Goal: Contribute content: Contribute content

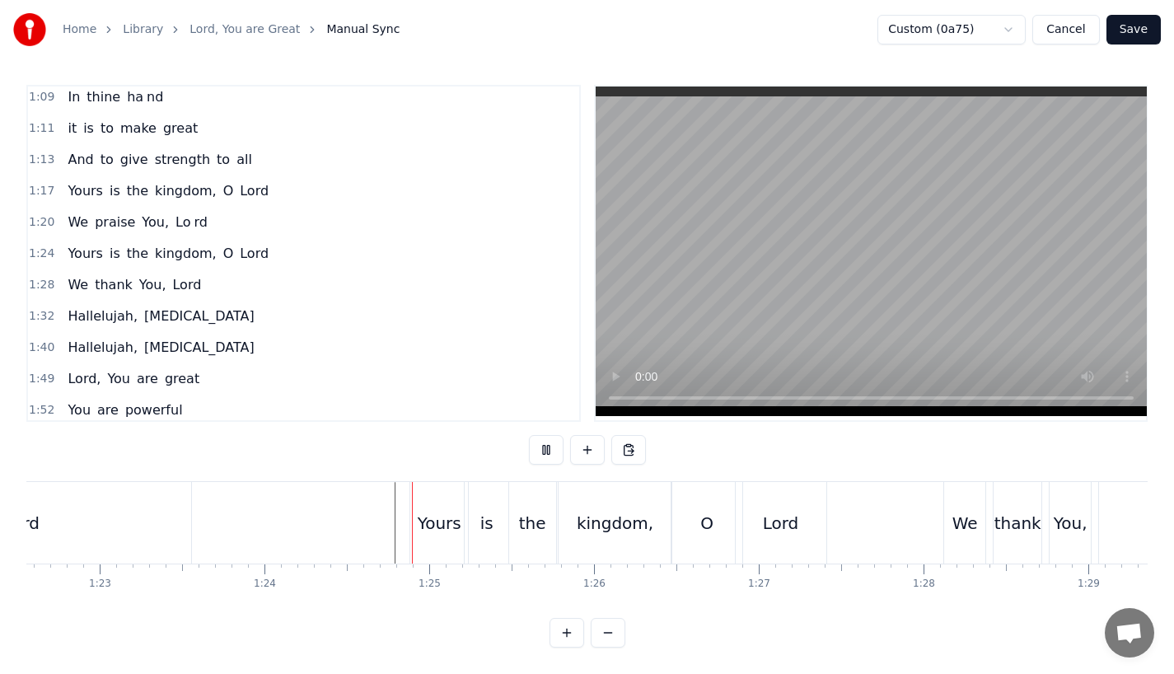
scroll to position [13, 0]
click at [943, 511] on div "We" at bounding box center [964, 523] width 43 height 82
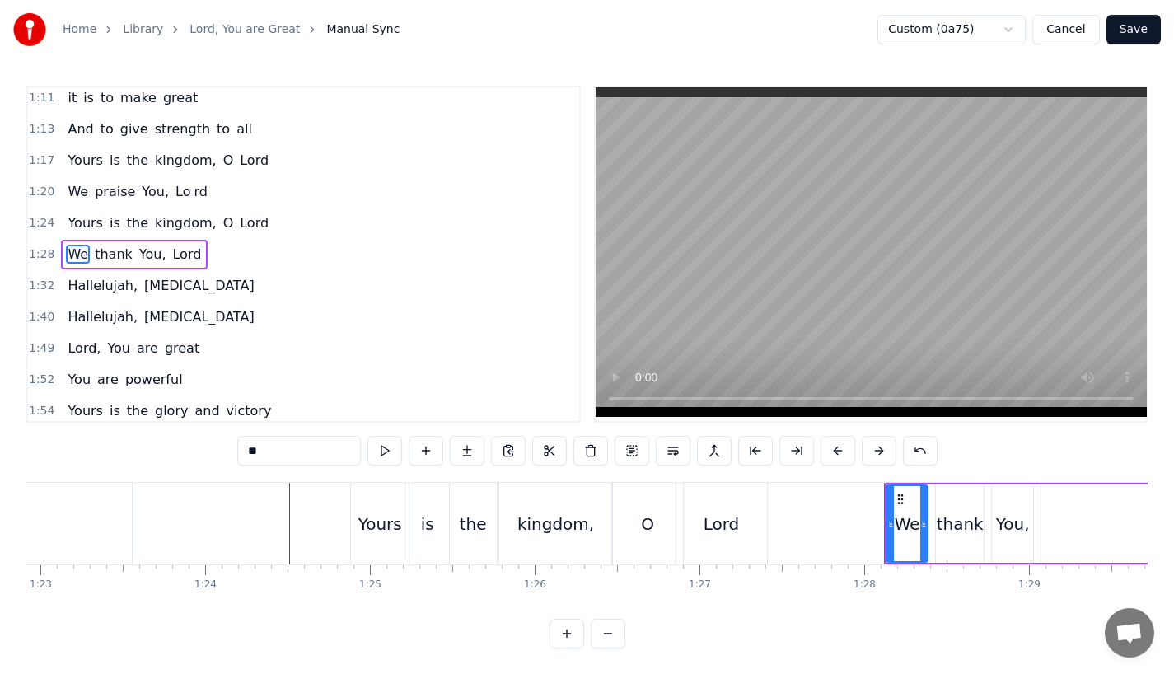
scroll to position [0, 13681]
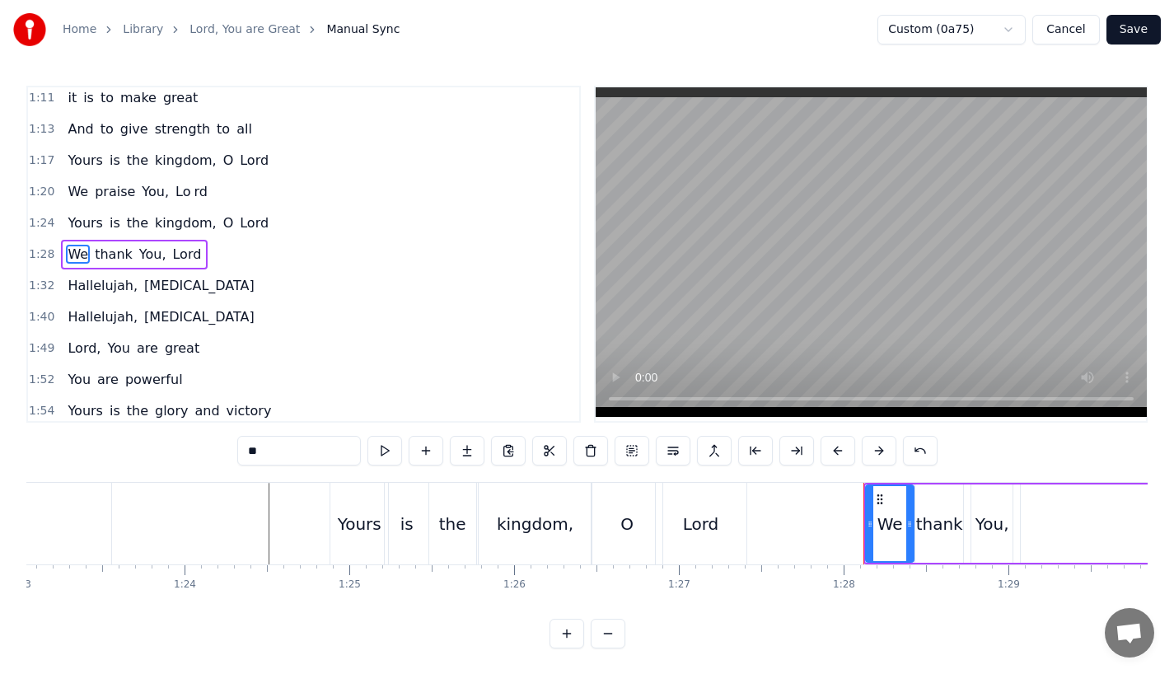
click at [909, 526] on icon at bounding box center [909, 523] width 7 height 13
click at [948, 526] on div "thank" at bounding box center [939, 524] width 47 height 25
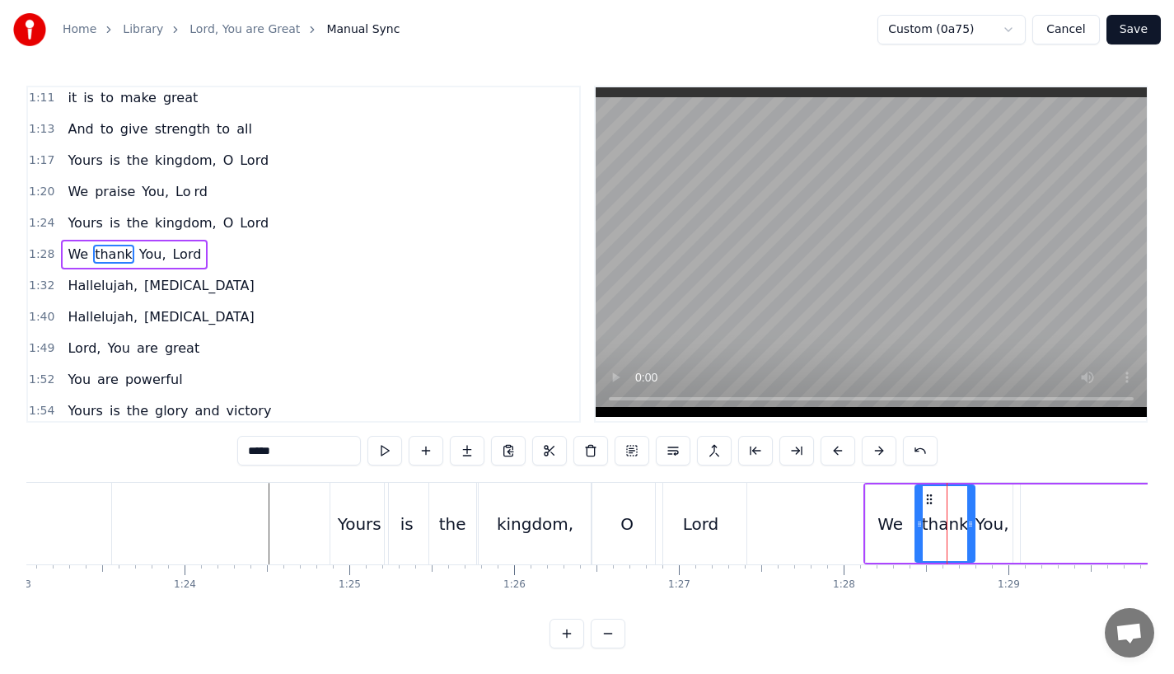
drag, startPoint x: 958, startPoint y: 526, endPoint x: 972, endPoint y: 525, distance: 14.0
click at [972, 525] on icon at bounding box center [970, 523] width 7 height 13
click at [1010, 523] on div "You," at bounding box center [991, 523] width 41 height 78
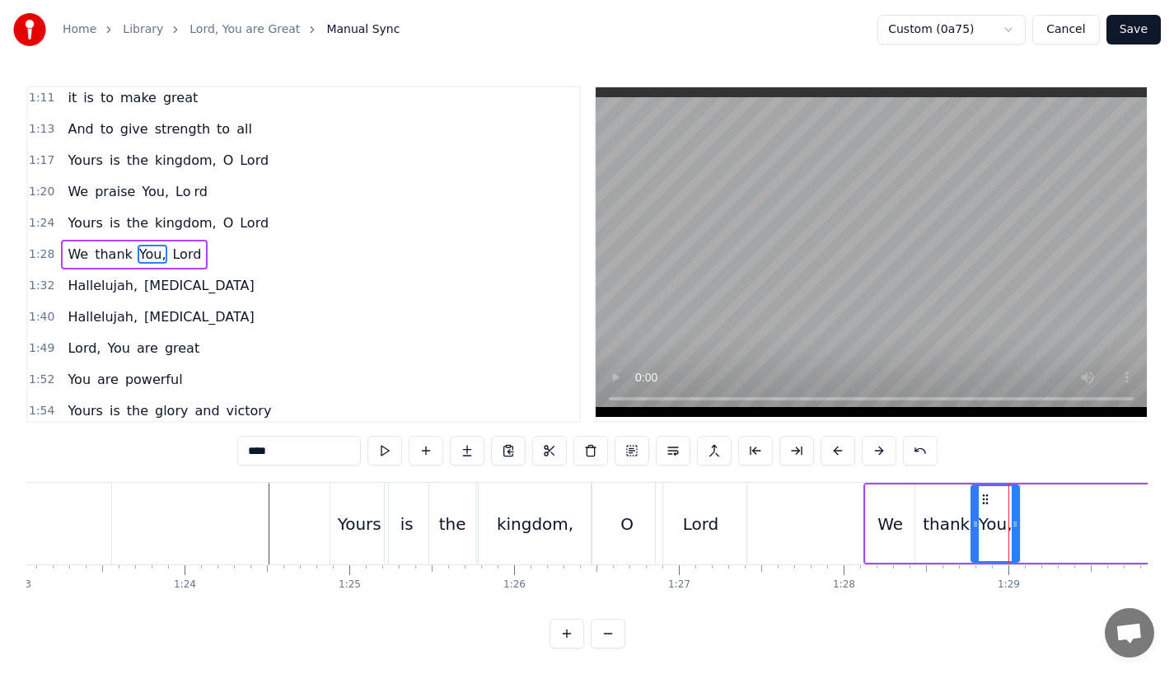
drag, startPoint x: 1010, startPoint y: 523, endPoint x: 1022, endPoint y: 521, distance: 12.6
click at [1018, 521] on icon at bounding box center [1015, 523] width 7 height 13
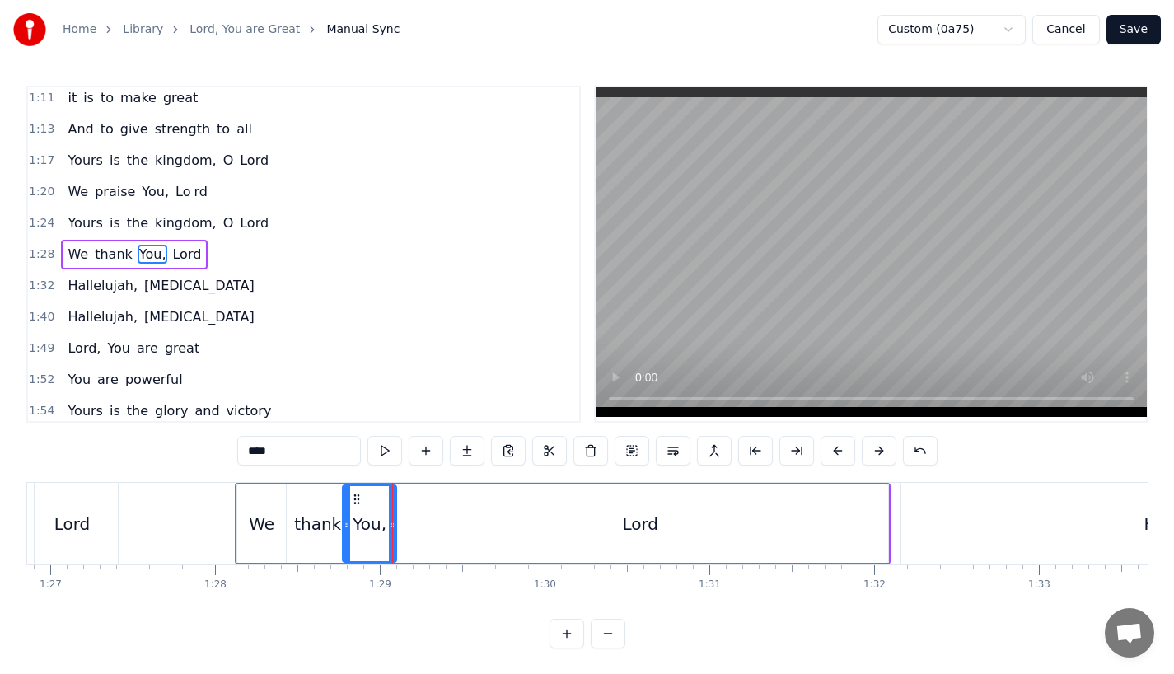
scroll to position [0, 14315]
click at [826, 544] on div "Lord" at bounding box center [635, 523] width 496 height 78
type input "****"
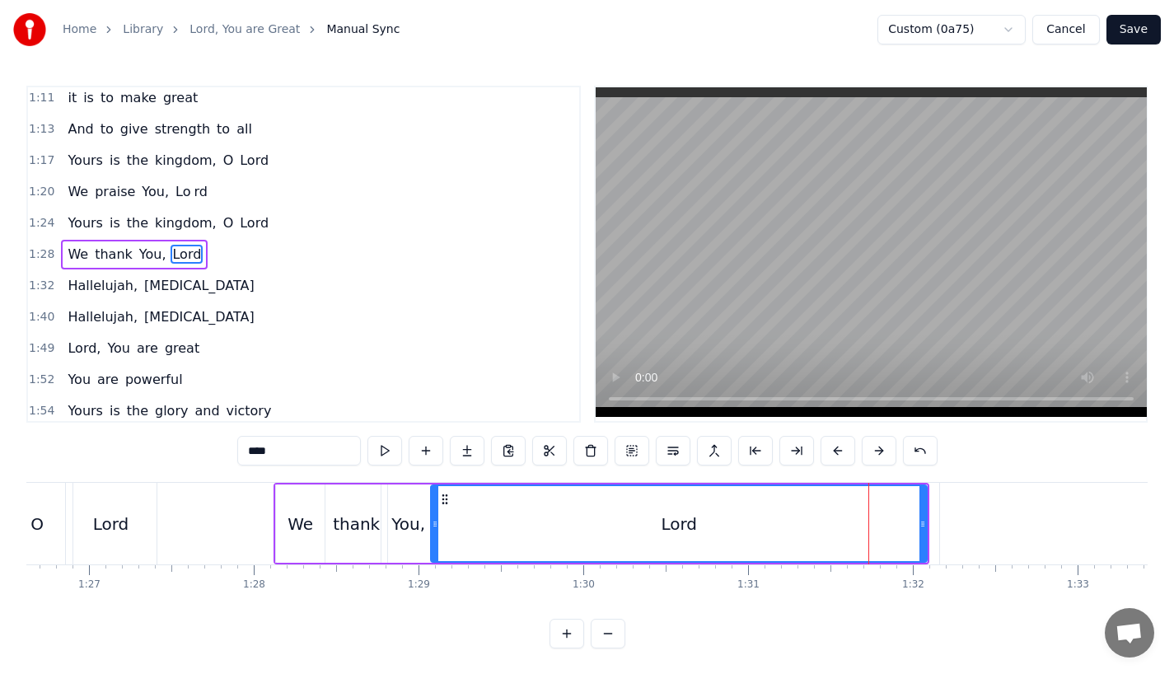
scroll to position [0, 14272]
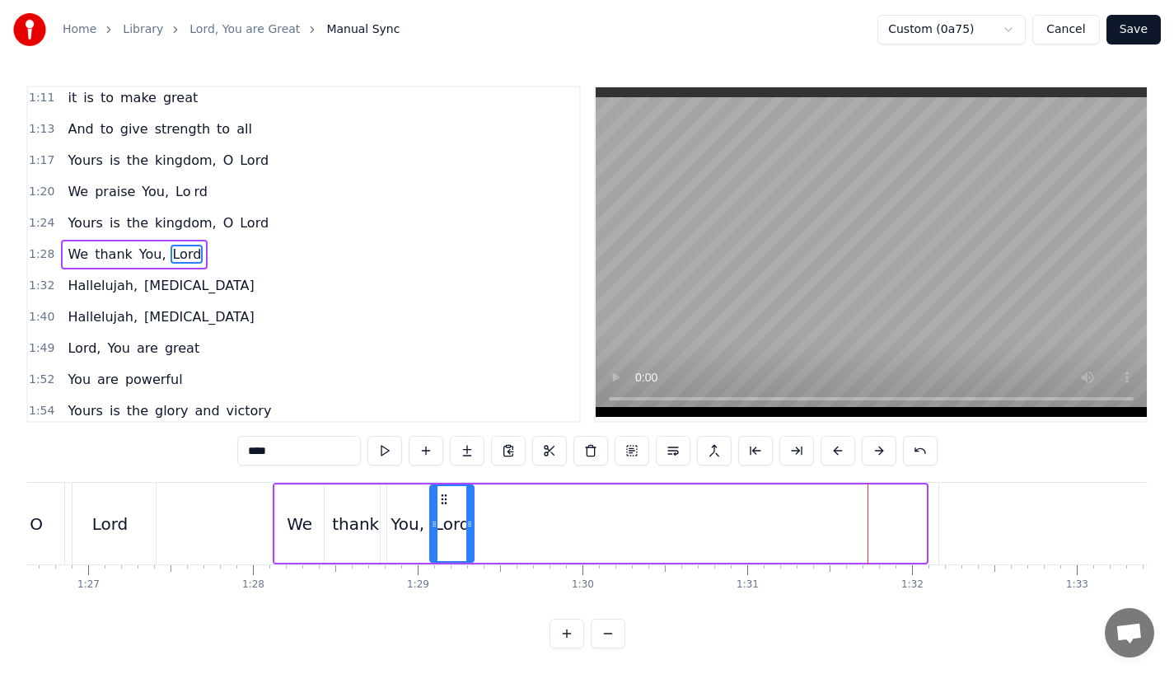
drag, startPoint x: 924, startPoint y: 531, endPoint x: 472, endPoint y: 506, distance: 453.0
click at [472, 506] on div at bounding box center [469, 523] width 7 height 75
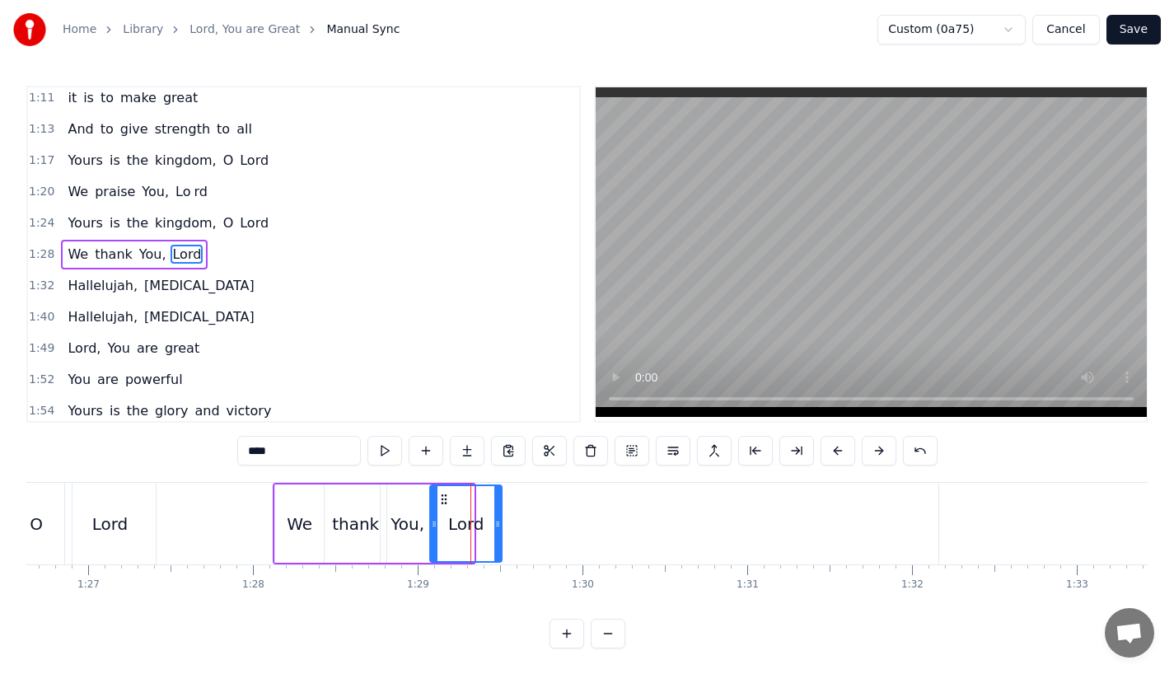
drag, startPoint x: 468, startPoint y: 507, endPoint x: 497, endPoint y: 501, distance: 29.6
click at [501, 503] on div at bounding box center [497, 523] width 7 height 75
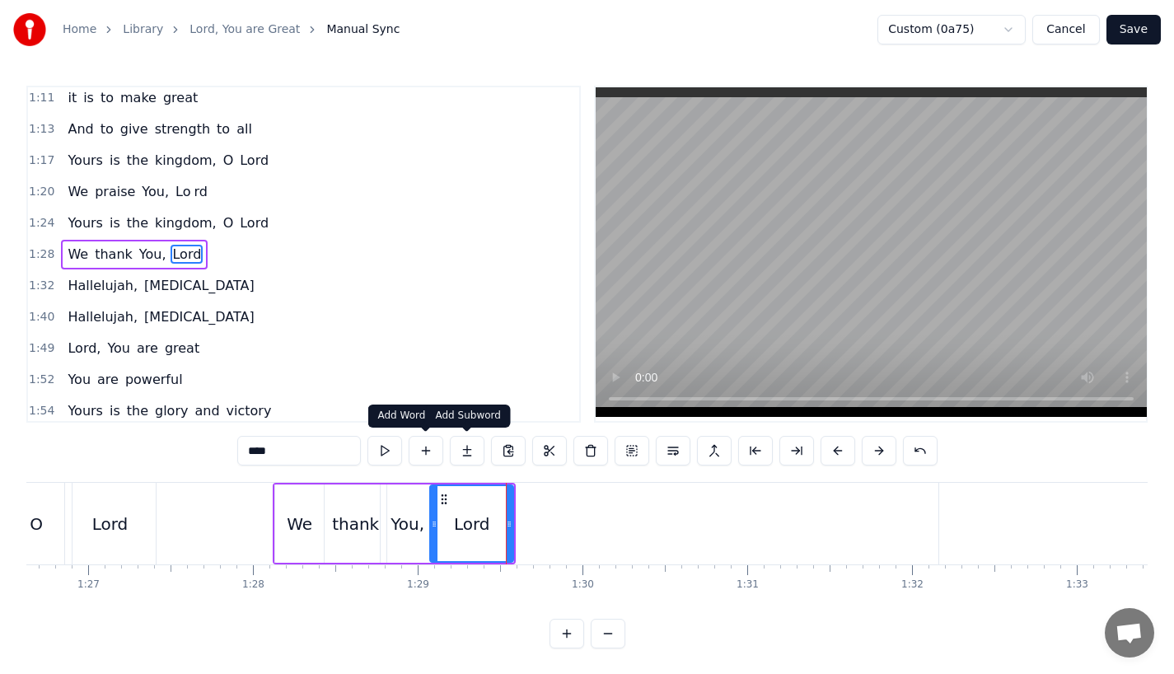
click at [472, 454] on button at bounding box center [467, 451] width 35 height 30
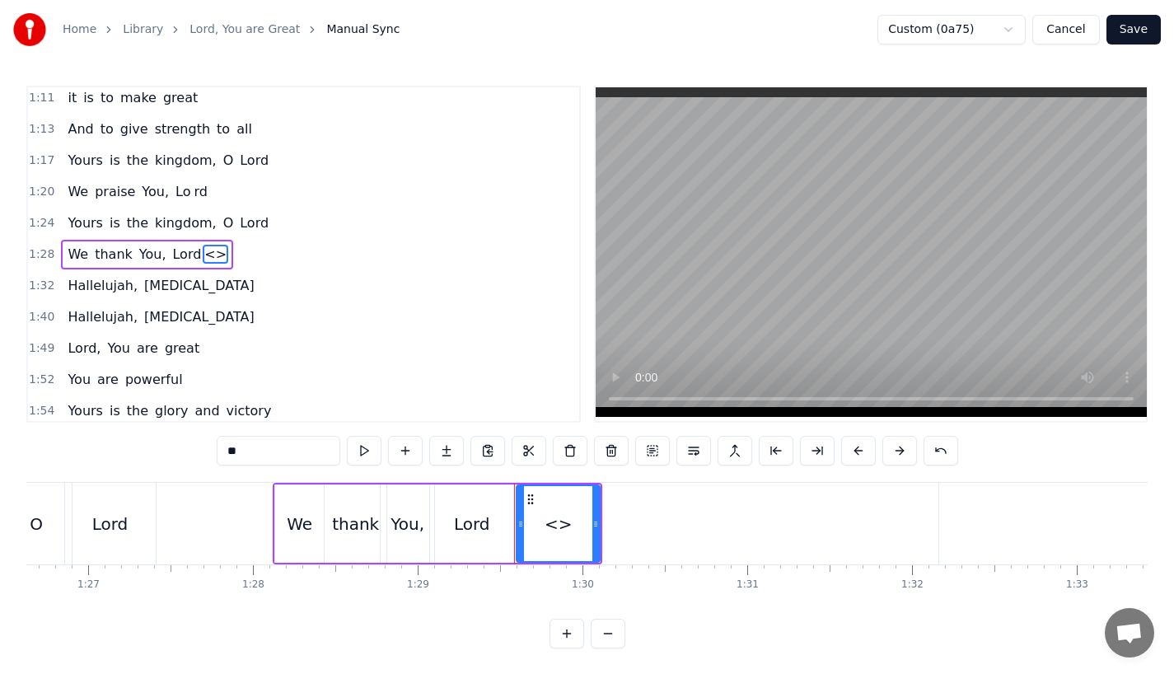
drag, startPoint x: 287, startPoint y: 451, endPoint x: 91, endPoint y: 451, distance: 196.1
click at [91, 451] on div "0:23 Lord, You are great, 0:27 You are power ful 0:29 Yours is the glory and vi…" at bounding box center [586, 367] width 1121 height 563
type input "*"
click at [470, 546] on div "Lord" at bounding box center [471, 523] width 83 height 78
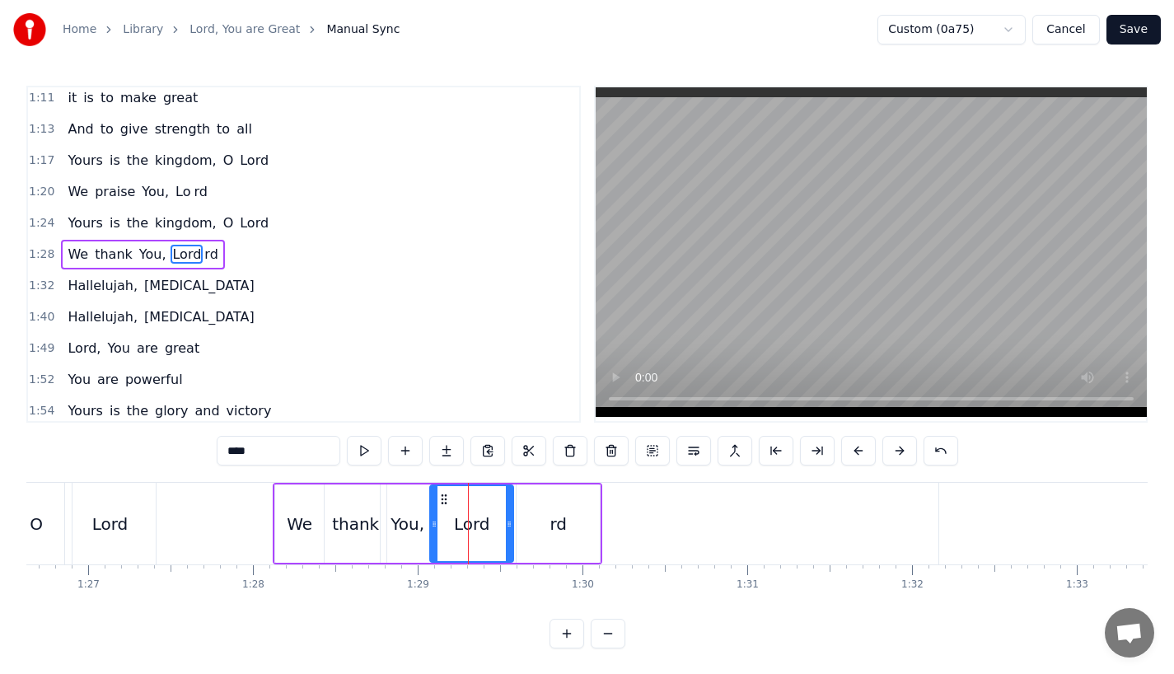
click at [261, 451] on input "****" at bounding box center [279, 451] width 124 height 30
click at [581, 521] on div "rd" at bounding box center [558, 523] width 83 height 78
type input "**"
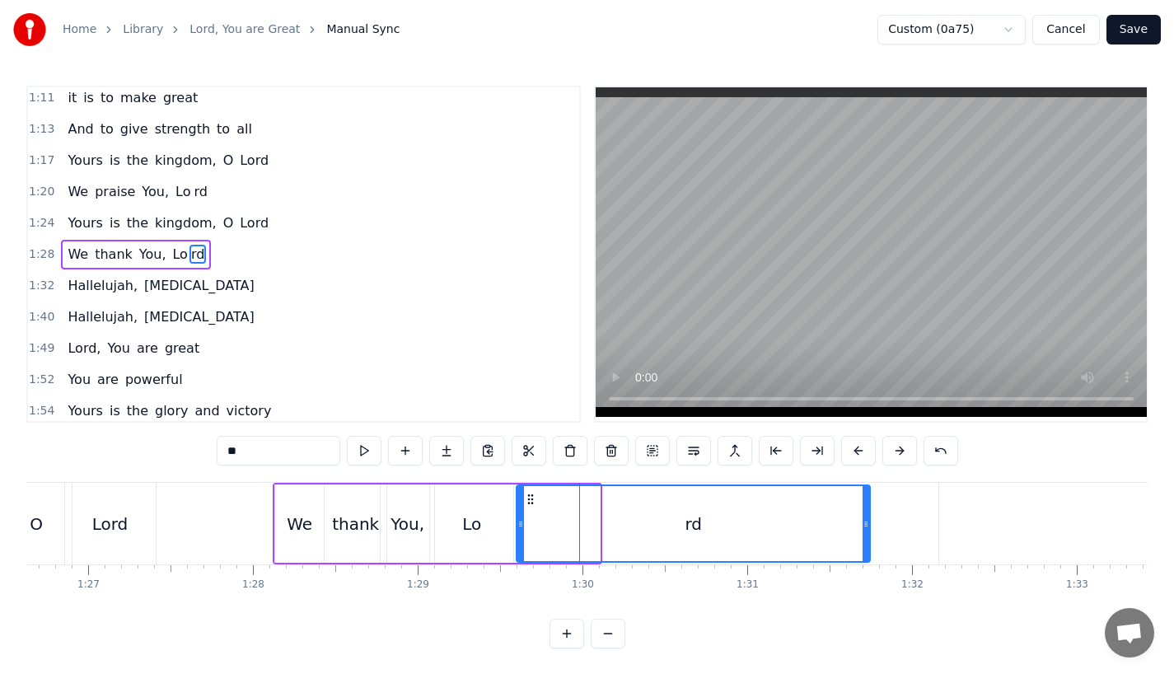
drag, startPoint x: 592, startPoint y: 531, endPoint x: 862, endPoint y: 536, distance: 270.2
click at [862, 536] on div at bounding box center [865, 523] width 7 height 75
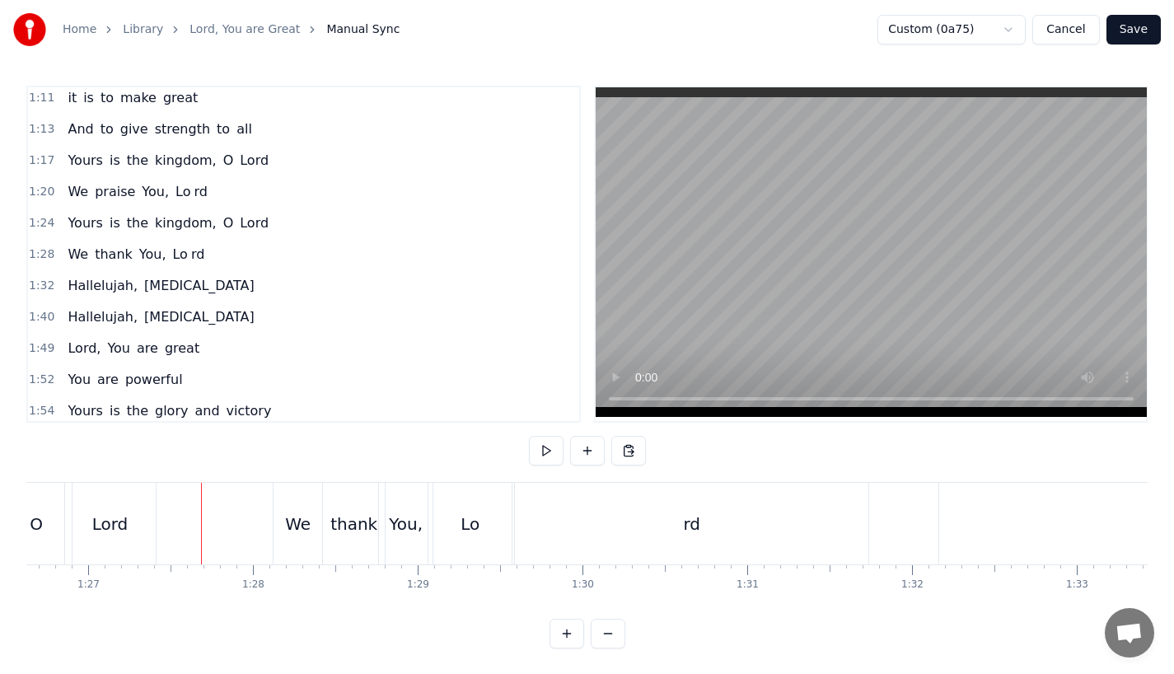
click at [303, 513] on div "We" at bounding box center [298, 524] width 26 height 25
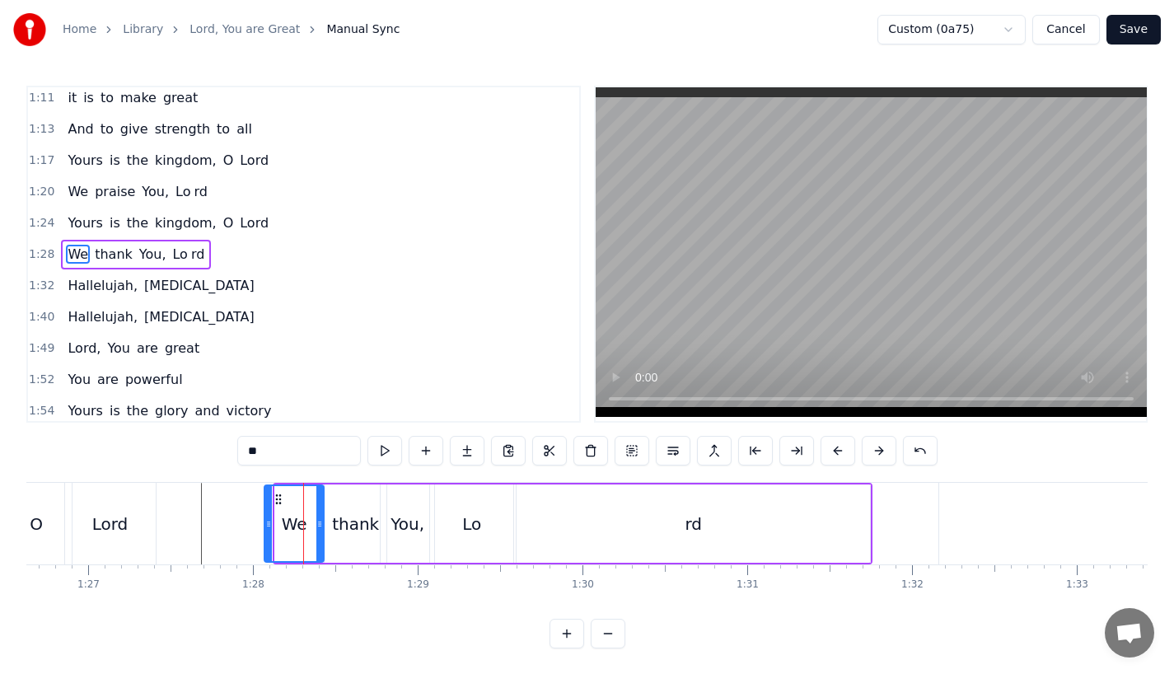
drag, startPoint x: 281, startPoint y: 525, endPoint x: 269, endPoint y: 526, distance: 11.6
click at [269, 526] on icon at bounding box center [268, 523] width 7 height 13
click at [832, 446] on button at bounding box center [837, 451] width 35 height 30
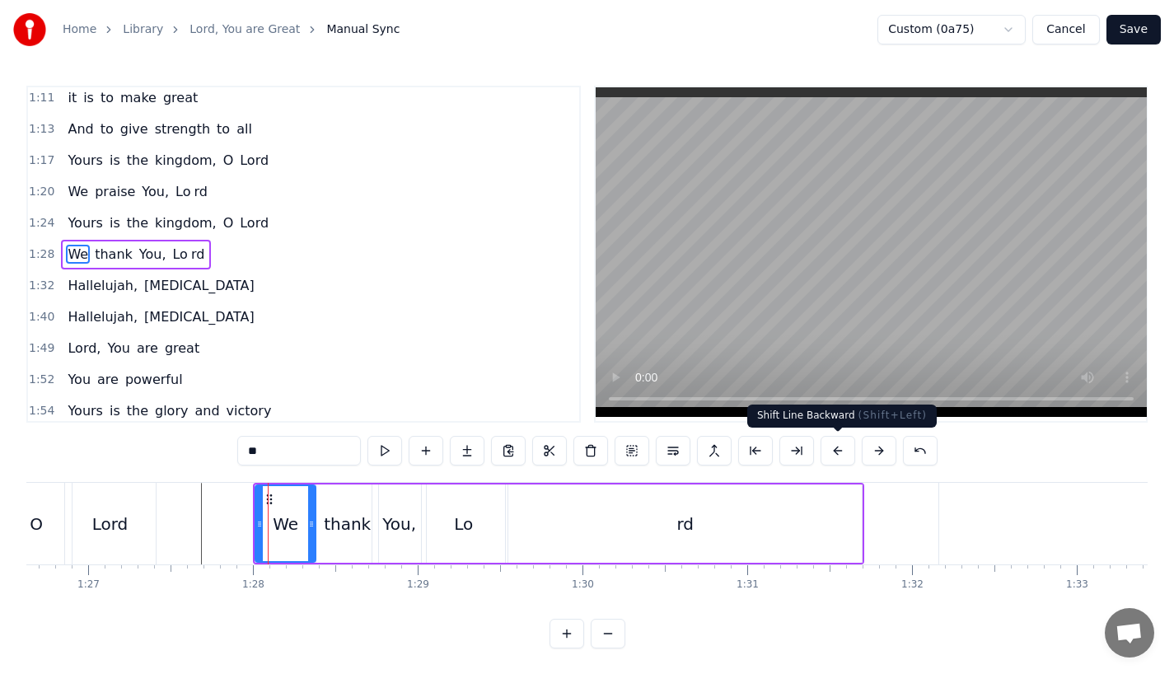
click at [832, 446] on button at bounding box center [837, 451] width 35 height 30
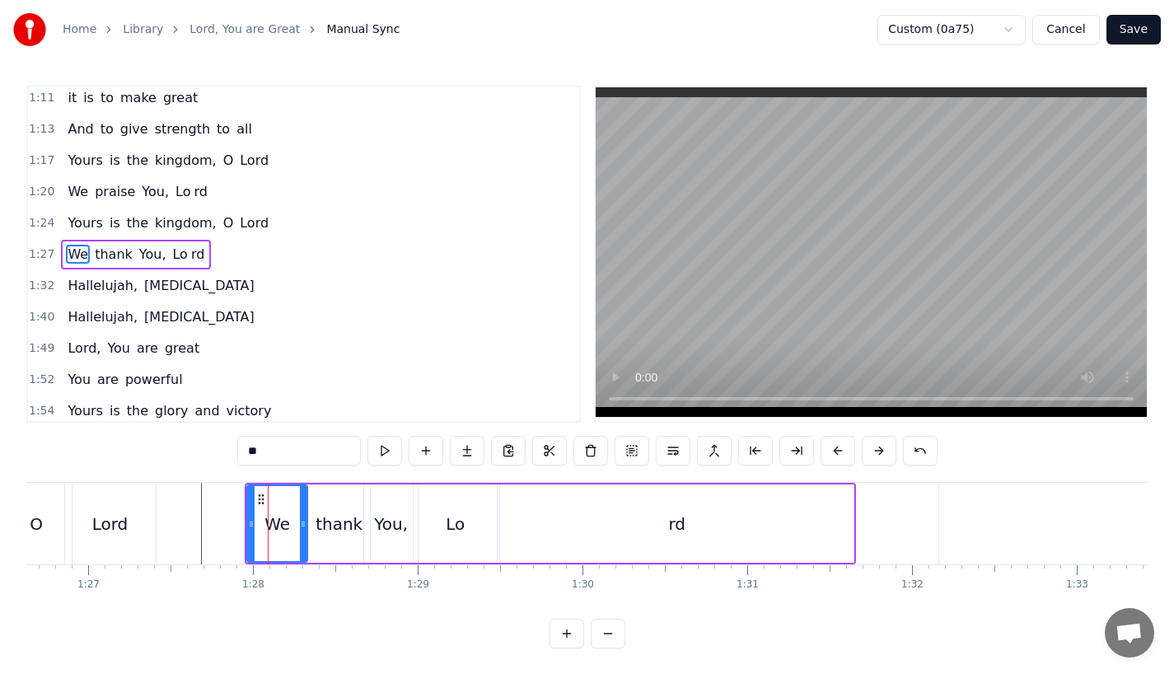
click at [832, 446] on button at bounding box center [837, 451] width 35 height 30
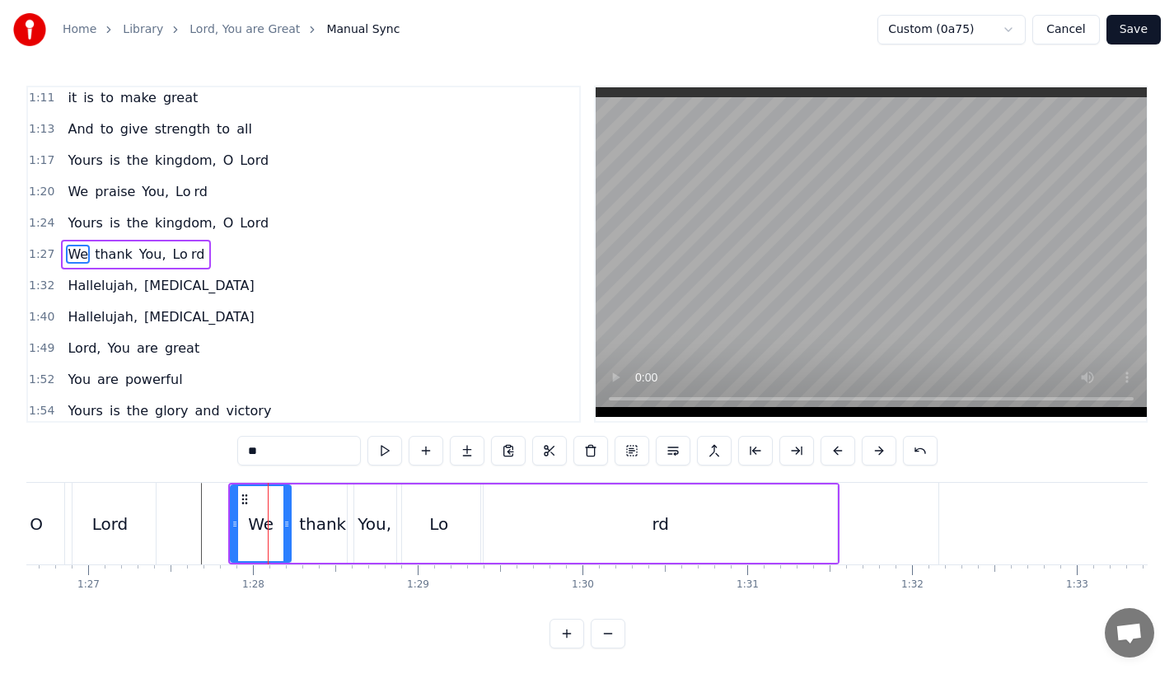
click at [832, 446] on button at bounding box center [837, 451] width 35 height 30
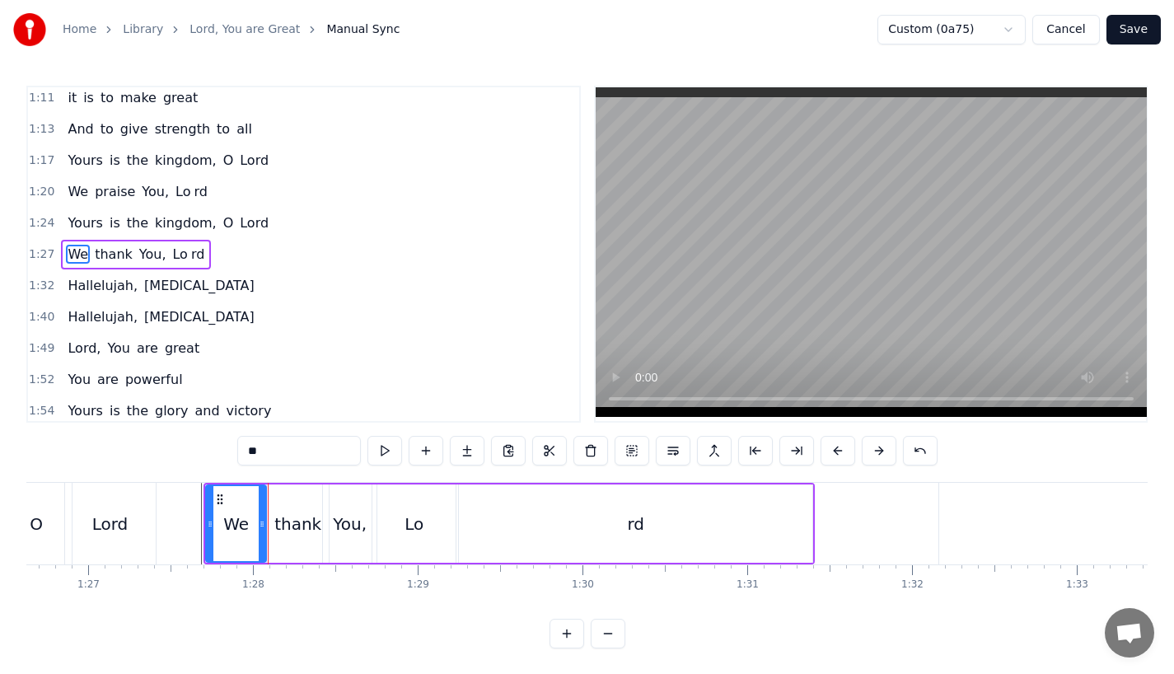
click at [117, 525] on div "Lord" at bounding box center [110, 524] width 36 height 25
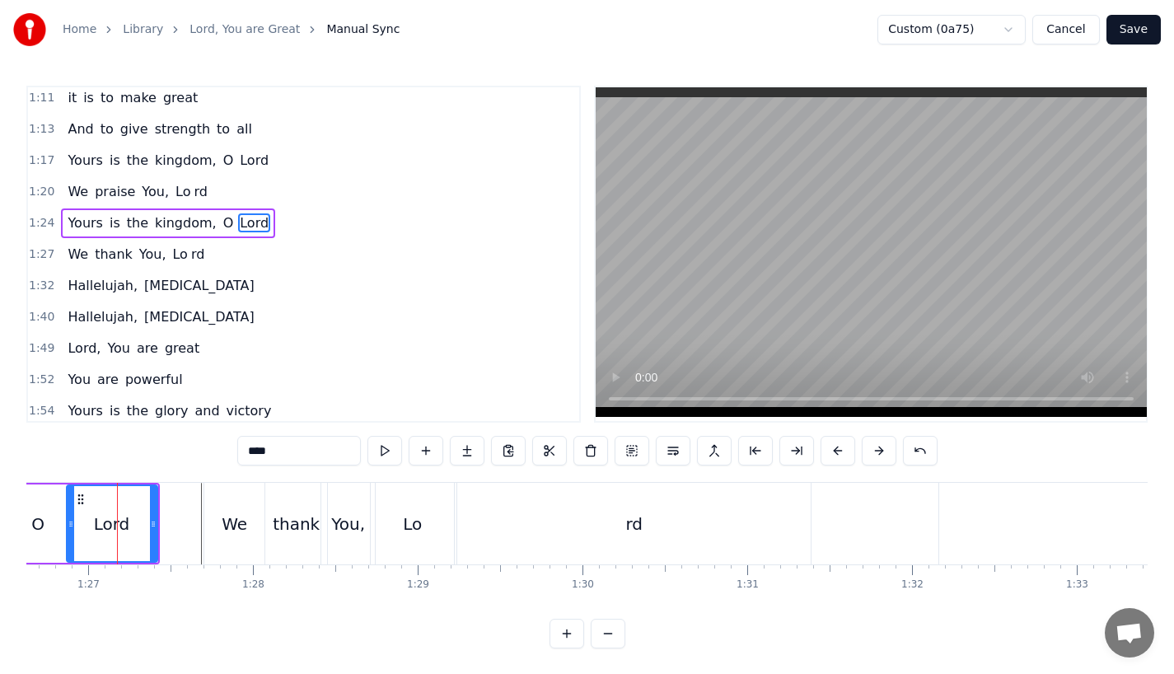
scroll to position [412, 0]
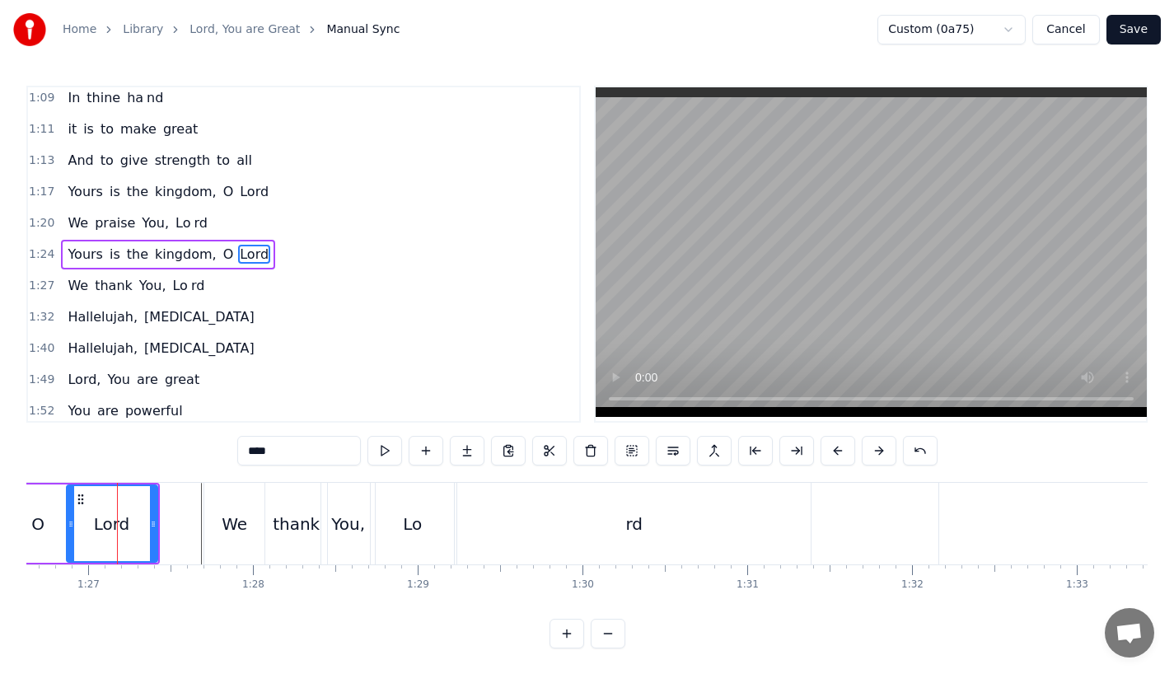
click at [222, 514] on div "We" at bounding box center [234, 524] width 60 height 82
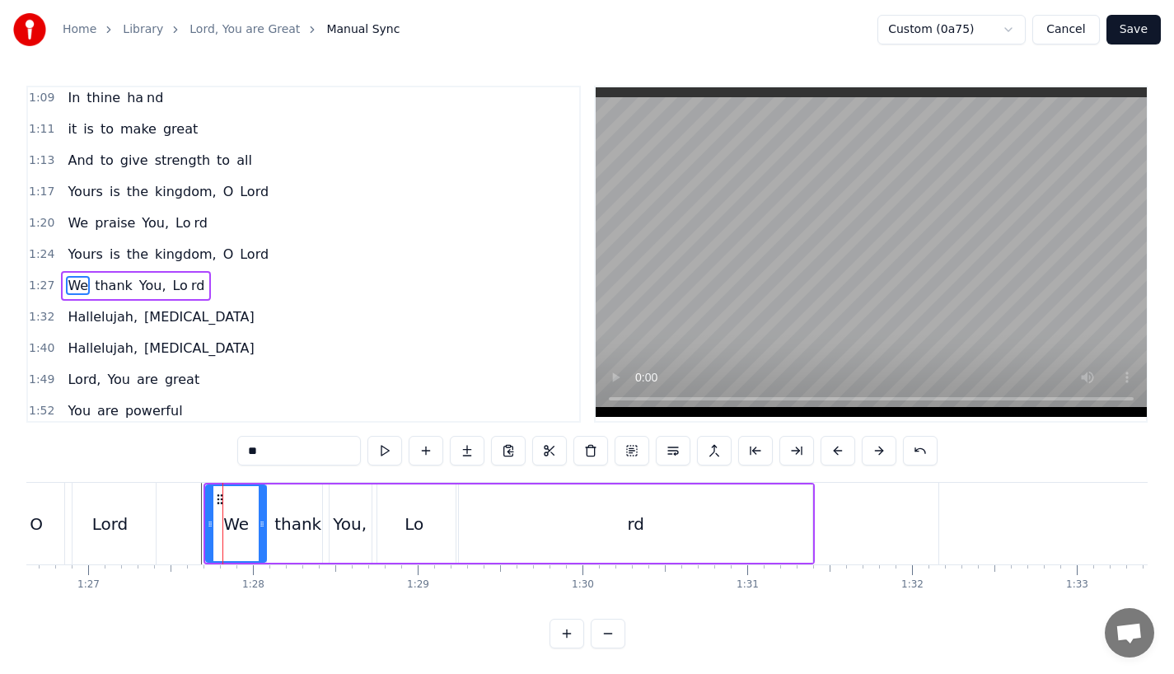
scroll to position [443, 0]
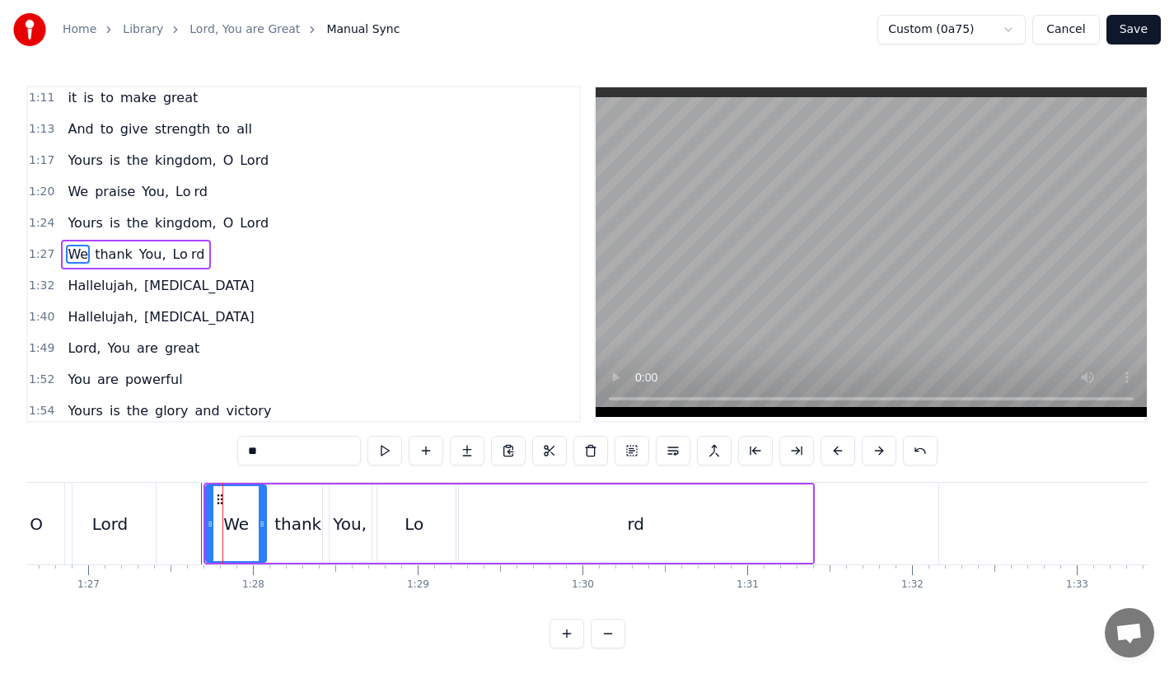
click at [834, 445] on button at bounding box center [837, 451] width 35 height 30
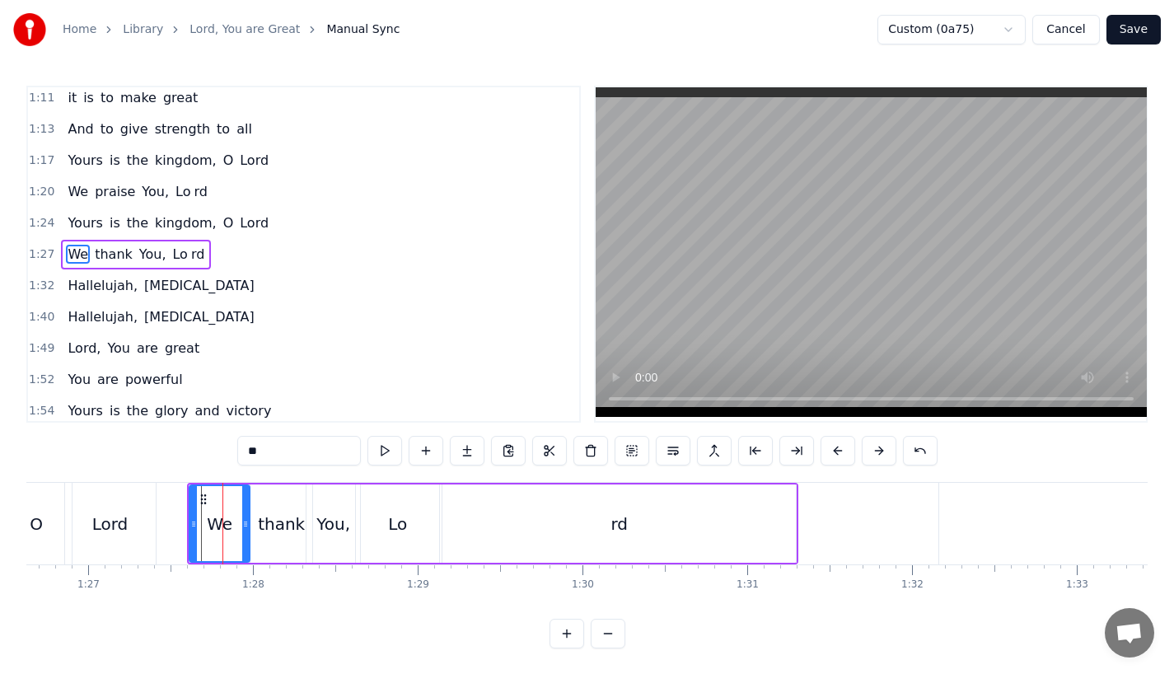
click at [870, 448] on button at bounding box center [879, 451] width 35 height 30
click at [120, 512] on div "Lord" at bounding box center [110, 524] width 36 height 25
type input "****"
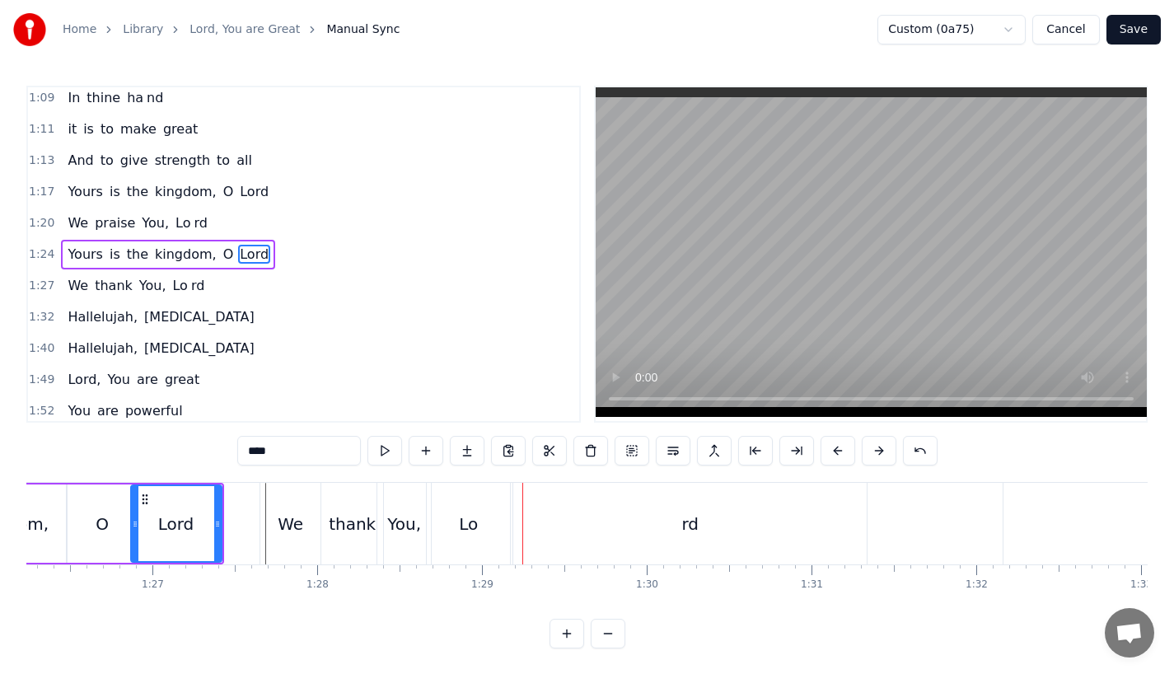
scroll to position [0, 14114]
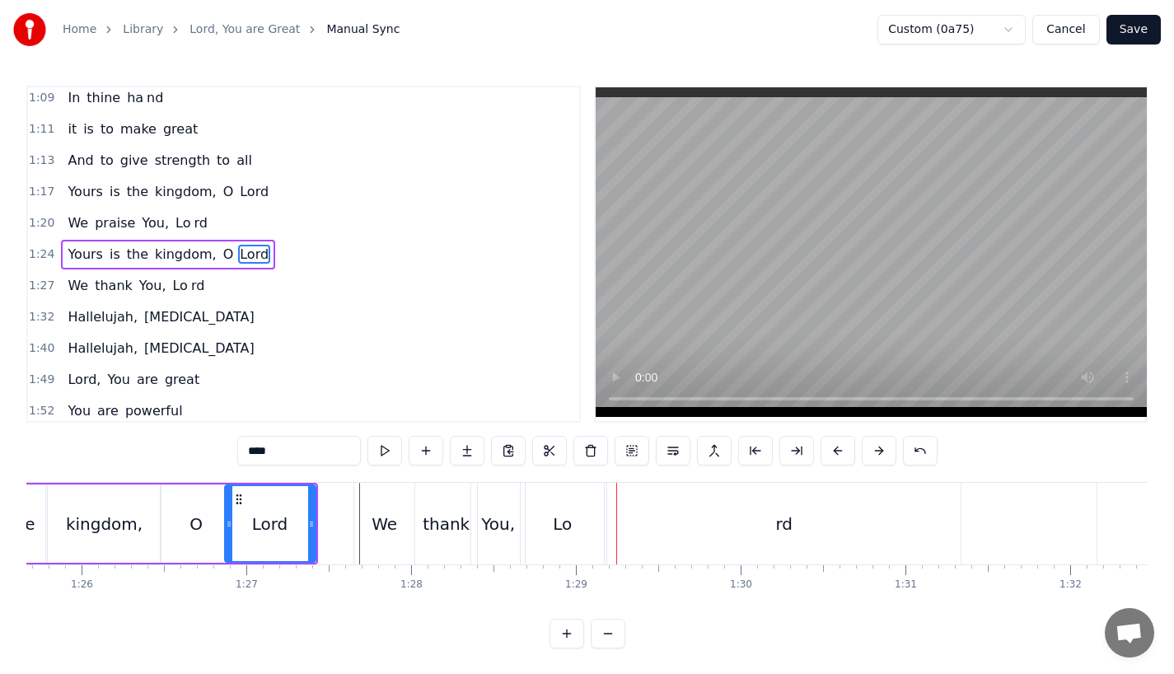
click at [306, 531] on div "Lord" at bounding box center [270, 523] width 89 height 75
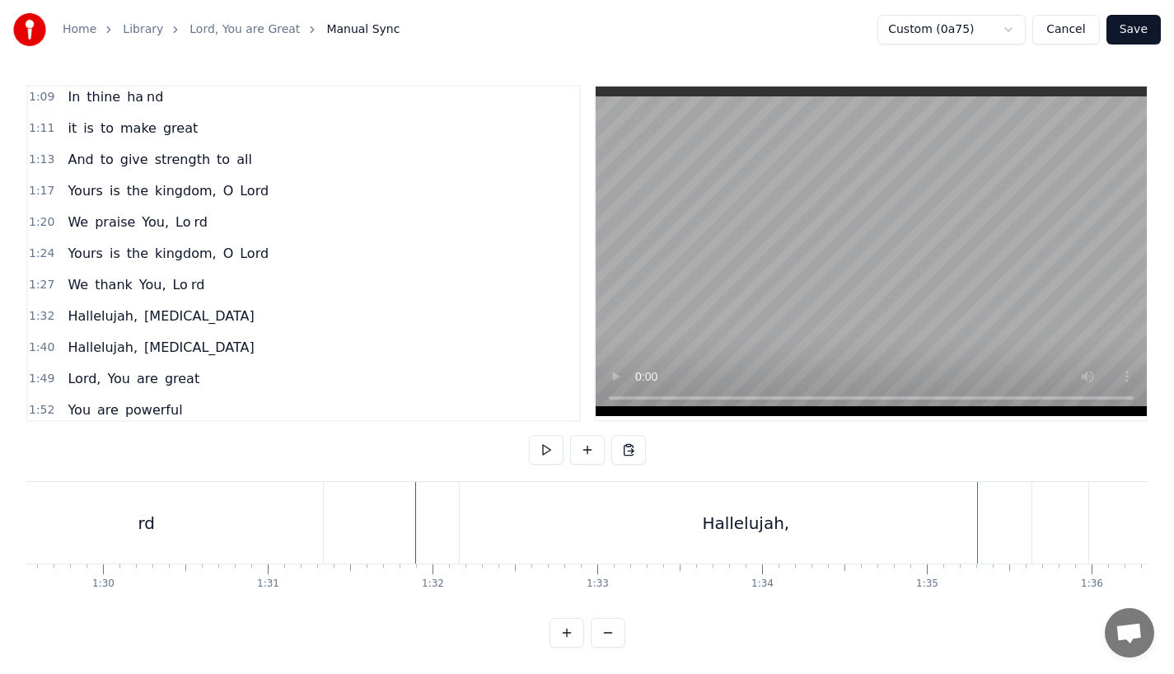
scroll to position [0, 14745]
click at [300, 507] on div "rd" at bounding box center [152, 523] width 353 height 82
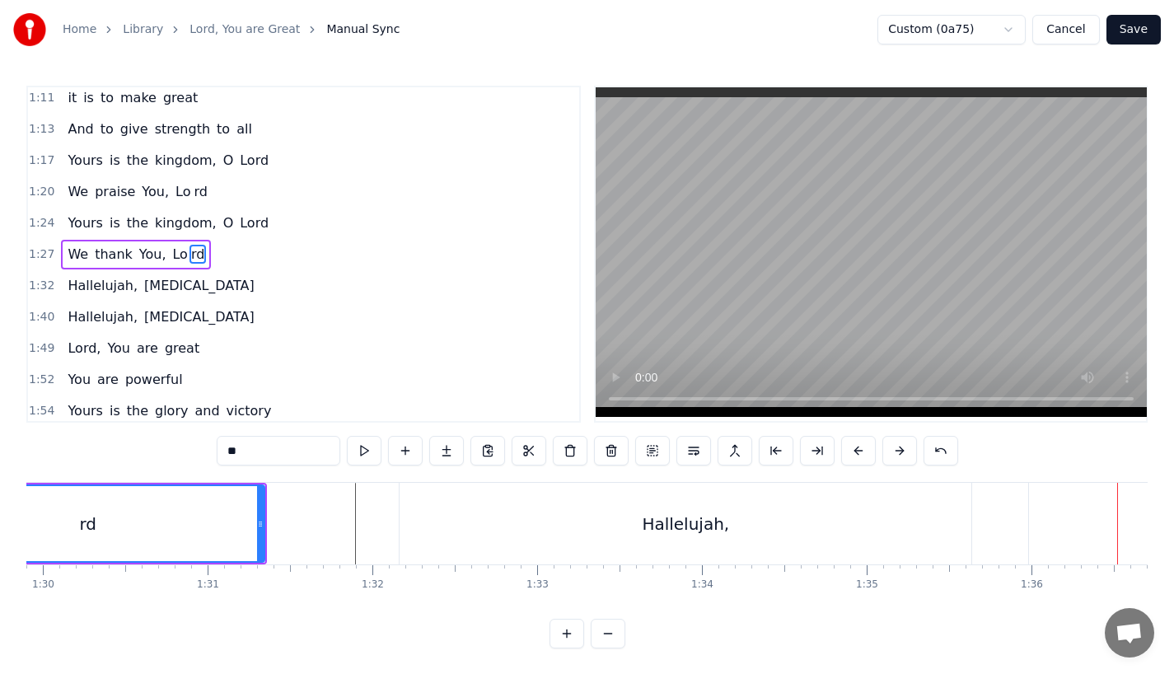
scroll to position [0, 14809]
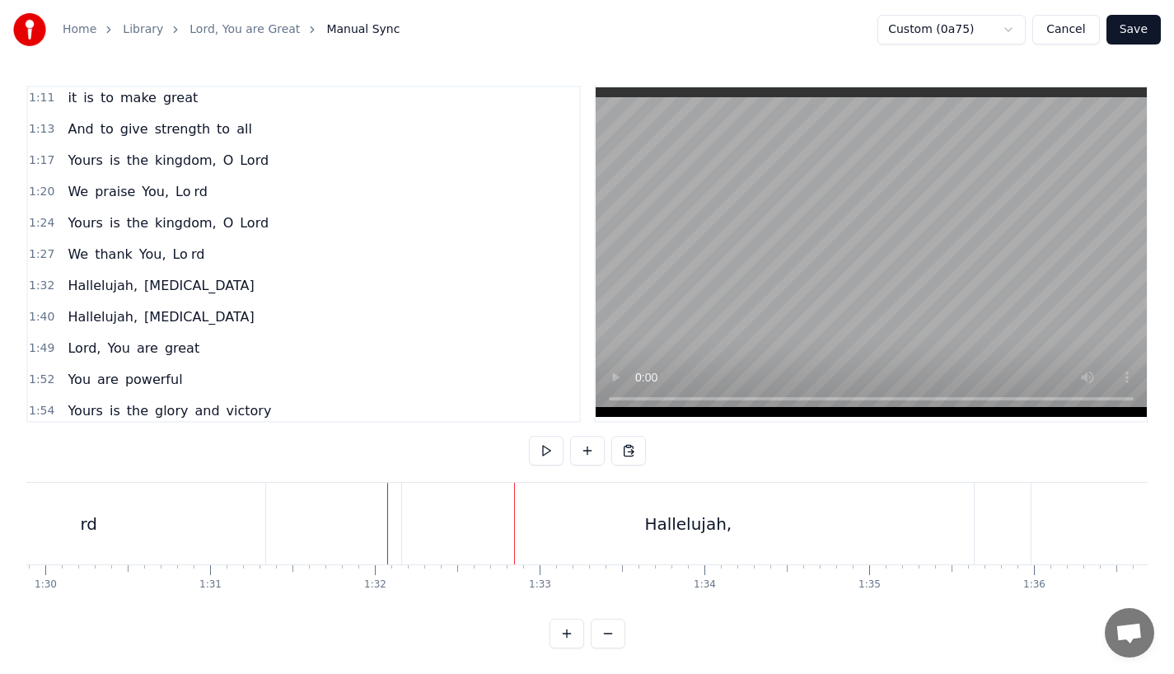
click at [482, 505] on div "Hallelujah," at bounding box center [688, 524] width 572 height 82
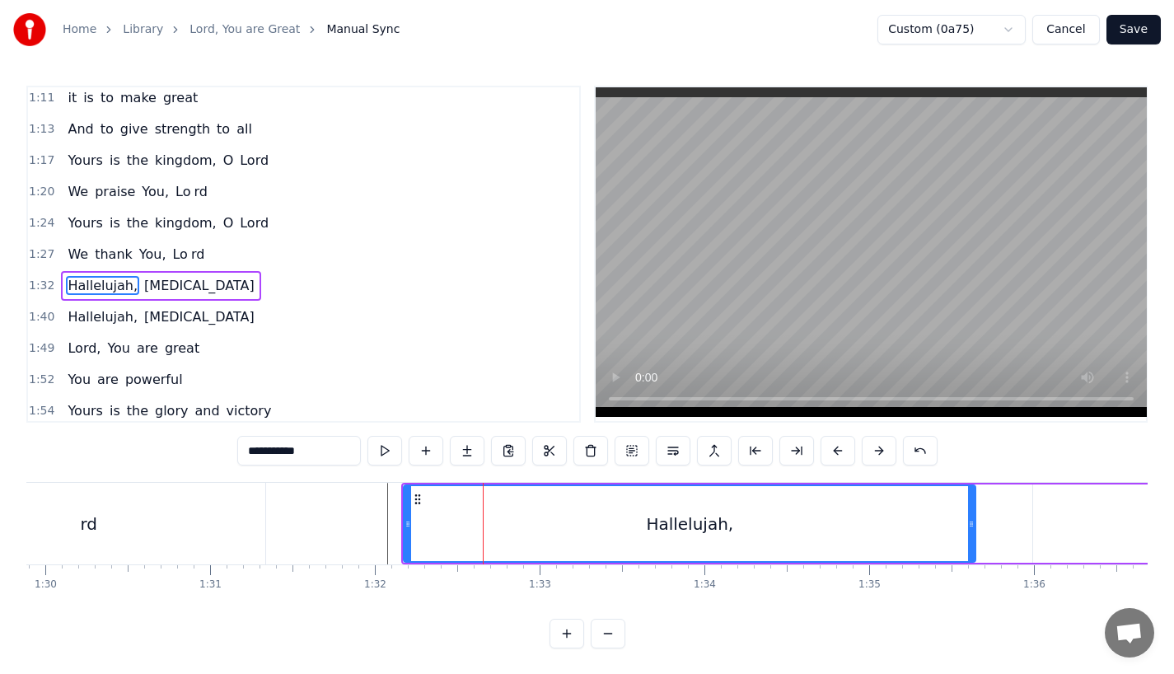
scroll to position [474, 0]
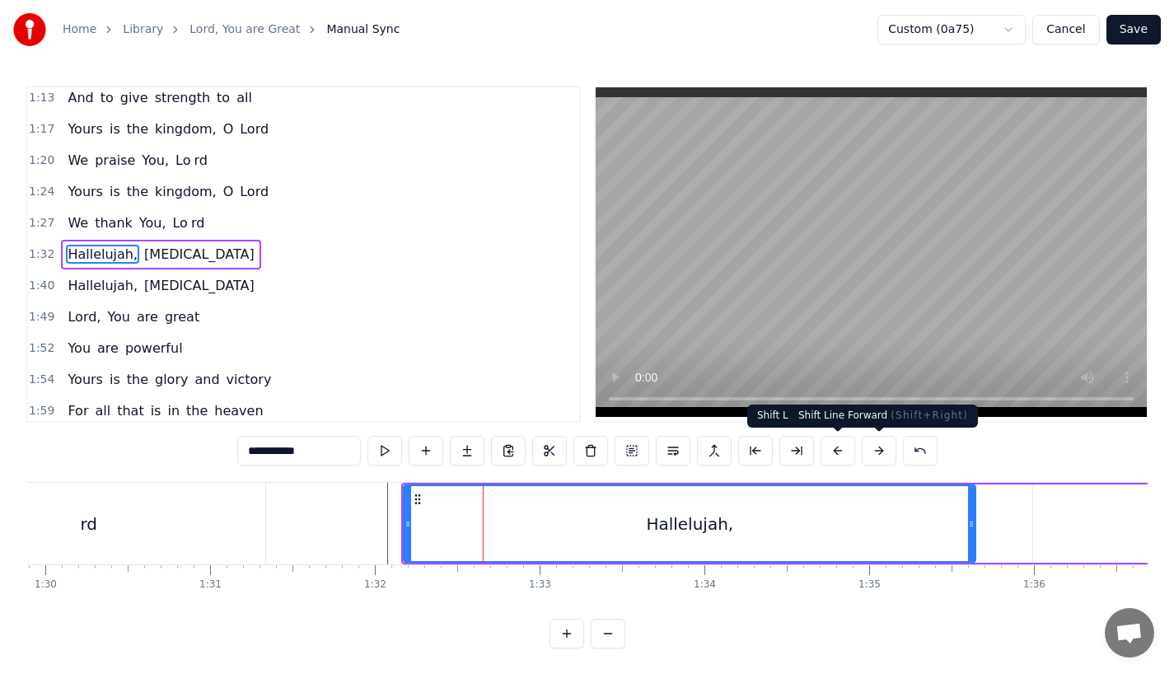
click at [876, 452] on button at bounding box center [879, 451] width 35 height 30
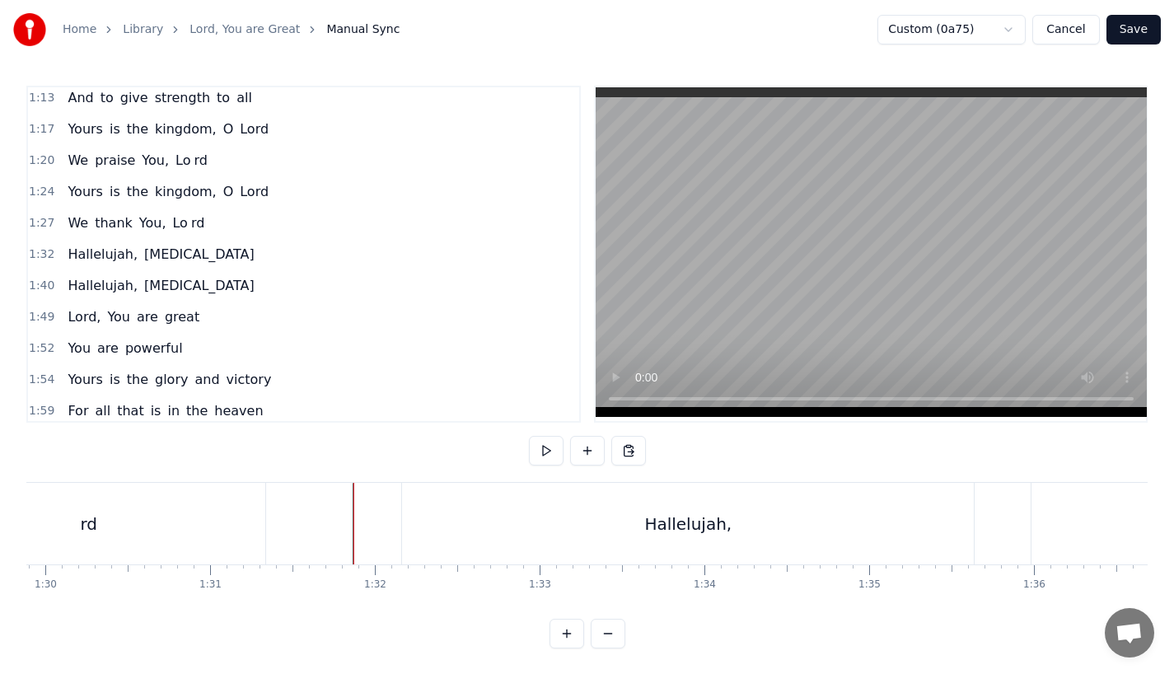
click at [456, 534] on div "Hallelujah," at bounding box center [688, 524] width 572 height 82
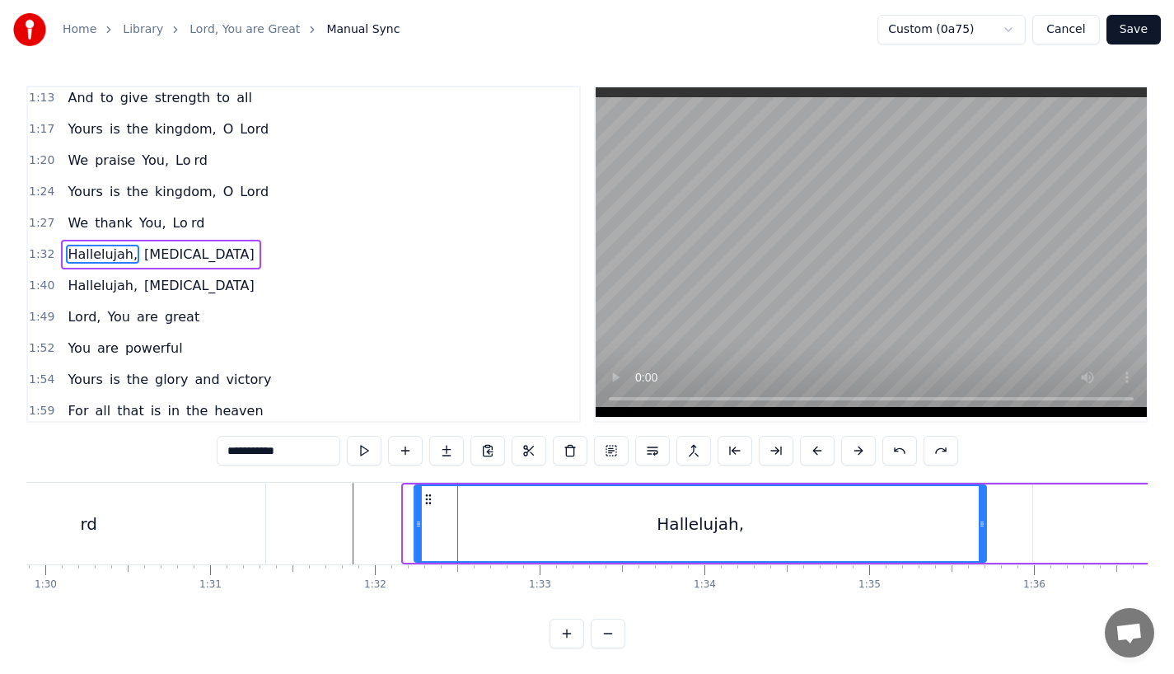
drag, startPoint x: 418, startPoint y: 496, endPoint x: 432, endPoint y: 496, distance: 14.0
click at [432, 496] on icon at bounding box center [428, 499] width 13 height 13
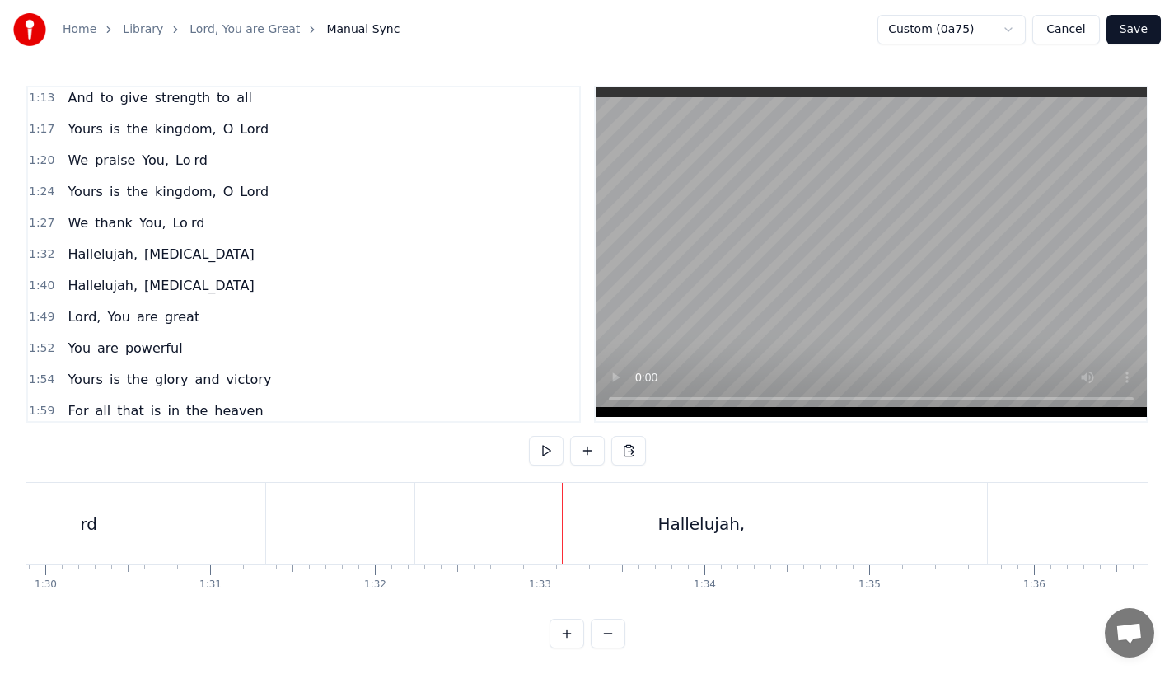
click at [451, 532] on div "Hallelujah," at bounding box center [701, 524] width 572 height 82
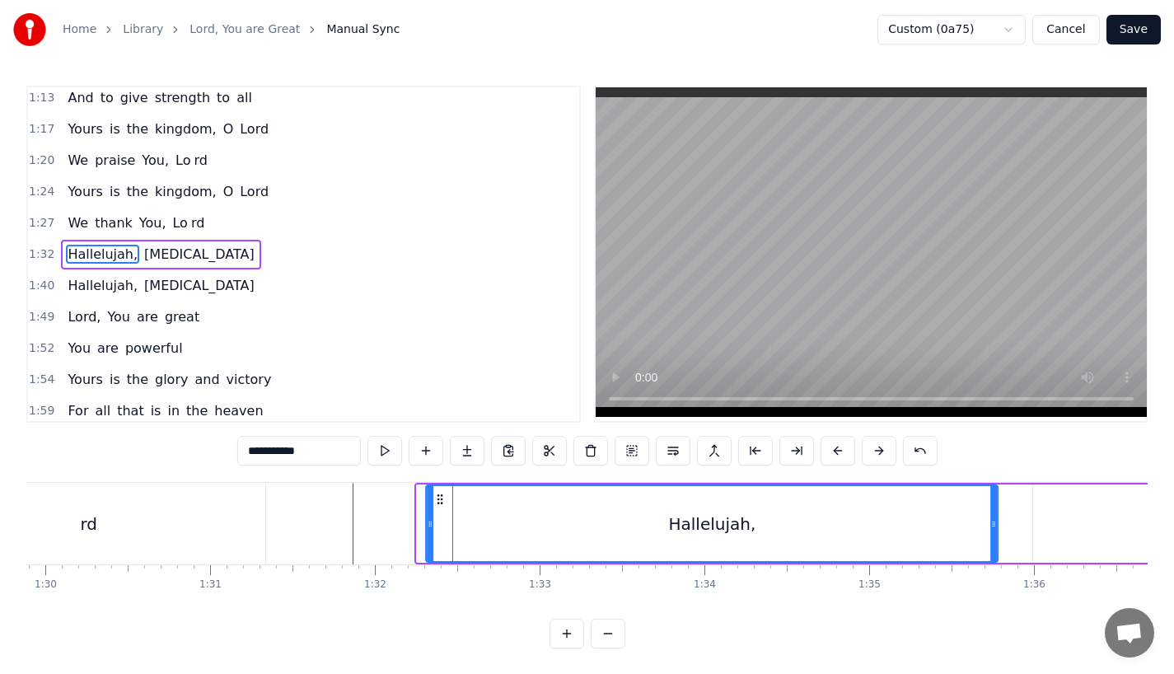
drag, startPoint x: 430, startPoint y: 497, endPoint x: 440, endPoint y: 497, distance: 9.9
click at [440, 497] on icon at bounding box center [439, 499] width 13 height 13
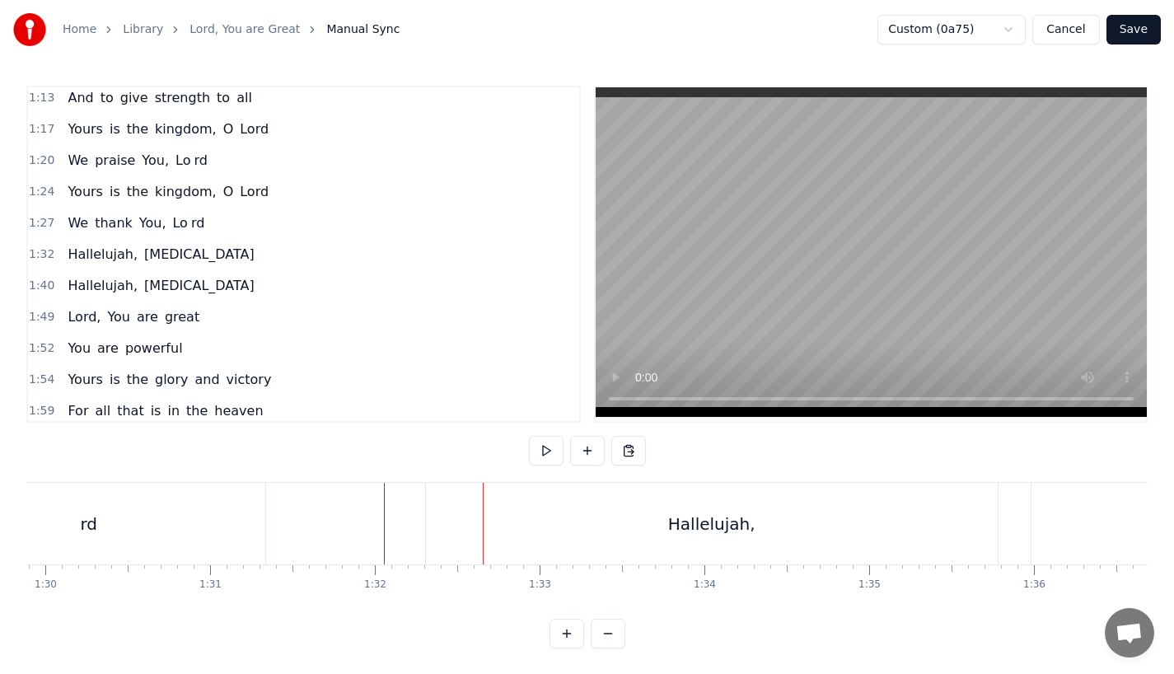
click at [430, 512] on div "Hallelujah," at bounding box center [712, 524] width 572 height 82
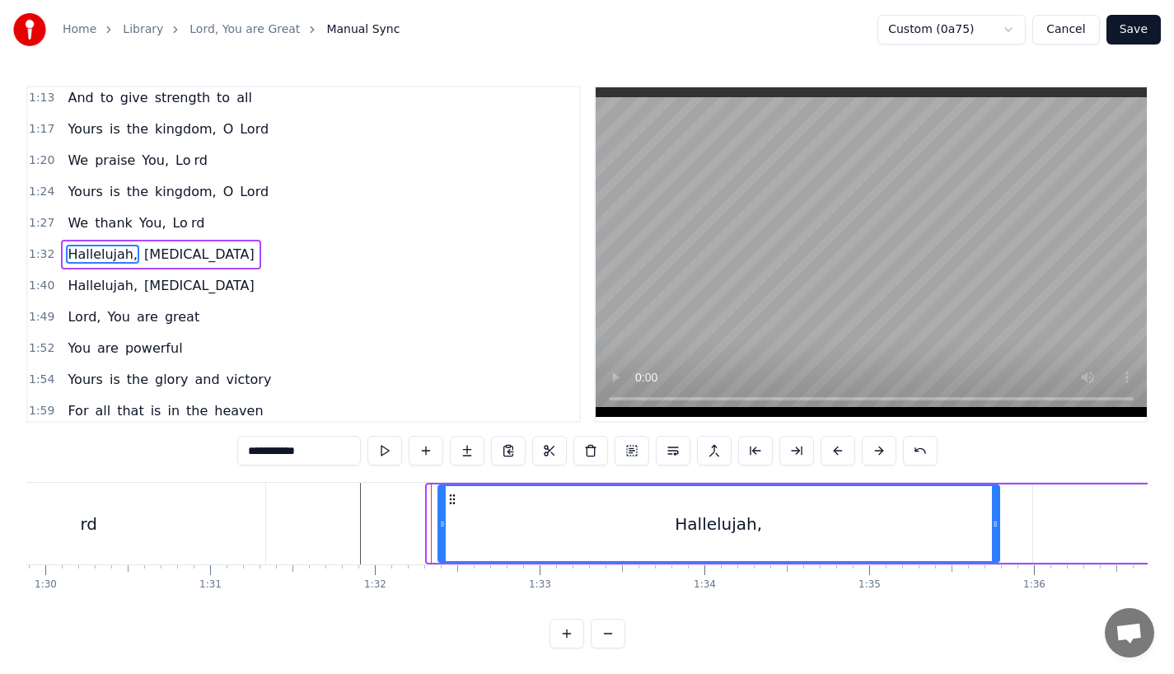
drag, startPoint x: 429, startPoint y: 519, endPoint x: 445, endPoint y: 519, distance: 15.7
click at [445, 519] on icon at bounding box center [442, 523] width 7 height 13
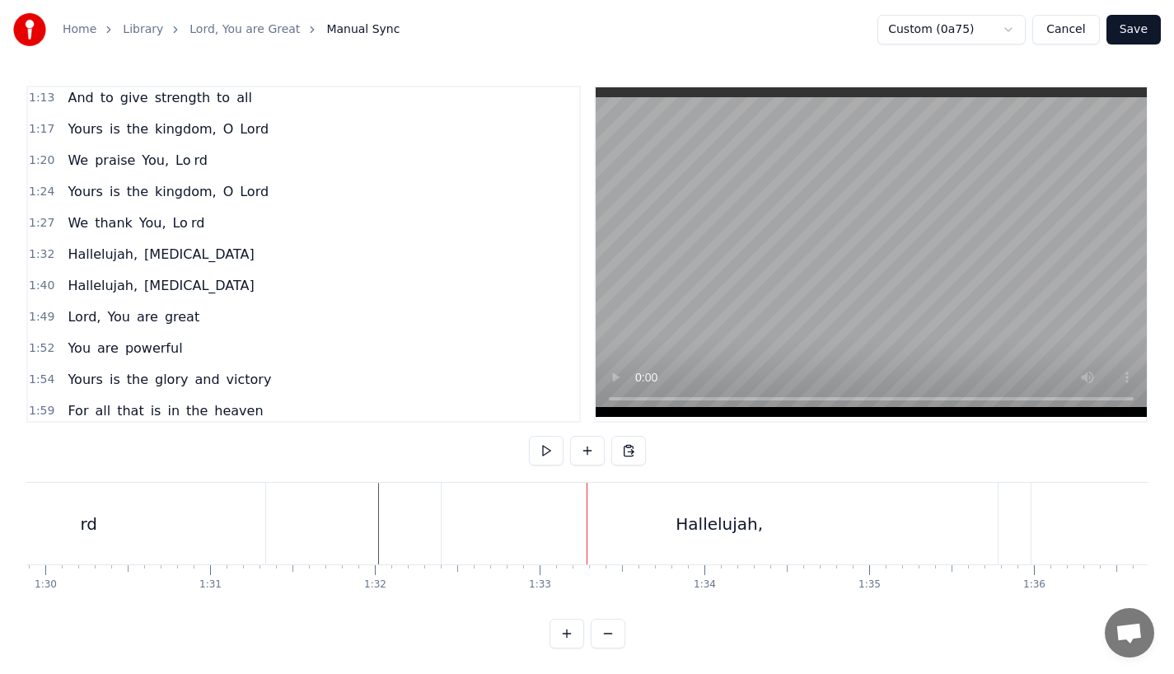
click at [480, 535] on div "Hallelujah," at bounding box center [720, 524] width 556 height 82
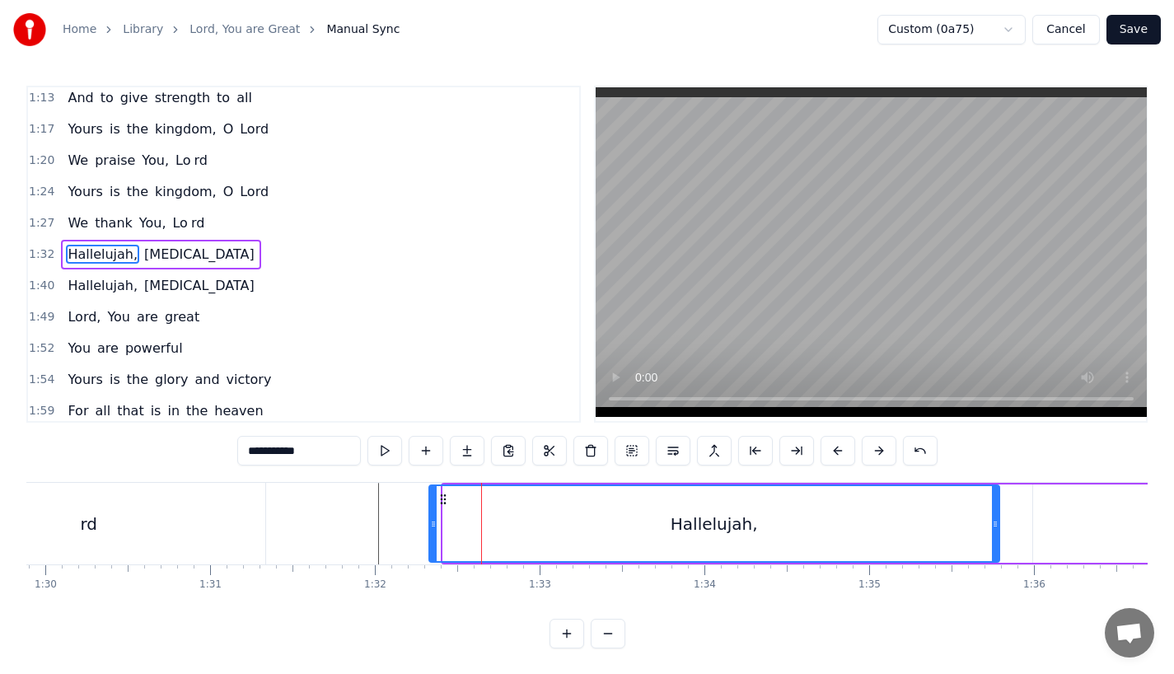
drag, startPoint x: 446, startPoint y: 520, endPoint x: 428, endPoint y: 521, distance: 17.3
click at [430, 521] on icon at bounding box center [433, 523] width 7 height 13
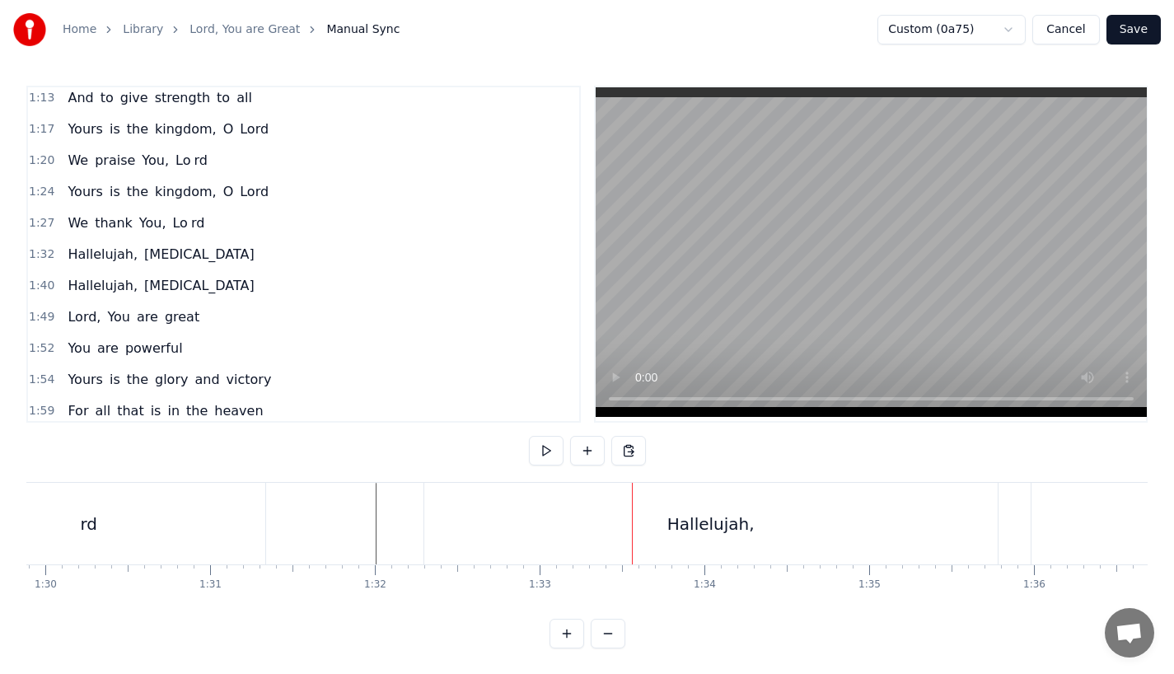
click at [435, 559] on div "Hallelujah," at bounding box center [710, 524] width 573 height 82
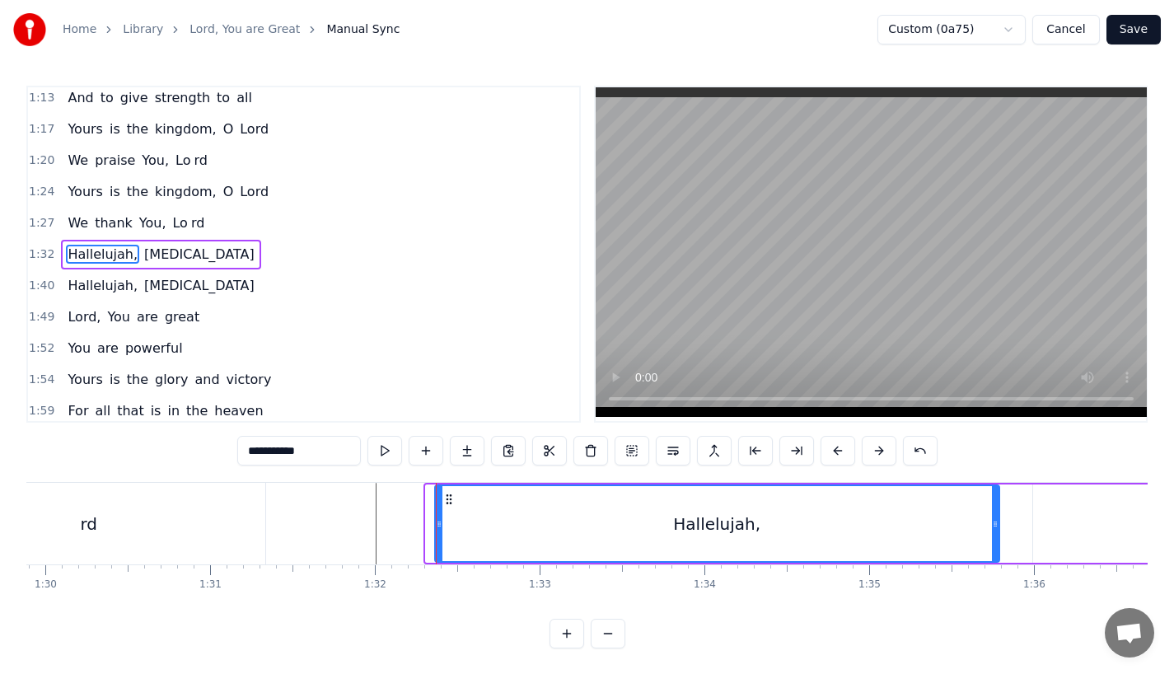
drag, startPoint x: 429, startPoint y: 525, endPoint x: 438, endPoint y: 524, distance: 9.1
click at [438, 524] on icon at bounding box center [439, 523] width 7 height 13
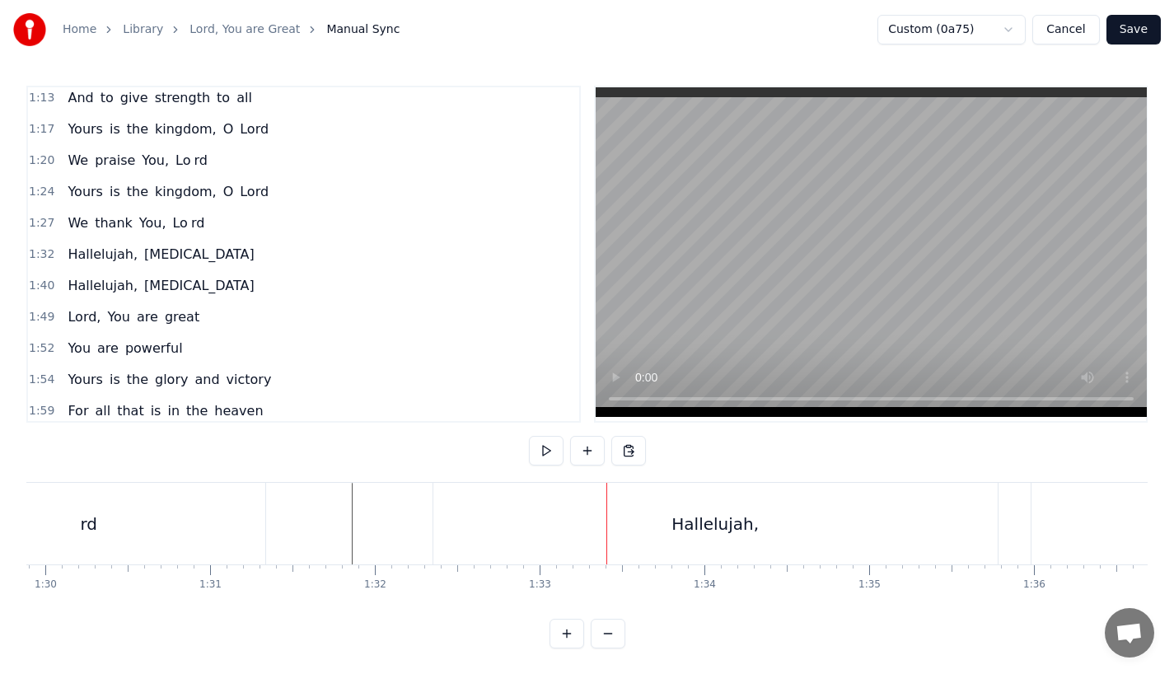
click at [538, 526] on div "Hallelujah," at bounding box center [715, 524] width 564 height 82
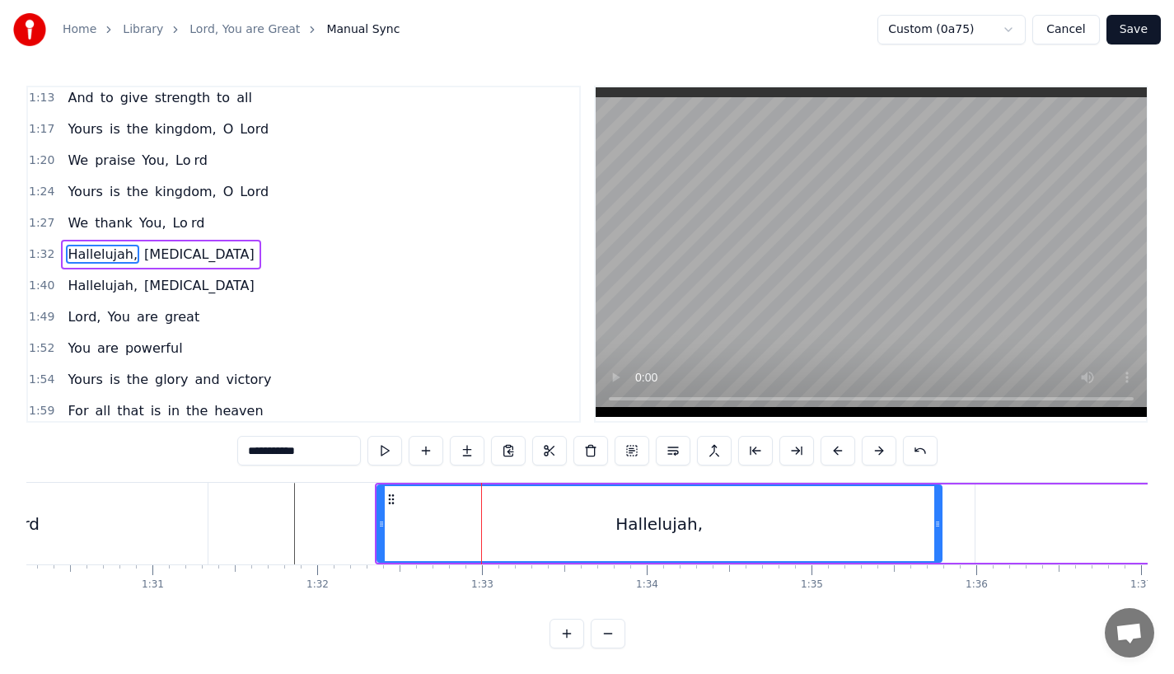
scroll to position [0, 14864]
click at [935, 520] on div "Hallelujah," at bounding box center [662, 523] width 563 height 75
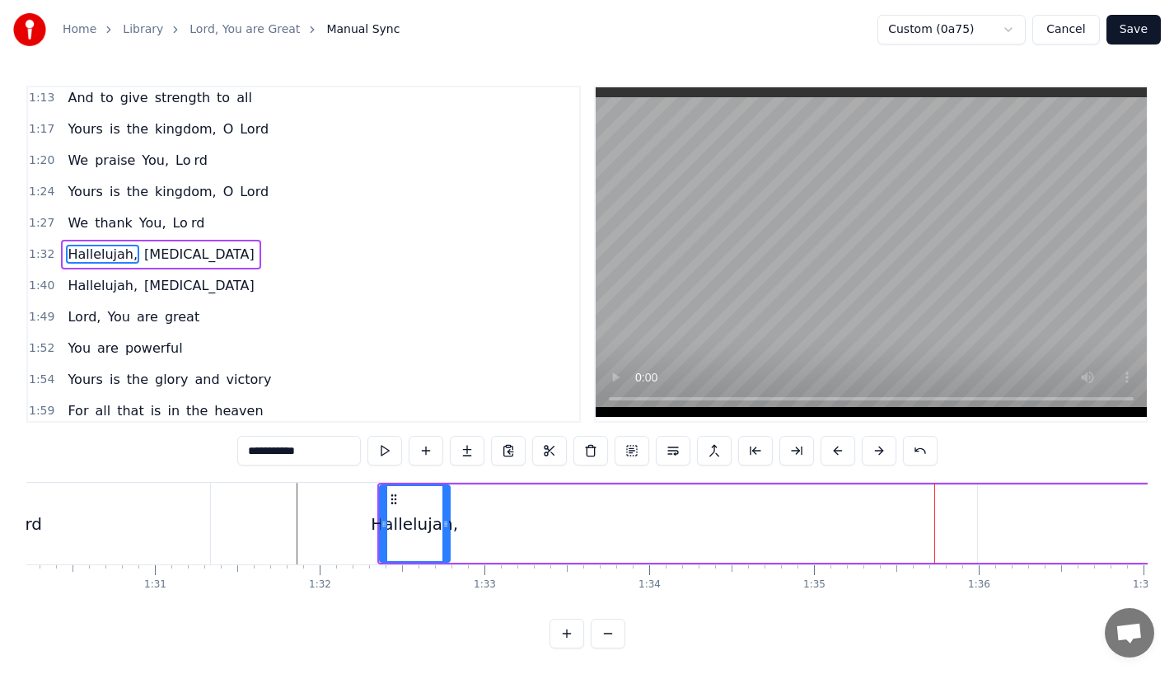
drag, startPoint x: 937, startPoint y: 526, endPoint x: 443, endPoint y: 518, distance: 494.3
click at [443, 518] on icon at bounding box center [445, 523] width 7 height 13
click at [311, 446] on input "**********" at bounding box center [299, 451] width 124 height 30
click at [311, 457] on input "*********" at bounding box center [299, 451] width 124 height 30
drag, startPoint x: 262, startPoint y: 449, endPoint x: 442, endPoint y: 449, distance: 179.6
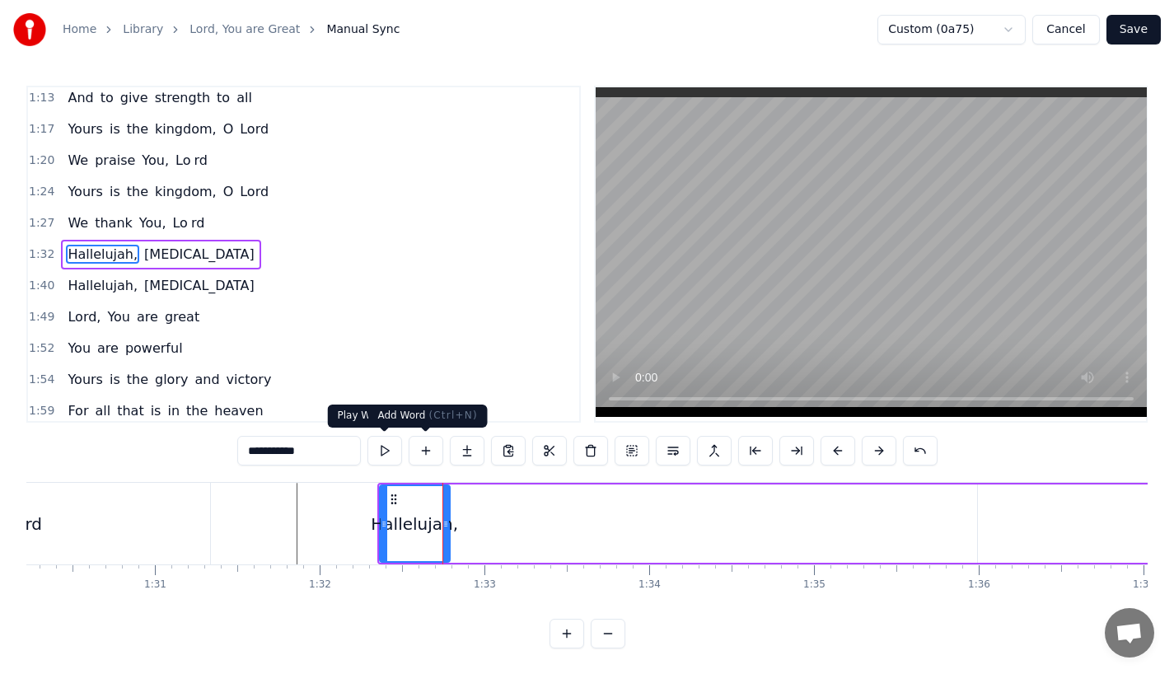
click at [442, 449] on div "**********" at bounding box center [587, 451] width 700 height 30
type input "**"
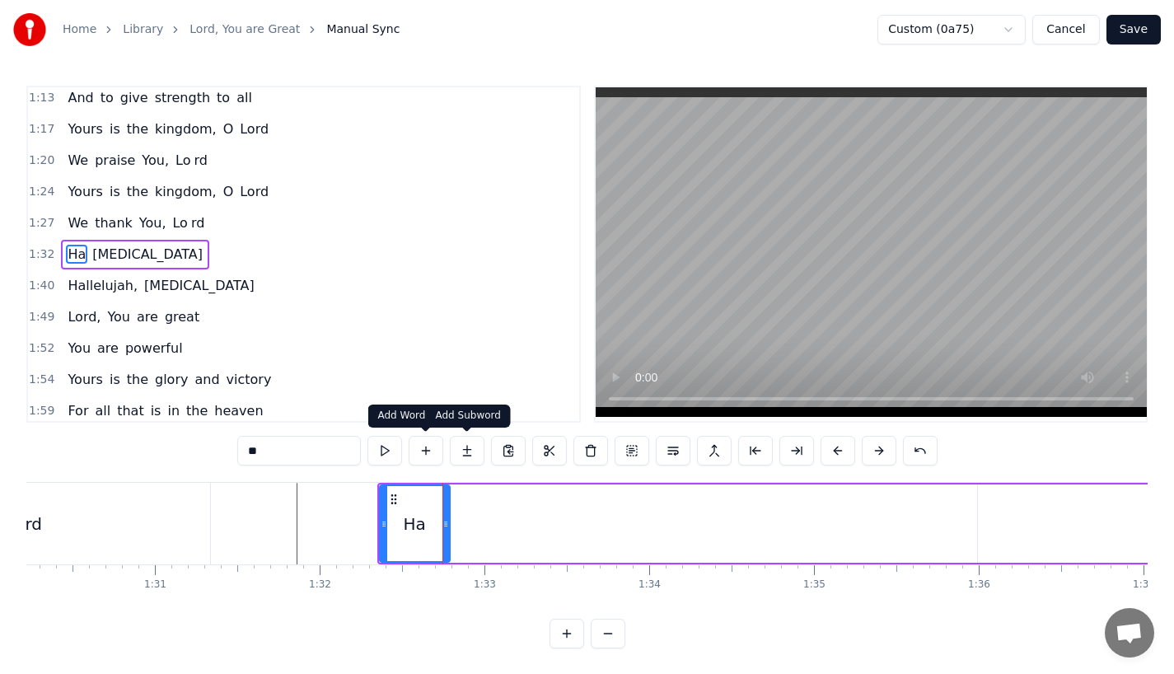
click at [461, 448] on button at bounding box center [467, 451] width 35 height 30
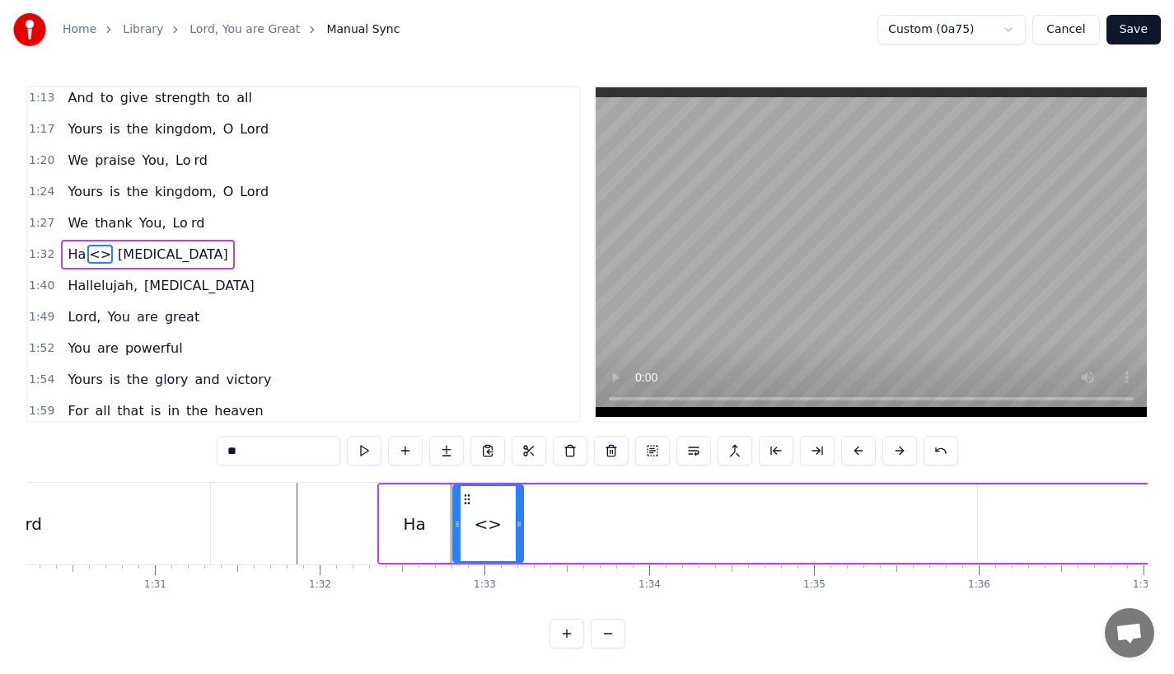
drag, startPoint x: 273, startPoint y: 451, endPoint x: 178, endPoint y: 451, distance: 94.7
click at [178, 451] on div "0:23 Lord, You are great, 0:27 You are power ful 0:29 Yours is the glory and vi…" at bounding box center [586, 367] width 1121 height 563
paste input "*******"
click at [428, 534] on div "Ha" at bounding box center [415, 523] width 70 height 78
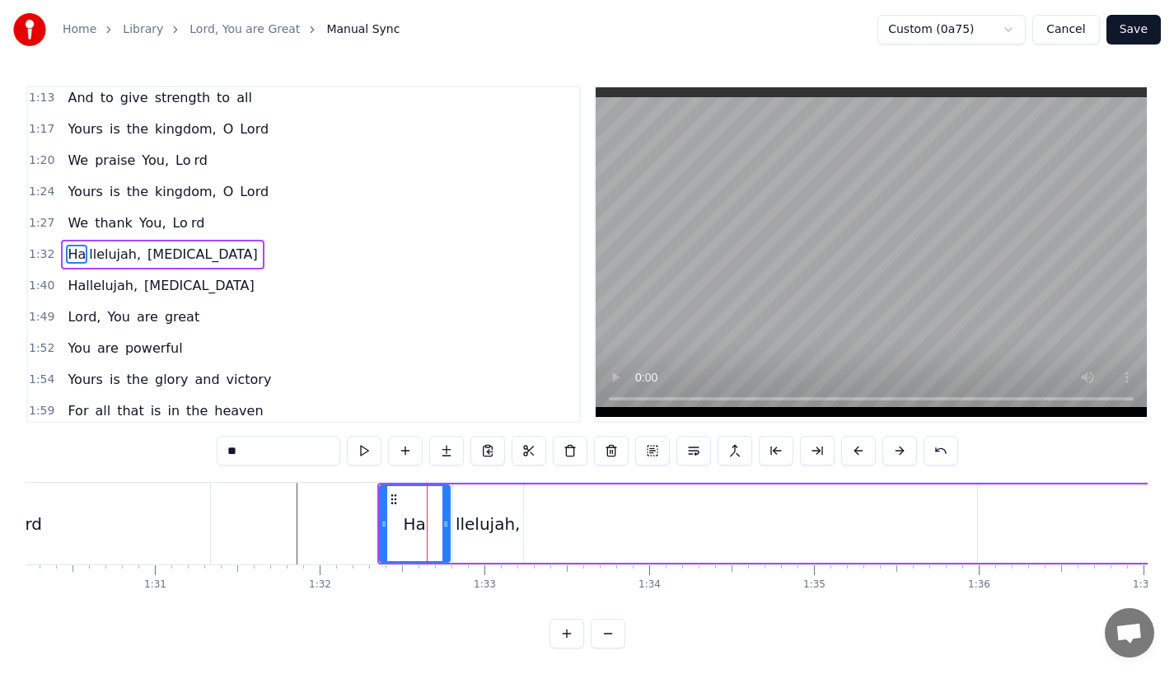
click at [484, 524] on div "llelujah," at bounding box center [488, 524] width 65 height 25
type input "*********"
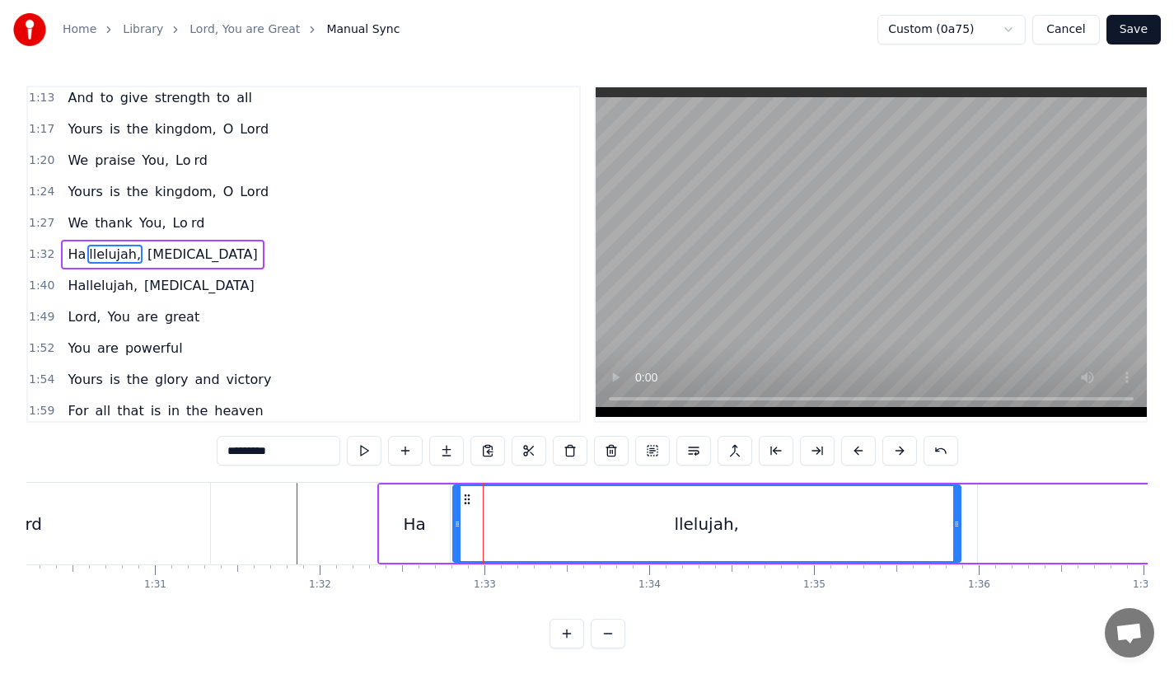
drag, startPoint x: 517, startPoint y: 526, endPoint x: 955, endPoint y: 527, distance: 437.4
click at [955, 527] on icon at bounding box center [956, 523] width 7 height 13
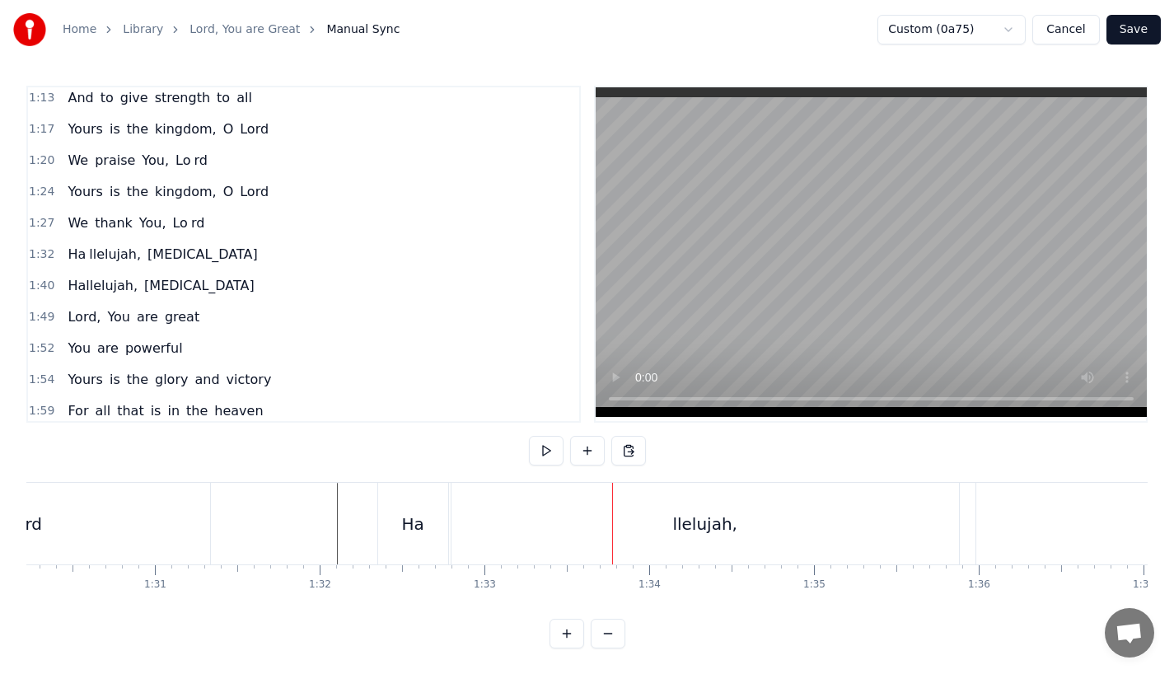
click at [409, 536] on div "Ha" at bounding box center [413, 524] width 70 height 82
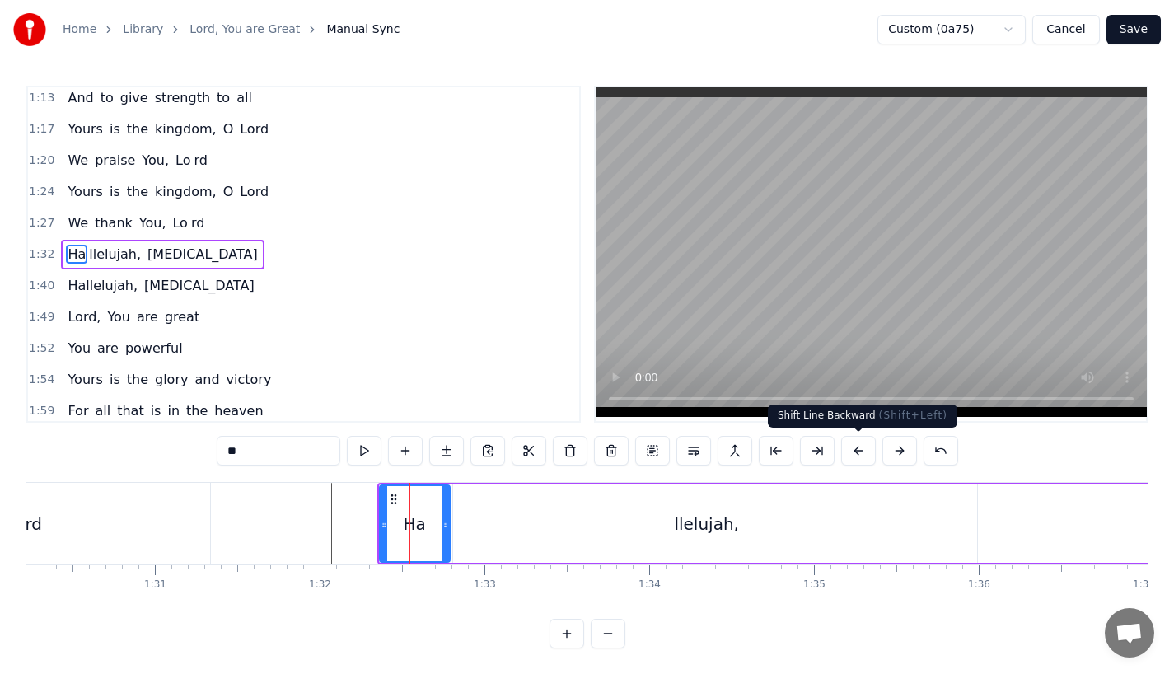
click at [860, 446] on button at bounding box center [858, 451] width 35 height 30
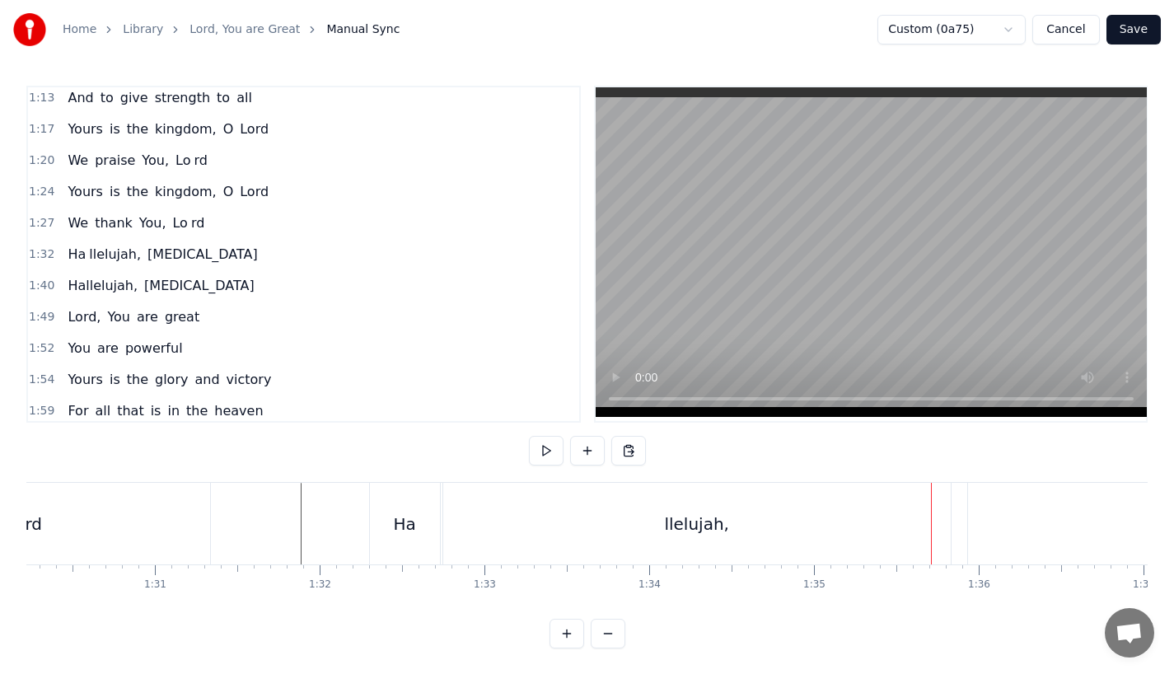
click at [774, 544] on div "llelujah," at bounding box center [696, 524] width 507 height 82
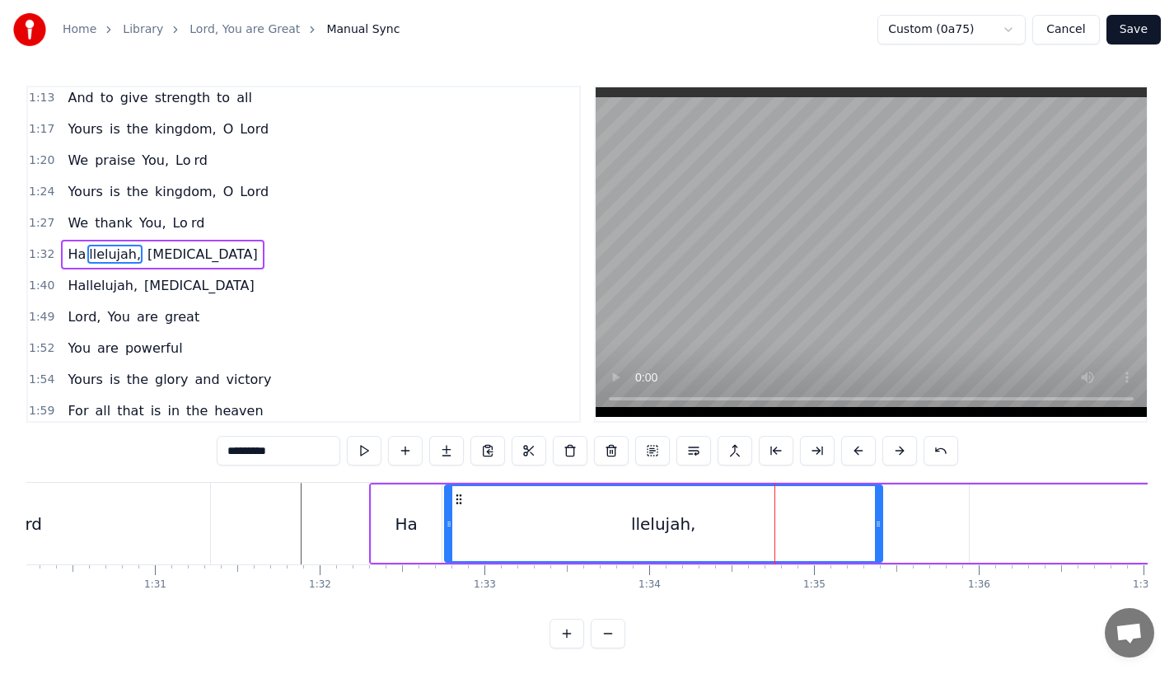
drag, startPoint x: 947, startPoint y: 531, endPoint x: 875, endPoint y: 531, distance: 71.7
click at [875, 531] on div at bounding box center [878, 523] width 7 height 75
click at [662, 523] on div "llelujah," at bounding box center [662, 524] width 65 height 25
click at [512, 563] on div "Ha llelujah, [MEDICAL_DATA]" at bounding box center [965, 524] width 1192 height 82
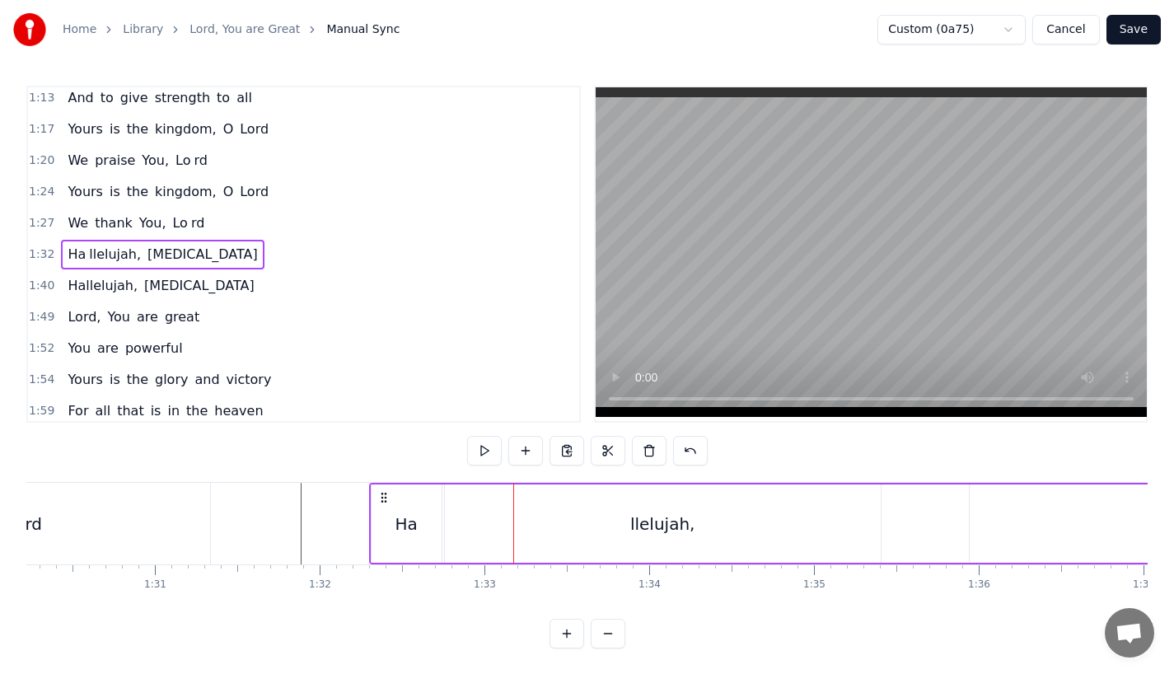
click at [547, 485] on div "llelujah," at bounding box center [663, 523] width 436 height 78
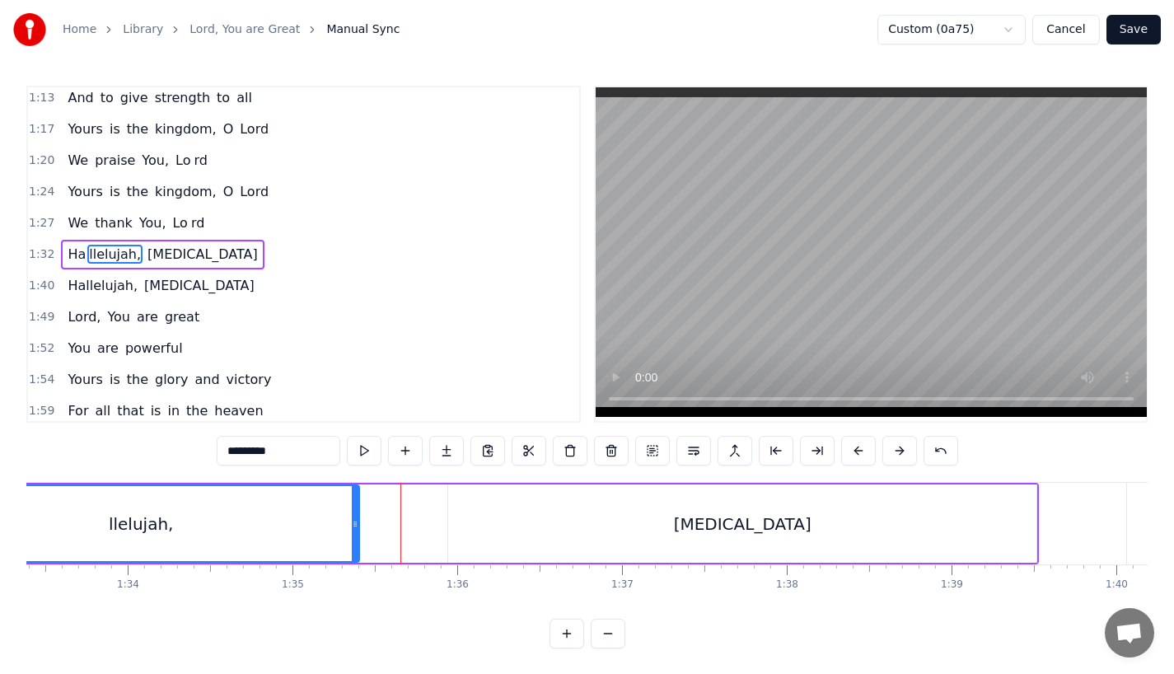
scroll to position [0, 15389]
click at [418, 515] on div "Ha llelujah, [MEDICAL_DATA]" at bounding box center [440, 524] width 1192 height 82
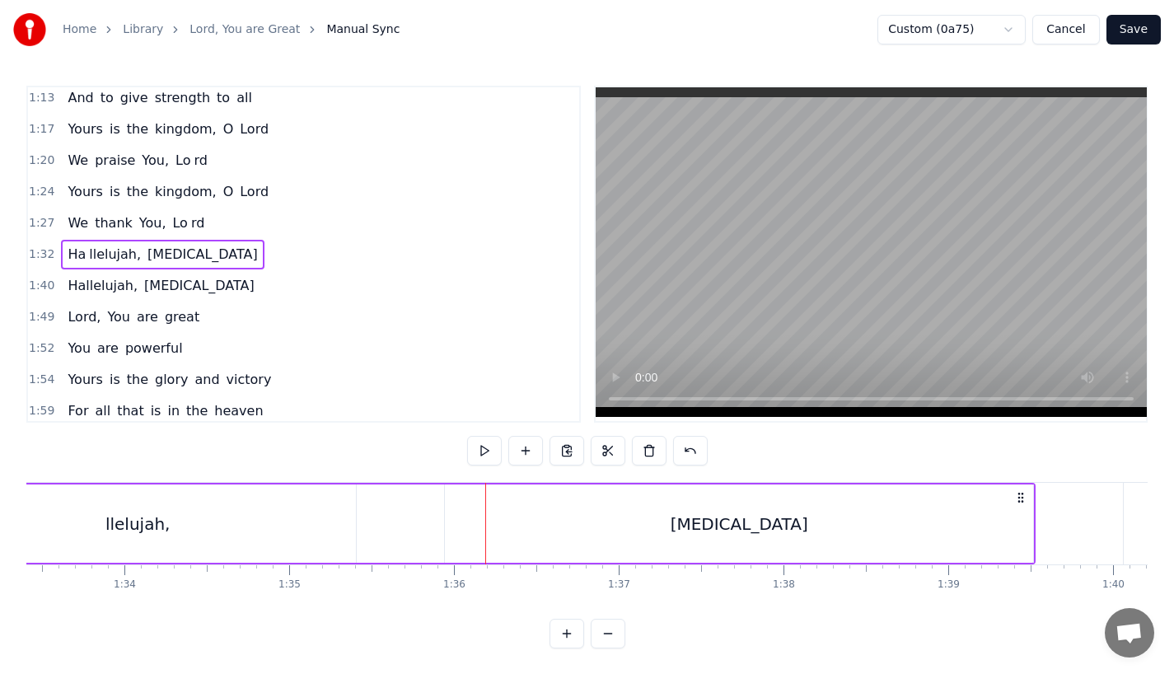
click at [490, 515] on div "[MEDICAL_DATA]" at bounding box center [739, 523] width 588 height 78
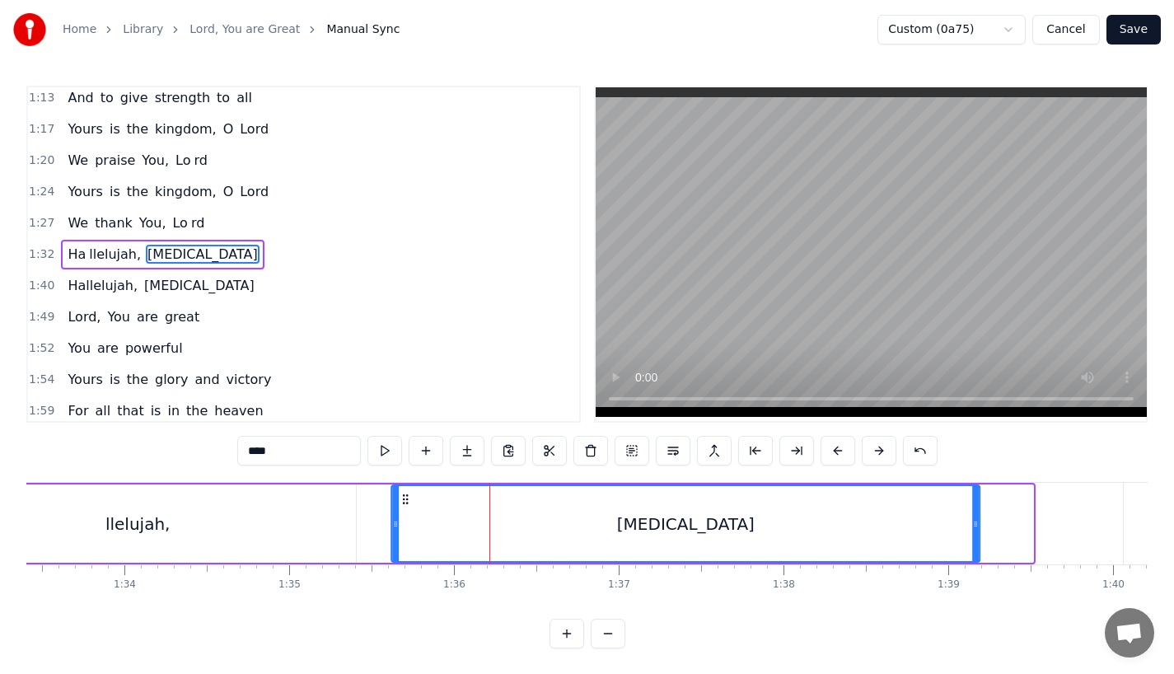
drag, startPoint x: 453, startPoint y: 498, endPoint x: 400, endPoint y: 501, distance: 53.6
click at [400, 501] on icon at bounding box center [405, 499] width 13 height 13
drag, startPoint x: 403, startPoint y: 497, endPoint x: 418, endPoint y: 497, distance: 15.7
click at [418, 497] on icon at bounding box center [420, 499] width 13 height 13
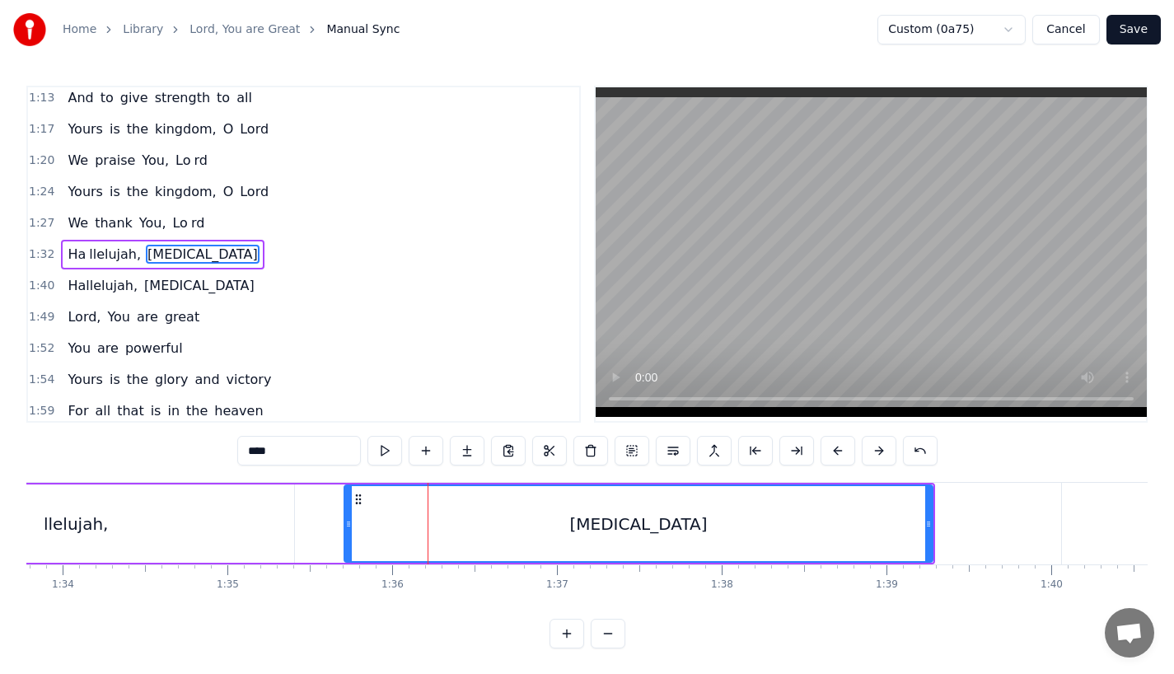
scroll to position [0, 15447]
click at [937, 527] on div "[MEDICAL_DATA]" at bounding box center [643, 523] width 590 height 78
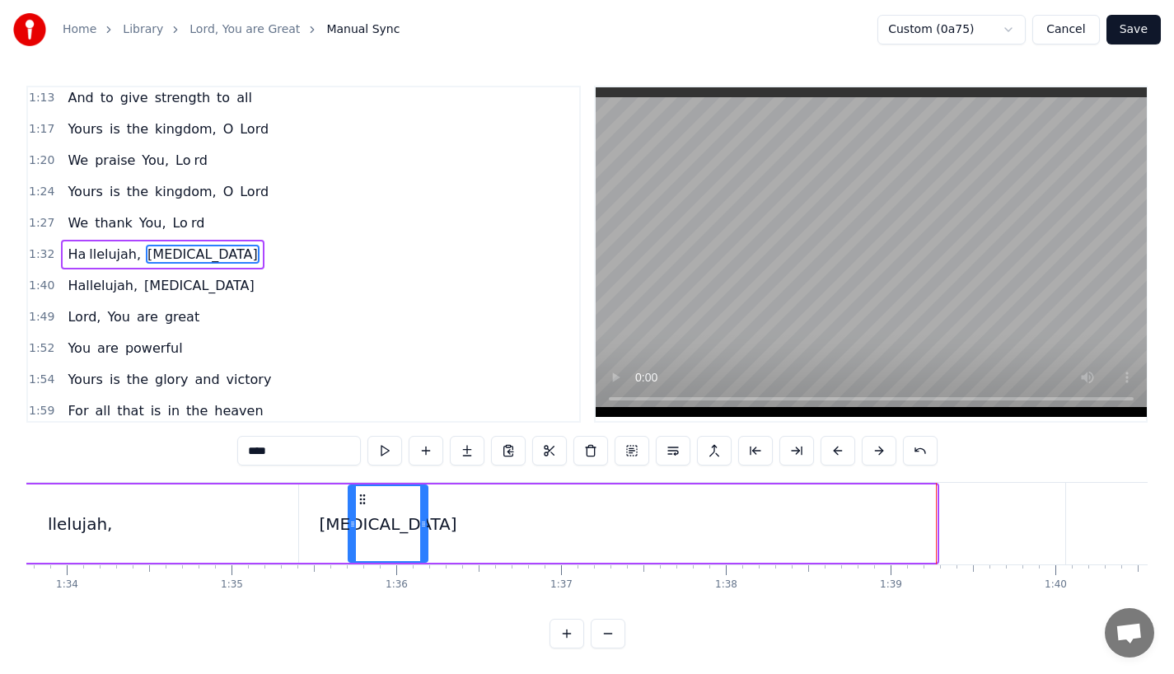
drag, startPoint x: 930, startPoint y: 526, endPoint x: 414, endPoint y: 526, distance: 516.5
click at [420, 526] on icon at bounding box center [423, 523] width 7 height 13
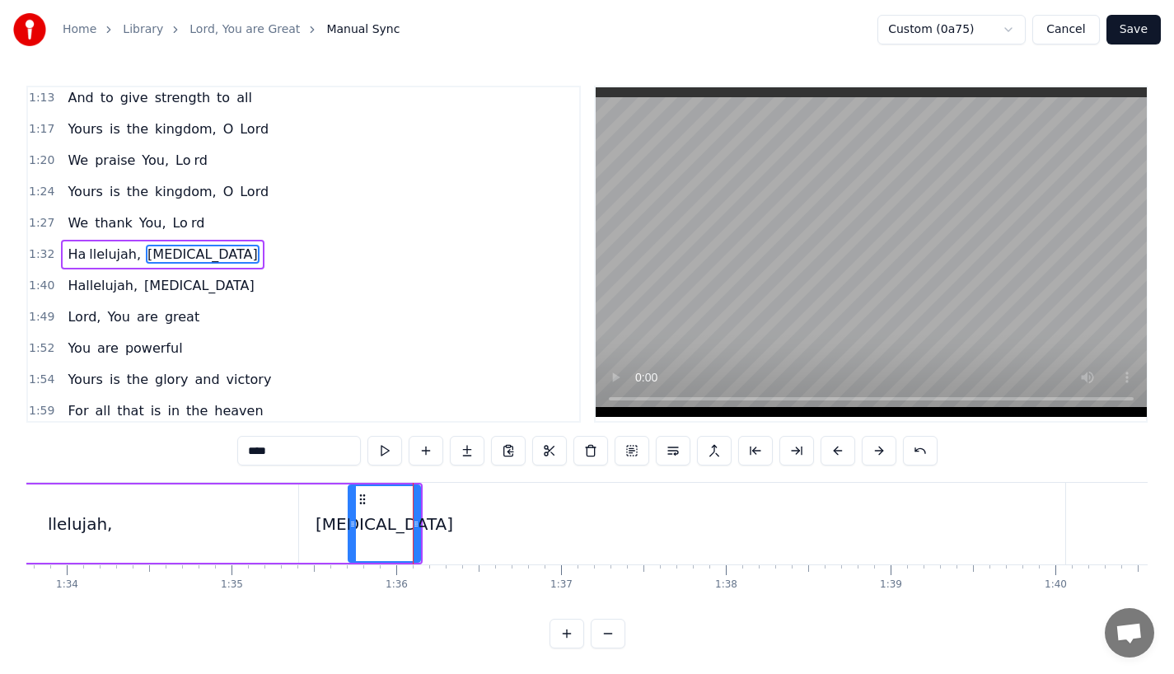
drag, startPoint x: 255, startPoint y: 451, endPoint x: 378, endPoint y: 451, distance: 123.6
click at [378, 451] on div "****" at bounding box center [587, 451] width 700 height 30
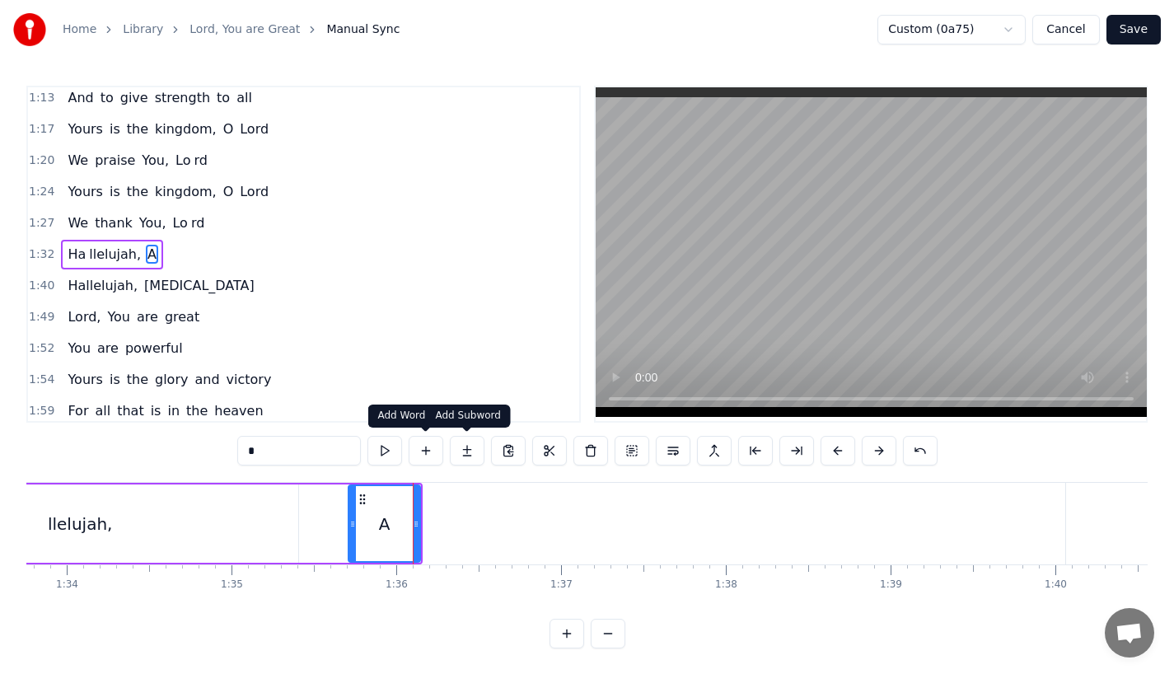
type input "*"
click at [458, 451] on button at bounding box center [467, 451] width 35 height 30
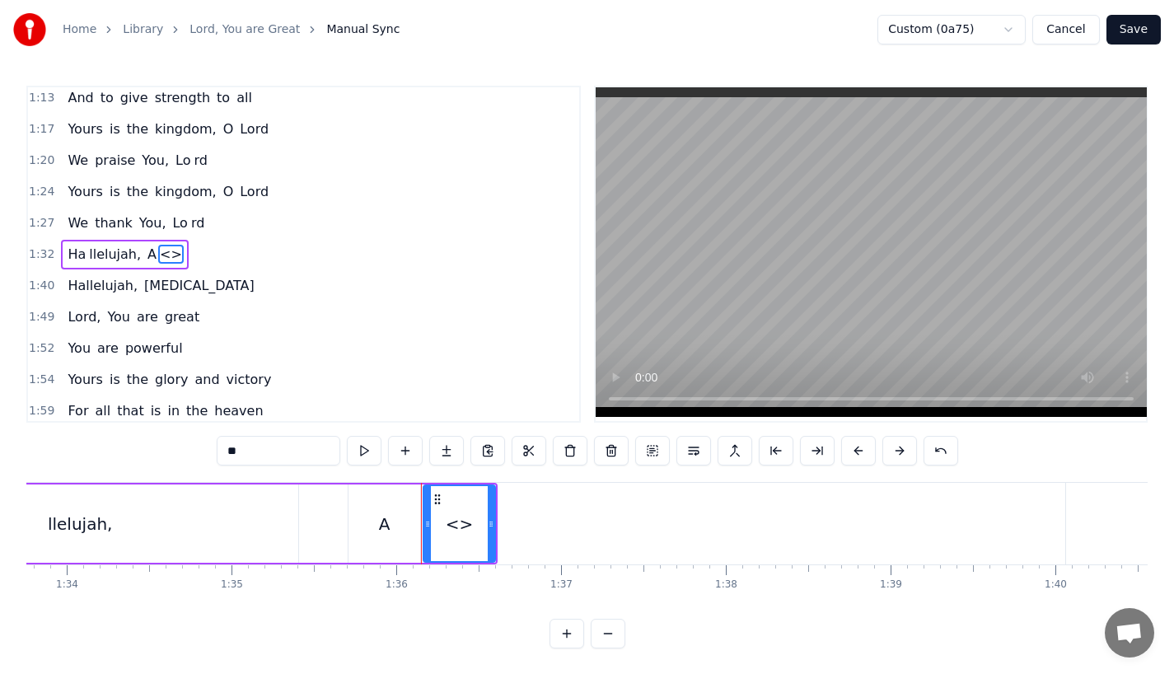
drag, startPoint x: 313, startPoint y: 457, endPoint x: 104, endPoint y: 457, distance: 209.2
click at [104, 457] on div "0:23 Lord, You are great, 0:27 You are power ful 0:29 Yours is the glory and vi…" at bounding box center [586, 367] width 1121 height 563
type input "*"
paste input "***"
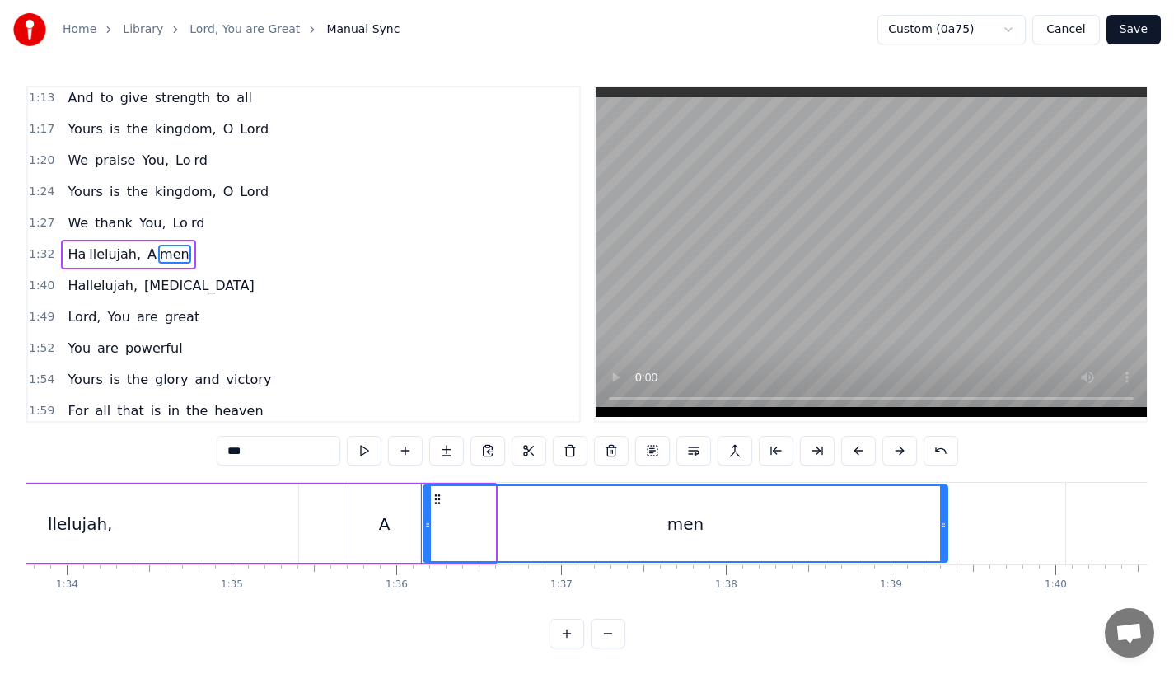
drag, startPoint x: 491, startPoint y: 522, endPoint x: 943, endPoint y: 517, distance: 452.3
click at [943, 517] on icon at bounding box center [943, 523] width 7 height 13
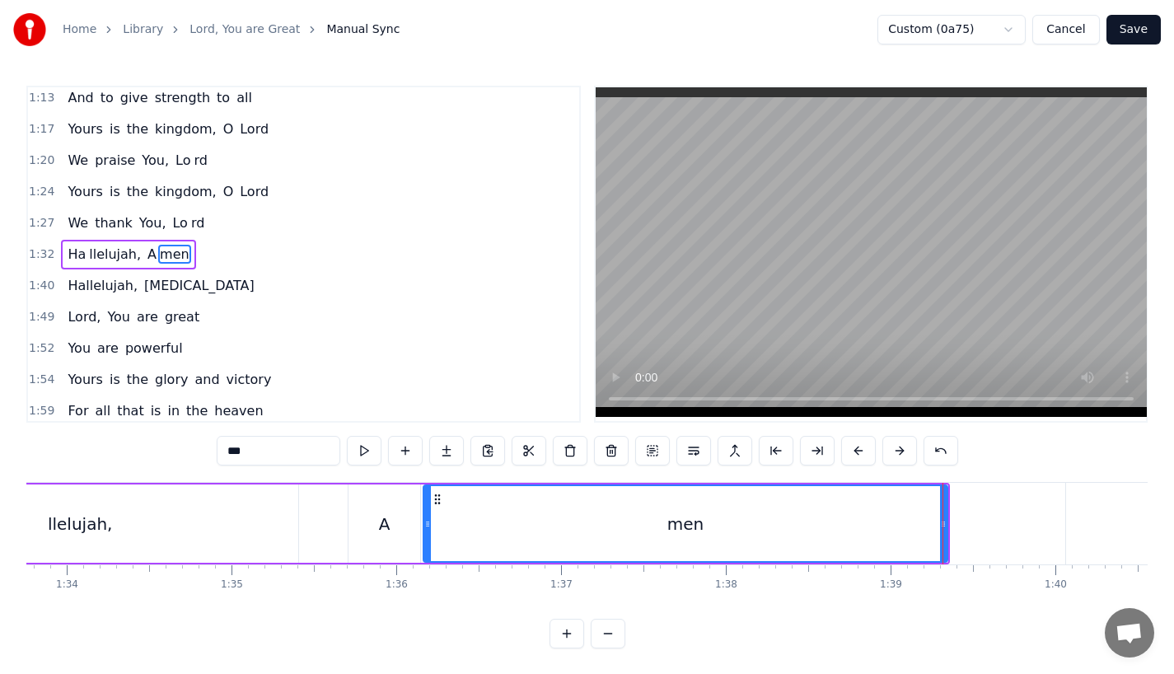
click at [279, 518] on div "llelujah," at bounding box center [80, 523] width 436 height 78
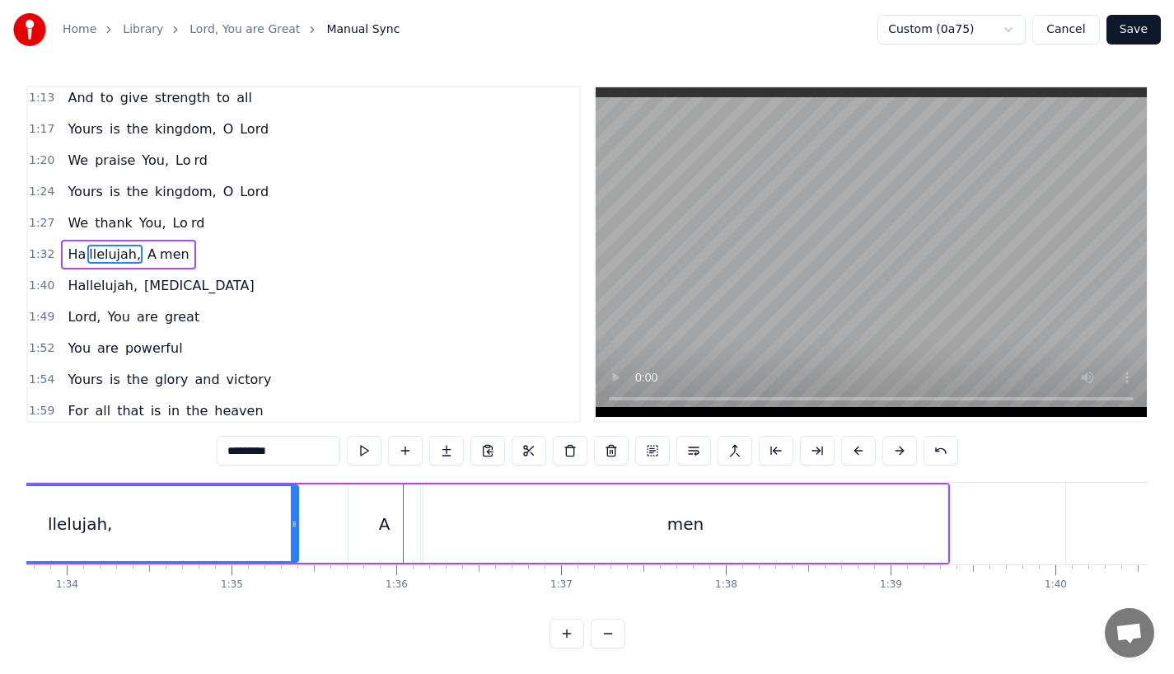
click at [370, 533] on div "A" at bounding box center [384, 523] width 72 height 78
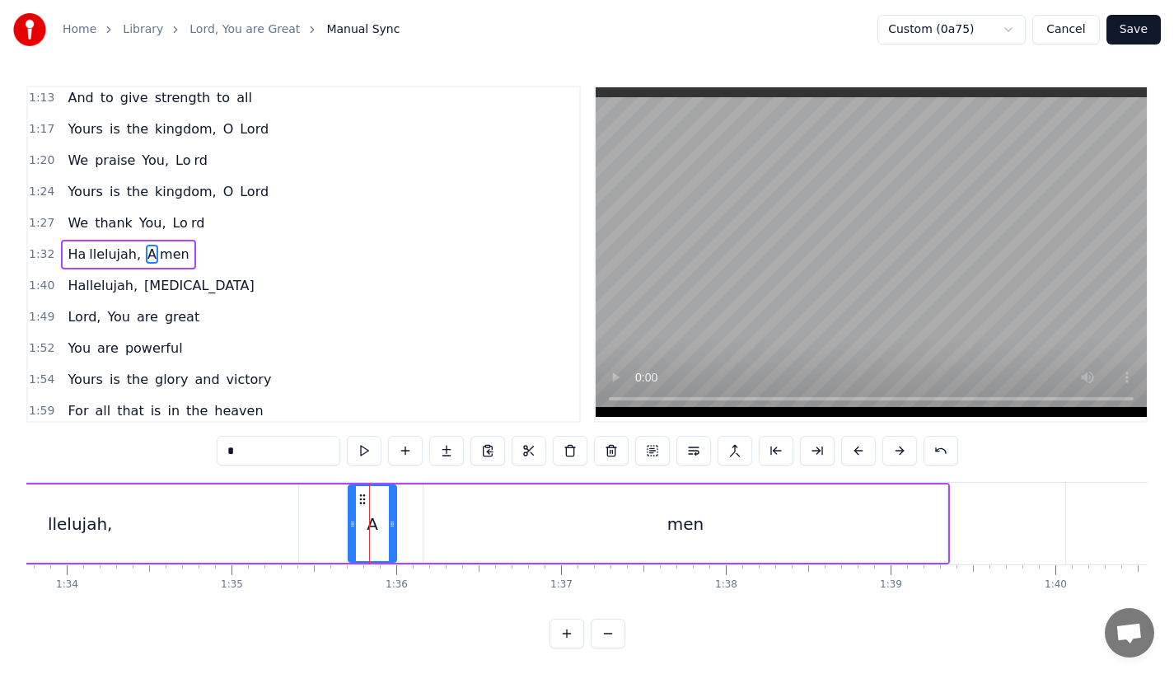
drag, startPoint x: 414, startPoint y: 529, endPoint x: 390, endPoint y: 529, distance: 23.9
click at [390, 529] on icon at bounding box center [392, 523] width 7 height 13
click at [423, 529] on div "men" at bounding box center [686, 523] width 526 height 78
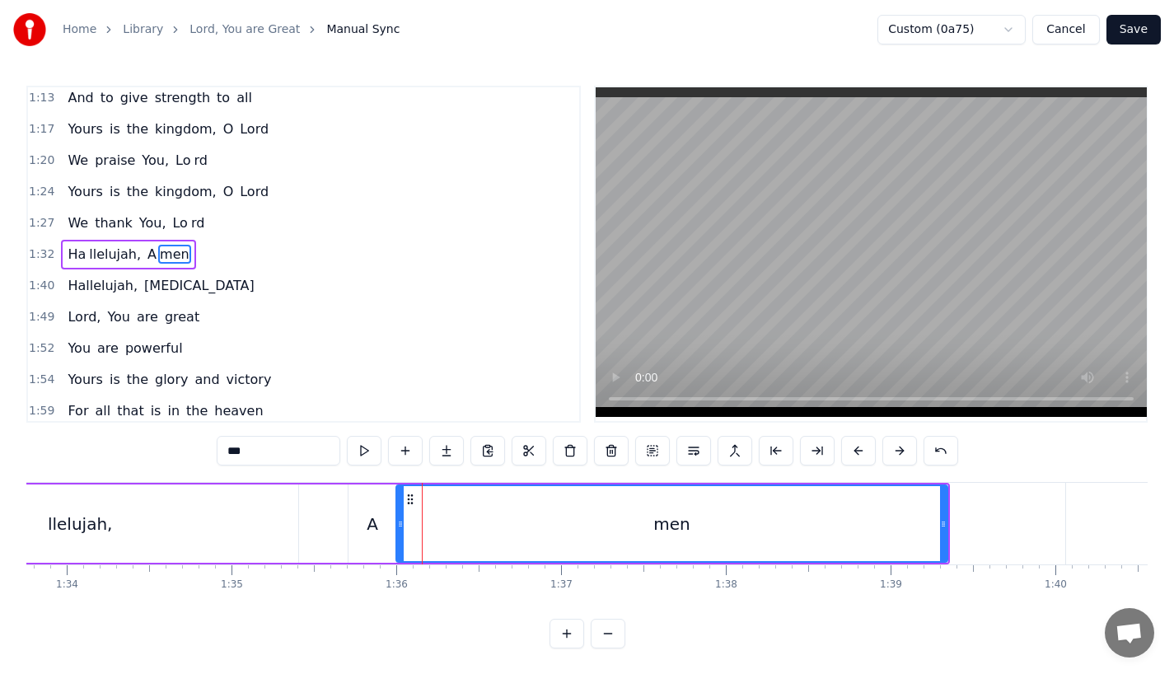
drag, startPoint x: 427, startPoint y: 528, endPoint x: 400, endPoint y: 528, distance: 27.2
click at [400, 528] on icon at bounding box center [400, 523] width 7 height 13
click at [233, 521] on div "llelujah," at bounding box center [80, 523] width 436 height 78
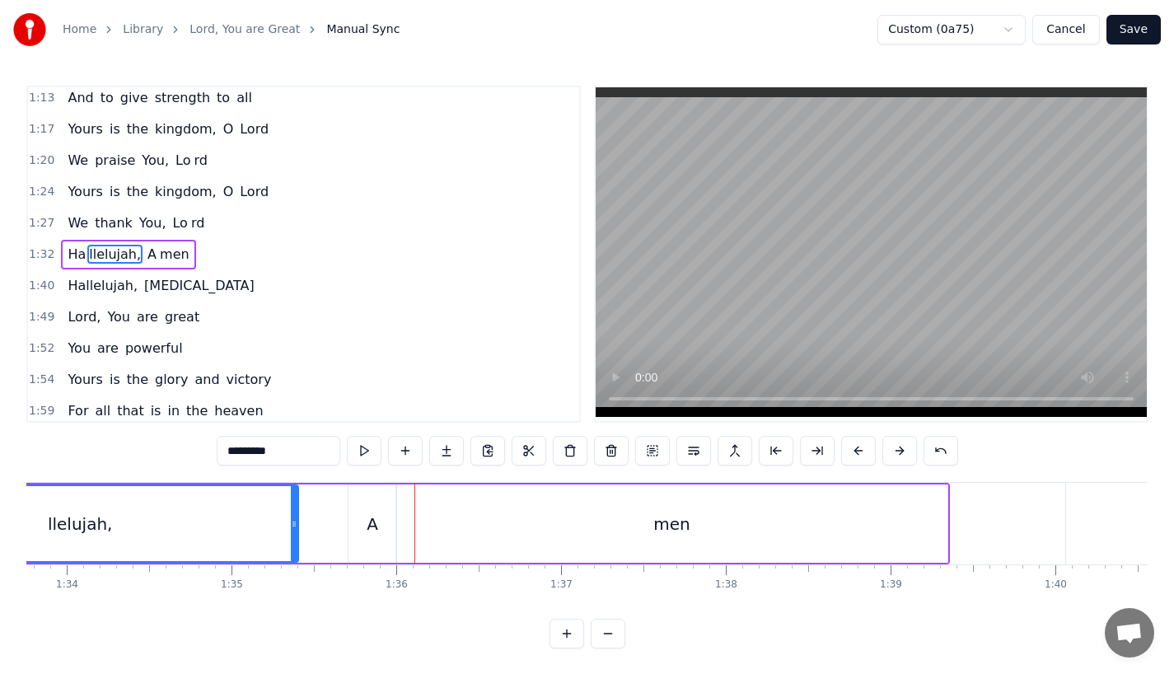
click at [372, 524] on div "A" at bounding box center [373, 524] width 12 height 25
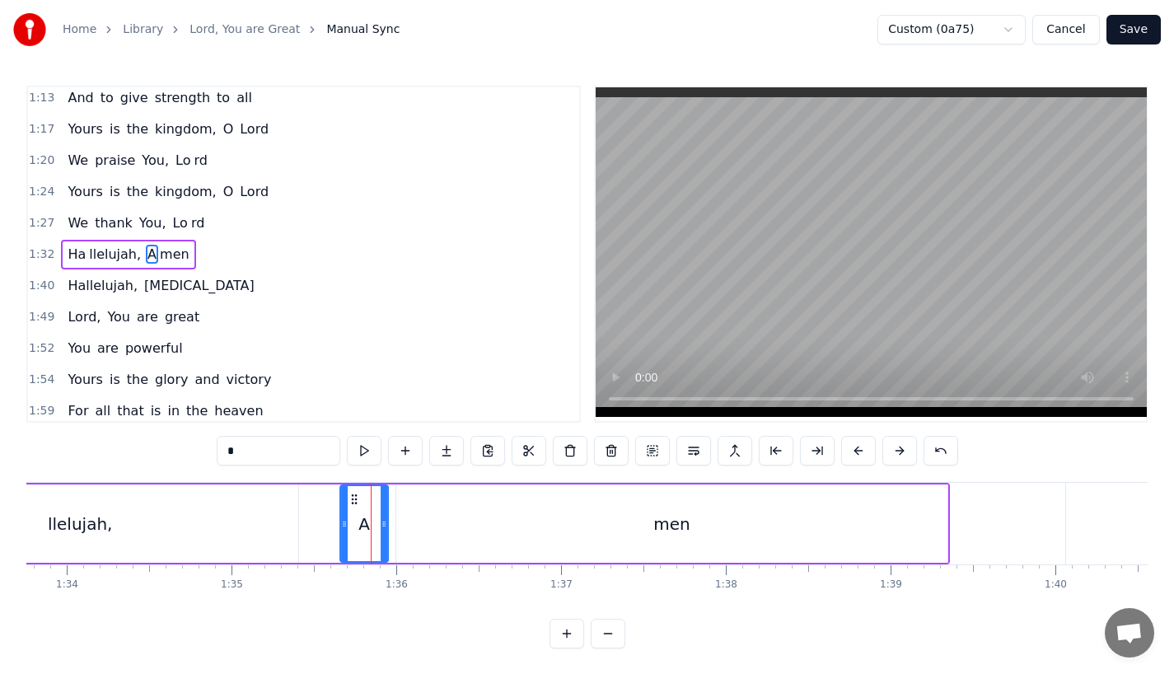
drag, startPoint x: 362, startPoint y: 498, endPoint x: 353, endPoint y: 498, distance: 9.1
click at [353, 498] on icon at bounding box center [354, 499] width 13 height 13
click at [423, 510] on div "men" at bounding box center [671, 523] width 551 height 78
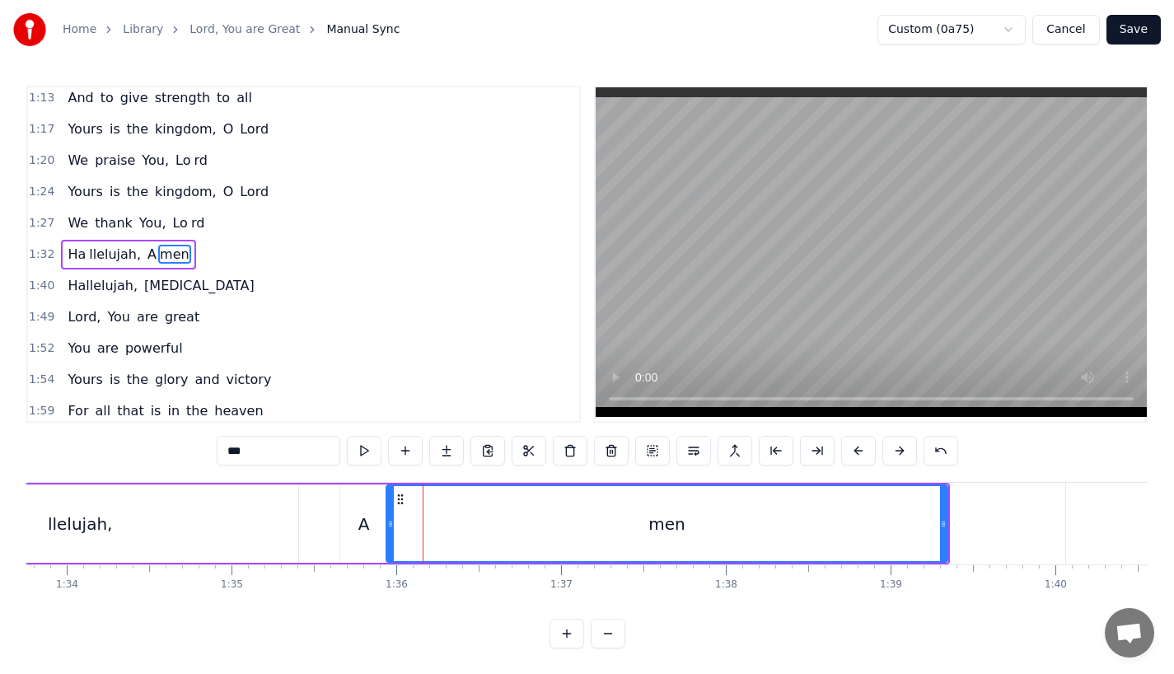
drag, startPoint x: 397, startPoint y: 519, endPoint x: 385, endPoint y: 519, distance: 12.4
click at [387, 519] on icon at bounding box center [390, 523] width 7 height 13
click at [175, 525] on div "llelujah," at bounding box center [80, 523] width 436 height 78
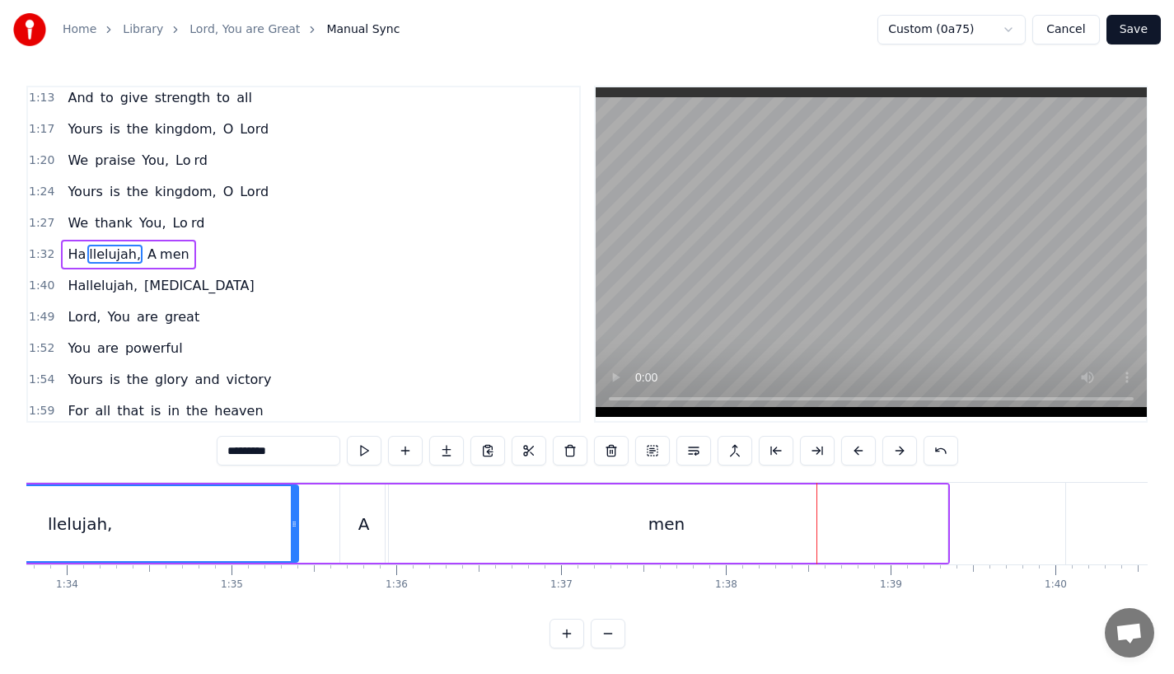
click at [910, 526] on div "men" at bounding box center [667, 523] width 562 height 78
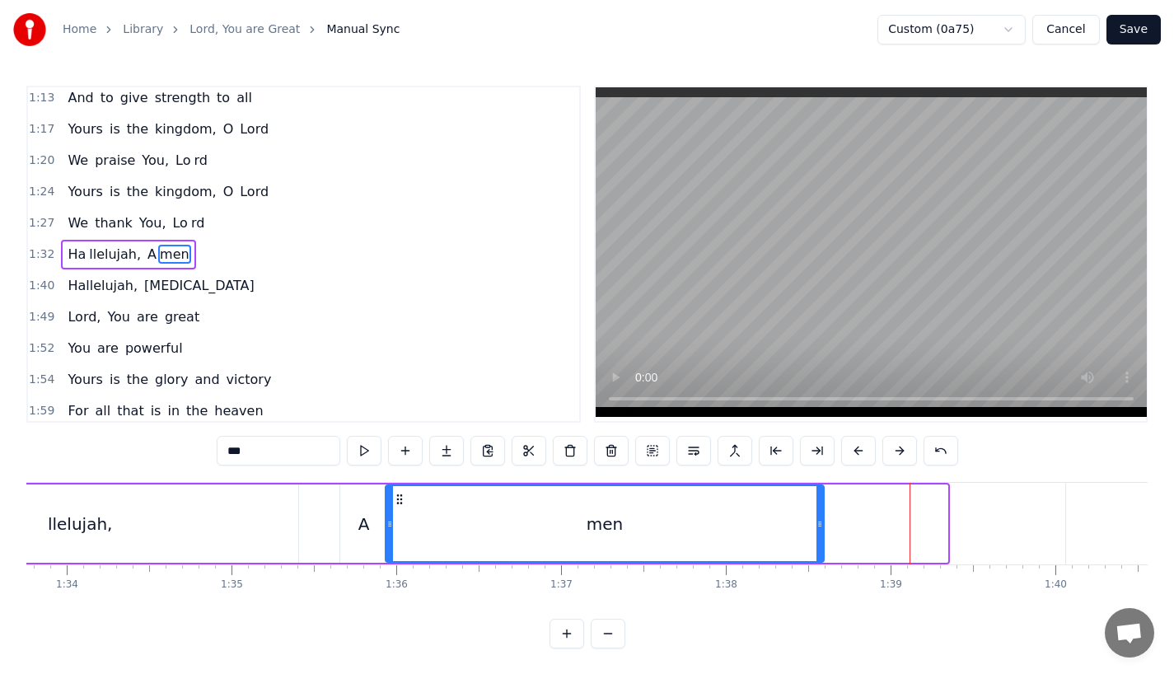
drag, startPoint x: 940, startPoint y: 526, endPoint x: 816, endPoint y: 531, distance: 124.5
click at [816, 531] on div at bounding box center [819, 523] width 7 height 75
click at [295, 521] on div "llelujah," at bounding box center [80, 523] width 436 height 78
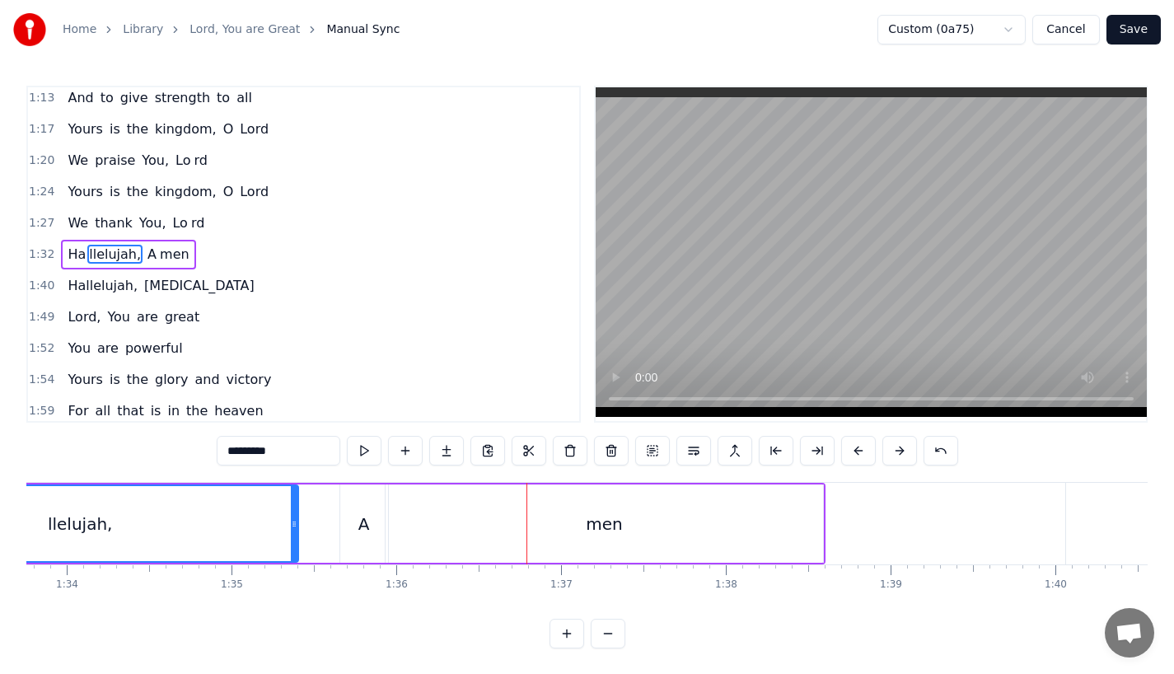
click at [363, 518] on div "A" at bounding box center [364, 524] width 12 height 25
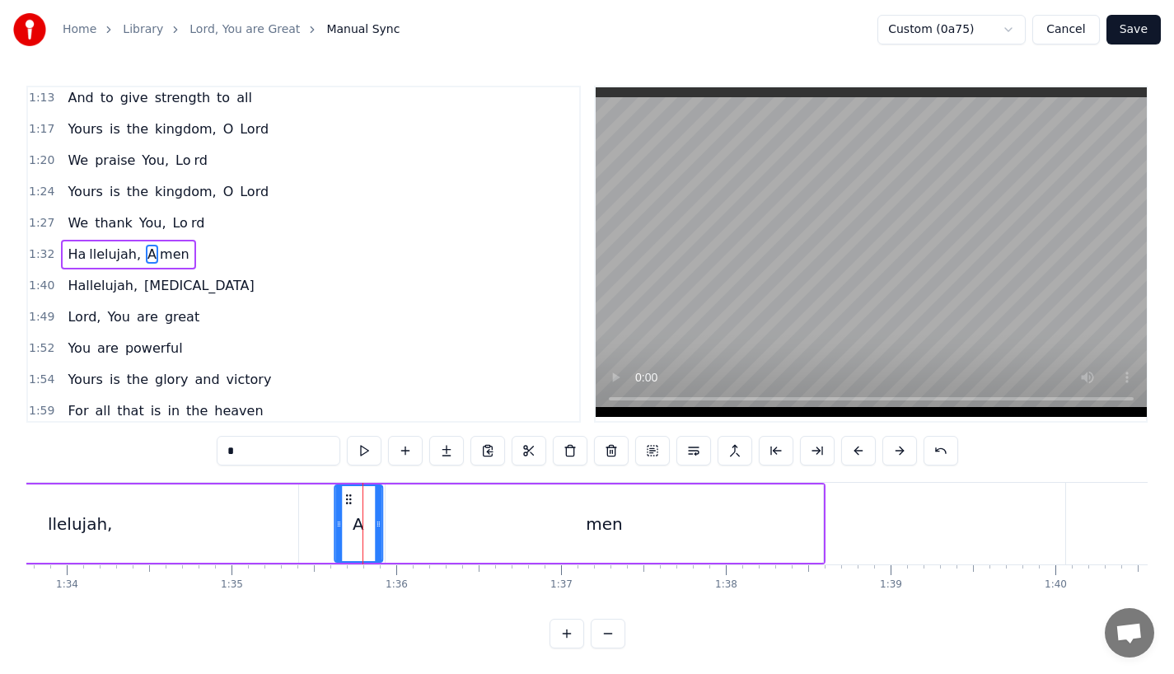
drag, startPoint x: 354, startPoint y: 492, endPoint x: 346, endPoint y: 495, distance: 8.9
click at [346, 495] on icon at bounding box center [348, 499] width 13 height 13
click at [414, 521] on div "men" at bounding box center [604, 523] width 437 height 78
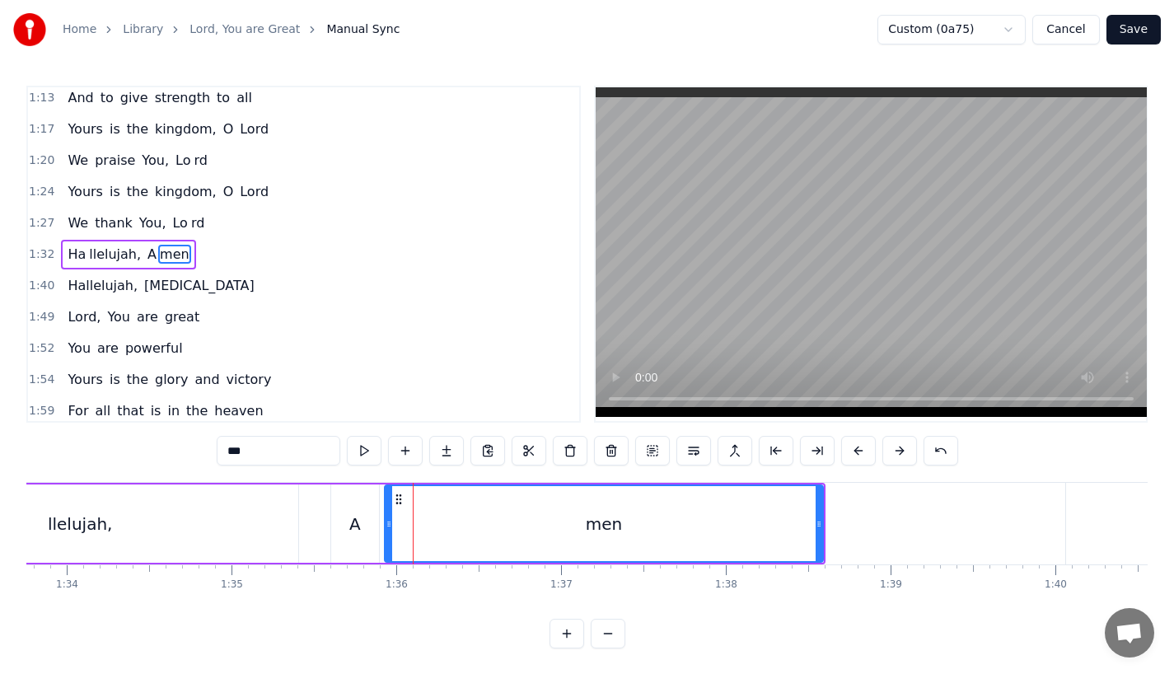
click at [386, 519] on icon at bounding box center [389, 523] width 7 height 13
click at [207, 522] on div "llelujah," at bounding box center [80, 523] width 436 height 78
type input "*********"
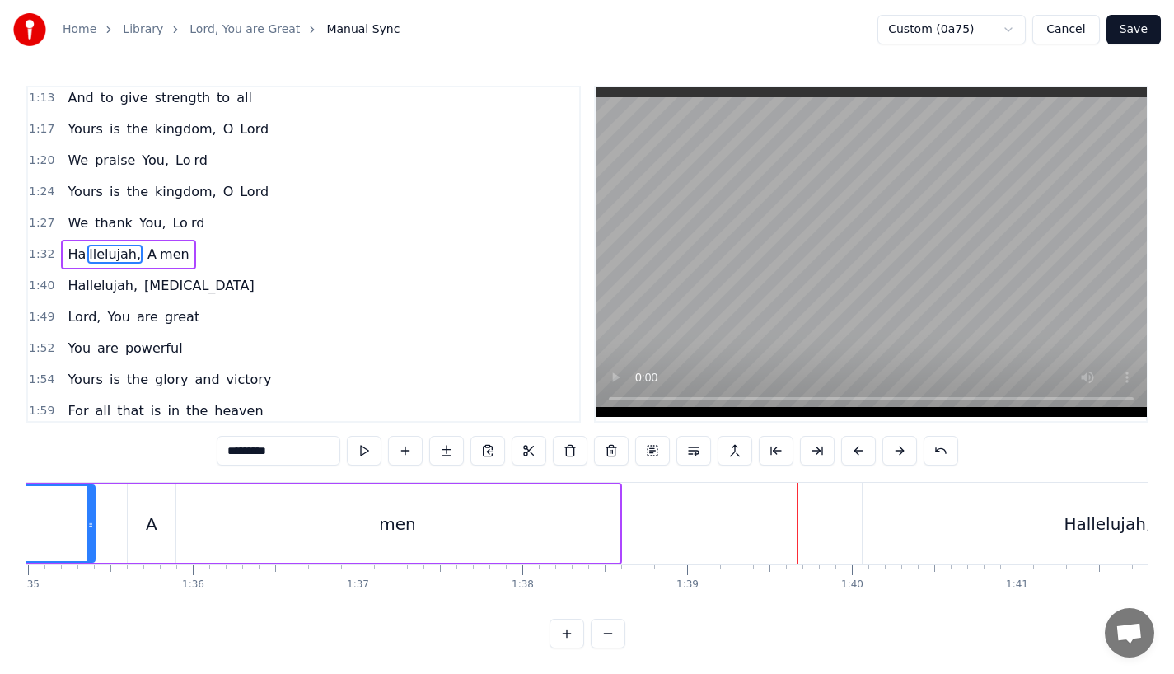
scroll to position [0, 15742]
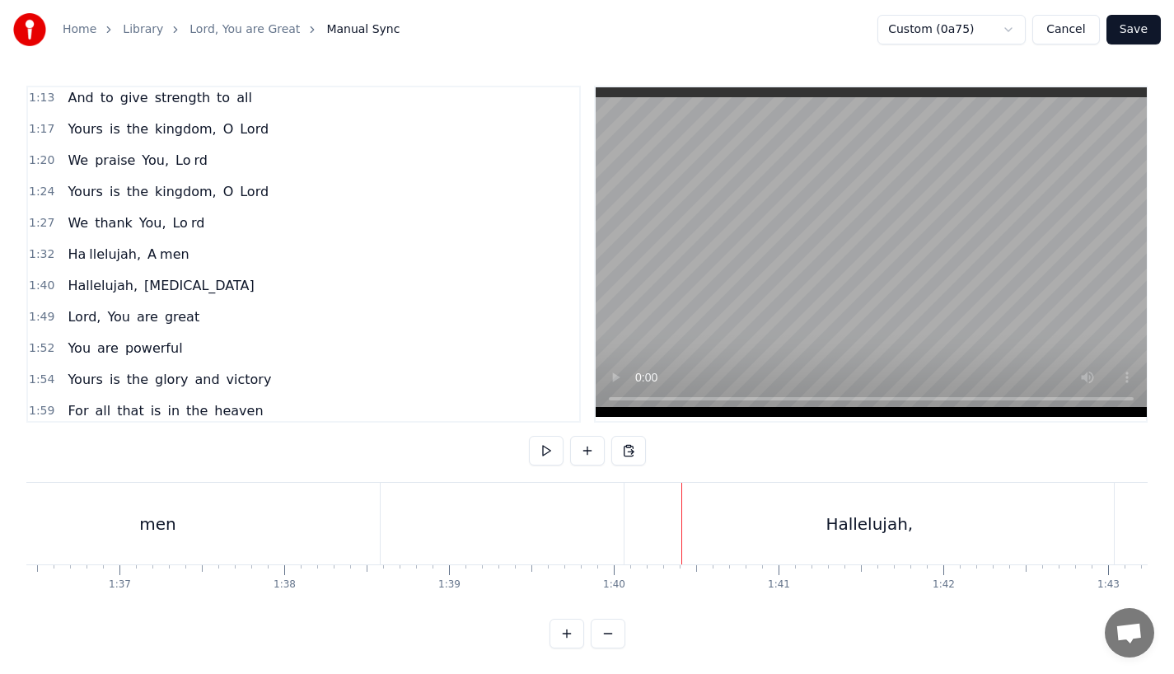
scroll to position [0, 15929]
click at [631, 532] on div "Hallelujah," at bounding box center [828, 524] width 489 height 82
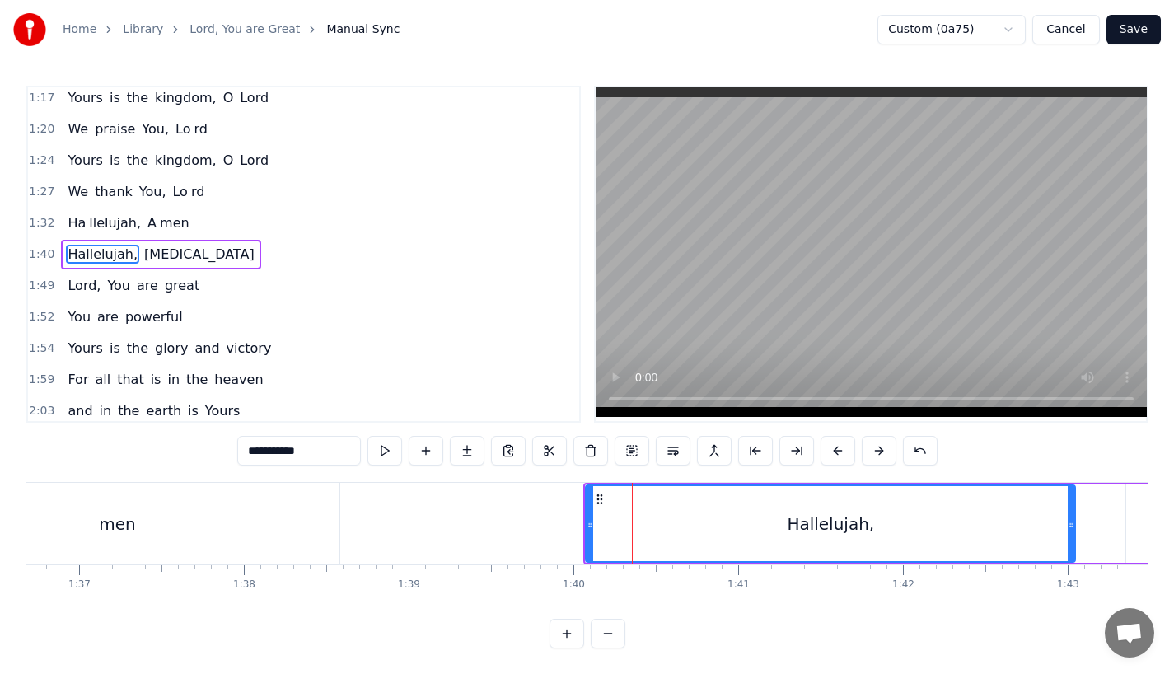
scroll to position [0, 16010]
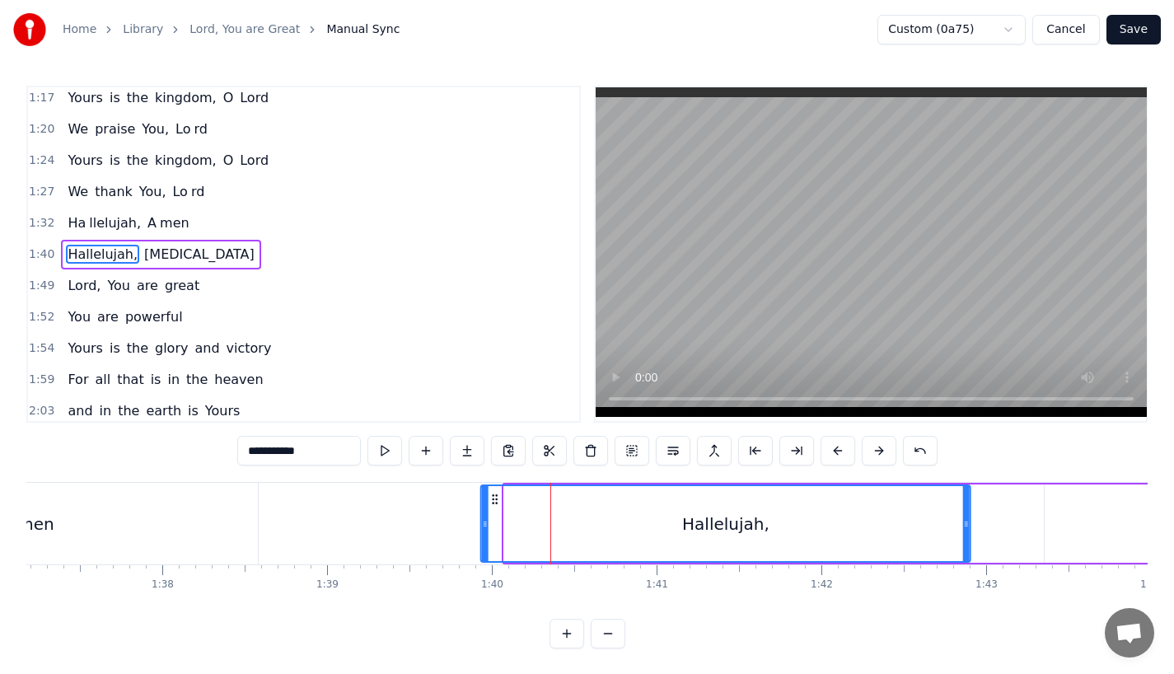
drag, startPoint x: 517, startPoint y: 495, endPoint x: 493, endPoint y: 495, distance: 23.9
click at [493, 495] on circle at bounding box center [493, 495] width 1 height 1
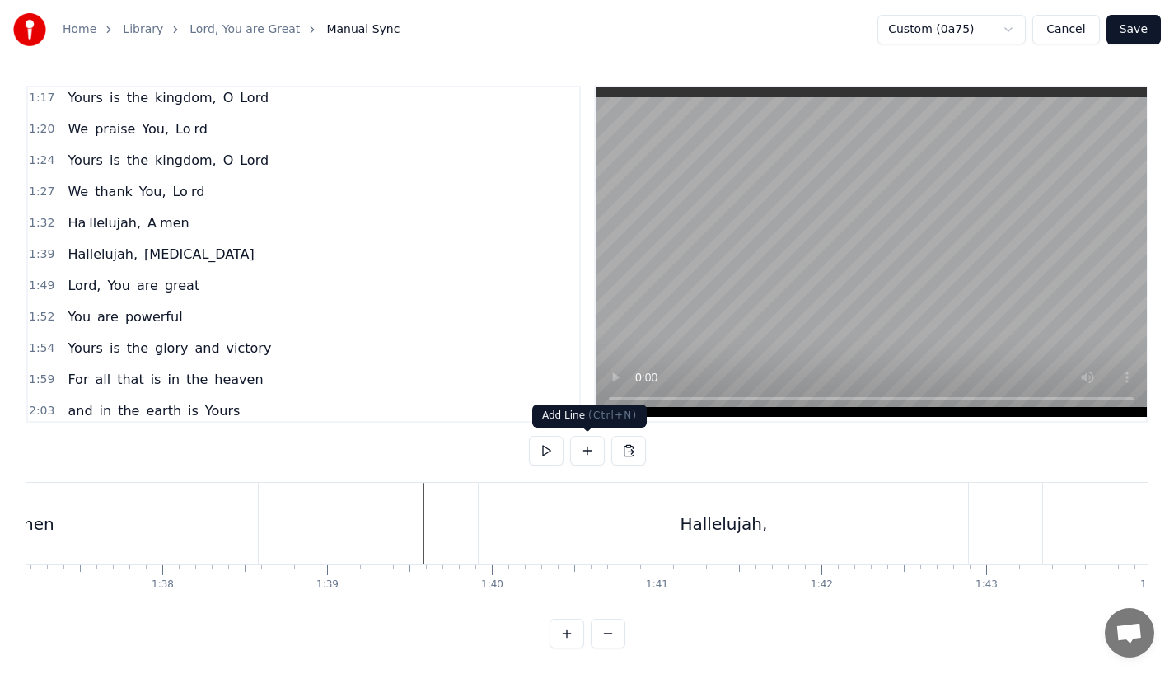
click at [565, 559] on div "Hallelujah," at bounding box center [723, 524] width 489 height 82
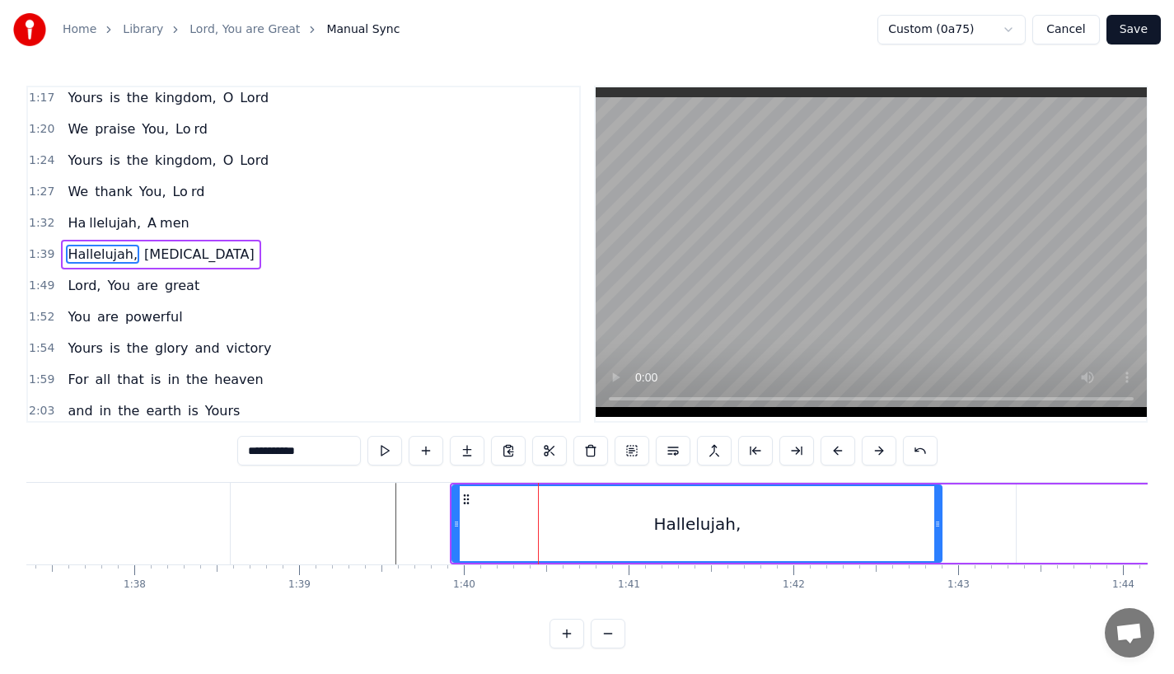
scroll to position [0, 16046]
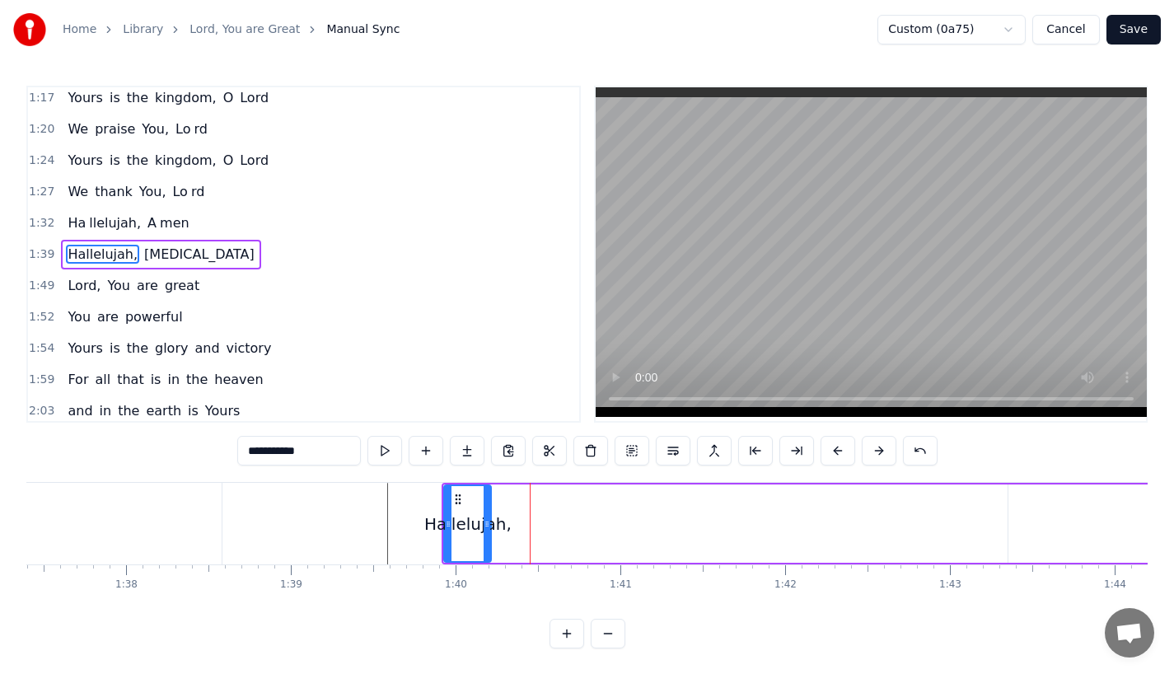
drag, startPoint x: 928, startPoint y: 533, endPoint x: 485, endPoint y: 536, distance: 442.4
click at [485, 536] on div at bounding box center [487, 523] width 7 height 75
drag, startPoint x: 259, startPoint y: 448, endPoint x: 409, endPoint y: 448, distance: 149.1
click at [409, 448] on div "**********" at bounding box center [587, 451] width 700 height 30
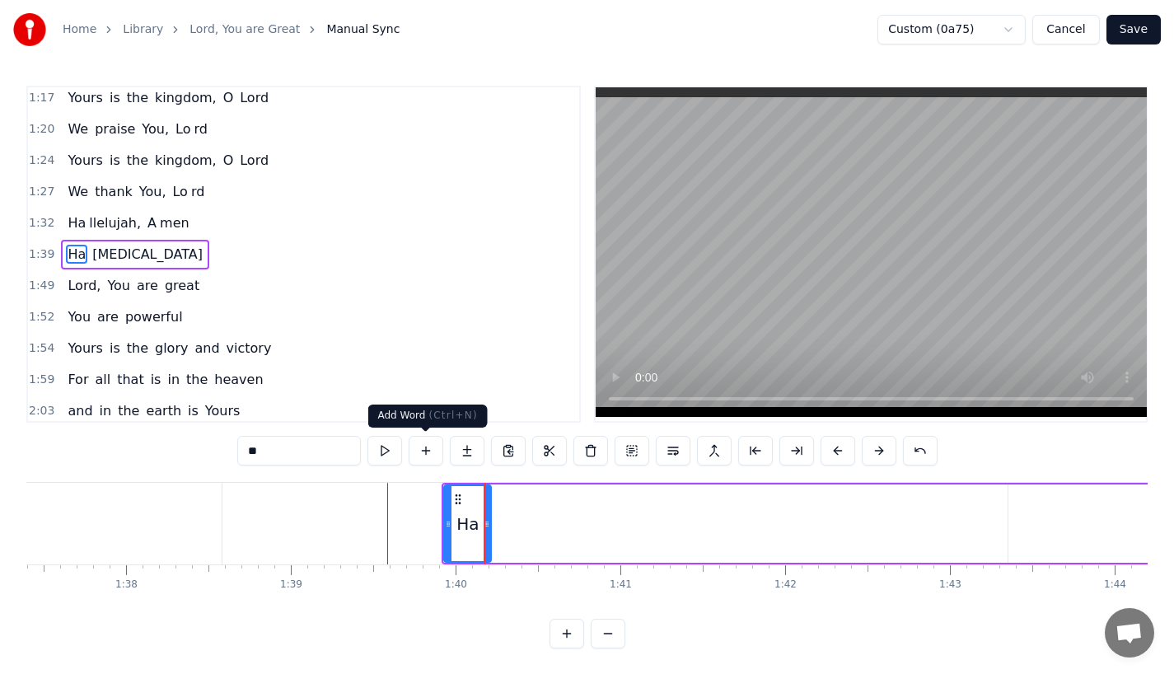
type input "**"
click at [465, 452] on button at bounding box center [467, 451] width 35 height 30
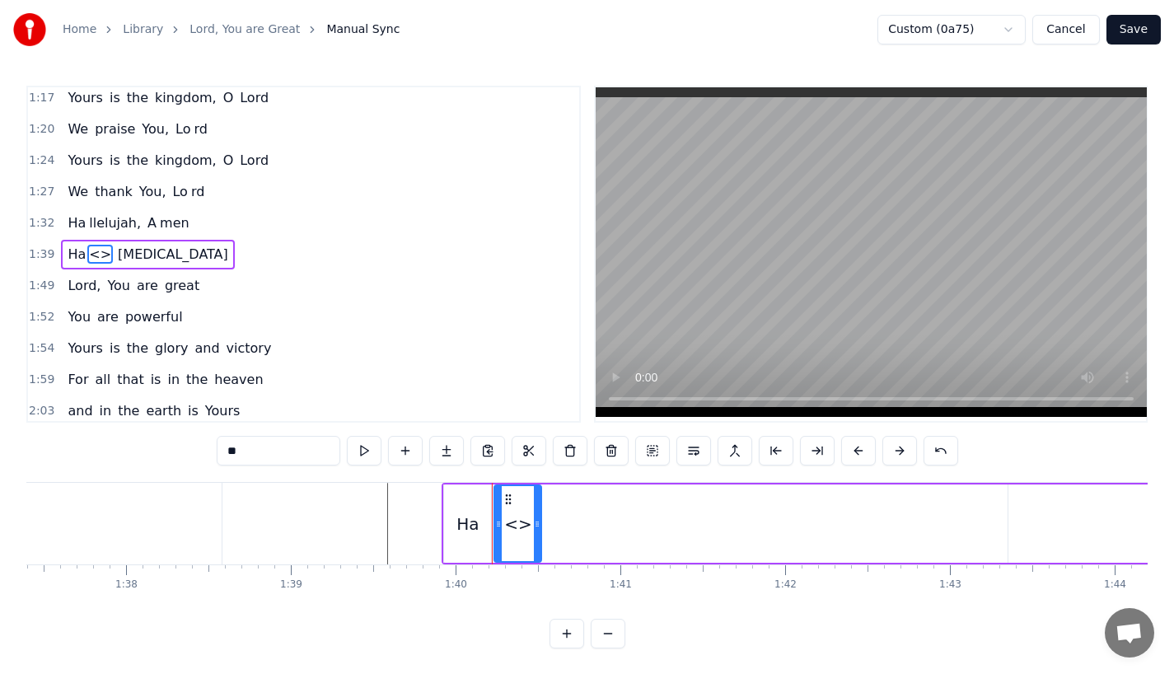
drag, startPoint x: 287, startPoint y: 451, endPoint x: 155, endPoint y: 451, distance: 131.8
click at [155, 451] on div "0:23 Lord, You are great, 0:27 You are power ful 0:29 Yours is the glory and vi…" at bounding box center [586, 367] width 1121 height 563
paste input "*******"
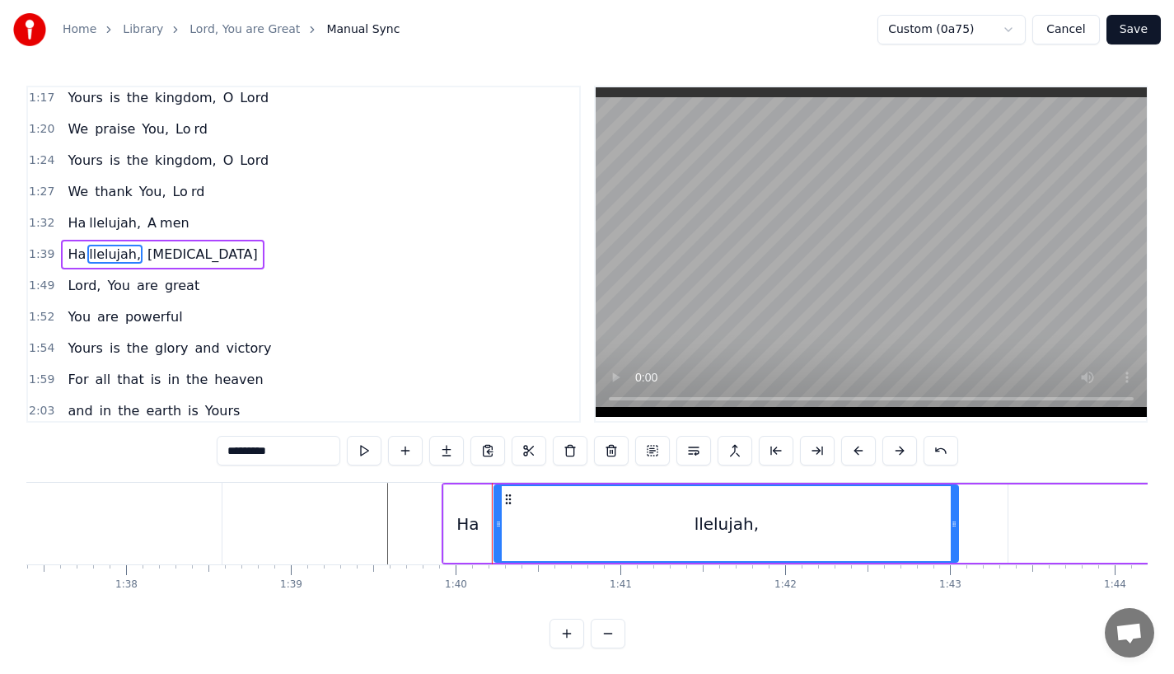
drag, startPoint x: 537, startPoint y: 524, endPoint x: 954, endPoint y: 516, distance: 416.9
click at [954, 516] on div at bounding box center [954, 523] width 7 height 75
type input "*********"
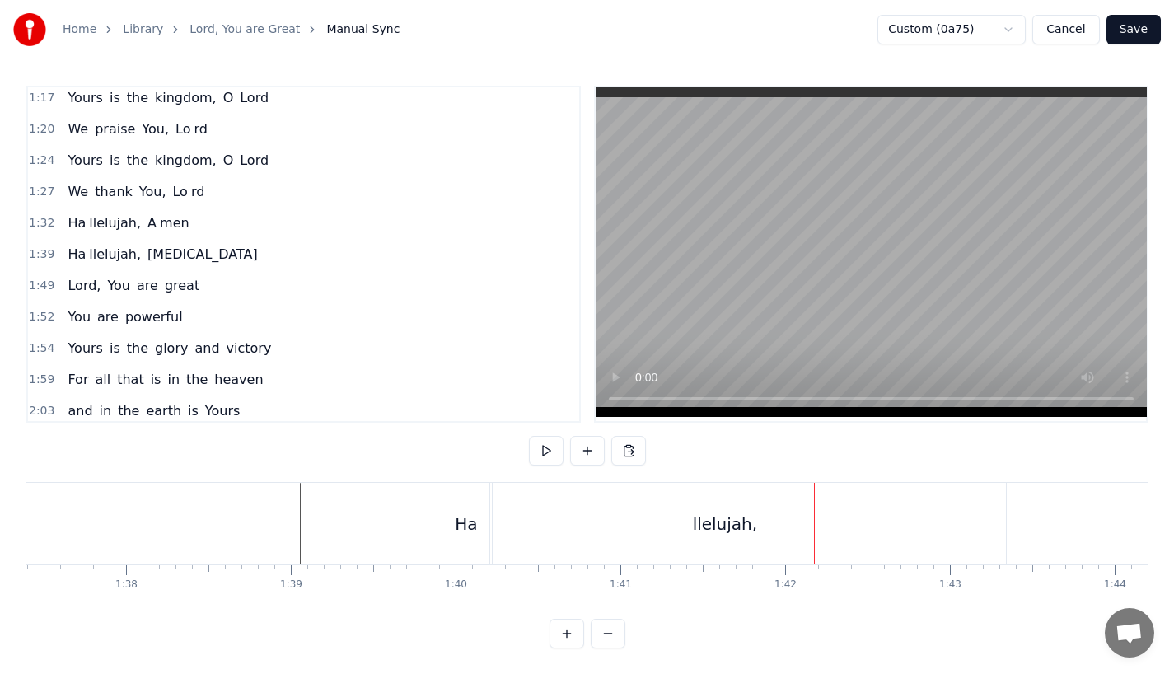
click at [474, 507] on div "Ha" at bounding box center [465, 524] width 47 height 82
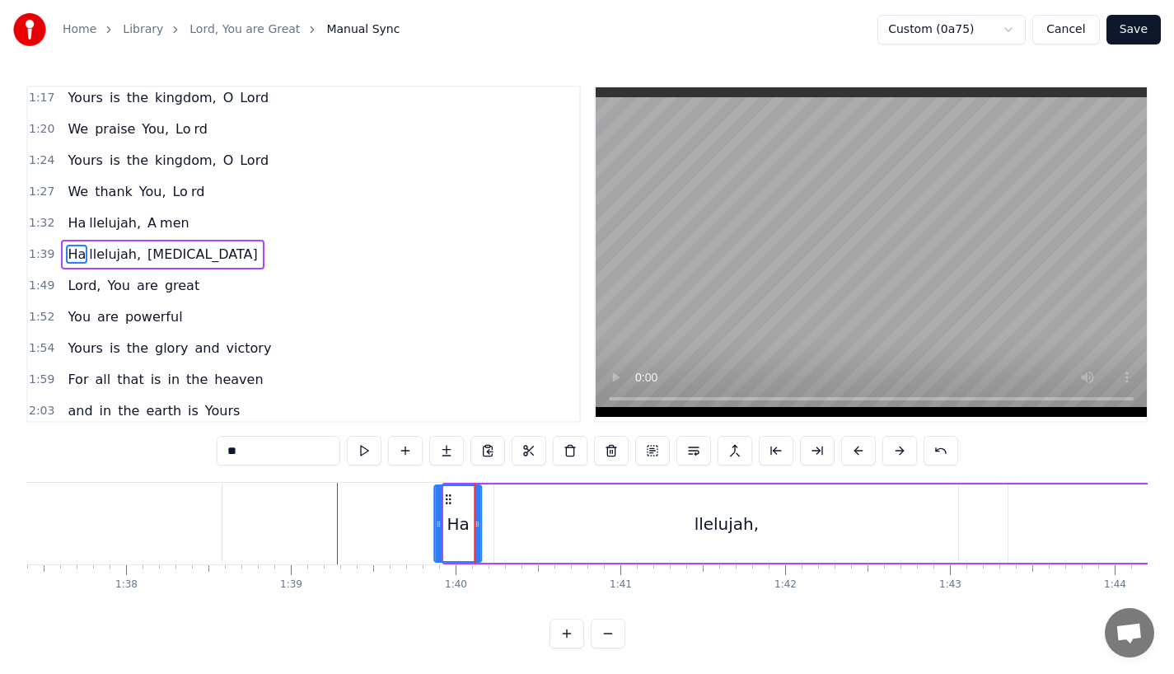
drag, startPoint x: 457, startPoint y: 498, endPoint x: 446, endPoint y: 499, distance: 11.6
click at [446, 499] on icon at bounding box center [448, 499] width 13 height 13
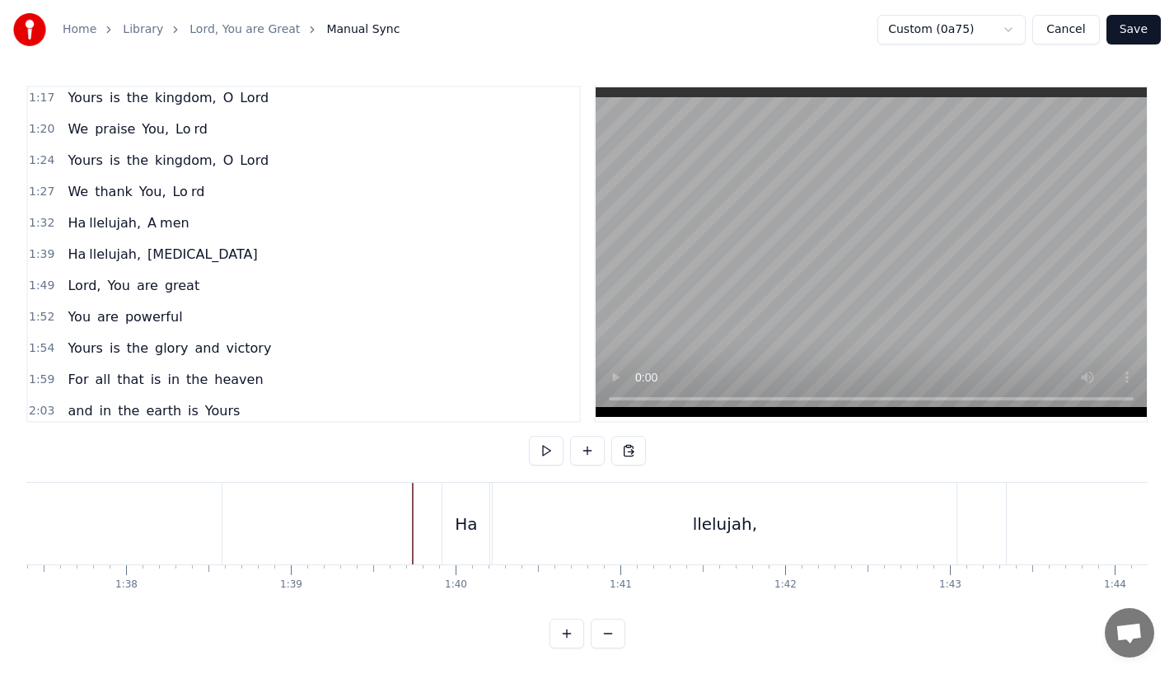
click at [466, 506] on div "Ha" at bounding box center [465, 524] width 47 height 82
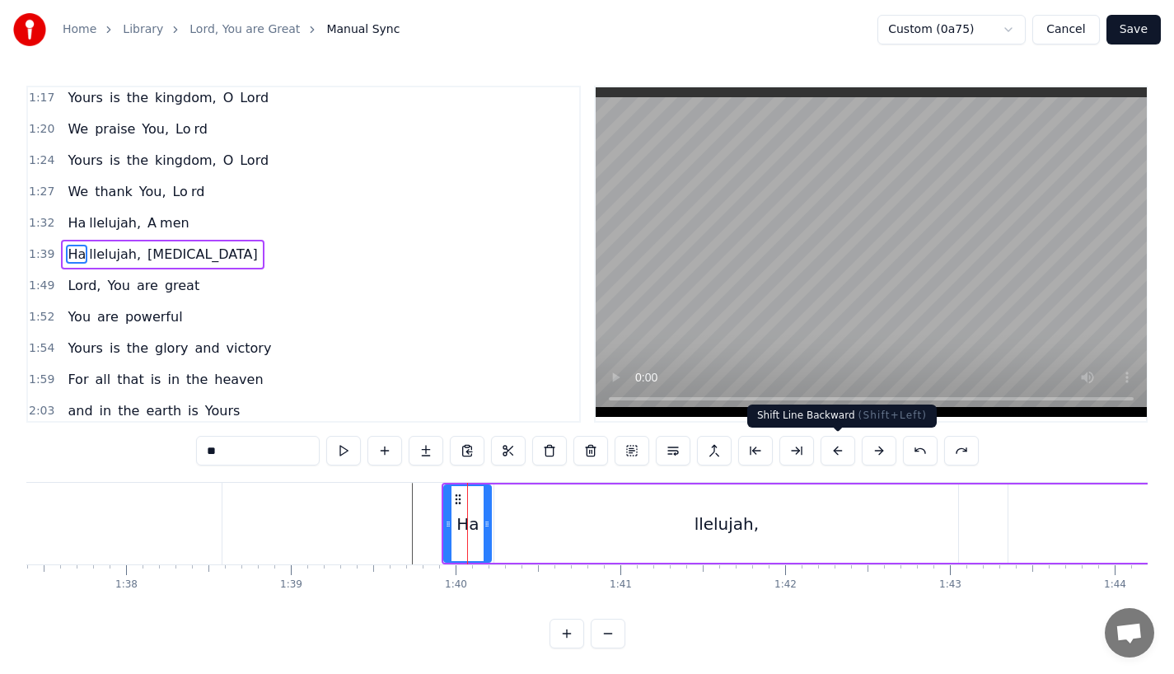
click at [836, 454] on button at bounding box center [837, 451] width 35 height 30
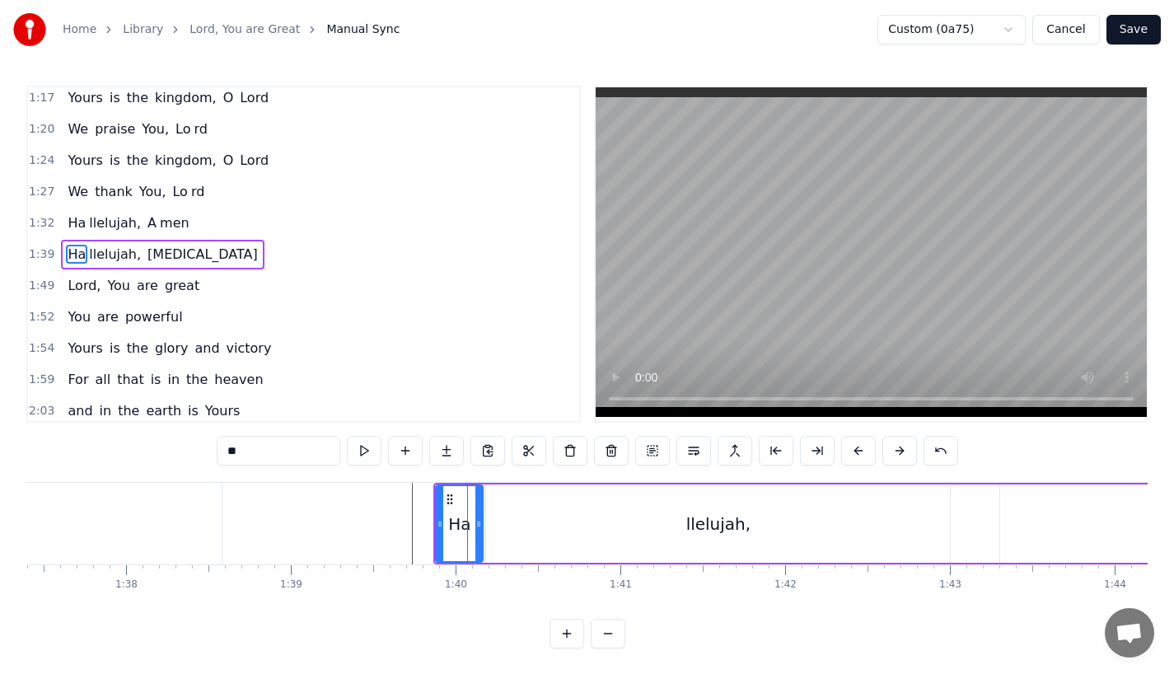
click at [836, 454] on div "**" at bounding box center [587, 451] width 741 height 30
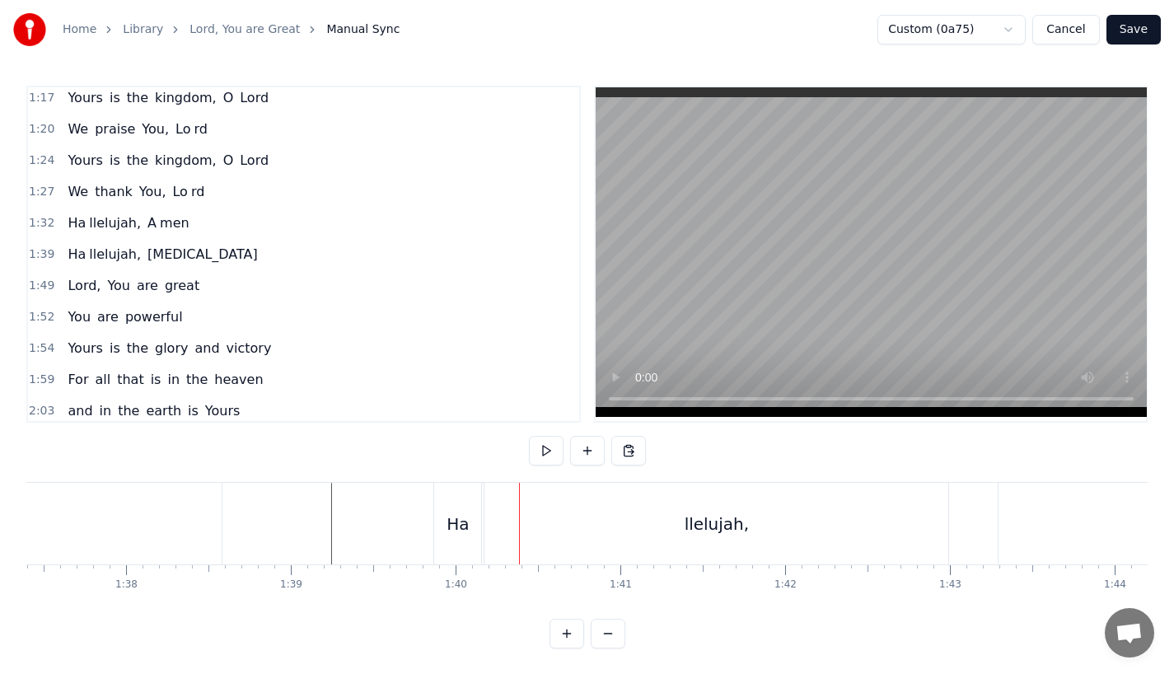
click at [458, 516] on div "Ha" at bounding box center [457, 524] width 22 height 25
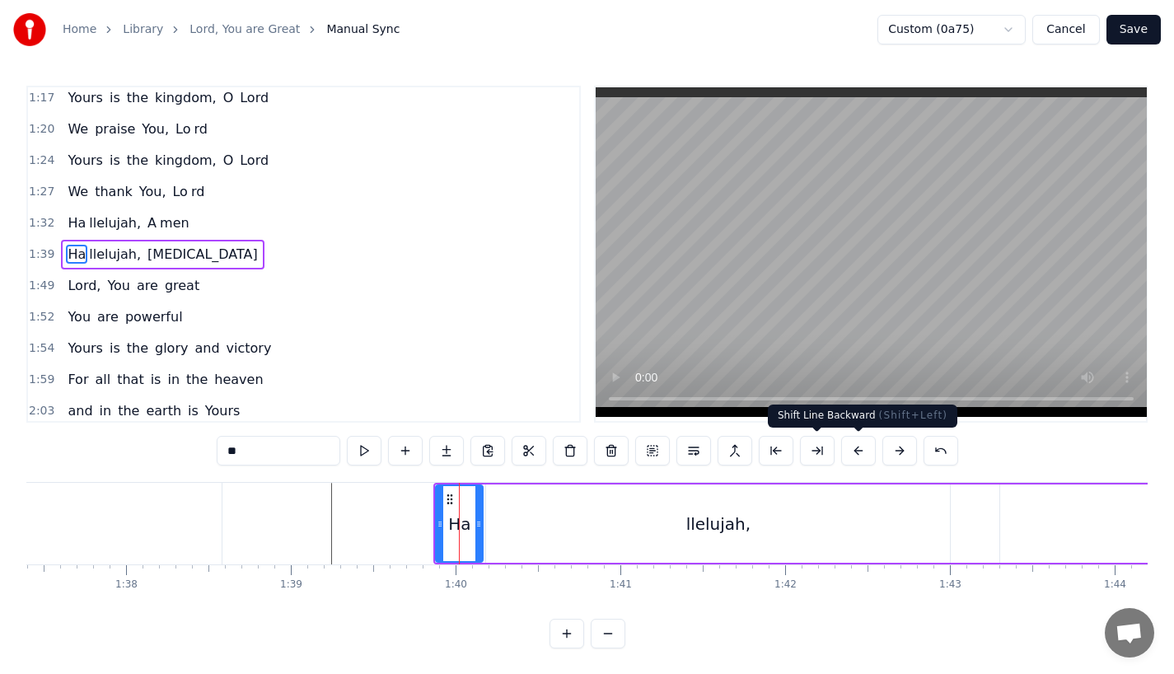
click at [851, 449] on button at bounding box center [858, 451] width 35 height 30
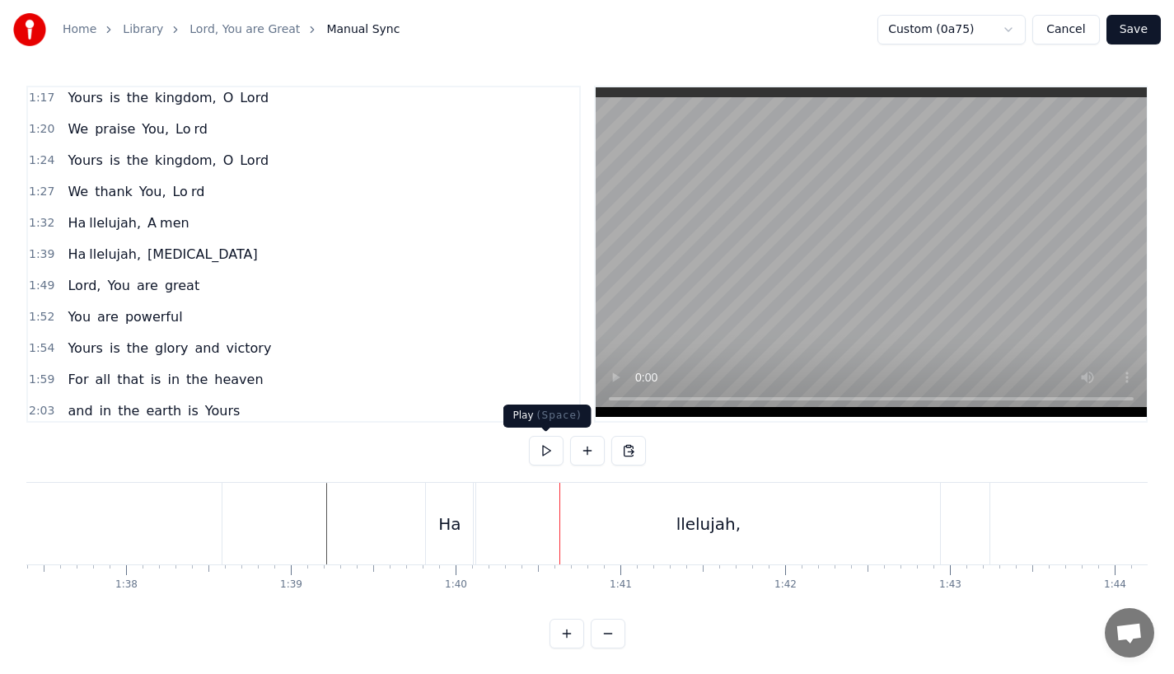
click at [438, 530] on div "Ha" at bounding box center [449, 524] width 47 height 82
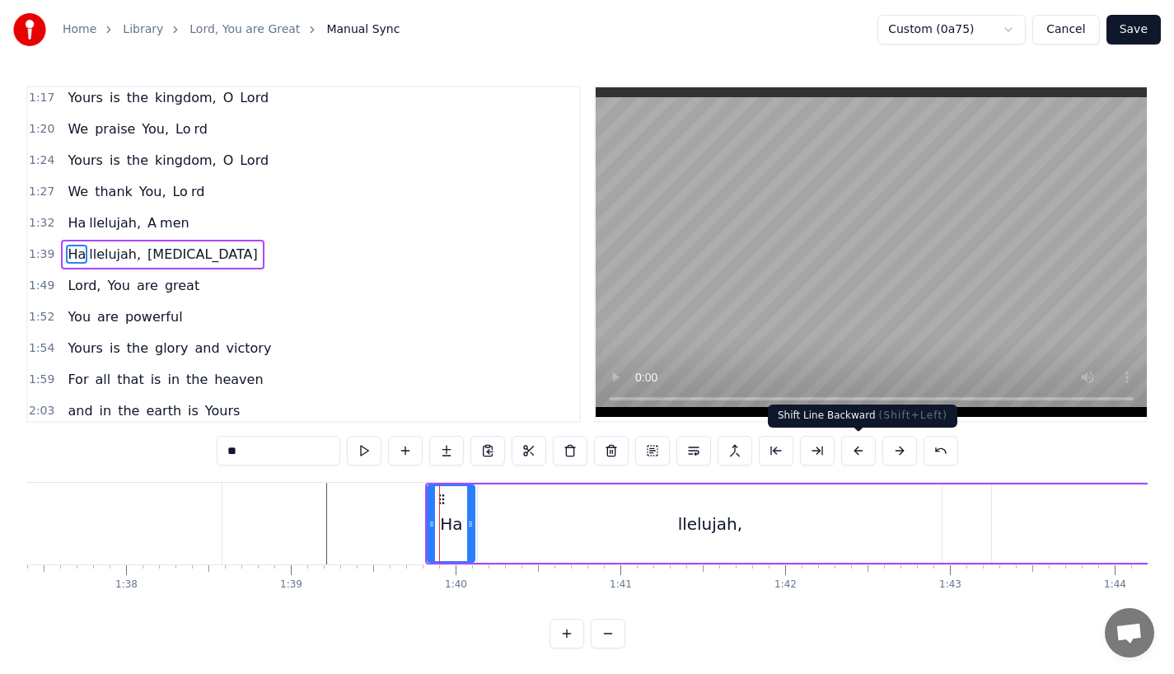
click at [850, 450] on button at bounding box center [858, 451] width 35 height 30
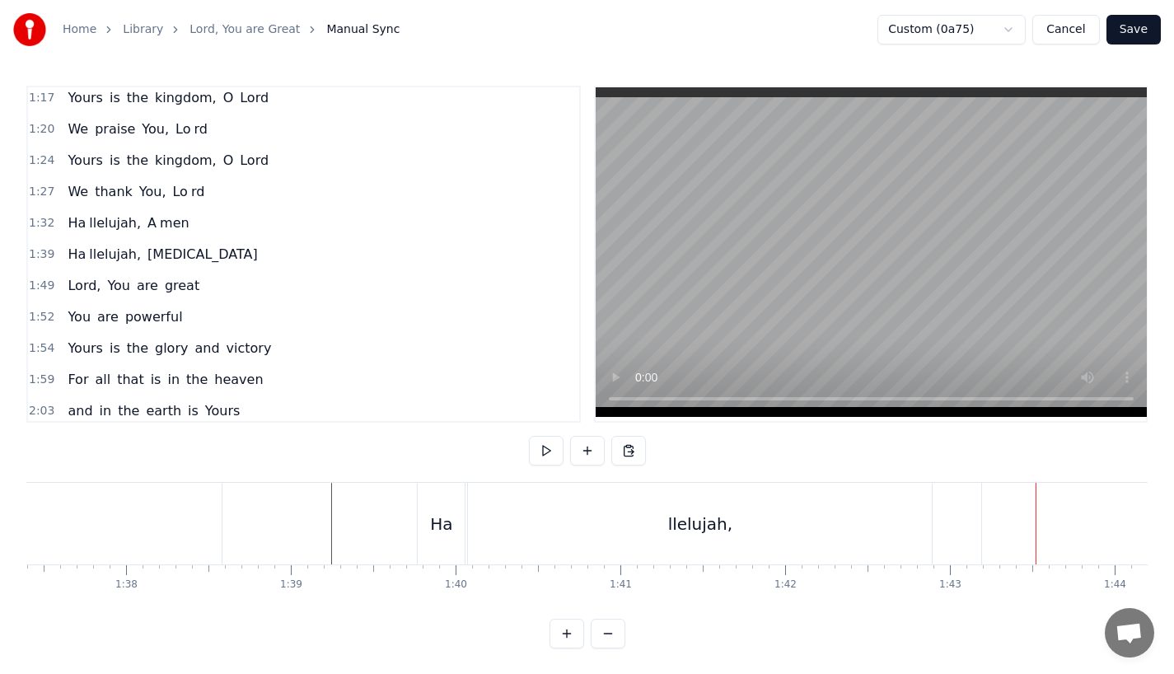
click at [486, 524] on div "llelujah," at bounding box center [700, 524] width 464 height 82
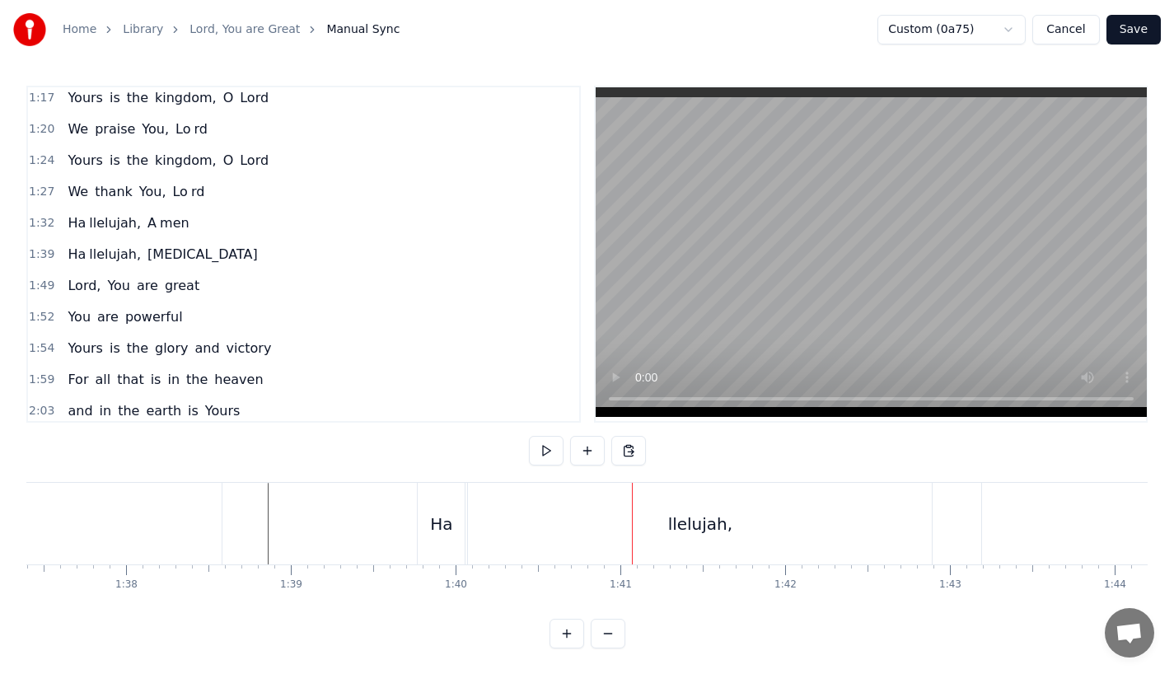
click at [458, 521] on div "Ha" at bounding box center [441, 524] width 47 height 82
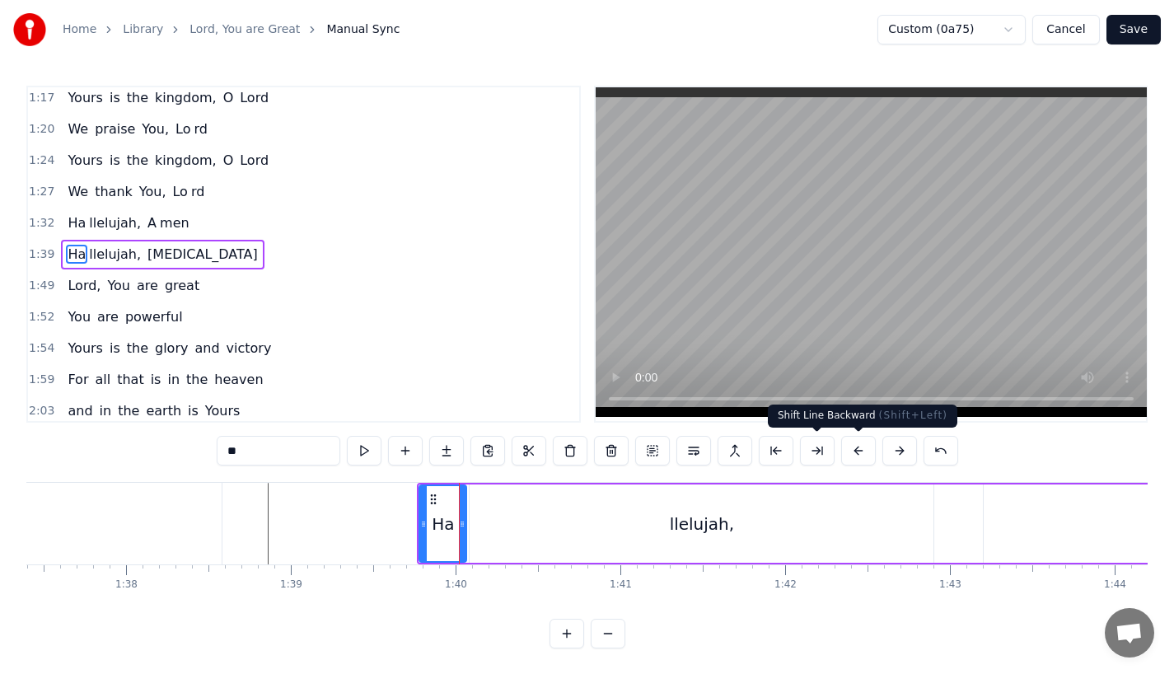
click at [853, 451] on button at bounding box center [858, 451] width 35 height 30
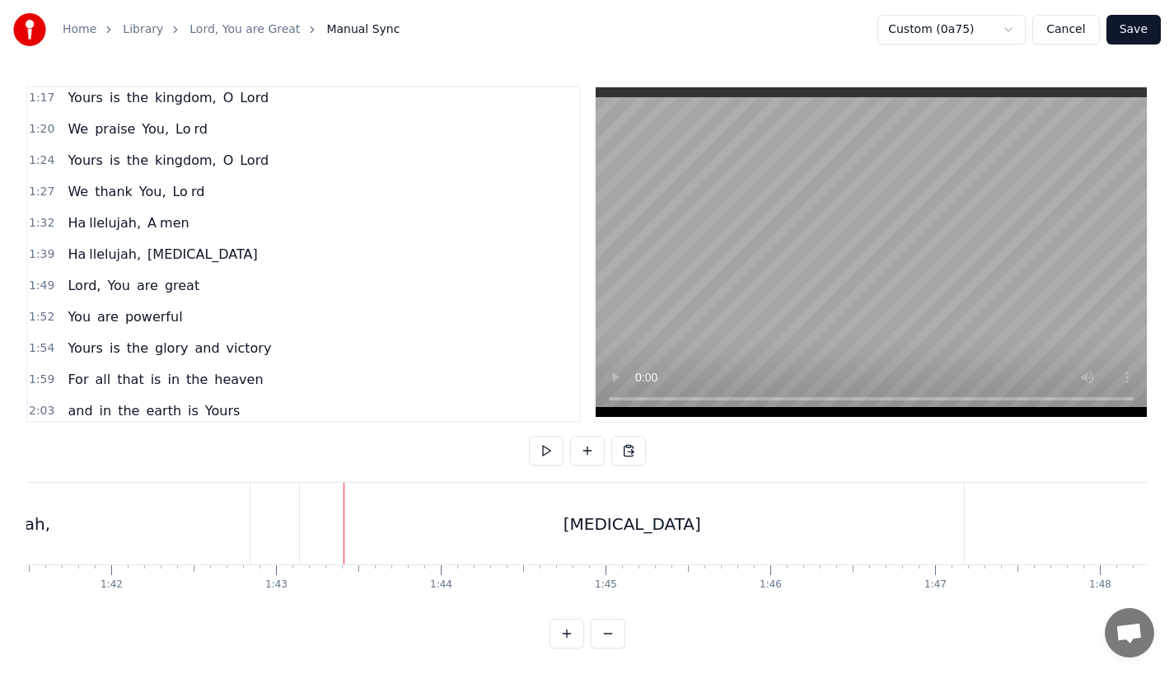
scroll to position [0, 16739]
click at [647, 526] on div "[MEDICAL_DATA]" at bounding box center [613, 524] width 664 height 82
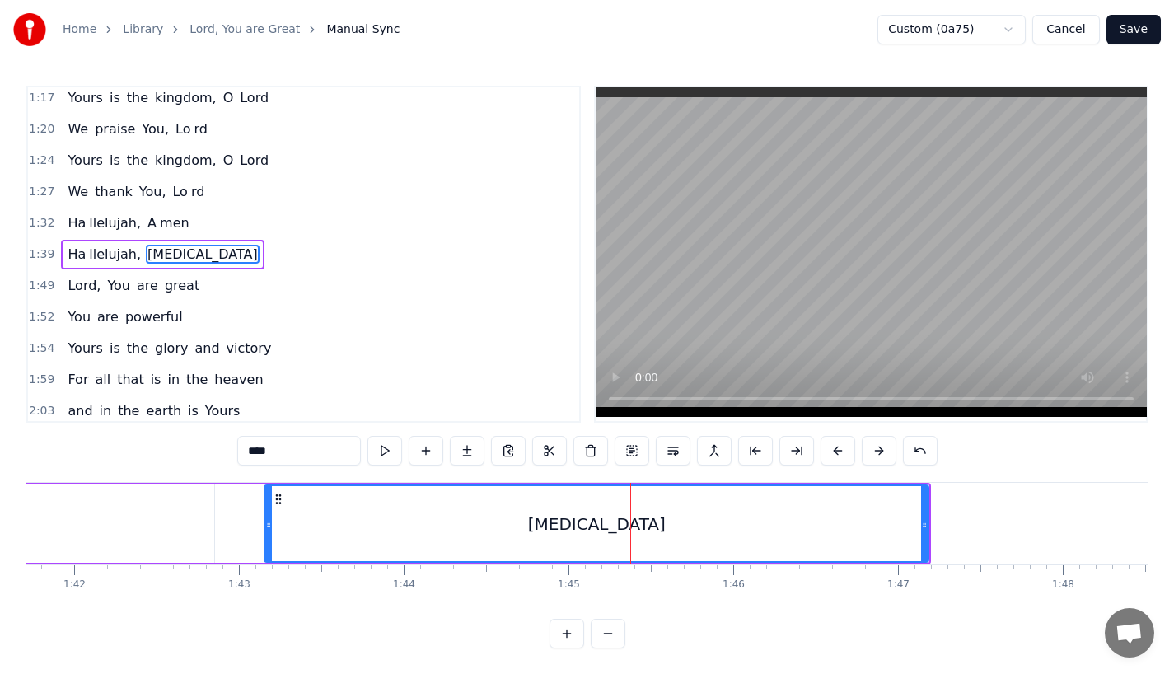
scroll to position [0, 16758]
drag, startPoint x: 278, startPoint y: 498, endPoint x: 261, endPoint y: 499, distance: 17.3
click at [264, 499] on circle at bounding box center [264, 498] width 1 height 1
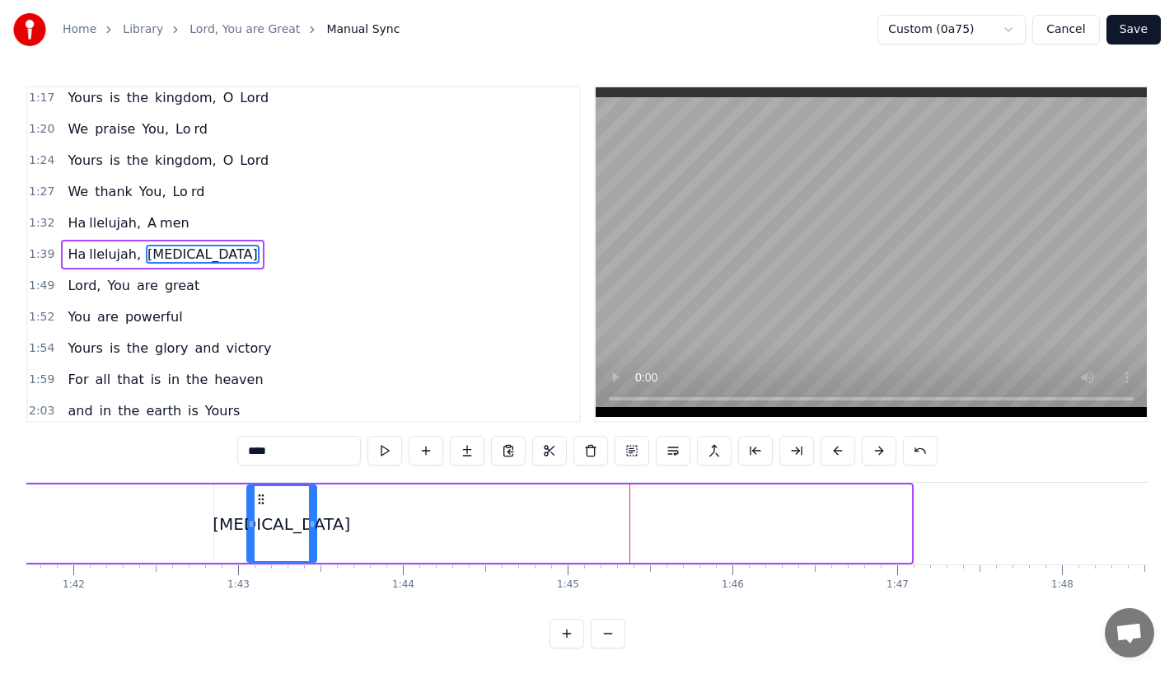
drag, startPoint x: 905, startPoint y: 524, endPoint x: 304, endPoint y: 529, distance: 601.4
click at [309, 529] on icon at bounding box center [312, 523] width 7 height 13
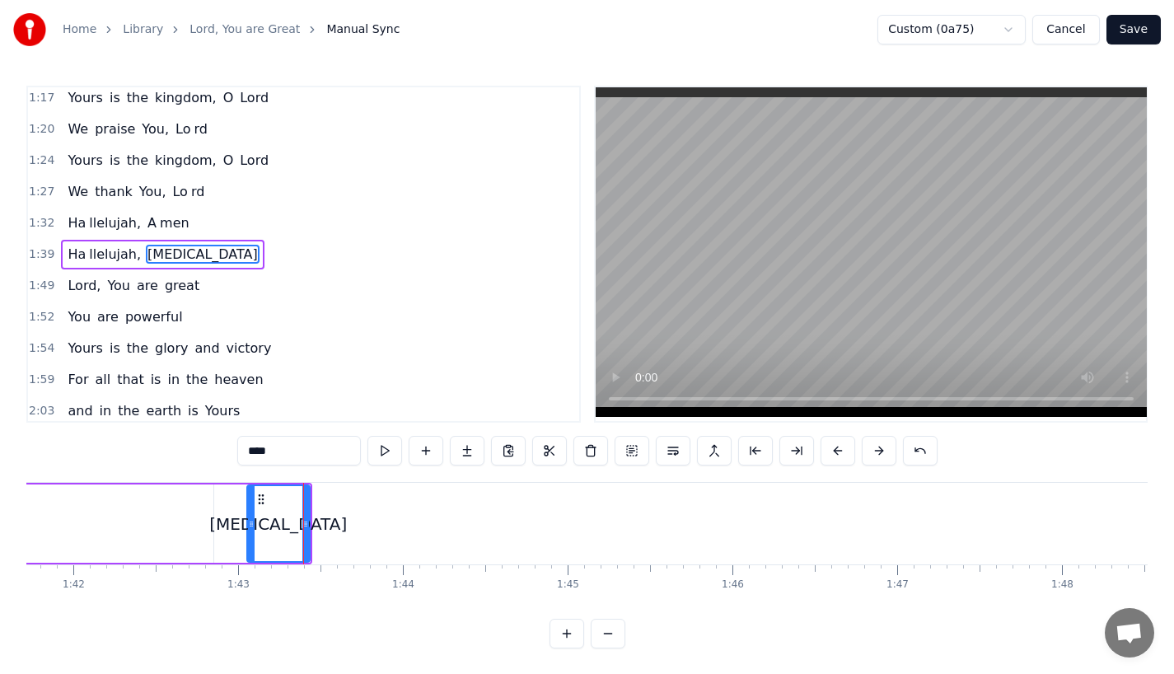
drag, startPoint x: 257, startPoint y: 456, endPoint x: 339, endPoint y: 456, distance: 81.6
click at [339, 456] on input "****" at bounding box center [299, 451] width 124 height 30
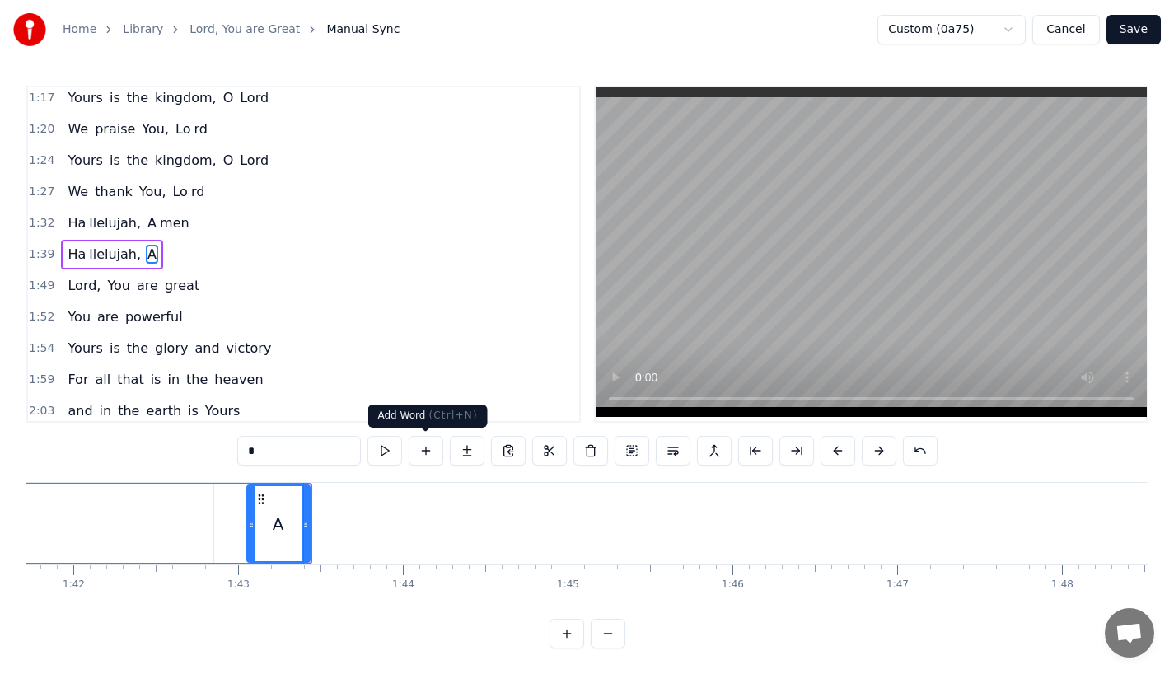
type input "*"
click at [472, 451] on button at bounding box center [467, 451] width 35 height 30
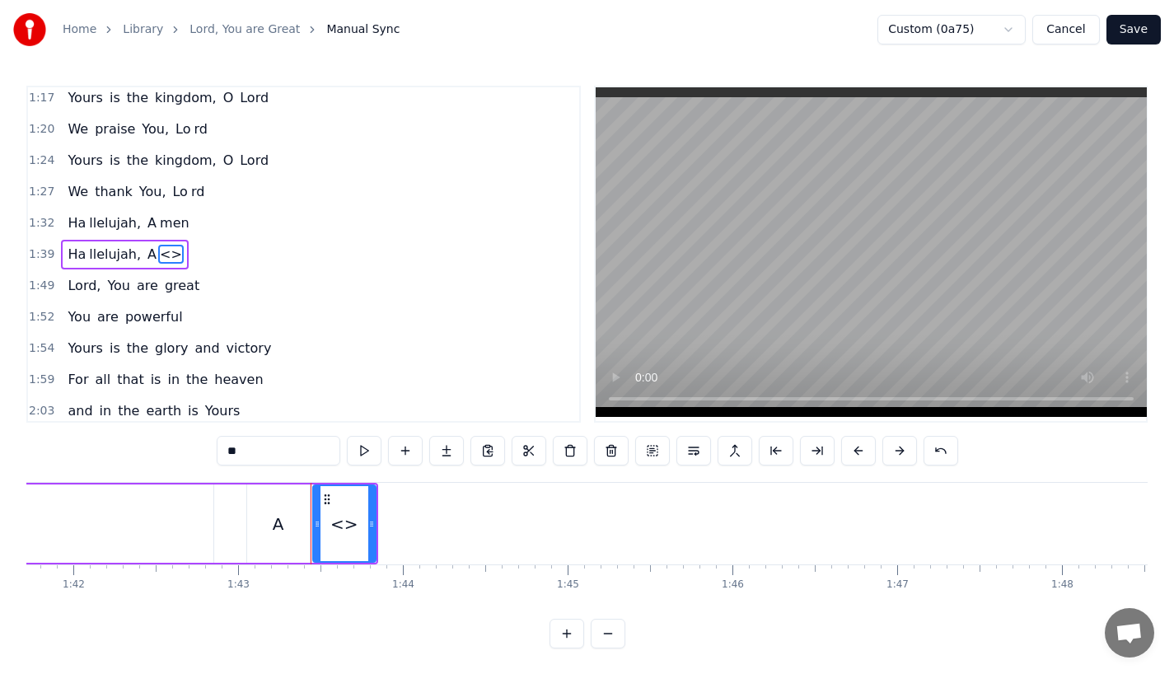
drag, startPoint x: 276, startPoint y: 453, endPoint x: 153, endPoint y: 452, distance: 122.7
click at [153, 452] on div "0:23 Lord, You are great, 0:27 You are power ful 0:29 Yours is the glory and vi…" at bounding box center [586, 367] width 1121 height 563
paste input "*"
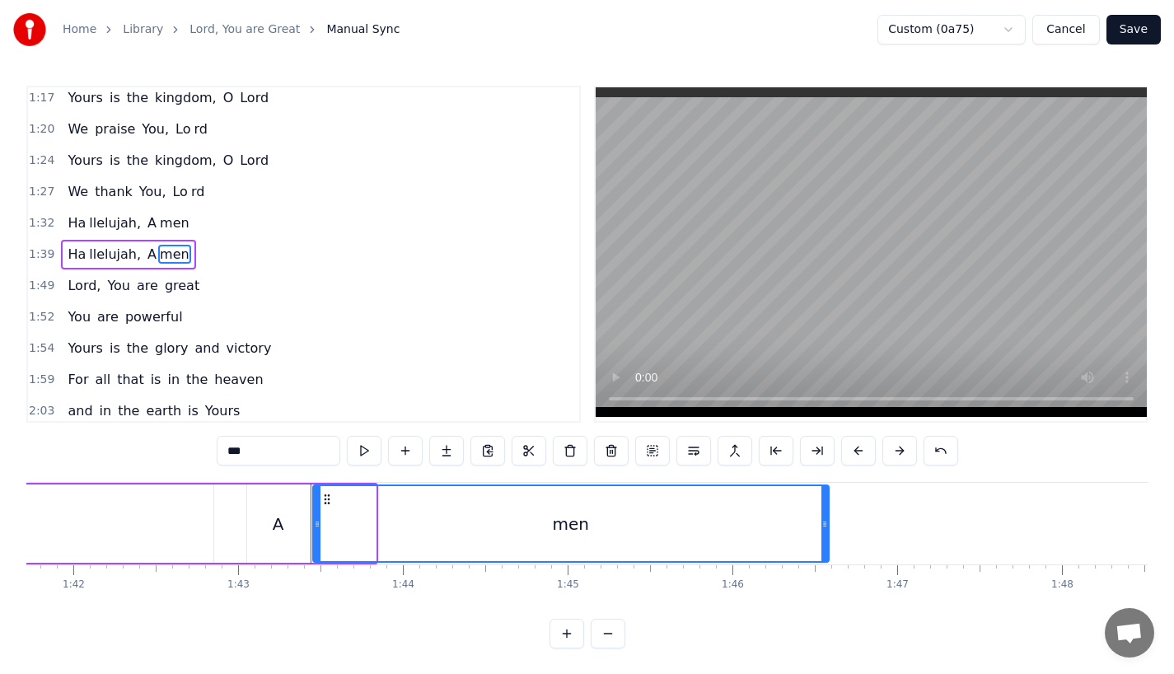
drag, startPoint x: 372, startPoint y: 527, endPoint x: 825, endPoint y: 528, distance: 453.1
click at [825, 528] on icon at bounding box center [824, 523] width 7 height 13
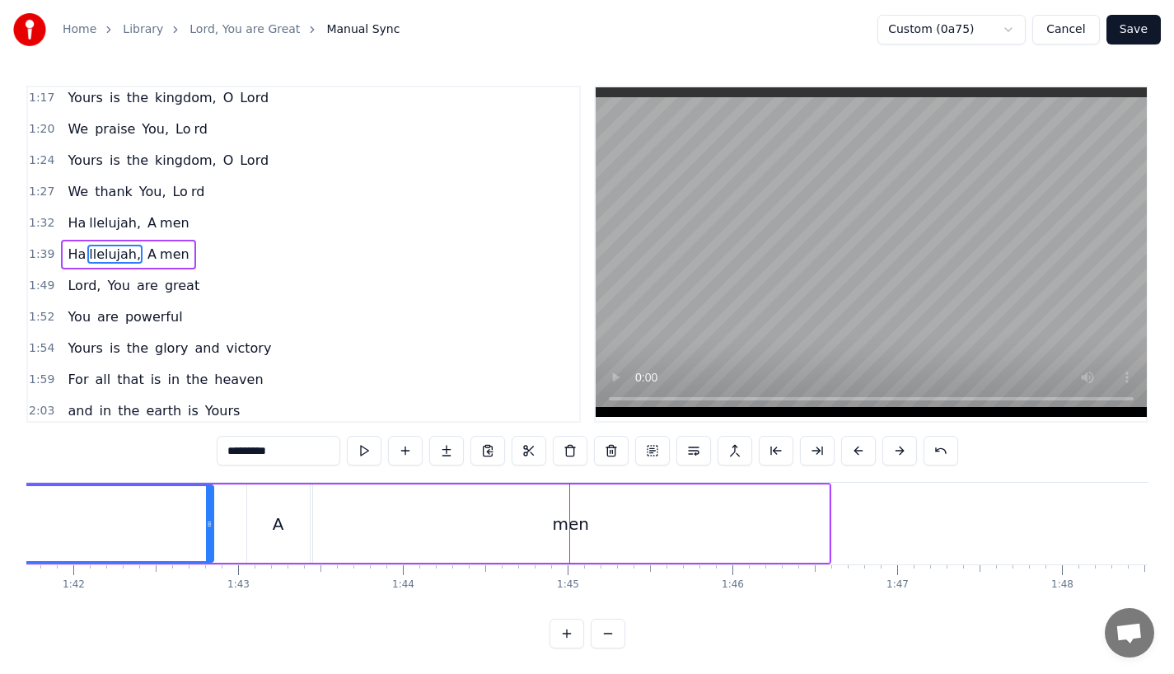
click at [291, 523] on div "A" at bounding box center [278, 523] width 63 height 78
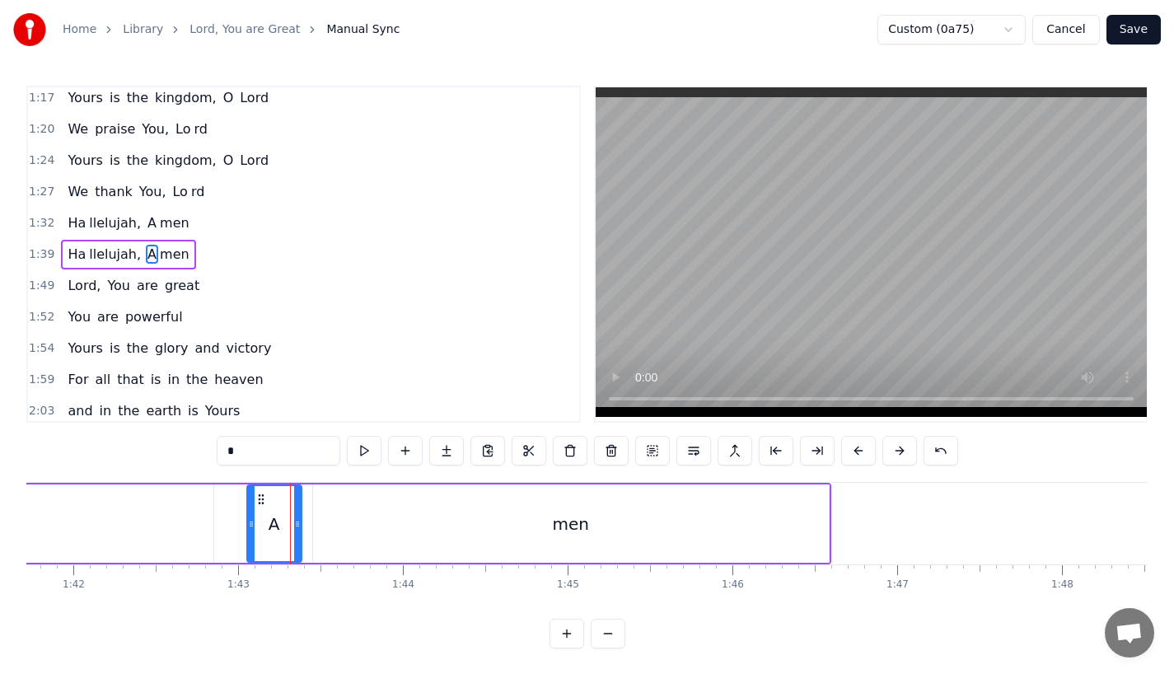
drag, startPoint x: 306, startPoint y: 528, endPoint x: 294, endPoint y: 530, distance: 11.6
click at [294, 530] on div at bounding box center [297, 523] width 7 height 75
click at [354, 531] on div "men" at bounding box center [571, 523] width 516 height 78
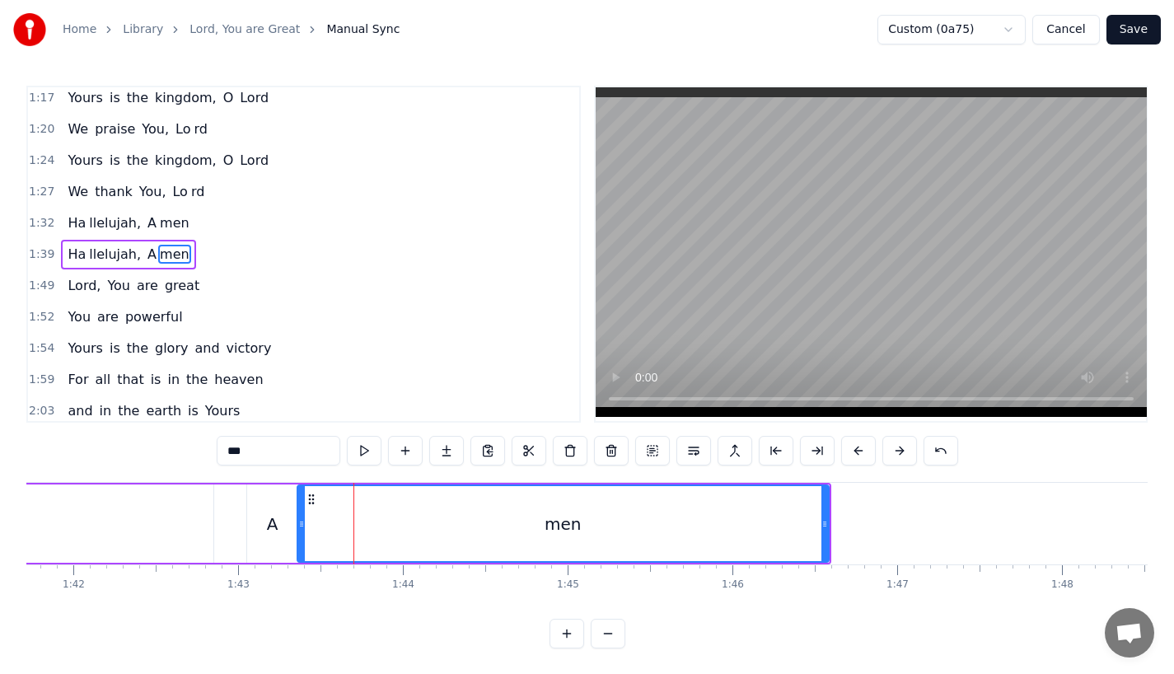
drag, startPoint x: 317, startPoint y: 526, endPoint x: 301, endPoint y: 526, distance: 16.5
click at [301, 526] on icon at bounding box center [301, 523] width 7 height 13
click at [659, 499] on div "men" at bounding box center [562, 523] width 531 height 75
drag, startPoint x: 824, startPoint y: 526, endPoint x: 715, endPoint y: 526, distance: 108.7
click at [715, 526] on icon at bounding box center [716, 523] width 7 height 13
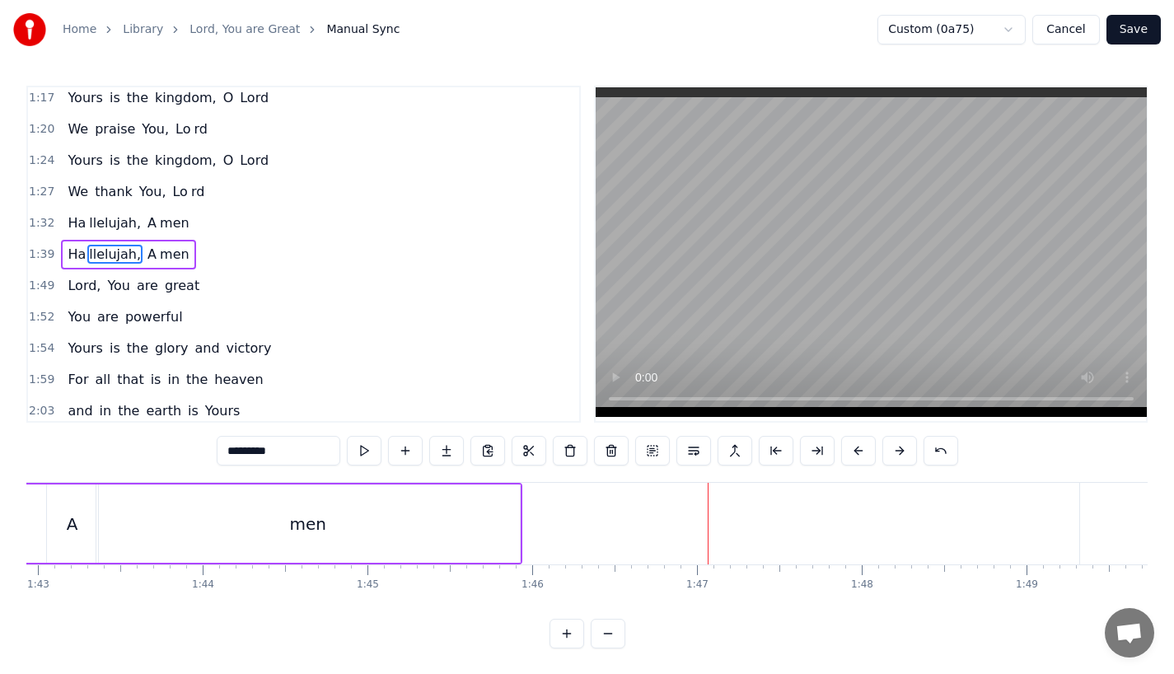
scroll to position [0, 16959]
click at [442, 512] on div "men" at bounding box center [307, 523] width 423 height 78
type input "***"
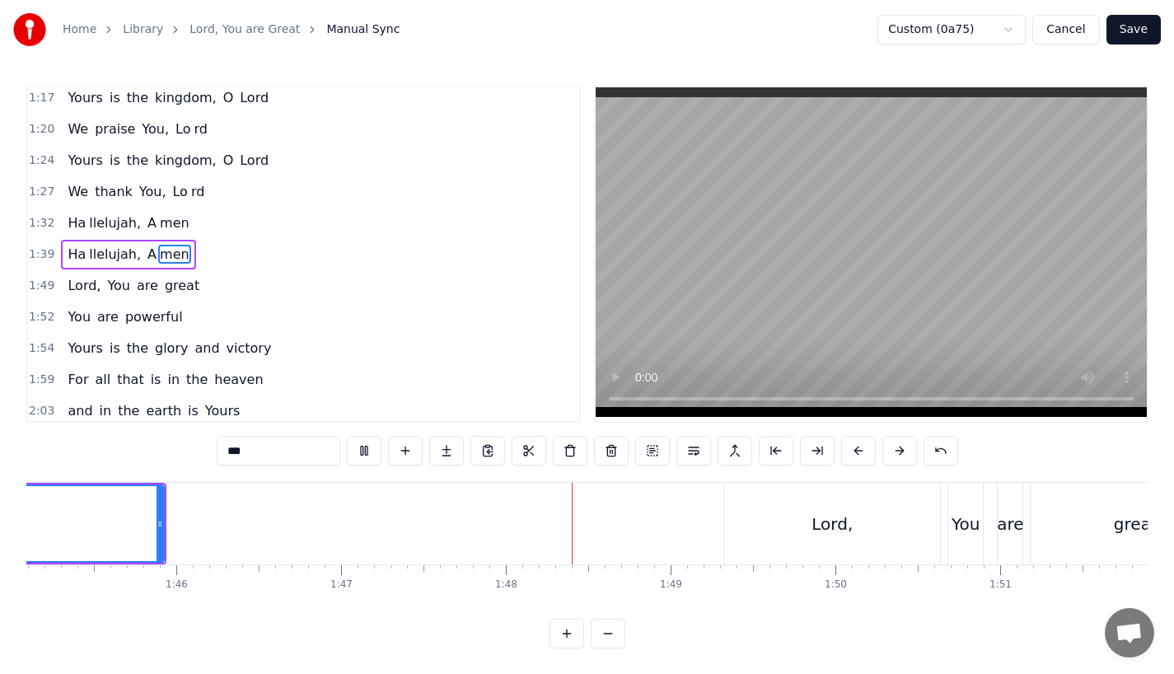
scroll to position [0, 17332]
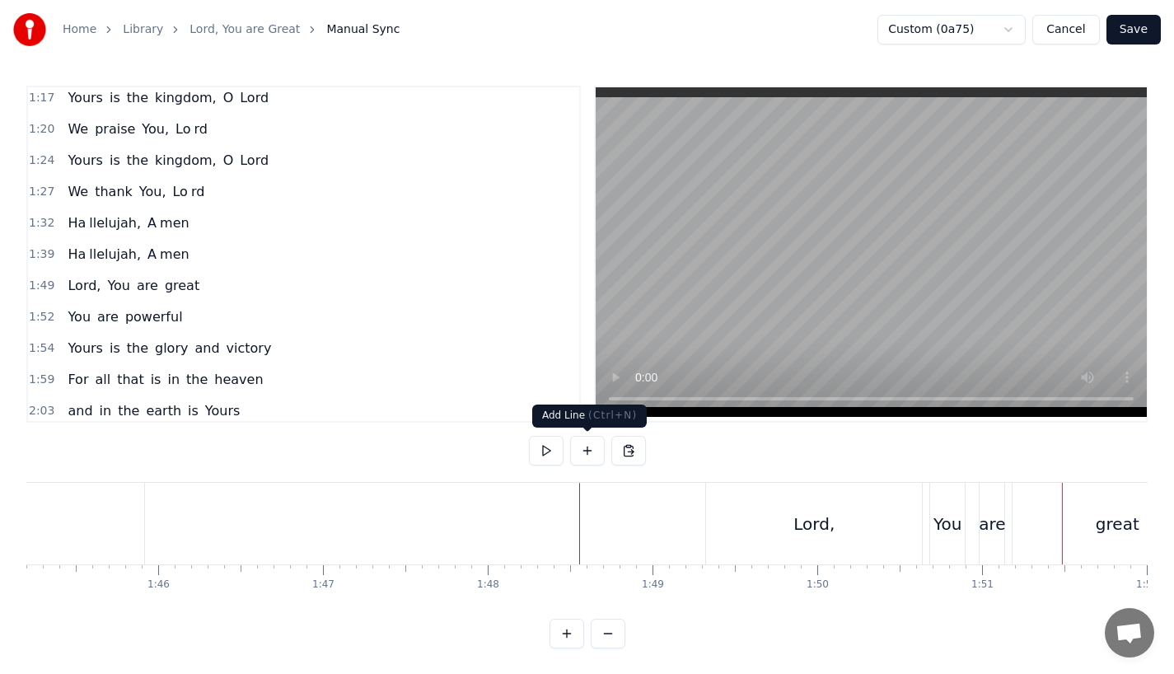
click at [733, 523] on div "Lord," at bounding box center [814, 524] width 216 height 82
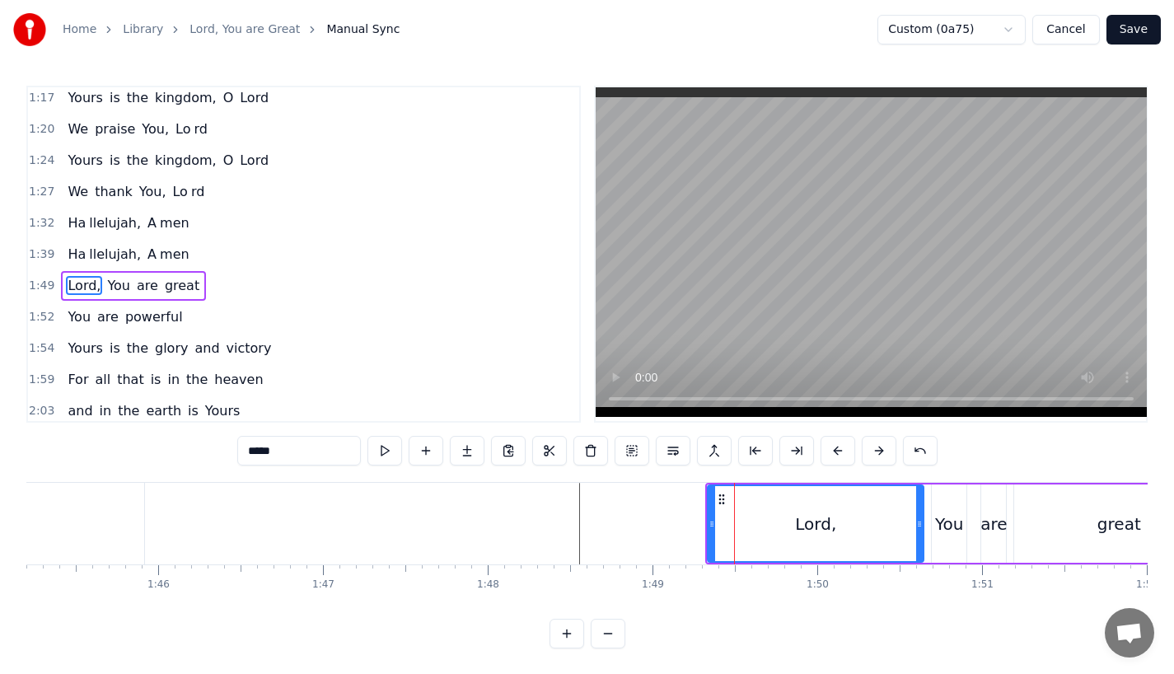
scroll to position [537, 0]
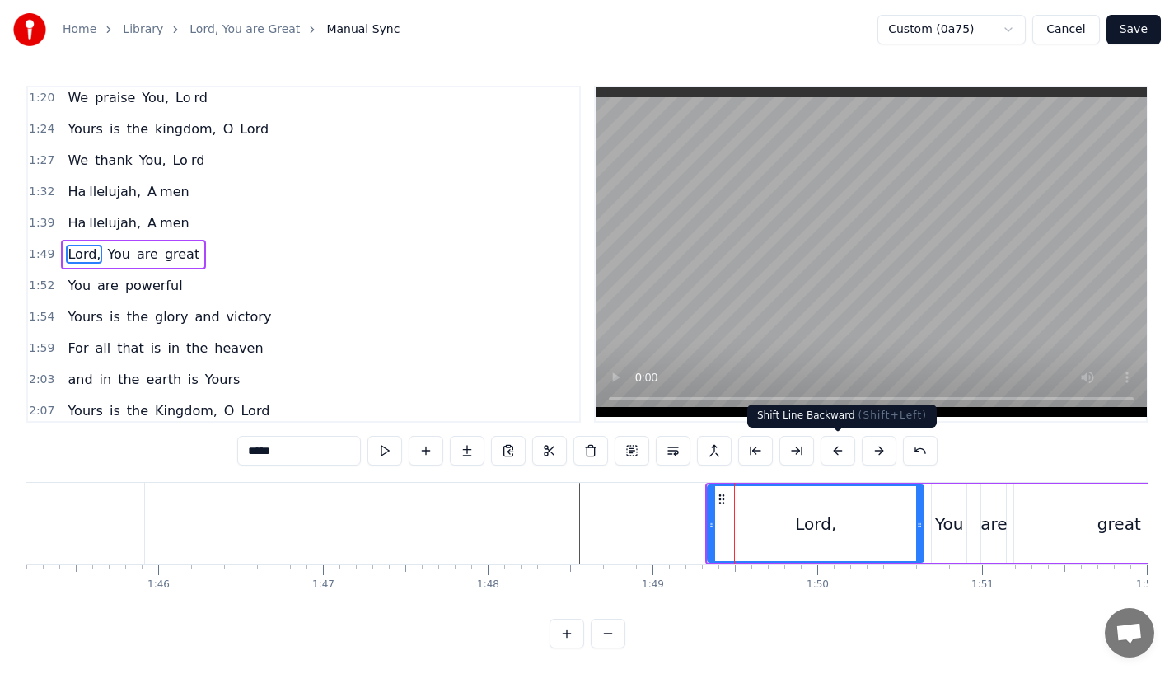
click at [828, 450] on button at bounding box center [837, 451] width 35 height 30
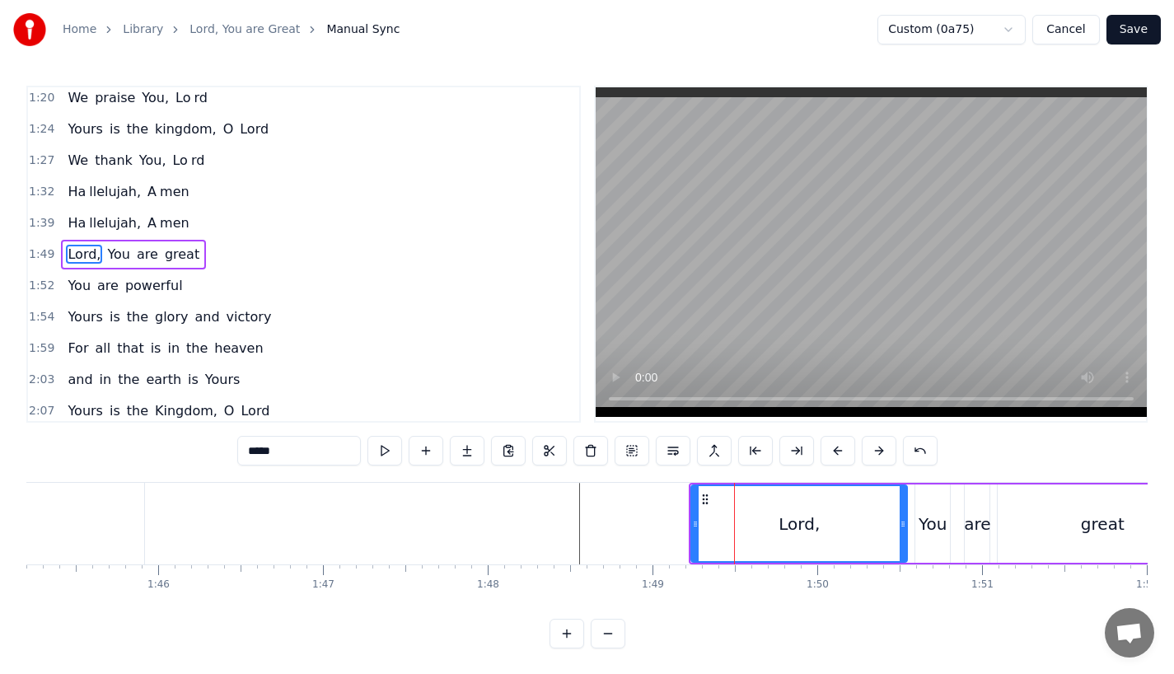
click at [828, 450] on button at bounding box center [837, 451] width 35 height 30
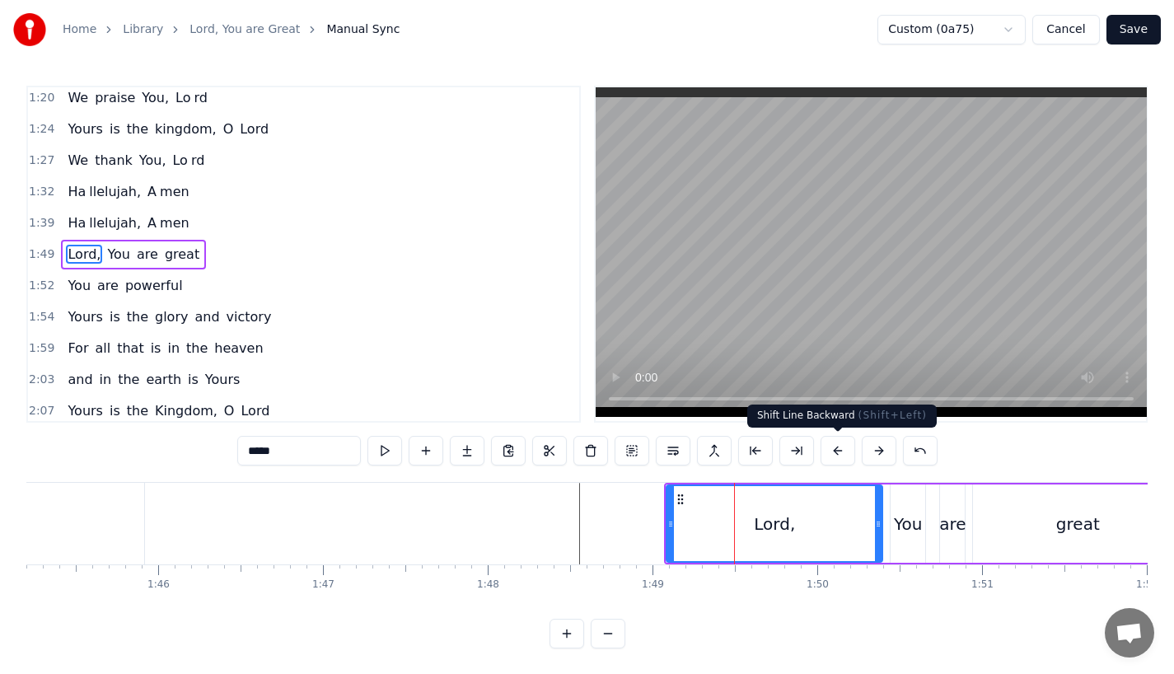
click at [831, 455] on button at bounding box center [837, 451] width 35 height 30
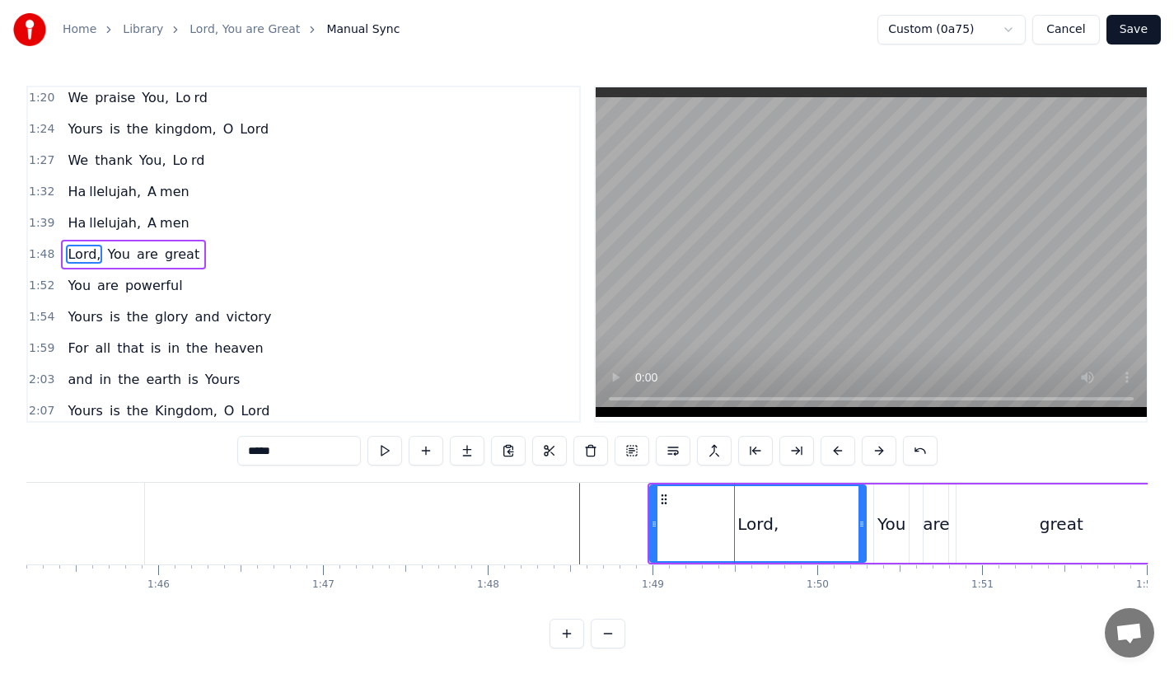
click at [831, 455] on button at bounding box center [837, 451] width 35 height 30
click at [545, 497] on div at bounding box center [846, 524] width 36304 height 82
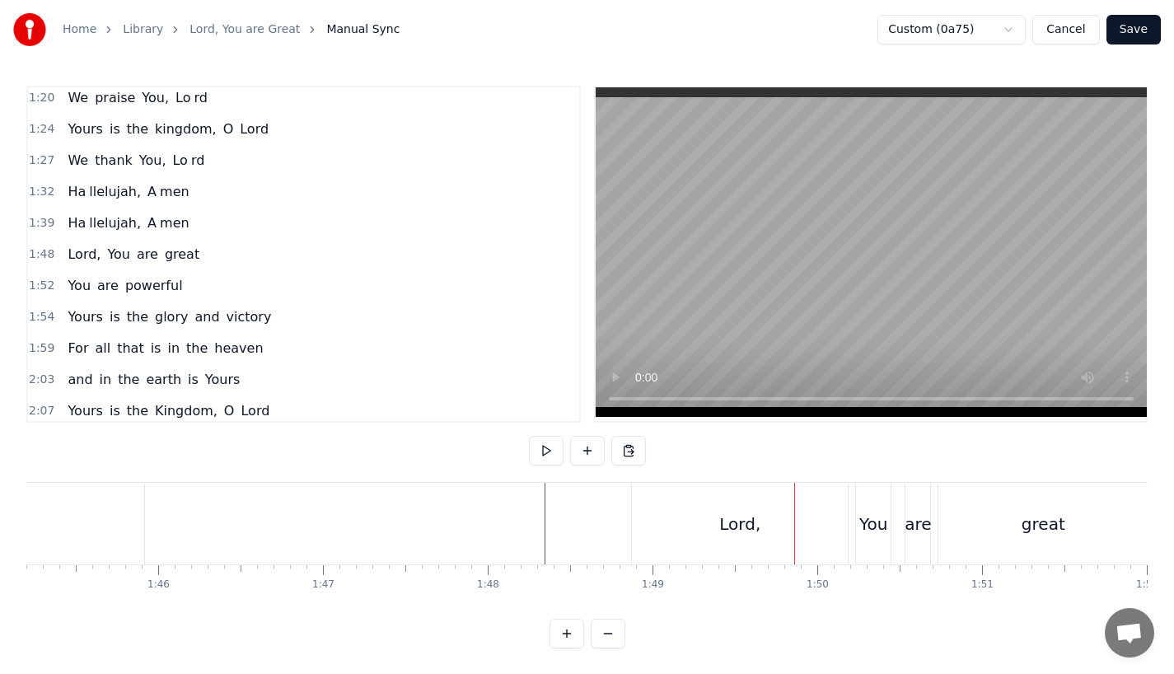
click at [501, 508] on div at bounding box center [846, 524] width 36304 height 82
click at [501, 477] on div "0:23 Lord, You are great, 0:27 You are power ful 0:29 Yours is the glory and vi…" at bounding box center [586, 367] width 1121 height 563
click at [512, 498] on div at bounding box center [846, 524] width 36304 height 82
click at [720, 517] on div "Lord," at bounding box center [740, 524] width 216 height 82
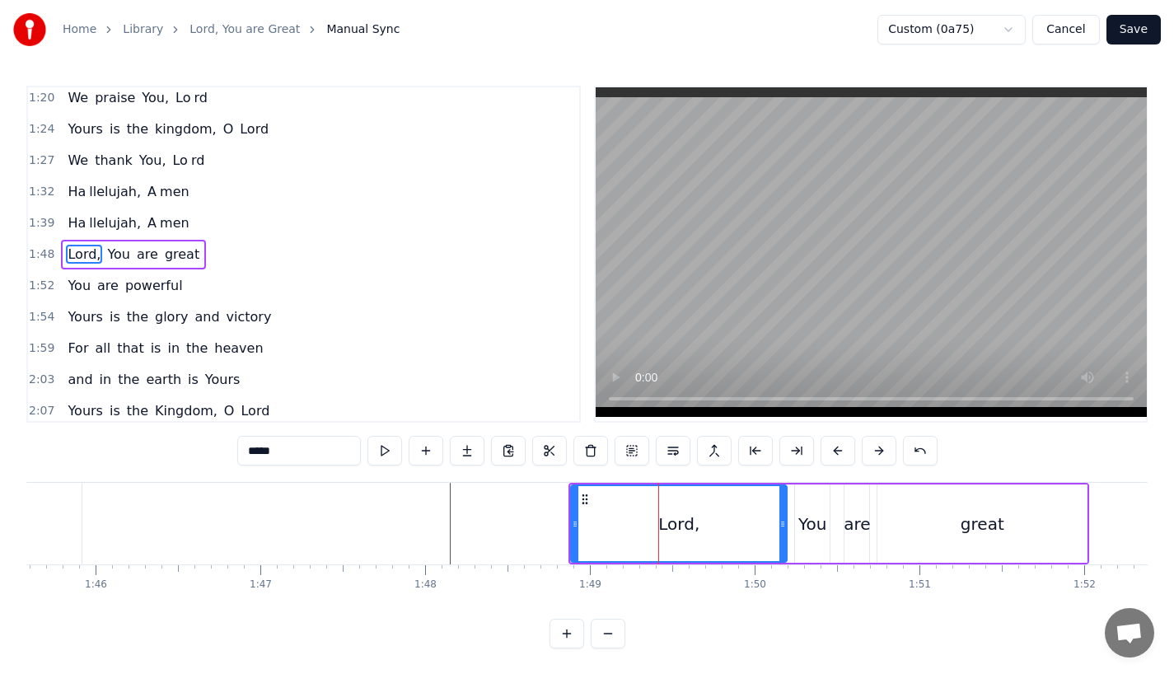
scroll to position [0, 17404]
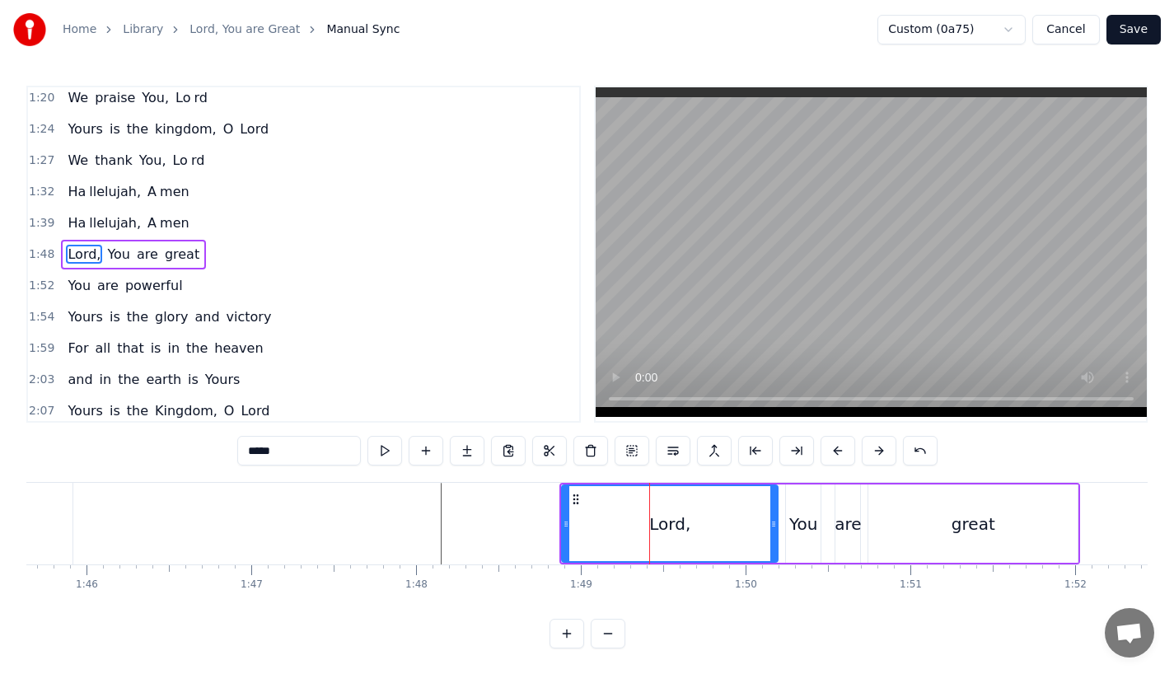
click at [494, 569] on div "0 0:01 0:02 0:03 0:04 0:05 0:06 0:07 0:08 0:09 0:10 0:11 0:12 0:13 0:14 0:15 0:…" at bounding box center [774, 577] width 36304 height 26
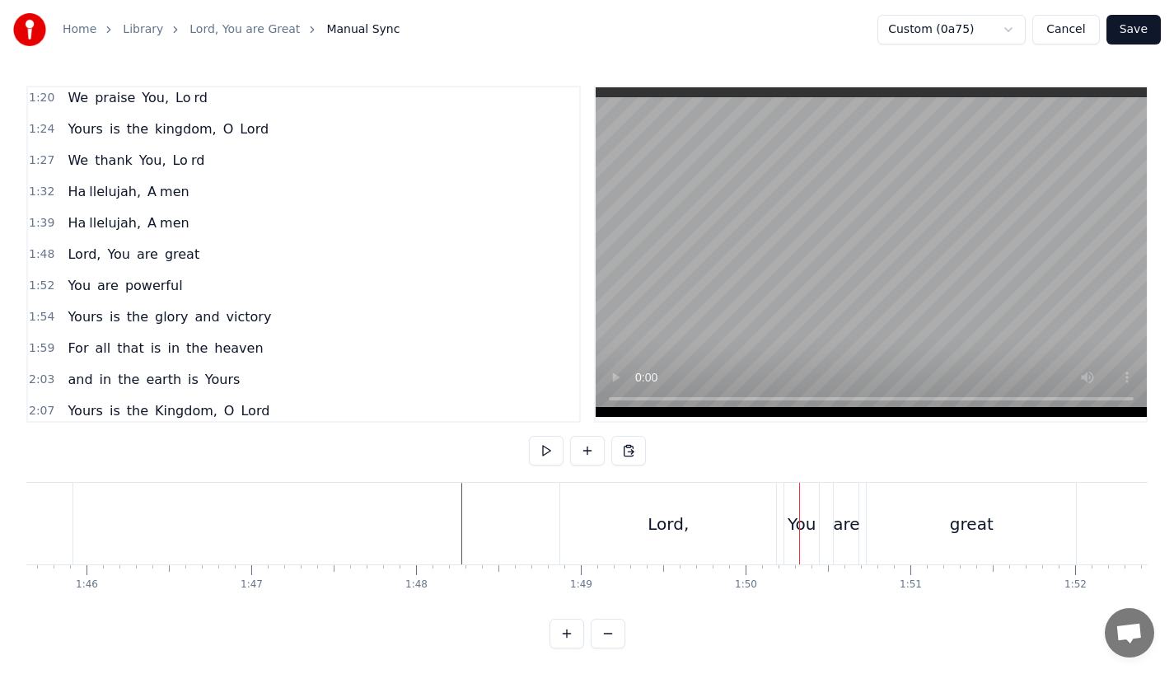
click at [589, 501] on div "Lord," at bounding box center [668, 524] width 216 height 82
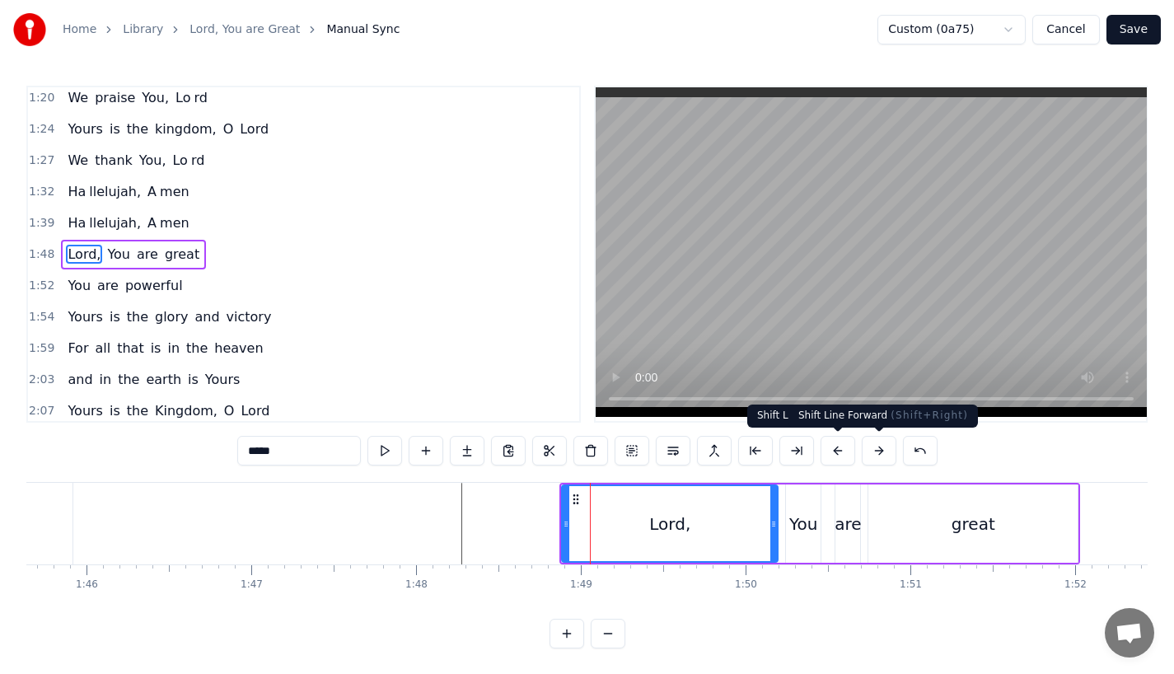
click at [872, 451] on button at bounding box center [879, 451] width 35 height 30
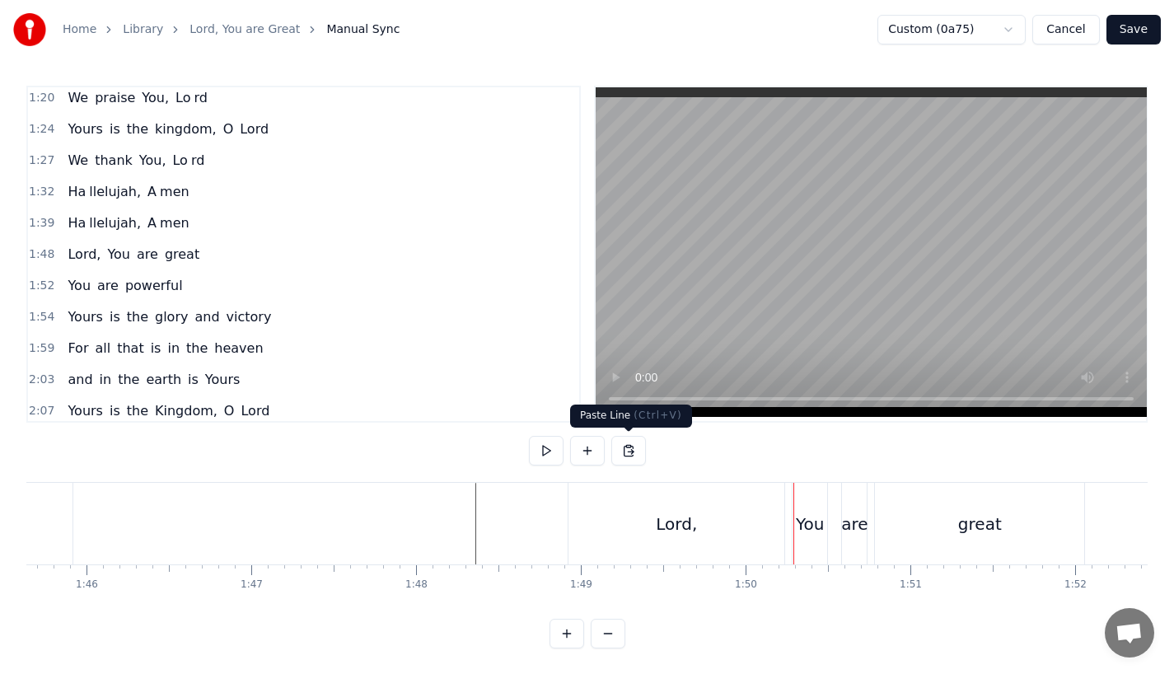
click at [636, 485] on div "Lord," at bounding box center [676, 524] width 216 height 82
click at [625, 575] on div "0 0:01 0:02 0:03 0:04 0:05 0:06 0:07 0:08 0:09 0:10 0:11 0:12 0:13 0:14 0:15 0:…" at bounding box center [774, 577] width 36304 height 26
click at [647, 526] on div "Lord," at bounding box center [676, 524] width 216 height 82
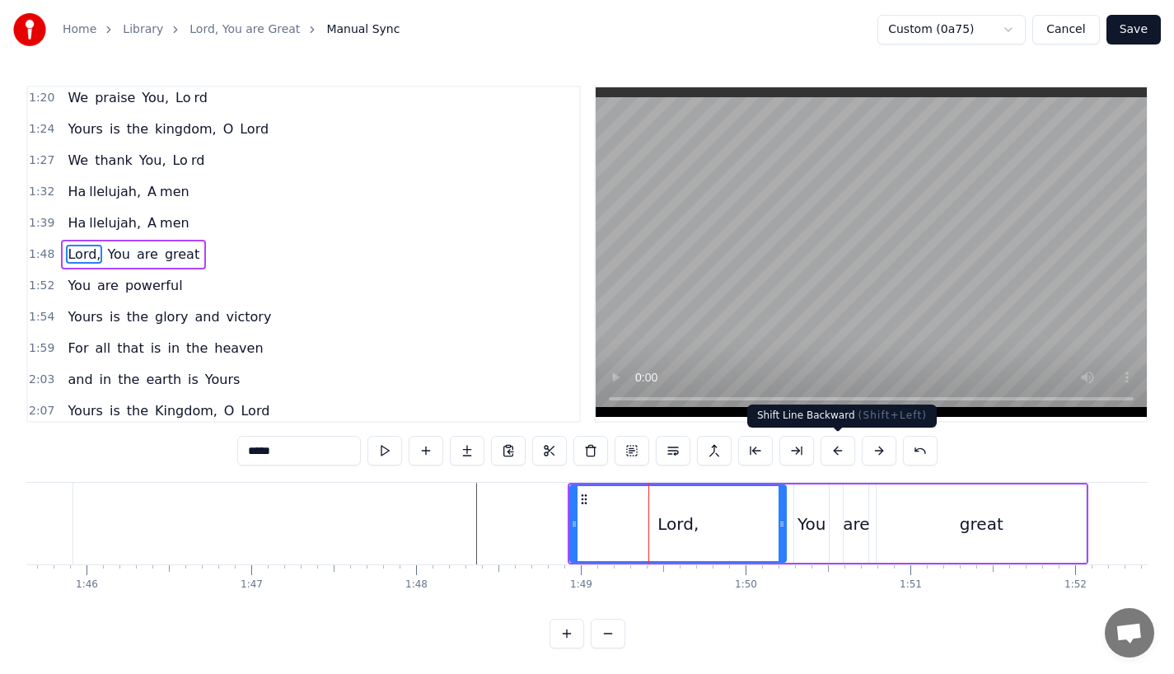
click at [832, 447] on button at bounding box center [837, 451] width 35 height 30
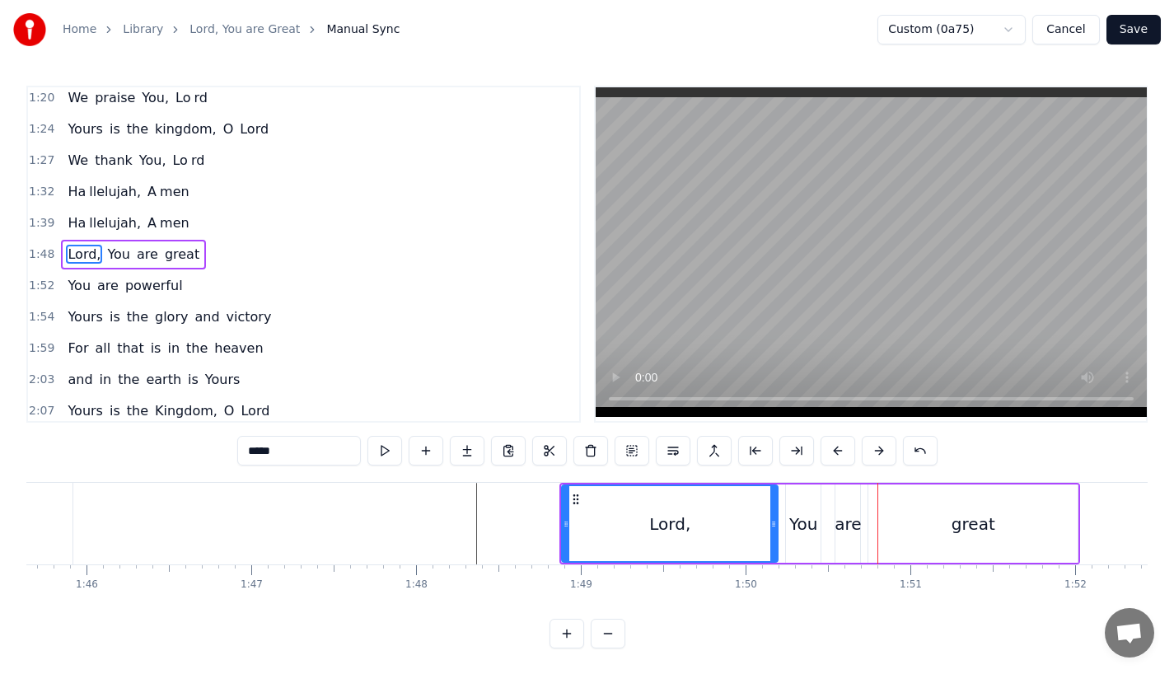
click at [768, 554] on div "Lord," at bounding box center [670, 523] width 214 height 75
click at [813, 538] on div "You" at bounding box center [803, 523] width 35 height 78
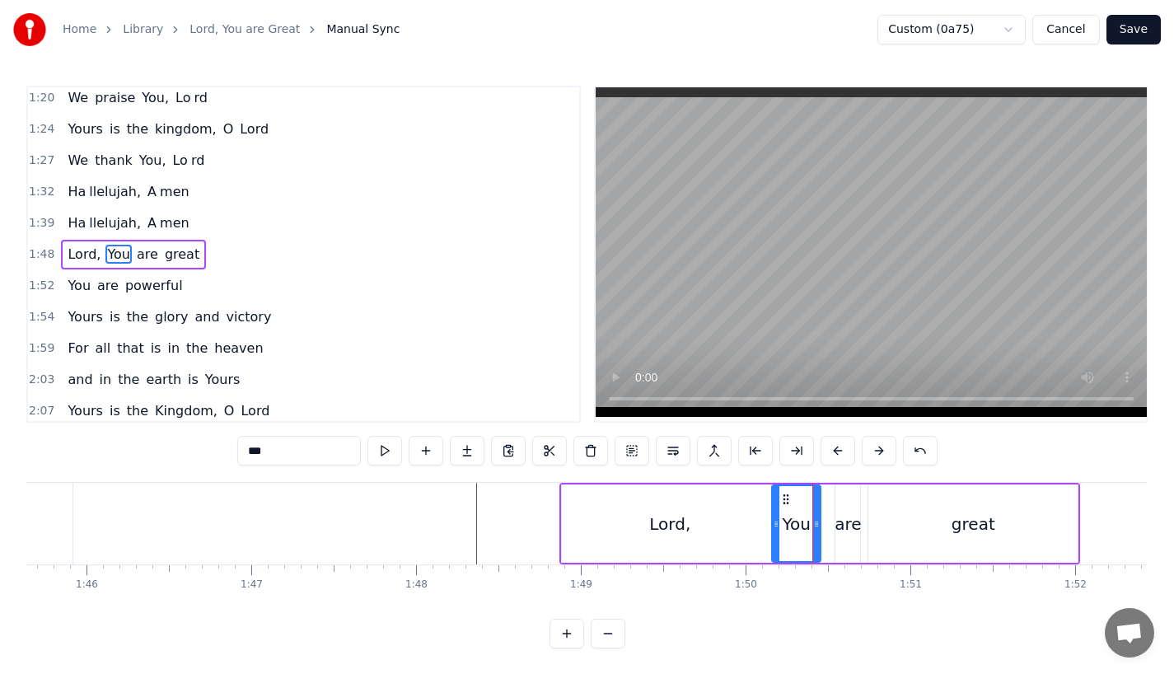
drag, startPoint x: 791, startPoint y: 522, endPoint x: 776, endPoint y: 525, distance: 15.0
click at [776, 525] on icon at bounding box center [776, 523] width 7 height 13
click at [825, 523] on icon at bounding box center [824, 523] width 7 height 13
click at [847, 523] on div "are" at bounding box center [847, 524] width 26 height 25
drag, startPoint x: 838, startPoint y: 523, endPoint x: 828, endPoint y: 523, distance: 9.9
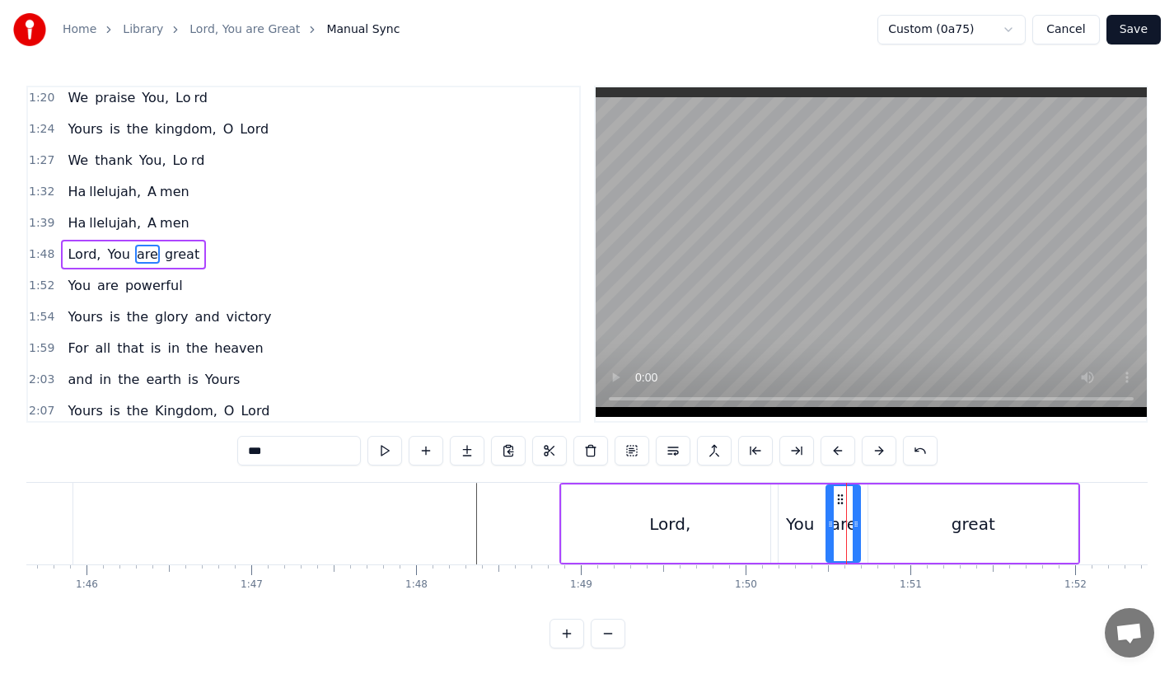
click at [830, 523] on circle at bounding box center [830, 523] width 1 height 1
drag, startPoint x: 853, startPoint y: 523, endPoint x: 868, endPoint y: 521, distance: 15.7
click at [868, 521] on icon at bounding box center [868, 523] width 7 height 13
click at [718, 521] on div "Lord," at bounding box center [670, 523] width 216 height 78
type input "*****"
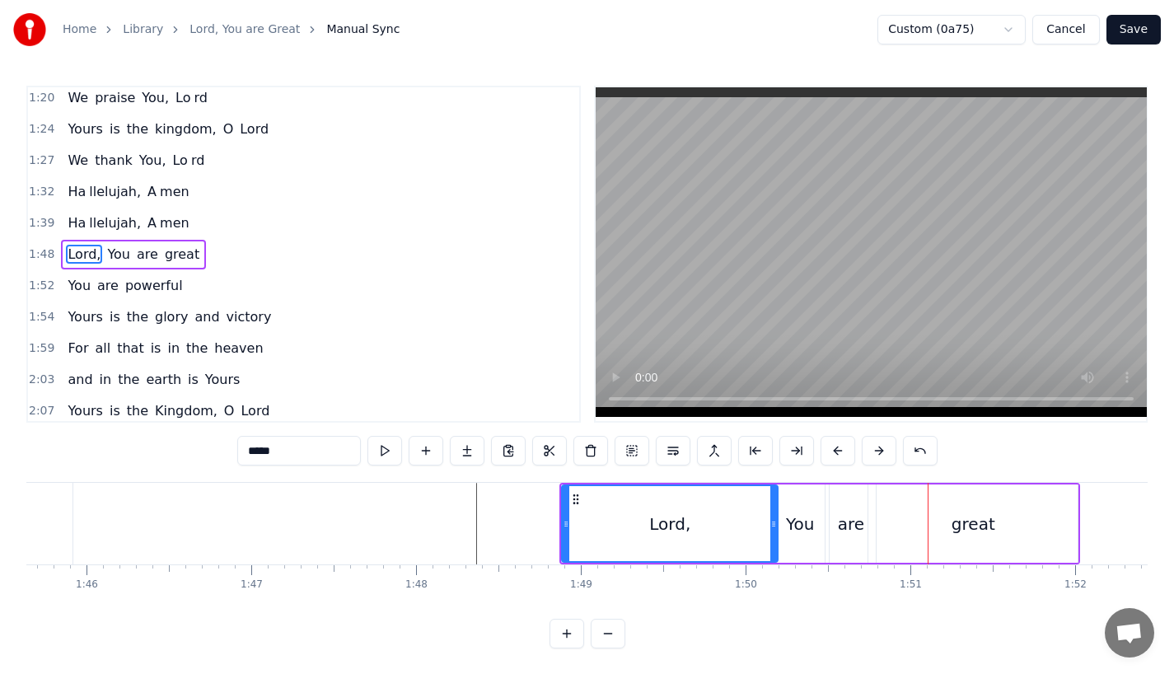
click at [436, 507] on div at bounding box center [774, 524] width 36304 height 82
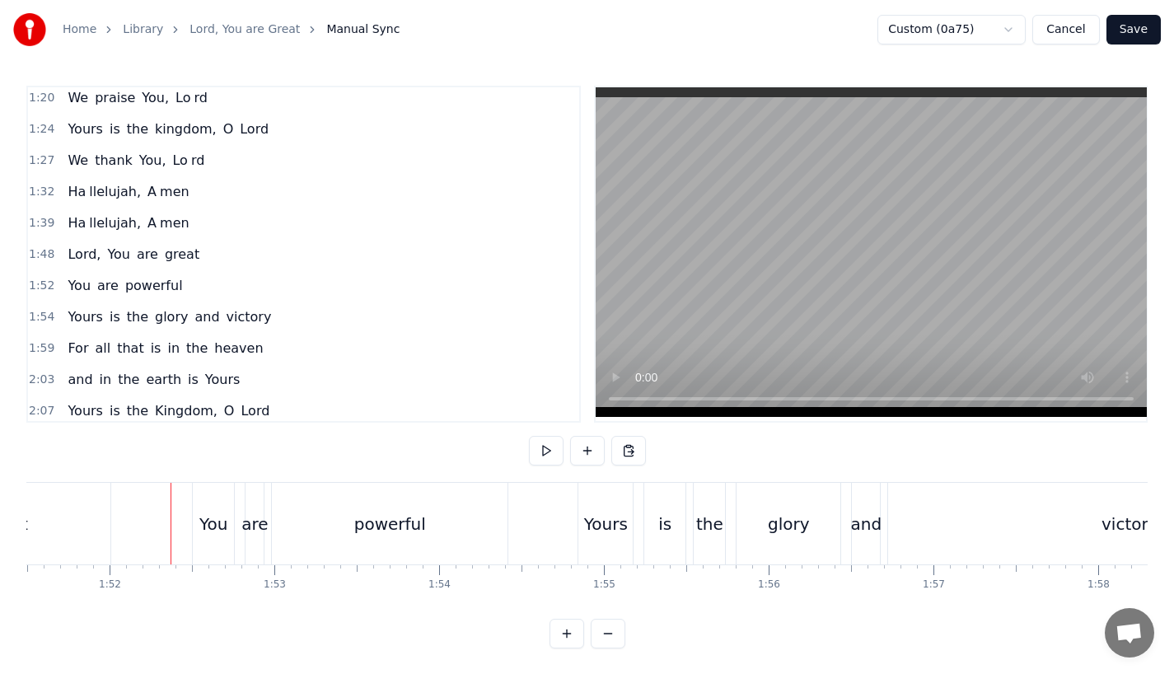
scroll to position [0, 18374]
click at [208, 529] on div "You" at bounding box center [209, 524] width 28 height 25
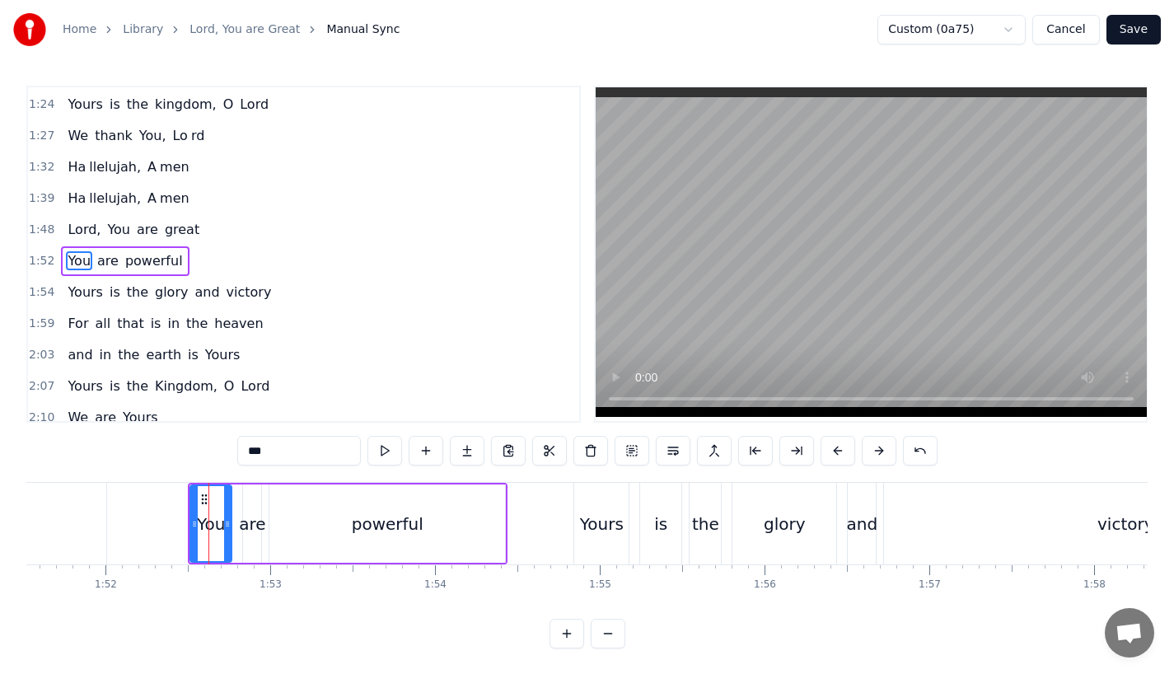
scroll to position [568, 0]
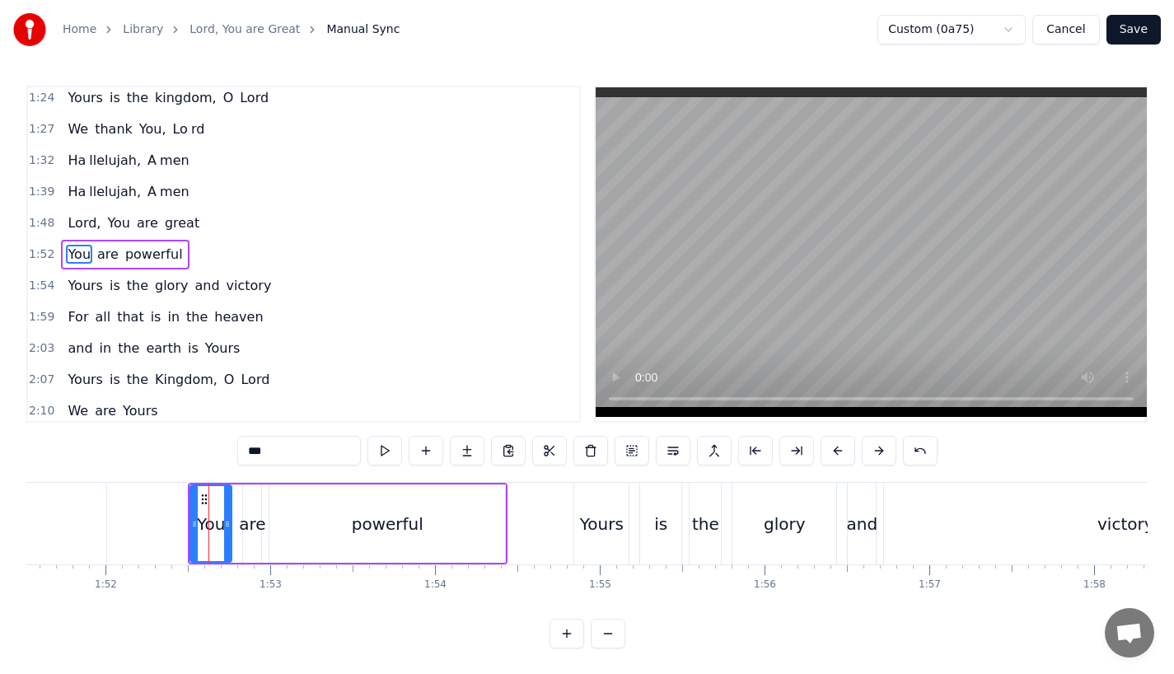
click at [250, 528] on div "are" at bounding box center [252, 524] width 26 height 25
drag, startPoint x: 257, startPoint y: 528, endPoint x: 267, endPoint y: 528, distance: 9.9
click at [267, 528] on icon at bounding box center [266, 523] width 7 height 13
drag, startPoint x: 247, startPoint y: 527, endPoint x: 236, endPoint y: 527, distance: 10.7
click at [236, 527] on icon at bounding box center [236, 523] width 7 height 13
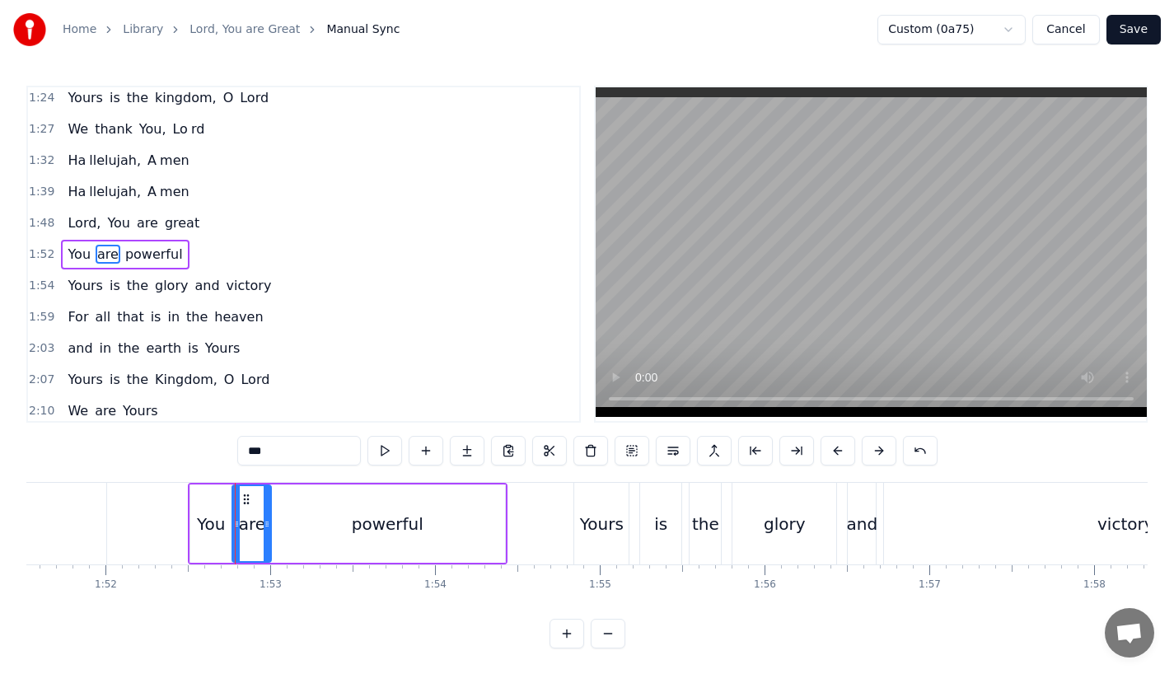
click at [216, 526] on div "You" at bounding box center [211, 524] width 28 height 25
drag, startPoint x: 193, startPoint y: 521, endPoint x: 180, endPoint y: 521, distance: 12.4
click at [180, 521] on icon at bounding box center [182, 523] width 7 height 13
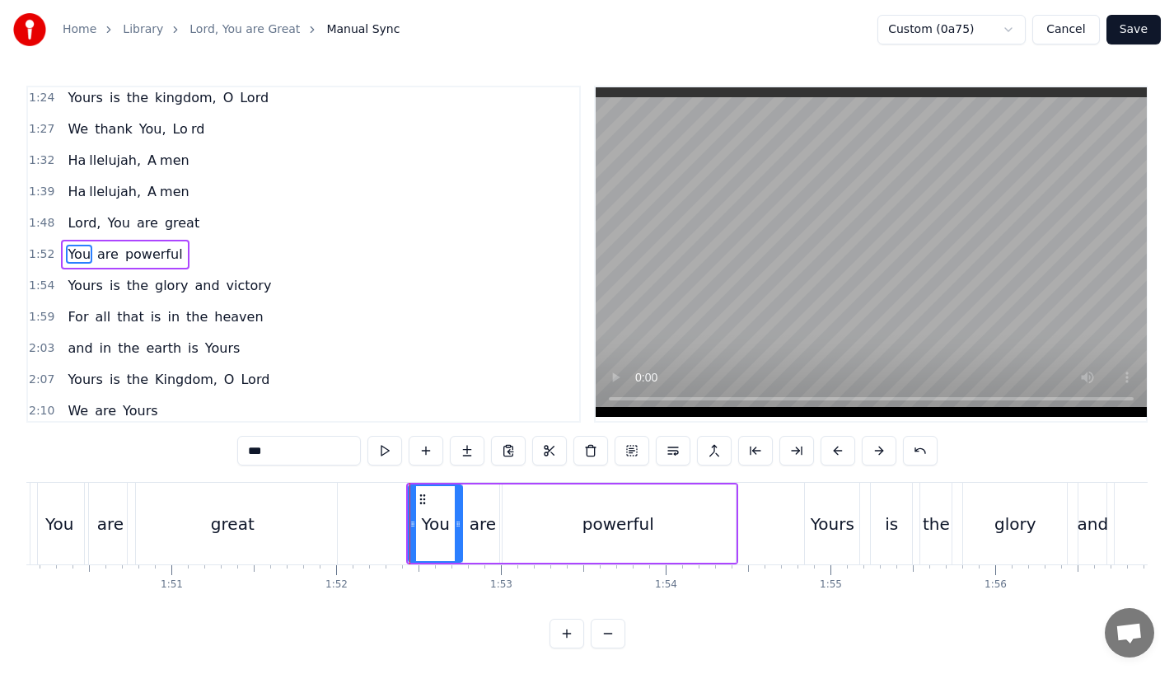
scroll to position [0, 18124]
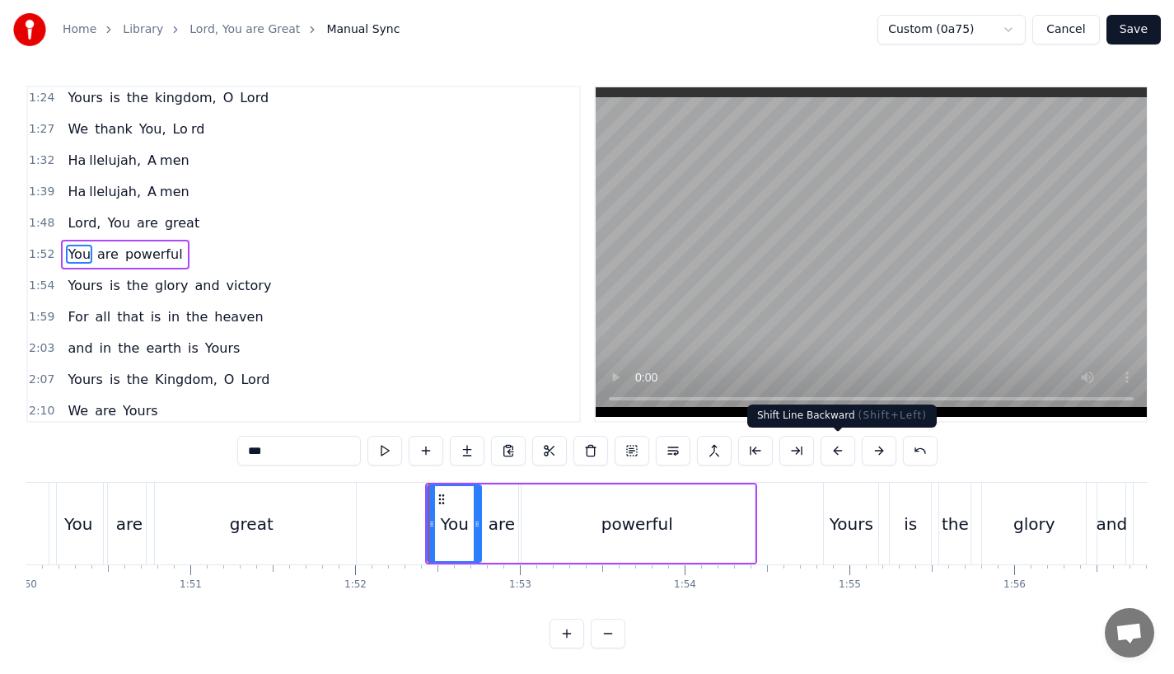
click at [833, 446] on button at bounding box center [837, 451] width 35 height 30
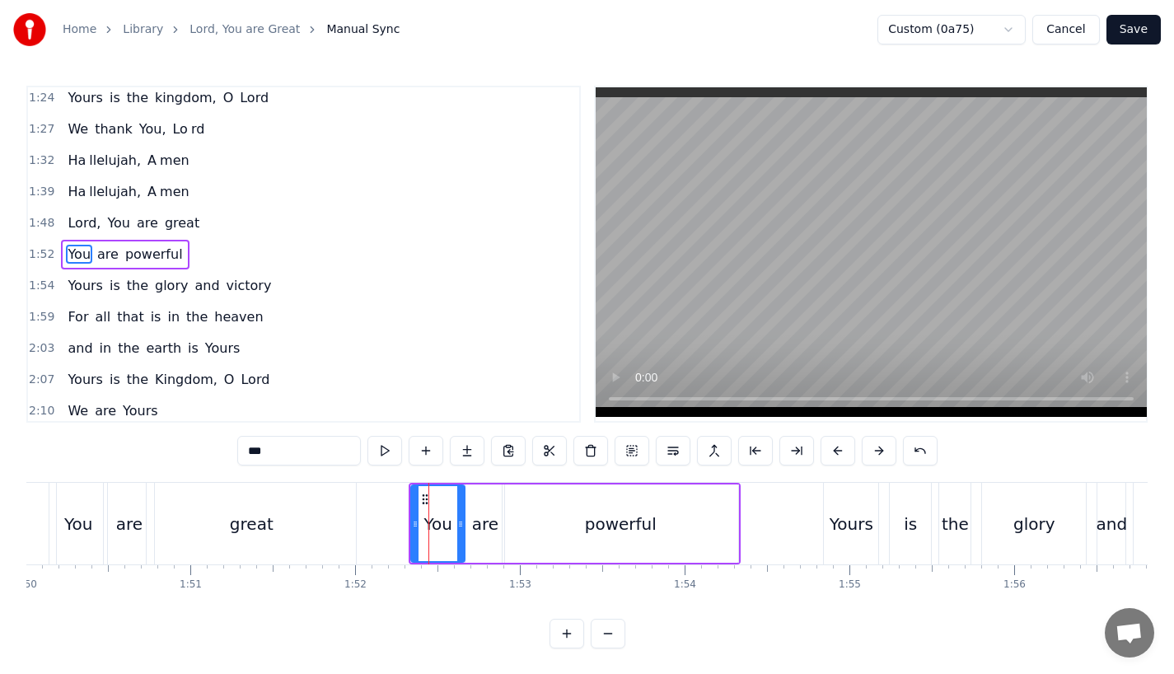
click at [833, 446] on button at bounding box center [837, 451] width 35 height 30
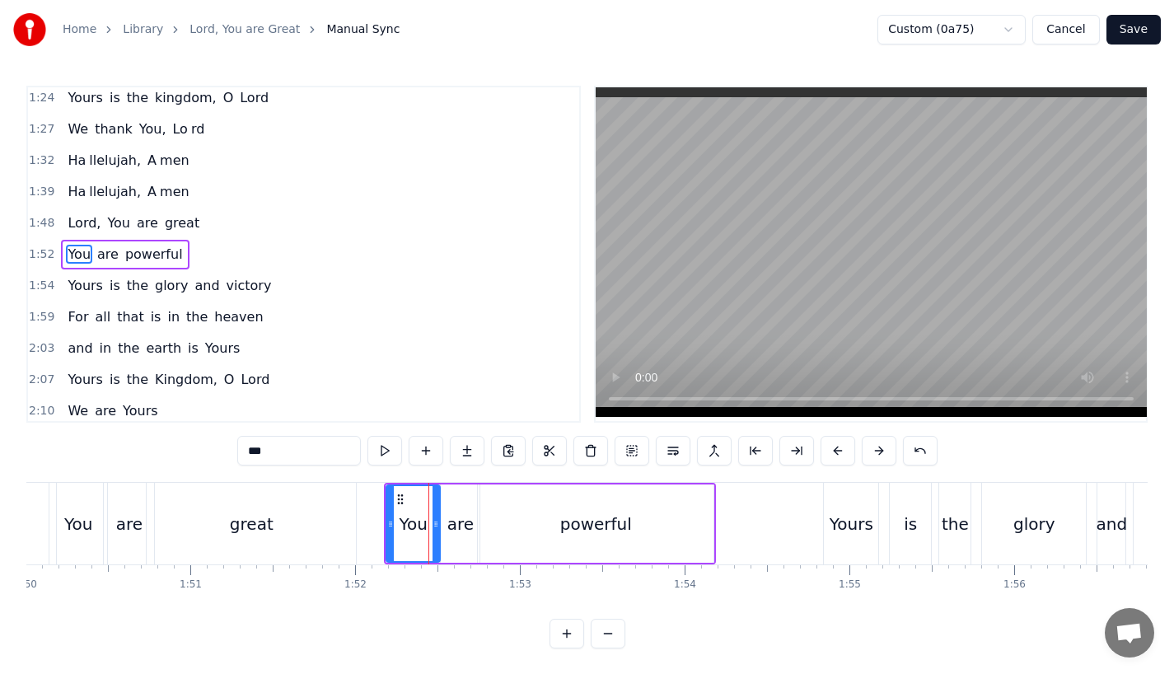
click at [833, 446] on button at bounding box center [837, 451] width 35 height 30
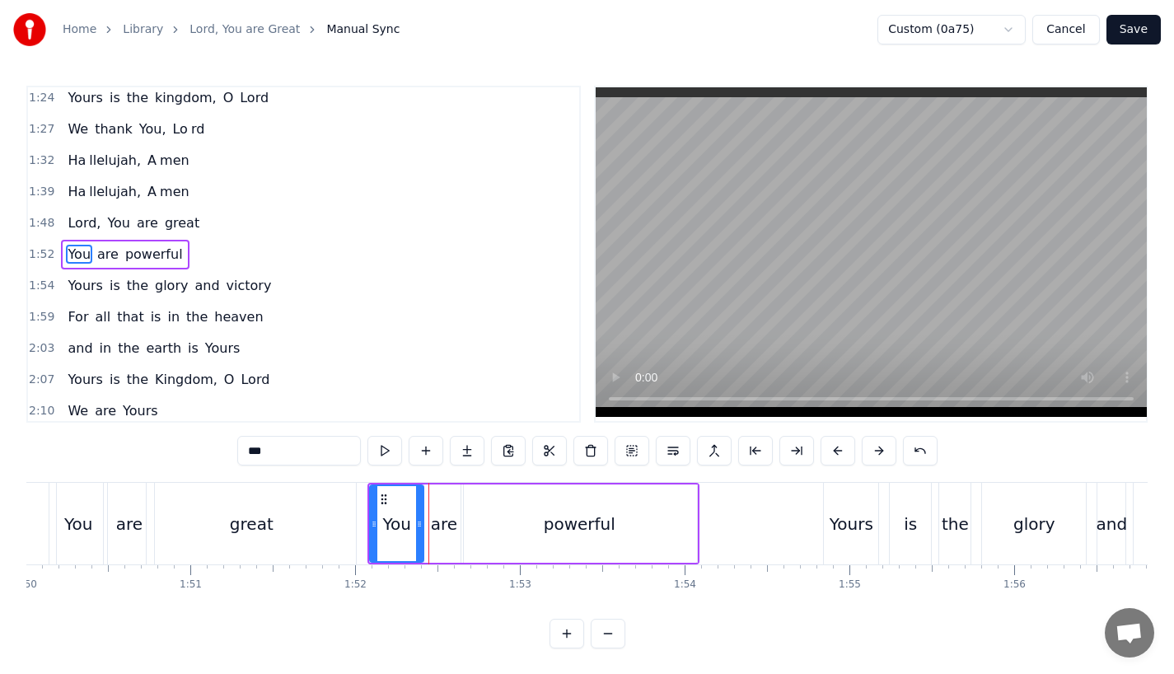
click at [833, 446] on button at bounding box center [837, 451] width 35 height 30
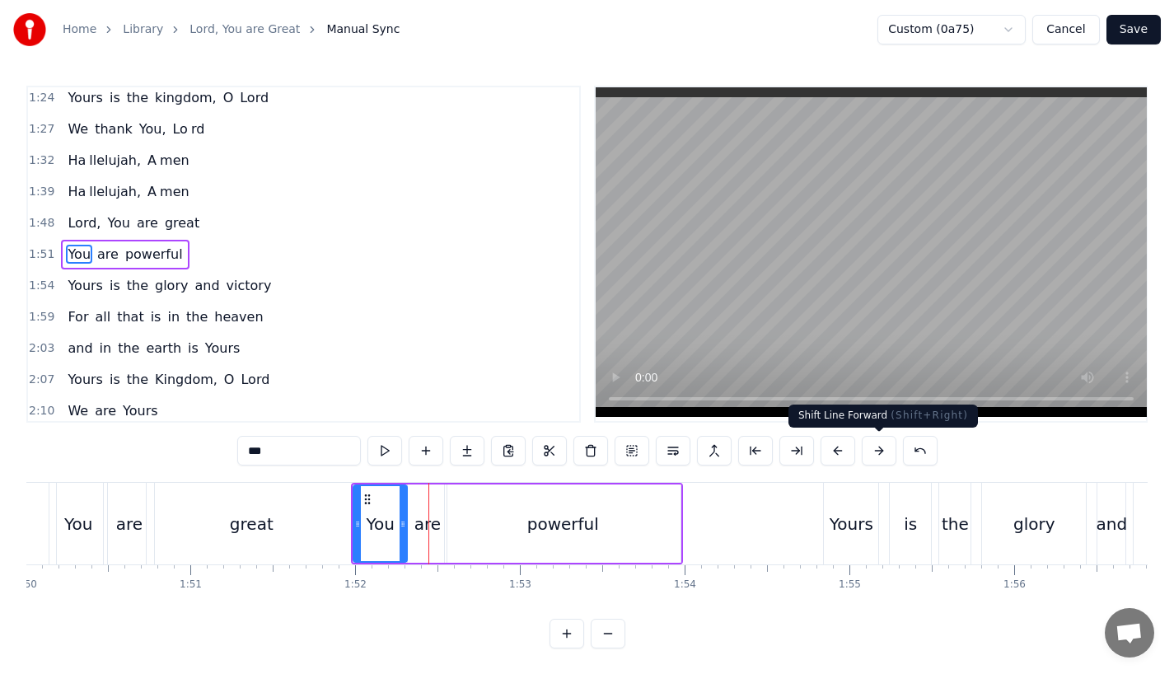
click at [880, 453] on button at bounding box center [879, 451] width 35 height 30
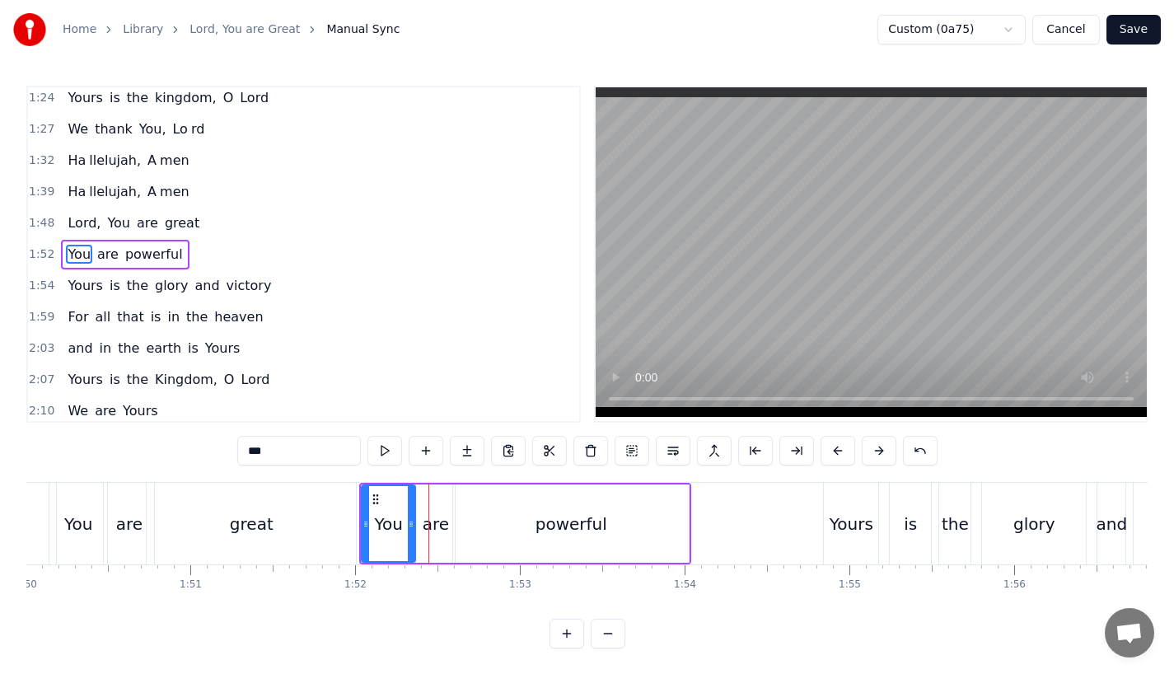
click at [299, 523] on div "great" at bounding box center [251, 524] width 209 height 82
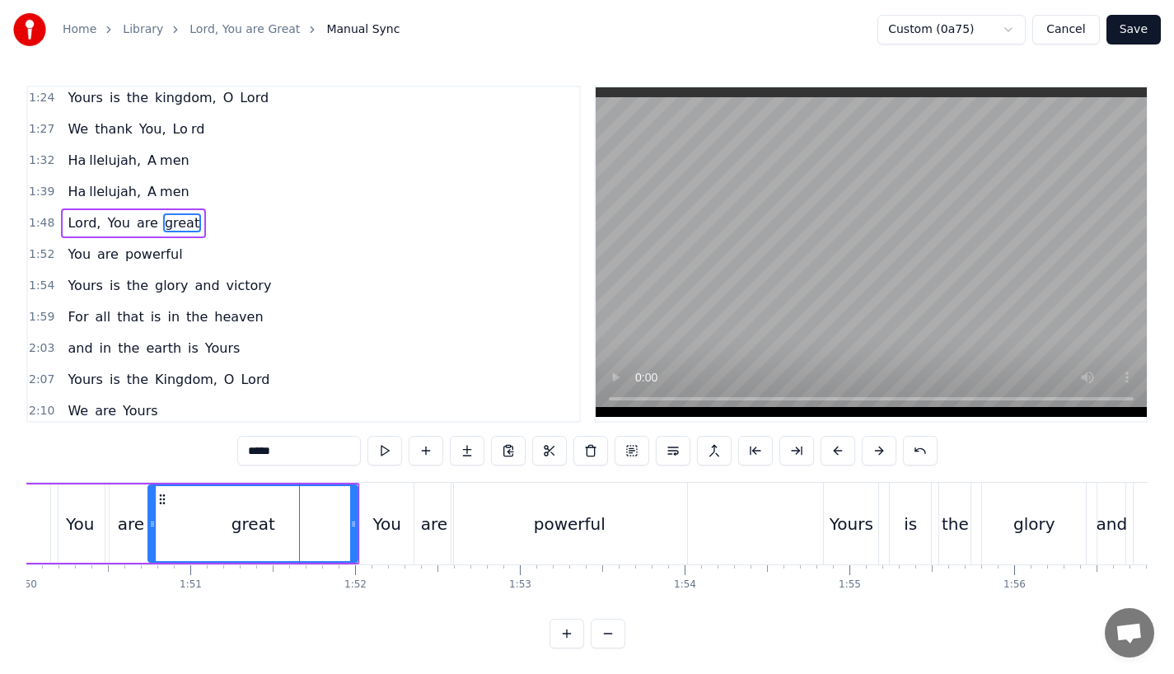
scroll to position [537, 0]
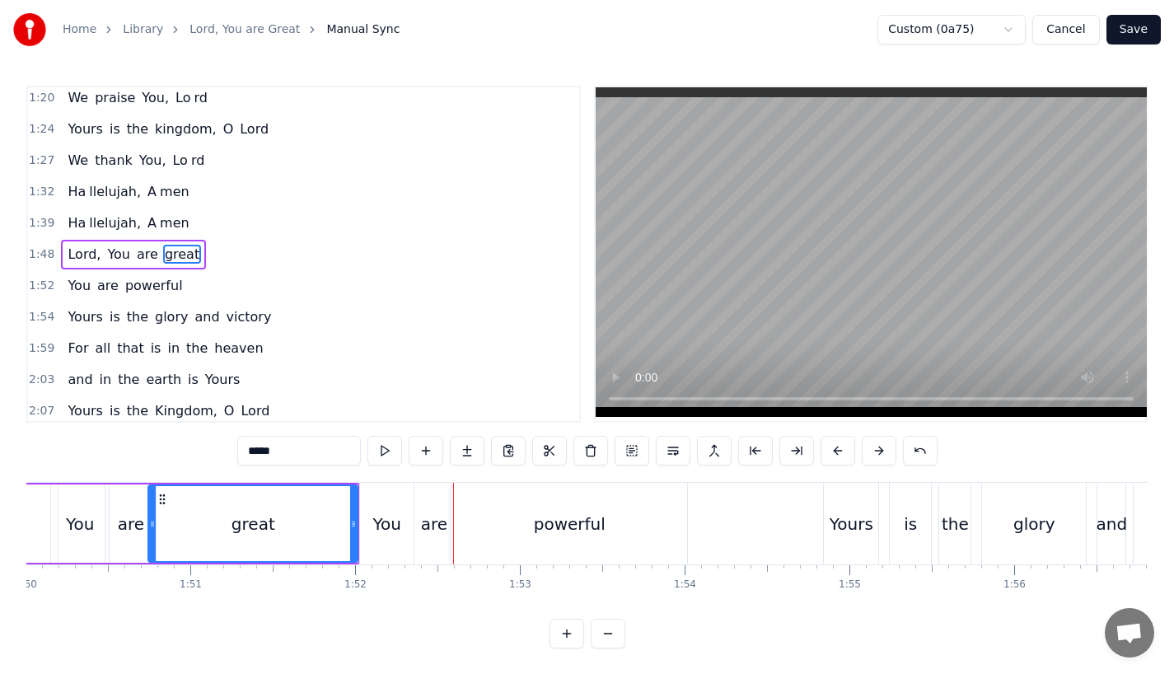
click at [296, 526] on div "great" at bounding box center [253, 523] width 208 height 75
click at [390, 532] on div "You" at bounding box center [387, 524] width 28 height 25
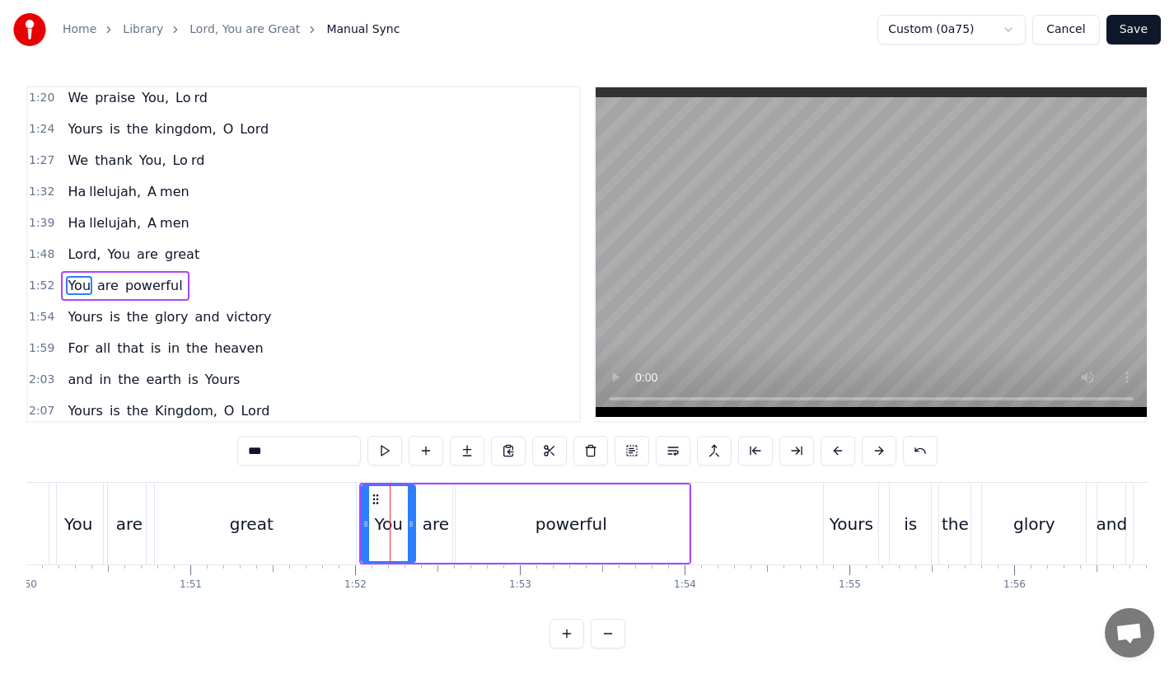
scroll to position [568, 0]
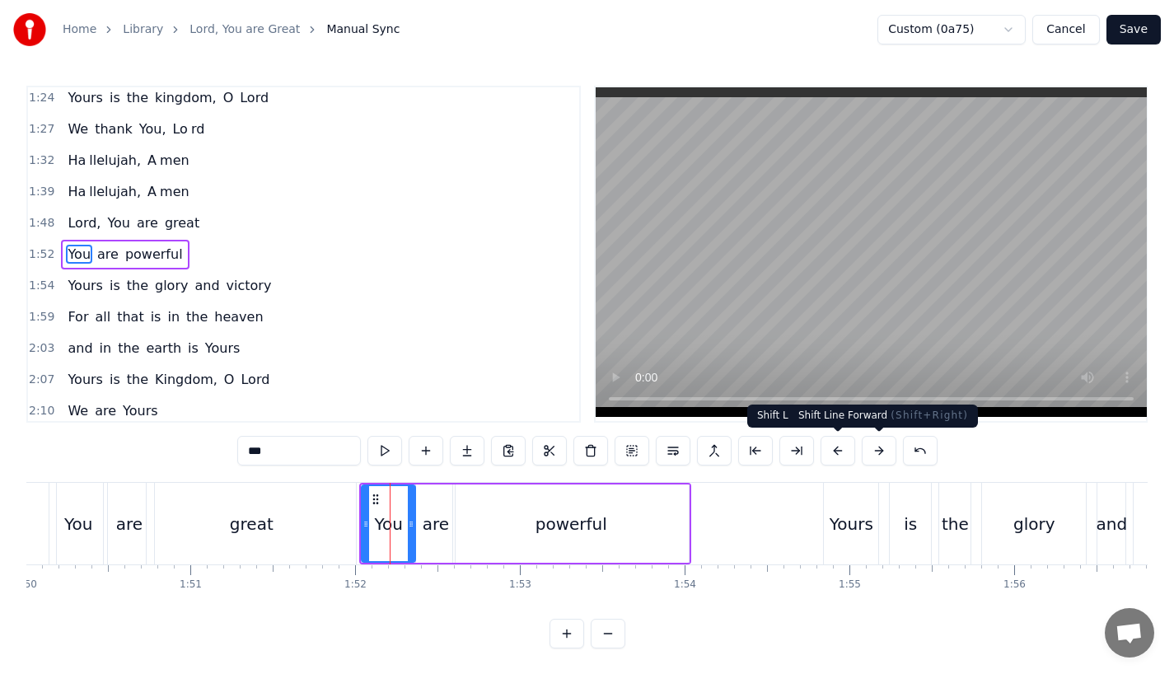
click at [876, 452] on button at bounding box center [879, 451] width 35 height 30
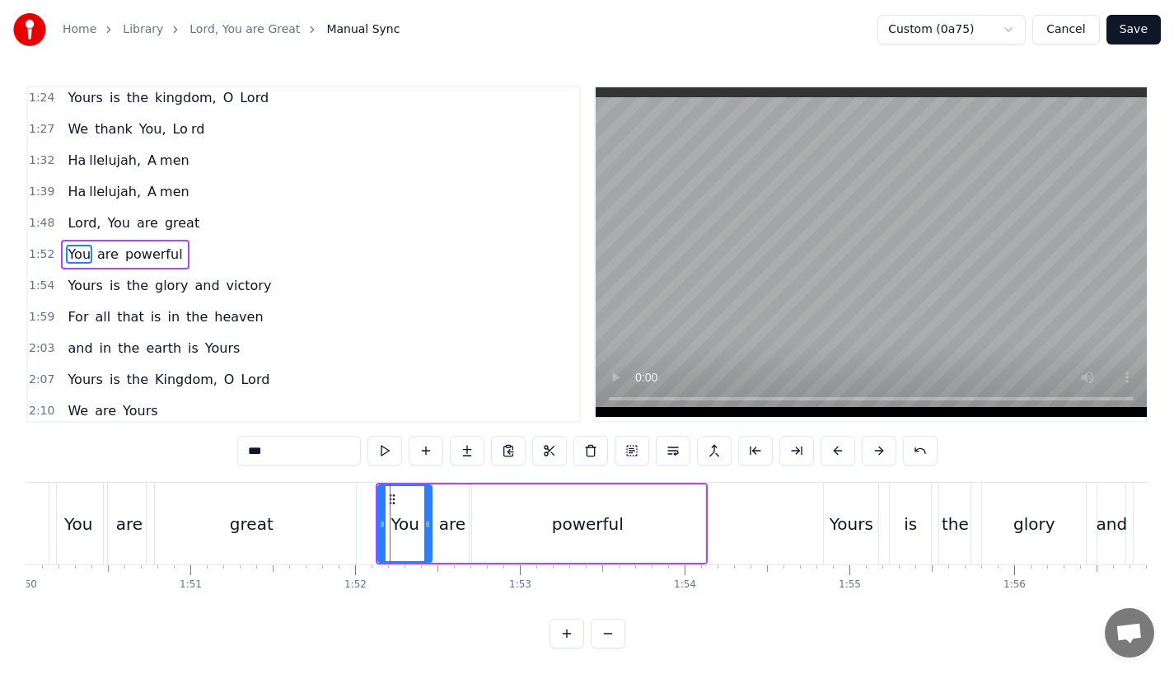
click at [269, 516] on div "great" at bounding box center [252, 524] width 44 height 25
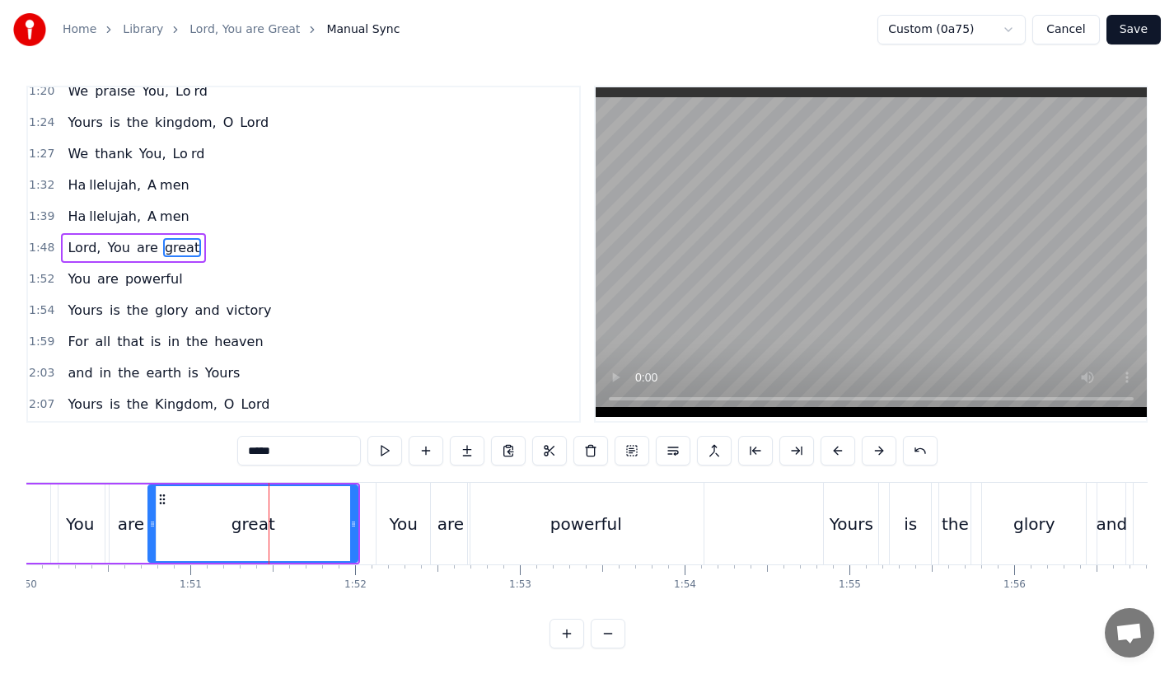
scroll to position [537, 0]
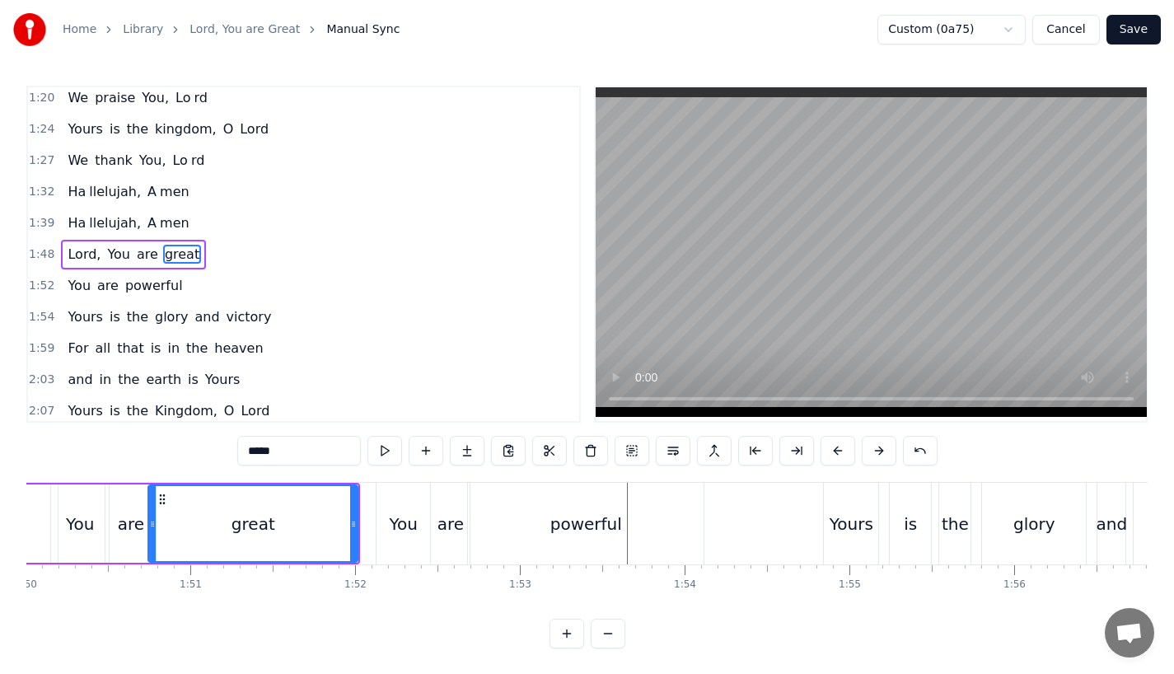
click at [344, 530] on div "great" at bounding box center [253, 523] width 208 height 75
click at [521, 531] on div "powerful" at bounding box center [586, 524] width 236 height 82
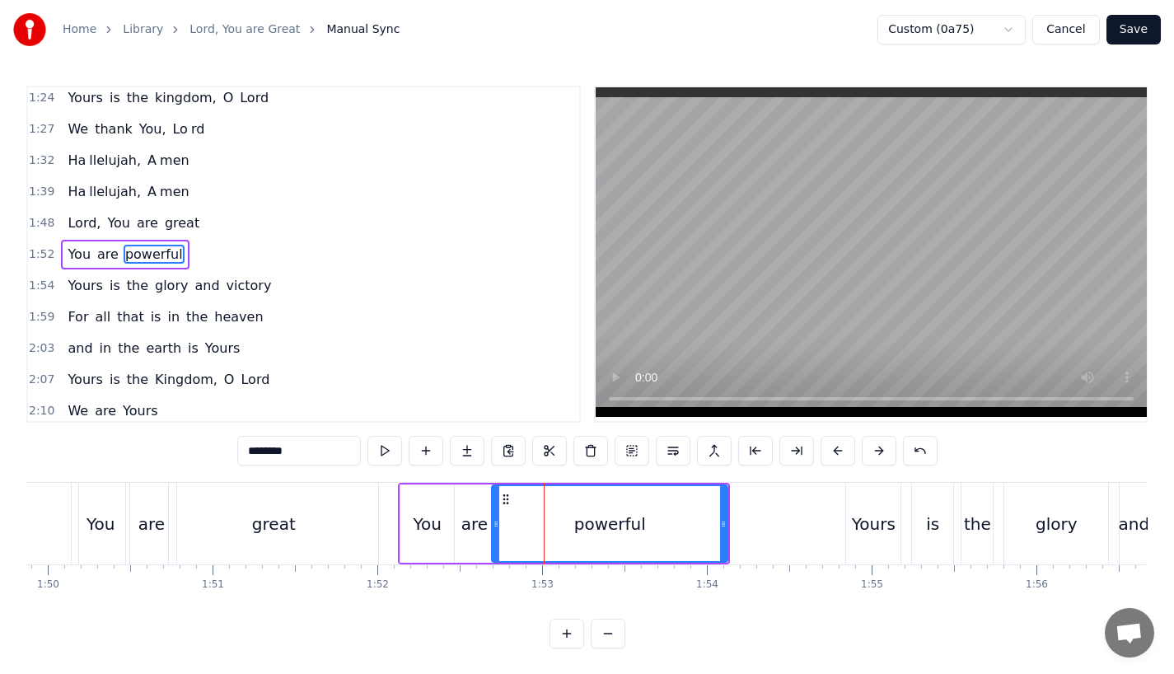
scroll to position [0, 18099]
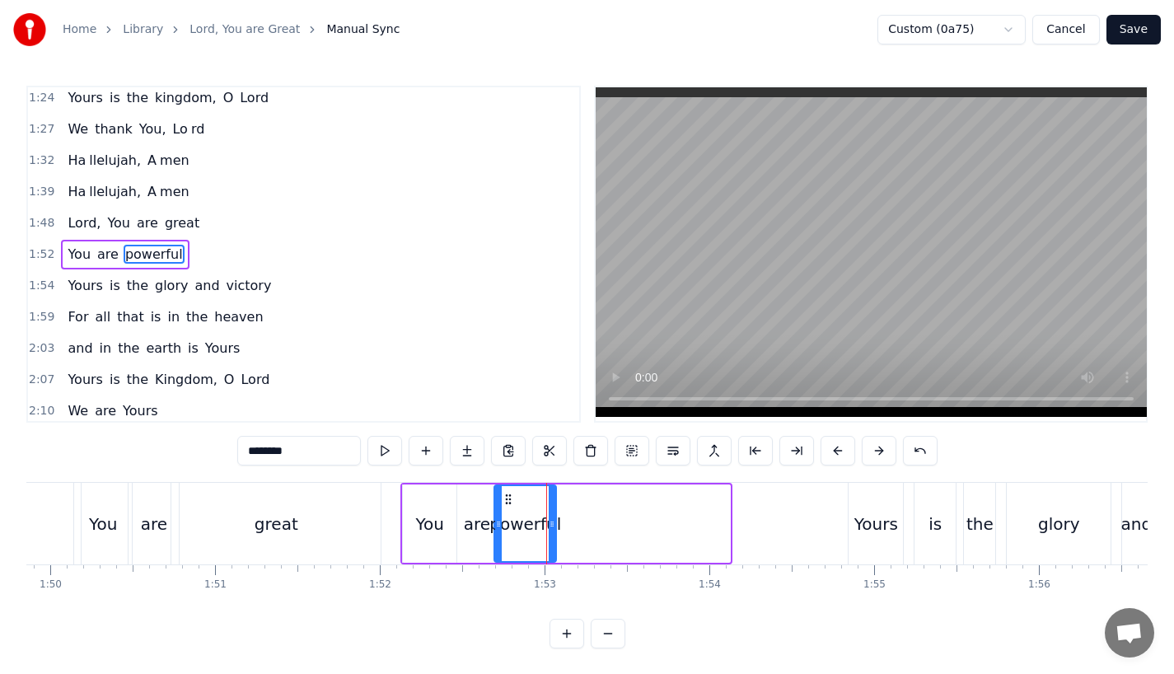
drag, startPoint x: 728, startPoint y: 526, endPoint x: 554, endPoint y: 522, distance: 173.9
click at [554, 522] on icon at bounding box center [552, 523] width 7 height 13
drag, startPoint x: 282, startPoint y: 451, endPoint x: 352, endPoint y: 451, distance: 70.0
click at [352, 451] on input "********" at bounding box center [299, 451] width 124 height 30
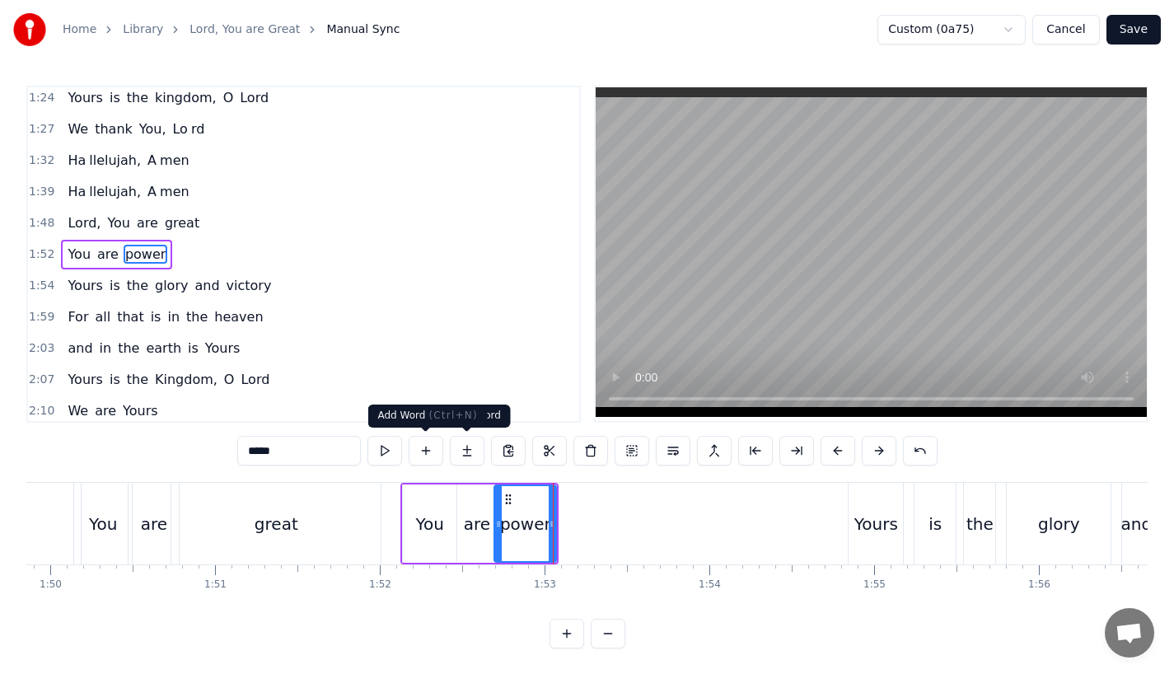
type input "*****"
click at [475, 453] on button at bounding box center [467, 451] width 35 height 30
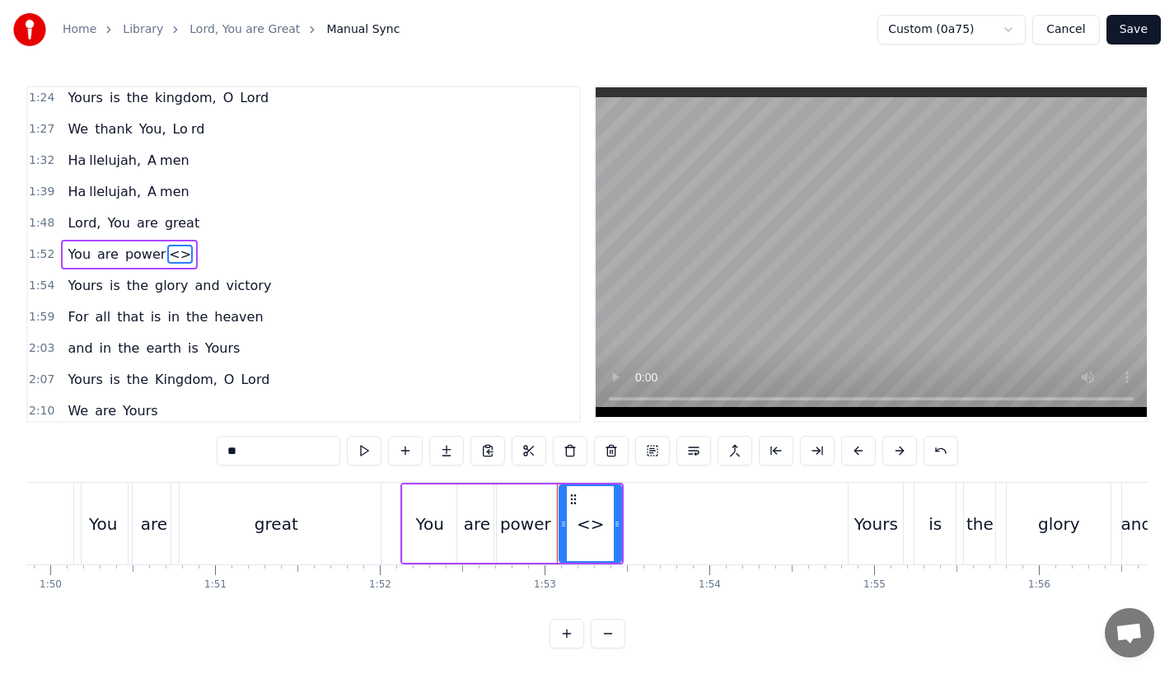
drag, startPoint x: 272, startPoint y: 453, endPoint x: 105, endPoint y: 453, distance: 167.2
click at [105, 453] on div "0:23 Lord, You are great, 0:27 You are power ful 0:29 Yours is the glory and vi…" at bounding box center [586, 367] width 1121 height 563
paste input "*"
type input "***"
click at [747, 523] on div "Lord, You are great, You are power ful Yours is the glory and victo ry For all …" at bounding box center [79, 523] width 36304 height 82
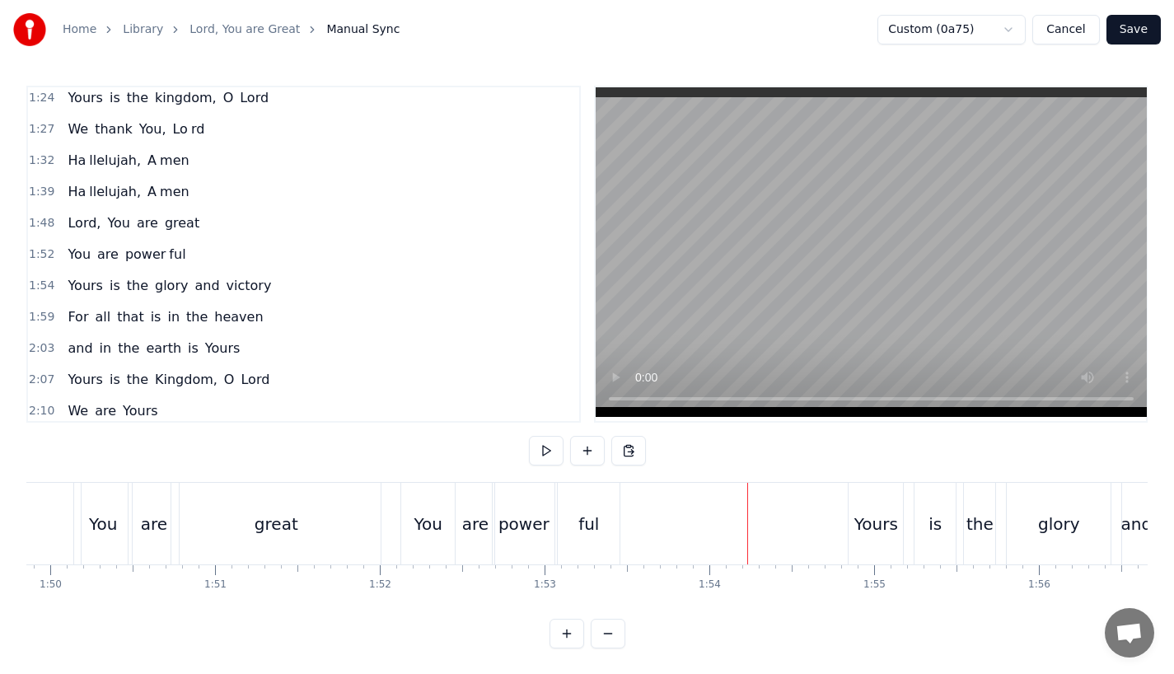
click at [587, 519] on div "ful" at bounding box center [588, 524] width 21 height 25
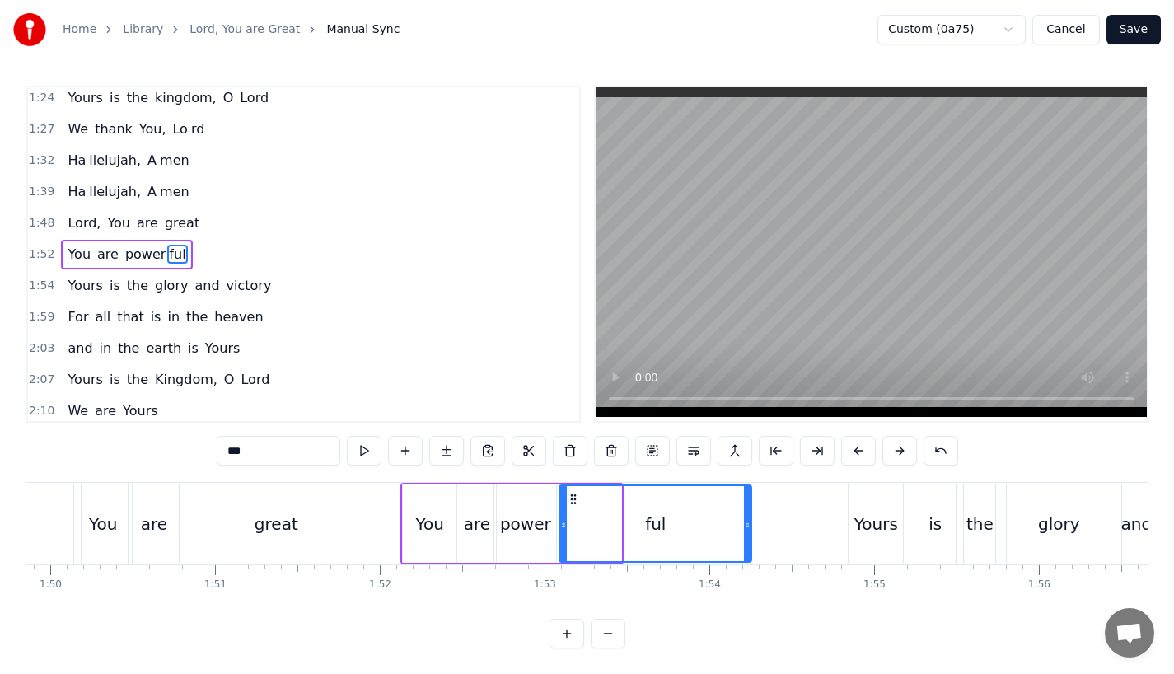
drag, startPoint x: 616, startPoint y: 518, endPoint x: 746, endPoint y: 520, distance: 130.2
click at [746, 520] on icon at bounding box center [747, 523] width 7 height 13
click at [311, 503] on div "great" at bounding box center [275, 524] width 209 height 82
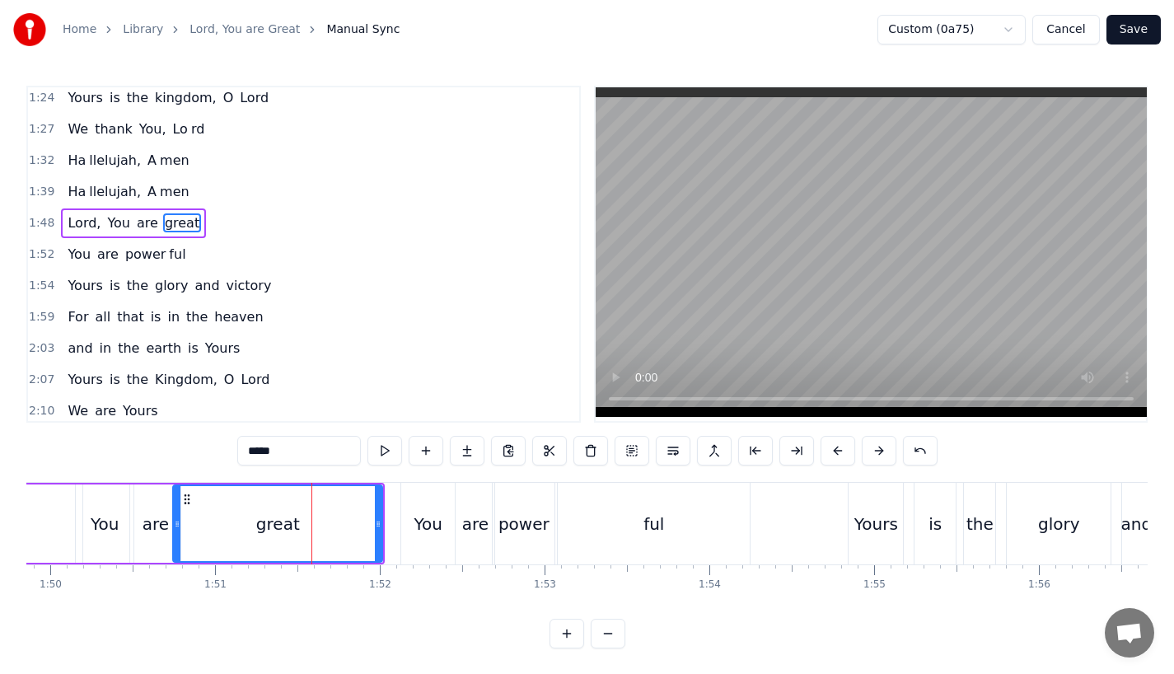
scroll to position [537, 0]
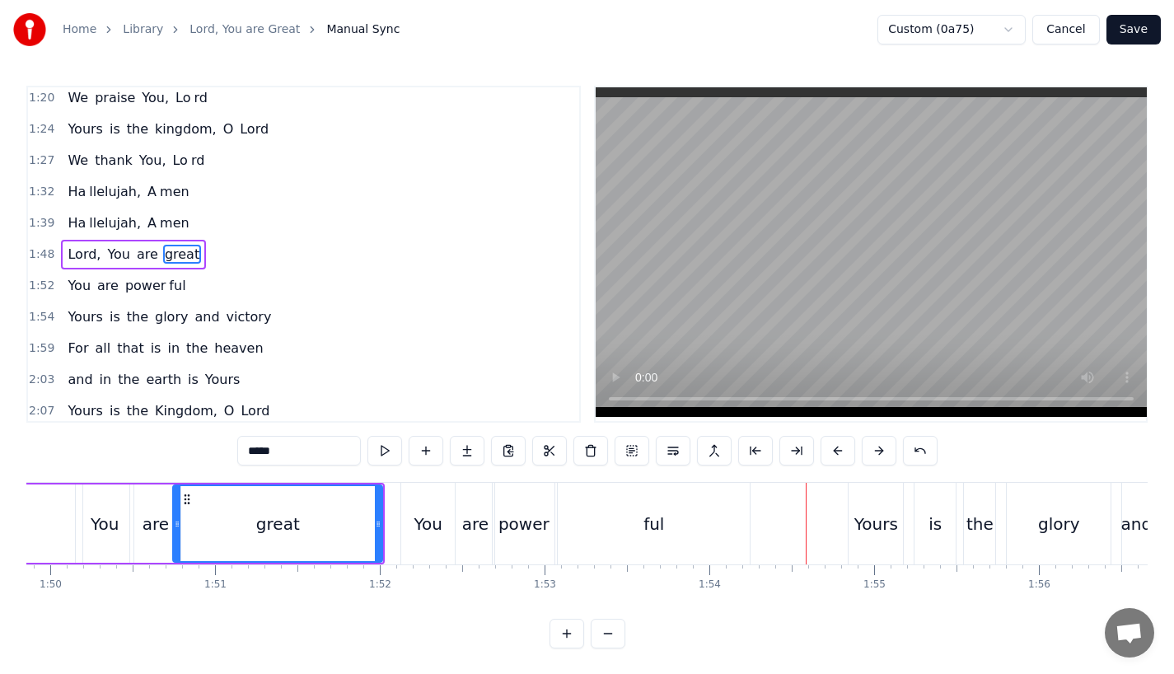
click at [861, 504] on div "Yours" at bounding box center [875, 524] width 54 height 82
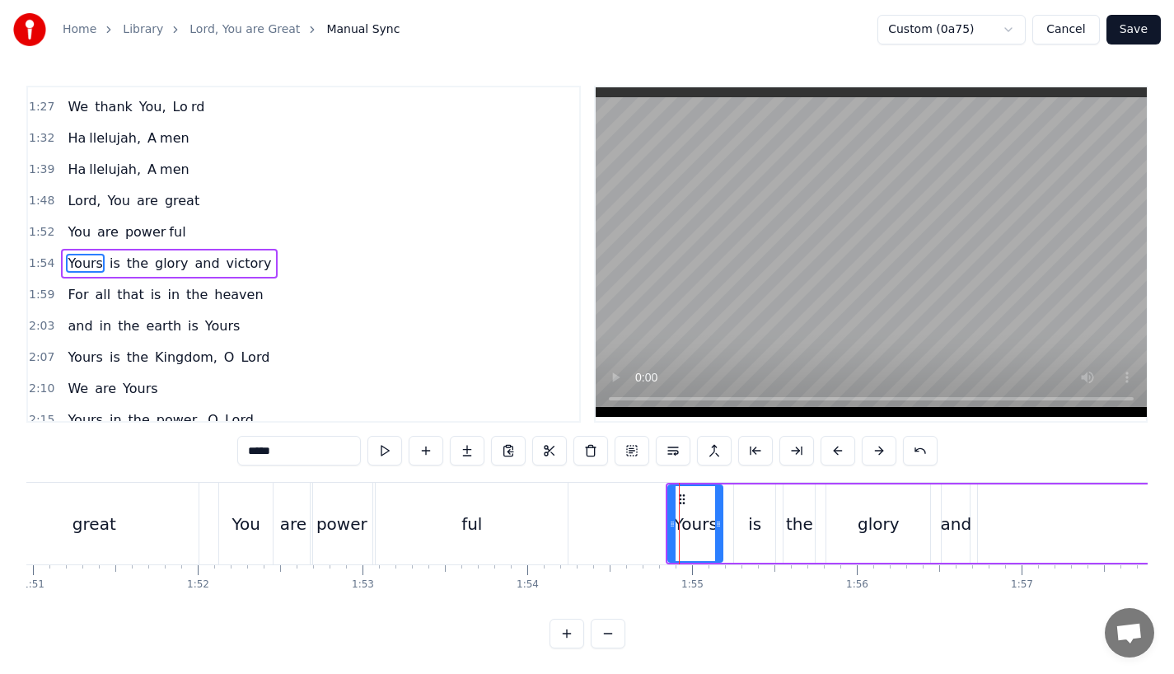
scroll to position [0, 18287]
drag, startPoint x: 713, startPoint y: 532, endPoint x: 725, endPoint y: 532, distance: 12.4
click at [723, 532] on div at bounding box center [720, 523] width 7 height 75
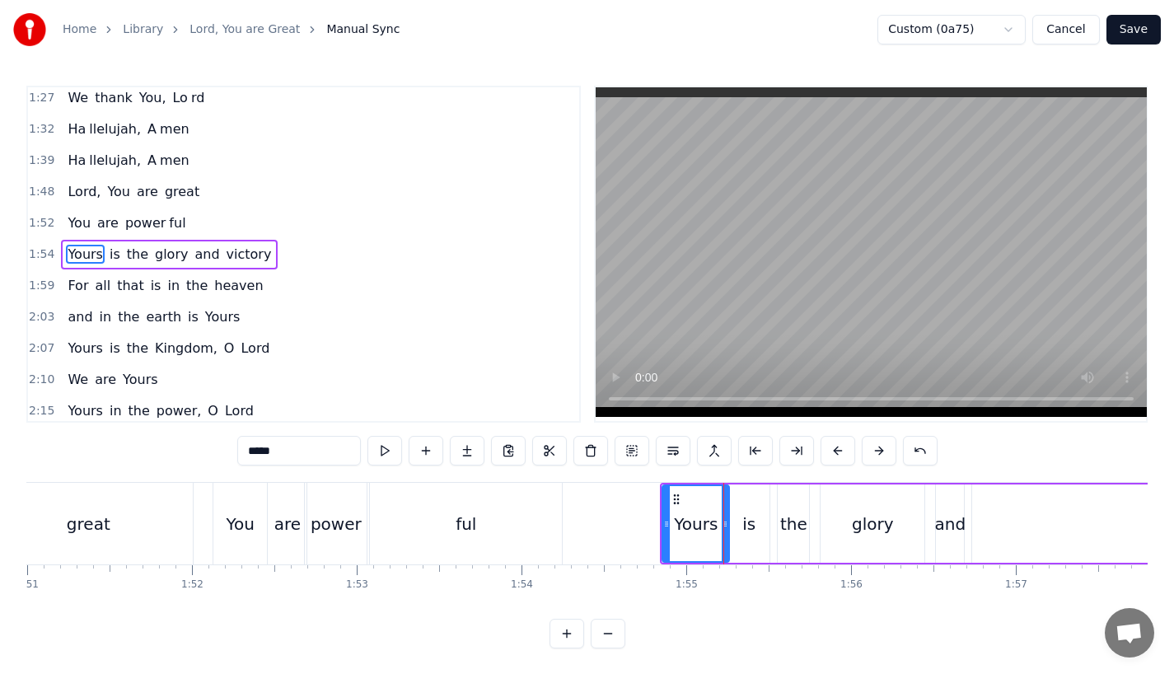
click at [745, 531] on div "is" at bounding box center [748, 524] width 13 height 25
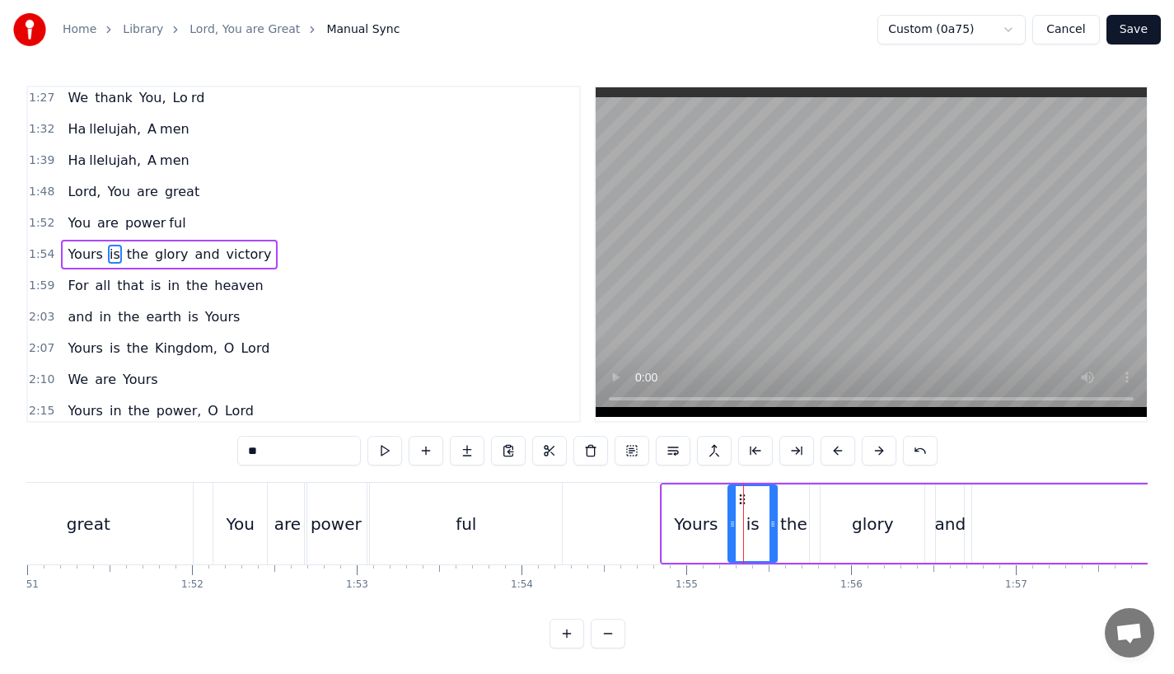
click at [774, 526] on icon at bounding box center [772, 523] width 7 height 13
click at [797, 526] on div "the" at bounding box center [793, 524] width 27 height 25
type input "***"
drag, startPoint x: 808, startPoint y: 523, endPoint x: 819, endPoint y: 523, distance: 10.7
click at [819, 523] on div "Yours is the glory and victory" at bounding box center [1058, 524] width 797 height 82
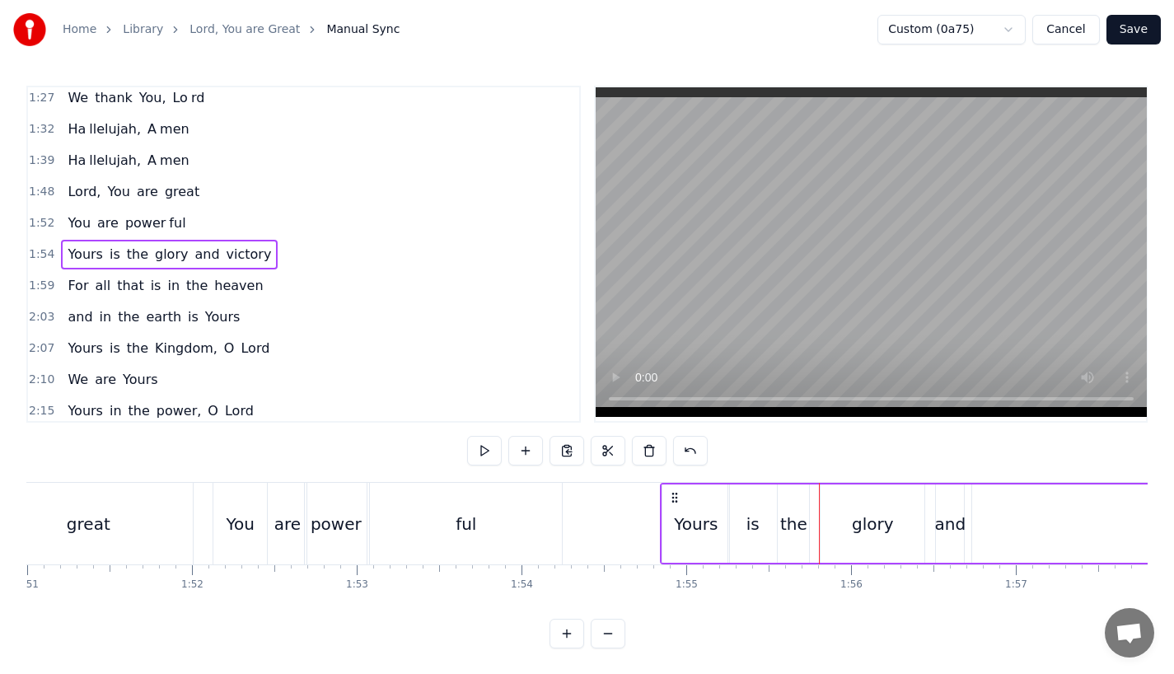
click at [806, 523] on div "the" at bounding box center [793, 523] width 31 height 78
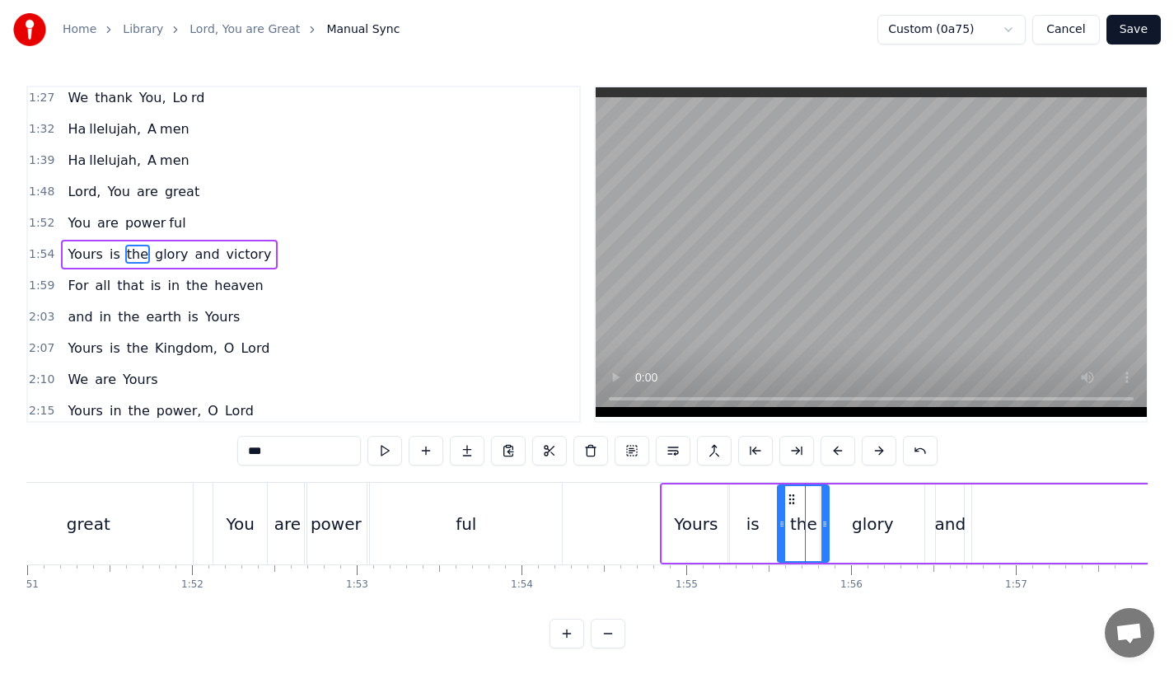
drag, startPoint x: 806, startPoint y: 524, endPoint x: 828, endPoint y: 524, distance: 22.2
click at [828, 524] on icon at bounding box center [824, 523] width 7 height 13
click at [956, 516] on div "and" at bounding box center [949, 524] width 31 height 25
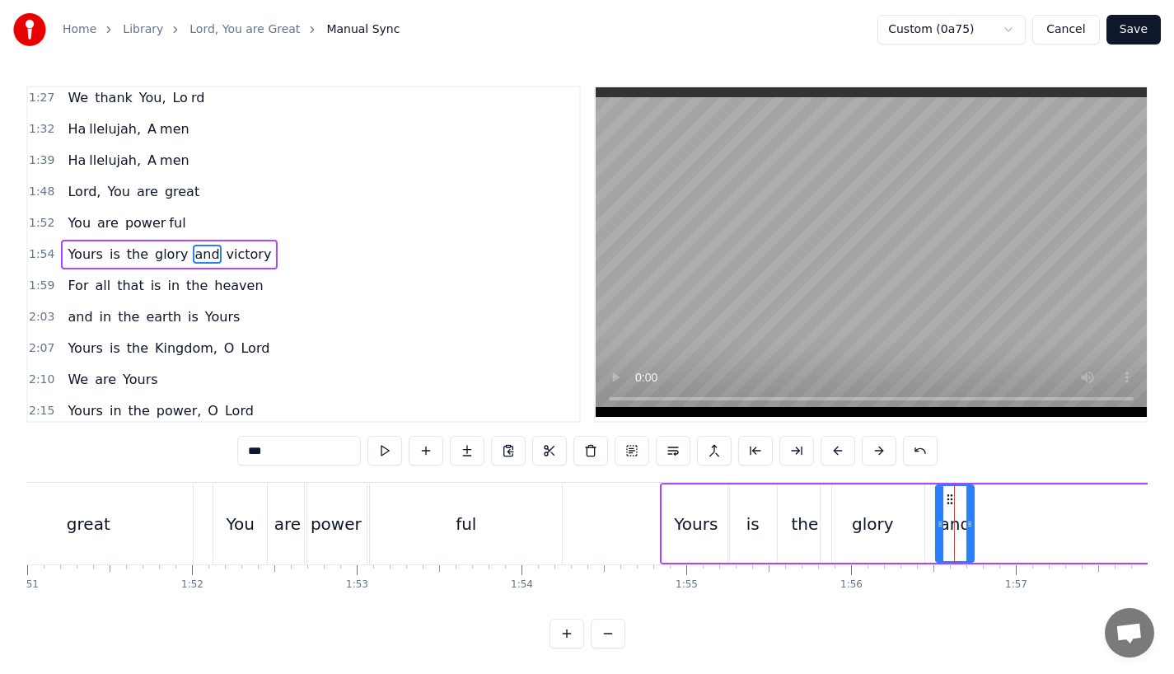
drag, startPoint x: 957, startPoint y: 518, endPoint x: 969, endPoint y: 518, distance: 11.5
click at [969, 518] on icon at bounding box center [969, 523] width 7 height 13
click at [906, 518] on div "glory" at bounding box center [872, 523] width 104 height 78
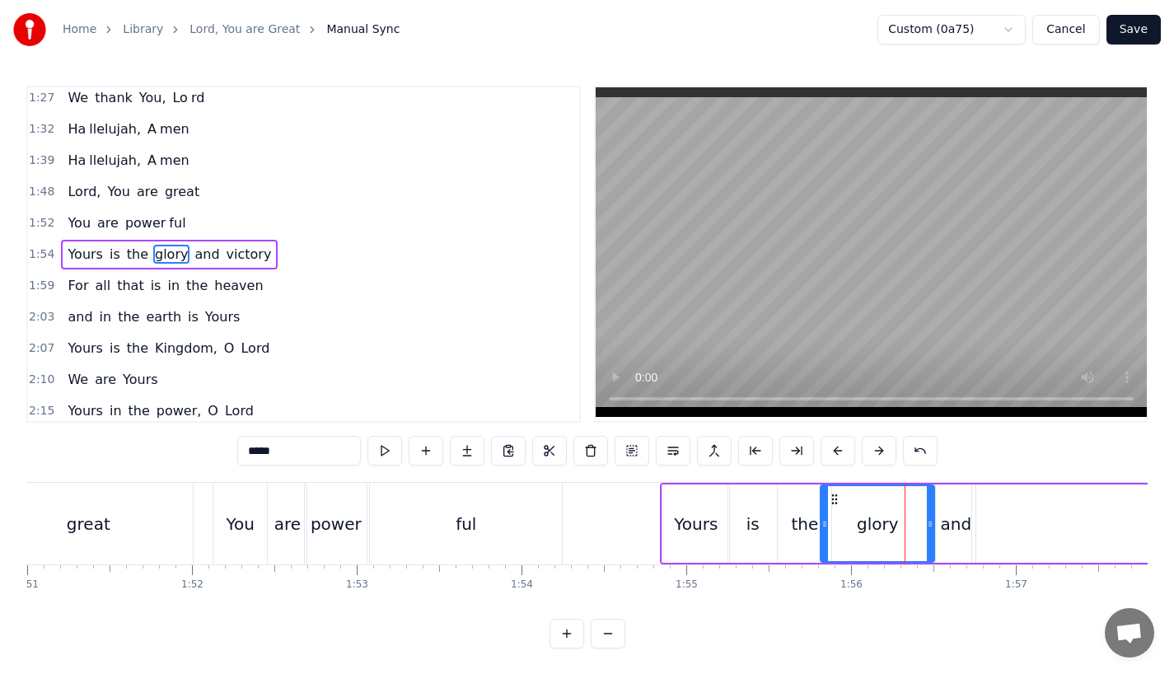
drag, startPoint x: 920, startPoint y: 522, endPoint x: 932, endPoint y: 522, distance: 11.5
click at [932, 522] on icon at bounding box center [930, 523] width 7 height 13
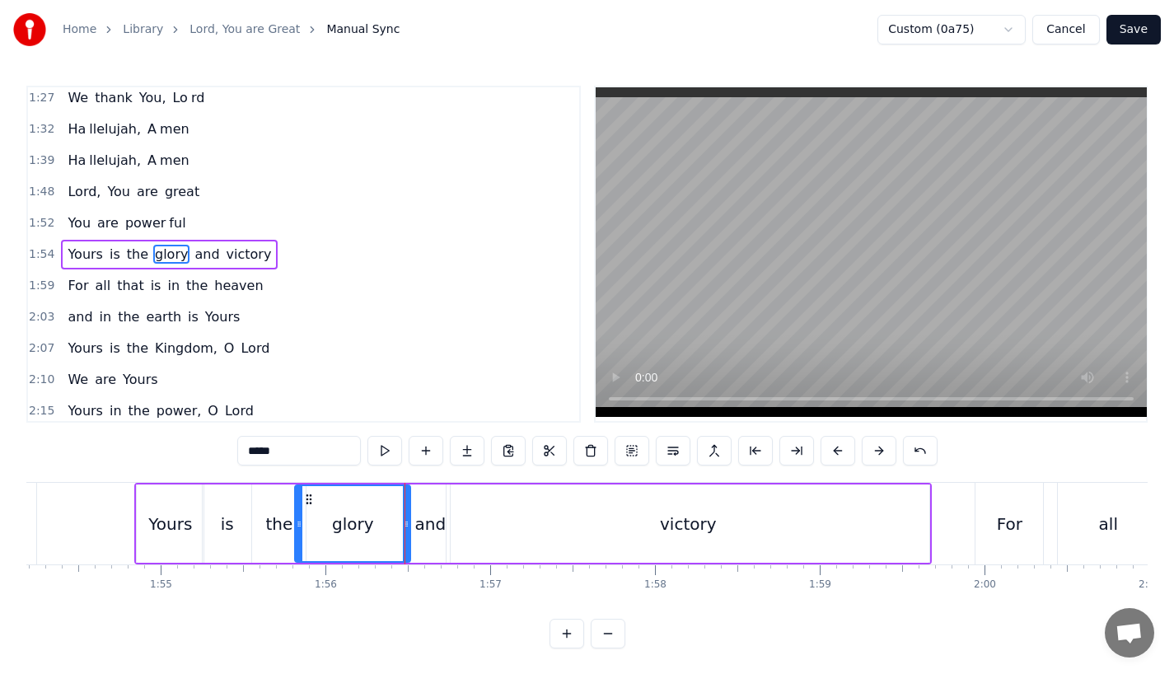
scroll to position [0, 18810]
click at [915, 526] on div "victory" at bounding box center [690, 523] width 483 height 78
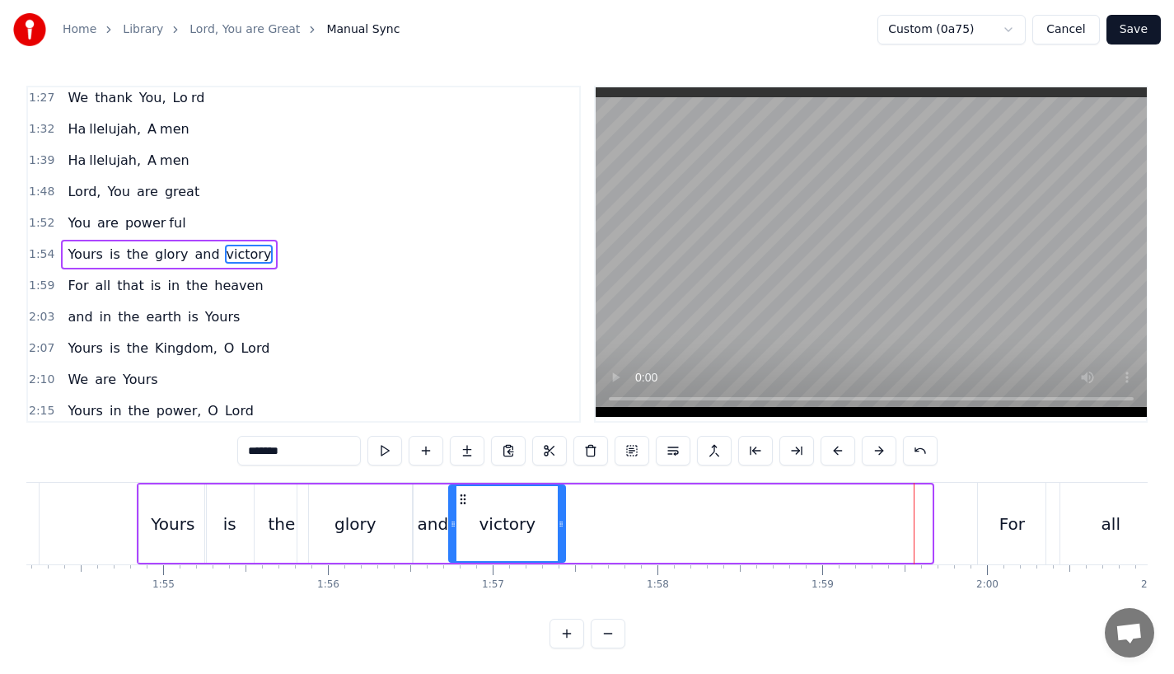
drag, startPoint x: 924, startPoint y: 525, endPoint x: 559, endPoint y: 525, distance: 364.9
click at [559, 525] on icon at bounding box center [561, 523] width 7 height 13
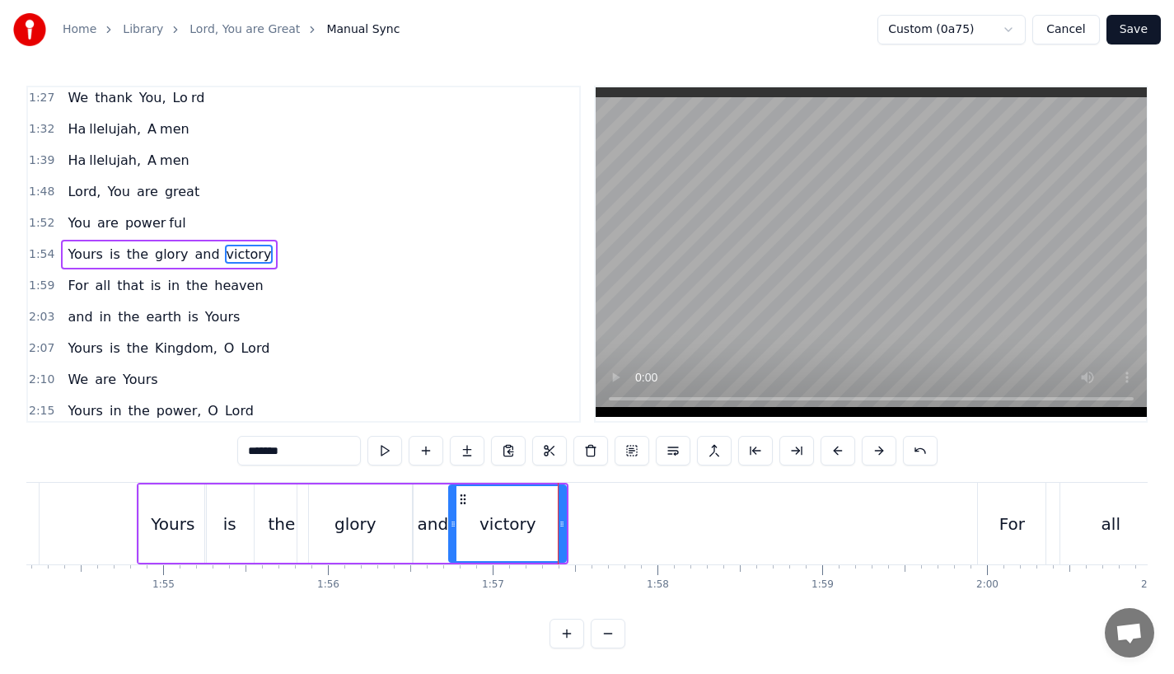
drag, startPoint x: 559, startPoint y: 526, endPoint x: 519, endPoint y: 526, distance: 39.5
click at [559, 526] on icon at bounding box center [562, 523] width 7 height 13
drag, startPoint x: 274, startPoint y: 454, endPoint x: 390, endPoint y: 454, distance: 116.2
click at [390, 454] on div "*******" at bounding box center [587, 451] width 700 height 30
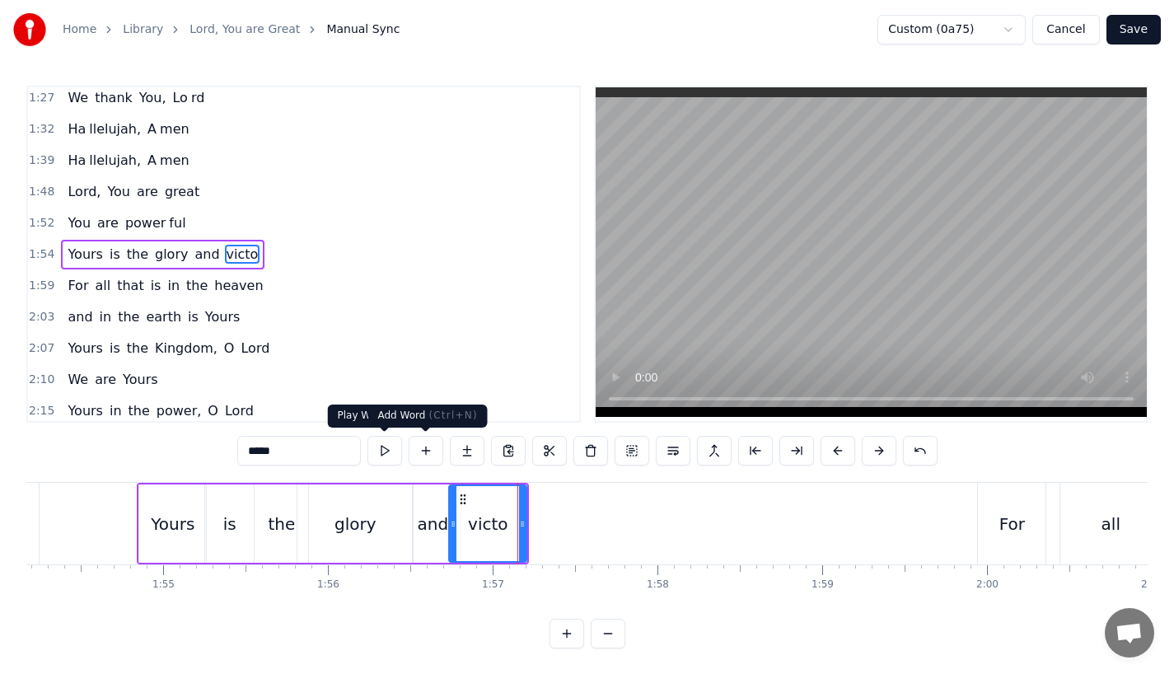
type input "*****"
click at [474, 452] on button at bounding box center [467, 451] width 35 height 30
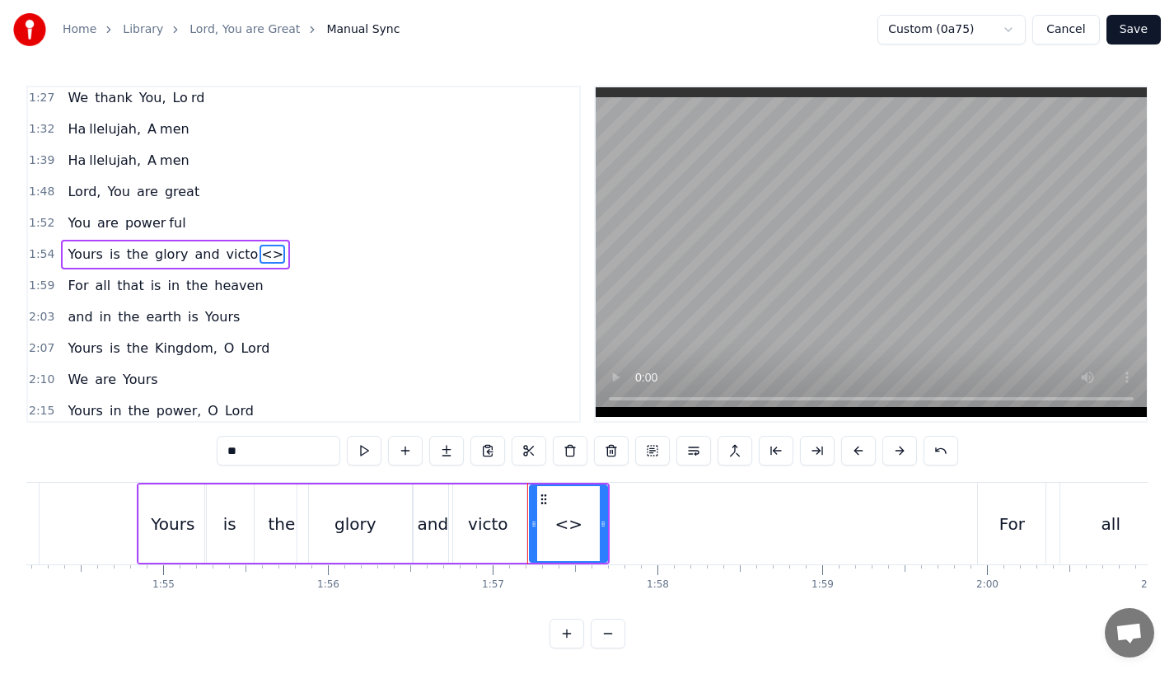
drag, startPoint x: 242, startPoint y: 455, endPoint x: 130, endPoint y: 455, distance: 112.0
click at [130, 455] on div "0:23 Lord, You are great, 0:27 You are power ful 0:29 Yours is the glory and vi…" at bounding box center [586, 367] width 1121 height 563
paste input "text"
type input "**"
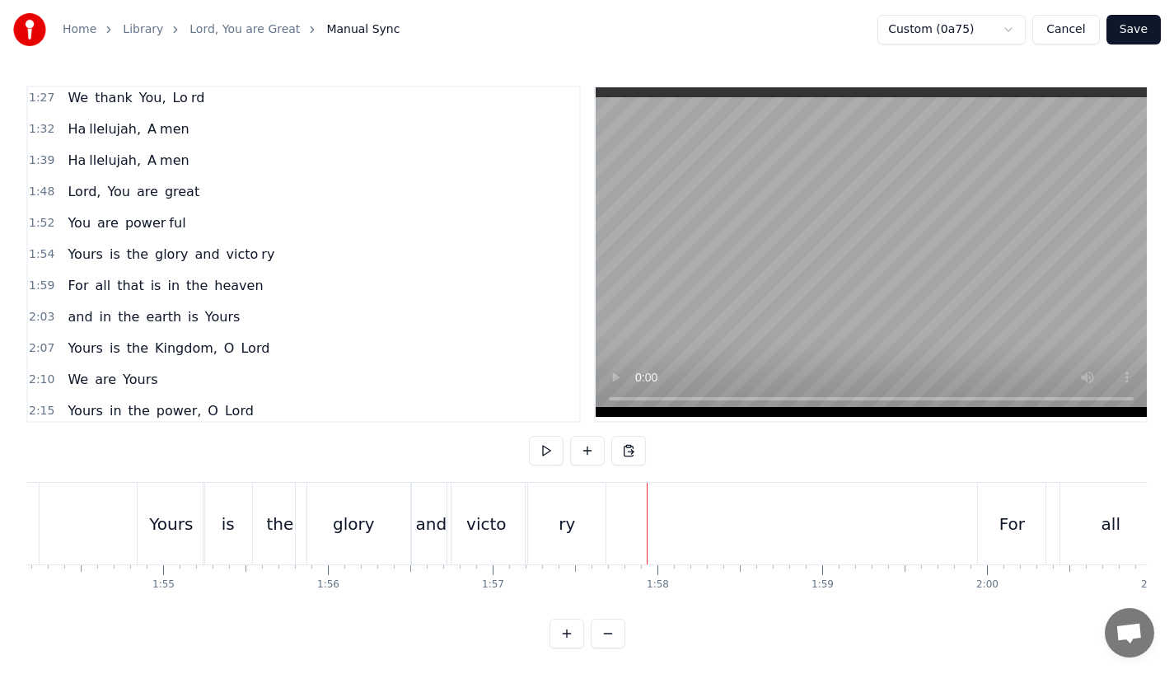
click at [597, 534] on div "ry" at bounding box center [566, 524] width 77 height 82
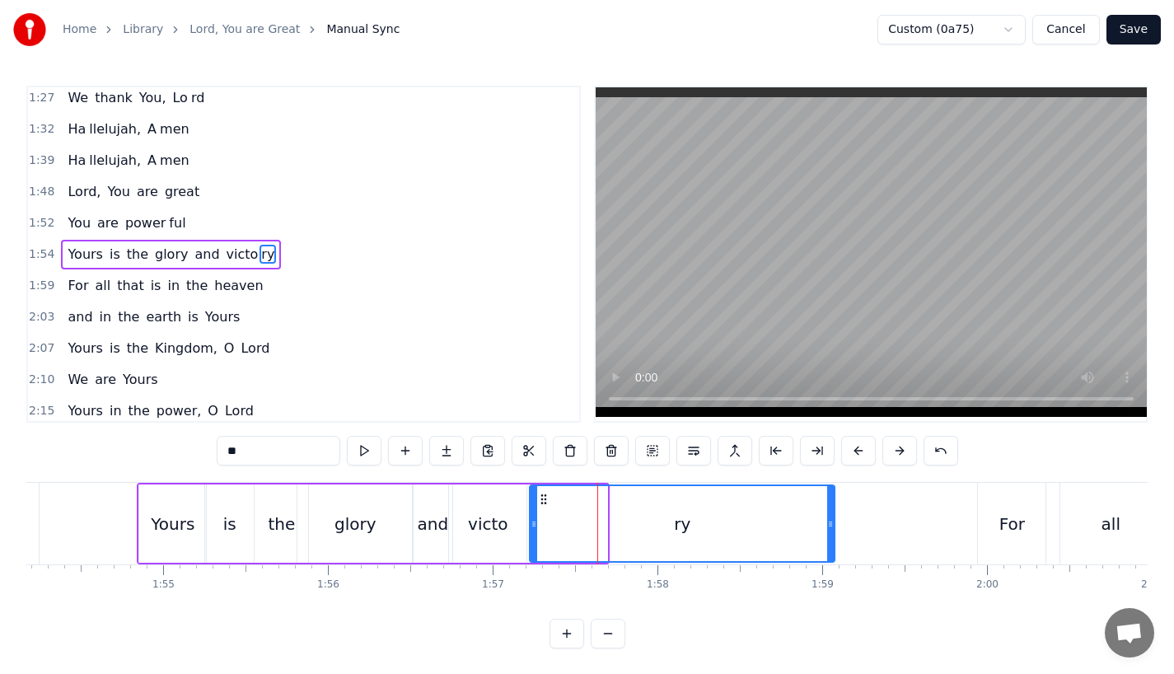
drag, startPoint x: 605, startPoint y: 534, endPoint x: 836, endPoint y: 534, distance: 231.5
click at [834, 534] on div at bounding box center [830, 523] width 7 height 75
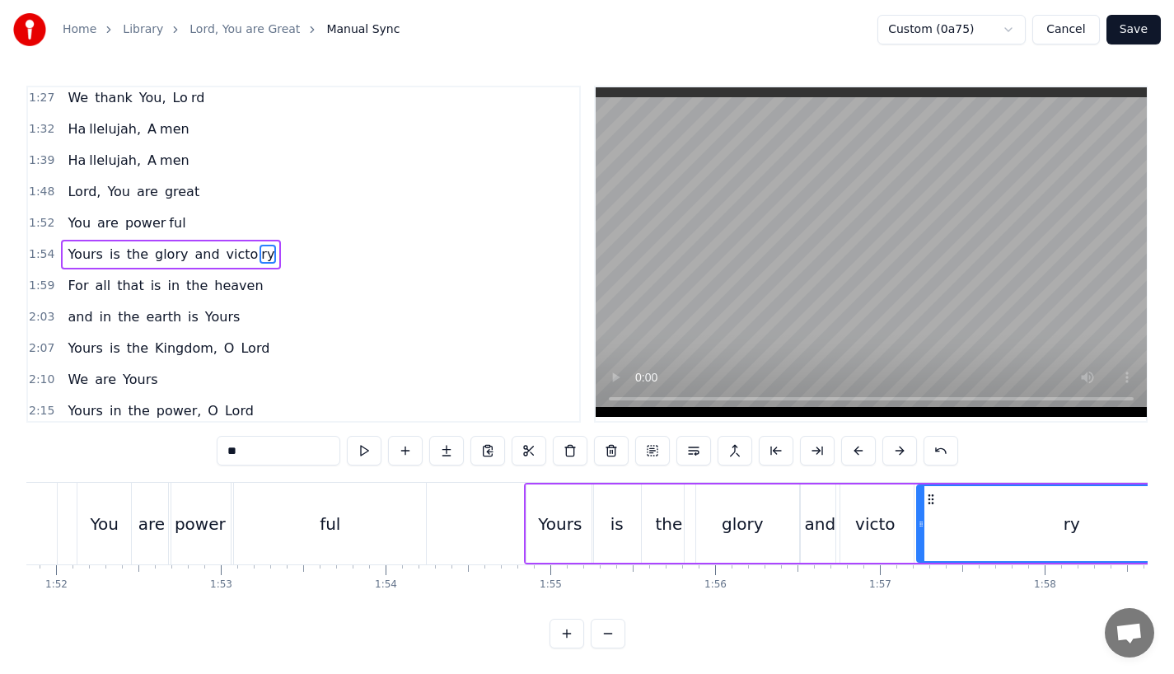
scroll to position [0, 18322]
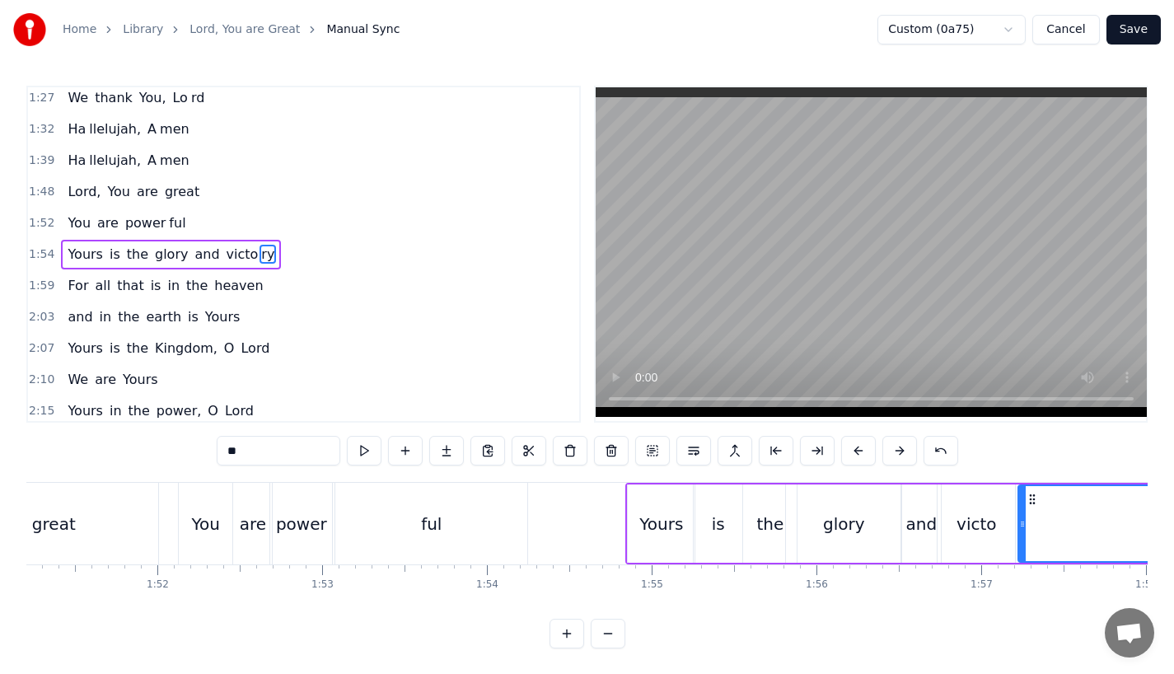
click at [484, 521] on div "ful" at bounding box center [431, 524] width 192 height 82
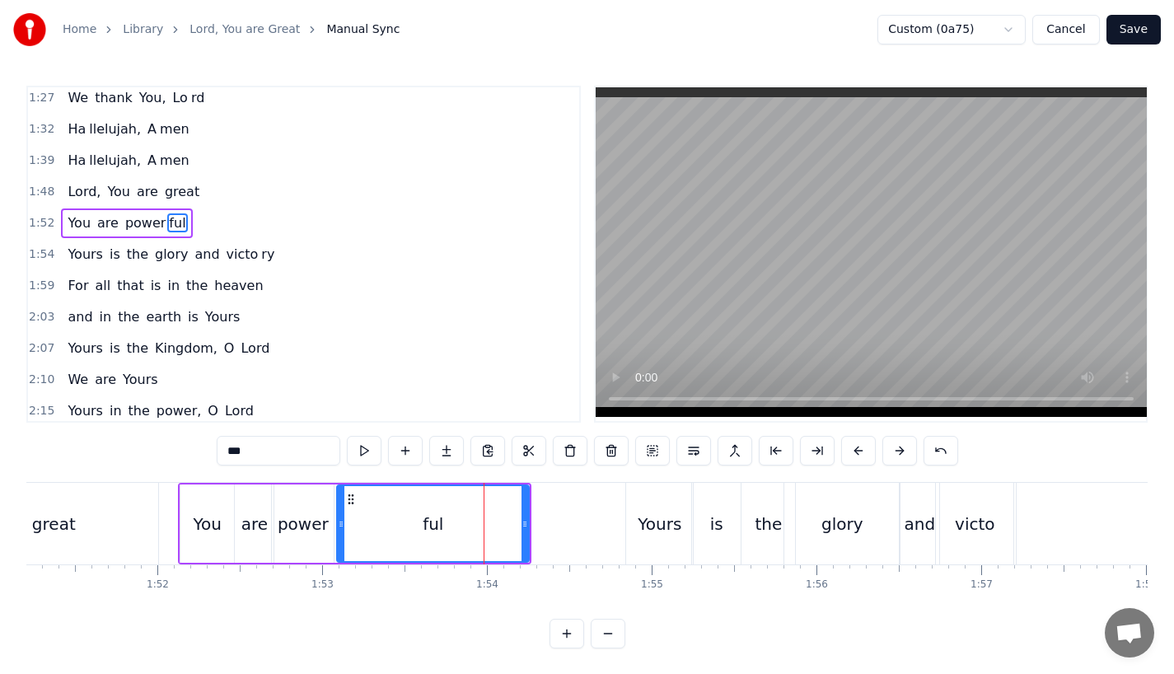
scroll to position [568, 0]
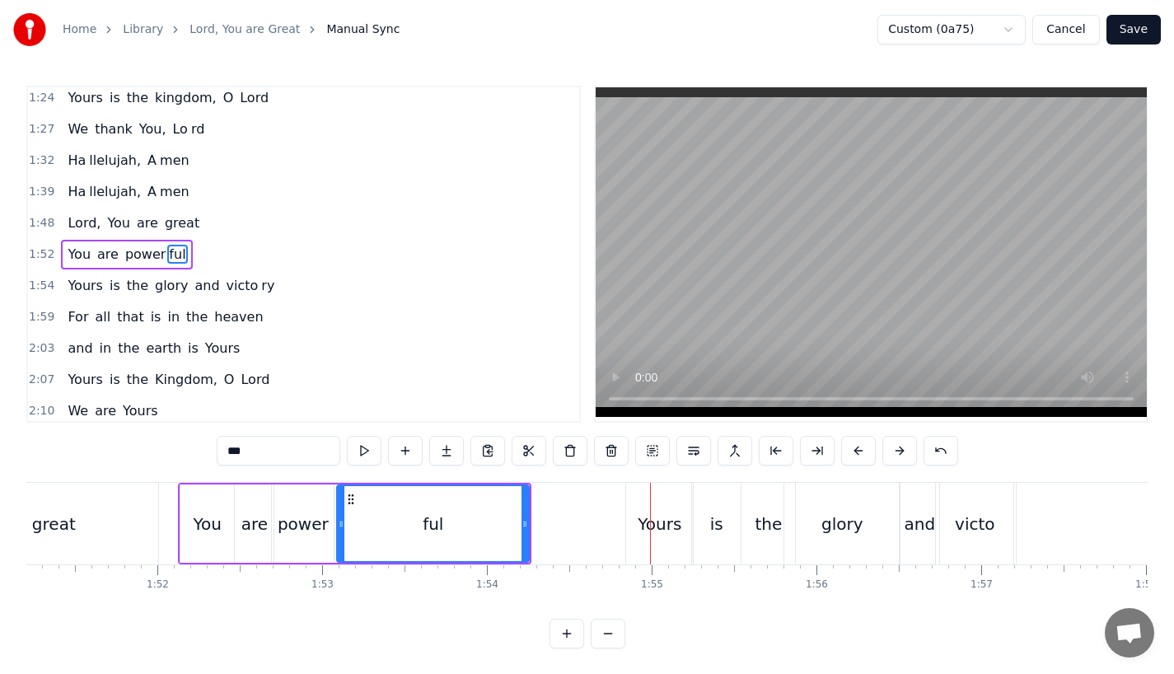
click at [662, 515] on div "Yours" at bounding box center [660, 524] width 44 height 25
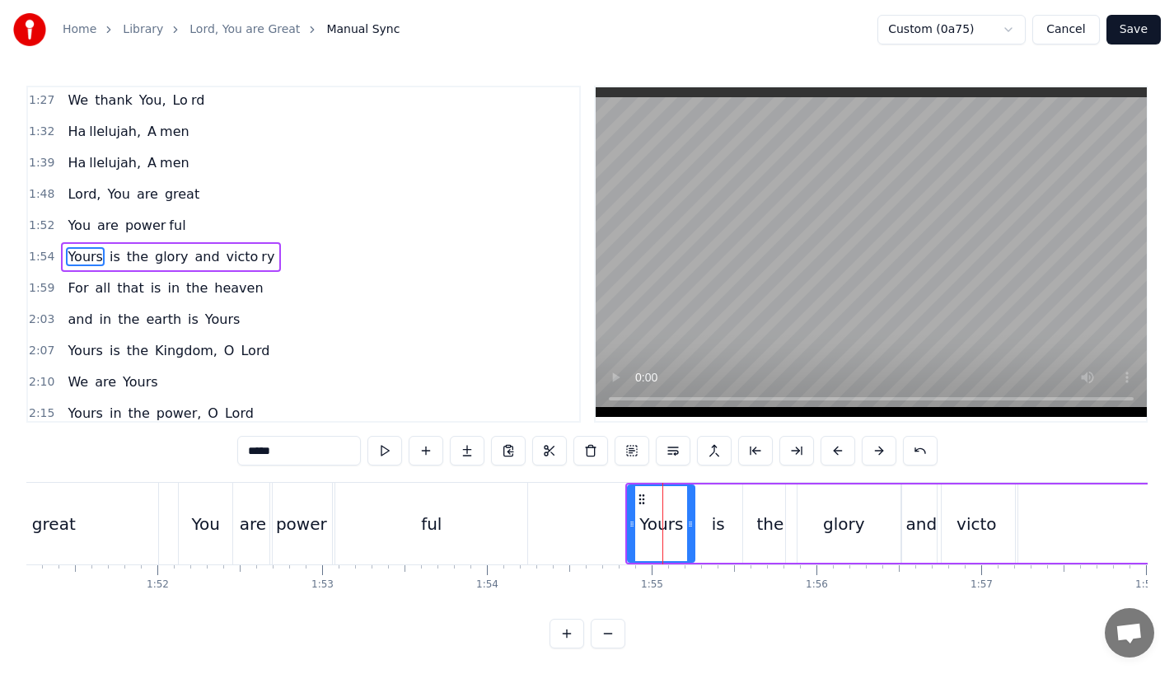
scroll to position [600, 0]
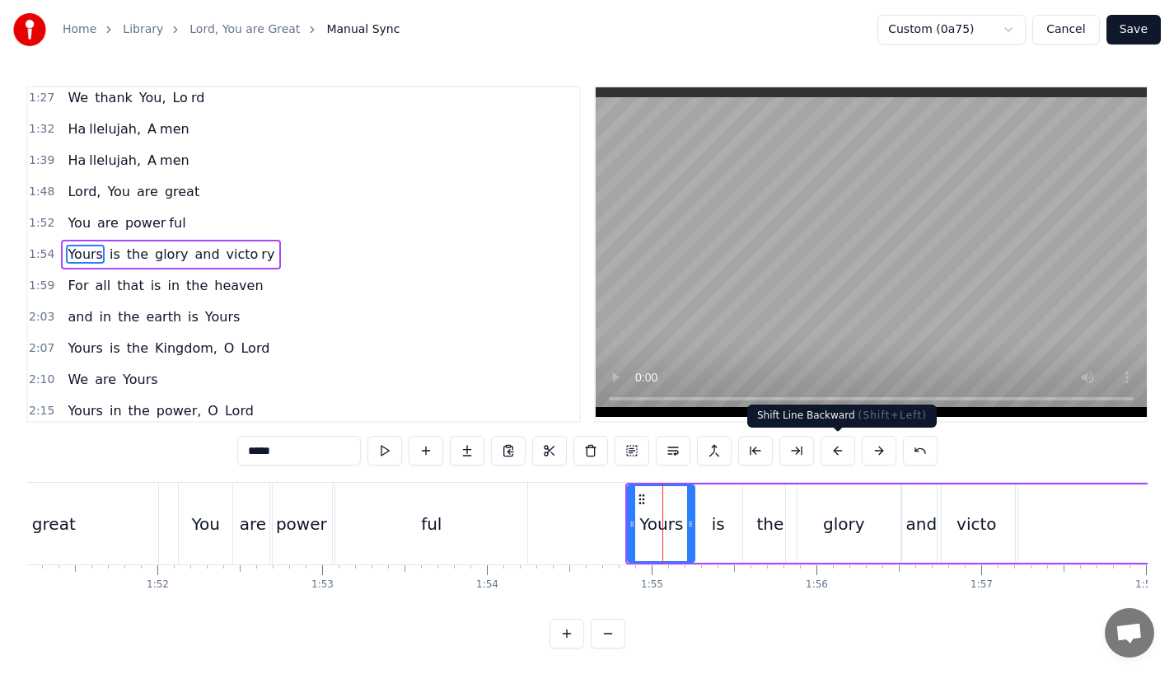
click at [837, 452] on button at bounding box center [837, 451] width 35 height 30
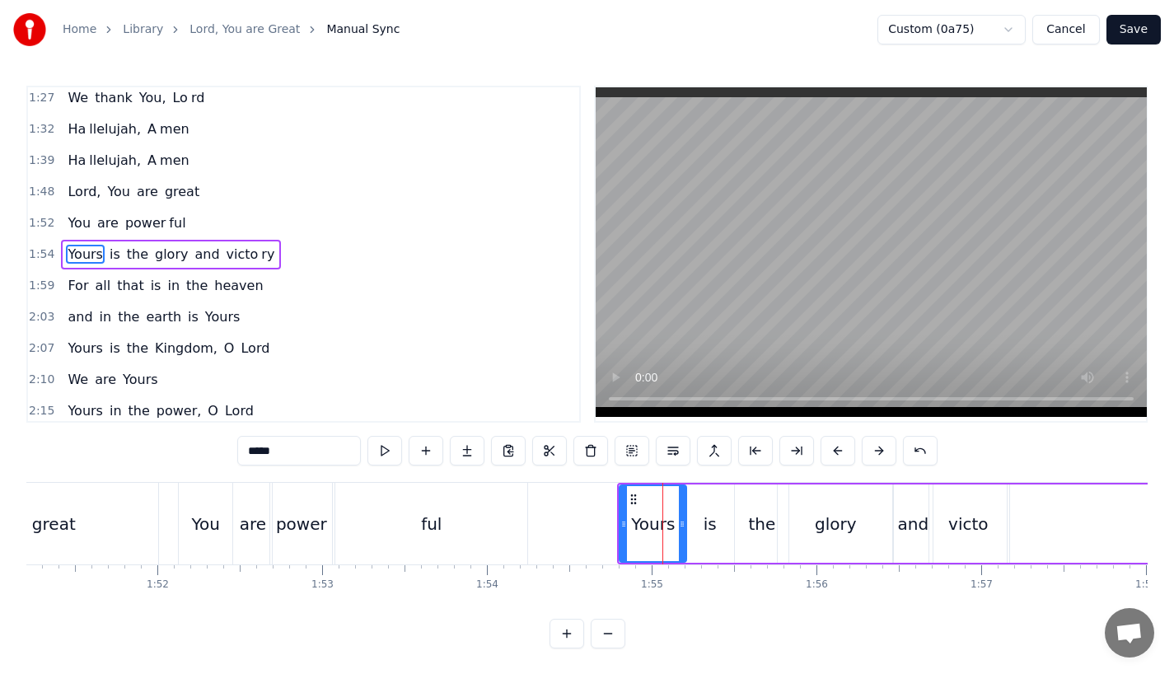
click at [837, 452] on button at bounding box center [837, 451] width 35 height 30
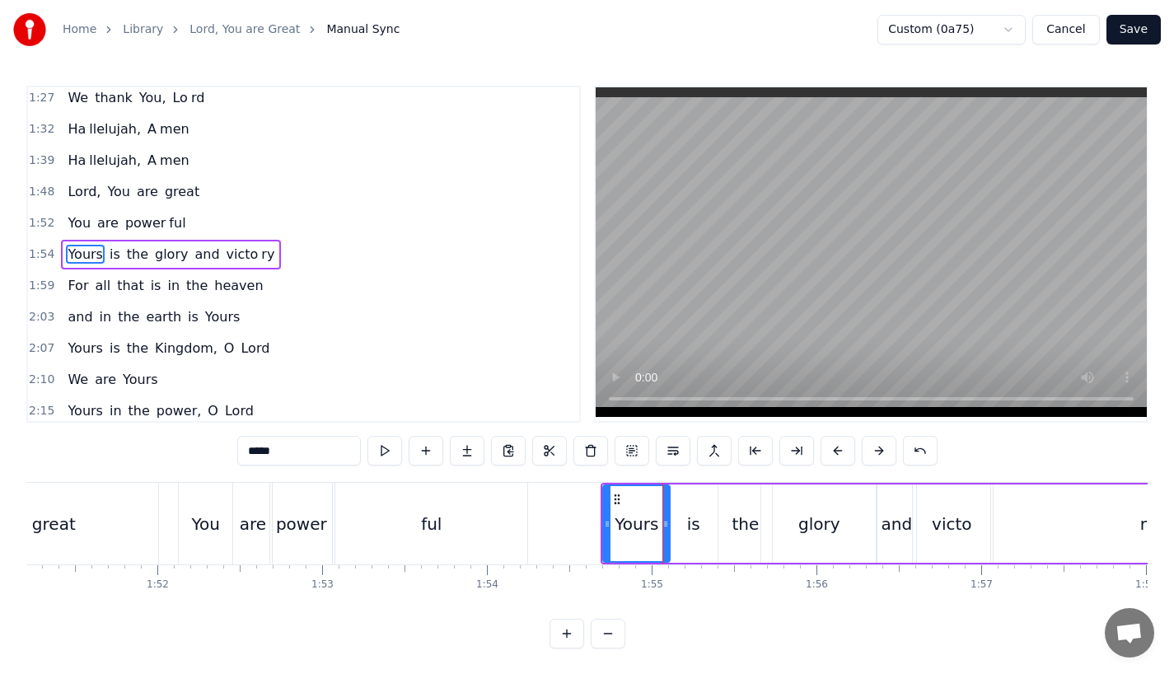
click at [837, 452] on button at bounding box center [837, 451] width 35 height 30
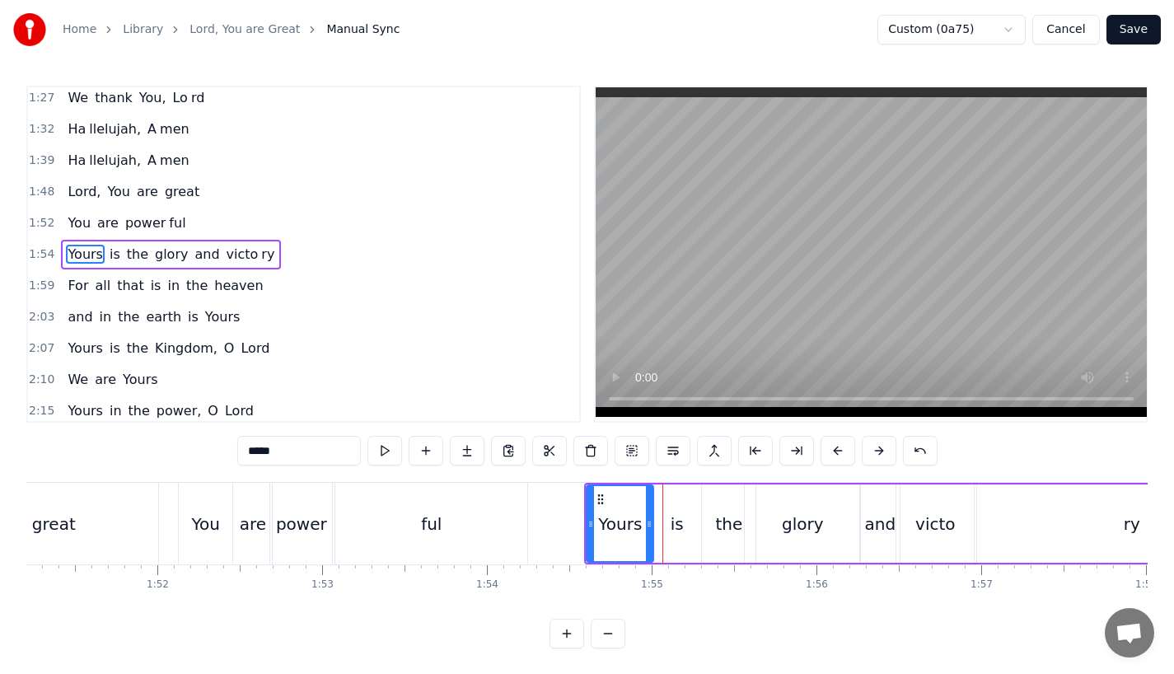
click at [837, 452] on button at bounding box center [837, 451] width 35 height 30
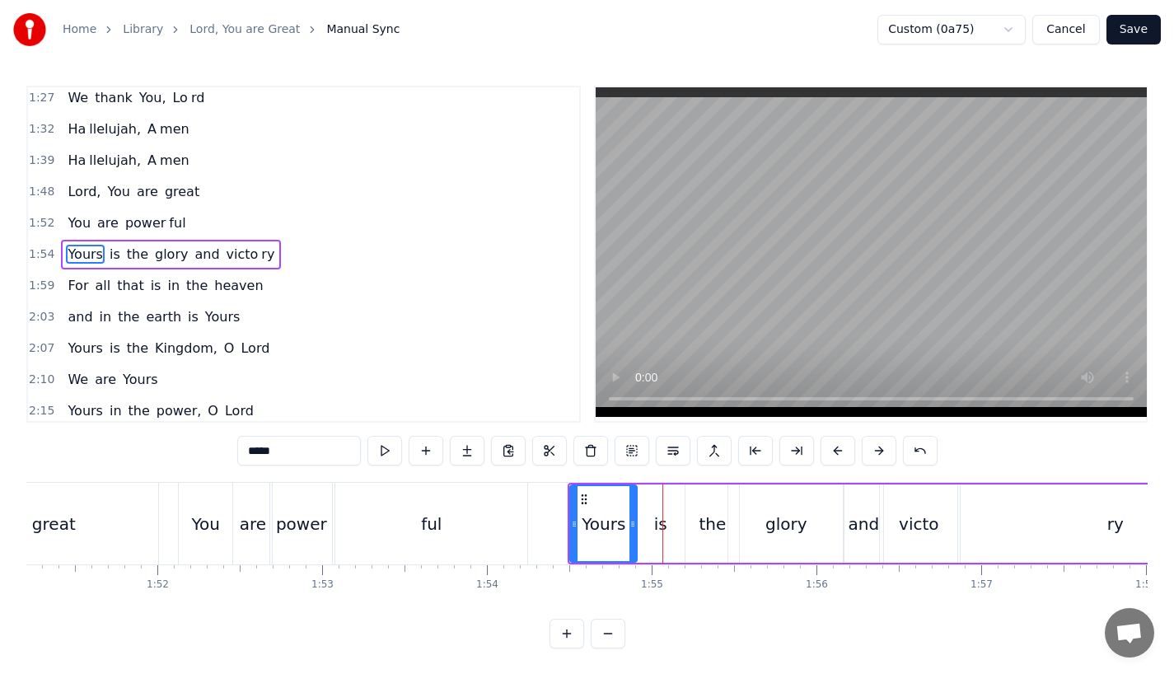
click at [413, 531] on div "ful" at bounding box center [431, 524] width 192 height 82
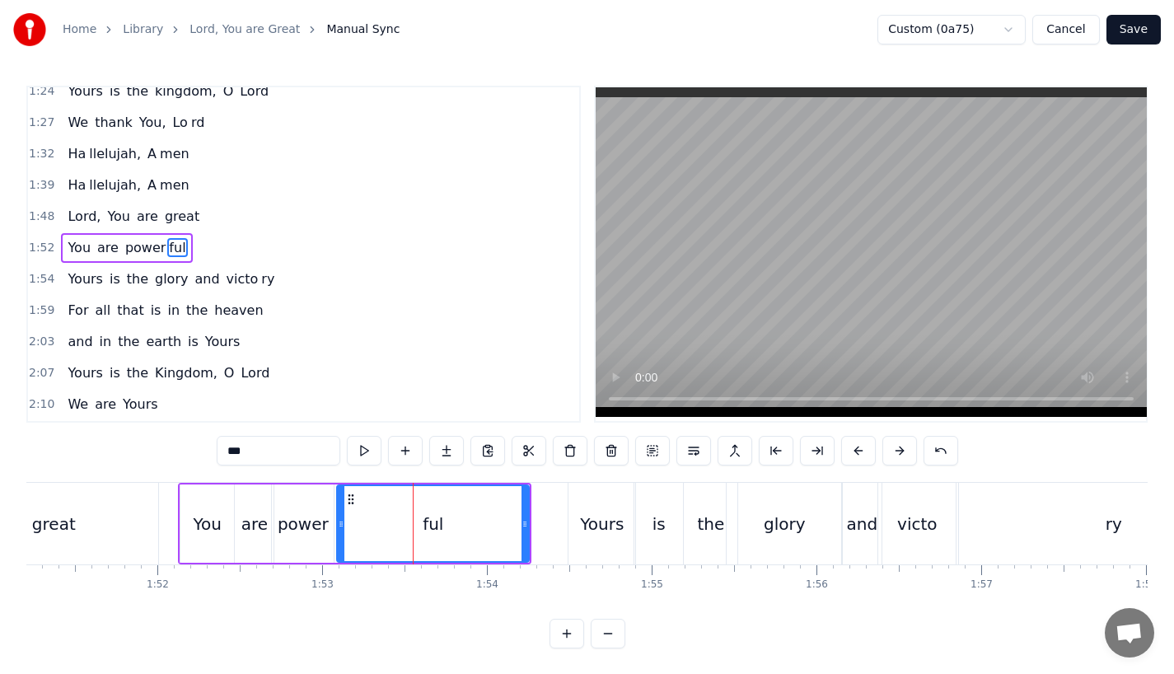
scroll to position [568, 0]
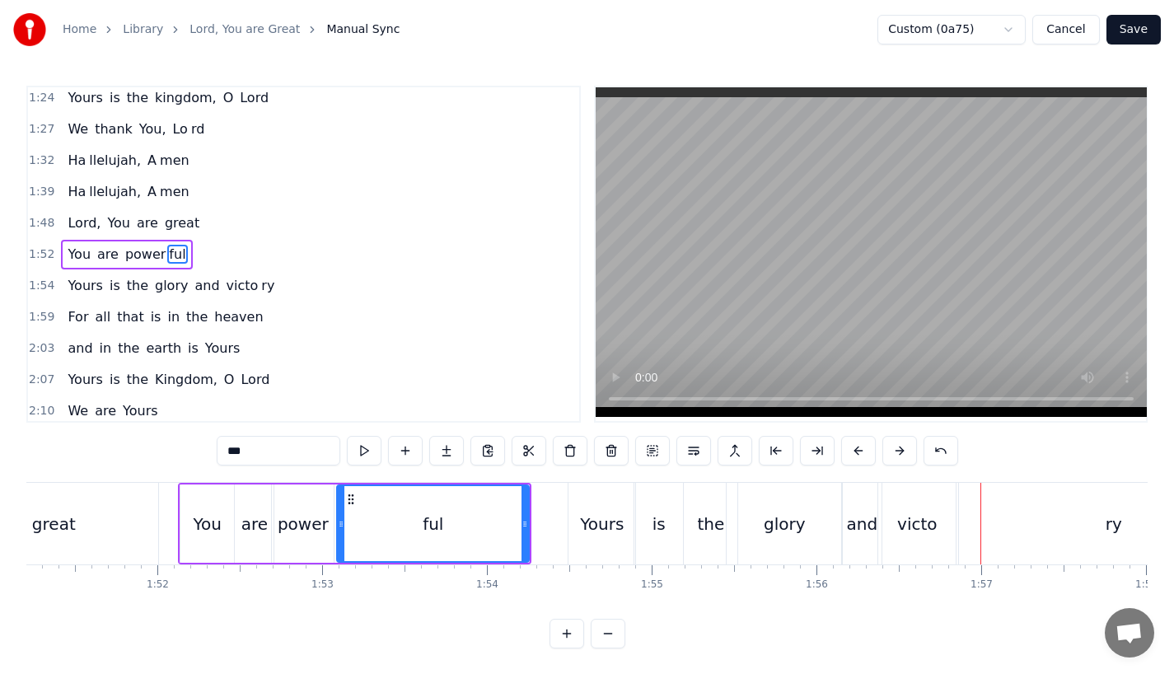
click at [484, 524] on div "ful" at bounding box center [433, 523] width 190 height 75
click at [803, 535] on div "glory" at bounding box center [784, 524] width 115 height 82
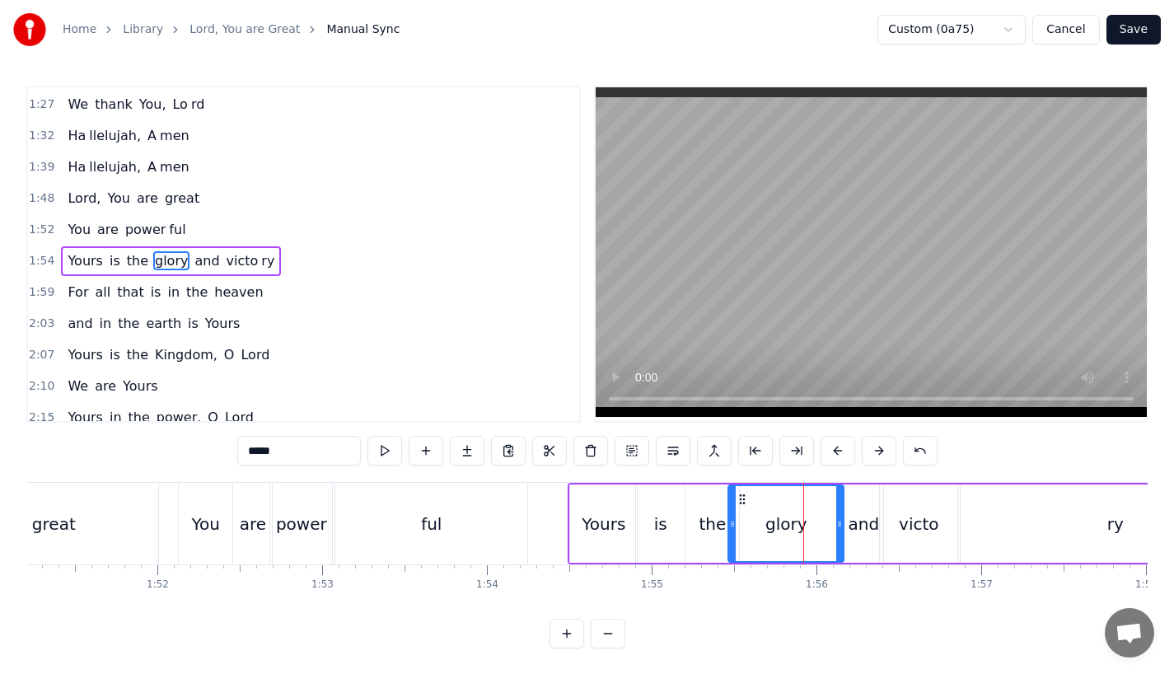
scroll to position [600, 0]
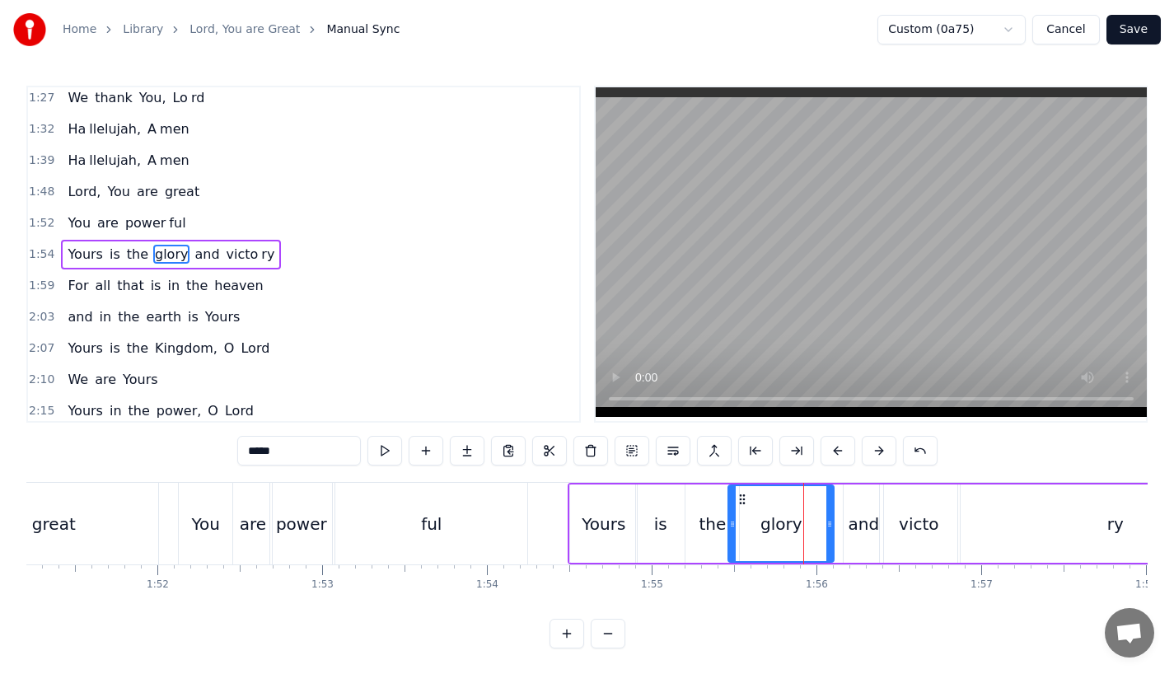
drag, startPoint x: 841, startPoint y: 531, endPoint x: 830, endPoint y: 531, distance: 11.5
click at [830, 531] on div at bounding box center [829, 523] width 7 height 75
click at [861, 526] on div "and" at bounding box center [863, 524] width 31 height 25
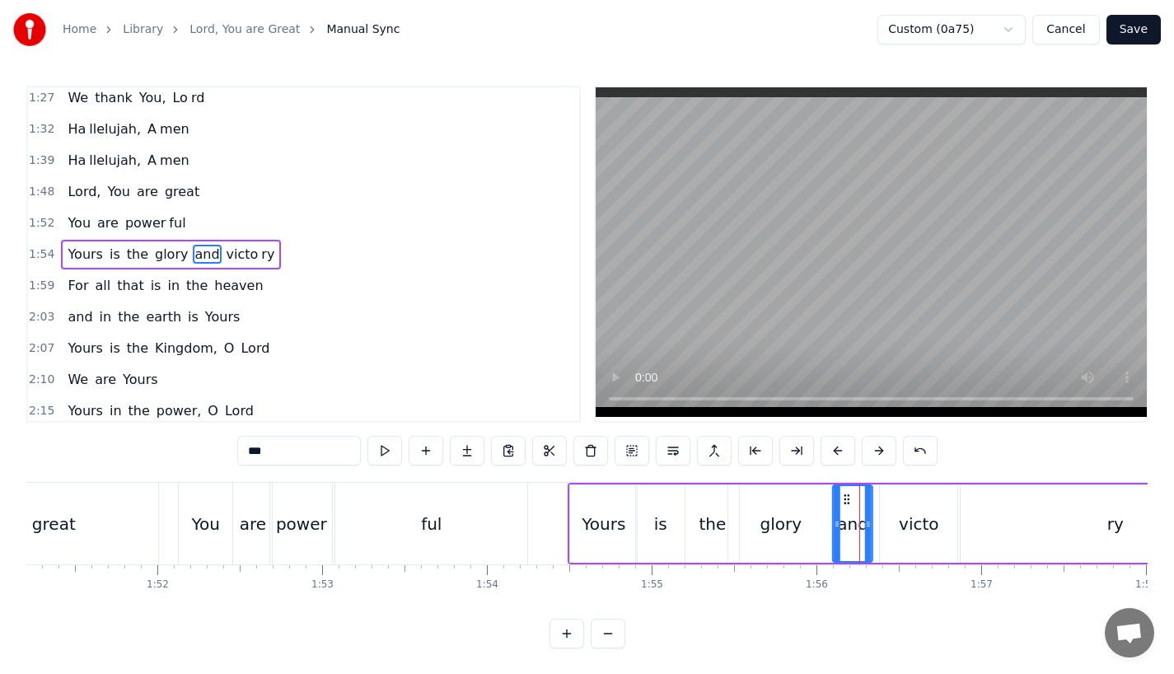
drag, startPoint x: 853, startPoint y: 494, endPoint x: 843, endPoint y: 499, distance: 11.8
click at [843, 499] on icon at bounding box center [846, 499] width 13 height 13
drag, startPoint x: 868, startPoint y: 519, endPoint x: 878, endPoint y: 519, distance: 9.9
click at [878, 519] on icon at bounding box center [878, 523] width 7 height 13
click at [925, 526] on div "victo" at bounding box center [919, 524] width 40 height 25
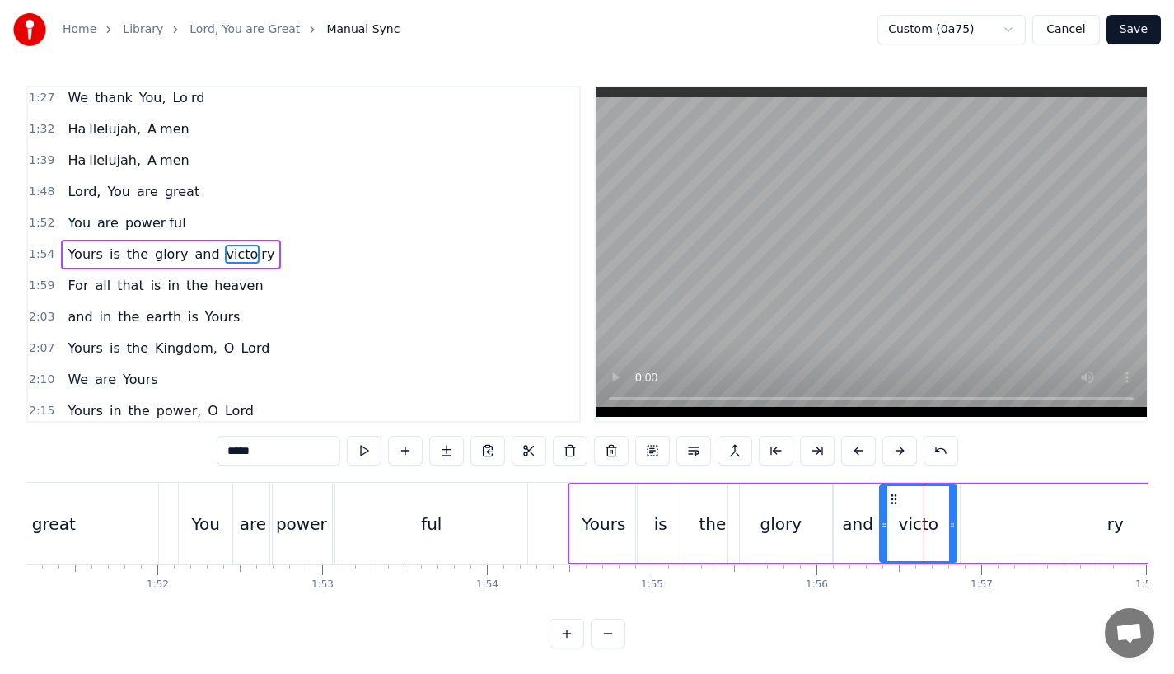
drag, startPoint x: 953, startPoint y: 526, endPoint x: 937, endPoint y: 526, distance: 16.5
click at [949, 526] on icon at bounding box center [952, 523] width 7 height 13
click at [982, 526] on div "ry" at bounding box center [1115, 523] width 309 height 78
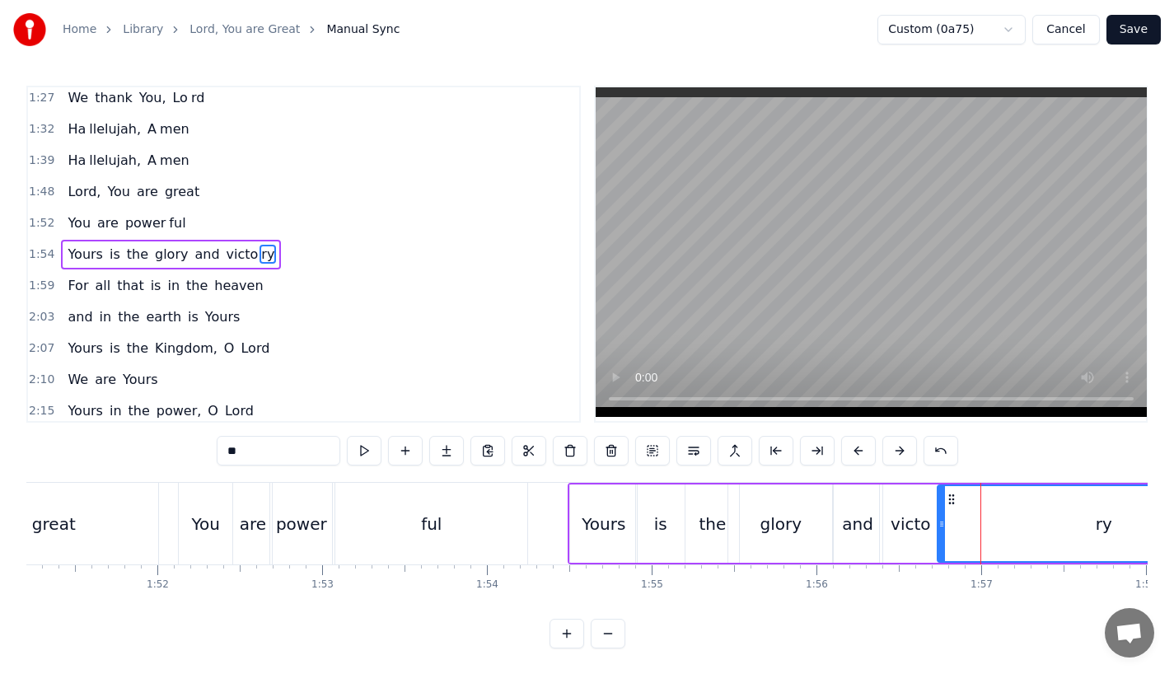
drag, startPoint x: 967, startPoint y: 526, endPoint x: 942, endPoint y: 526, distance: 24.7
click at [942, 526] on icon at bounding box center [941, 523] width 7 height 13
click at [465, 526] on div "ful" at bounding box center [431, 524] width 192 height 82
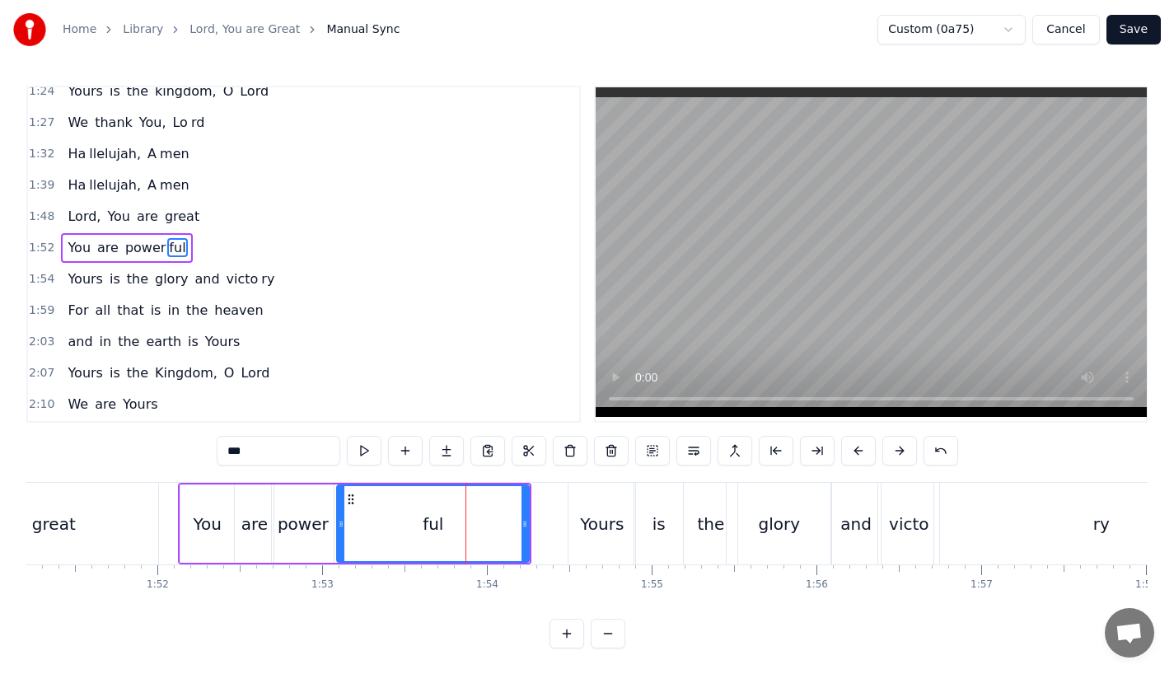
scroll to position [568, 0]
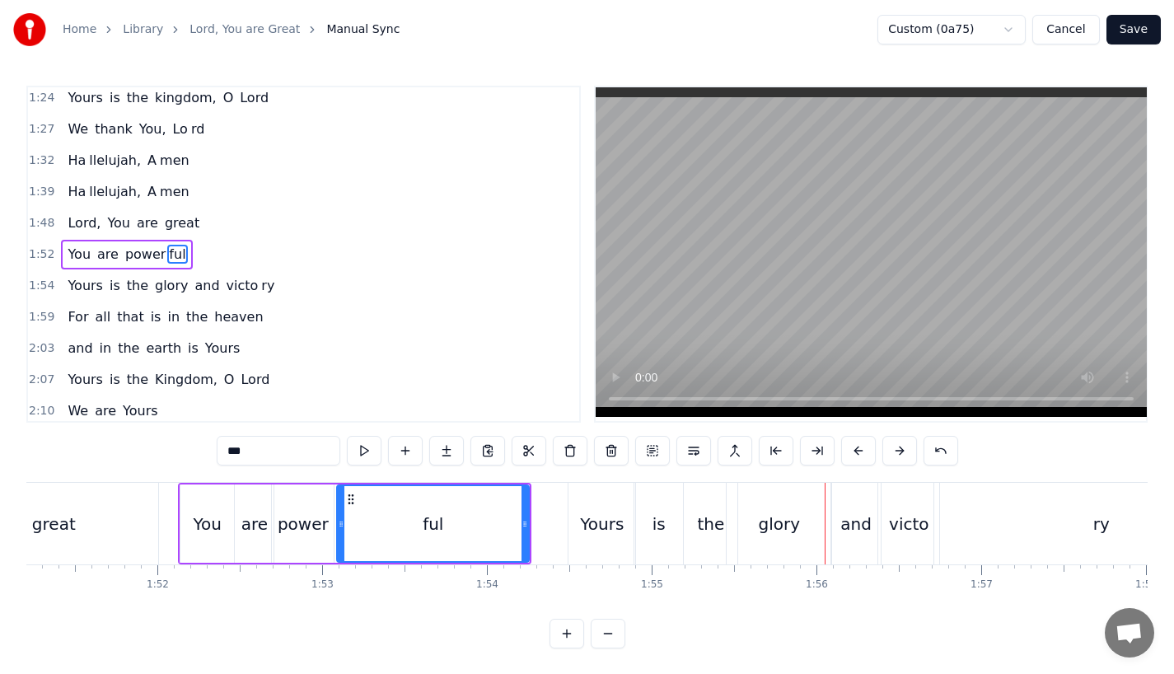
click at [606, 531] on div "Yours" at bounding box center [602, 524] width 44 height 25
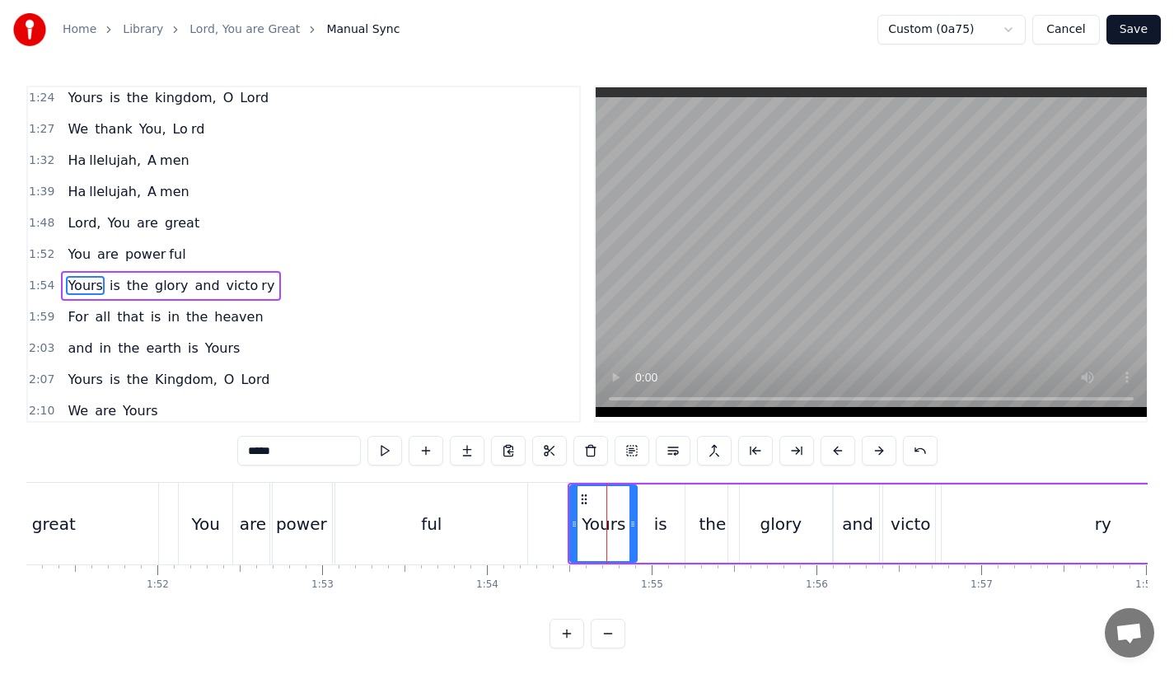
scroll to position [600, 0]
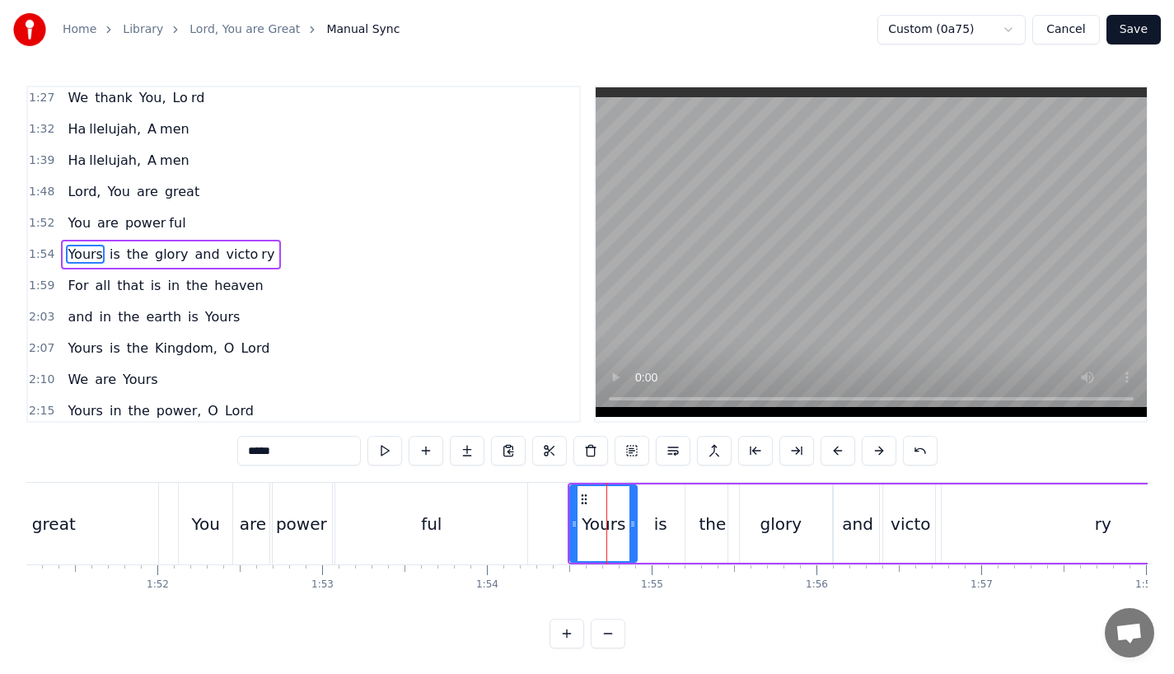
click at [645, 531] on div "is" at bounding box center [660, 523] width 49 height 78
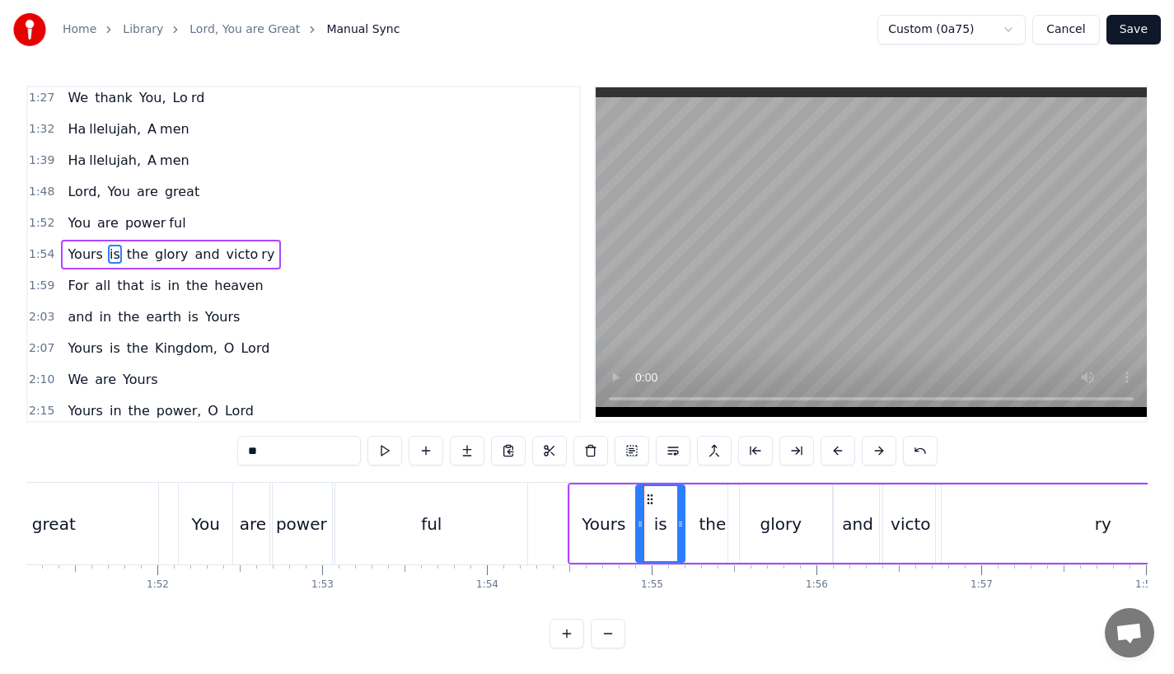
click at [677, 531] on div at bounding box center [680, 523] width 7 height 75
click at [708, 529] on div "the" at bounding box center [712, 524] width 27 height 25
drag, startPoint x: 692, startPoint y: 529, endPoint x: 682, endPoint y: 529, distance: 9.9
click at [682, 529] on icon at bounding box center [679, 523] width 7 height 13
drag, startPoint x: 734, startPoint y: 529, endPoint x: 722, endPoint y: 529, distance: 12.4
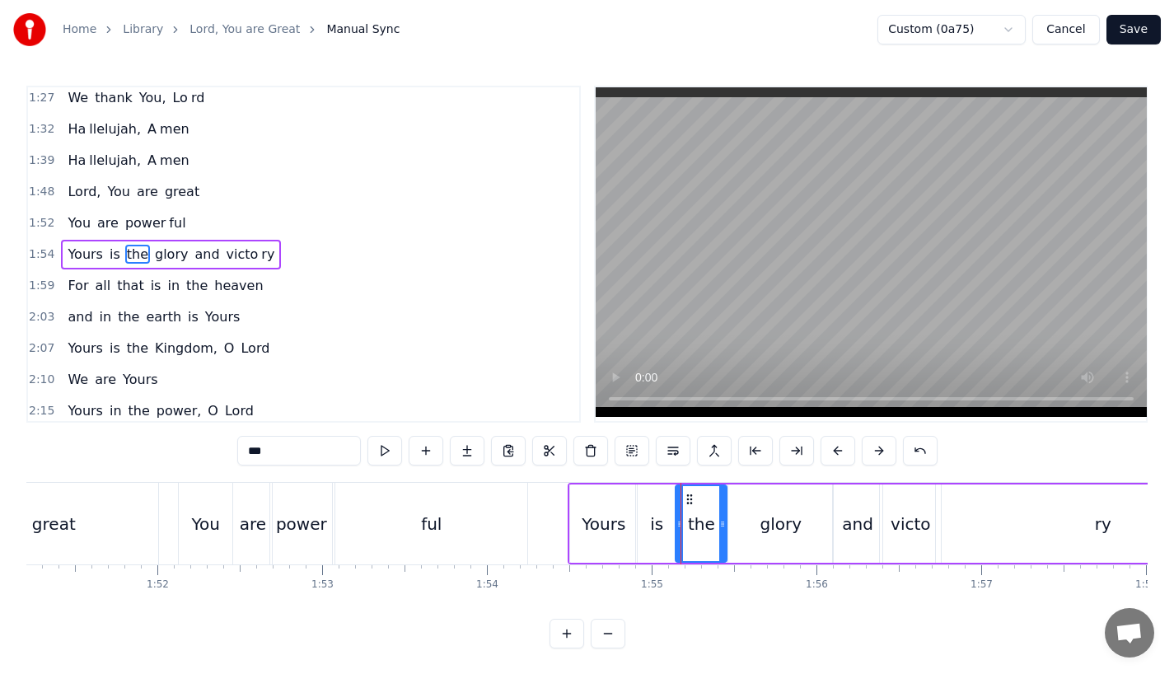
click at [722, 529] on icon at bounding box center [722, 523] width 7 height 13
click at [433, 528] on div "ful" at bounding box center [431, 524] width 21 height 25
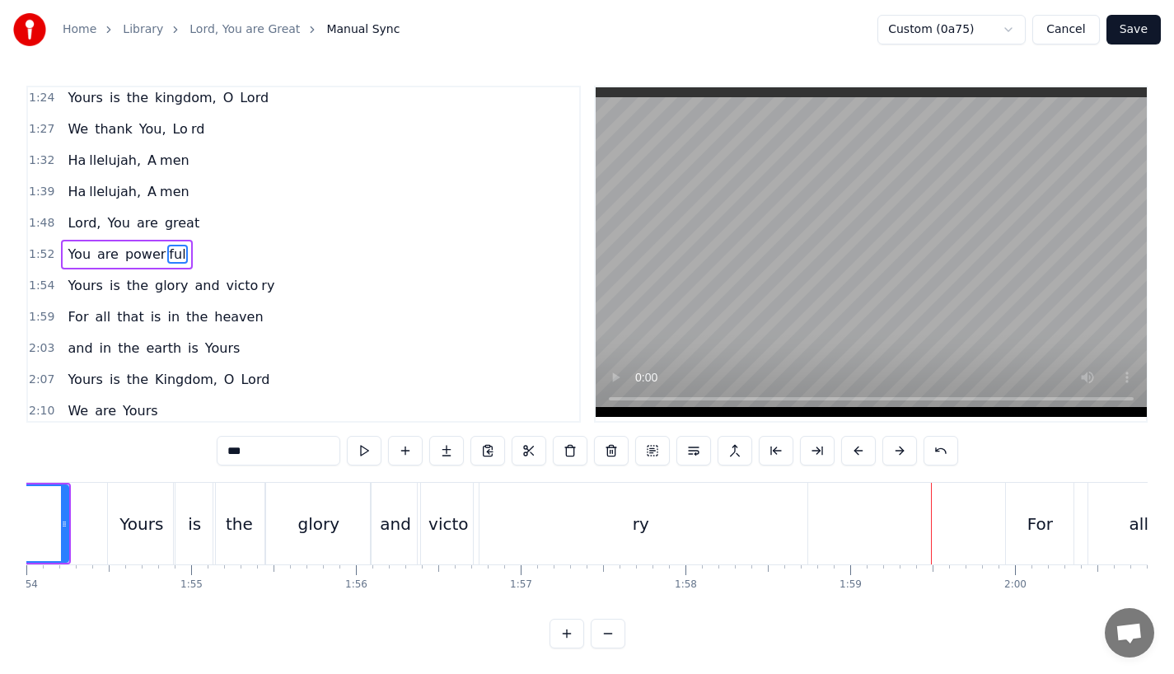
scroll to position [0, 18810]
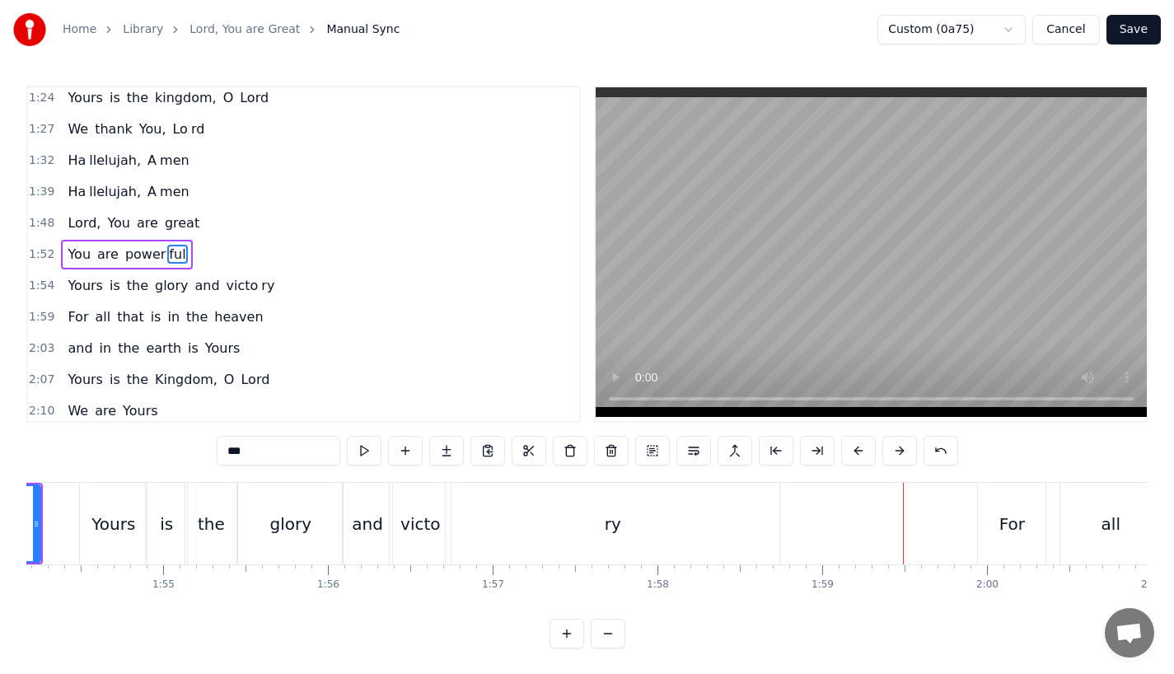
click at [679, 530] on div "ry" at bounding box center [613, 524] width 334 height 82
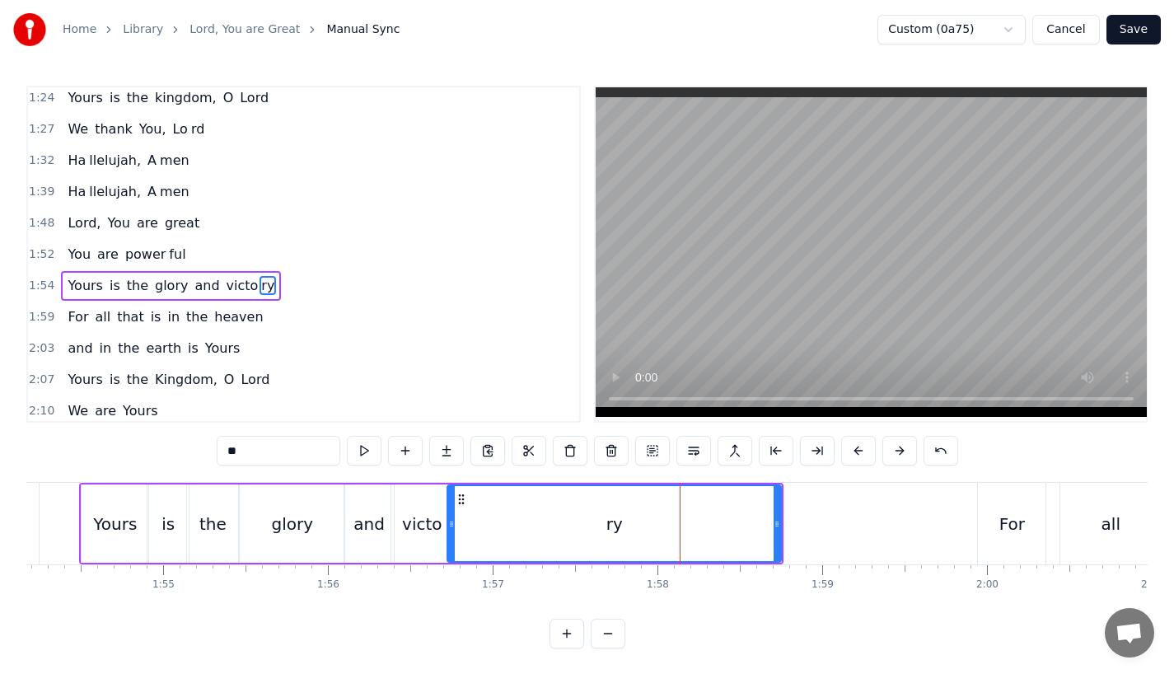
scroll to position [600, 0]
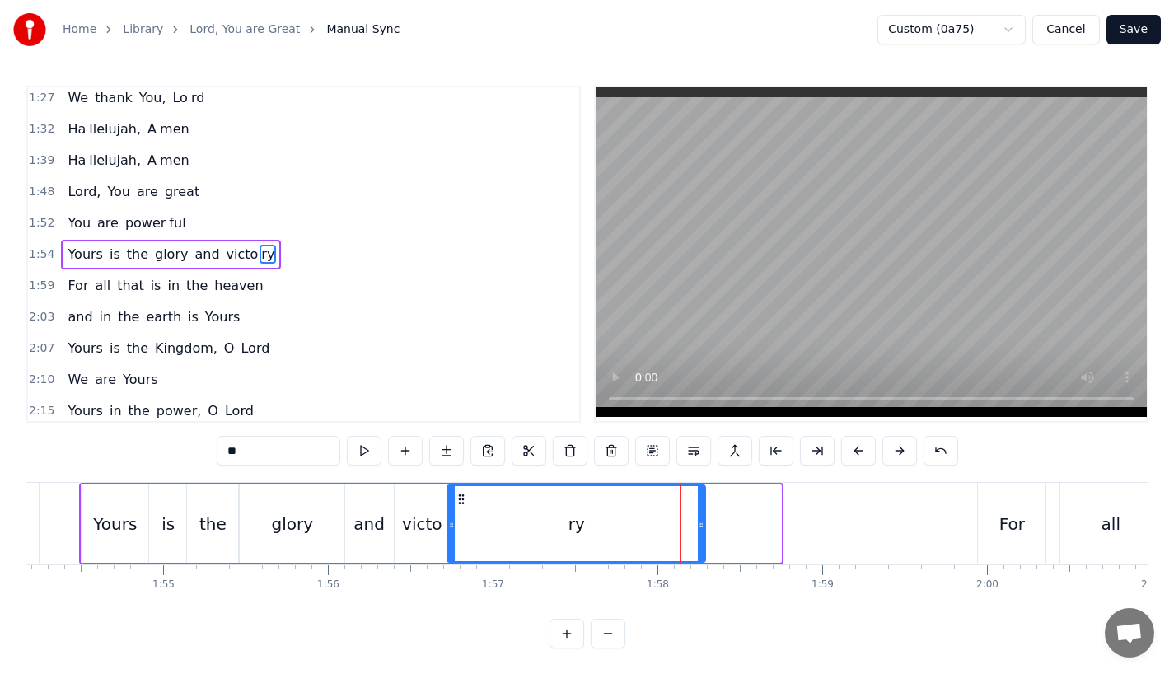
drag, startPoint x: 776, startPoint y: 531, endPoint x: 699, endPoint y: 535, distance: 76.7
click at [699, 535] on div at bounding box center [701, 523] width 7 height 75
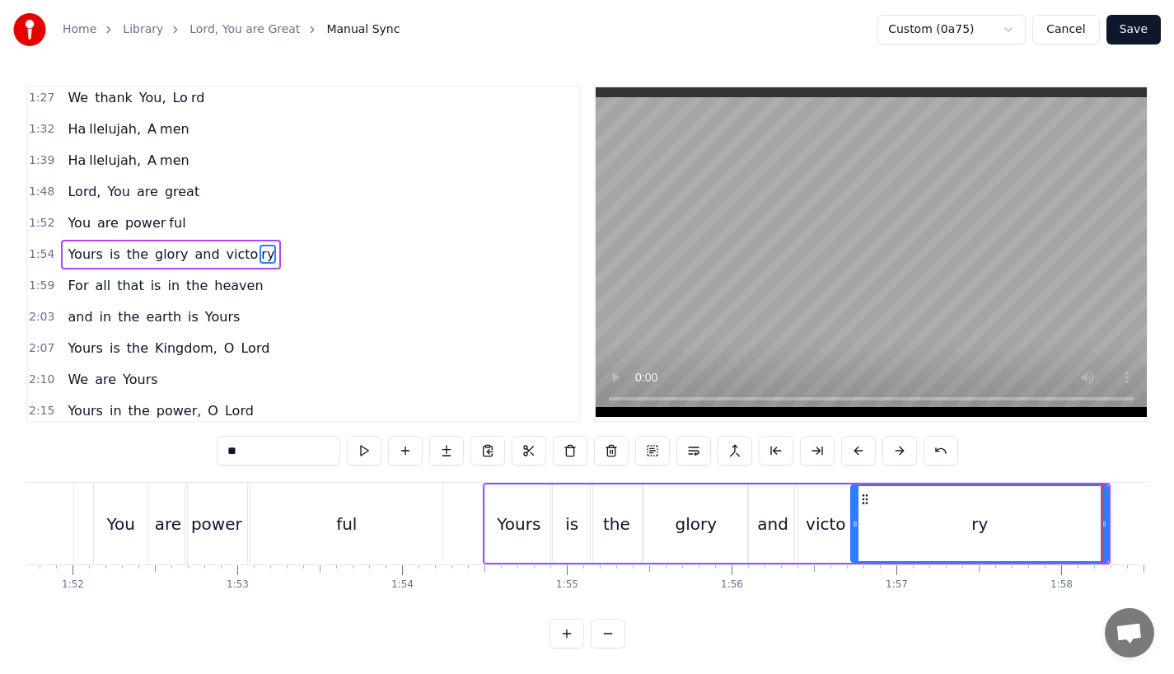
scroll to position [0, 18271]
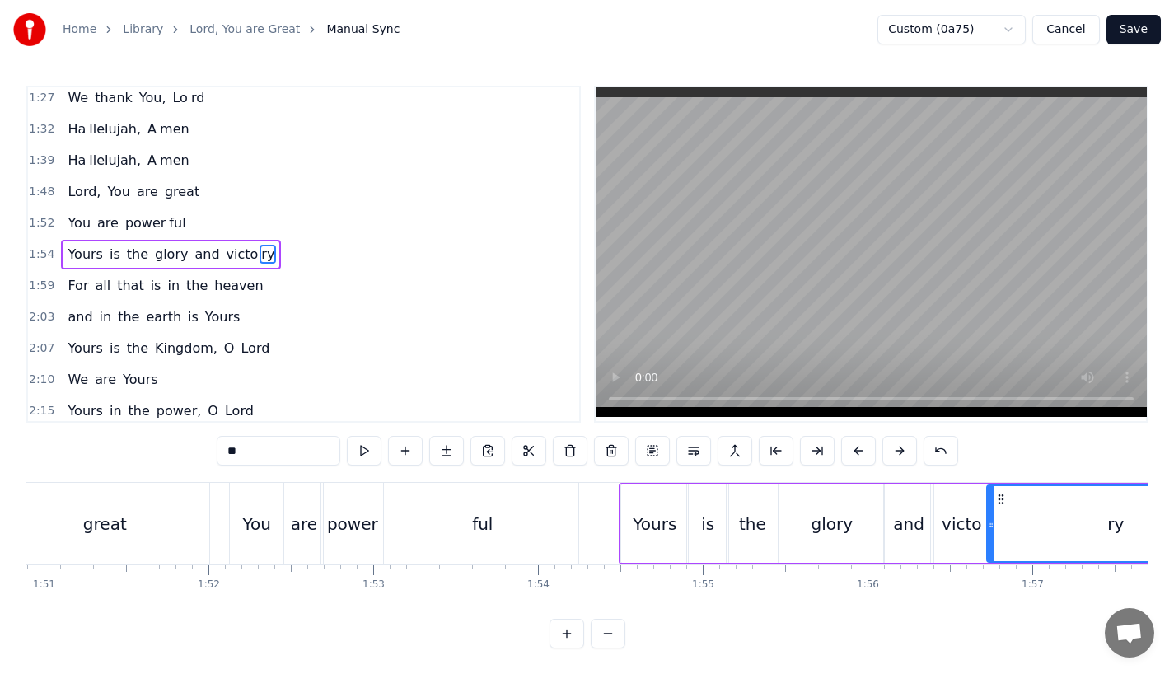
click at [409, 519] on div "ful" at bounding box center [482, 524] width 192 height 82
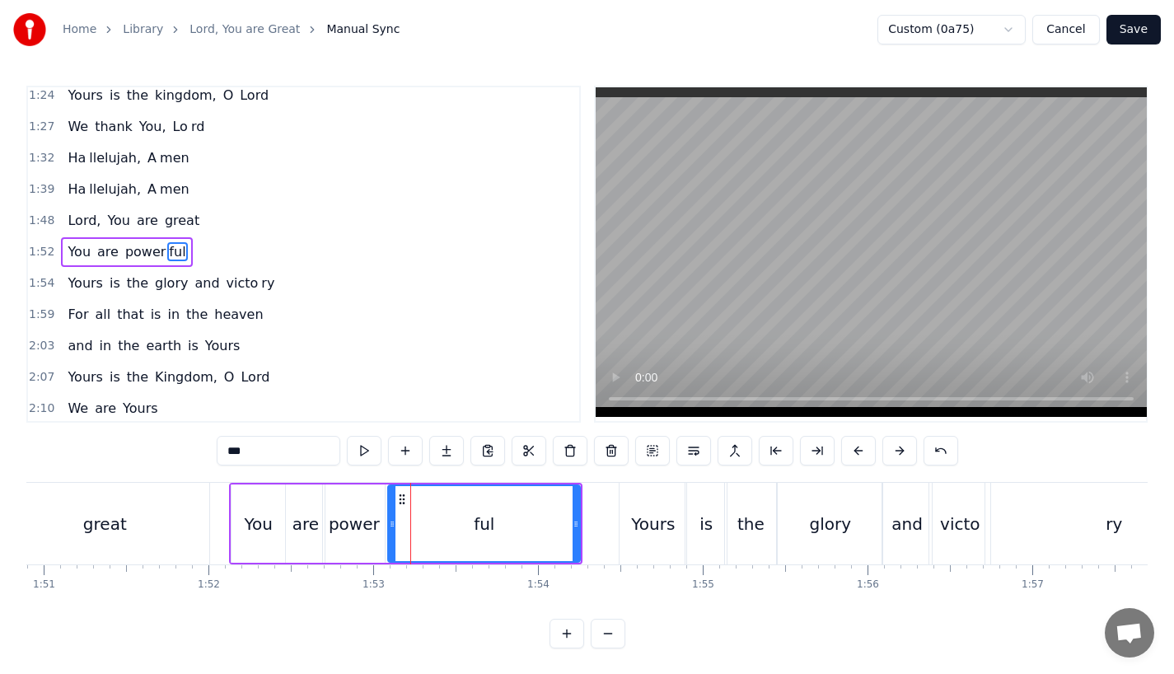
scroll to position [568, 0]
click at [657, 542] on div "Yours" at bounding box center [652, 524] width 67 height 82
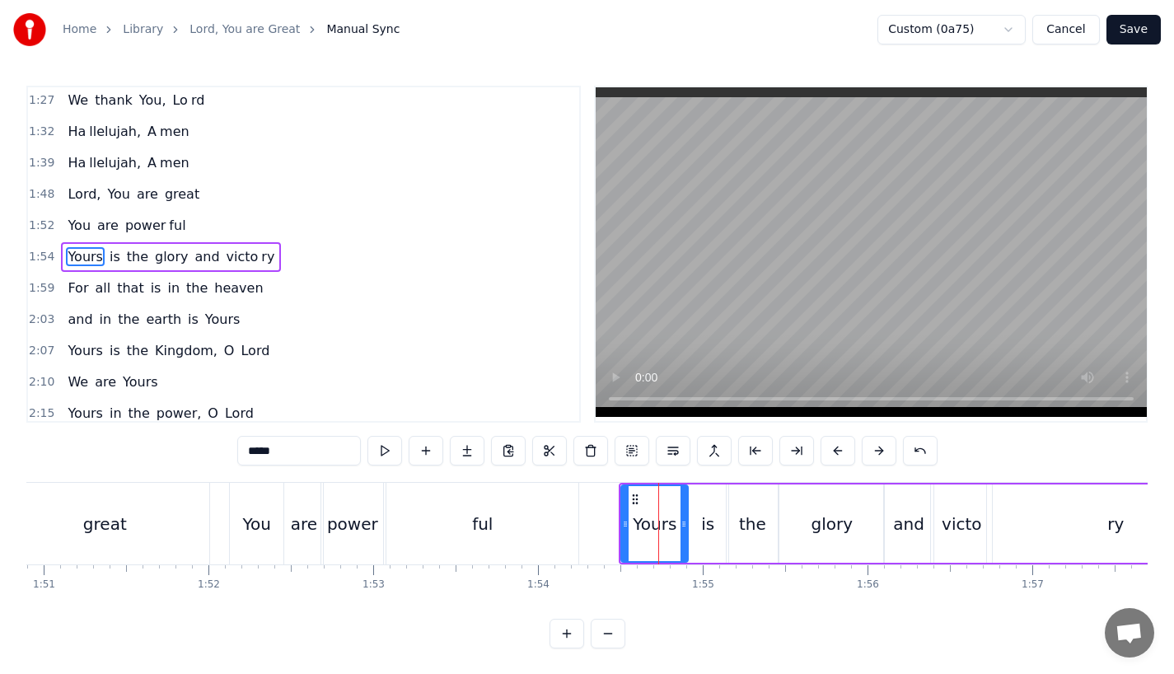
scroll to position [600, 0]
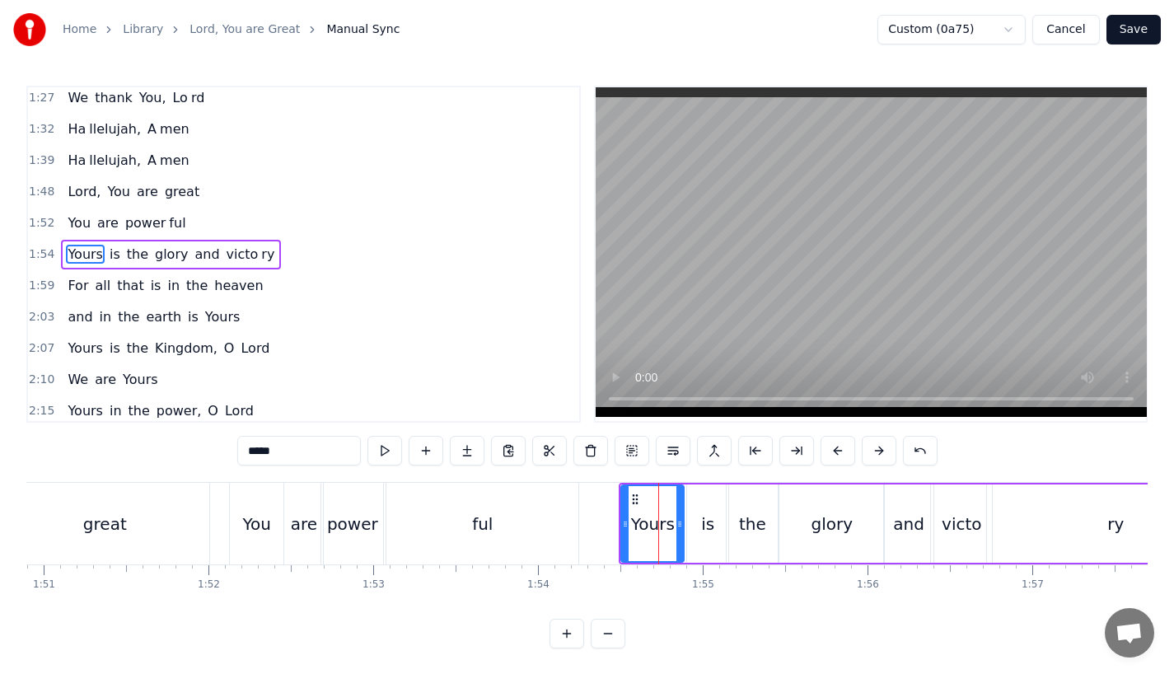
drag, startPoint x: 682, startPoint y: 535, endPoint x: 674, endPoint y: 537, distance: 8.4
click at [676, 537] on div at bounding box center [679, 523] width 7 height 75
click at [704, 537] on div "is" at bounding box center [707, 523] width 41 height 78
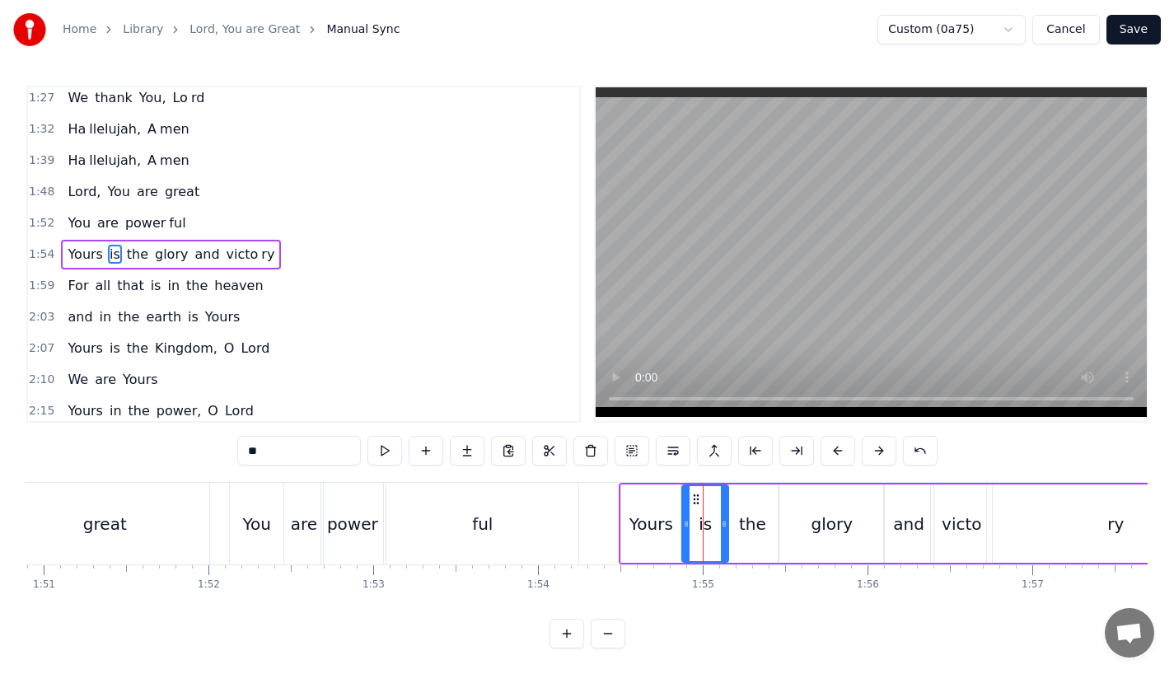
click at [684, 535] on div at bounding box center [686, 523] width 7 height 75
click at [445, 525] on div "ful" at bounding box center [482, 524] width 192 height 82
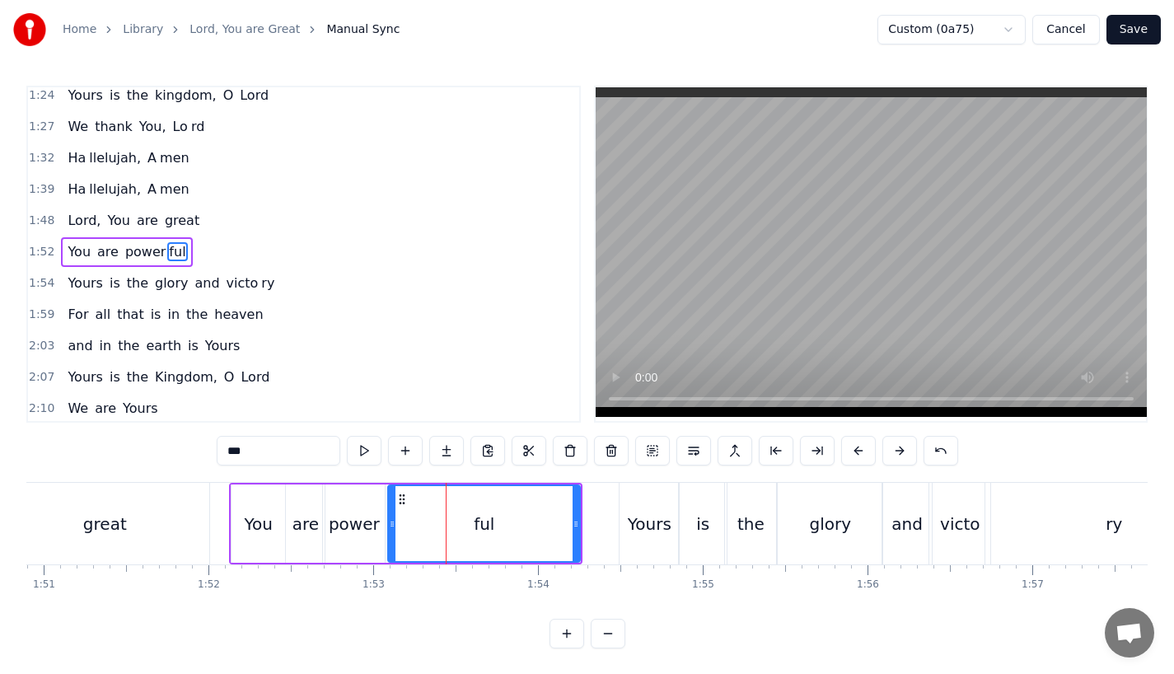
scroll to position [568, 0]
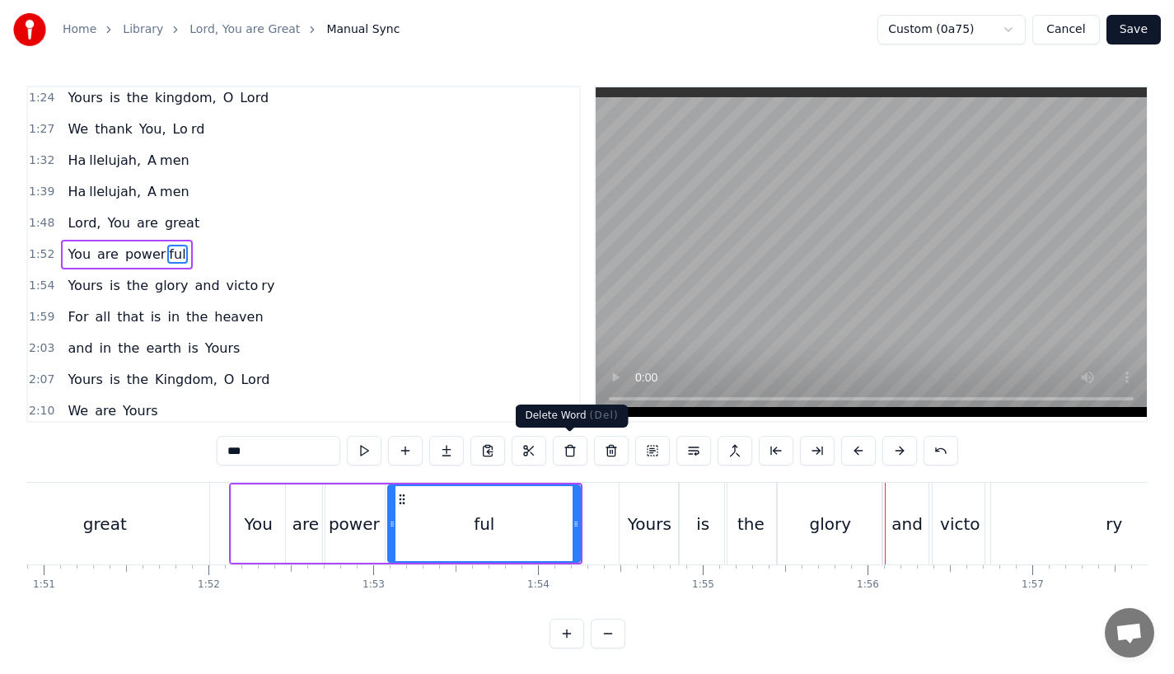
click at [553, 519] on div "ful" at bounding box center [484, 523] width 190 height 75
click at [802, 527] on div "glory" at bounding box center [830, 524] width 105 height 82
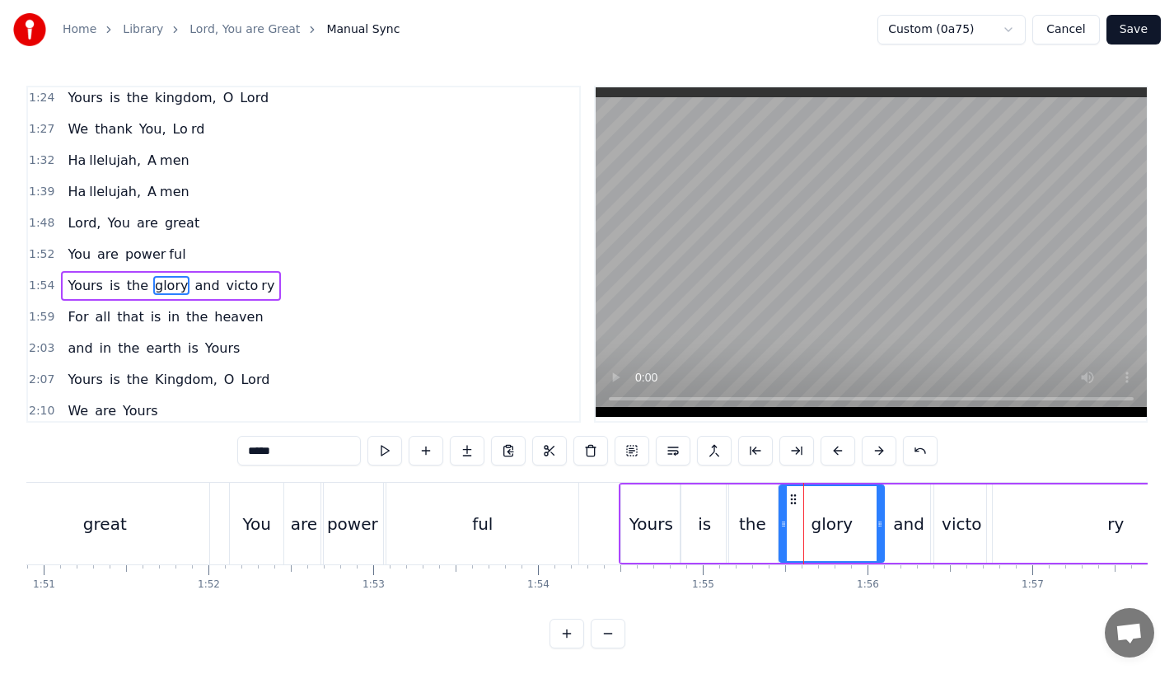
scroll to position [600, 0]
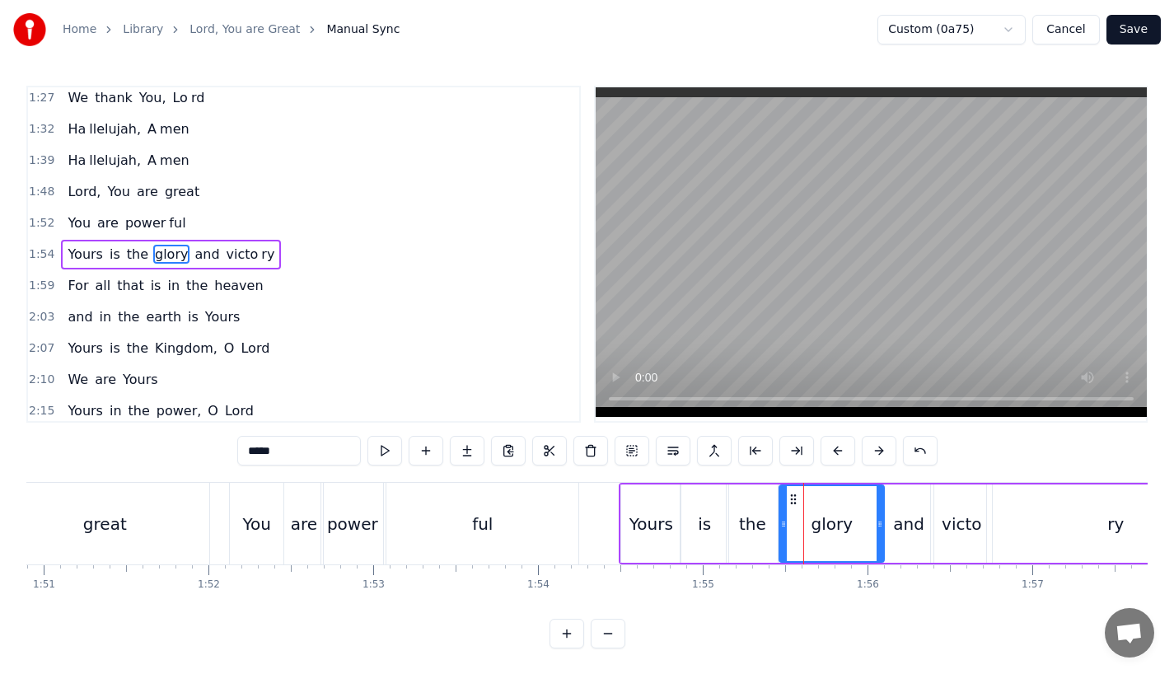
click at [902, 528] on div "and" at bounding box center [908, 524] width 31 height 25
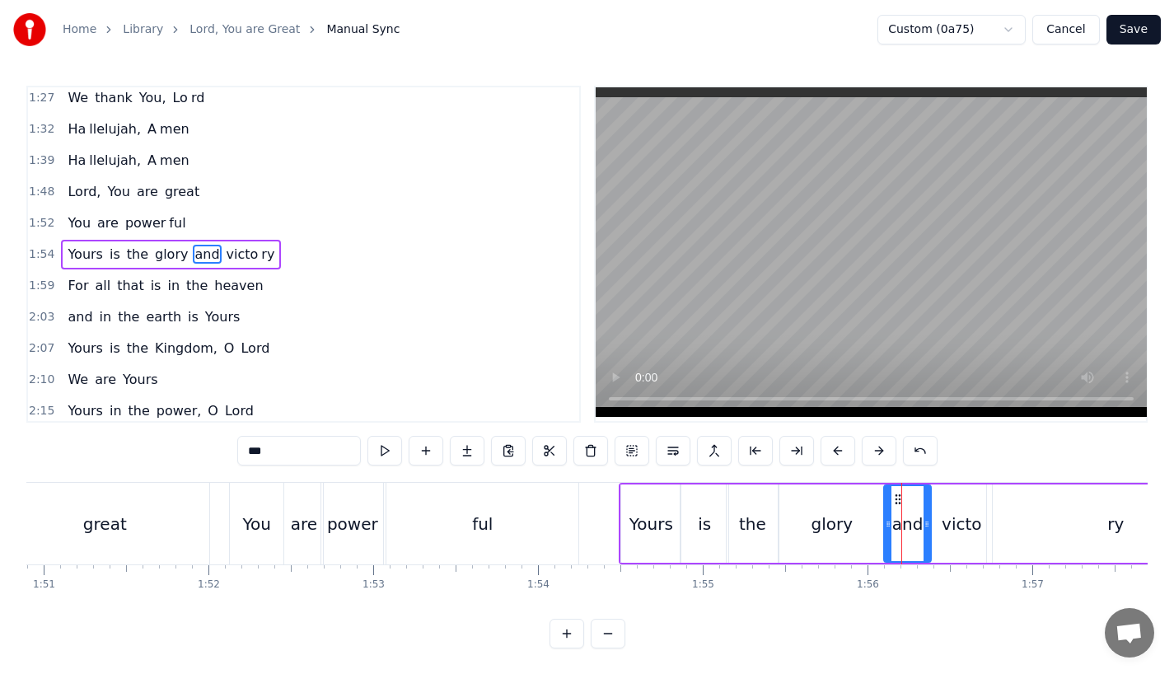
click at [923, 528] on icon at bounding box center [926, 523] width 7 height 13
click at [952, 526] on div "victo" at bounding box center [962, 524] width 40 height 25
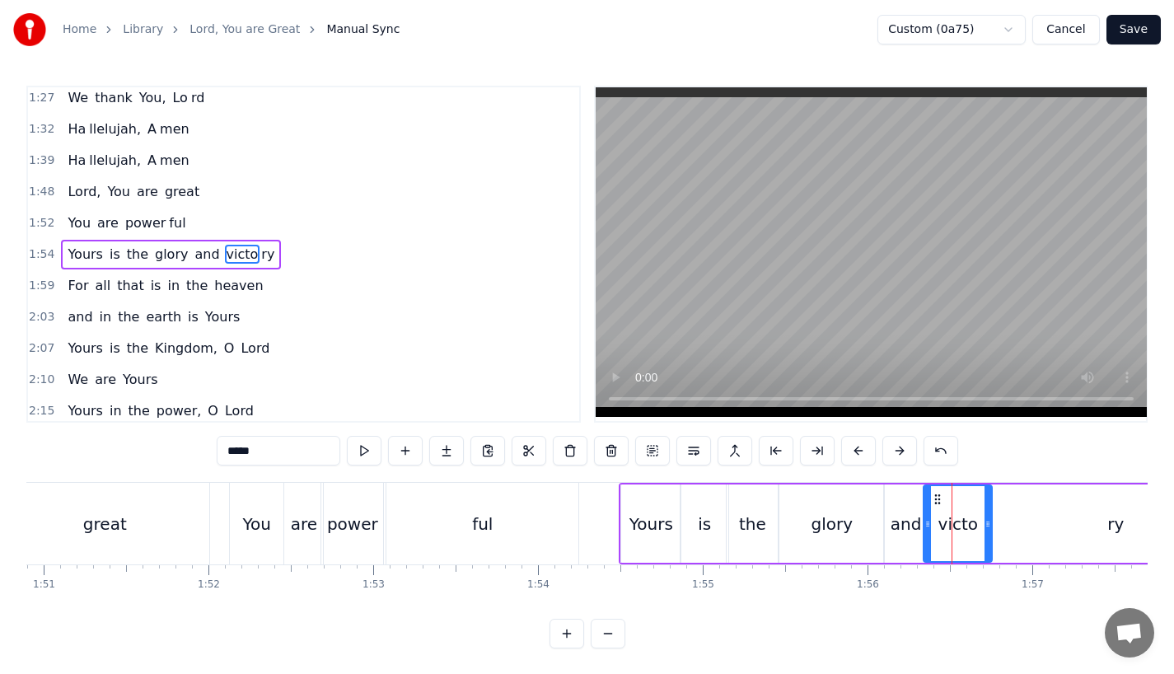
click at [930, 526] on icon at bounding box center [927, 523] width 7 height 13
click at [491, 520] on div "ful" at bounding box center [482, 524] width 21 height 25
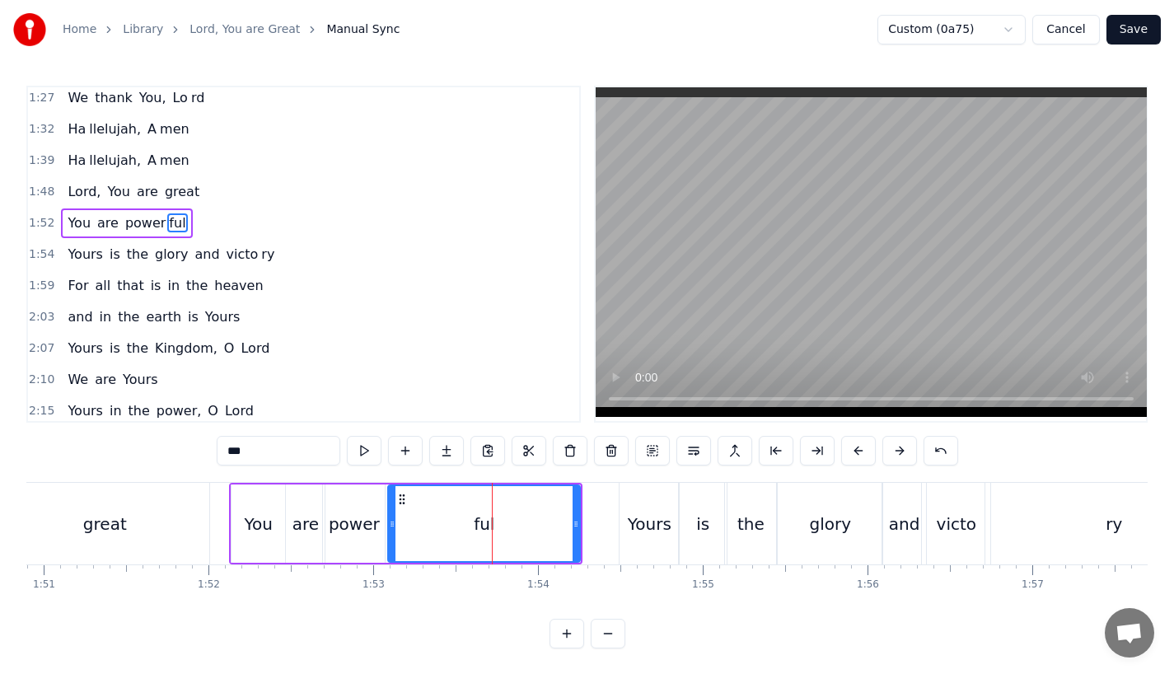
scroll to position [568, 0]
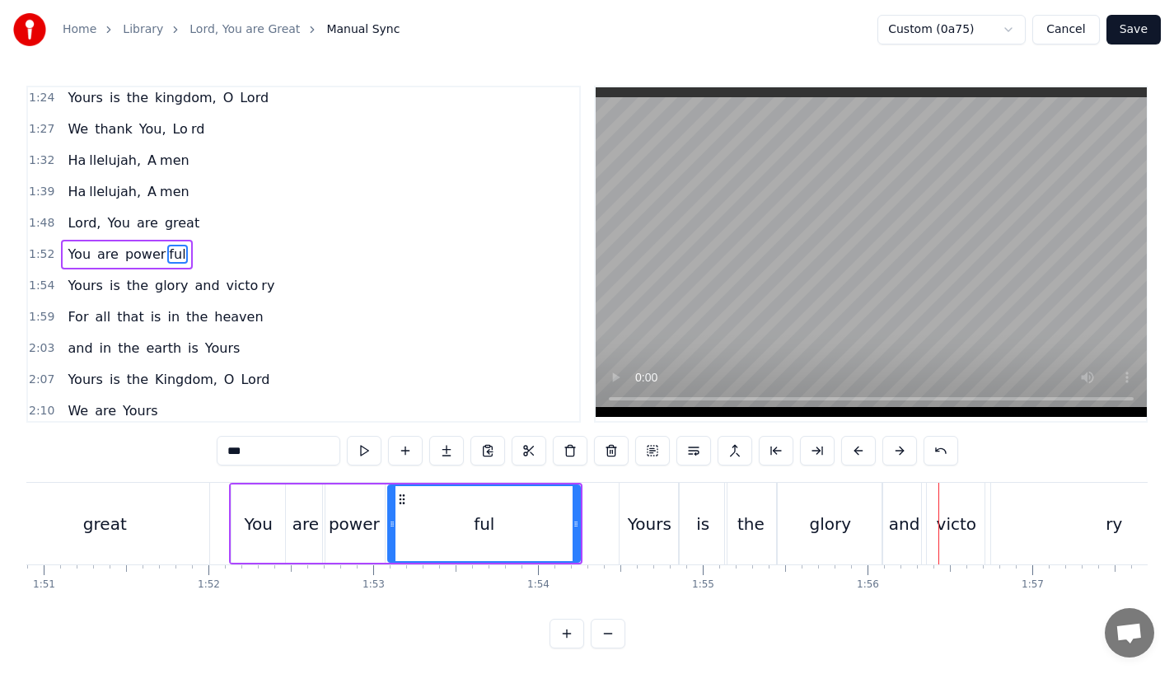
click at [816, 516] on div "glory" at bounding box center [831, 524] width 42 height 25
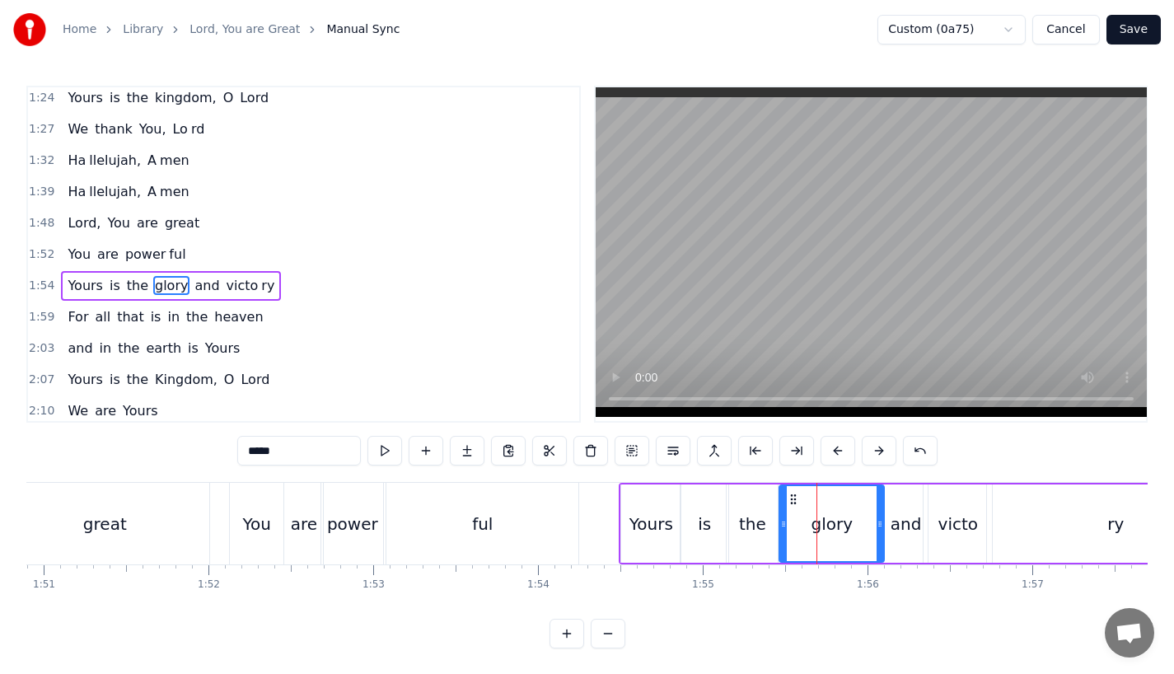
scroll to position [600, 0]
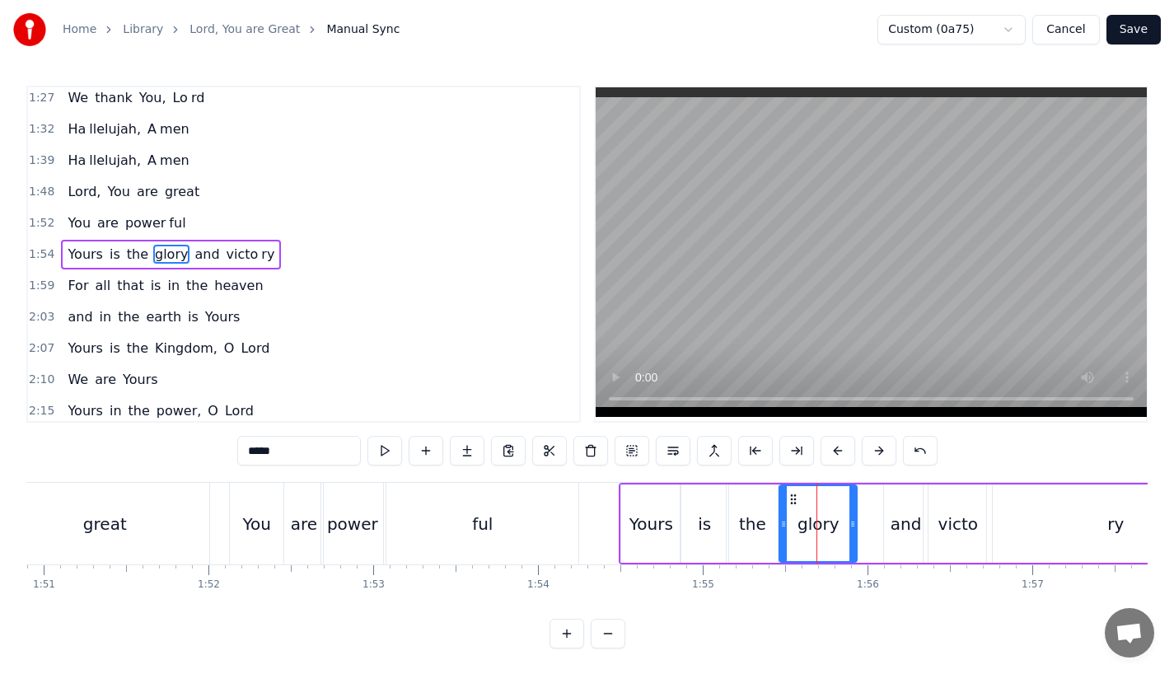
drag, startPoint x: 881, startPoint y: 529, endPoint x: 853, endPoint y: 535, distance: 28.6
click at [853, 535] on div at bounding box center [852, 523] width 7 height 75
click at [900, 526] on div "and" at bounding box center [906, 524] width 31 height 25
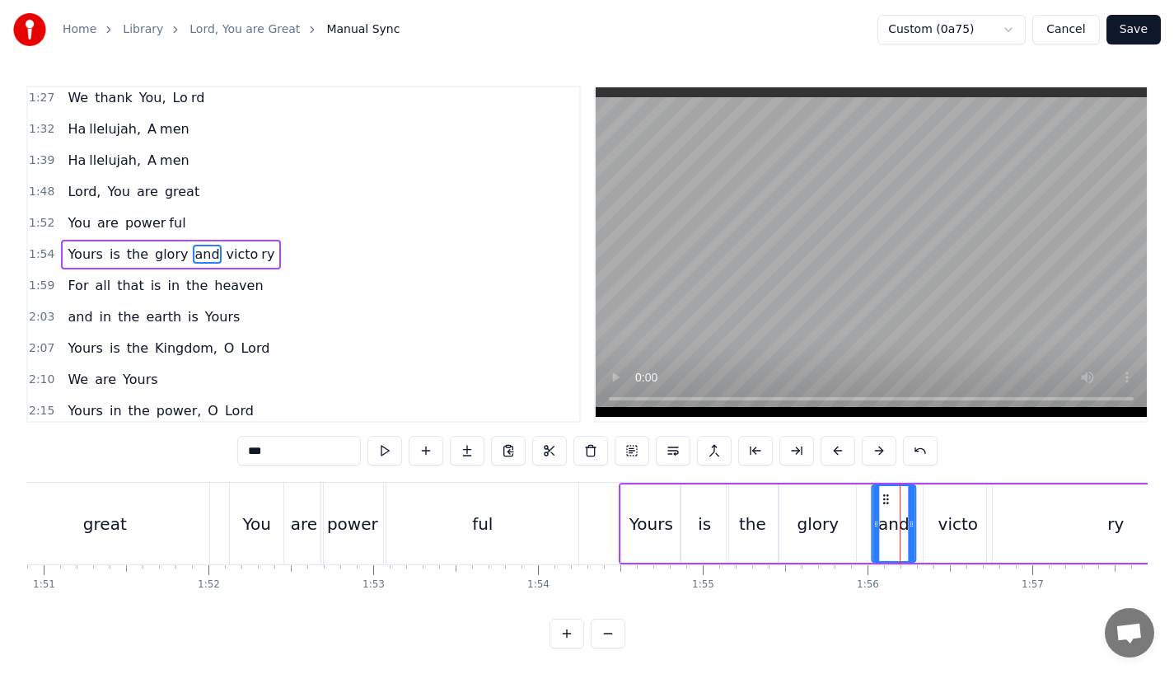
drag, startPoint x: 894, startPoint y: 498, endPoint x: 881, endPoint y: 498, distance: 12.4
click at [881, 498] on icon at bounding box center [885, 499] width 13 height 13
click at [479, 518] on div "ful" at bounding box center [482, 524] width 21 height 25
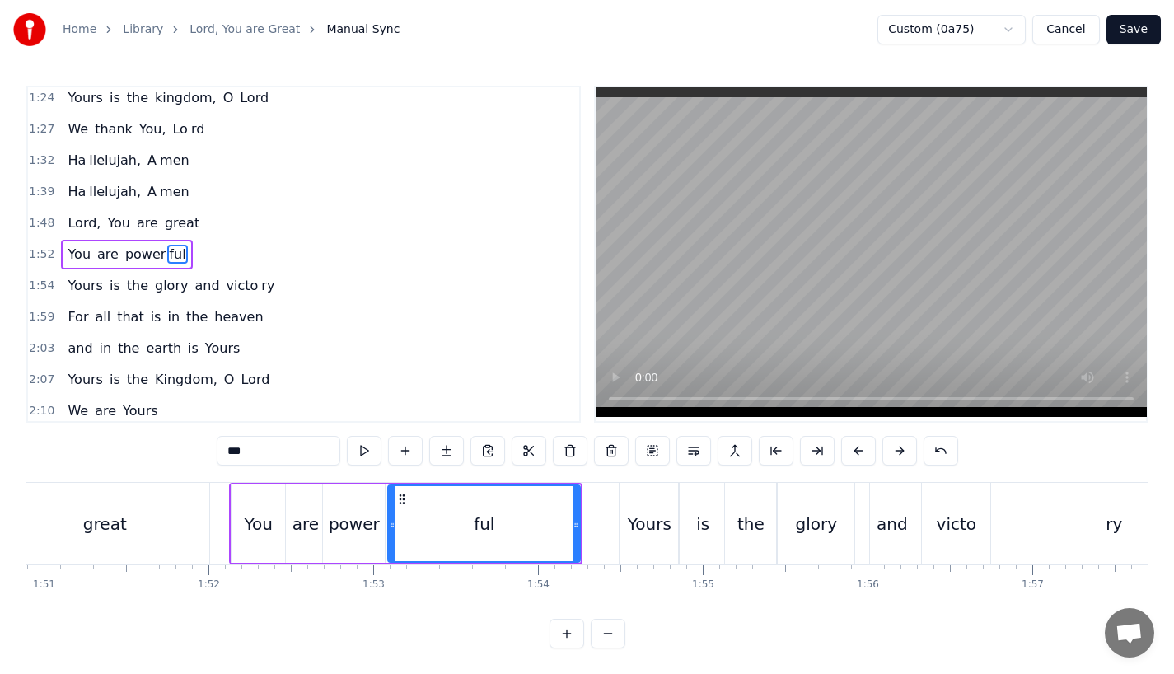
click at [894, 510] on div "and" at bounding box center [892, 524] width 44 height 82
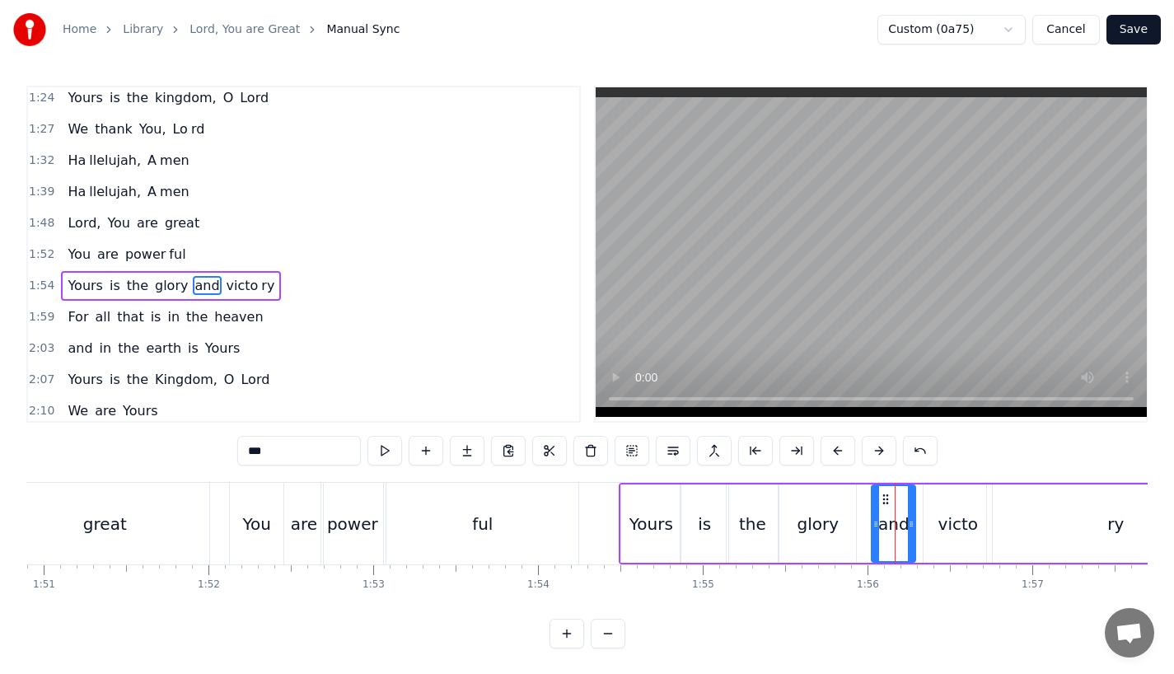
scroll to position [600, 0]
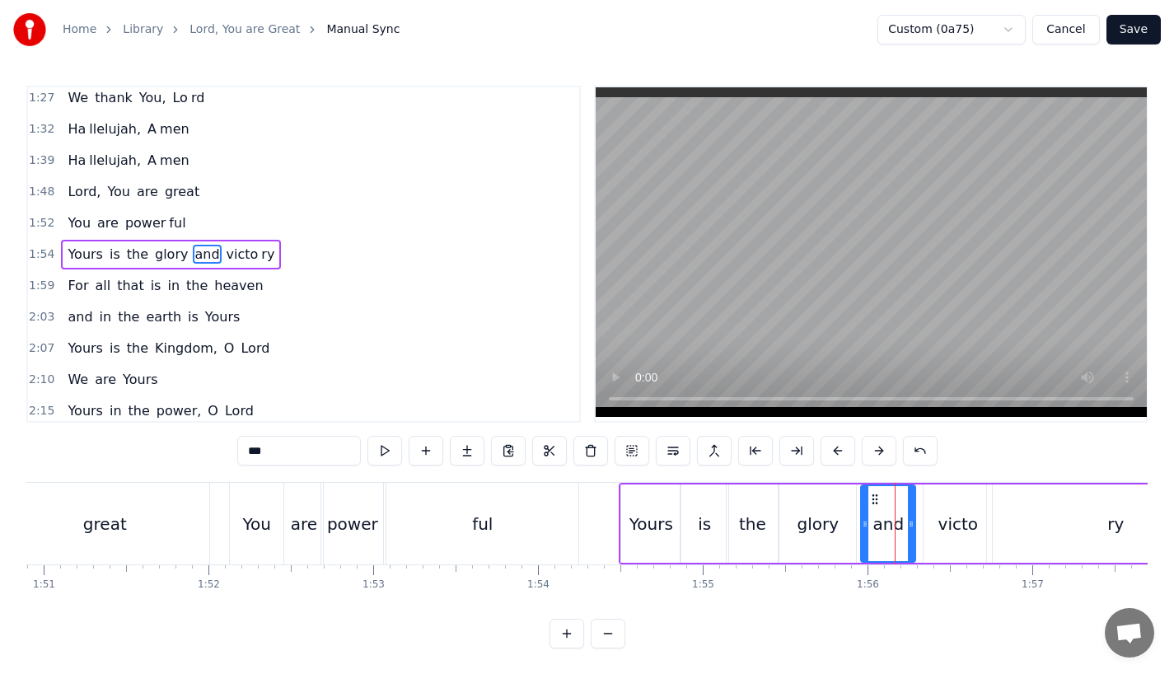
drag, startPoint x: 878, startPoint y: 535, endPoint x: 863, endPoint y: 540, distance: 15.6
click at [863, 540] on div at bounding box center [865, 523] width 7 height 75
click at [767, 534] on div "the" at bounding box center [752, 523] width 51 height 78
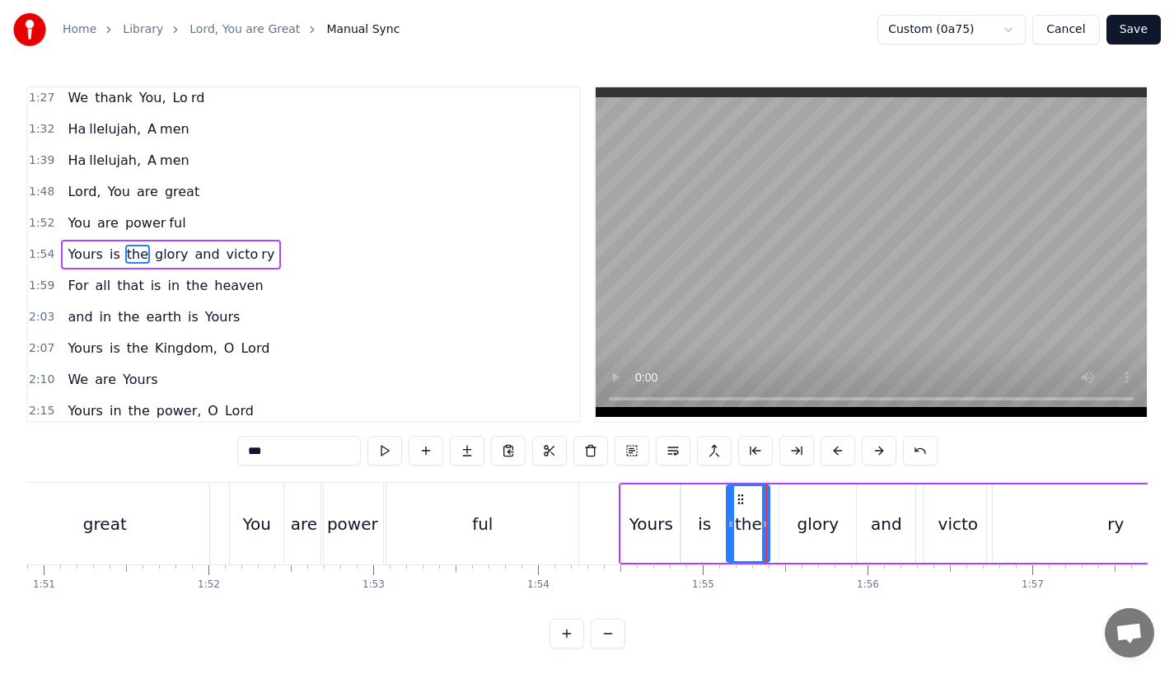
drag, startPoint x: 772, startPoint y: 530, endPoint x: 763, endPoint y: 531, distance: 9.1
click at [763, 531] on div at bounding box center [765, 523] width 7 height 75
click at [786, 530] on div "glory" at bounding box center [817, 523] width 77 height 78
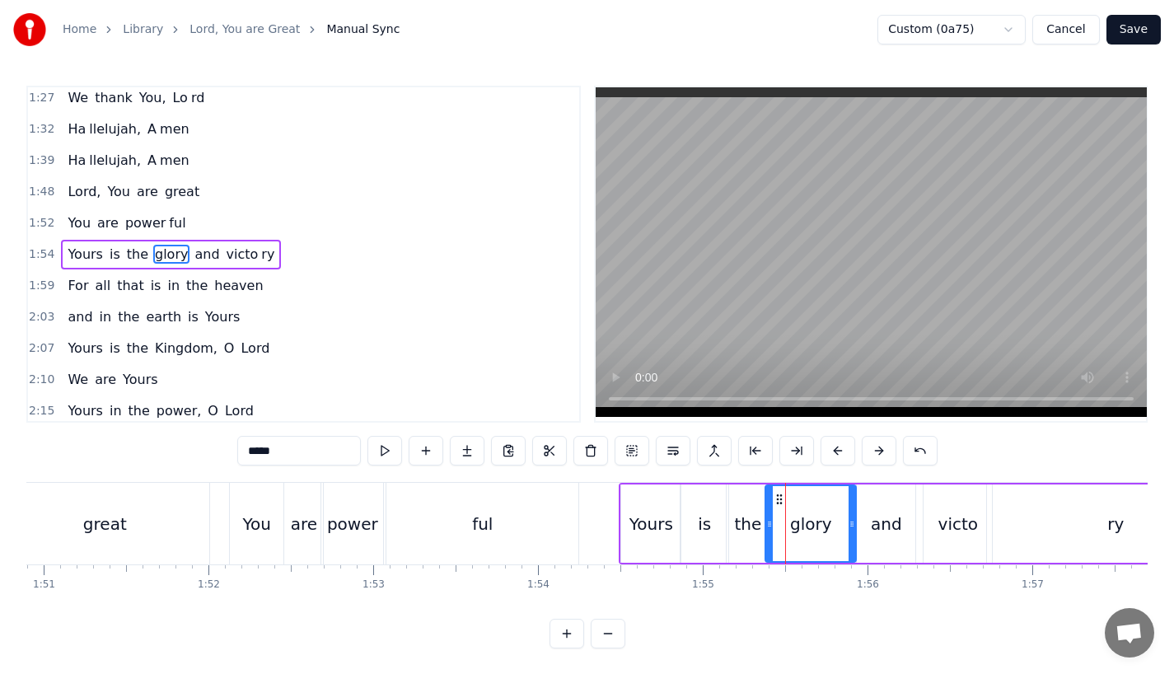
drag, startPoint x: 782, startPoint y: 528, endPoint x: 768, endPoint y: 528, distance: 14.0
click at [768, 528] on icon at bounding box center [769, 523] width 7 height 13
click at [844, 526] on icon at bounding box center [847, 523] width 7 height 13
click at [521, 551] on div "ful" at bounding box center [482, 524] width 192 height 82
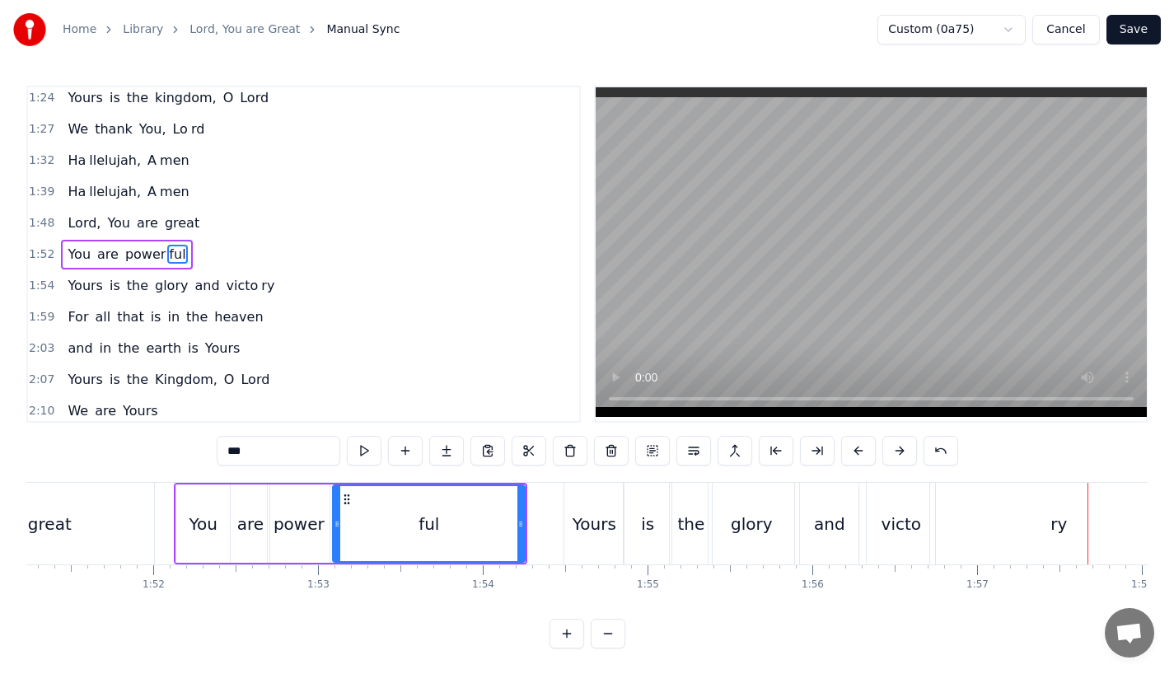
scroll to position [0, 18323]
click at [755, 535] on div "glory" at bounding box center [754, 524] width 86 height 82
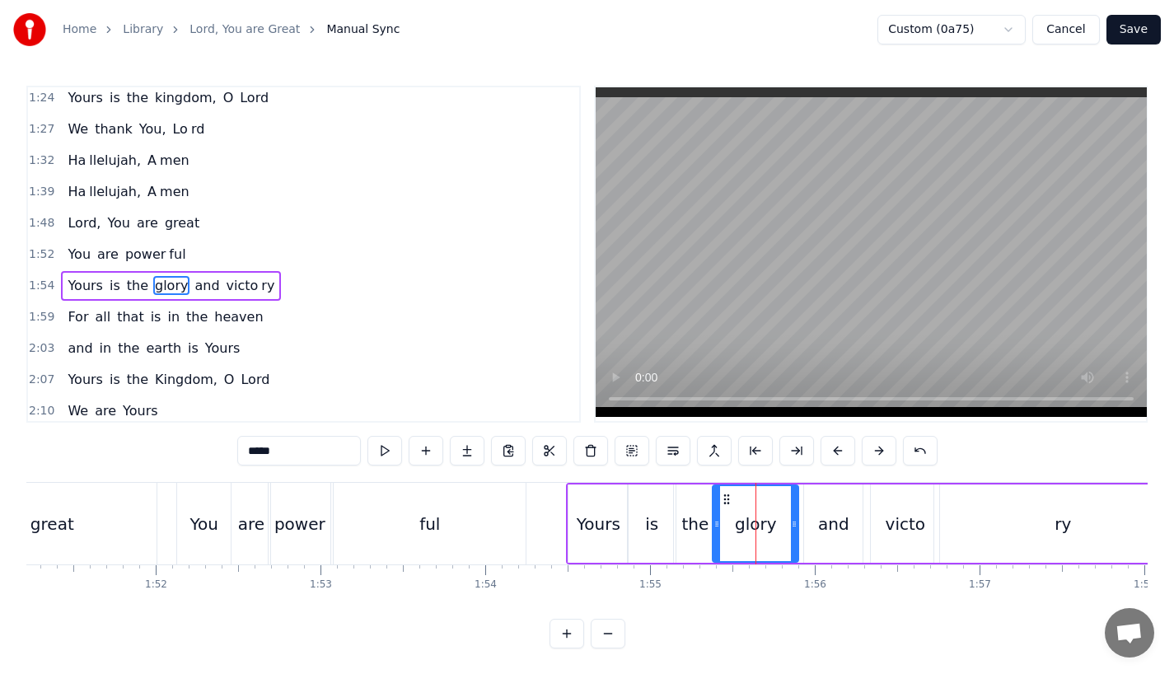
scroll to position [600, 0]
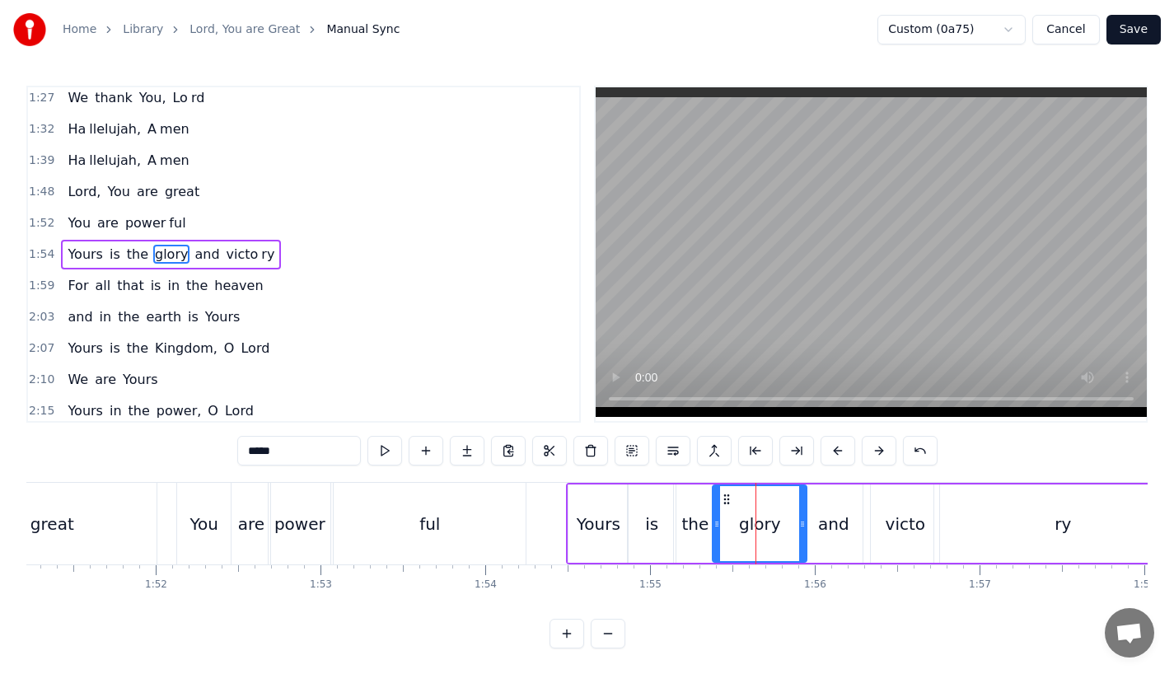
click at [801, 530] on div at bounding box center [802, 523] width 7 height 75
drag, startPoint x: 718, startPoint y: 527, endPoint x: 727, endPoint y: 526, distance: 9.2
click at [726, 526] on icon at bounding box center [722, 523] width 7 height 13
click at [486, 529] on div "ful" at bounding box center [430, 524] width 192 height 82
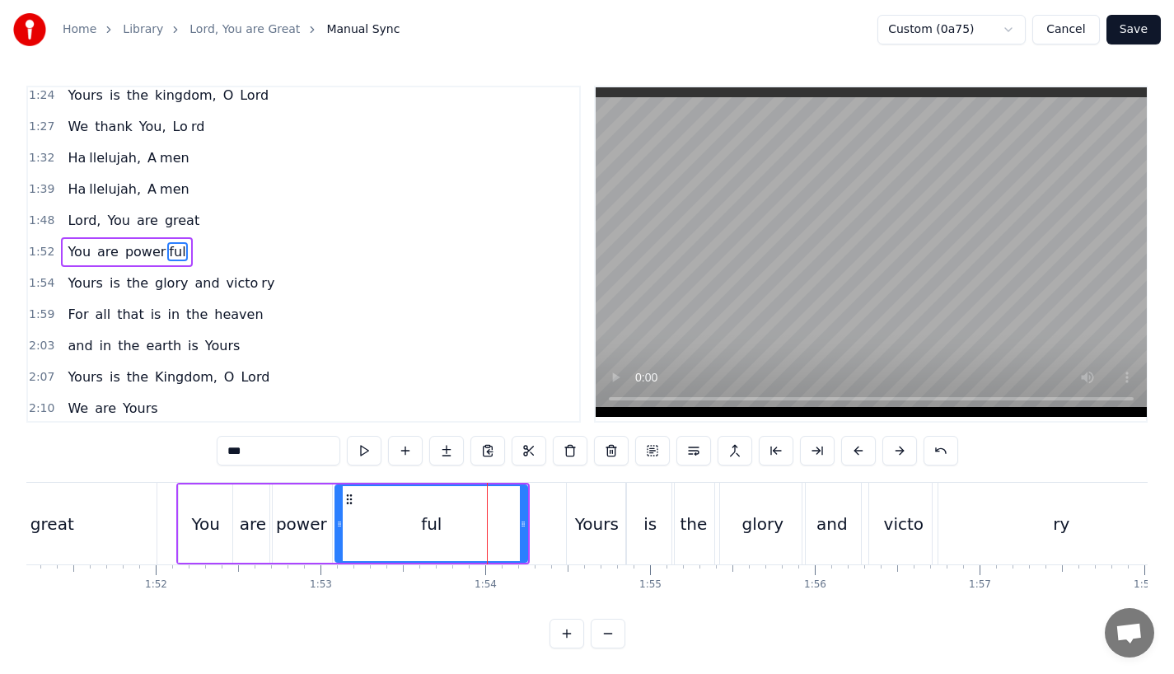
scroll to position [568, 0]
click at [828, 519] on div "and" at bounding box center [831, 524] width 31 height 25
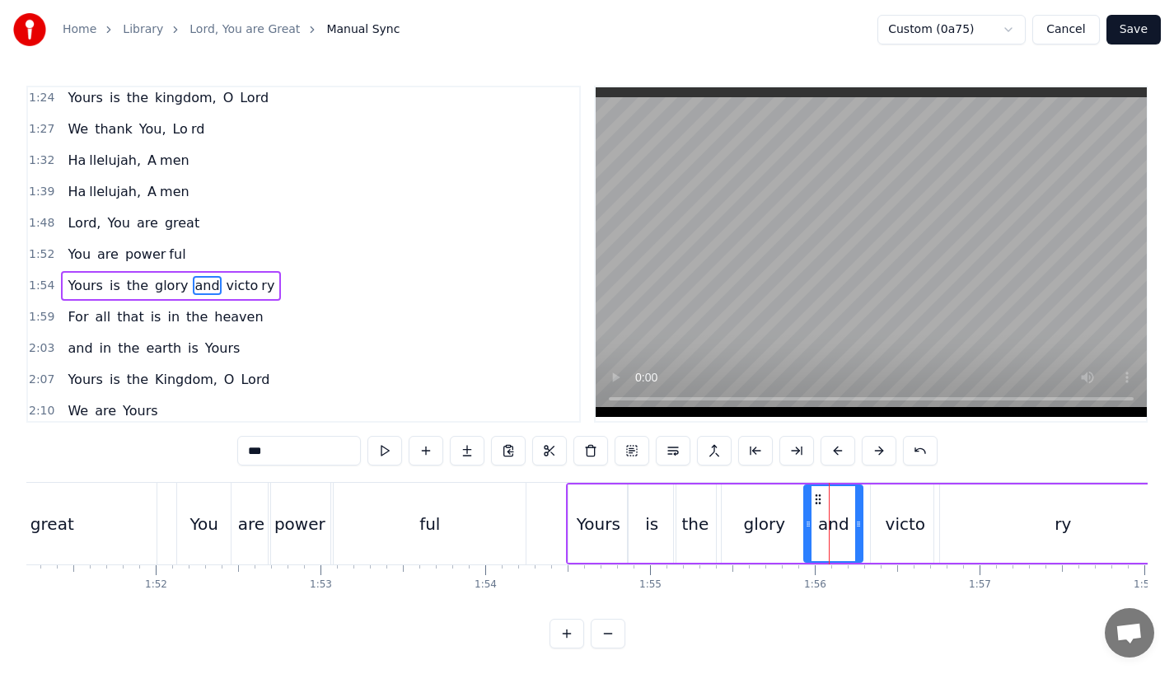
scroll to position [600, 0]
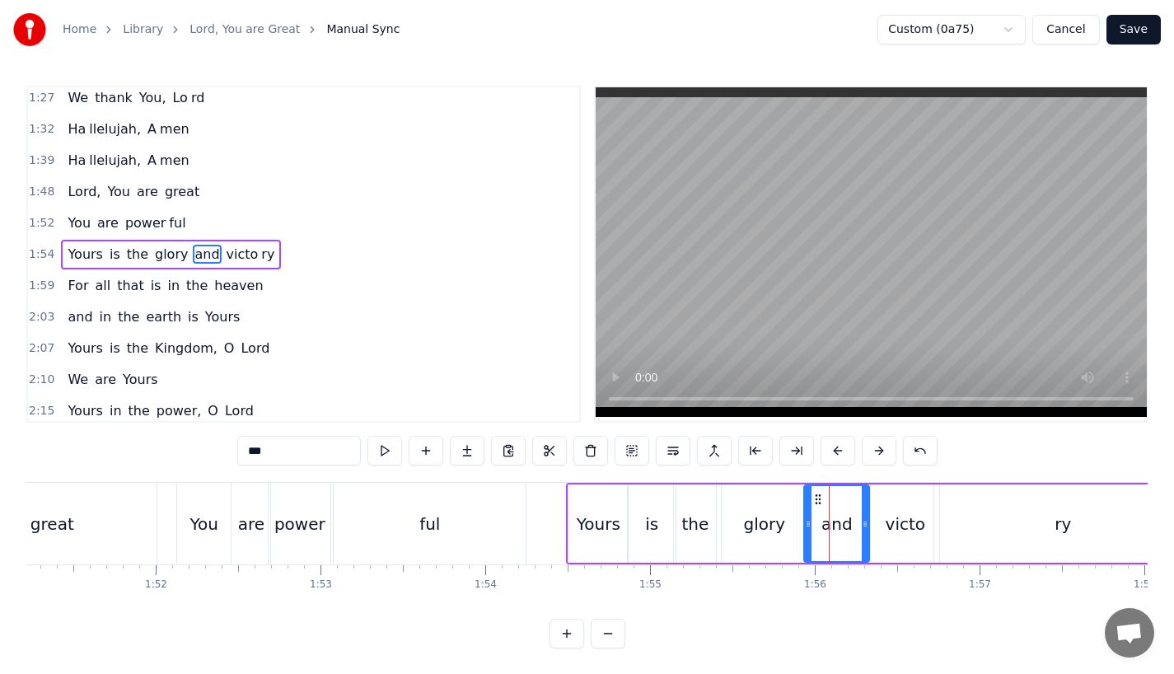
click at [864, 521] on icon at bounding box center [865, 523] width 7 height 13
click at [816, 524] on icon at bounding box center [812, 523] width 7 height 13
click at [498, 496] on div "ful" at bounding box center [430, 524] width 192 height 82
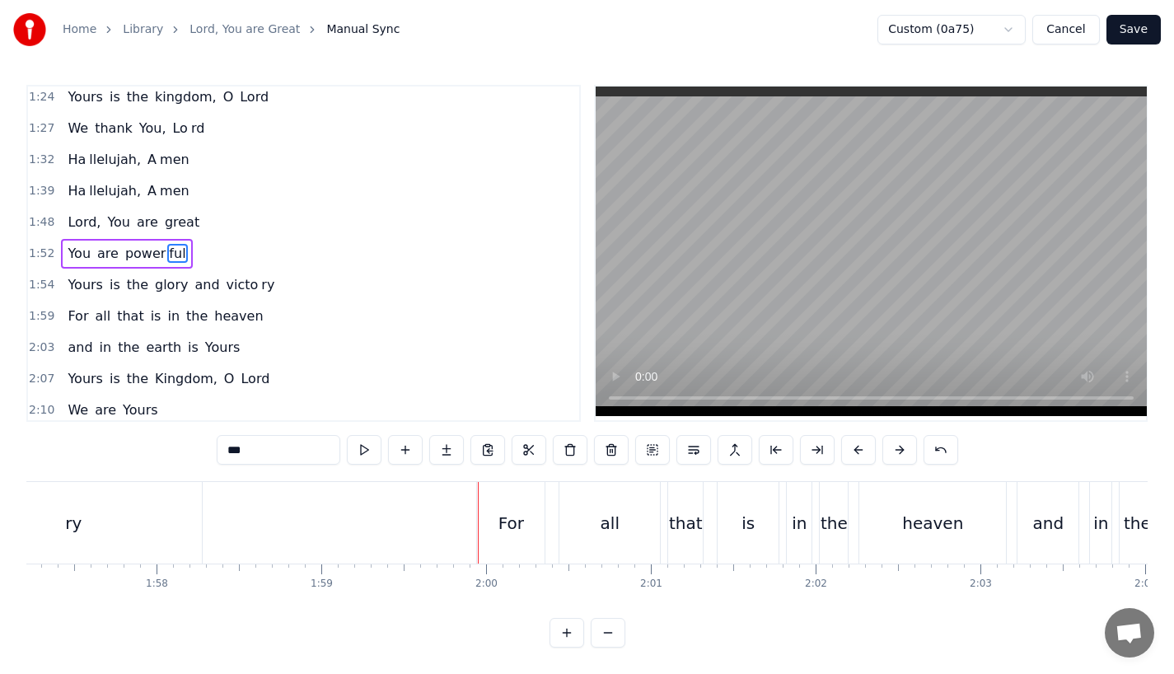
scroll to position [13, 0]
click at [503, 511] on div "For" at bounding box center [511, 523] width 26 height 25
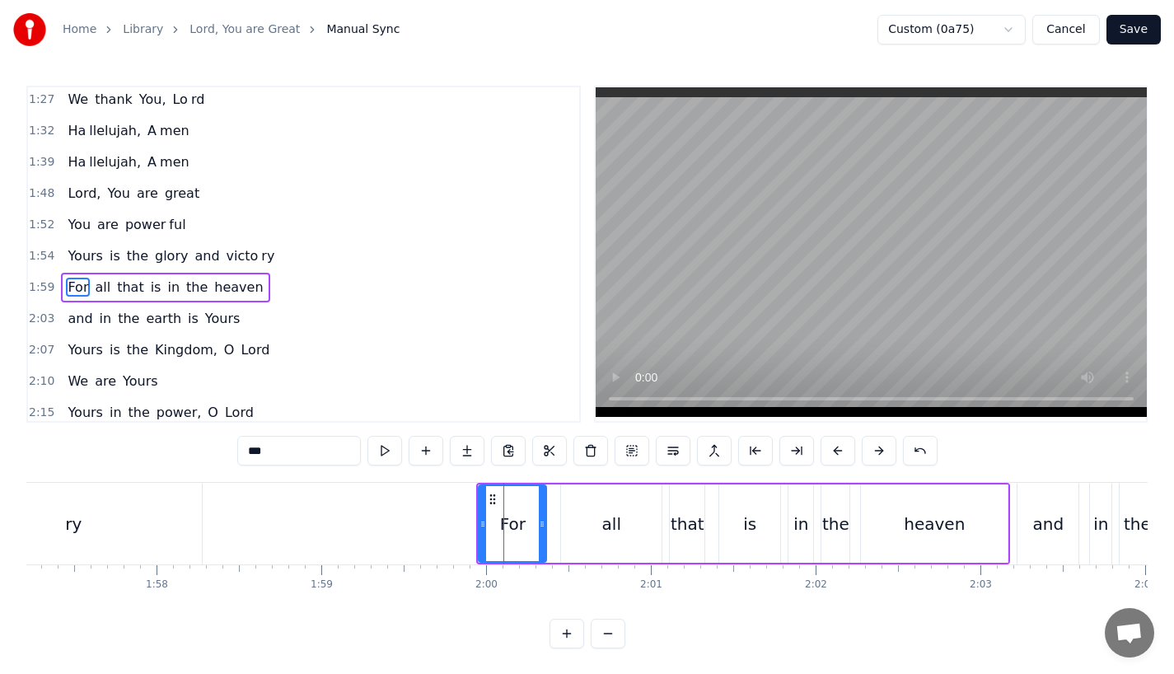
scroll to position [631, 0]
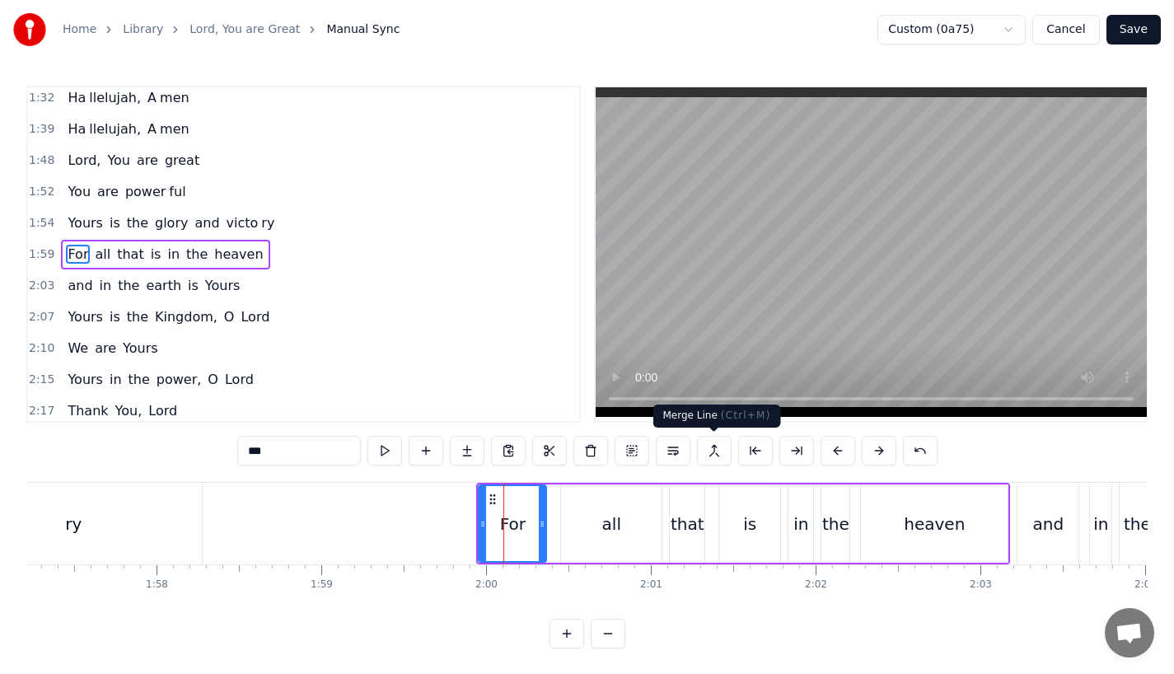
click at [700, 532] on div "that" at bounding box center [688, 524] width 34 height 25
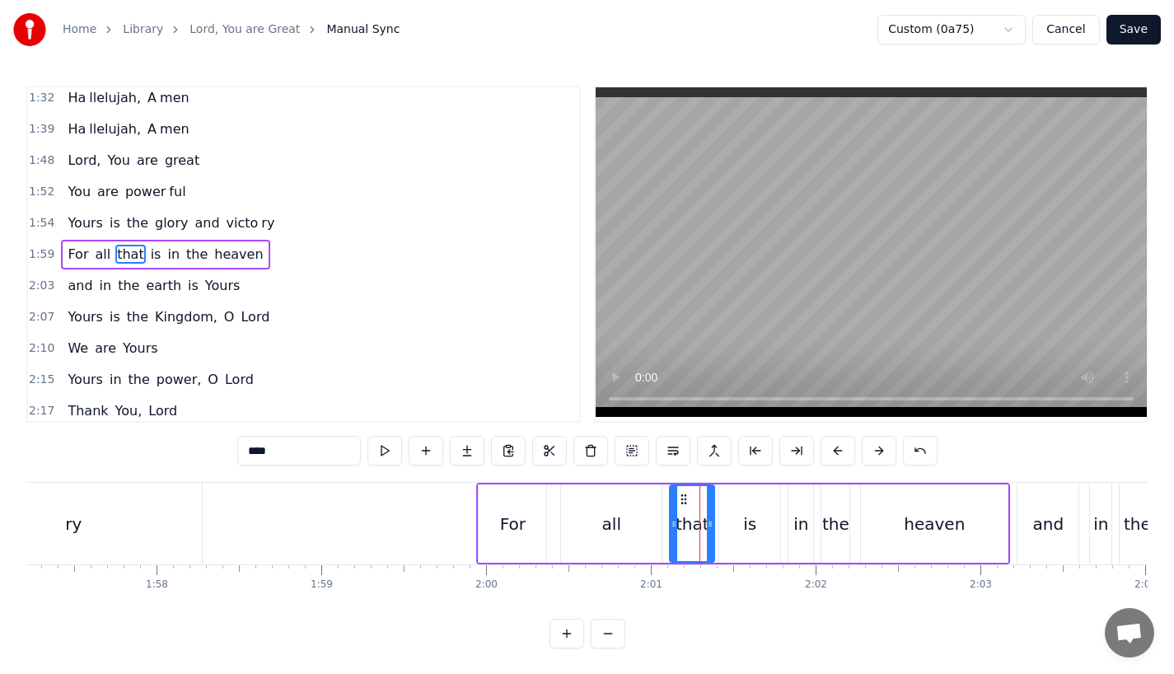
drag, startPoint x: 703, startPoint y: 529, endPoint x: 716, endPoint y: 529, distance: 13.2
click at [713, 529] on icon at bounding box center [710, 523] width 7 height 13
click at [797, 526] on div "in" at bounding box center [800, 524] width 15 height 25
drag, startPoint x: 790, startPoint y: 526, endPoint x: 778, endPoint y: 526, distance: 12.4
click at [789, 526] on icon at bounding box center [792, 523] width 7 height 13
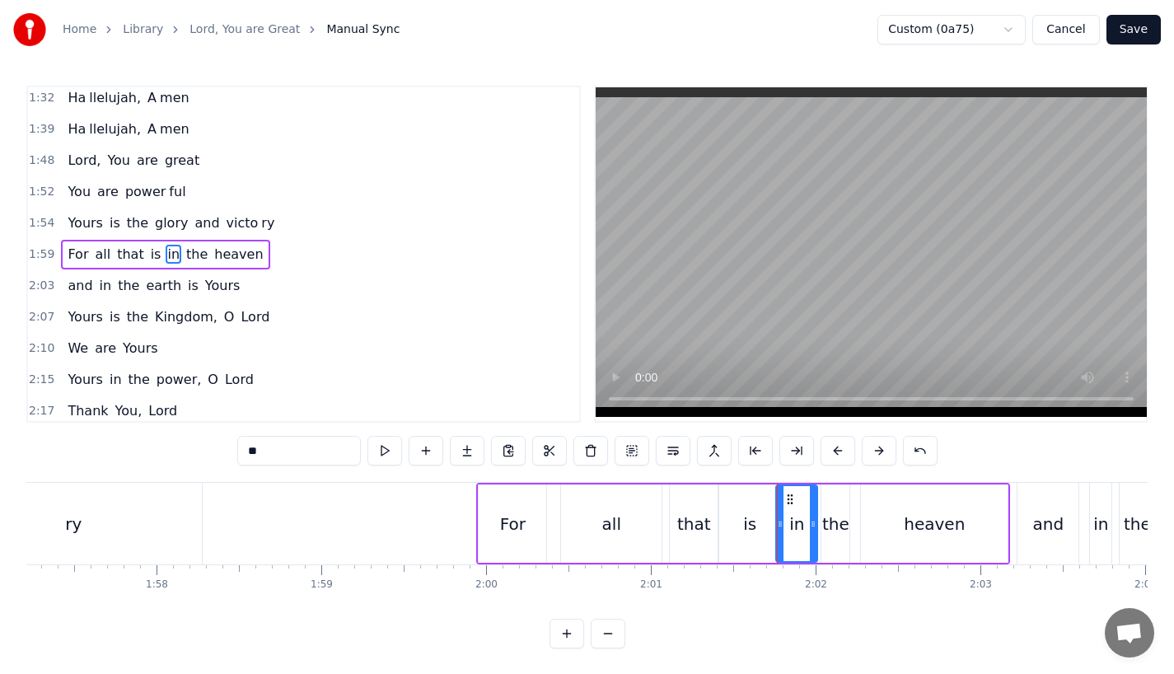
click at [816, 524] on icon at bounding box center [813, 523] width 7 height 13
click at [843, 528] on div "the" at bounding box center [835, 524] width 27 height 25
drag, startPoint x: 845, startPoint y: 528, endPoint x: 860, endPoint y: 528, distance: 14.8
click at [860, 528] on icon at bounding box center [860, 523] width 7 height 13
click at [789, 527] on div "in" at bounding box center [797, 523] width 43 height 78
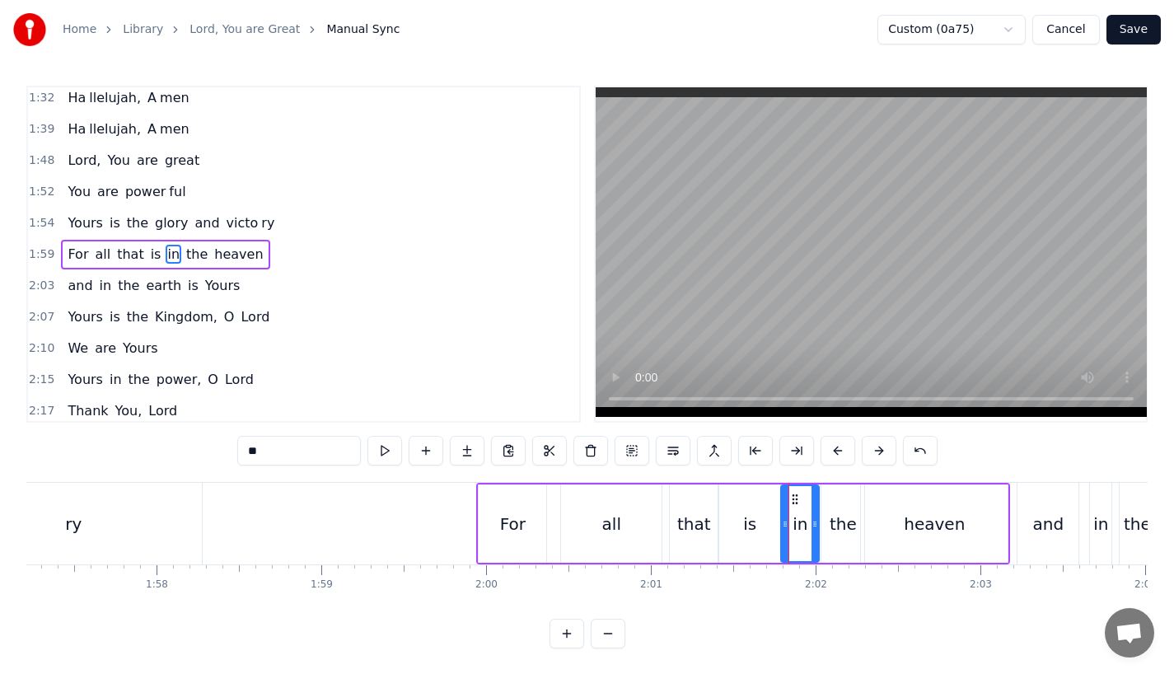
click at [784, 526] on icon at bounding box center [785, 523] width 7 height 13
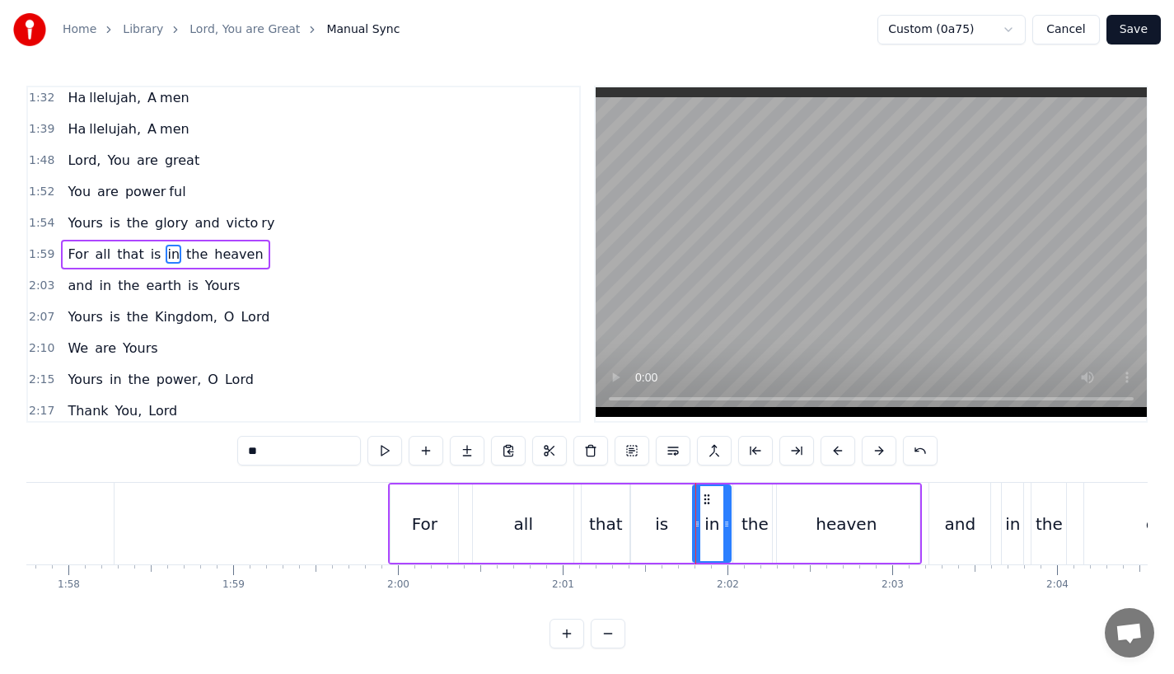
scroll to position [0, 19402]
click at [829, 539] on div "heaven" at bounding box center [843, 523] width 147 height 78
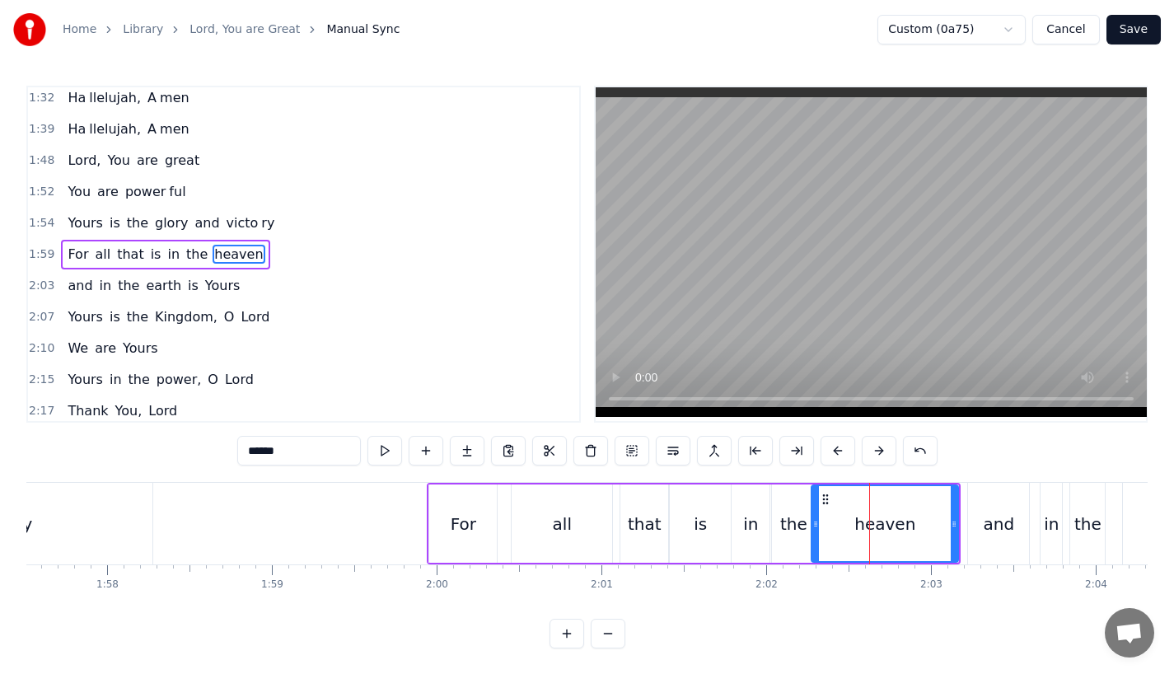
scroll to position [0, 19323]
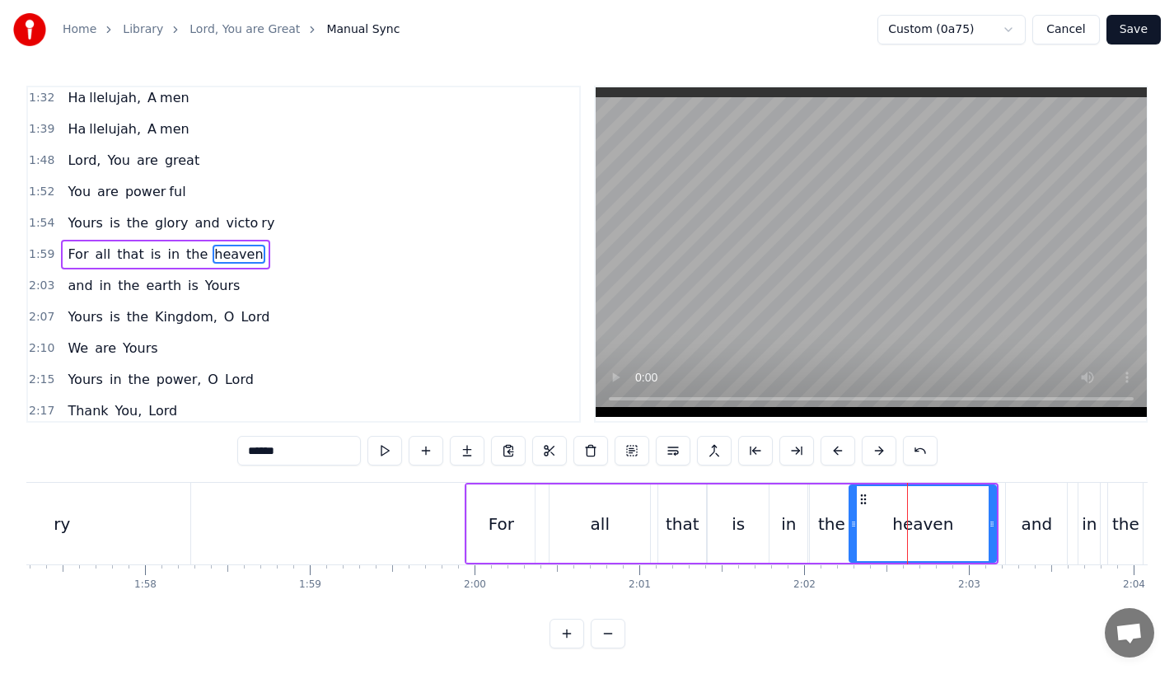
click at [484, 510] on div "For" at bounding box center [501, 523] width 68 height 78
type input "***"
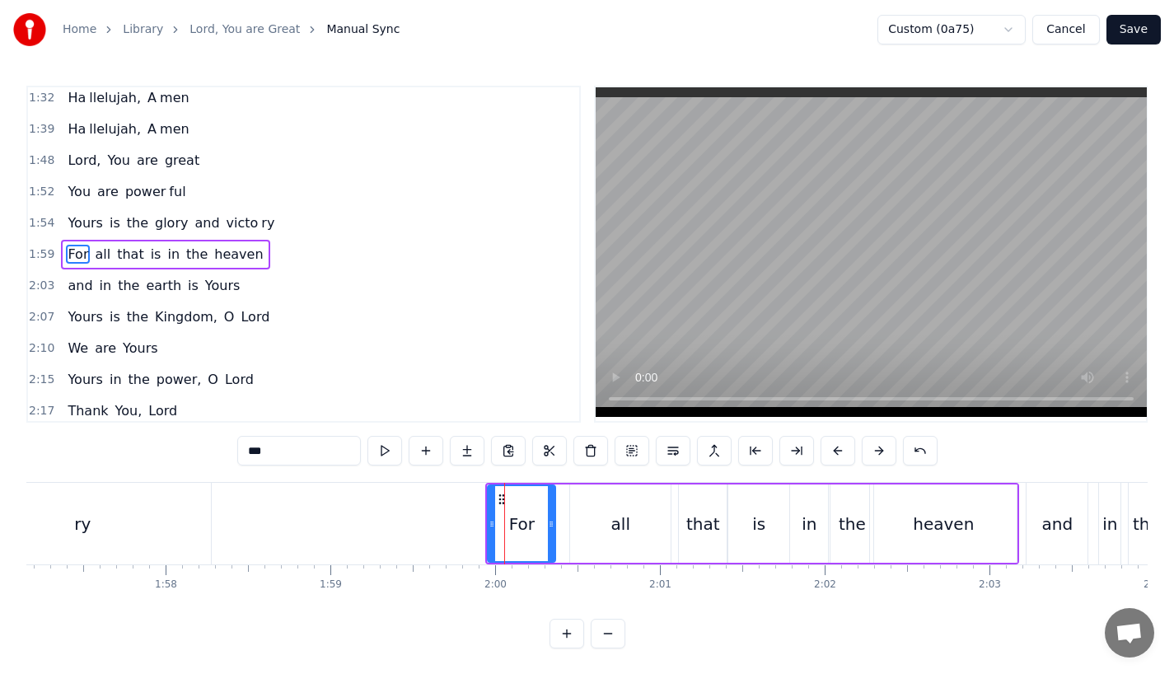
scroll to position [0, 19301]
click at [840, 453] on button at bounding box center [837, 451] width 35 height 30
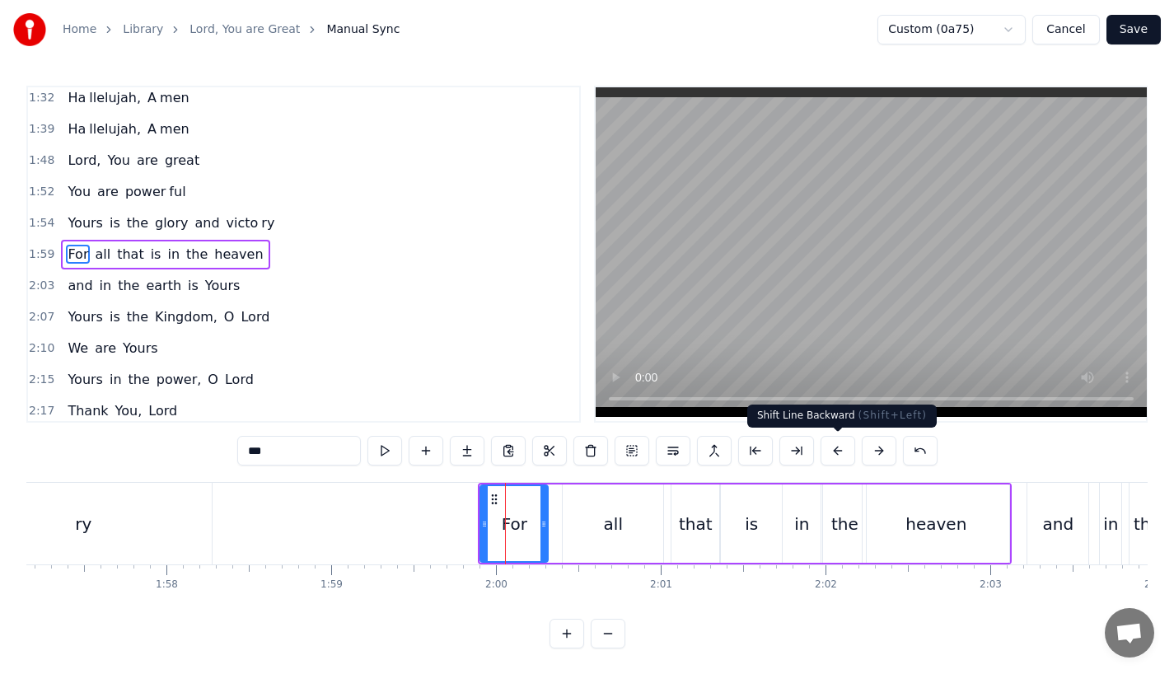
click at [840, 453] on button at bounding box center [837, 451] width 35 height 30
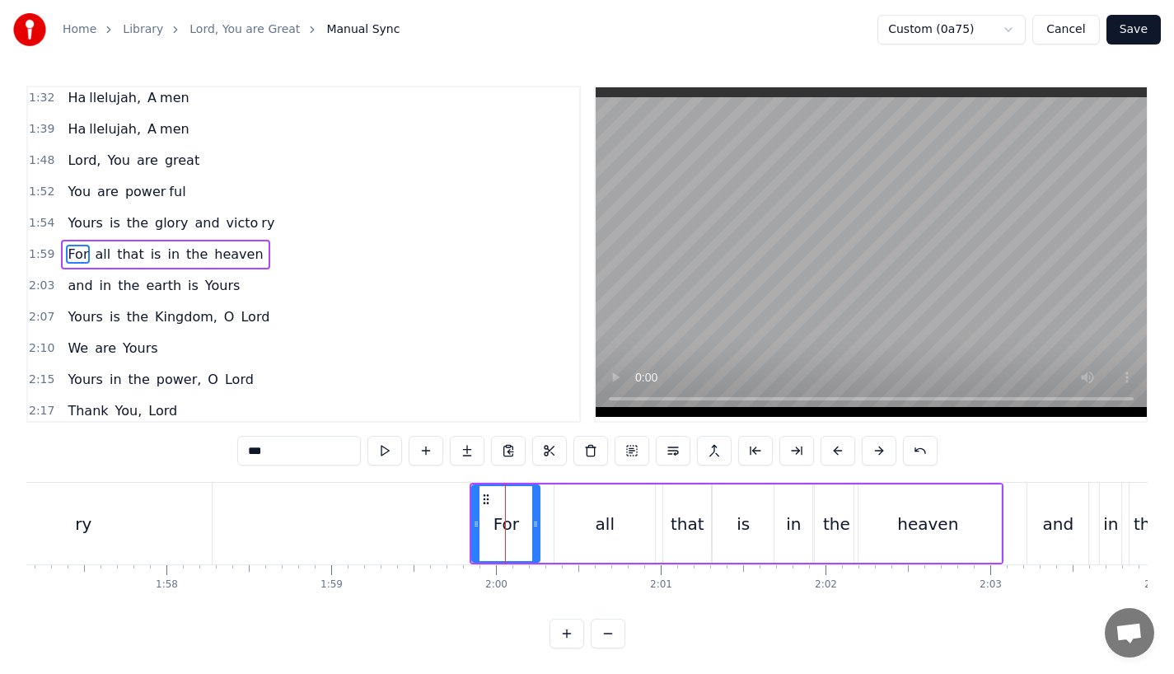
click at [840, 453] on button at bounding box center [837, 451] width 35 height 30
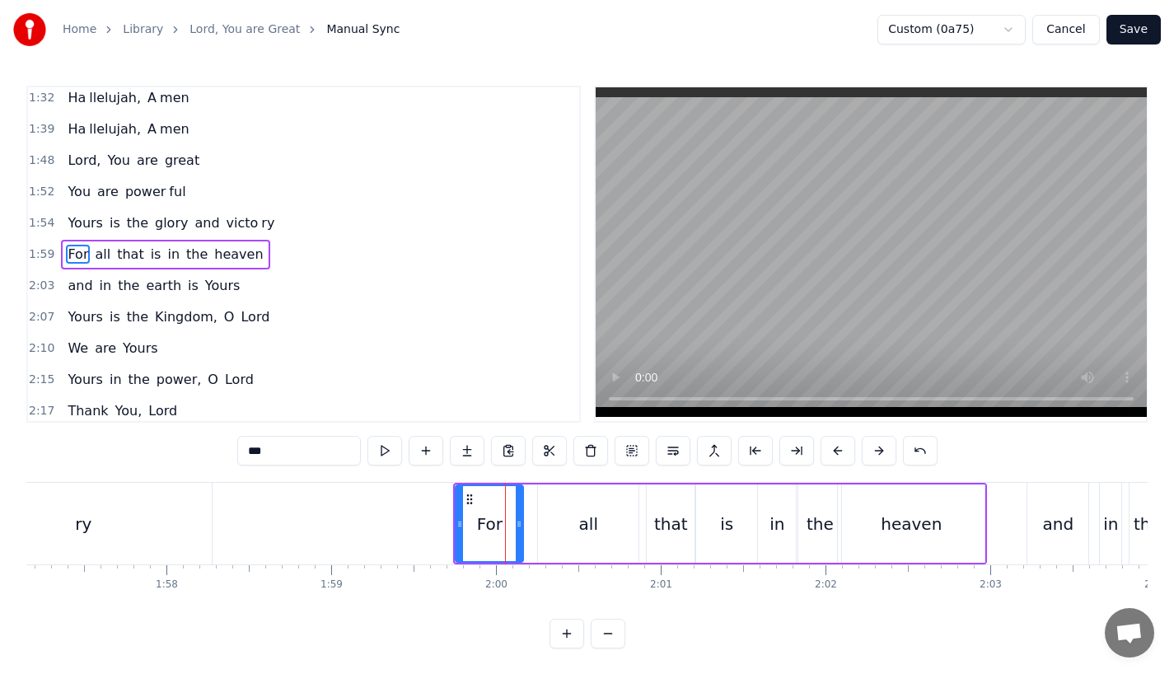
click at [840, 453] on button at bounding box center [837, 451] width 35 height 30
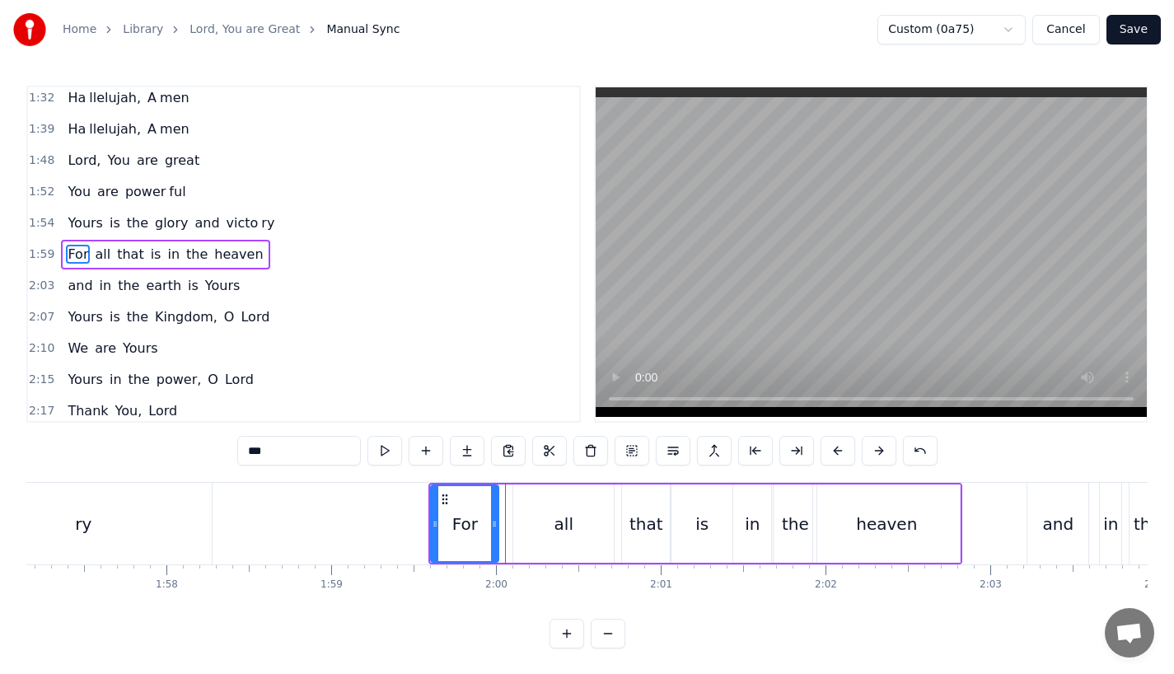
click at [840, 453] on button at bounding box center [837, 451] width 35 height 30
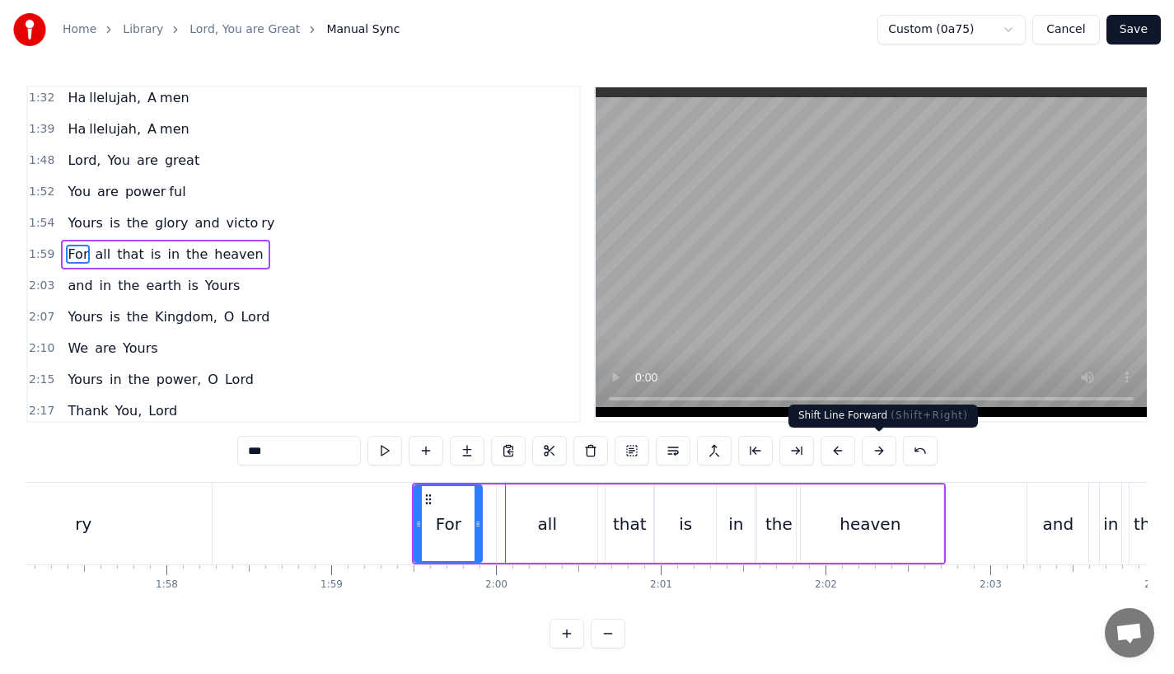
click at [871, 455] on button at bounding box center [879, 451] width 35 height 30
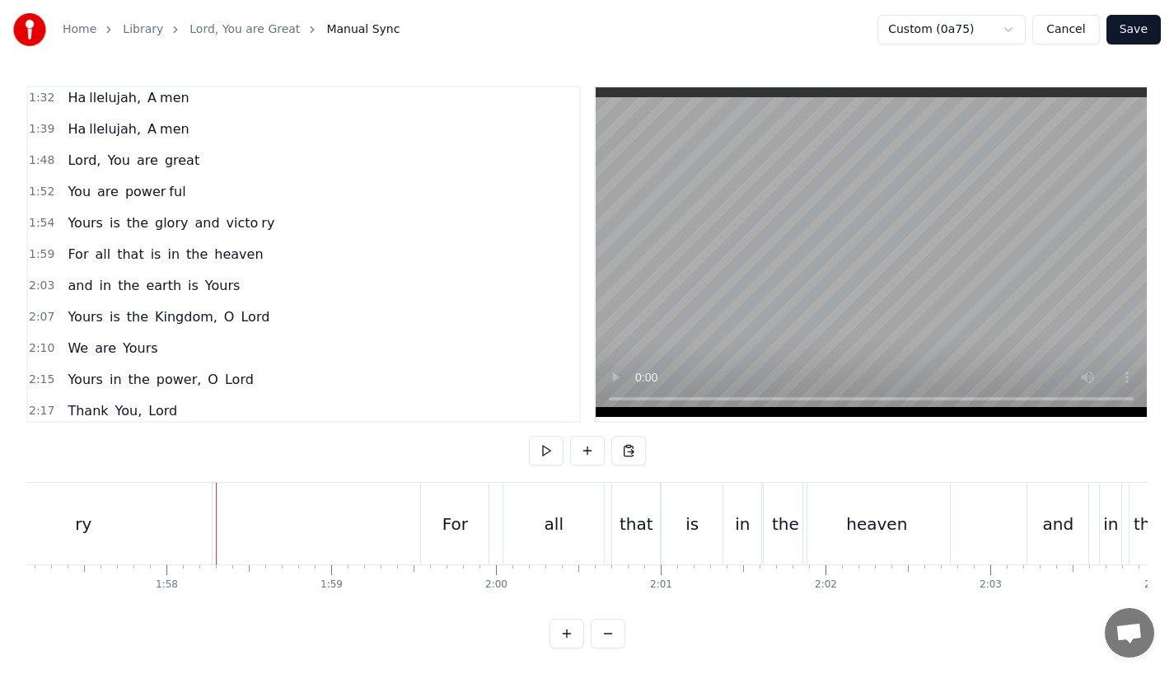
click at [168, 507] on div "ry" at bounding box center [83, 524] width 257 height 82
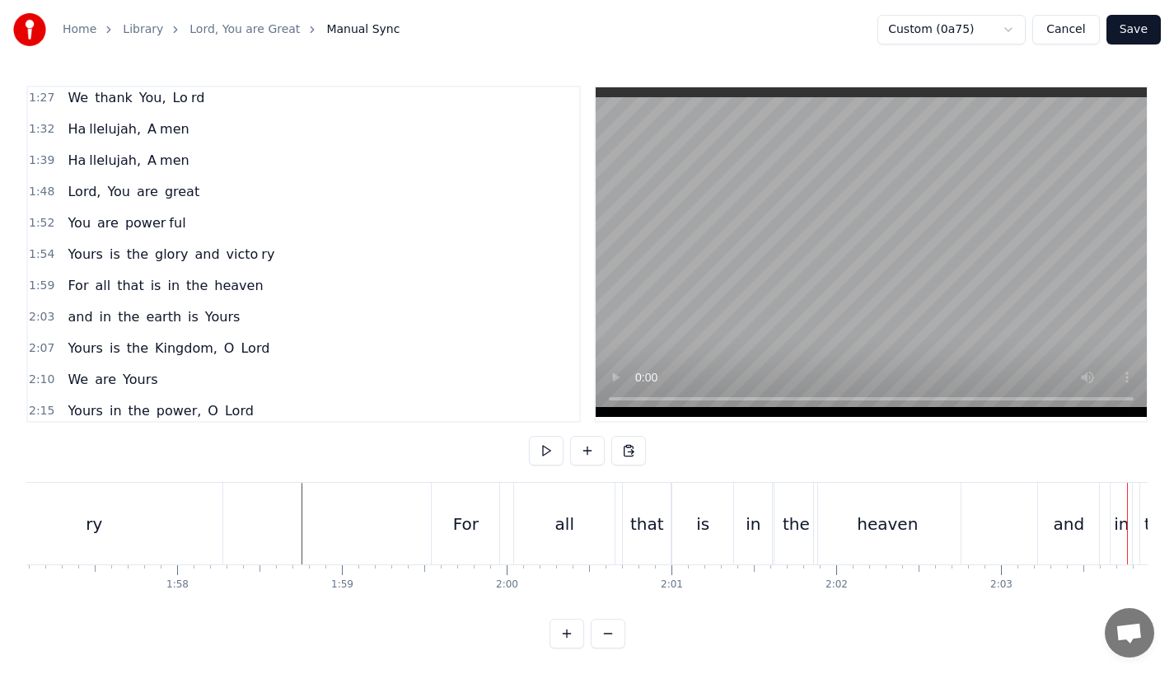
scroll to position [0, 19090]
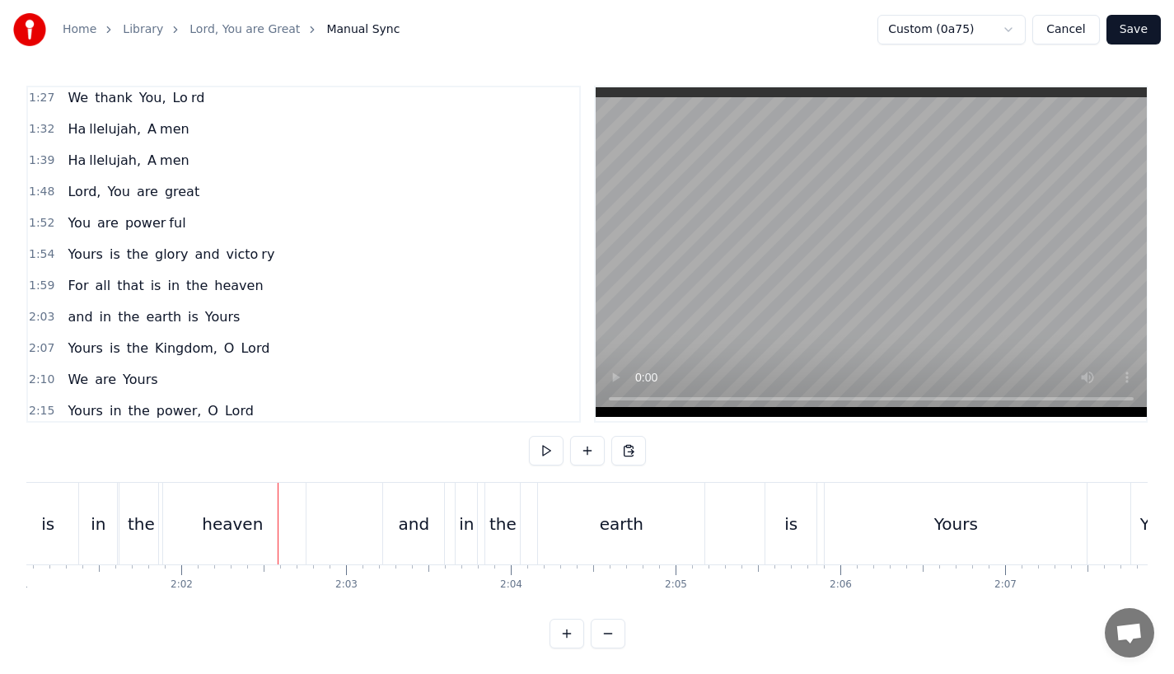
scroll to position [0, 19847]
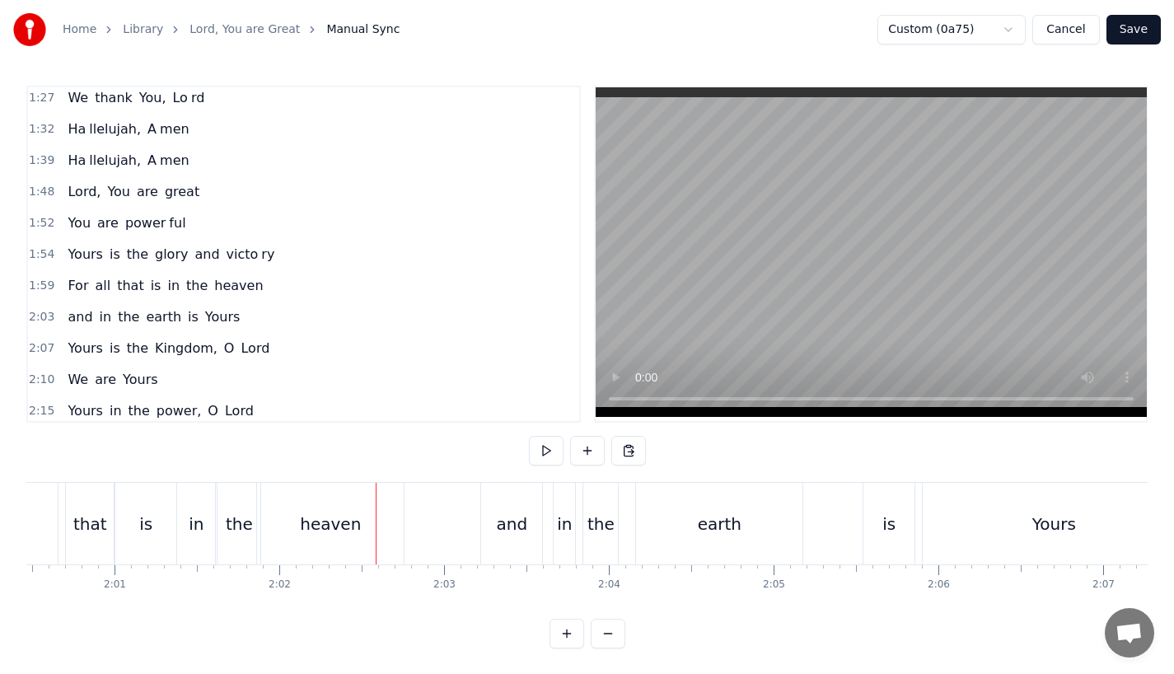
click at [381, 543] on div "heaven" at bounding box center [330, 524] width 147 height 82
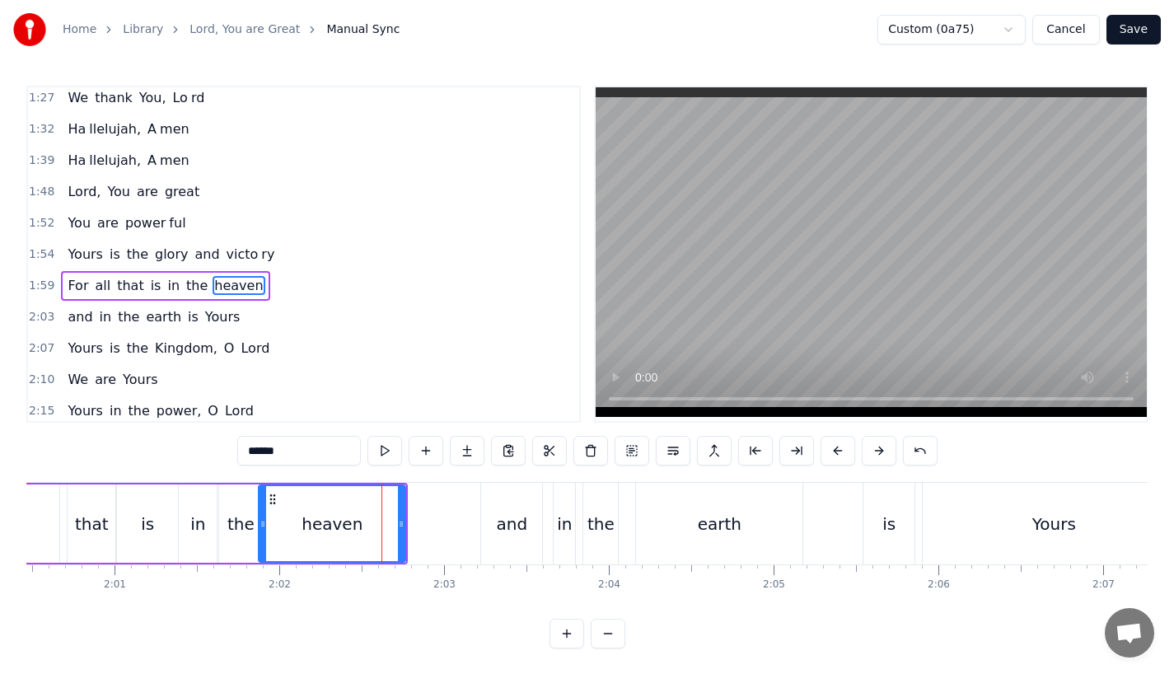
scroll to position [631, 0]
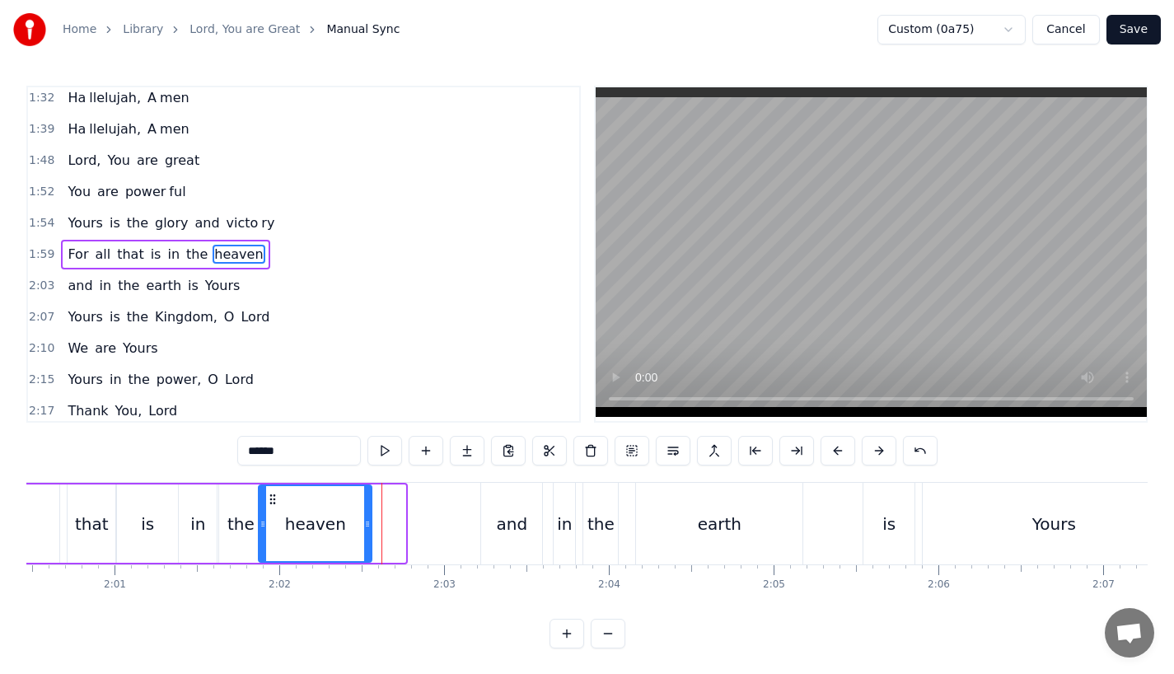
drag, startPoint x: 400, startPoint y: 531, endPoint x: 367, endPoint y: 531, distance: 33.8
click at [367, 531] on div at bounding box center [367, 523] width 7 height 75
click at [303, 512] on div "heaven" at bounding box center [315, 524] width 61 height 25
drag, startPoint x: 368, startPoint y: 531, endPoint x: 385, endPoint y: 531, distance: 16.5
click at [385, 531] on div at bounding box center [384, 523] width 7 height 75
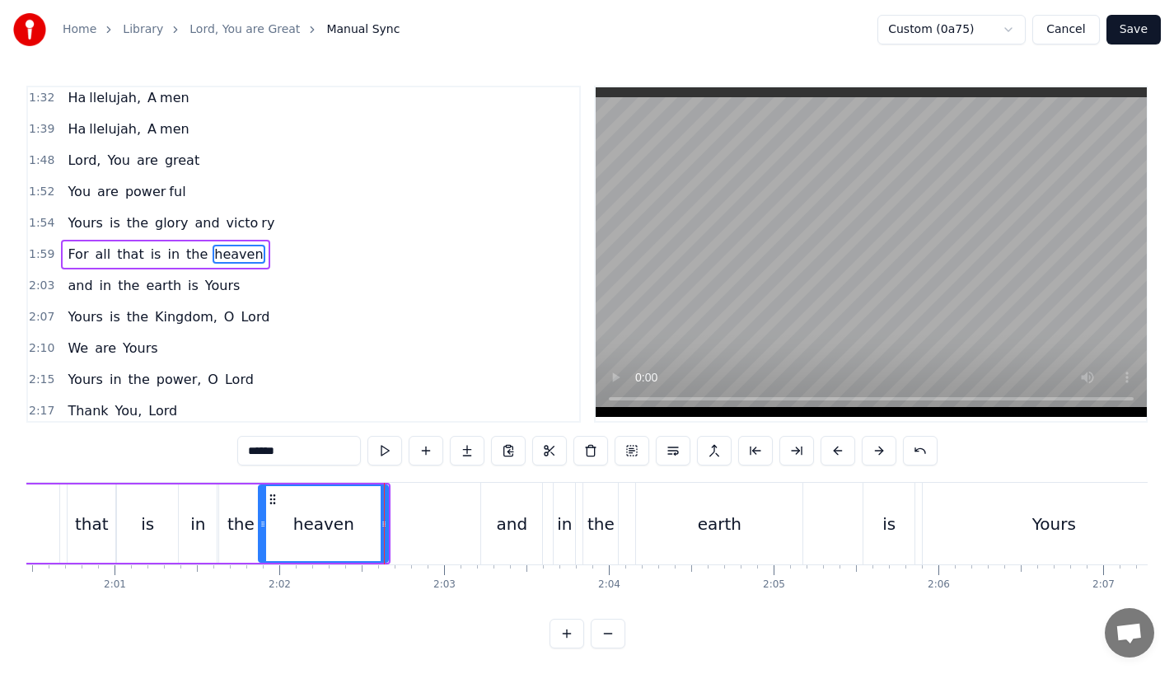
click at [287, 521] on div "heaven" at bounding box center [323, 523] width 128 height 75
click at [526, 532] on div "and" at bounding box center [511, 524] width 61 height 82
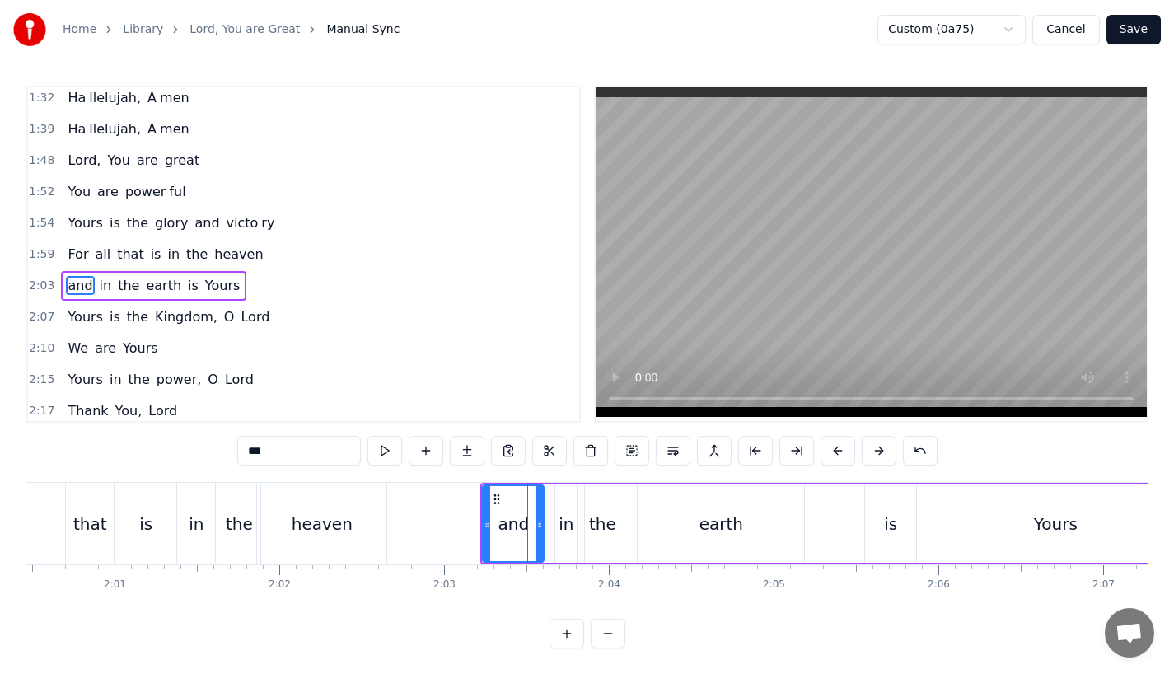
scroll to position [662, 0]
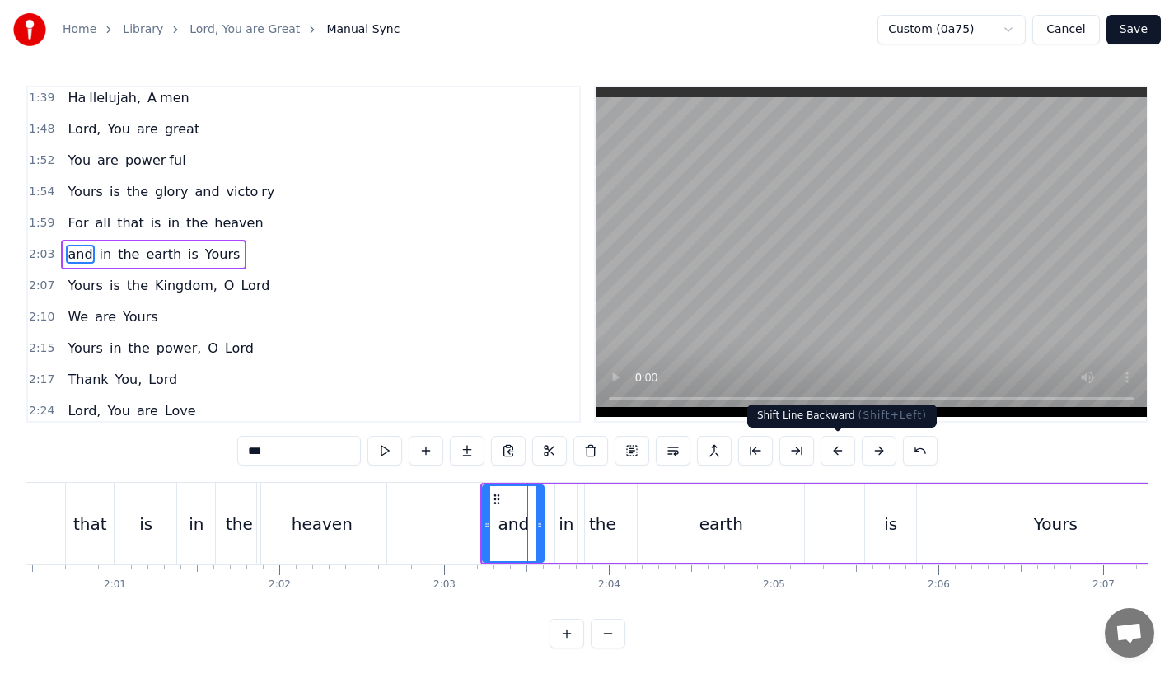
click at [835, 451] on button at bounding box center [837, 451] width 35 height 30
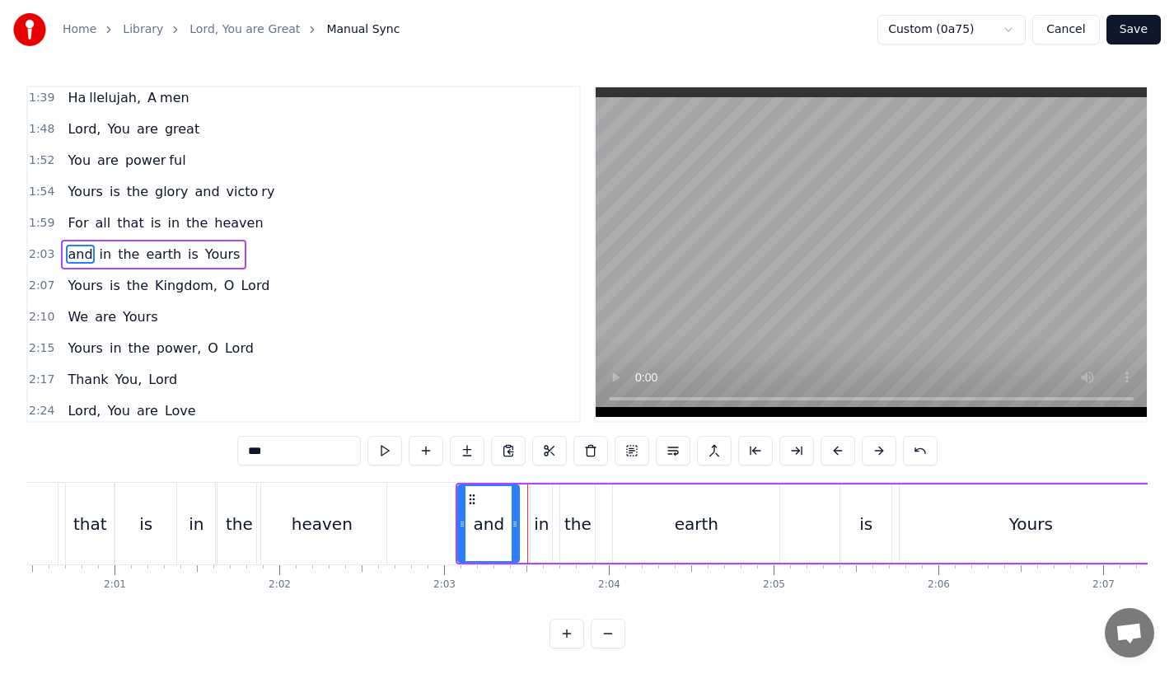
click at [835, 451] on button at bounding box center [837, 451] width 35 height 30
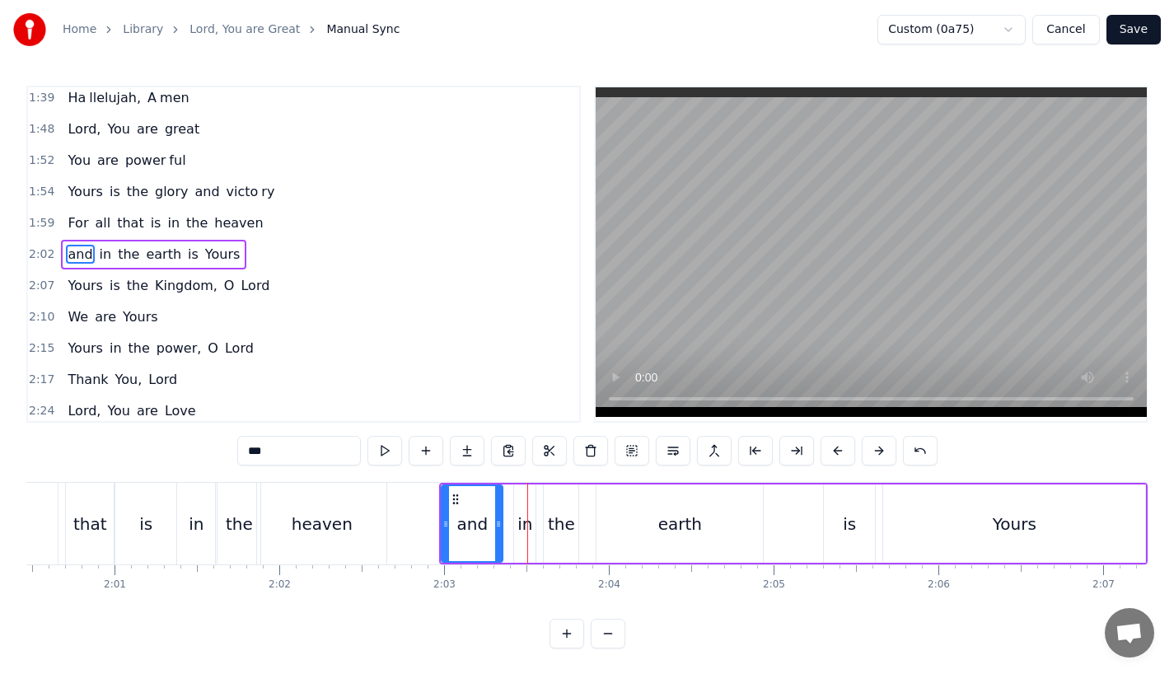
click at [835, 451] on button at bounding box center [837, 451] width 35 height 30
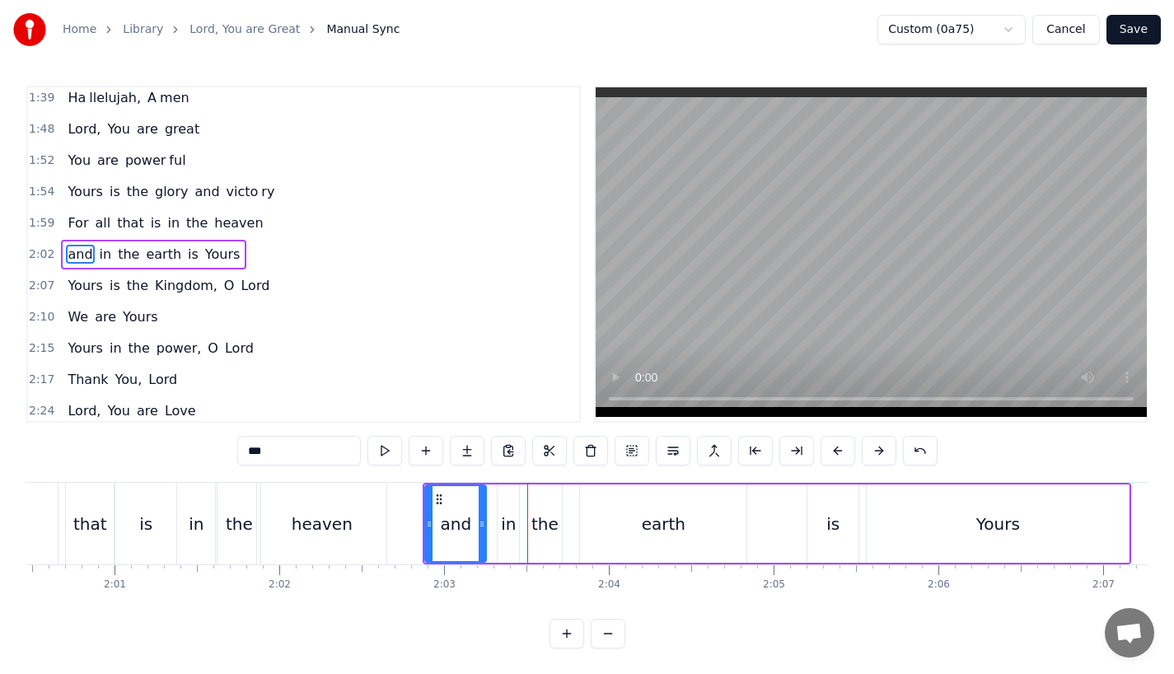
click at [835, 451] on button at bounding box center [837, 451] width 35 height 30
click at [328, 526] on div "heaven" at bounding box center [322, 524] width 61 height 25
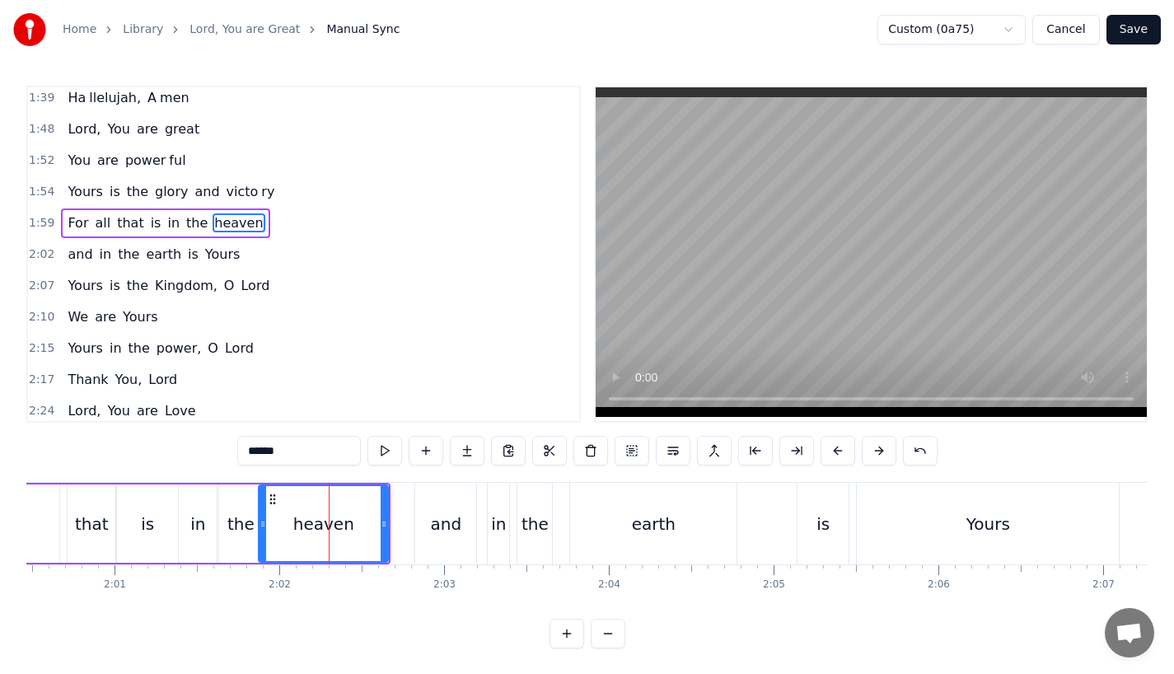
scroll to position [631, 0]
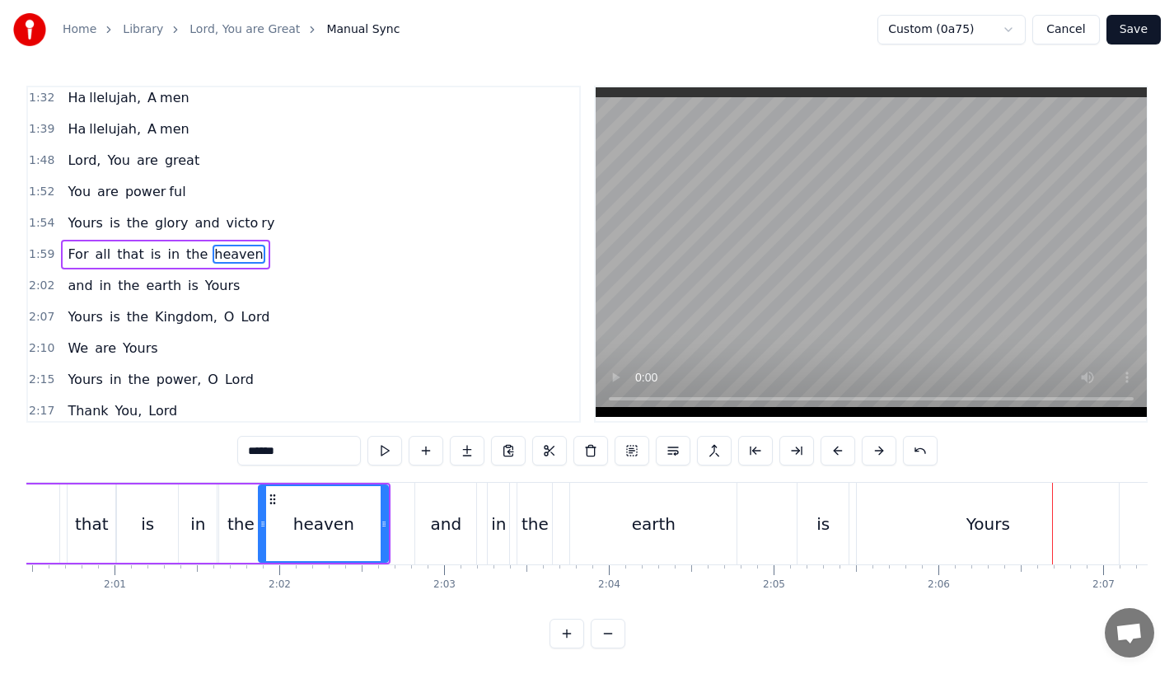
click at [325, 537] on div "heaven" at bounding box center [323, 523] width 128 height 75
click at [530, 521] on div "the" at bounding box center [534, 524] width 27 height 25
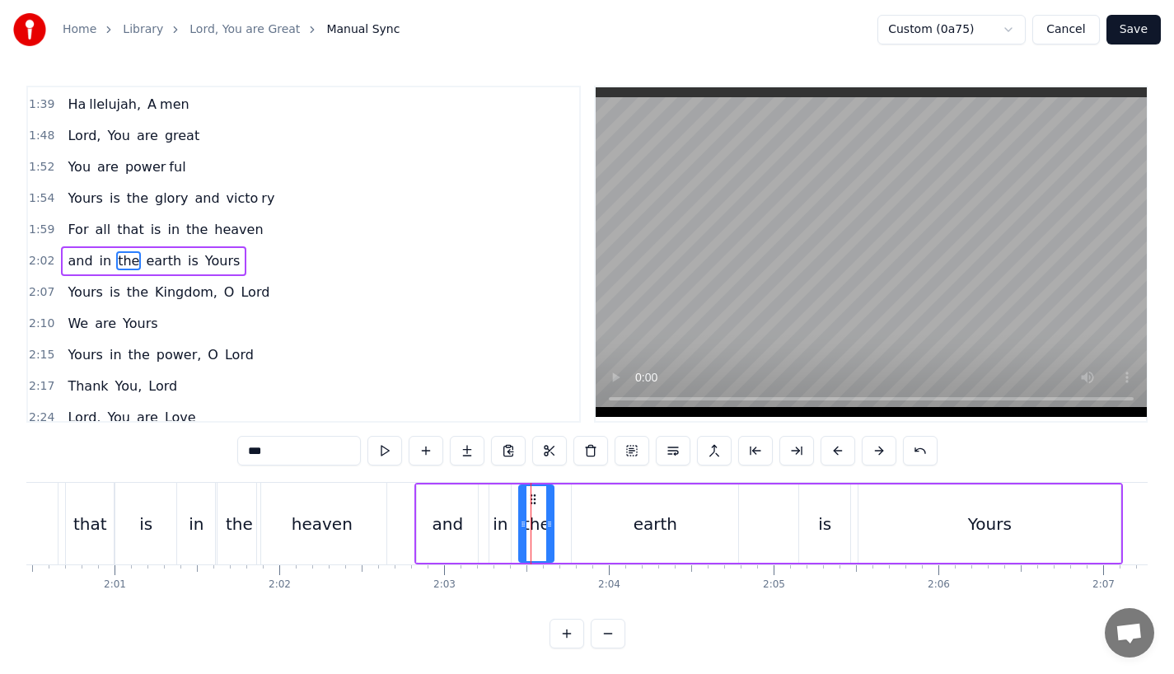
scroll to position [662, 0]
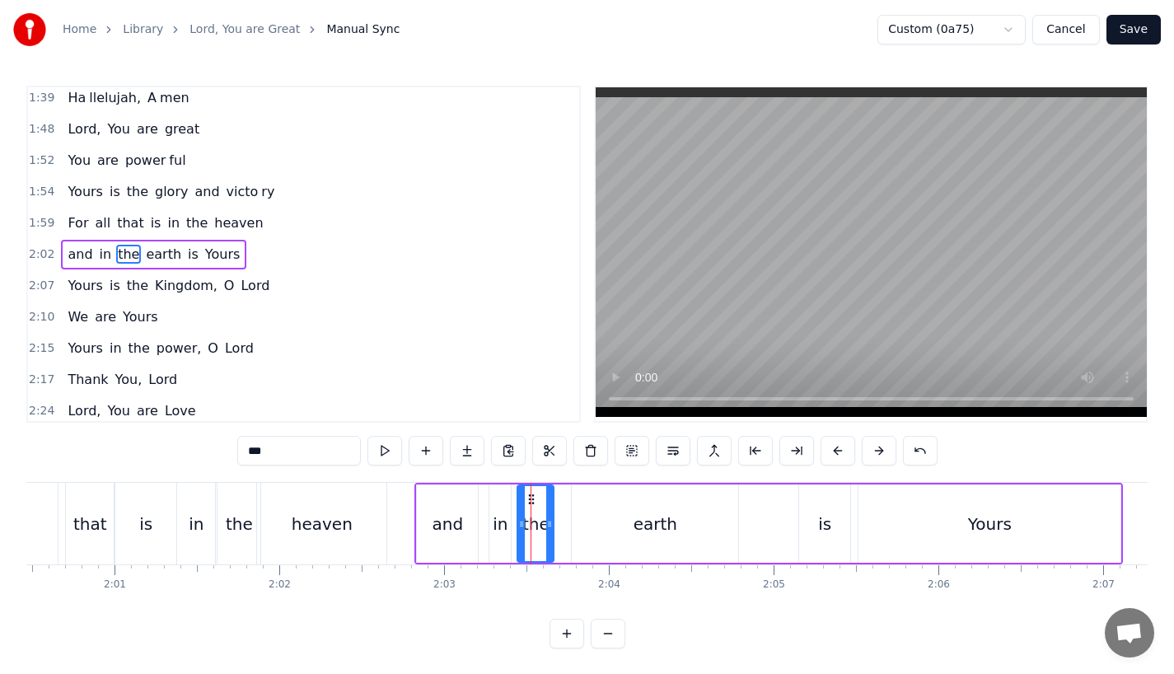
click at [518, 526] on icon at bounding box center [521, 523] width 7 height 13
click at [496, 526] on div "in" at bounding box center [500, 524] width 15 height 25
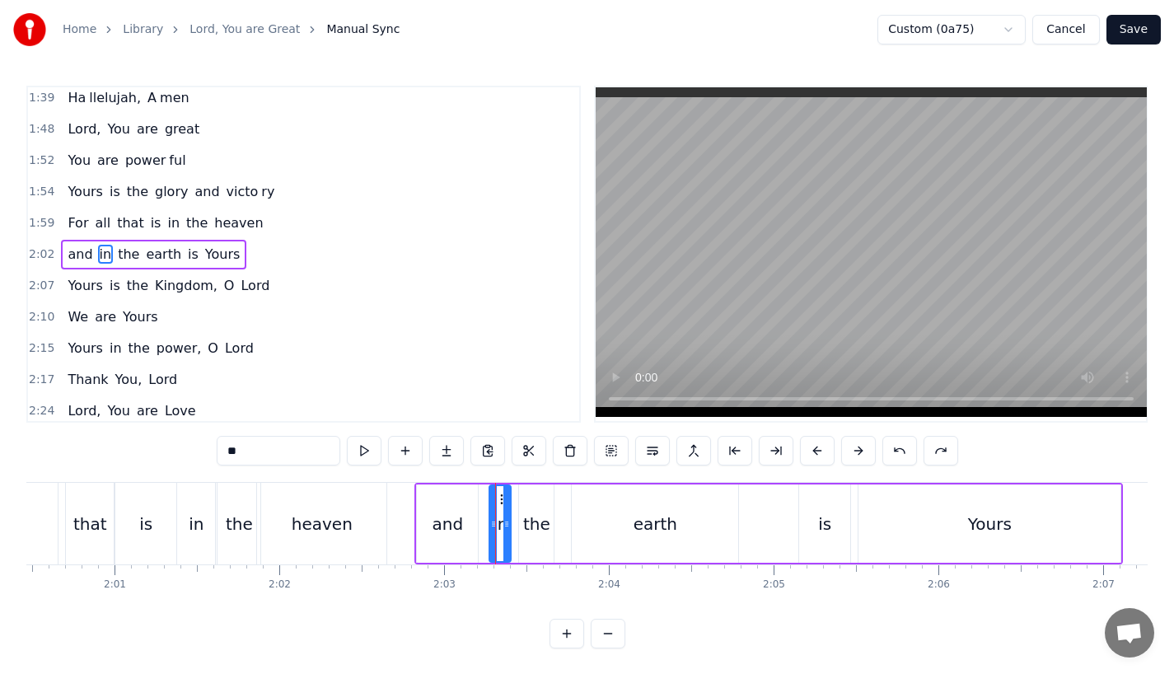
click at [551, 527] on div "the" at bounding box center [536, 523] width 35 height 78
drag, startPoint x: 551, startPoint y: 527, endPoint x: 563, endPoint y: 527, distance: 11.5
click at [563, 527] on icon at bounding box center [561, 523] width 7 height 13
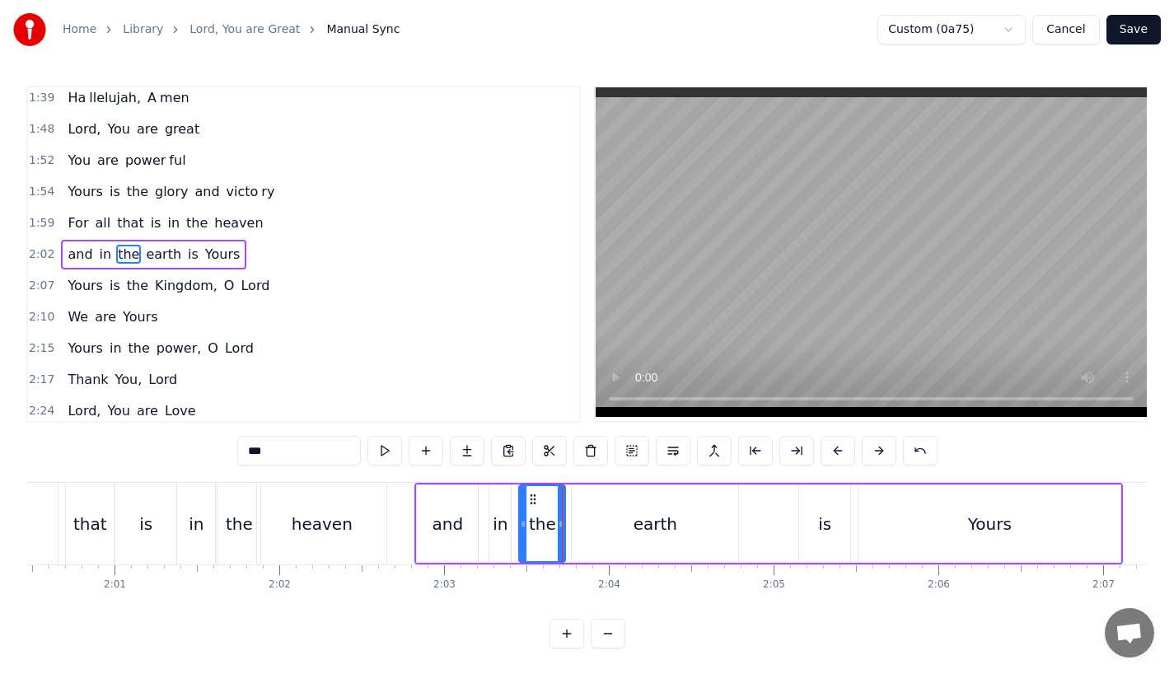
click at [504, 526] on div "in" at bounding box center [500, 524] width 15 height 25
type input "**"
drag, startPoint x: 507, startPoint y: 526, endPoint x: 516, endPoint y: 526, distance: 9.1
click at [516, 526] on icon at bounding box center [515, 523] width 7 height 13
click at [479, 528] on div "and in the earth is Yours" at bounding box center [768, 524] width 708 height 82
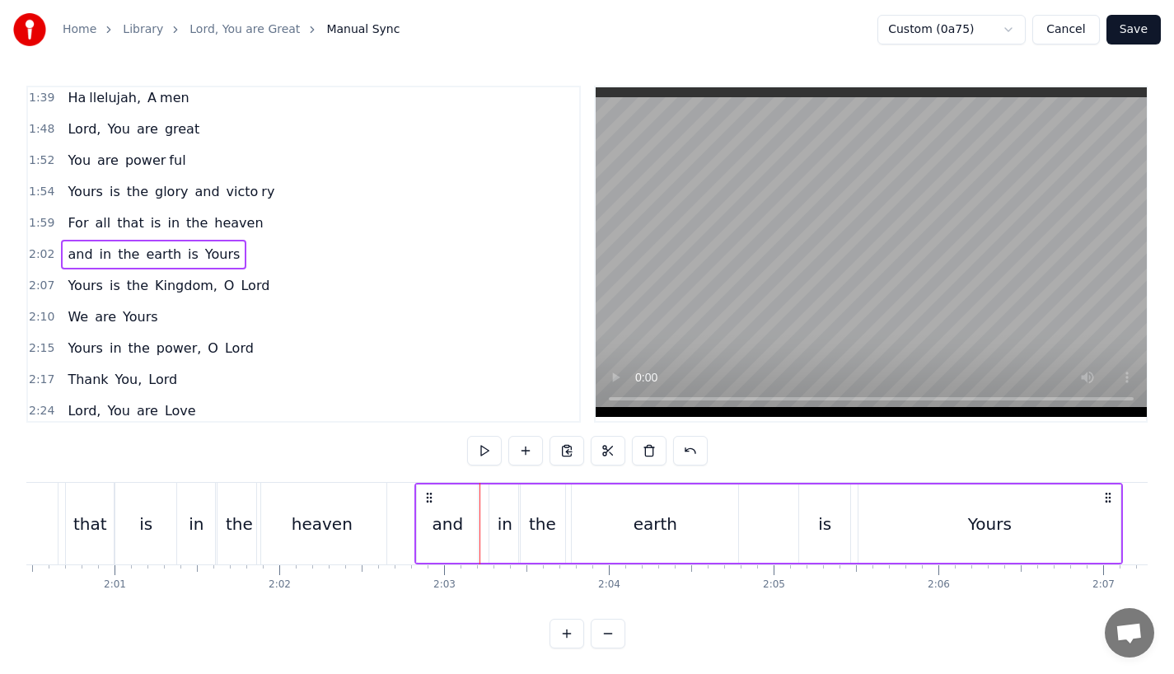
click at [577, 522] on div "earth" at bounding box center [655, 523] width 166 height 78
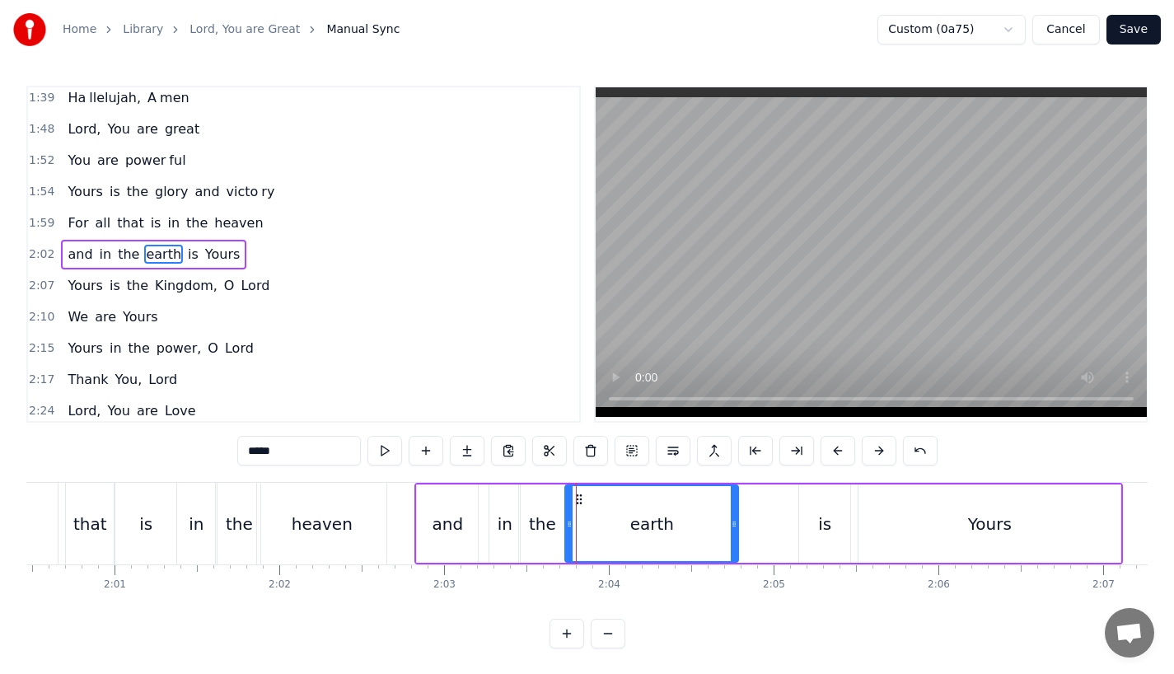
click at [567, 524] on icon at bounding box center [569, 523] width 7 height 13
drag, startPoint x: 733, startPoint y: 530, endPoint x: 705, endPoint y: 530, distance: 28.0
click at [708, 530] on div at bounding box center [711, 523] width 7 height 75
click at [813, 524] on div "is" at bounding box center [824, 523] width 51 height 78
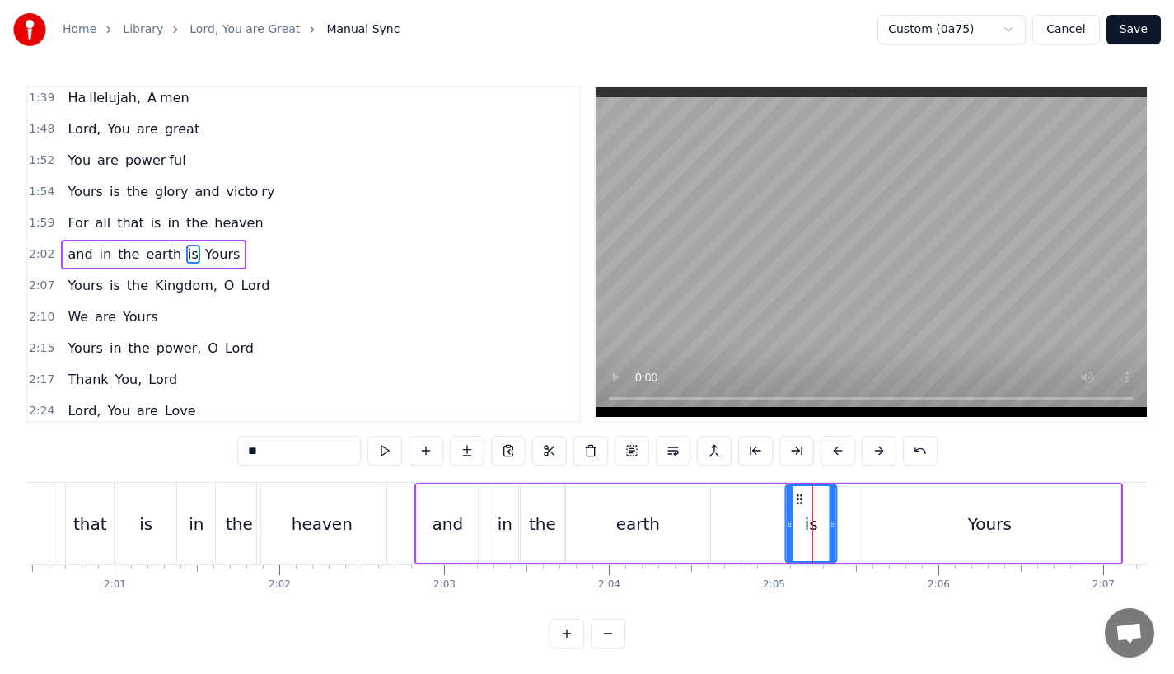
drag, startPoint x: 810, startPoint y: 494, endPoint x: 793, endPoint y: 495, distance: 16.5
click at [793, 495] on icon at bounding box center [799, 499] width 13 height 13
click at [903, 525] on div "Yours" at bounding box center [989, 523] width 262 height 78
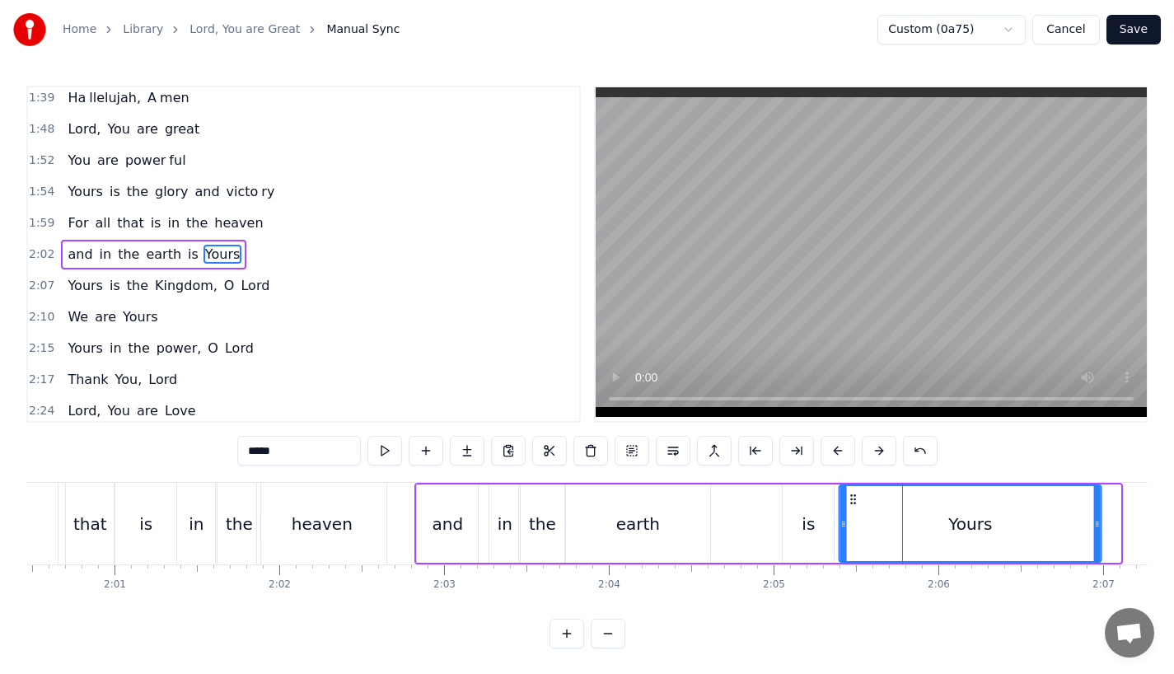
drag, startPoint x: 876, startPoint y: 498, endPoint x: 857, endPoint y: 499, distance: 19.0
click at [857, 499] on icon at bounding box center [853, 499] width 13 height 13
click at [784, 528] on div "is" at bounding box center [808, 523] width 51 height 78
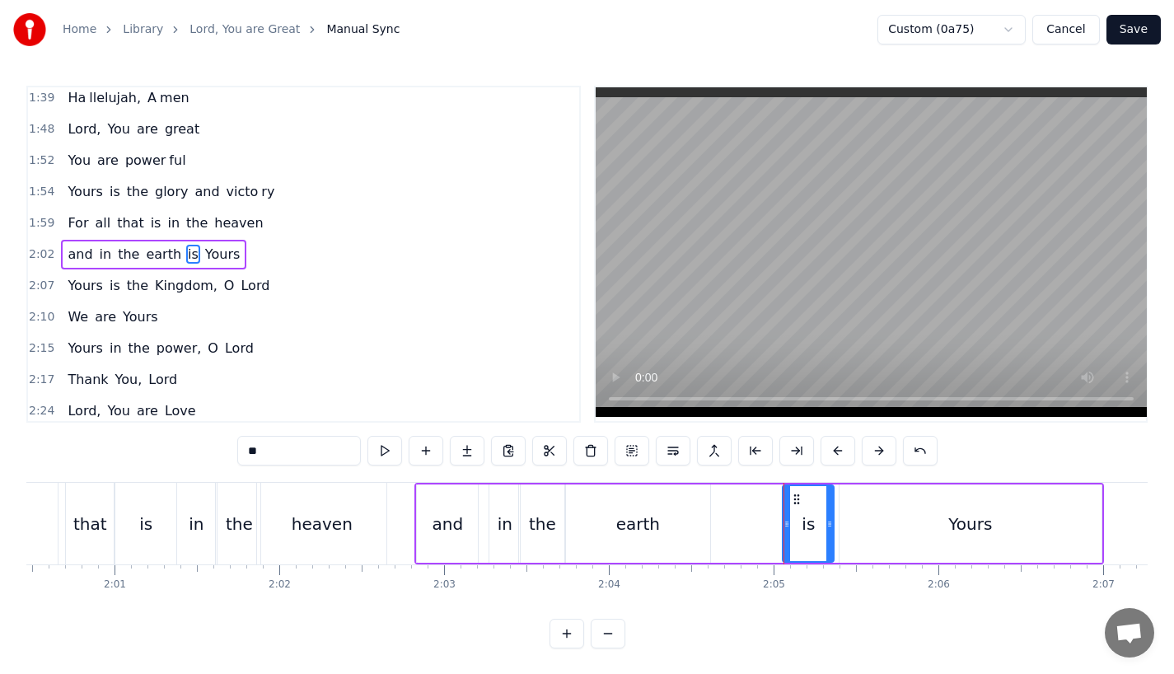
click at [705, 533] on div "earth" at bounding box center [637, 523] width 145 height 78
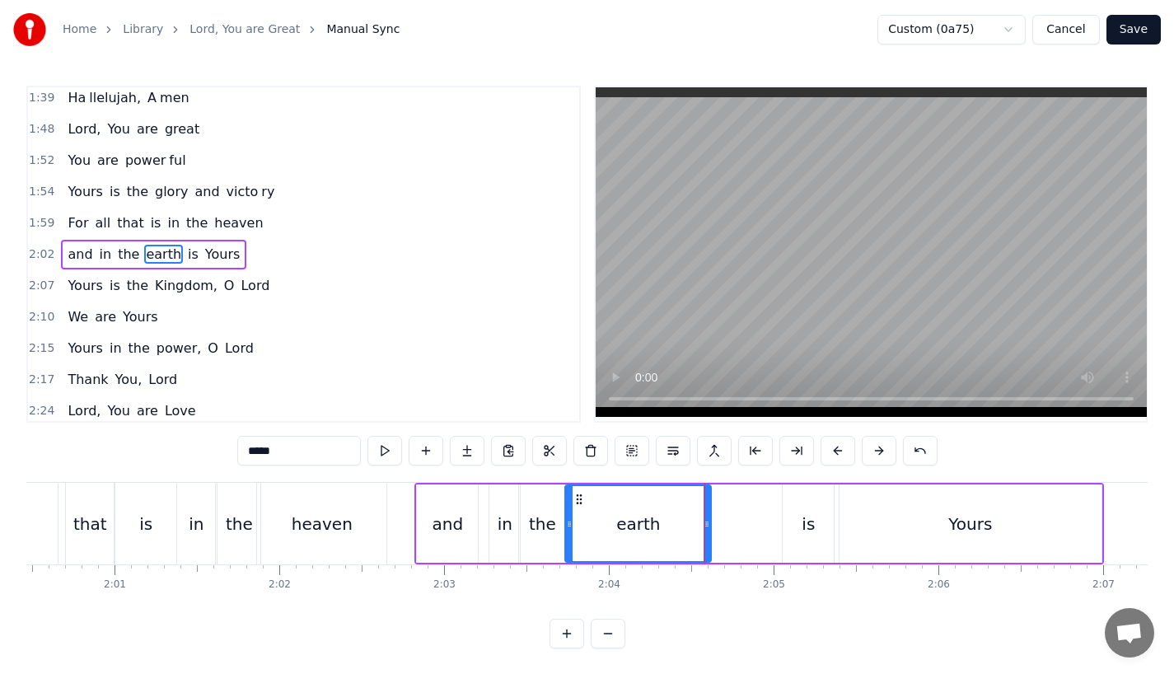
drag, startPoint x: 708, startPoint y: 533, endPoint x: 727, endPoint y: 533, distance: 18.9
click at [710, 533] on div at bounding box center [707, 523] width 7 height 75
click at [455, 515] on div "and" at bounding box center [447, 524] width 31 height 25
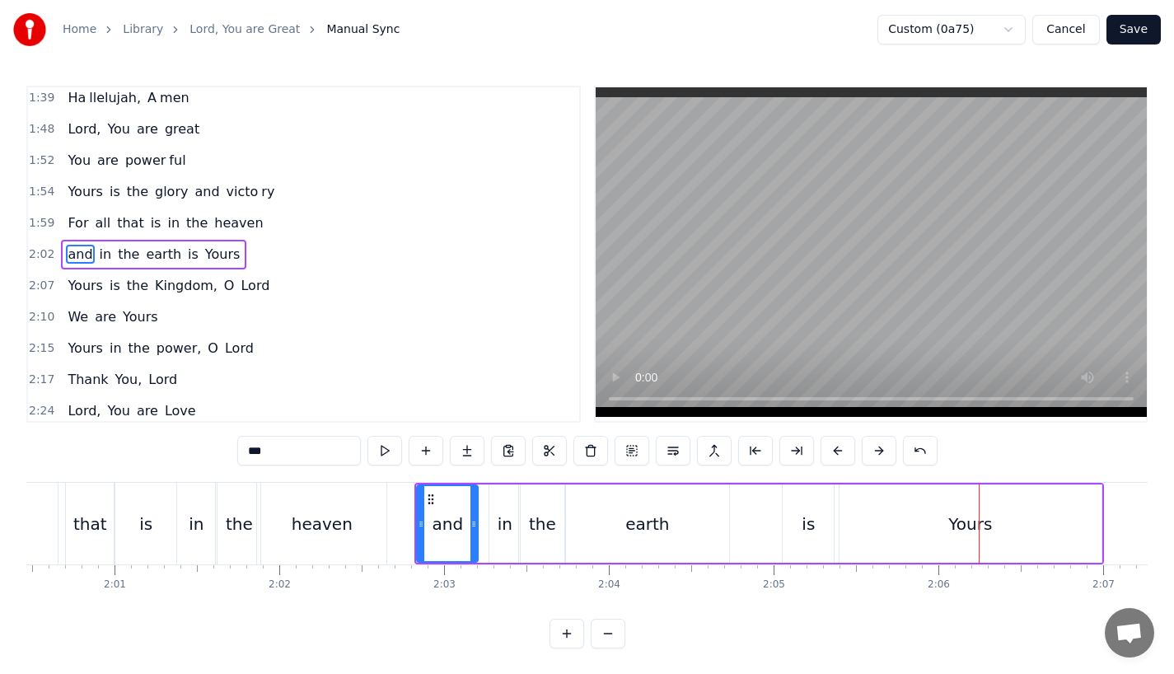
click at [371, 500] on div "heaven" at bounding box center [321, 524] width 129 height 82
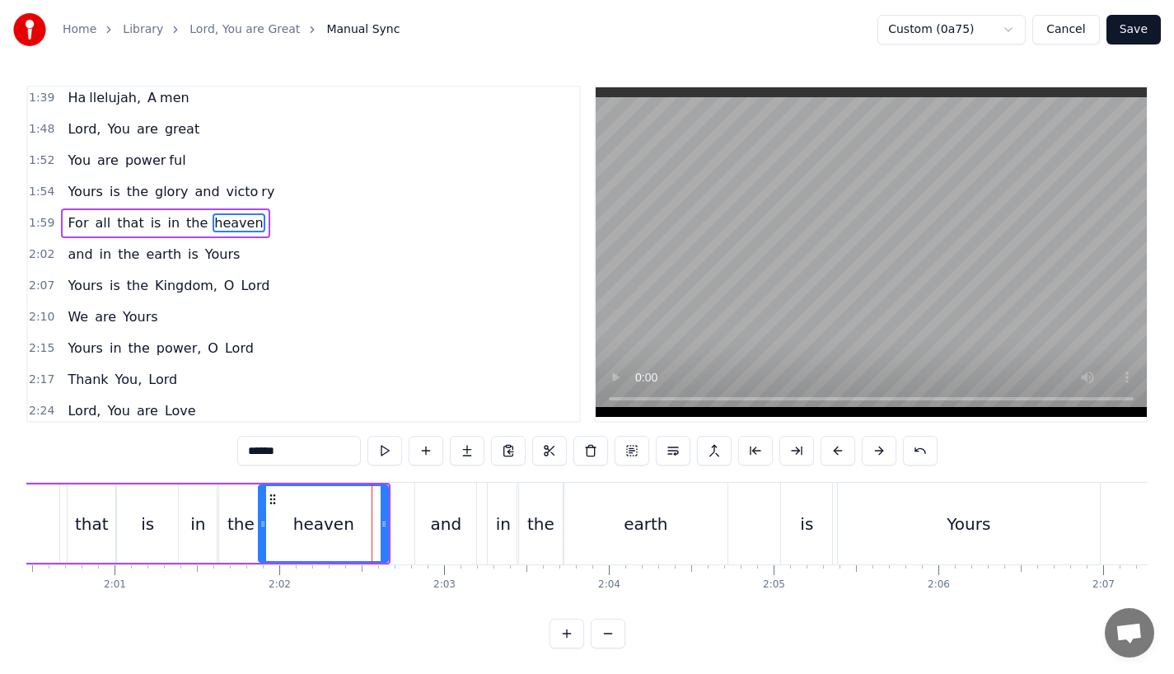
scroll to position [631, 0]
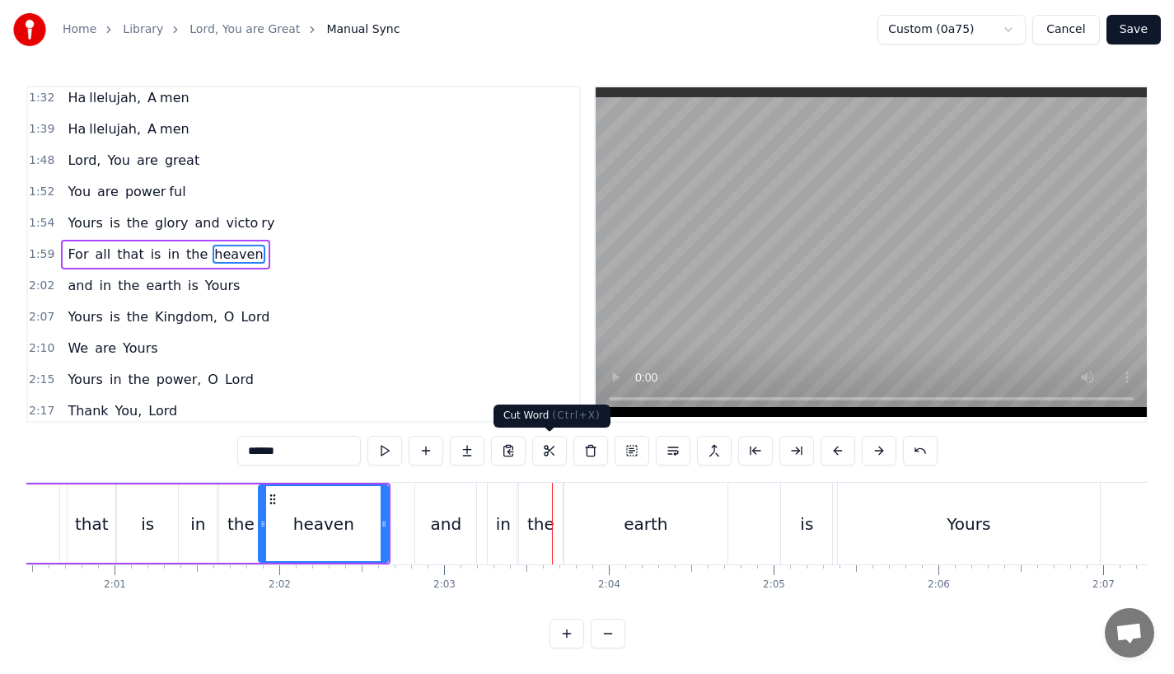
click at [540, 528] on div "the" at bounding box center [540, 524] width 27 height 25
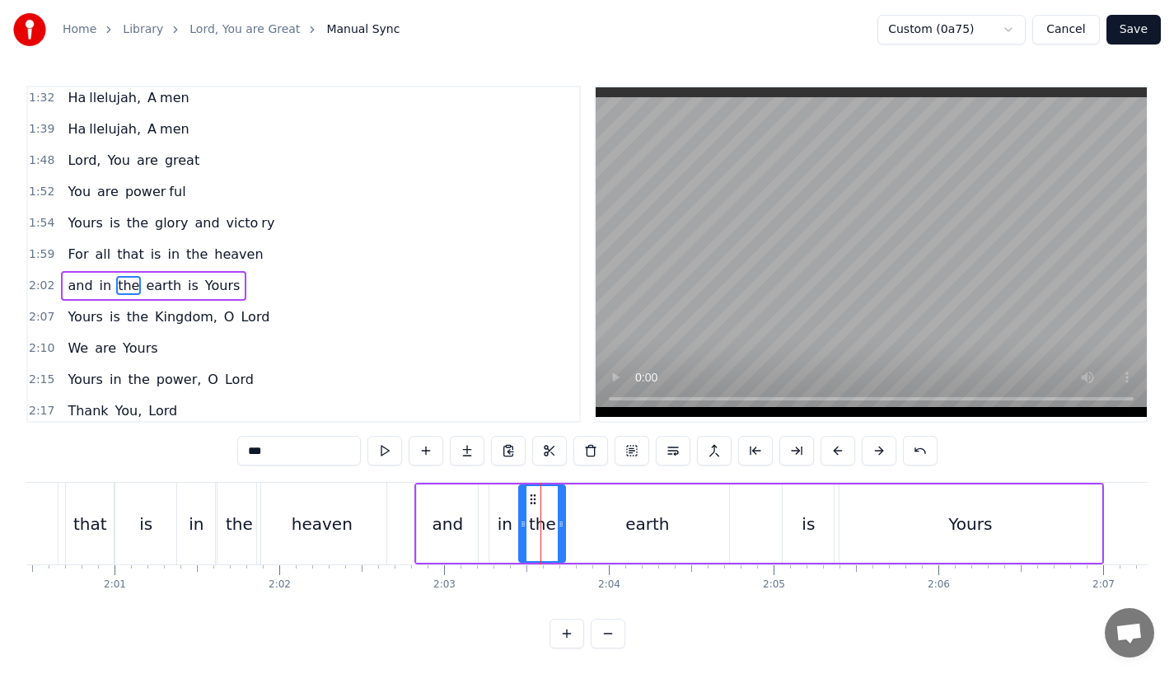
scroll to position [662, 0]
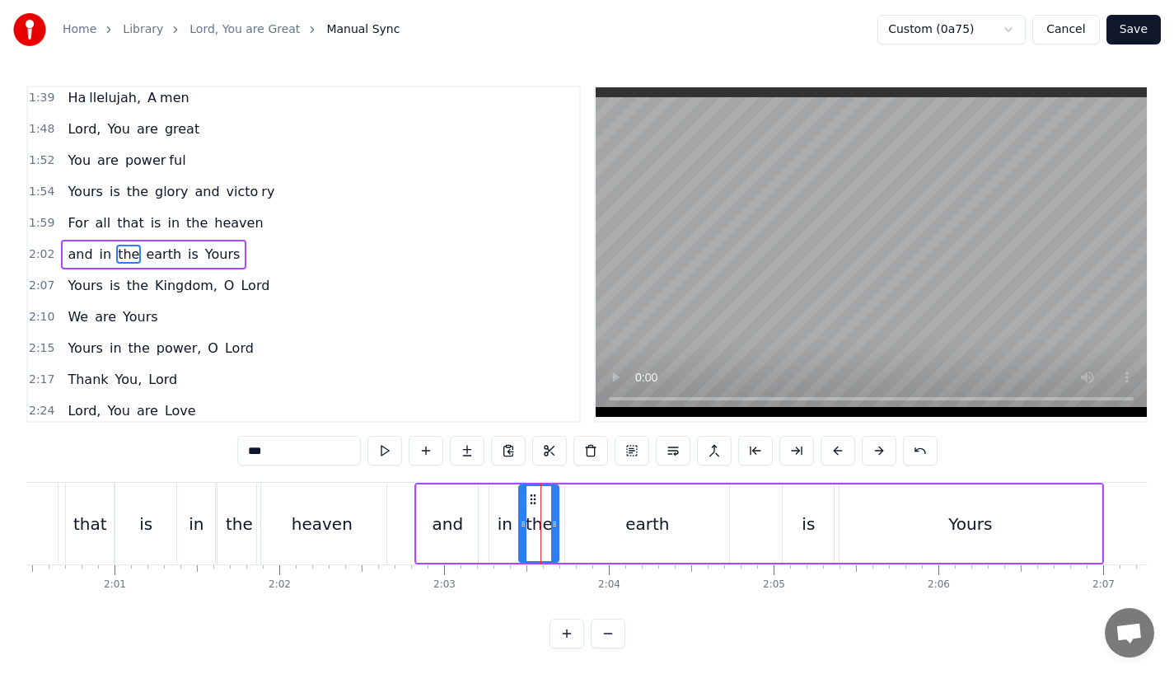
drag, startPoint x: 559, startPoint y: 526, endPoint x: 549, endPoint y: 526, distance: 9.9
click at [551, 526] on icon at bounding box center [554, 523] width 7 height 13
click at [596, 523] on div "earth" at bounding box center [647, 523] width 164 height 78
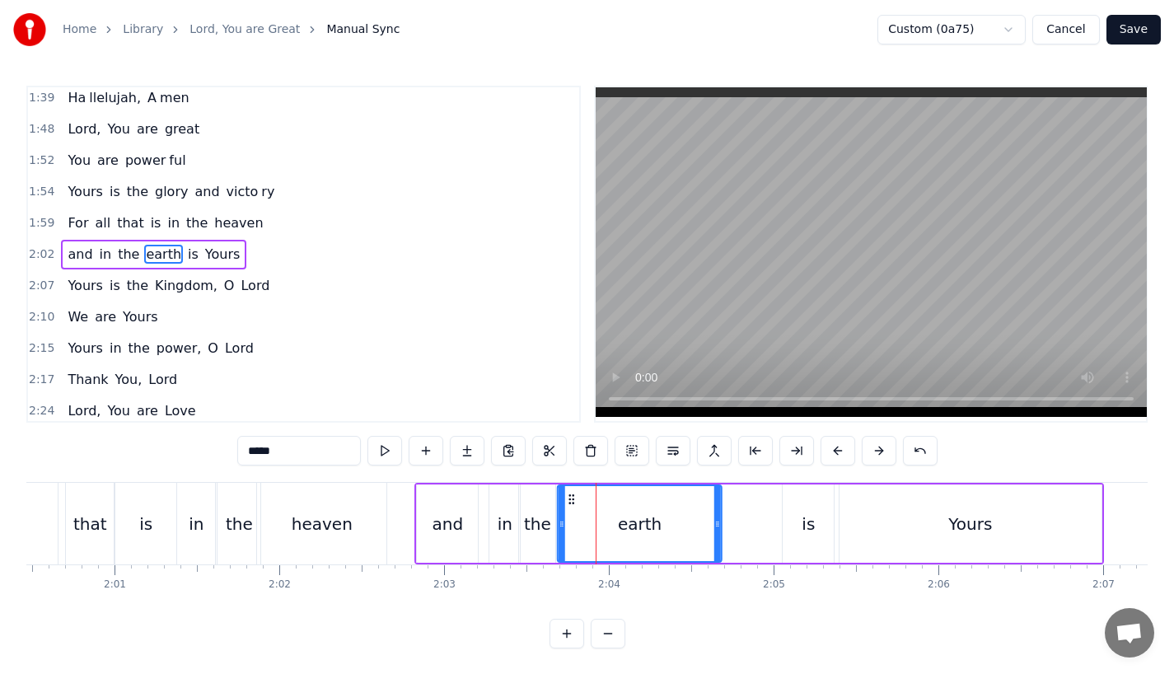
drag, startPoint x: 577, startPoint y: 495, endPoint x: 567, endPoint y: 496, distance: 9.9
click at [567, 496] on icon at bounding box center [571, 499] width 13 height 13
click at [354, 514] on div "heaven" at bounding box center [321, 524] width 129 height 82
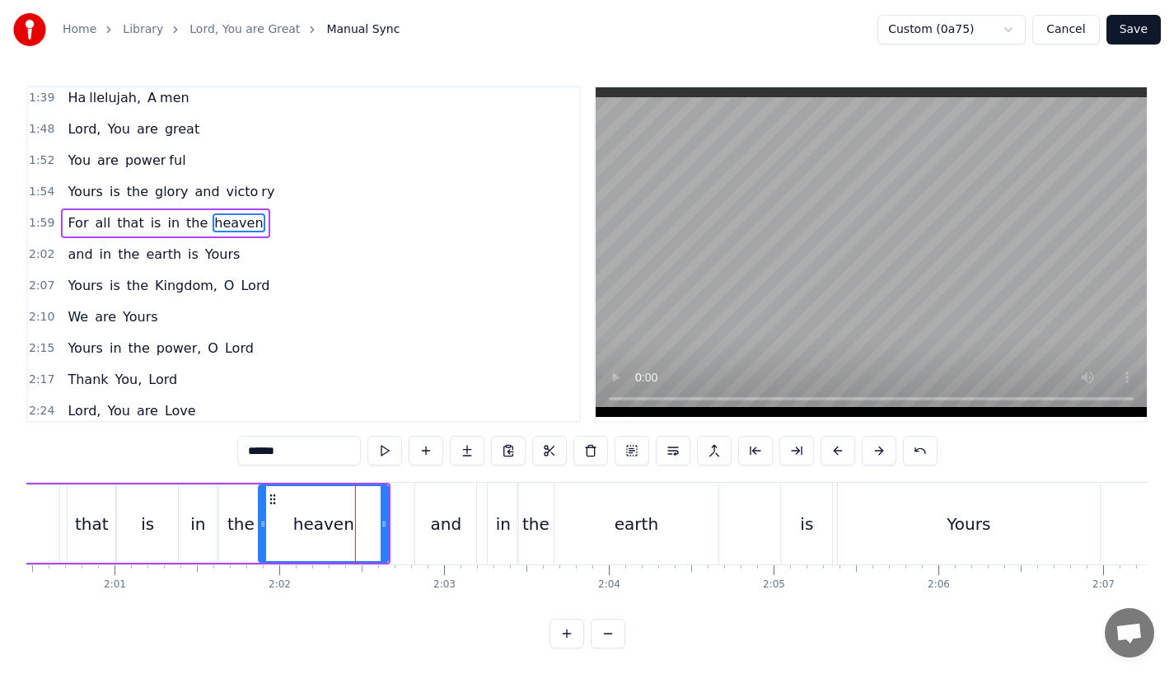
scroll to position [631, 0]
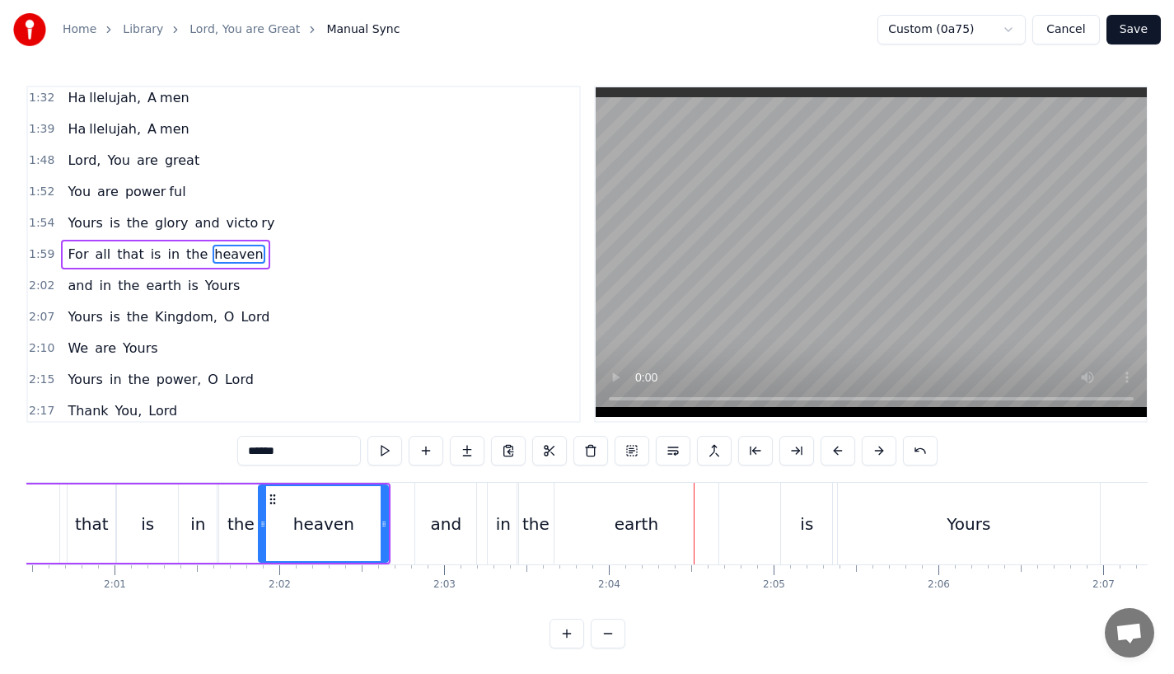
click at [549, 514] on div "the" at bounding box center [535, 524] width 36 height 82
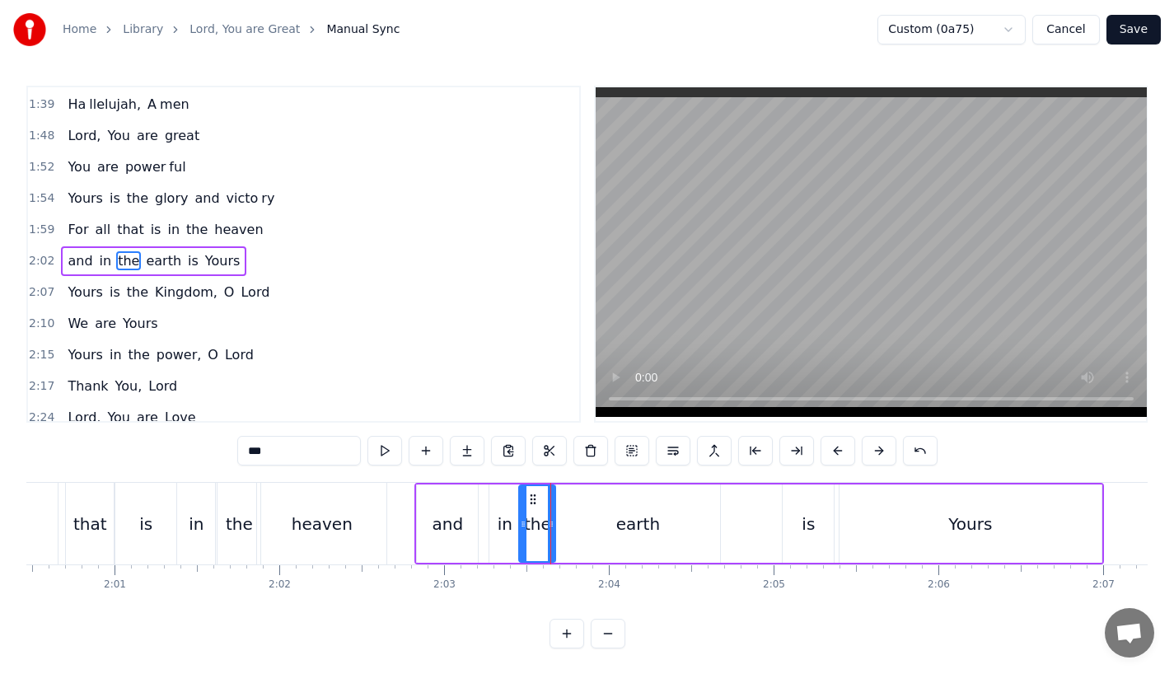
scroll to position [662, 0]
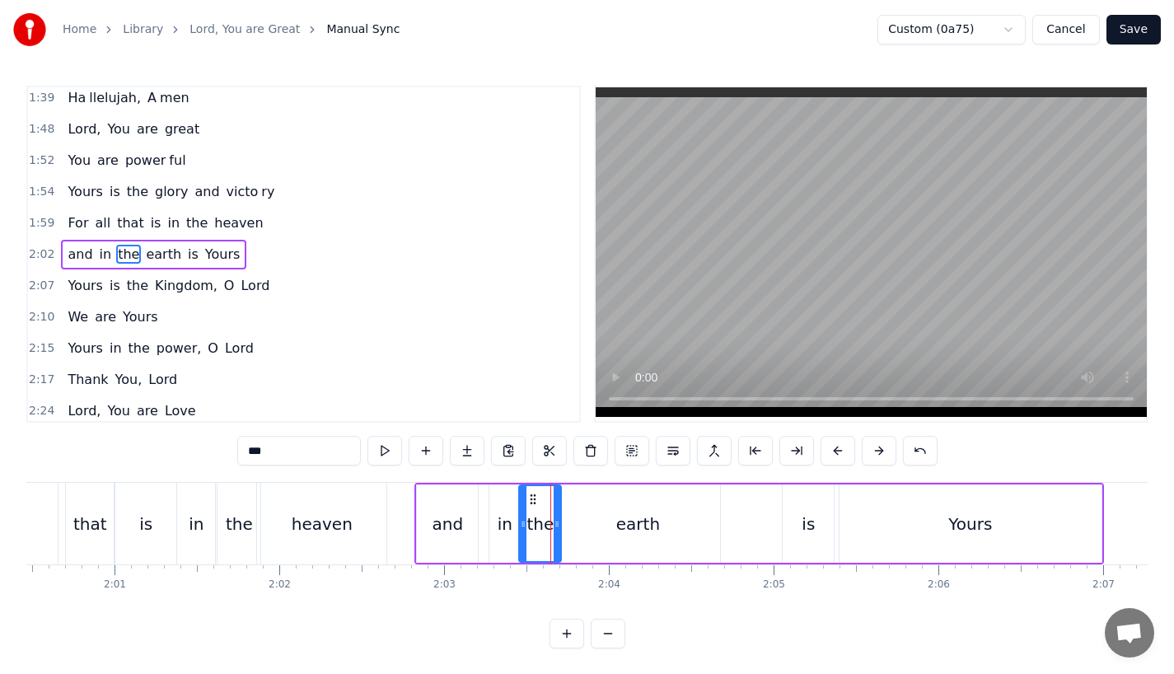
click at [559, 523] on icon at bounding box center [557, 523] width 7 height 13
click at [582, 523] on div "earth" at bounding box center [638, 523] width 164 height 78
type input "*****"
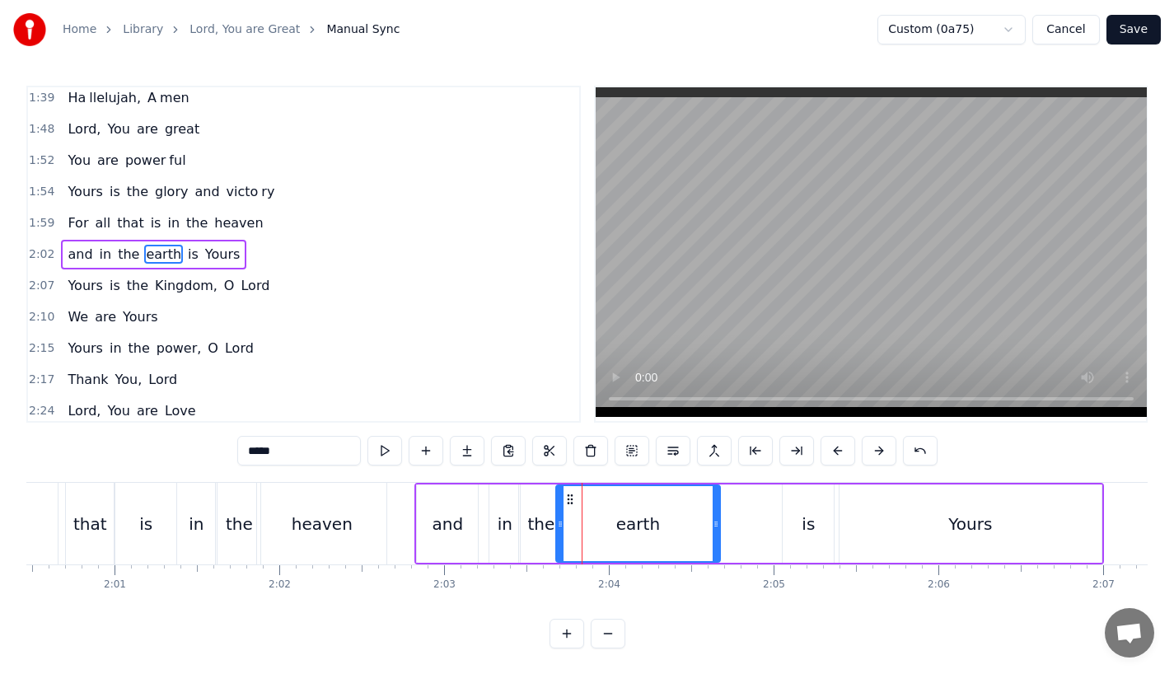
click at [575, 492] on div "earth" at bounding box center [638, 523] width 162 height 75
drag, startPoint x: 573, startPoint y: 498, endPoint x: 586, endPoint y: 498, distance: 13.2
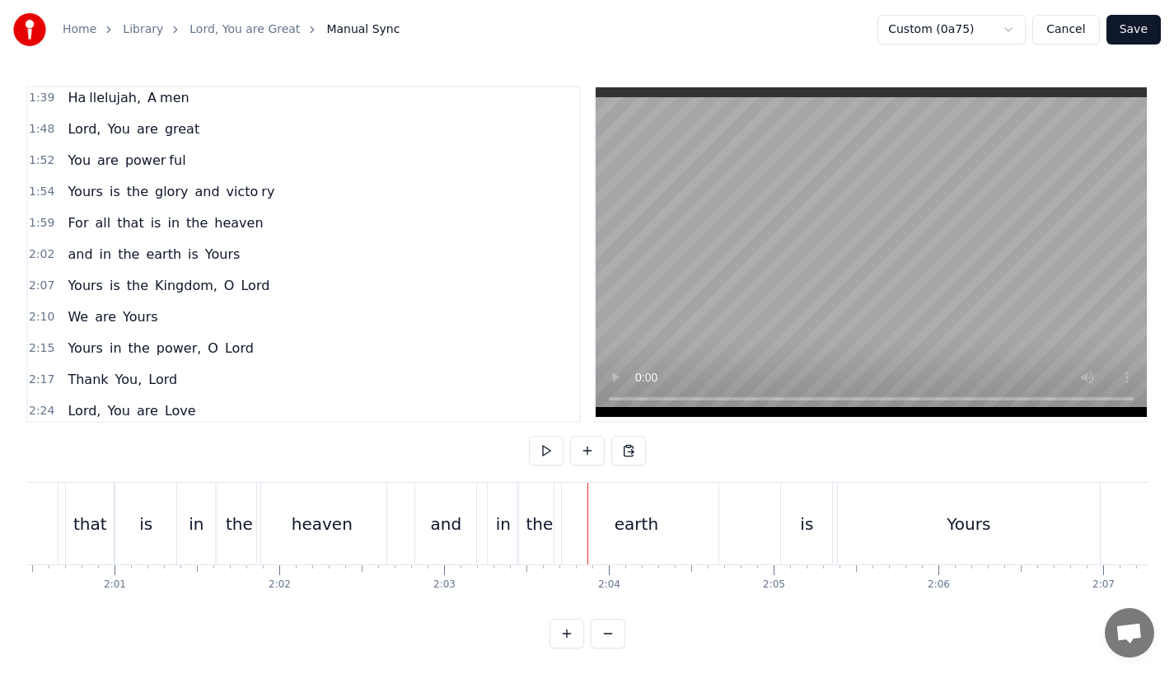
click at [570, 498] on div "earth" at bounding box center [636, 524] width 164 height 82
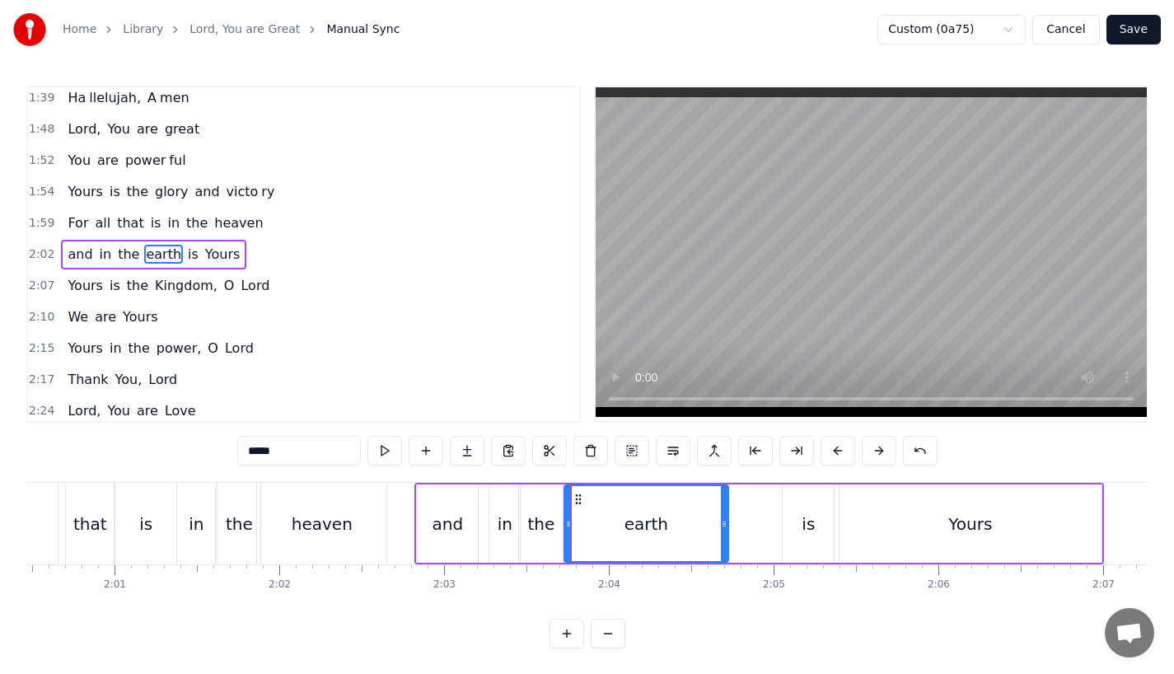
click at [577, 498] on icon at bounding box center [578, 499] width 13 height 13
click at [719, 529] on div "earth" at bounding box center [645, 523] width 164 height 78
click at [711, 529] on div "earth" at bounding box center [642, 523] width 158 height 78
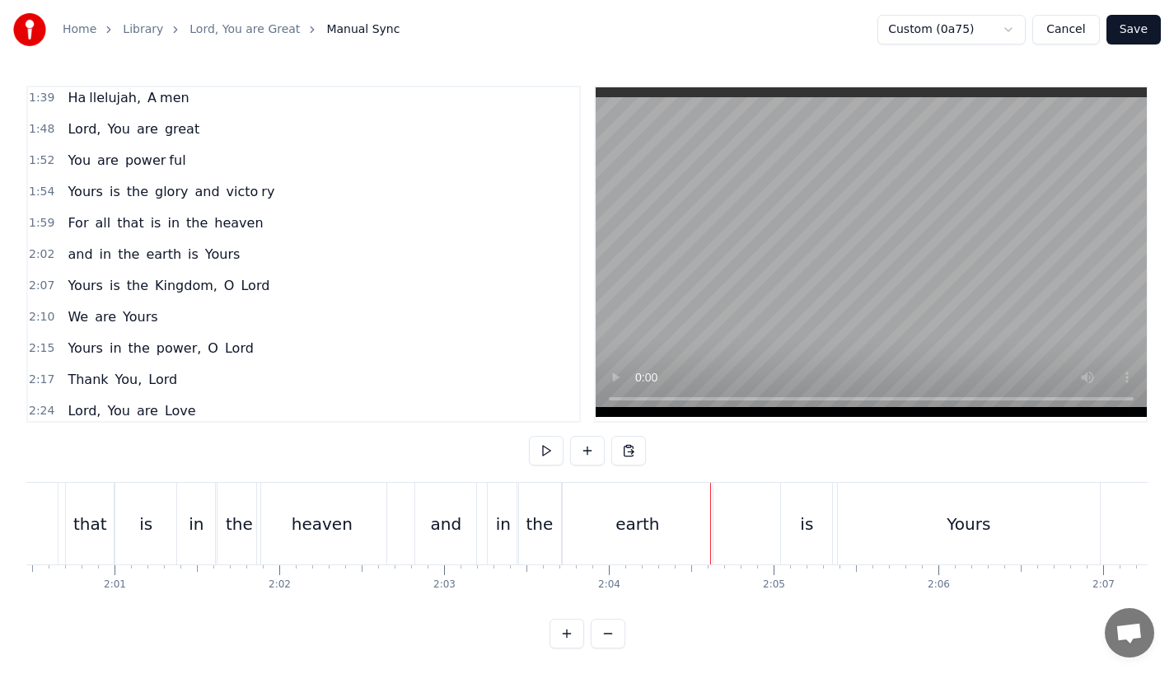
click at [697, 526] on div "earth" at bounding box center [638, 524] width 150 height 82
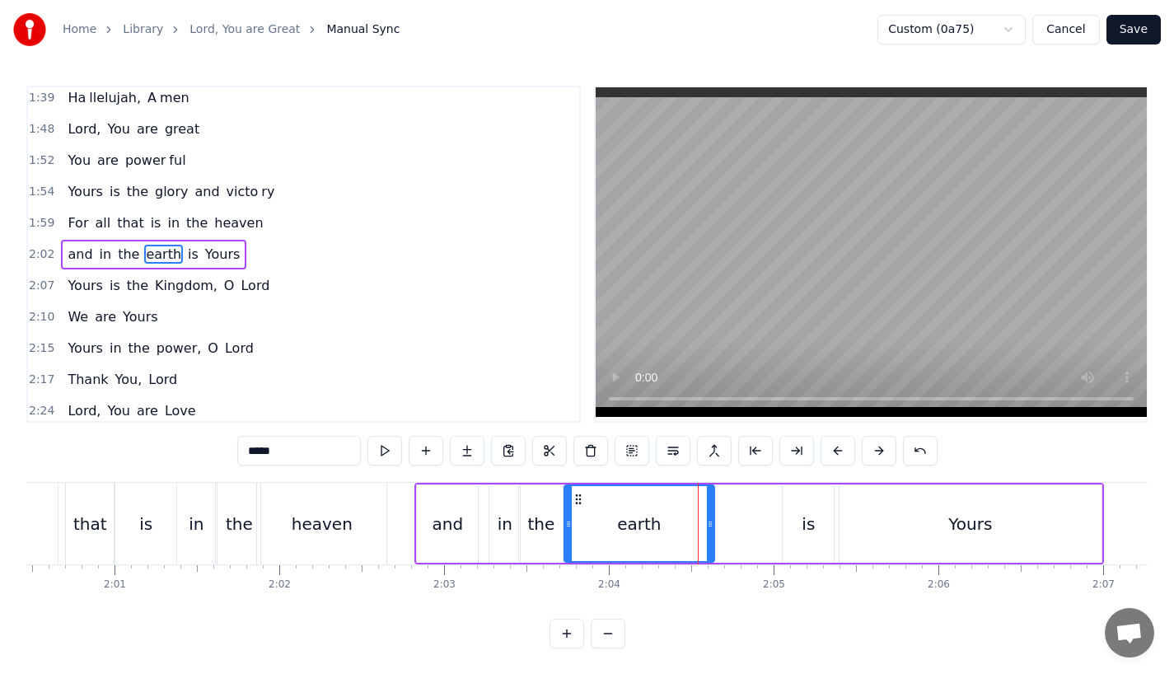
click at [707, 533] on div at bounding box center [710, 523] width 7 height 75
click at [716, 527] on icon at bounding box center [714, 523] width 7 height 13
click at [341, 521] on div "heaven" at bounding box center [322, 524] width 61 height 25
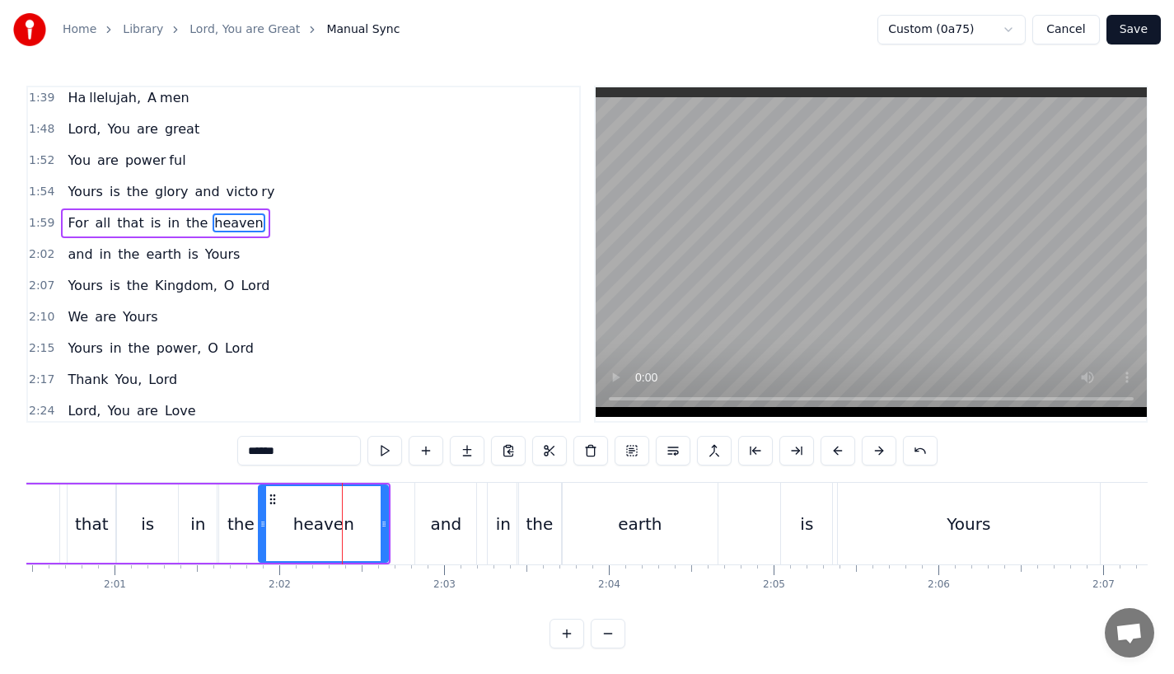
scroll to position [631, 0]
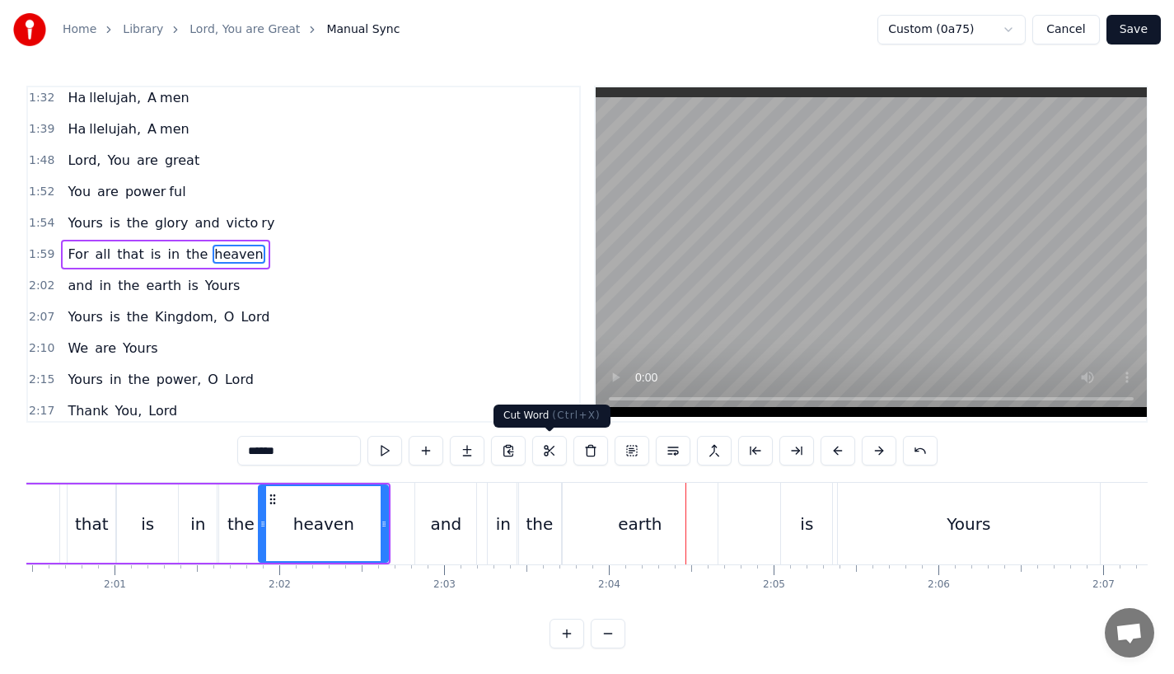
click at [553, 527] on div "the" at bounding box center [539, 524] width 44 height 82
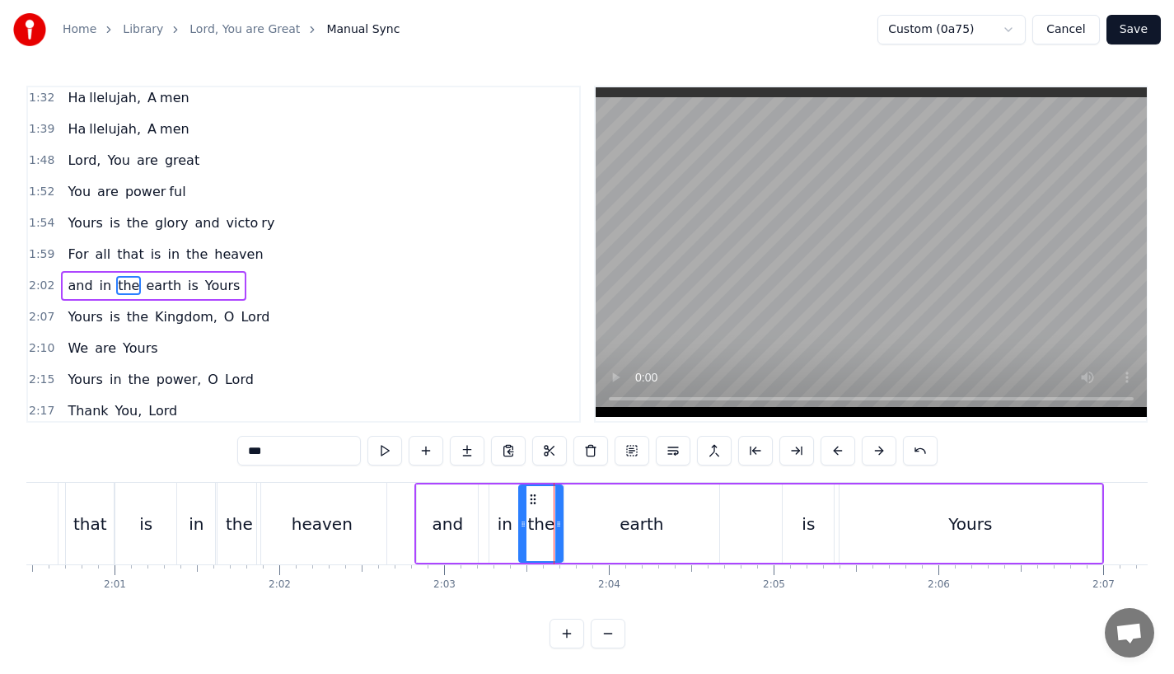
scroll to position [662, 0]
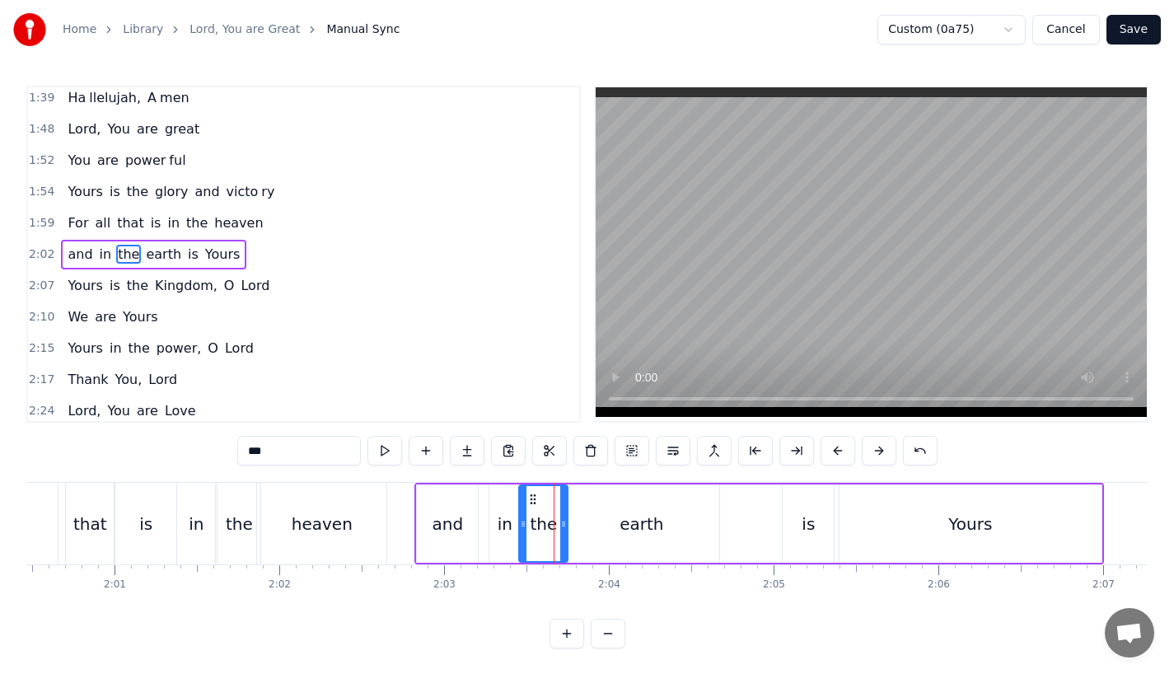
click at [563, 526] on icon at bounding box center [563, 523] width 7 height 13
click at [598, 526] on div "earth" at bounding box center [641, 523] width 155 height 78
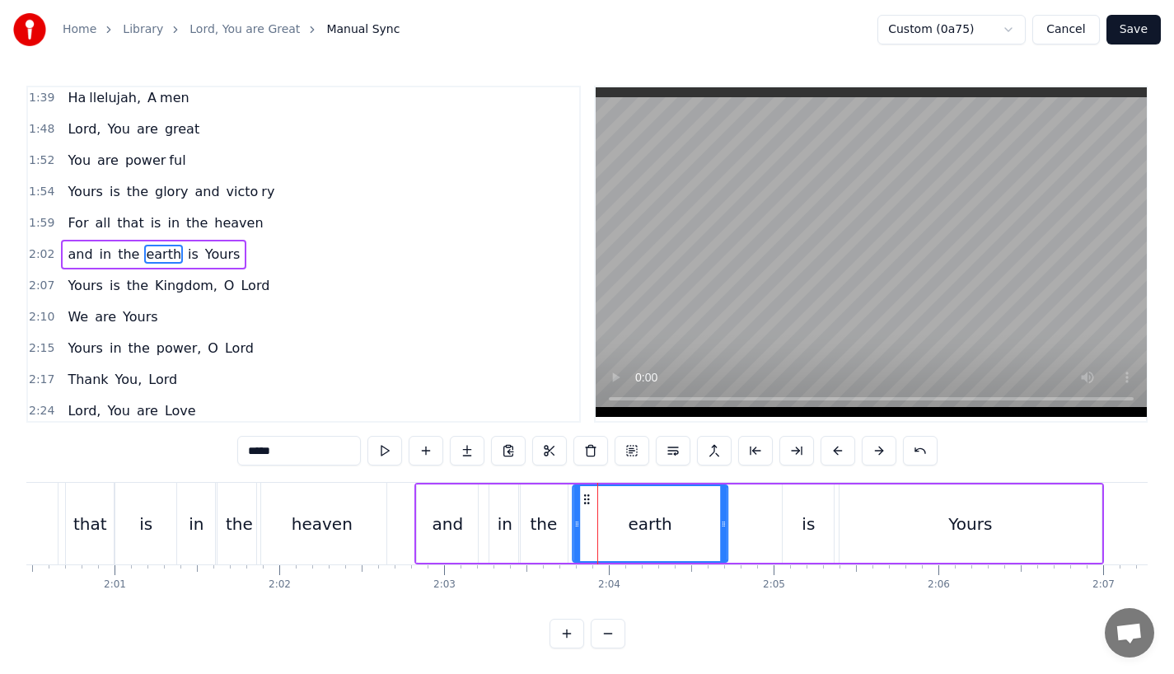
click at [587, 497] on icon at bounding box center [586, 499] width 13 height 13
click at [360, 528] on div "heaven" at bounding box center [321, 524] width 129 height 82
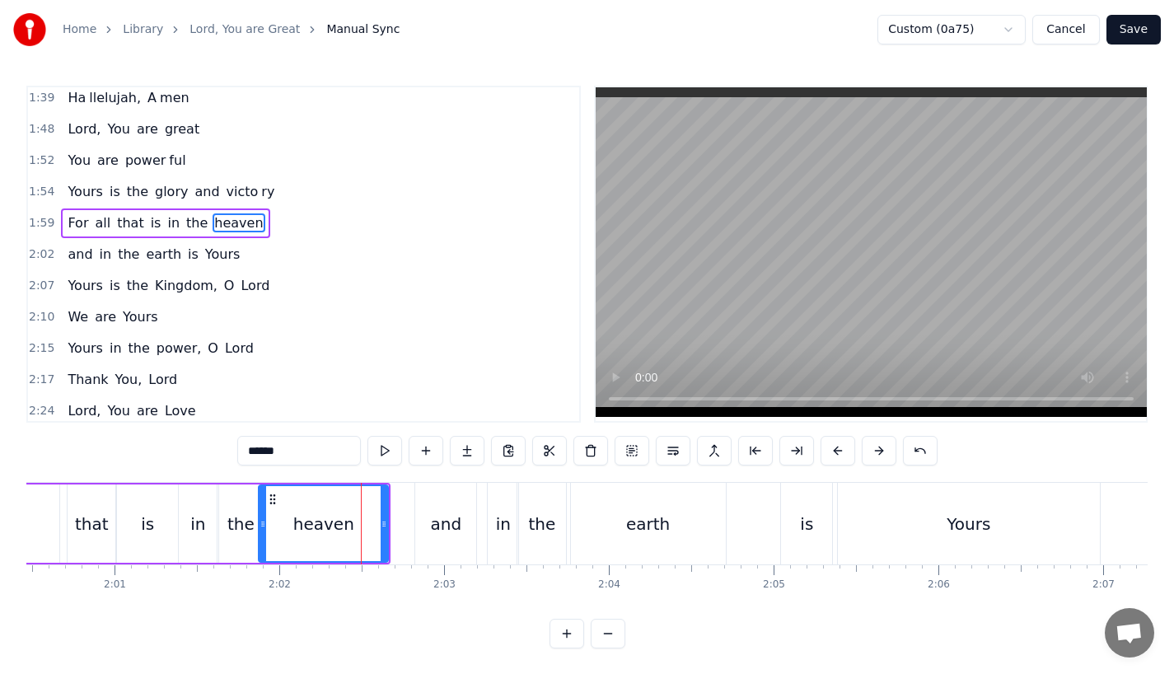
scroll to position [631, 0]
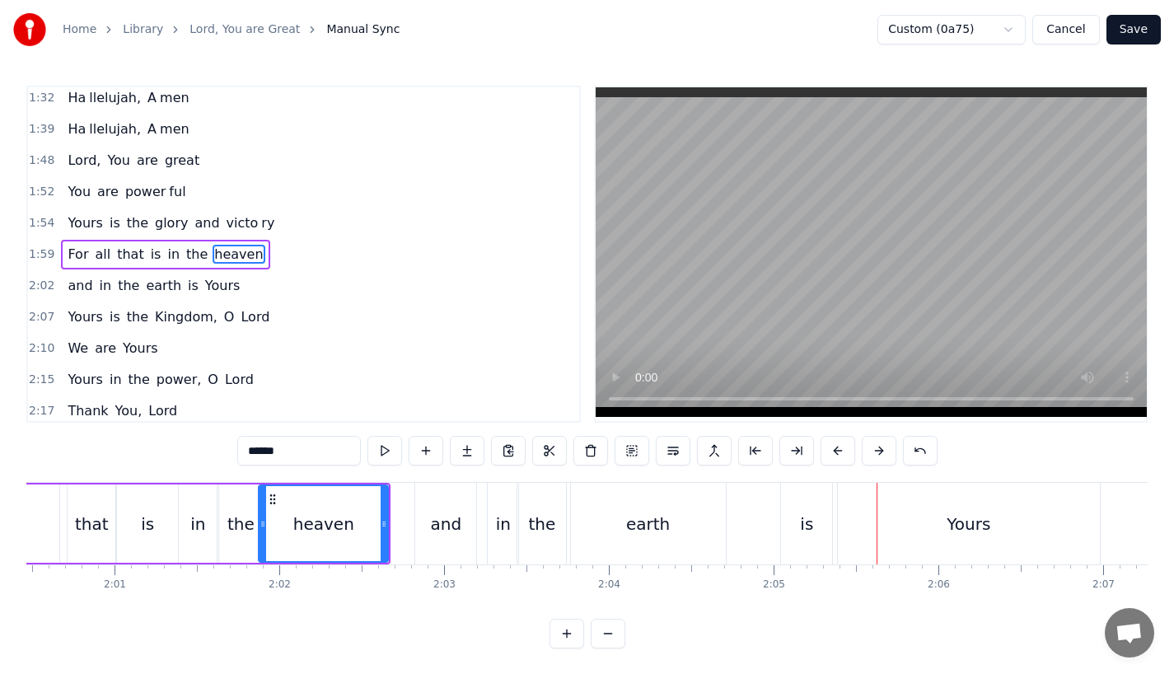
click at [811, 536] on div "is" at bounding box center [806, 524] width 51 height 82
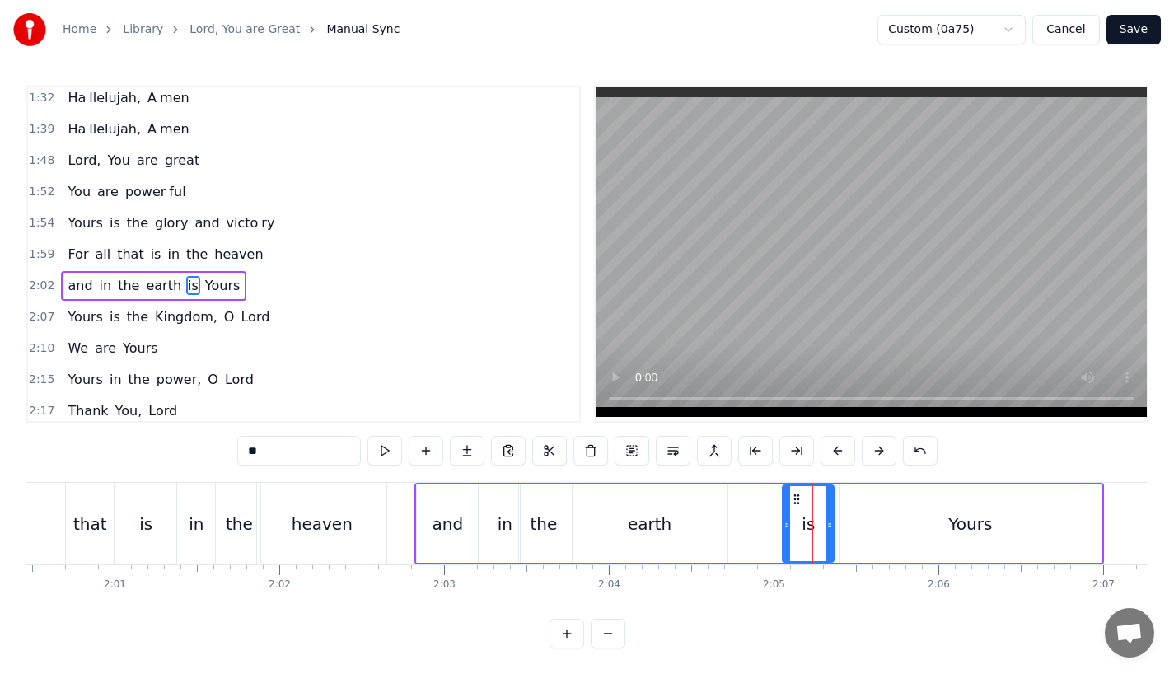
scroll to position [662, 0]
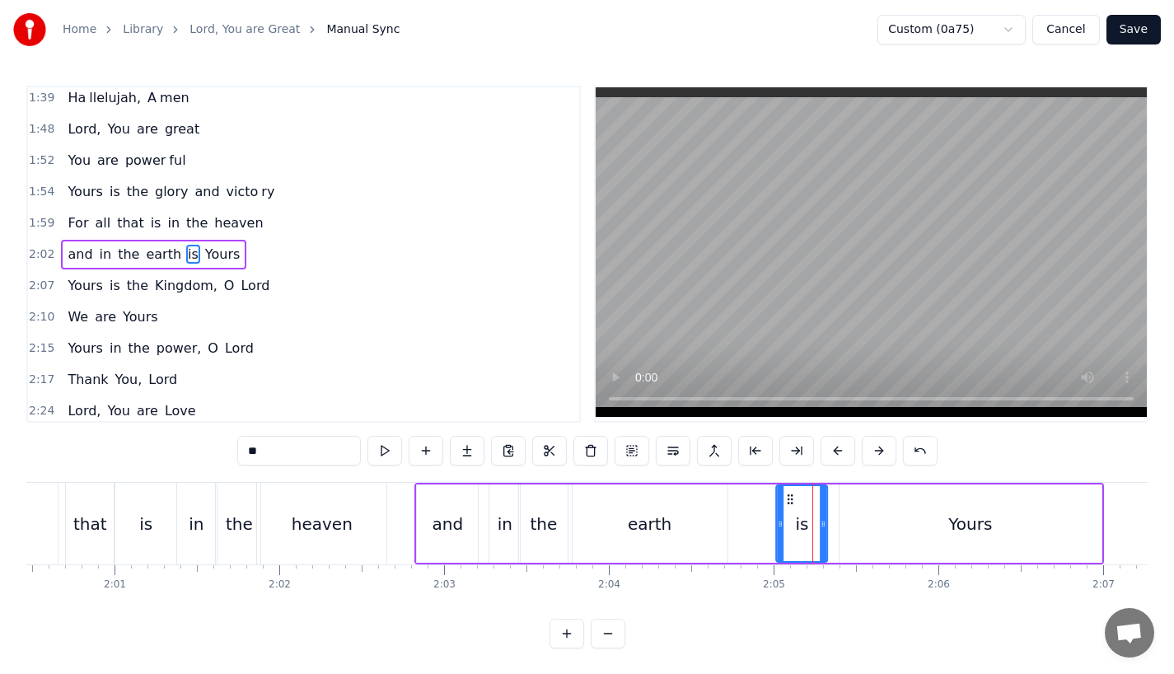
drag, startPoint x: 796, startPoint y: 494, endPoint x: 786, endPoint y: 498, distance: 10.4
click at [786, 498] on icon at bounding box center [789, 499] width 13 height 13
click at [676, 535] on div "earth" at bounding box center [650, 523] width 155 height 78
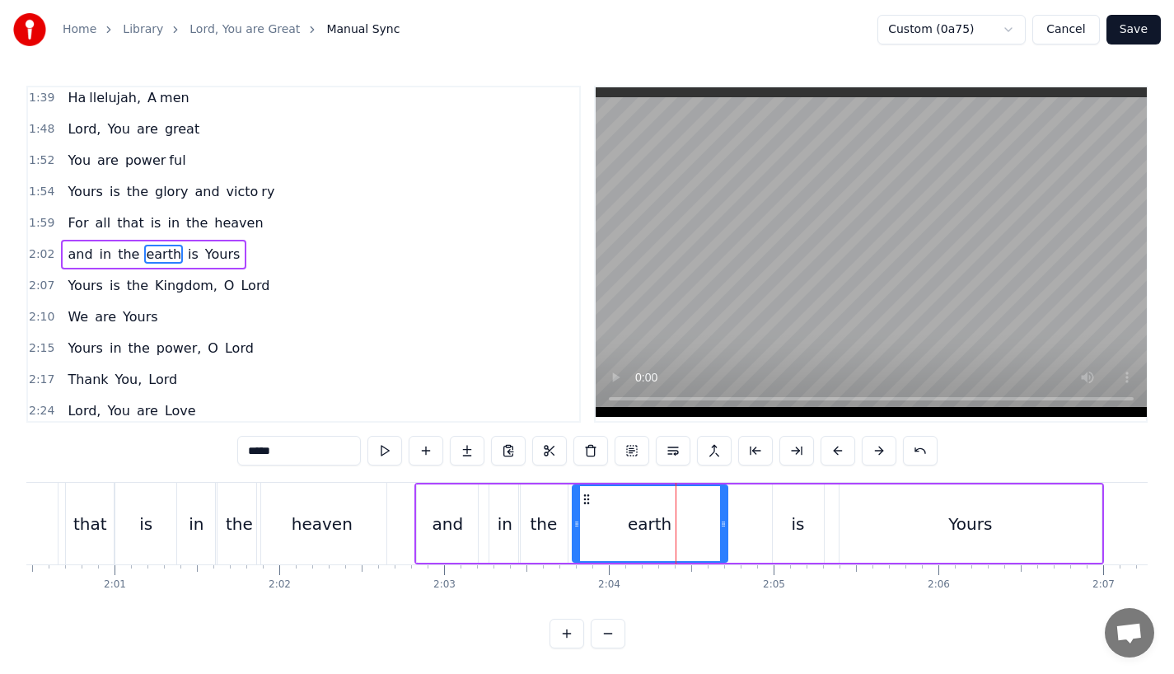
click at [624, 352] on video at bounding box center [871, 252] width 551 height 330
click at [811, 534] on div "is" at bounding box center [798, 523] width 51 height 78
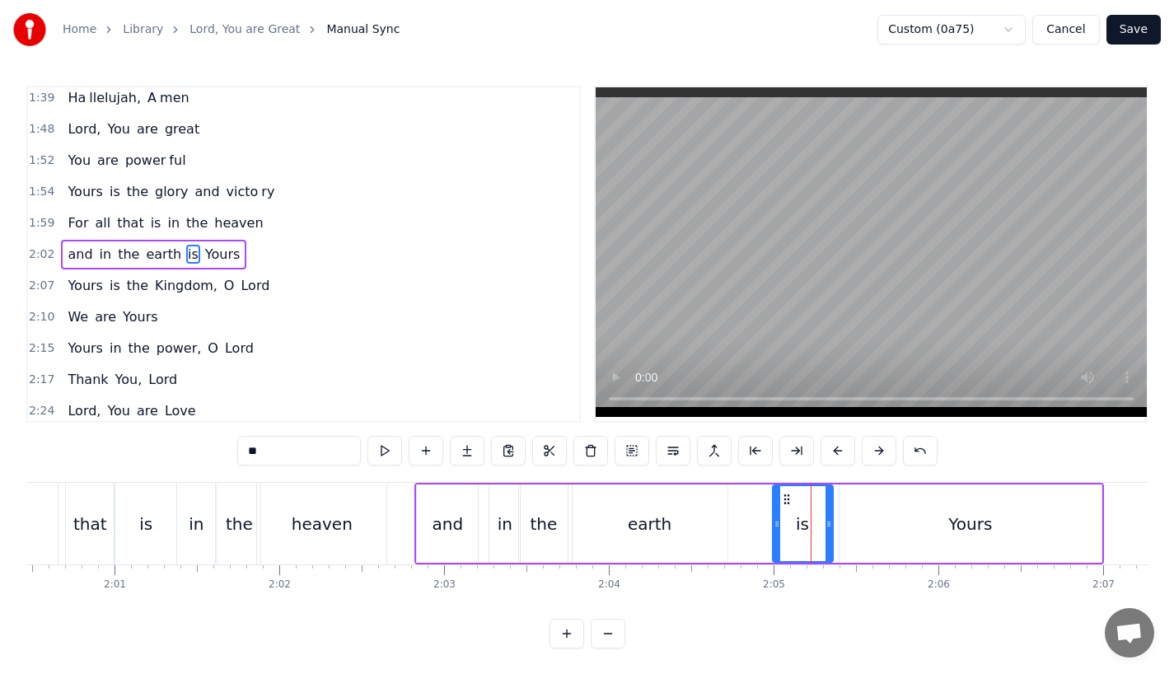
drag, startPoint x: 820, startPoint y: 532, endPoint x: 834, endPoint y: 532, distance: 13.2
click at [832, 532] on div at bounding box center [828, 523] width 7 height 75
click at [636, 543] on div "earth" at bounding box center [650, 523] width 155 height 78
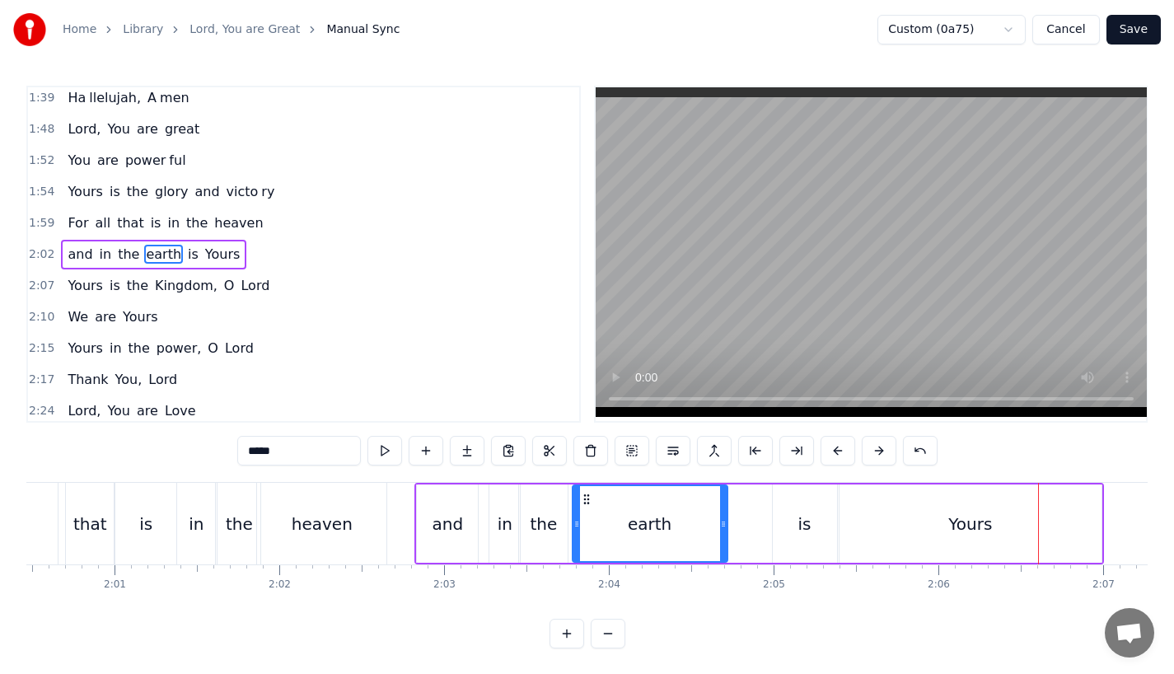
click at [384, 510] on div "heaven" at bounding box center [321, 524] width 129 height 82
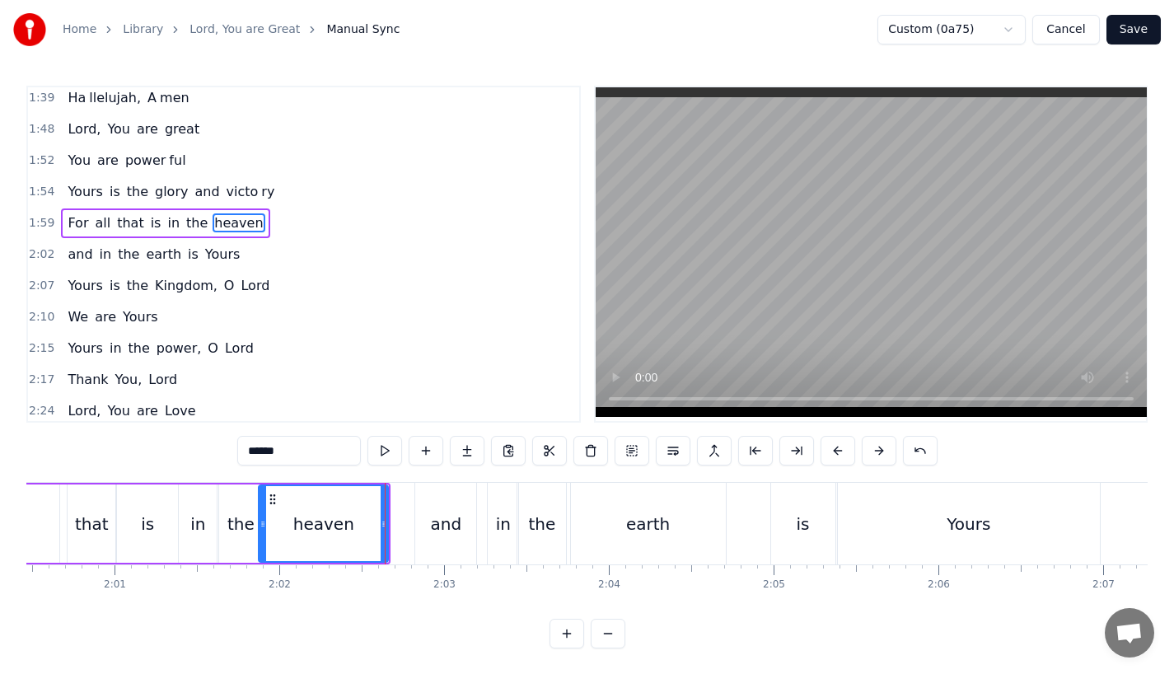
scroll to position [631, 0]
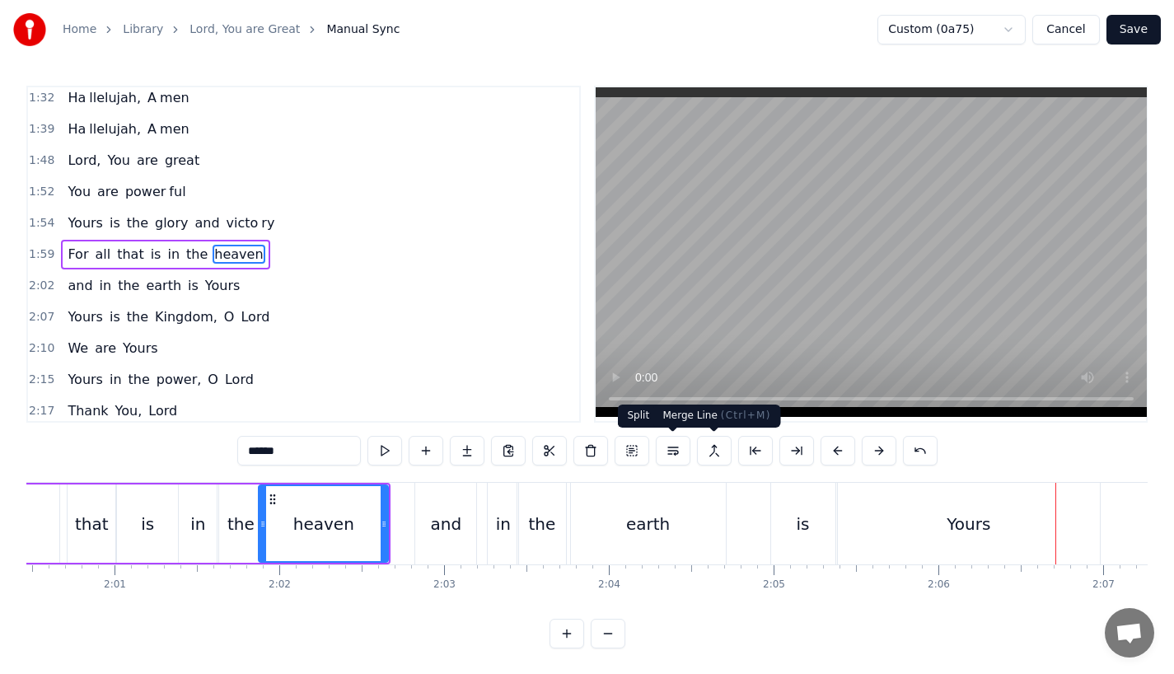
click at [721, 485] on div "earth" at bounding box center [648, 524] width 155 height 82
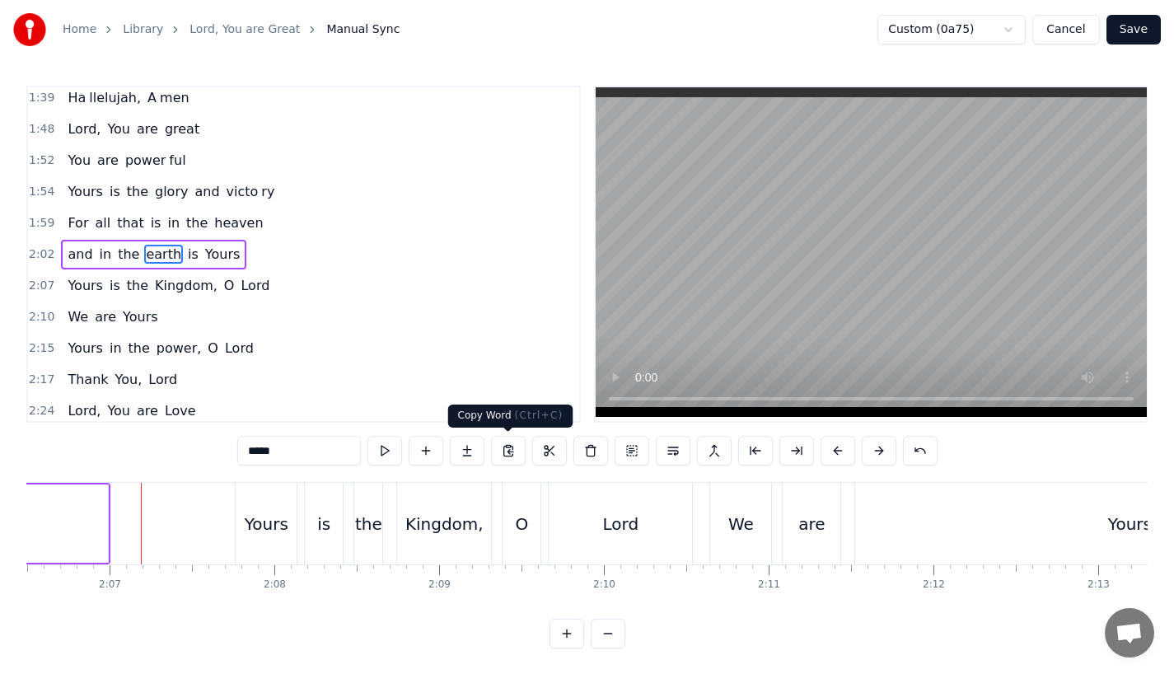
scroll to position [0, 20842]
click at [271, 528] on div "Yours" at bounding box center [266, 524] width 44 height 25
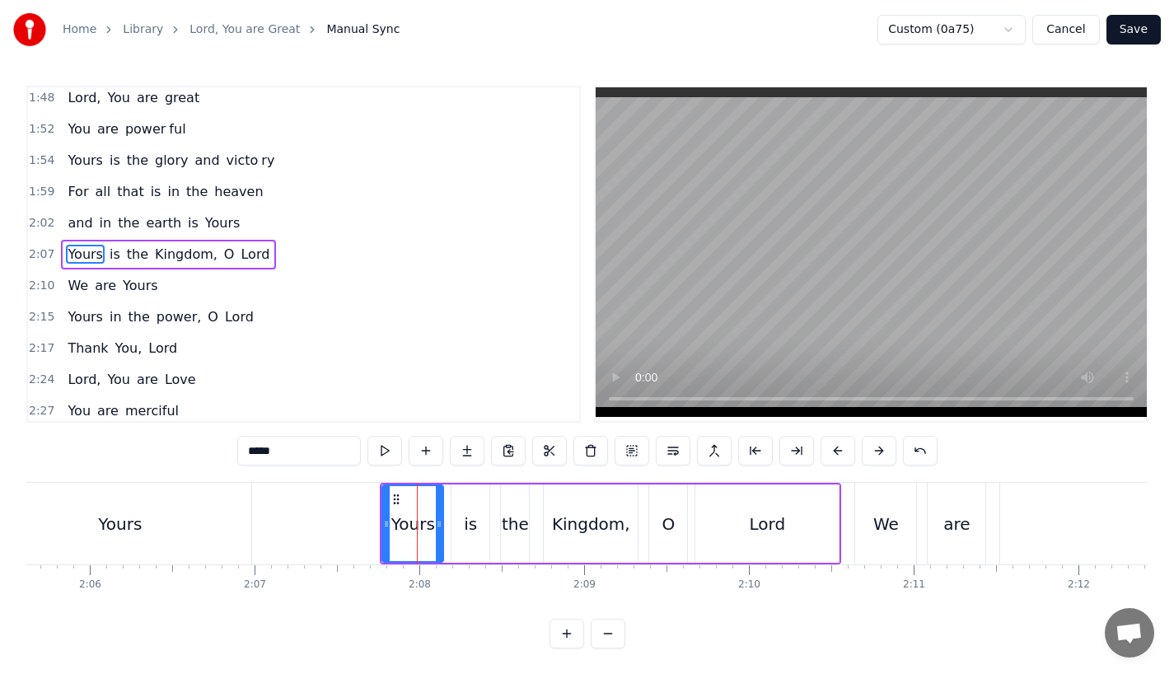
scroll to position [0, 20632]
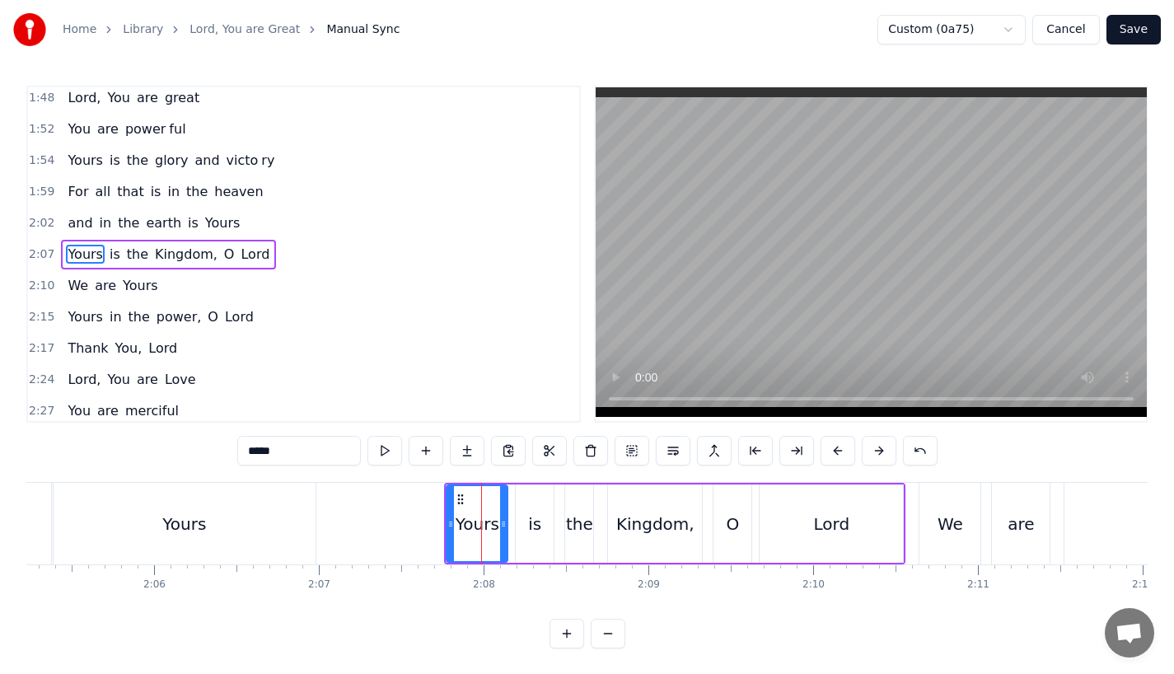
click at [525, 543] on div "is" at bounding box center [535, 523] width 38 height 78
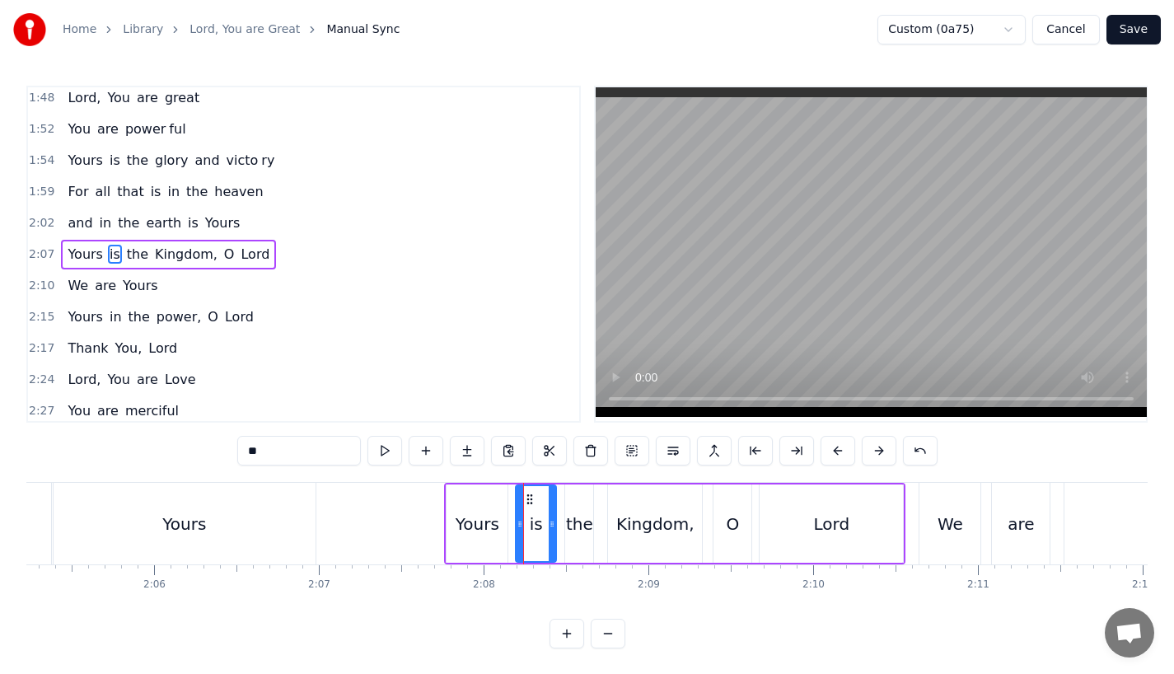
click at [555, 536] on div at bounding box center [552, 523] width 7 height 75
click at [581, 535] on div "the" at bounding box center [579, 524] width 27 height 25
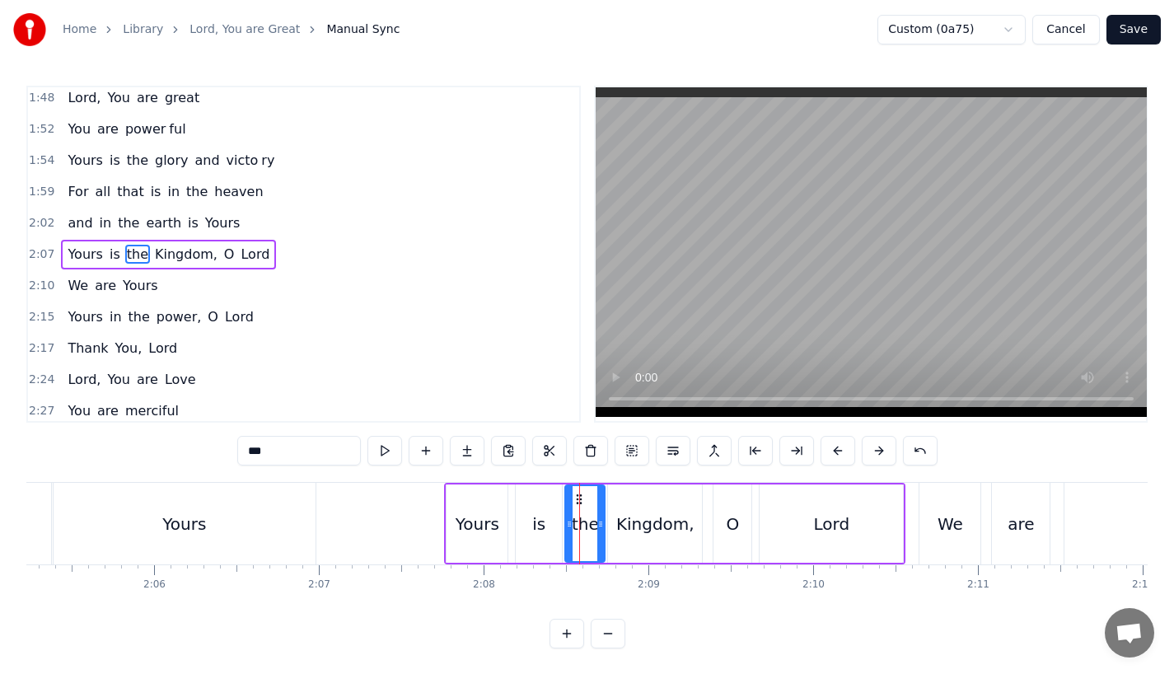
drag, startPoint x: 589, startPoint y: 531, endPoint x: 602, endPoint y: 531, distance: 13.2
click at [602, 531] on div at bounding box center [600, 523] width 7 height 75
click at [652, 532] on div "Kingdom," at bounding box center [655, 524] width 78 height 25
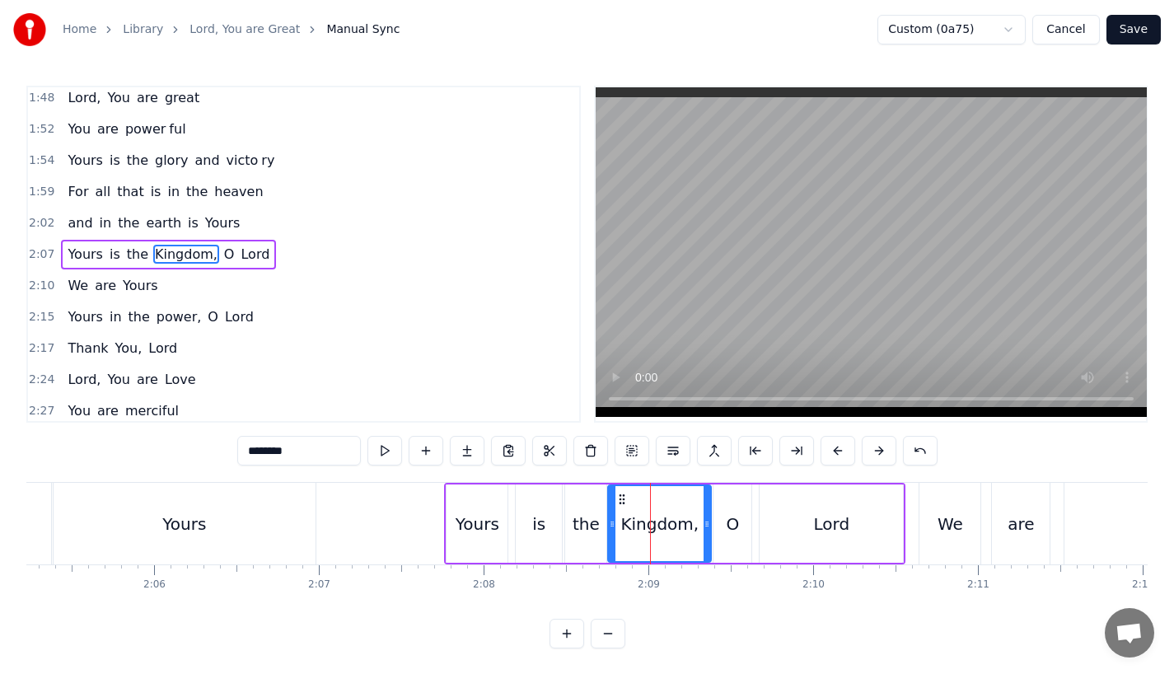
drag, startPoint x: 699, startPoint y: 523, endPoint x: 712, endPoint y: 523, distance: 13.2
click at [708, 523] on circle at bounding box center [708, 523] width 1 height 1
click at [737, 526] on div "O" at bounding box center [732, 524] width 13 height 25
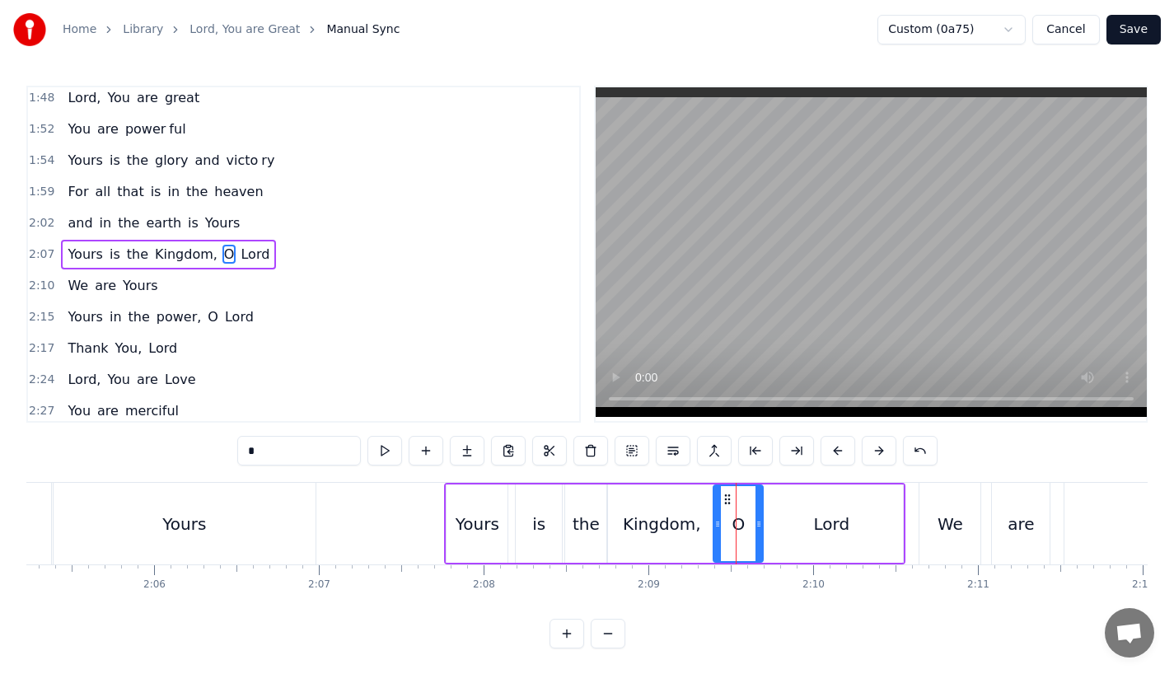
drag, startPoint x: 745, startPoint y: 526, endPoint x: 756, endPoint y: 526, distance: 11.5
click at [756, 526] on icon at bounding box center [758, 523] width 7 height 13
click at [453, 529] on div "Yours" at bounding box center [476, 523] width 61 height 78
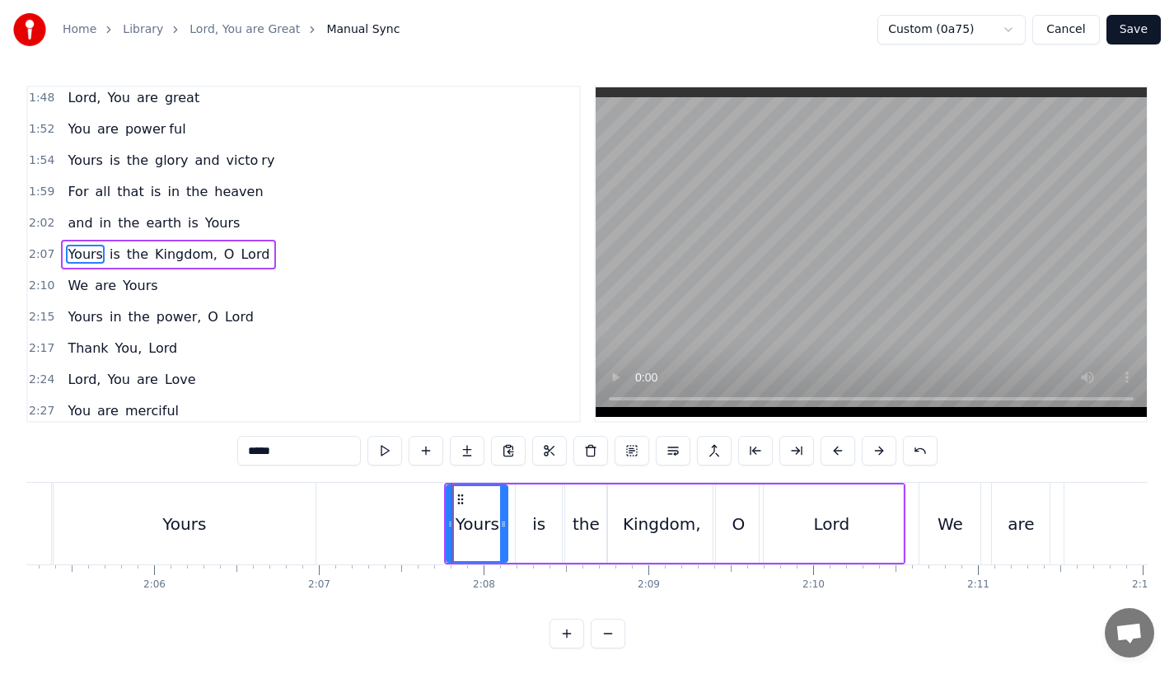
click at [532, 528] on div "is" at bounding box center [539, 523] width 46 height 78
type input "**"
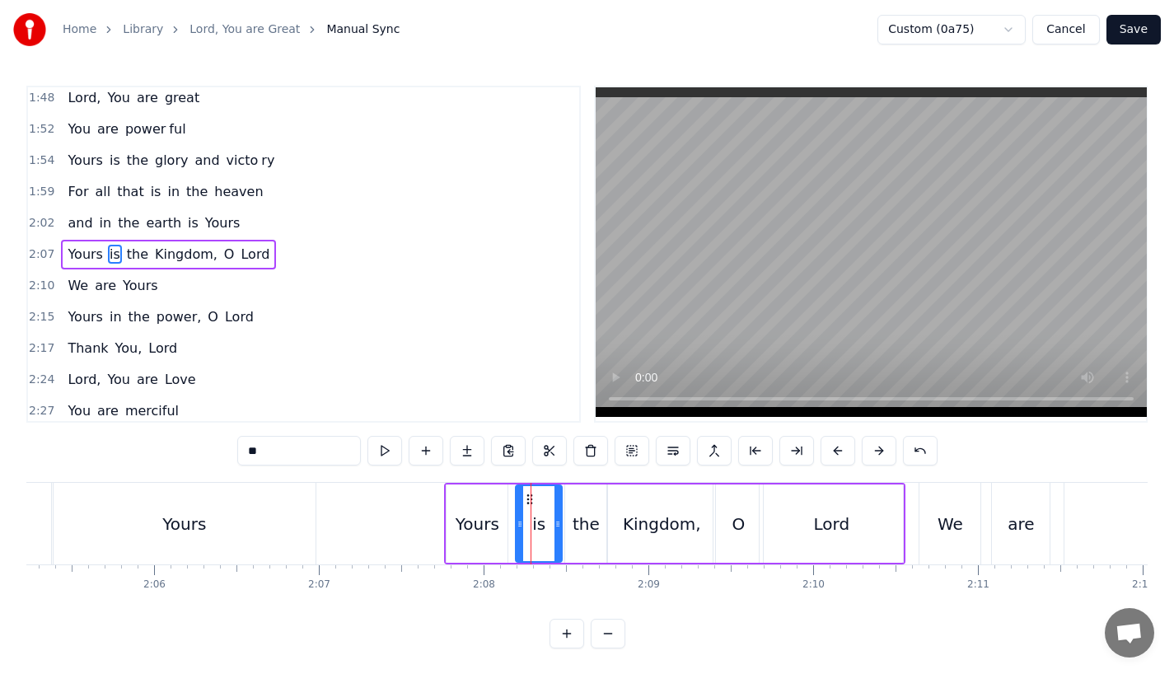
click at [444, 540] on div "Yours is the Kingdom, O Lord" at bounding box center [674, 524] width 461 height 82
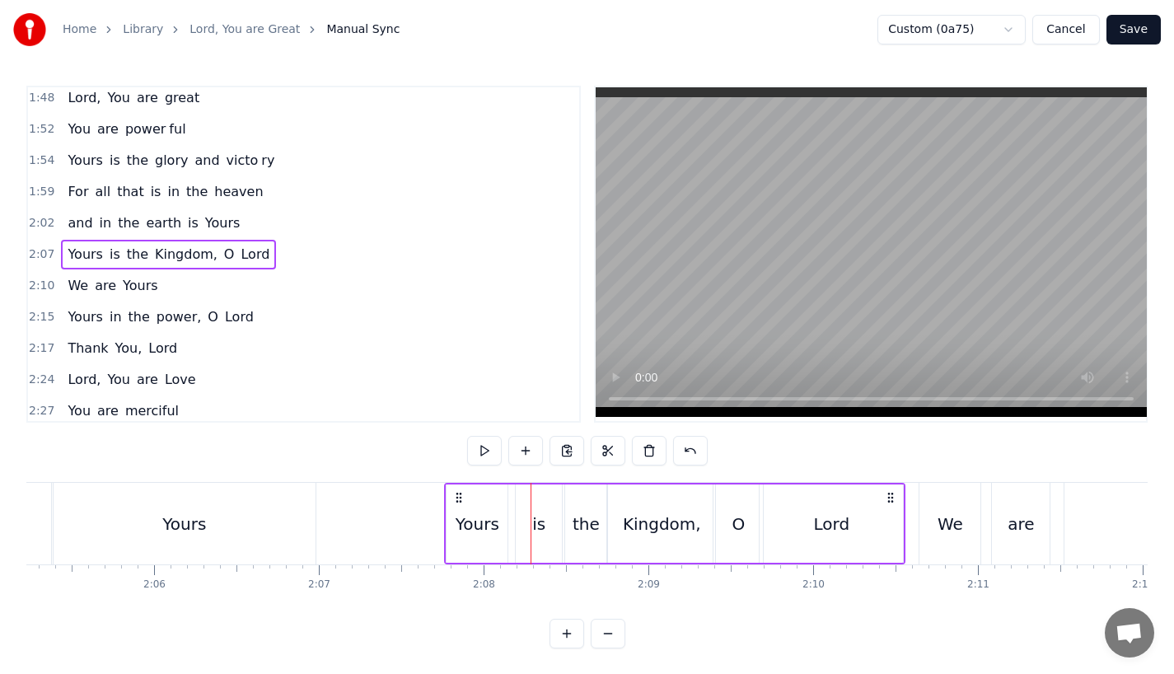
click at [480, 530] on div "Yours" at bounding box center [478, 524] width 44 height 25
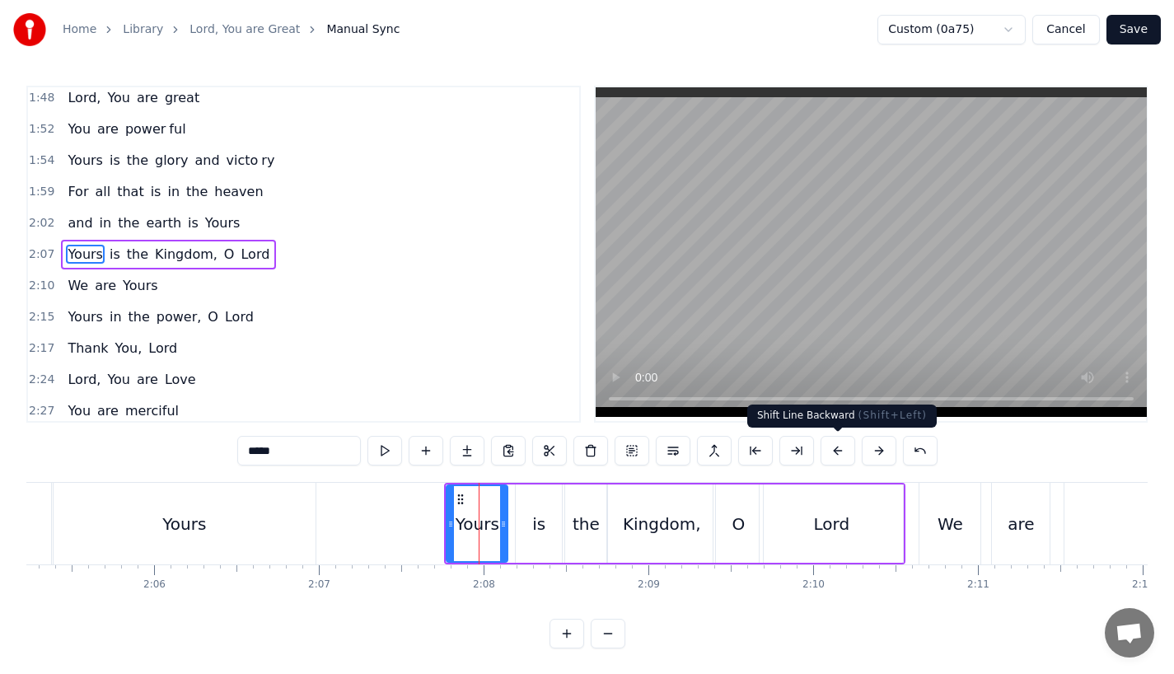
click at [834, 442] on button at bounding box center [837, 451] width 35 height 30
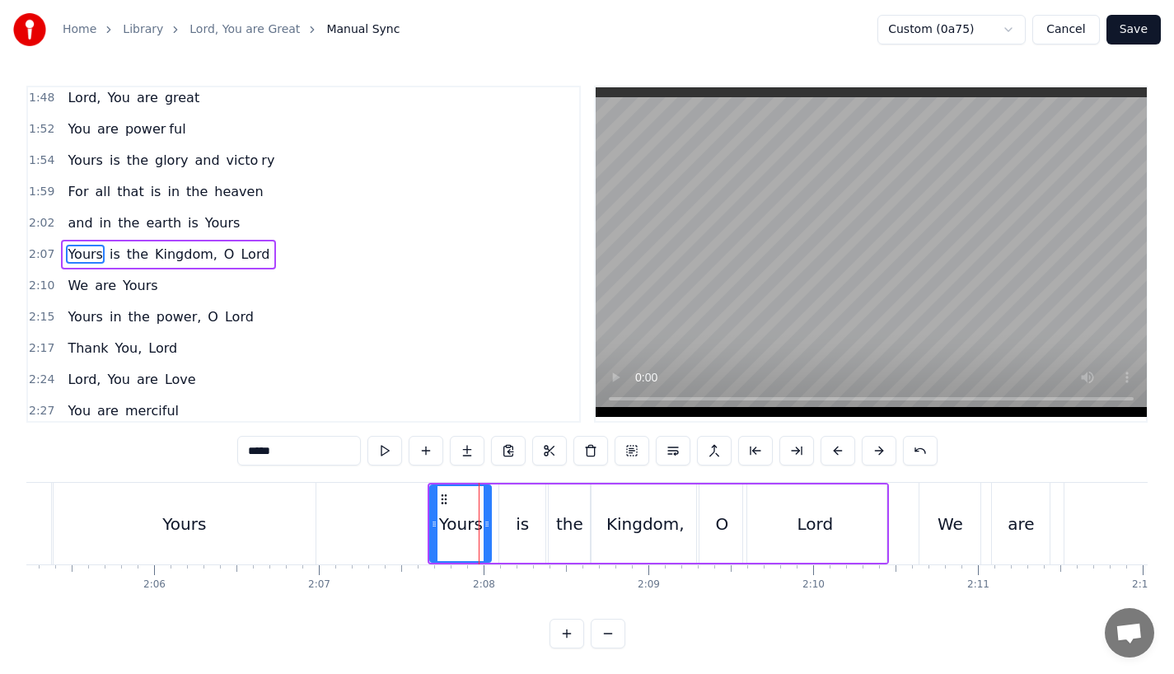
click at [834, 442] on button at bounding box center [837, 451] width 35 height 30
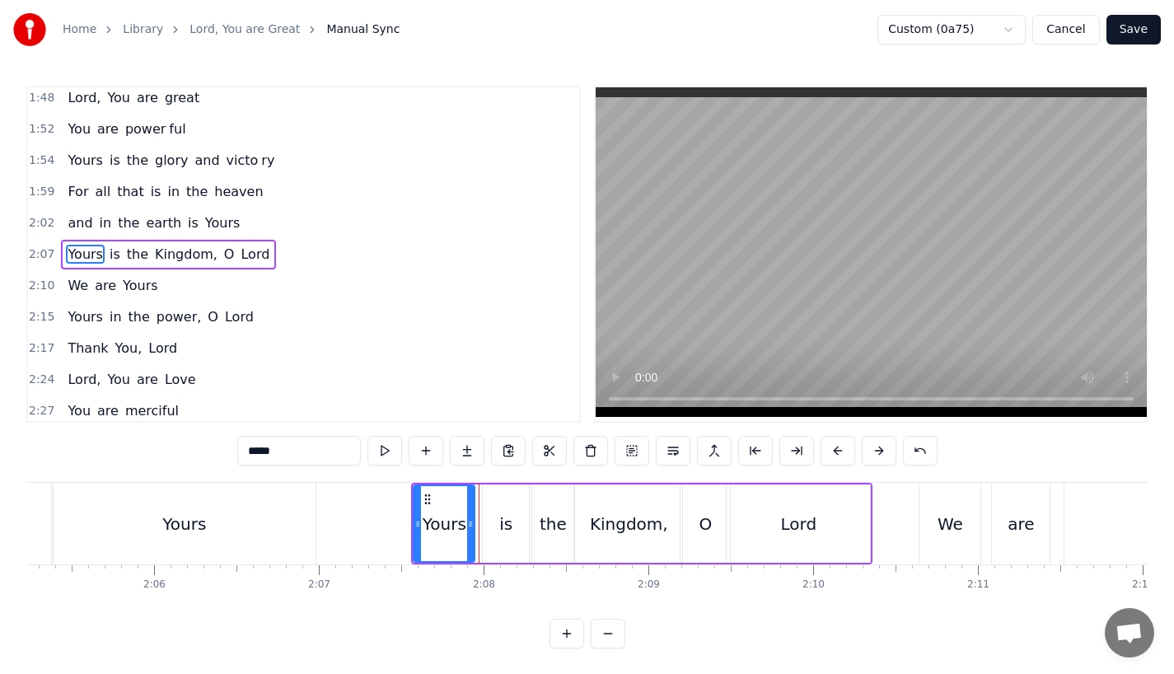
click at [834, 442] on button at bounding box center [837, 451] width 35 height 30
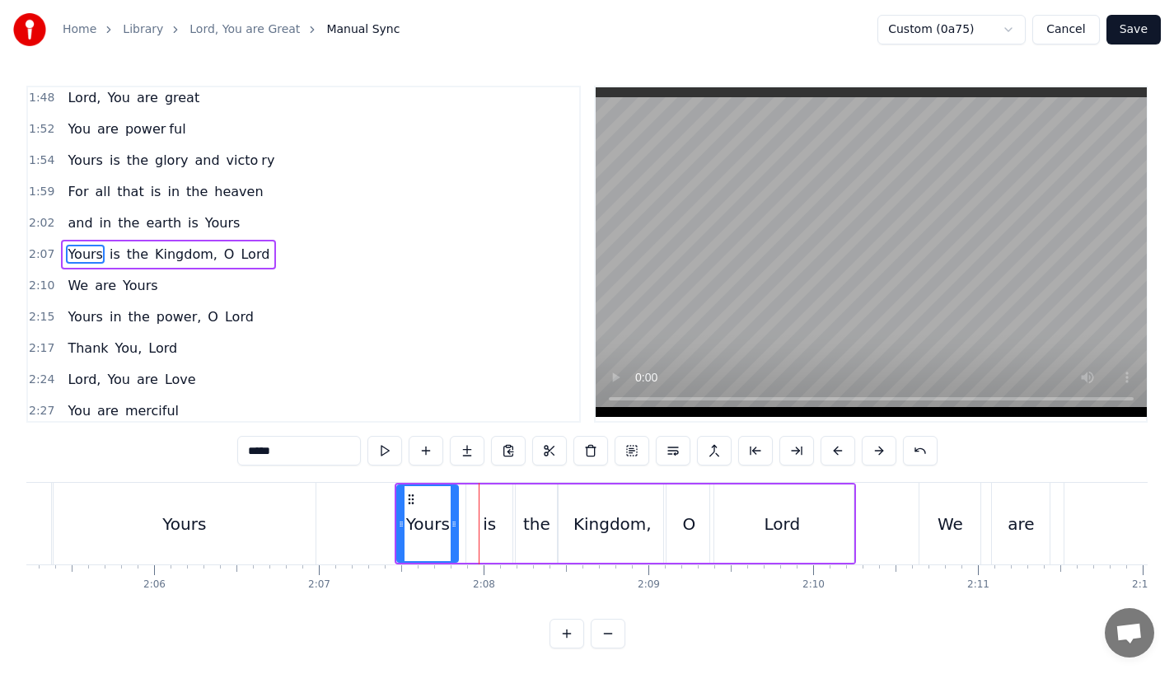
click at [834, 442] on button at bounding box center [837, 451] width 35 height 30
click at [219, 524] on div "Yours" at bounding box center [185, 524] width 262 height 82
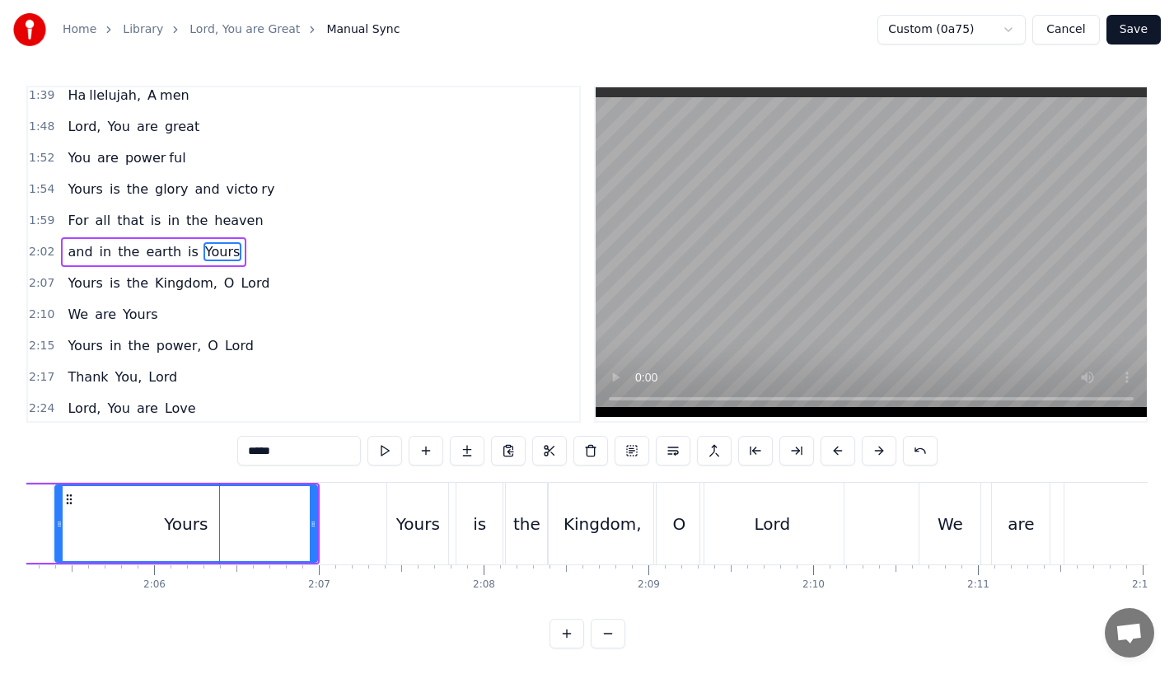
scroll to position [662, 0]
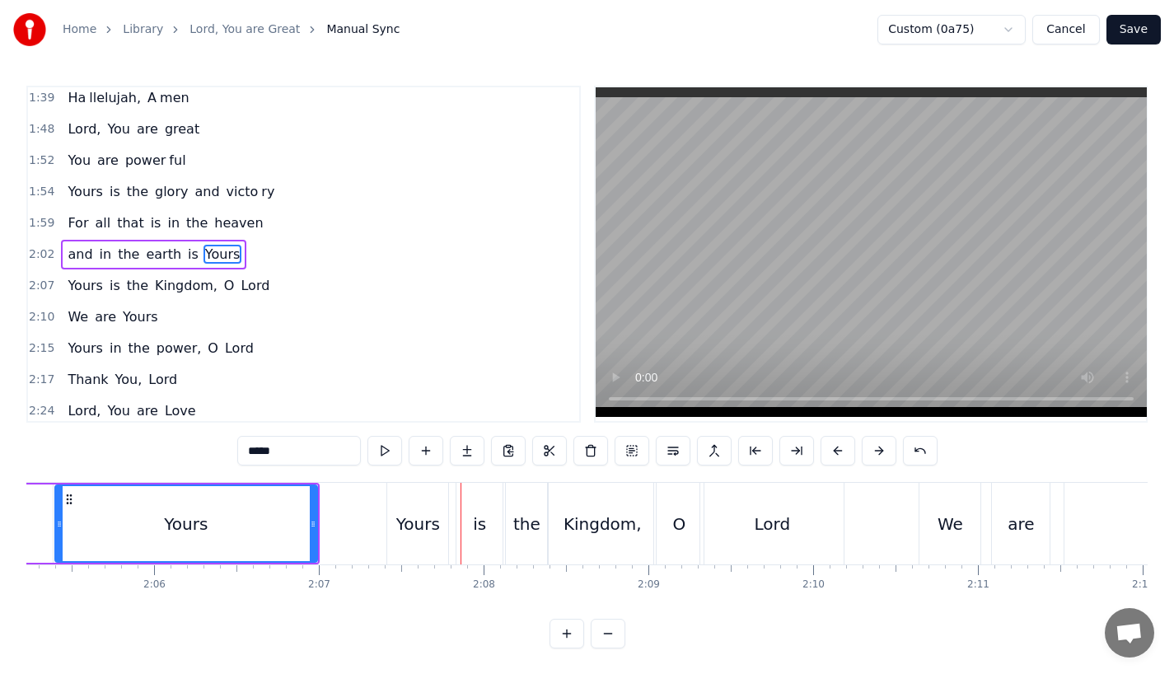
click at [408, 506] on div "Yours" at bounding box center [417, 524] width 61 height 82
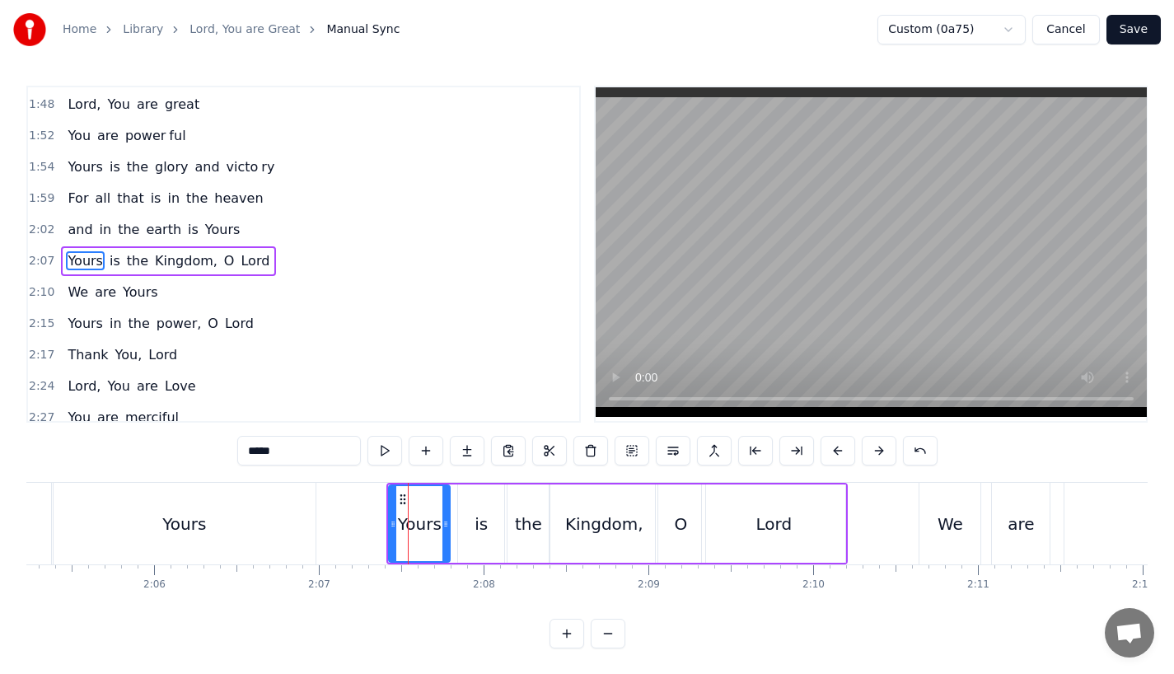
scroll to position [694, 0]
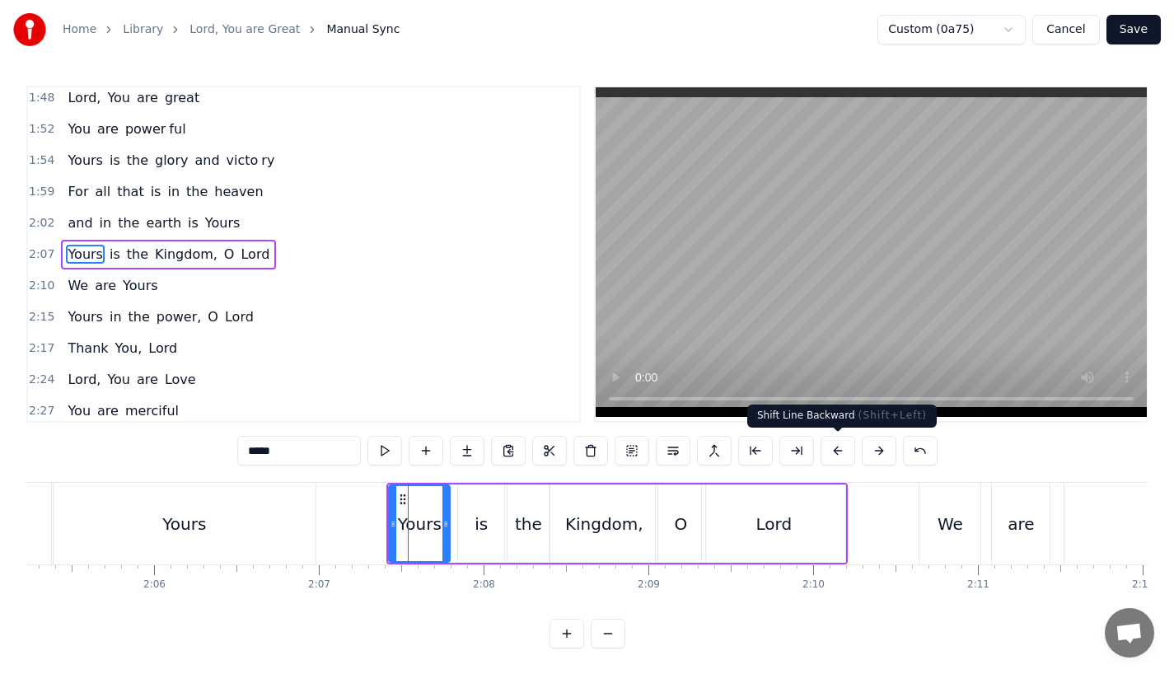
click at [837, 448] on button at bounding box center [837, 451] width 35 height 30
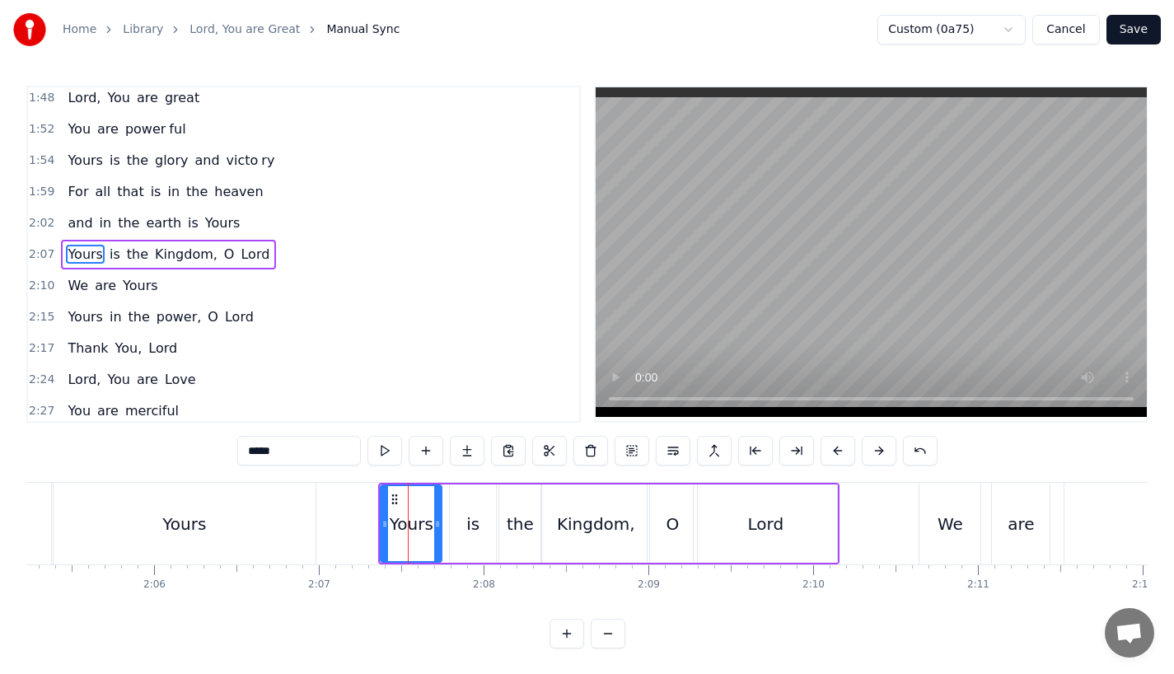
click at [274, 522] on div "Yours" at bounding box center [185, 524] width 262 height 82
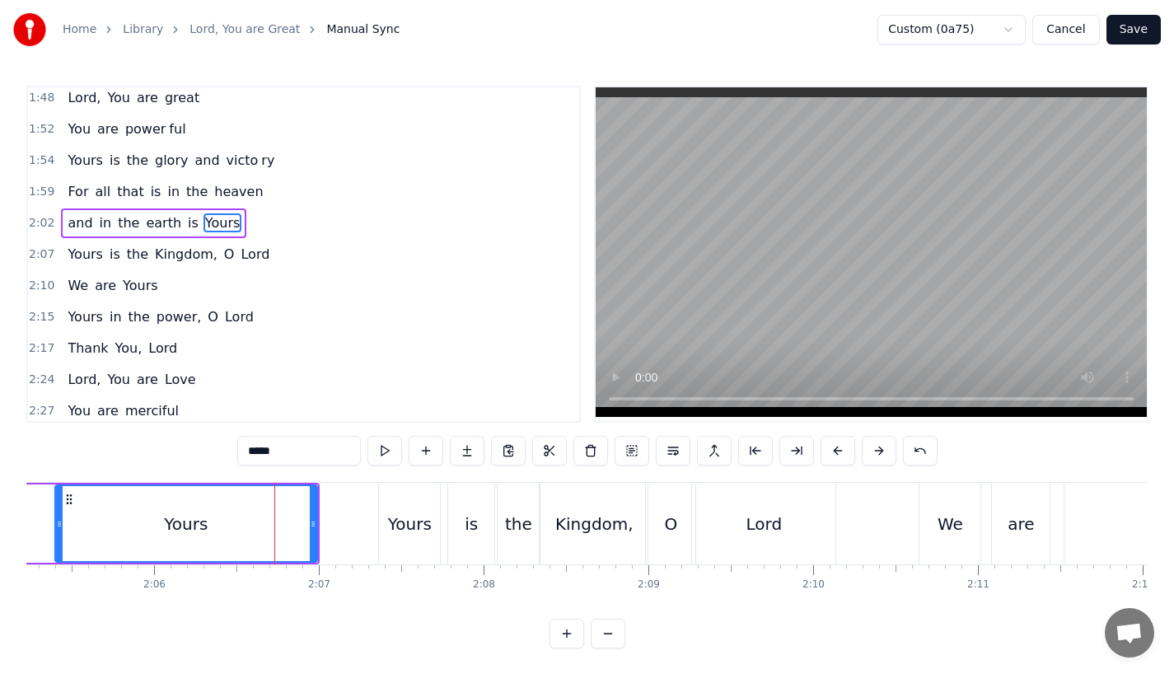
scroll to position [662, 0]
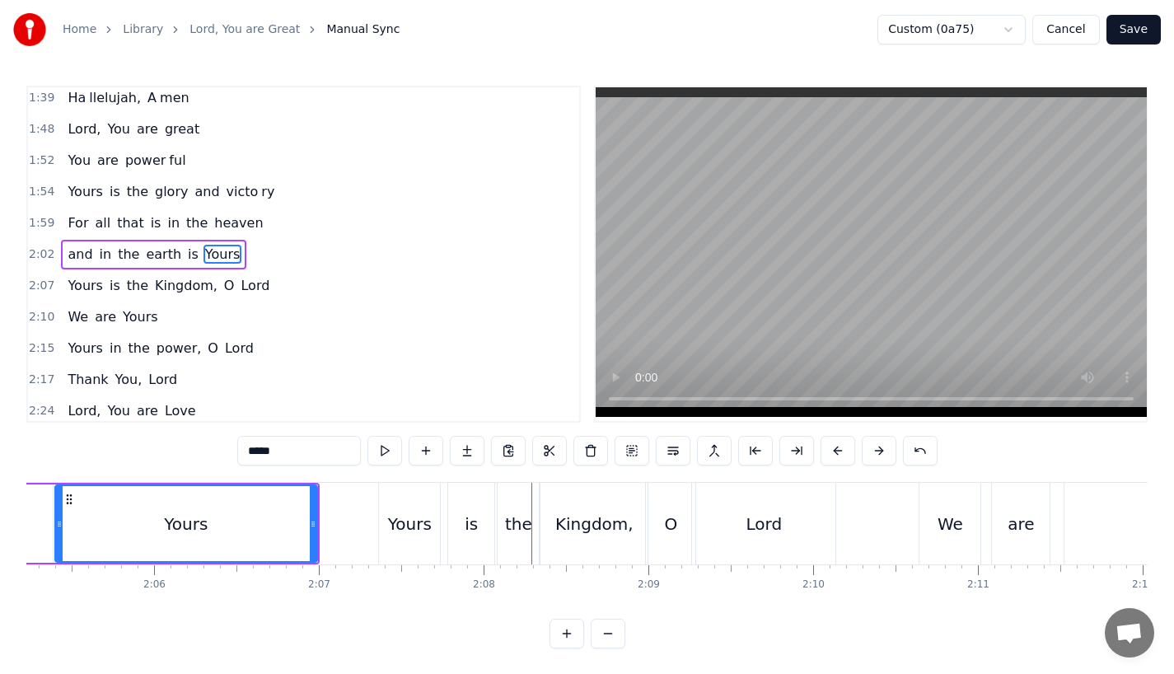
click at [457, 540] on div "is" at bounding box center [471, 524] width 46 height 82
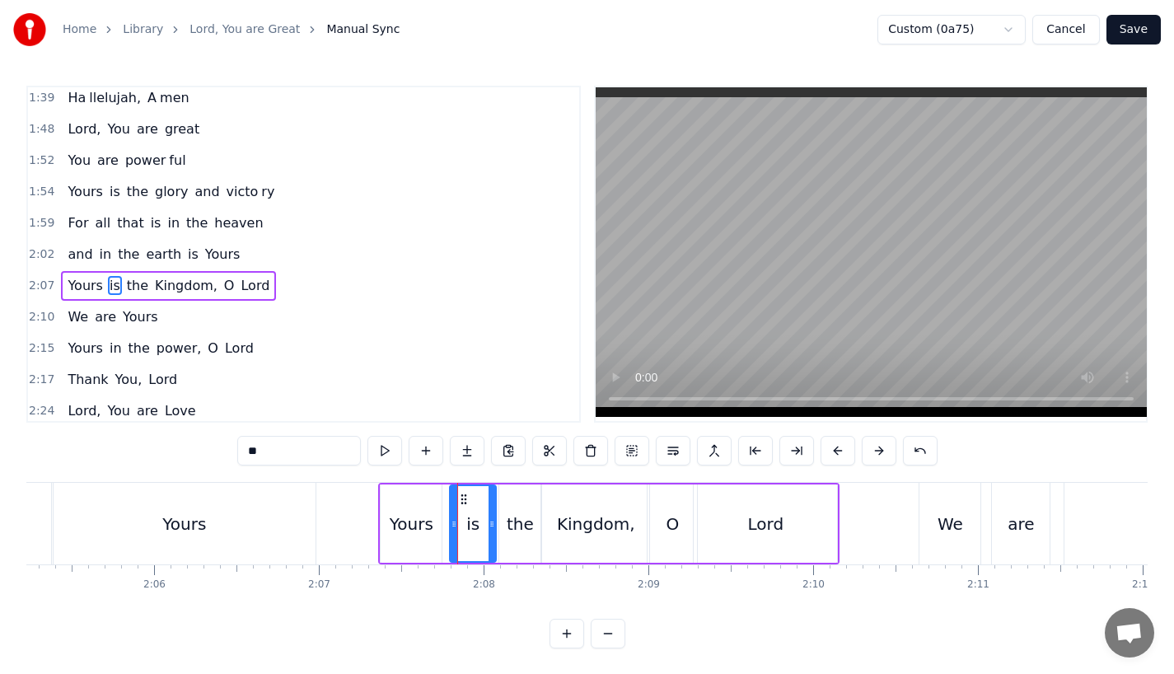
scroll to position [694, 0]
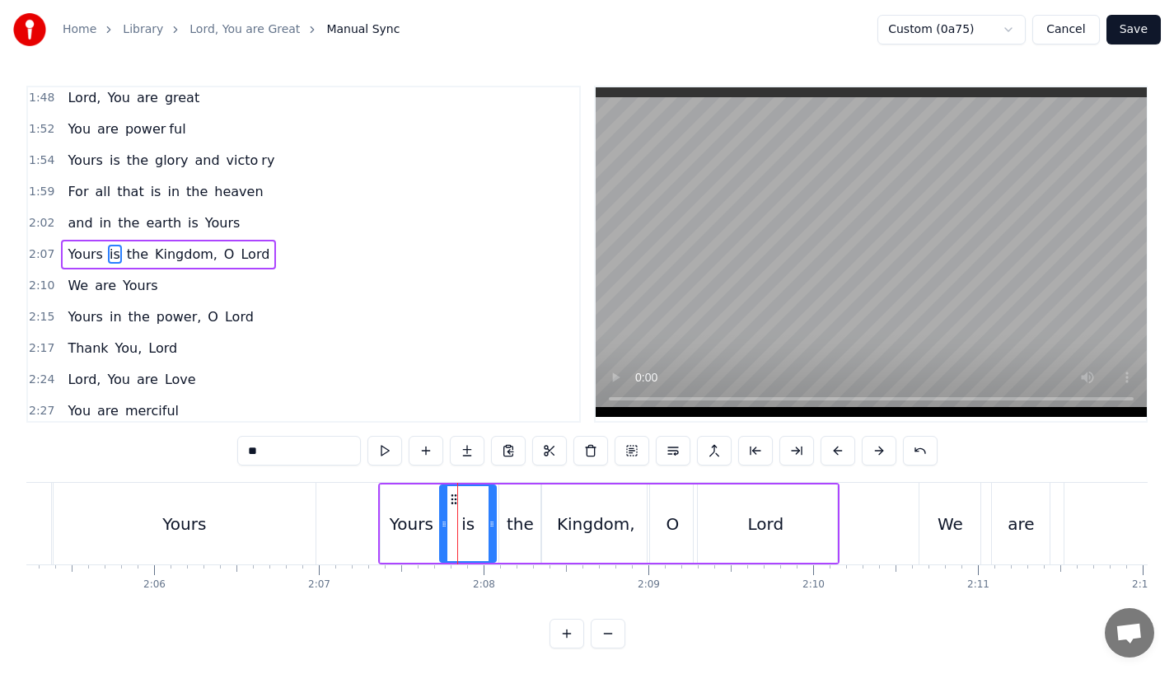
drag, startPoint x: 456, startPoint y: 529, endPoint x: 444, endPoint y: 530, distance: 12.4
click at [444, 529] on icon at bounding box center [444, 523] width 7 height 13
click at [196, 528] on div "Yours" at bounding box center [184, 524] width 44 height 25
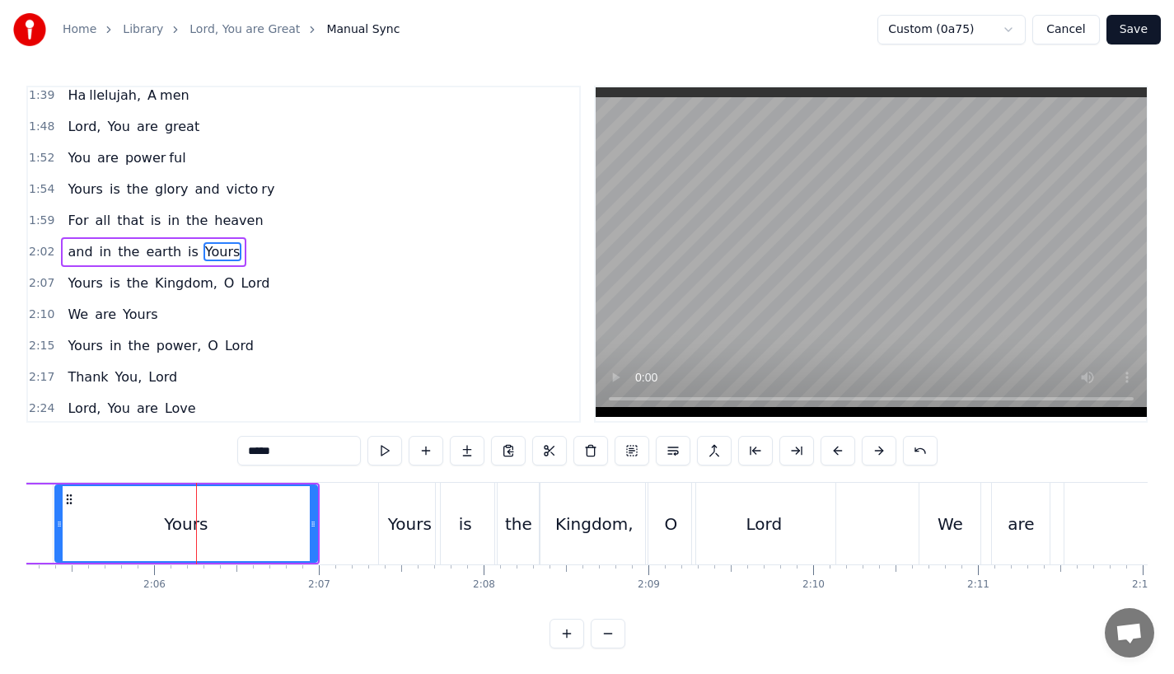
scroll to position [662, 0]
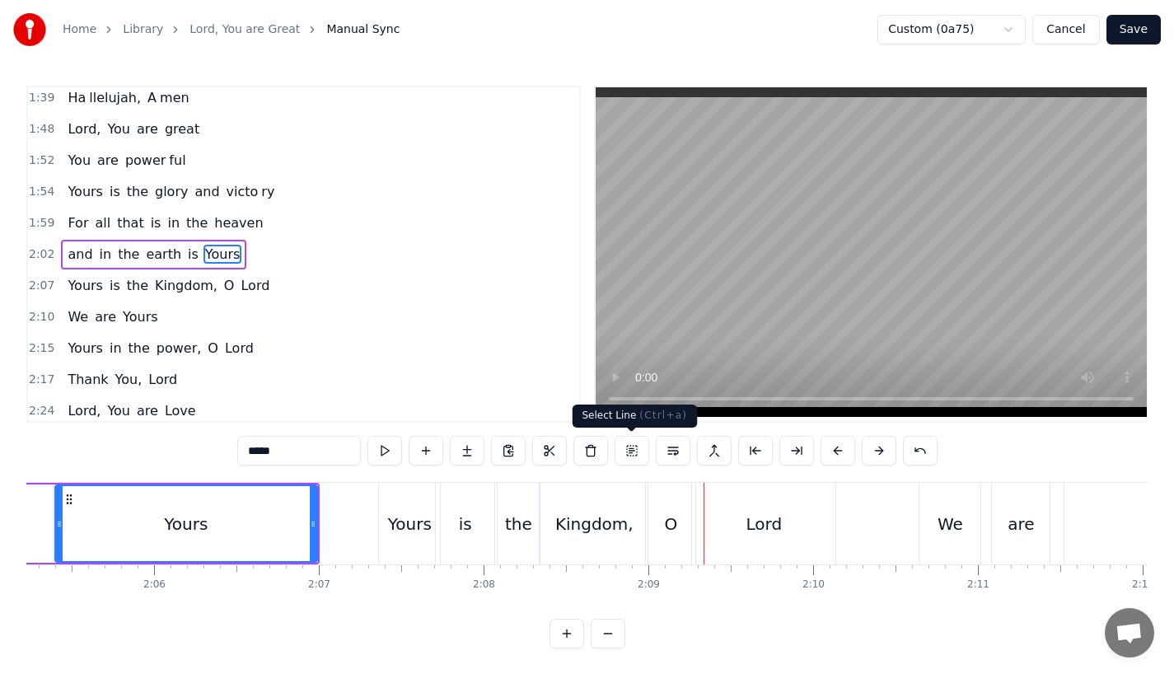
click at [664, 537] on div "O" at bounding box center [670, 524] width 49 height 82
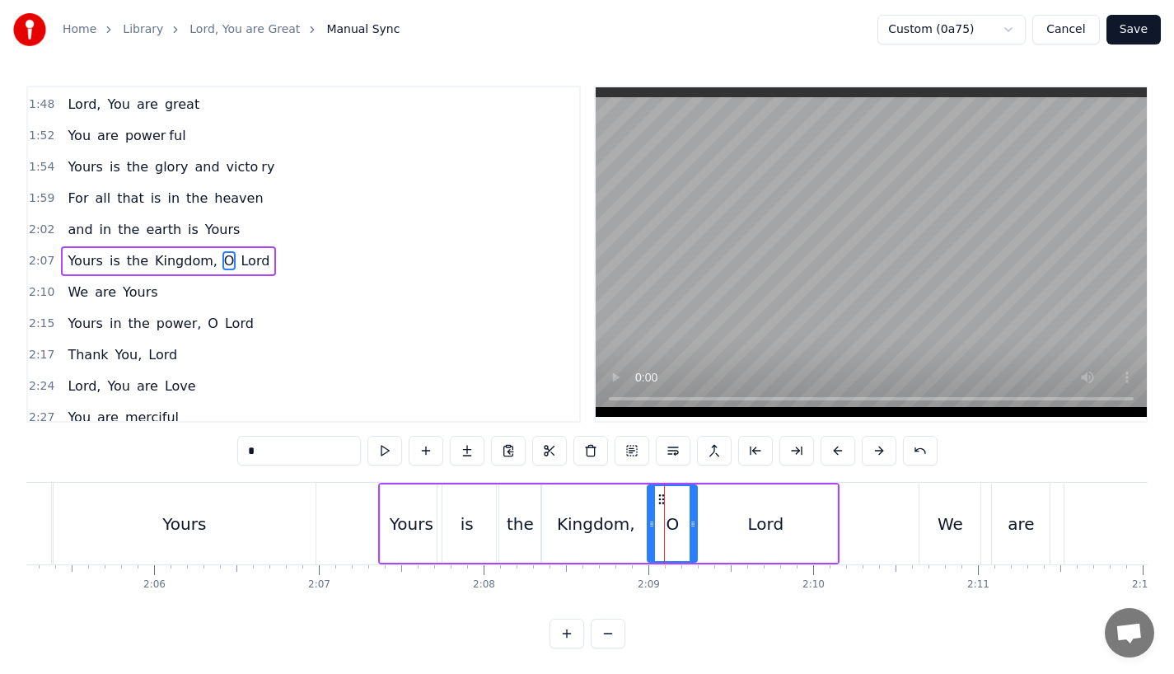
scroll to position [694, 0]
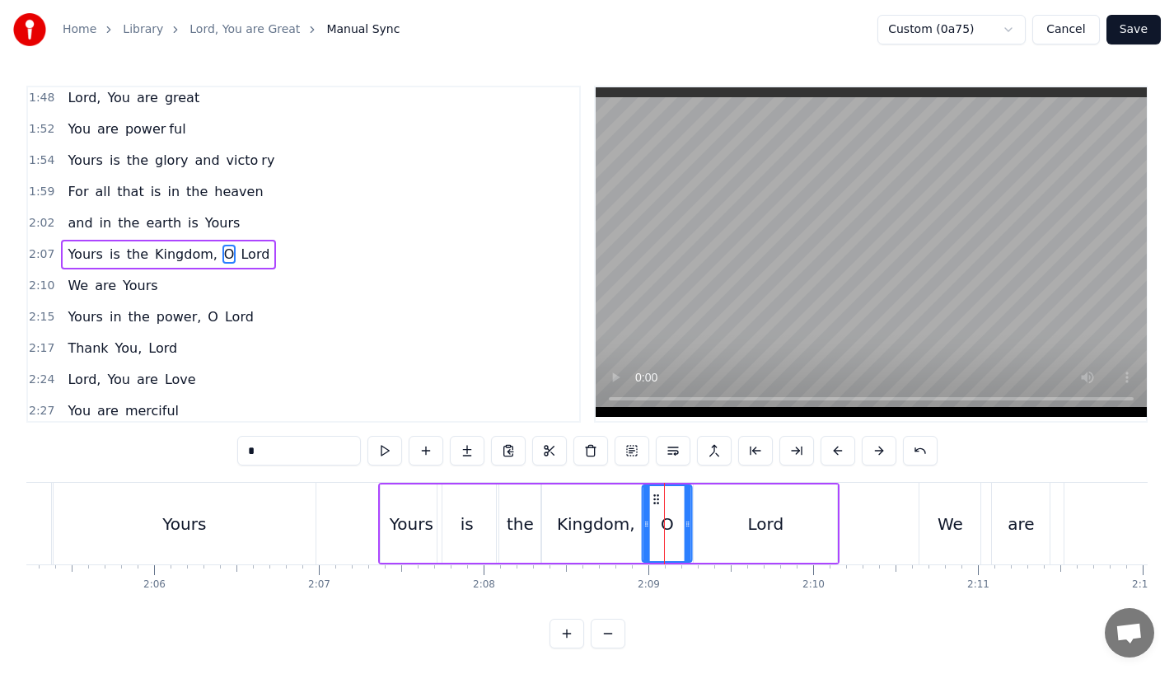
click at [652, 498] on icon at bounding box center [656, 499] width 13 height 13
click at [674, 518] on div "O" at bounding box center [667, 523] width 48 height 75
click at [685, 526] on icon at bounding box center [688, 523] width 7 height 13
click at [714, 526] on div "Lord" at bounding box center [765, 523] width 143 height 78
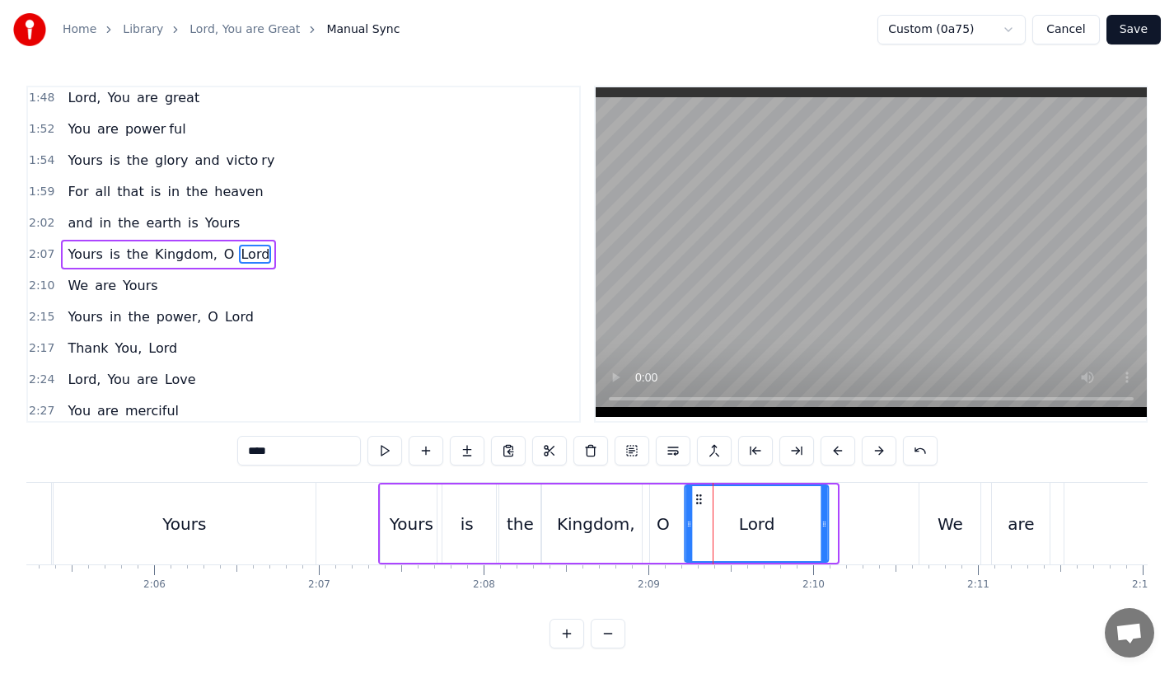
drag, startPoint x: 704, startPoint y: 495, endPoint x: 695, endPoint y: 495, distance: 9.1
click at [695, 495] on icon at bounding box center [699, 499] width 13 height 13
click at [316, 521] on div "Yours" at bounding box center [185, 524] width 264 height 82
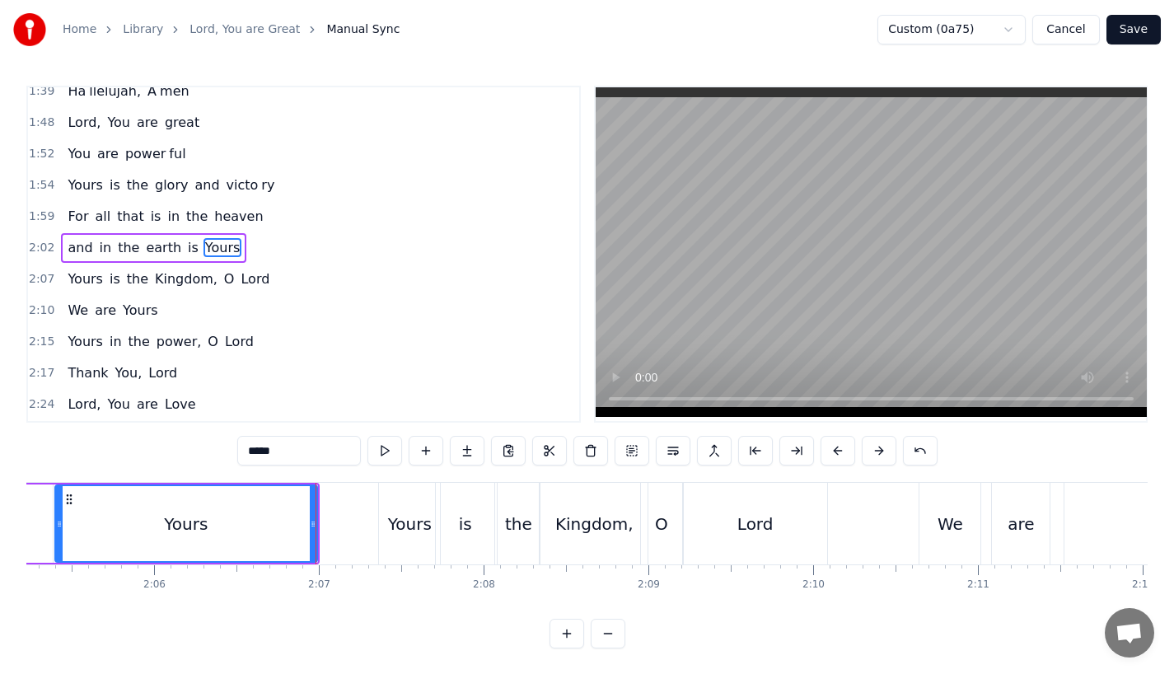
scroll to position [662, 0]
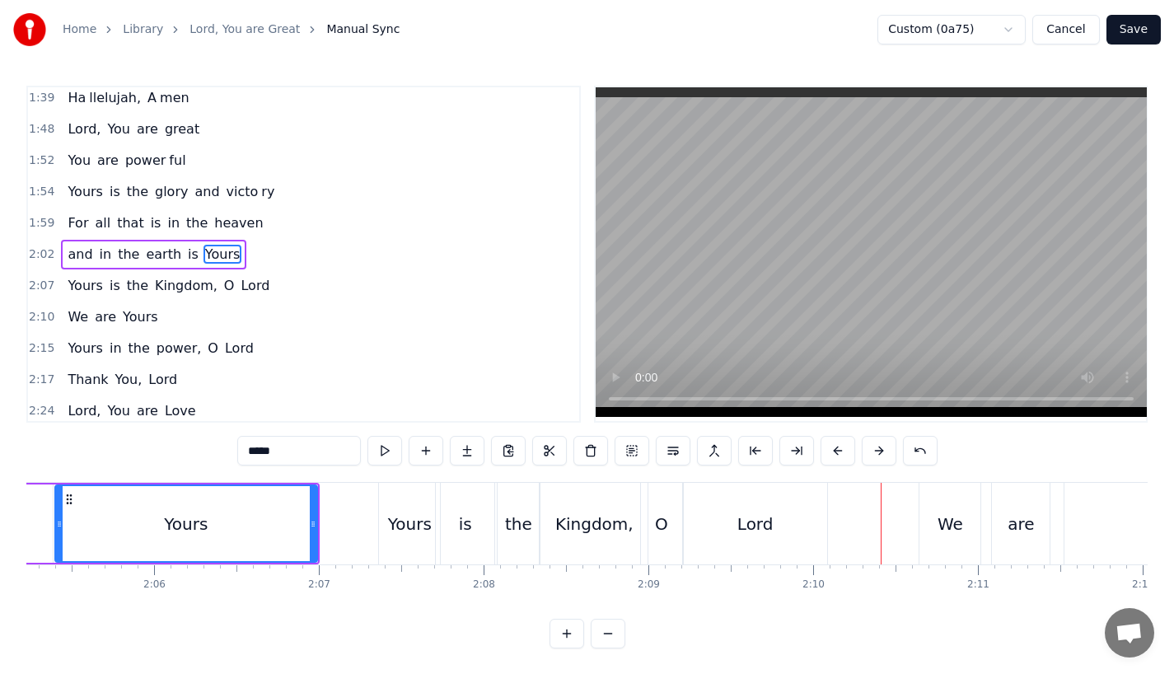
click at [248, 502] on div "Yours" at bounding box center [186, 523] width 260 height 75
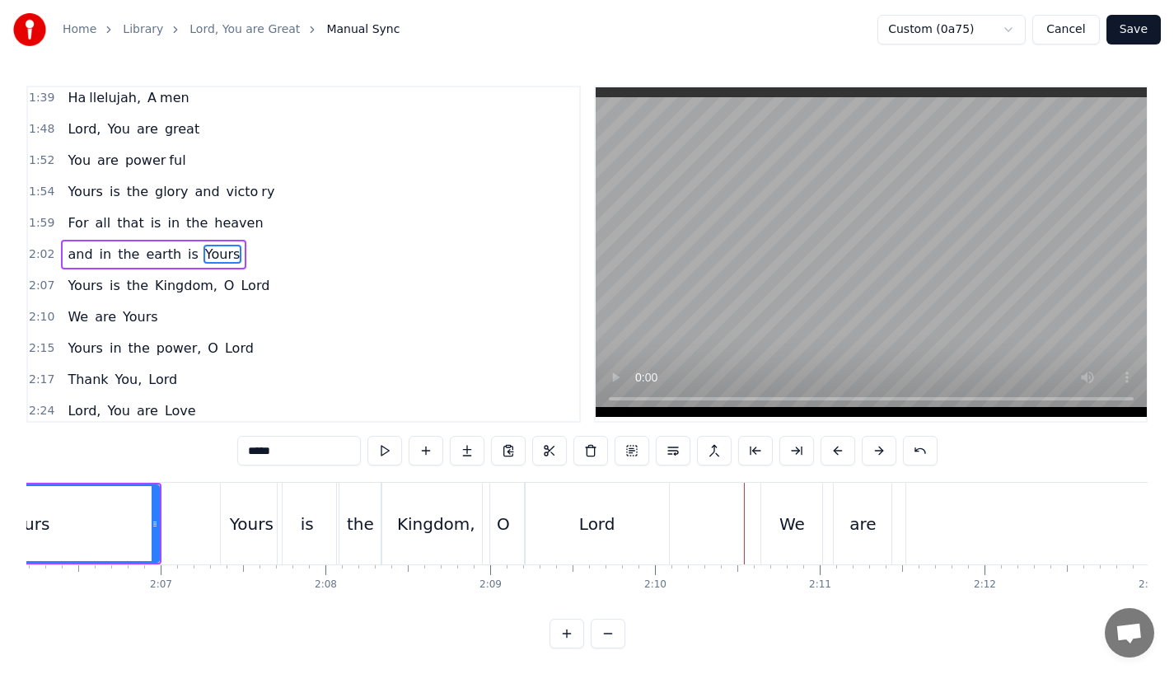
scroll to position [0, 20801]
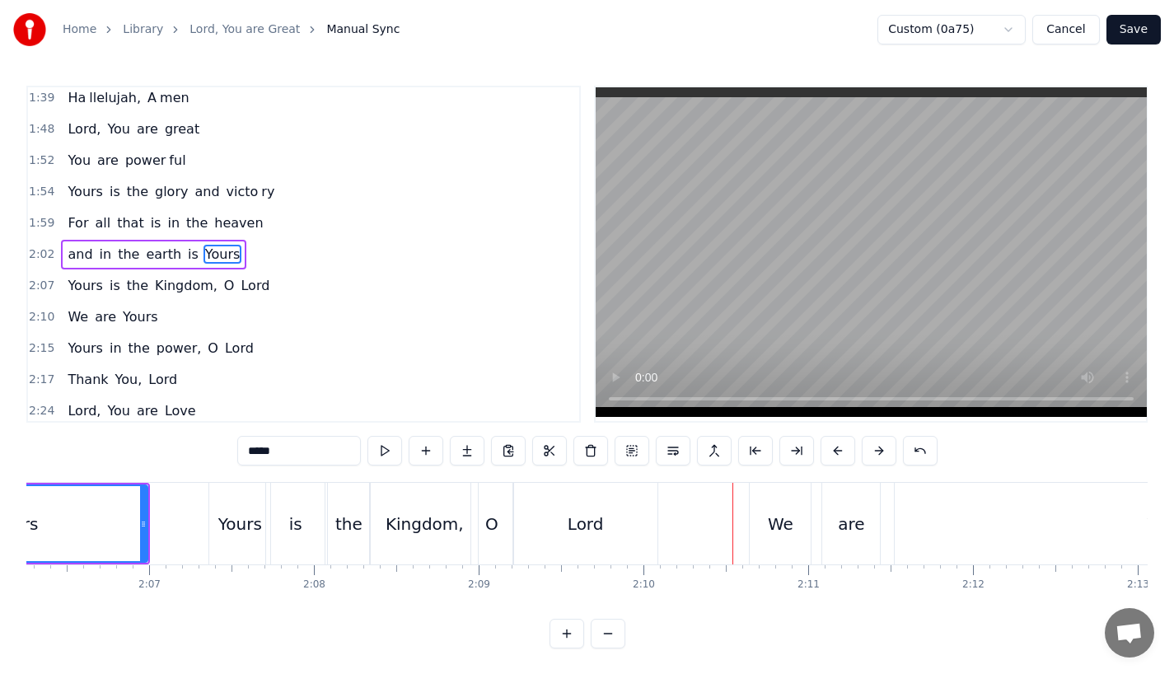
click at [767, 529] on div "We" at bounding box center [780, 524] width 61 height 82
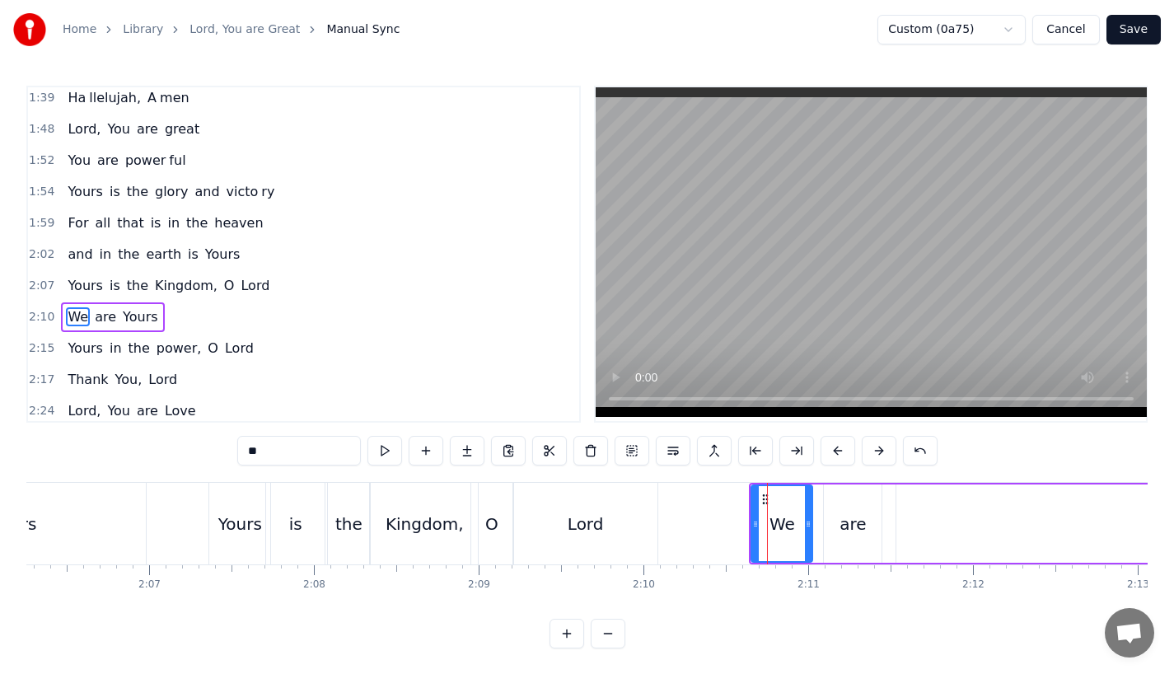
scroll to position [725, 0]
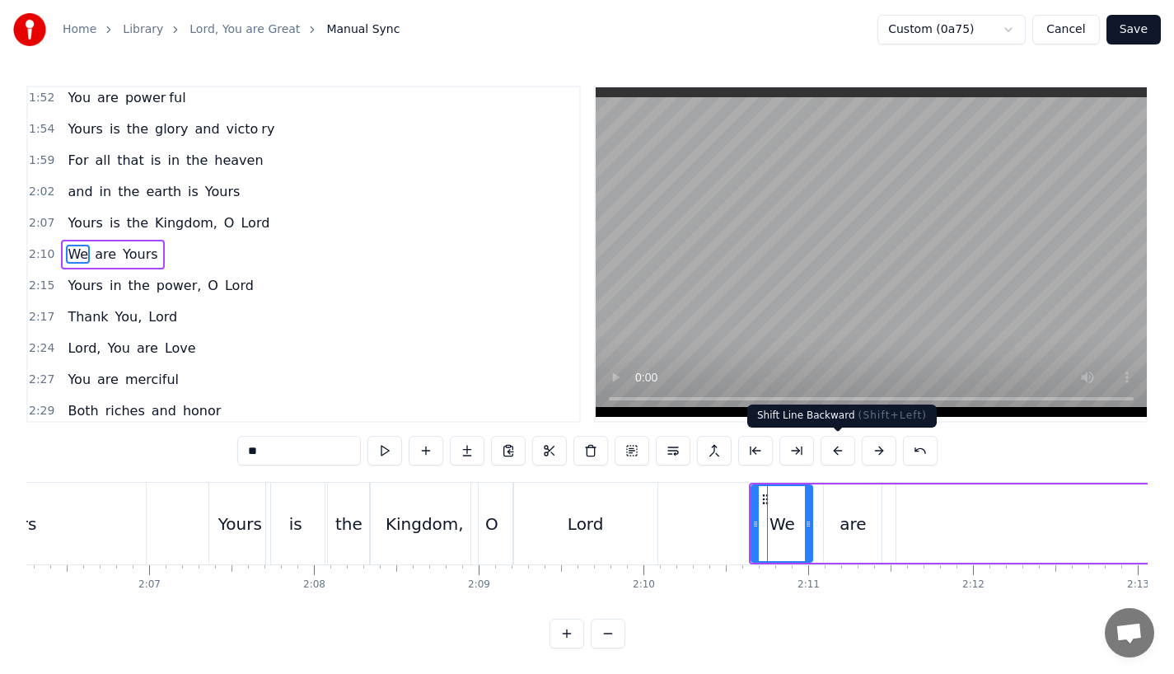
click at [835, 449] on button at bounding box center [837, 451] width 35 height 30
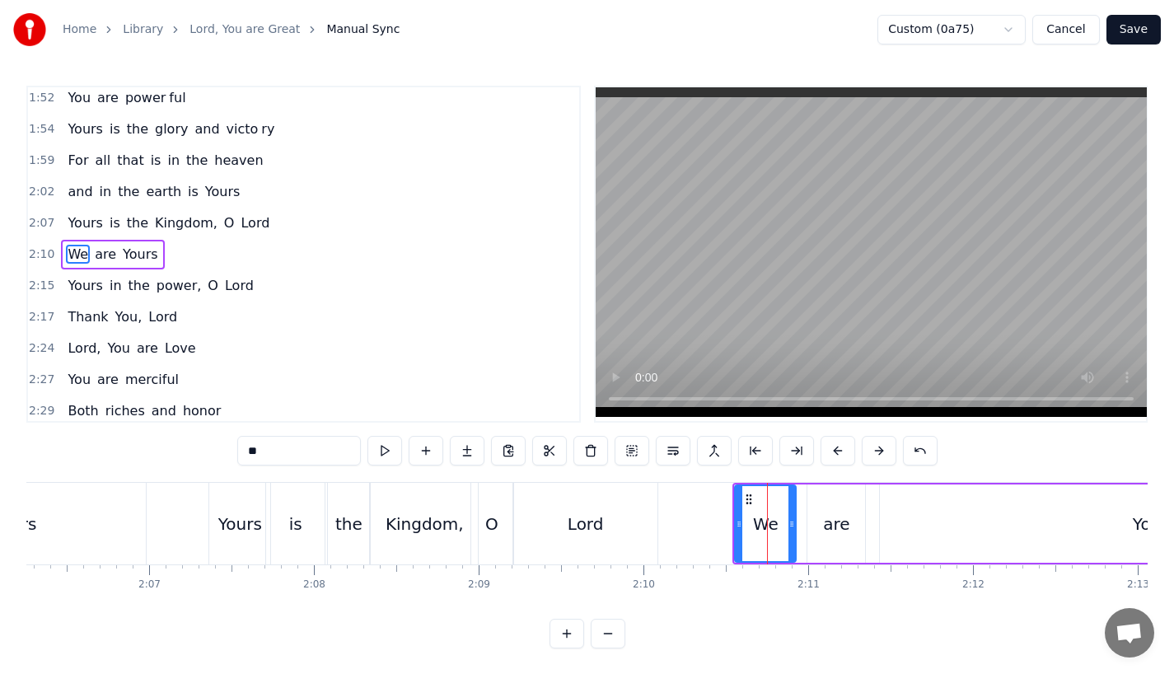
click at [835, 449] on button at bounding box center [837, 451] width 35 height 30
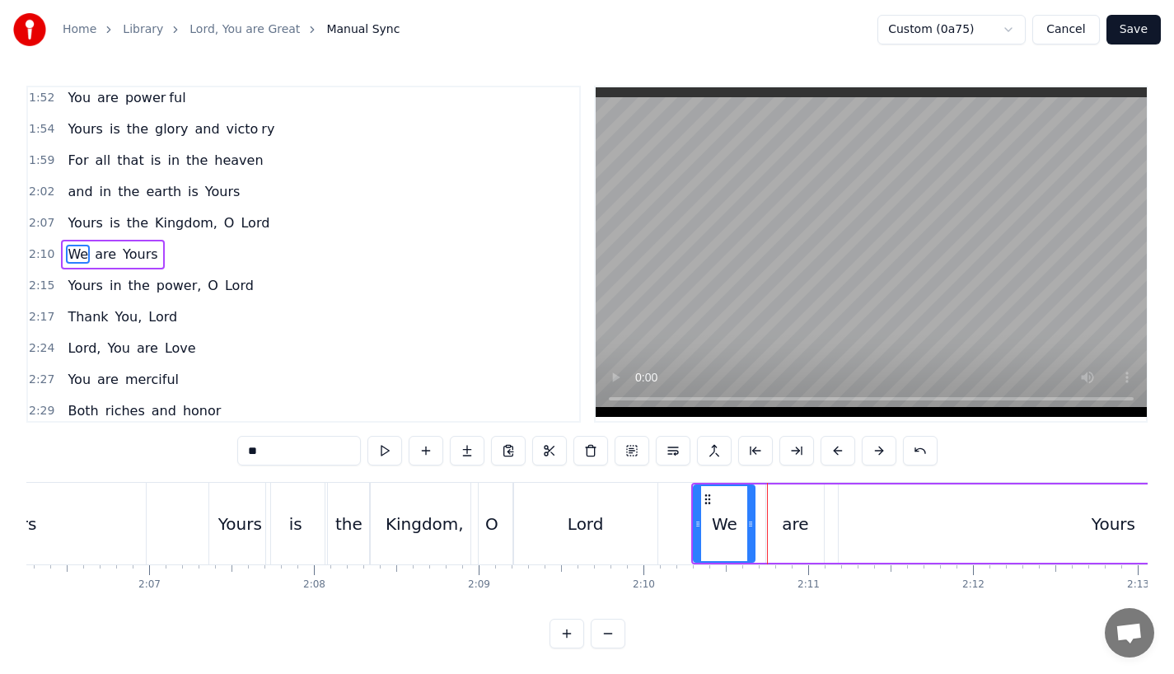
click at [835, 449] on button at bounding box center [837, 451] width 35 height 30
click at [561, 505] on div "Lord" at bounding box center [585, 524] width 143 height 82
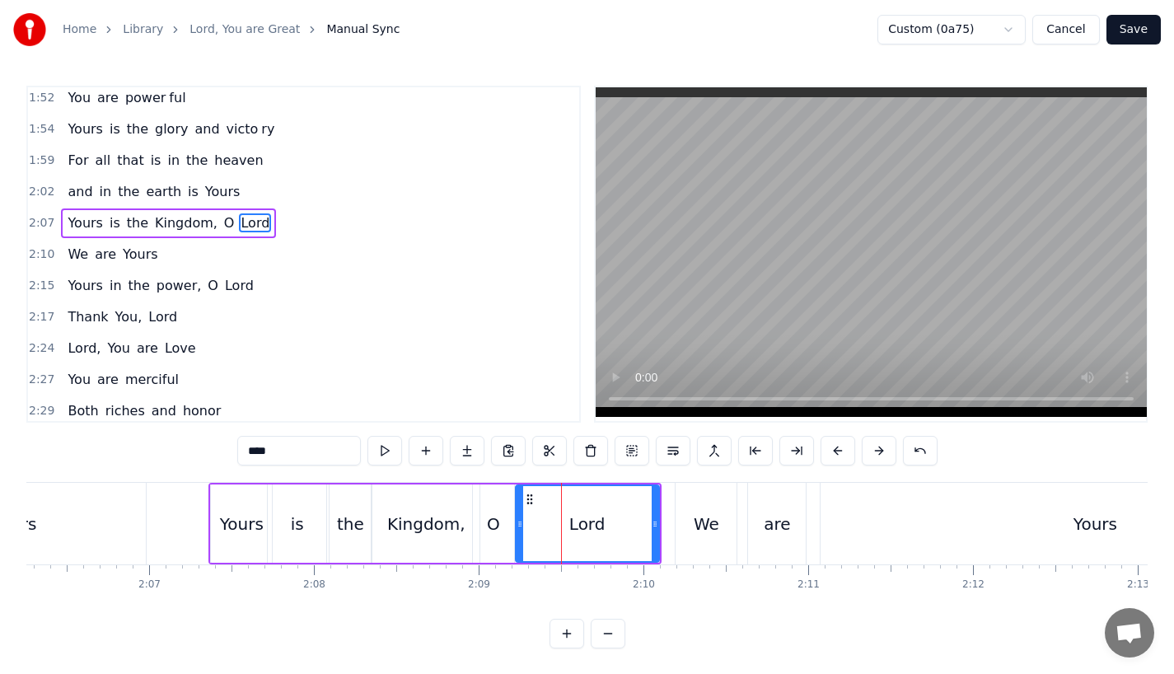
scroll to position [694, 0]
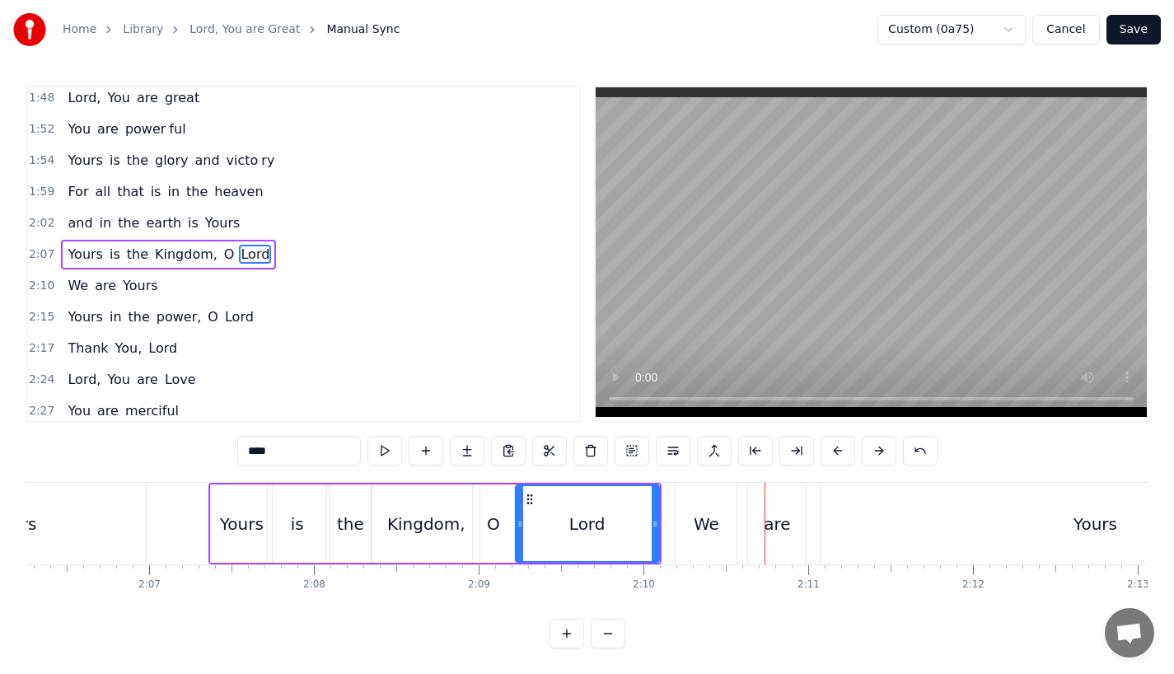
click at [558, 504] on div "Lord" at bounding box center [588, 523] width 142 height 75
click at [561, 541] on div "Lord" at bounding box center [588, 523] width 142 height 75
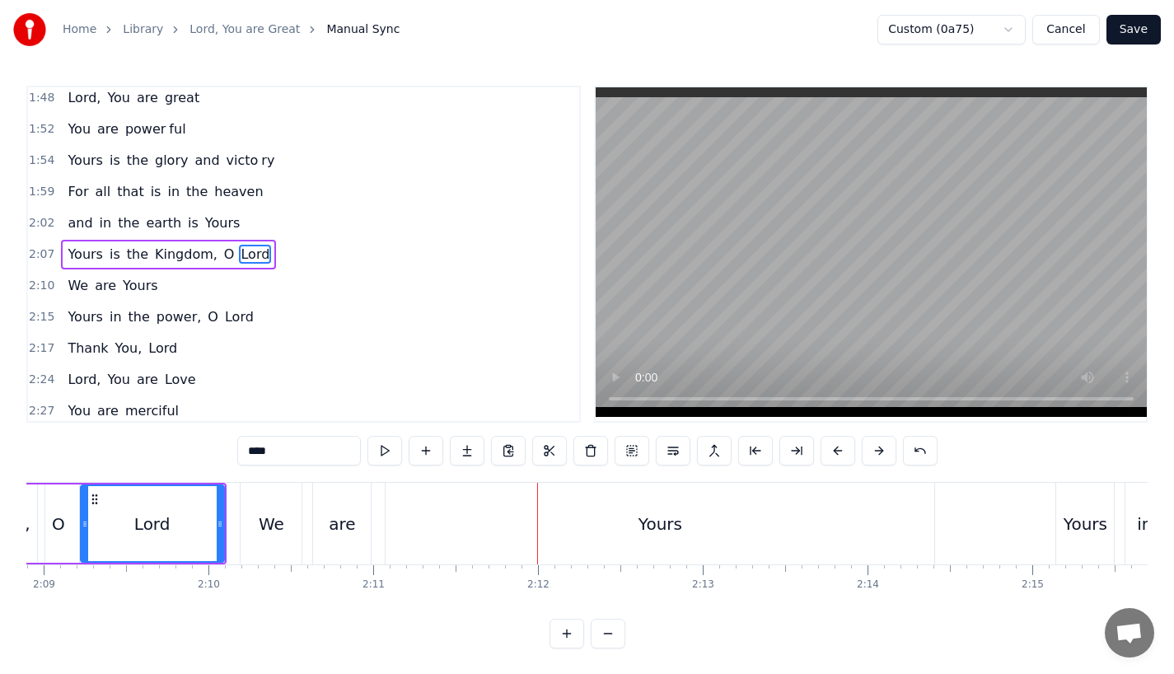
scroll to position [0, 21235]
click at [812, 534] on div "Yours" at bounding box center [660, 524] width 549 height 82
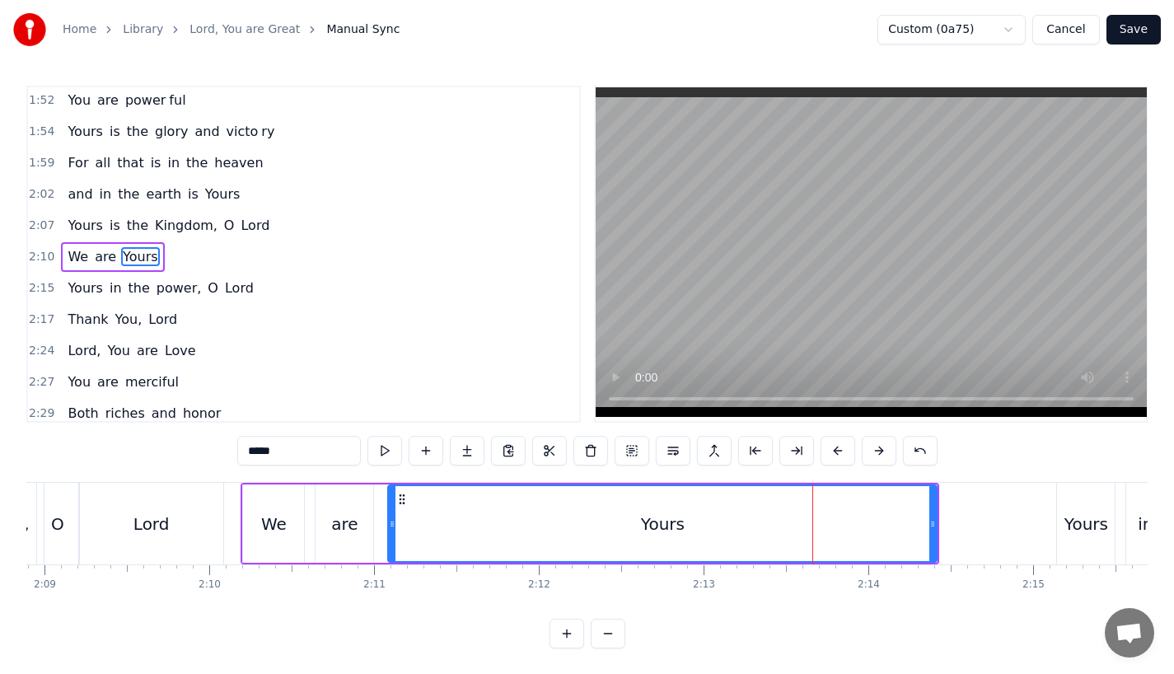
scroll to position [725, 0]
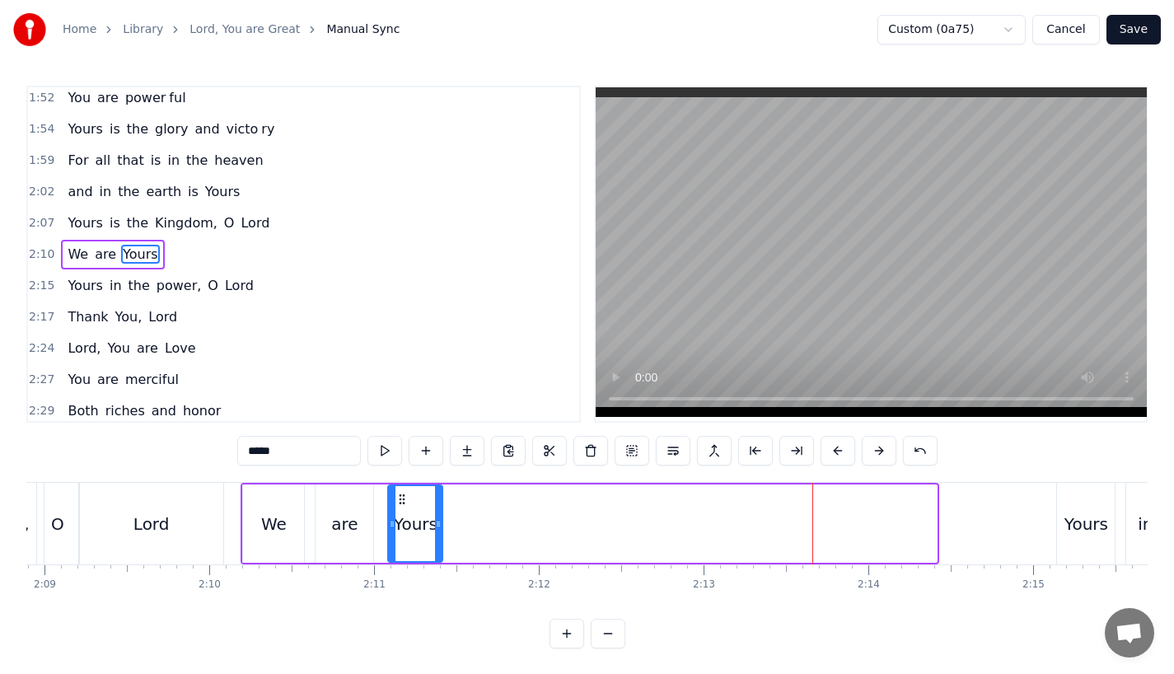
drag, startPoint x: 936, startPoint y: 532, endPoint x: 457, endPoint y: 508, distance: 479.2
click at [443, 509] on div "Yours" at bounding box center [415, 523] width 56 height 78
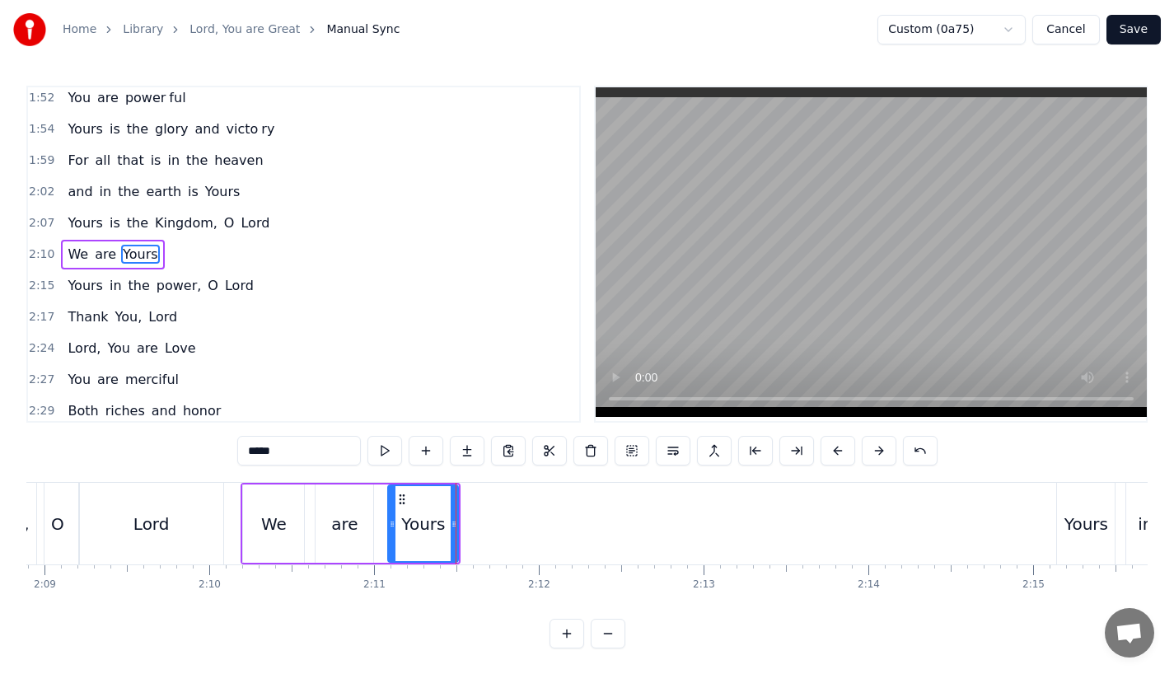
click at [325, 446] on input "*****" at bounding box center [299, 451] width 124 height 30
type input "**"
click at [464, 451] on button at bounding box center [467, 451] width 35 height 30
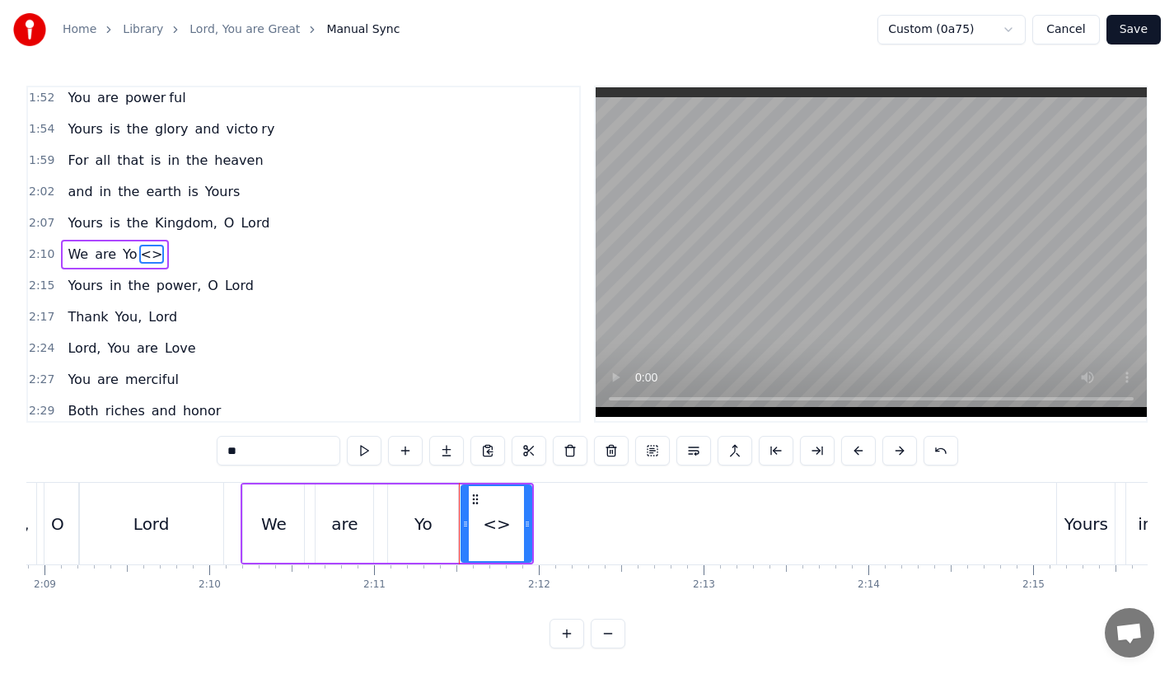
drag, startPoint x: 284, startPoint y: 460, endPoint x: 132, endPoint y: 447, distance: 153.0
click at [132, 447] on div "0:23 Lord, You are great, 0:27 You are power ful 0:29 Yours is the glory and vi…" at bounding box center [586, 367] width 1121 height 563
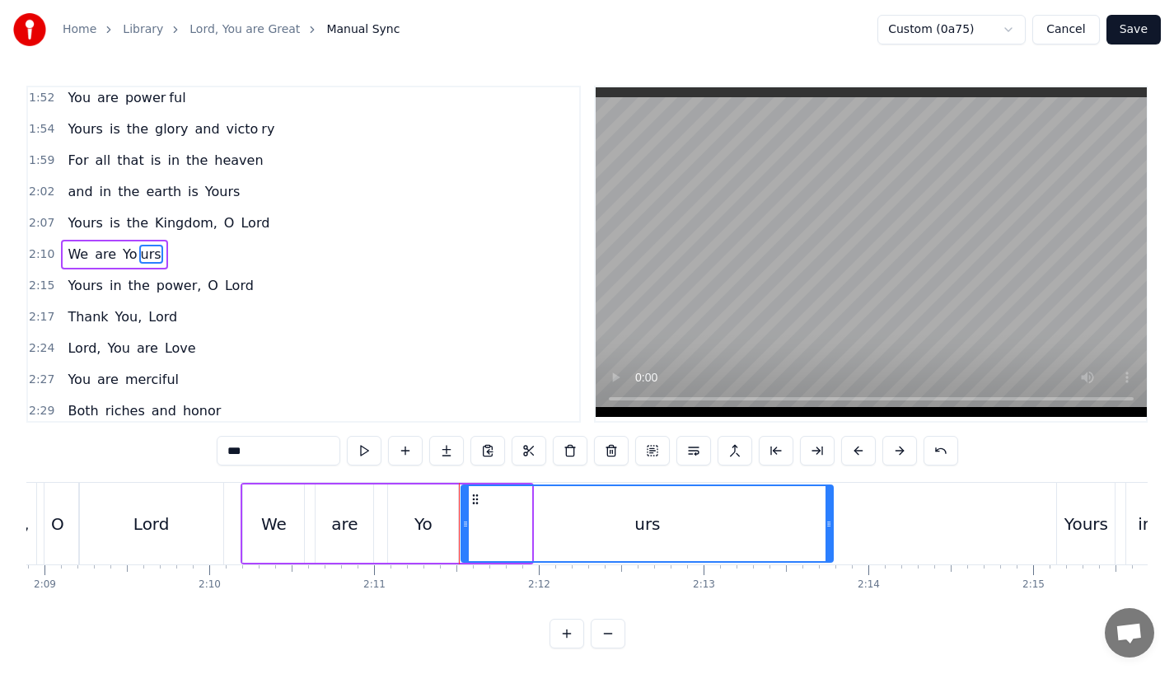
drag, startPoint x: 528, startPoint y: 534, endPoint x: 847, endPoint y: 527, distance: 318.9
click at [832, 527] on div at bounding box center [828, 523] width 7 height 75
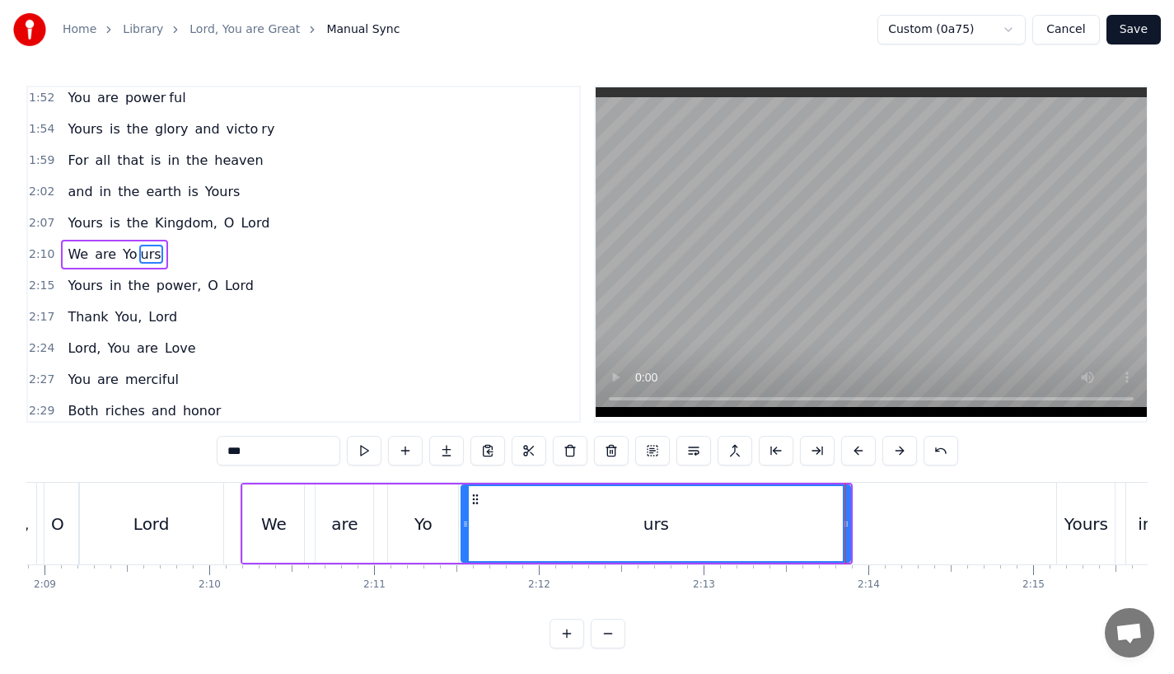
click at [326, 523] on div "are" at bounding box center [345, 523] width 58 height 78
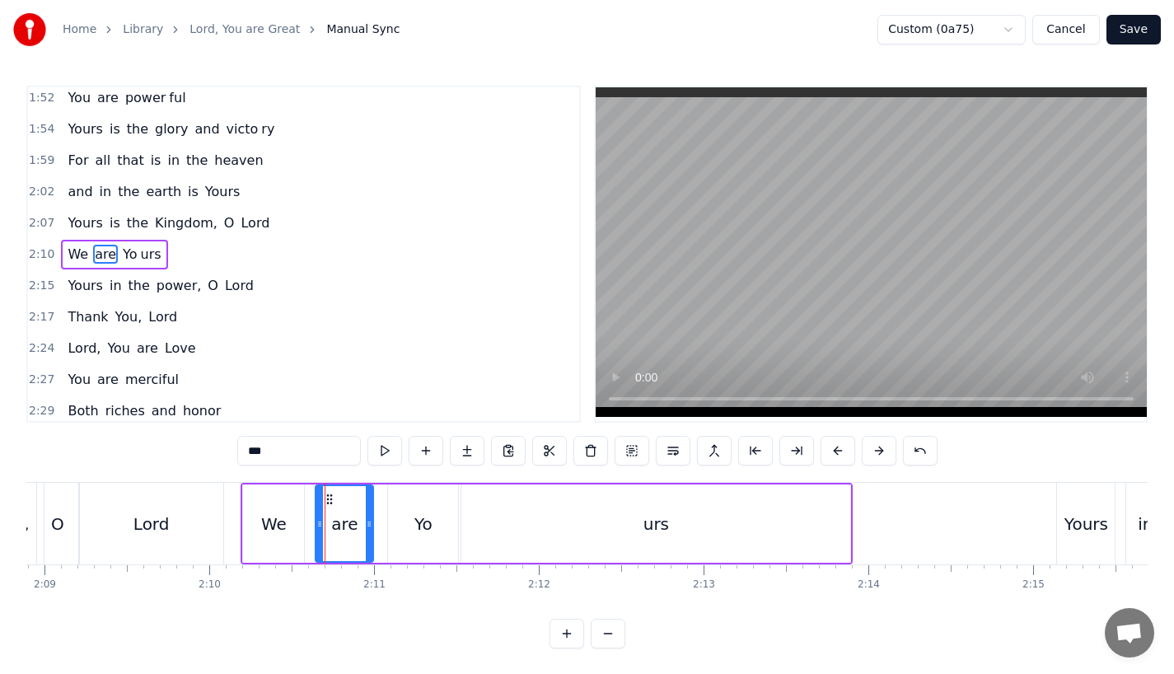
click at [349, 517] on div "are" at bounding box center [344, 524] width 26 height 25
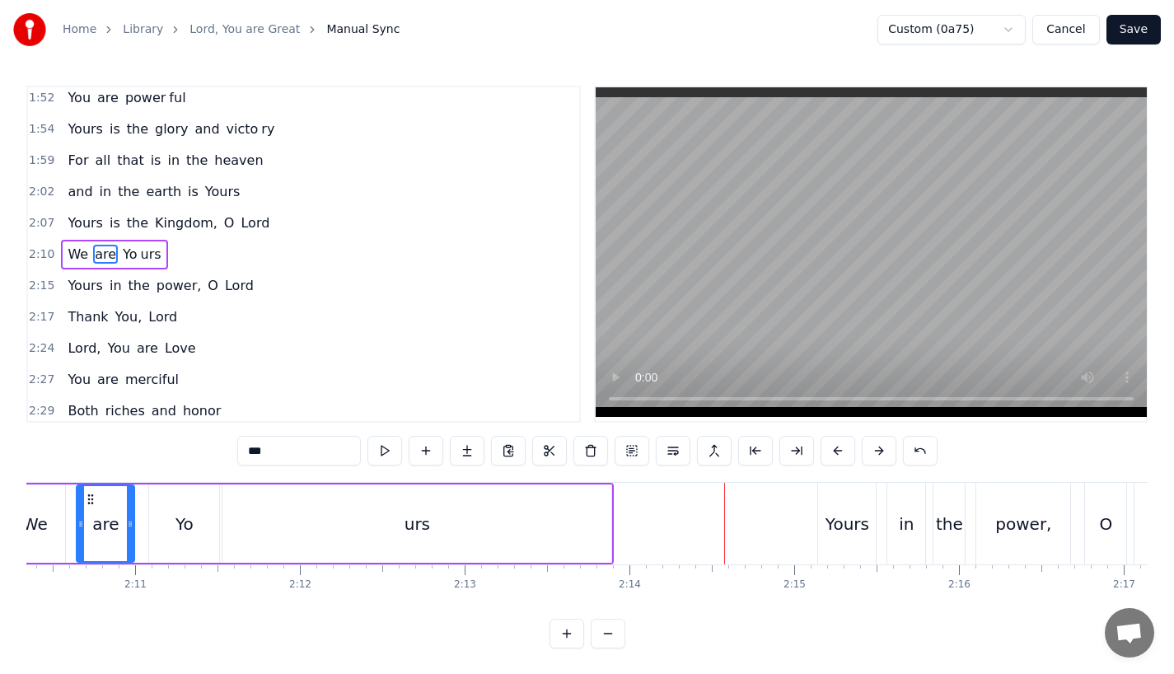
scroll to position [0, 21487]
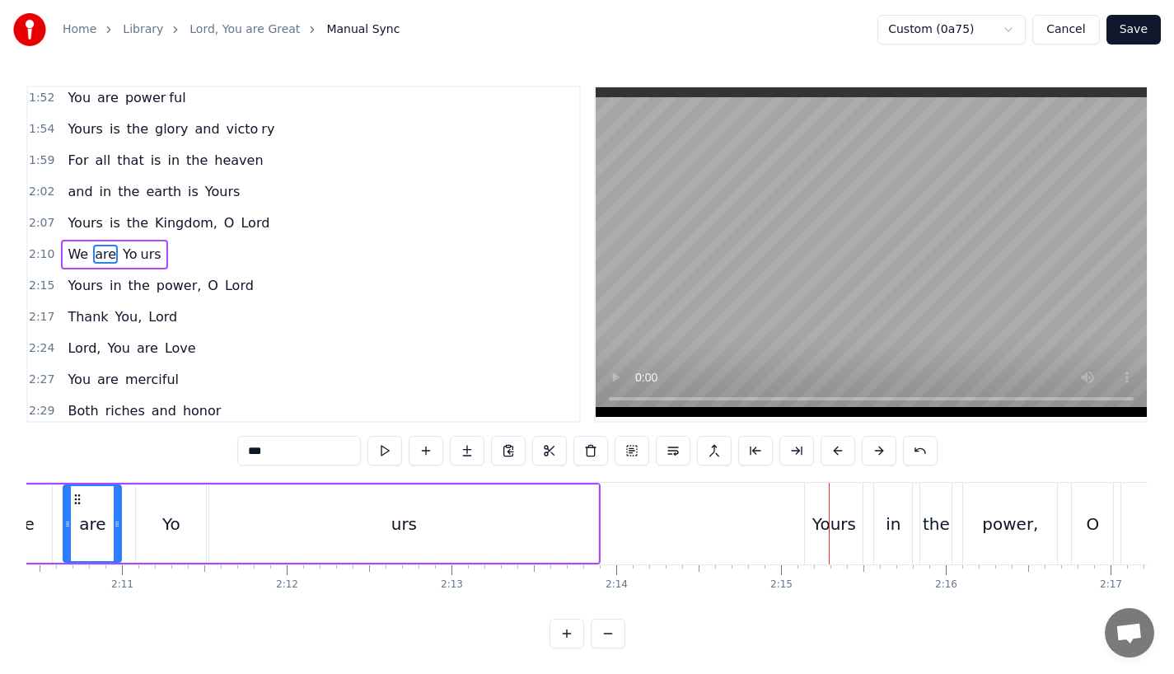
click at [834, 543] on div "Yours" at bounding box center [834, 524] width 58 height 82
type input "*****"
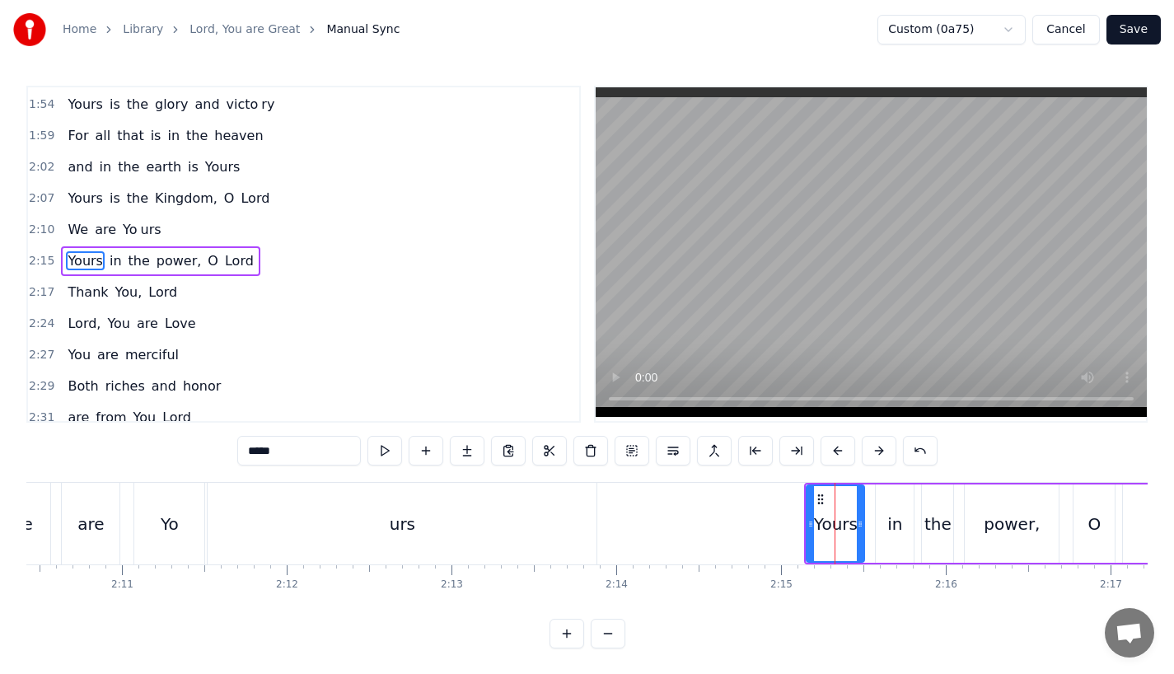
scroll to position [756, 0]
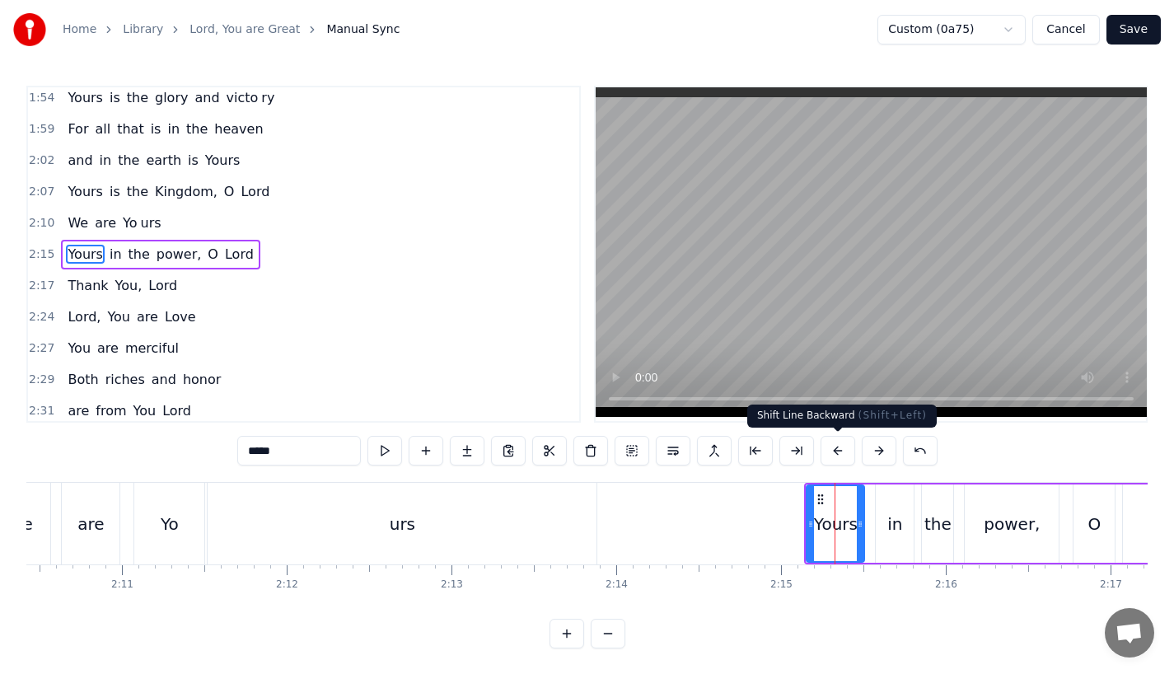
click at [839, 451] on button at bounding box center [837, 451] width 35 height 30
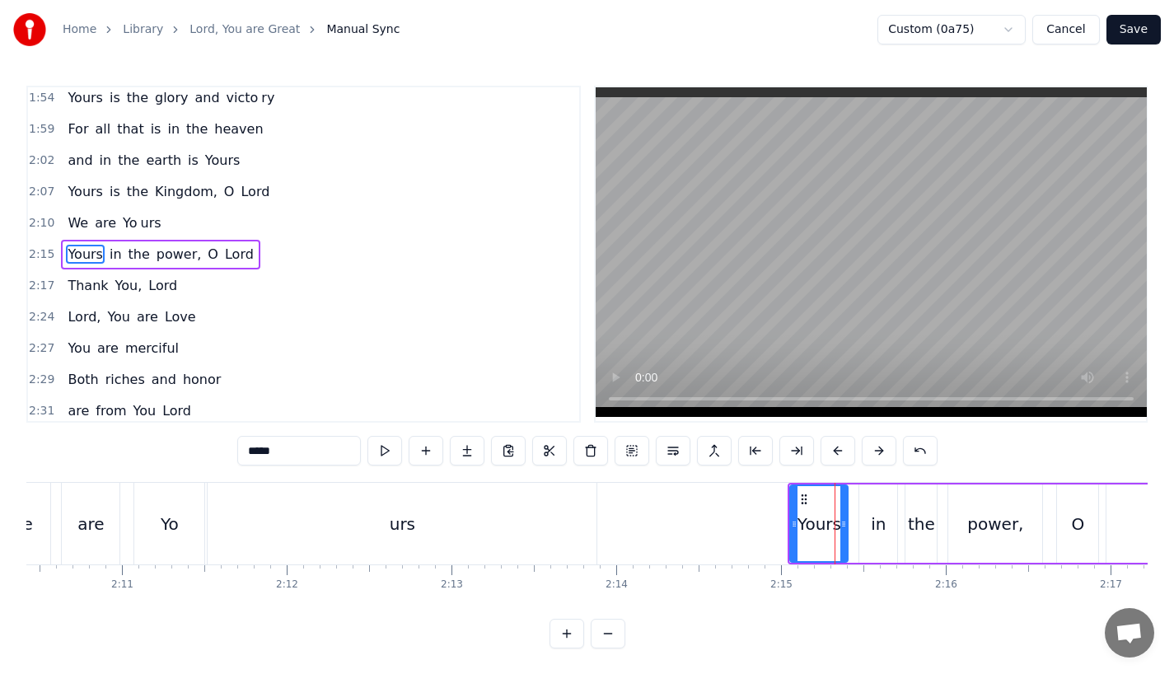
click at [839, 451] on button at bounding box center [837, 451] width 35 height 30
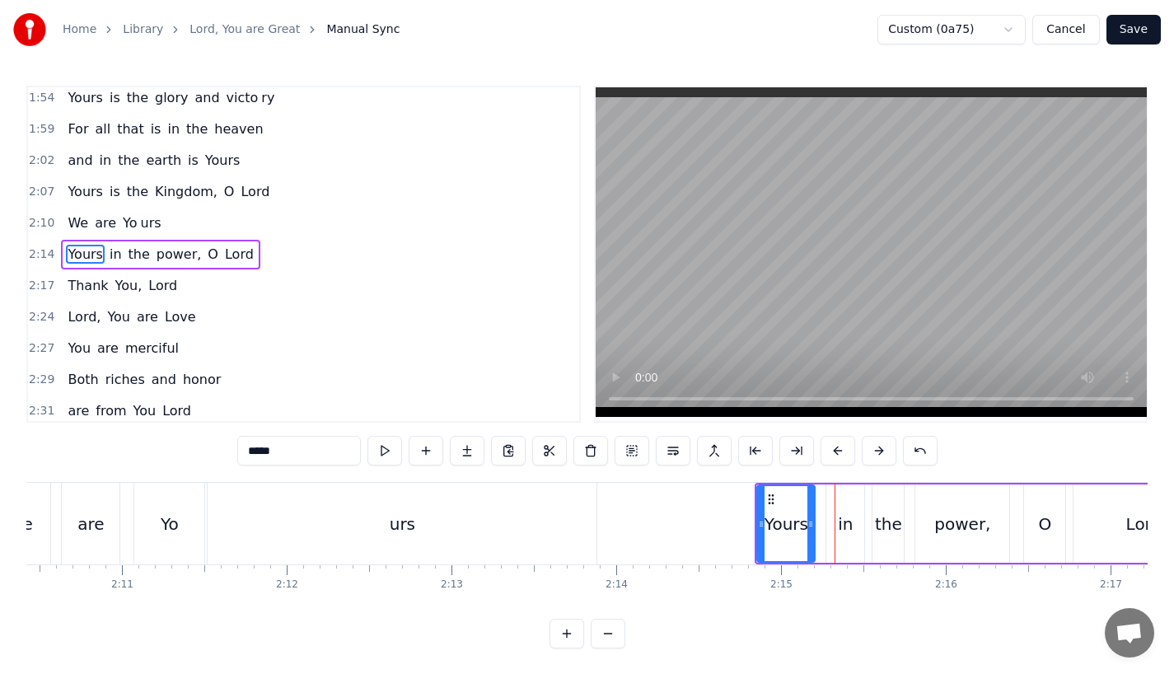
click at [839, 451] on button at bounding box center [837, 451] width 35 height 30
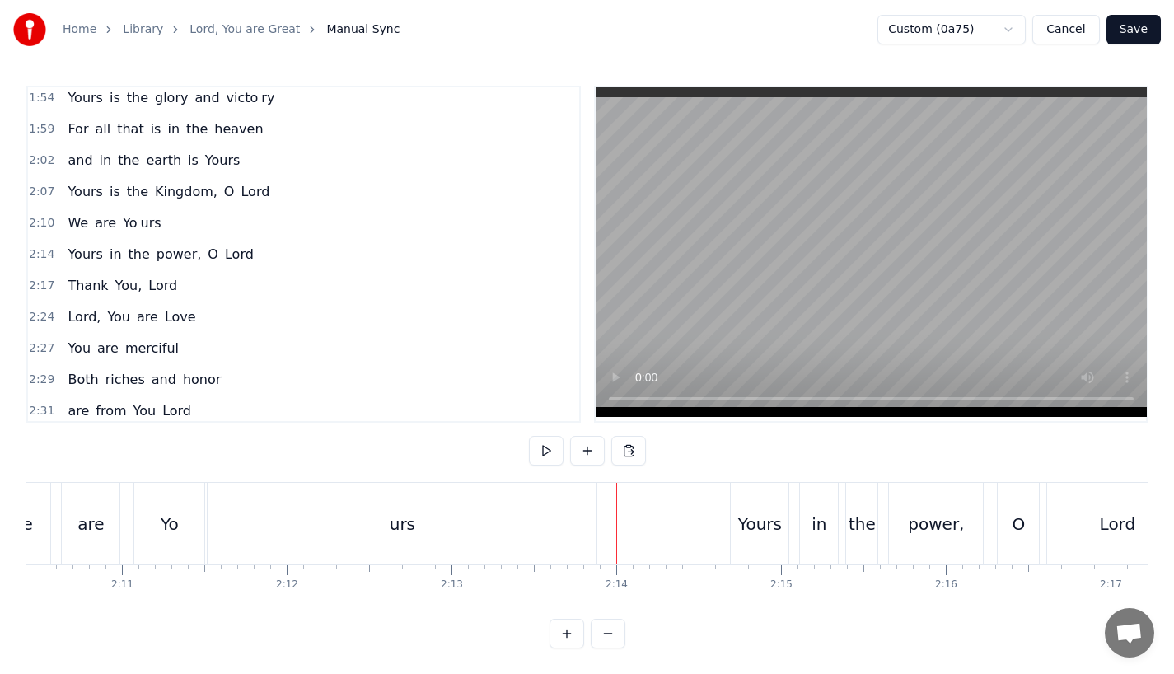
click at [521, 512] on div "urs" at bounding box center [402, 524] width 389 height 82
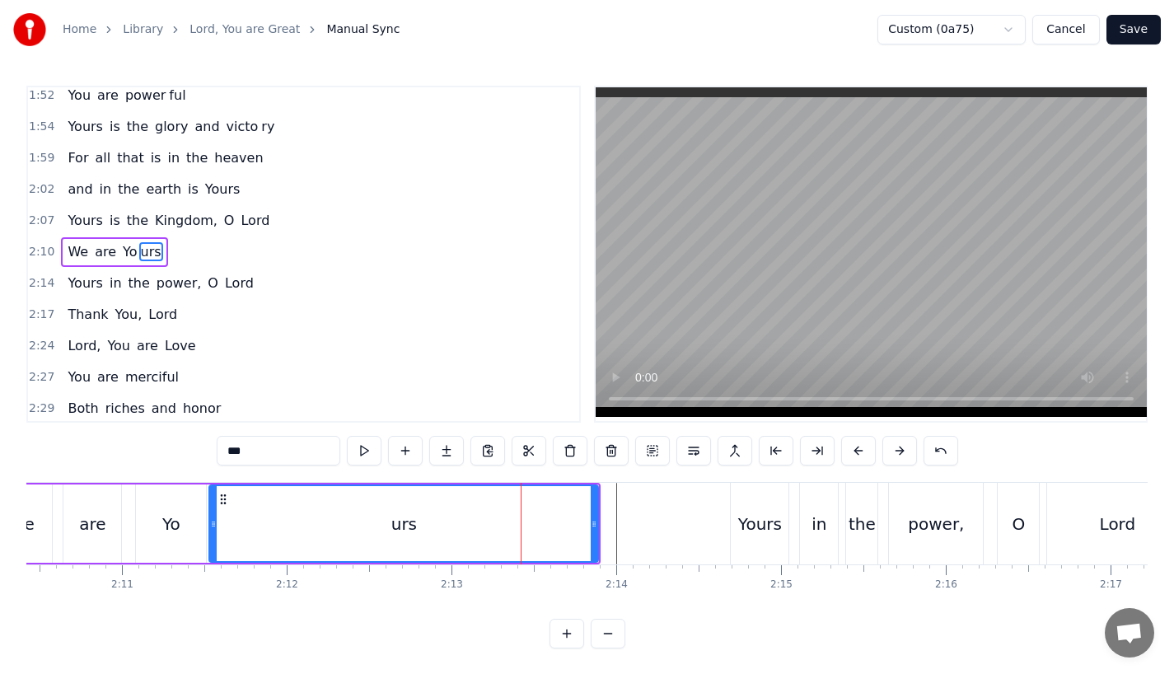
scroll to position [725, 0]
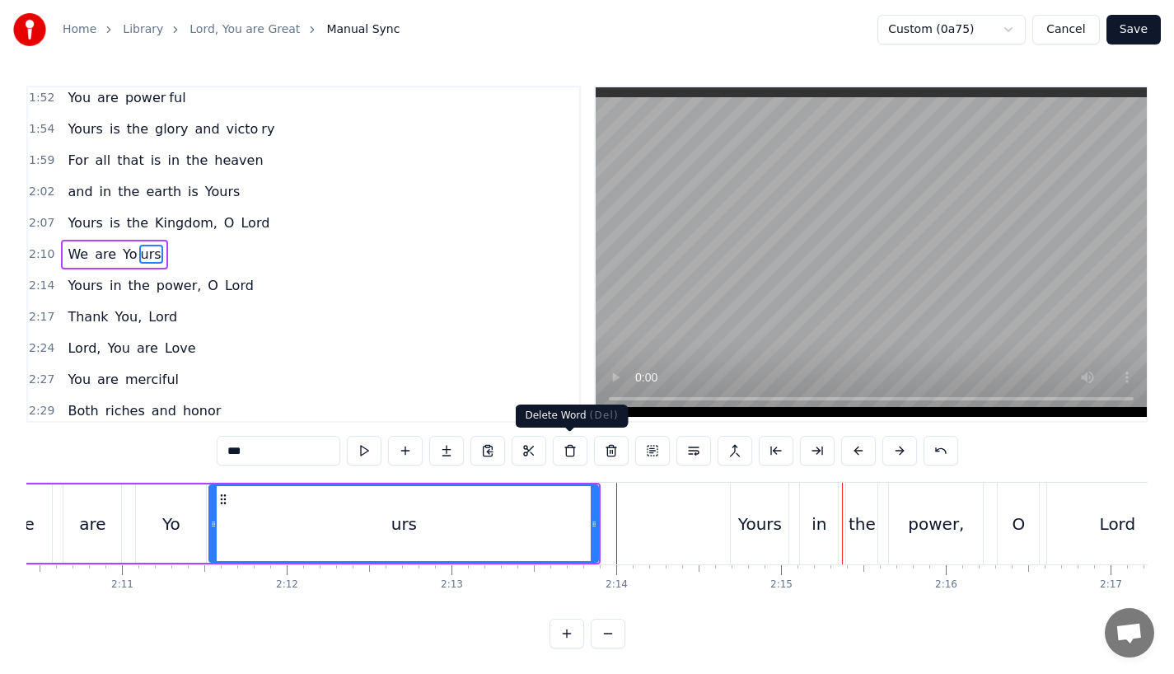
click at [517, 527] on div "urs" at bounding box center [403, 523] width 387 height 75
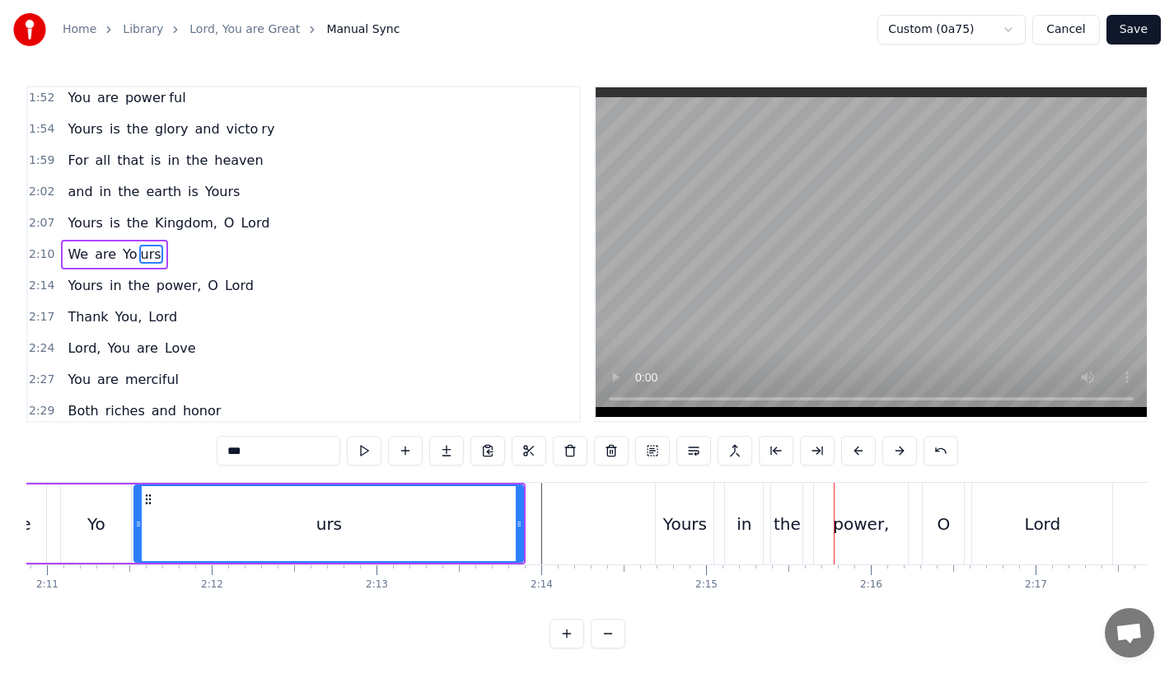
click at [741, 526] on div "in" at bounding box center [743, 524] width 15 height 25
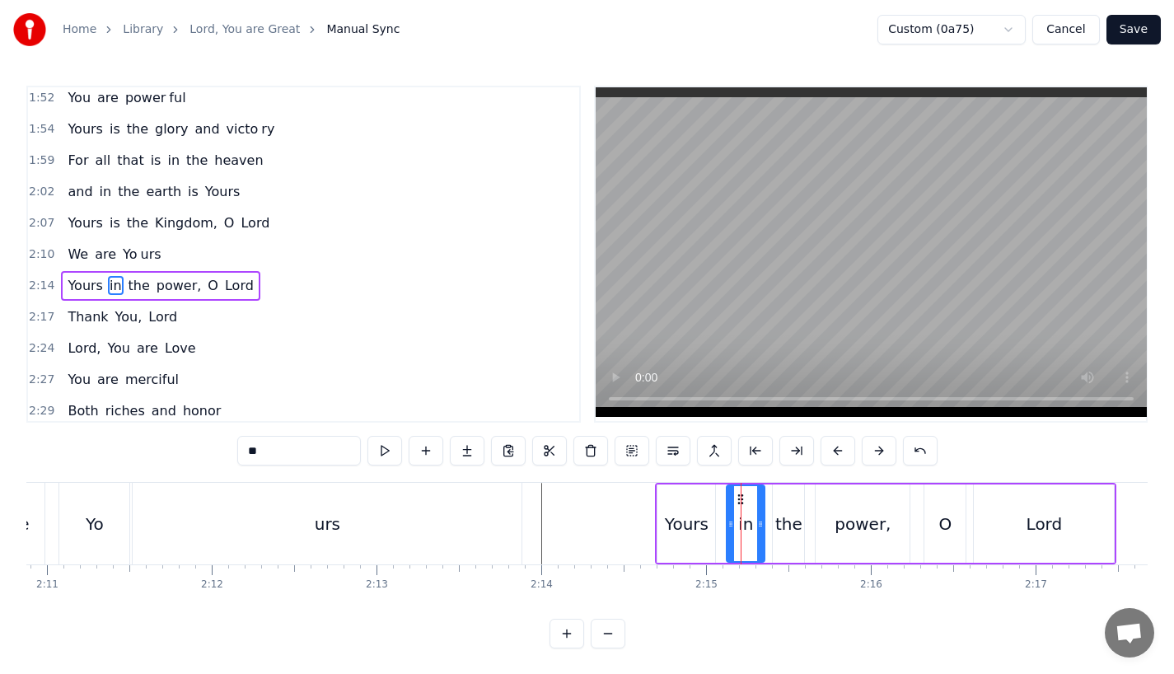
scroll to position [756, 0]
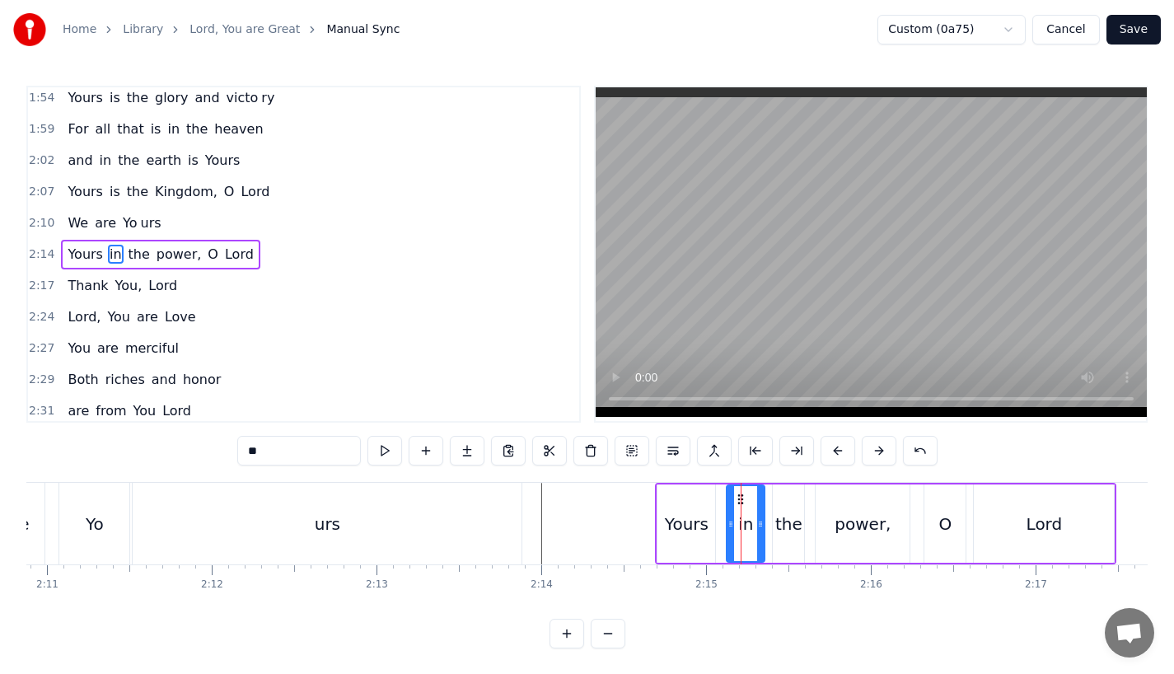
click at [284, 446] on input "**" at bounding box center [299, 451] width 124 height 30
click at [437, 539] on div "urs" at bounding box center [327, 524] width 389 height 82
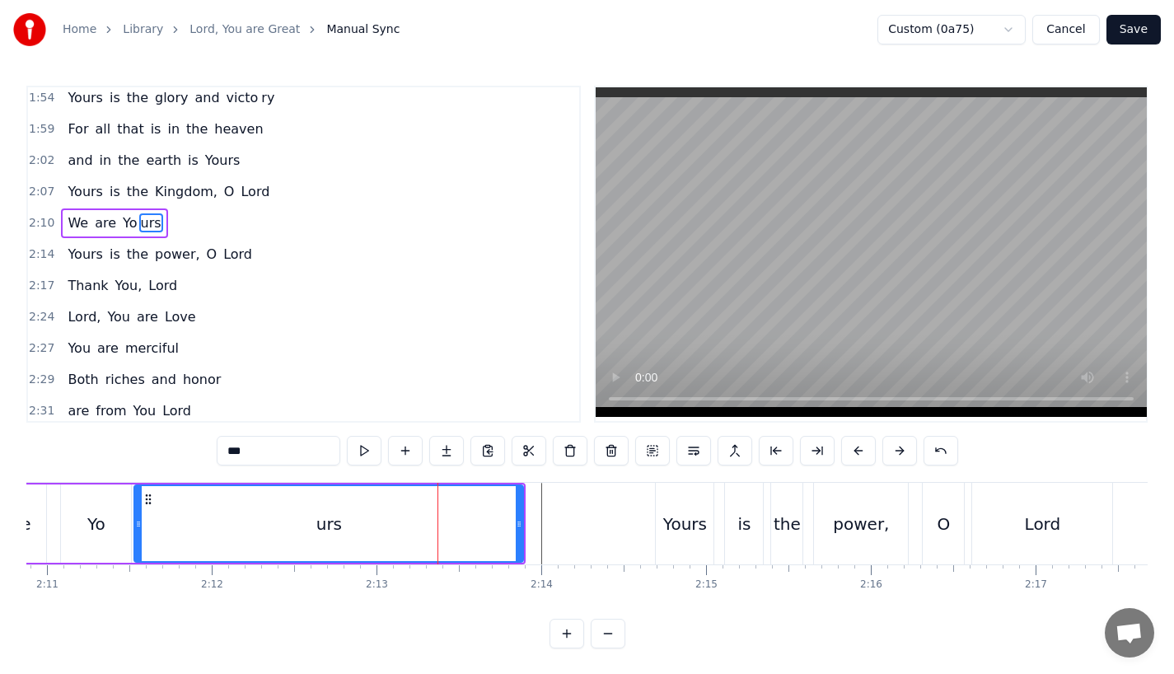
scroll to position [725, 0]
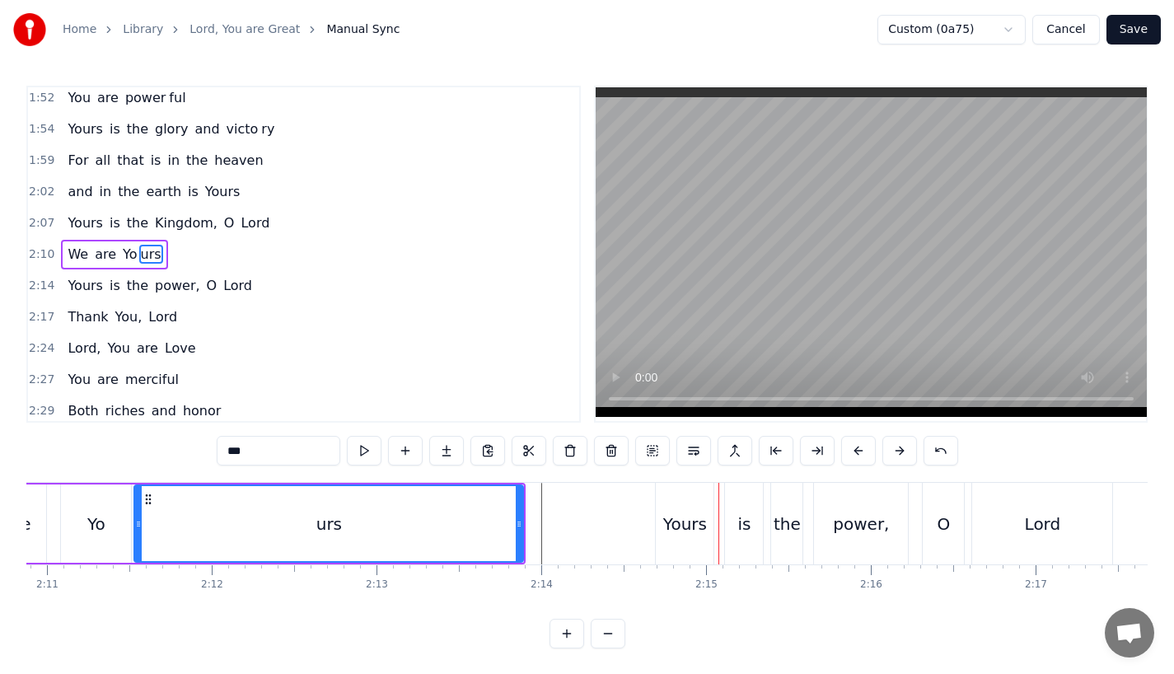
click at [750, 519] on div "is" at bounding box center [744, 524] width 38 height 82
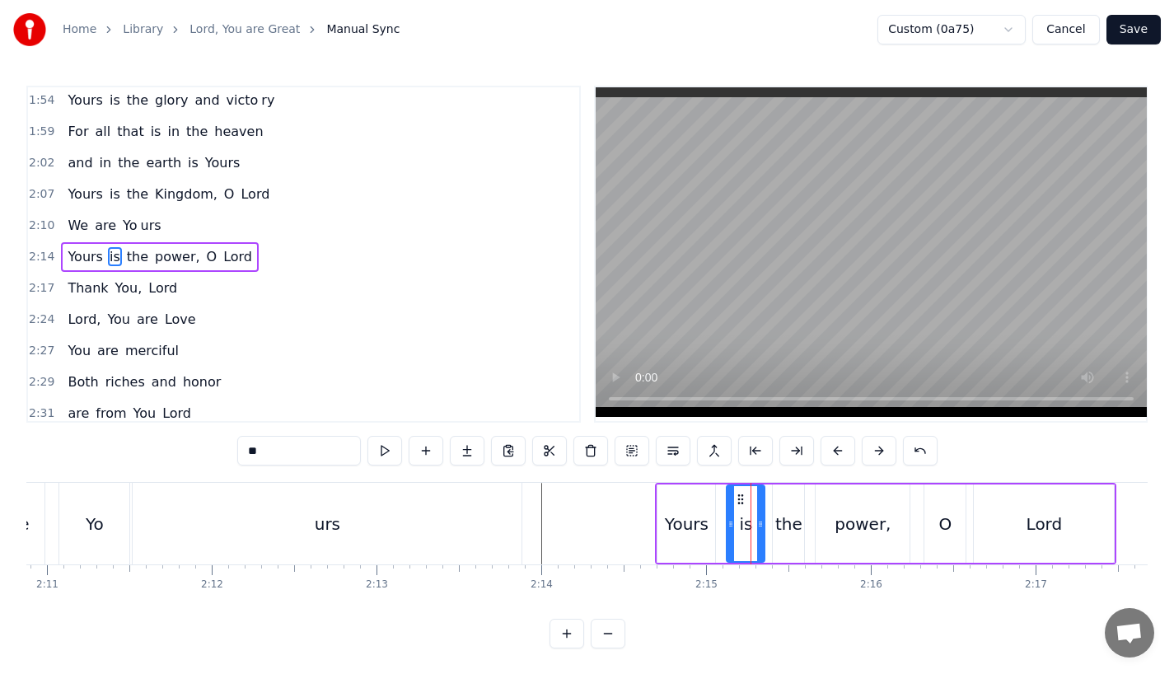
scroll to position [756, 0]
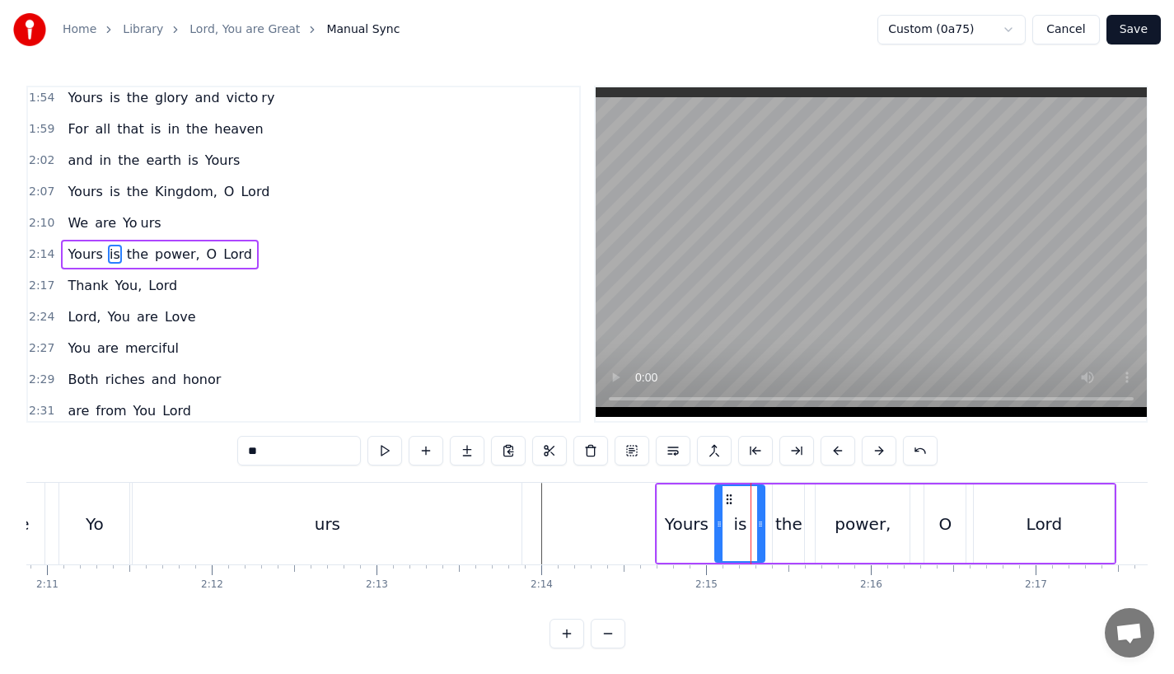
drag, startPoint x: 732, startPoint y: 524, endPoint x: 721, endPoint y: 524, distance: 11.5
click at [721, 524] on icon at bounding box center [719, 523] width 7 height 13
click at [783, 529] on div "the" at bounding box center [788, 524] width 27 height 25
drag, startPoint x: 777, startPoint y: 529, endPoint x: 764, endPoint y: 529, distance: 12.4
click at [764, 529] on icon at bounding box center [764, 523] width 7 height 13
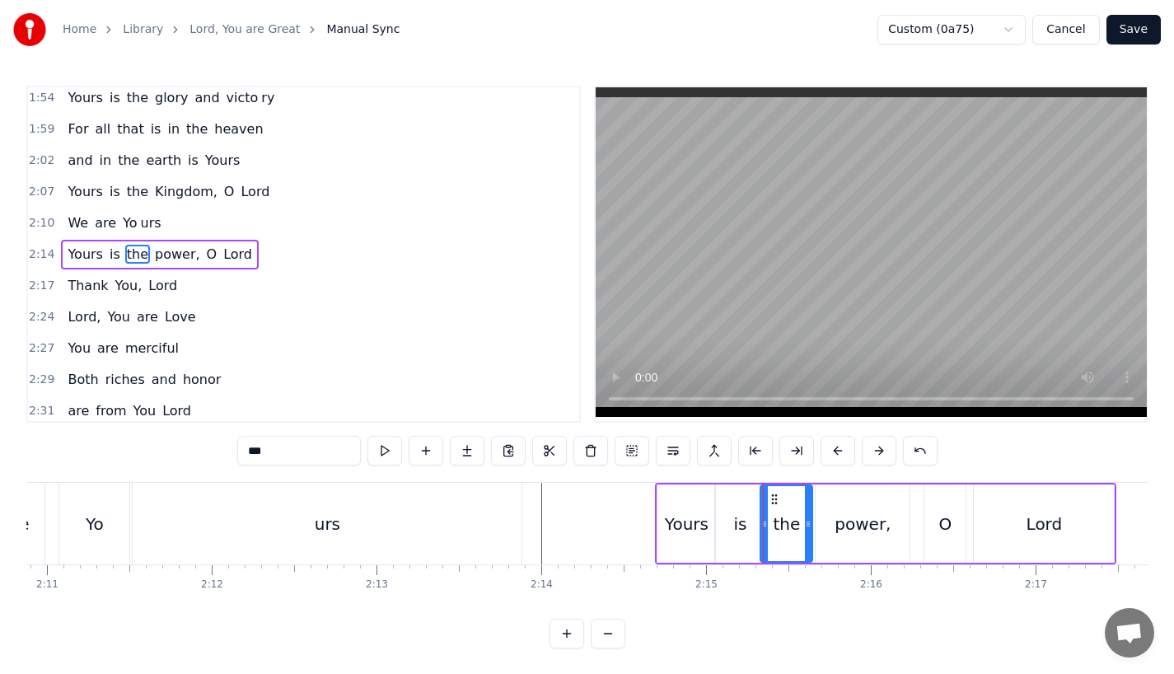
drag, startPoint x: 797, startPoint y: 527, endPoint x: 809, endPoint y: 527, distance: 11.5
click at [809, 527] on icon at bounding box center [808, 523] width 7 height 13
click at [879, 527] on div "power," at bounding box center [862, 524] width 56 height 25
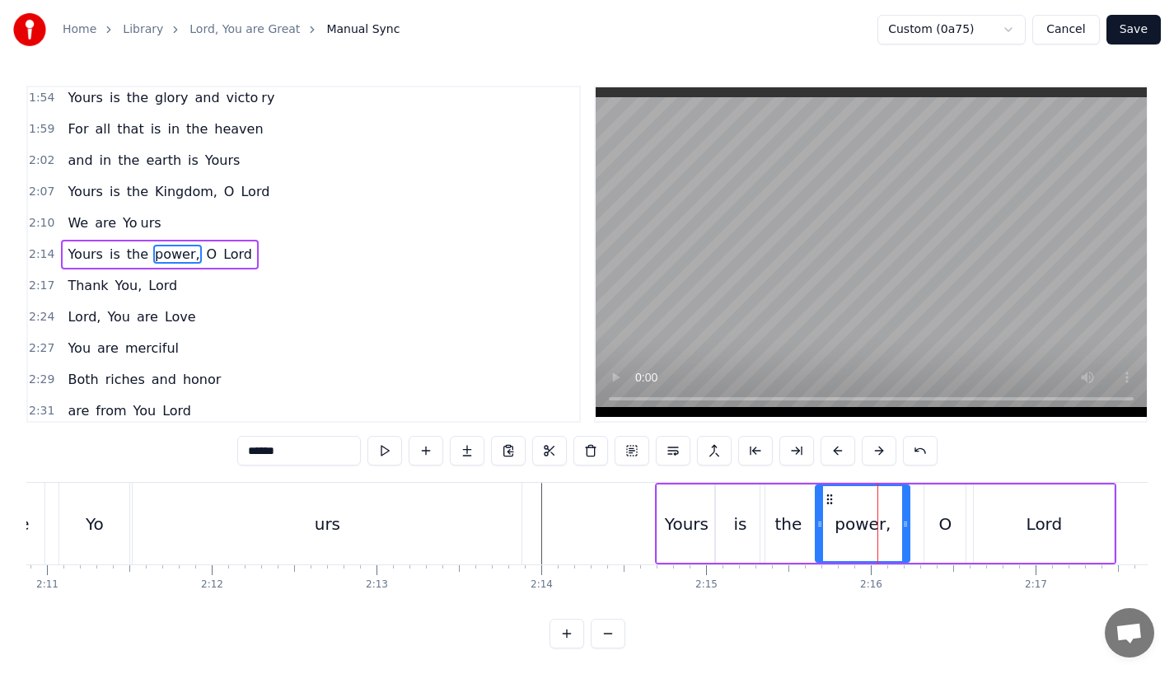
click at [933, 524] on div "O" at bounding box center [944, 523] width 41 height 78
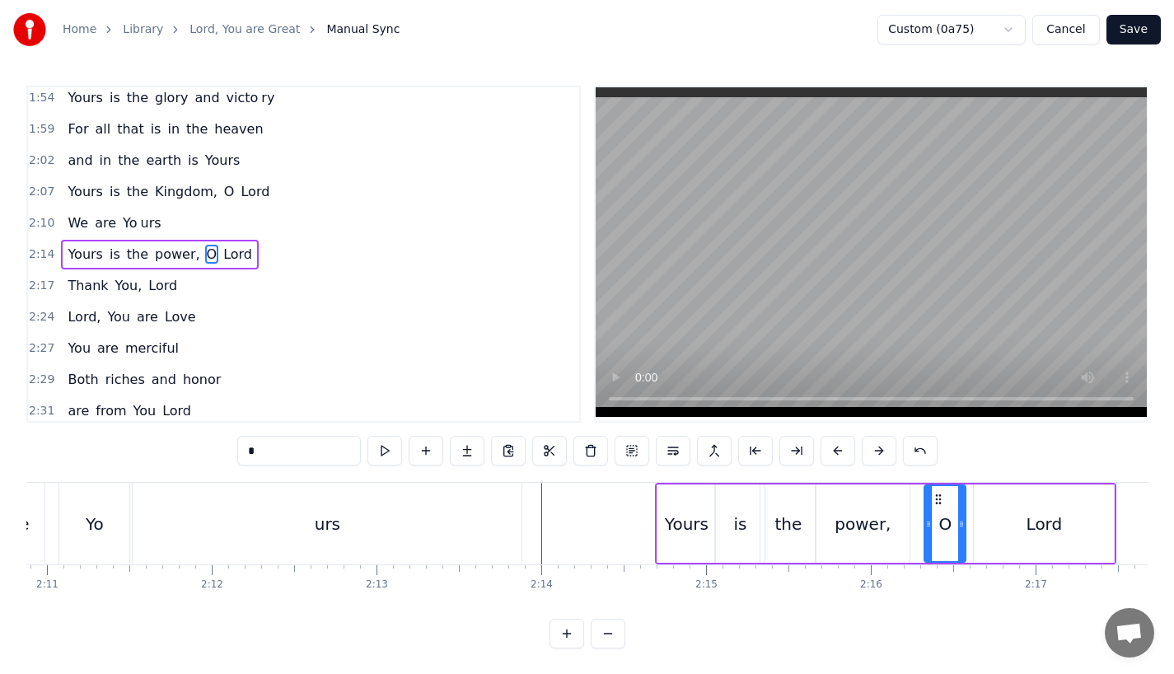
click at [905, 525] on div "power," at bounding box center [863, 523] width 94 height 78
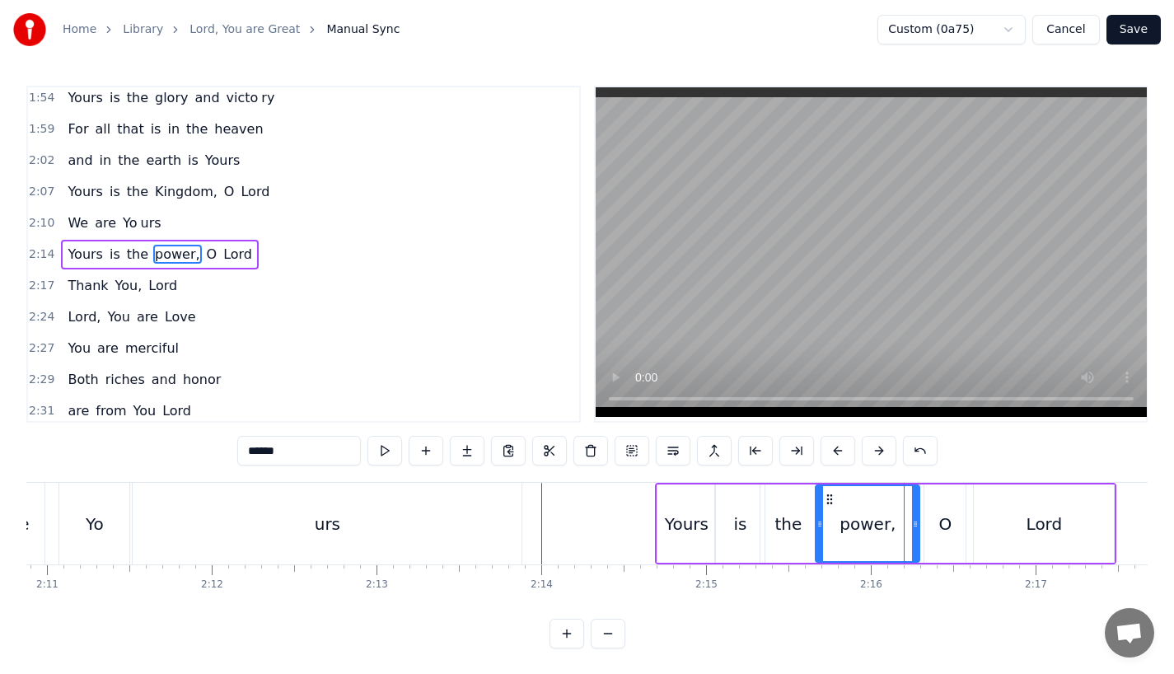
drag, startPoint x: 908, startPoint y: 525, endPoint x: 918, endPoint y: 525, distance: 9.9
click at [918, 525] on icon at bounding box center [915, 523] width 7 height 13
click at [937, 525] on div "O" at bounding box center [944, 523] width 41 height 78
type input "*"
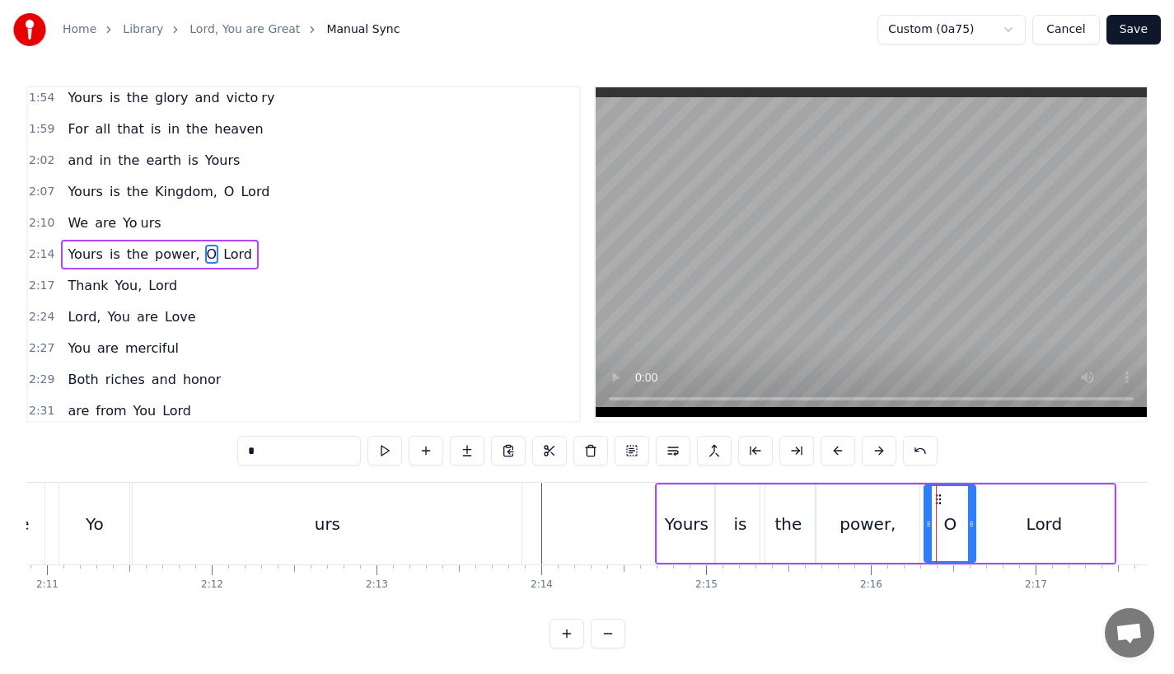
drag, startPoint x: 961, startPoint y: 525, endPoint x: 971, endPoint y: 525, distance: 9.9
click at [971, 525] on icon at bounding box center [971, 523] width 7 height 13
drag, startPoint x: 930, startPoint y: 528, endPoint x: 921, endPoint y: 528, distance: 9.1
click at [921, 528] on icon at bounding box center [919, 523] width 7 height 13
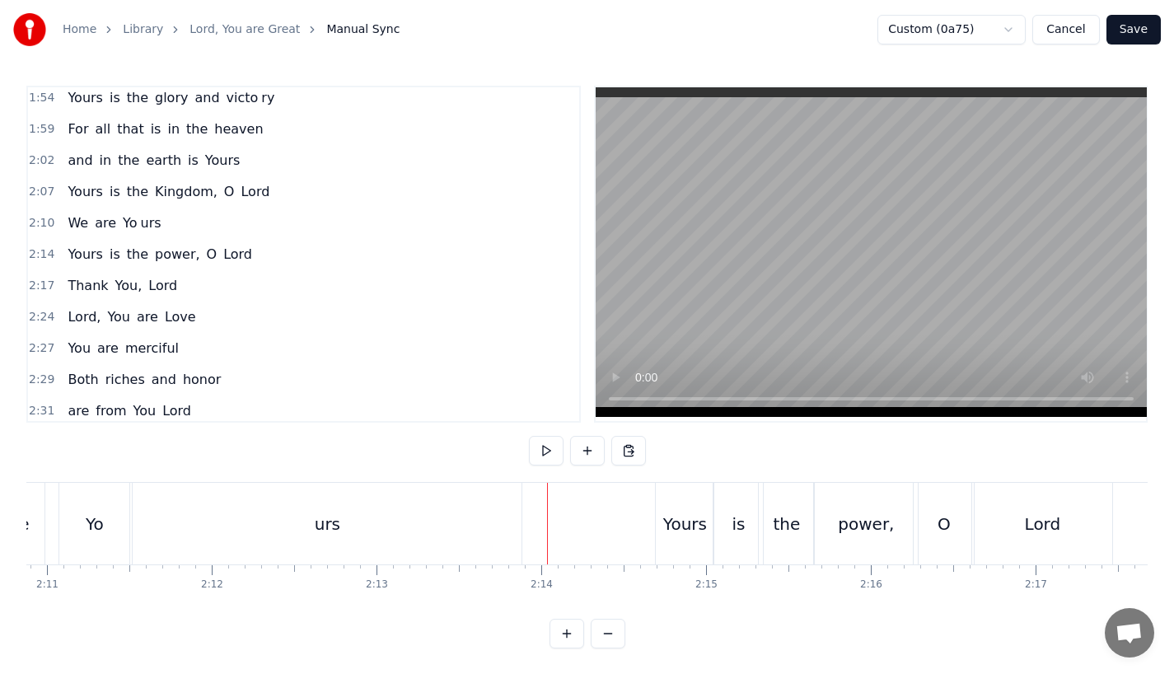
click at [497, 513] on div "urs" at bounding box center [327, 524] width 389 height 82
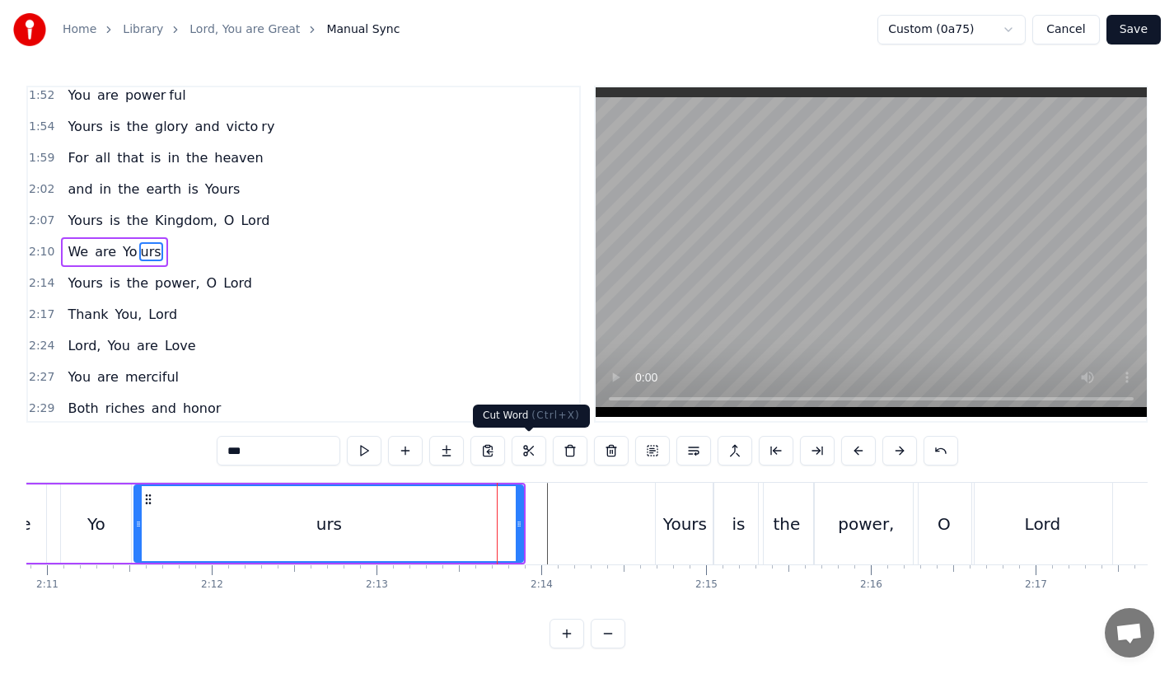
scroll to position [725, 0]
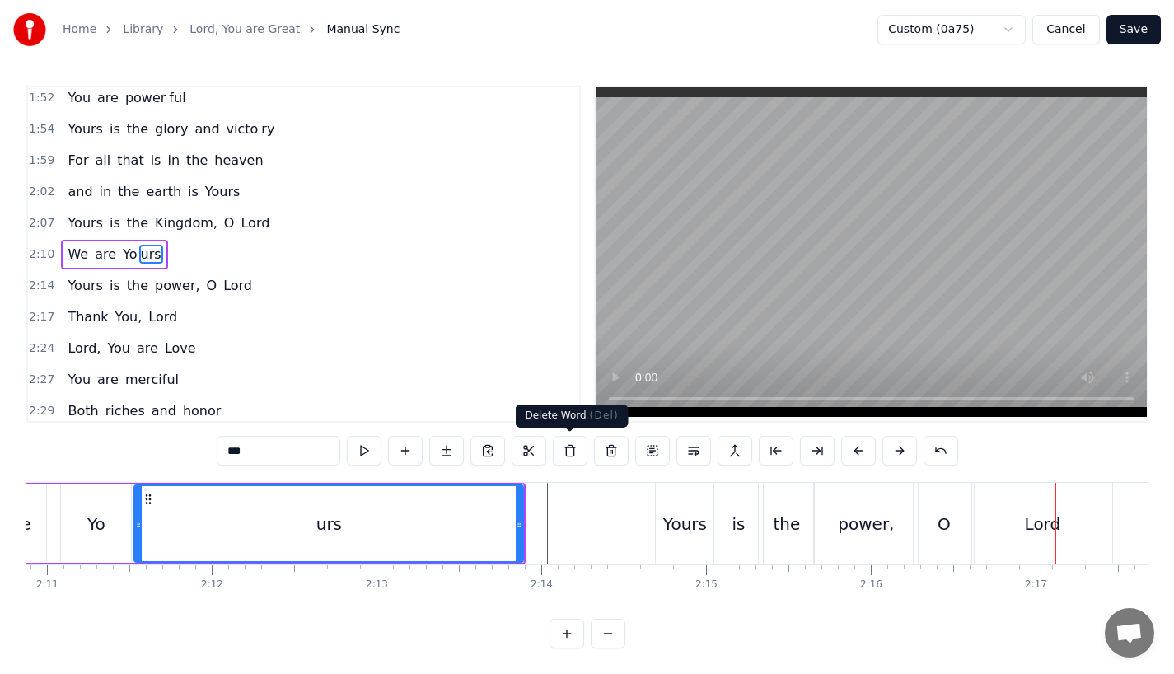
click at [465, 515] on div "urs" at bounding box center [328, 523] width 387 height 75
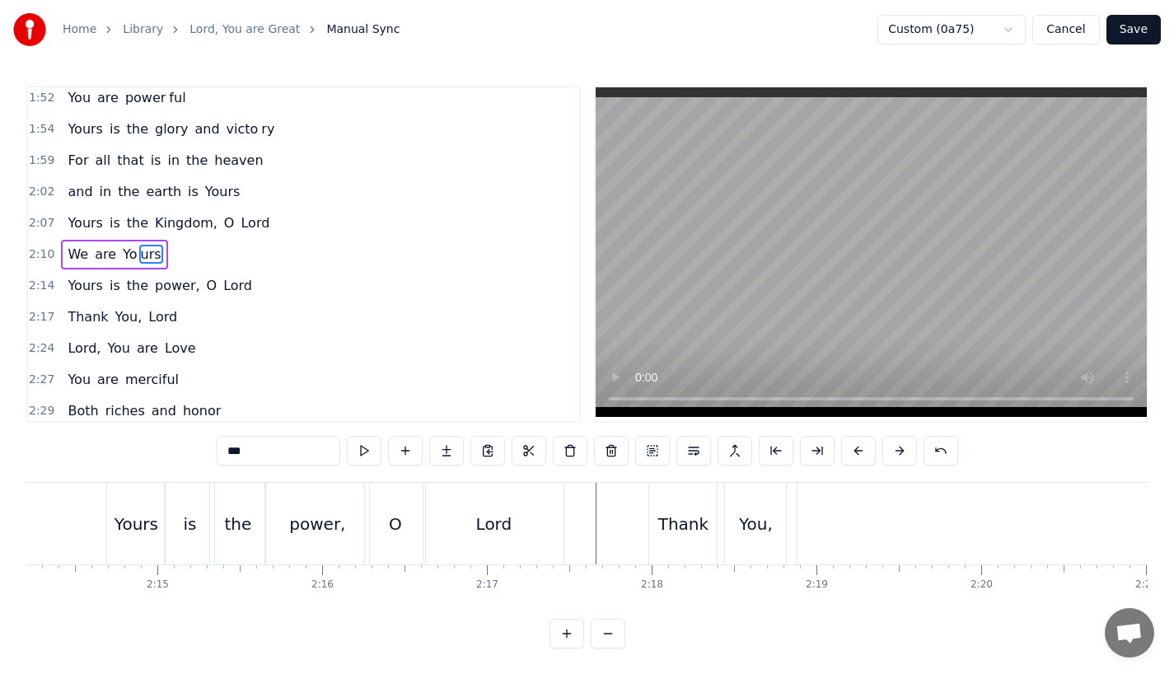
scroll to position [0, 21681]
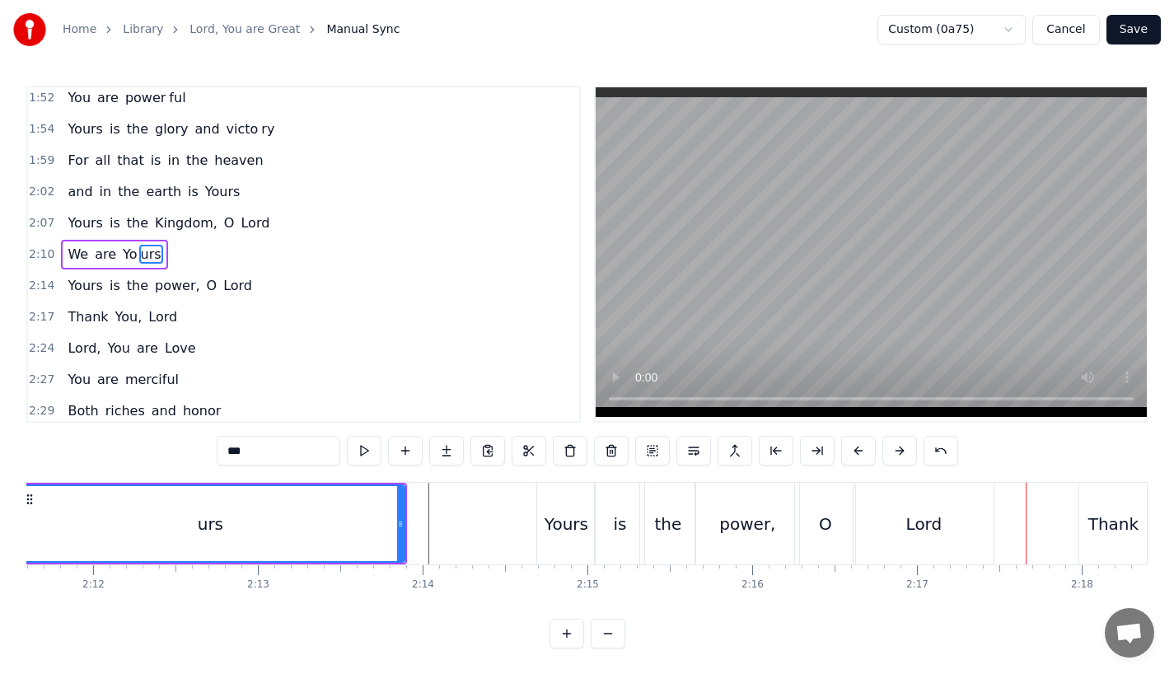
click at [305, 525] on div "urs" at bounding box center [209, 523] width 387 height 75
click at [387, 481] on div "0:23 Lord, You are great, 0:27 You are power ful 0:29 Yours is the glory and vi…" at bounding box center [586, 367] width 1121 height 563
click at [381, 503] on div "urs" at bounding box center [209, 523] width 387 height 75
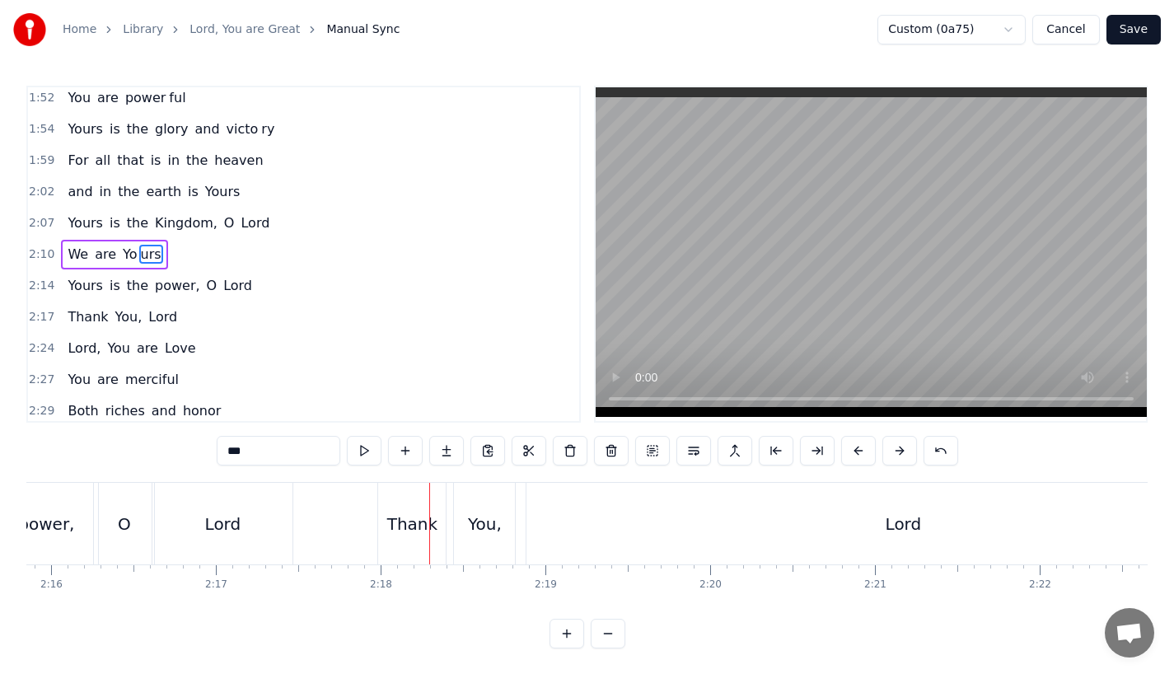
scroll to position [0, 22357]
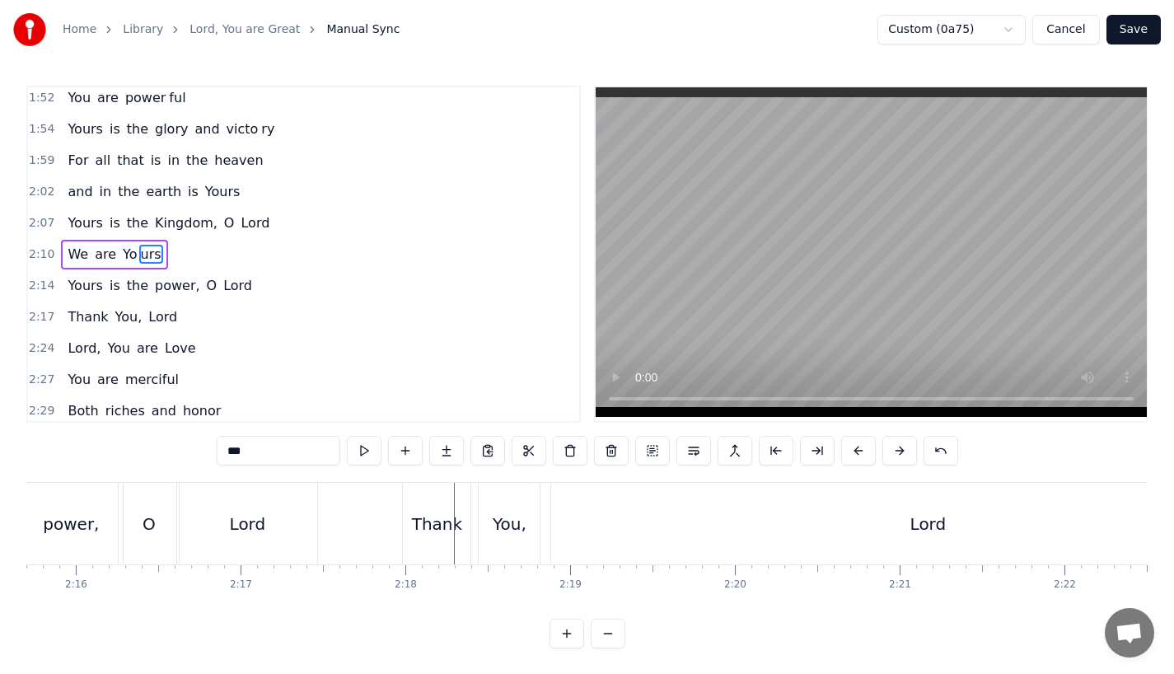
click at [439, 524] on div "Thank" at bounding box center [437, 524] width 50 height 25
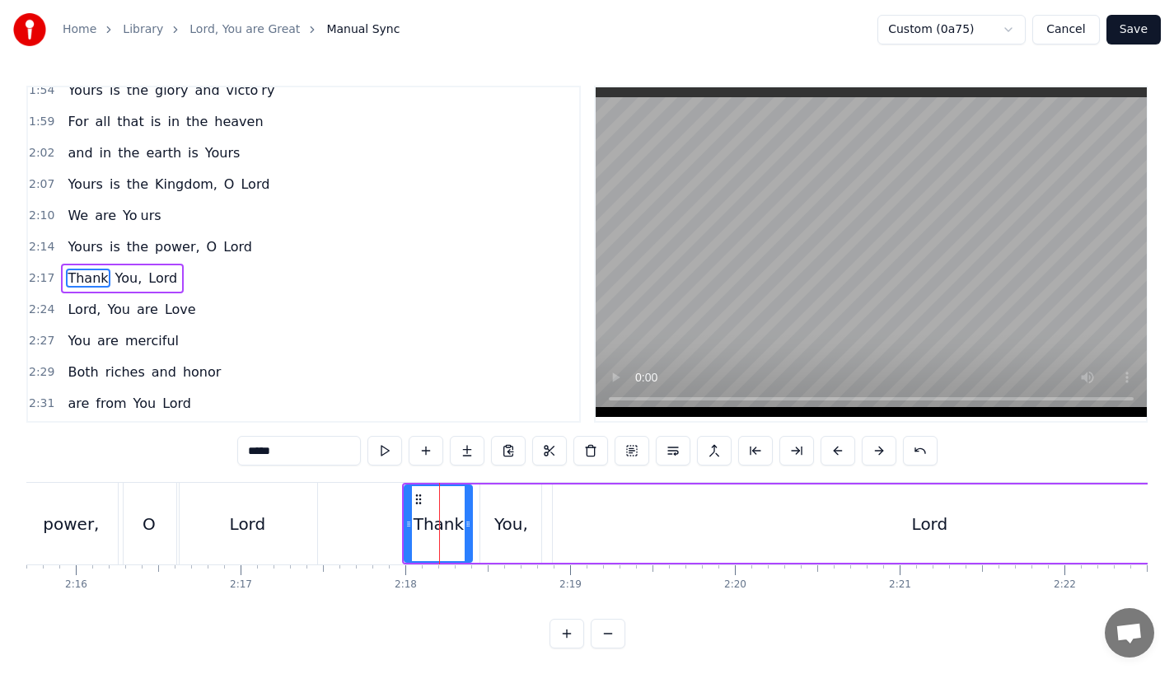
scroll to position [788, 0]
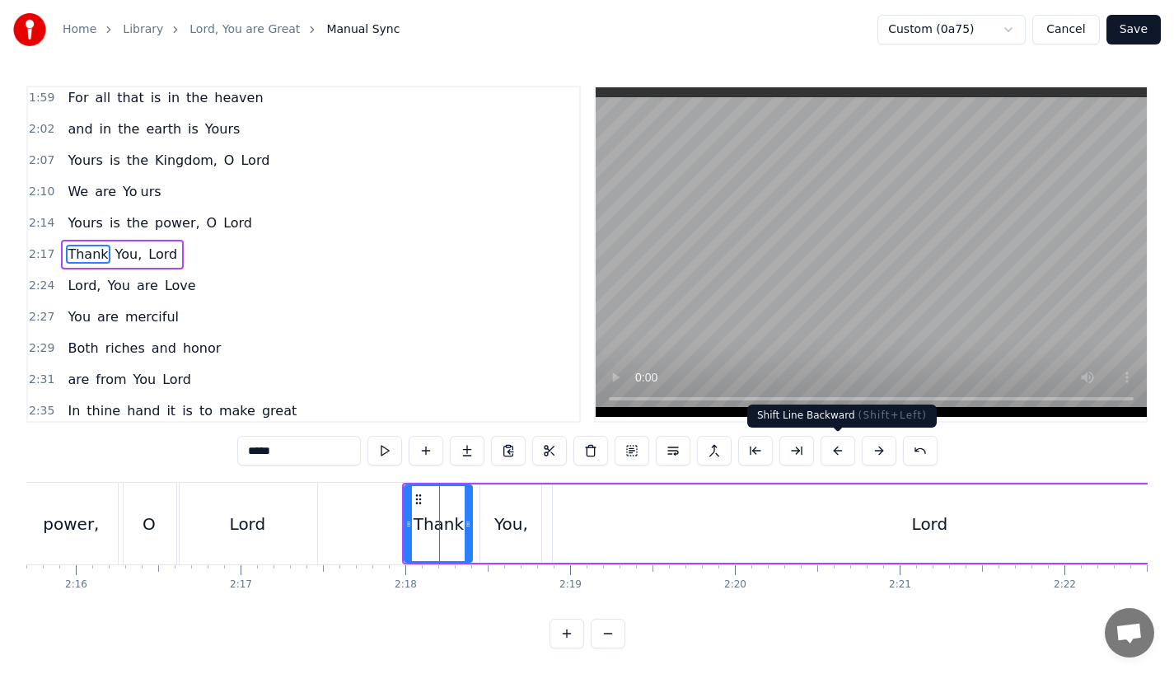
click at [840, 460] on button at bounding box center [837, 451] width 35 height 30
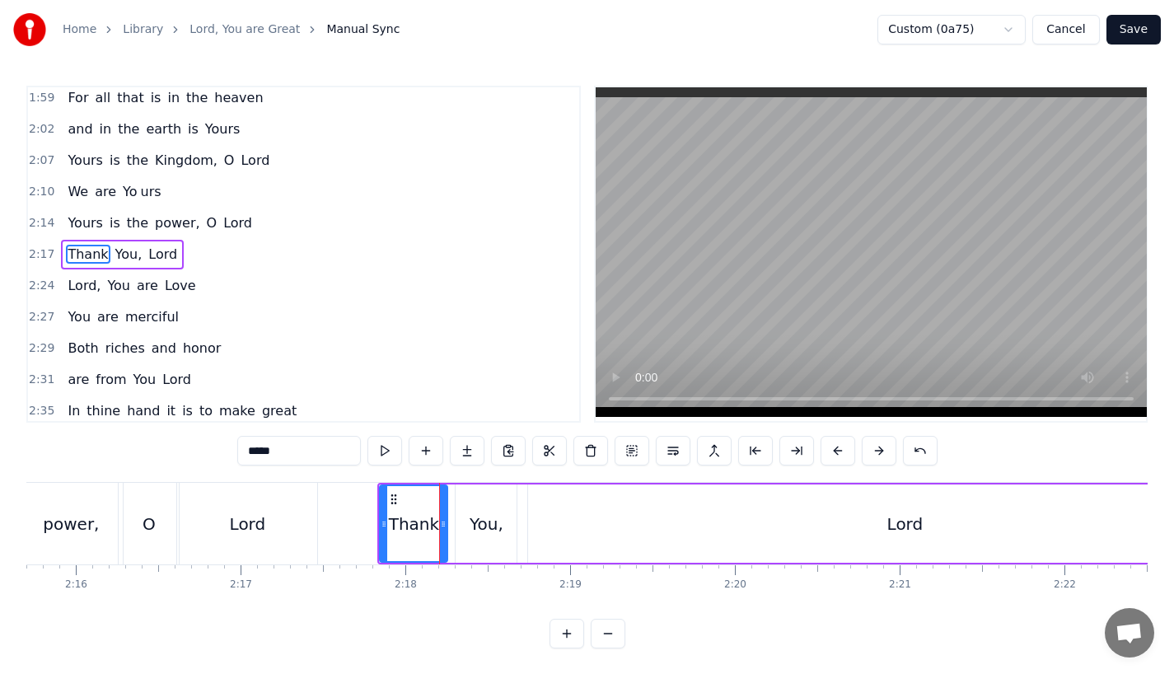
click at [840, 460] on button at bounding box center [837, 451] width 35 height 30
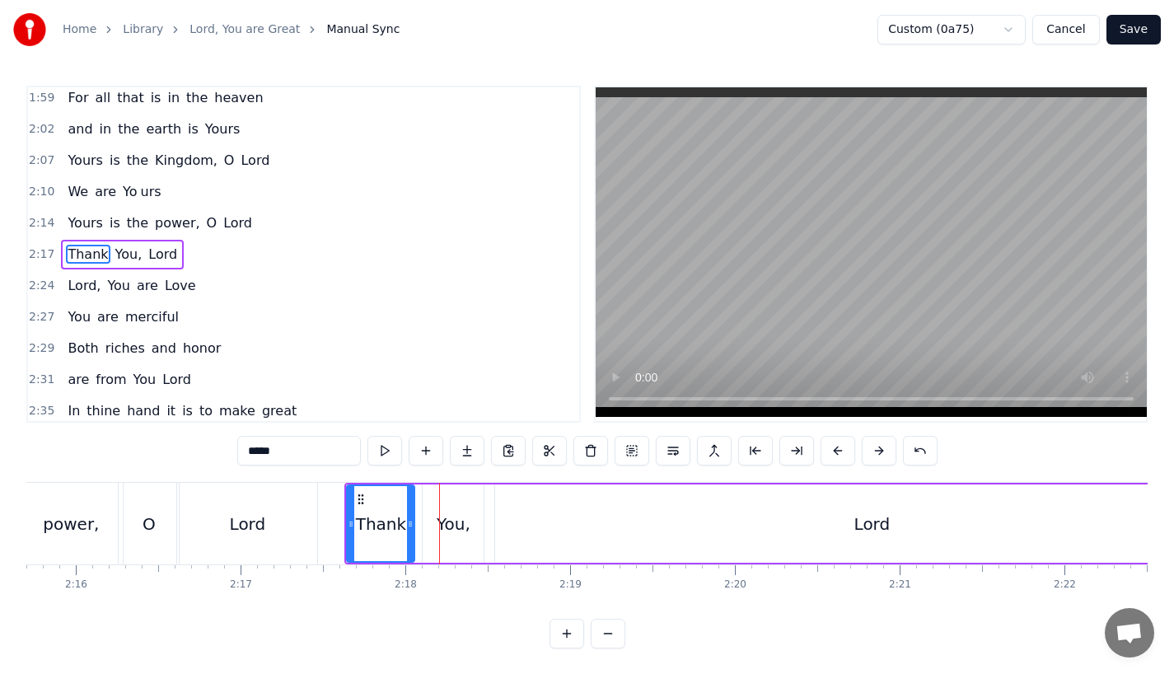
click at [840, 460] on button at bounding box center [837, 451] width 35 height 30
click at [299, 509] on div "Lord" at bounding box center [247, 524] width 140 height 82
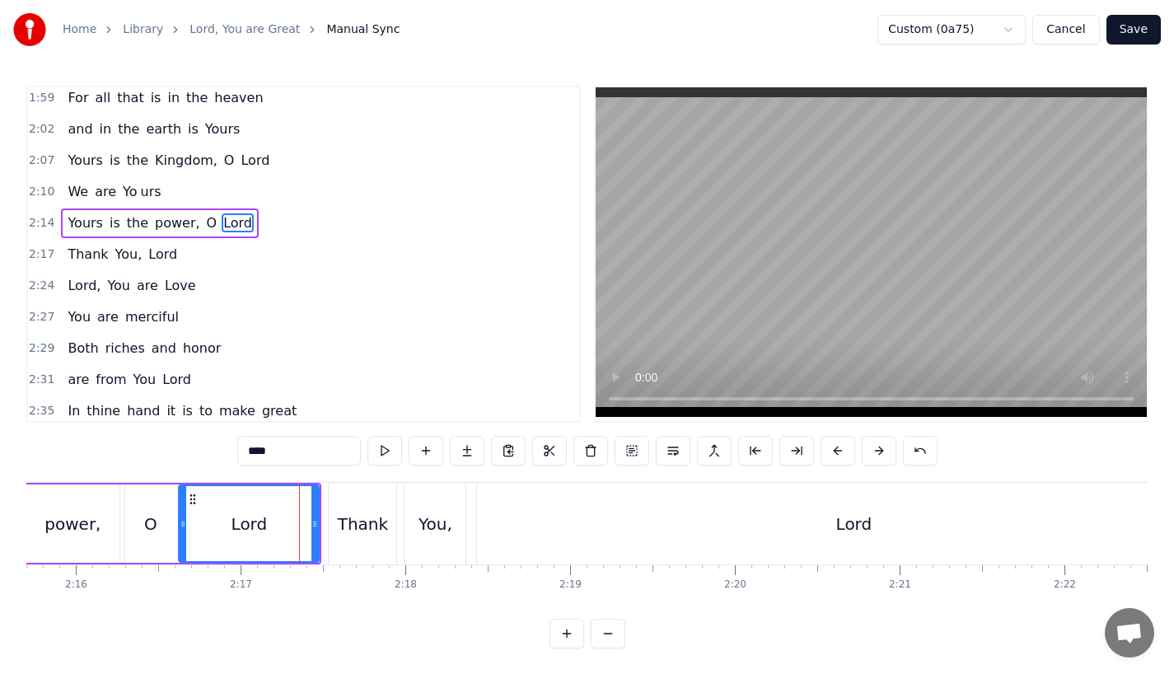
scroll to position [756, 0]
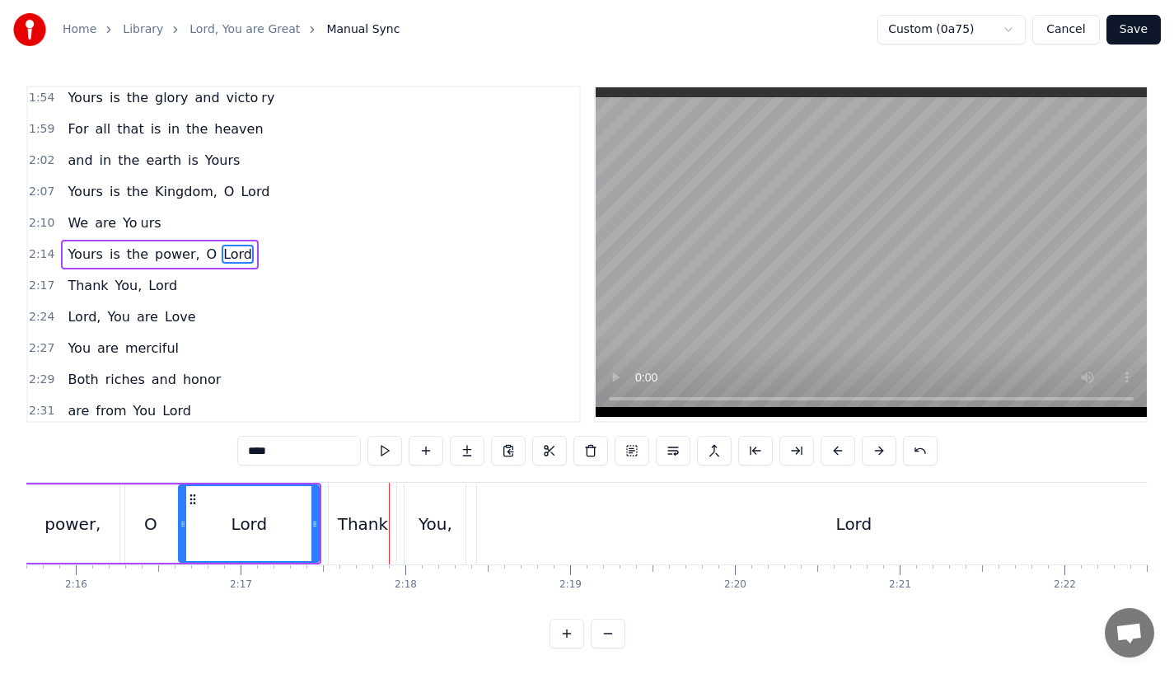
click at [375, 498] on div "Thank" at bounding box center [363, 524] width 68 height 82
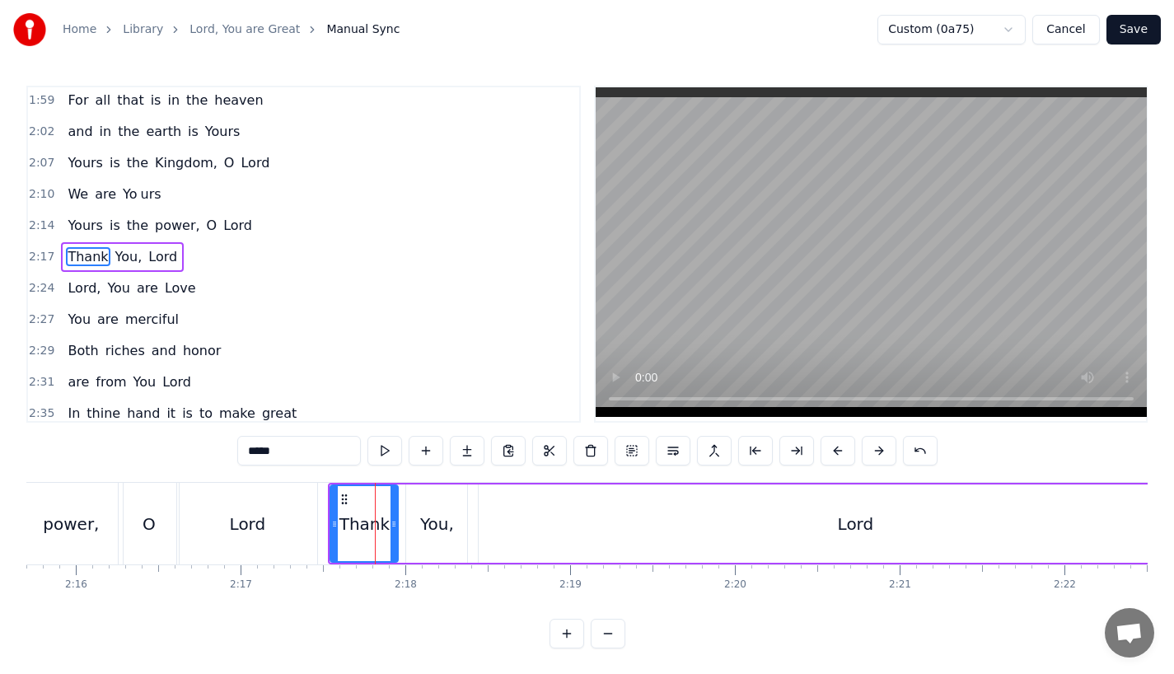
scroll to position [788, 0]
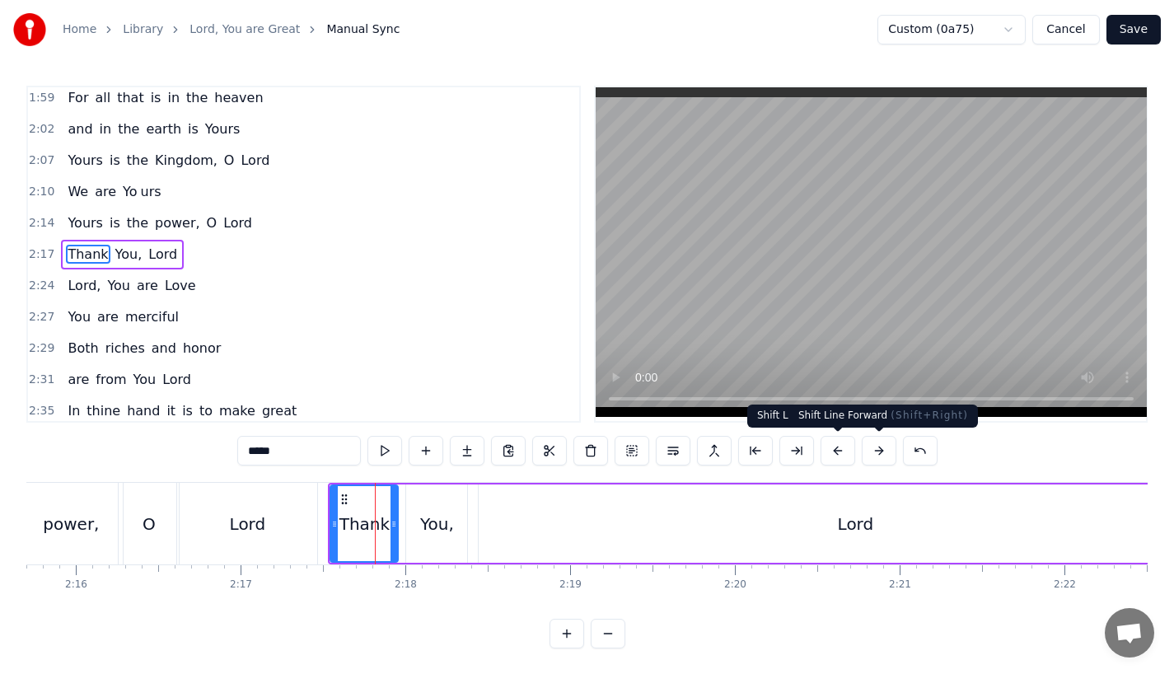
click at [887, 449] on button at bounding box center [879, 451] width 35 height 30
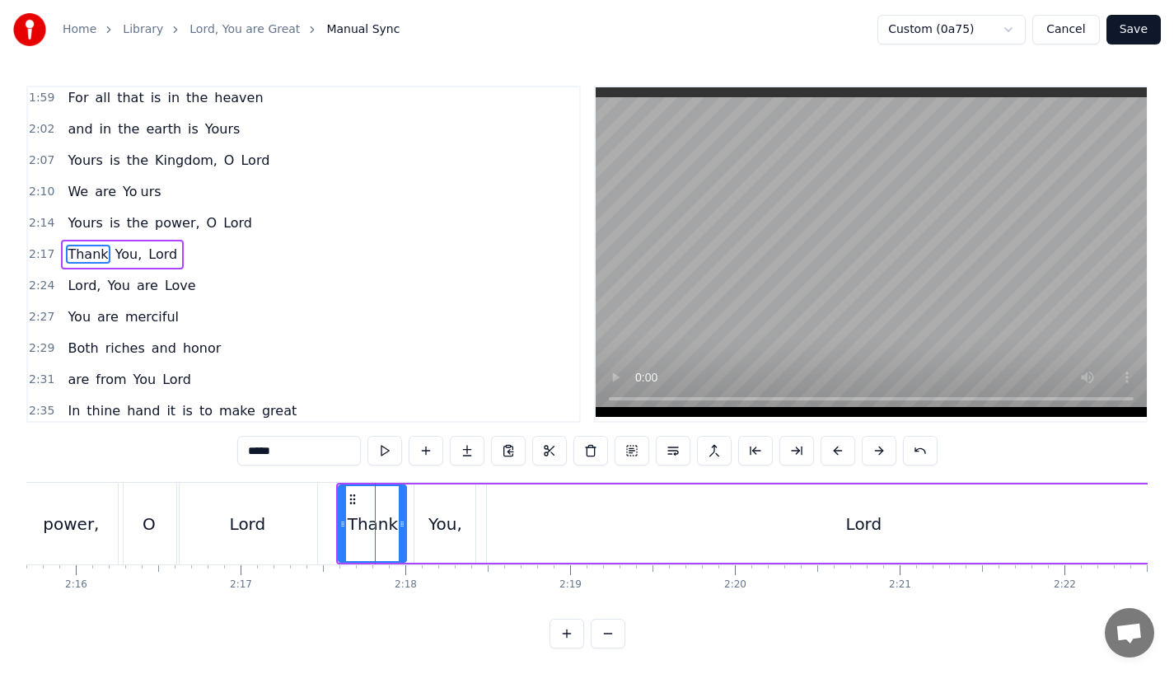
click at [258, 506] on div "Lord" at bounding box center [247, 524] width 140 height 82
type input "****"
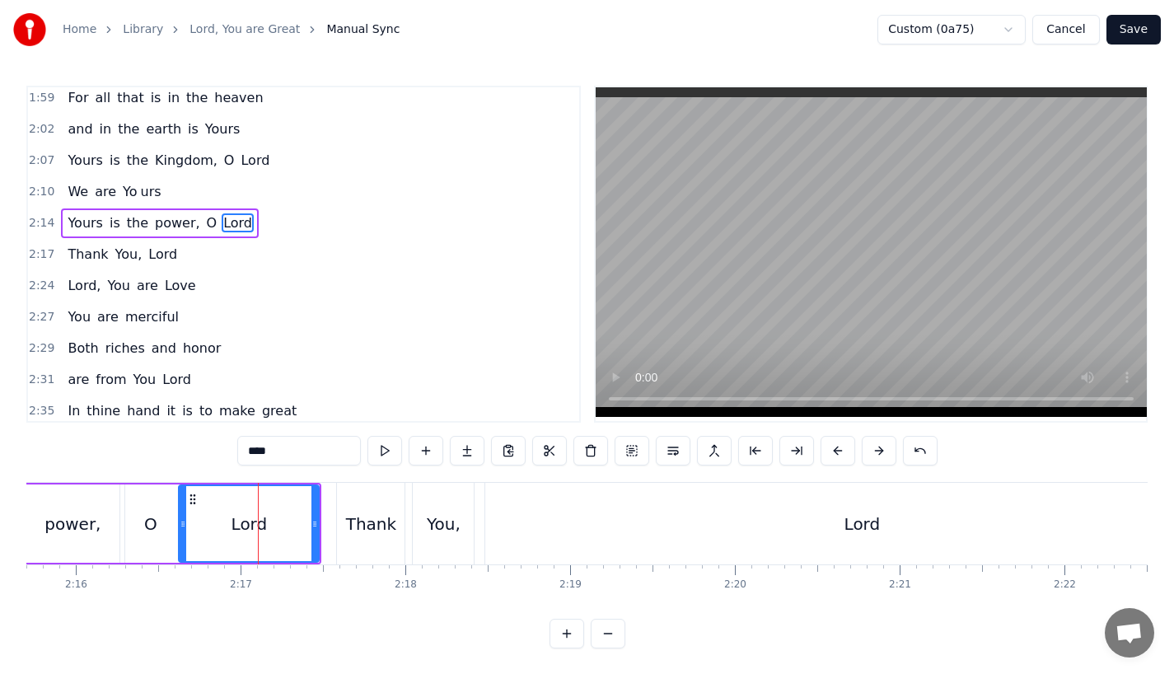
scroll to position [756, 0]
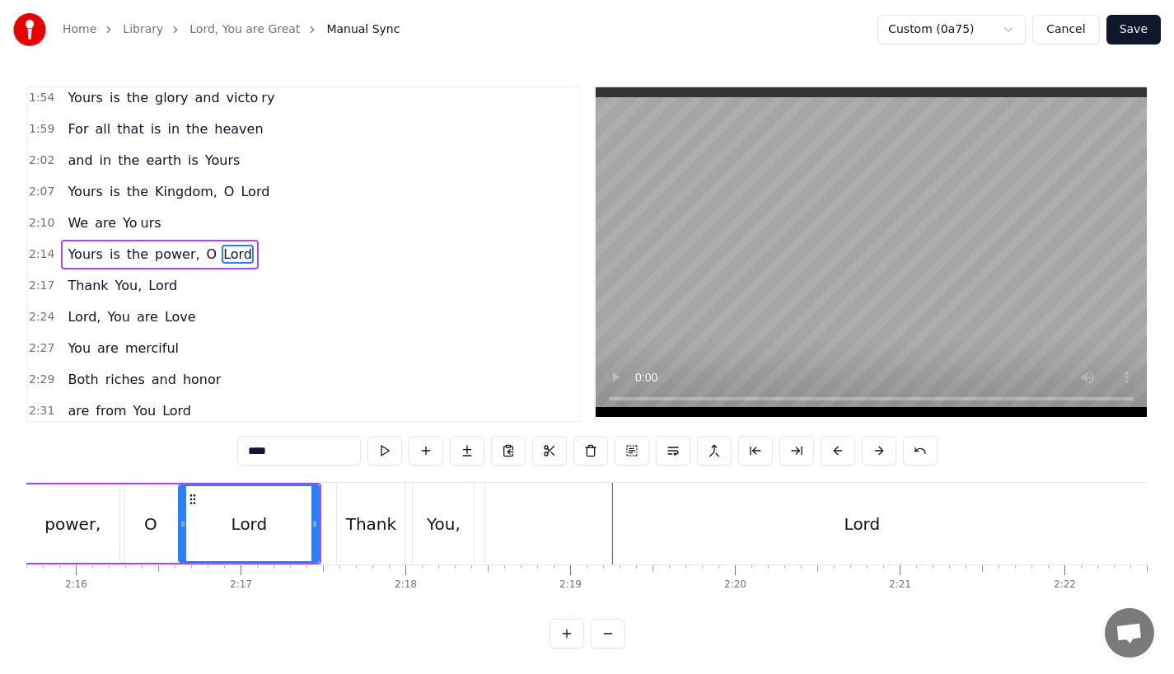
click at [621, 504] on div "Lord" at bounding box center [861, 524] width 753 height 82
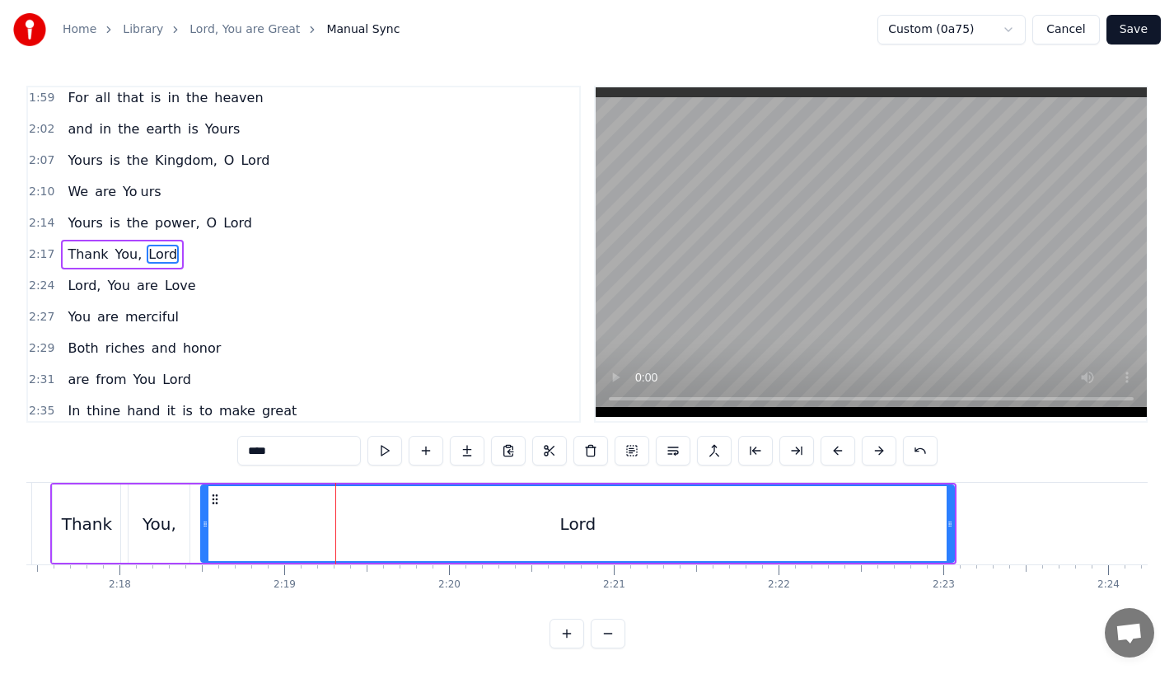
scroll to position [0, 22652]
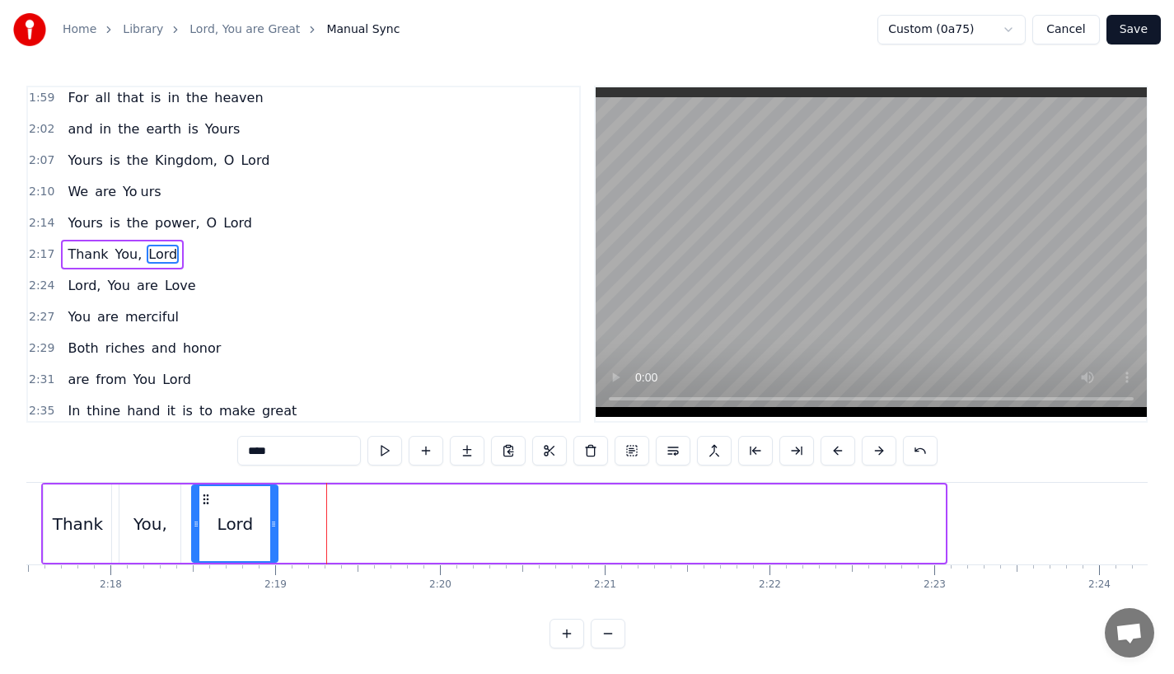
drag, startPoint x: 937, startPoint y: 519, endPoint x: 249, endPoint y: 528, distance: 688.7
click at [270, 528] on icon at bounding box center [273, 523] width 7 height 13
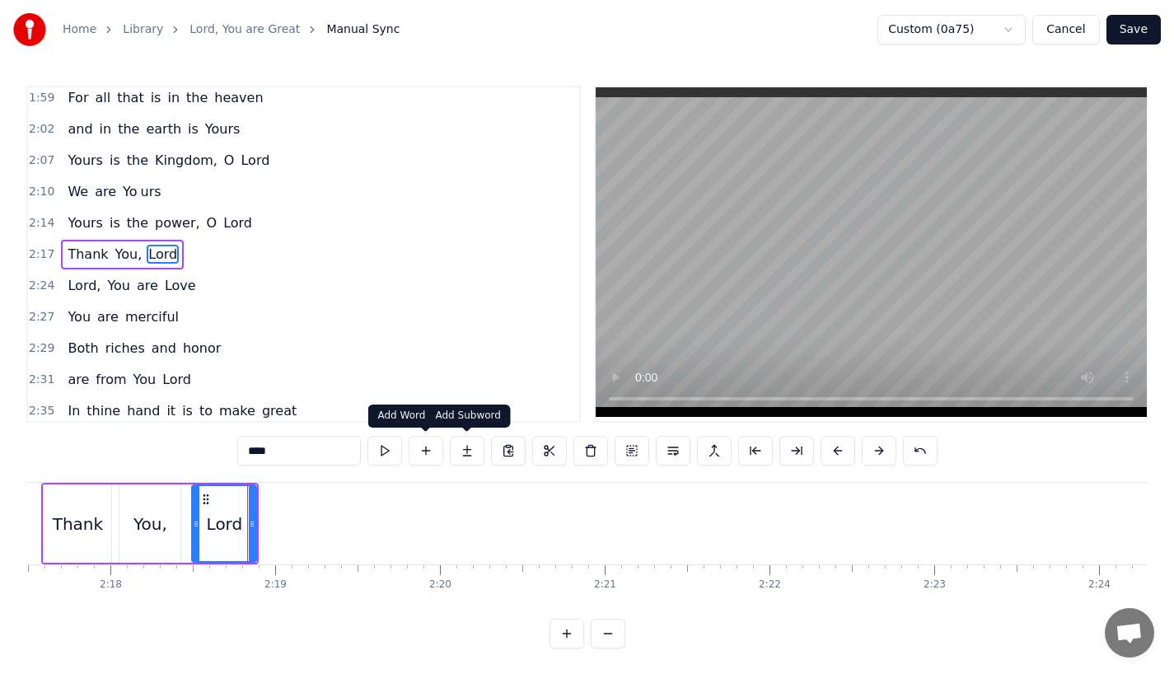
click at [460, 453] on button at bounding box center [467, 451] width 35 height 30
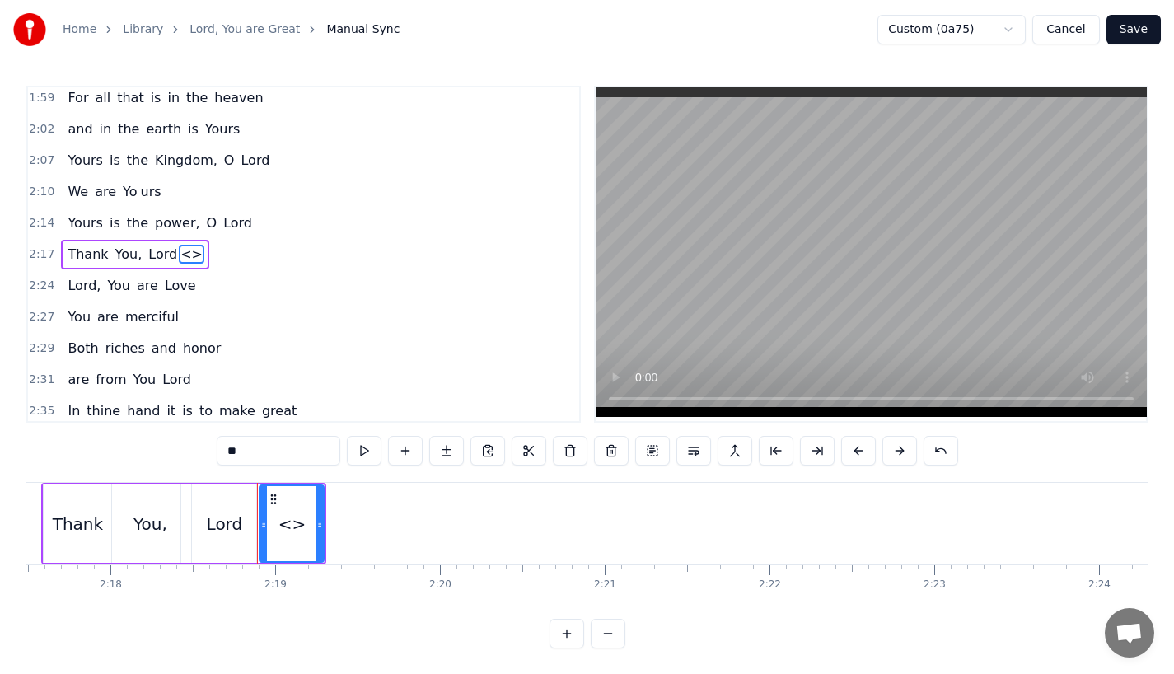
drag, startPoint x: 306, startPoint y: 455, endPoint x: 134, endPoint y: 455, distance: 171.3
click at [134, 455] on div "0:23 Lord, You are great, 0:27 You are power ful 0:29 Yours is the glory and vi…" at bounding box center [586, 367] width 1121 height 563
click at [222, 526] on div "Lord" at bounding box center [225, 524] width 36 height 25
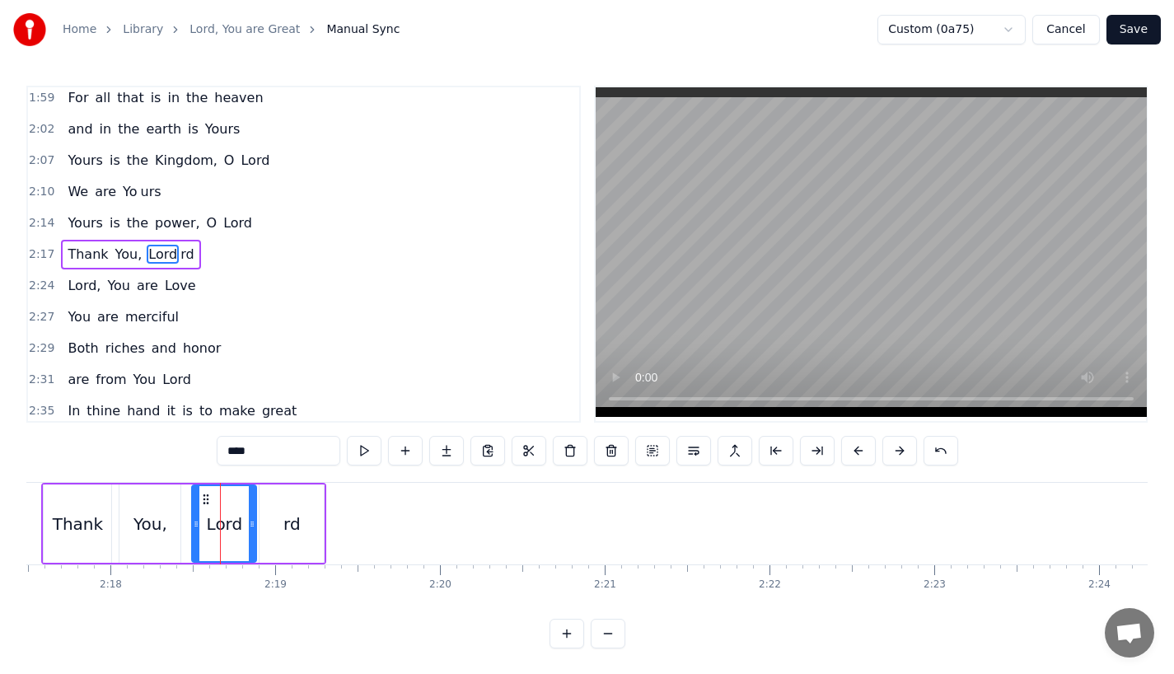
click at [281, 446] on input "****" at bounding box center [279, 451] width 124 height 30
click at [280, 530] on div "rd" at bounding box center [291, 523] width 64 height 78
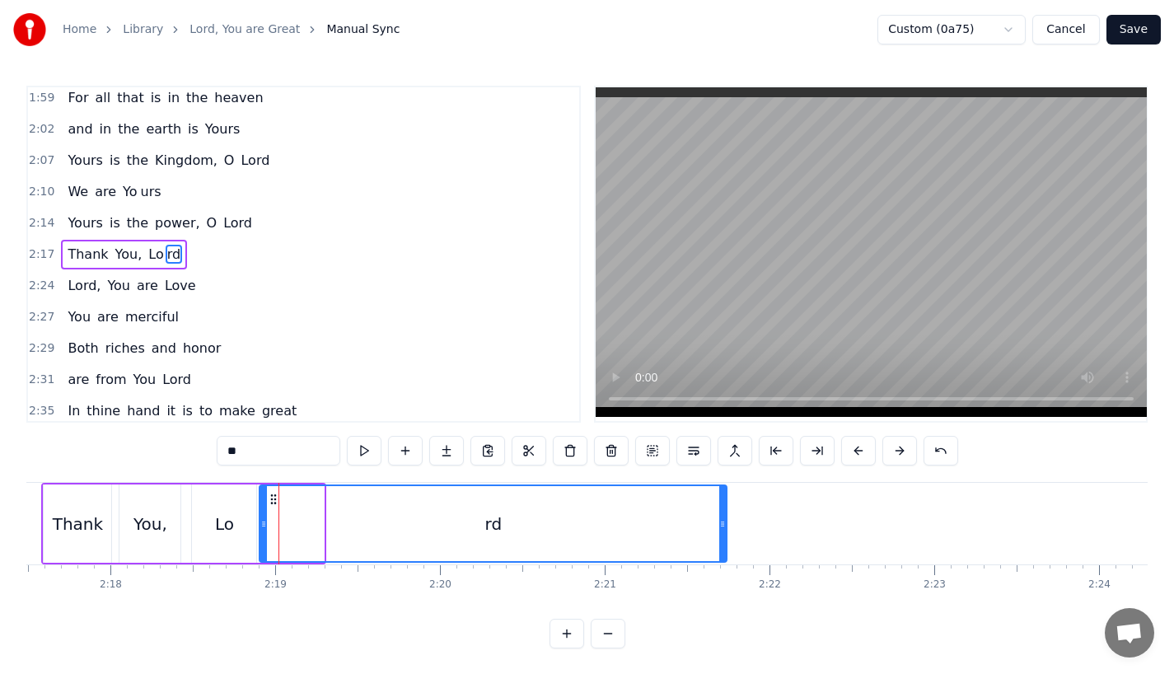
drag, startPoint x: 320, startPoint y: 526, endPoint x: 723, endPoint y: 526, distance: 402.8
click at [723, 526] on icon at bounding box center [722, 523] width 7 height 13
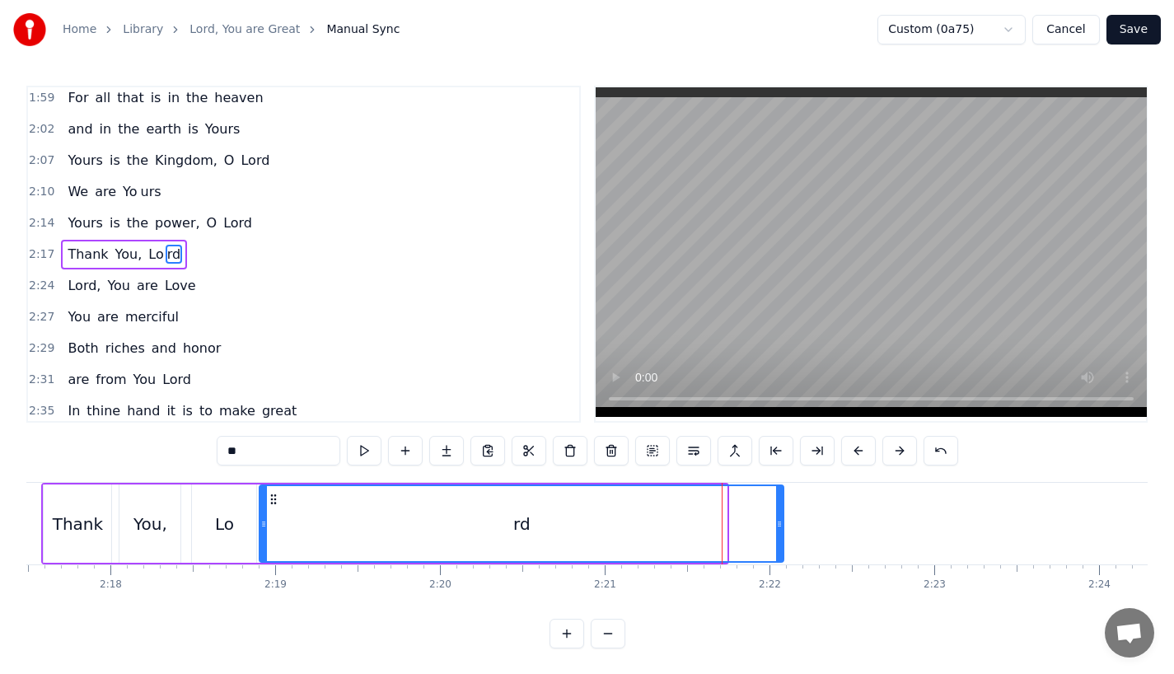
drag, startPoint x: 723, startPoint y: 526, endPoint x: 771, endPoint y: 526, distance: 47.8
click at [784, 526] on div "rd" at bounding box center [522, 523] width 526 height 78
click at [62, 495] on div "Thank" at bounding box center [78, 523] width 68 height 78
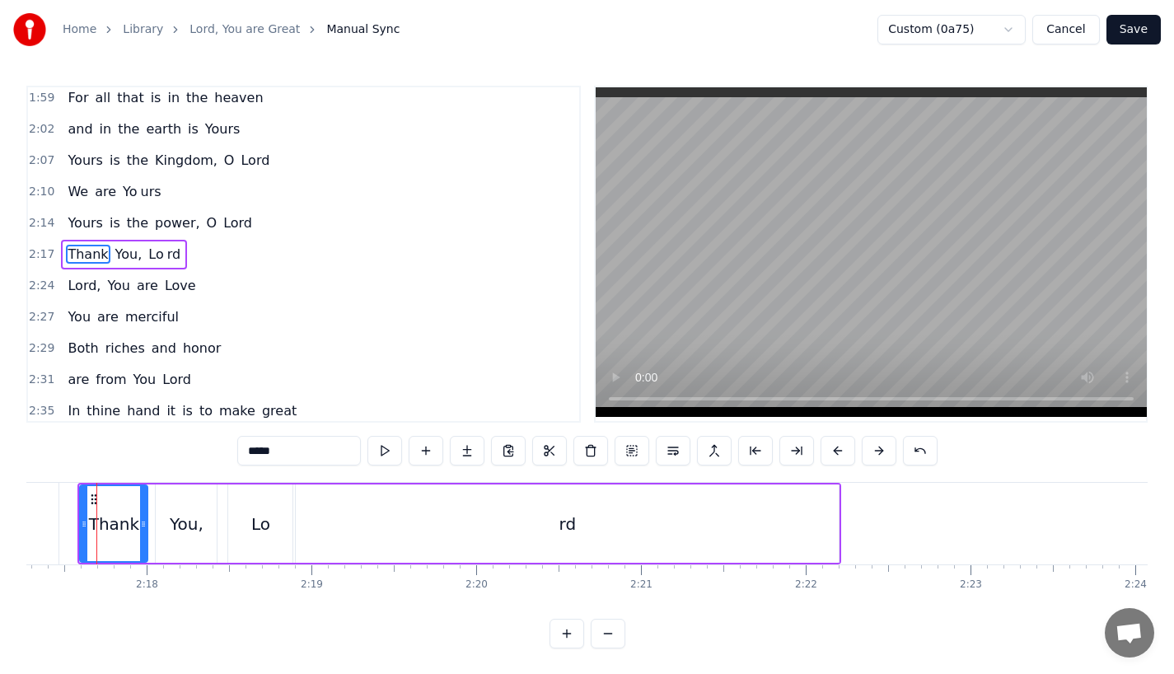
scroll to position [0, 22604]
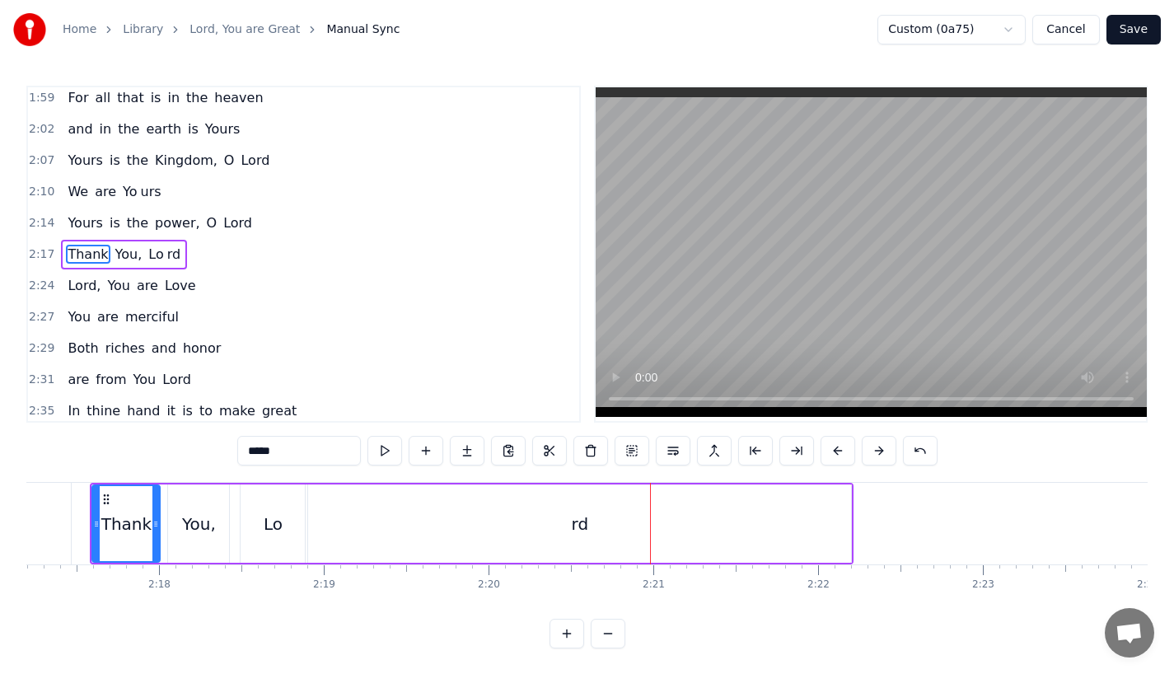
click at [386, 544] on div "rd" at bounding box center [579, 523] width 543 height 78
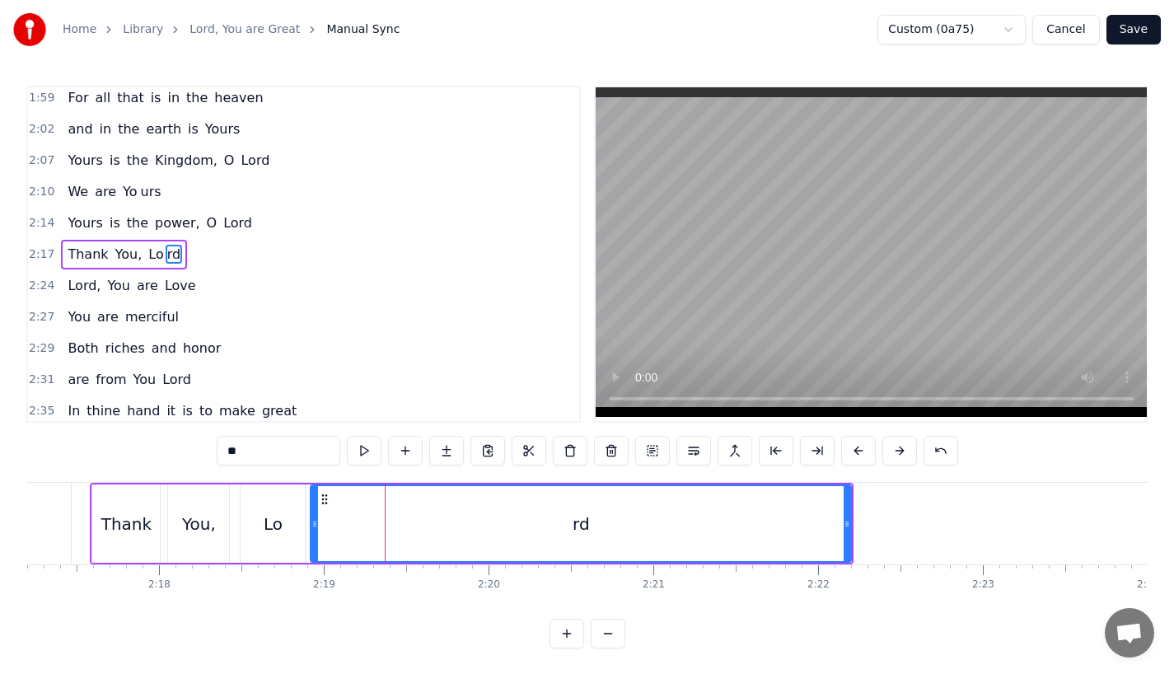
drag, startPoint x: 311, startPoint y: 522, endPoint x: 363, endPoint y: 522, distance: 51.9
click at [362, 522] on div "rd" at bounding box center [580, 523] width 539 height 75
click at [273, 522] on div "Lo" at bounding box center [273, 524] width 19 height 25
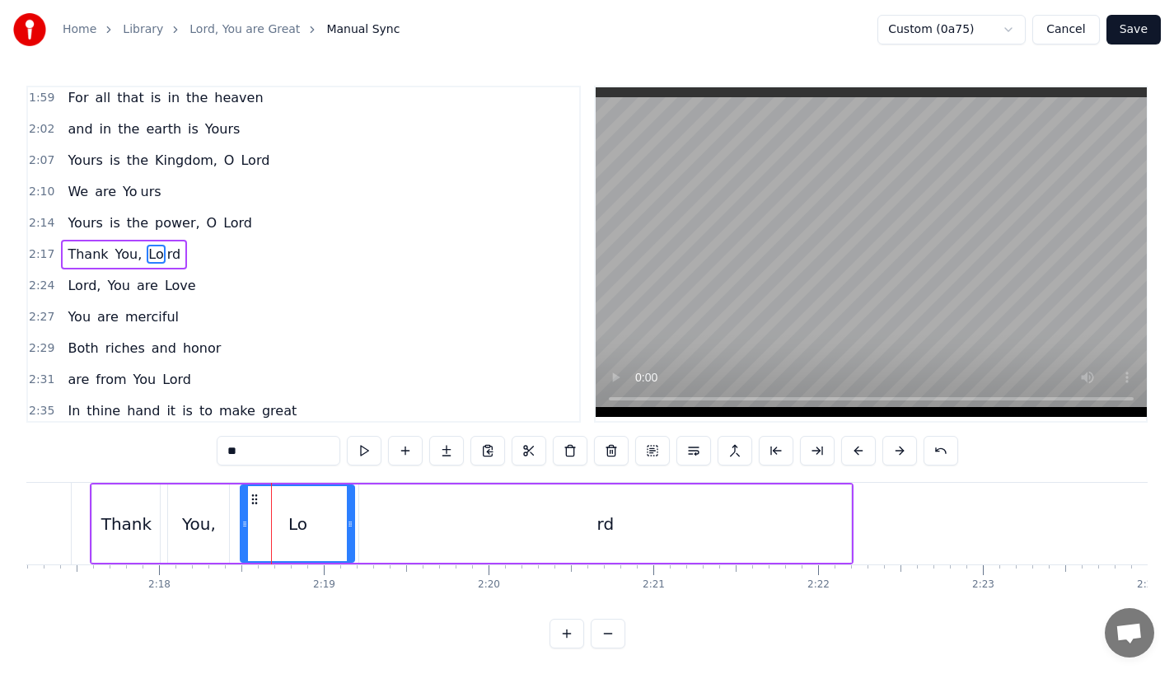
drag, startPoint x: 301, startPoint y: 522, endPoint x: 355, endPoint y: 521, distance: 54.4
click at [353, 521] on icon at bounding box center [350, 523] width 7 height 13
click at [179, 526] on div "You," at bounding box center [198, 523] width 61 height 78
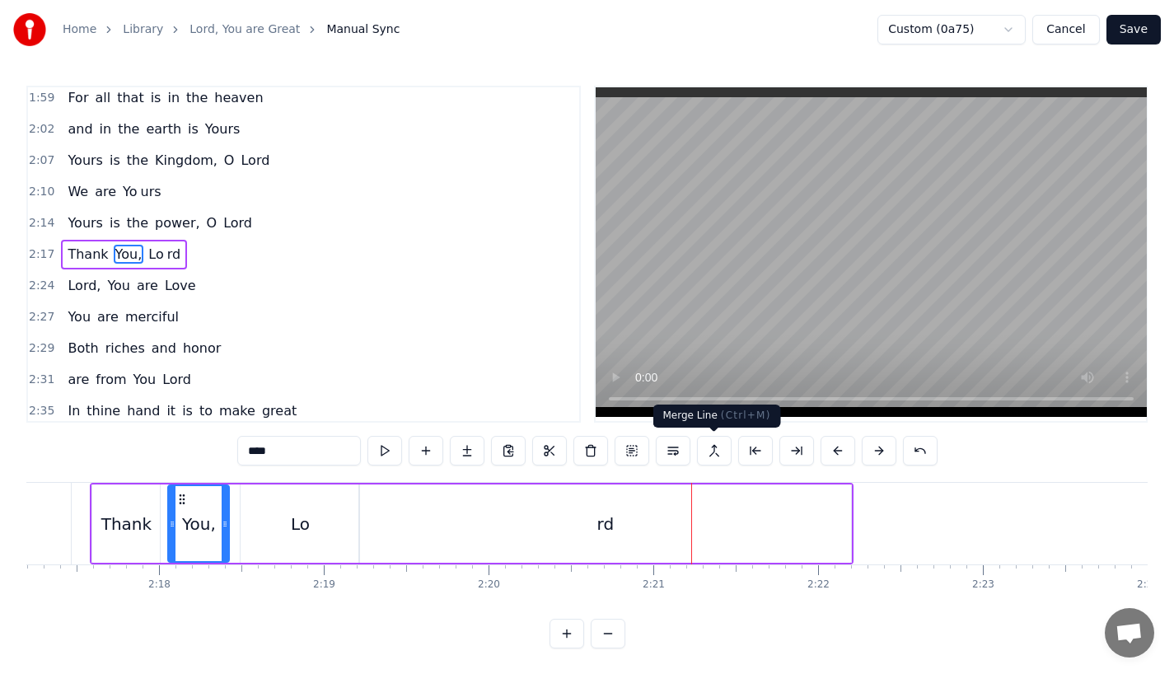
click at [790, 549] on div "rd" at bounding box center [605, 523] width 492 height 78
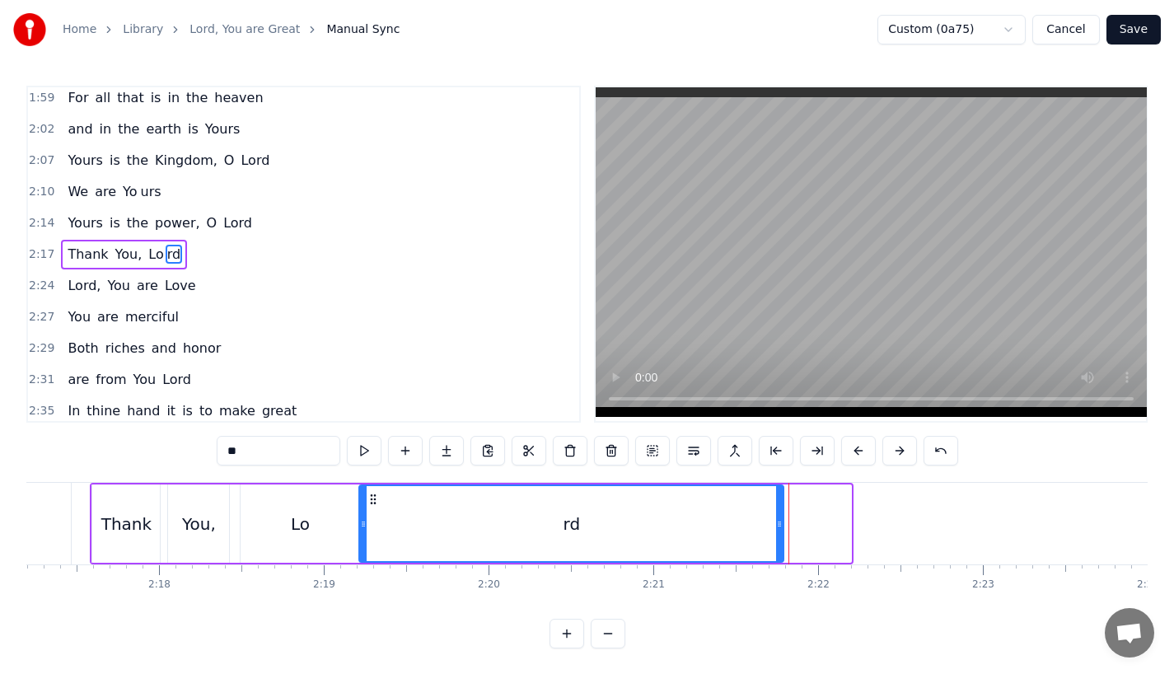
drag, startPoint x: 845, startPoint y: 535, endPoint x: 776, endPoint y: 536, distance: 69.2
click at [776, 536] on div at bounding box center [779, 523] width 7 height 75
click at [455, 543] on div "rd" at bounding box center [570, 523] width 421 height 75
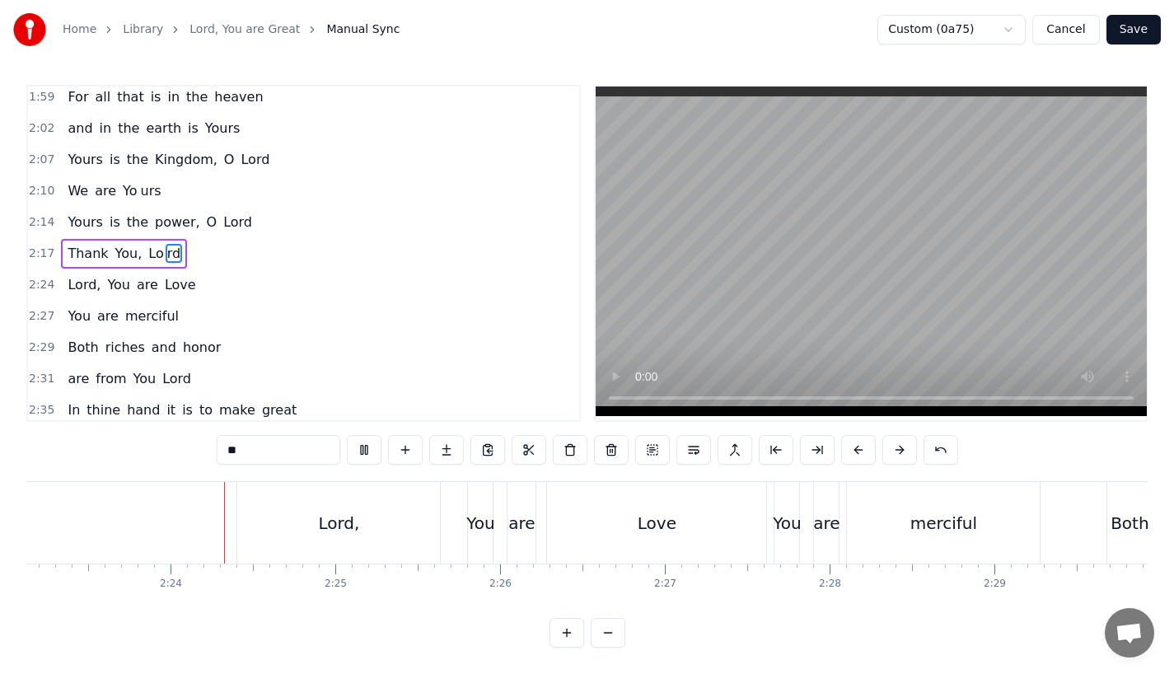
scroll to position [0, 23591]
click at [310, 511] on div "Lord," at bounding box center [328, 523] width 41 height 25
type input "*****"
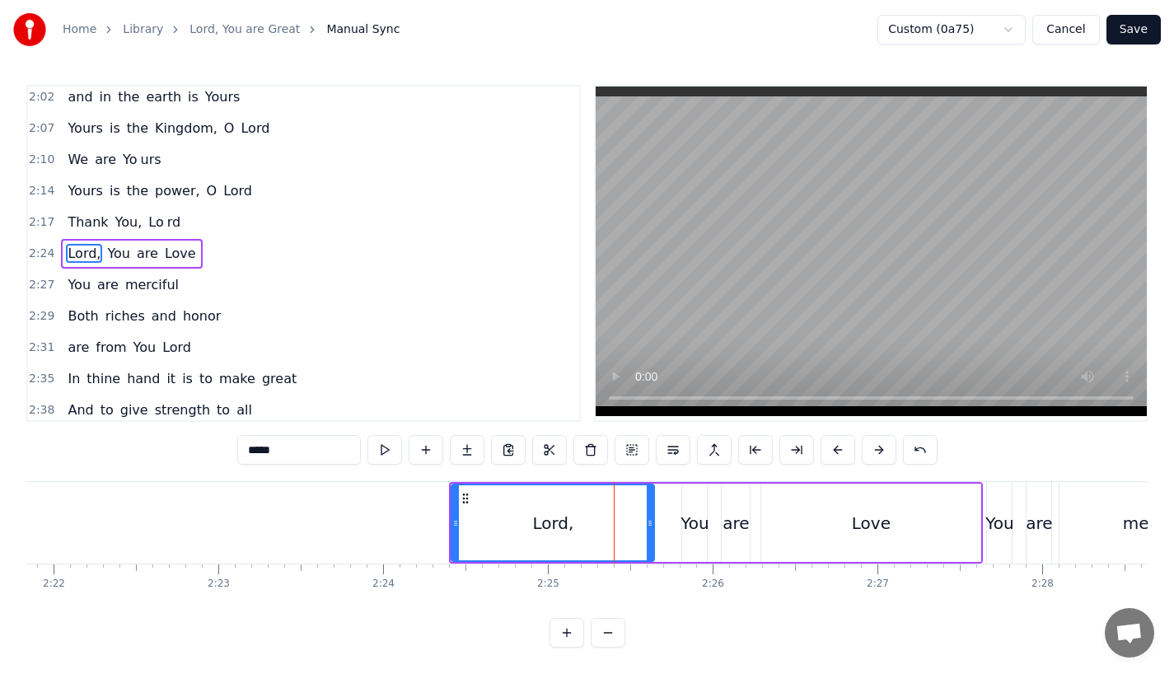
scroll to position [0, 23360]
click at [503, 516] on div "Lord," at bounding box center [560, 522] width 201 height 75
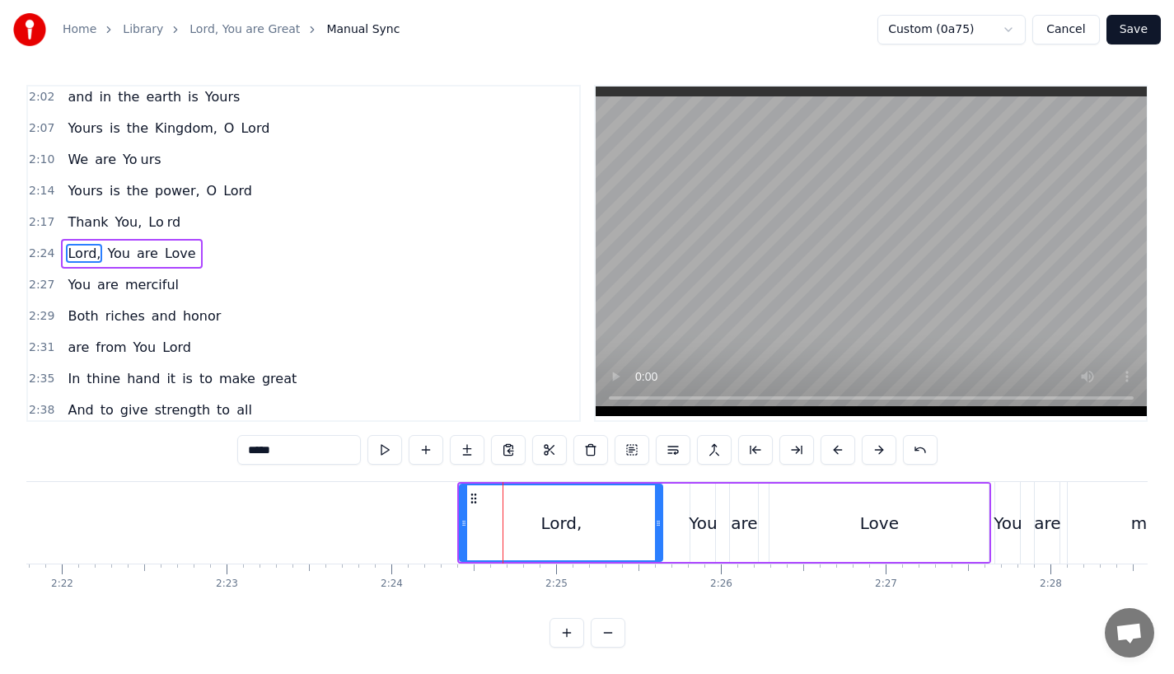
scroll to position [0, 0]
click at [834, 456] on button at bounding box center [837, 451] width 35 height 30
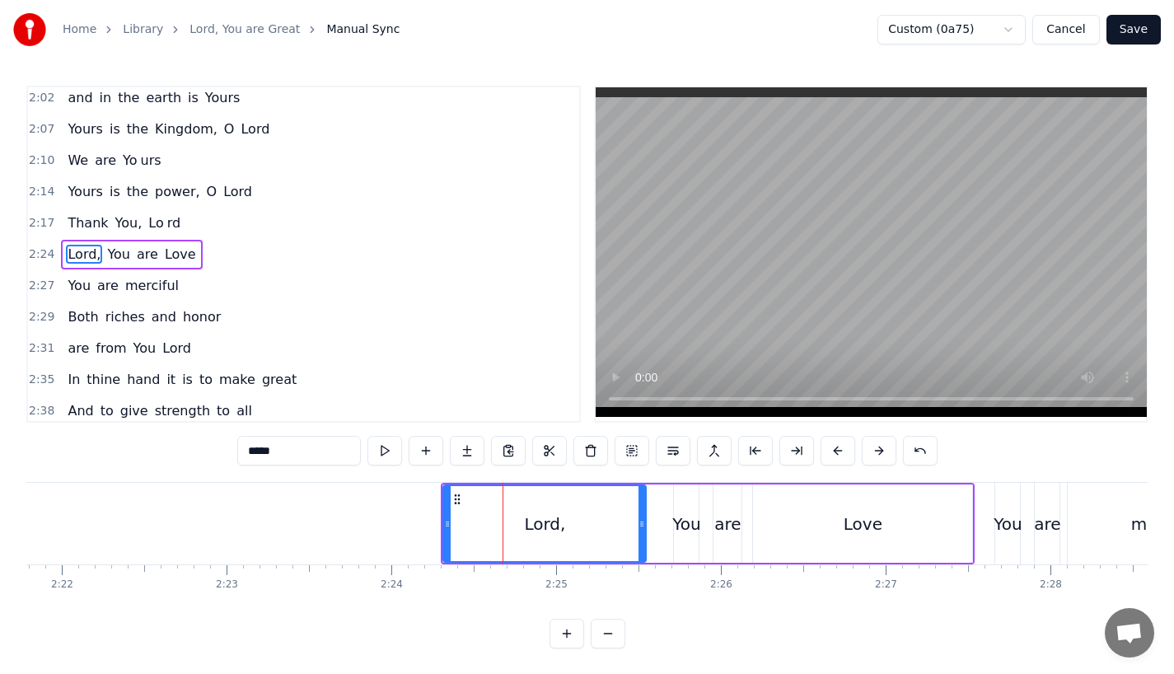
click at [834, 456] on button at bounding box center [837, 451] width 35 height 30
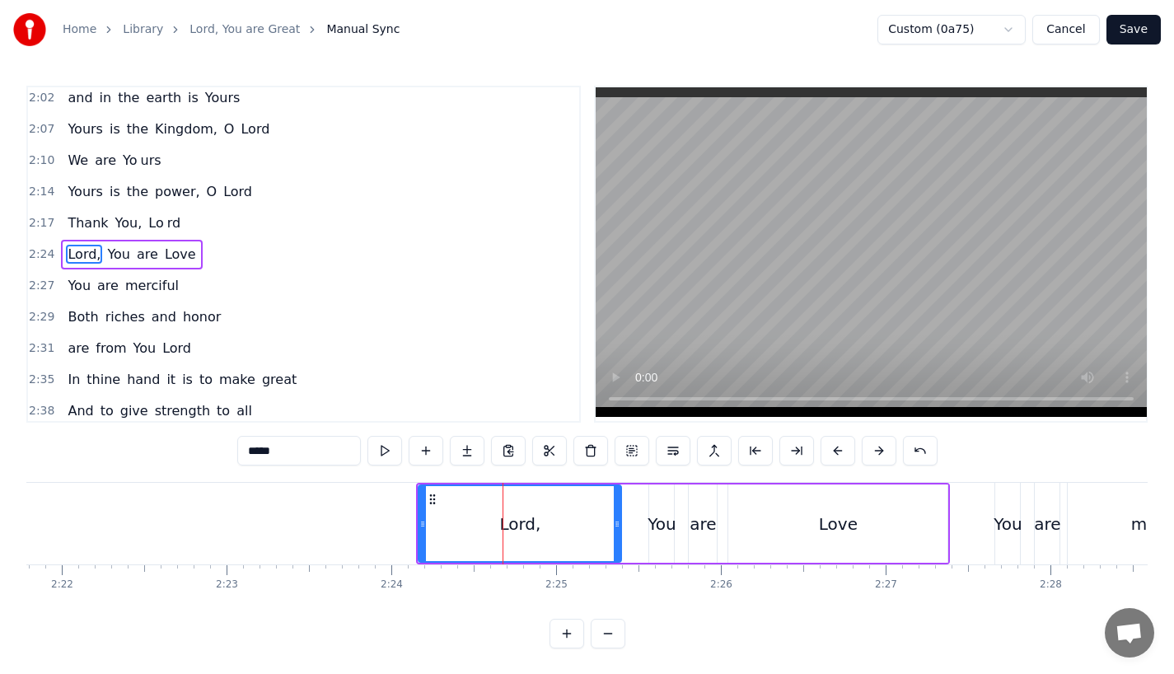
click at [834, 456] on button at bounding box center [837, 451] width 35 height 30
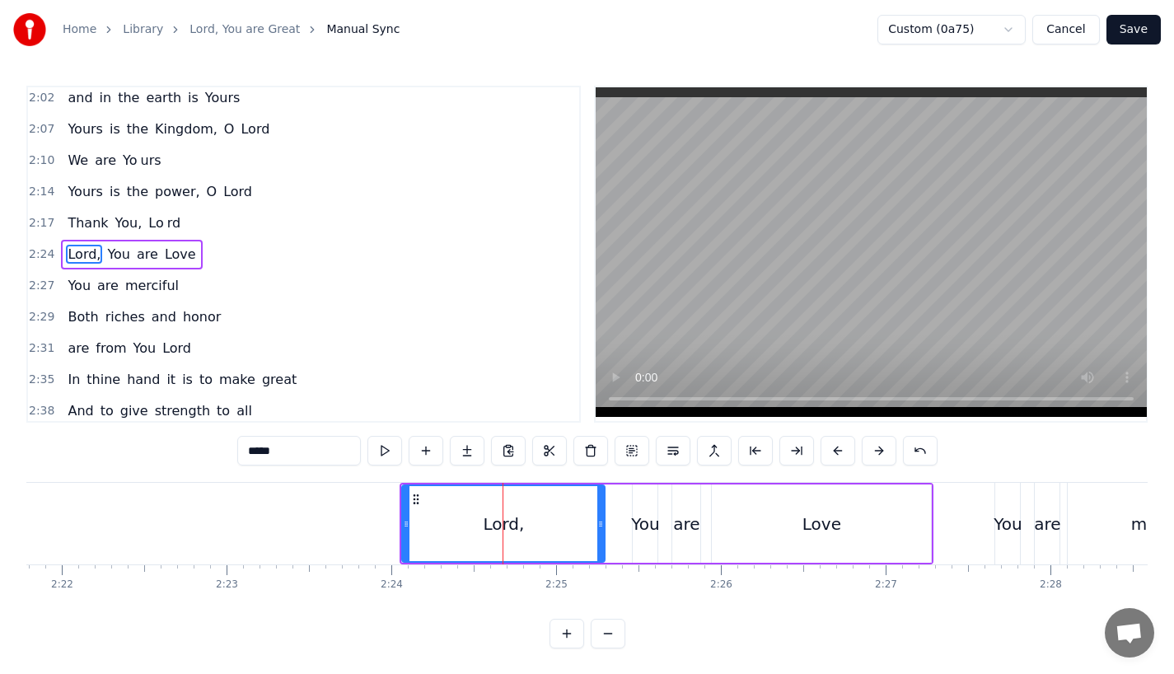
click at [834, 456] on button at bounding box center [837, 451] width 35 height 30
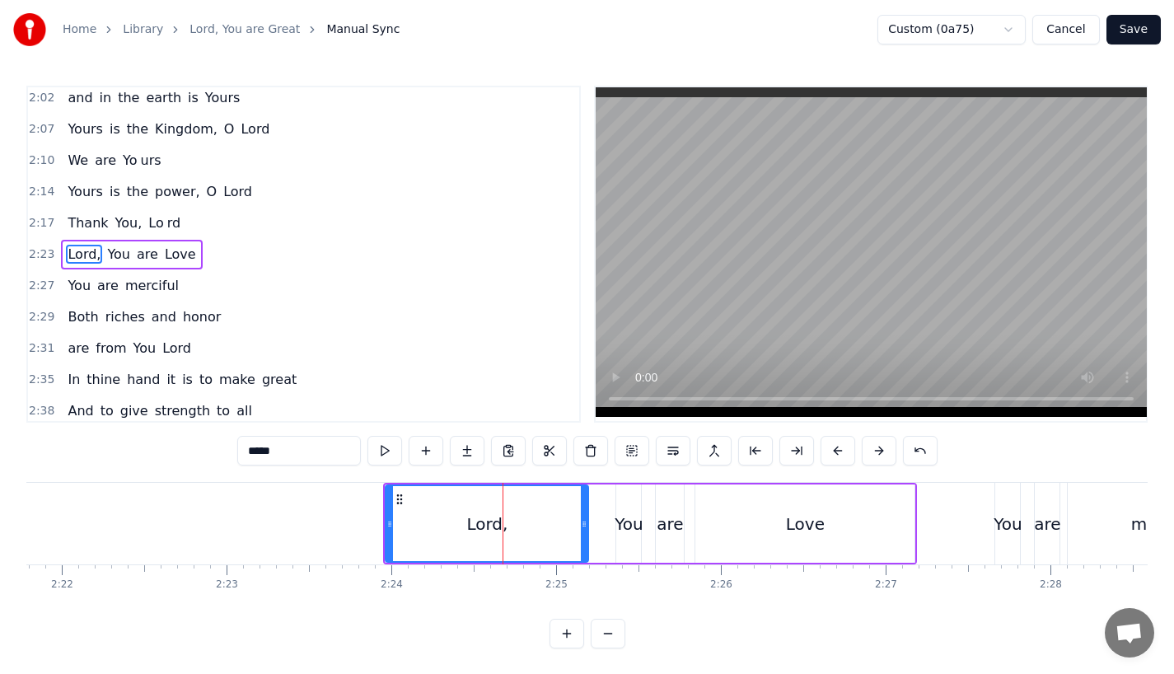
click at [874, 452] on button at bounding box center [879, 451] width 35 height 30
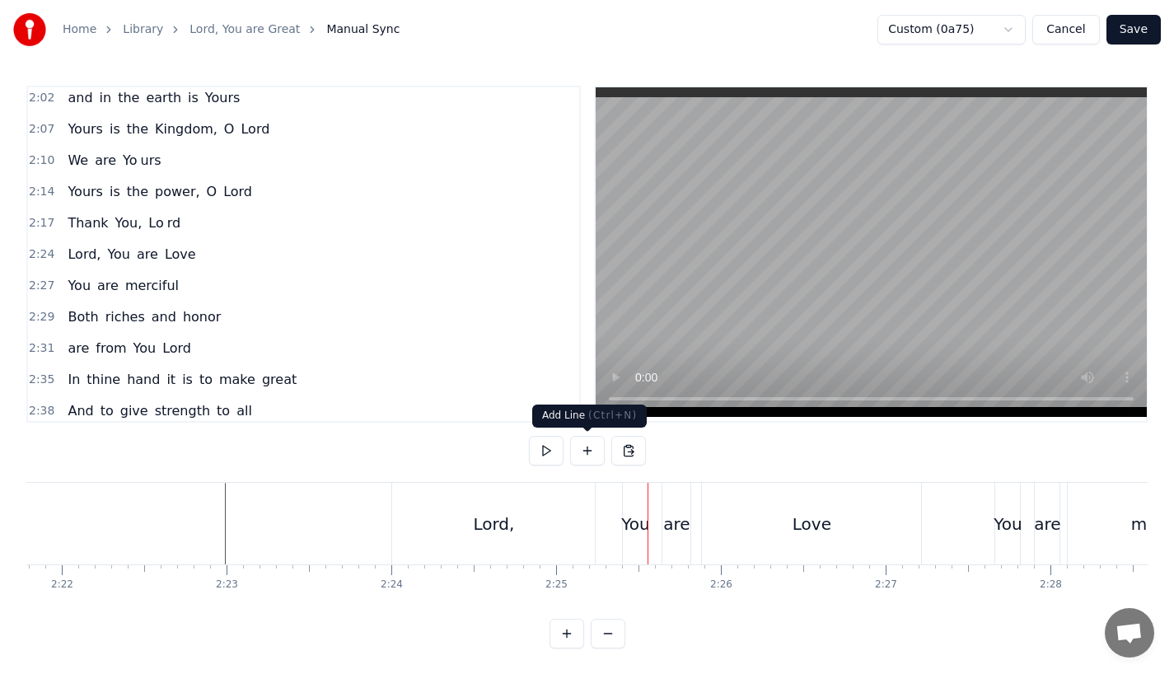
click at [633, 514] on div "You" at bounding box center [635, 524] width 28 height 25
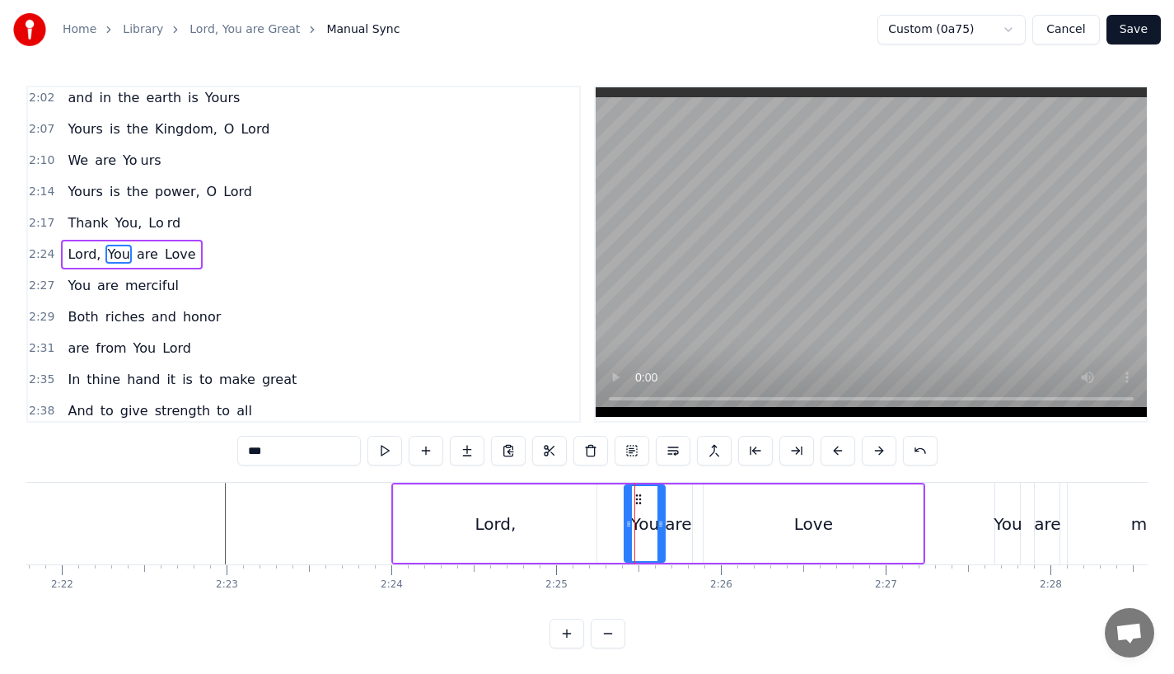
drag, startPoint x: 644, startPoint y: 524, endPoint x: 660, endPoint y: 523, distance: 15.7
click at [660, 523] on icon at bounding box center [660, 523] width 7 height 13
drag, startPoint x: 629, startPoint y: 527, endPoint x: 618, endPoint y: 527, distance: 11.5
click at [618, 527] on icon at bounding box center [617, 523] width 7 height 13
click at [672, 526] on div "are" at bounding box center [678, 524] width 26 height 25
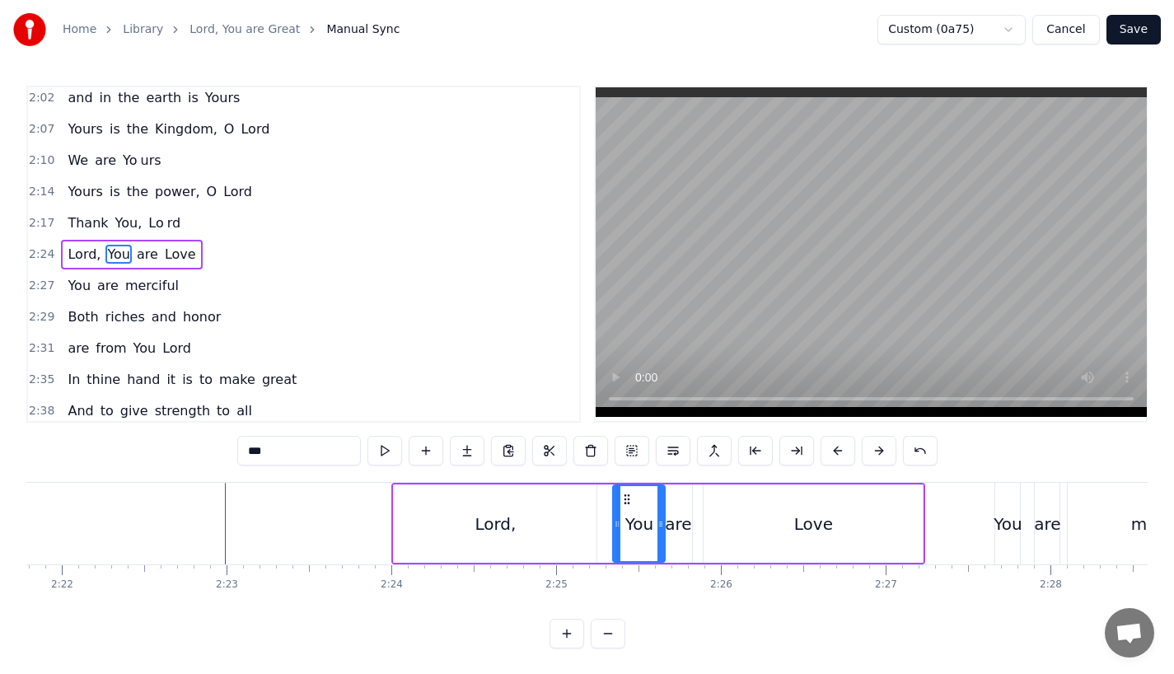
type input "***"
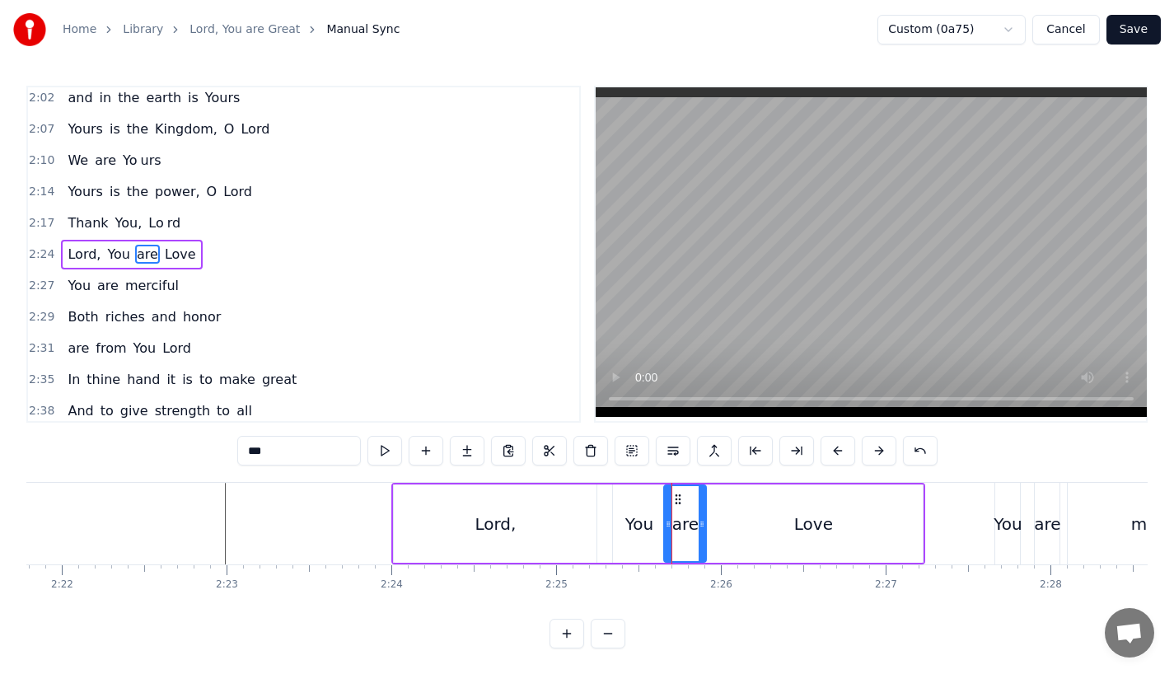
drag, startPoint x: 687, startPoint y: 525, endPoint x: 702, endPoint y: 525, distance: 14.8
click at [702, 526] on circle at bounding box center [701, 526] width 1 height 1
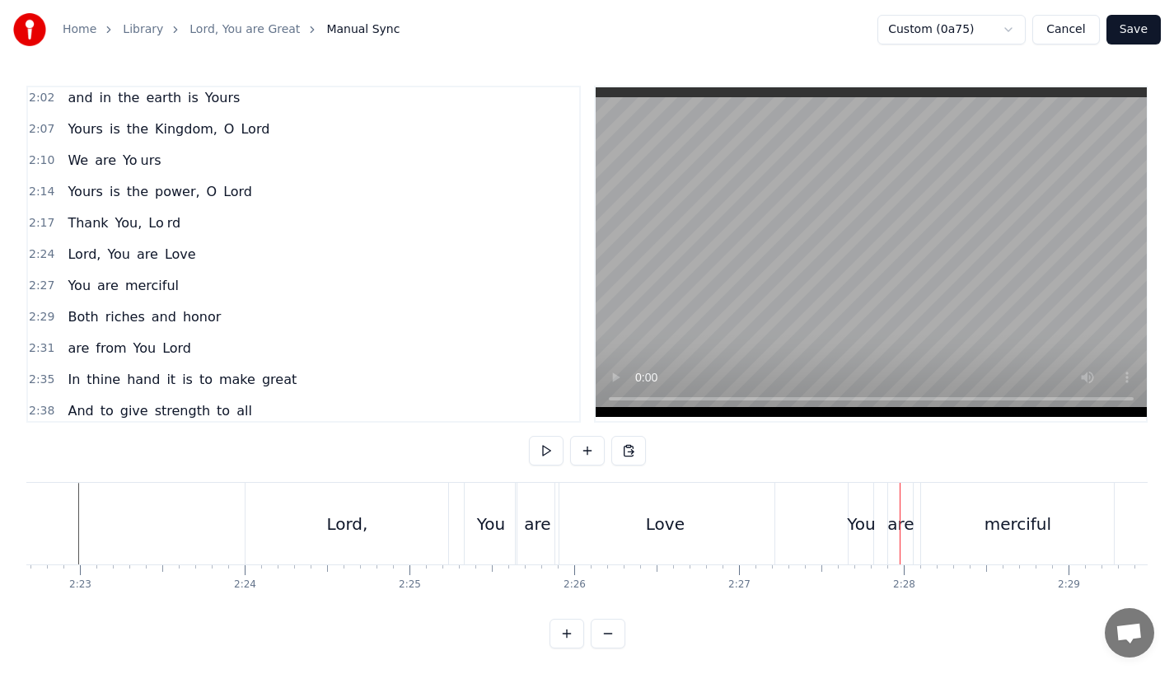
scroll to position [0, 23553]
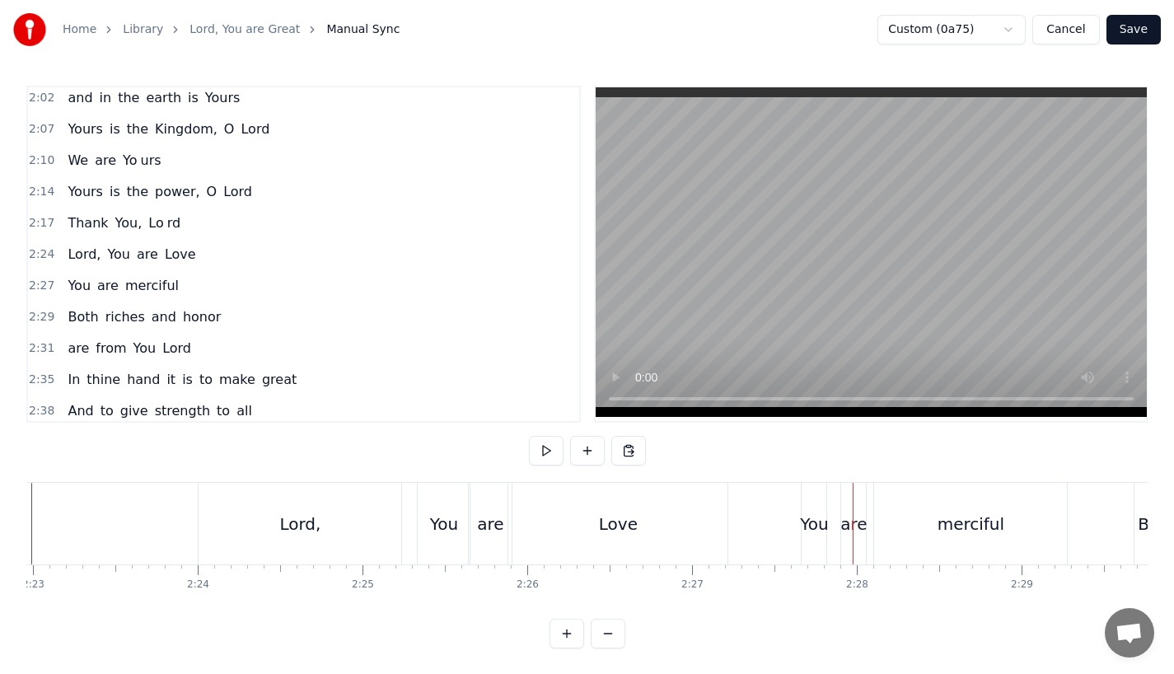
click at [817, 535] on div "You" at bounding box center [814, 524] width 25 height 82
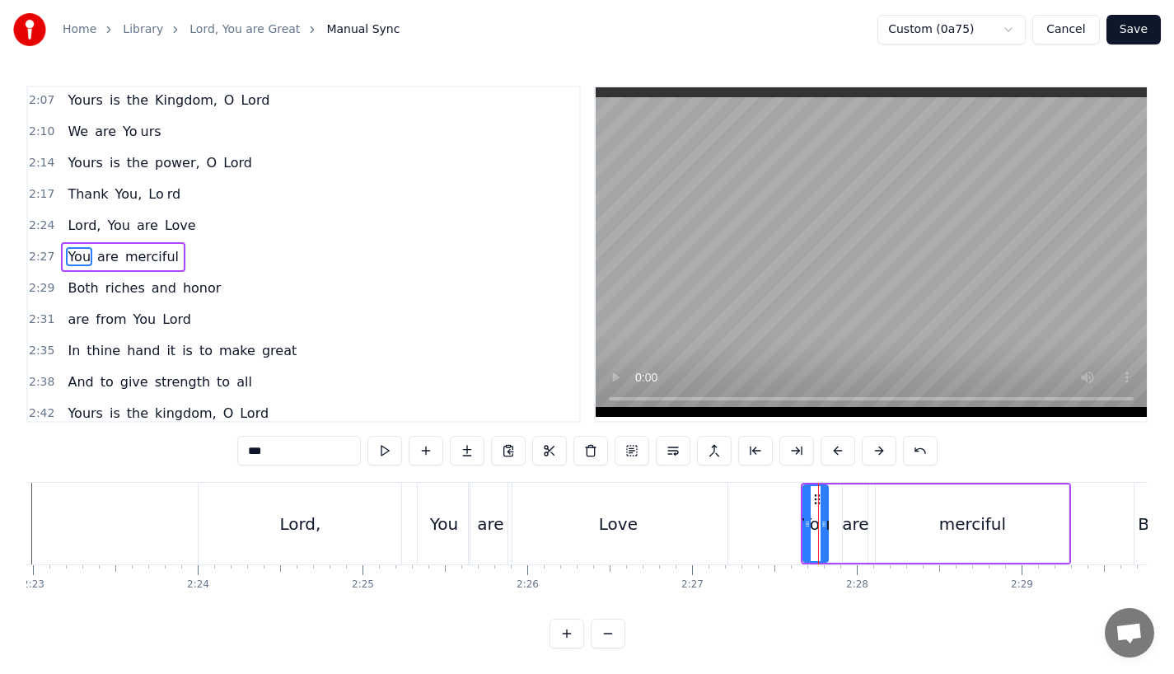
scroll to position [850, 0]
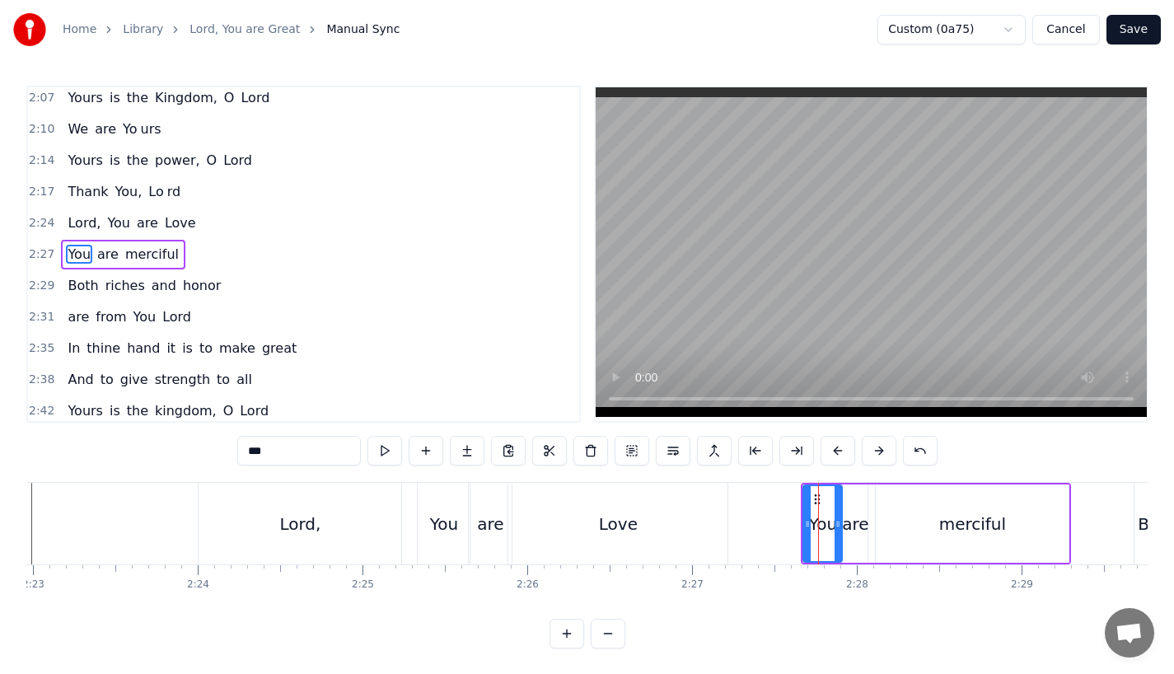
drag, startPoint x: 822, startPoint y: 531, endPoint x: 836, endPoint y: 531, distance: 14.0
click at [836, 531] on div at bounding box center [837, 523] width 7 height 75
click at [854, 529] on div "are" at bounding box center [855, 524] width 26 height 25
drag, startPoint x: 865, startPoint y: 529, endPoint x: 876, endPoint y: 529, distance: 10.7
click at [876, 529] on icon at bounding box center [872, 523] width 7 height 13
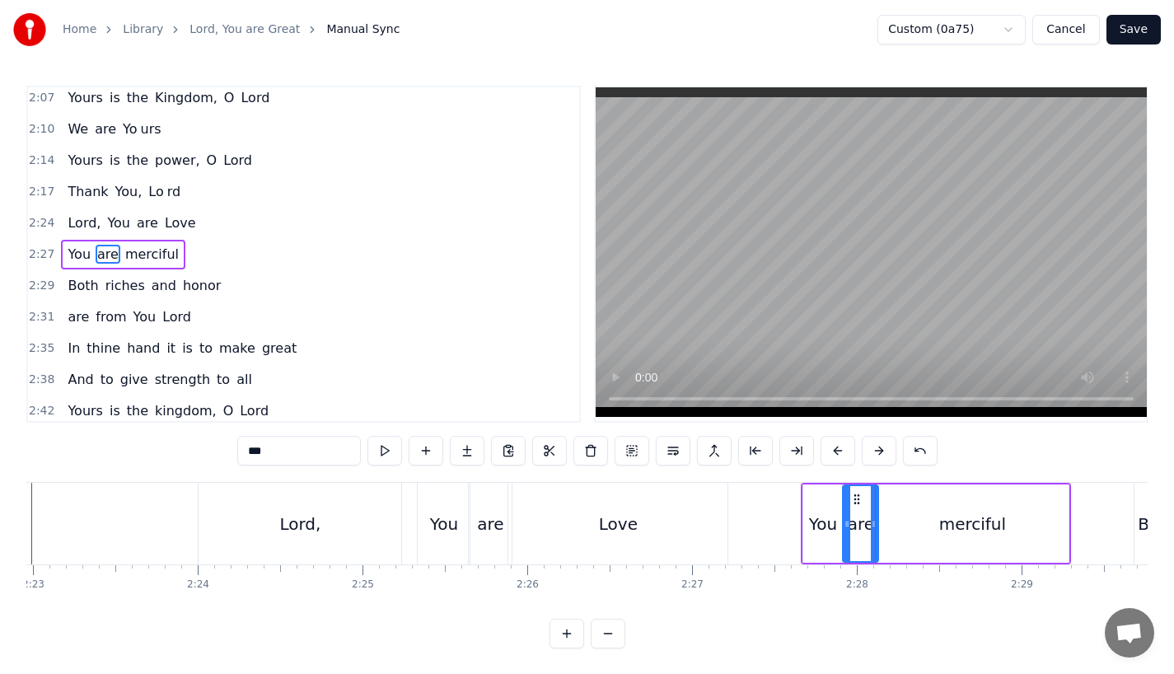
click at [830, 516] on div "You" at bounding box center [823, 524] width 28 height 25
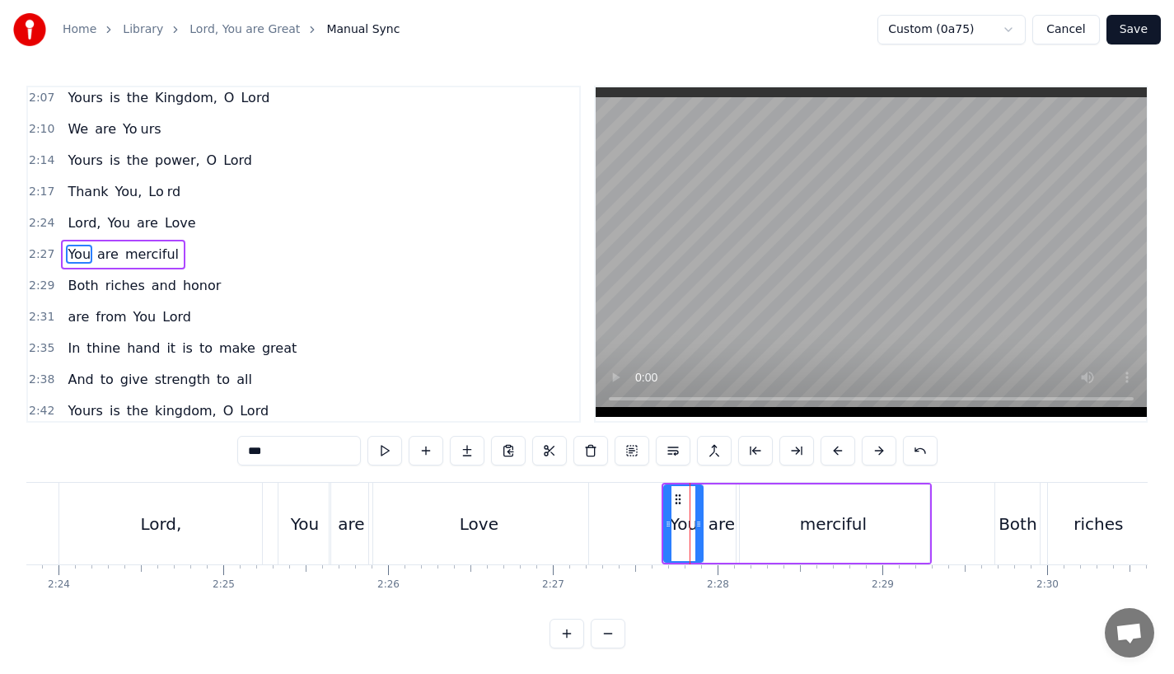
scroll to position [0, 23691]
click at [873, 519] on div "merciful" at bounding box center [834, 523] width 193 height 78
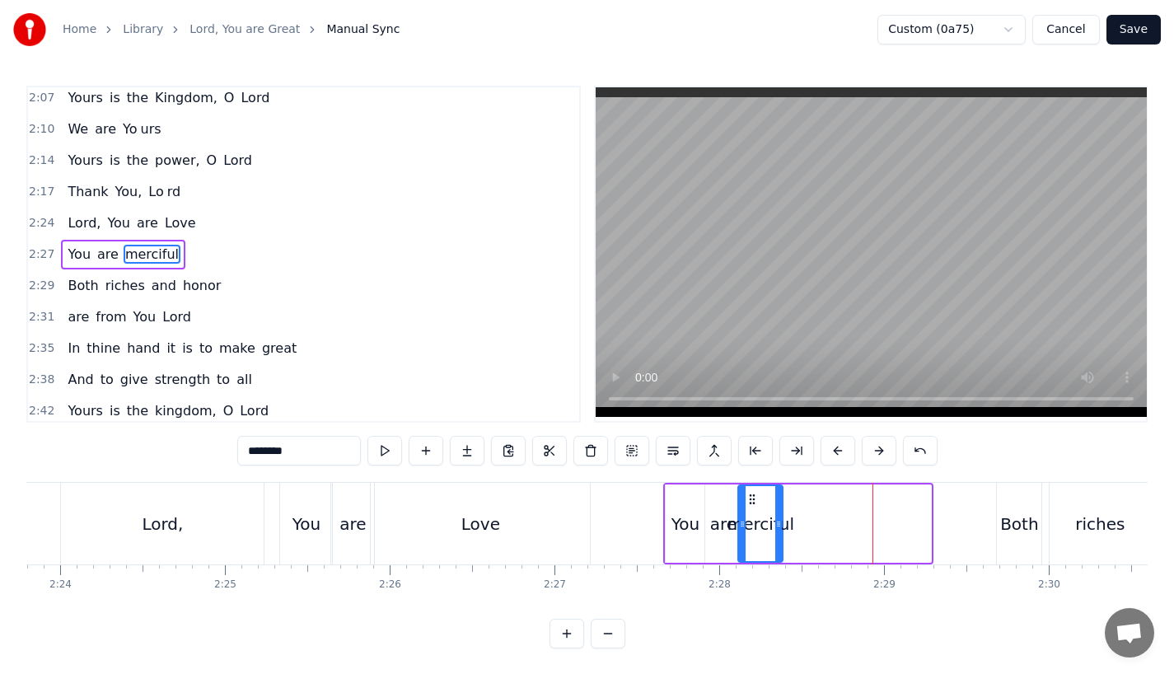
drag, startPoint x: 928, startPoint y: 526, endPoint x: 780, endPoint y: 530, distance: 148.3
click at [780, 530] on div at bounding box center [778, 523] width 7 height 75
drag, startPoint x: 278, startPoint y: 450, endPoint x: 386, endPoint y: 450, distance: 107.9
click at [386, 450] on div "********" at bounding box center [587, 451] width 700 height 30
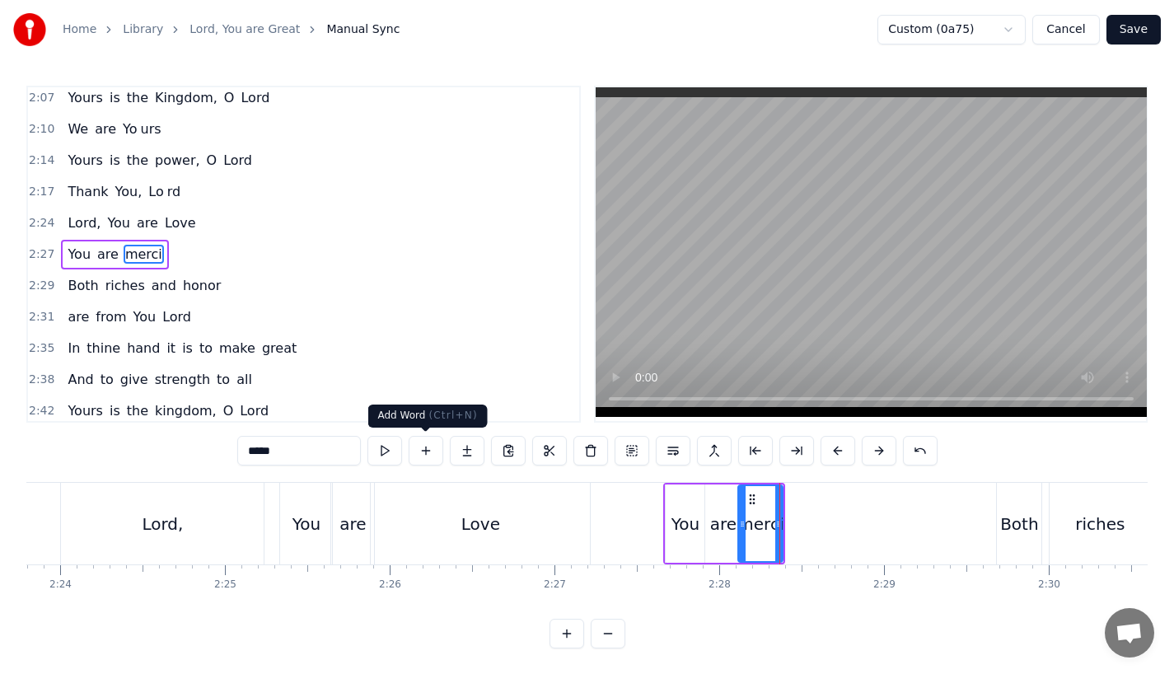
type input "*****"
click at [463, 448] on button at bounding box center [467, 451] width 35 height 30
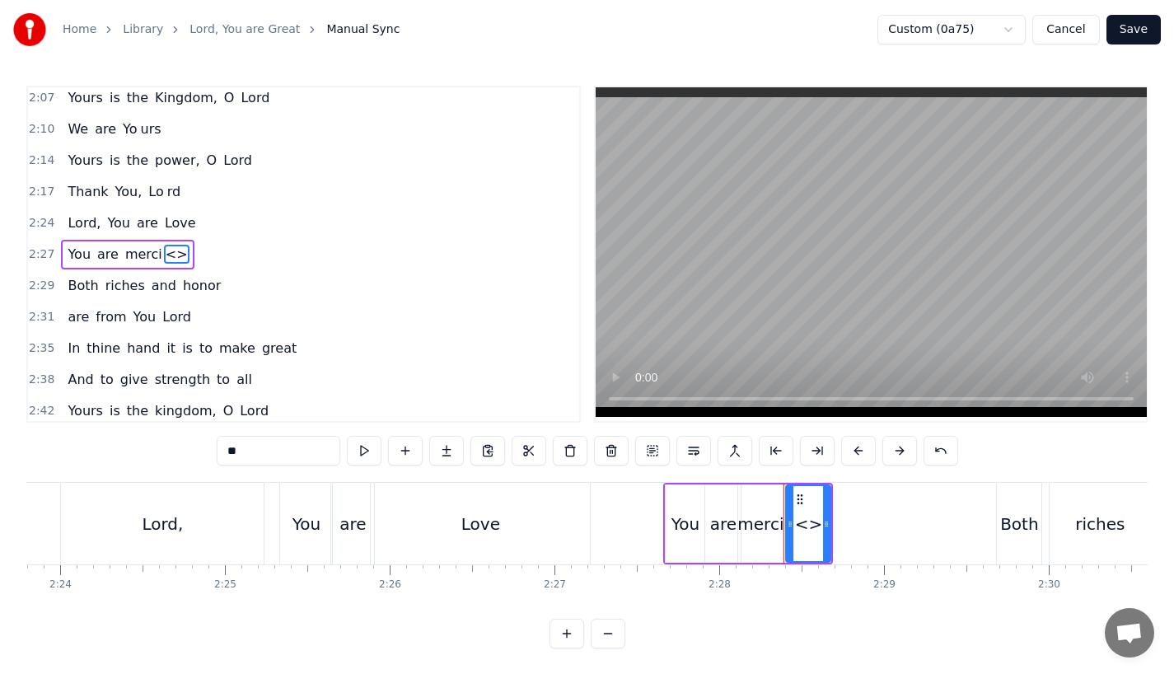
drag, startPoint x: 268, startPoint y: 448, endPoint x: 142, endPoint y: 448, distance: 126.0
click at [142, 448] on div "0:23 Lord, You are great, 0:27 You are power ful 0:29 Yours is the glory and vi…" at bounding box center [586, 367] width 1121 height 563
paste input "*"
click at [829, 516] on div "ful" at bounding box center [808, 523] width 46 height 78
drag, startPoint x: 828, startPoint y: 525, endPoint x: 956, endPoint y: 527, distance: 128.5
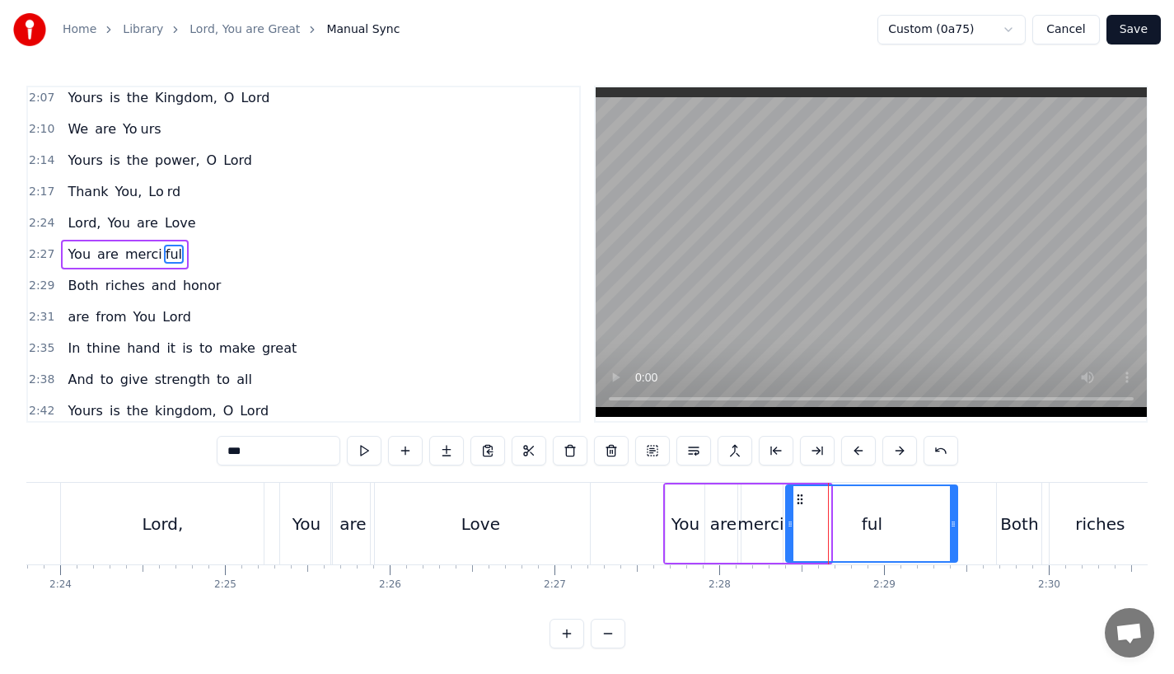
click at [956, 527] on icon at bounding box center [953, 523] width 7 height 13
click at [678, 520] on div "You" at bounding box center [685, 524] width 28 height 25
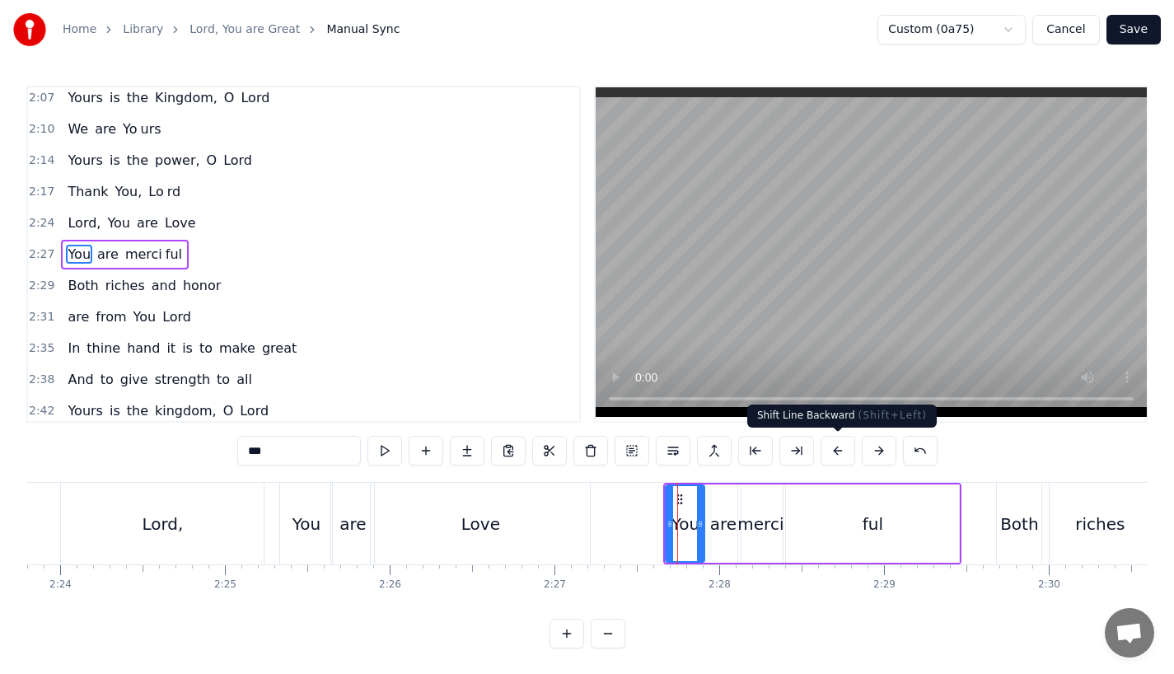
click at [829, 450] on button at bounding box center [837, 451] width 35 height 30
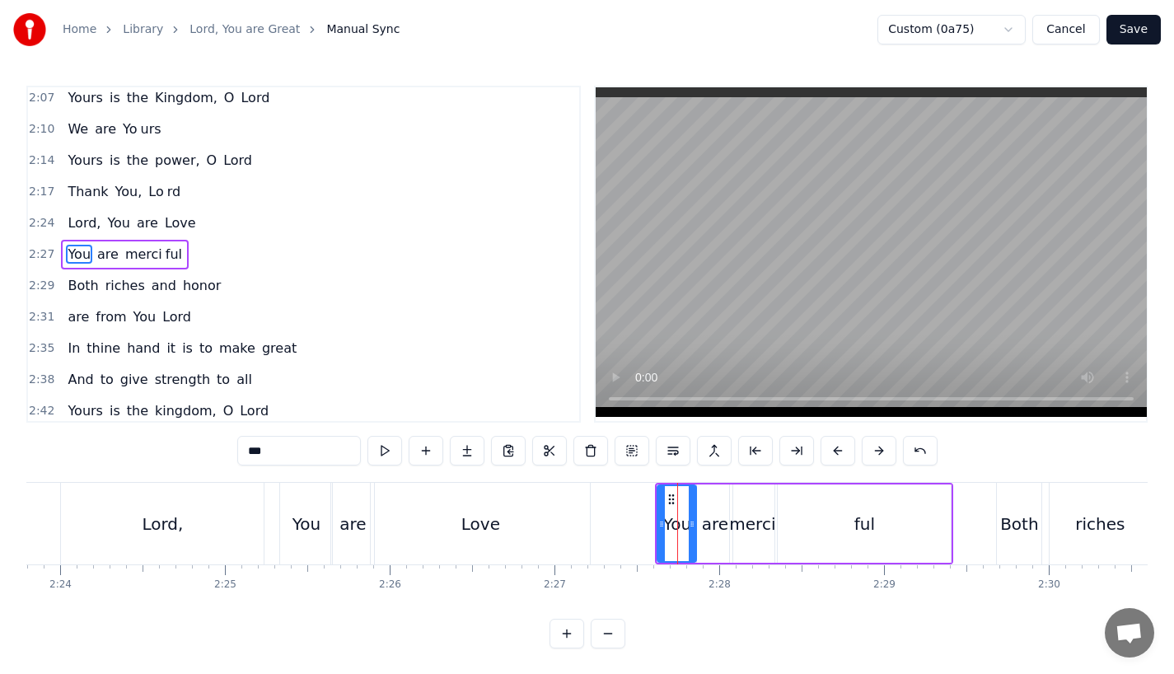
click at [829, 450] on button at bounding box center [837, 451] width 35 height 30
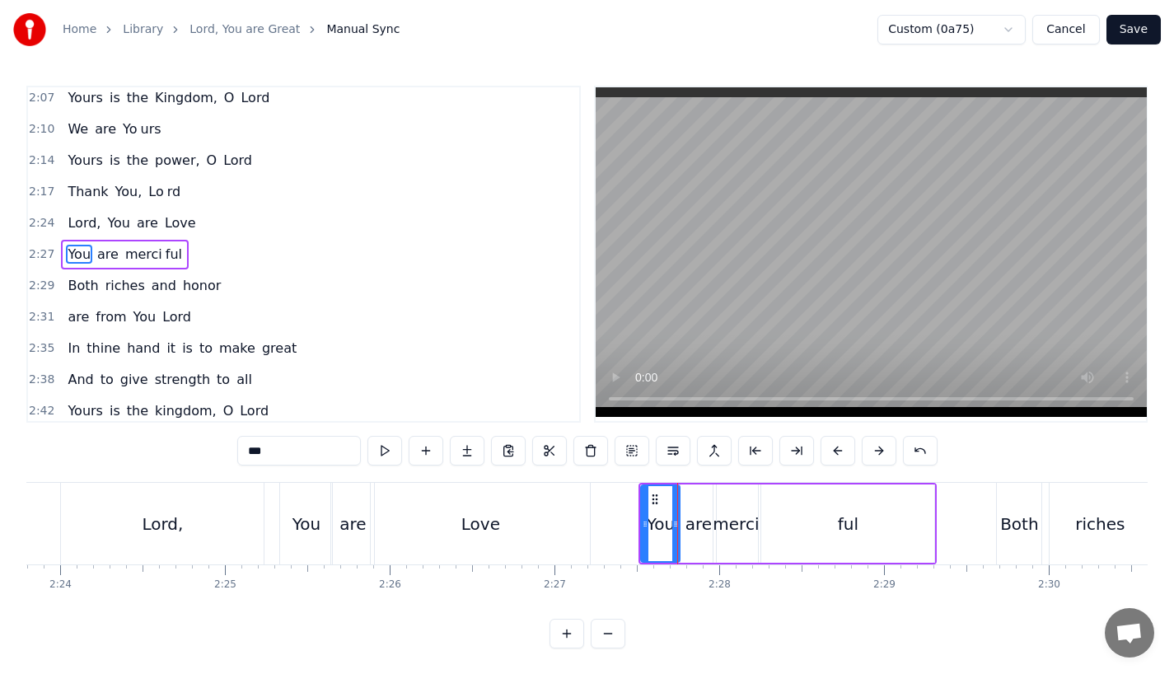
click at [829, 450] on button at bounding box center [837, 451] width 35 height 30
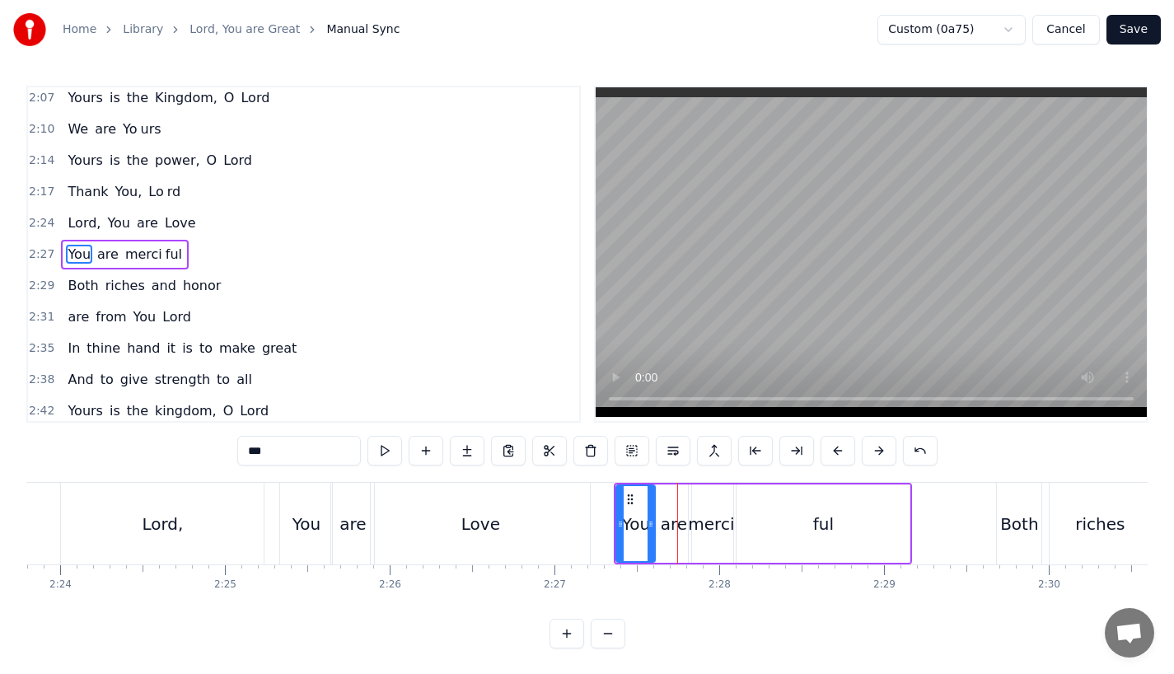
click at [829, 450] on button at bounding box center [837, 451] width 35 height 30
click at [482, 515] on div "Love" at bounding box center [480, 524] width 39 height 25
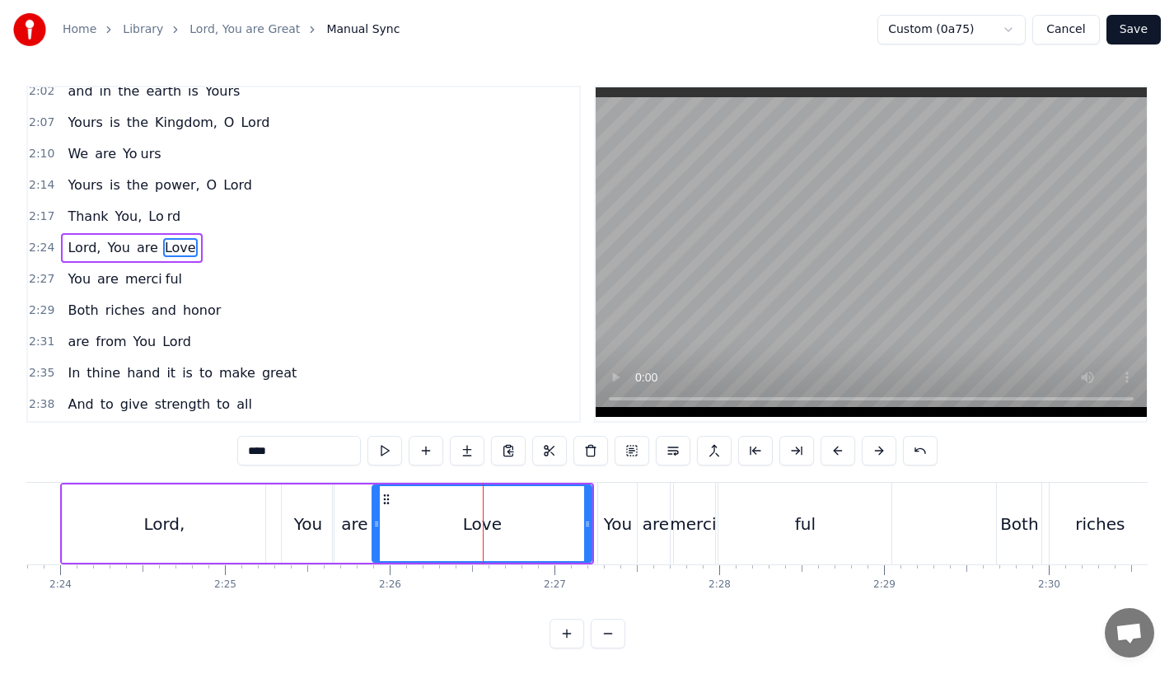
scroll to position [819, 0]
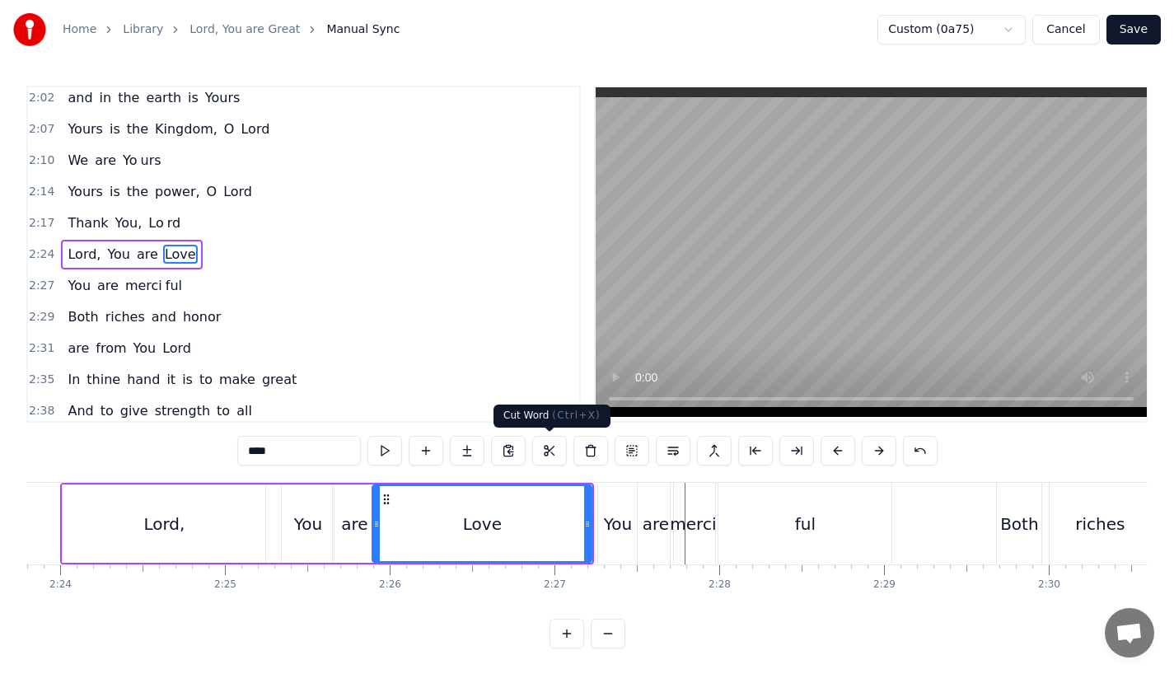
click at [505, 559] on div "Love" at bounding box center [481, 523] width 217 height 75
click at [443, 517] on div "Love" at bounding box center [481, 523] width 217 height 75
click at [440, 526] on div "Love" at bounding box center [481, 523] width 217 height 75
click at [724, 522] on div "ful" at bounding box center [804, 524] width 173 height 82
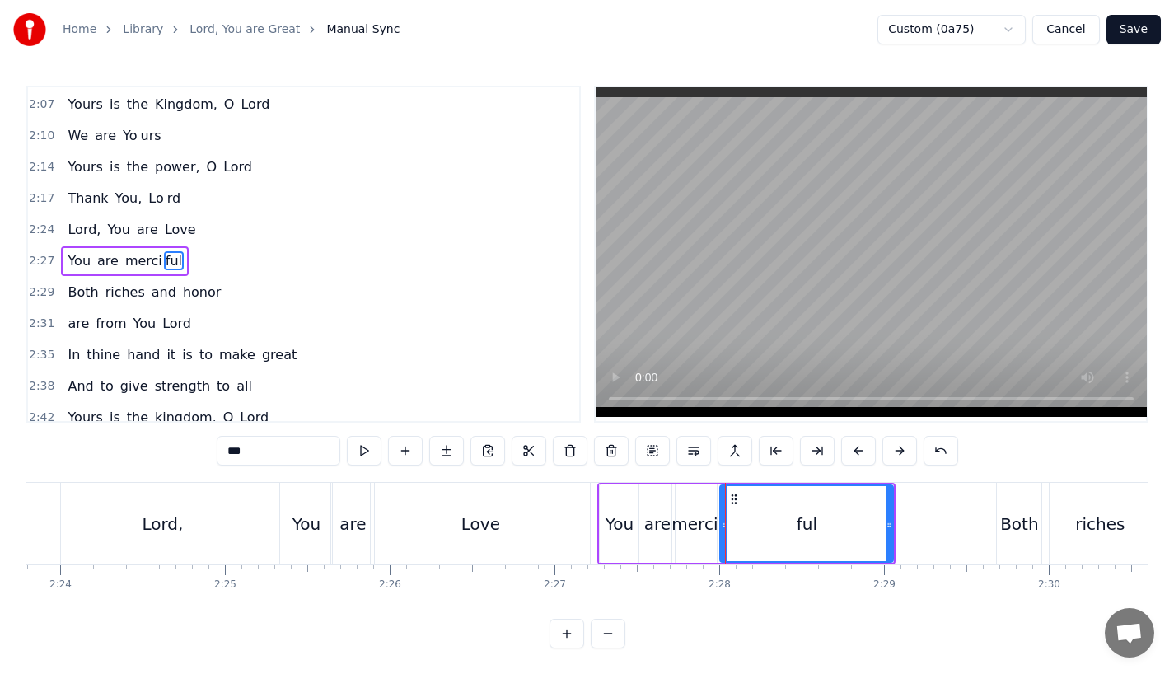
scroll to position [850, 0]
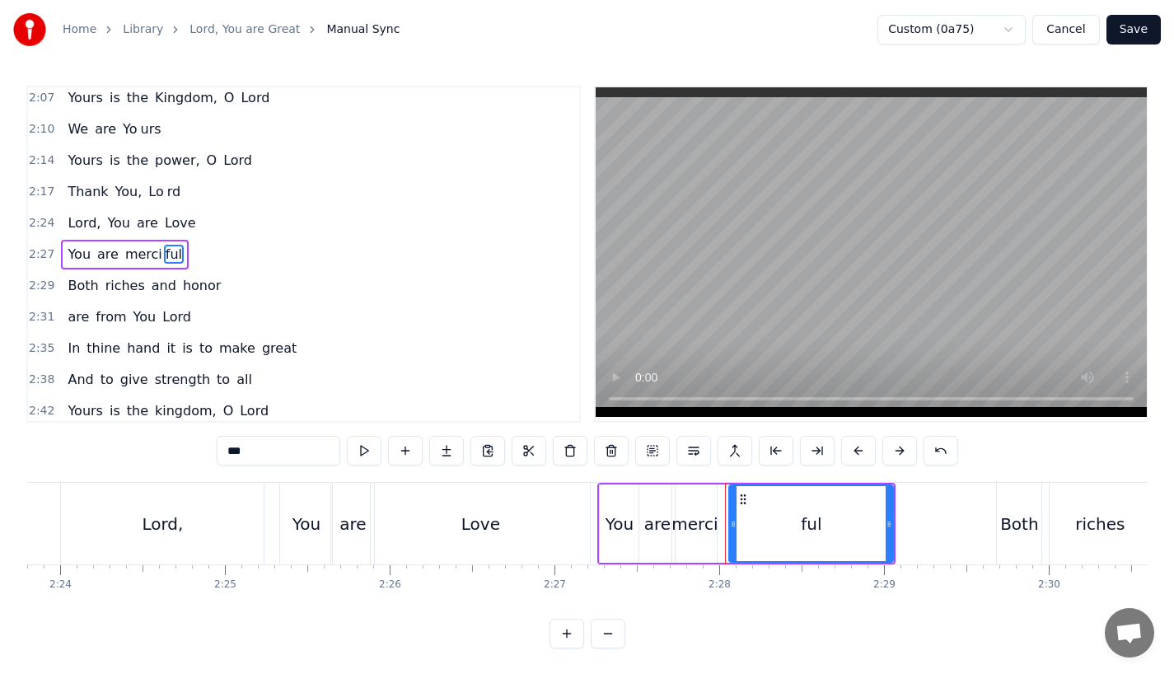
drag, startPoint x: 723, startPoint y: 531, endPoint x: 741, endPoint y: 531, distance: 17.3
click at [736, 531] on div at bounding box center [733, 523] width 7 height 75
click at [701, 536] on div "merci" at bounding box center [694, 523] width 44 height 78
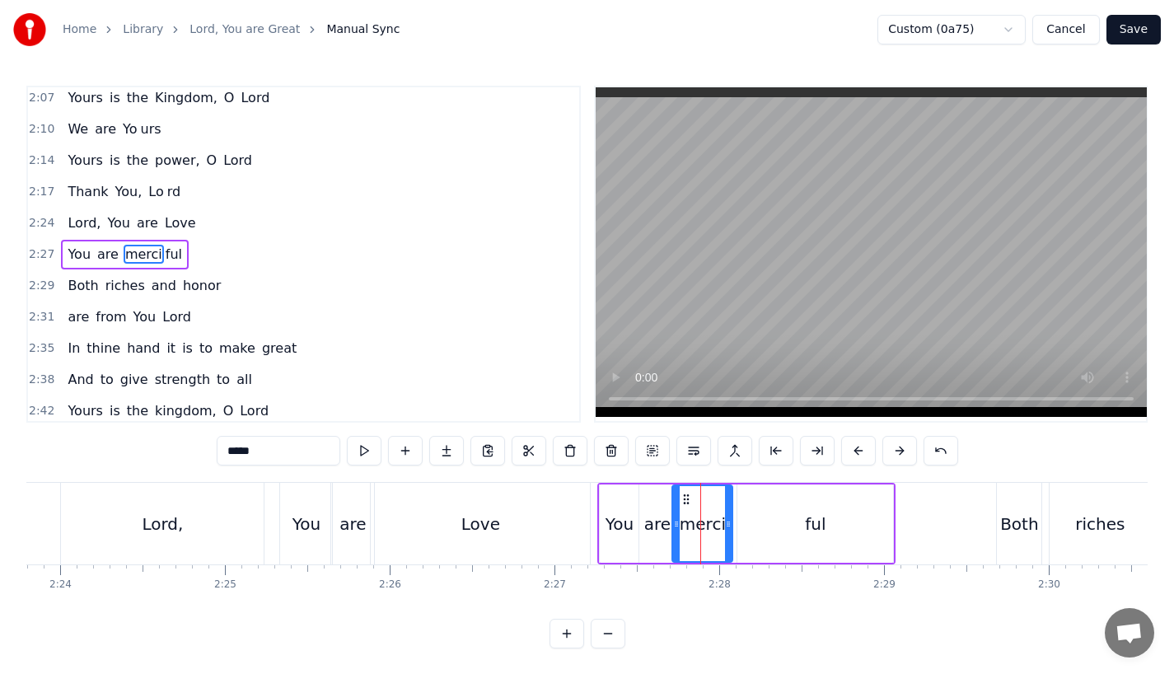
drag, startPoint x: 714, startPoint y: 532, endPoint x: 732, endPoint y: 531, distance: 18.1
click at [732, 531] on div at bounding box center [728, 523] width 7 height 75
click at [468, 534] on div "Love" at bounding box center [480, 524] width 39 height 25
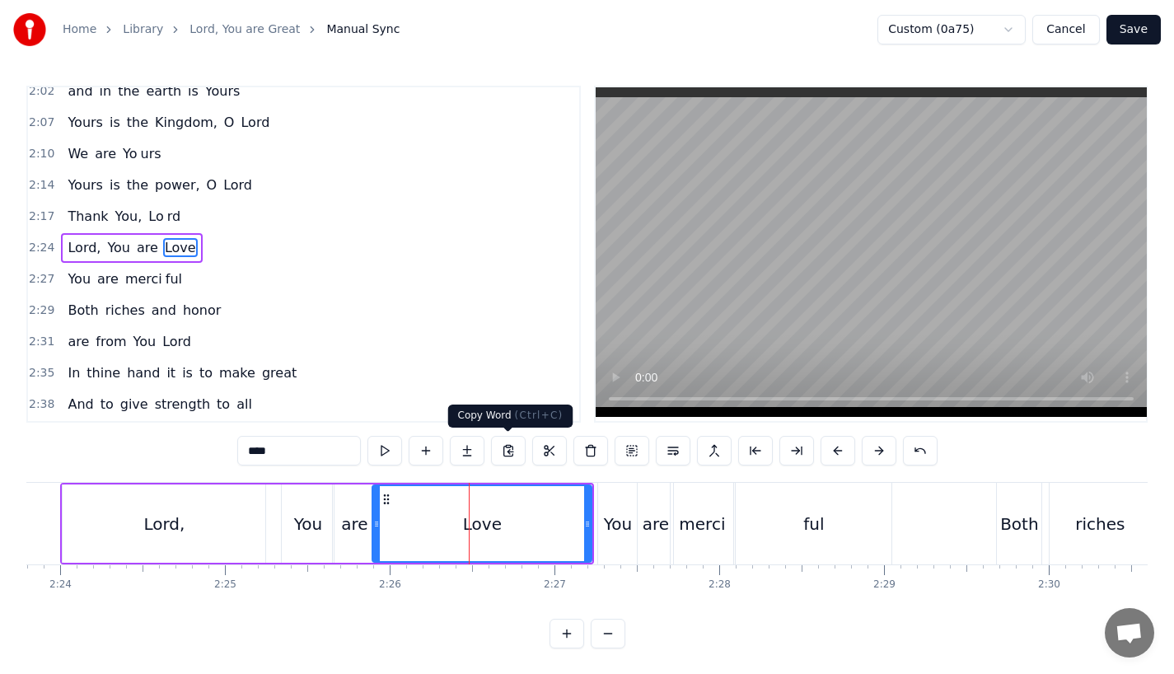
scroll to position [819, 0]
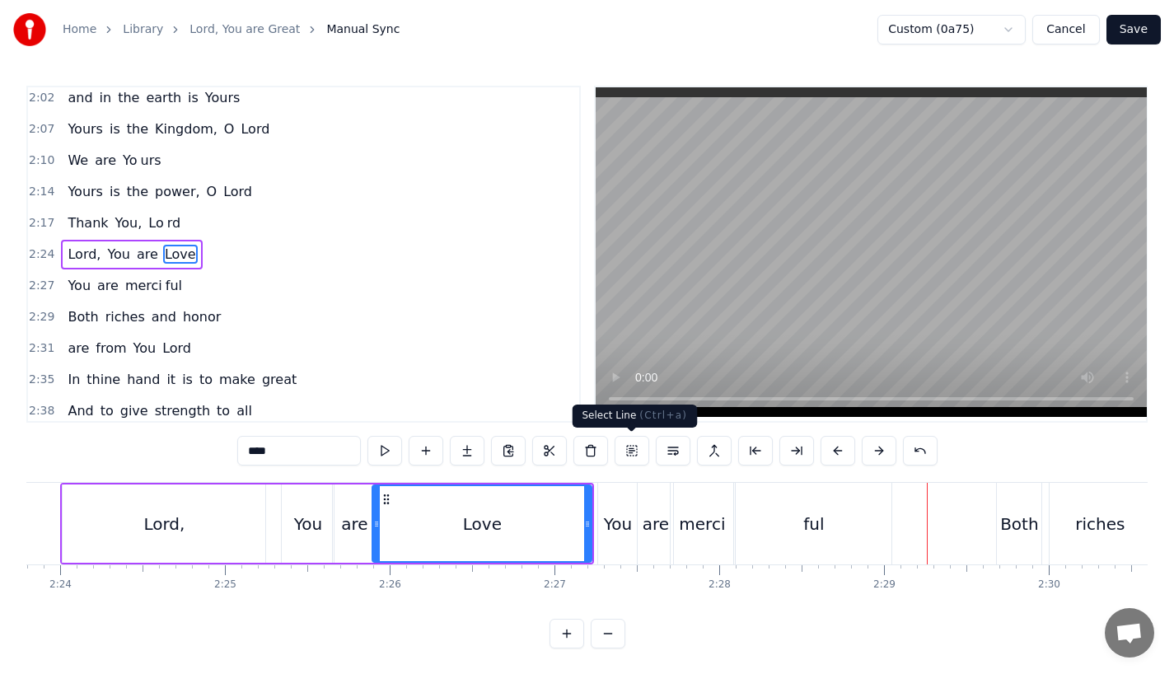
click at [755, 517] on div "ful" at bounding box center [814, 524] width 156 height 82
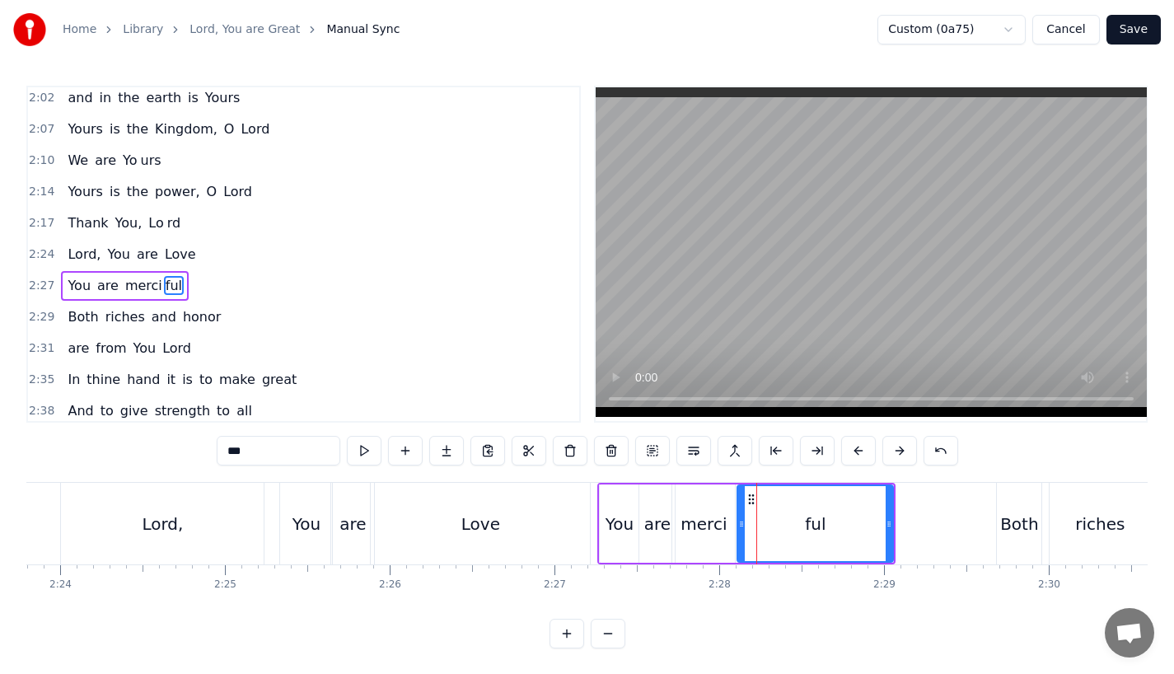
scroll to position [850, 0]
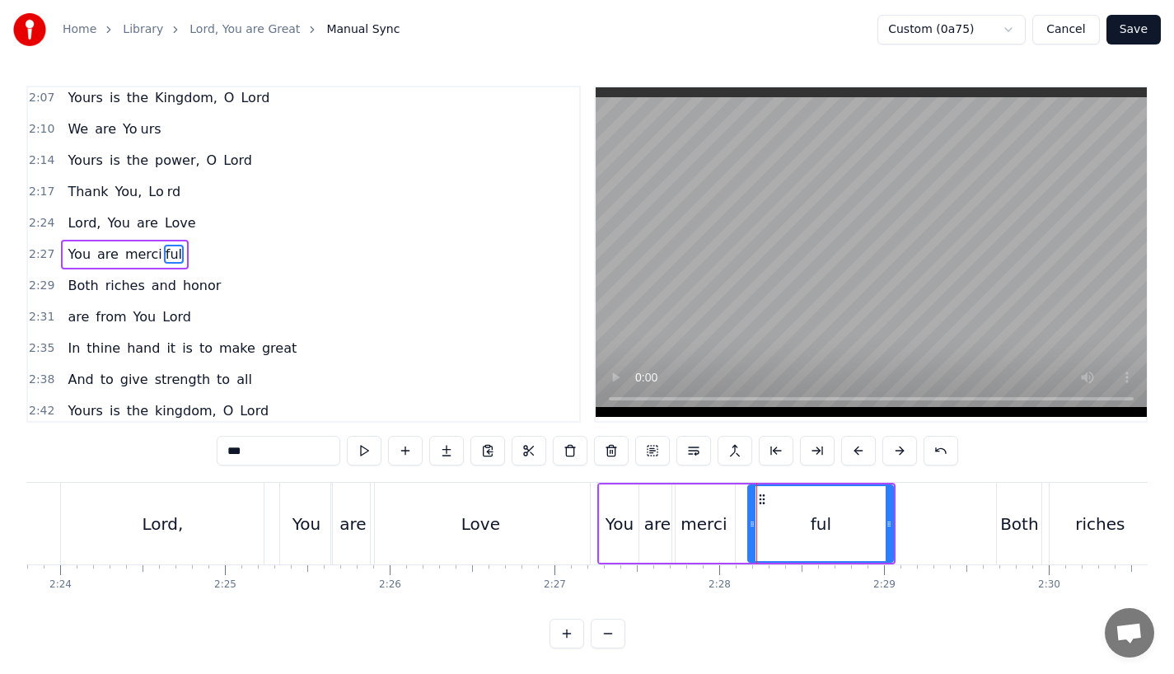
drag, startPoint x: 741, startPoint y: 519, endPoint x: 752, endPoint y: 519, distance: 10.7
click at [752, 519] on icon at bounding box center [752, 523] width 7 height 13
click at [713, 519] on div "merci" at bounding box center [703, 524] width 46 height 25
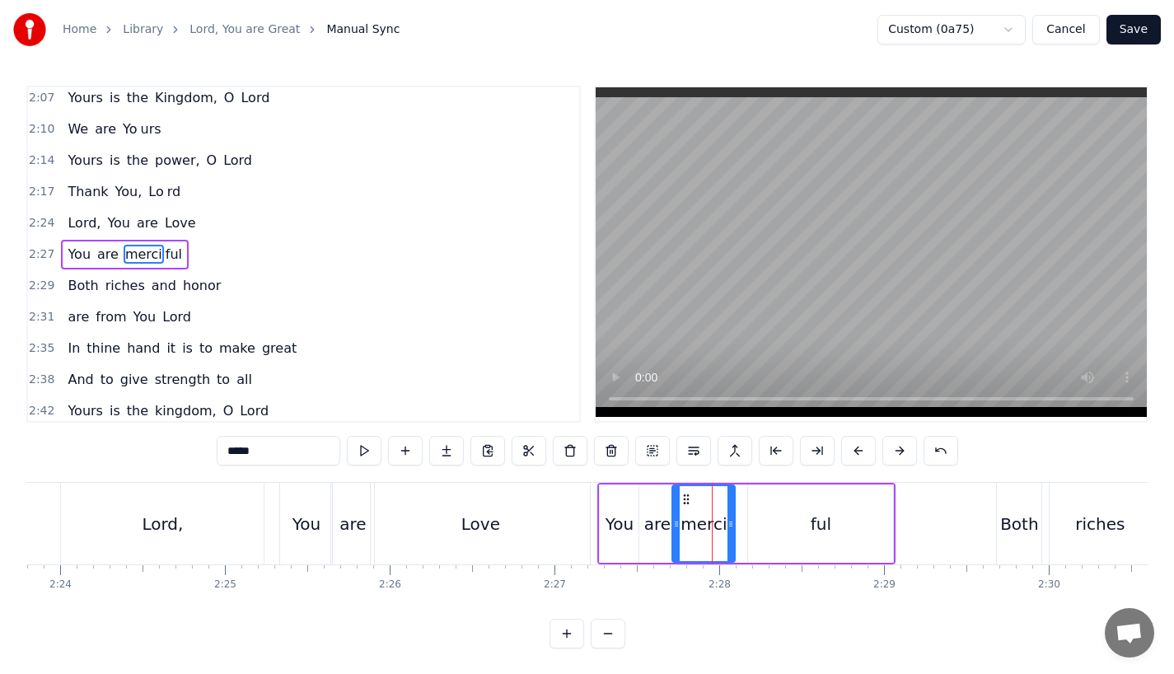
click at [726, 520] on div "merci" at bounding box center [703, 523] width 61 height 75
drag, startPoint x: 728, startPoint y: 524, endPoint x: 745, endPoint y: 524, distance: 16.5
click at [745, 524] on icon at bounding box center [747, 523] width 7 height 13
click at [467, 510] on div "Love" at bounding box center [480, 524] width 219 height 82
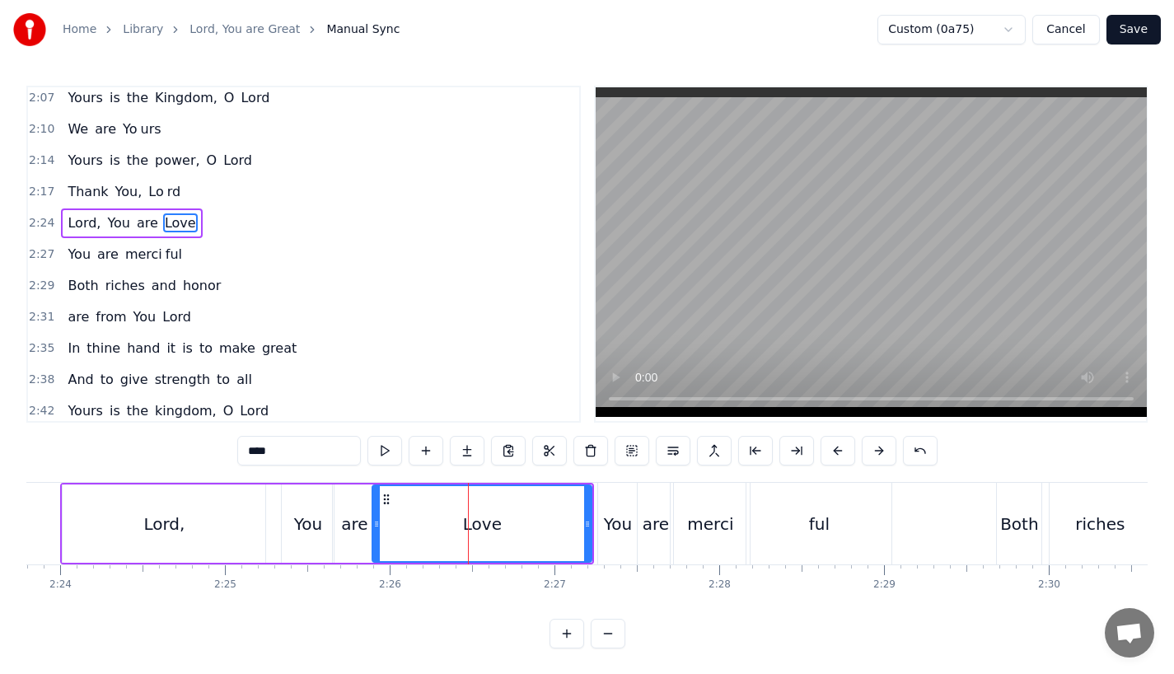
scroll to position [819, 0]
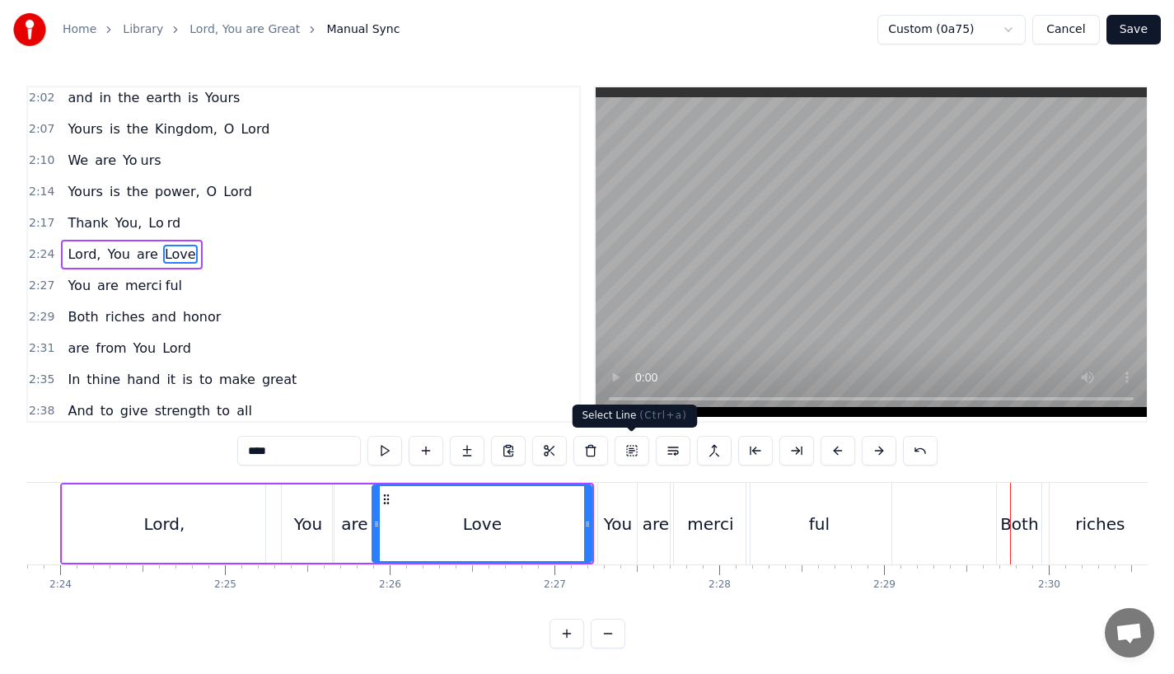
click at [713, 539] on div "merci" at bounding box center [710, 524] width 79 height 82
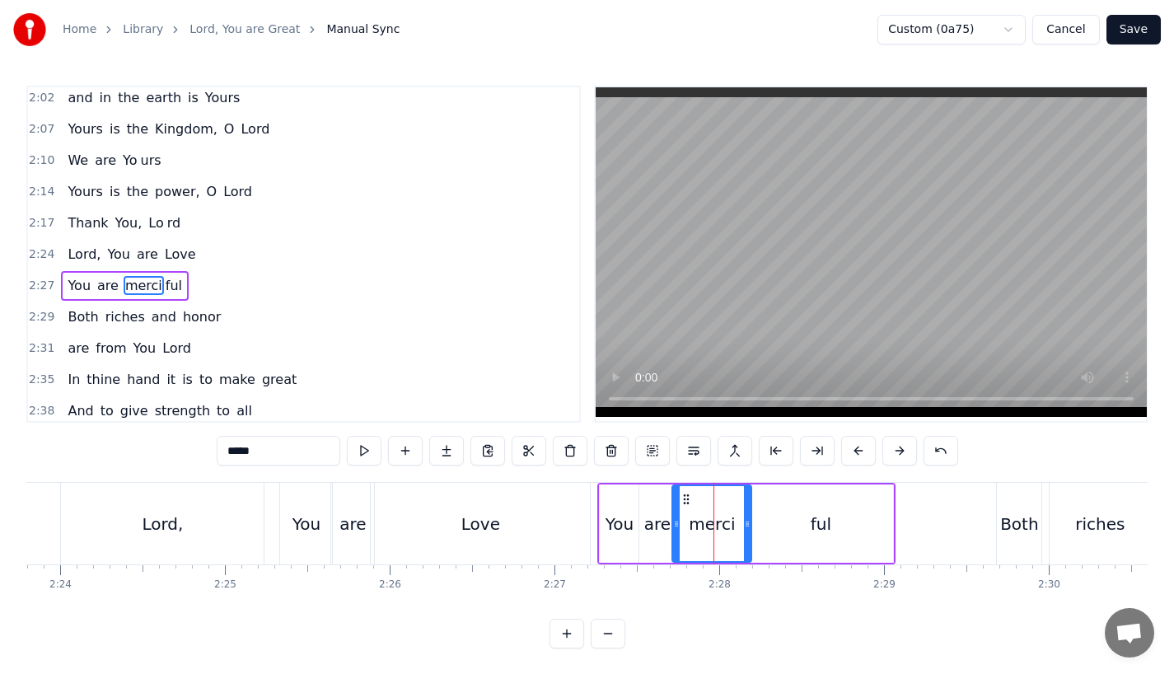
scroll to position [850, 0]
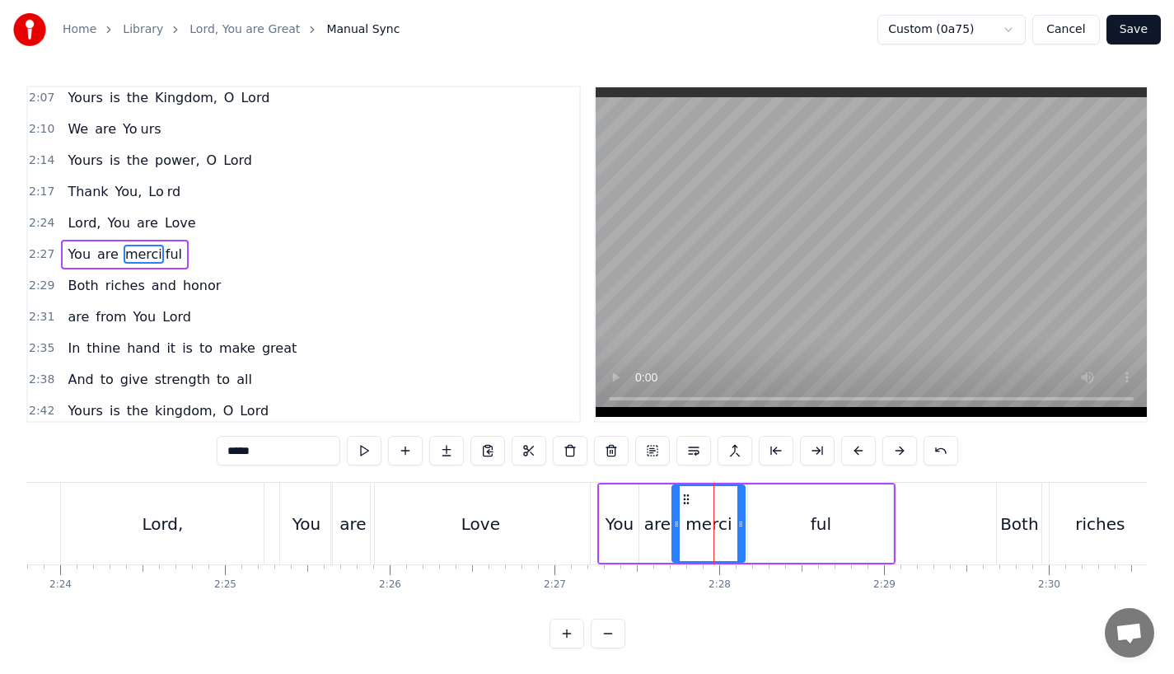
drag, startPoint x: 746, startPoint y: 531, endPoint x: 736, endPoint y: 534, distance: 9.4
click at [737, 533] on div at bounding box center [740, 523] width 7 height 75
click at [627, 521] on div "You" at bounding box center [619, 524] width 28 height 25
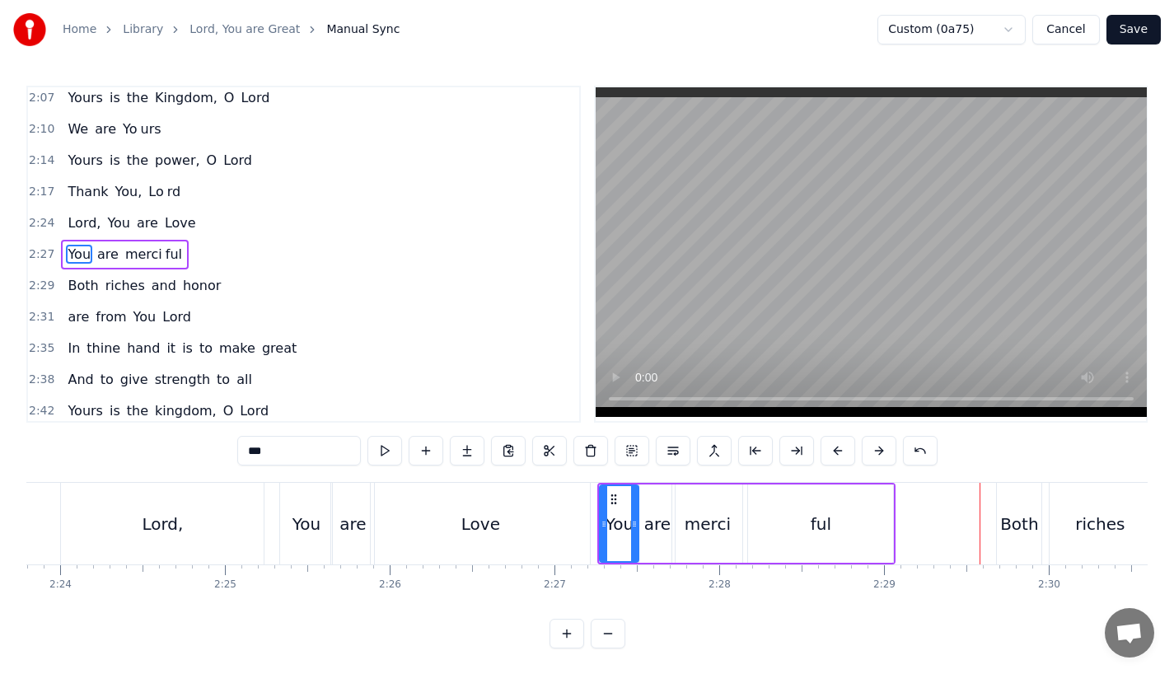
click at [1027, 535] on div "Both" at bounding box center [1019, 524] width 38 height 25
type input "****"
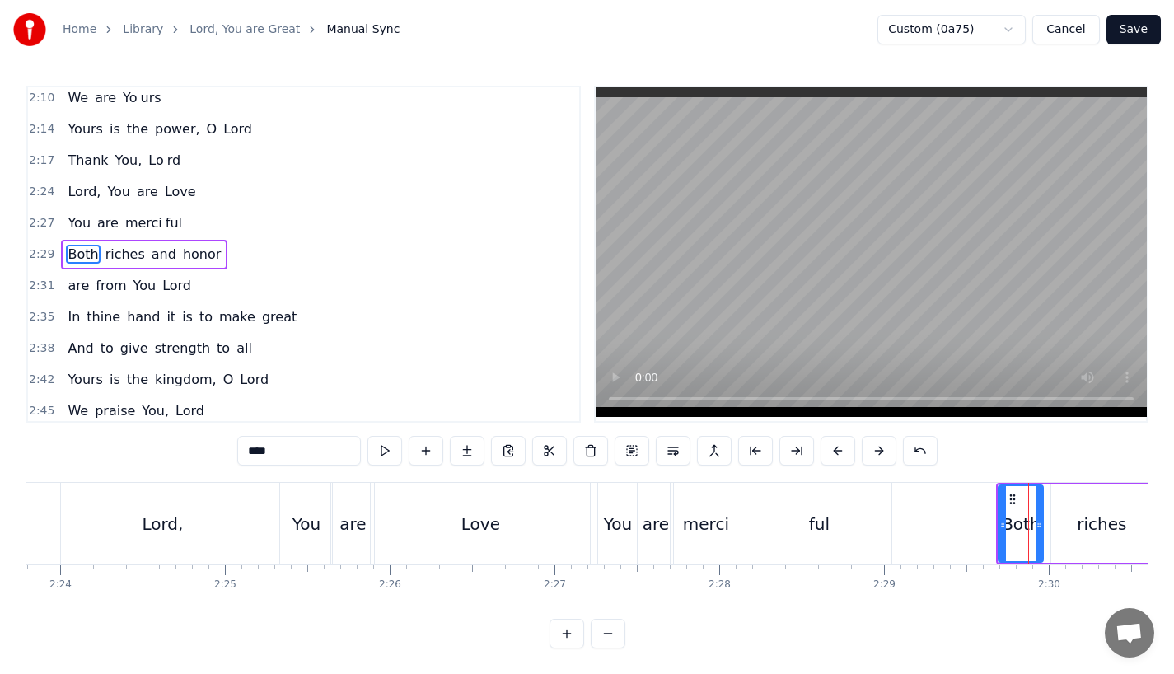
scroll to position [0, 23916]
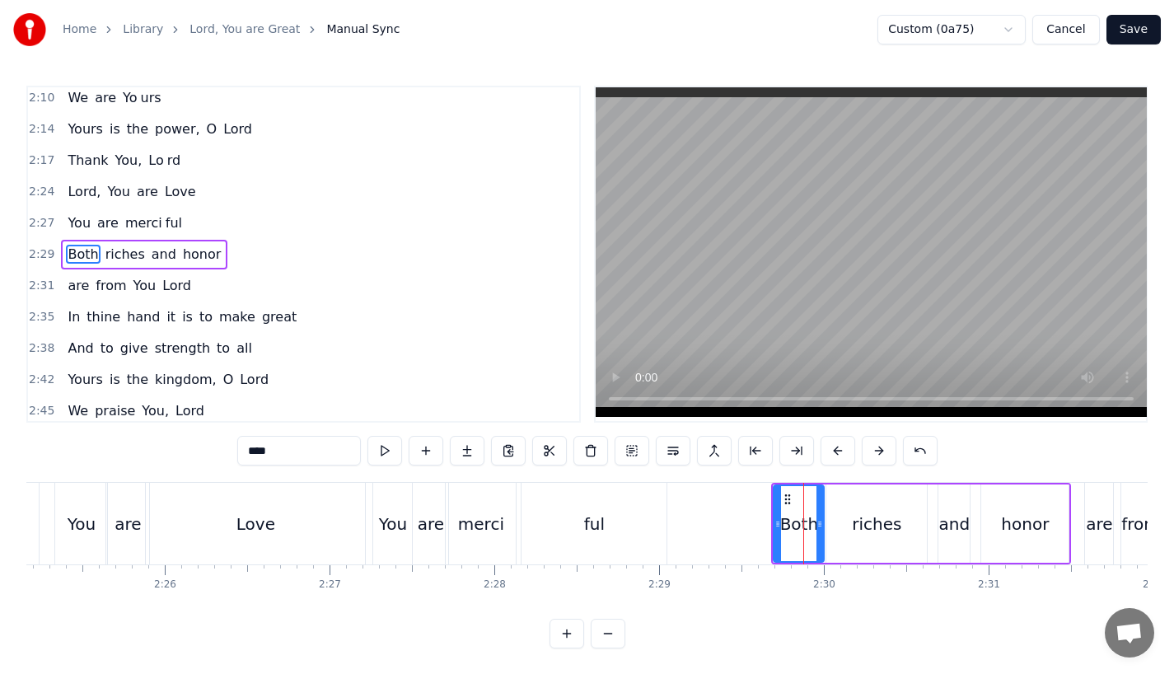
drag, startPoint x: 813, startPoint y: 521, endPoint x: 822, endPoint y: 522, distance: 9.1
click at [822, 522] on icon at bounding box center [819, 523] width 7 height 13
click at [970, 526] on div "Both riches and honor" at bounding box center [921, 524] width 300 height 82
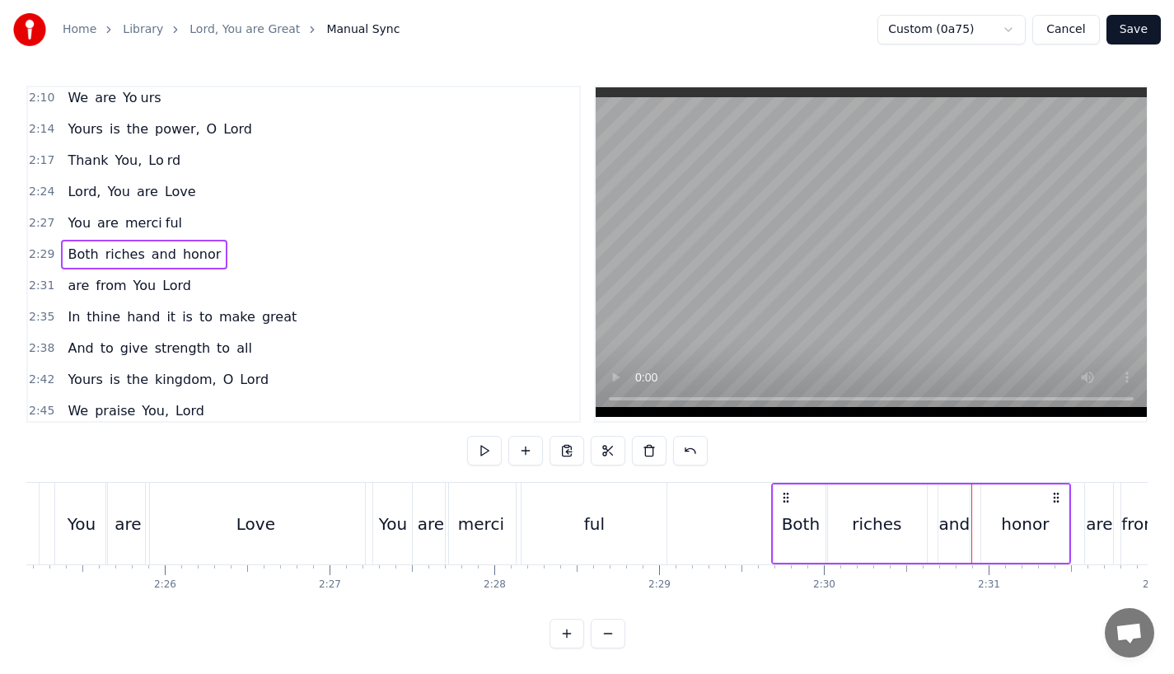
click at [956, 531] on div "and" at bounding box center [954, 524] width 31 height 25
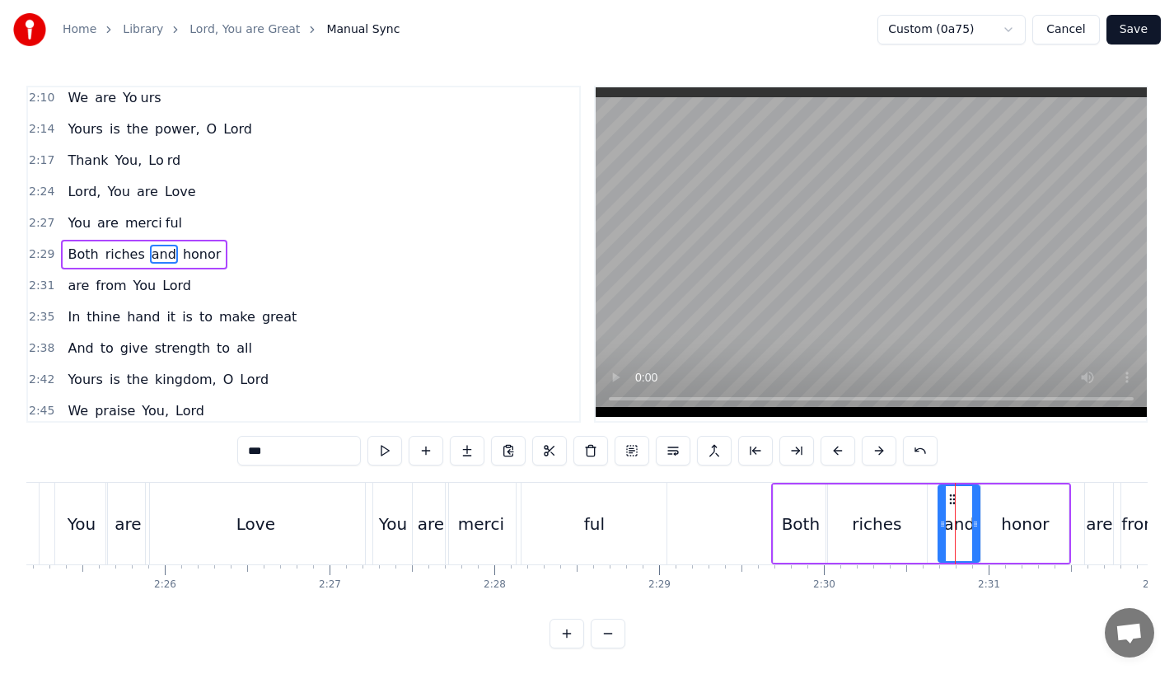
drag, startPoint x: 967, startPoint y: 531, endPoint x: 978, endPoint y: 531, distance: 10.7
click at [978, 531] on div at bounding box center [975, 523] width 7 height 75
click at [799, 530] on div "Both" at bounding box center [801, 524] width 38 height 25
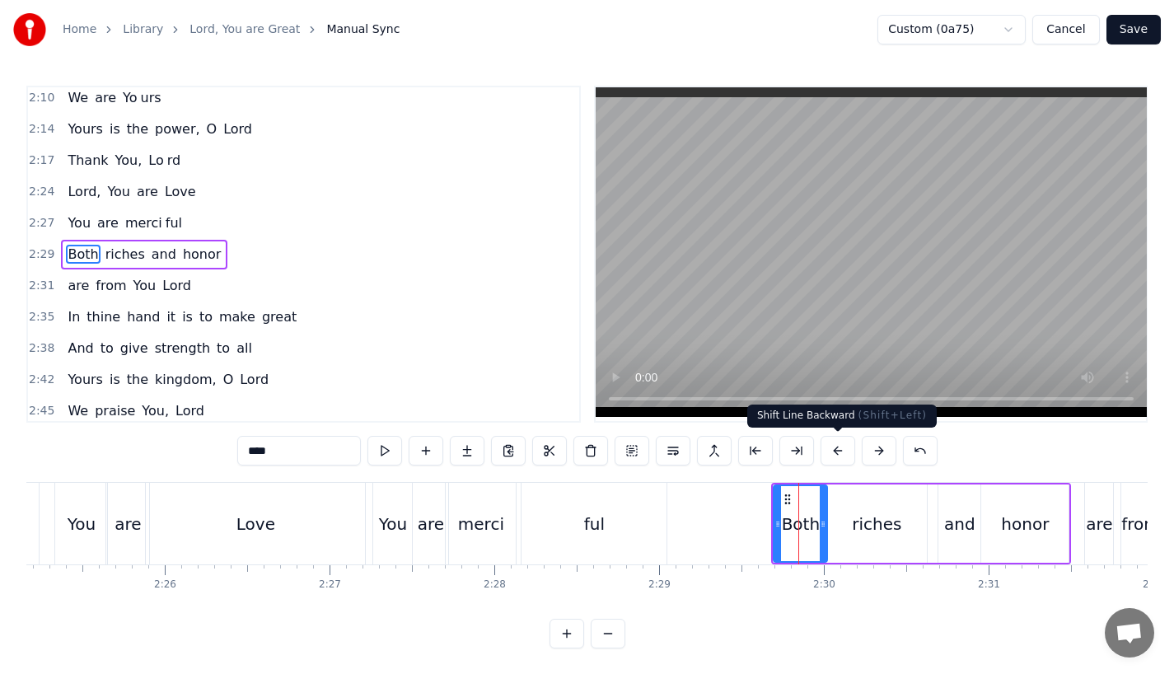
click at [838, 451] on button at bounding box center [837, 451] width 35 height 30
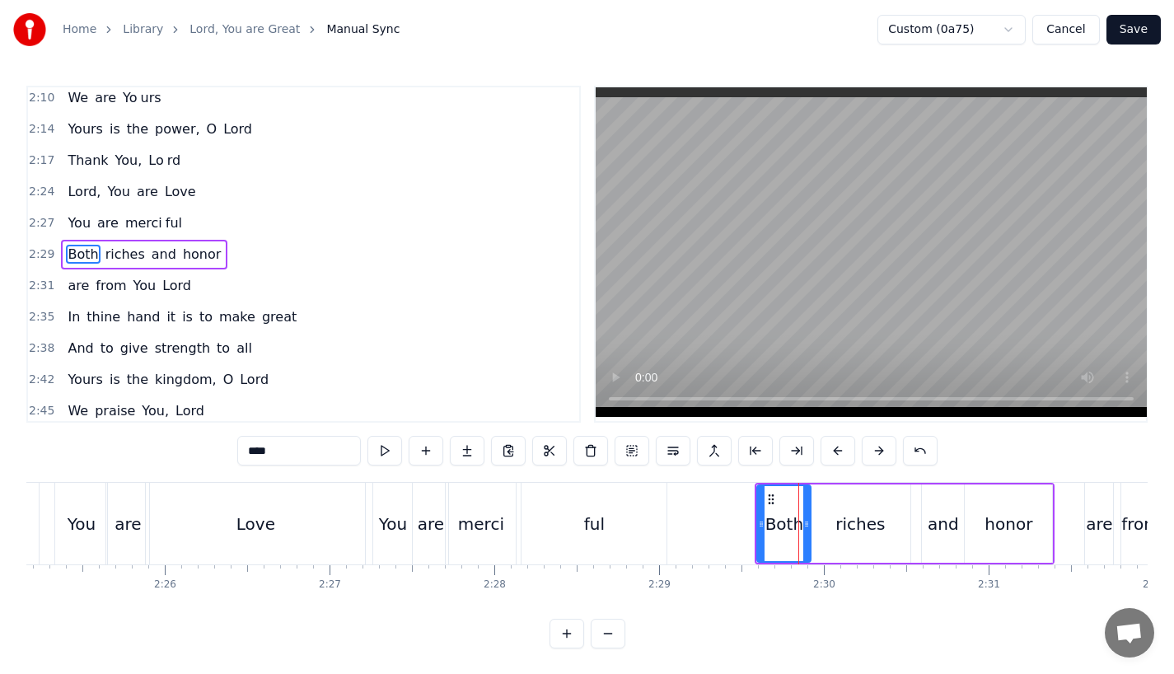
click at [838, 451] on button at bounding box center [837, 451] width 35 height 30
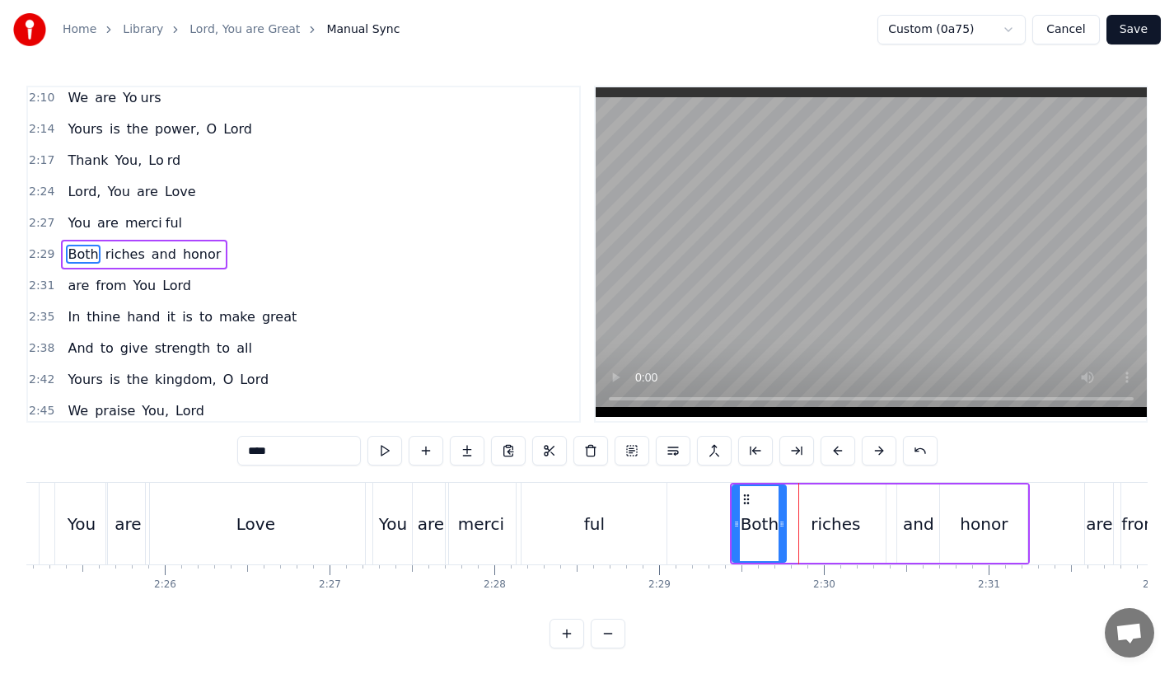
click at [838, 451] on button at bounding box center [837, 451] width 35 height 30
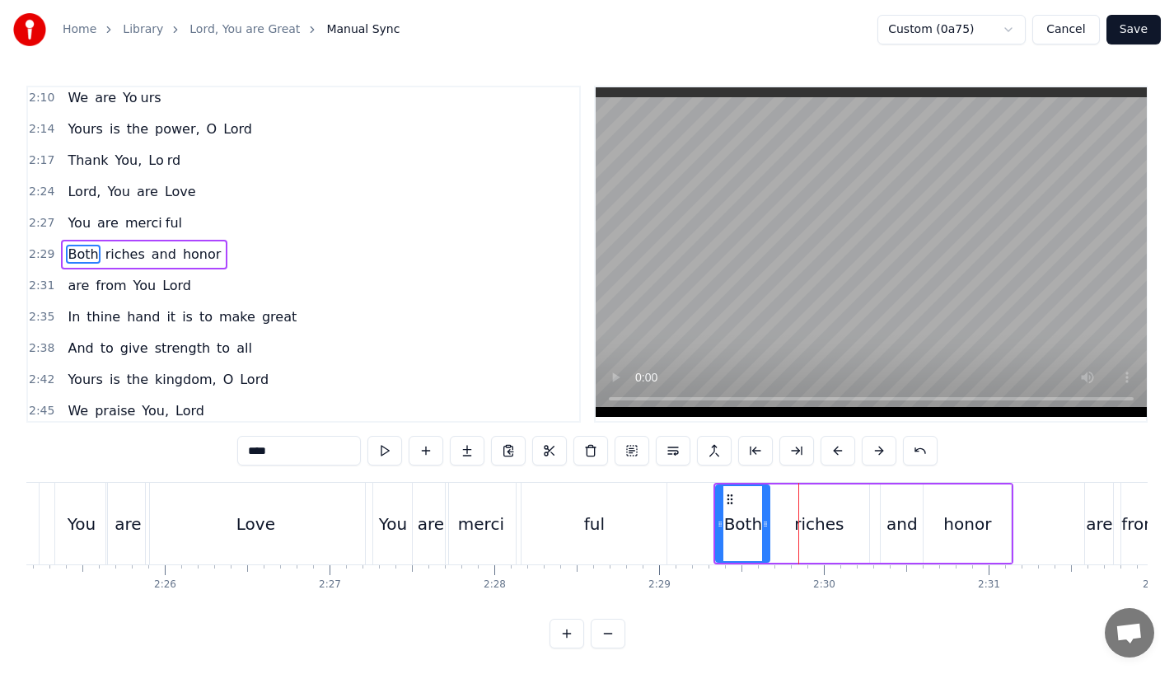
click at [838, 451] on button at bounding box center [837, 451] width 35 height 30
click at [531, 489] on div "ful" at bounding box center [593, 524] width 145 height 82
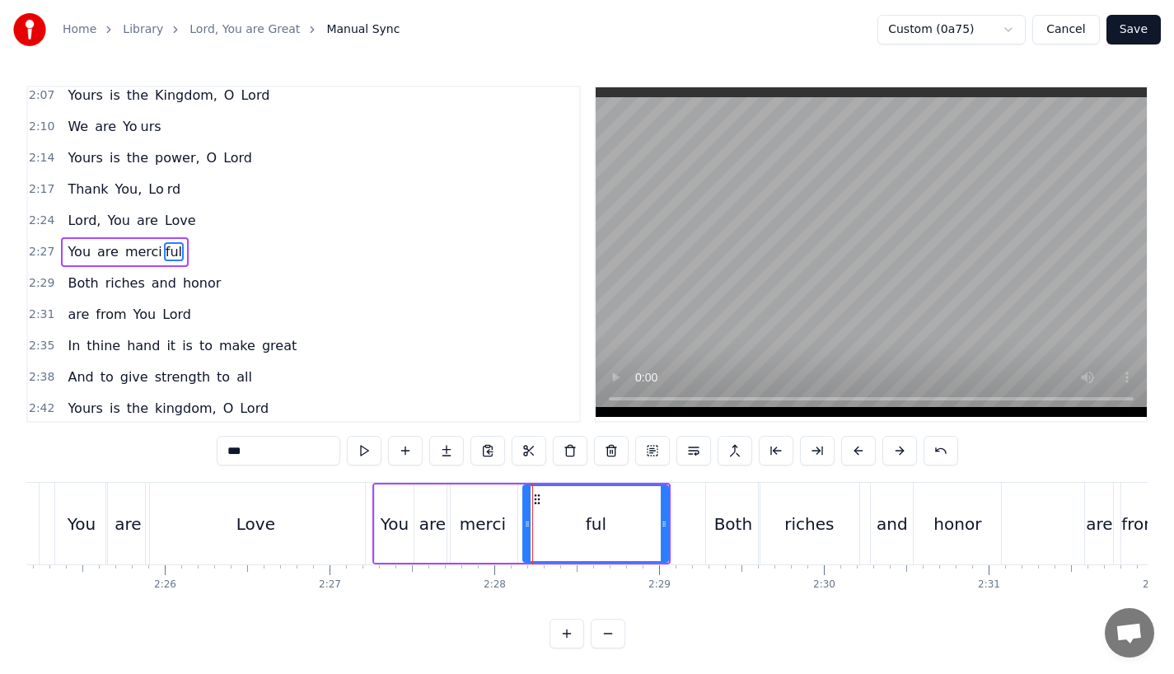
scroll to position [850, 0]
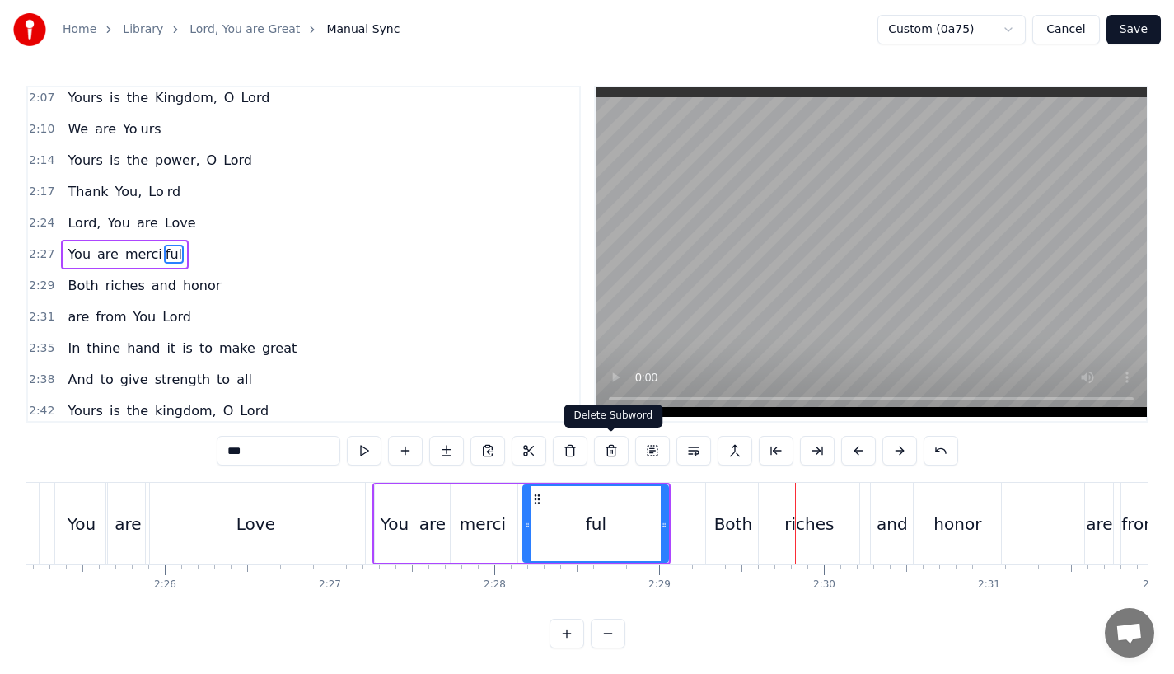
click at [626, 507] on div "ful" at bounding box center [595, 523] width 143 height 75
click at [963, 514] on div "honor" at bounding box center [957, 524] width 48 height 25
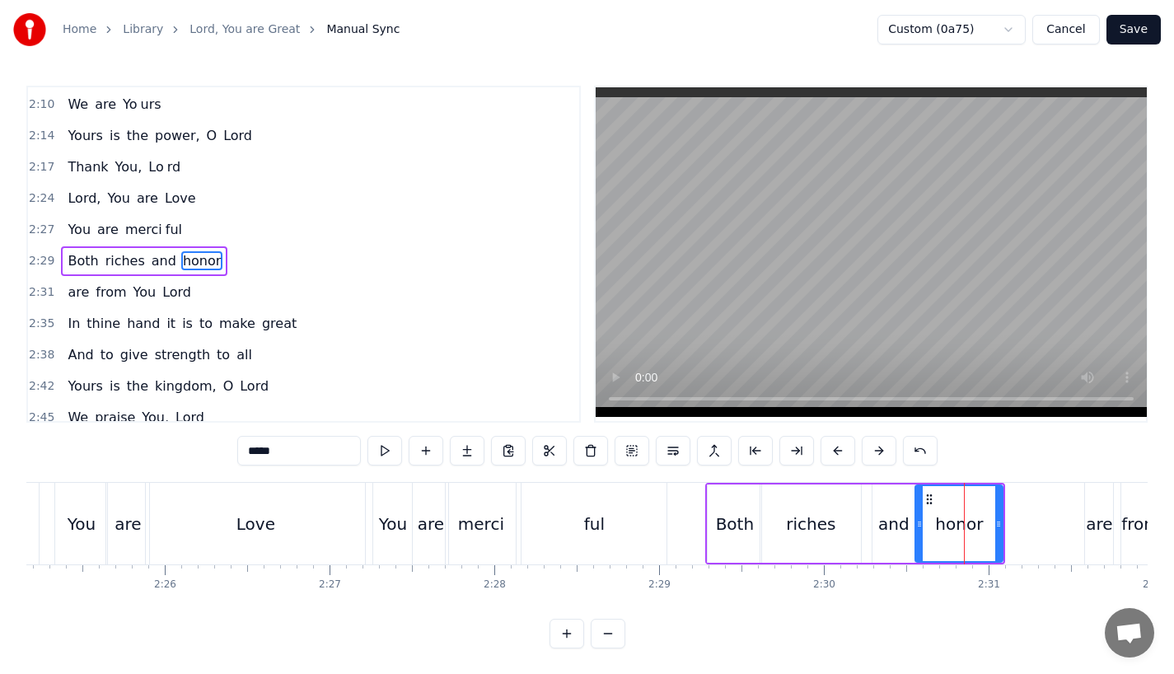
scroll to position [881, 0]
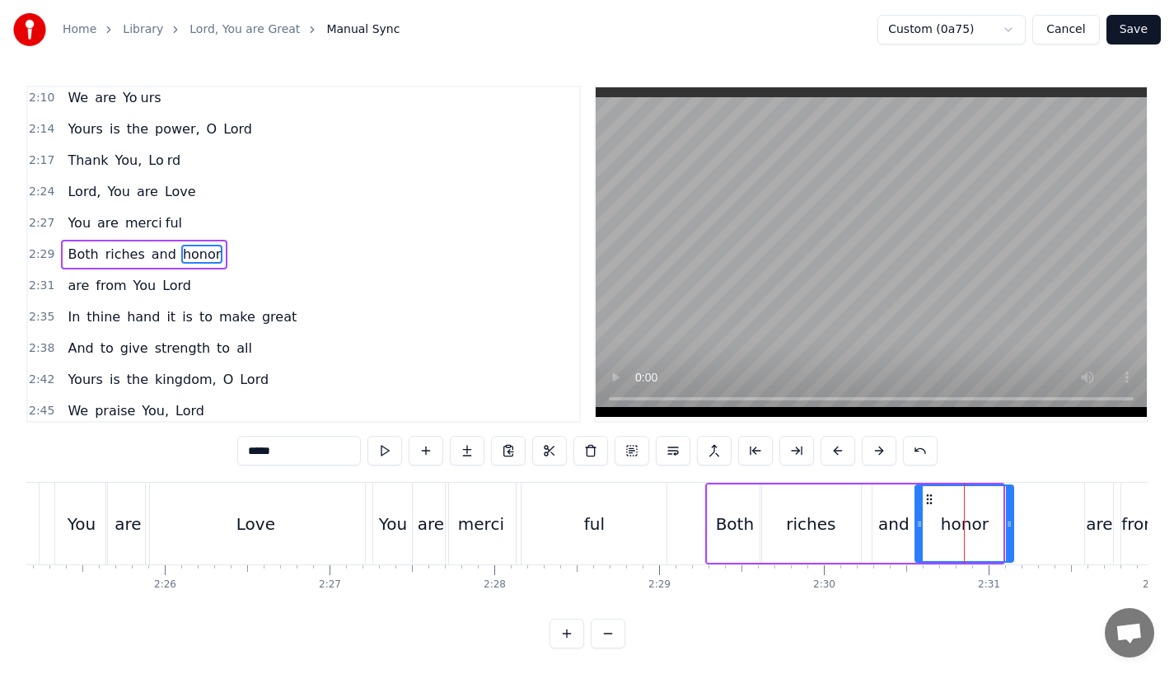
drag, startPoint x: 998, startPoint y: 525, endPoint x: 1012, endPoint y: 526, distance: 13.2
click at [1011, 526] on circle at bounding box center [1010, 526] width 1 height 1
click at [554, 503] on div "ful" at bounding box center [593, 524] width 145 height 82
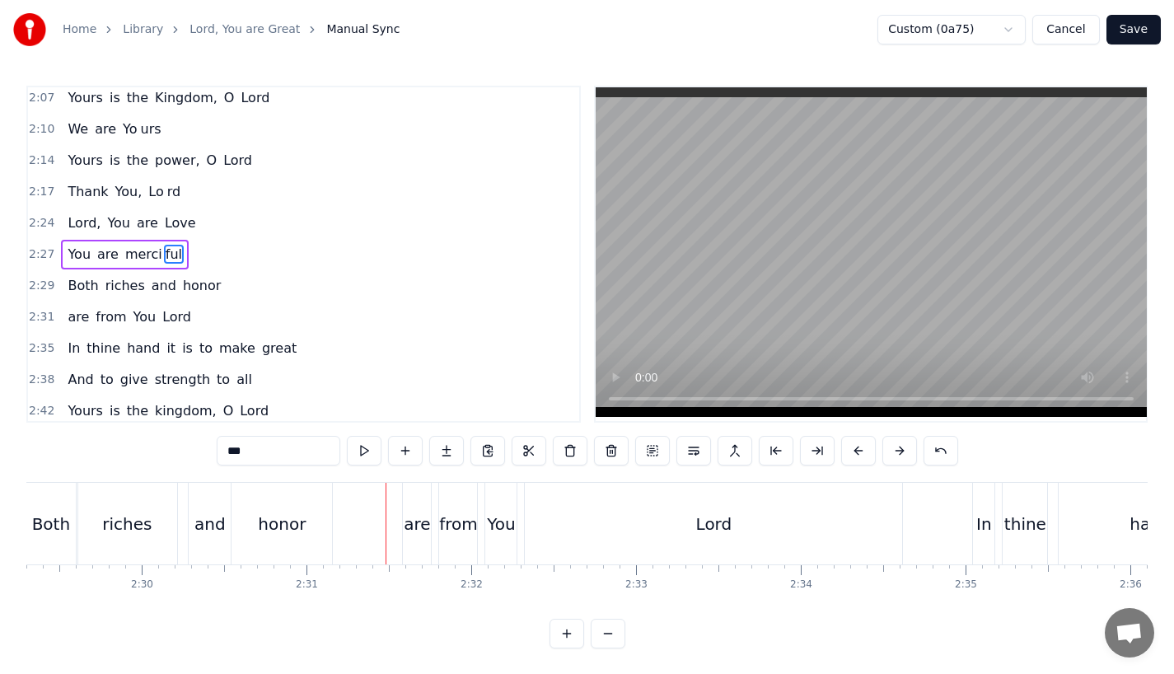
scroll to position [0, 24526]
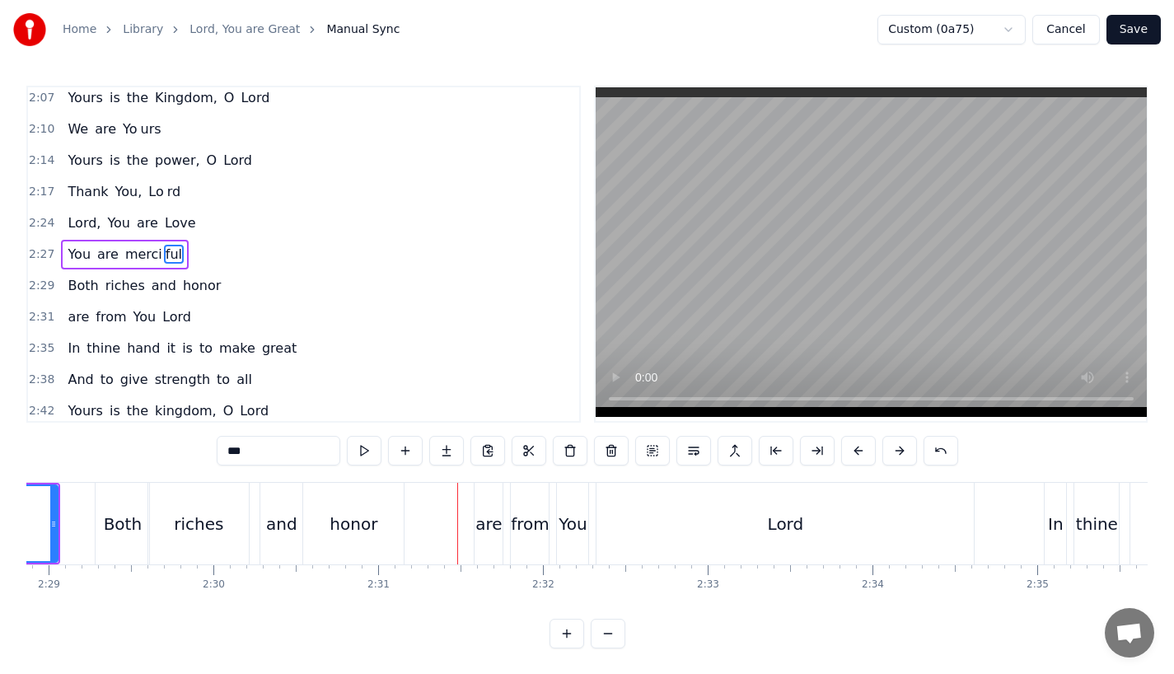
click at [337, 530] on div "honor" at bounding box center [354, 524] width 48 height 25
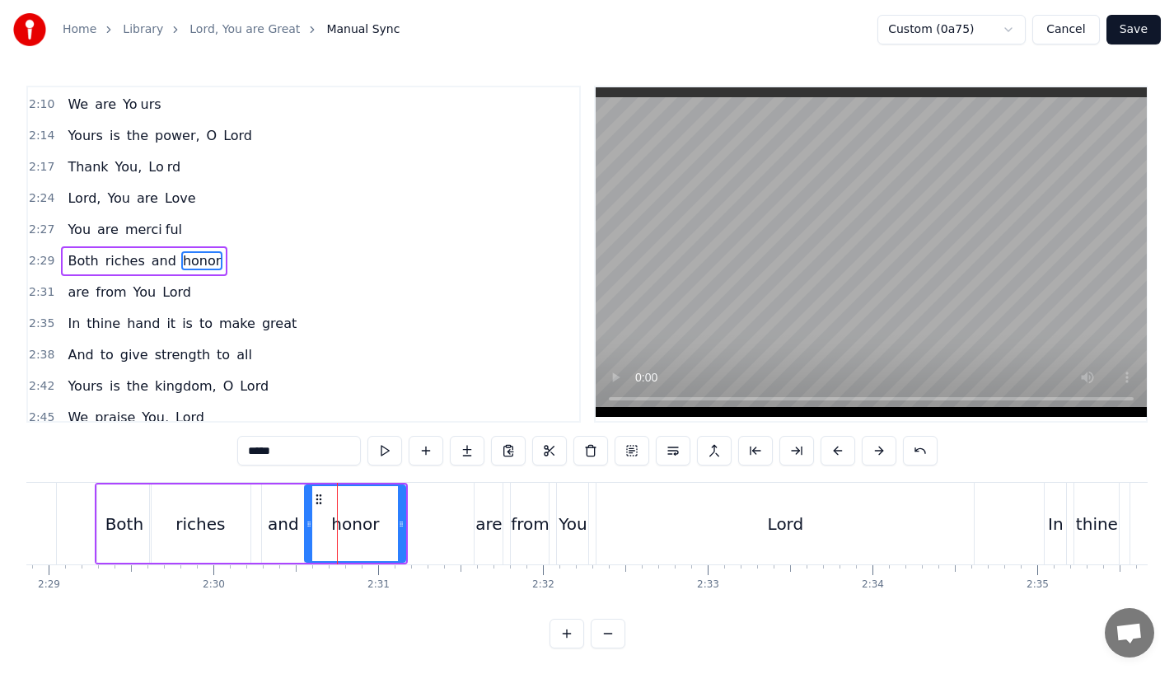
scroll to position [881, 0]
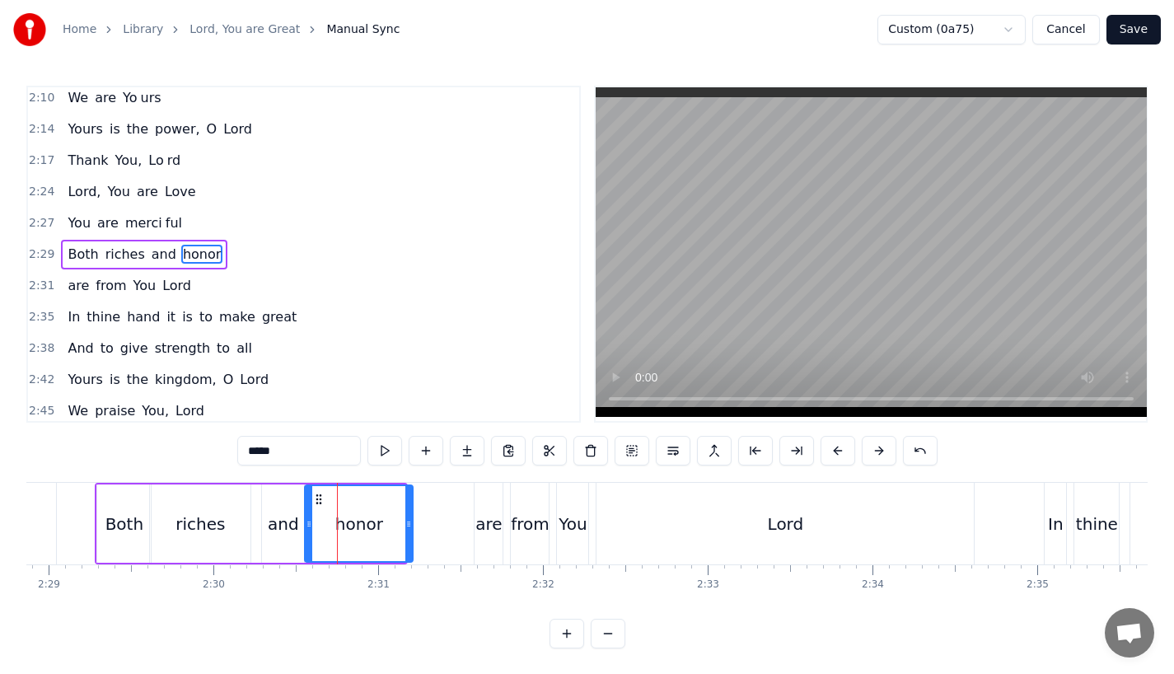
drag, startPoint x: 402, startPoint y: 526, endPoint x: 415, endPoint y: 528, distance: 13.3
click at [412, 528] on icon at bounding box center [408, 523] width 7 height 13
click at [214, 528] on div "riches" at bounding box center [199, 524] width 49 height 25
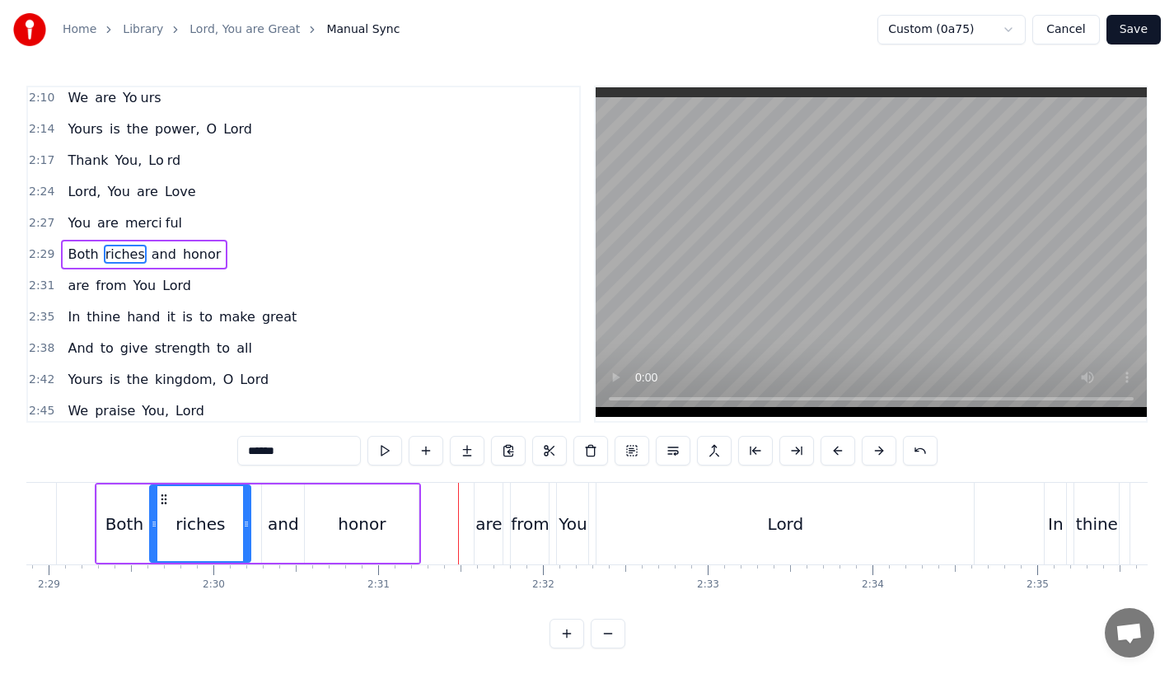
click at [400, 512] on div "honor" at bounding box center [362, 523] width 114 height 78
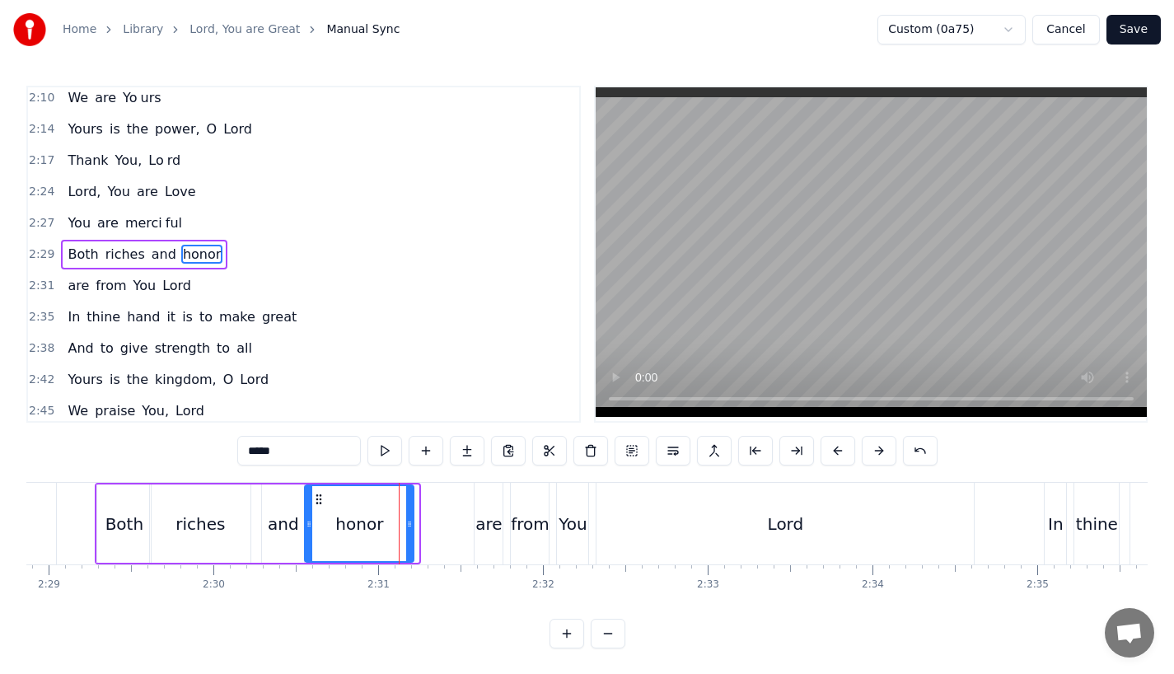
click at [409, 527] on icon at bounding box center [409, 523] width 7 height 13
click at [480, 529] on div "are" at bounding box center [488, 524] width 26 height 25
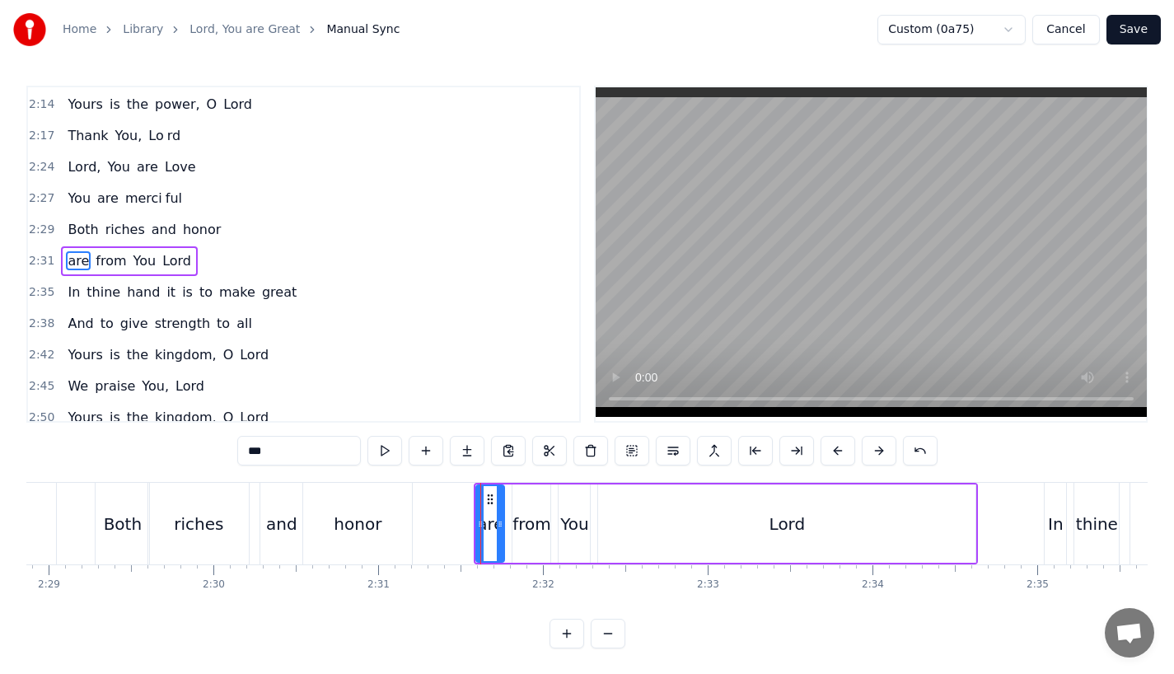
scroll to position [913, 0]
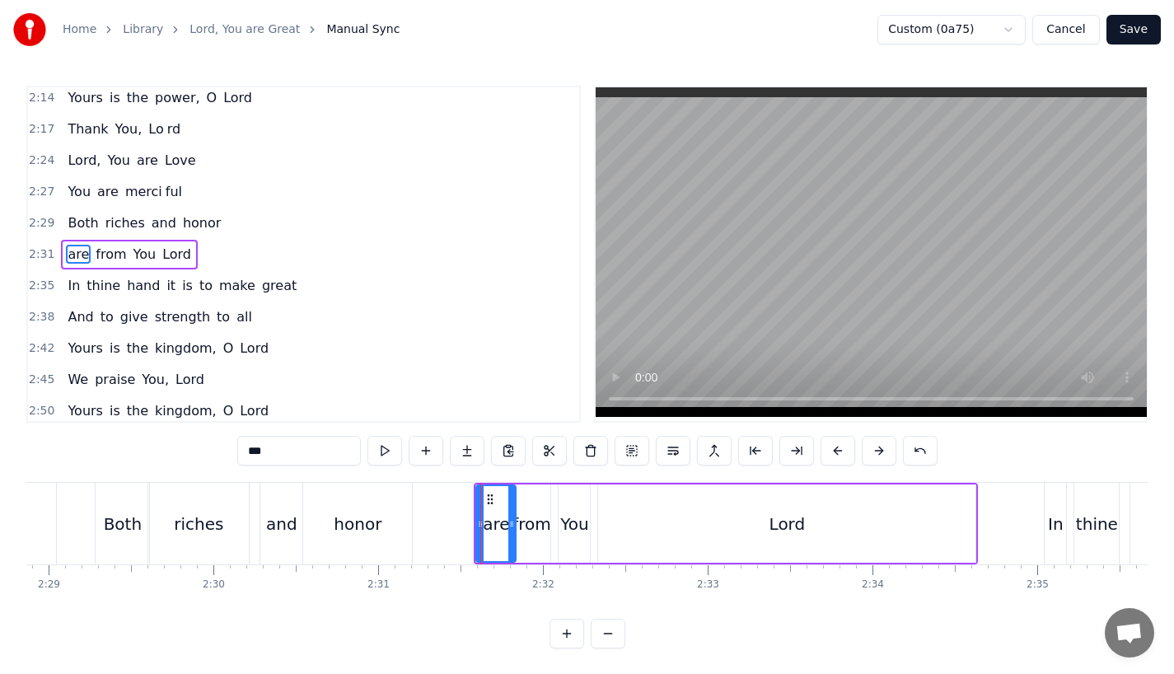
drag, startPoint x: 500, startPoint y: 527, endPoint x: 509, endPoint y: 528, distance: 9.1
click at [509, 528] on icon at bounding box center [511, 523] width 7 height 13
click at [535, 528] on div "from" at bounding box center [531, 524] width 39 height 25
drag, startPoint x: 545, startPoint y: 527, endPoint x: 554, endPoint y: 527, distance: 9.1
click at [554, 527] on icon at bounding box center [552, 523] width 7 height 13
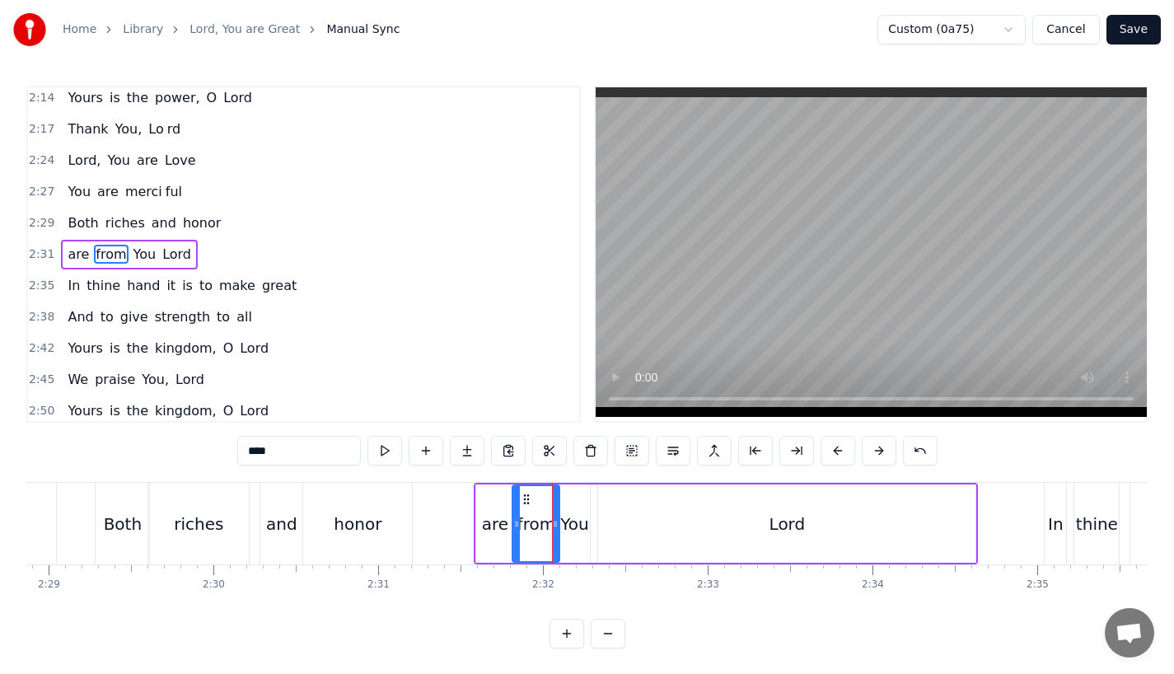
click at [573, 527] on div "You" at bounding box center [574, 524] width 28 height 25
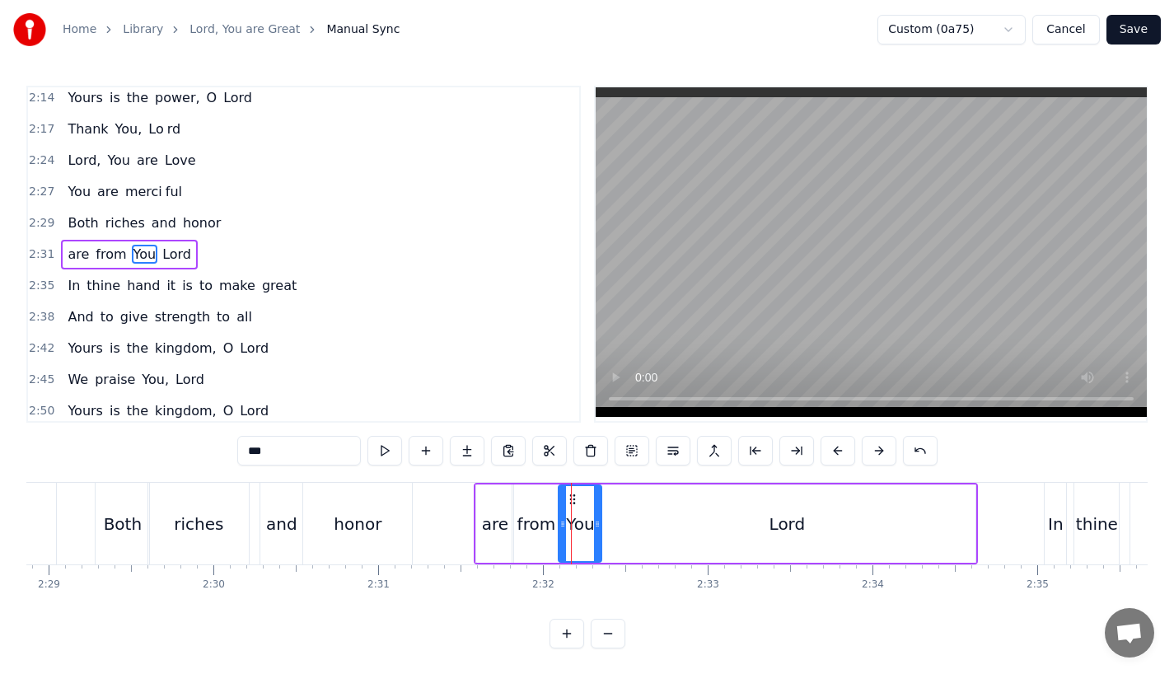
drag, startPoint x: 584, startPoint y: 527, endPoint x: 596, endPoint y: 528, distance: 11.6
click at [596, 528] on icon at bounding box center [597, 523] width 7 height 13
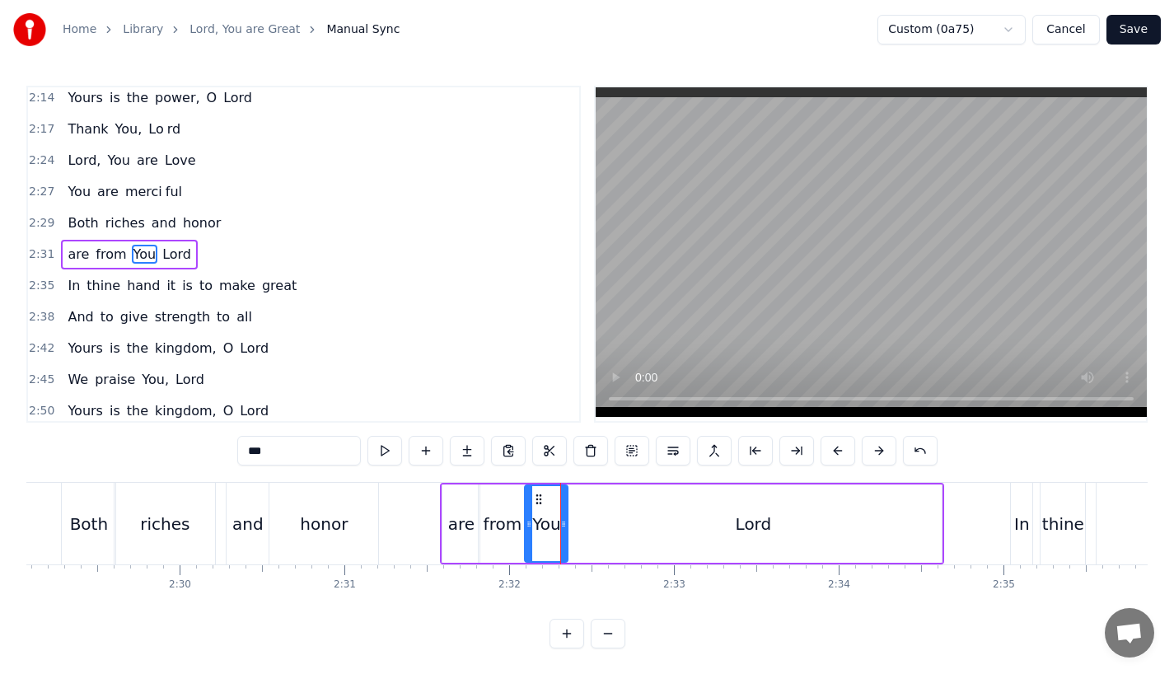
scroll to position [0, 24572]
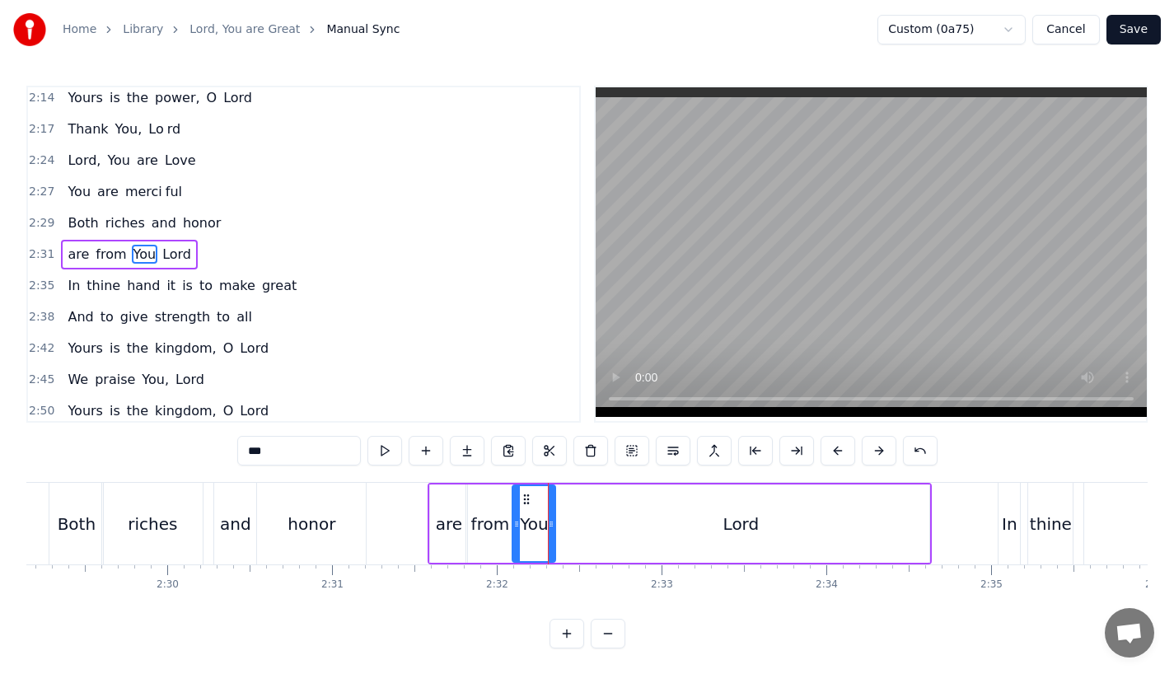
click at [685, 536] on div "Lord" at bounding box center [740, 523] width 377 height 78
type input "****"
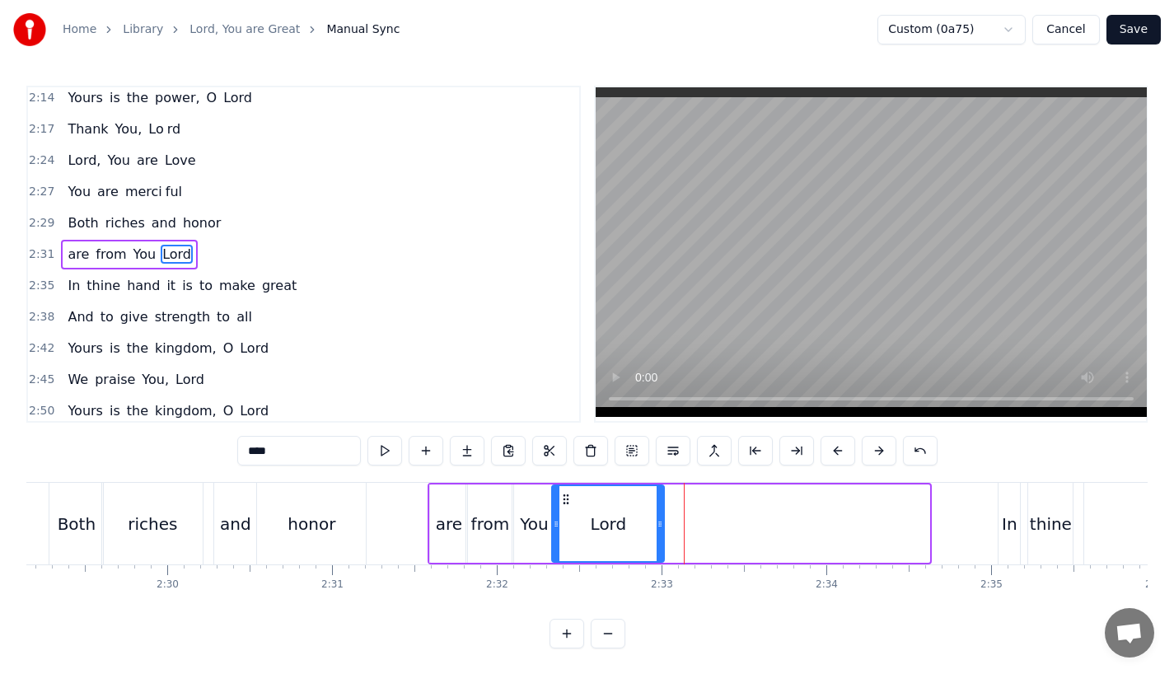
drag, startPoint x: 928, startPoint y: 519, endPoint x: 639, endPoint y: 526, distance: 288.4
click at [657, 526] on icon at bounding box center [660, 523] width 7 height 13
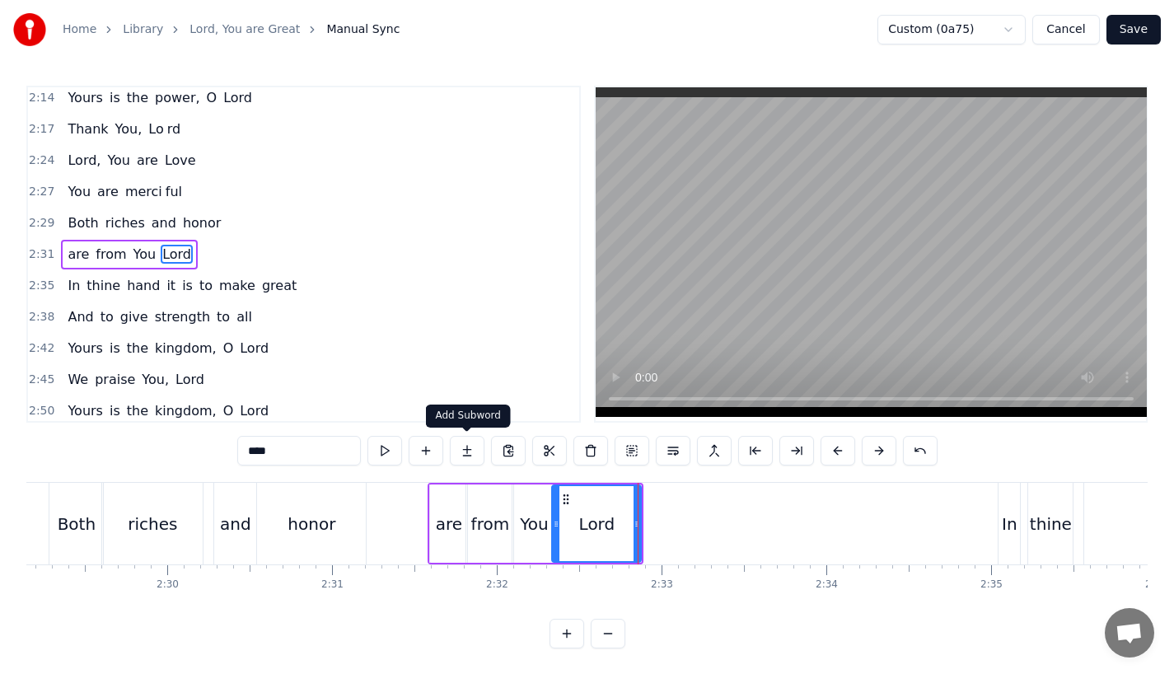
click at [461, 456] on button at bounding box center [467, 451] width 35 height 30
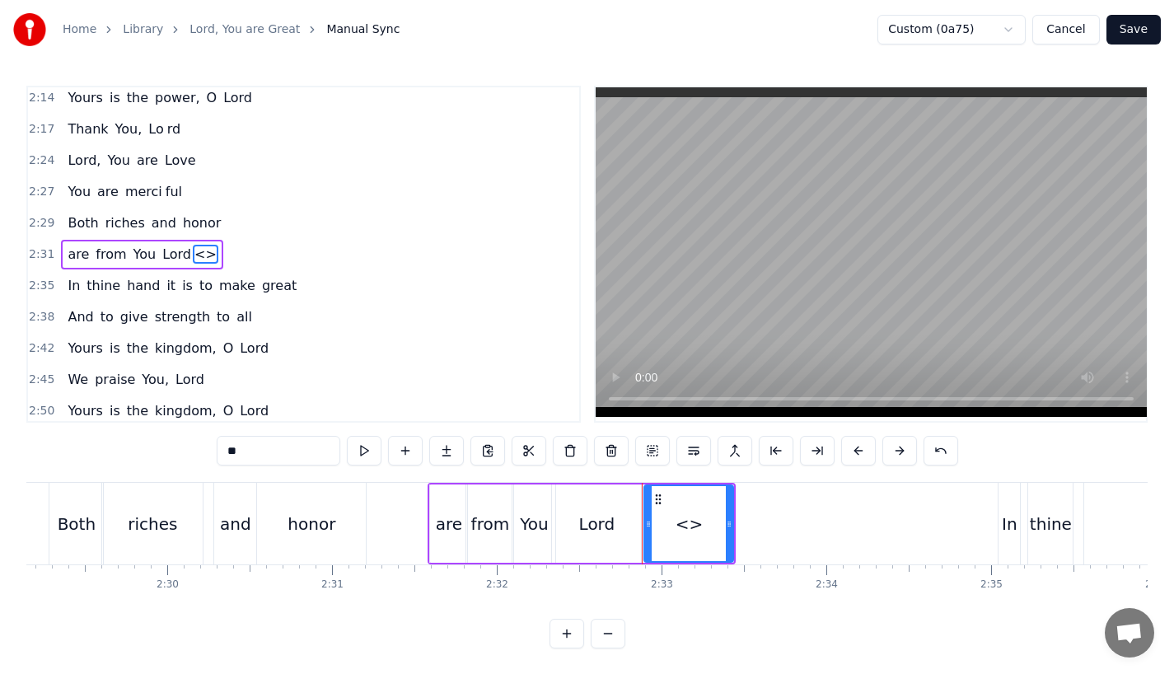
drag, startPoint x: 277, startPoint y: 449, endPoint x: 37, endPoint y: 438, distance: 240.0
click at [37, 438] on div "0:23 Lord, You are great, 0:27 You are power ful 0:29 Yours is the glory and vi…" at bounding box center [586, 367] width 1121 height 563
click at [617, 538] on div "Lord" at bounding box center [596, 523] width 89 height 78
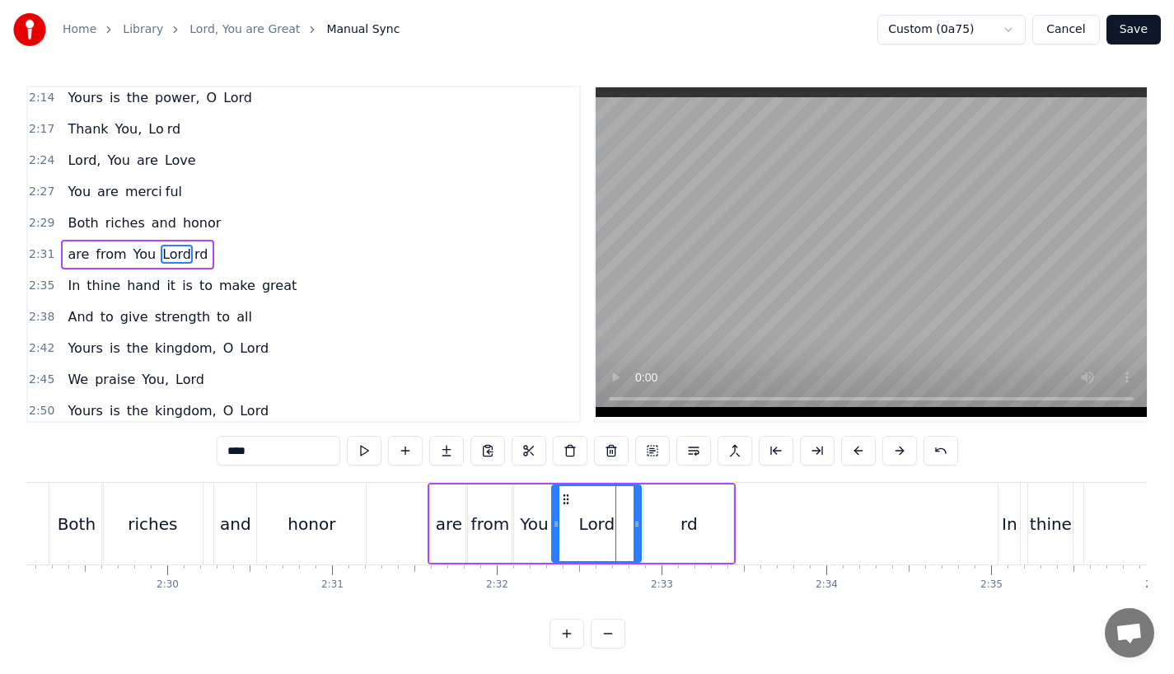
click at [271, 446] on input "****" at bounding box center [279, 451] width 124 height 30
click at [732, 521] on div "rd" at bounding box center [688, 523] width 89 height 78
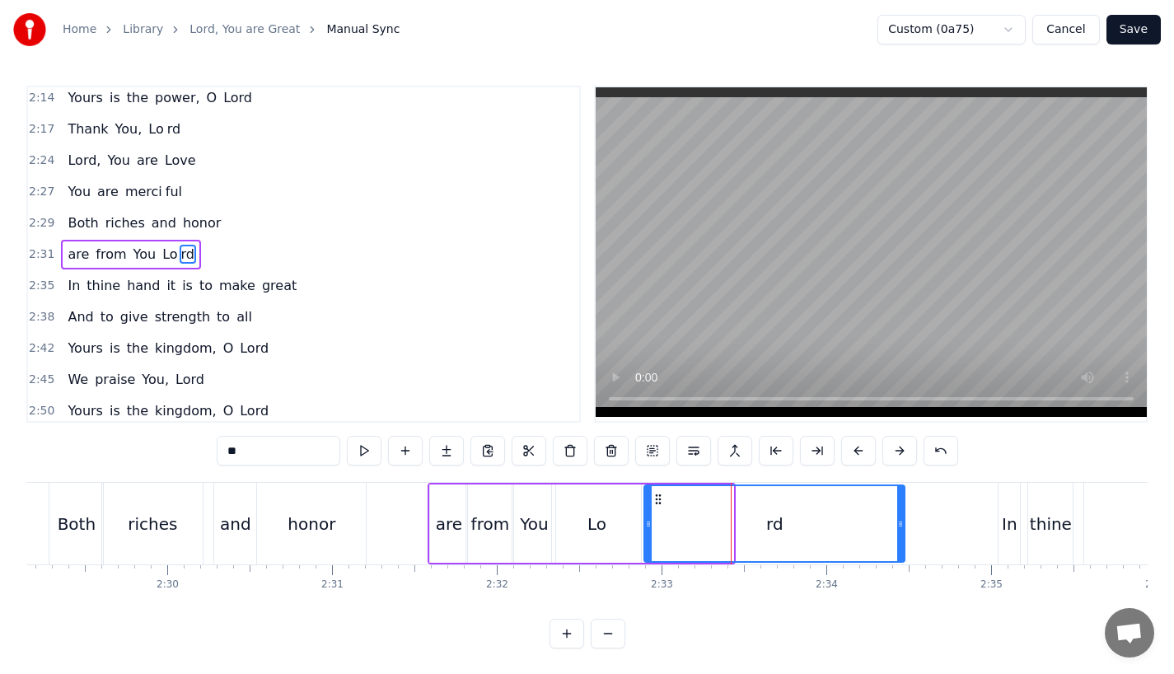
drag, startPoint x: 732, startPoint y: 521, endPoint x: 919, endPoint y: 521, distance: 187.0
click at [904, 521] on icon at bounding box center [900, 523] width 7 height 13
click at [295, 522] on div "honor" at bounding box center [311, 524] width 48 height 25
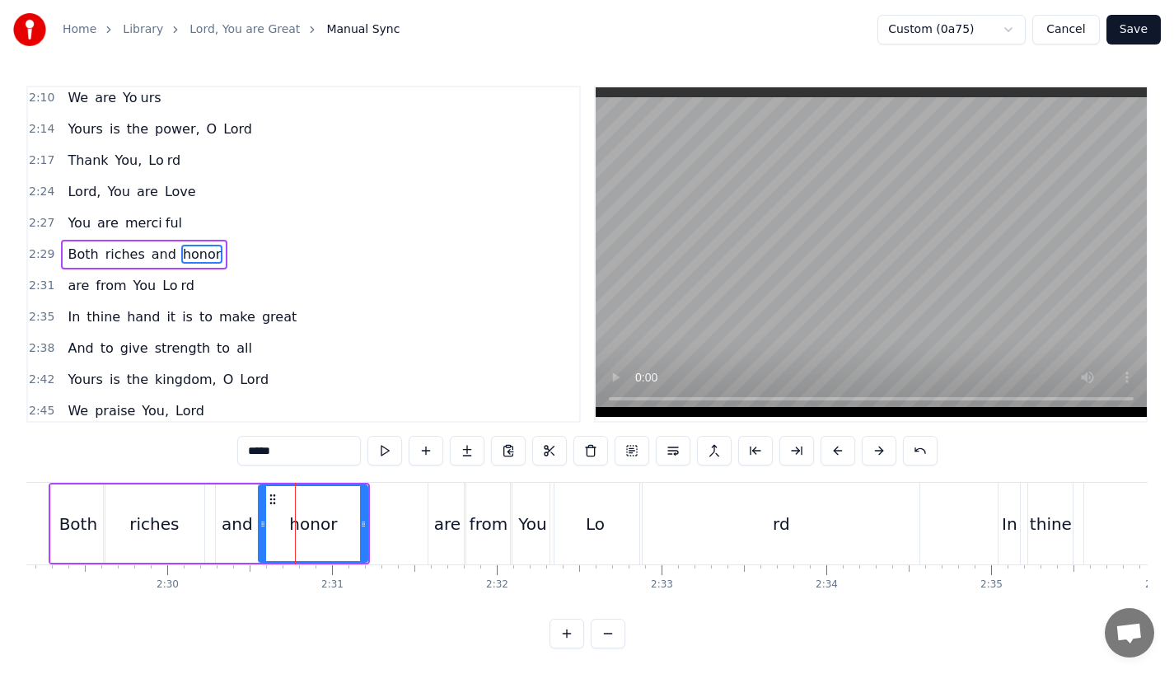
click at [437, 531] on div "are" at bounding box center [447, 524] width 26 height 25
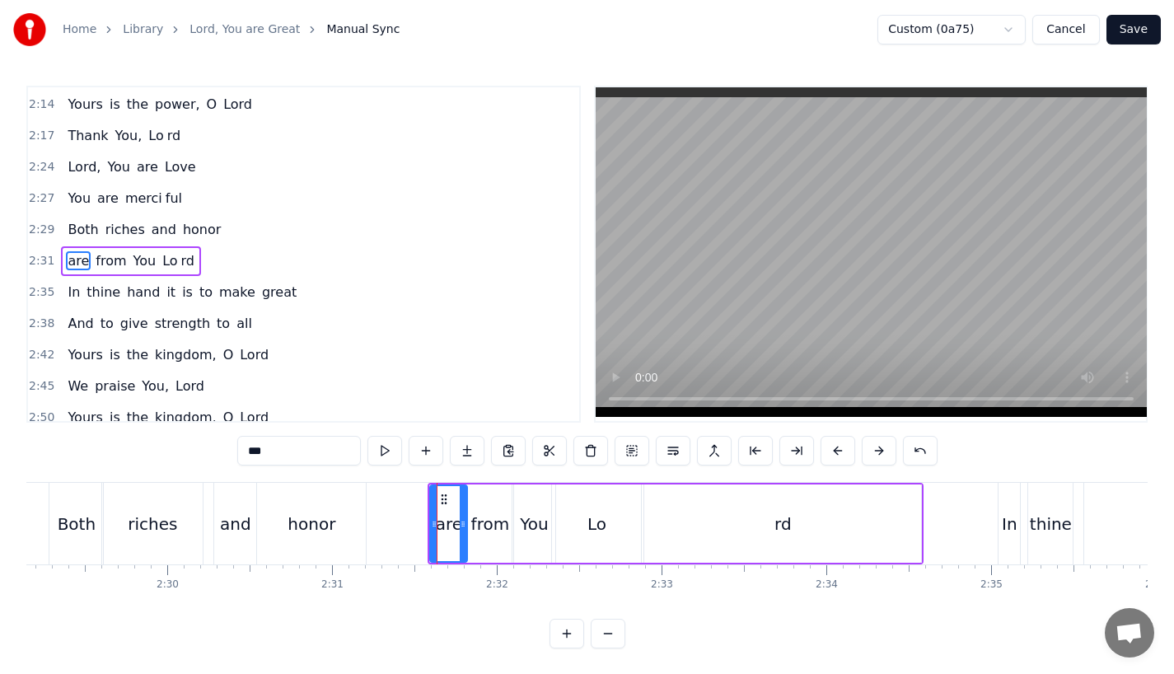
scroll to position [913, 0]
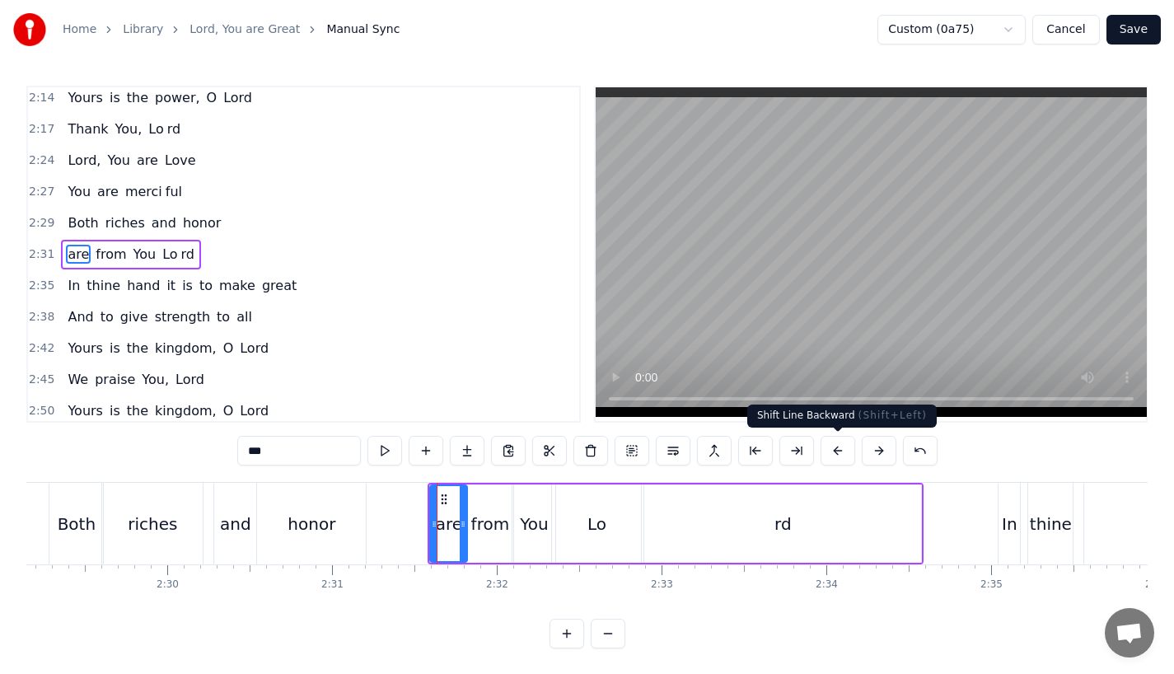
click at [839, 452] on button at bounding box center [837, 451] width 35 height 30
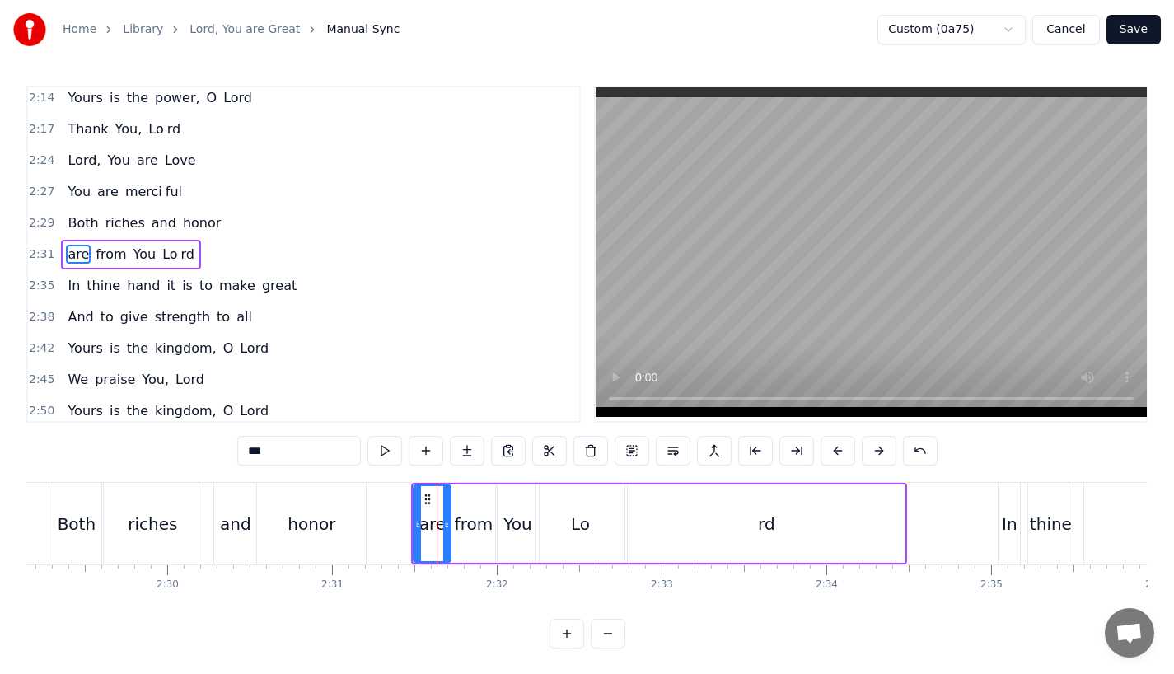
click at [839, 452] on button at bounding box center [837, 451] width 35 height 30
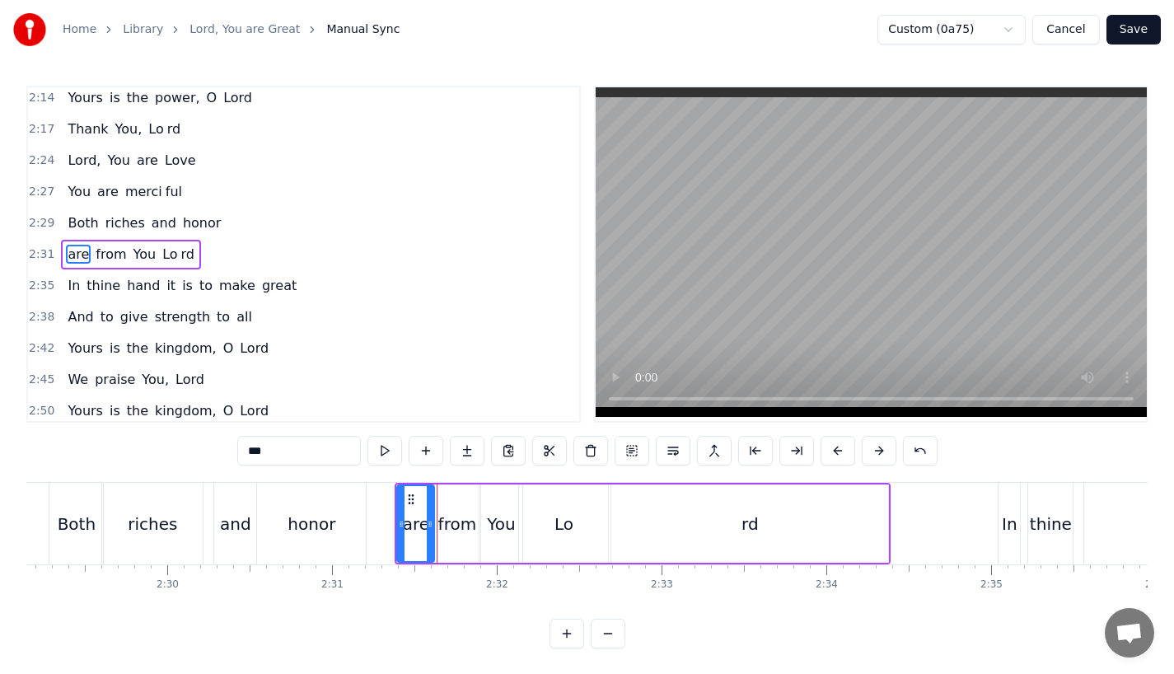
click at [839, 452] on button at bounding box center [837, 451] width 35 height 30
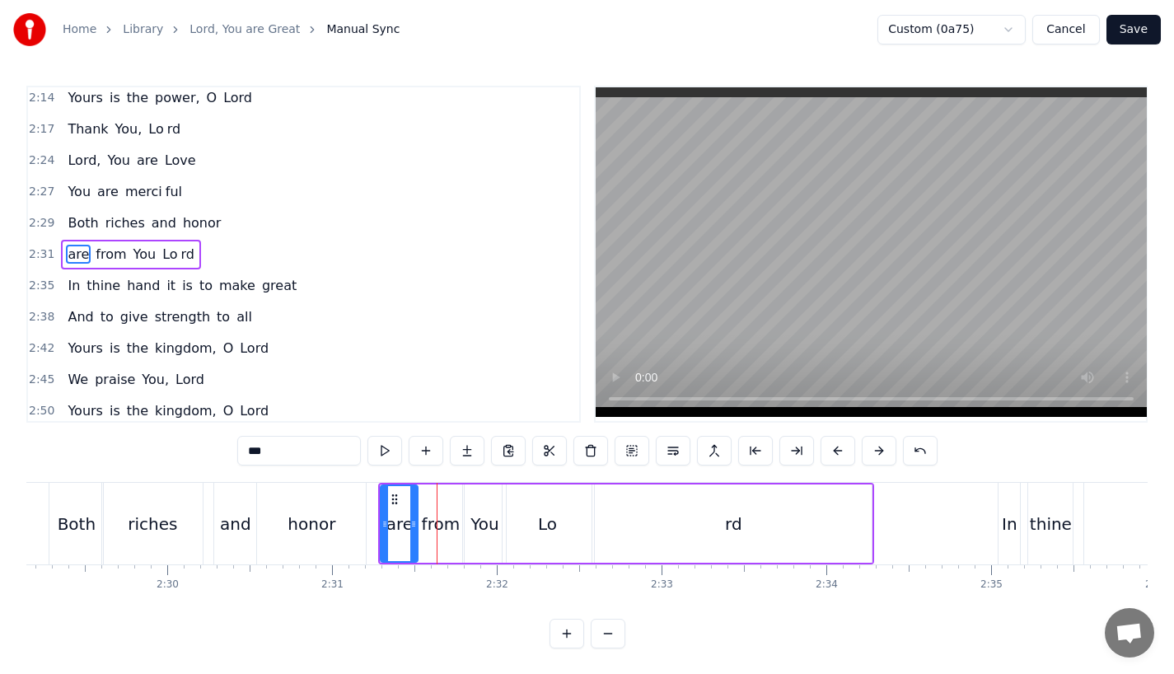
click at [839, 452] on button at bounding box center [837, 451] width 35 height 30
click at [309, 517] on div "honor" at bounding box center [311, 524] width 48 height 25
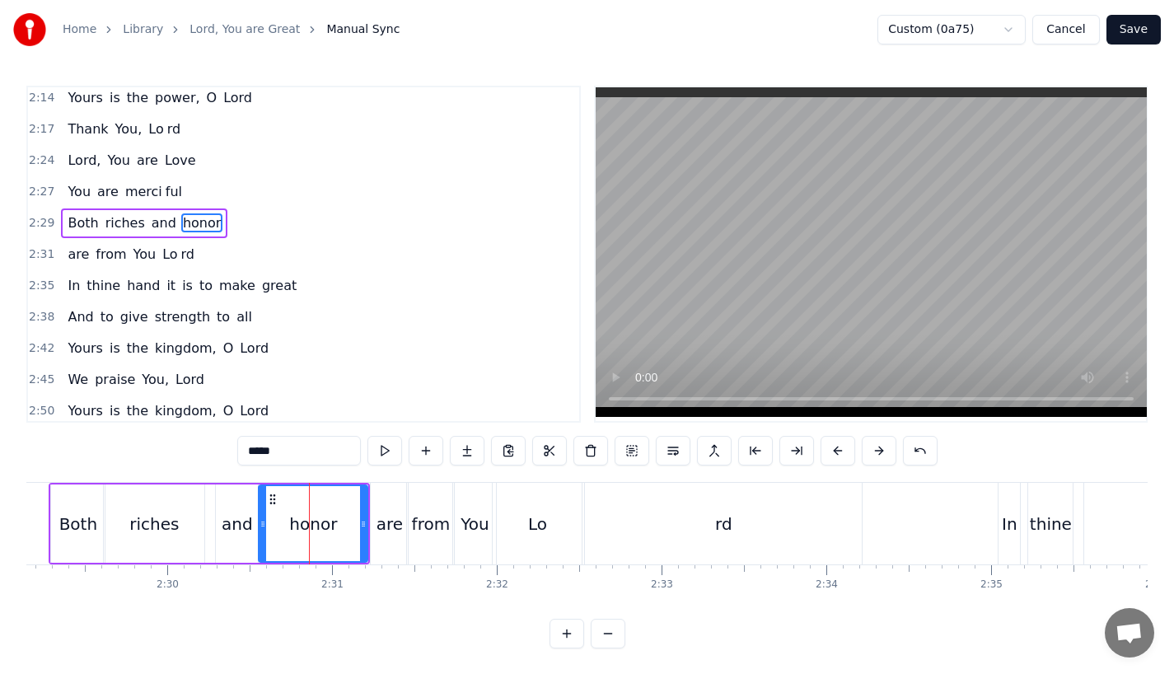
scroll to position [881, 0]
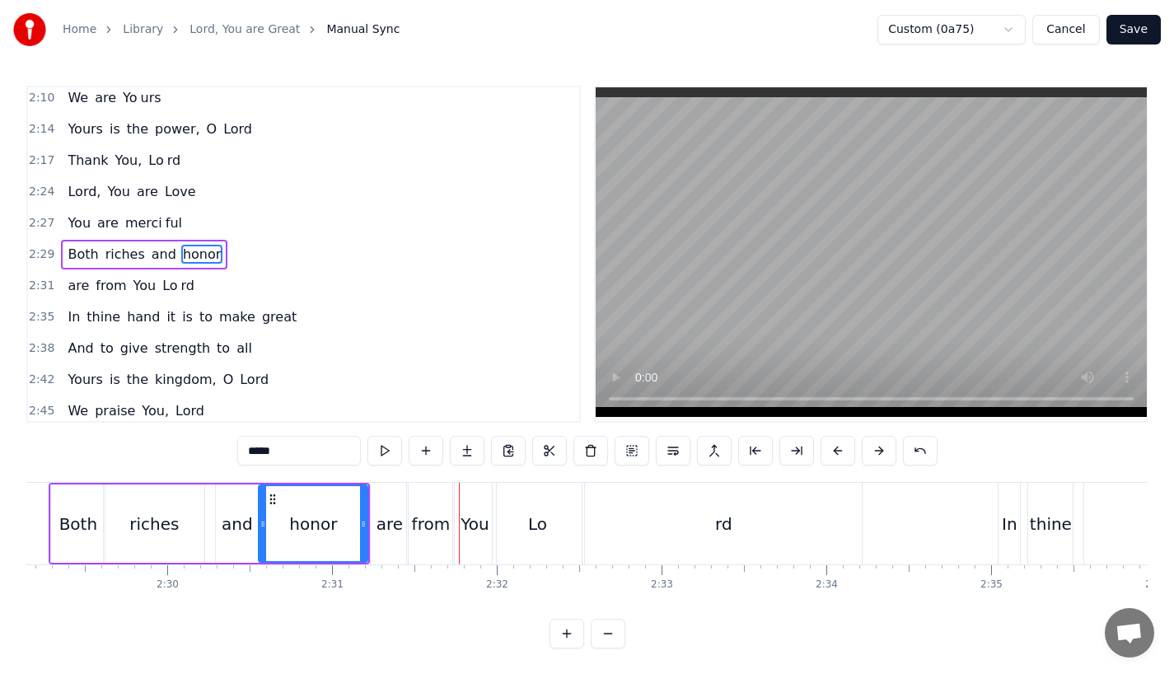
click at [261, 505] on div at bounding box center [262, 523] width 7 height 75
click at [302, 526] on div "honor" at bounding box center [313, 524] width 48 height 25
click at [355, 526] on div "honor" at bounding box center [312, 523] width 107 height 75
drag, startPoint x: 362, startPoint y: 528, endPoint x: 348, endPoint y: 528, distance: 13.2
click at [358, 528] on icon at bounding box center [361, 523] width 7 height 13
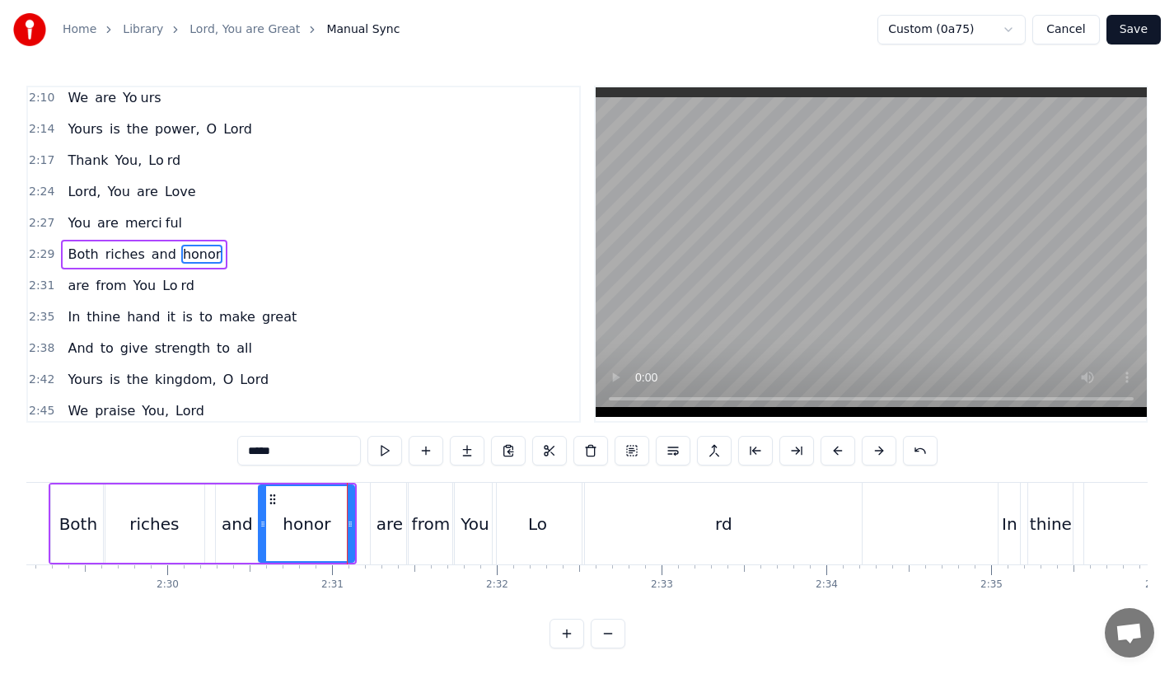
click at [381, 535] on div "are" at bounding box center [389, 524] width 26 height 25
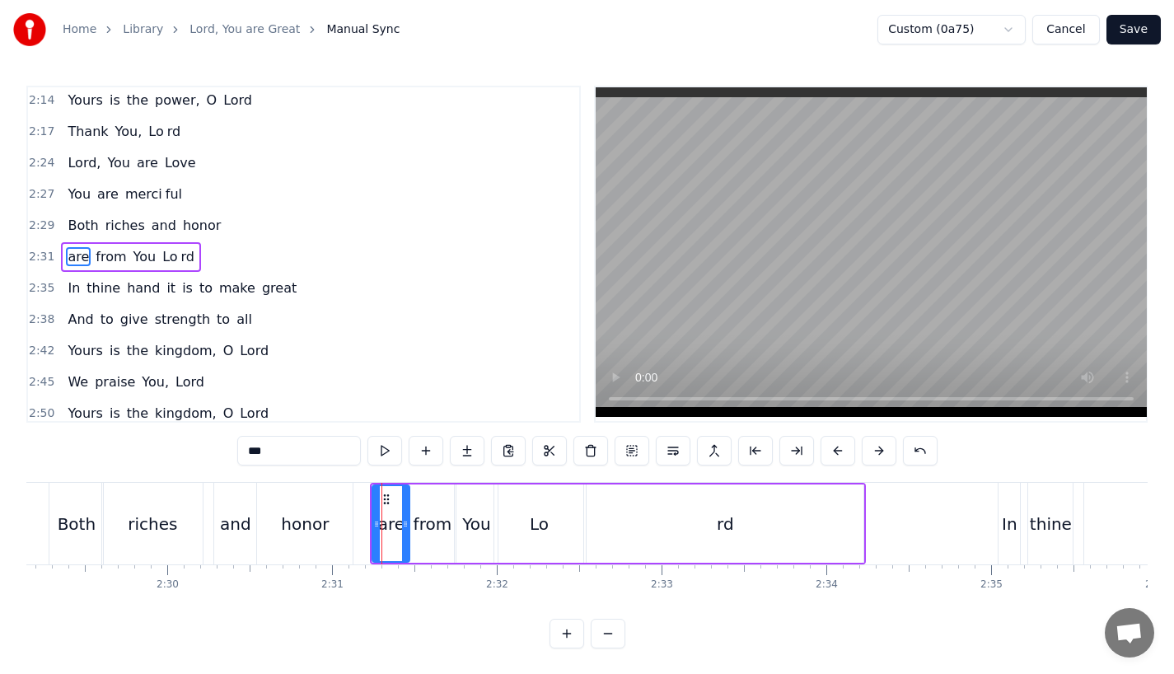
scroll to position [913, 0]
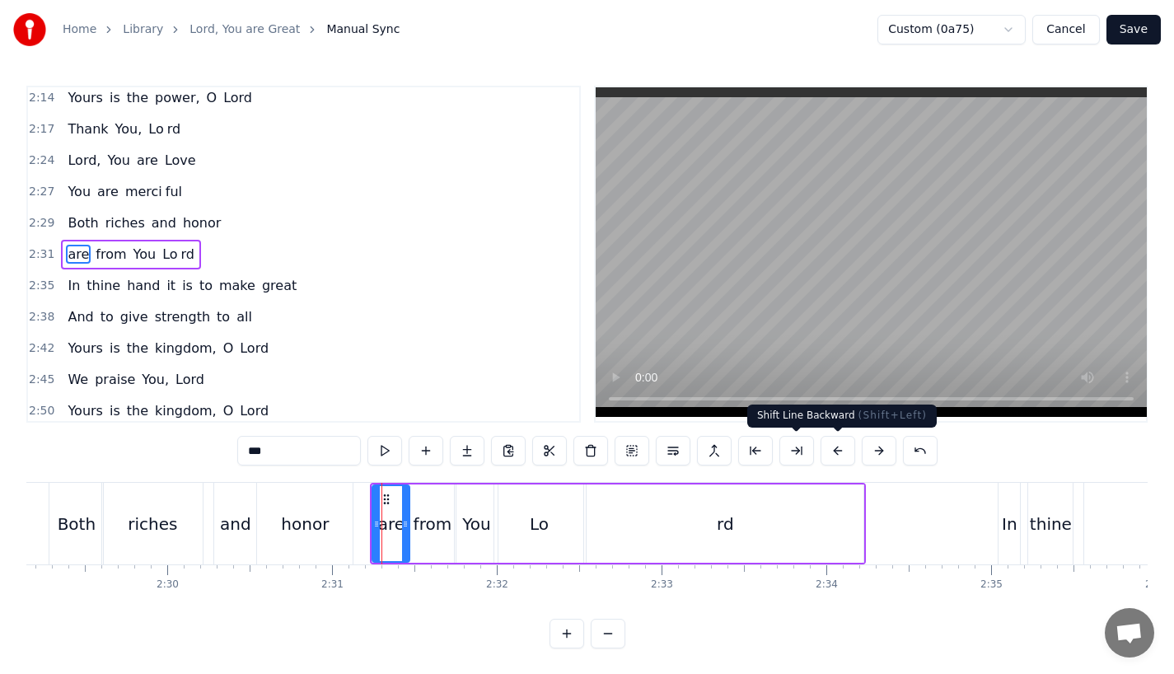
click at [831, 450] on button at bounding box center [837, 451] width 35 height 30
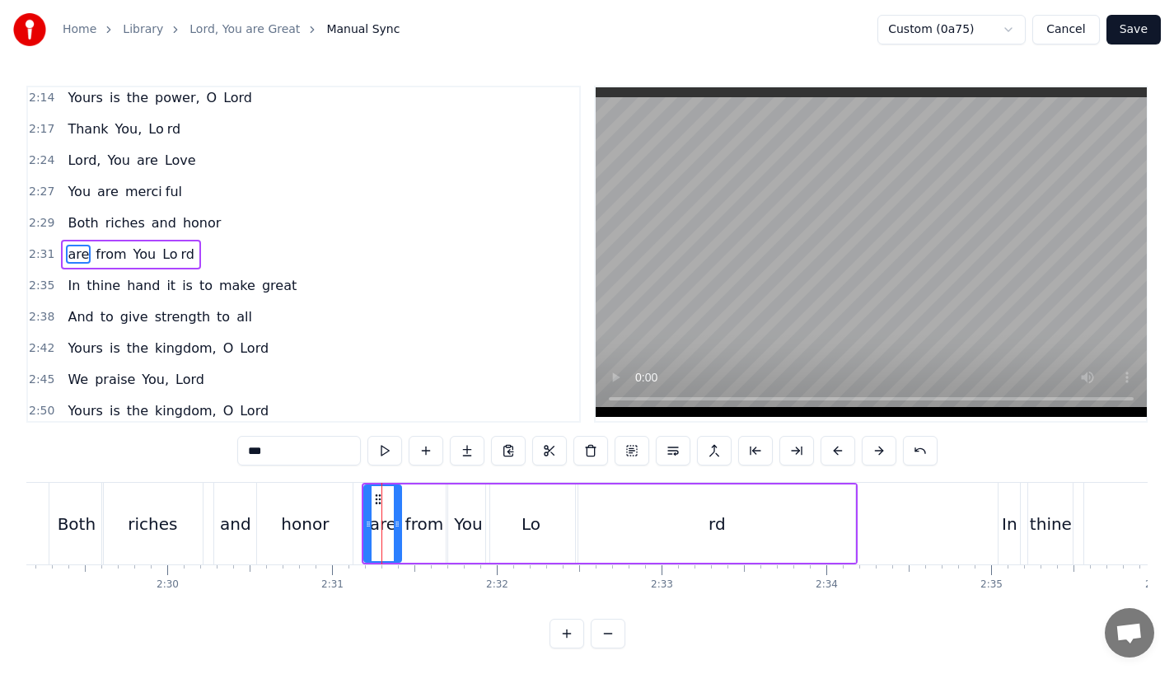
click at [177, 518] on div "riches" at bounding box center [152, 524] width 101 height 82
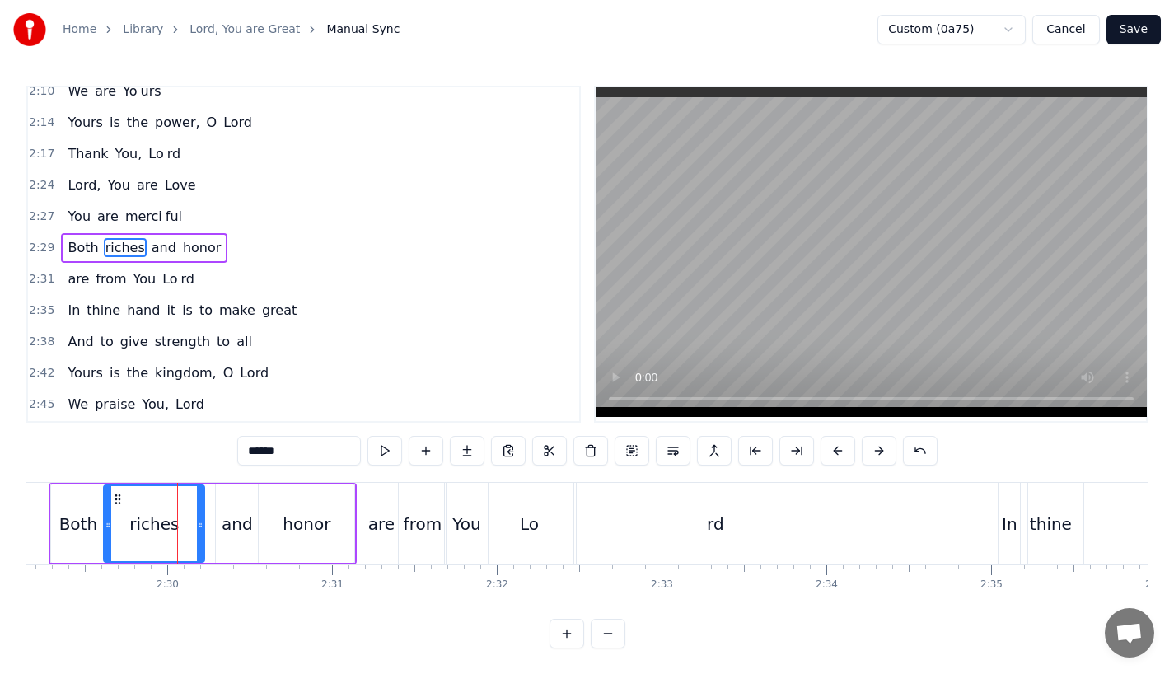
scroll to position [881, 0]
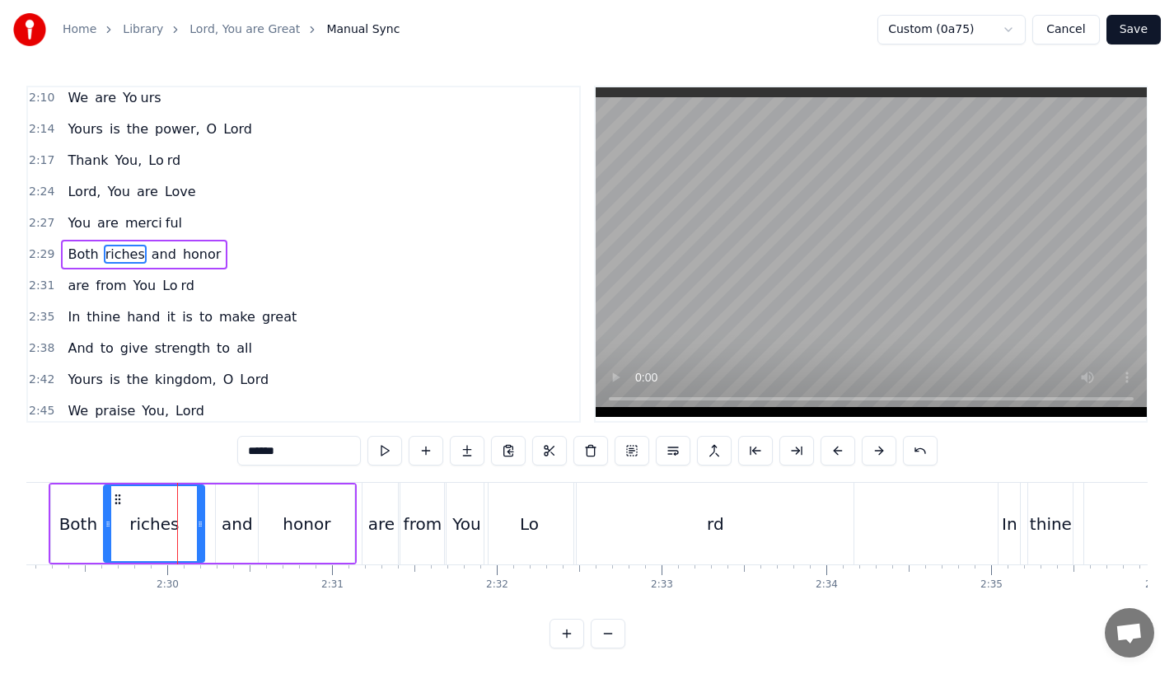
click at [331, 533] on div "honor" at bounding box center [307, 523] width 96 height 78
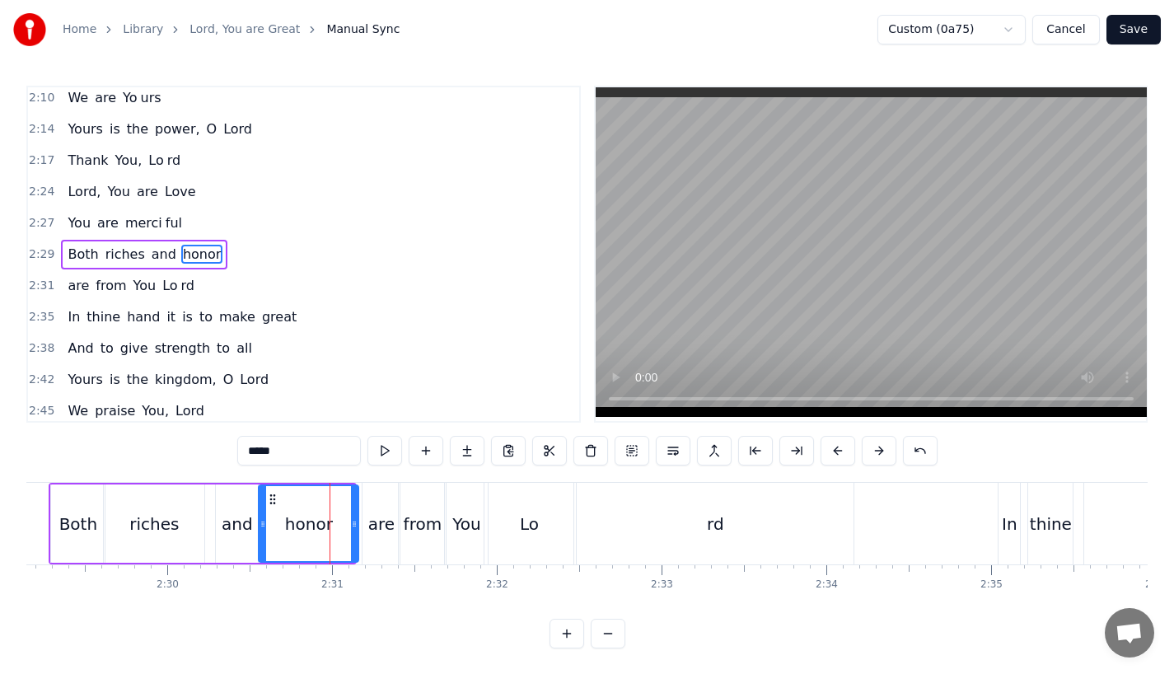
click at [353, 530] on div at bounding box center [354, 523] width 7 height 75
click at [154, 512] on div "riches" at bounding box center [153, 524] width 49 height 25
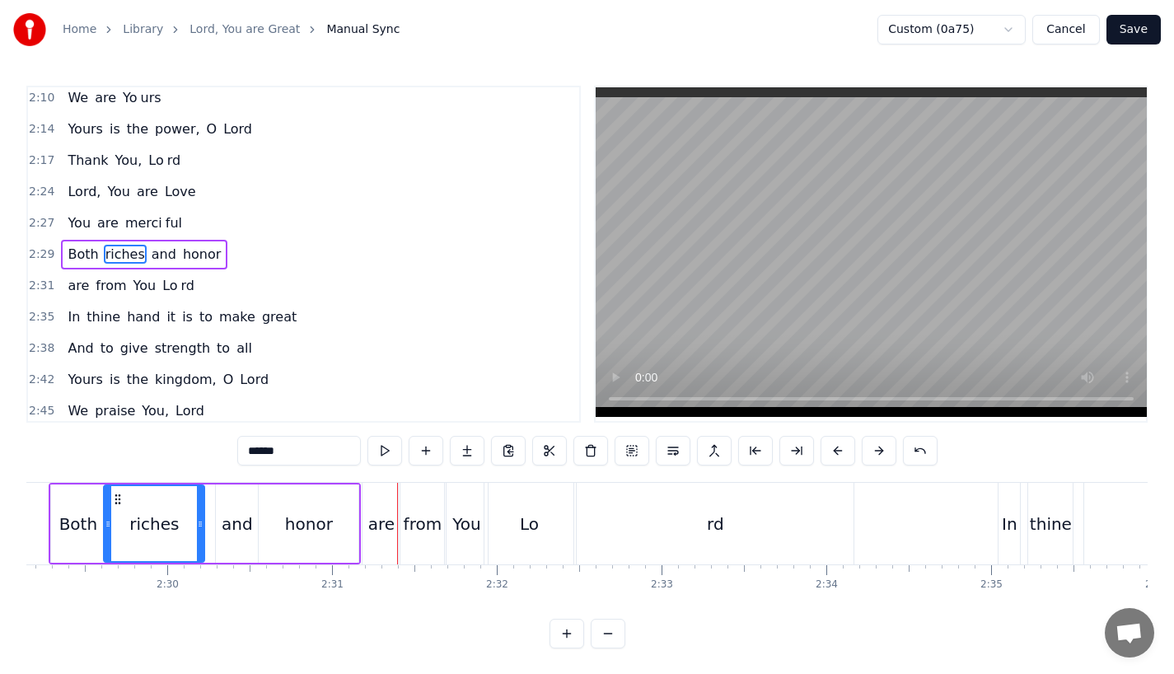
click at [152, 532] on div "riches" at bounding box center [153, 524] width 49 height 25
click at [618, 513] on div "rd" at bounding box center [715, 524] width 277 height 82
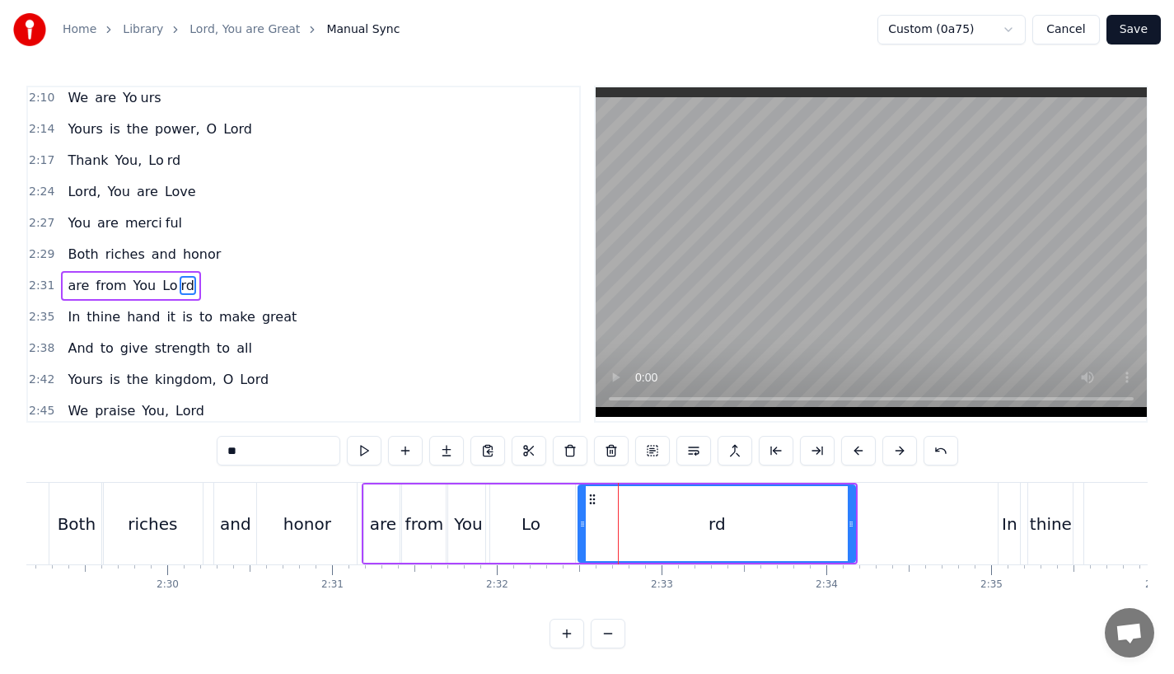
scroll to position [913, 0]
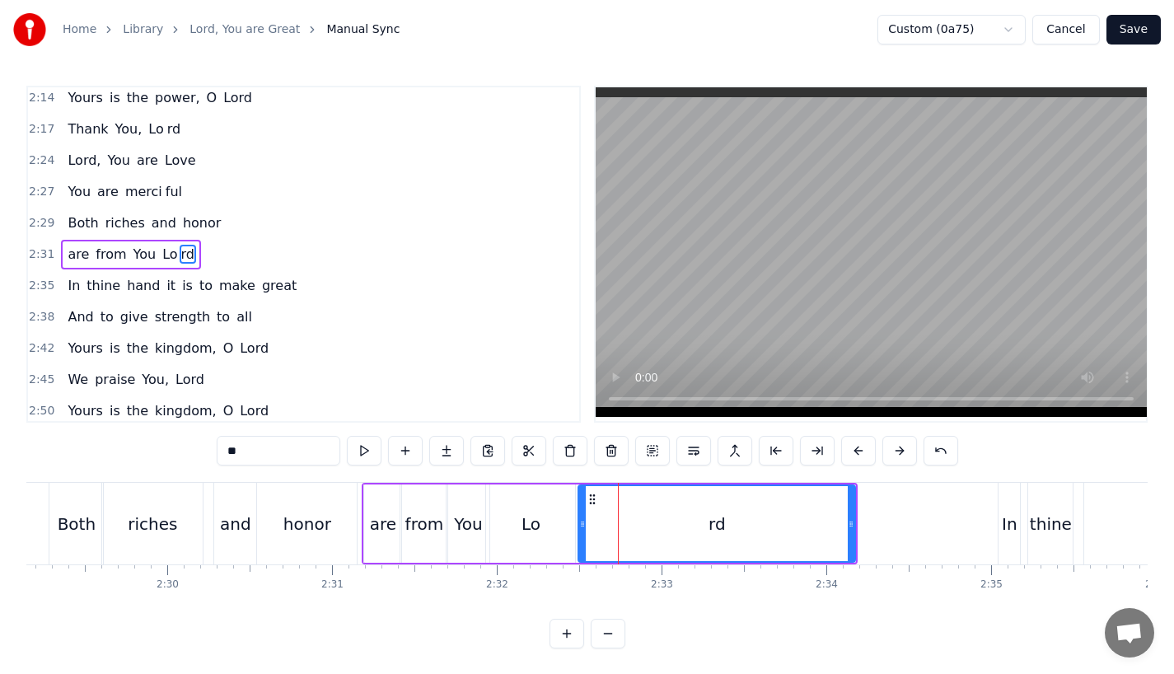
drag, startPoint x: 585, startPoint y: 531, endPoint x: 609, endPoint y: 531, distance: 23.9
click at [586, 531] on div at bounding box center [582, 523] width 7 height 75
click at [554, 532] on div "Lo" at bounding box center [530, 523] width 89 height 78
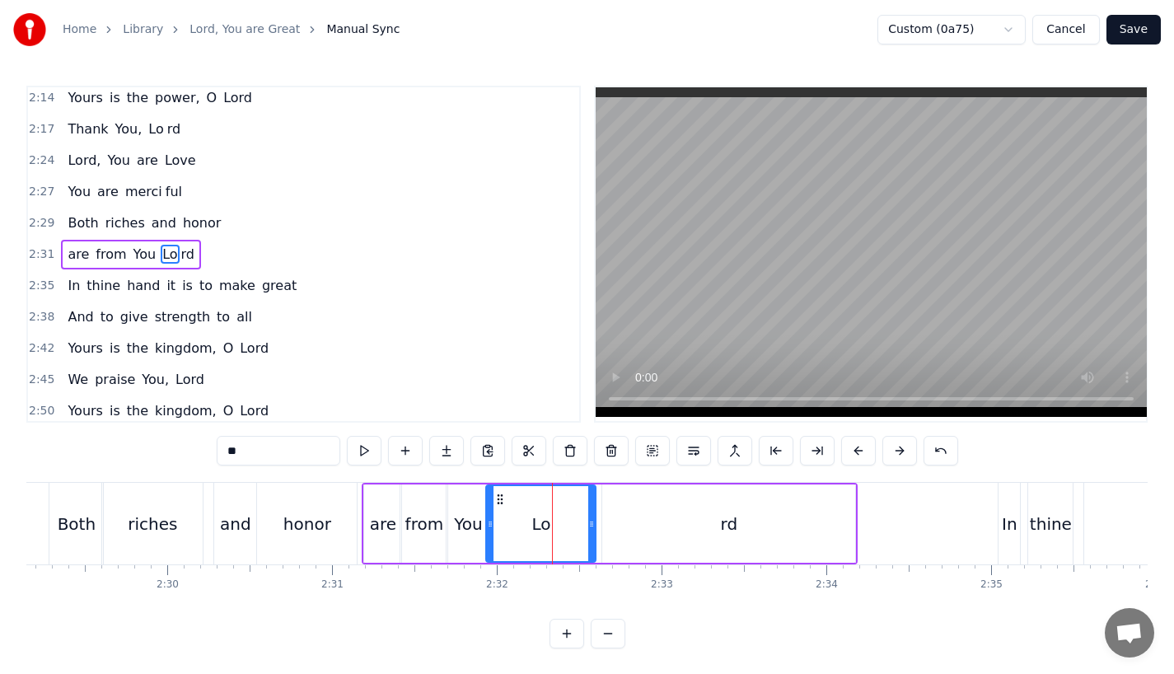
drag, startPoint x: 573, startPoint y: 530, endPoint x: 597, endPoint y: 531, distance: 24.7
click at [595, 531] on div at bounding box center [591, 523] width 7 height 75
click at [278, 533] on div "honor" at bounding box center [307, 524] width 100 height 82
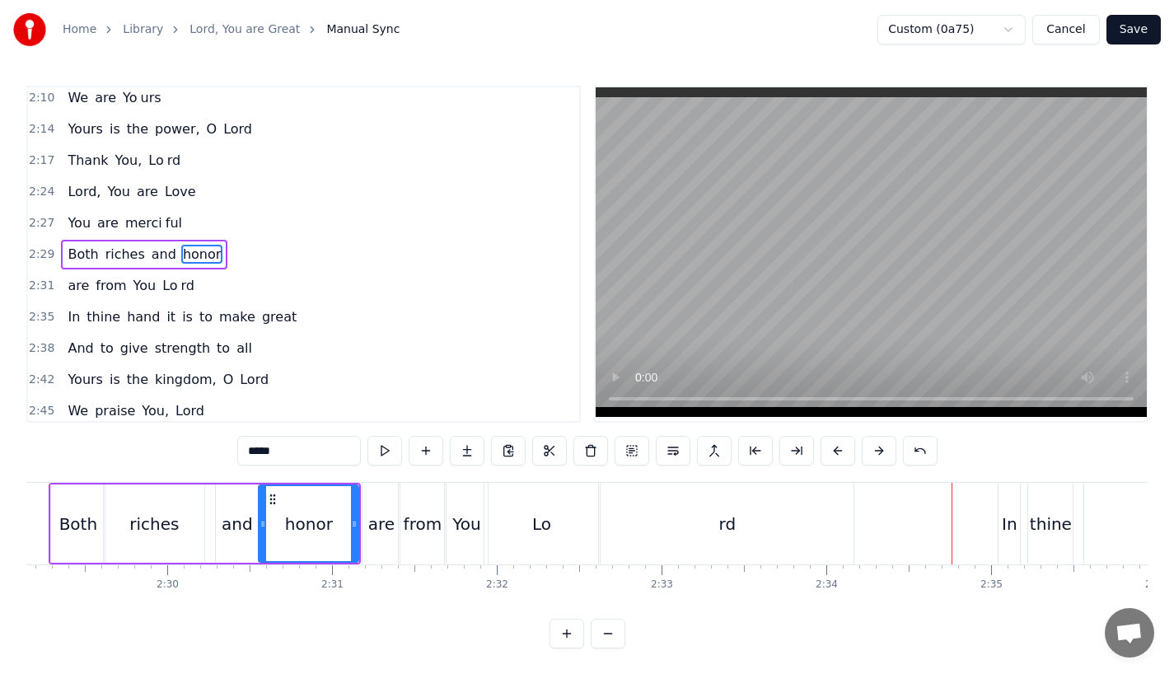
scroll to position [0, 24705]
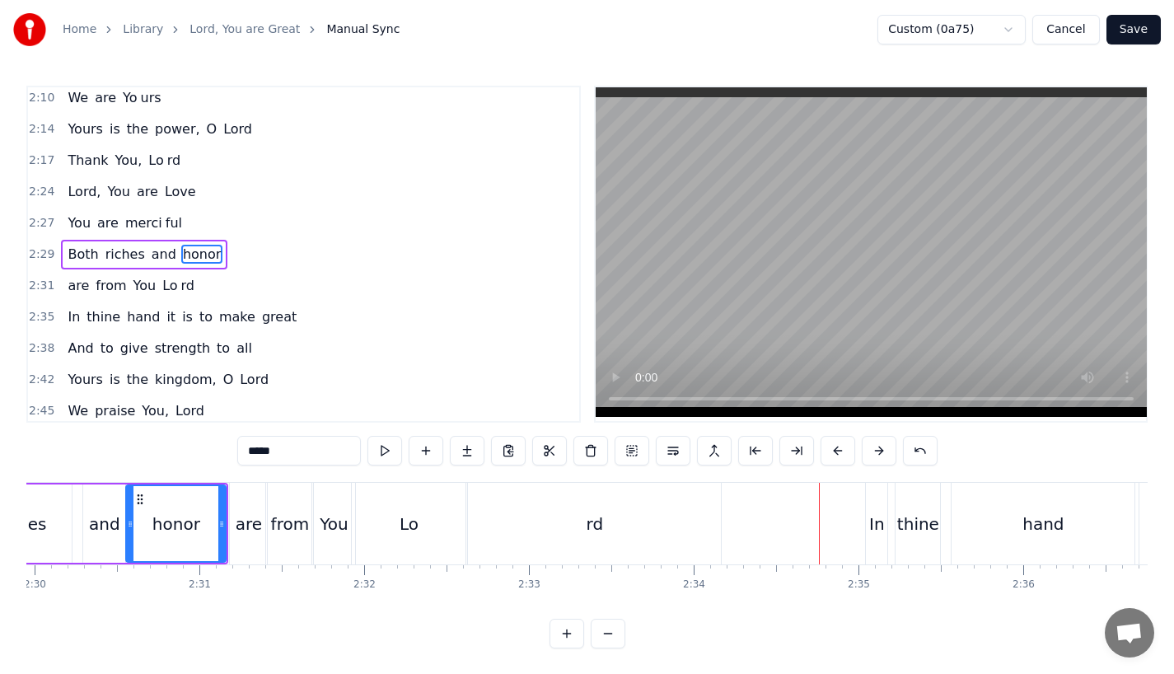
click at [883, 528] on div "In" at bounding box center [876, 524] width 21 height 82
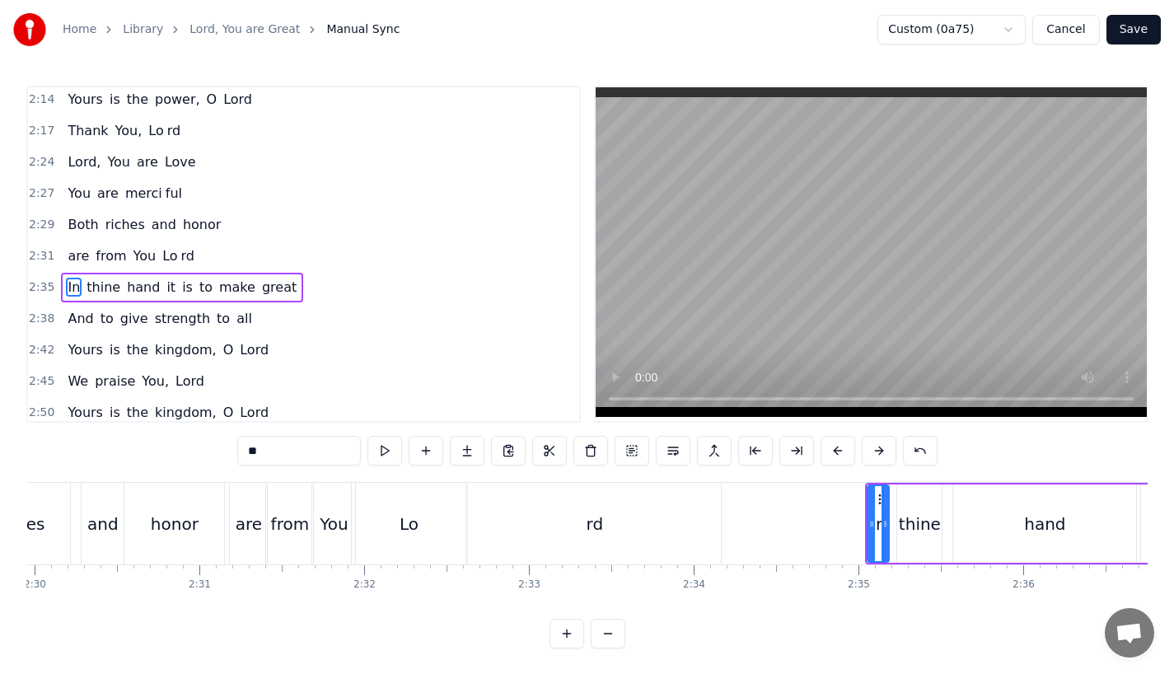
scroll to position [944, 0]
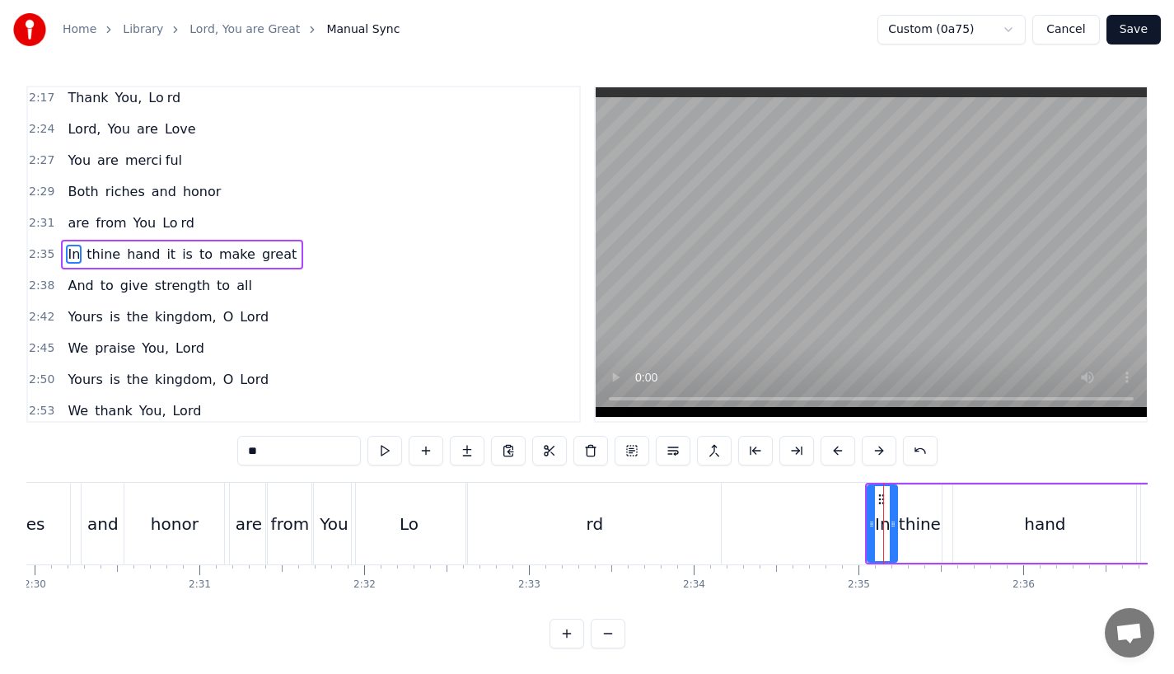
click at [894, 537] on div at bounding box center [893, 523] width 7 height 75
click at [929, 540] on div "thine" at bounding box center [919, 523] width 44 height 78
type input "*****"
click at [942, 529] on div "thine" at bounding box center [919, 523] width 46 height 78
click at [940, 534] on div at bounding box center [940, 524] width 1 height 82
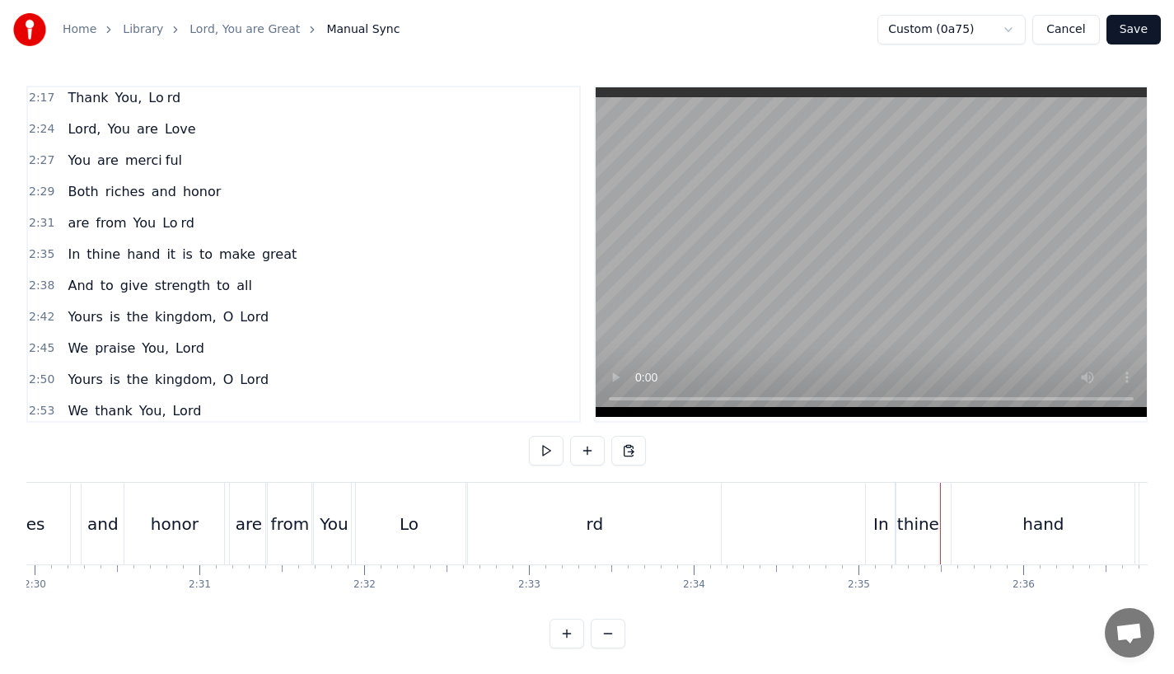
click at [928, 517] on div "thine" at bounding box center [918, 524] width 42 height 25
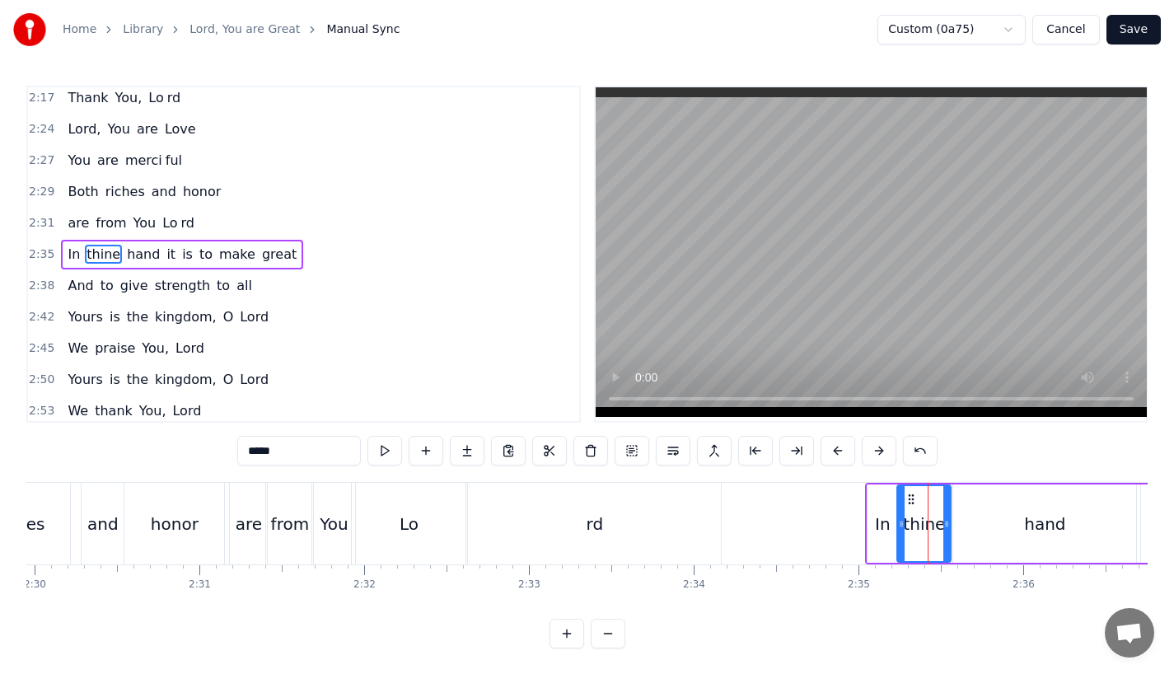
drag, startPoint x: 937, startPoint y: 518, endPoint x: 951, endPoint y: 521, distance: 15.0
click at [950, 521] on icon at bounding box center [946, 523] width 7 height 13
click at [879, 526] on div "In" at bounding box center [883, 524] width 16 height 25
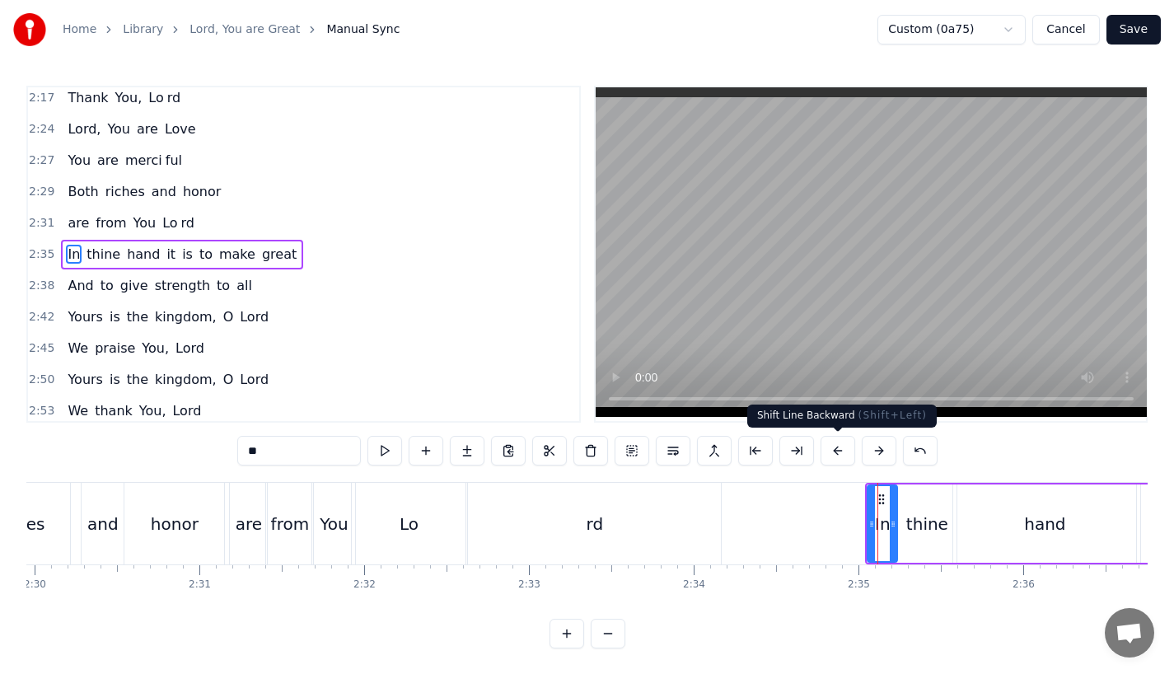
click at [841, 446] on button at bounding box center [837, 451] width 35 height 30
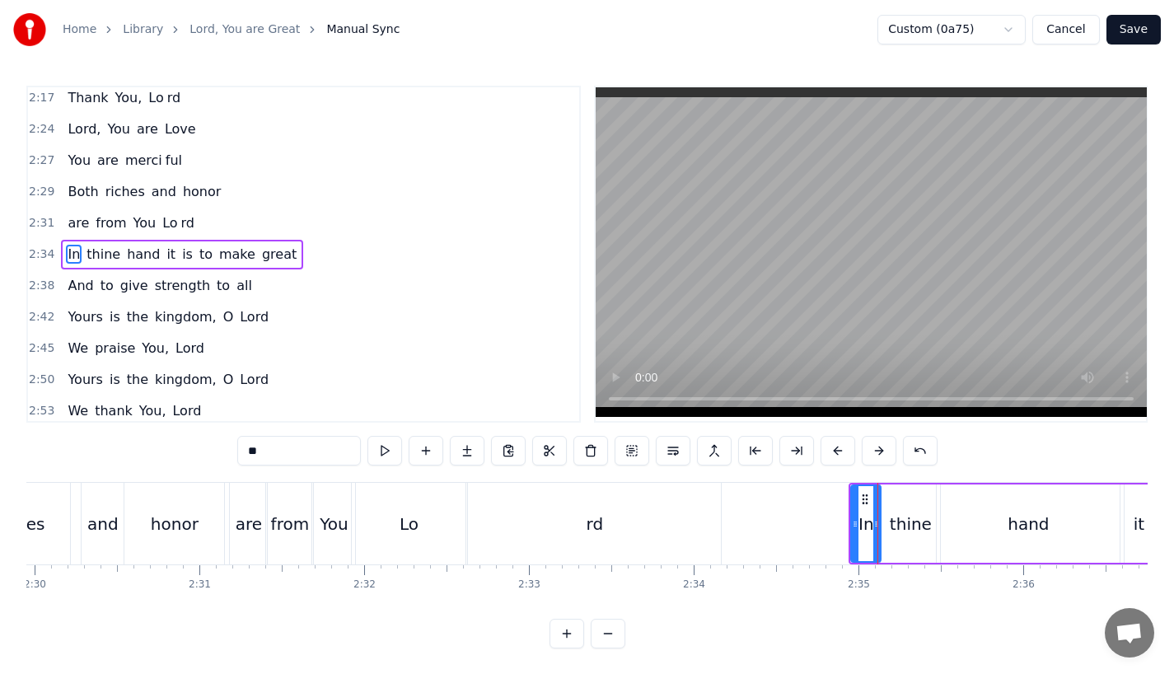
click at [841, 446] on button at bounding box center [837, 451] width 35 height 30
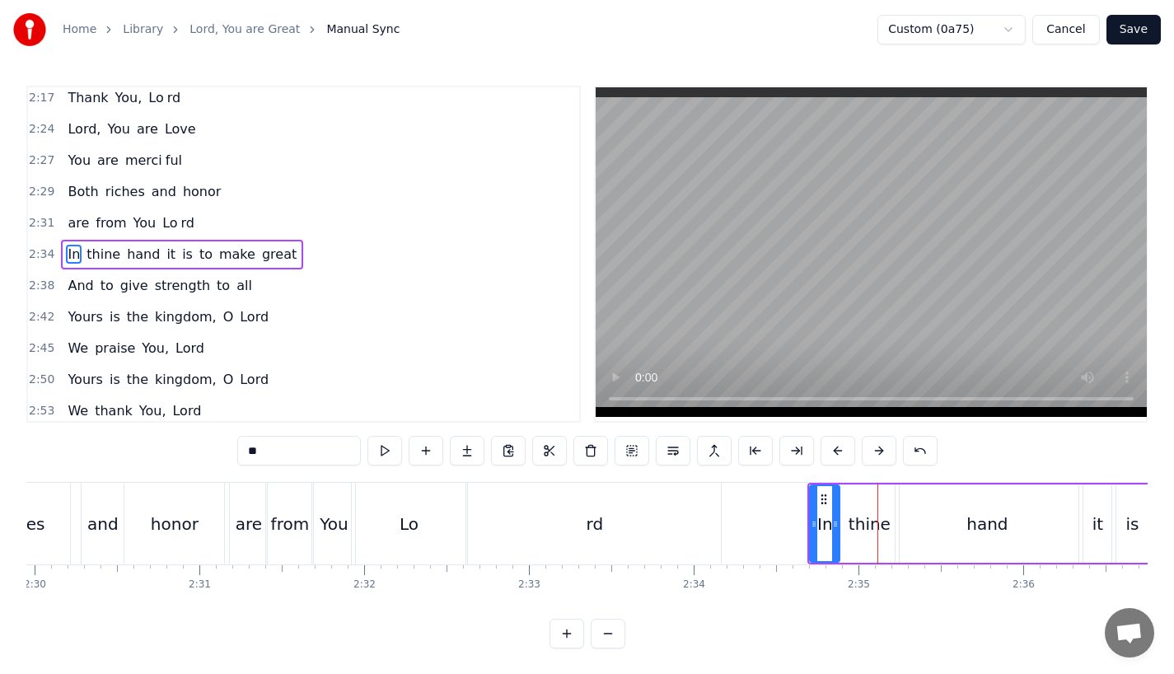
click at [591, 518] on div "rd" at bounding box center [595, 524] width 17 height 25
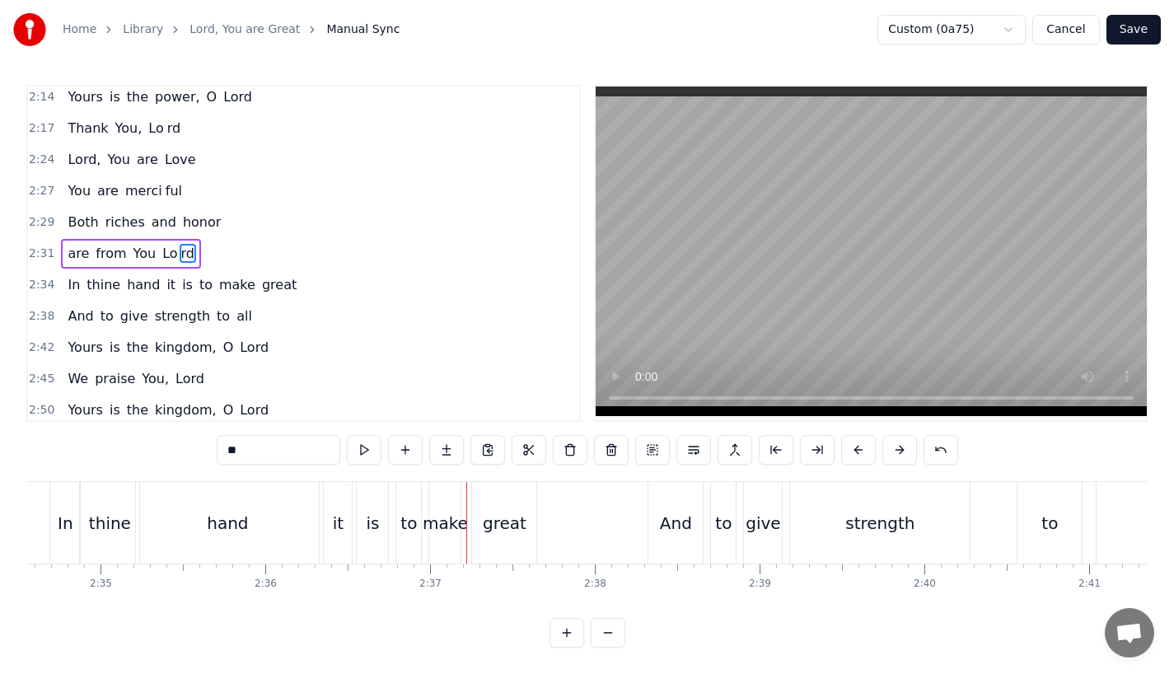
scroll to position [0, 25408]
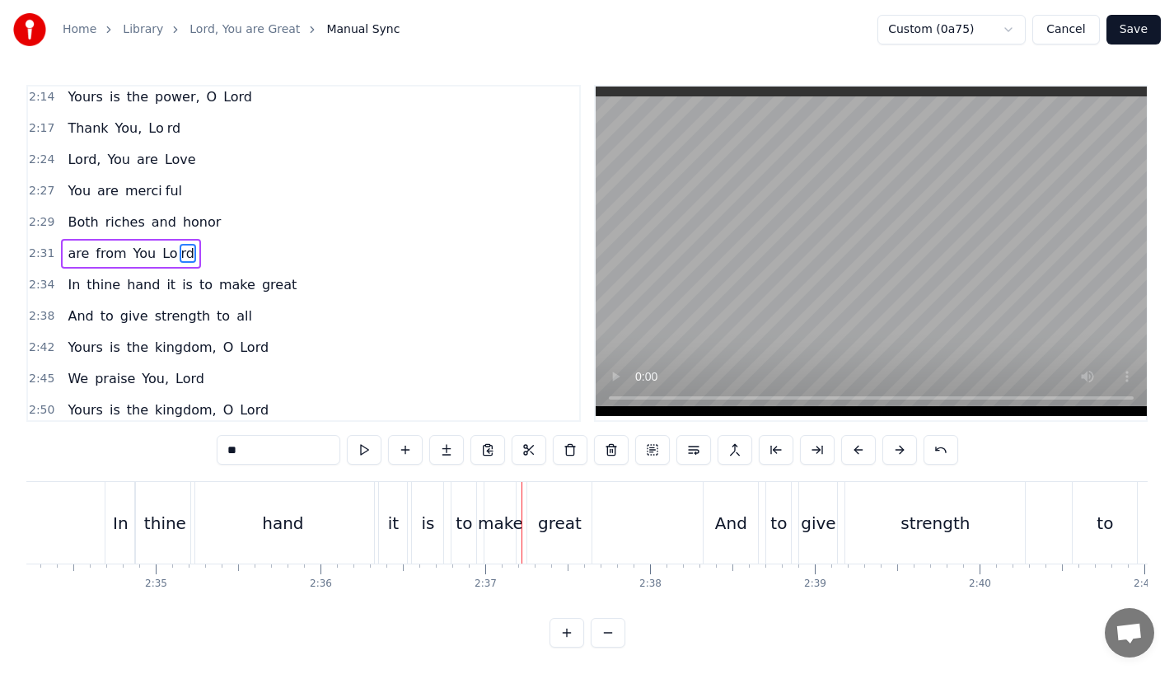
click at [401, 526] on div "it" at bounding box center [393, 523] width 28 height 82
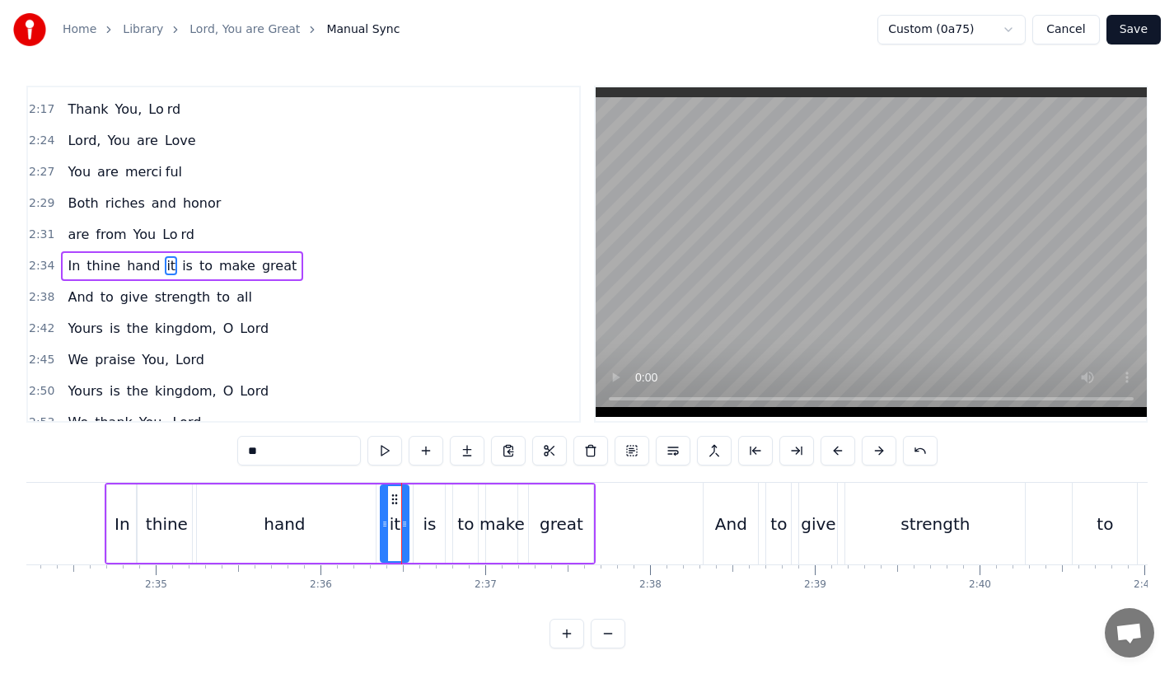
scroll to position [944, 0]
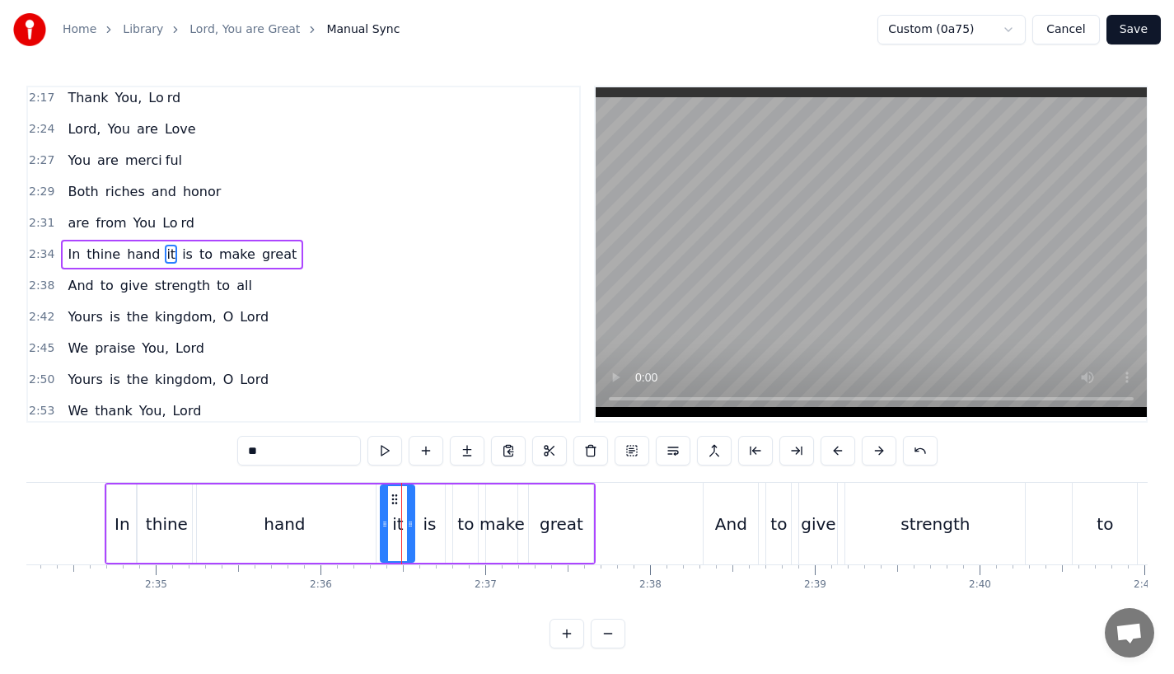
click at [412, 513] on div at bounding box center [410, 523] width 7 height 75
click at [423, 517] on div "is" at bounding box center [429, 524] width 13 height 25
drag, startPoint x: 440, startPoint y: 521, endPoint x: 449, endPoint y: 525, distance: 9.6
click at [449, 525] on icon at bounding box center [449, 523] width 7 height 13
click at [465, 526] on div "to" at bounding box center [465, 524] width 16 height 25
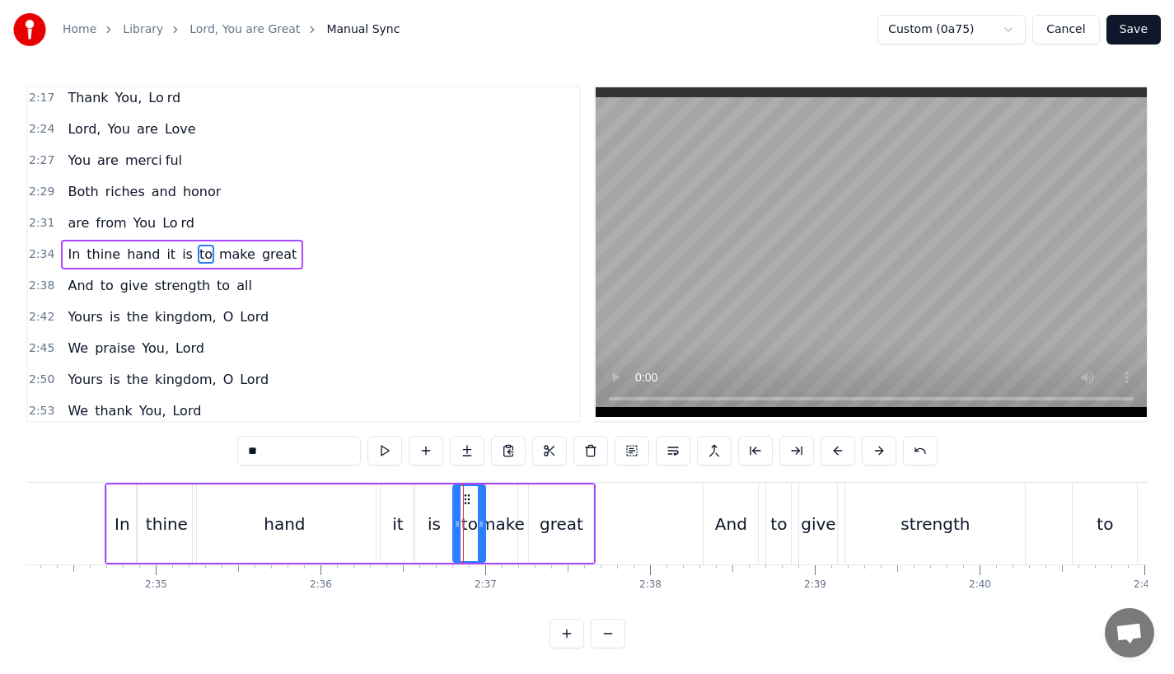
drag, startPoint x: 474, startPoint y: 526, endPoint x: 483, endPoint y: 526, distance: 9.1
click at [483, 526] on icon at bounding box center [481, 523] width 7 height 13
click at [501, 527] on div "make" at bounding box center [501, 524] width 45 height 25
type input "****"
drag, startPoint x: 516, startPoint y: 524, endPoint x: 528, endPoint y: 525, distance: 12.4
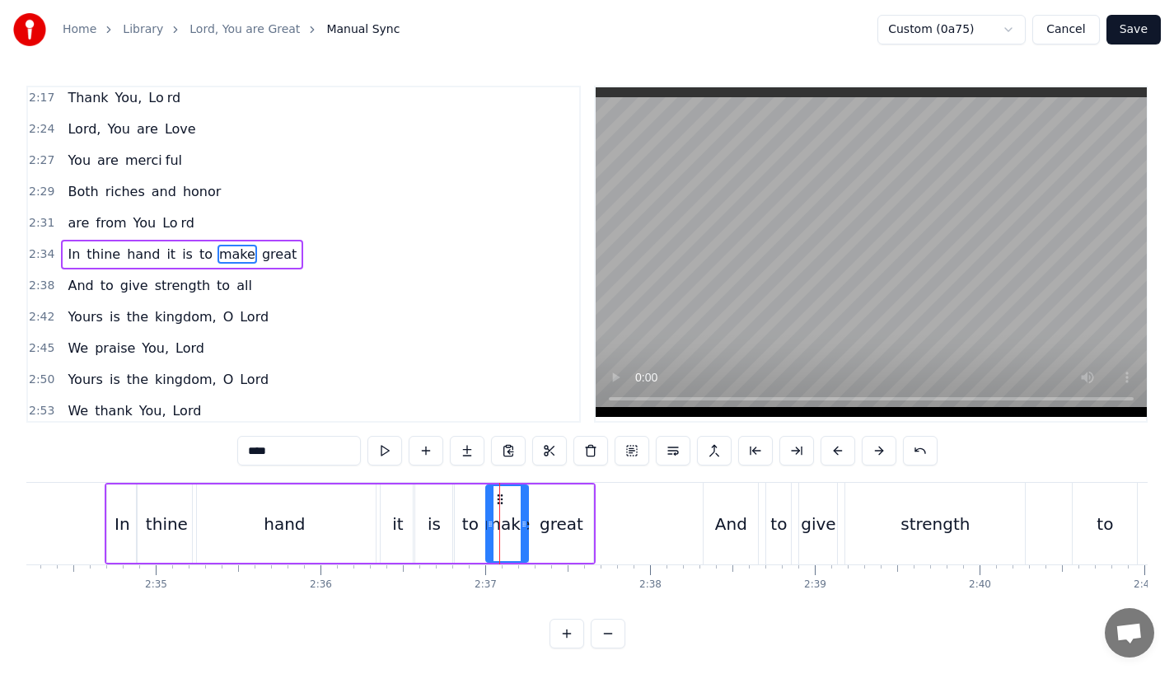
click at [527, 525] on icon at bounding box center [524, 523] width 7 height 13
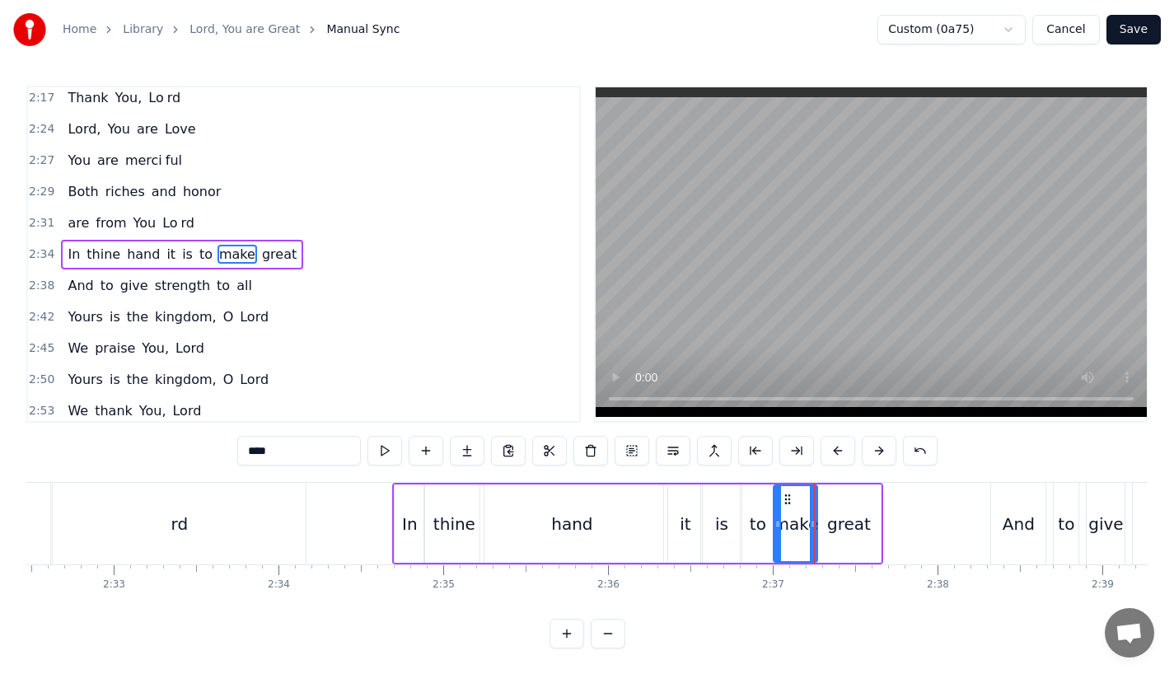
scroll to position [0, 25096]
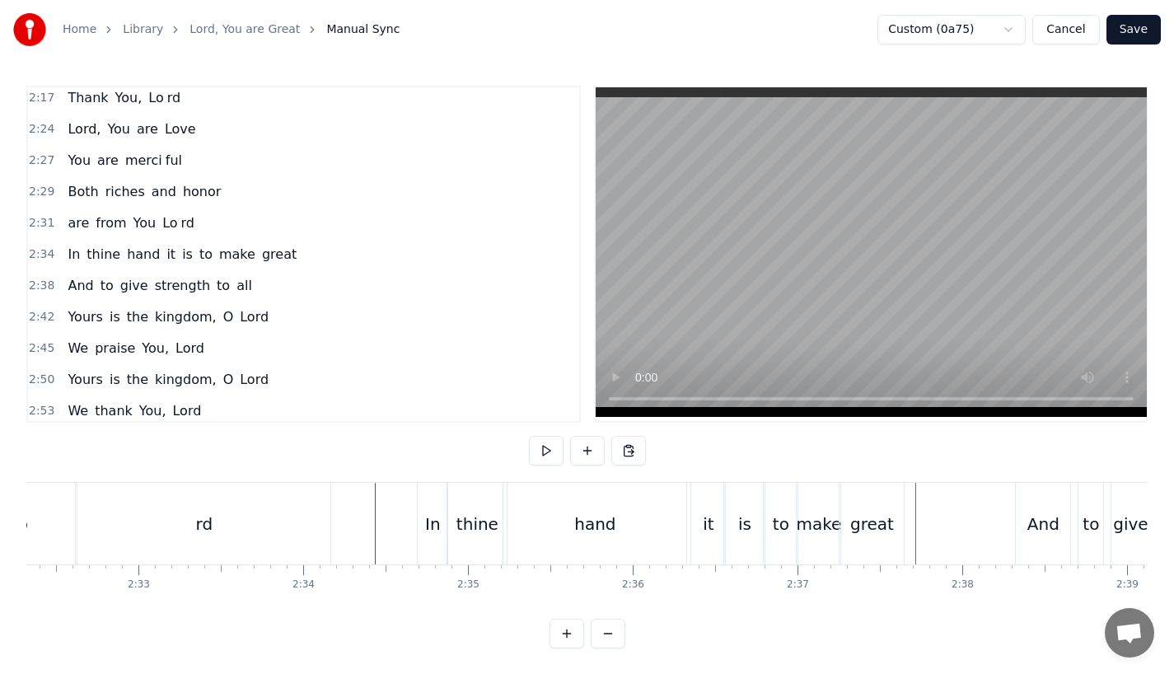
click at [579, 503] on div "hand" at bounding box center [594, 524] width 183 height 82
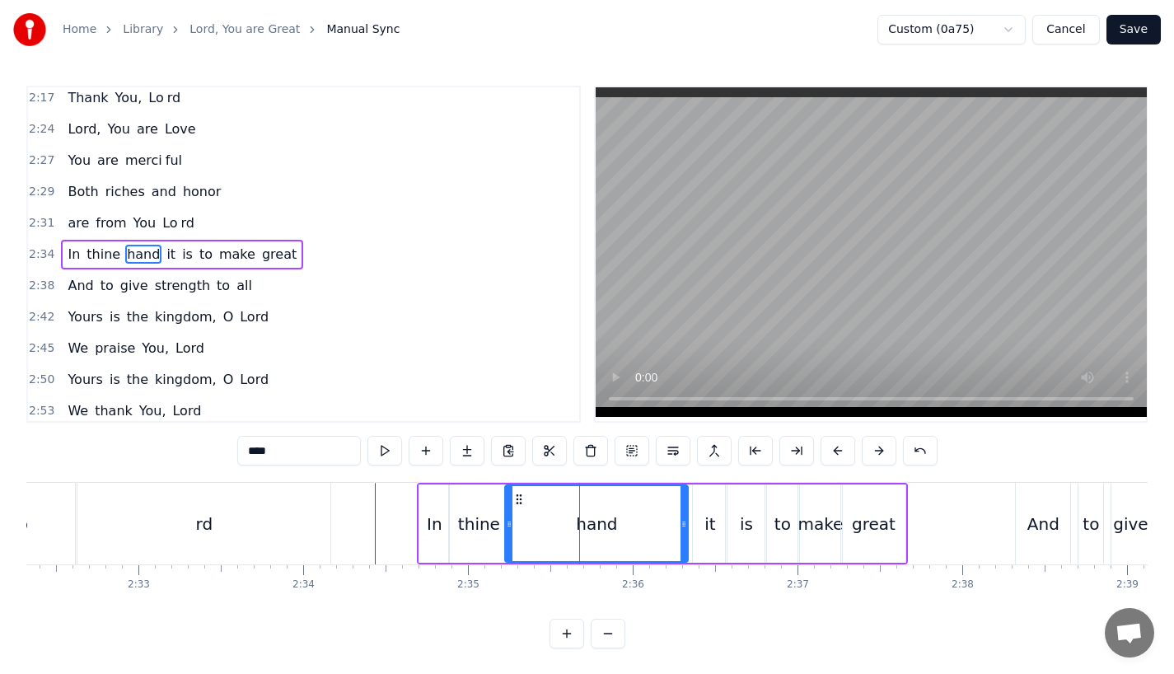
drag, startPoint x: 682, startPoint y: 534, endPoint x: 672, endPoint y: 534, distance: 9.9
click at [680, 534] on div at bounding box center [683, 523] width 7 height 75
drag, startPoint x: 672, startPoint y: 534, endPoint x: 636, endPoint y: 534, distance: 36.2
click at [644, 534] on div at bounding box center [647, 523] width 7 height 75
click at [543, 513] on div "hand" at bounding box center [573, 523] width 135 height 75
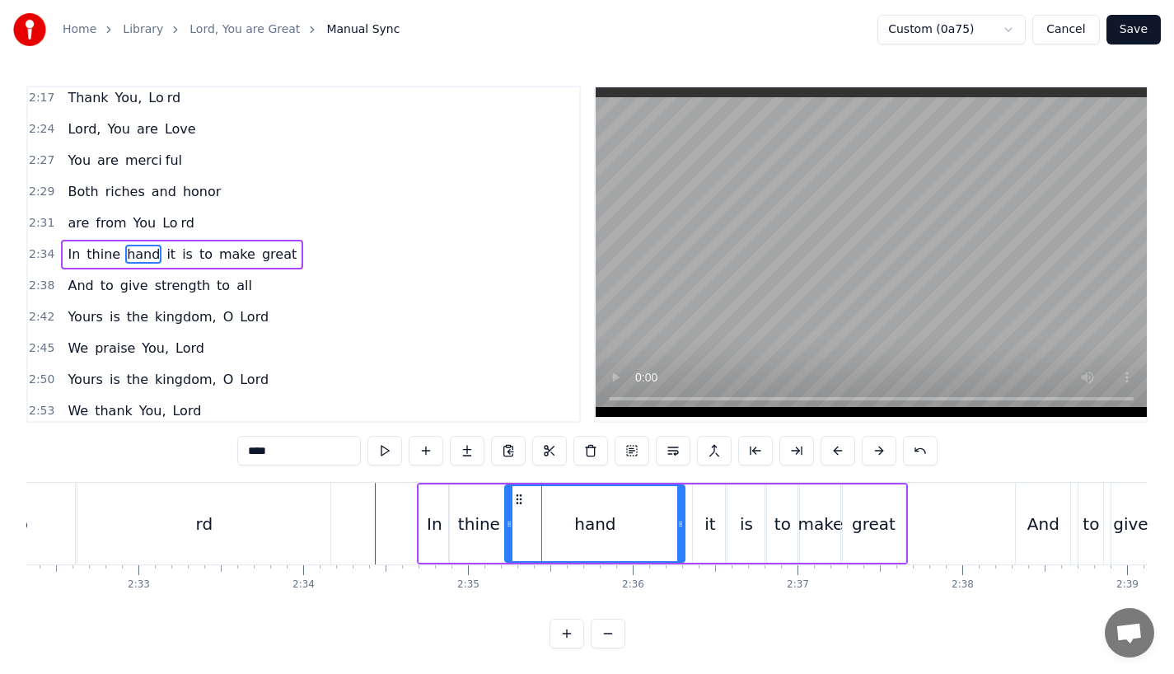
drag, startPoint x: 637, startPoint y: 532, endPoint x: 680, endPoint y: 531, distance: 43.7
click at [680, 531] on div at bounding box center [680, 523] width 7 height 75
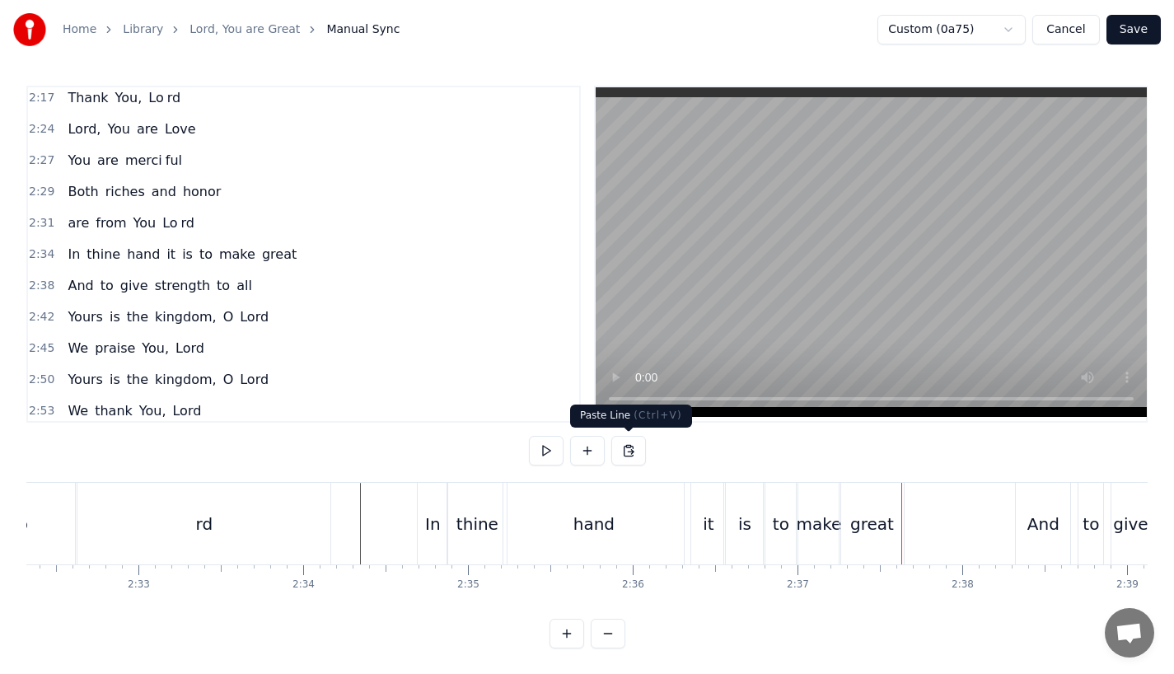
click at [610, 494] on div "hand" at bounding box center [593, 524] width 180 height 82
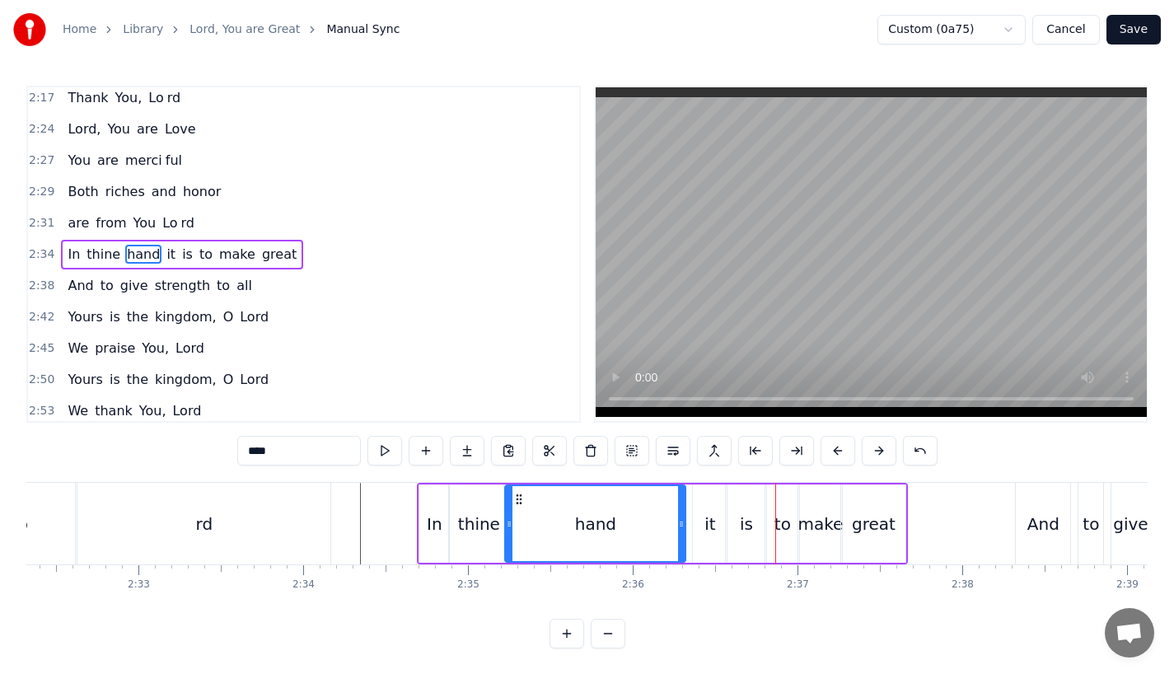
click at [704, 526] on div "it" at bounding box center [710, 523] width 34 height 78
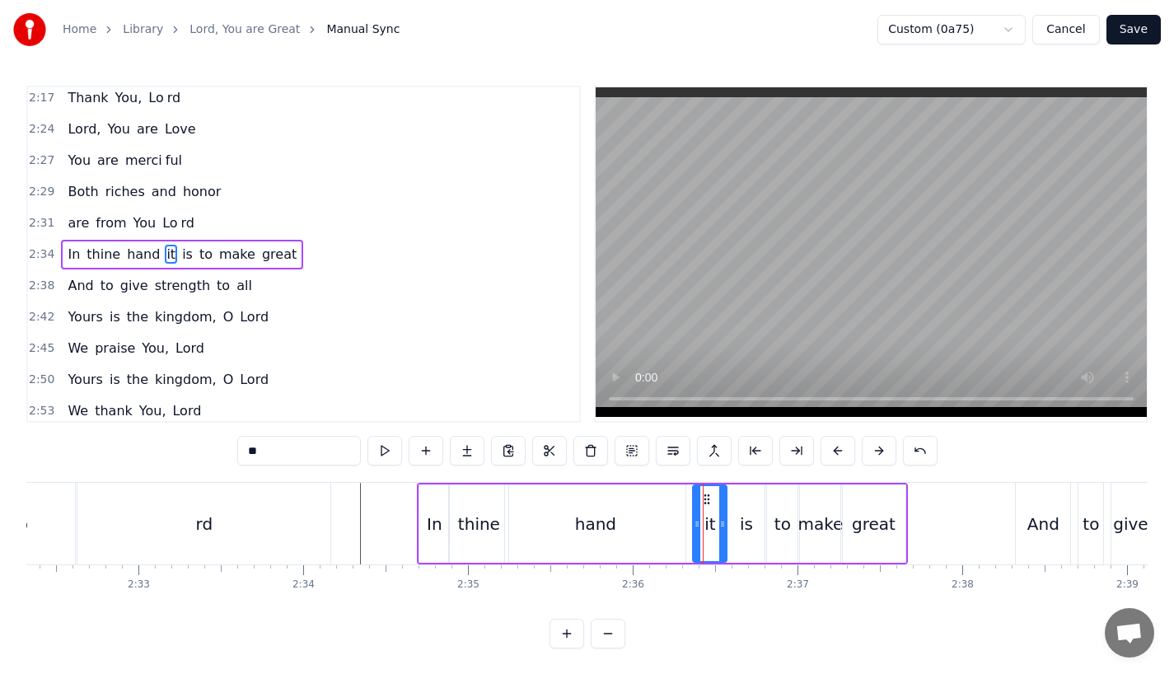
click at [749, 522] on div "is" at bounding box center [746, 524] width 13 height 25
click at [755, 526] on icon at bounding box center [757, 523] width 7 height 13
click at [774, 526] on div "to" at bounding box center [782, 523] width 34 height 78
type input "**"
click at [764, 526] on icon at bounding box center [767, 523] width 7 height 13
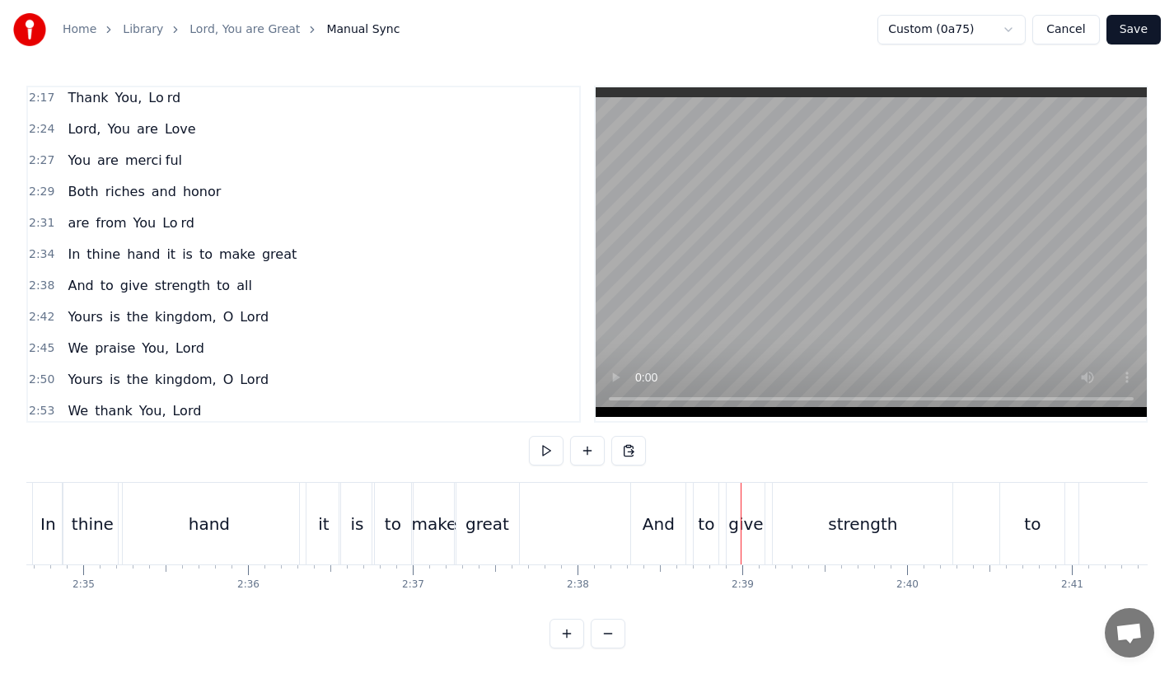
scroll to position [0, 25462]
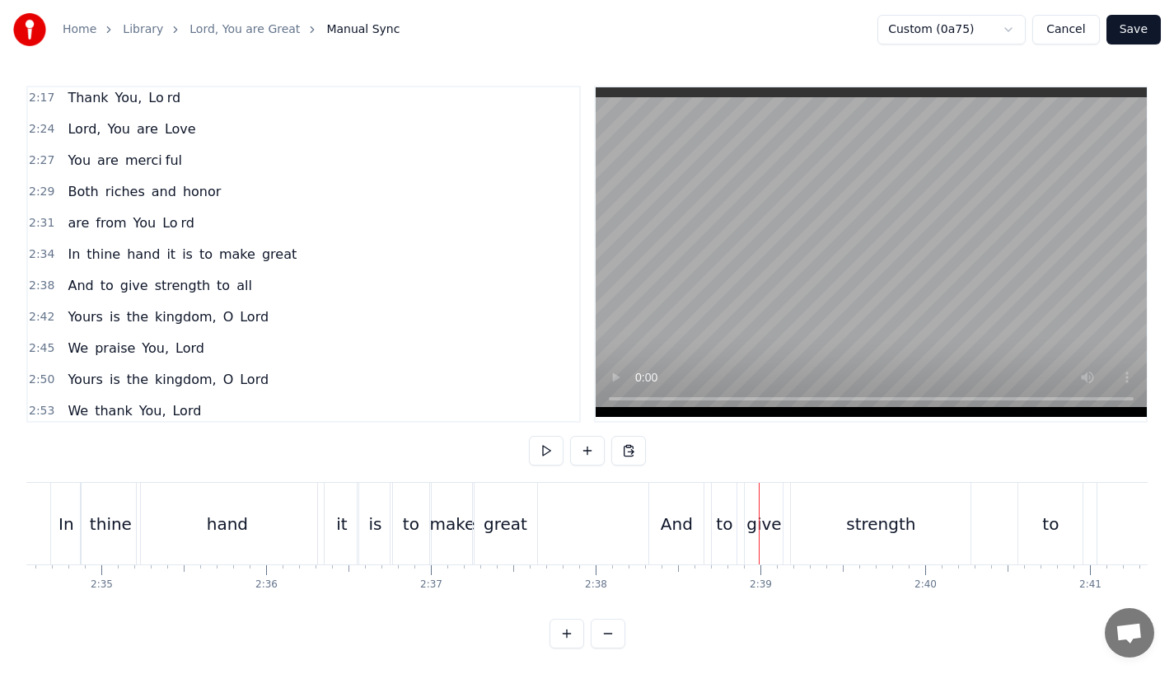
click at [214, 533] on div "hand" at bounding box center [227, 524] width 41 height 25
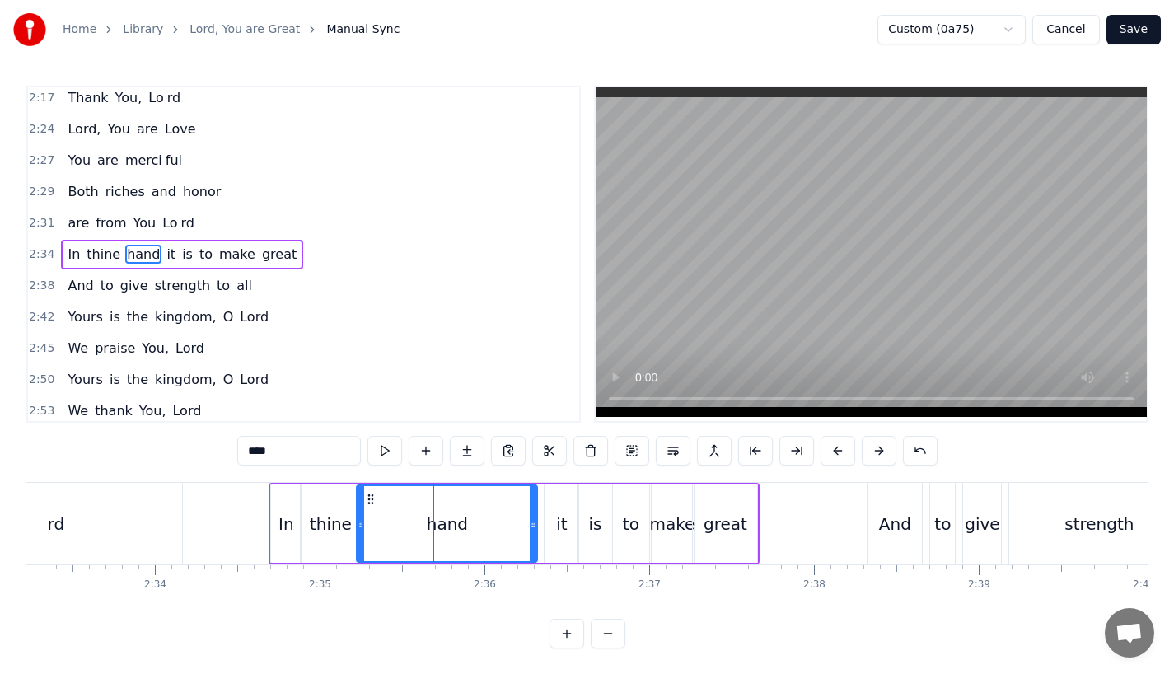
scroll to position [0, 25222]
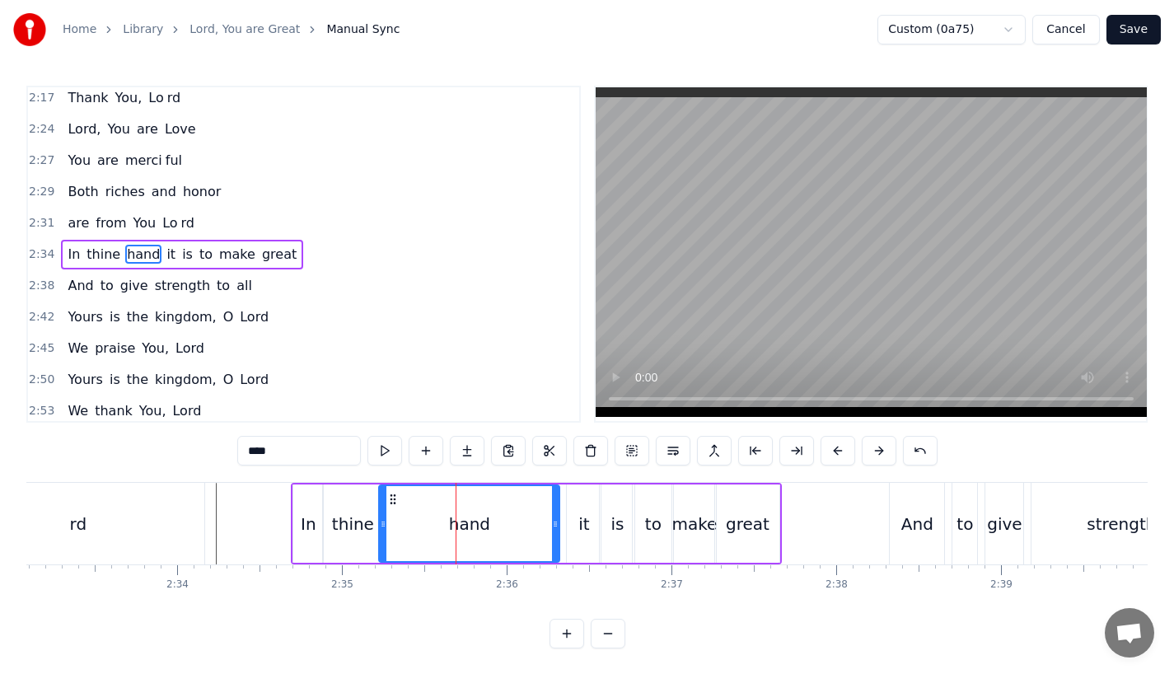
click at [194, 507] on div "rd" at bounding box center [77, 524] width 253 height 82
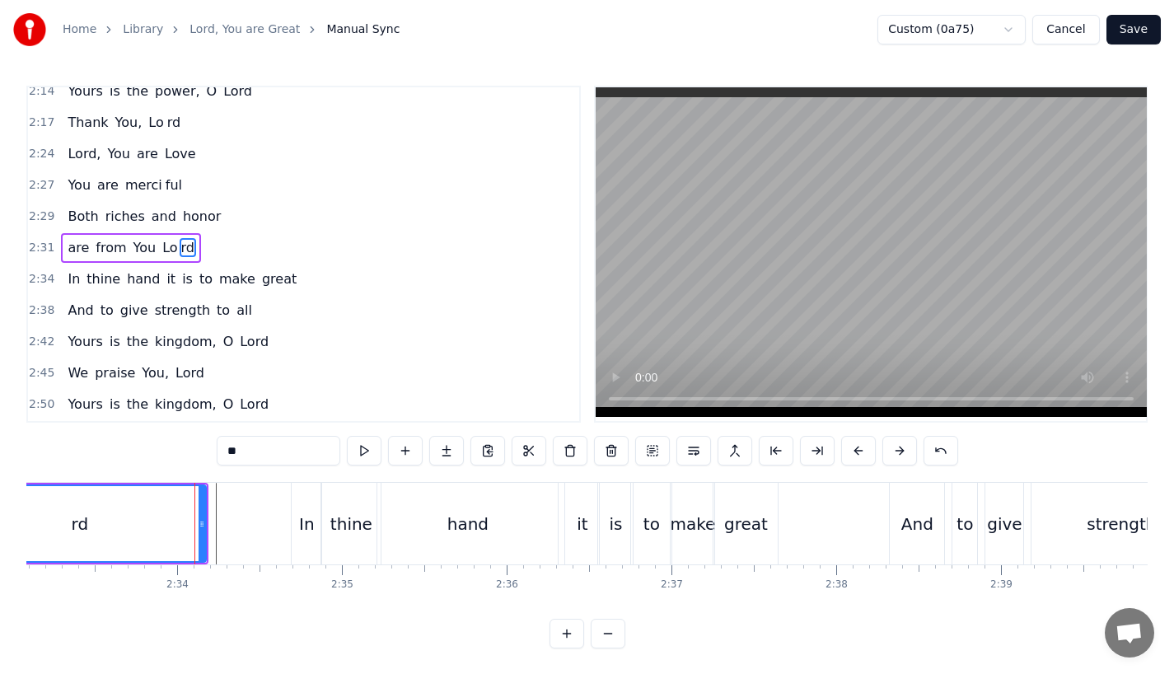
scroll to position [913, 0]
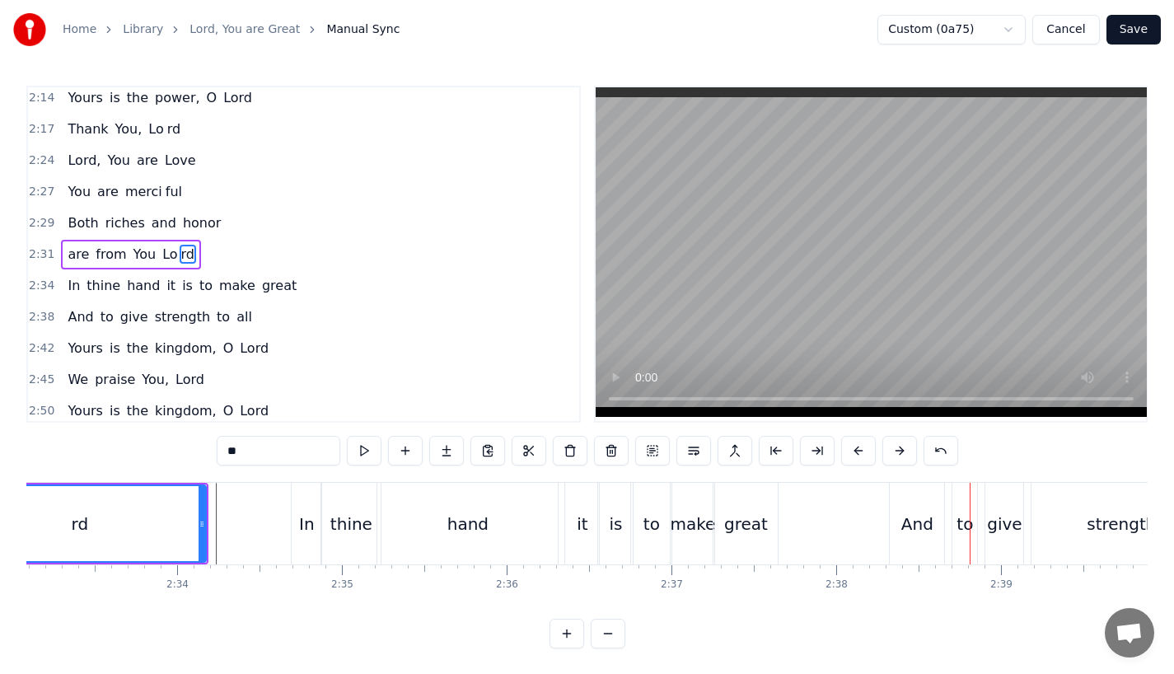
click at [181, 545] on div "rd" at bounding box center [79, 523] width 251 height 75
click at [601, 535] on div "is" at bounding box center [615, 524] width 35 height 82
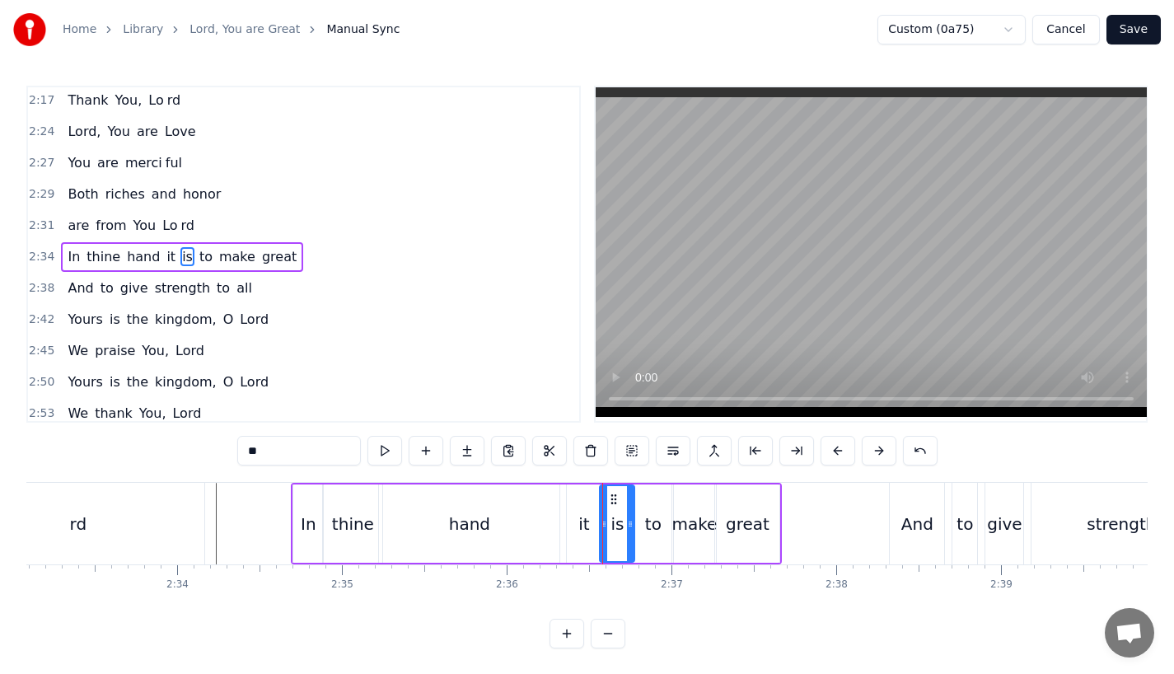
scroll to position [944, 0]
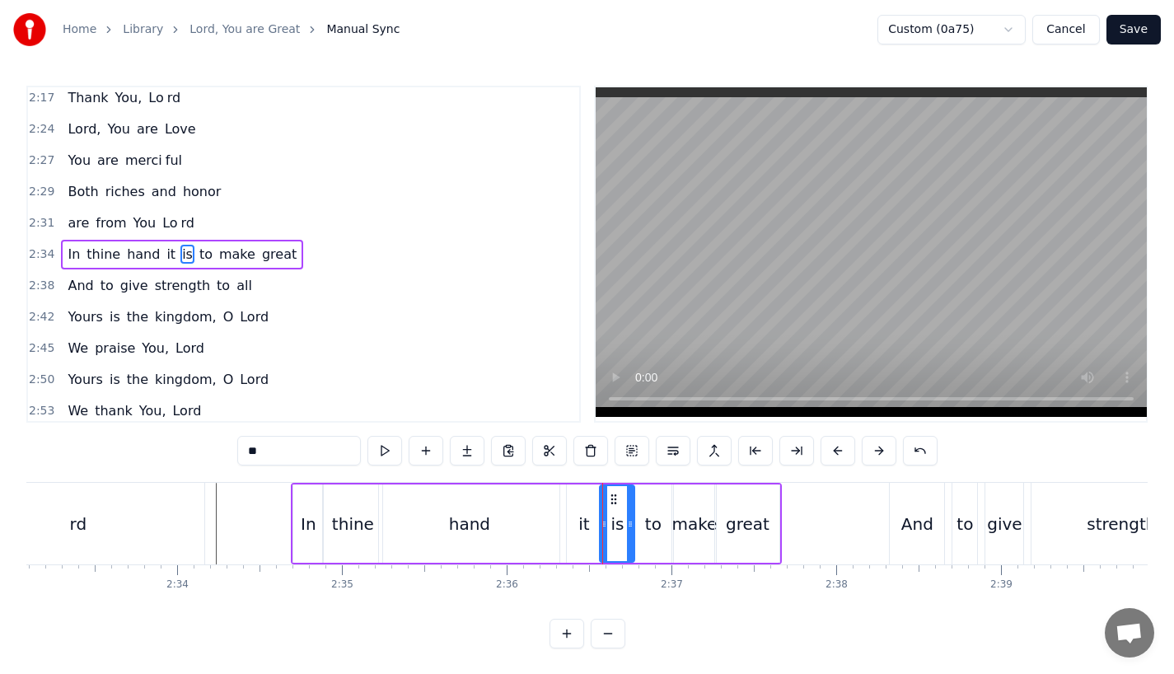
click at [573, 528] on div "it" at bounding box center [584, 523] width 34 height 78
click at [607, 517] on div "is" at bounding box center [617, 523] width 35 height 78
click at [180, 512] on div "rd" at bounding box center [77, 524] width 253 height 82
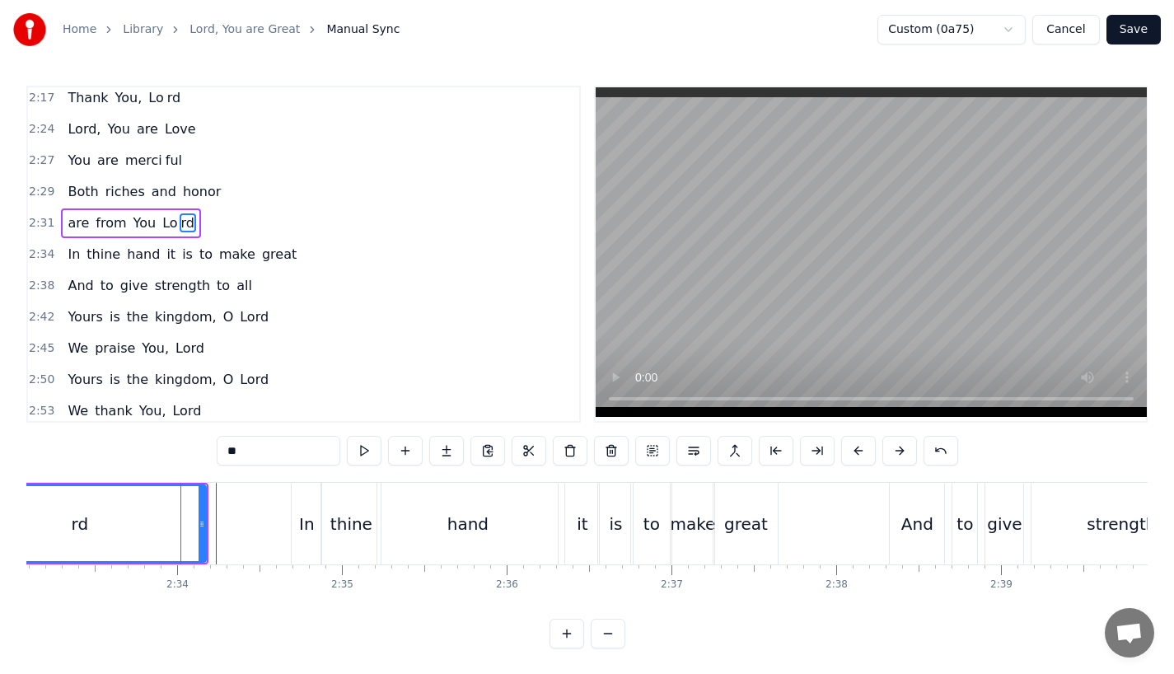
scroll to position [913, 0]
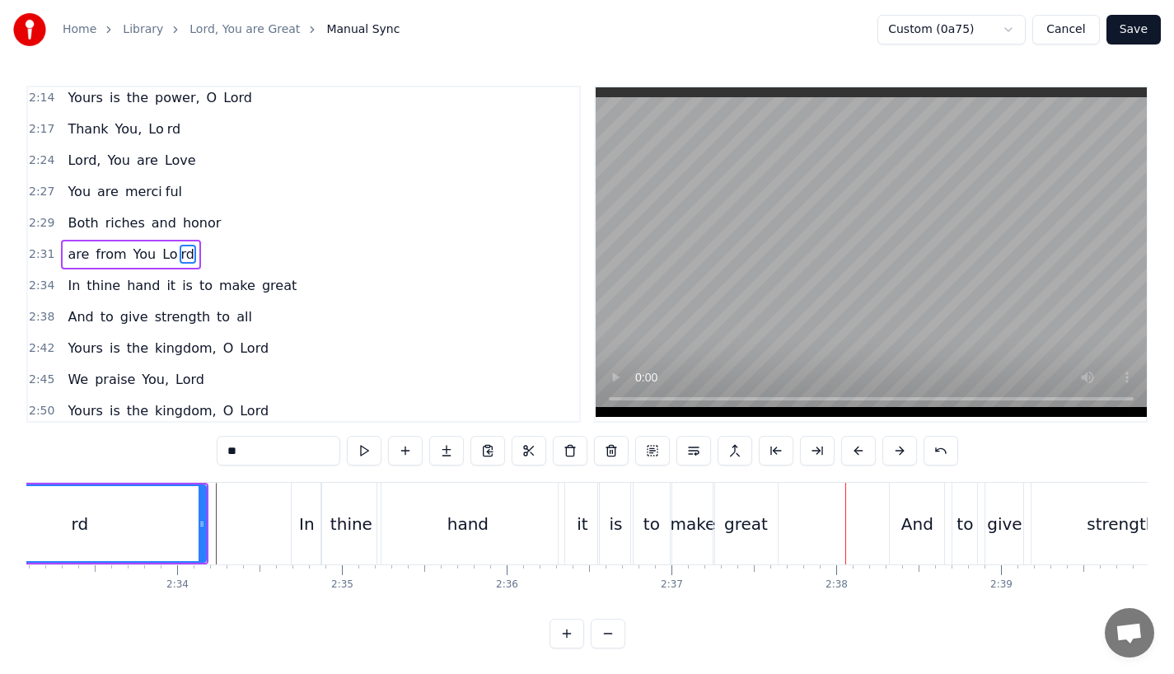
click at [922, 518] on div "And" at bounding box center [917, 524] width 32 height 25
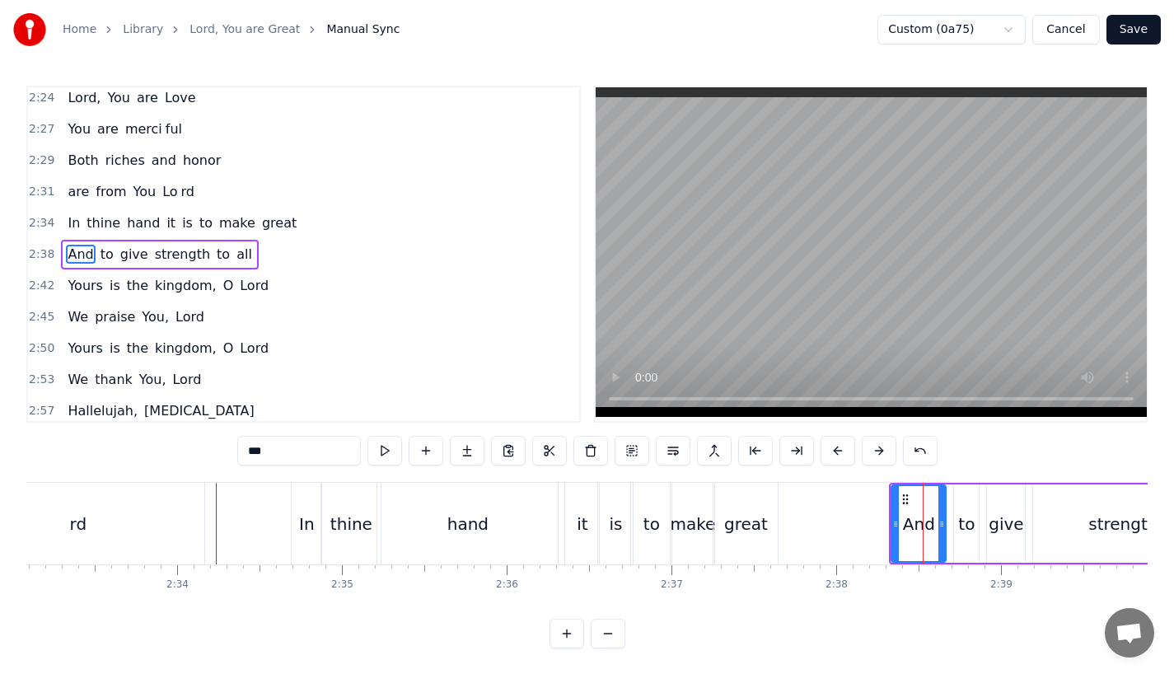
scroll to position [975, 0]
click at [956, 525] on div "to" at bounding box center [966, 523] width 25 height 78
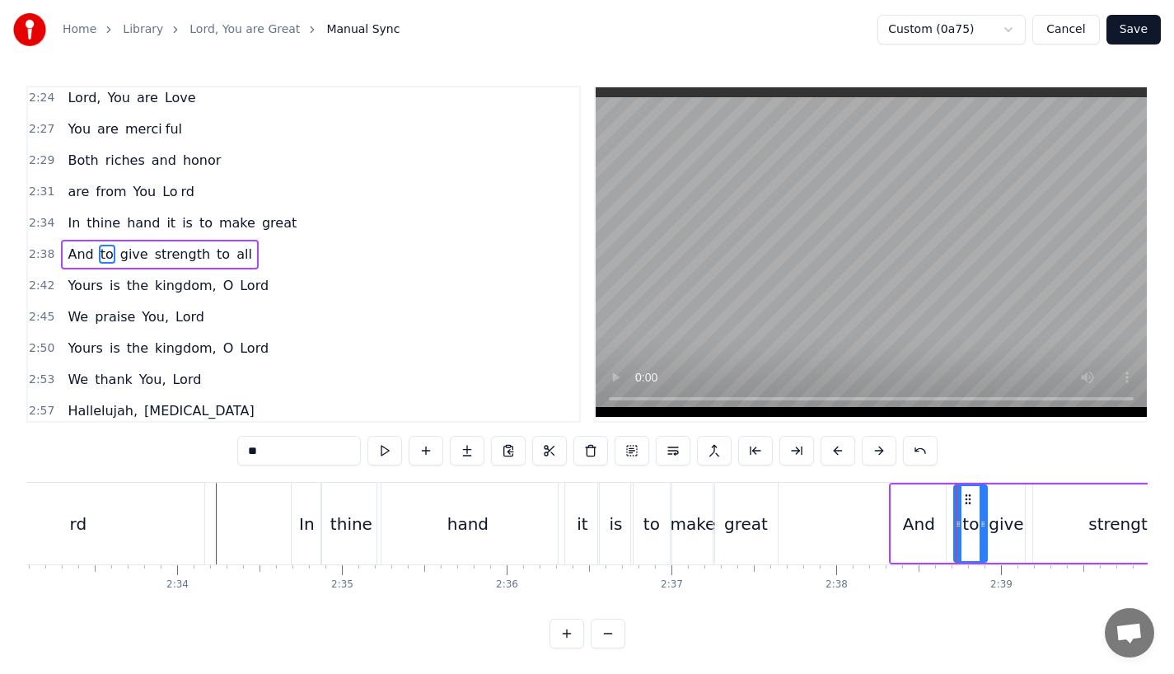
click at [983, 526] on icon at bounding box center [982, 523] width 7 height 13
click at [1007, 526] on div "give" at bounding box center [1006, 524] width 35 height 25
drag, startPoint x: 1021, startPoint y: 526, endPoint x: 1031, endPoint y: 526, distance: 9.9
click at [1031, 526] on icon at bounding box center [1029, 523] width 7 height 13
click at [977, 528] on div "to" at bounding box center [970, 523] width 33 height 78
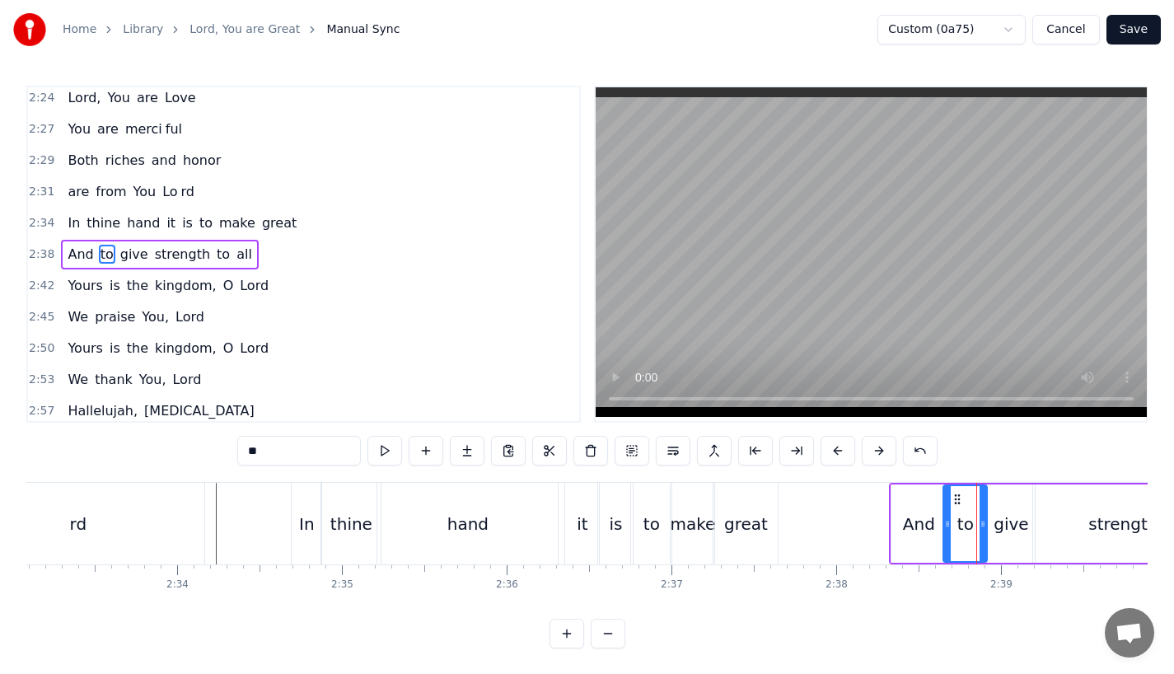
drag, startPoint x: 956, startPoint y: 527, endPoint x: 945, endPoint y: 527, distance: 11.5
click at [945, 527] on icon at bounding box center [947, 523] width 7 height 13
click at [933, 527] on div "And" at bounding box center [919, 524] width 32 height 25
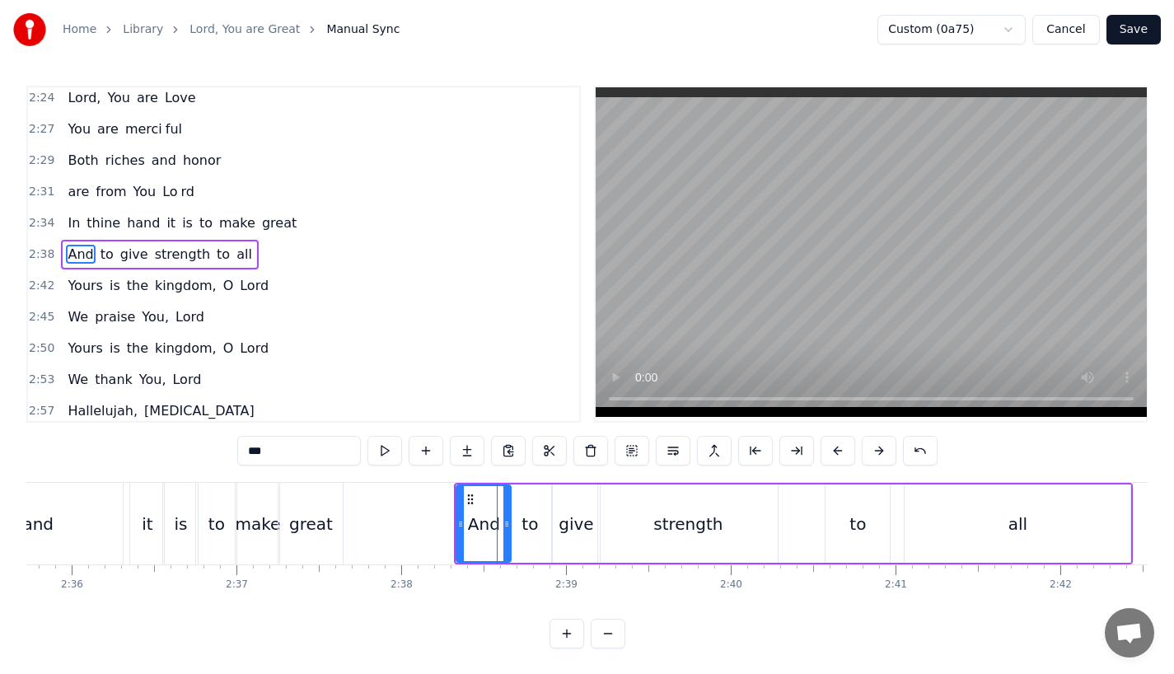
scroll to position [0, 25662]
click at [925, 525] on div "all" at bounding box center [1012, 523] width 226 height 78
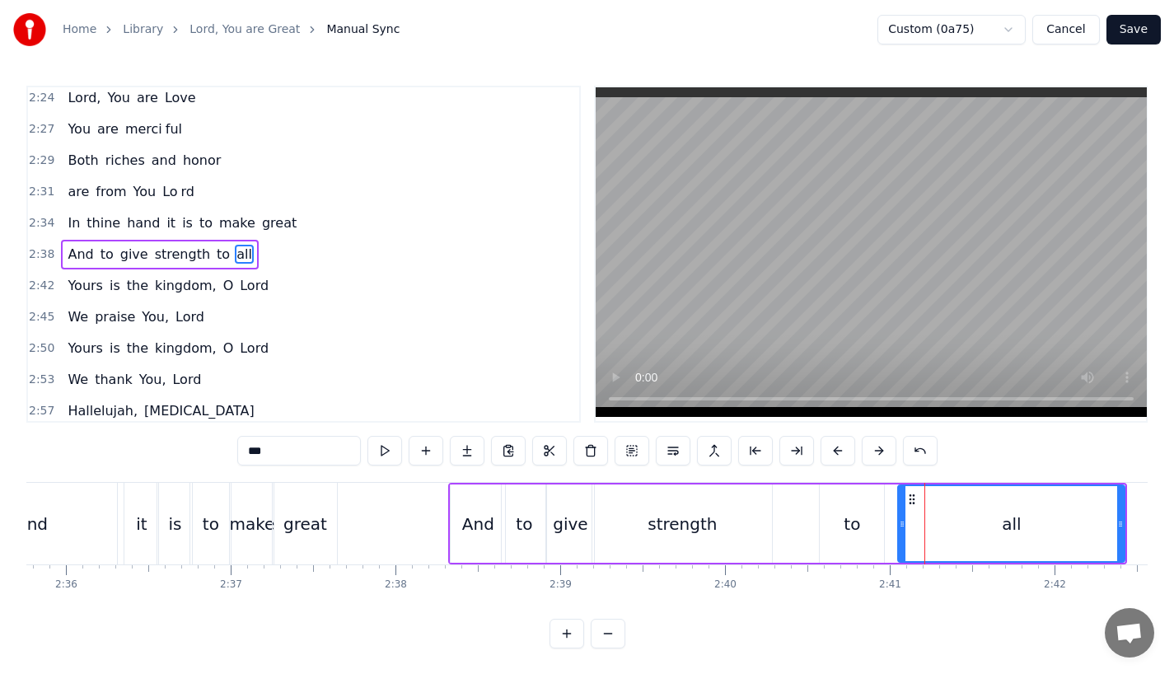
drag, startPoint x: 904, startPoint y: 525, endPoint x: 889, endPoint y: 525, distance: 14.8
click at [903, 526] on circle at bounding box center [903, 526] width 1 height 1
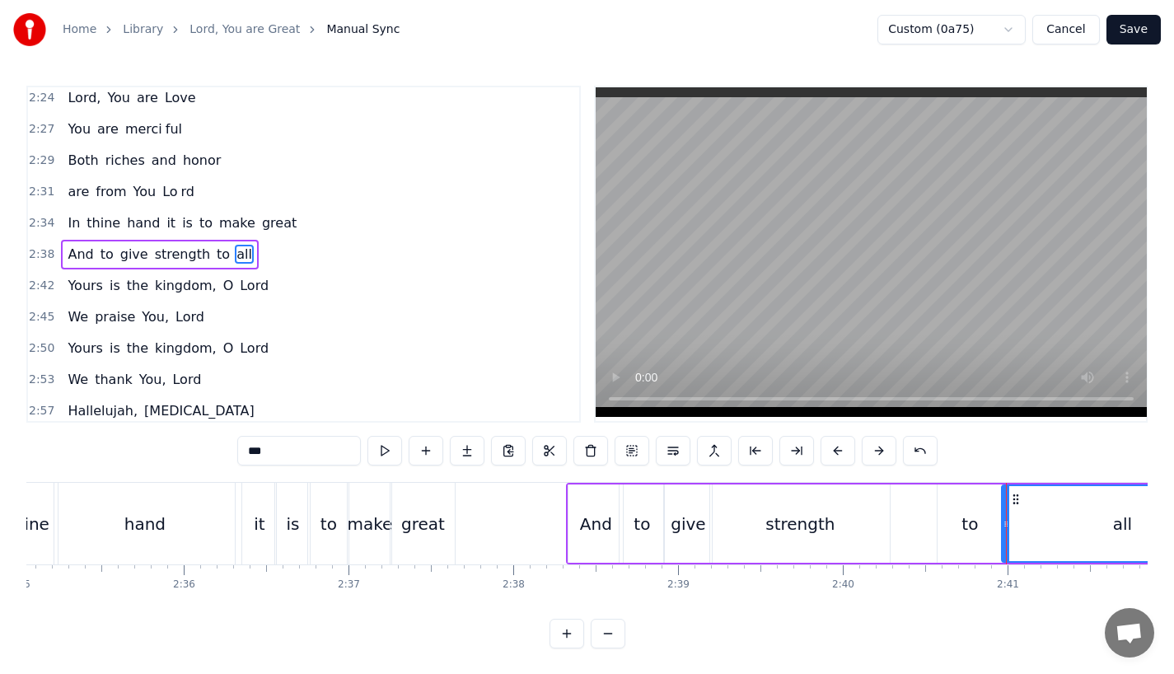
scroll to position [0, 25531]
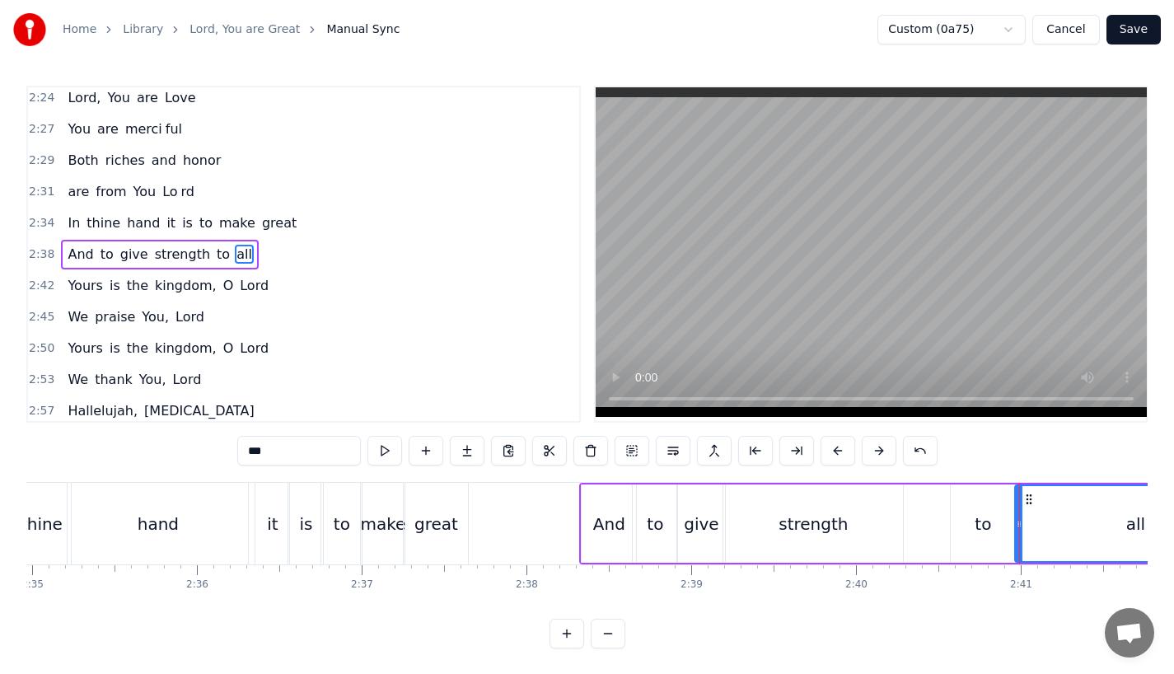
click at [590, 500] on div "And" at bounding box center [609, 523] width 54 height 78
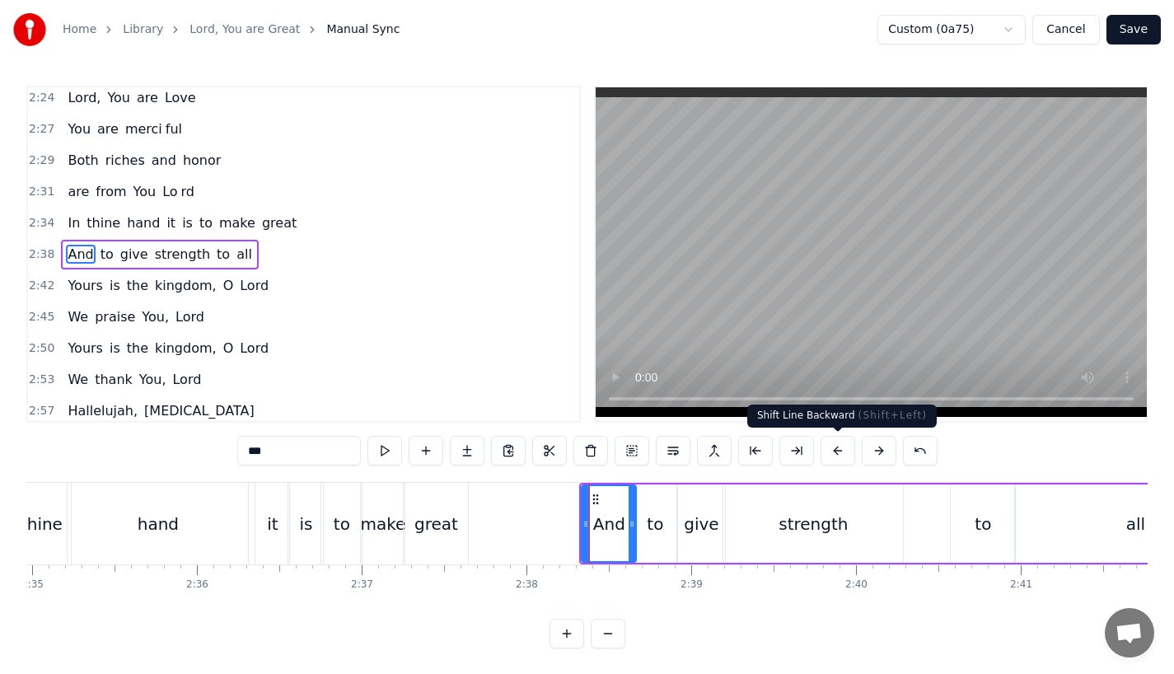
click at [836, 452] on button at bounding box center [837, 451] width 35 height 30
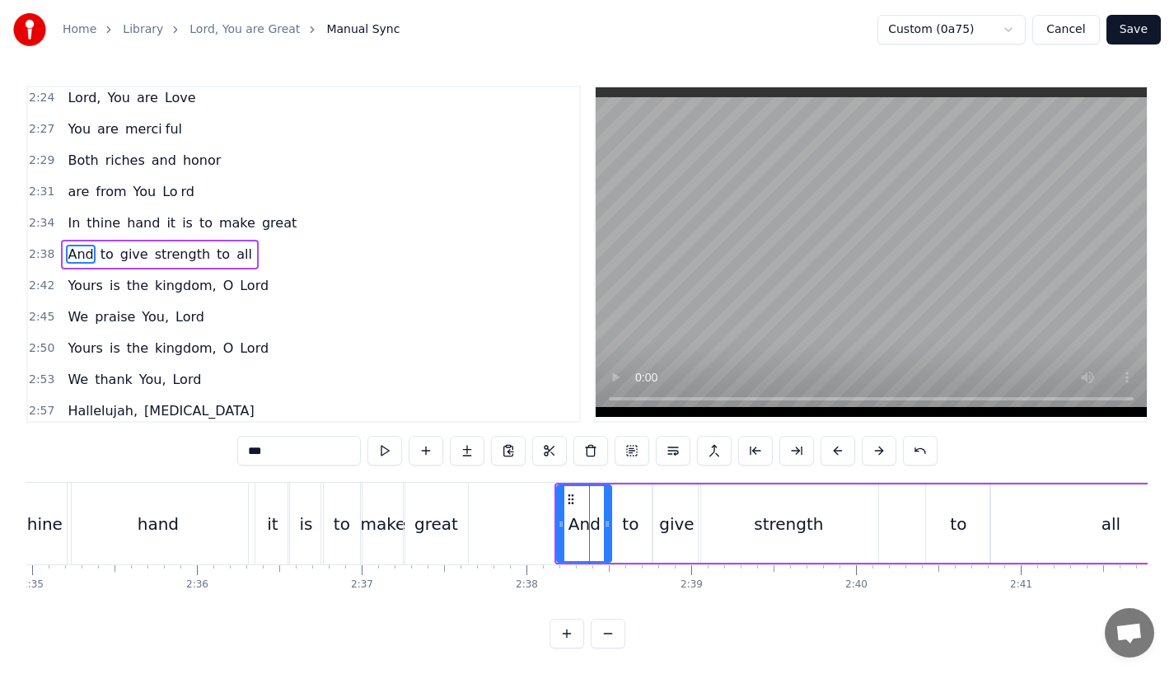
click at [836, 452] on button at bounding box center [837, 451] width 35 height 30
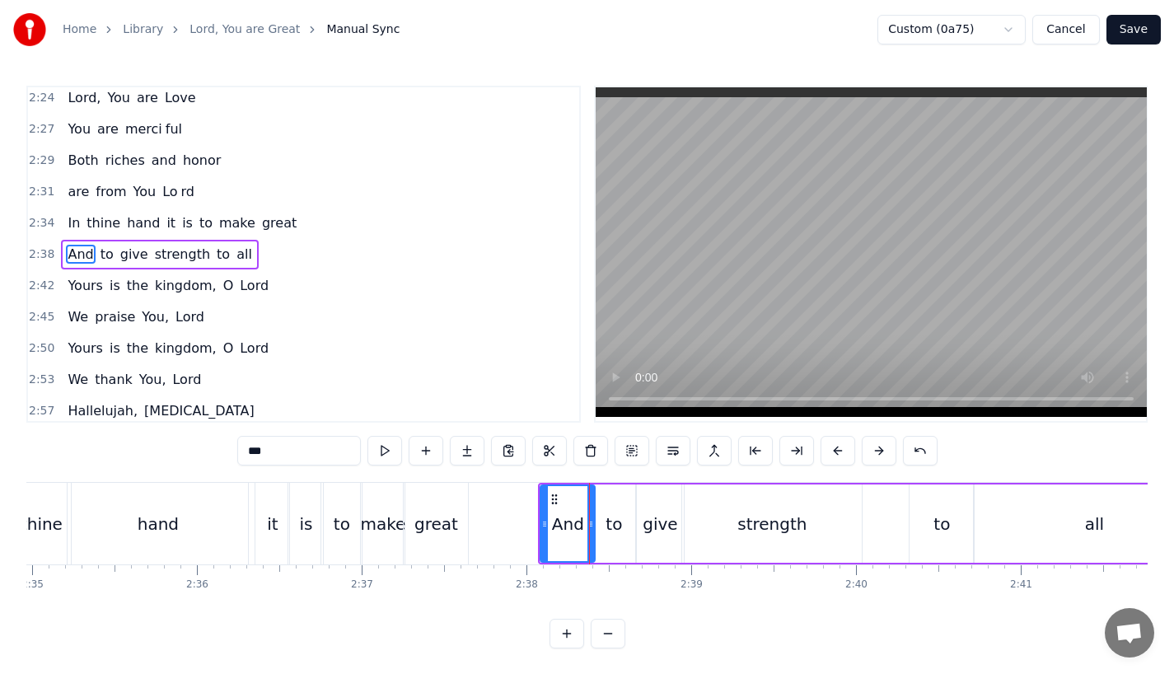
click at [836, 452] on button at bounding box center [837, 451] width 35 height 30
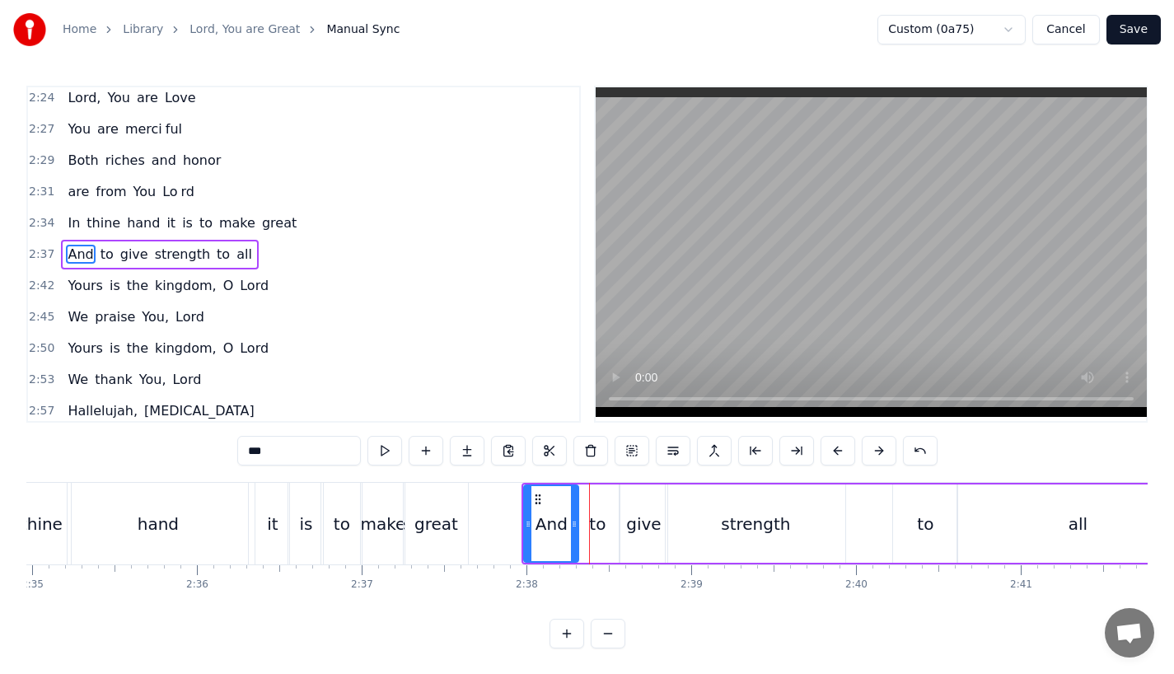
click at [836, 452] on button at bounding box center [837, 451] width 35 height 30
click at [271, 510] on div "it" at bounding box center [272, 524] width 34 height 82
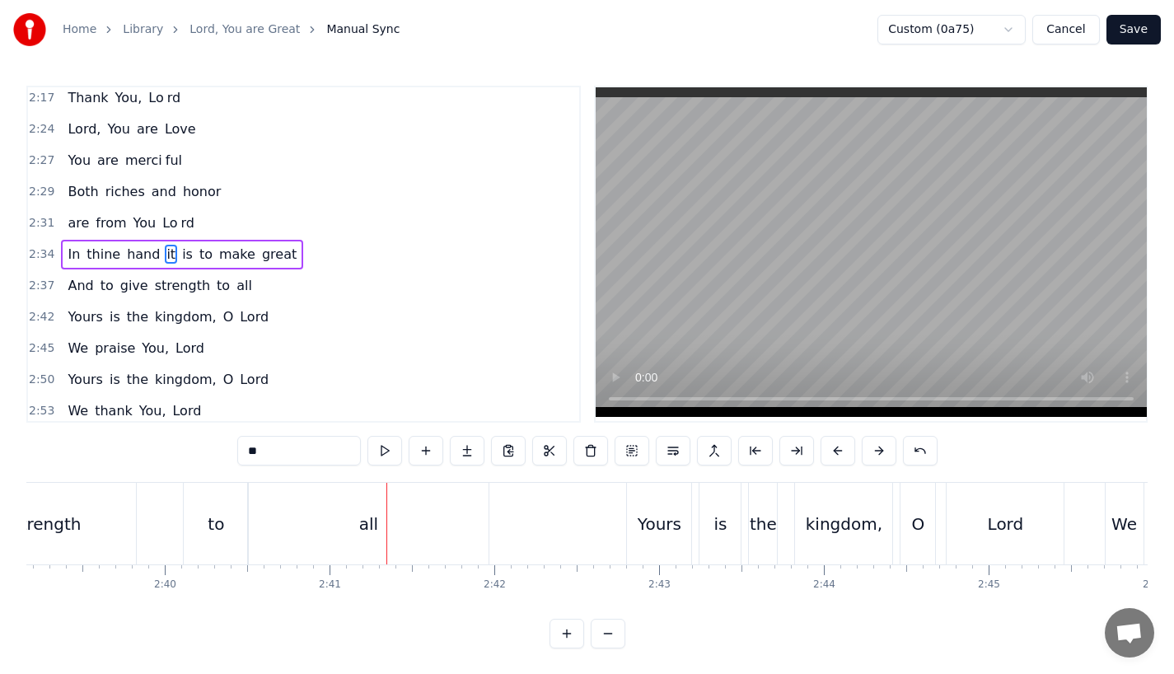
scroll to position [0, 26158]
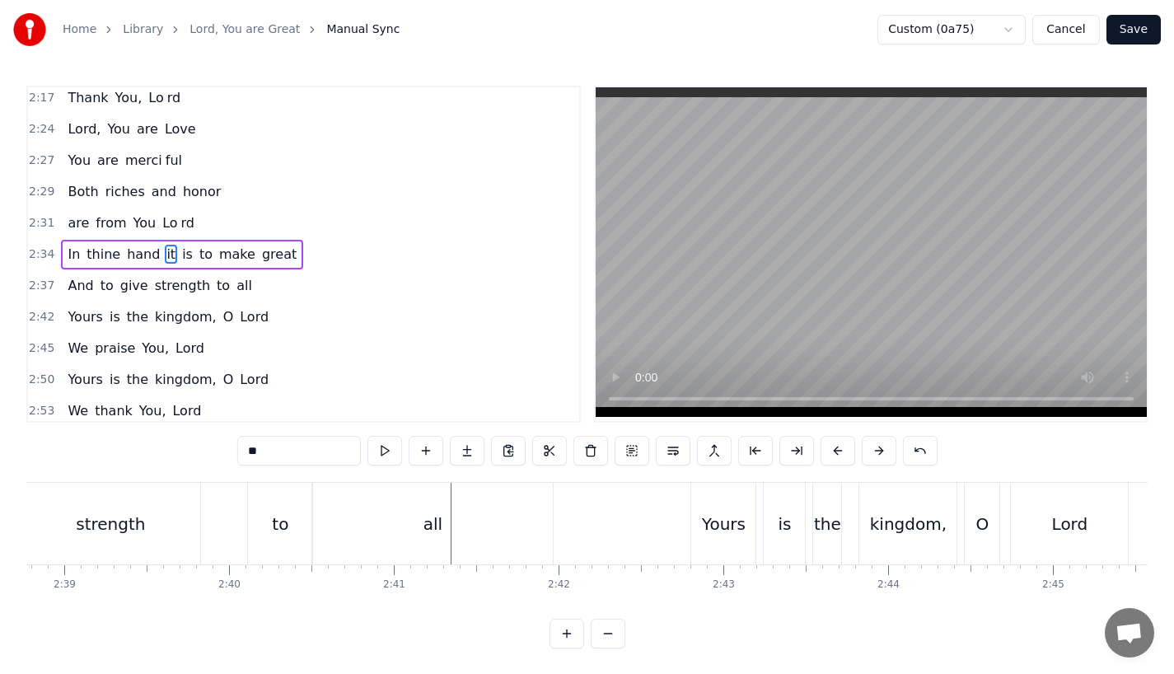
click at [460, 540] on div "all" at bounding box center [432, 524] width 241 height 82
type input "***"
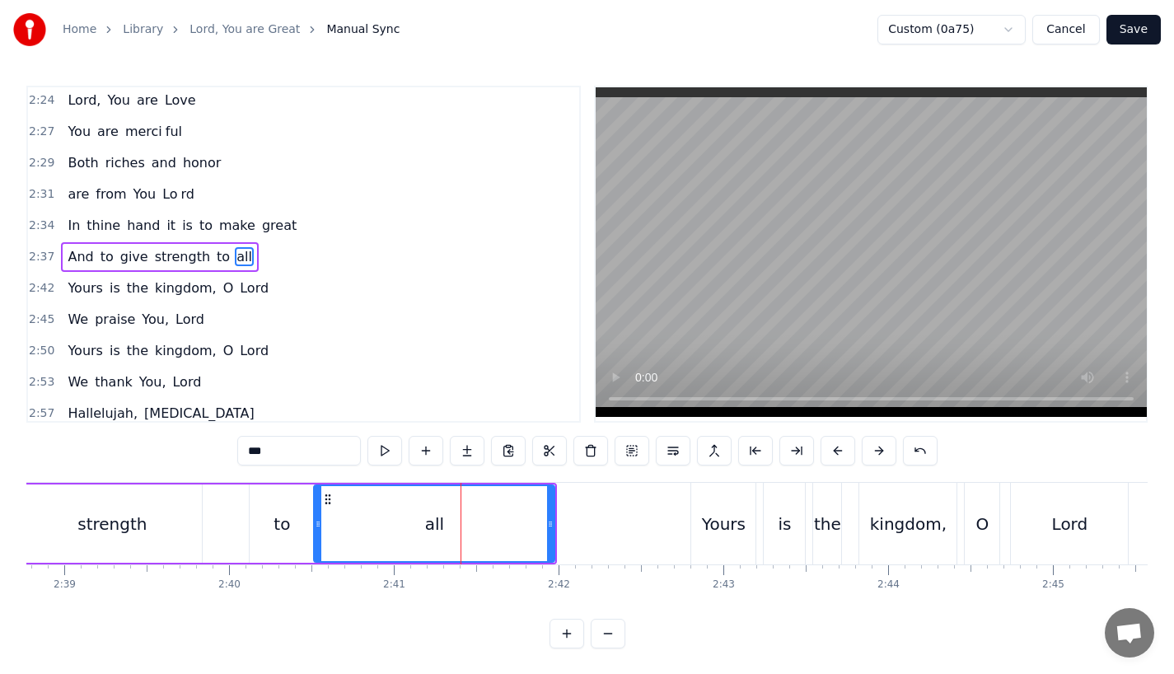
scroll to position [975, 0]
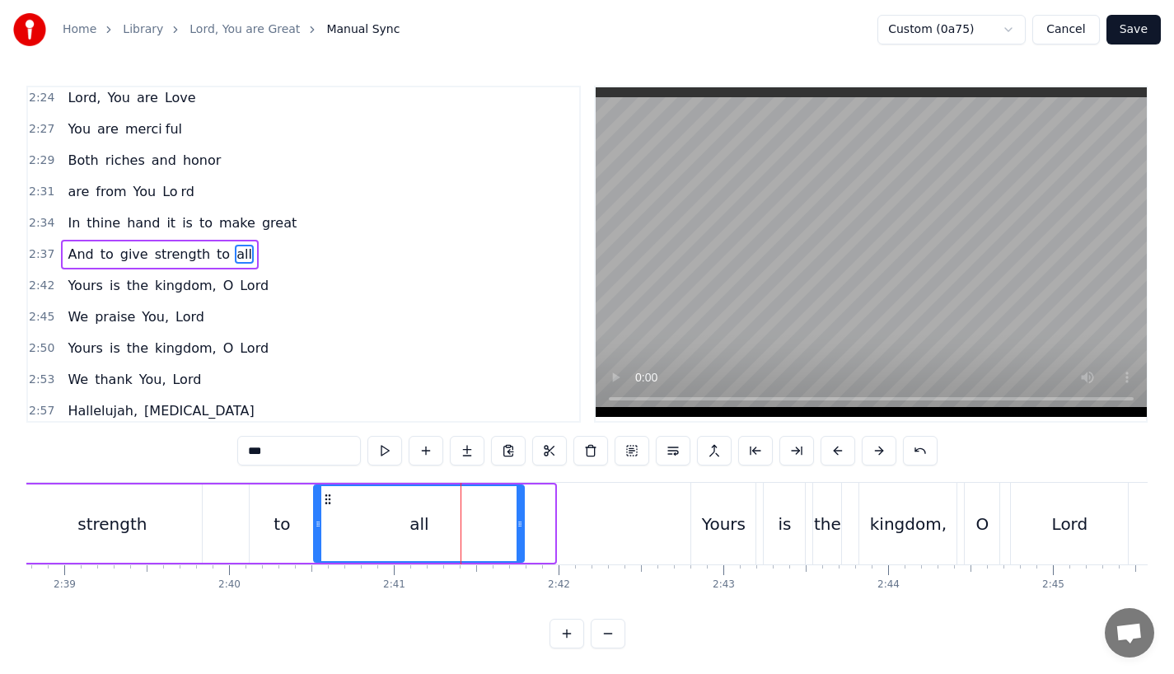
drag, startPoint x: 549, startPoint y: 522, endPoint x: 514, endPoint y: 523, distance: 35.4
click at [517, 523] on icon at bounding box center [520, 523] width 7 height 13
click at [232, 508] on div "And to give strength to all" at bounding box center [199, 524] width 643 height 82
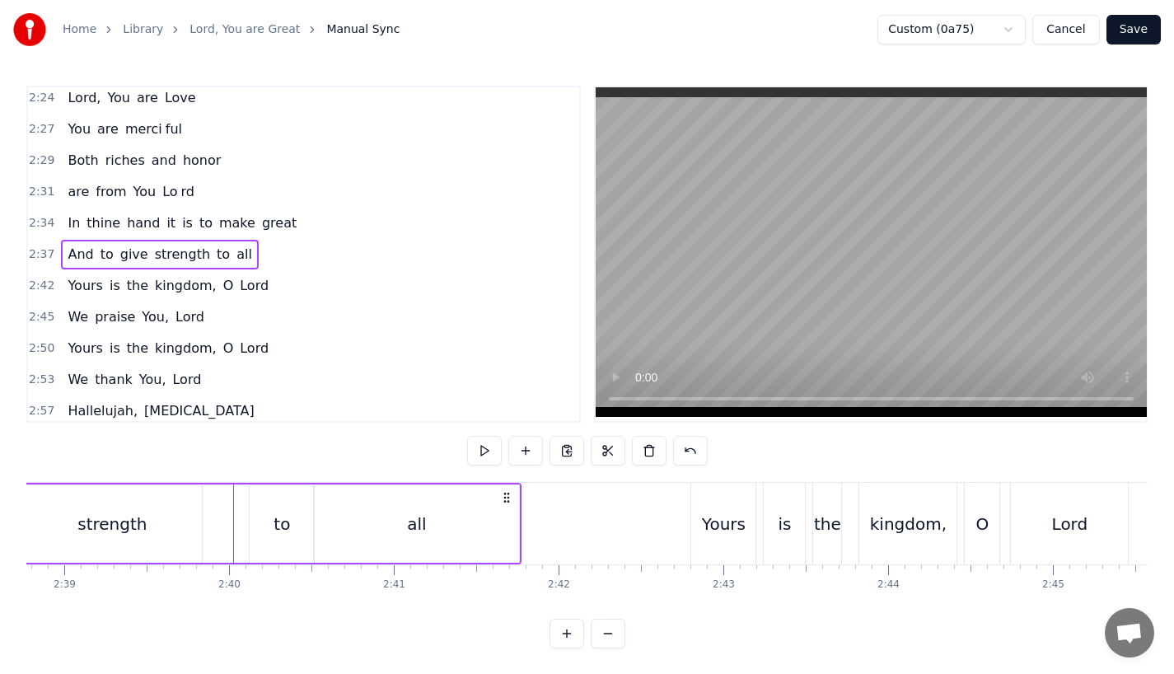
click at [280, 508] on div "to" at bounding box center [282, 523] width 64 height 78
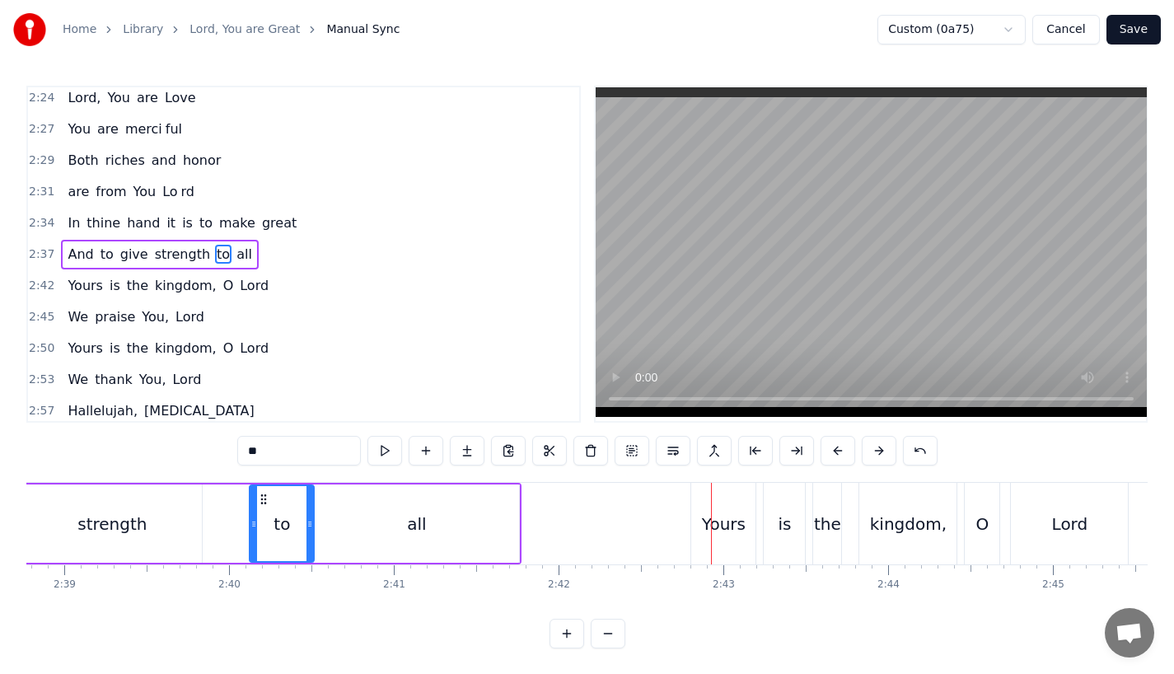
click at [460, 525] on div "all" at bounding box center [416, 523] width 205 height 78
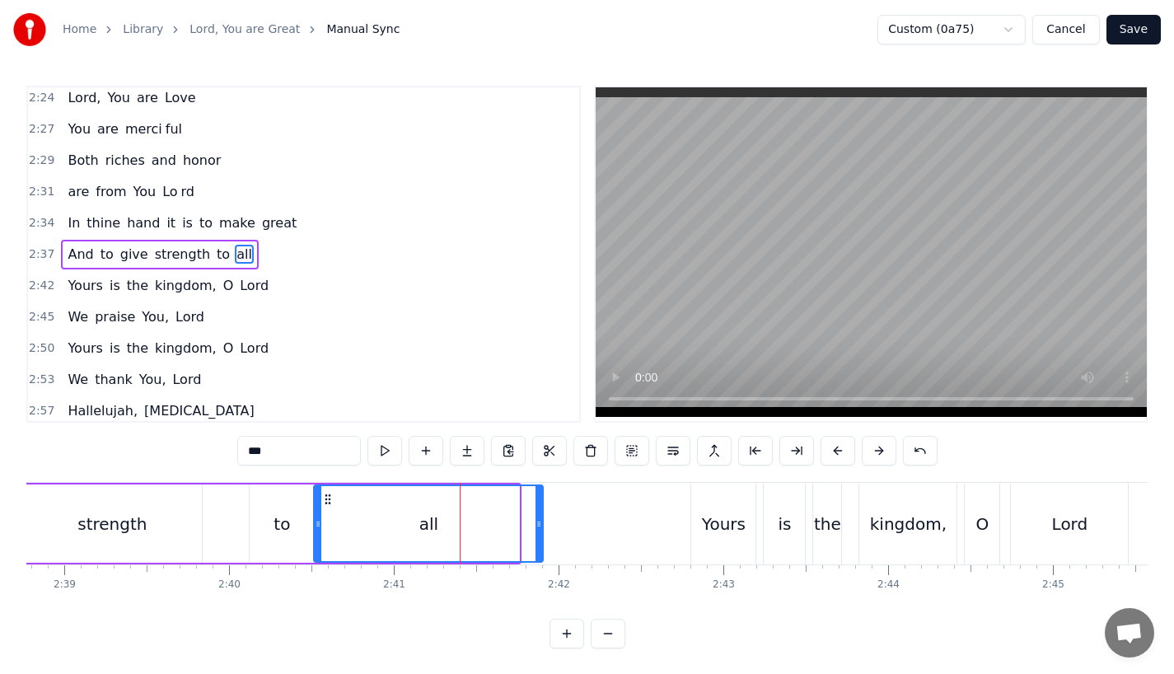
drag, startPoint x: 513, startPoint y: 527, endPoint x: 538, endPoint y: 527, distance: 24.7
click at [538, 527] on icon at bounding box center [538, 523] width 7 height 13
click at [404, 527] on div "all" at bounding box center [429, 523] width 228 height 75
click at [723, 532] on div "Yours" at bounding box center [724, 524] width 44 height 25
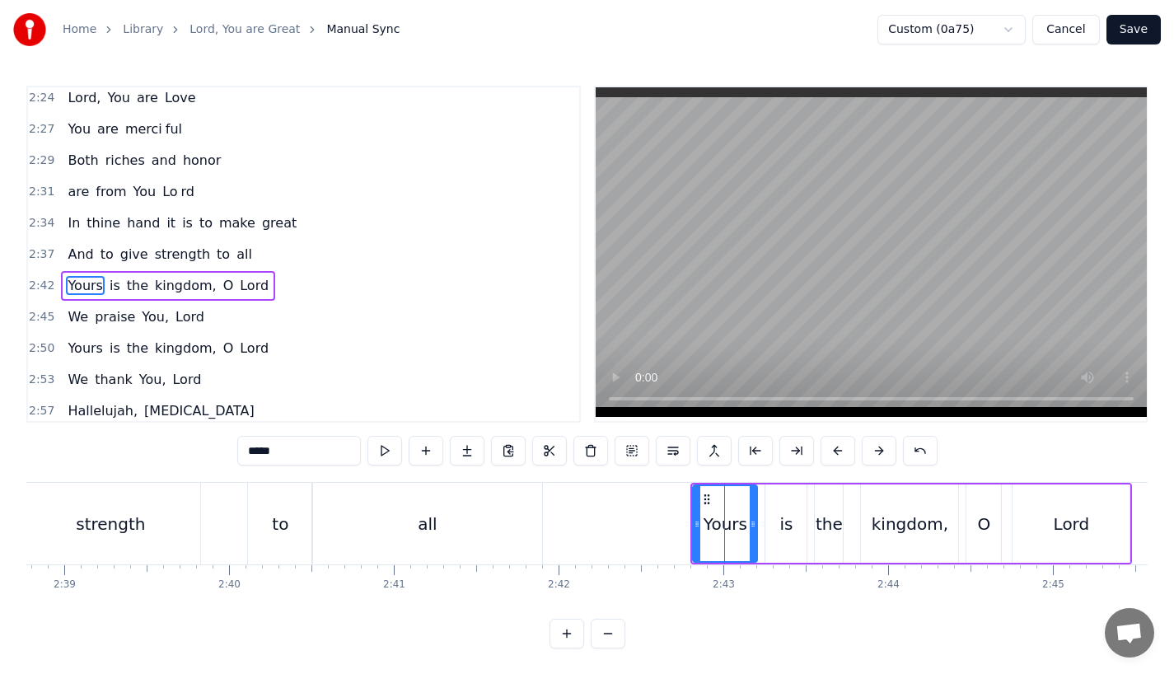
scroll to position [1007, 0]
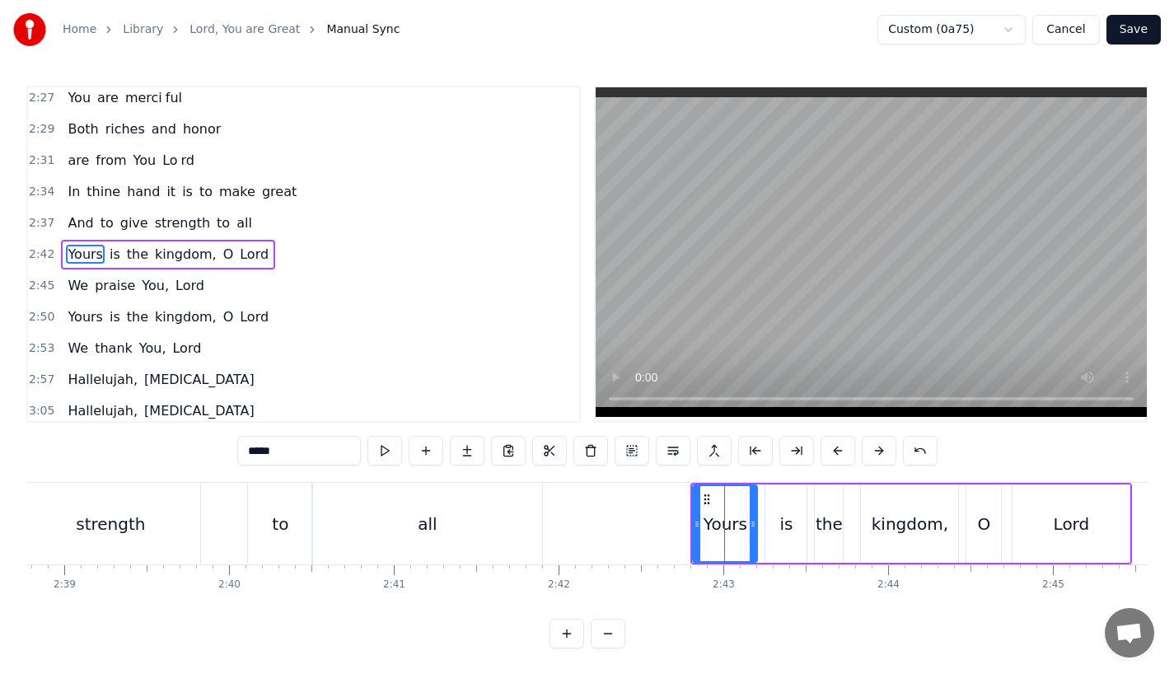
click at [791, 522] on div "is" at bounding box center [785, 524] width 13 height 25
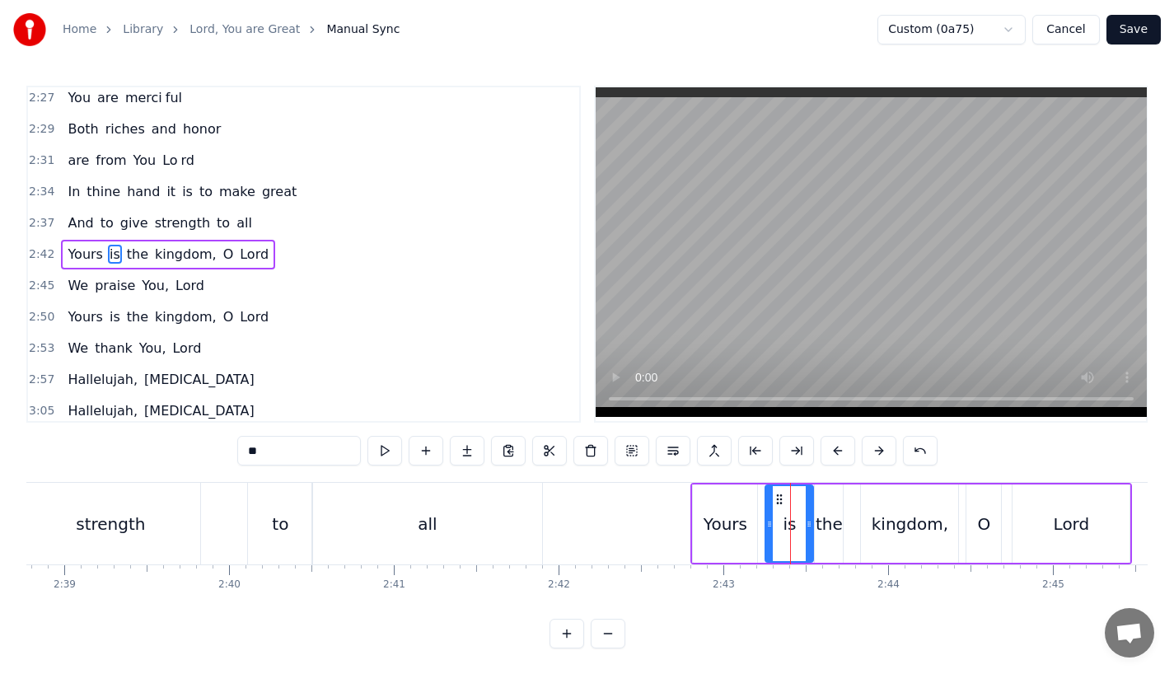
click at [807, 522] on icon at bounding box center [809, 523] width 7 height 13
click at [823, 522] on div "the" at bounding box center [829, 524] width 27 height 25
drag, startPoint x: 838, startPoint y: 522, endPoint x: 857, endPoint y: 522, distance: 18.9
click at [857, 522] on icon at bounding box center [856, 523] width 7 height 13
click at [919, 521] on div "kingdom," at bounding box center [910, 524] width 77 height 25
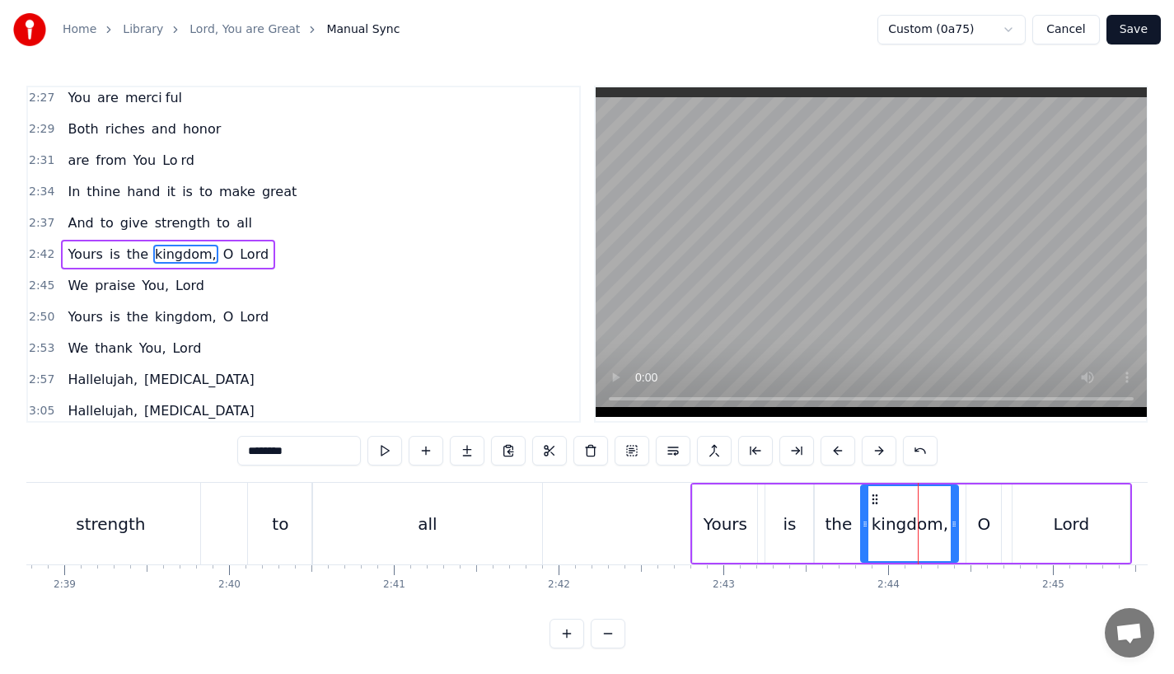
click at [957, 518] on icon at bounding box center [954, 523] width 7 height 13
click at [961, 518] on icon at bounding box center [958, 523] width 7 height 13
click at [988, 518] on div "O" at bounding box center [984, 524] width 13 height 25
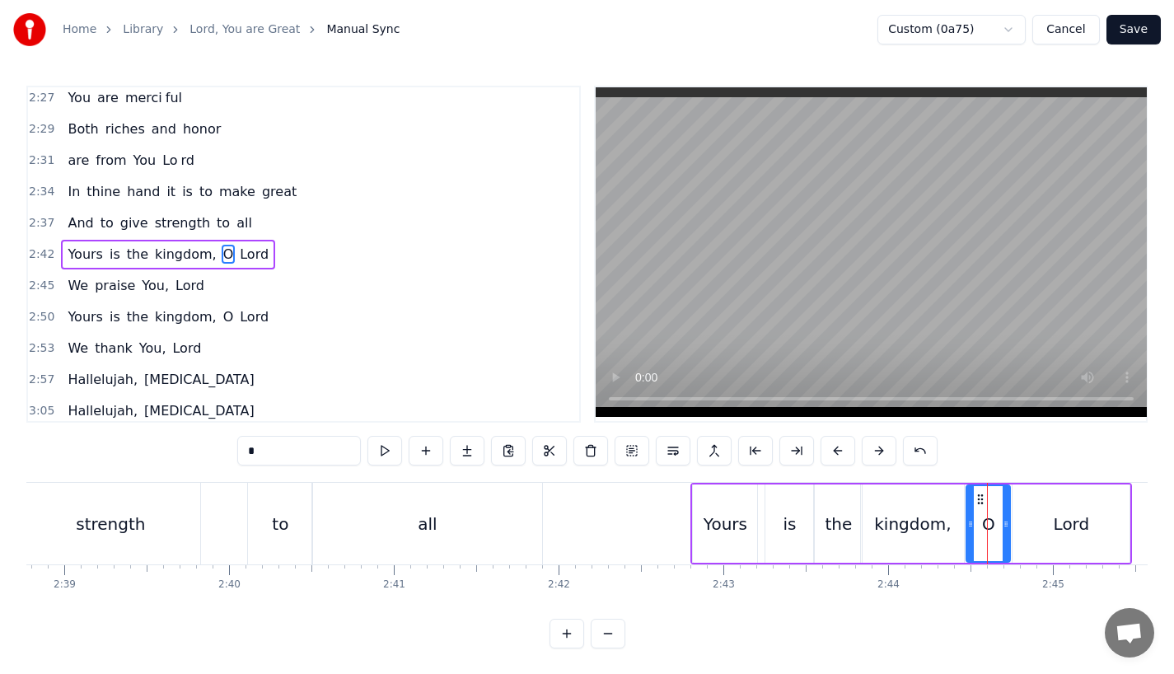
drag, startPoint x: 995, startPoint y: 518, endPoint x: 1007, endPoint y: 517, distance: 12.4
click at [1007, 517] on icon at bounding box center [1006, 523] width 7 height 13
click at [732, 508] on div "Yours" at bounding box center [725, 523] width 64 height 78
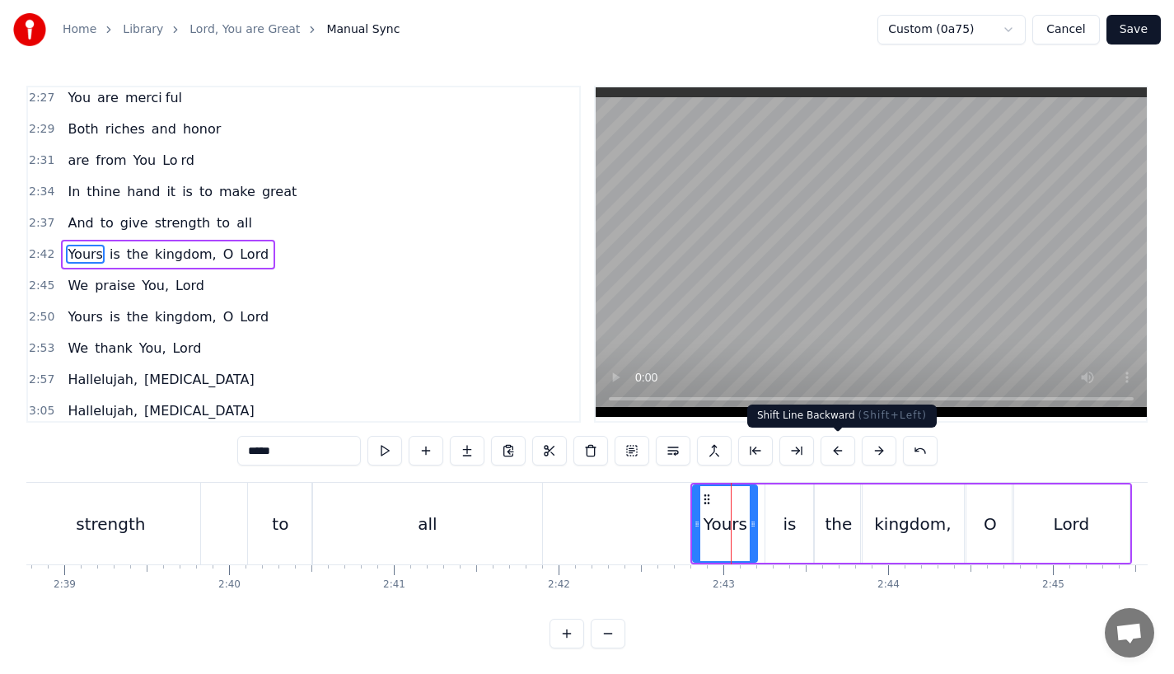
click at [834, 452] on button at bounding box center [837, 451] width 35 height 30
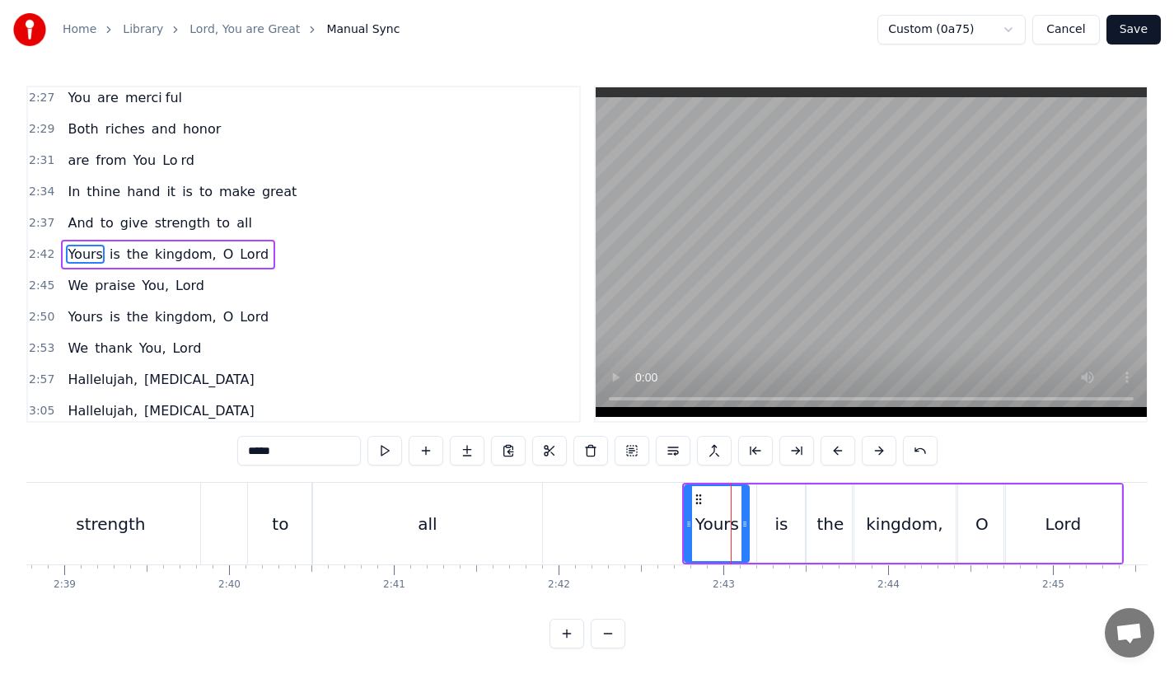
click at [834, 452] on button at bounding box center [837, 451] width 35 height 30
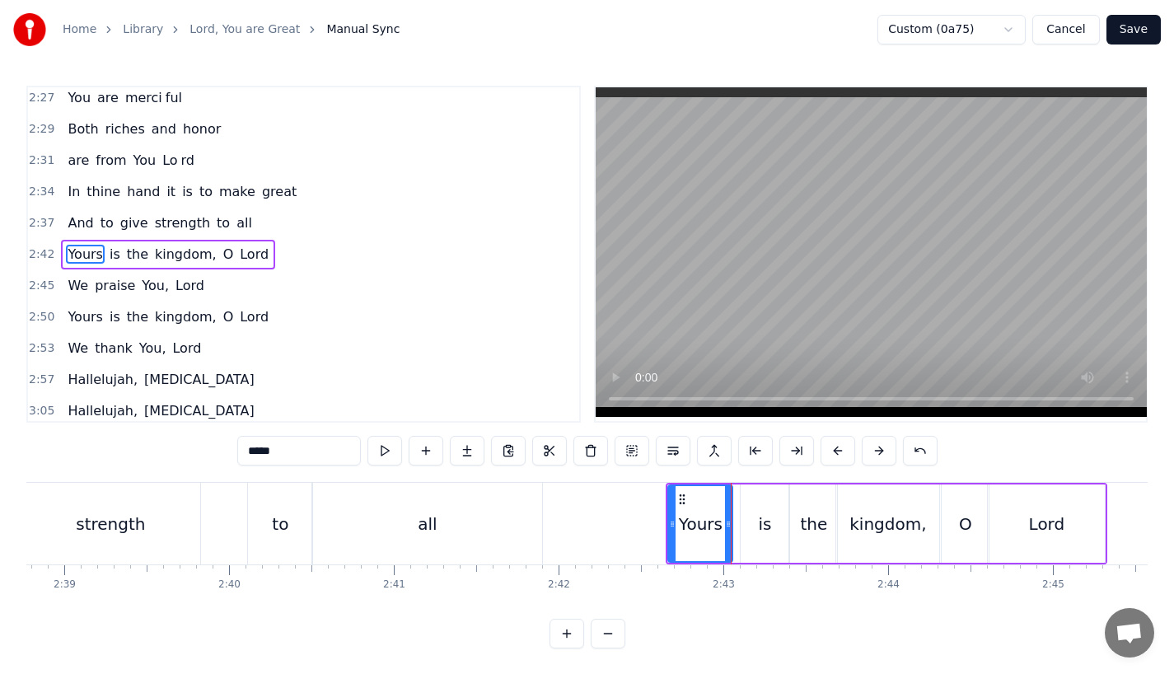
click at [834, 452] on button at bounding box center [837, 451] width 35 height 30
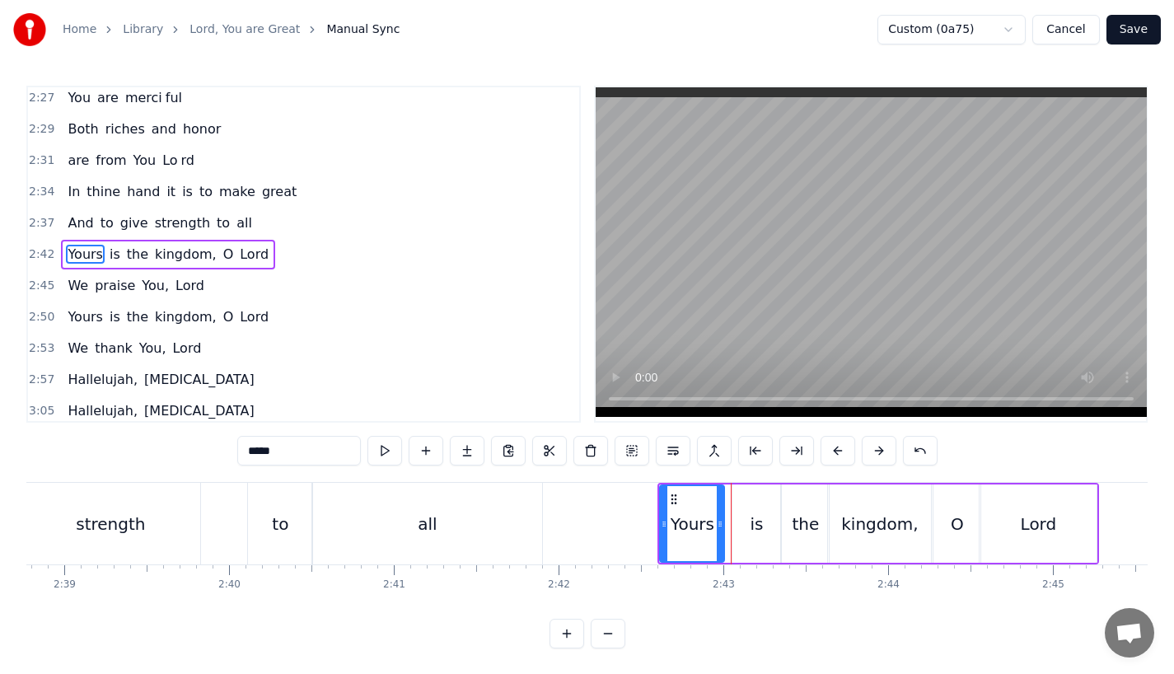
click at [834, 452] on button at bounding box center [837, 451] width 35 height 30
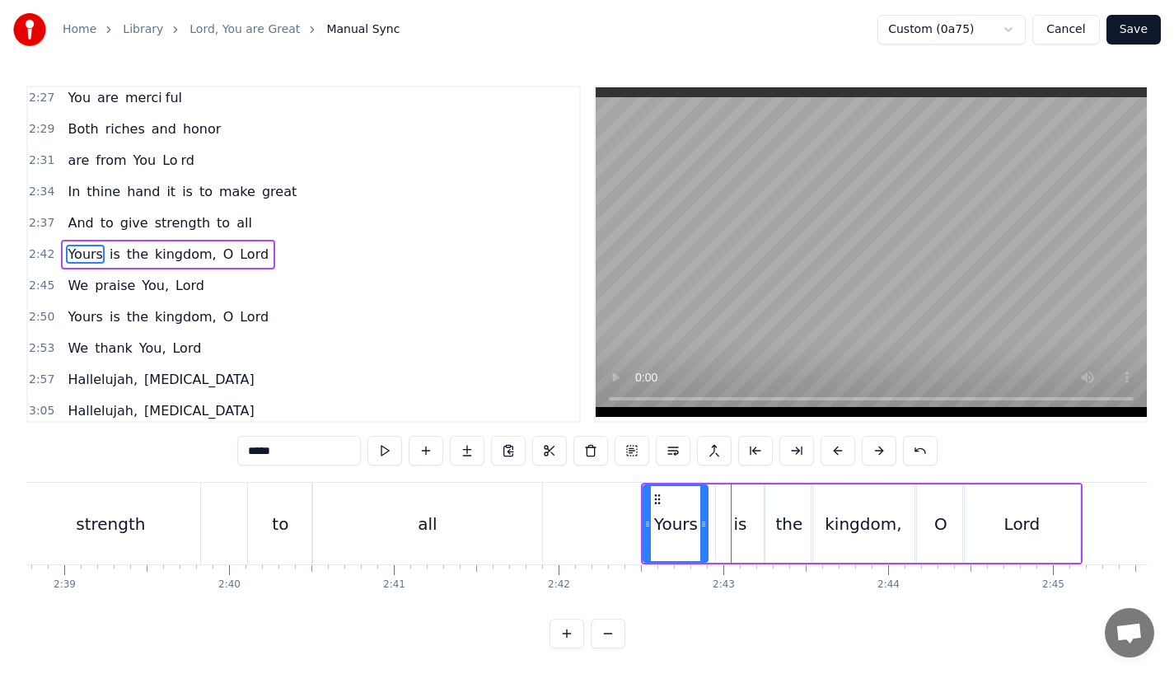
click at [834, 452] on button at bounding box center [837, 451] width 35 height 30
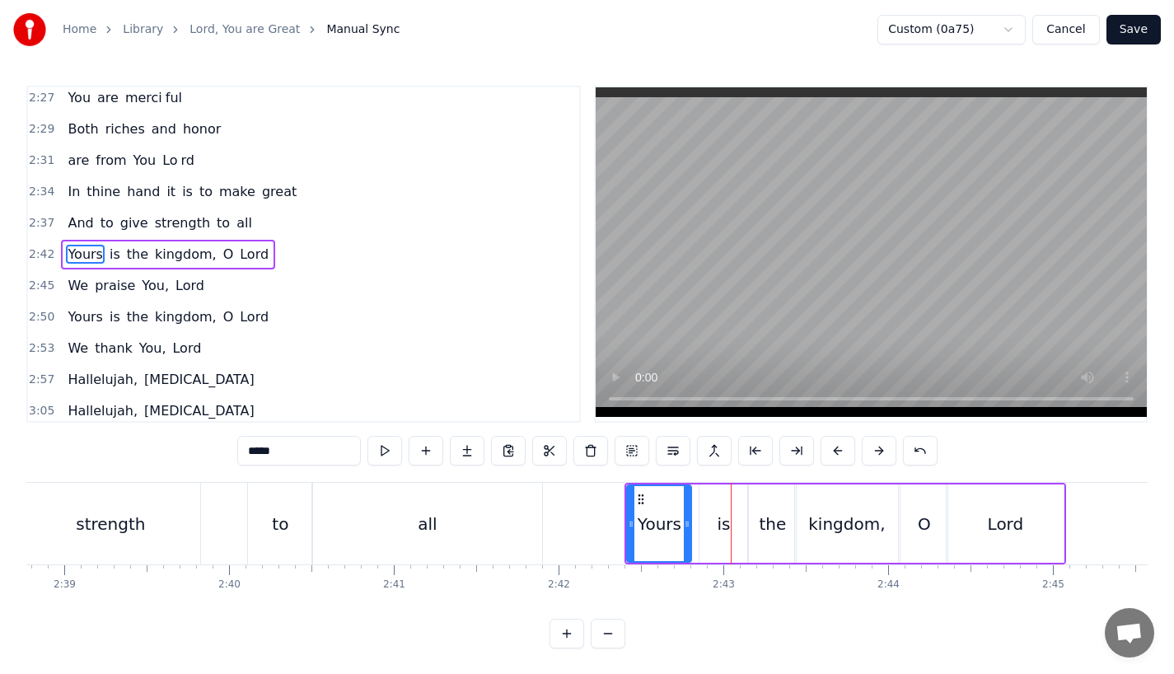
click at [474, 515] on div "all" at bounding box center [427, 524] width 230 height 82
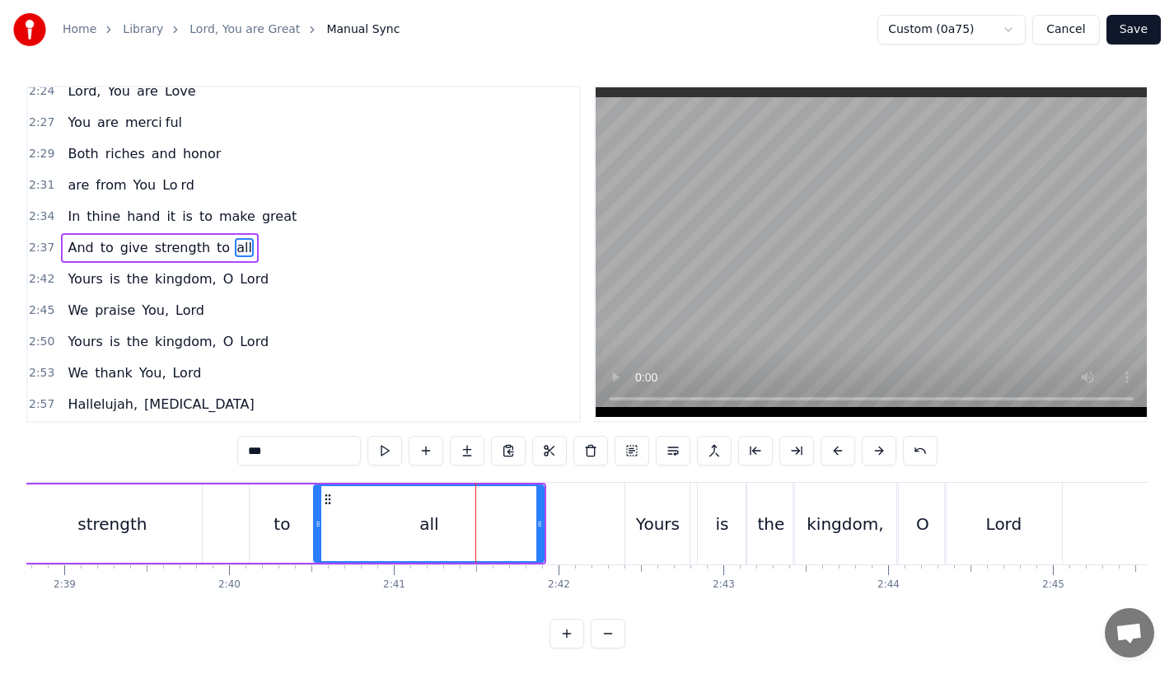
scroll to position [975, 0]
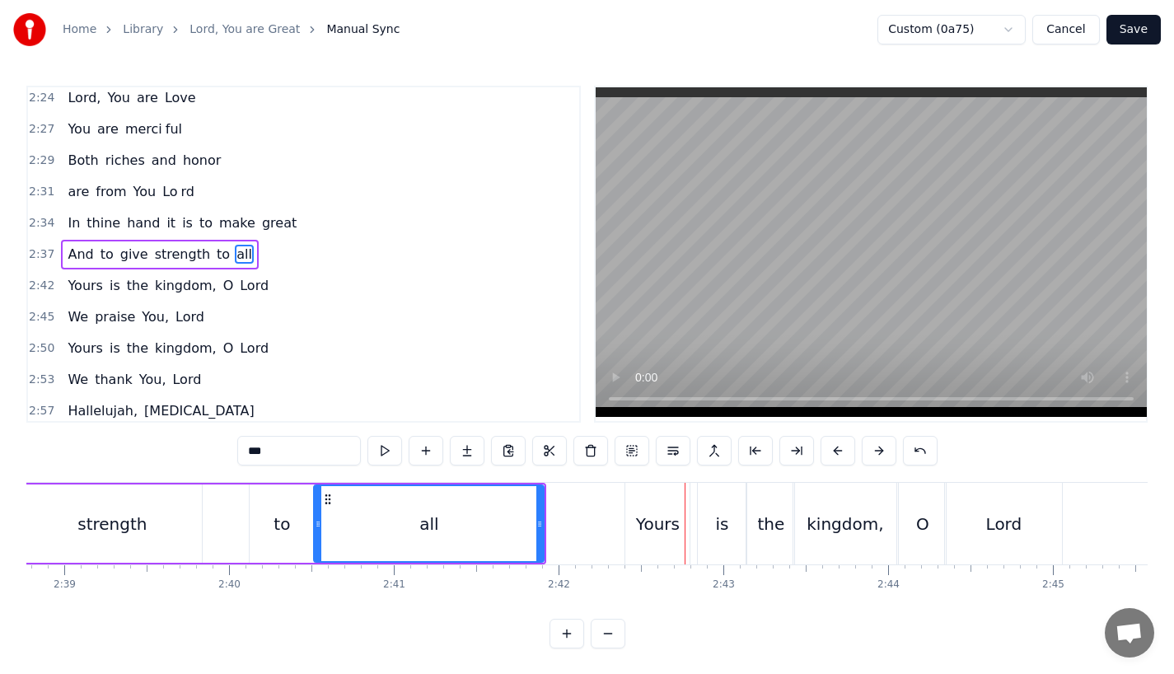
click at [484, 500] on div "all" at bounding box center [429, 523] width 228 height 75
click at [717, 526] on div "is" at bounding box center [721, 524] width 13 height 25
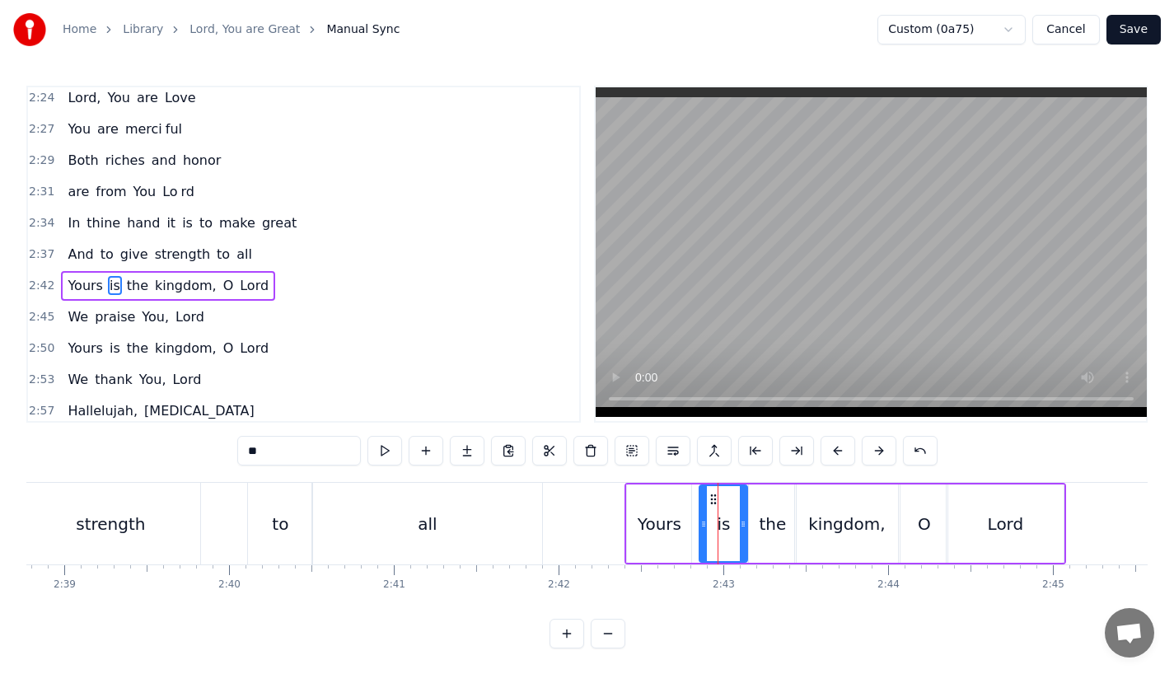
scroll to position [1007, 0]
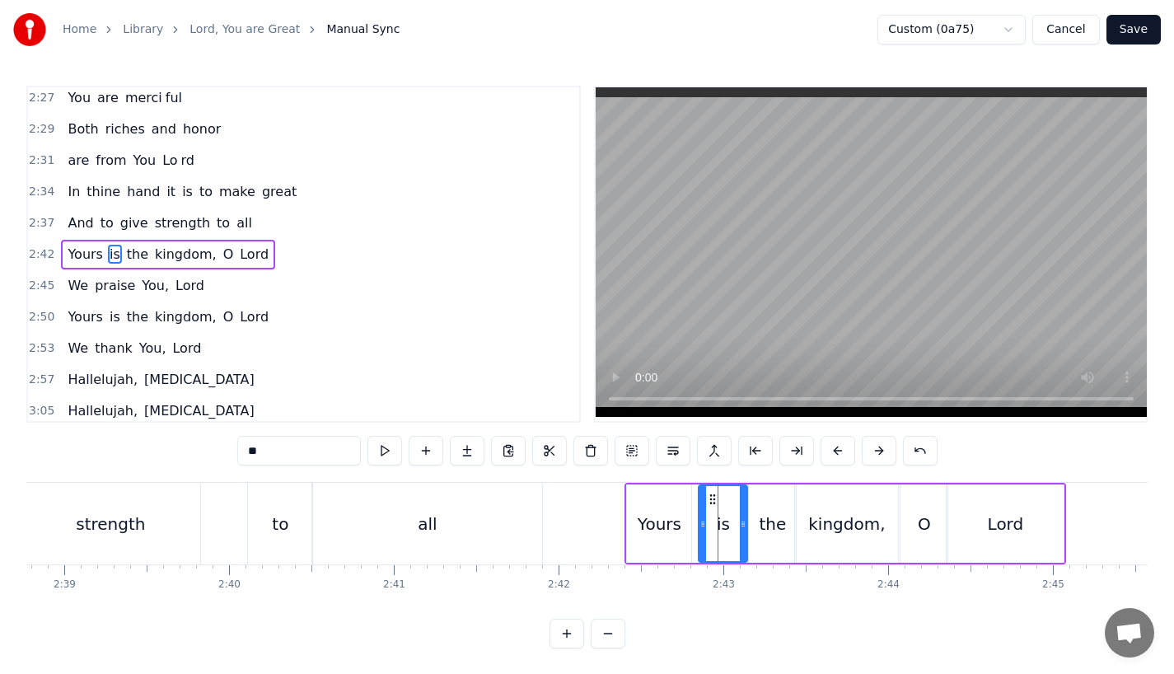
click at [699, 528] on icon at bounding box center [702, 523] width 7 height 13
click at [421, 521] on div "all" at bounding box center [427, 524] width 19 height 25
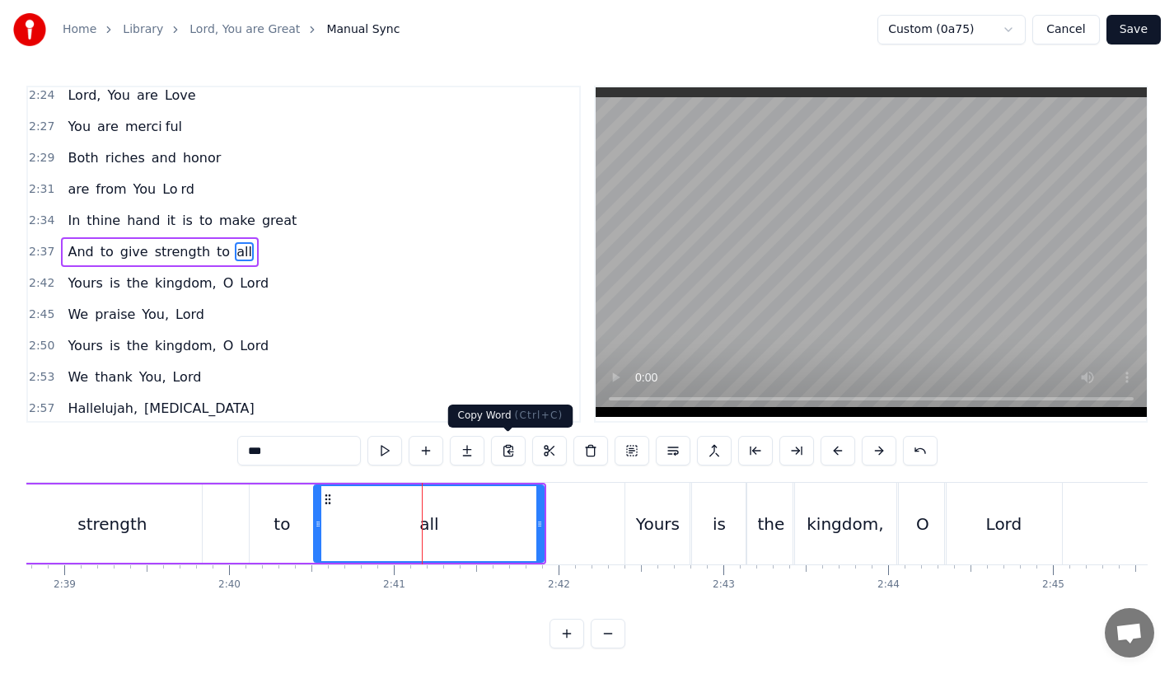
scroll to position [975, 0]
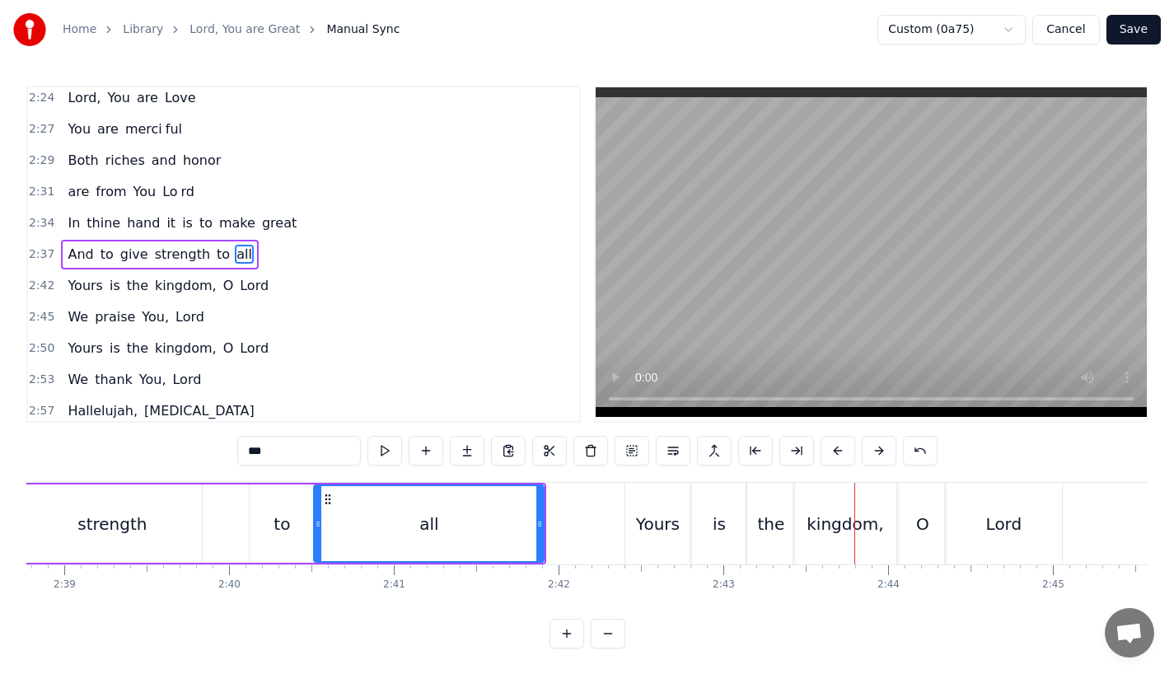
click at [773, 558] on div "the" at bounding box center [770, 524] width 47 height 82
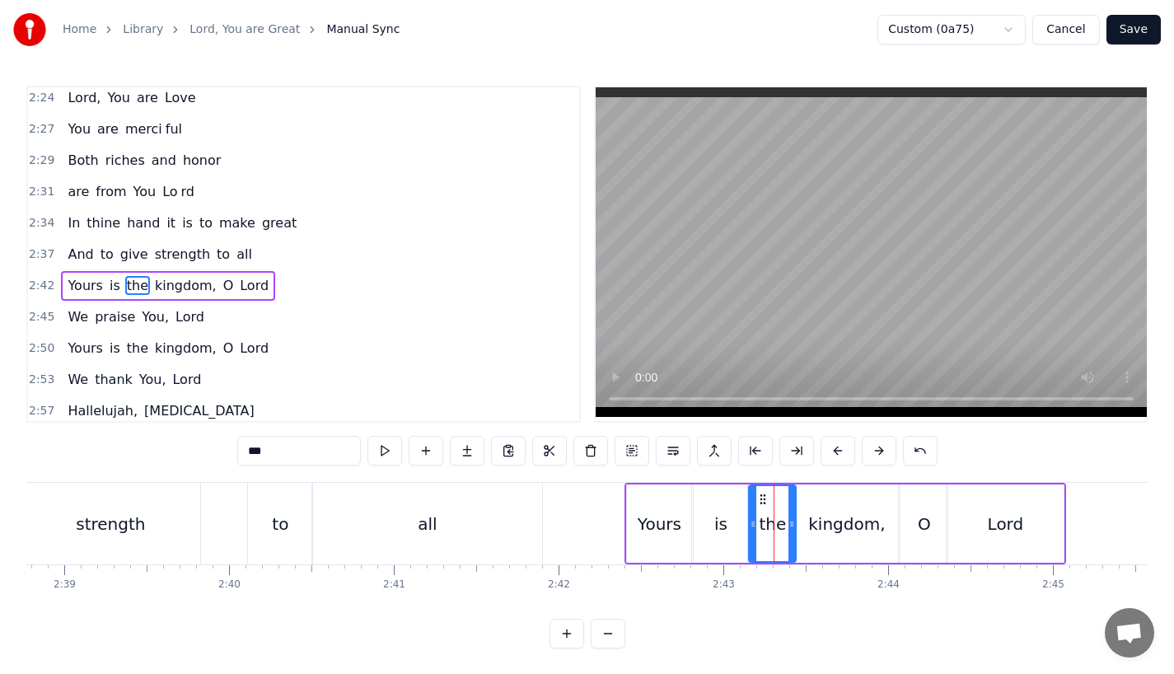
scroll to position [1007, 0]
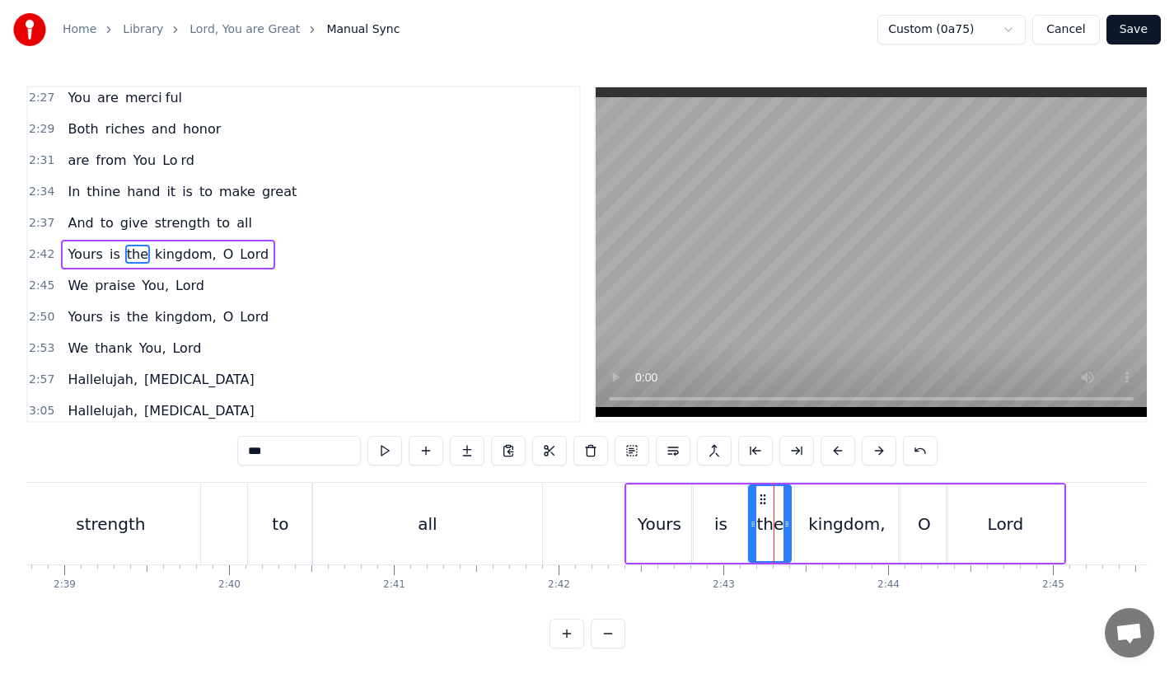
click at [785, 525] on icon at bounding box center [786, 523] width 7 height 13
click at [825, 526] on div "kingdom," at bounding box center [846, 524] width 77 height 25
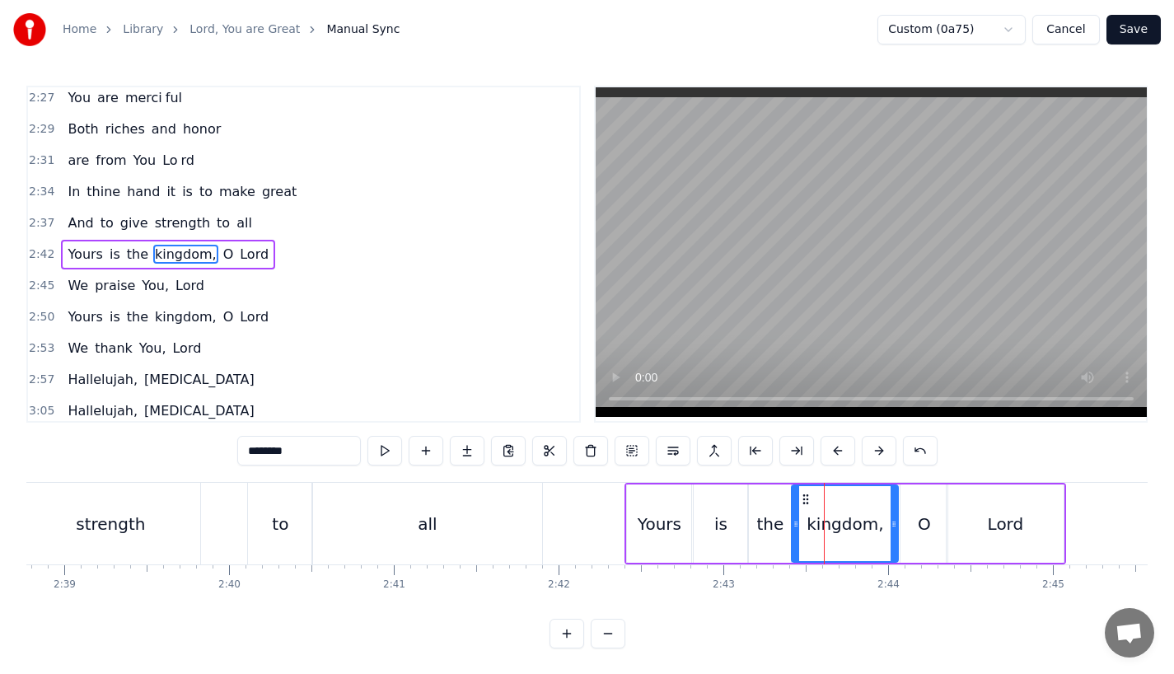
click at [793, 526] on icon at bounding box center [795, 523] width 7 height 13
click at [540, 519] on div "all" at bounding box center [427, 524] width 230 height 82
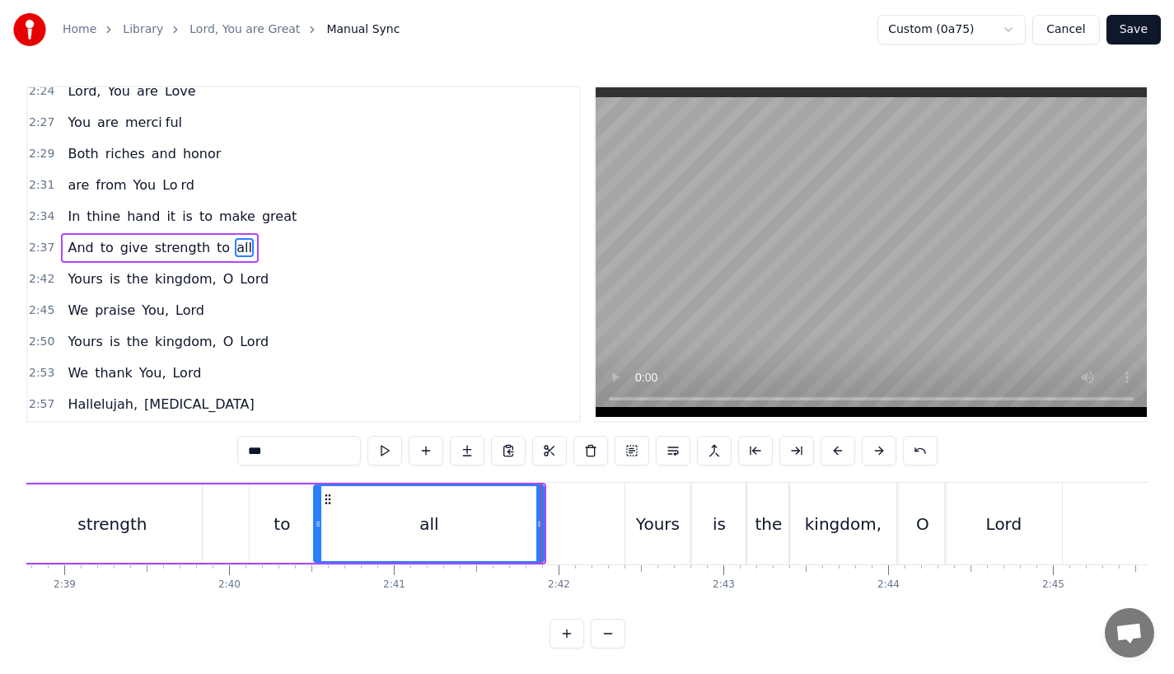
scroll to position [975, 0]
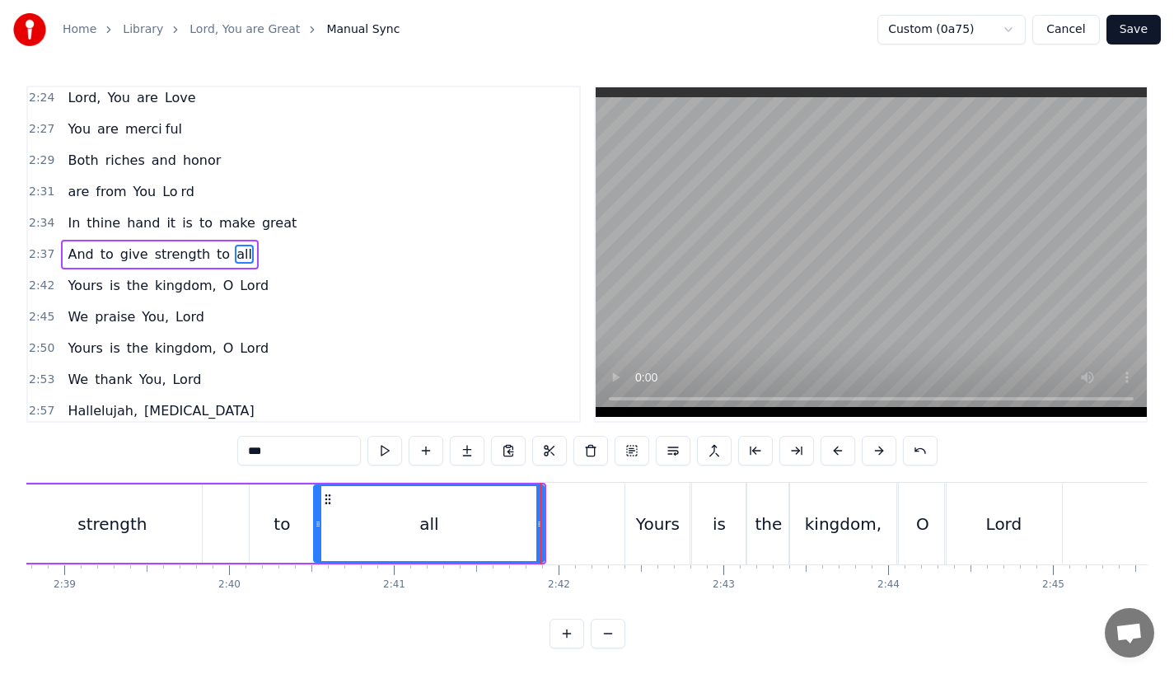
click at [494, 503] on div "all" at bounding box center [429, 523] width 228 height 75
click at [503, 493] on div "all" at bounding box center [429, 523] width 228 height 75
click at [482, 528] on div "all" at bounding box center [429, 523] width 228 height 75
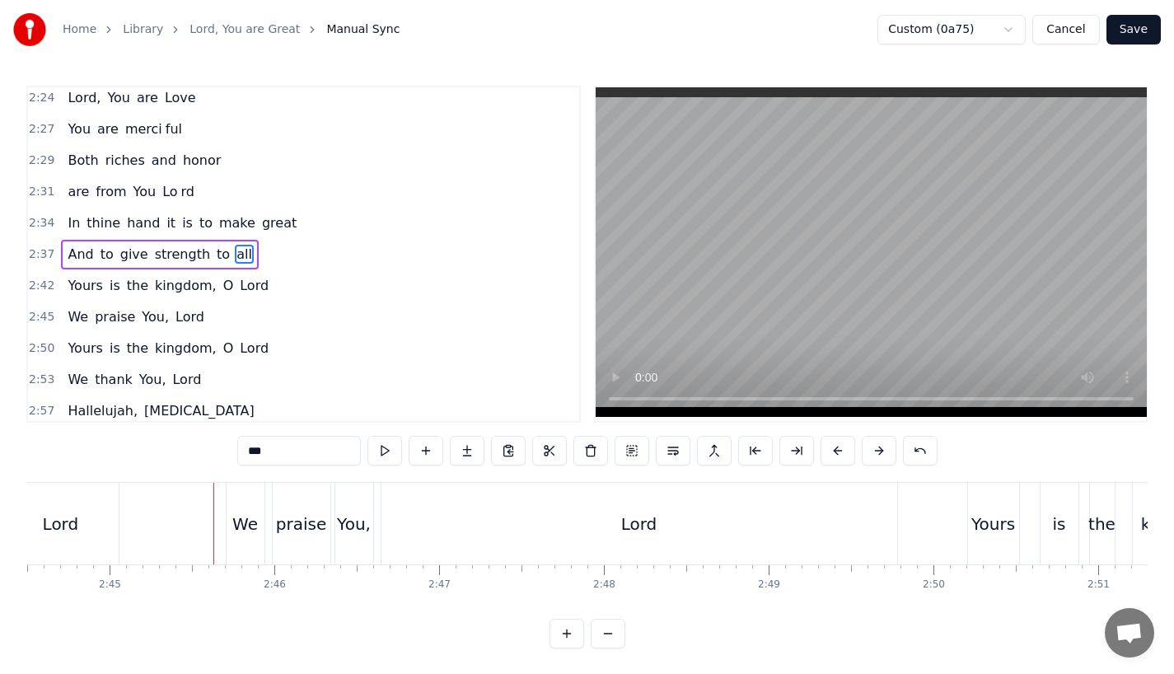
scroll to position [0, 27129]
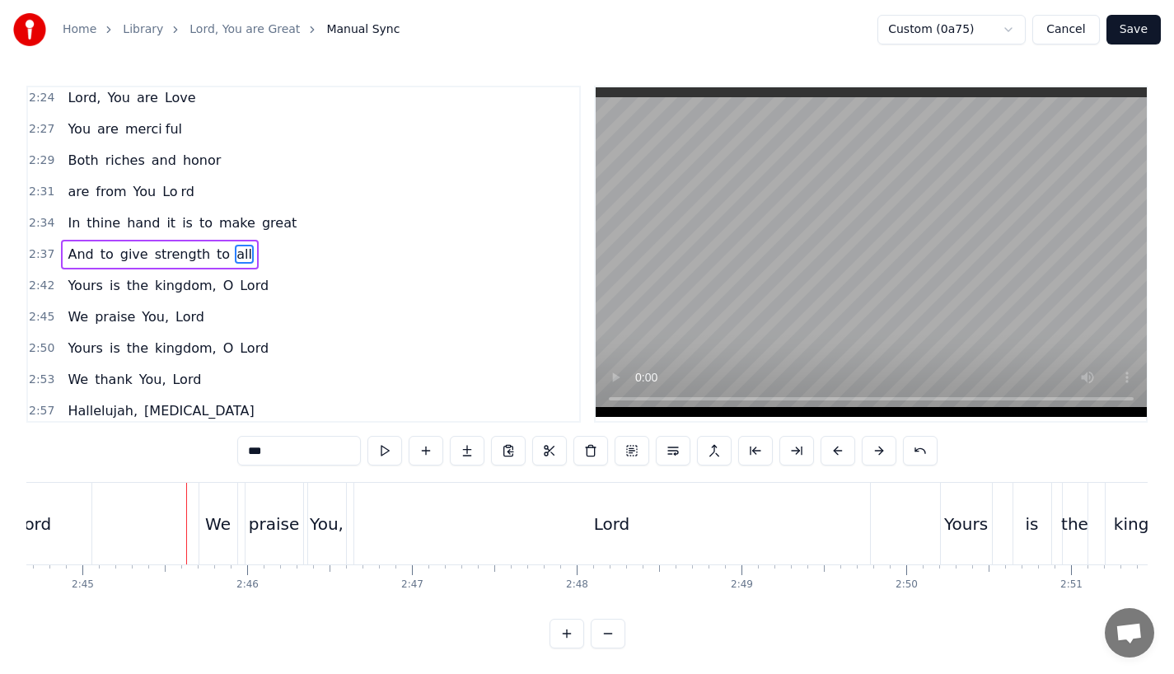
click at [205, 534] on div "We" at bounding box center [218, 524] width 26 height 25
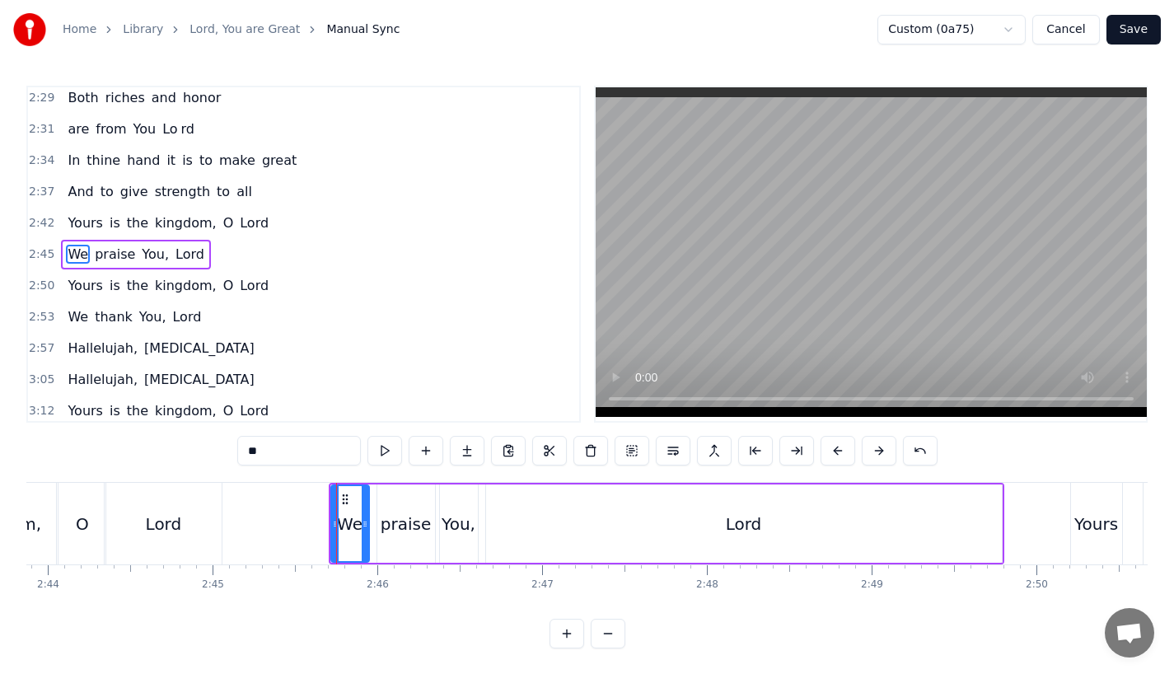
scroll to position [0, 26952]
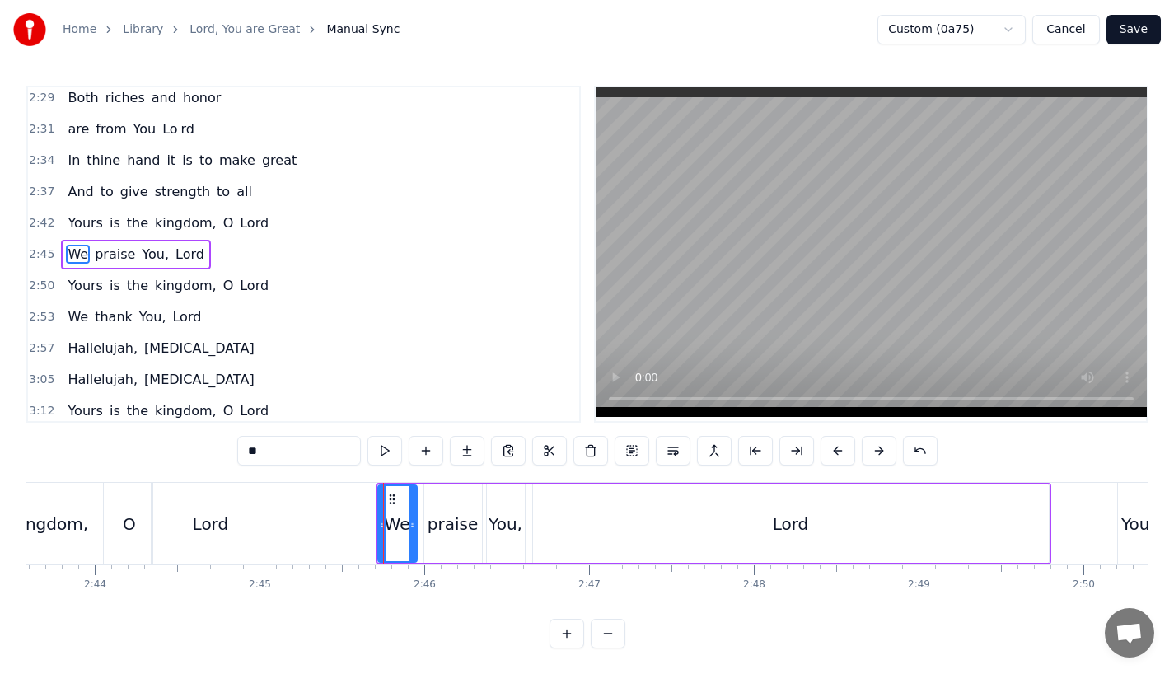
click at [416, 529] on icon at bounding box center [412, 523] width 7 height 13
click at [451, 529] on div "praise" at bounding box center [453, 524] width 50 height 25
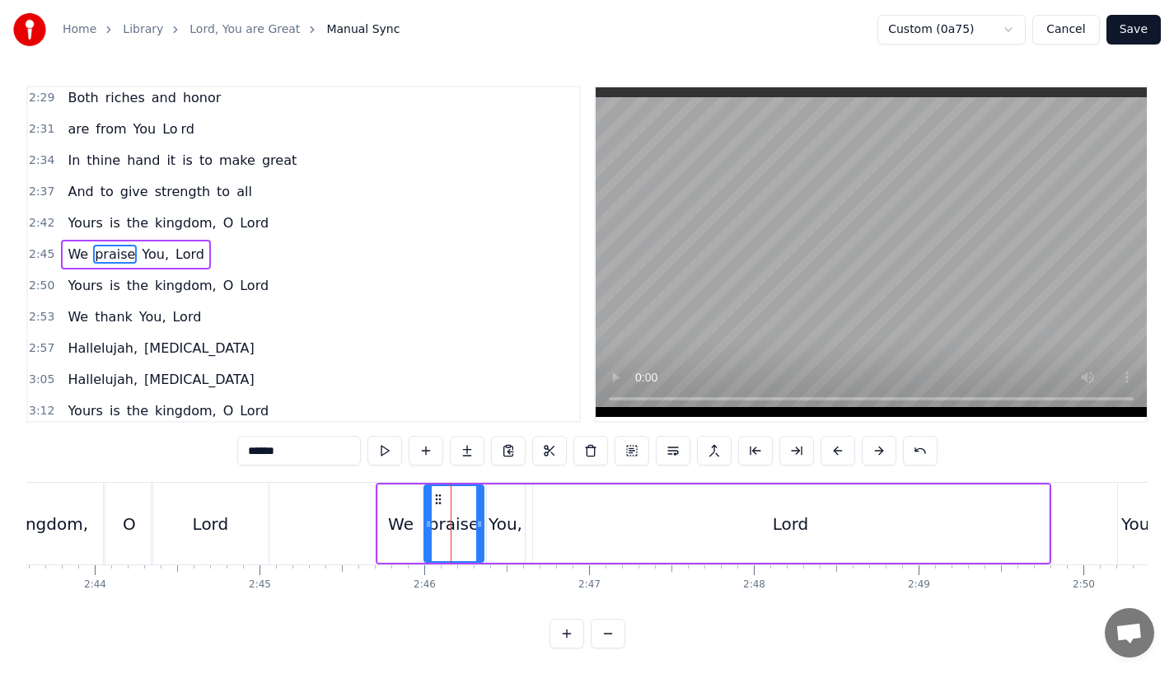
click at [483, 526] on icon at bounding box center [479, 523] width 7 height 13
click at [505, 526] on div "You," at bounding box center [506, 524] width 34 height 25
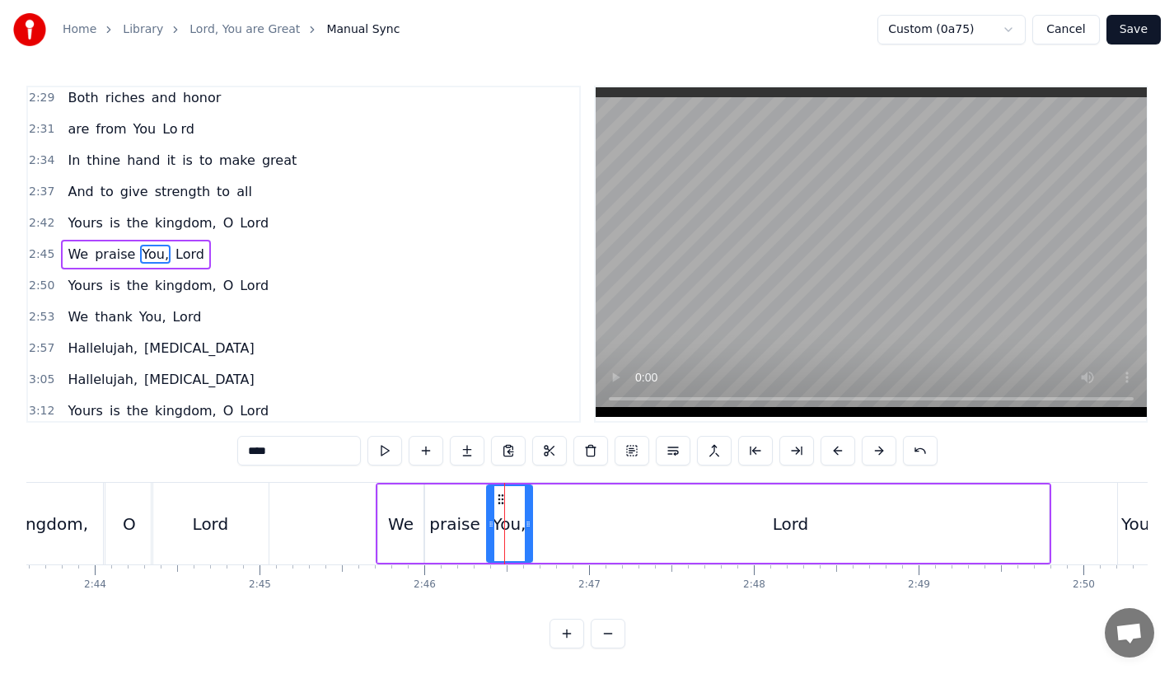
drag, startPoint x: 519, startPoint y: 525, endPoint x: 528, endPoint y: 525, distance: 9.1
click at [528, 525] on icon at bounding box center [528, 523] width 7 height 13
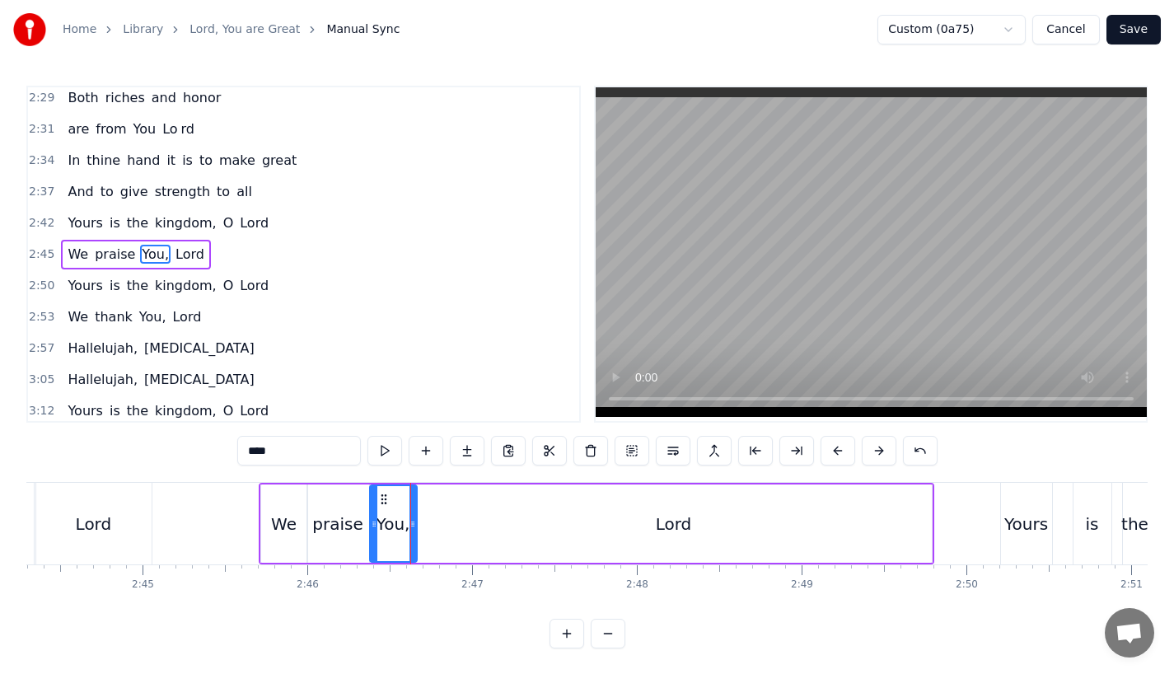
scroll to position [0, 27073]
click at [647, 524] on div "Lord" at bounding box center [670, 523] width 516 height 78
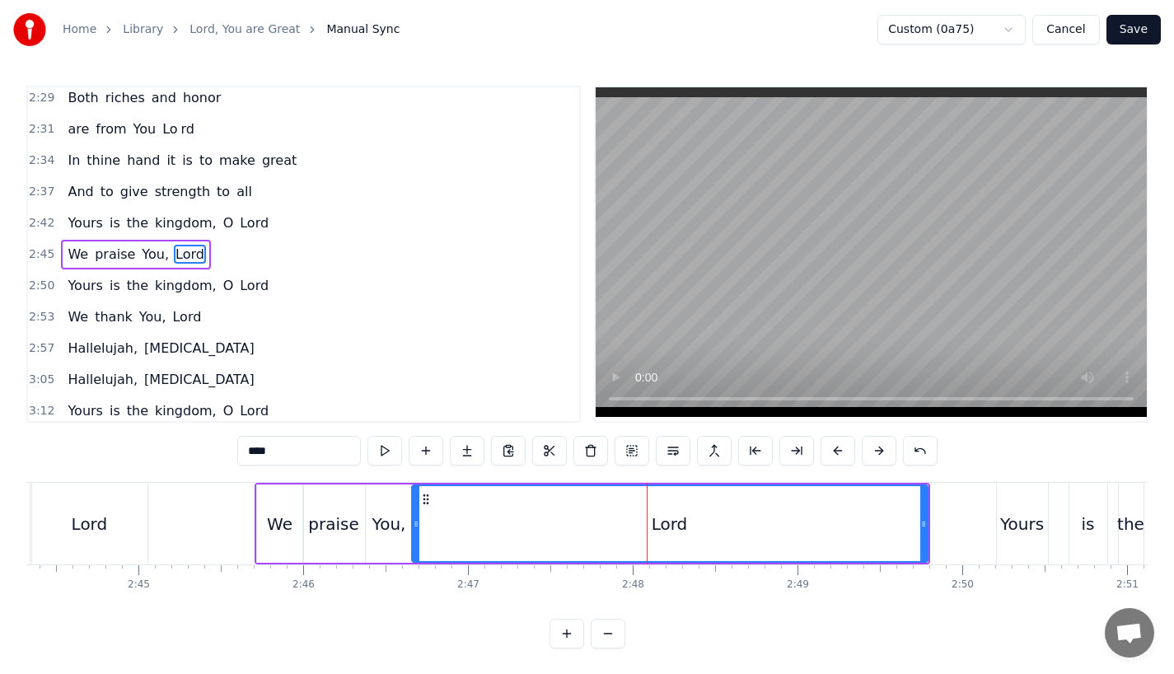
click at [926, 524] on div "Lord" at bounding box center [669, 523] width 517 height 78
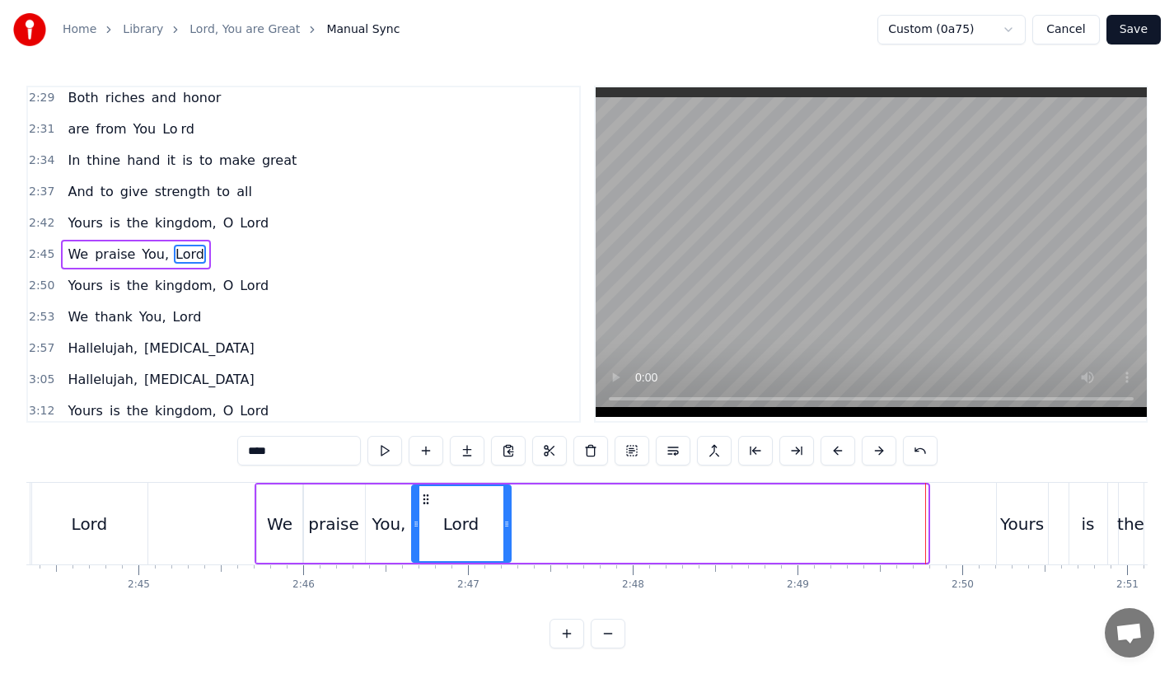
drag, startPoint x: 920, startPoint y: 529, endPoint x: 495, endPoint y: 532, distance: 425.1
click at [503, 532] on div at bounding box center [506, 523] width 7 height 75
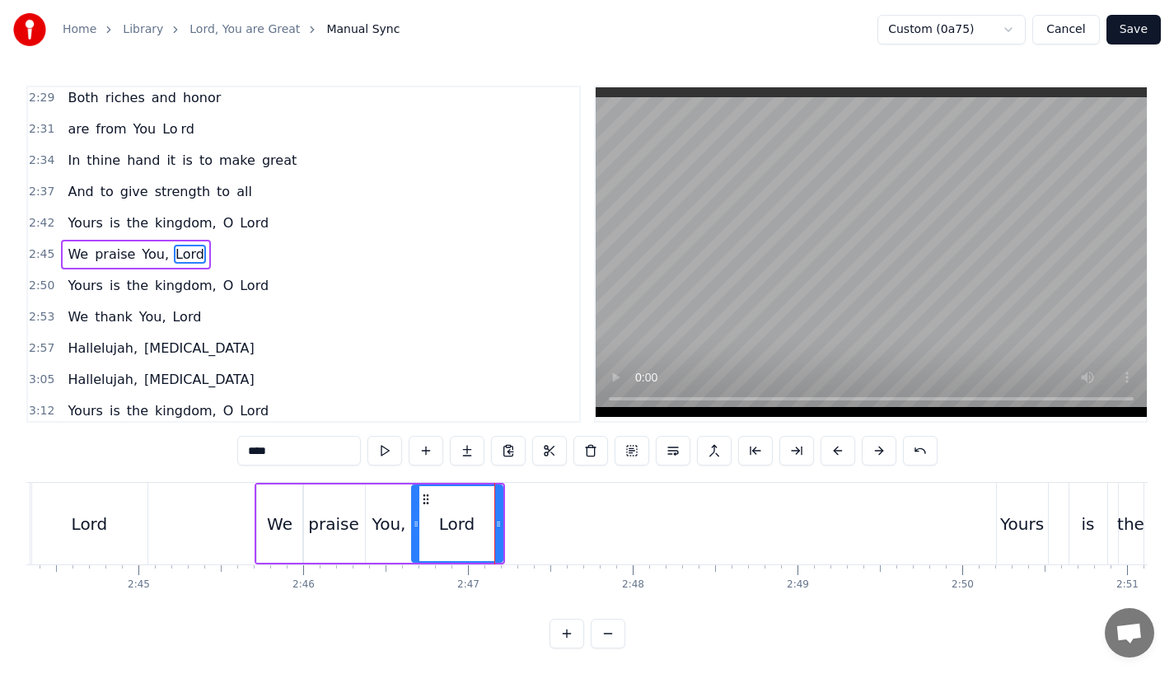
drag, startPoint x: 263, startPoint y: 449, endPoint x: 372, endPoint y: 449, distance: 108.7
click at [371, 449] on div "****" at bounding box center [587, 451] width 700 height 30
type input "**"
click at [470, 445] on button at bounding box center [467, 451] width 35 height 30
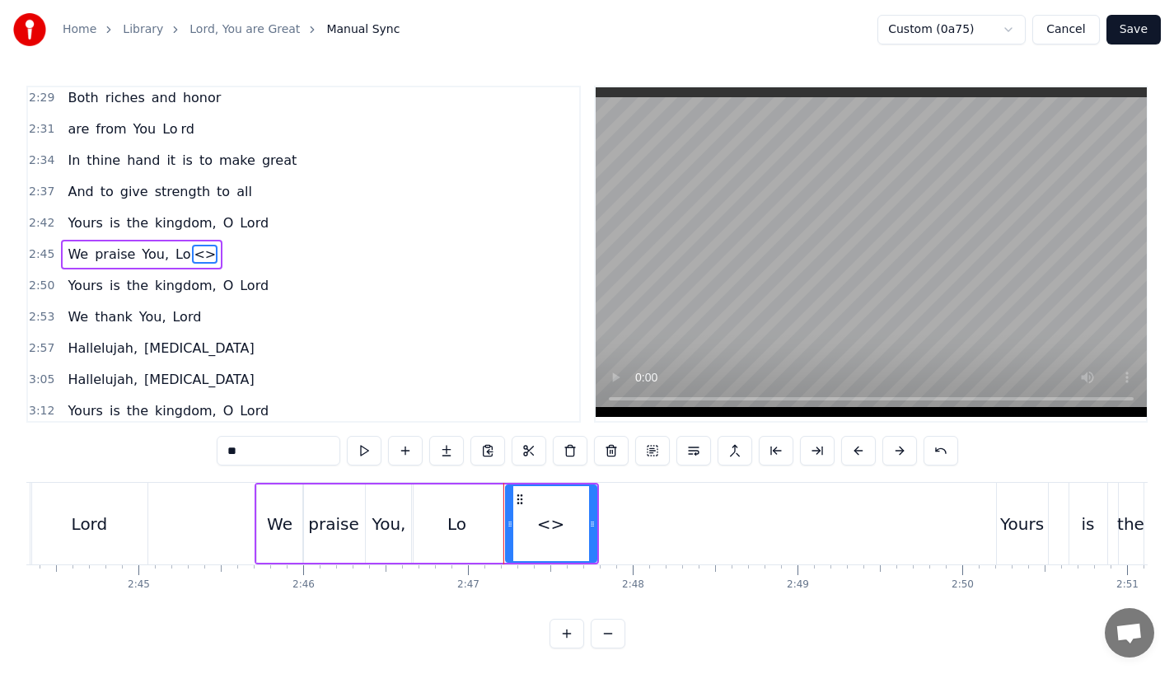
click at [287, 459] on input "**" at bounding box center [279, 451] width 124 height 30
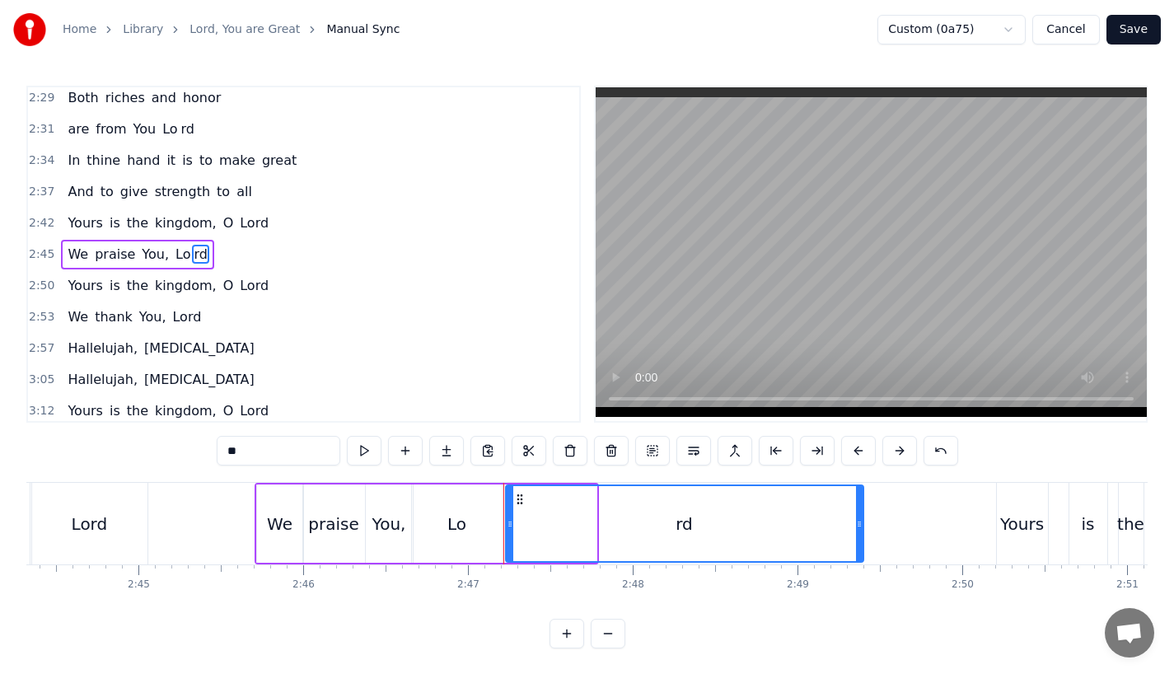
drag, startPoint x: 592, startPoint y: 535, endPoint x: 870, endPoint y: 534, distance: 277.6
click at [862, 534] on div at bounding box center [859, 523] width 7 height 75
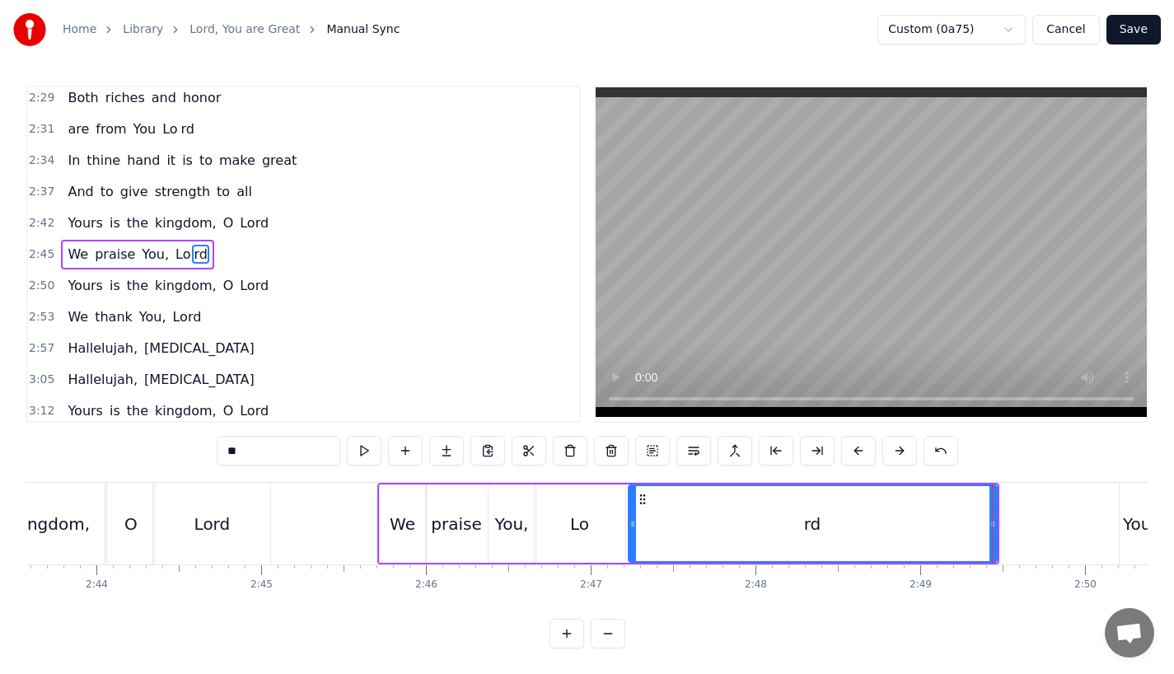
scroll to position [0, 26890]
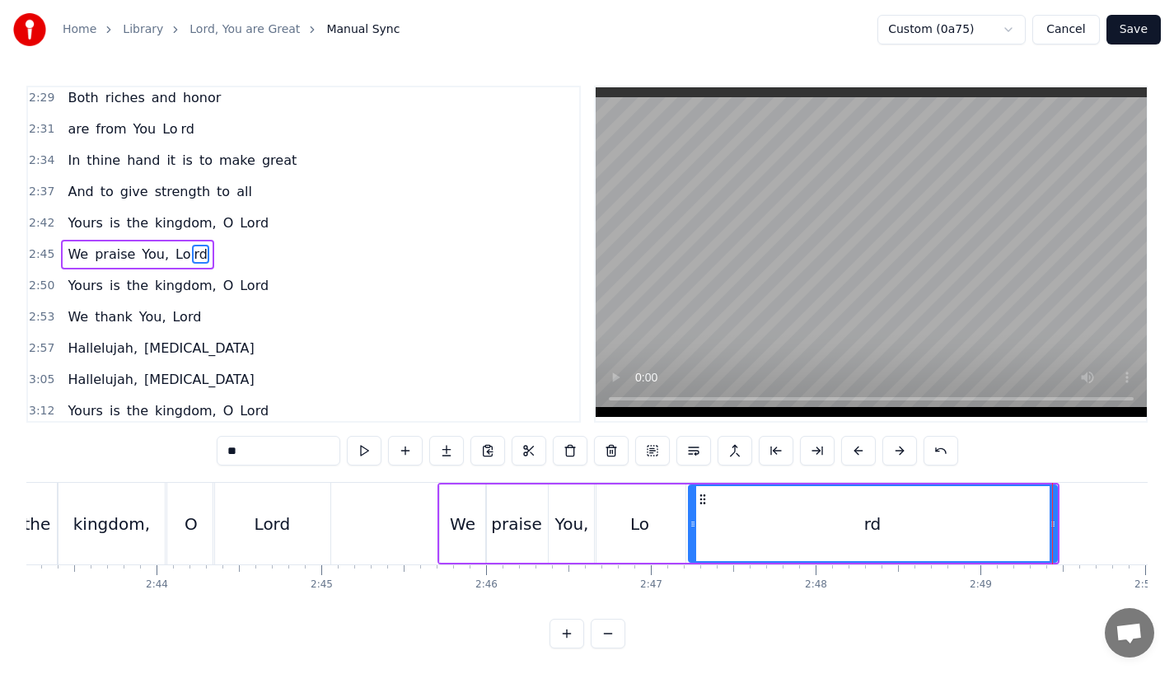
click at [300, 504] on div "Lord" at bounding box center [271, 524] width 117 height 82
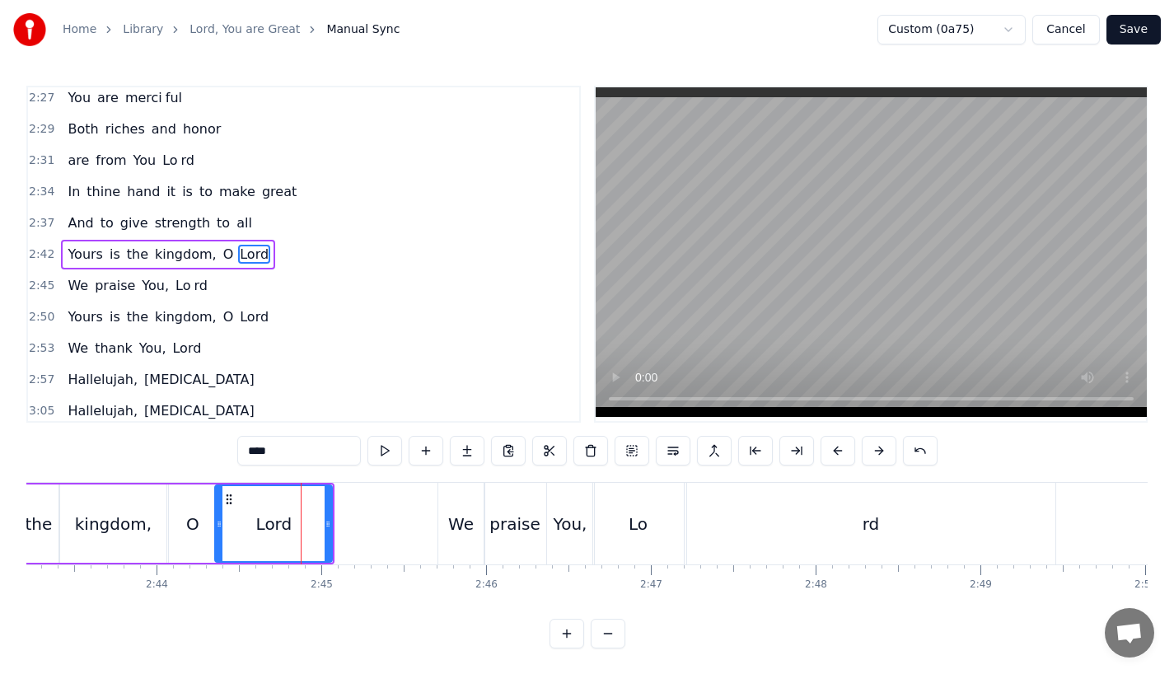
click at [454, 529] on div "We" at bounding box center [461, 524] width 26 height 25
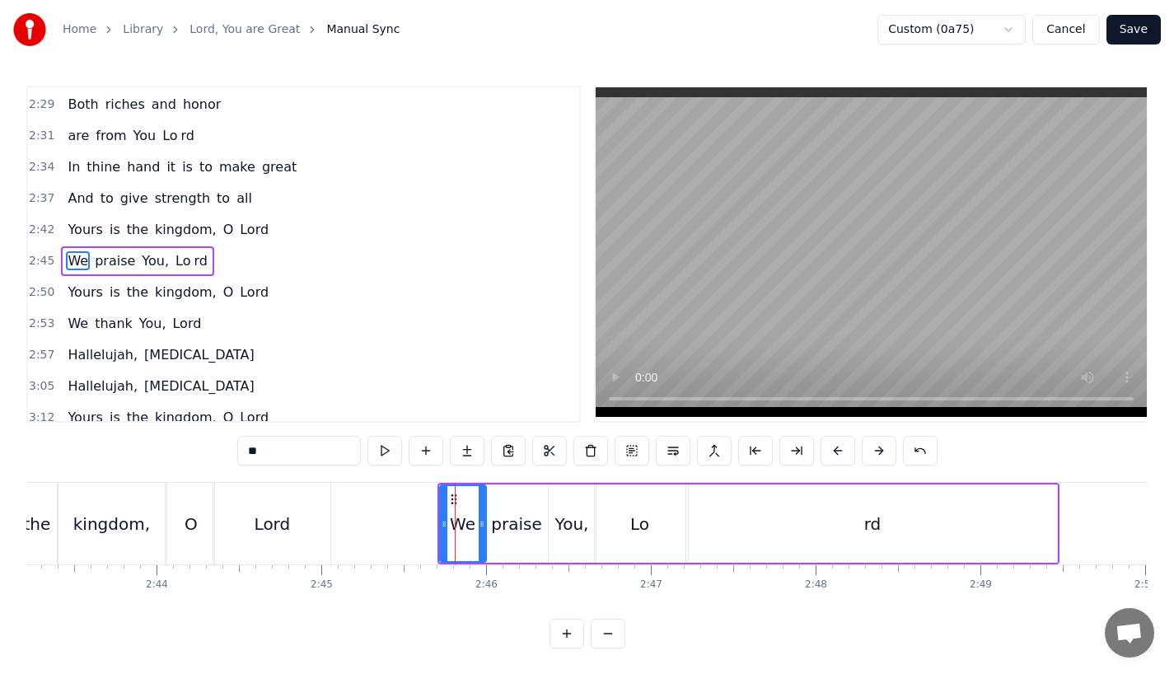
scroll to position [1038, 0]
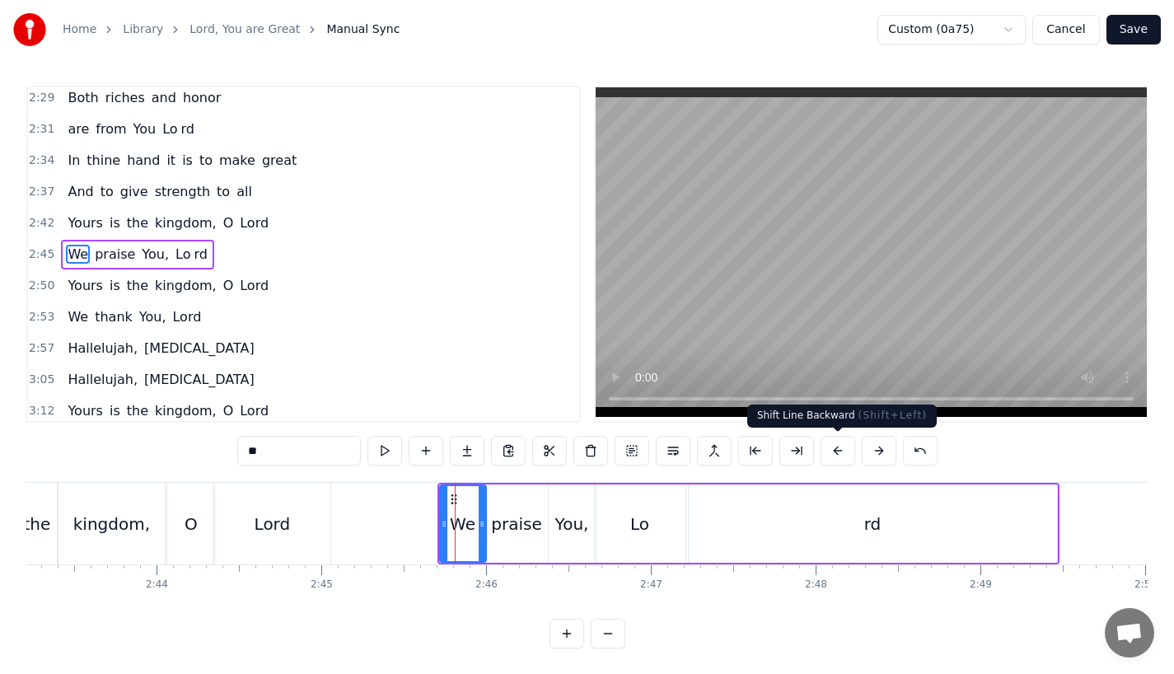
click at [843, 450] on button at bounding box center [837, 451] width 35 height 30
click
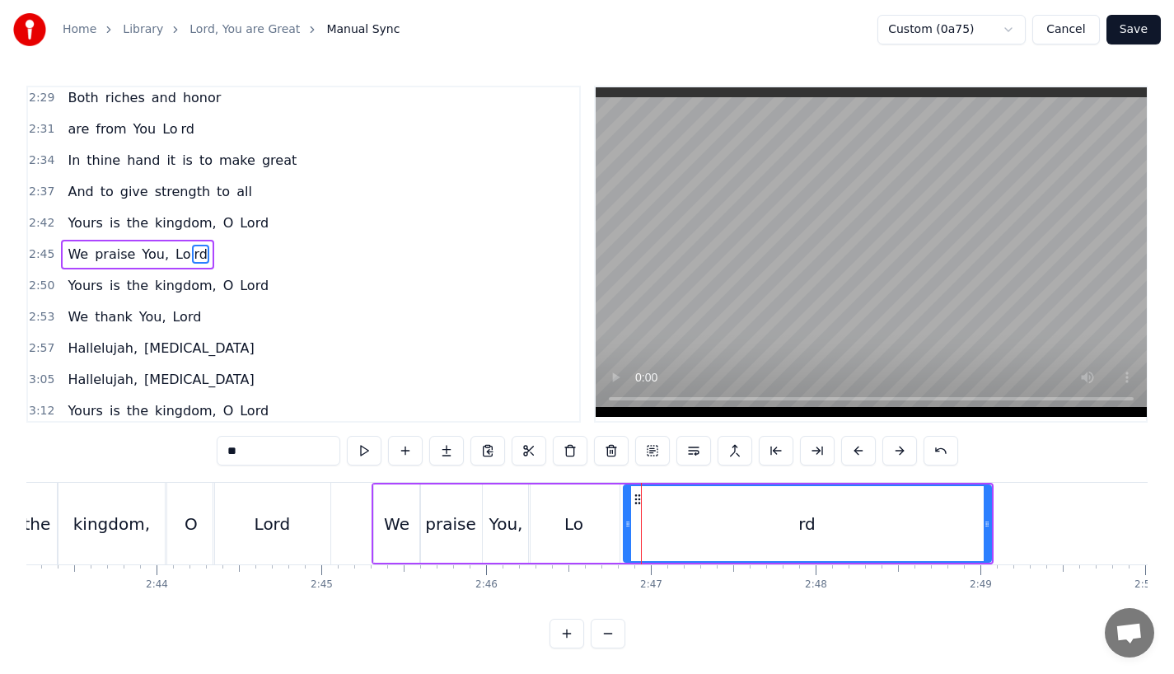
drag, startPoint x: 629, startPoint y: 529, endPoint x: 666, endPoint y: 529, distance: 37.1
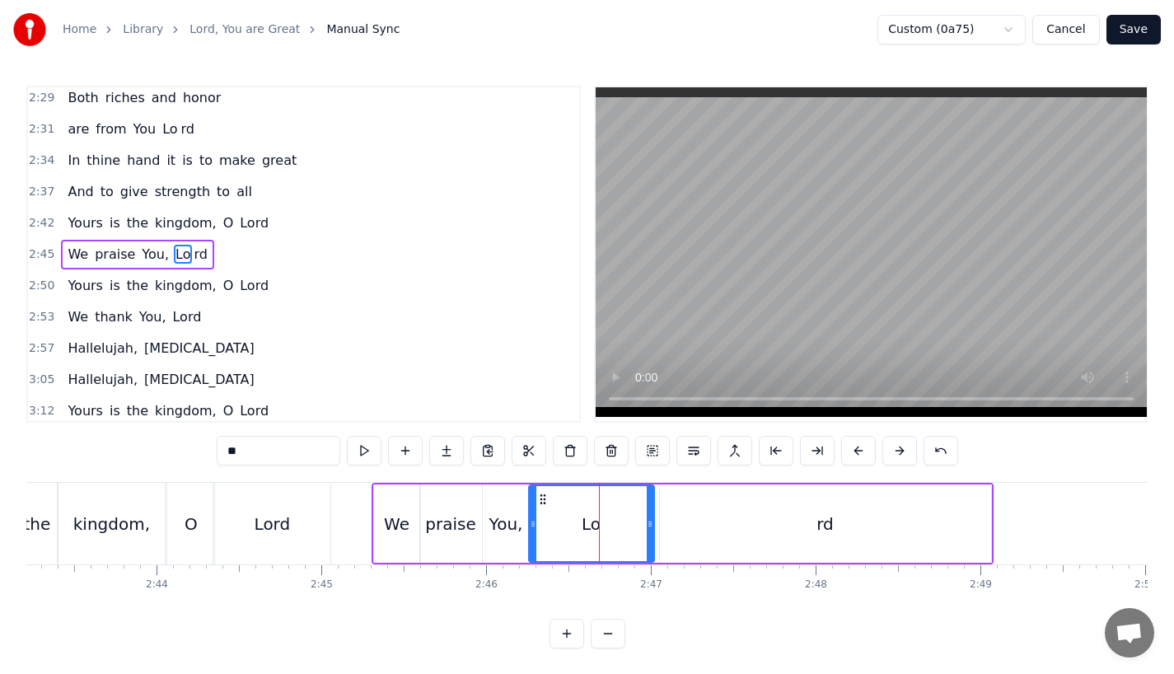
drag, startPoint x: 614, startPoint y: 532, endPoint x: 655, endPoint y: 531, distance: 41.2
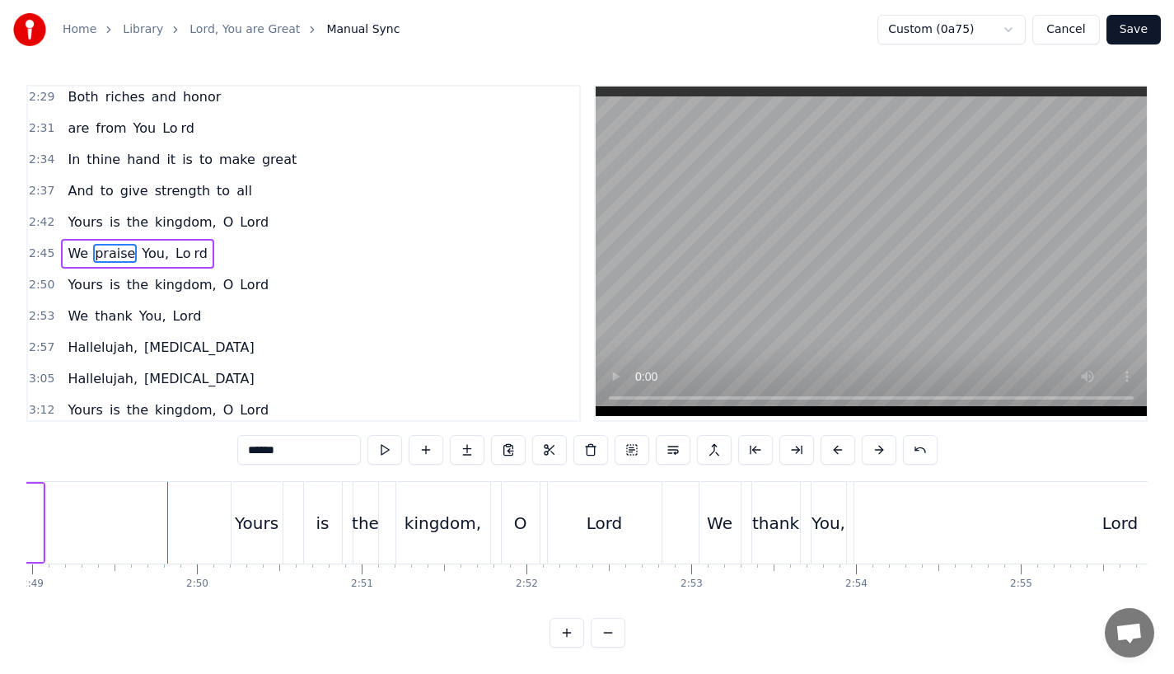
scroll to position [0, 27855]
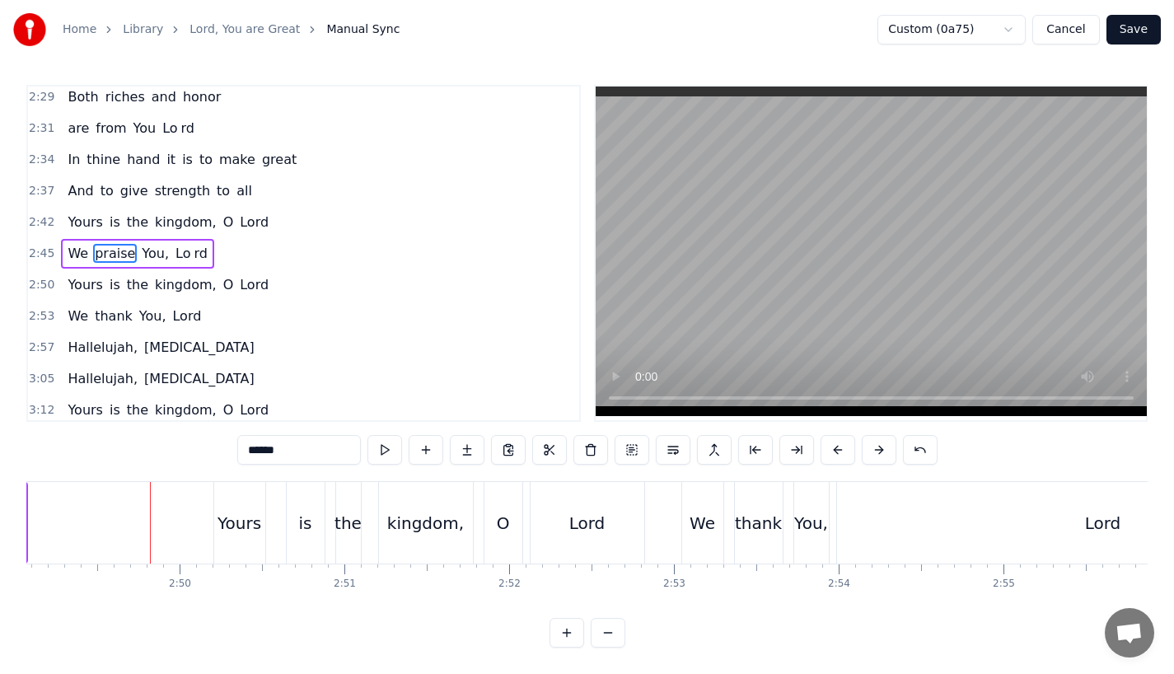
type input "*****"
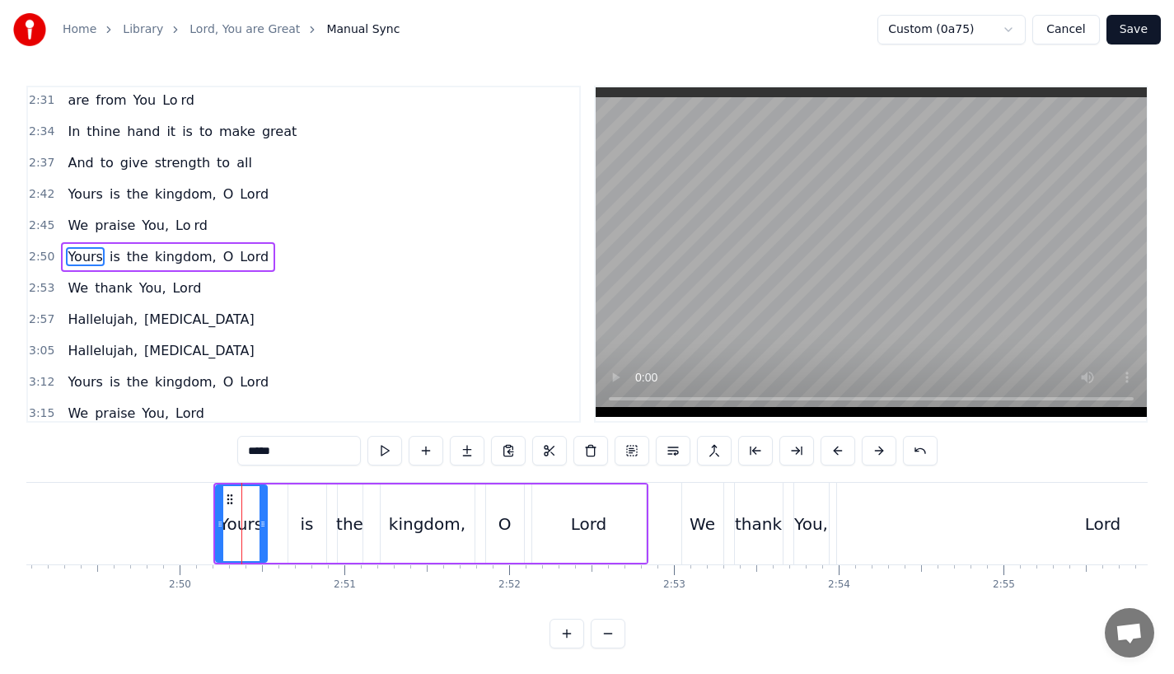
scroll to position [1069, 0]
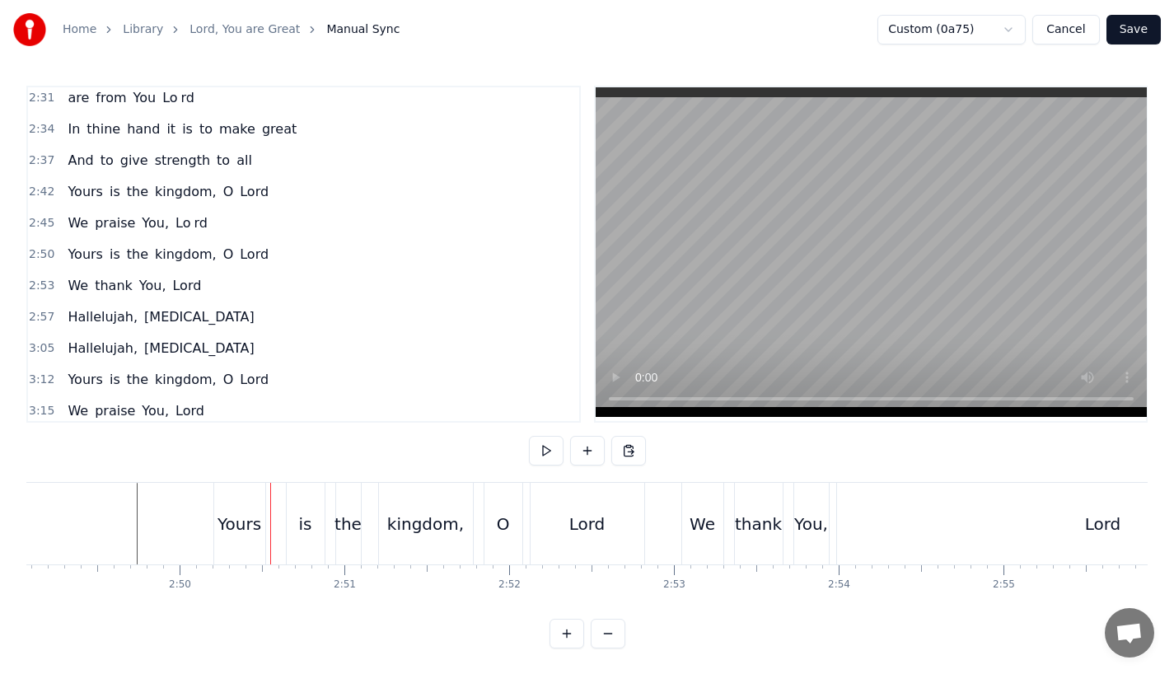
click at [216, 542] on div "Yours" at bounding box center [239, 524] width 51 height 82
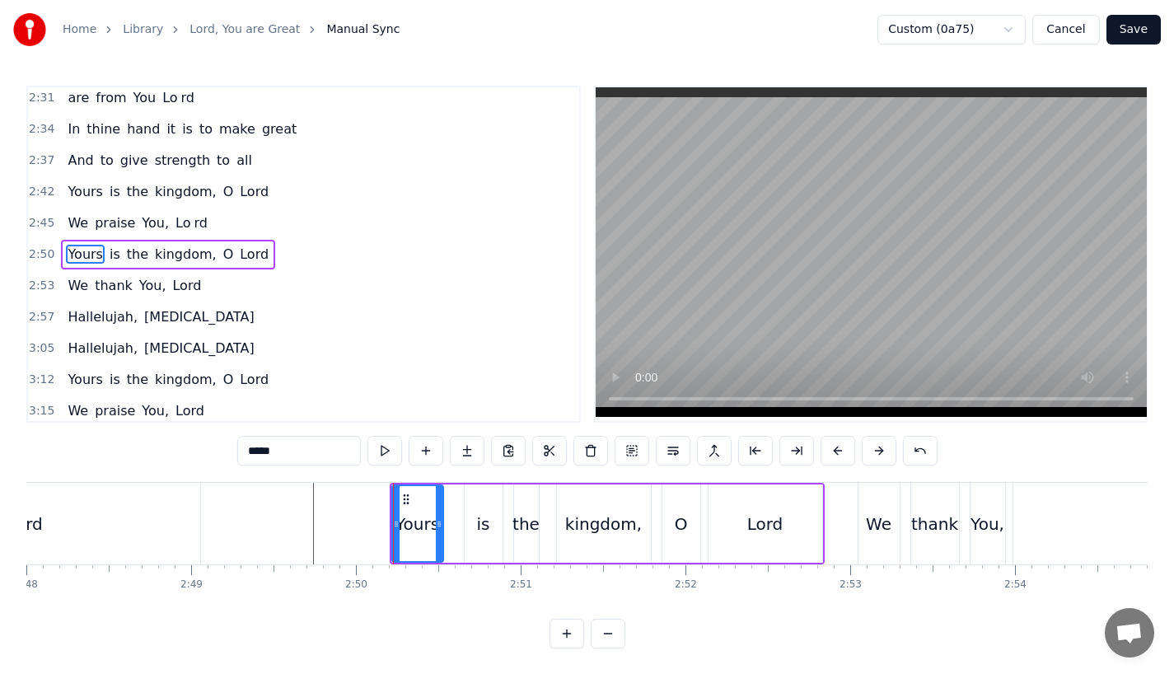
scroll to position [0, 27672]
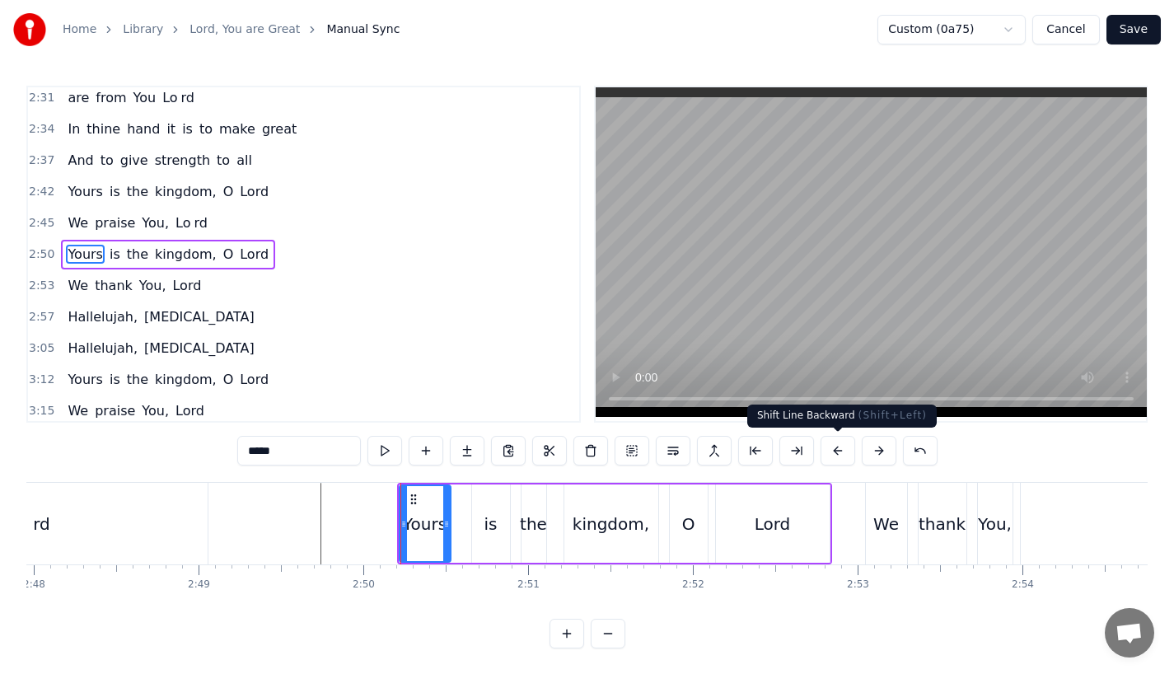
click at [830, 448] on button at bounding box center [837, 451] width 35 height 30
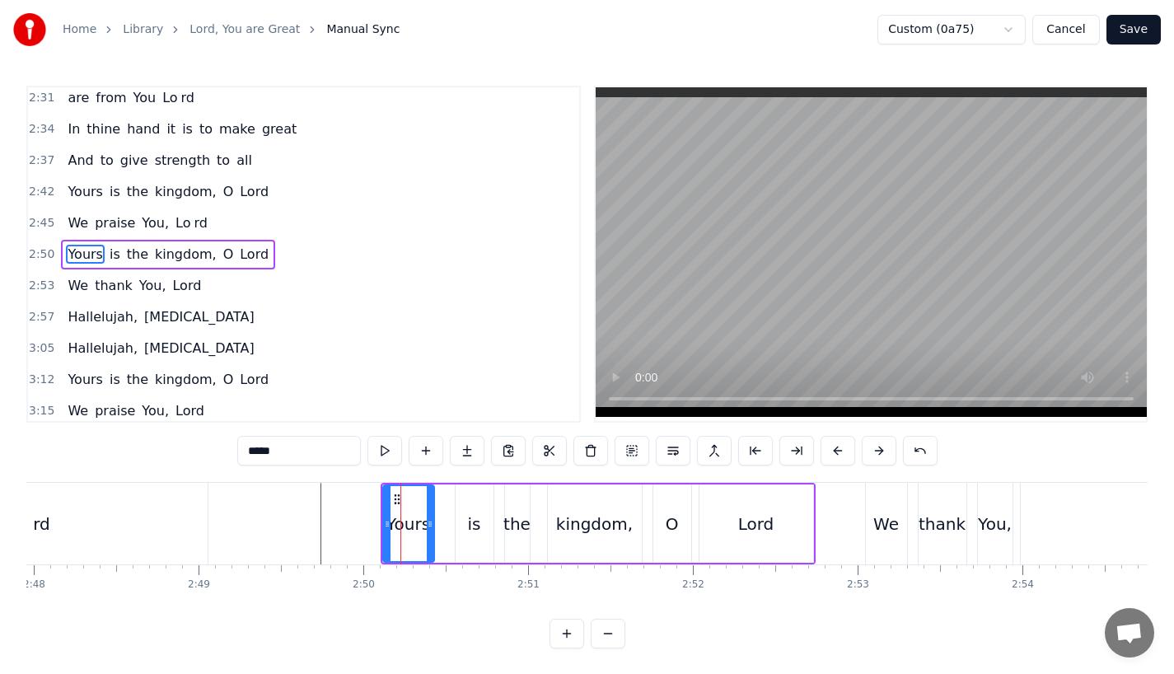
click at [830, 448] on button at bounding box center [837, 451] width 35 height 30
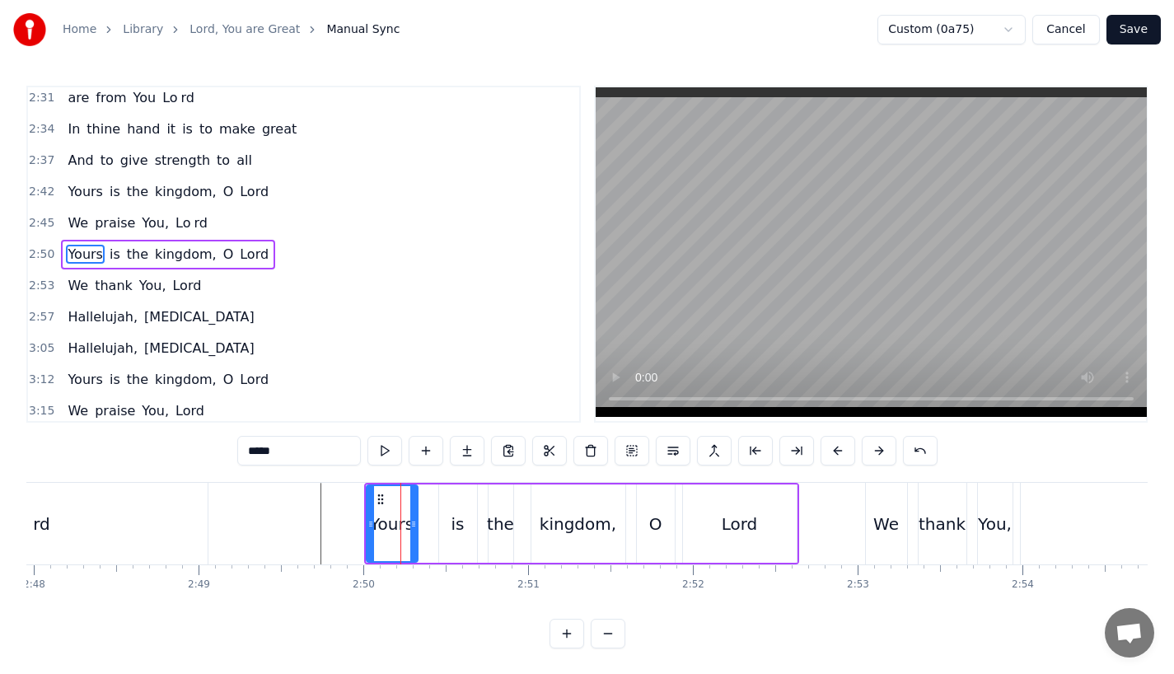
click at [830, 448] on button at bounding box center [837, 451] width 35 height 30
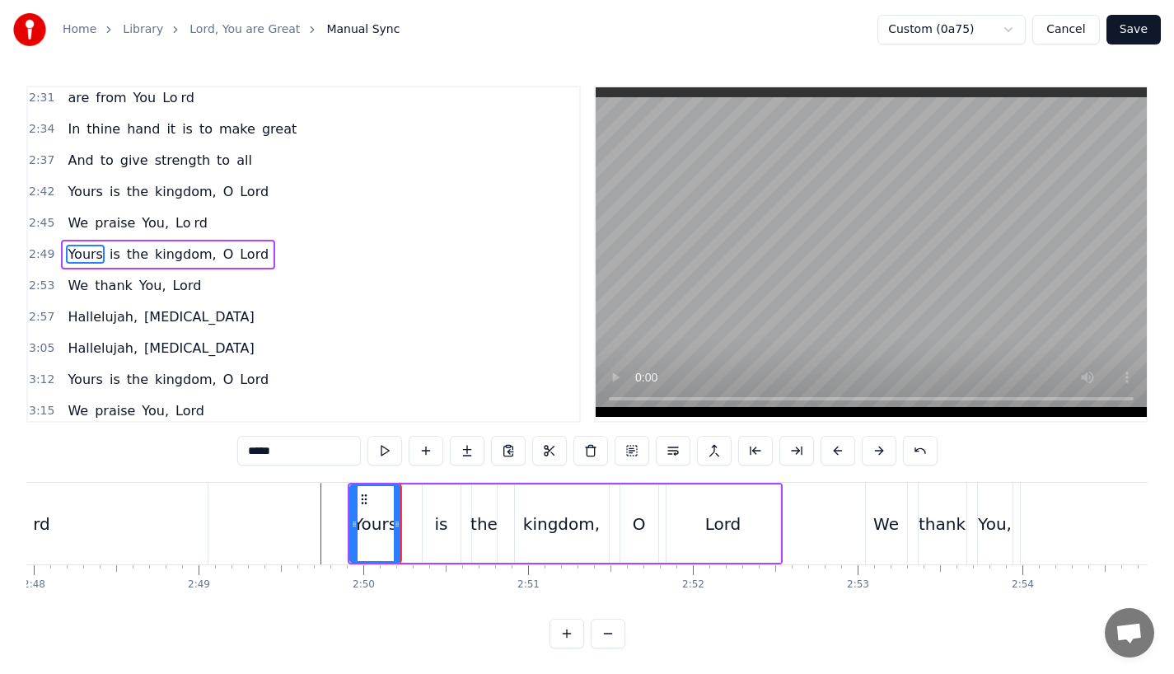
click at [830, 448] on button at bounding box center [837, 451] width 35 height 30
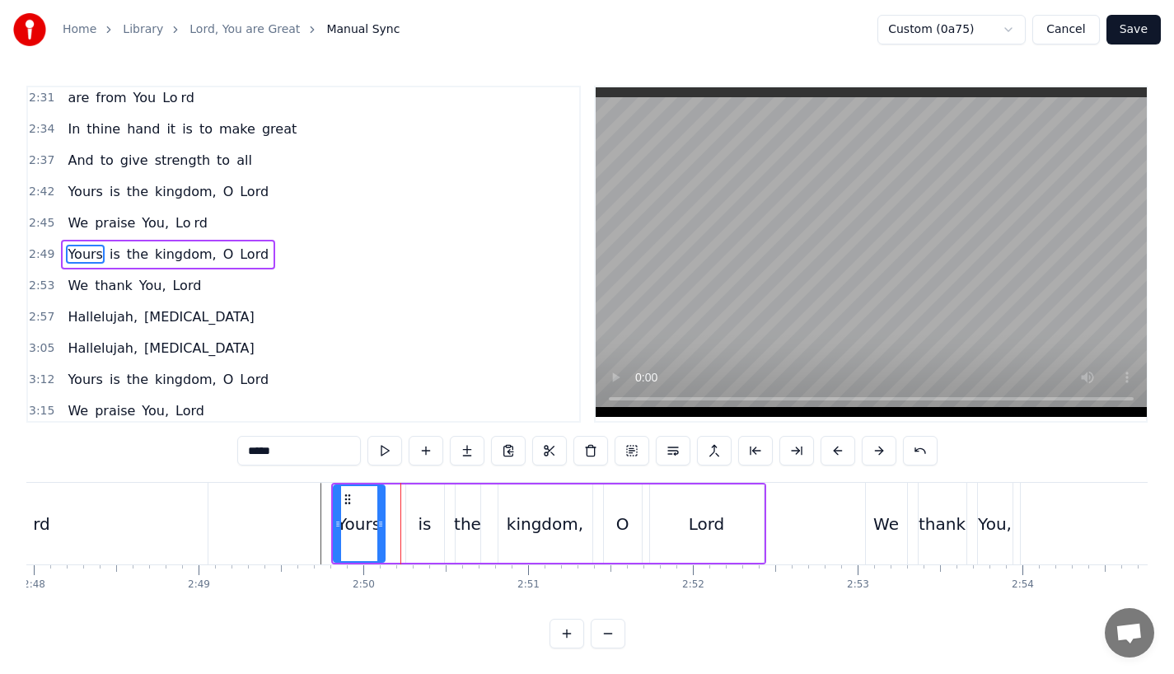
click at [830, 448] on button at bounding box center [837, 451] width 35 height 30
click at [203, 517] on div "rd" at bounding box center [41, 524] width 331 height 82
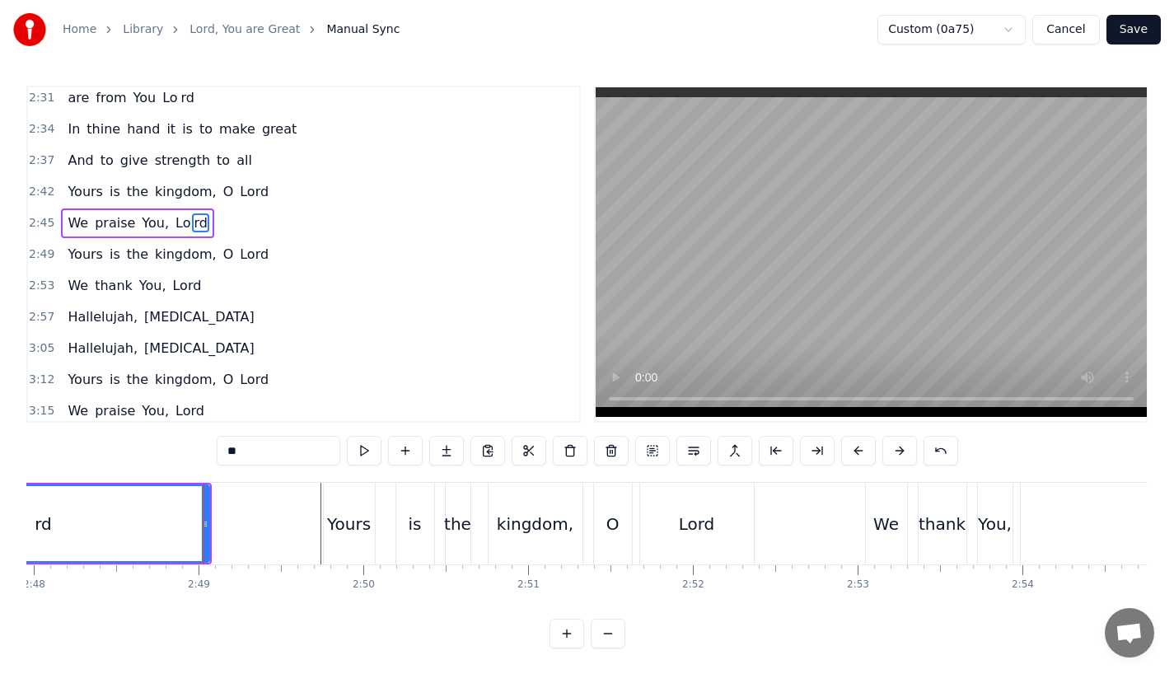
scroll to position [1038, 0]
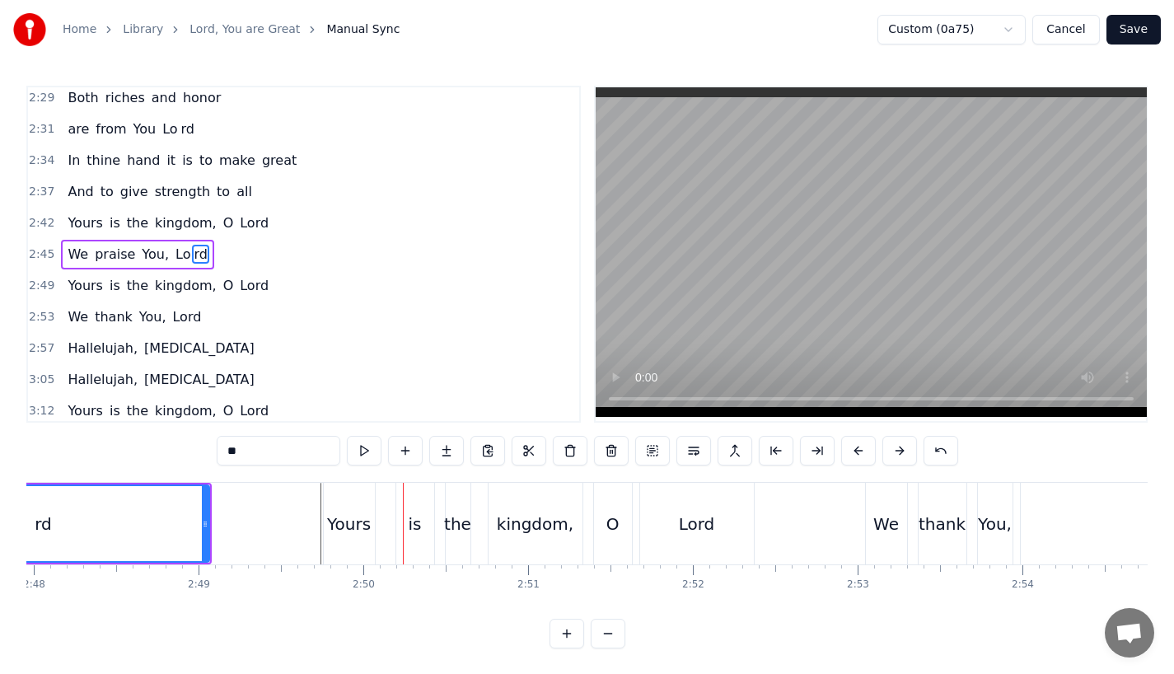
click at [325, 512] on div "Yours" at bounding box center [349, 524] width 51 height 82
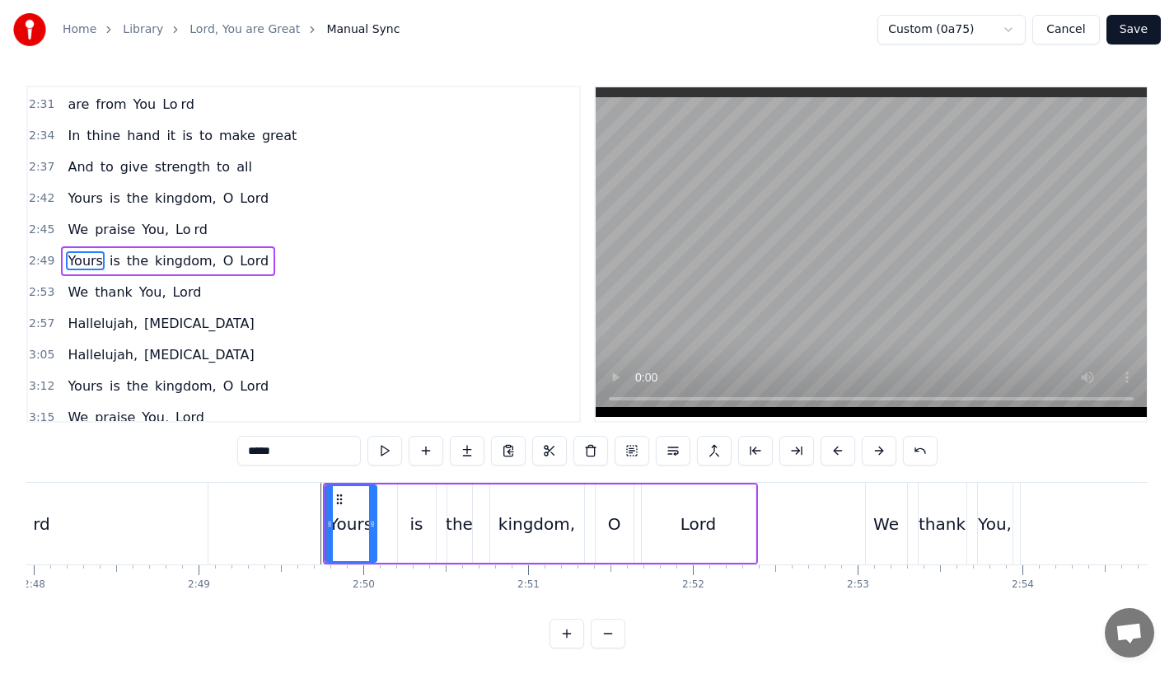
scroll to position [1069, 0]
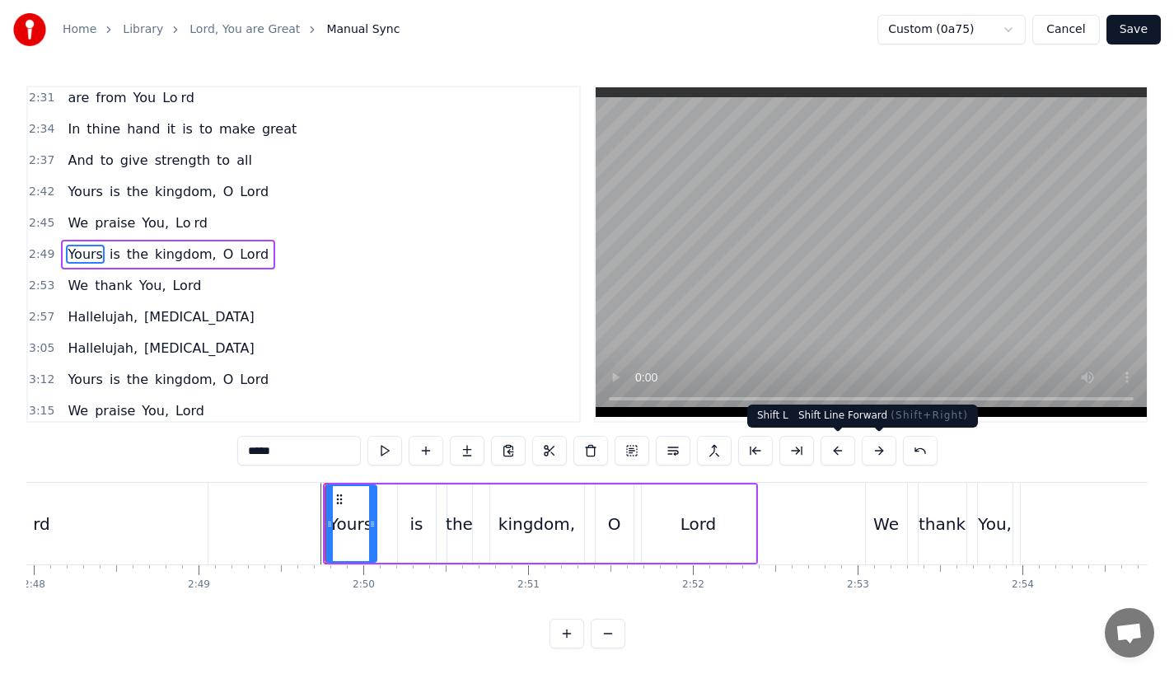
click at [875, 454] on button at bounding box center [879, 451] width 35 height 30
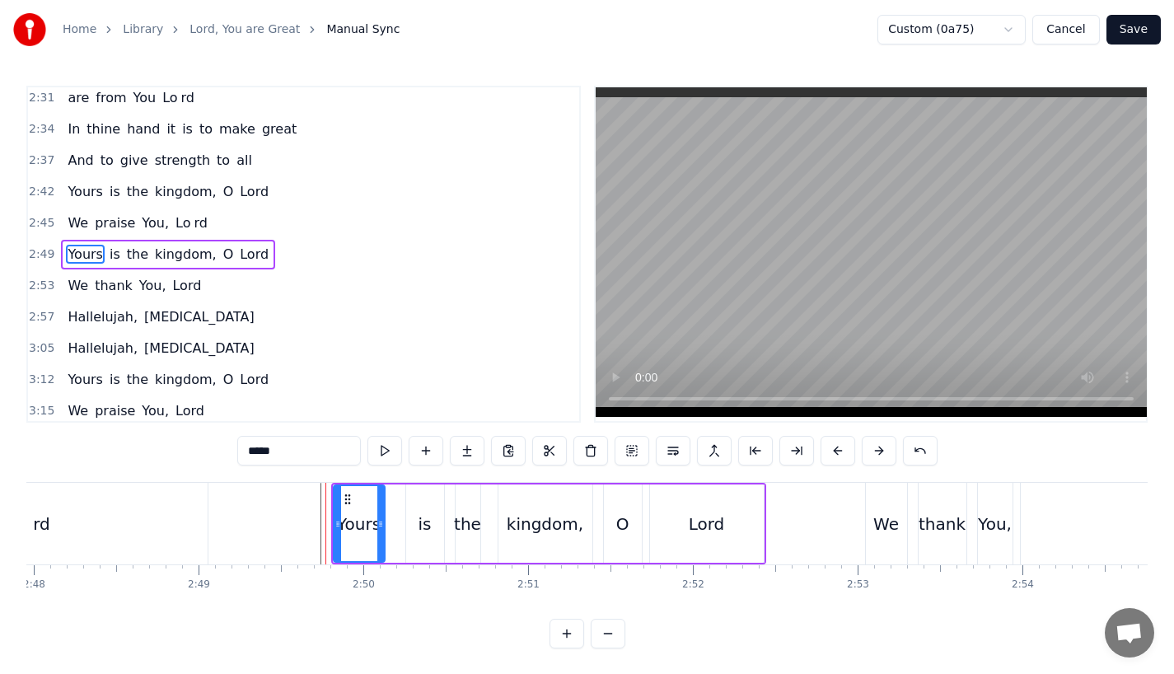
click at [166, 512] on div "rd" at bounding box center [41, 524] width 331 height 82
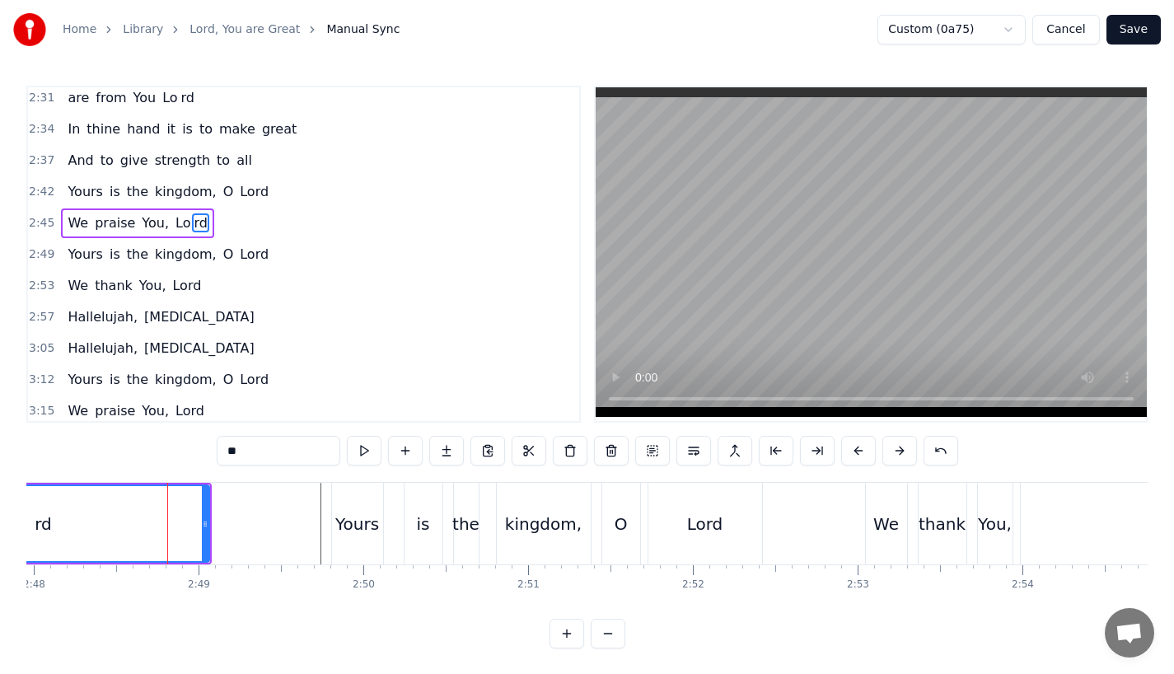
scroll to position [1038, 0]
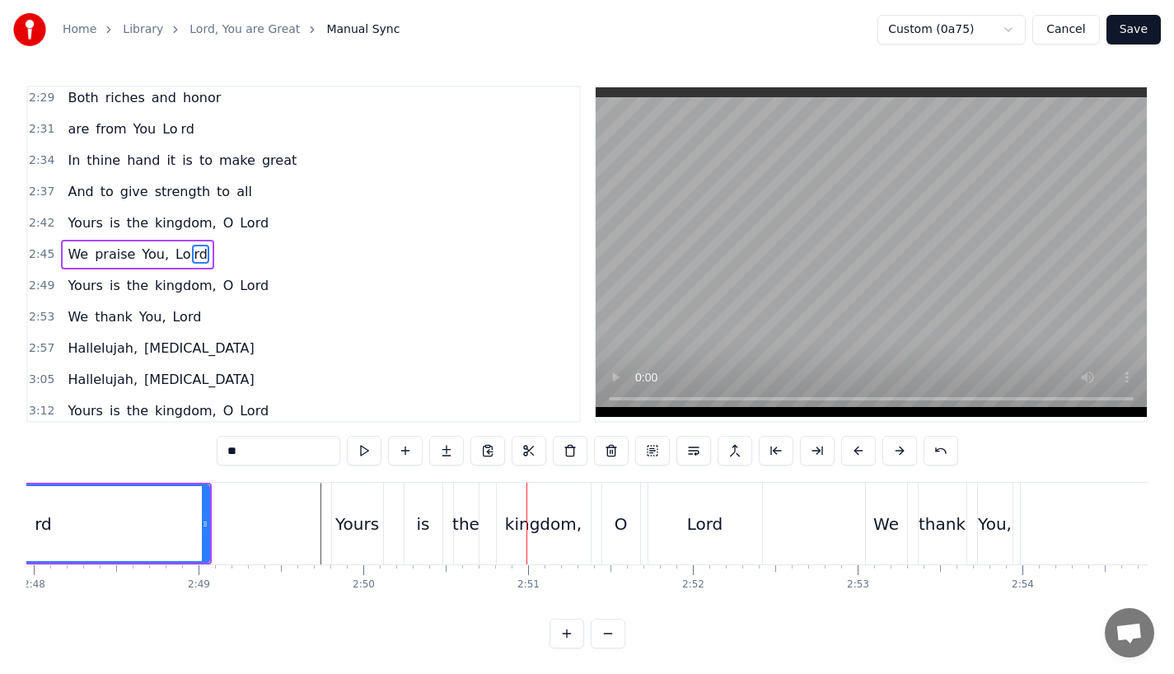
click at [431, 512] on div "is" at bounding box center [423, 524] width 38 height 82
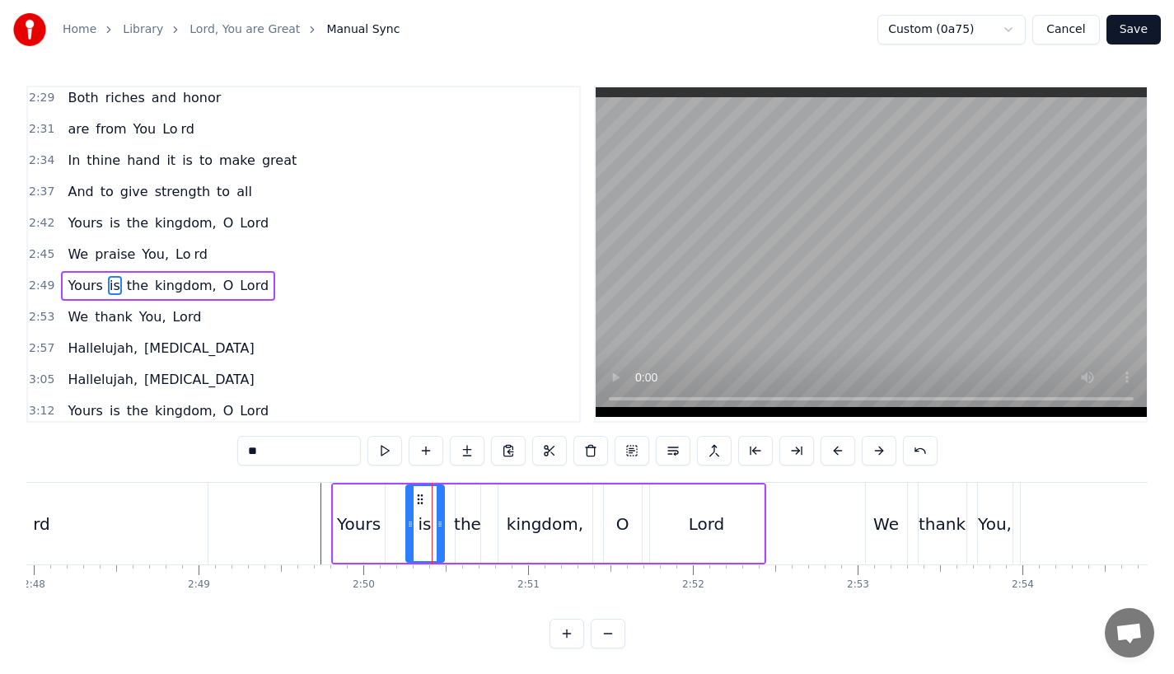
scroll to position [1069, 0]
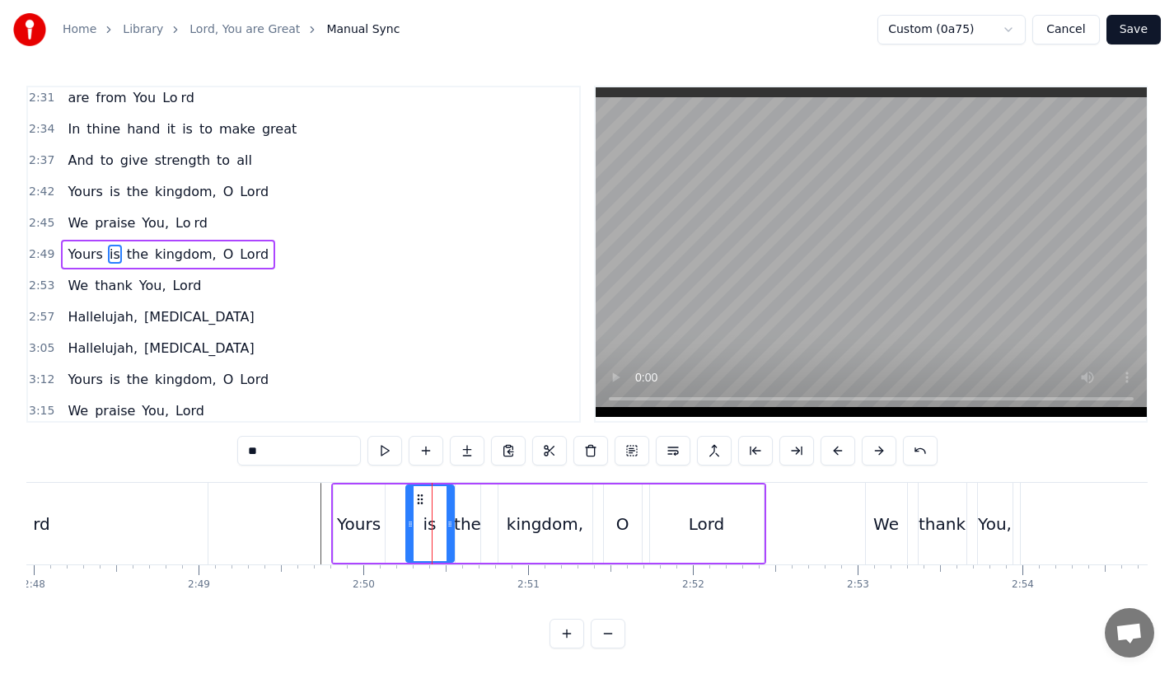
drag, startPoint x: 438, startPoint y: 528, endPoint x: 449, endPoint y: 528, distance: 10.7
click at [449, 528] on icon at bounding box center [449, 523] width 7 height 13
click at [473, 527] on div "the" at bounding box center [467, 524] width 27 height 25
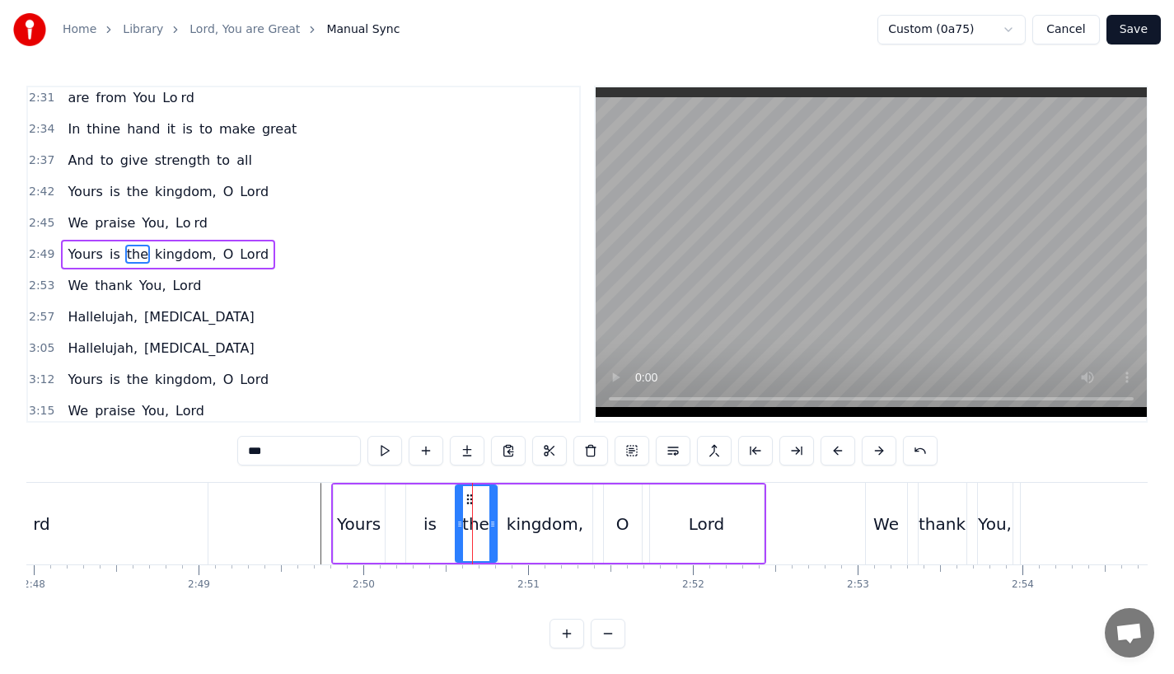
drag, startPoint x: 476, startPoint y: 527, endPoint x: 495, endPoint y: 527, distance: 18.9
click at [495, 527] on icon at bounding box center [492, 523] width 7 height 13
click at [629, 523] on div "O" at bounding box center [623, 523] width 38 height 78
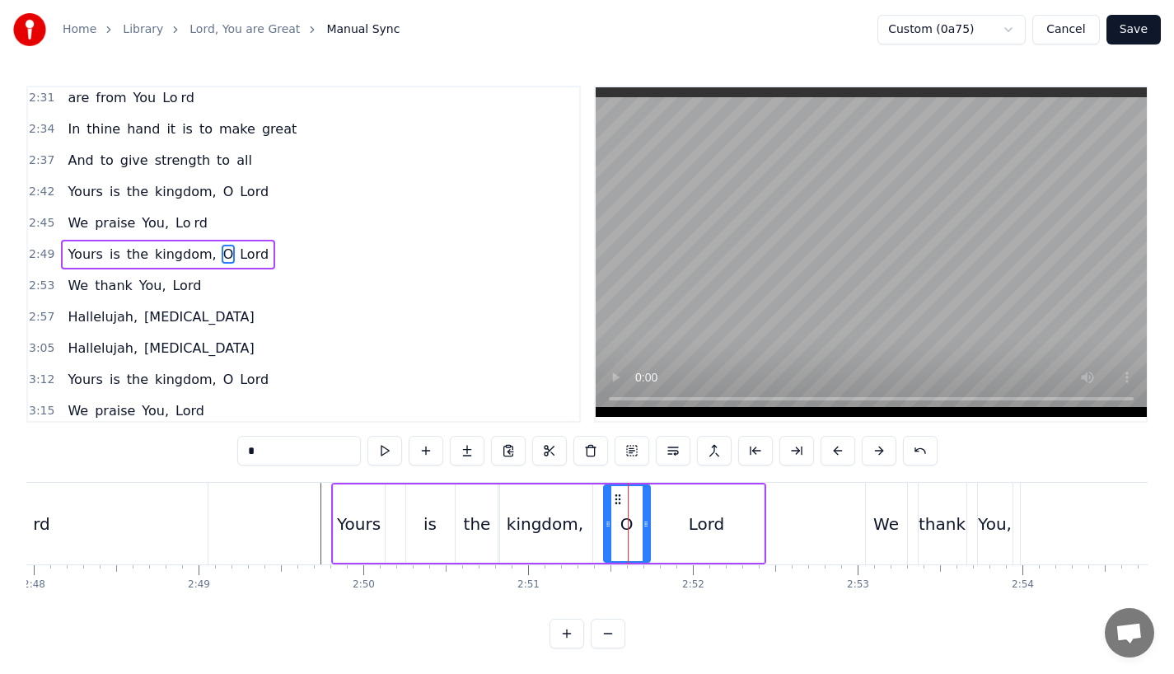
drag, startPoint x: 637, startPoint y: 522, endPoint x: 646, endPoint y: 522, distance: 9.1
click at [646, 523] on circle at bounding box center [646, 523] width 1 height 1
click at [601, 526] on icon at bounding box center [604, 523] width 7 height 13
click at [543, 528] on div "kingdom," at bounding box center [545, 524] width 77 height 25
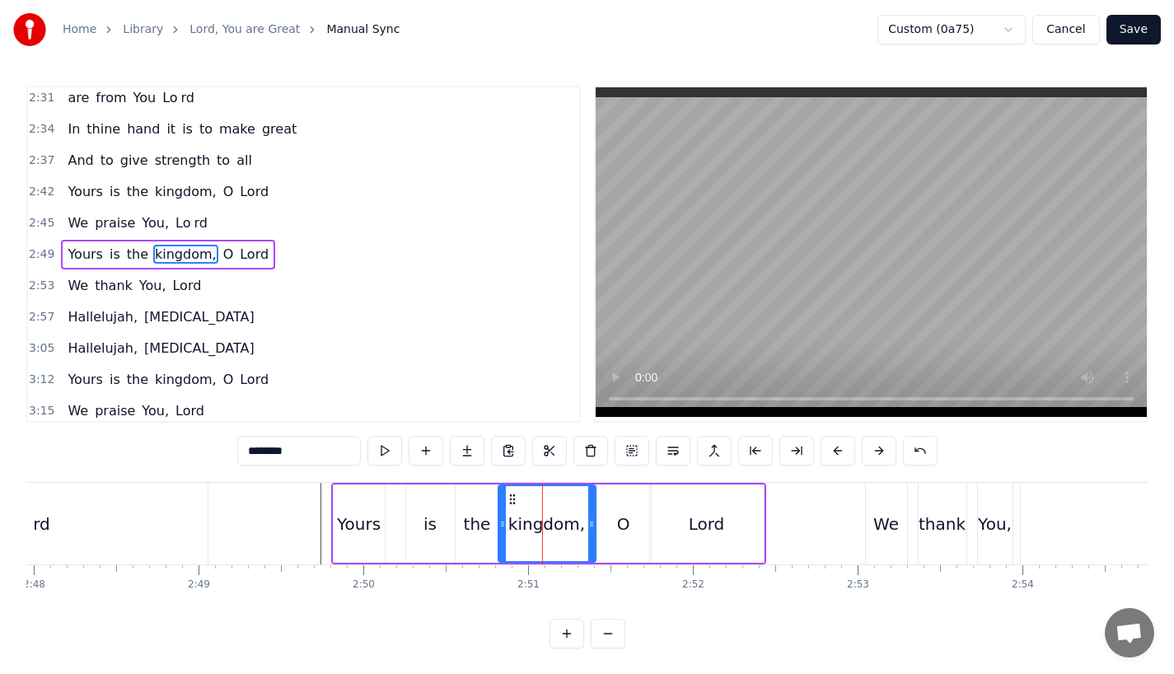
click at [591, 525] on icon at bounding box center [591, 523] width 7 height 13
click at [367, 533] on div "Yours" at bounding box center [359, 524] width 44 height 25
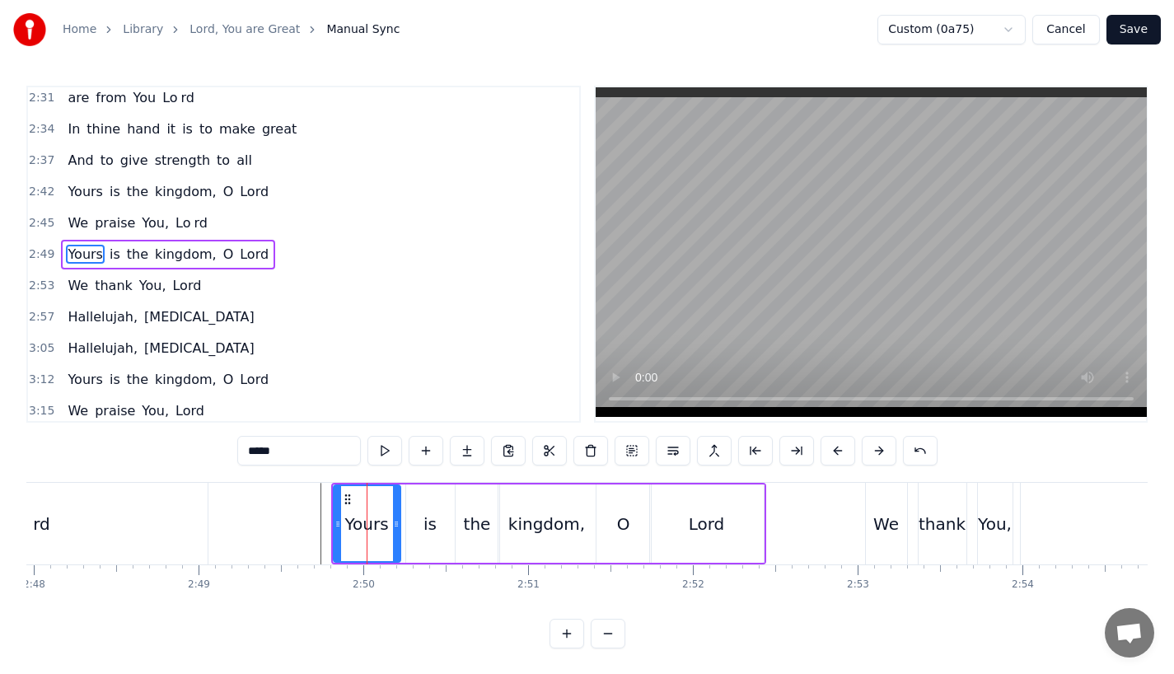
drag, startPoint x: 381, startPoint y: 531, endPoint x: 397, endPoint y: 531, distance: 15.7
click at [397, 531] on div at bounding box center [396, 523] width 7 height 75
click at [412, 531] on div "is" at bounding box center [430, 523] width 49 height 78
type input "**"
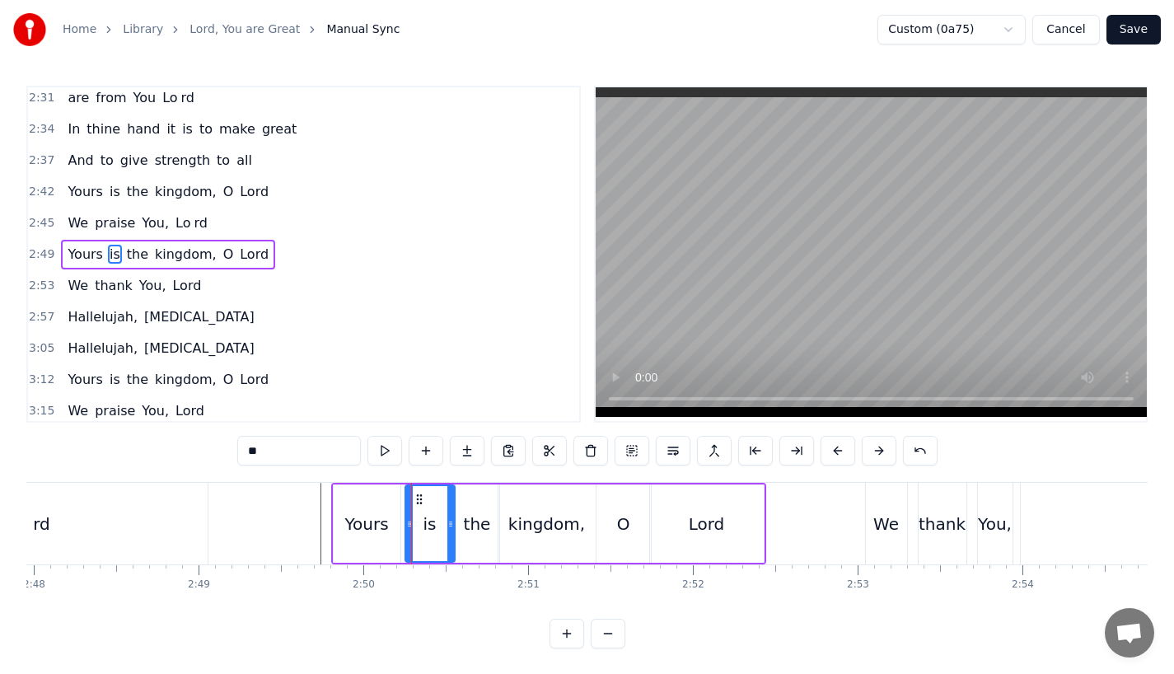
click at [406, 529] on icon at bounding box center [409, 523] width 7 height 13
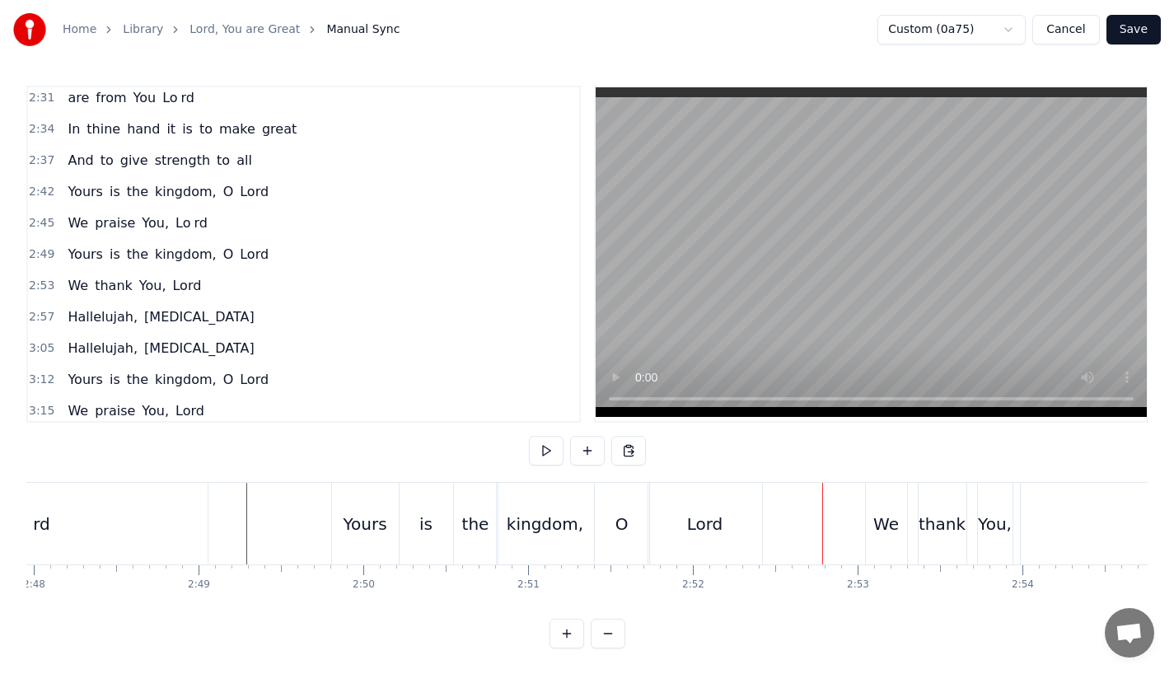
click at [155, 521] on div "rd" at bounding box center [41, 524] width 331 height 82
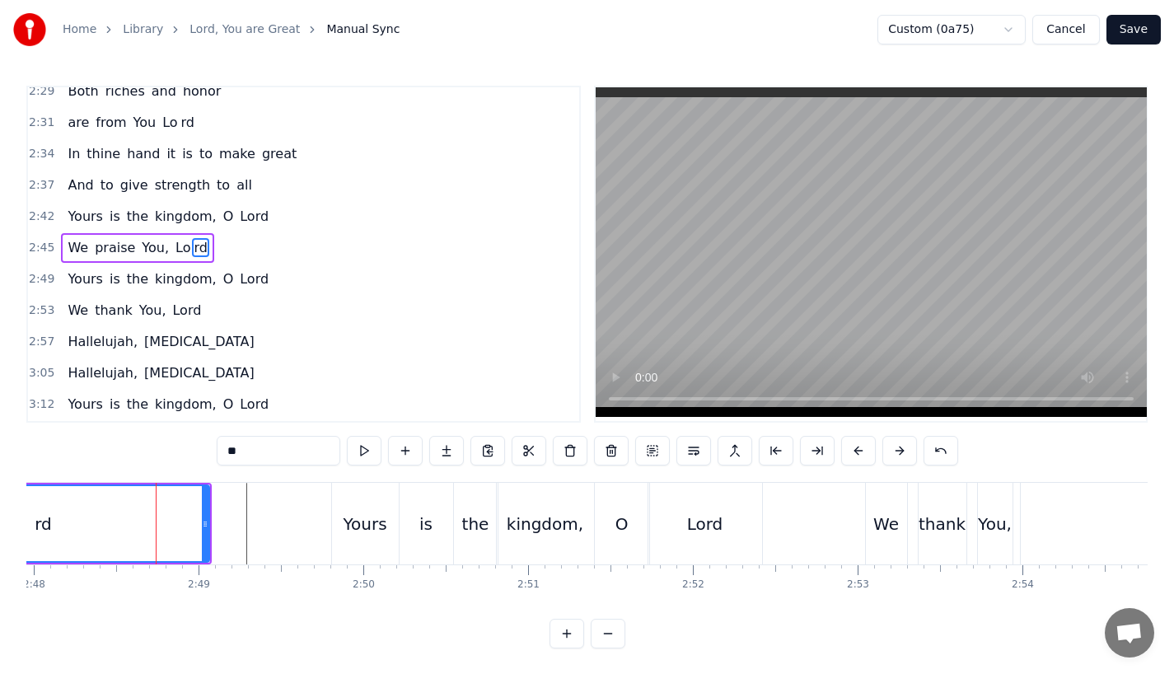
scroll to position [1038, 0]
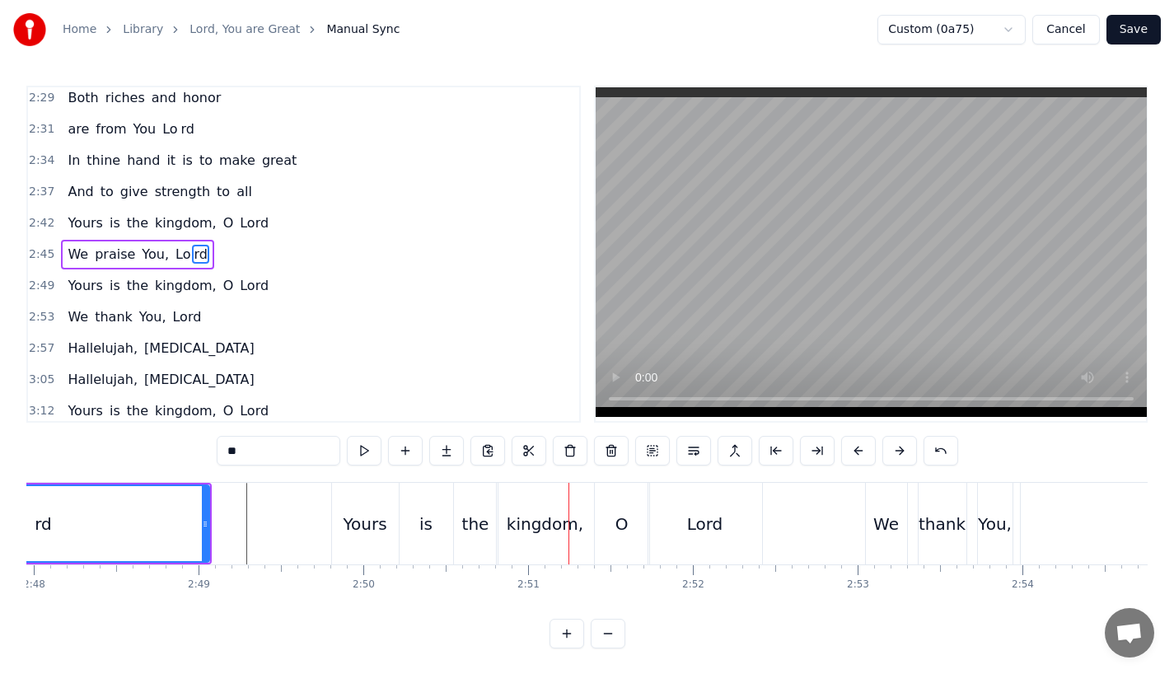
click at [426, 514] on div "is" at bounding box center [425, 524] width 13 height 25
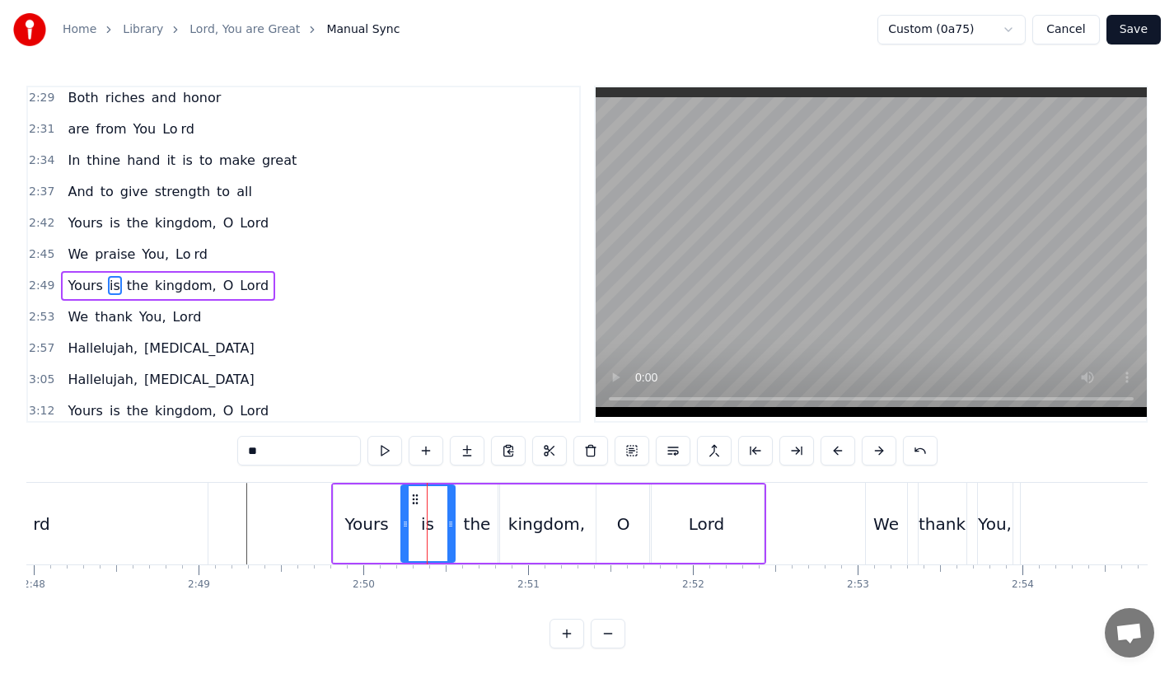
scroll to position [1069, 0]
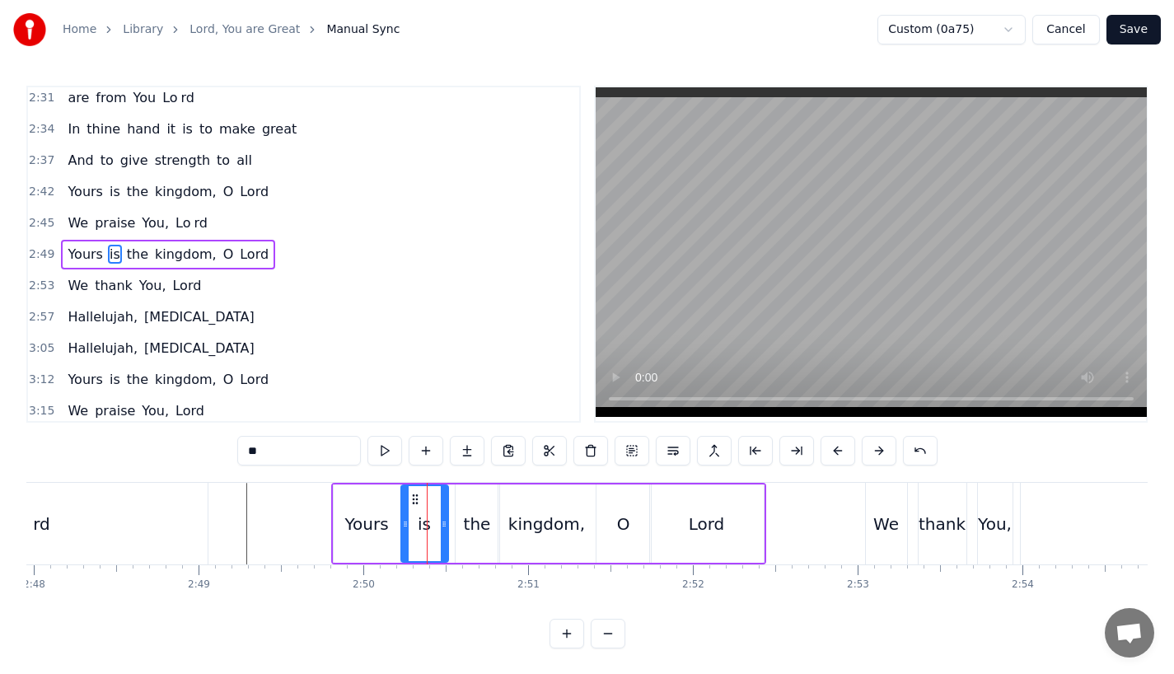
click at [441, 525] on icon at bounding box center [444, 523] width 7 height 13
click at [478, 525] on div "the" at bounding box center [477, 524] width 27 height 25
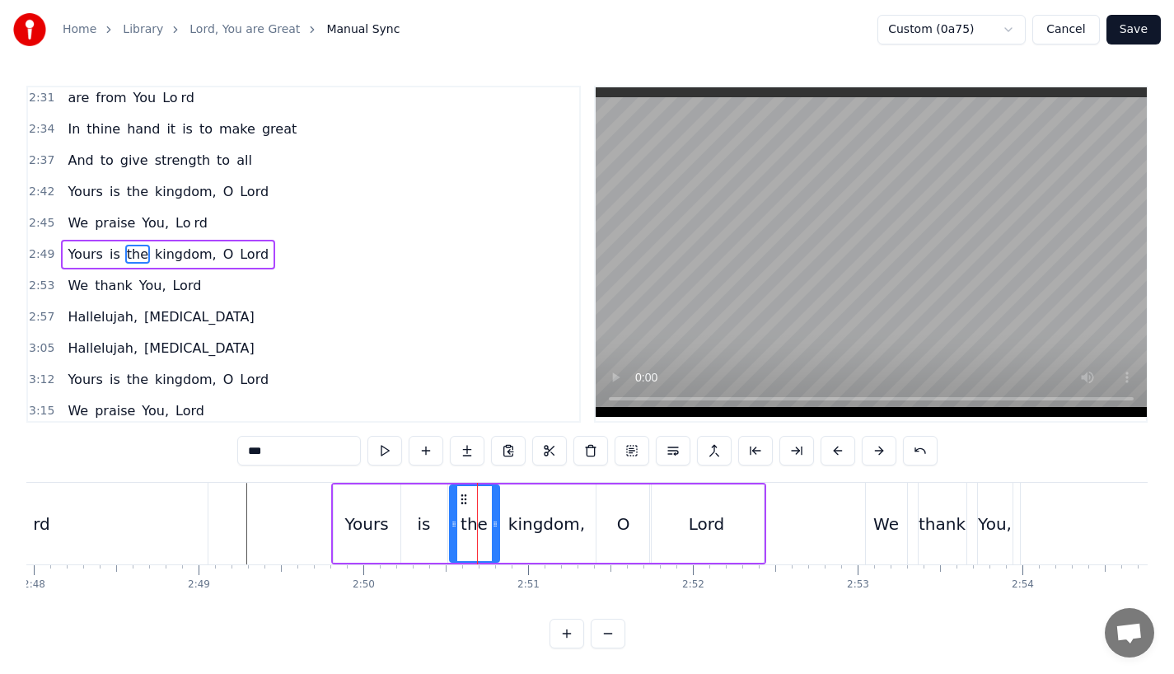
click at [451, 525] on icon at bounding box center [454, 523] width 7 height 13
click at [58, 484] on div "rd" at bounding box center [41, 524] width 331 height 82
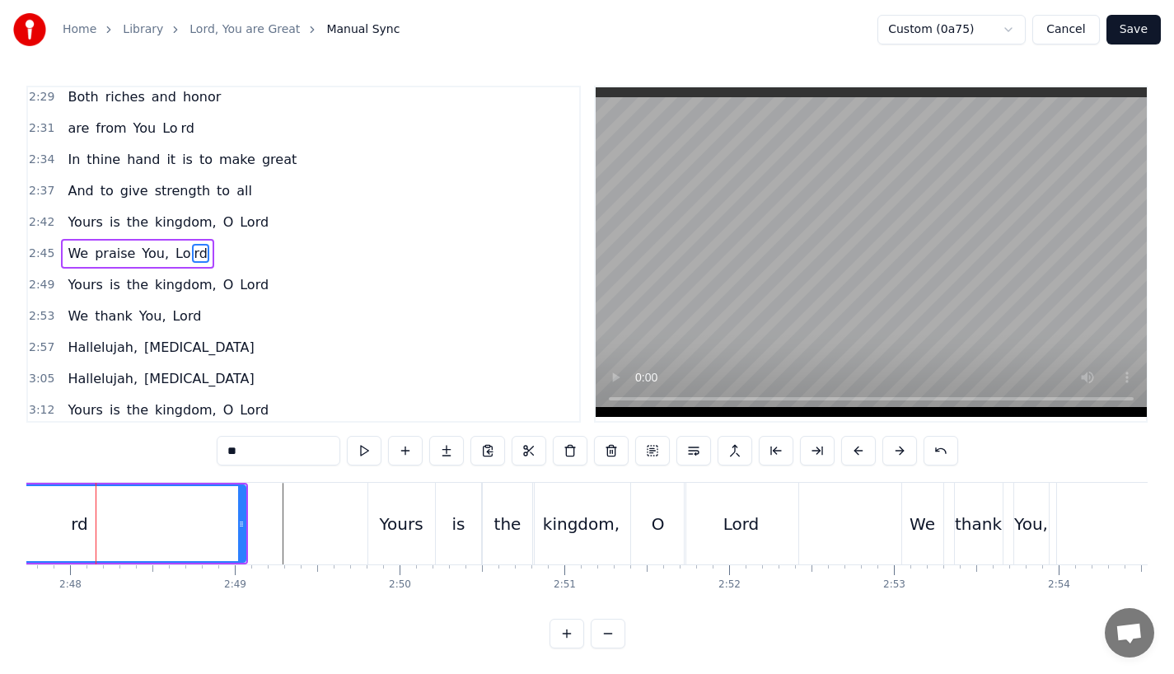
scroll to position [0, 27621]
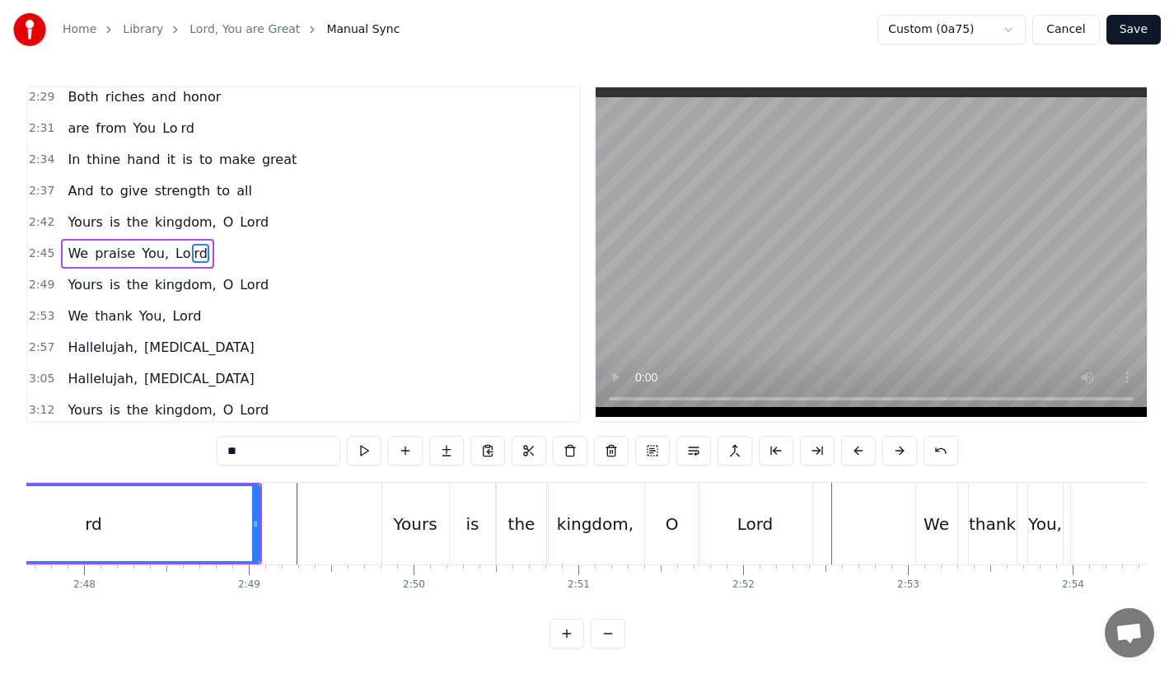
click at [196, 544] on div "rd" at bounding box center [94, 523] width 330 height 75
click at [453, 522] on div "is" at bounding box center [473, 524] width 46 height 82
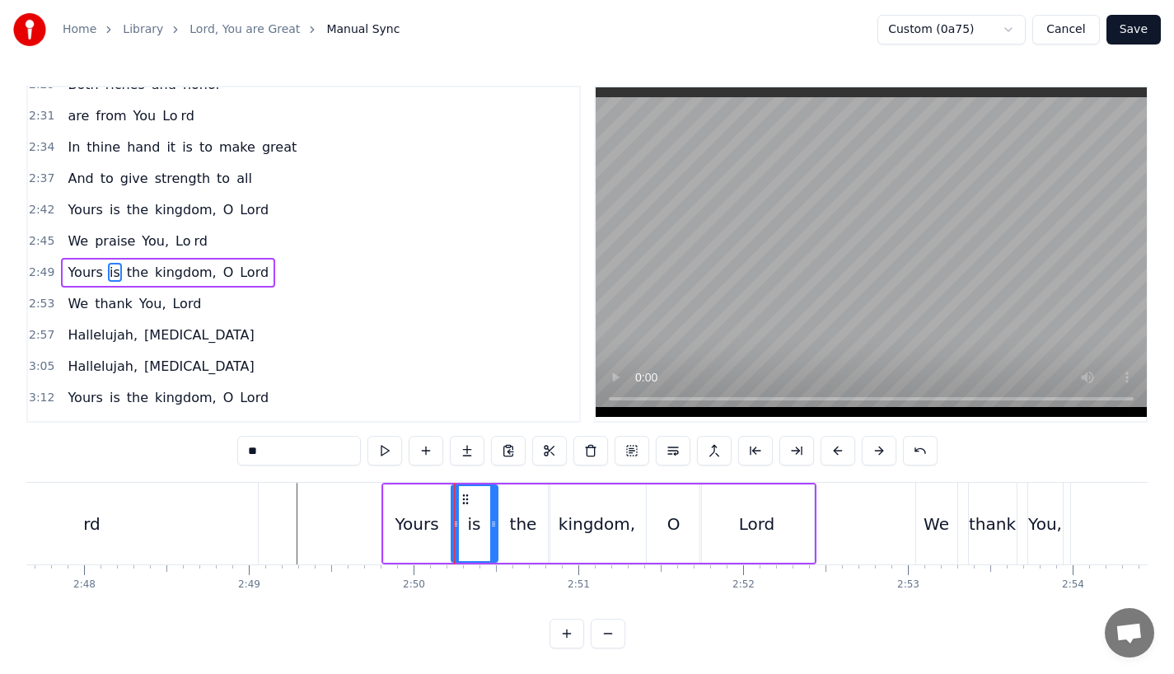
scroll to position [1069, 0]
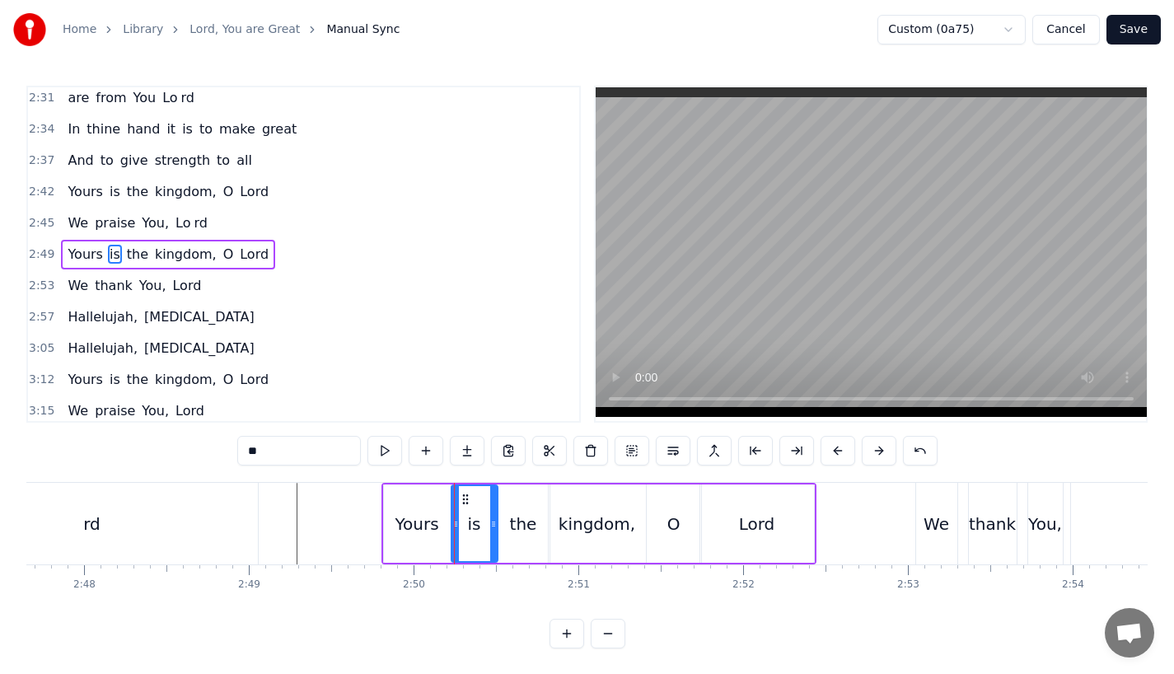
click at [400, 515] on div "Yours" at bounding box center [417, 524] width 44 height 25
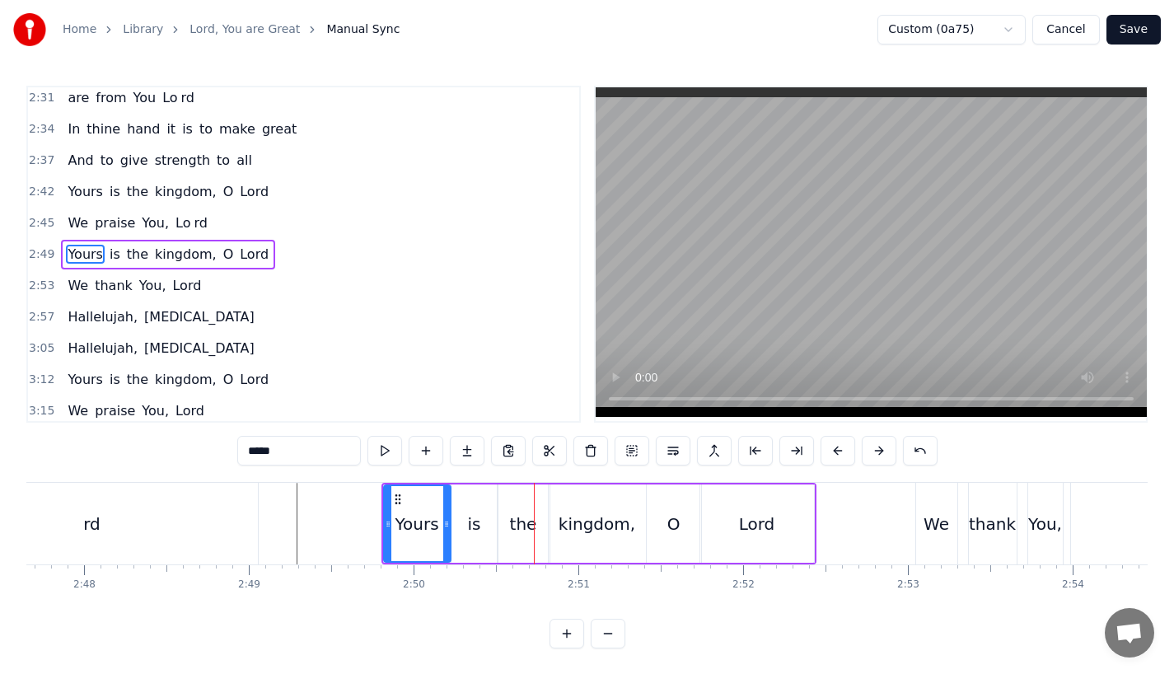
click at [473, 522] on div "is" at bounding box center [474, 524] width 13 height 25
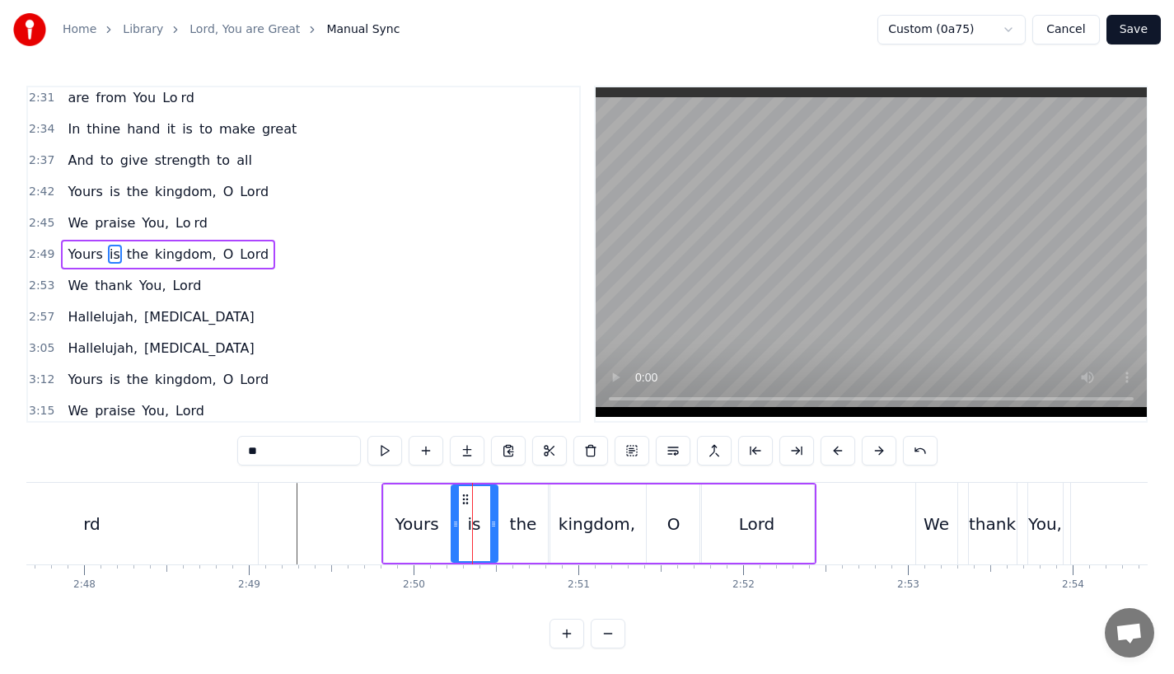
click at [511, 524] on div "the" at bounding box center [523, 524] width 27 height 25
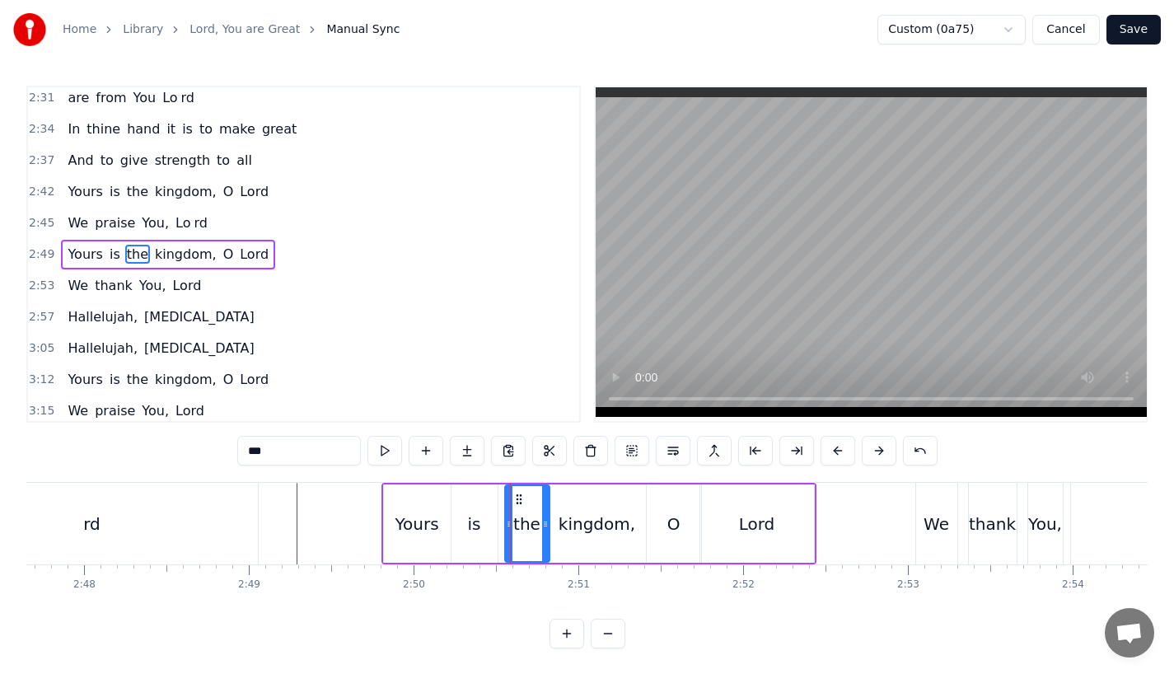
click at [510, 524] on icon at bounding box center [509, 523] width 7 height 13
click at [475, 529] on div "is" at bounding box center [474, 524] width 13 height 25
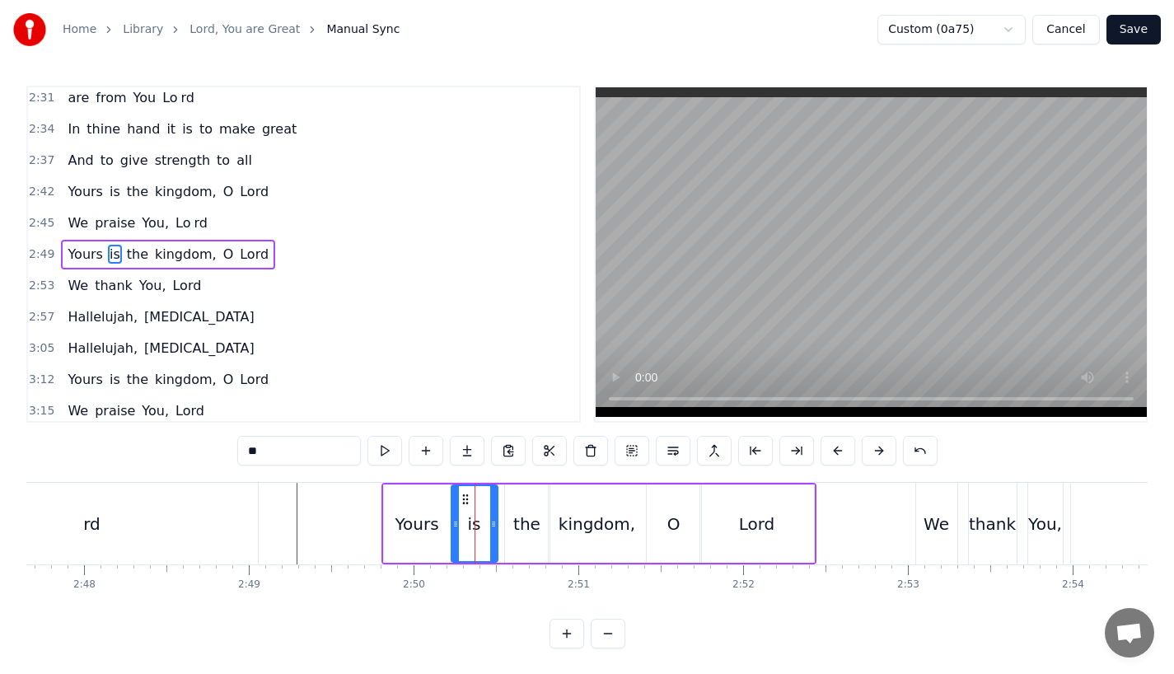
click at [406, 531] on div "Yours" at bounding box center [417, 524] width 44 height 25
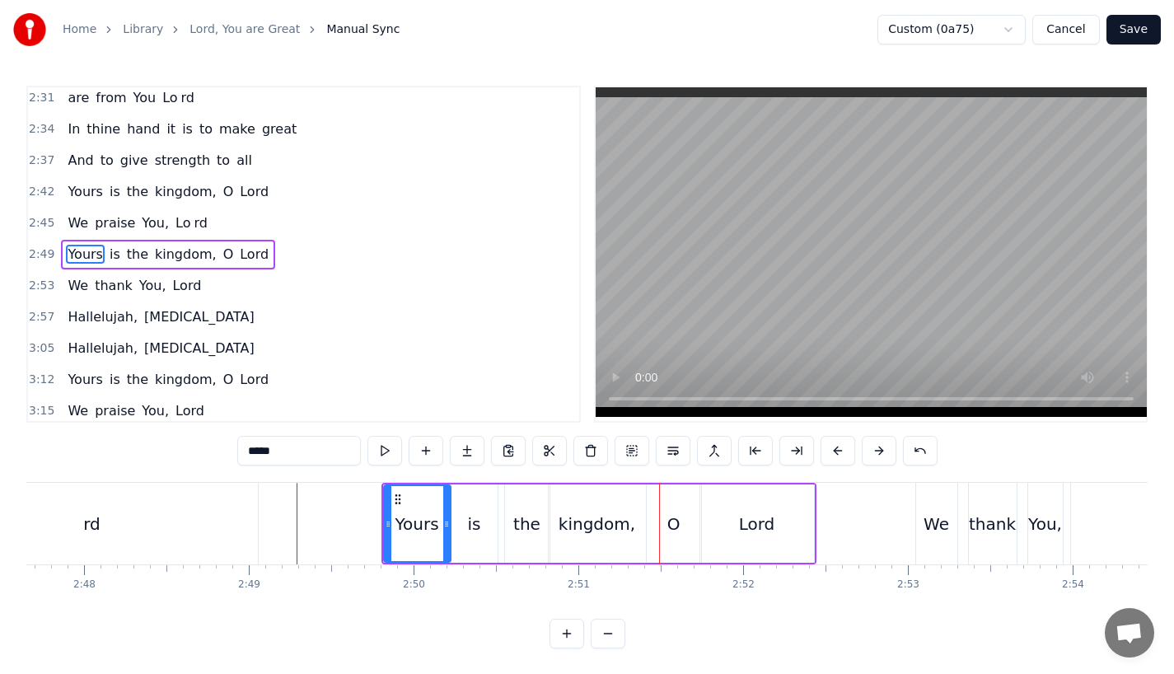
click at [524, 548] on div "the" at bounding box center [527, 523] width 44 height 78
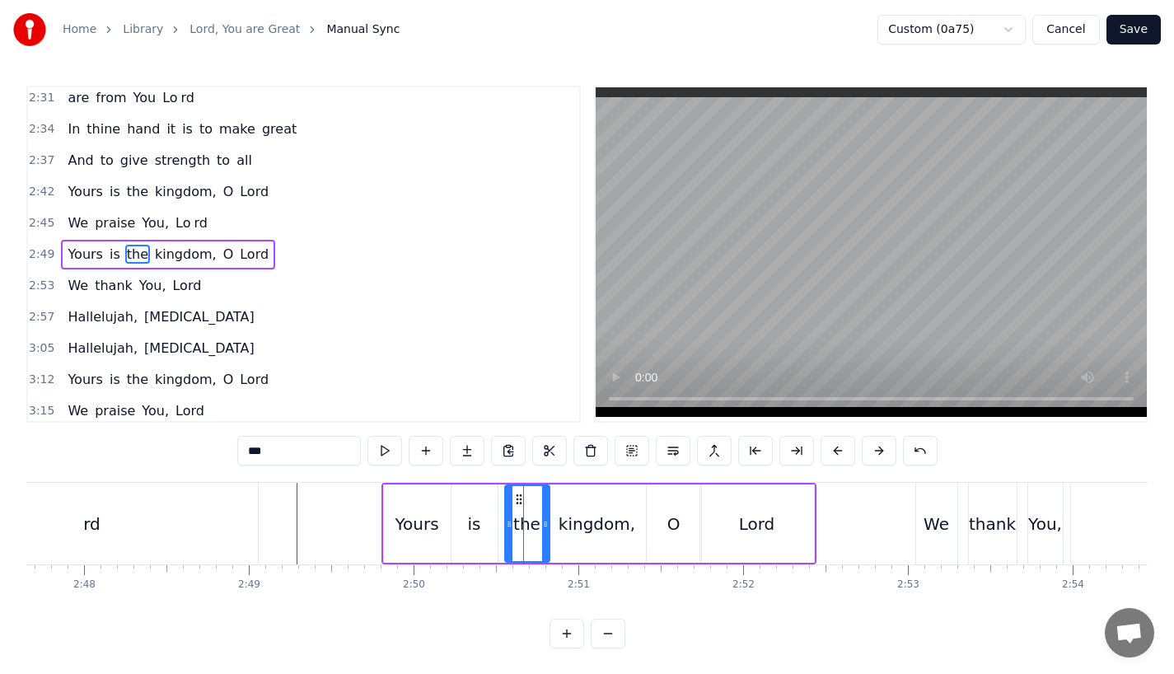
click at [582, 514] on div "kingdom," at bounding box center [597, 524] width 77 height 25
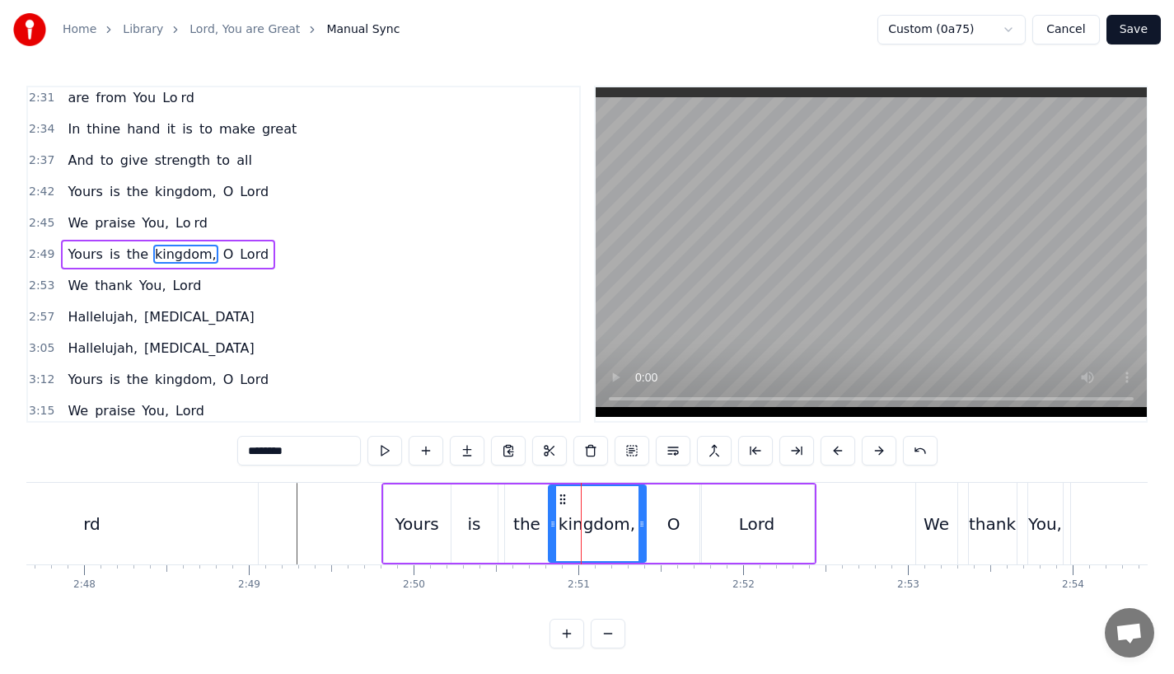
click at [528, 517] on div "the" at bounding box center [526, 524] width 27 height 25
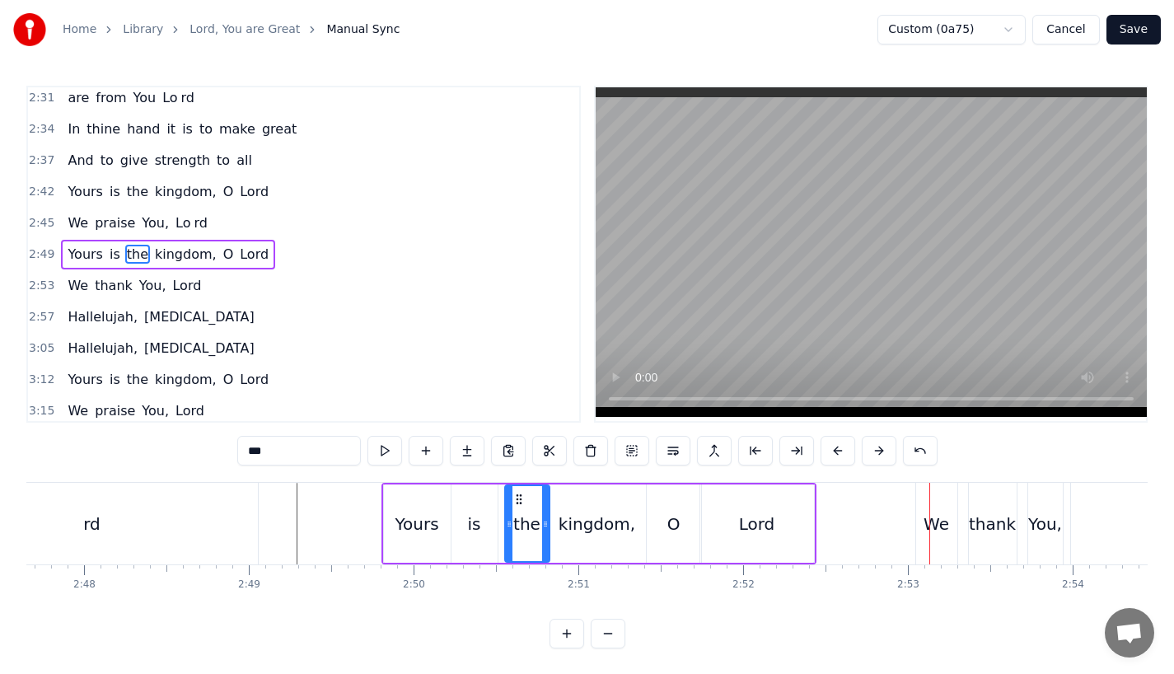
click at [936, 532] on div "We" at bounding box center [936, 524] width 26 height 25
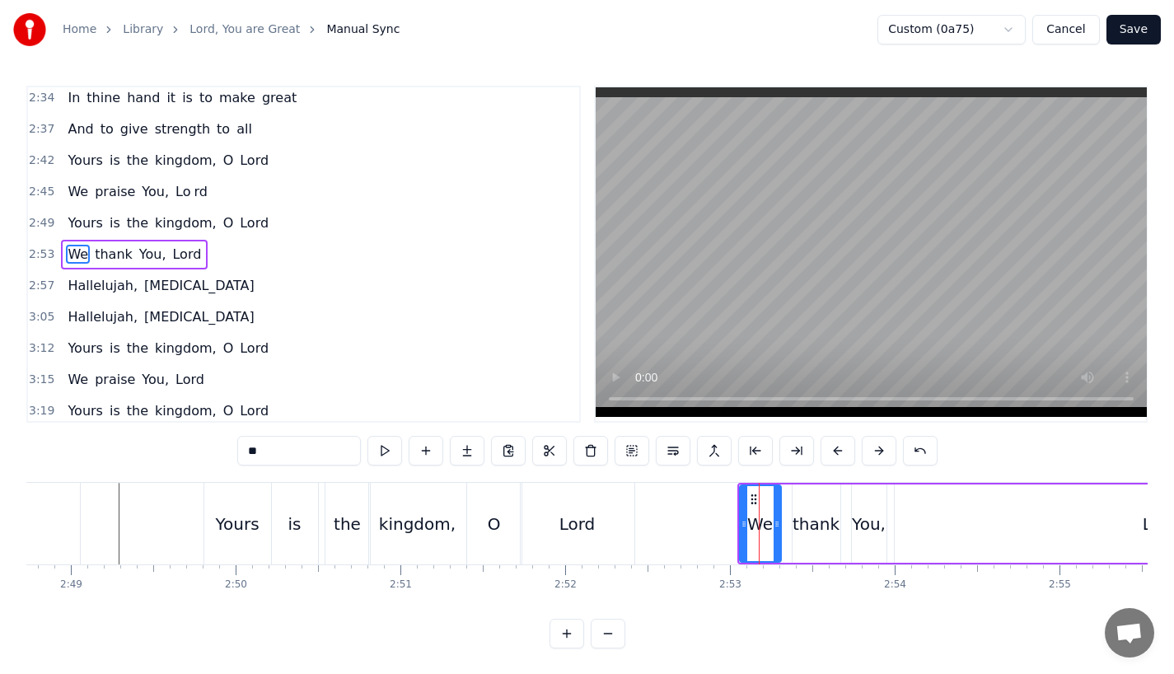
scroll to position [0, 27817]
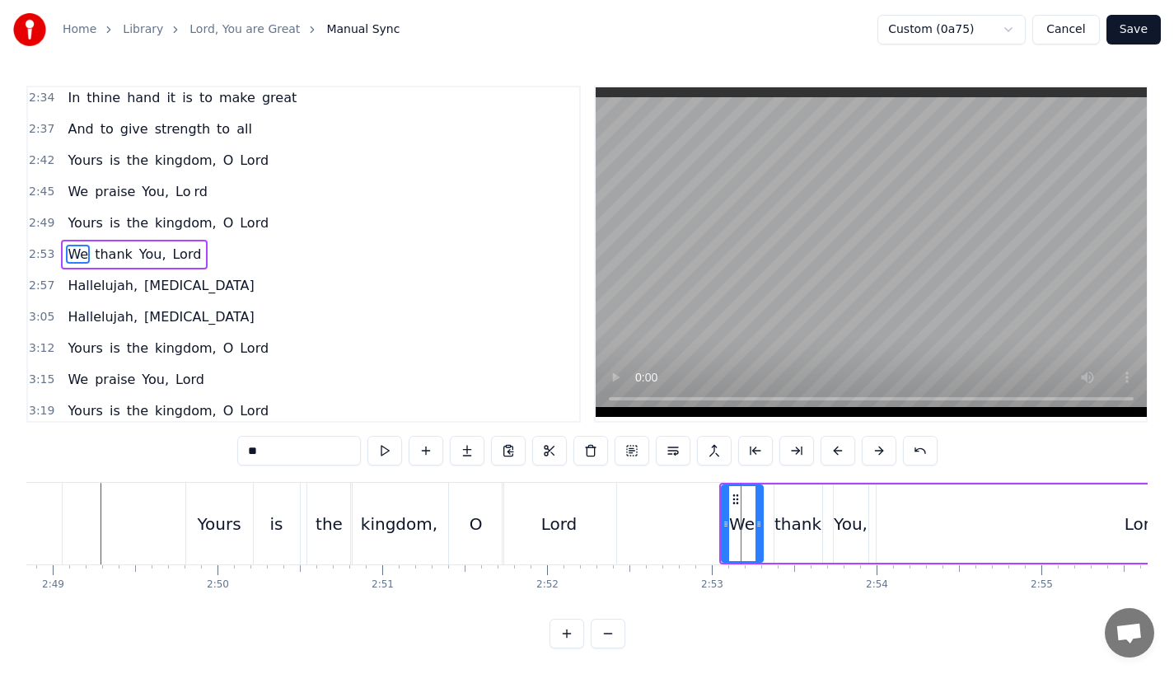
click at [798, 521] on div "thank" at bounding box center [797, 524] width 47 height 25
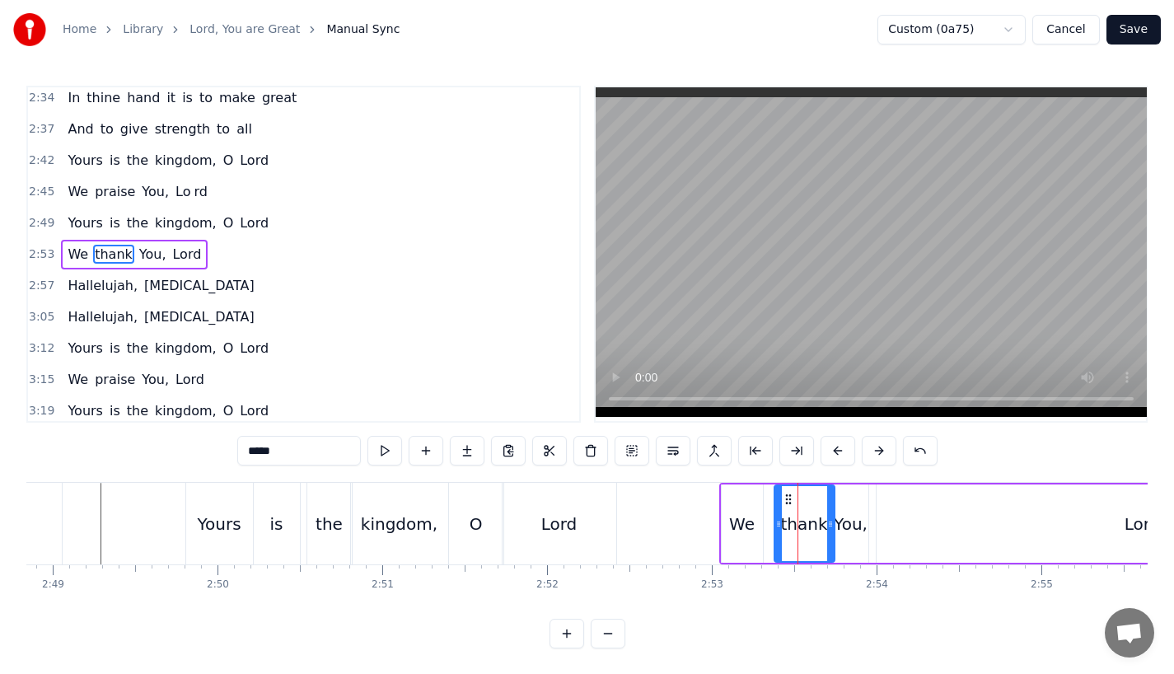
drag, startPoint x: 817, startPoint y: 523, endPoint x: 830, endPoint y: 523, distance: 13.2
click at [830, 523] on icon at bounding box center [830, 523] width 7 height 13
click at [845, 523] on div "You," at bounding box center [851, 524] width 34 height 25
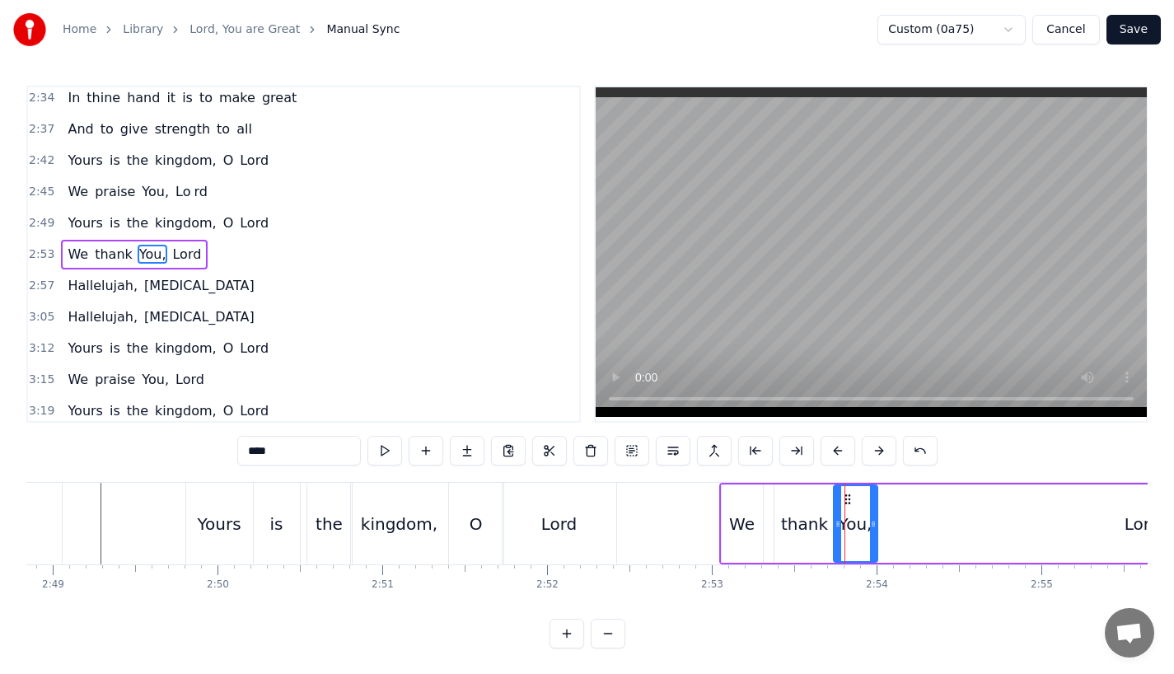
drag, startPoint x: 860, startPoint y: 523, endPoint x: 873, endPoint y: 523, distance: 13.2
click at [873, 523] on icon at bounding box center [873, 523] width 7 height 13
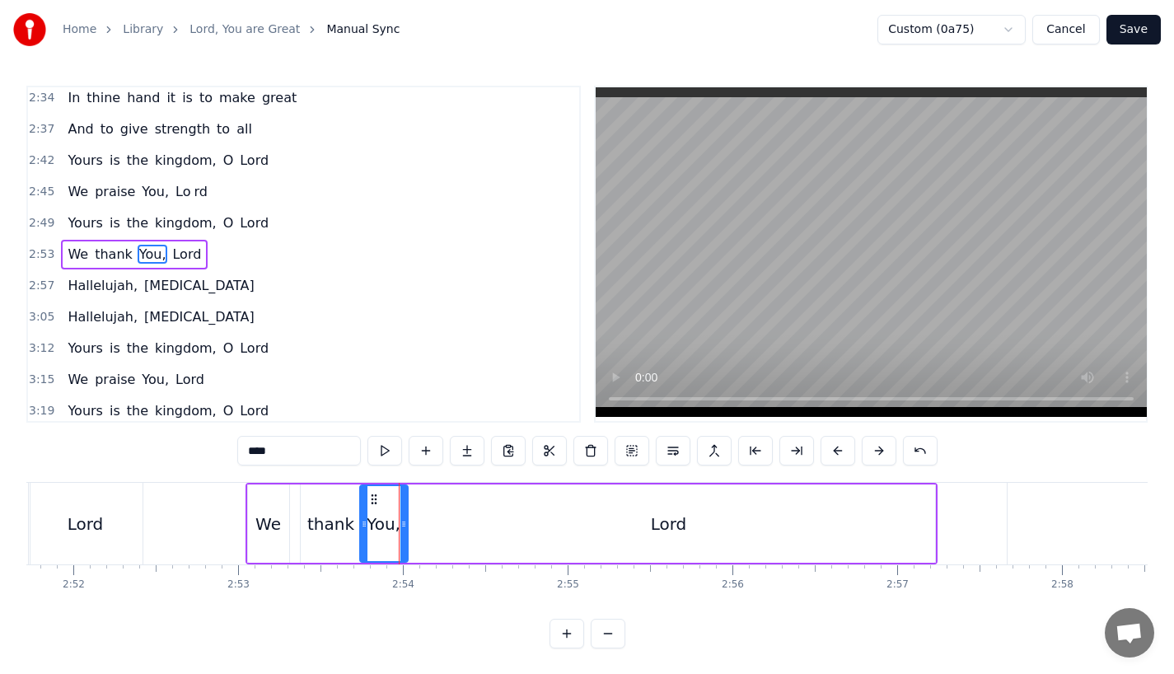
scroll to position [0, 28298]
click at [905, 527] on div "Lord" at bounding box center [661, 523] width 532 height 78
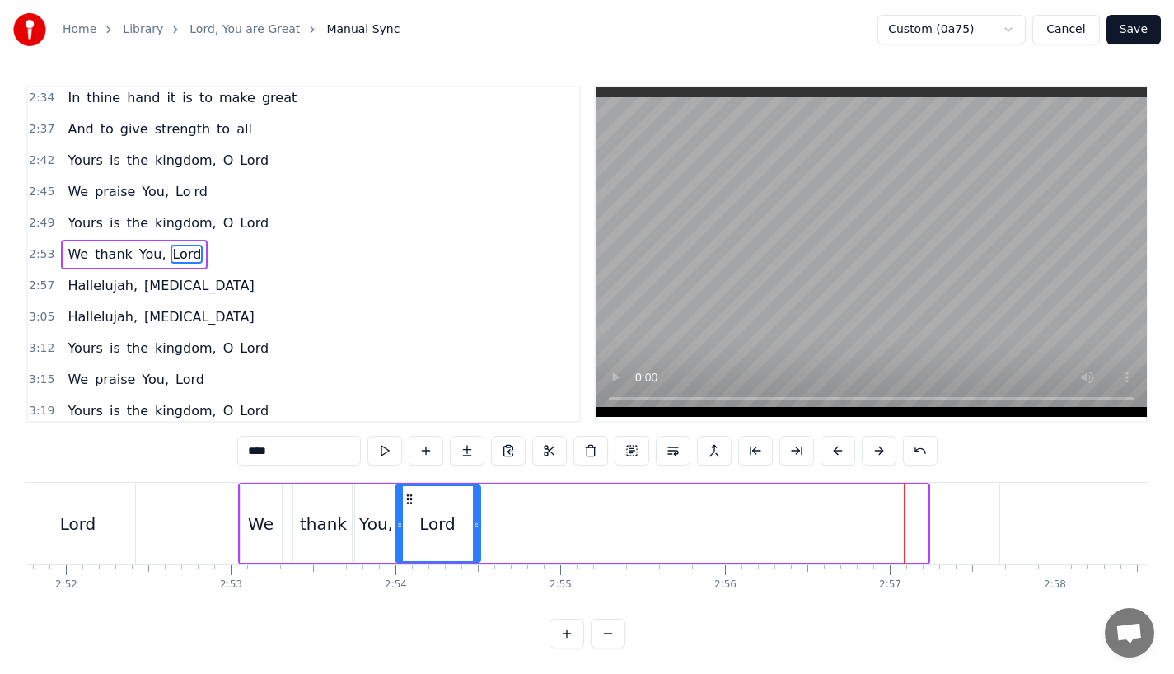
drag, startPoint x: 919, startPoint y: 527, endPoint x: 471, endPoint y: 535, distance: 447.4
click at [471, 535] on div "Lord" at bounding box center [437, 523] width 83 height 75
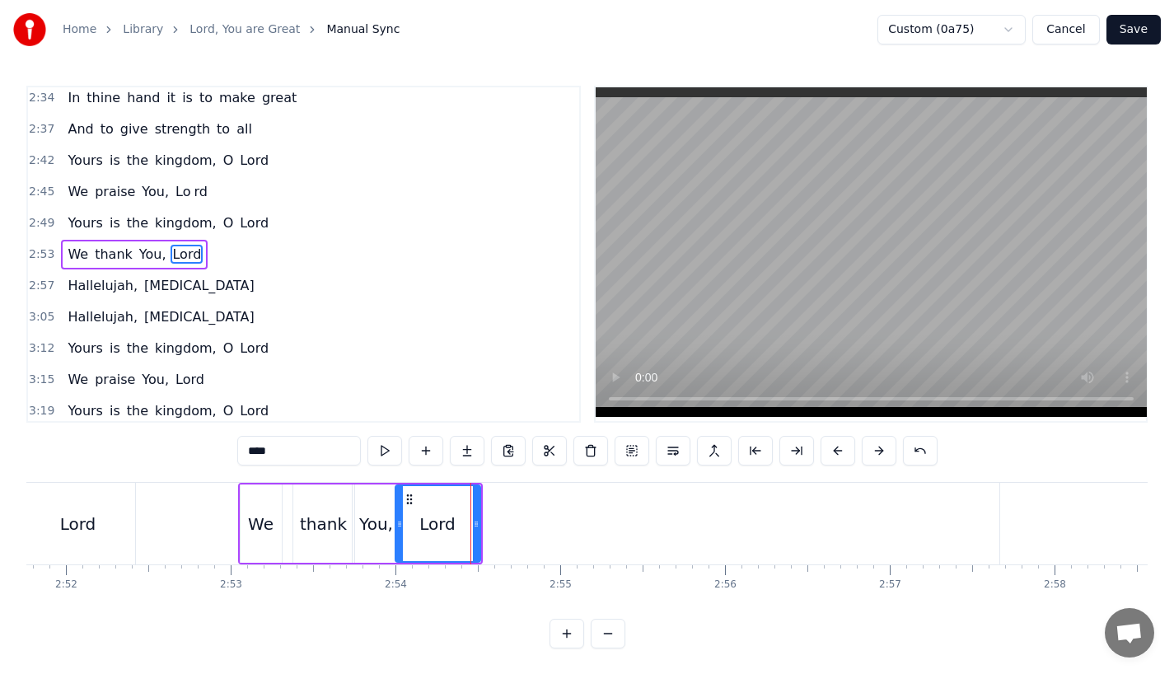
click at [282, 453] on input "****" at bounding box center [299, 451] width 124 height 30
type input "**"
click at [456, 446] on button at bounding box center [467, 451] width 35 height 30
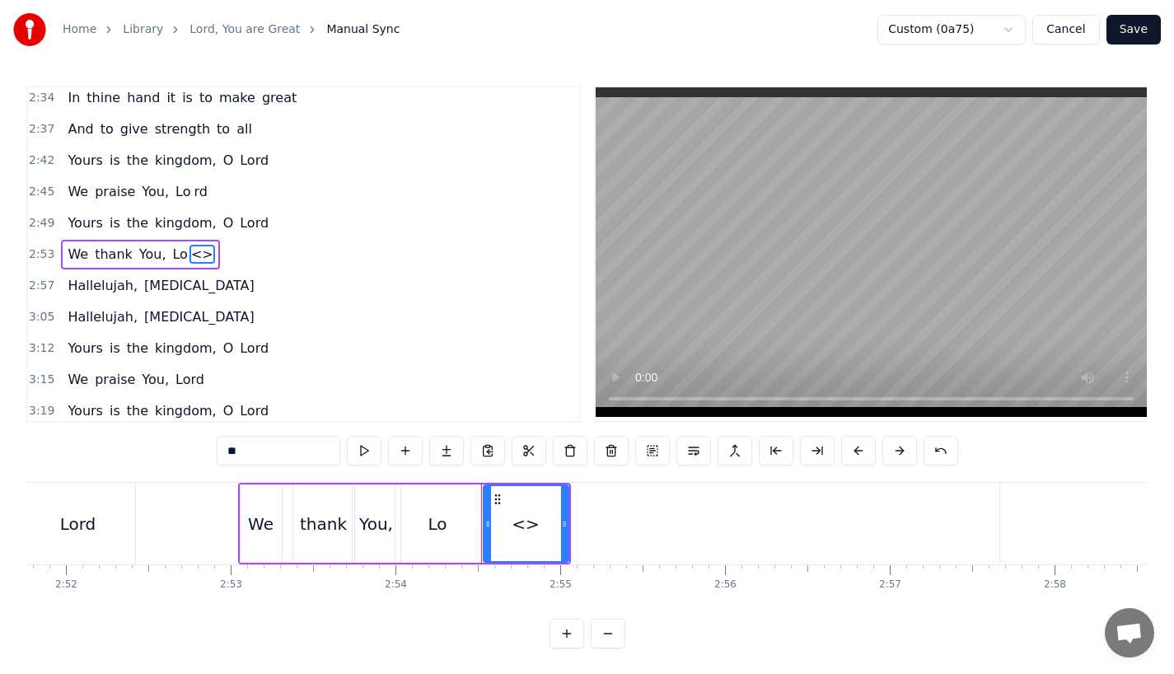
drag, startPoint x: 262, startPoint y: 451, endPoint x: 91, endPoint y: 451, distance: 171.3
click at [91, 451] on div "0:23 Lord, You are great, 0:27 You are power ful 0:29 Yours is the glory and vi…" at bounding box center [586, 367] width 1121 height 563
type input "*"
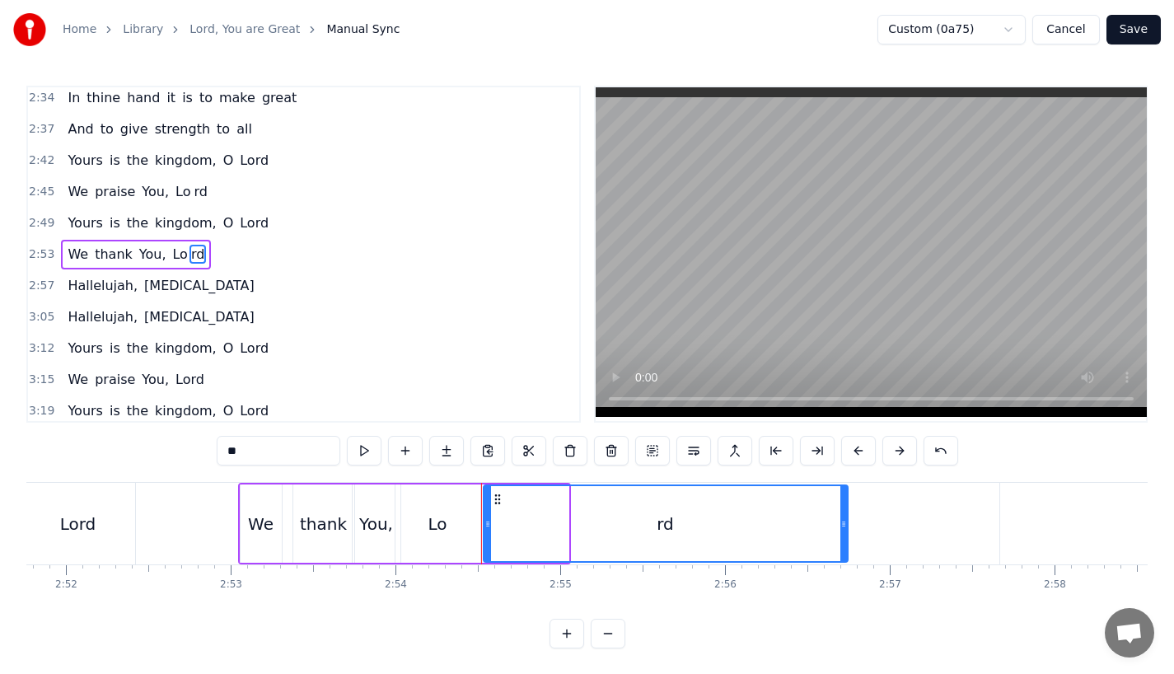
drag, startPoint x: 566, startPoint y: 549, endPoint x: 857, endPoint y: 545, distance: 290.8
click at [848, 545] on div "rd" at bounding box center [666, 523] width 366 height 78
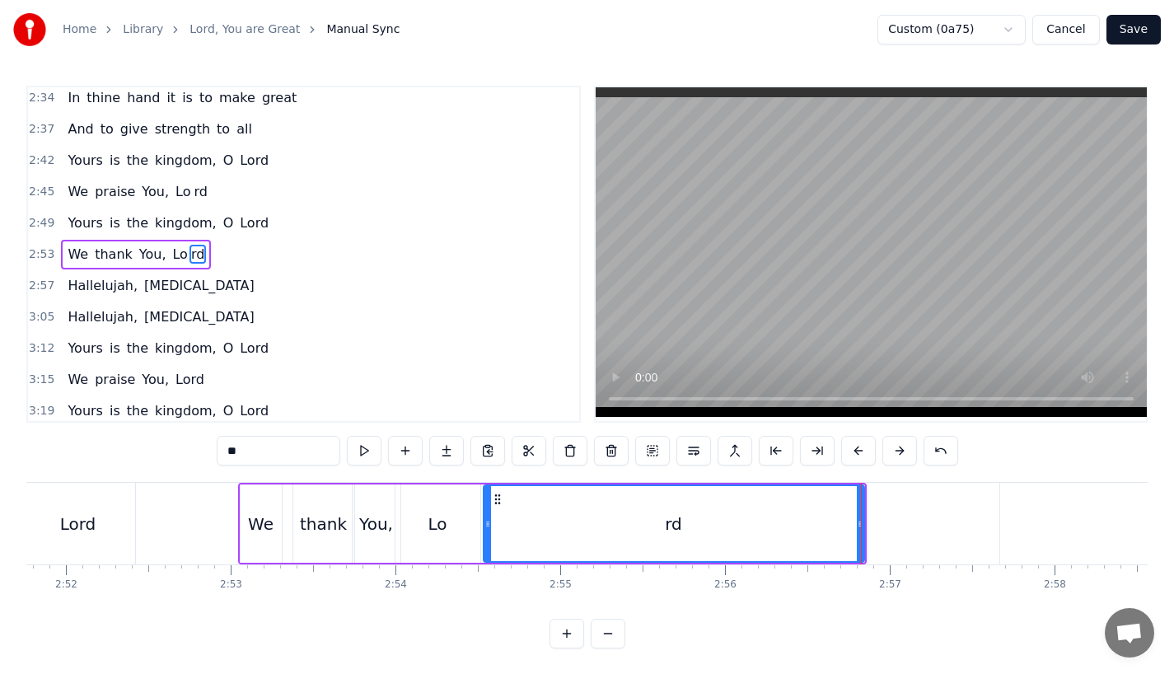
click at [119, 528] on div "Lord" at bounding box center [78, 524] width 114 height 82
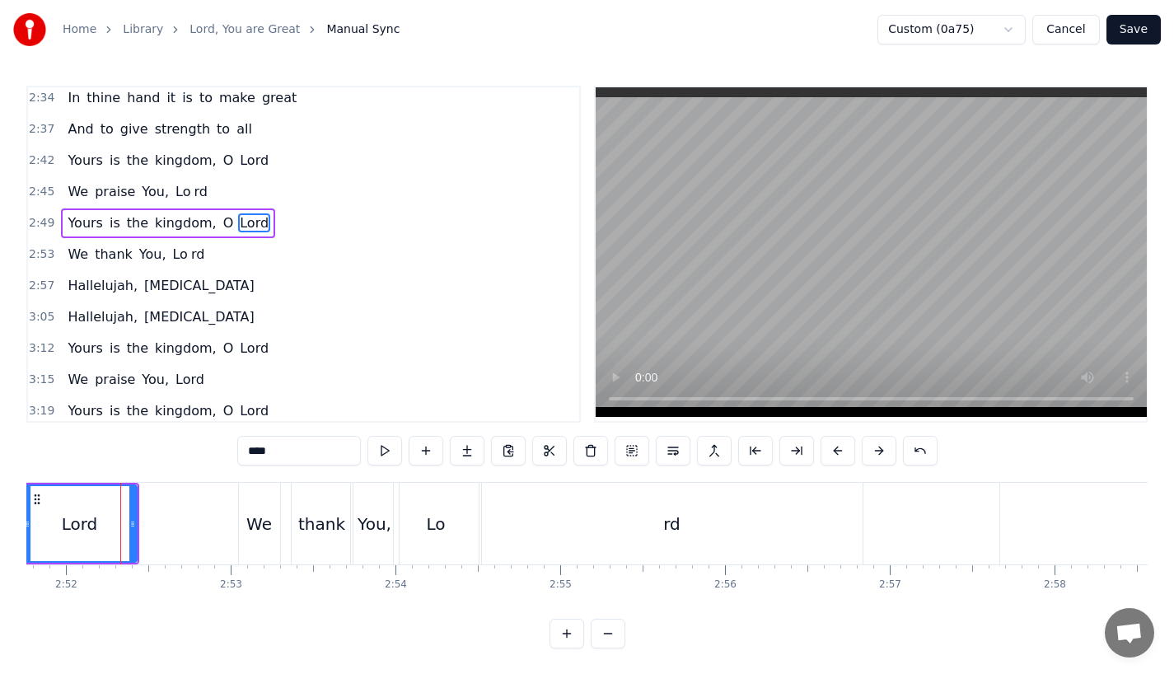
scroll to position [1069, 0]
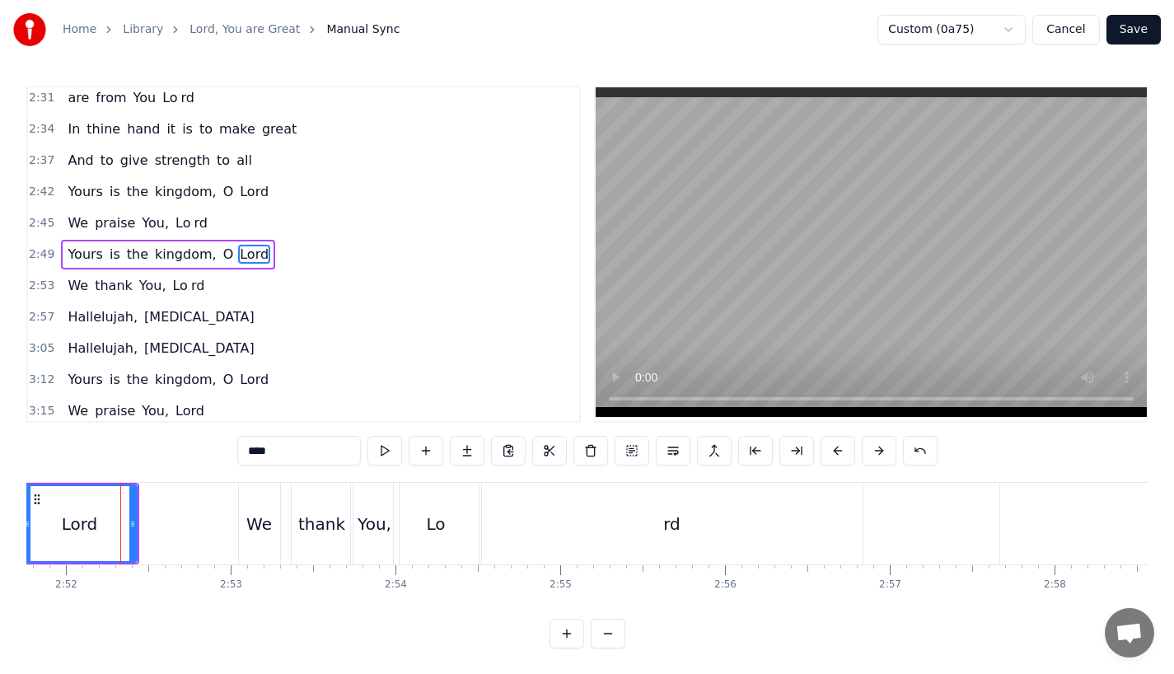
click at [254, 521] on div "We" at bounding box center [259, 524] width 26 height 25
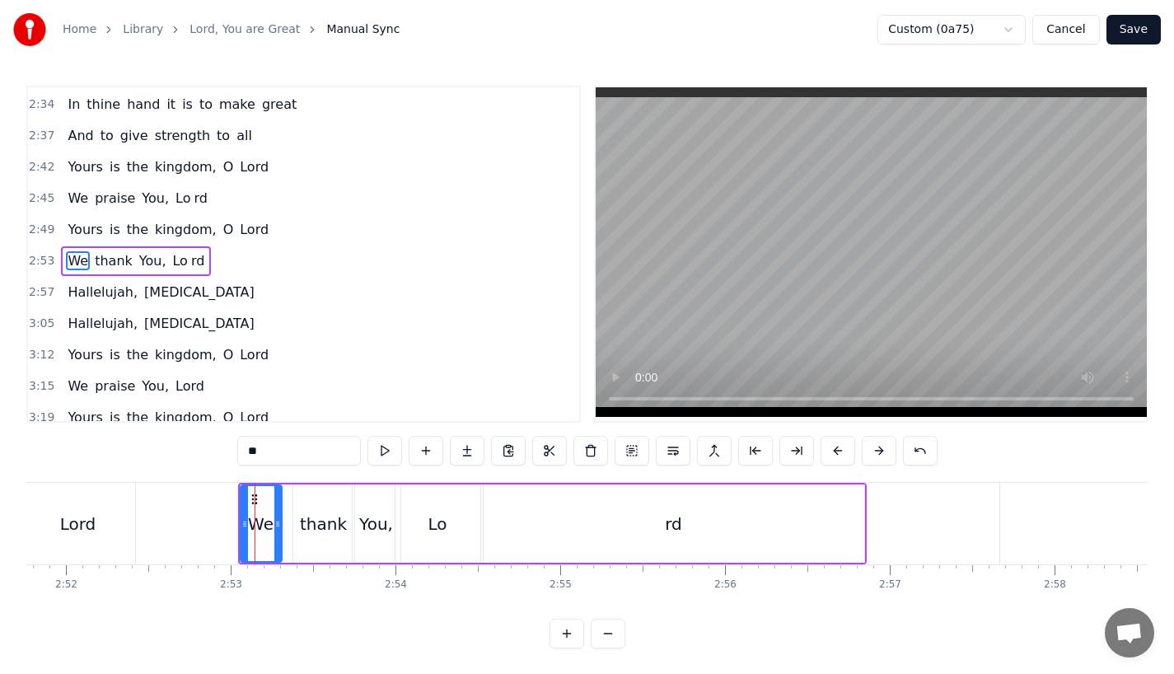
scroll to position [1101, 0]
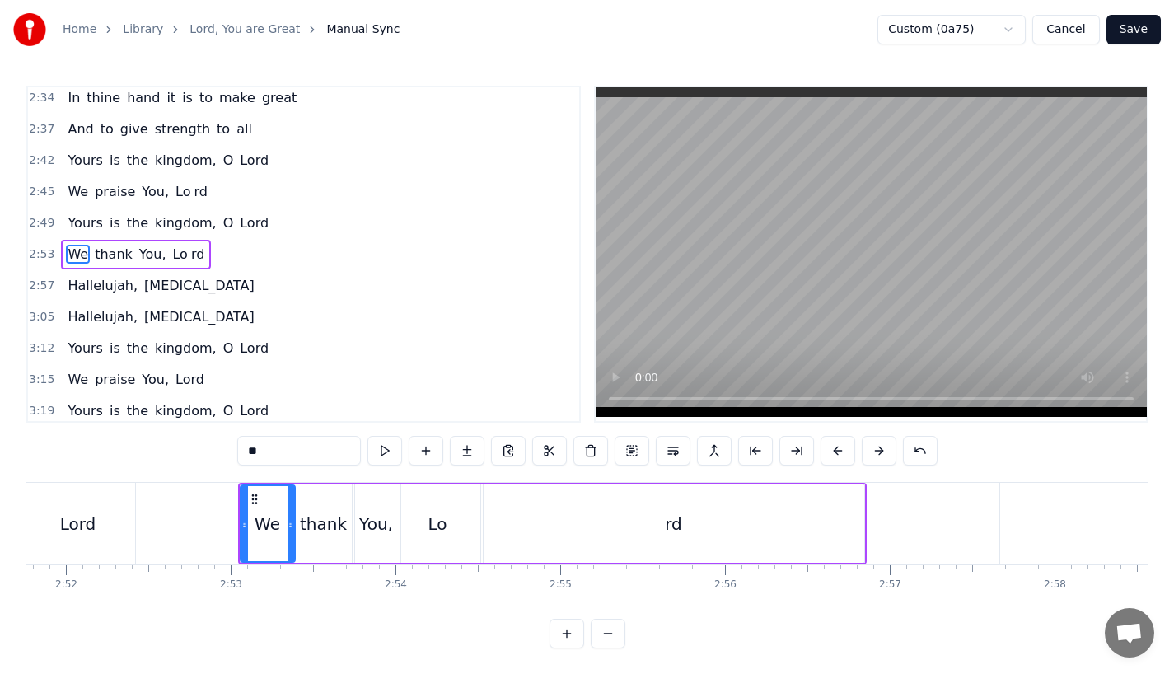
drag, startPoint x: 274, startPoint y: 530, endPoint x: 288, endPoint y: 530, distance: 14.0
click at [288, 530] on icon at bounding box center [290, 523] width 7 height 13
click at [827, 452] on button at bounding box center [837, 451] width 35 height 30
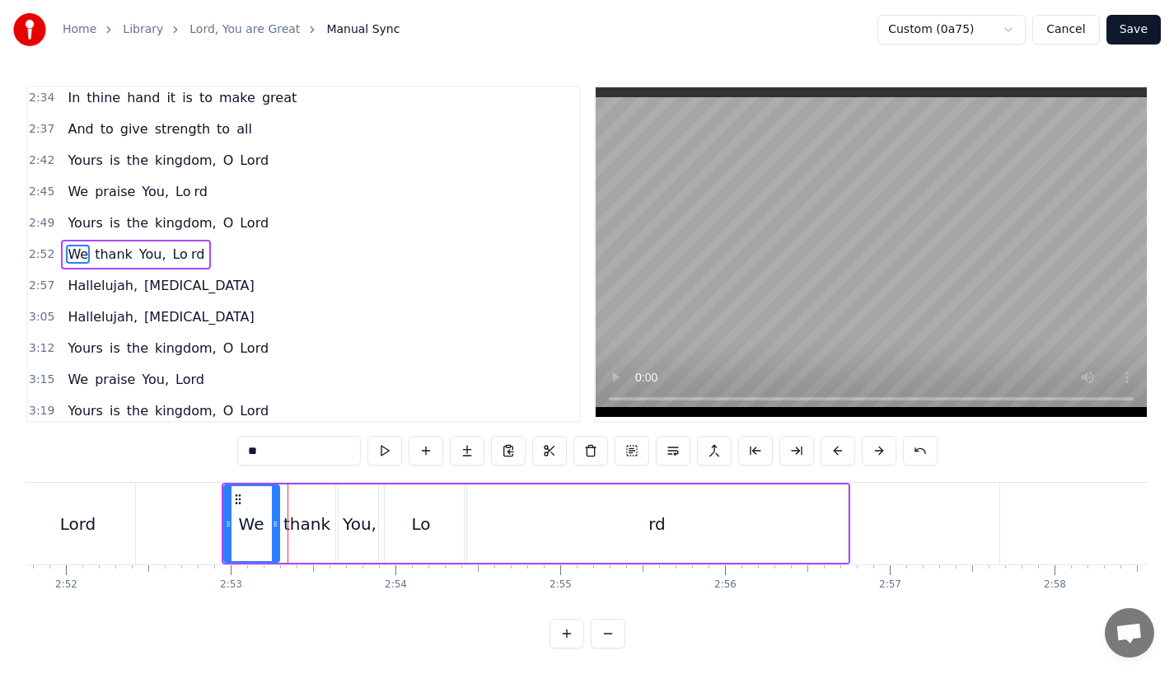
click at [827, 452] on button at bounding box center [837, 451] width 35 height 30
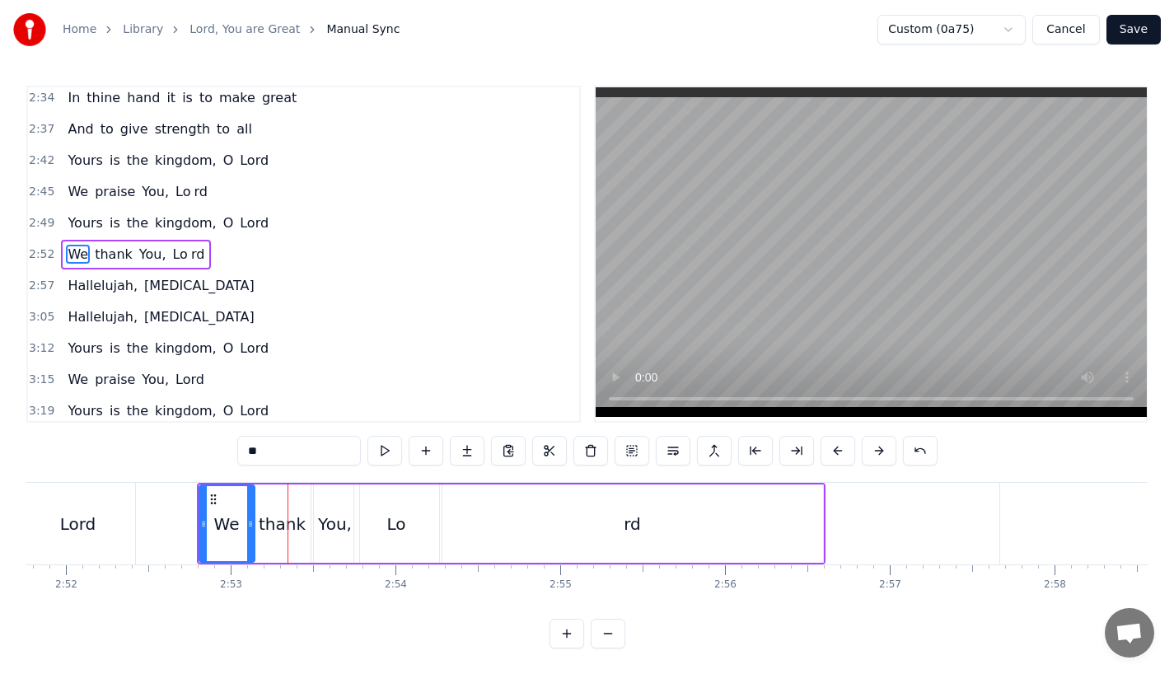
click at [827, 452] on button at bounding box center [837, 451] width 35 height 30
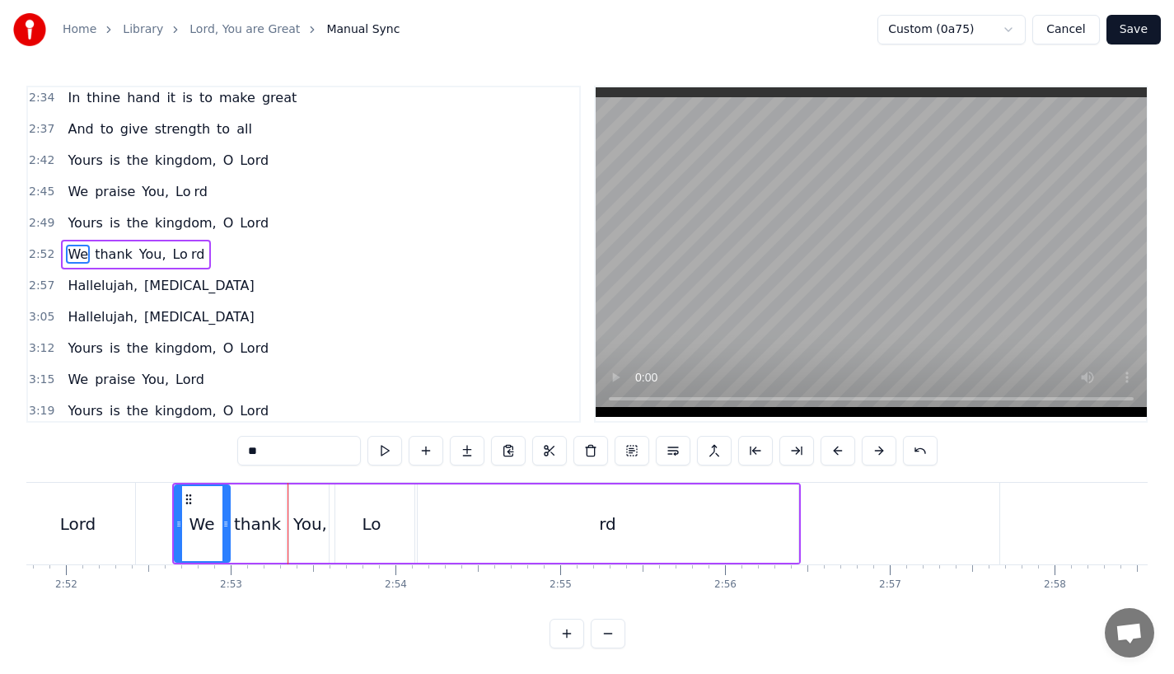
click at [112, 535] on div "Lord" at bounding box center [78, 524] width 114 height 82
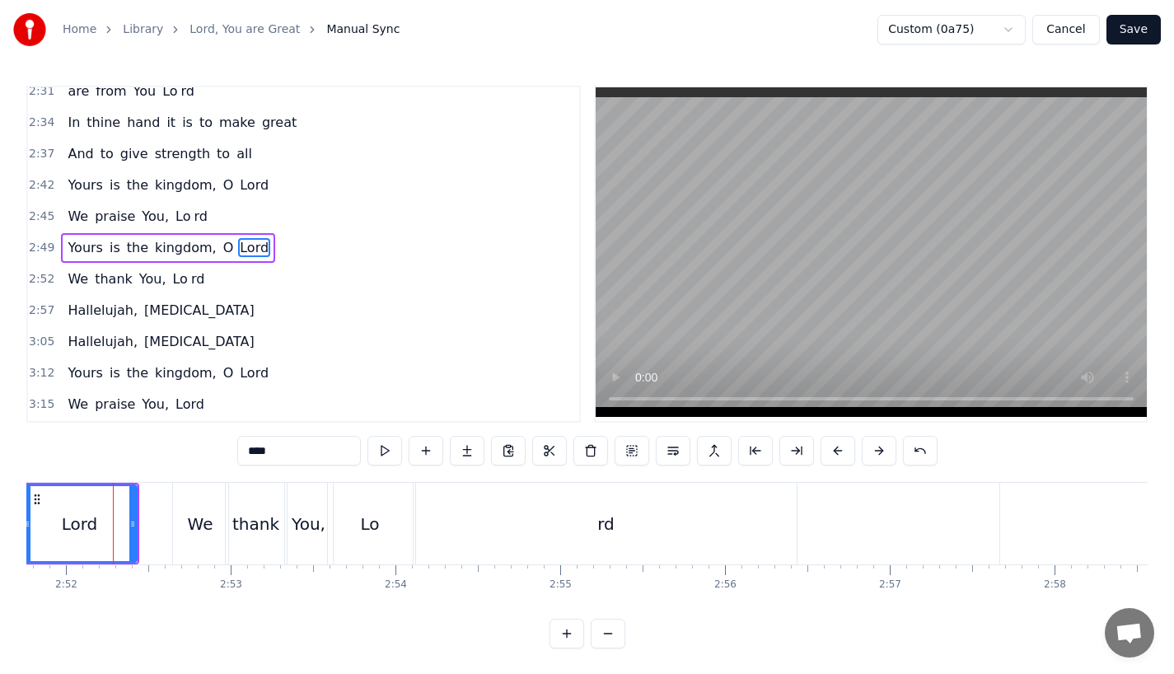
scroll to position [1069, 0]
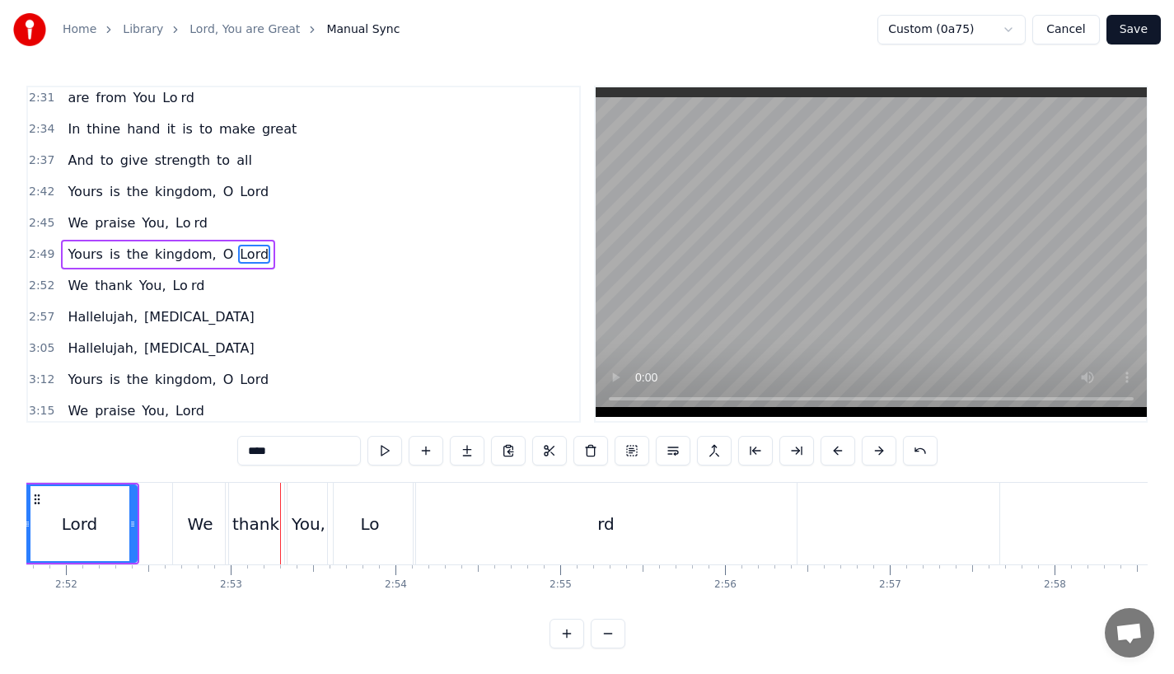
click at [83, 516] on div "Lord" at bounding box center [80, 524] width 36 height 25
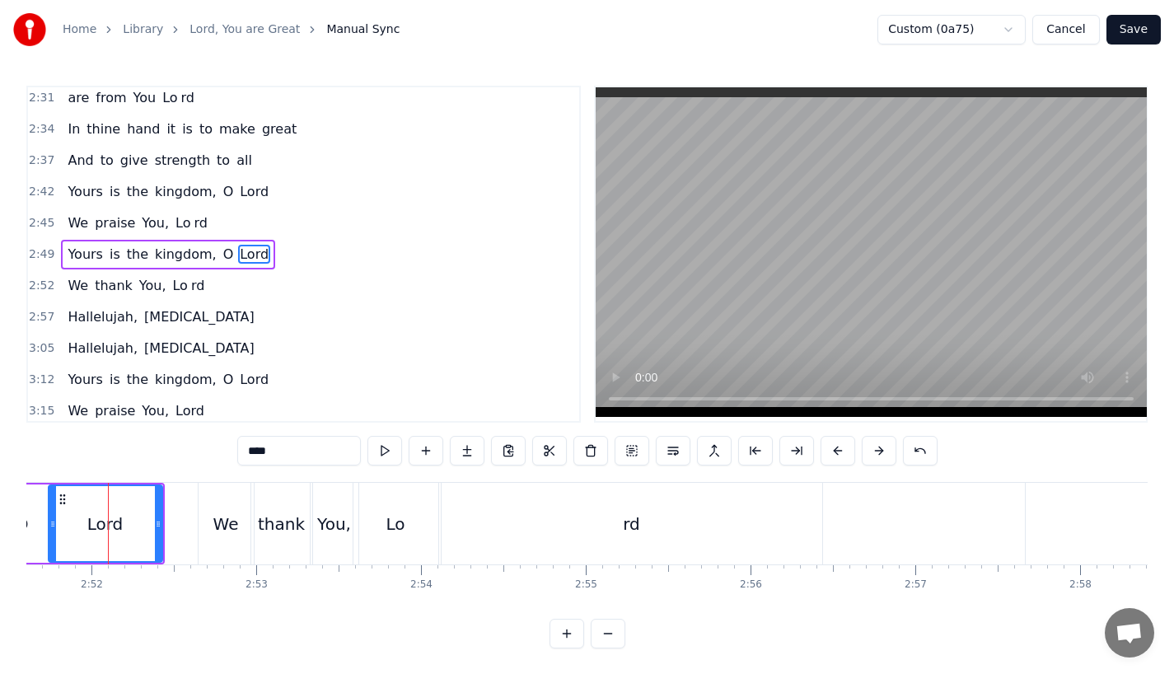
scroll to position [0, 28271]
click at [613, 529] on div "rd" at bounding box center [633, 524] width 381 height 82
type input "**"
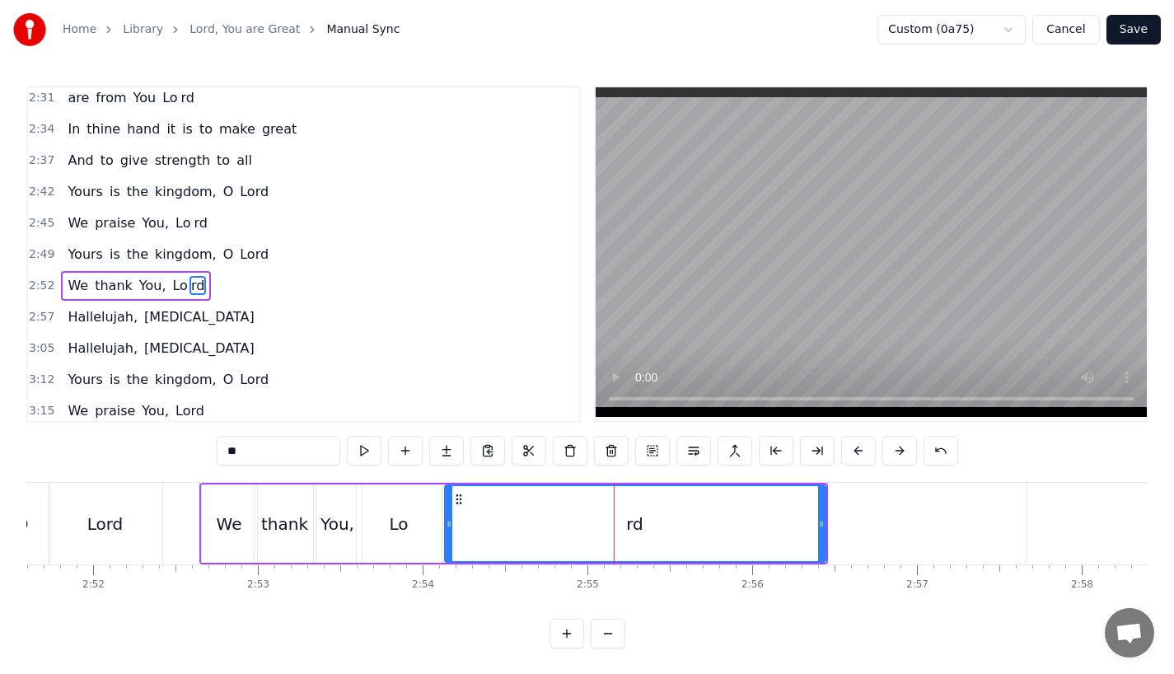
scroll to position [1101, 0]
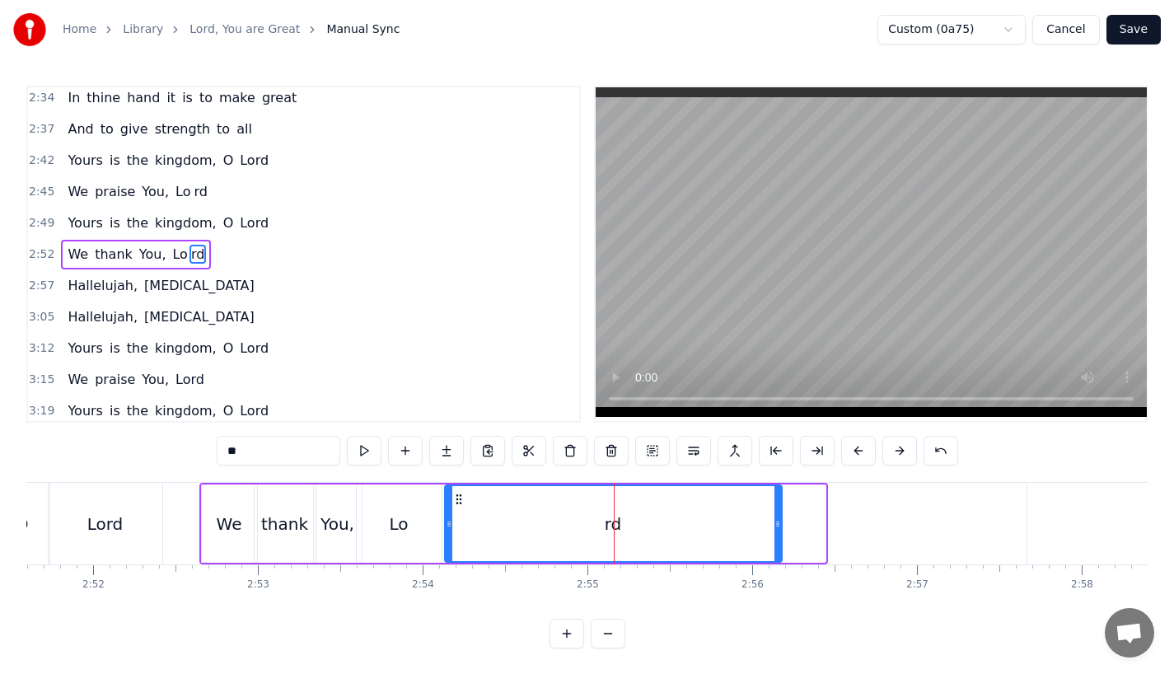
drag, startPoint x: 822, startPoint y: 541, endPoint x: 778, endPoint y: 541, distance: 43.7
click at [778, 541] on div at bounding box center [777, 523] width 7 height 75
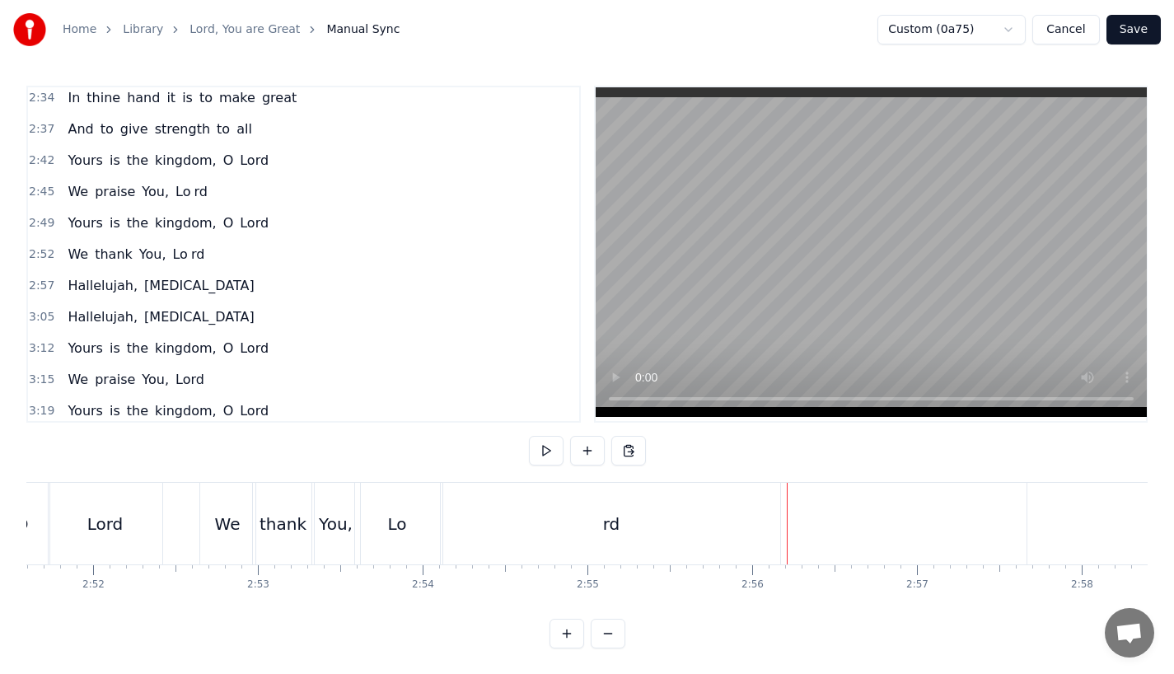
click at [774, 539] on div "rd" at bounding box center [611, 524] width 337 height 82
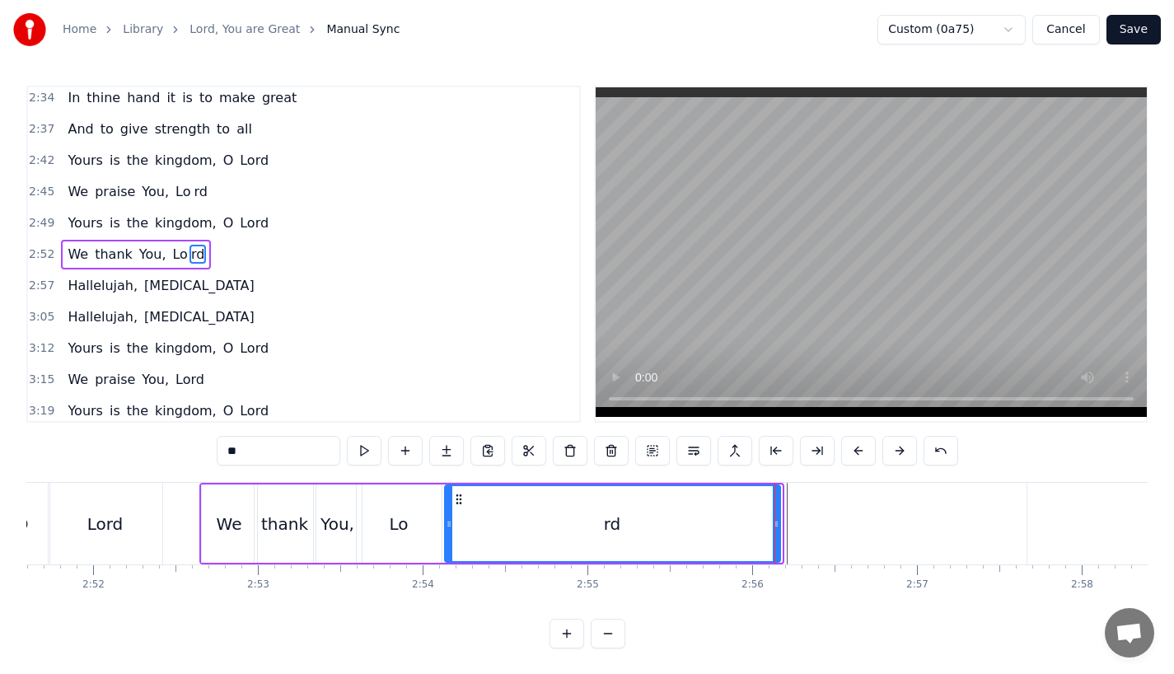
drag, startPoint x: 776, startPoint y: 539, endPoint x: 766, endPoint y: 539, distance: 9.9
click at [773, 539] on div at bounding box center [776, 523] width 7 height 75
click at [318, 548] on div "You," at bounding box center [338, 523] width 48 height 78
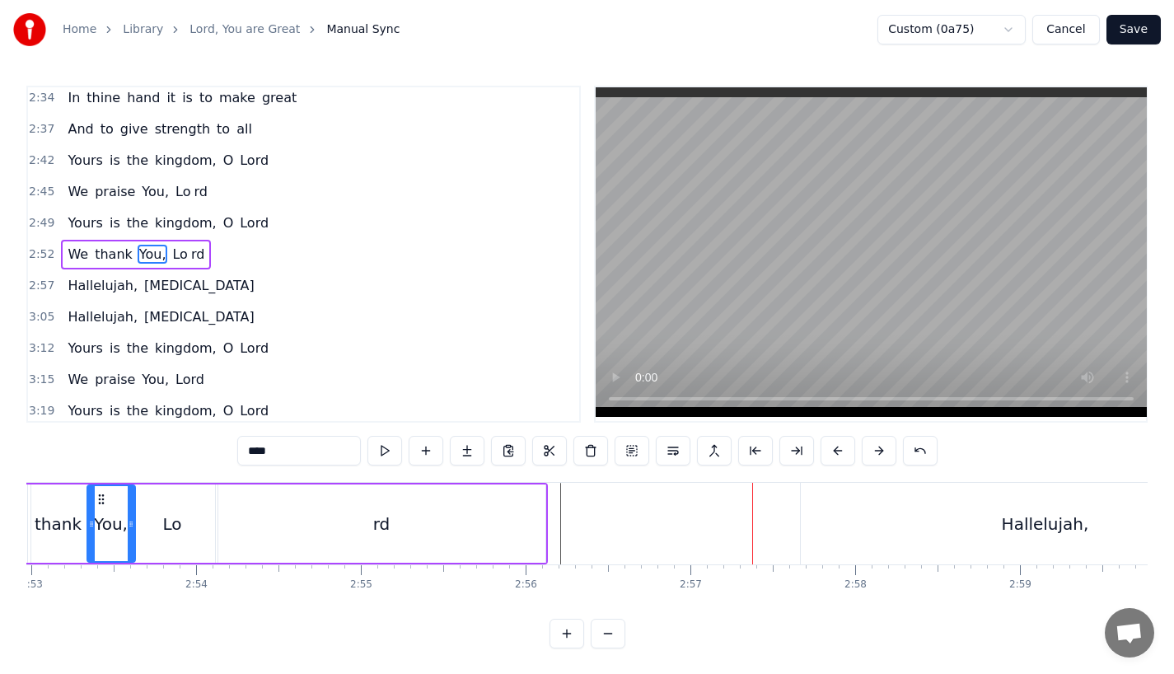
scroll to position [0, 28522]
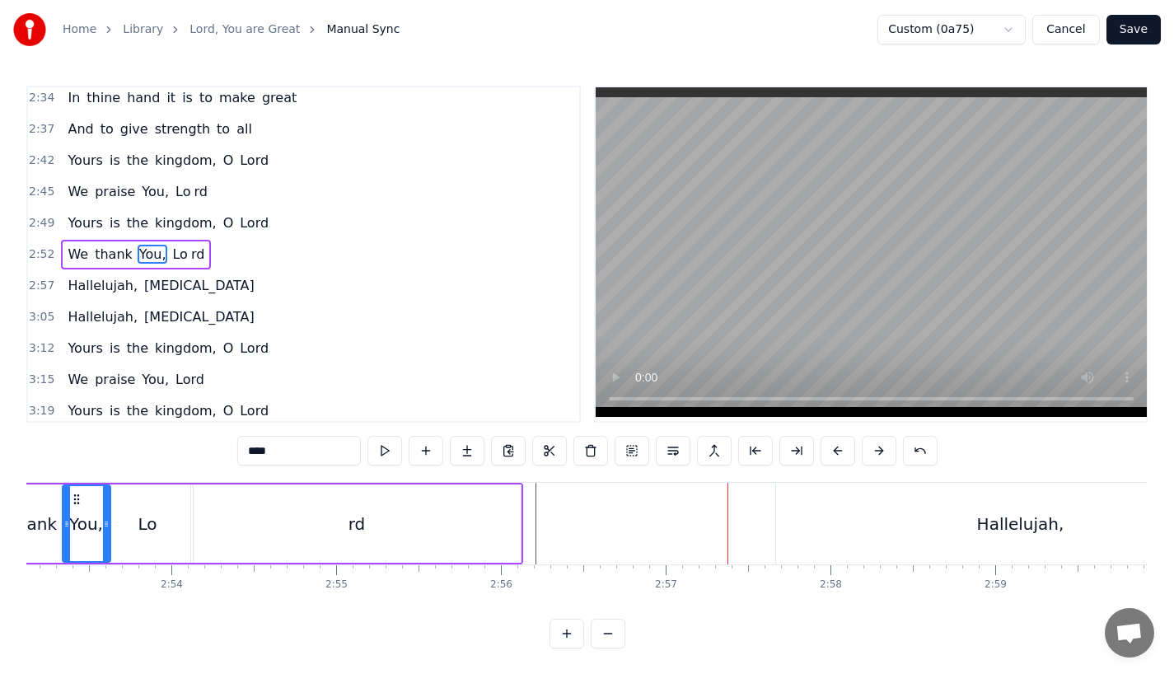
click at [785, 511] on div "Hallelujah," at bounding box center [1020, 524] width 489 height 82
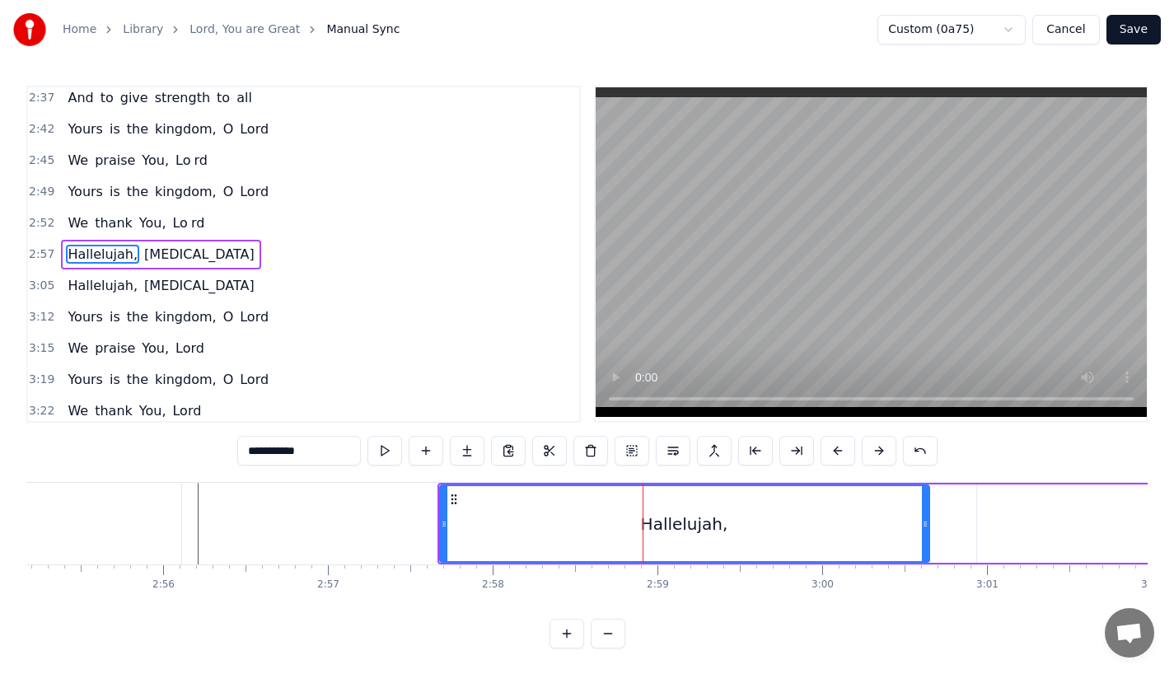
scroll to position [0, 28855]
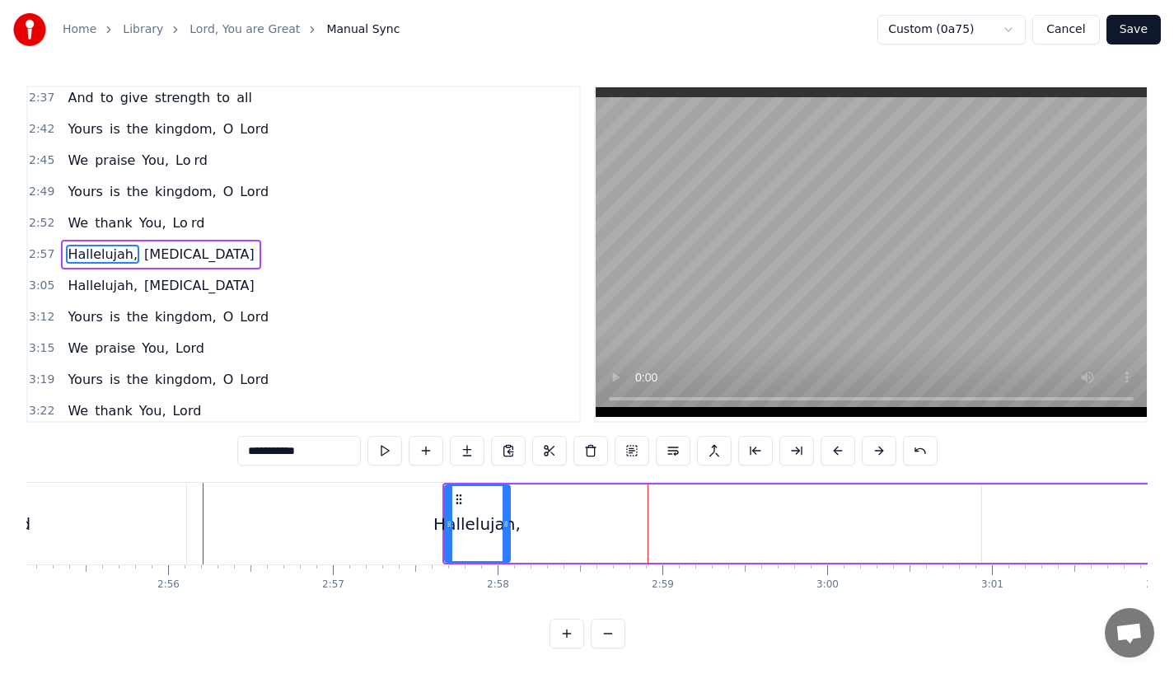
drag, startPoint x: 928, startPoint y: 531, endPoint x: 489, endPoint y: 520, distance: 438.4
click at [503, 520] on div at bounding box center [506, 523] width 7 height 75
drag, startPoint x: 264, startPoint y: 451, endPoint x: 385, endPoint y: 451, distance: 121.1
click at [385, 451] on div "**********" at bounding box center [587, 451] width 700 height 30
click at [261, 442] on input "**********" at bounding box center [299, 451] width 124 height 30
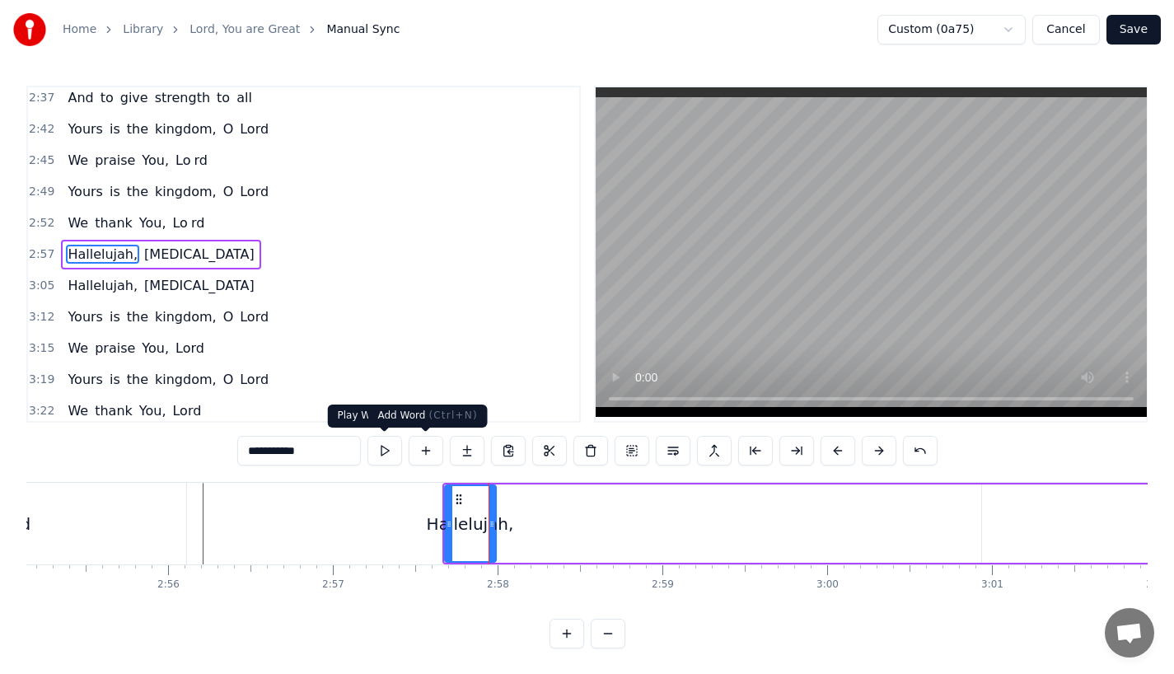
drag, startPoint x: 260, startPoint y: 451, endPoint x: 418, endPoint y: 451, distance: 158.2
click at [418, 451] on div "**********" at bounding box center [587, 451] width 700 height 30
type input "**"
click at [460, 447] on button at bounding box center [467, 451] width 35 height 30
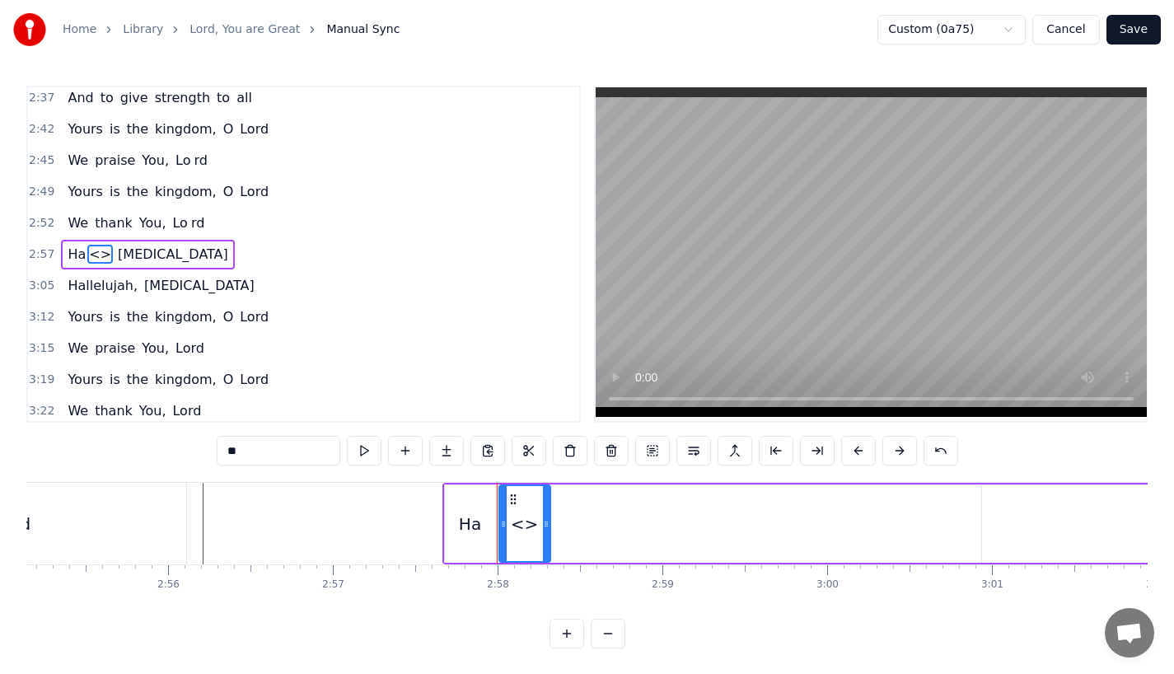
drag, startPoint x: 263, startPoint y: 438, endPoint x: 362, endPoint y: 447, distance: 99.3
click at [362, 447] on div "**" at bounding box center [587, 451] width 741 height 30
paste input "*******"
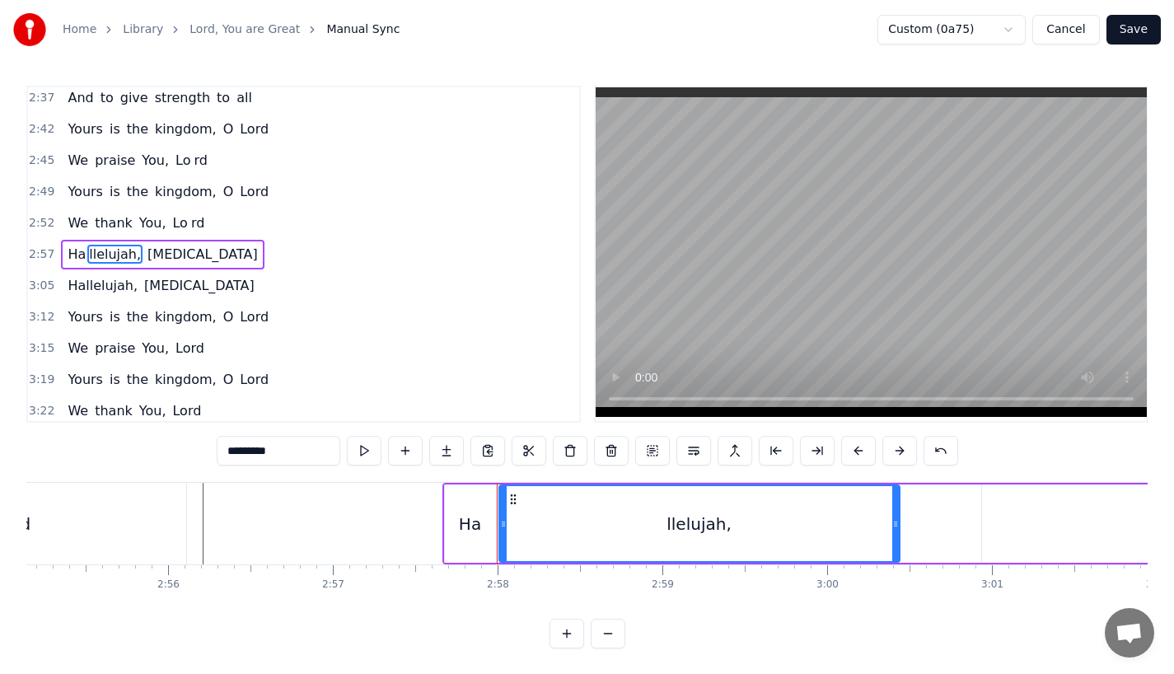
drag, startPoint x: 548, startPoint y: 535, endPoint x: 897, endPoint y: 540, distance: 349.3
click at [897, 540] on div at bounding box center [895, 523] width 7 height 75
click at [463, 534] on div "Ha" at bounding box center [470, 524] width 22 height 25
type input "**"
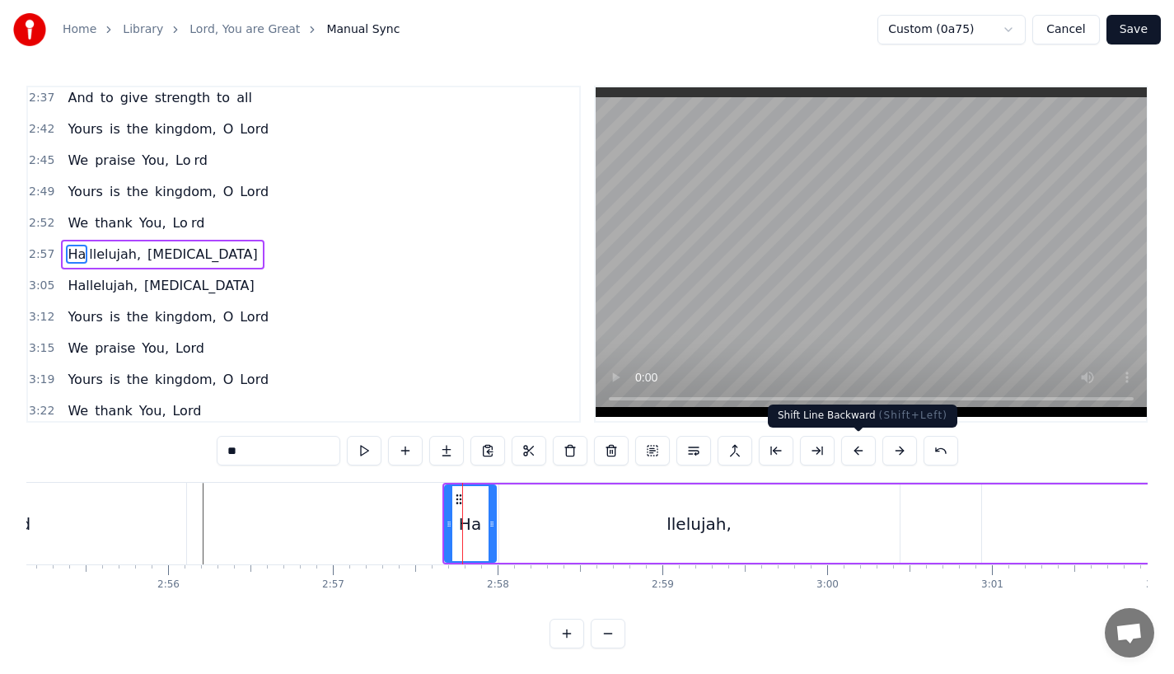
click at [852, 449] on button at bounding box center [858, 451] width 35 height 30
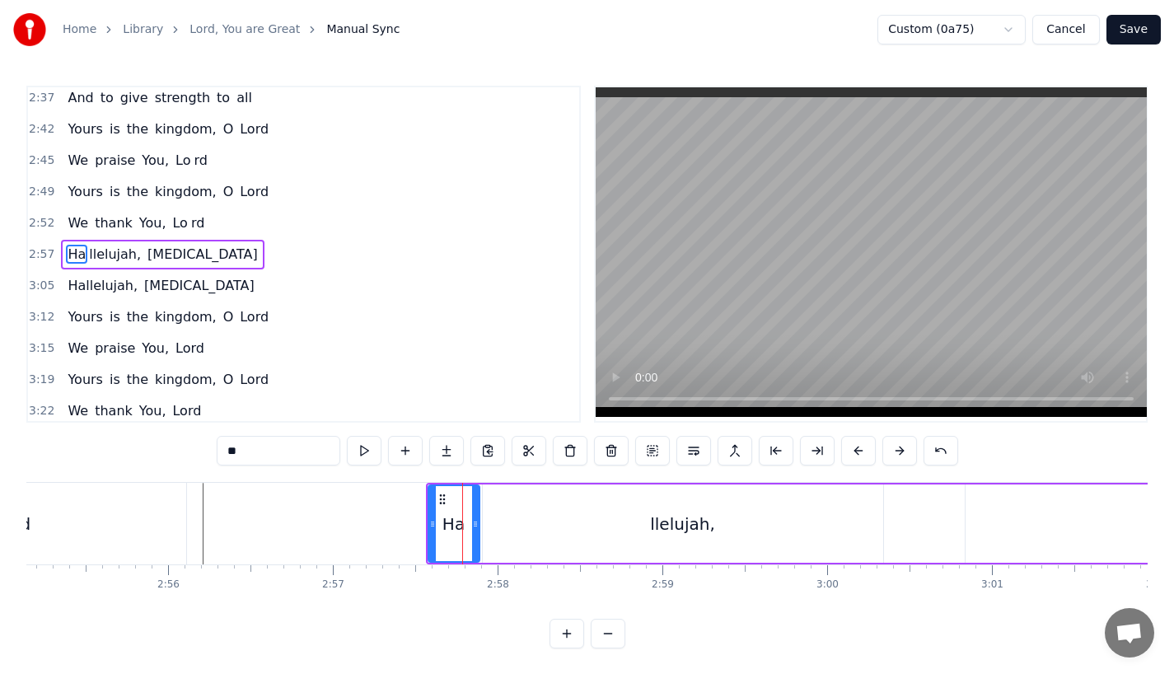
click at [852, 449] on button at bounding box center [858, 451] width 35 height 30
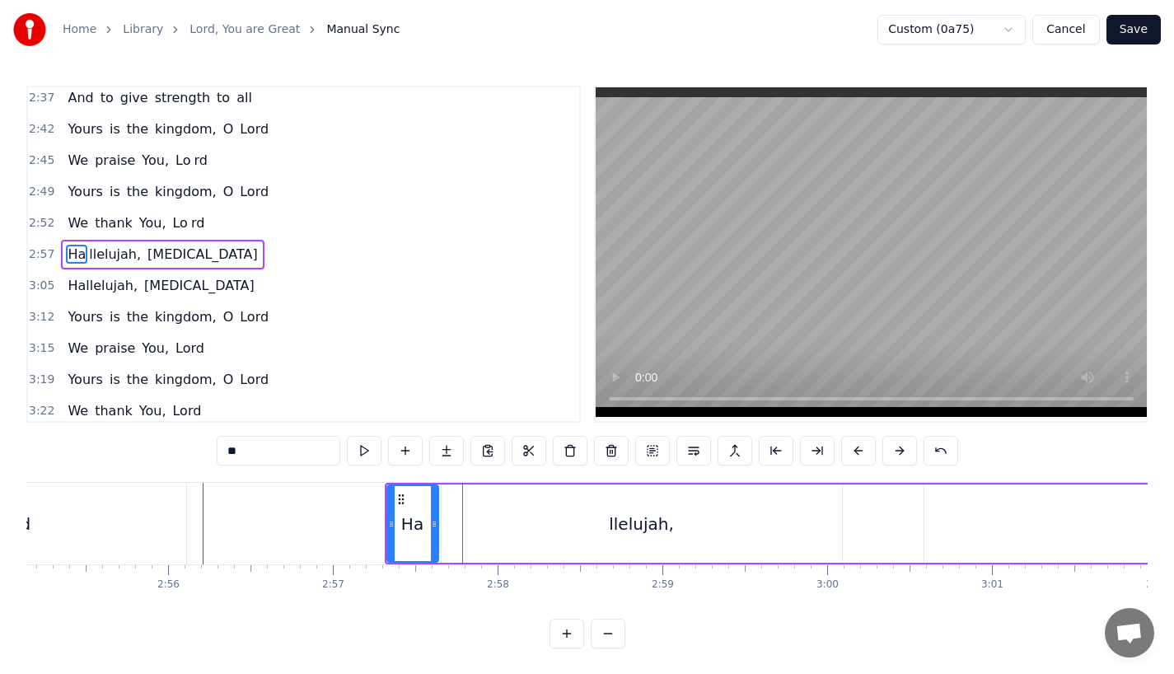
click at [852, 449] on button at bounding box center [858, 451] width 35 height 30
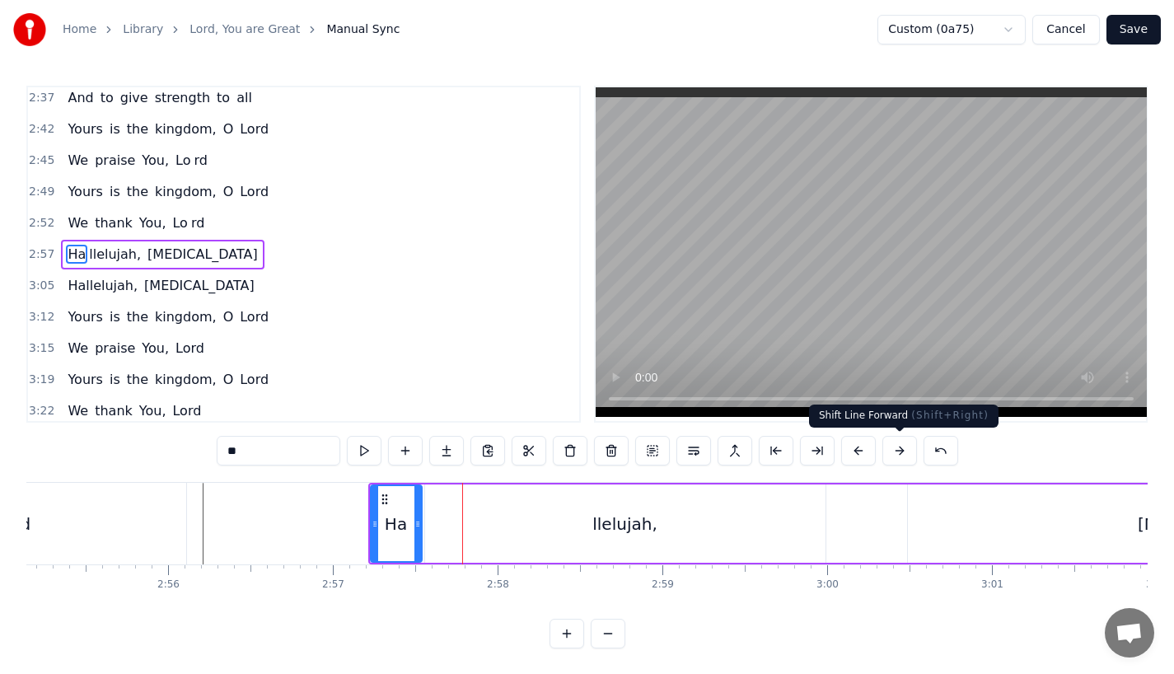
click at [904, 443] on button at bounding box center [899, 451] width 35 height 30
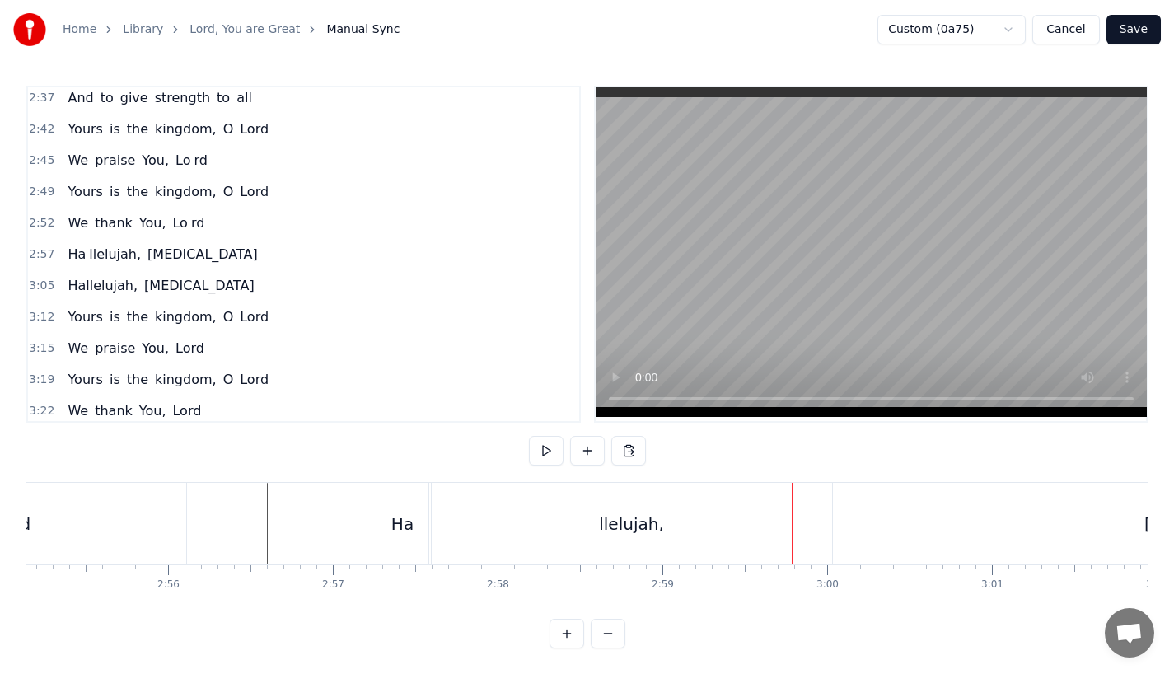
click at [409, 516] on div "Ha" at bounding box center [402, 524] width 22 height 25
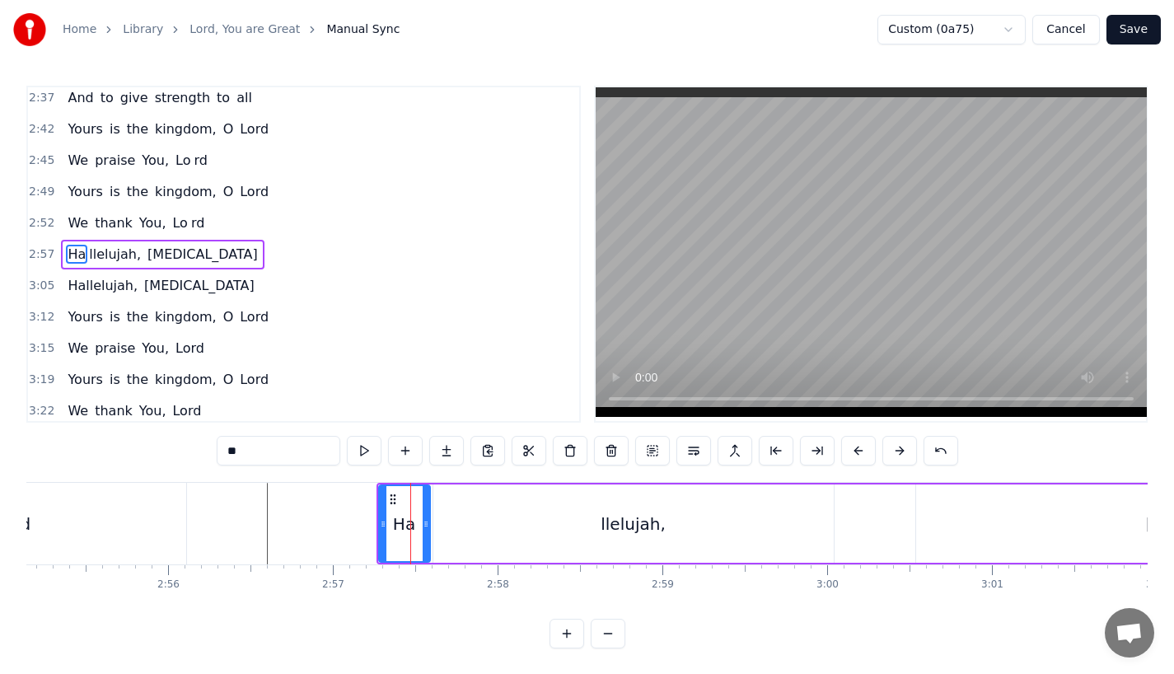
click at [489, 530] on div "llelujah," at bounding box center [633, 523] width 400 height 78
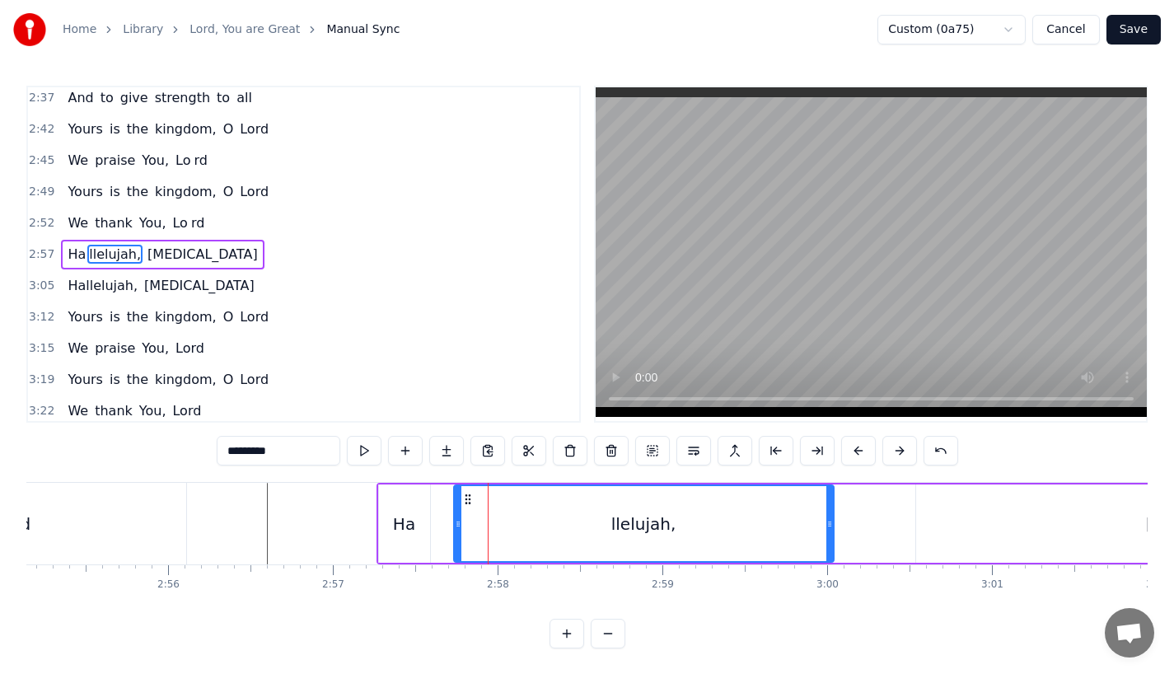
drag, startPoint x: 439, startPoint y: 529, endPoint x: 467, endPoint y: 529, distance: 28.0
click at [461, 529] on icon at bounding box center [458, 523] width 7 height 13
click at [417, 531] on div "Ha" at bounding box center [404, 523] width 51 height 78
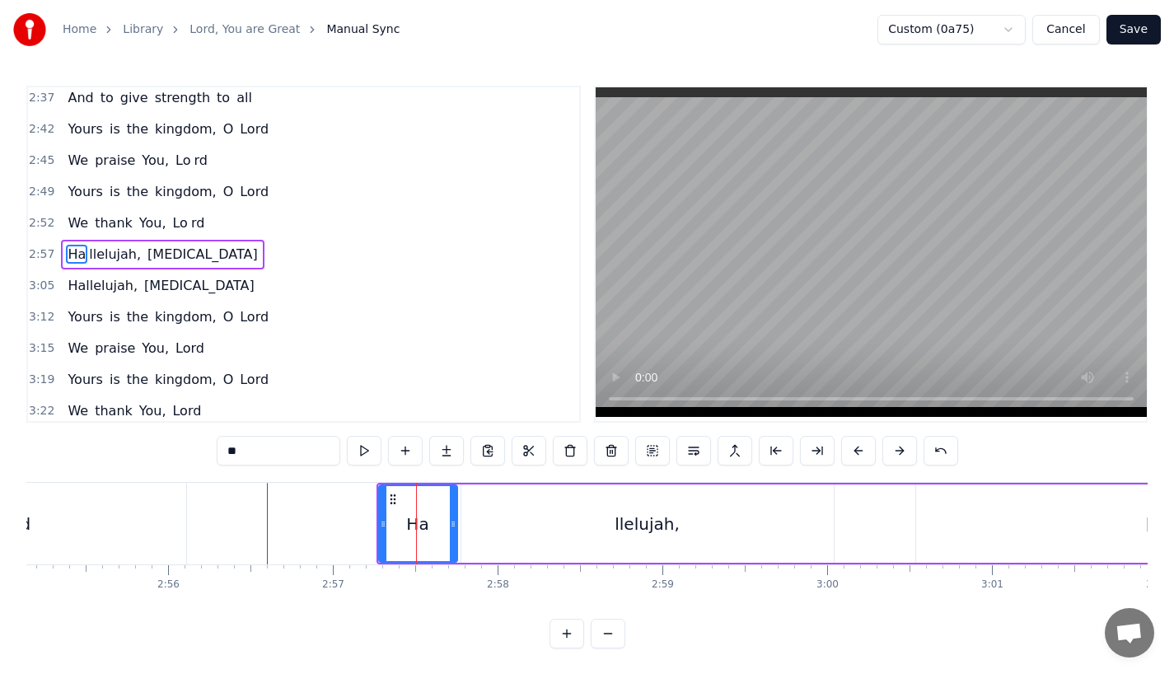
drag, startPoint x: 425, startPoint y: 530, endPoint x: 453, endPoint y: 530, distance: 28.0
click at [453, 530] on icon at bounding box center [453, 523] width 7 height 13
click at [791, 532] on div "llelujah," at bounding box center [647, 523] width 372 height 78
type input "*********"
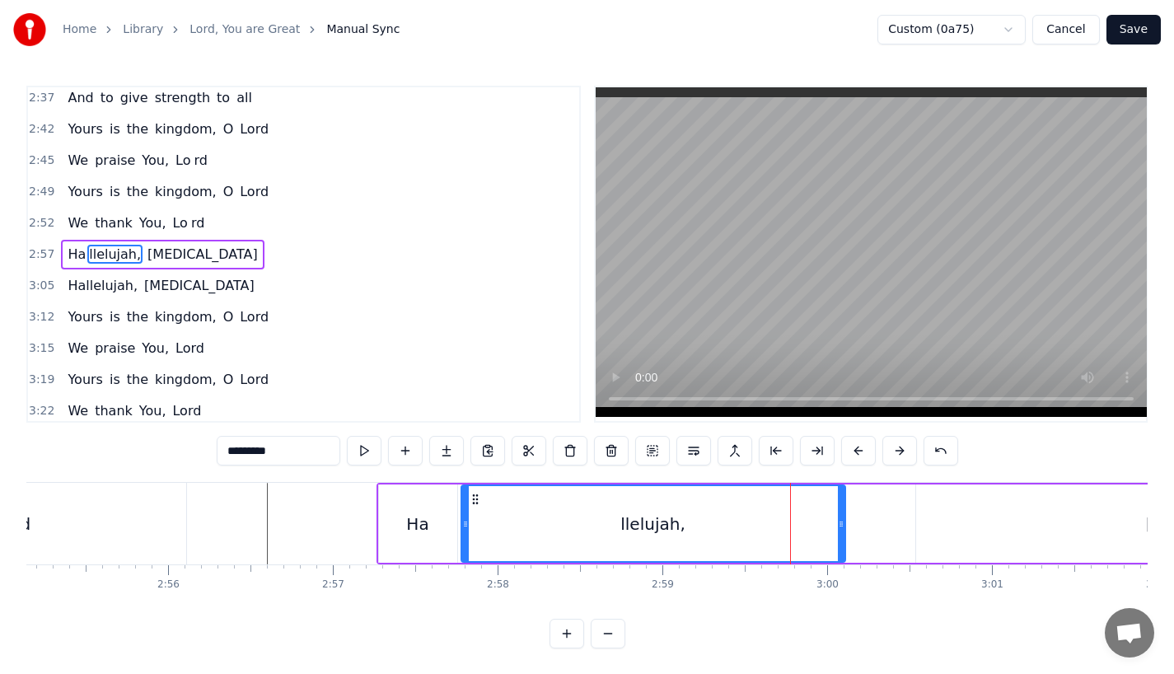
drag, startPoint x: 826, startPoint y: 527, endPoint x: 854, endPoint y: 527, distance: 28.0
click at [844, 527] on icon at bounding box center [841, 523] width 7 height 13
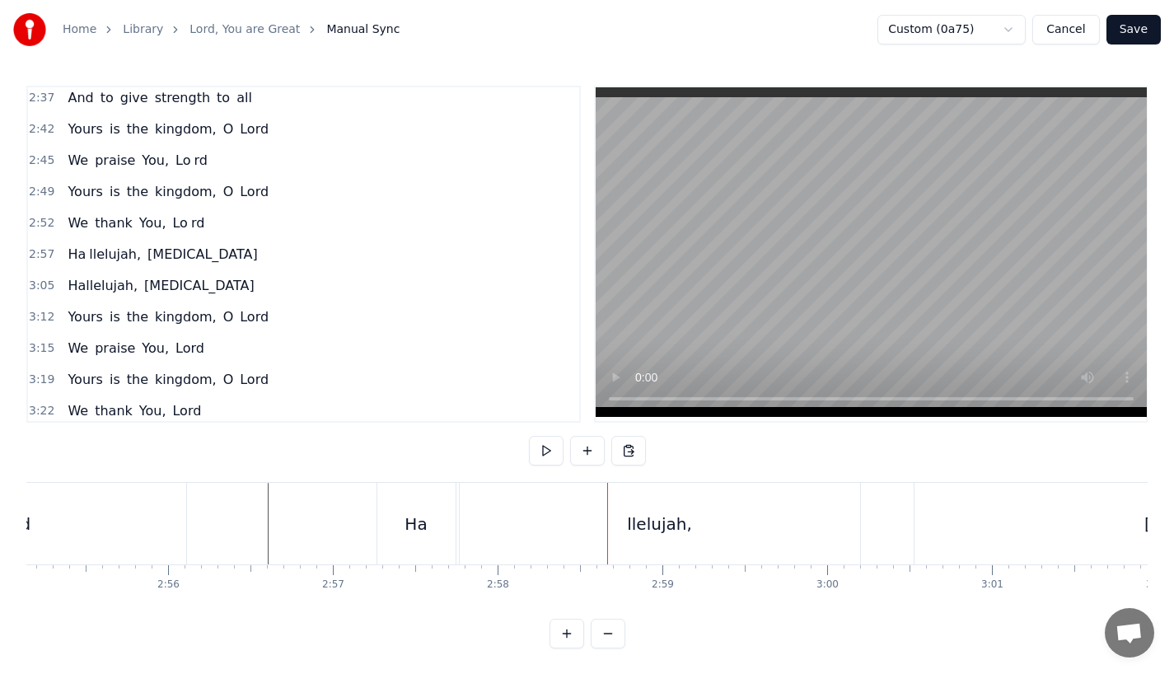
click at [404, 561] on div "Ha" at bounding box center [416, 524] width 78 height 82
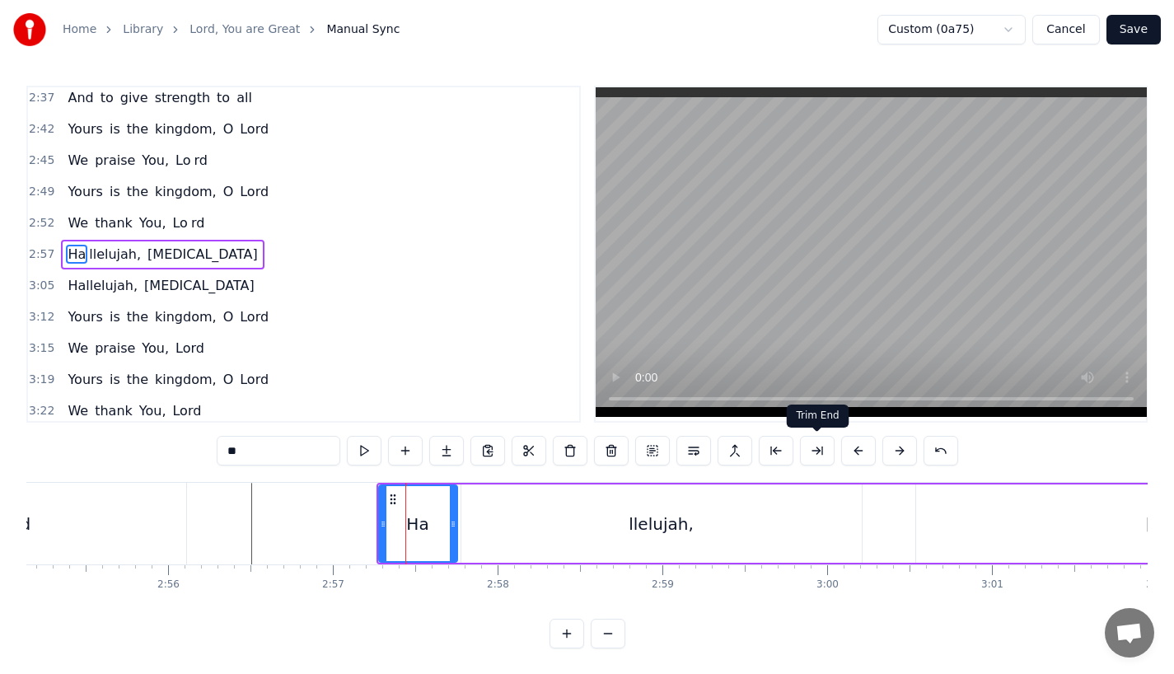
click at [855, 450] on button at bounding box center [858, 451] width 35 height 30
click at [100, 549] on div "rd" at bounding box center [22, 524] width 327 height 82
type input "**"
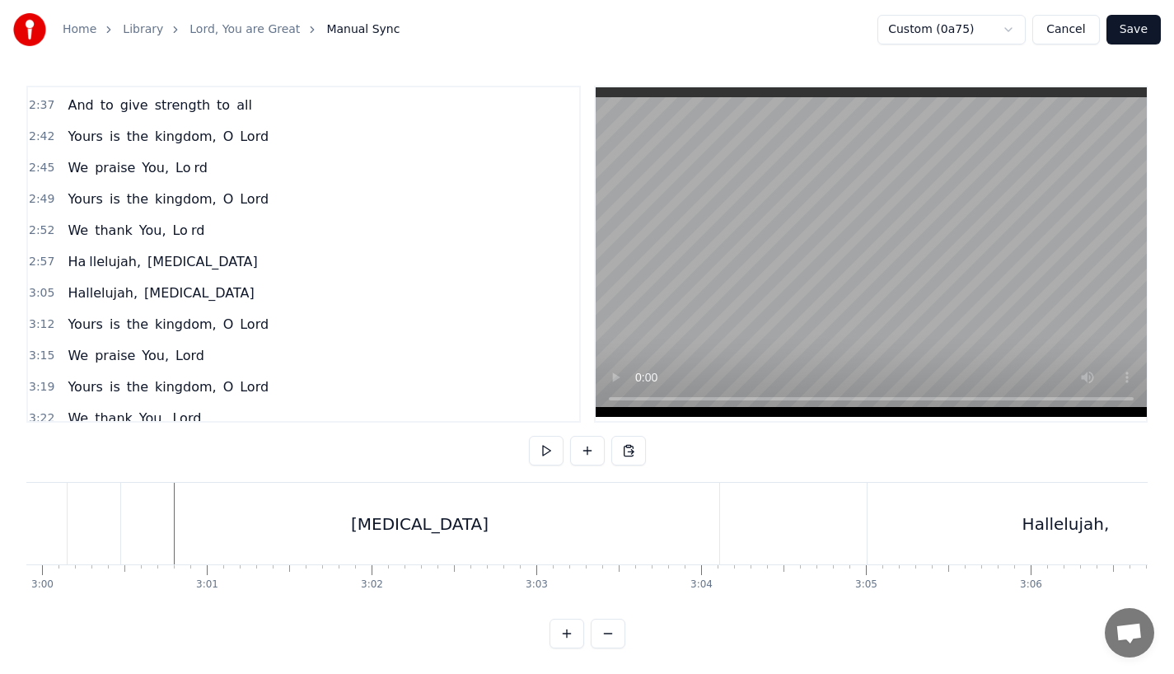
scroll to position [0, 29650]
click at [281, 520] on div "[MEDICAL_DATA]" at bounding box center [410, 524] width 598 height 82
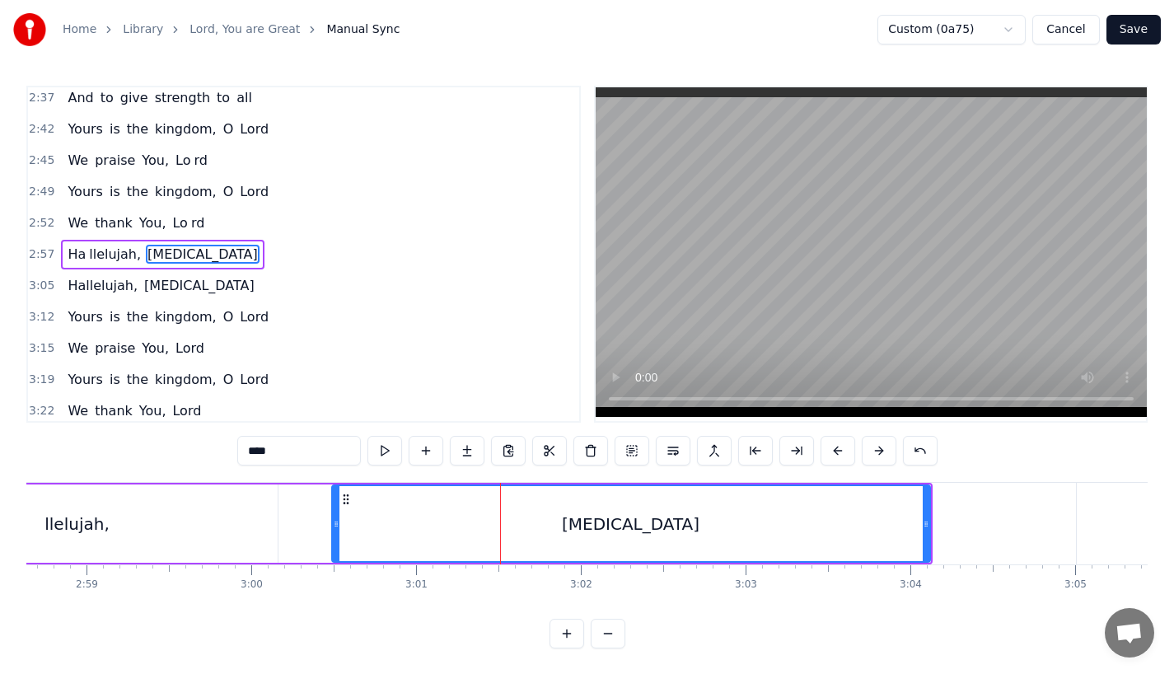
scroll to position [0, 29429]
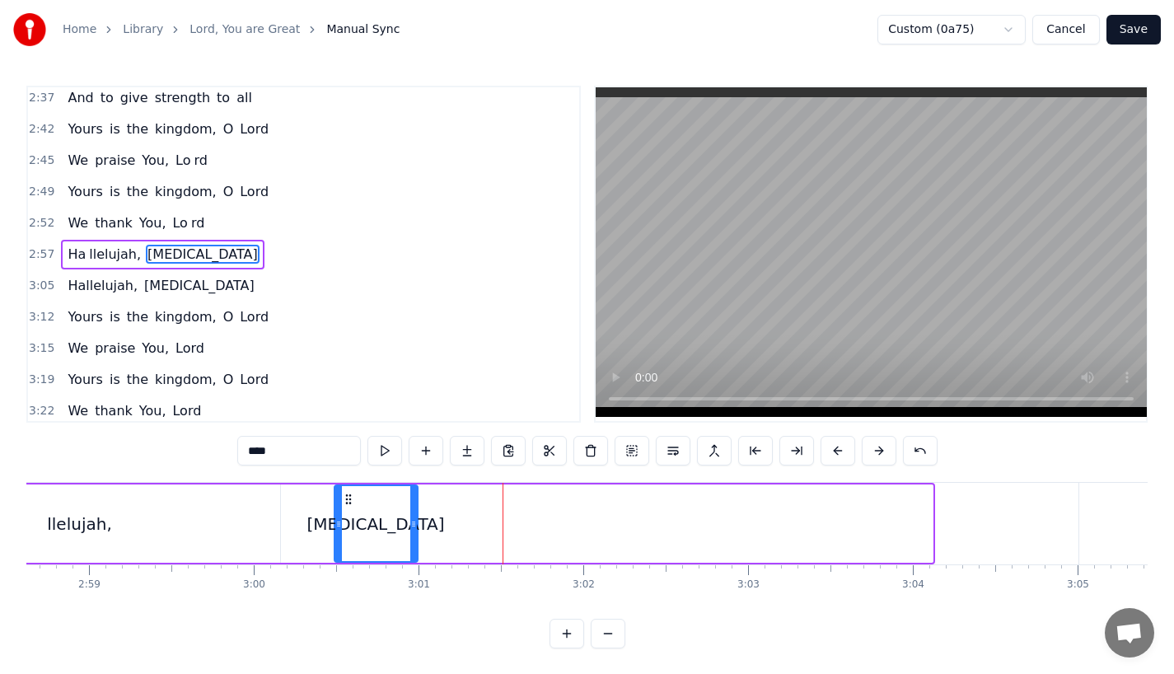
drag, startPoint x: 928, startPoint y: 523, endPoint x: 418, endPoint y: 523, distance: 509.9
click at [414, 523] on circle at bounding box center [414, 523] width 1 height 1
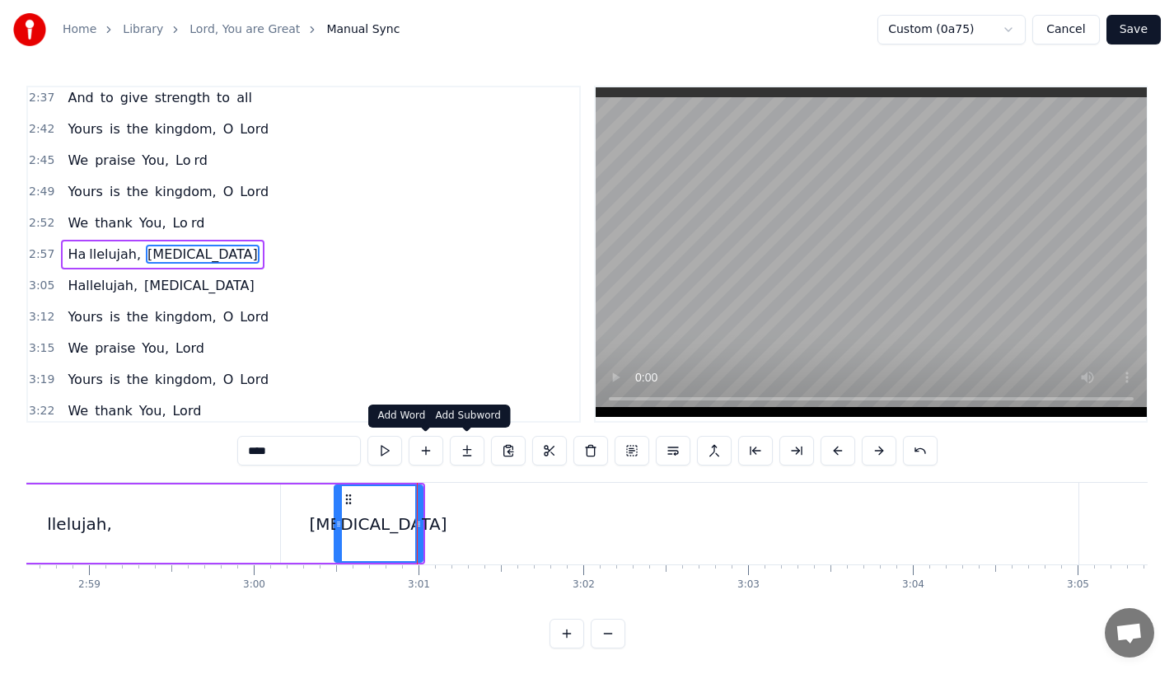
click at [464, 455] on button at bounding box center [467, 451] width 35 height 30
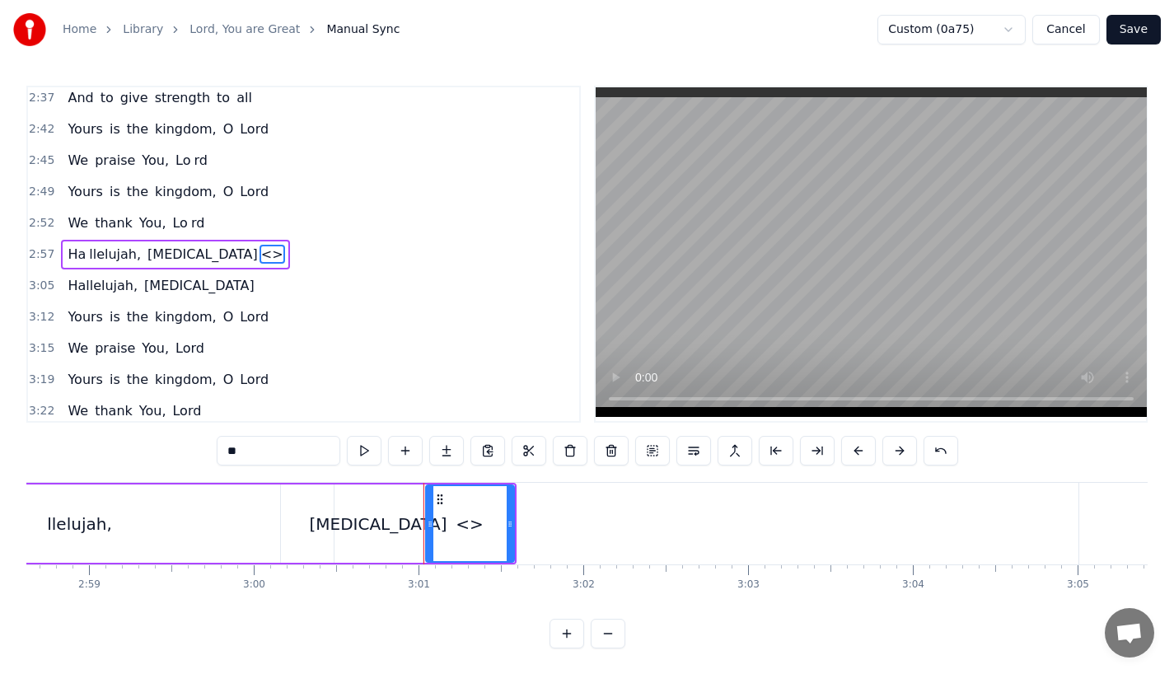
drag, startPoint x: 255, startPoint y: 445, endPoint x: 101, endPoint y: 445, distance: 153.2
click at [101, 445] on div "0:23 Lord, You are great, 0:27 You are power ful 0:29 Yours is the glory and vi…" at bounding box center [586, 367] width 1121 height 563
click at [379, 535] on div "[MEDICAL_DATA]" at bounding box center [378, 523] width 88 height 78
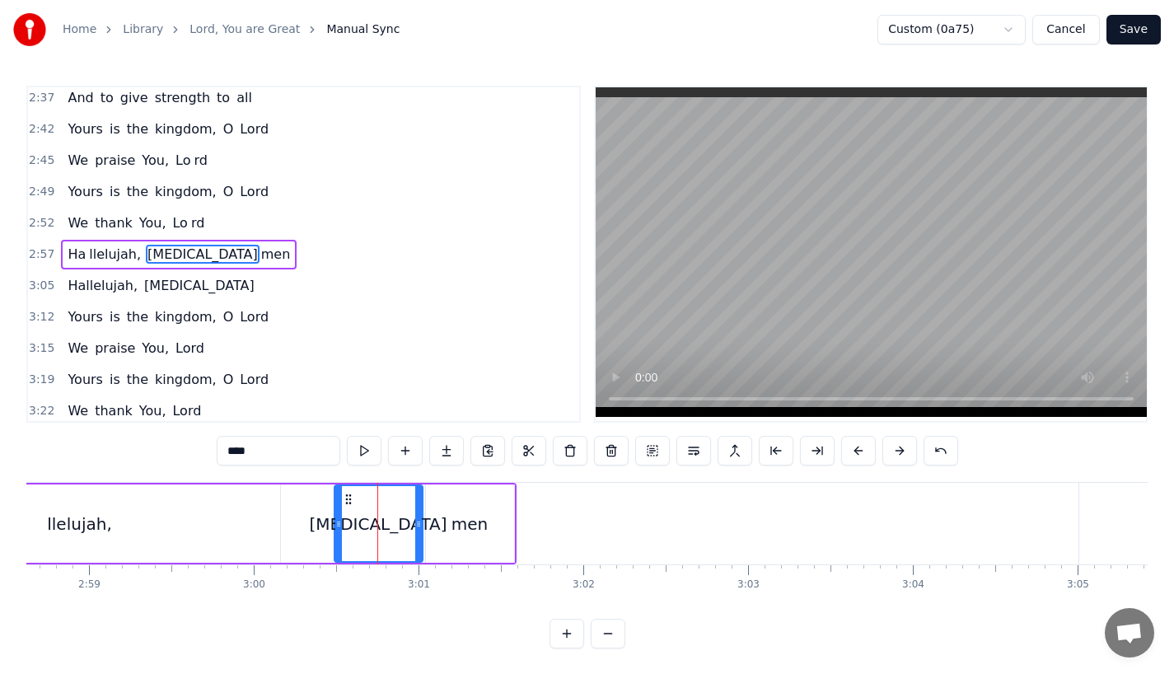
click at [282, 446] on input "****" at bounding box center [279, 451] width 124 height 30
click at [465, 534] on div "men" at bounding box center [469, 524] width 36 height 25
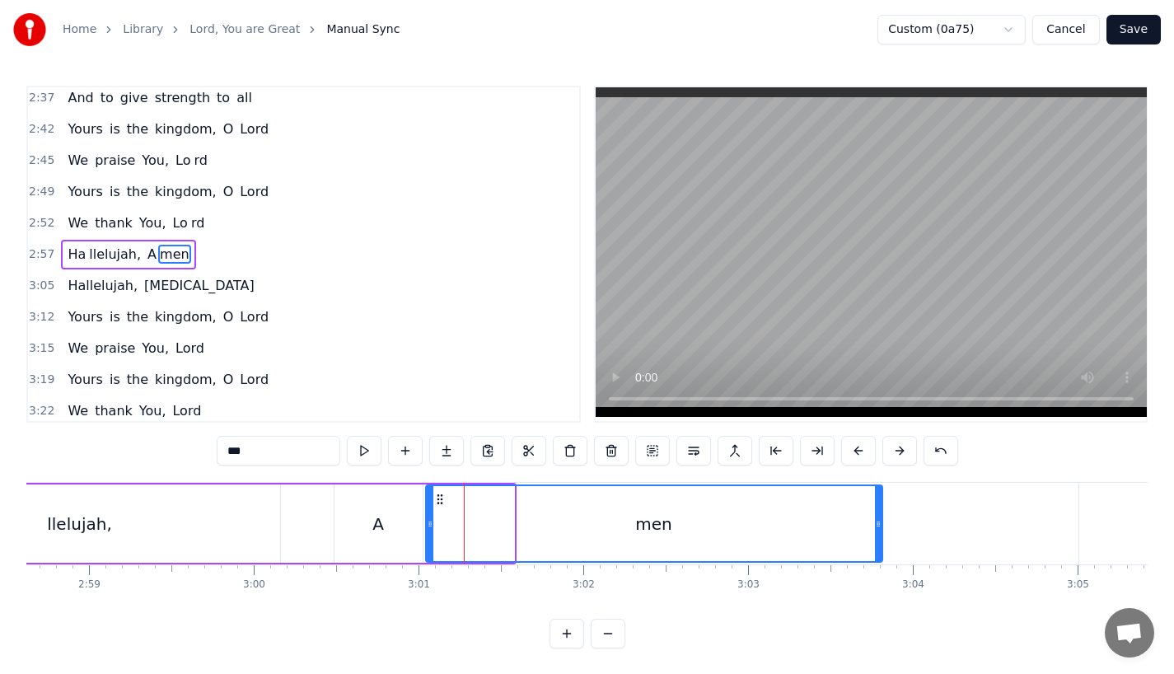
drag, startPoint x: 507, startPoint y: 532, endPoint x: 865, endPoint y: 540, distance: 357.6
click at [876, 542] on div at bounding box center [878, 523] width 7 height 75
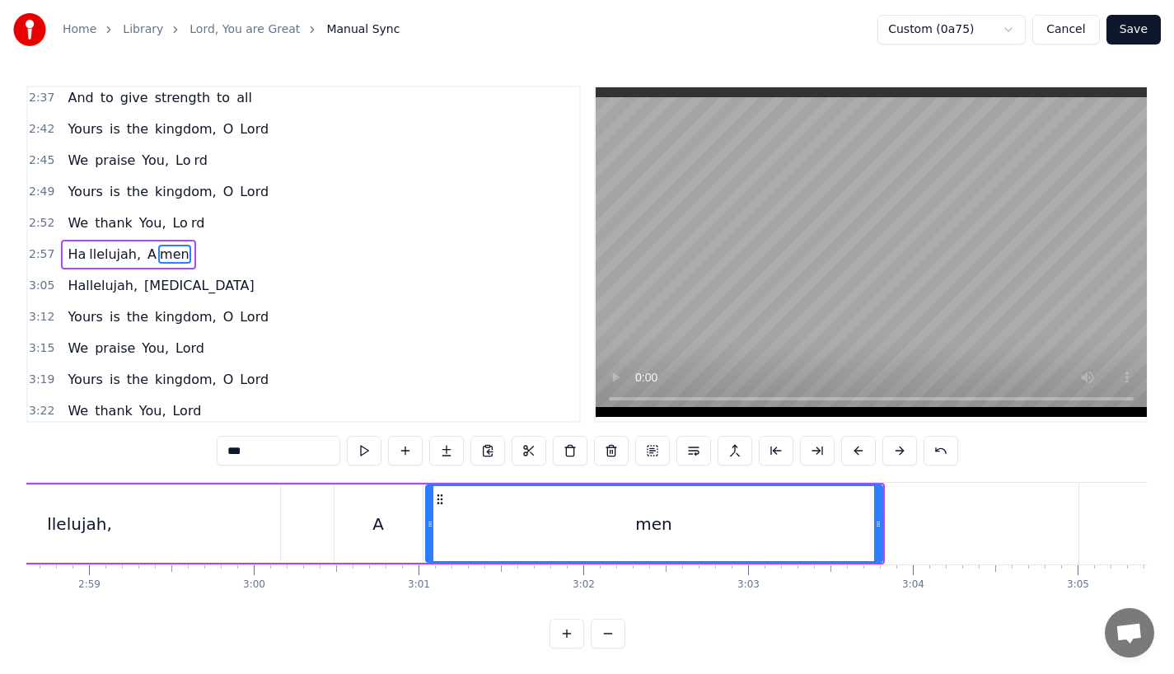
click at [155, 530] on div "llelujah," at bounding box center [80, 523] width 400 height 78
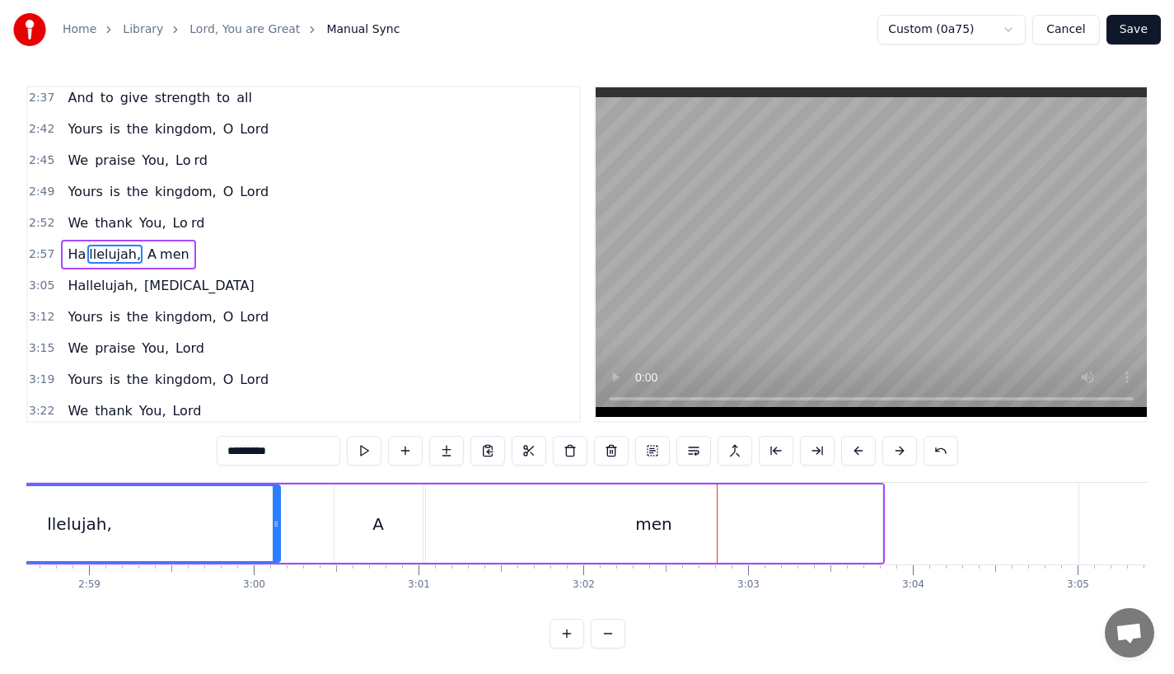
click at [854, 535] on div "men" at bounding box center [654, 523] width 456 height 78
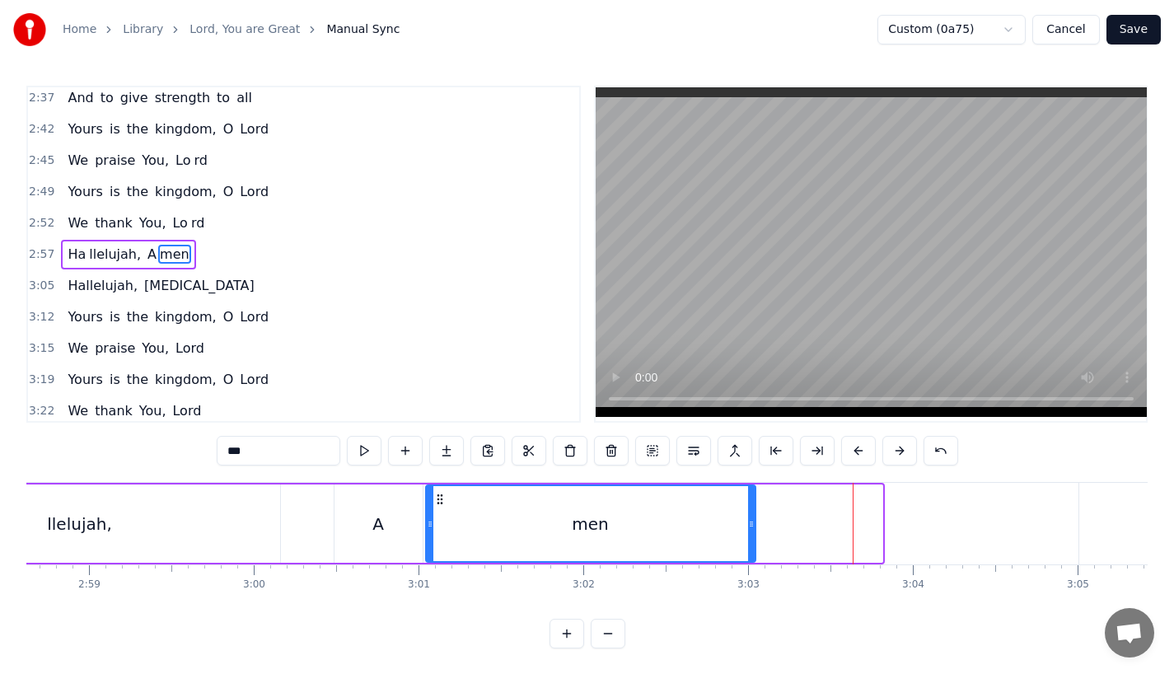
drag, startPoint x: 877, startPoint y: 533, endPoint x: 745, endPoint y: 539, distance: 132.8
click at [748, 539] on div at bounding box center [751, 523] width 7 height 75
click at [269, 539] on div "llelujah," at bounding box center [80, 523] width 400 height 78
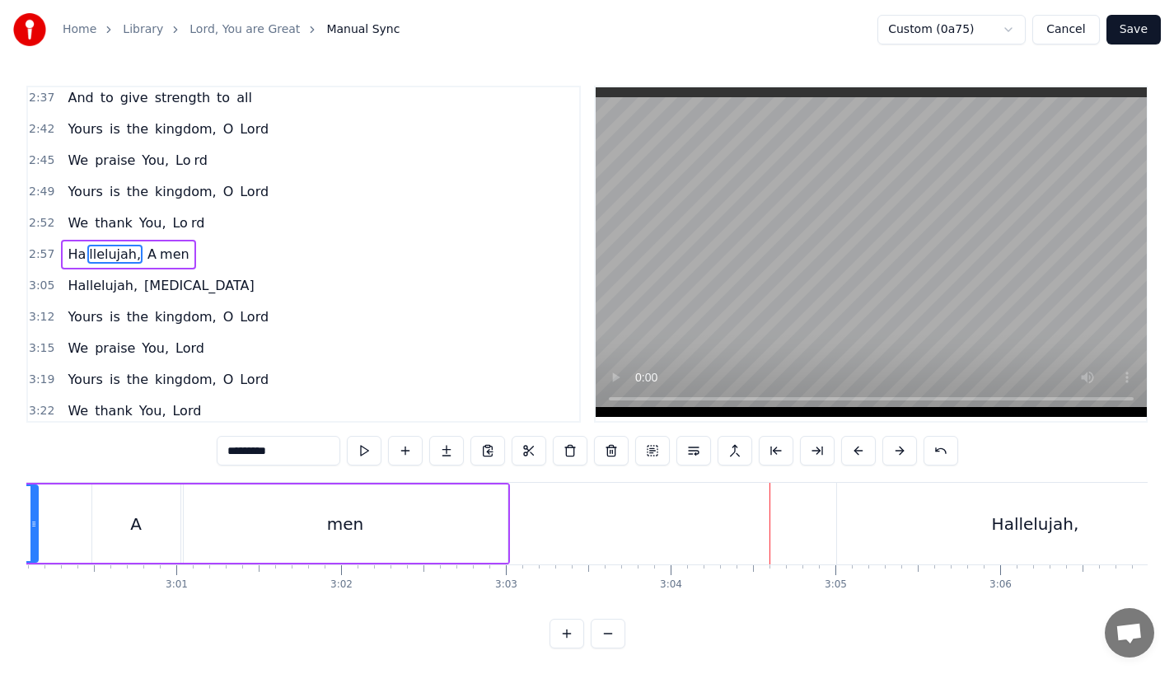
scroll to position [0, 29700]
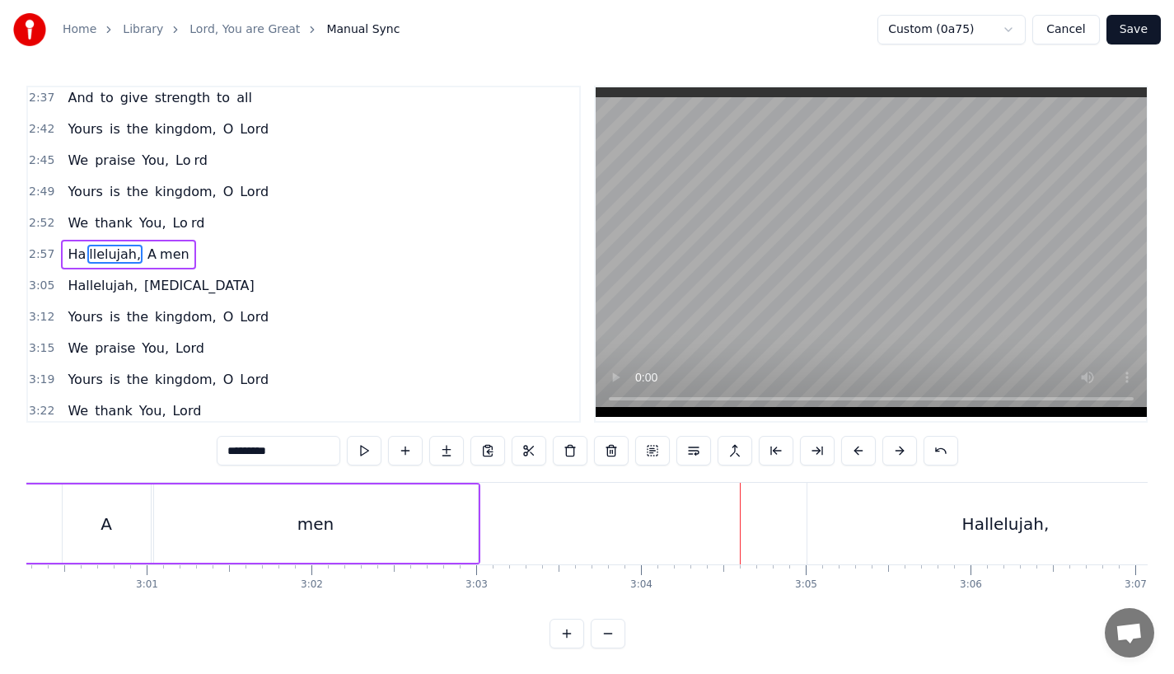
click at [909, 514] on div "Hallelujah," at bounding box center [1005, 524] width 397 height 82
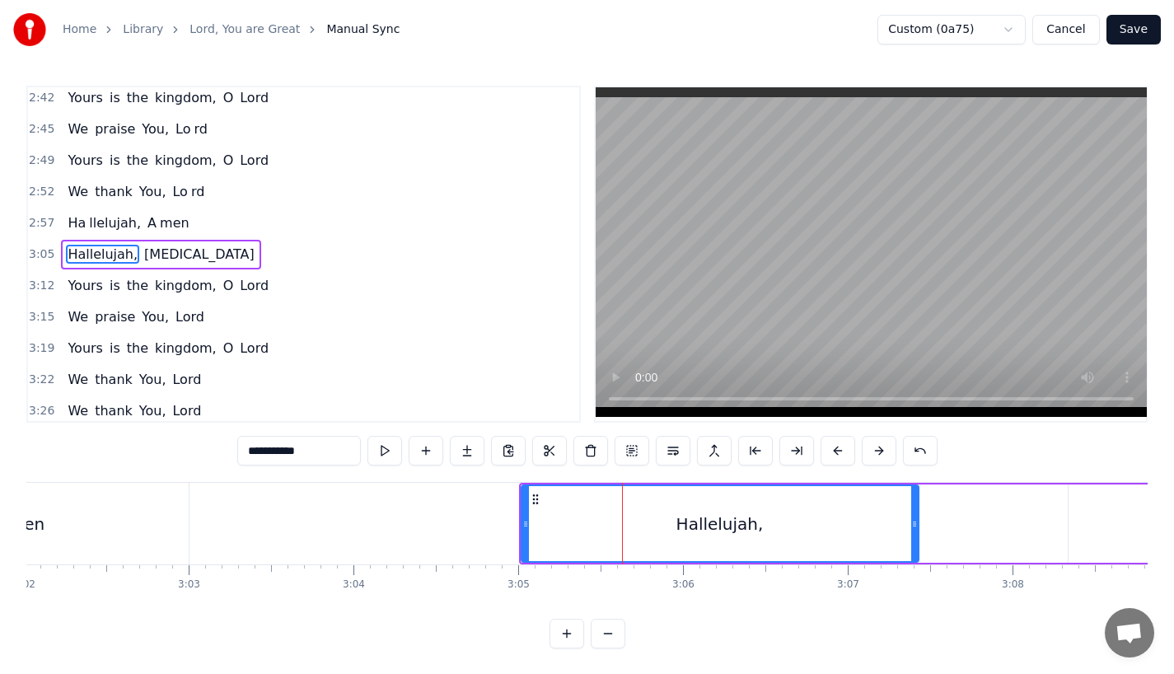
scroll to position [0, 30001]
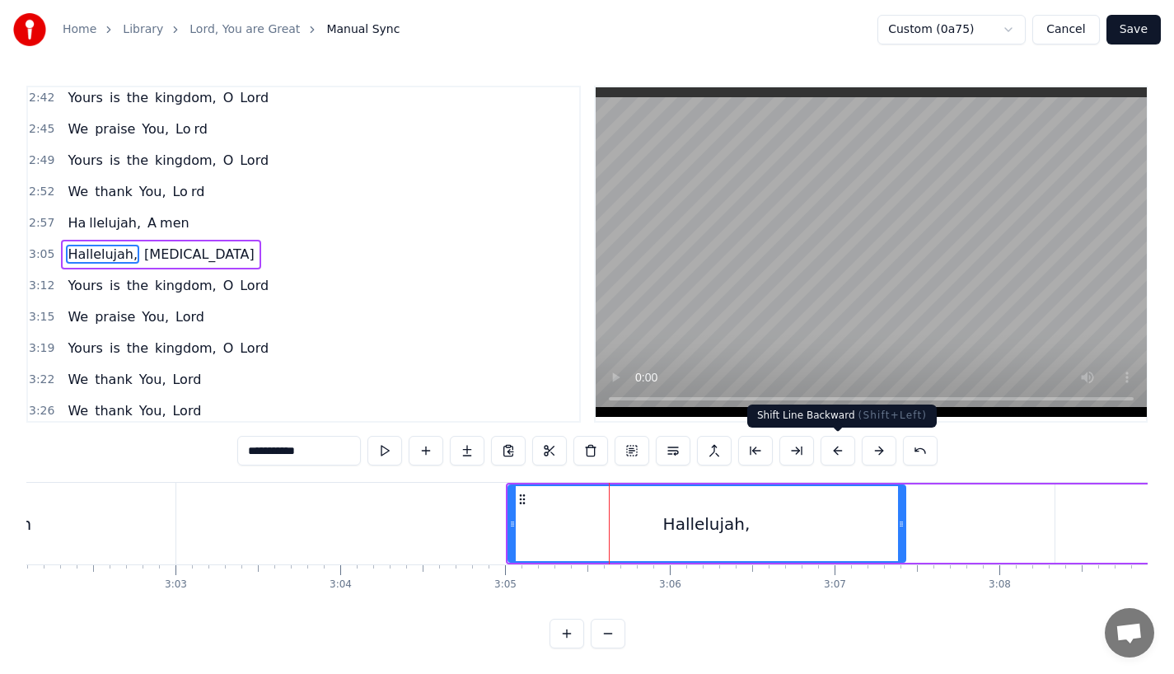
click at [830, 453] on button at bounding box center [837, 451] width 35 height 30
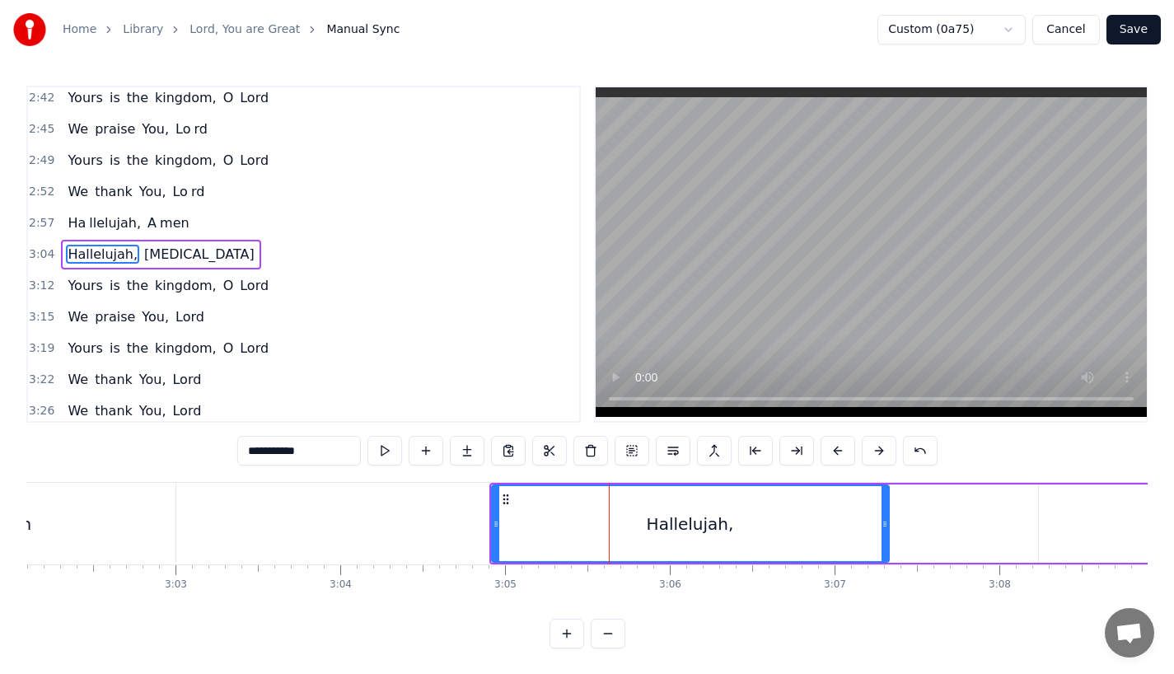
click at [830, 453] on button at bounding box center [837, 451] width 35 height 30
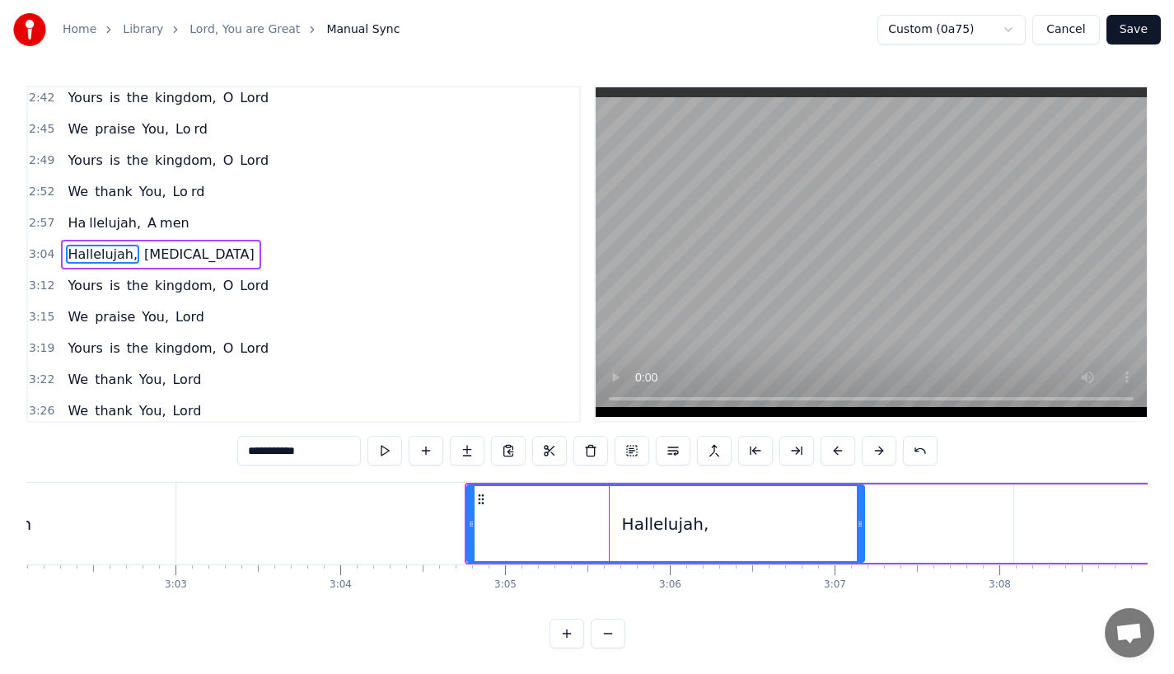
click at [830, 453] on button at bounding box center [837, 451] width 35 height 30
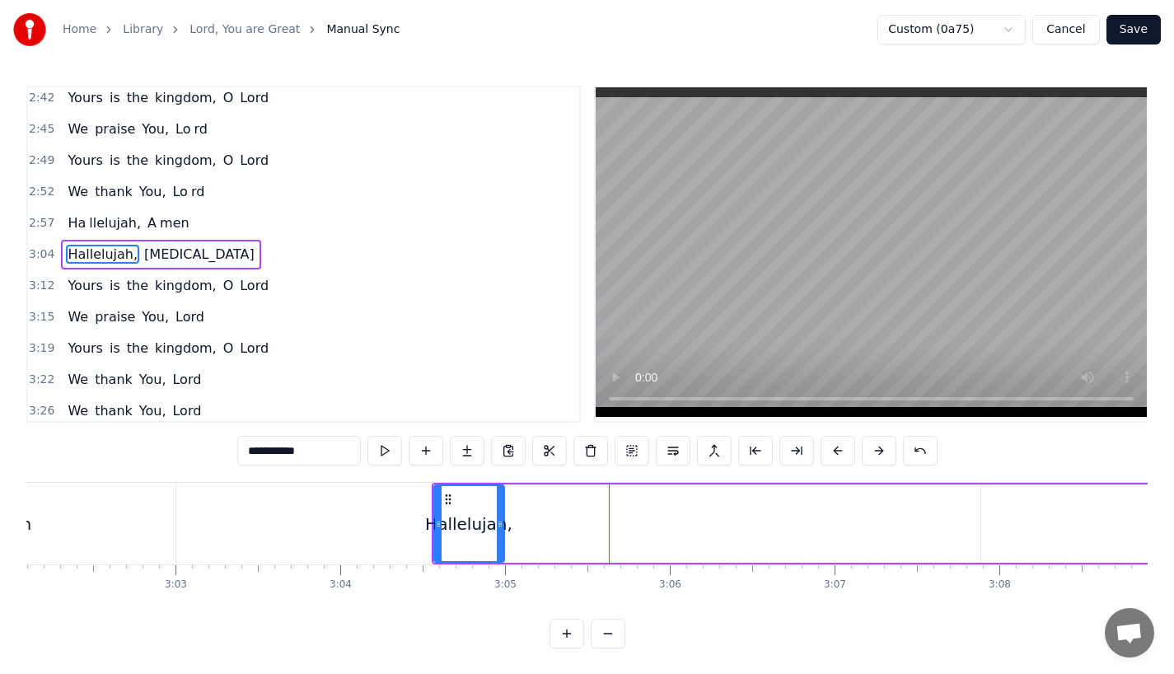
drag, startPoint x: 827, startPoint y: 530, endPoint x: 500, endPoint y: 528, distance: 327.0
click at [500, 528] on div at bounding box center [500, 523] width 7 height 75
drag, startPoint x: 261, startPoint y: 447, endPoint x: 385, endPoint y: 448, distance: 123.6
click at [384, 447] on div "**********" at bounding box center [587, 451] width 700 height 30
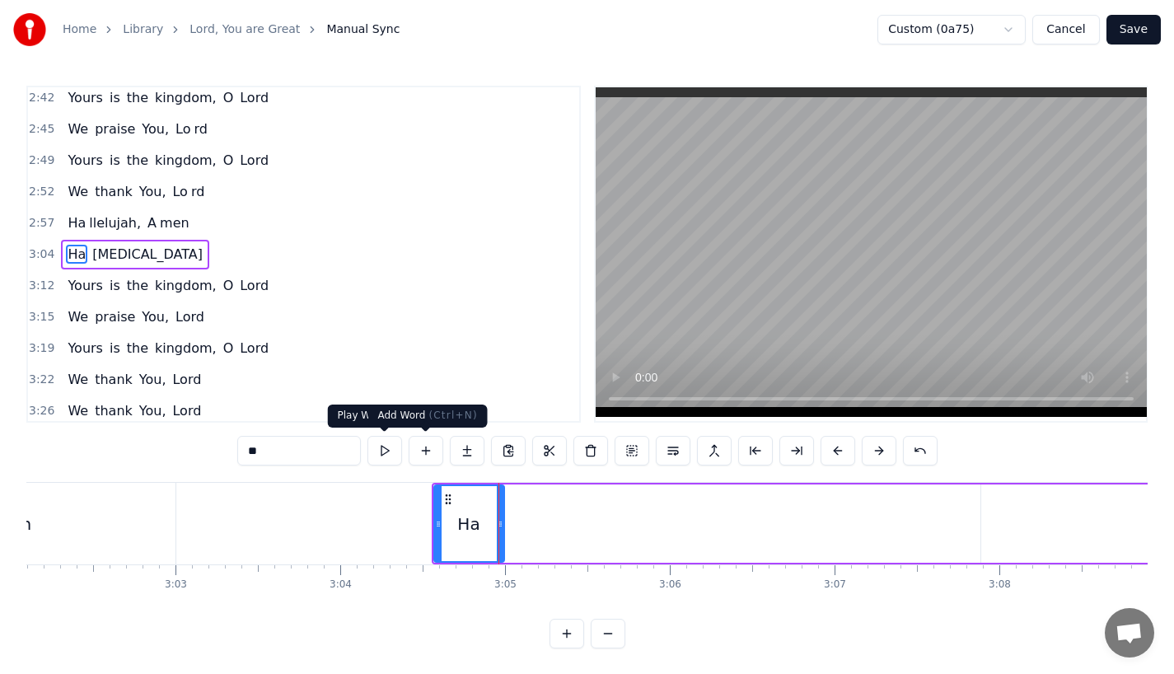
type input "**"
click at [474, 455] on button at bounding box center [467, 451] width 35 height 30
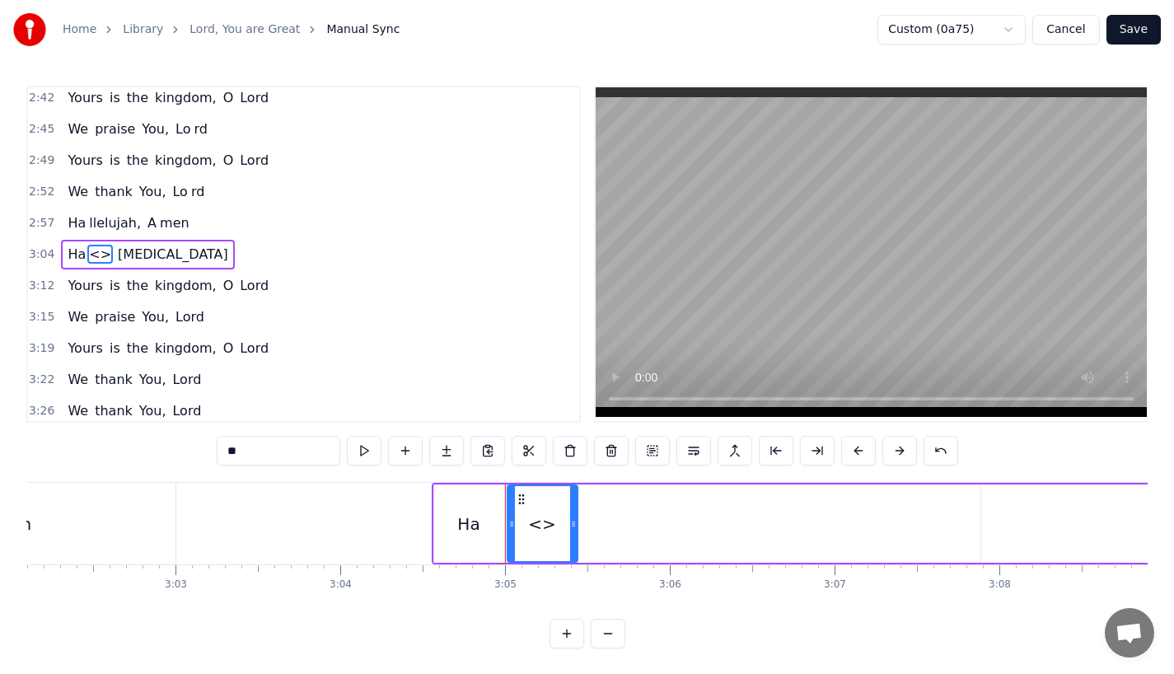
drag, startPoint x: 252, startPoint y: 448, endPoint x: 104, endPoint y: 447, distance: 148.3
click at [104, 447] on div "0:23 Lord, You are great, 0:27 You are power ful 0:29 Yours is the glory and vi…" at bounding box center [586, 367] width 1121 height 563
paste input "*******"
type input "*********"
click at [540, 523] on div "llelujah," at bounding box center [542, 524] width 65 height 25
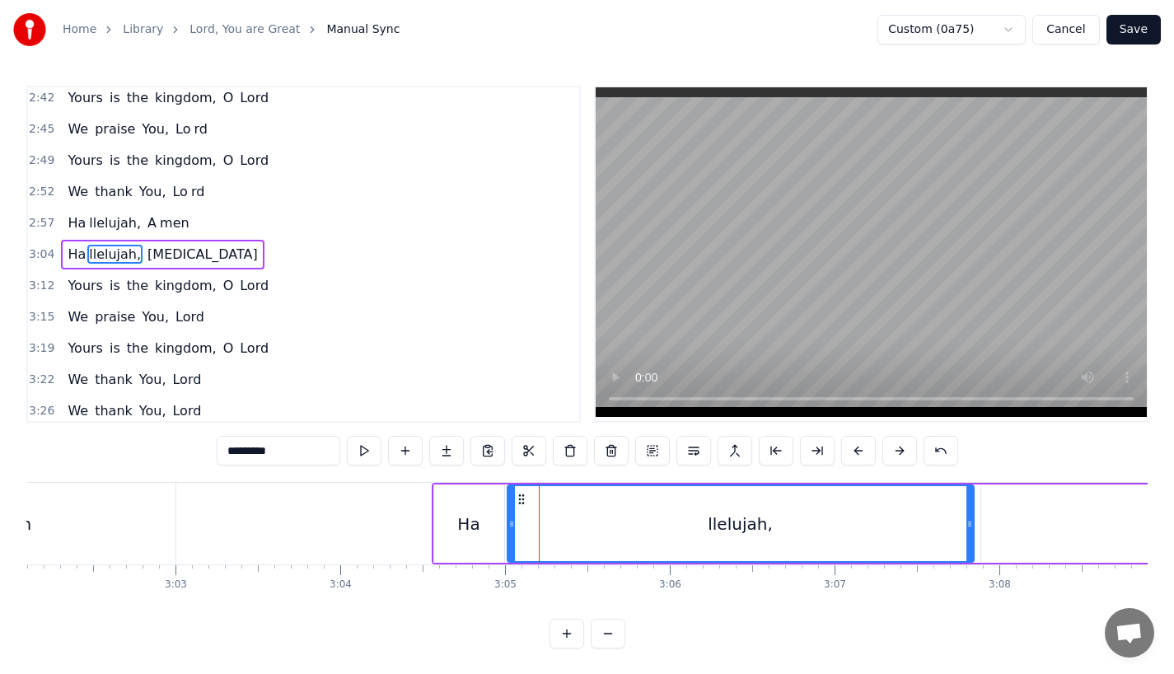
drag, startPoint x: 571, startPoint y: 528, endPoint x: 967, endPoint y: 532, distance: 396.3
click at [967, 532] on div at bounding box center [969, 523] width 7 height 75
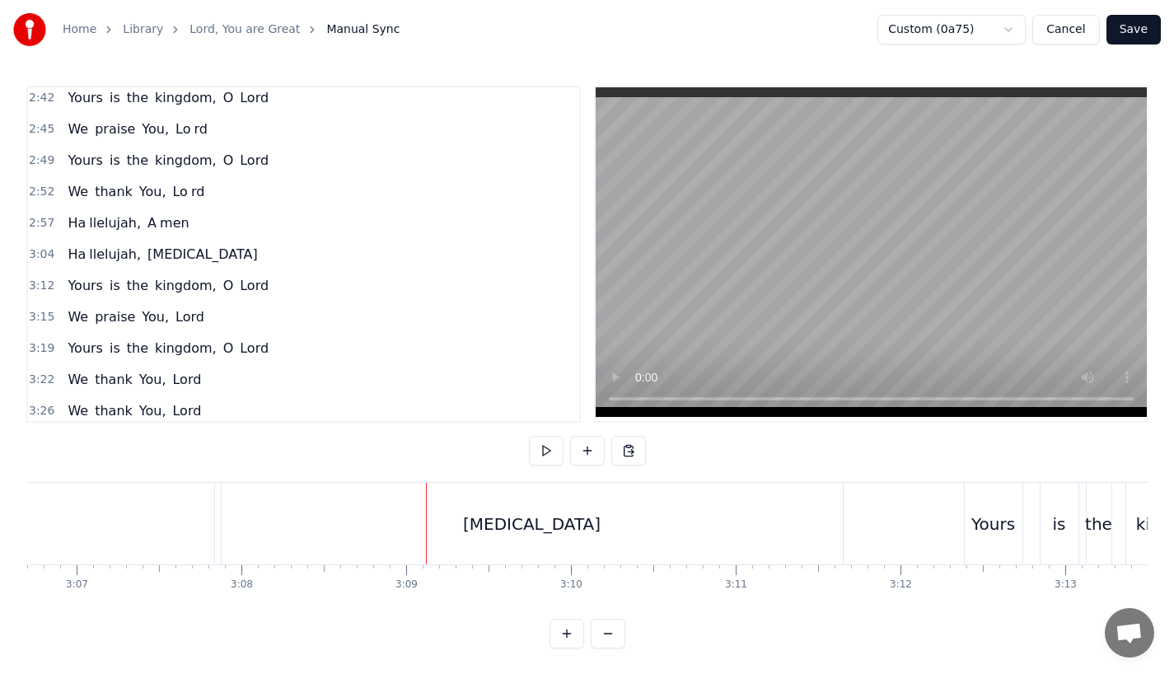
scroll to position [0, 30610]
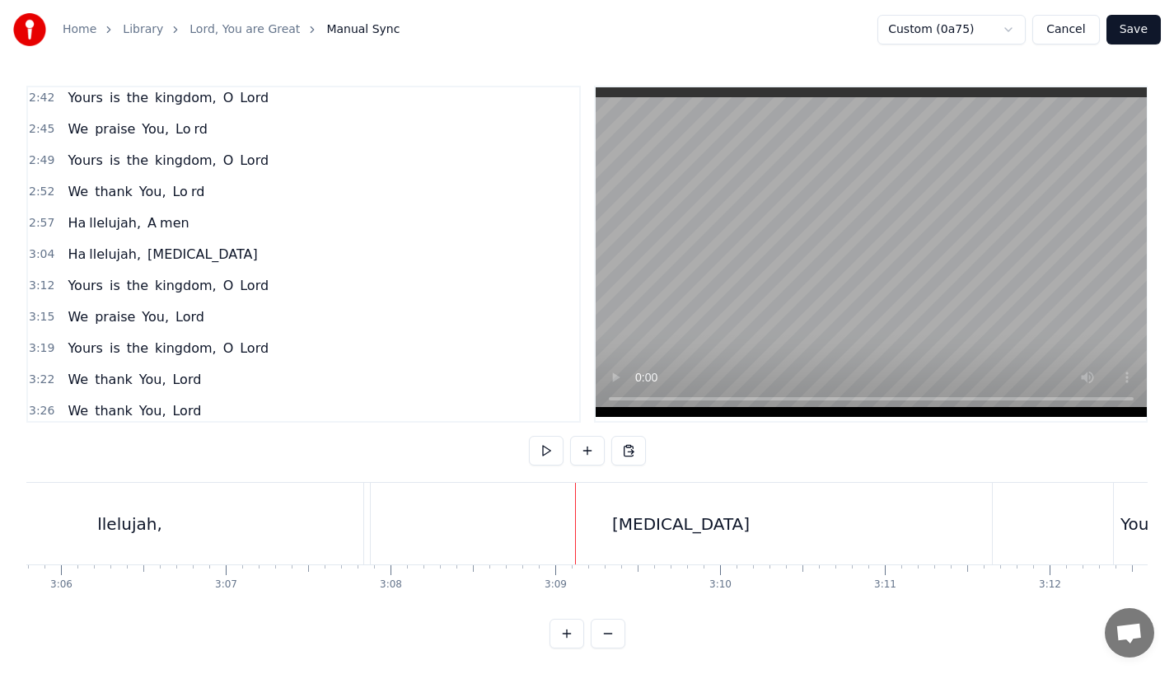
click at [447, 526] on div "[MEDICAL_DATA]" at bounding box center [681, 524] width 621 height 82
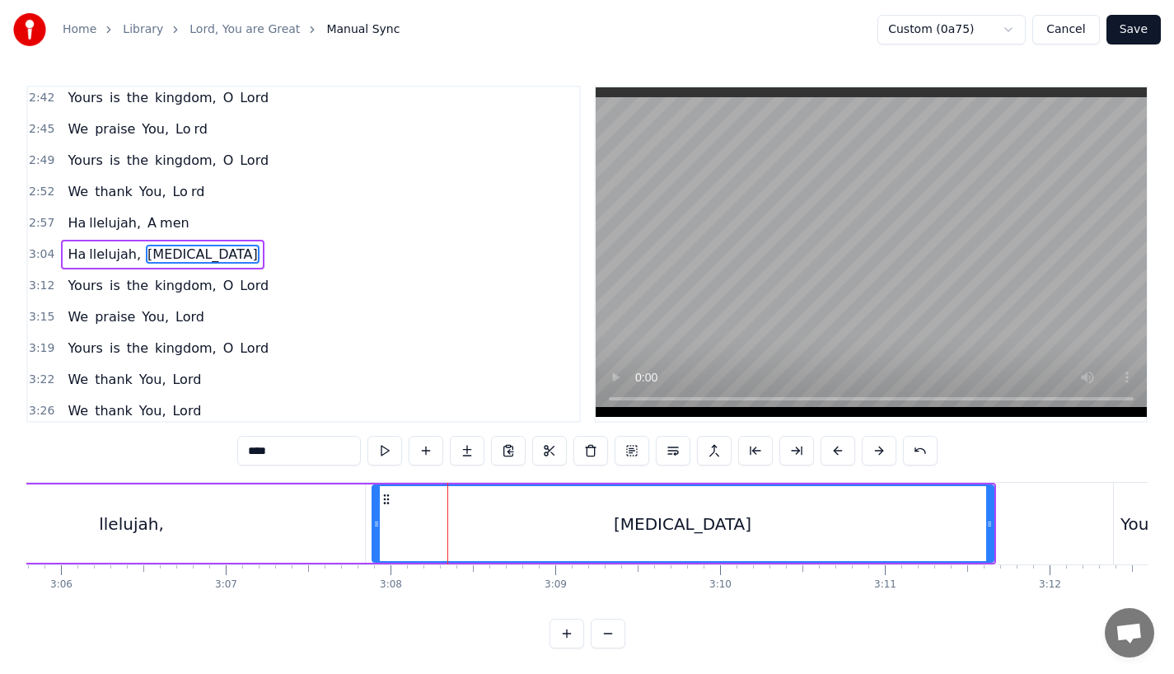
scroll to position [0, 30683]
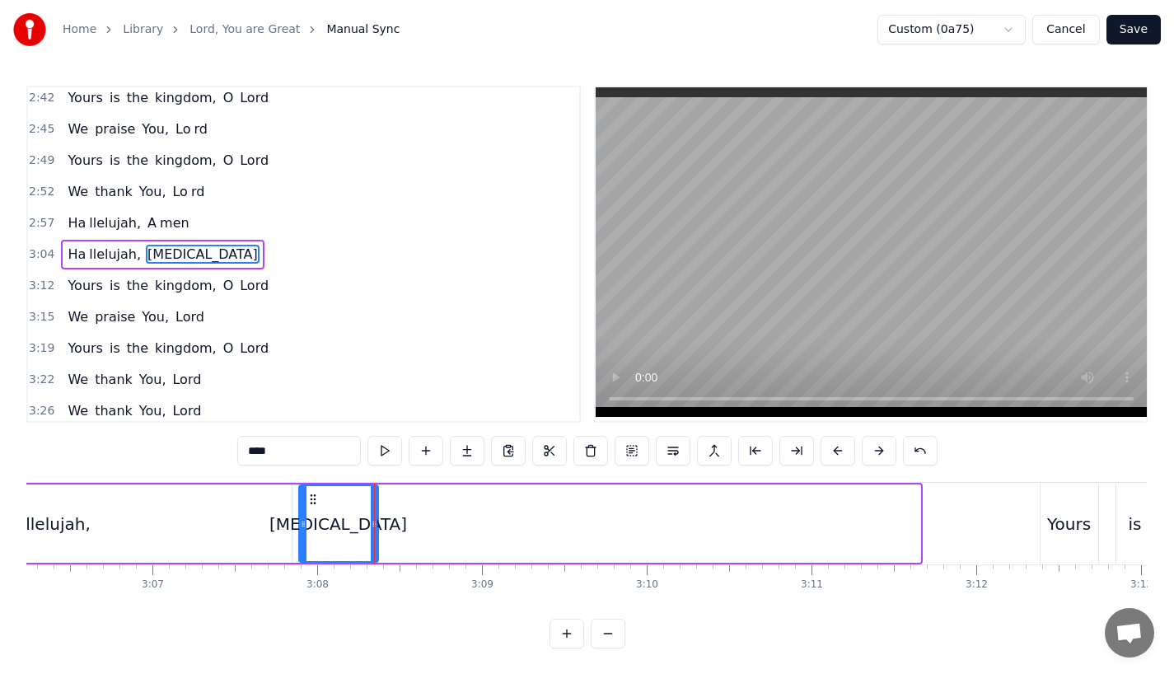
drag, startPoint x: 915, startPoint y: 535, endPoint x: 373, endPoint y: 533, distance: 542.0
click at [373, 533] on div at bounding box center [374, 523] width 7 height 75
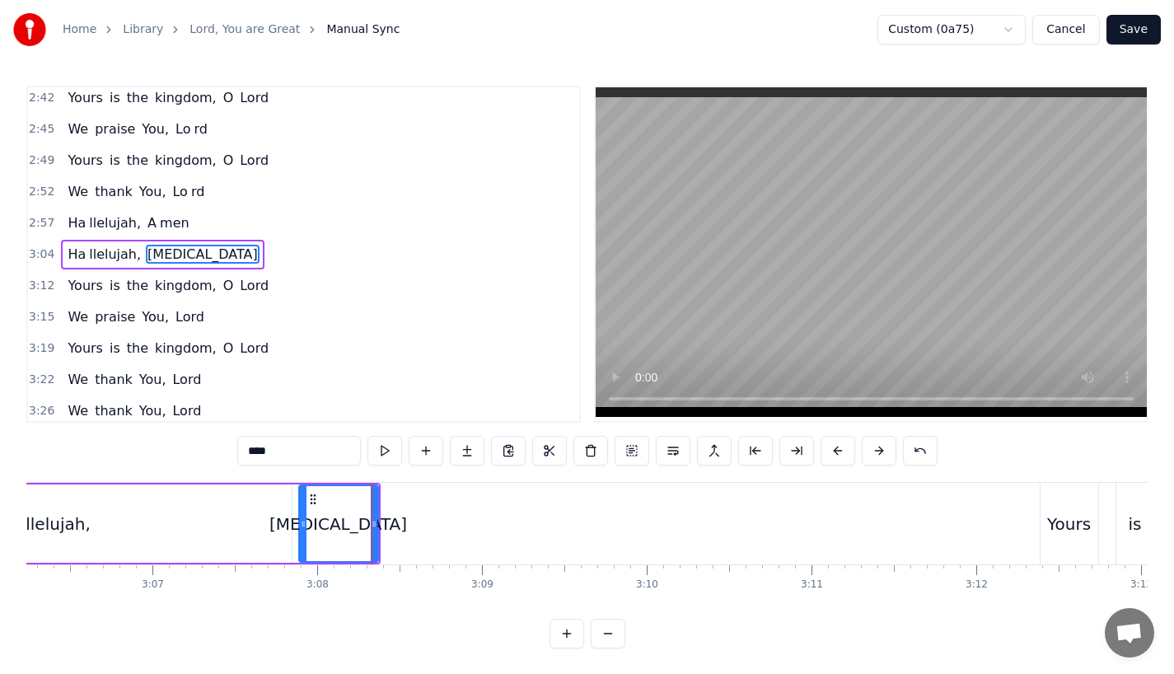
drag, startPoint x: 254, startPoint y: 450, endPoint x: 424, endPoint y: 450, distance: 170.5
click at [424, 450] on div "****" at bounding box center [587, 451] width 700 height 30
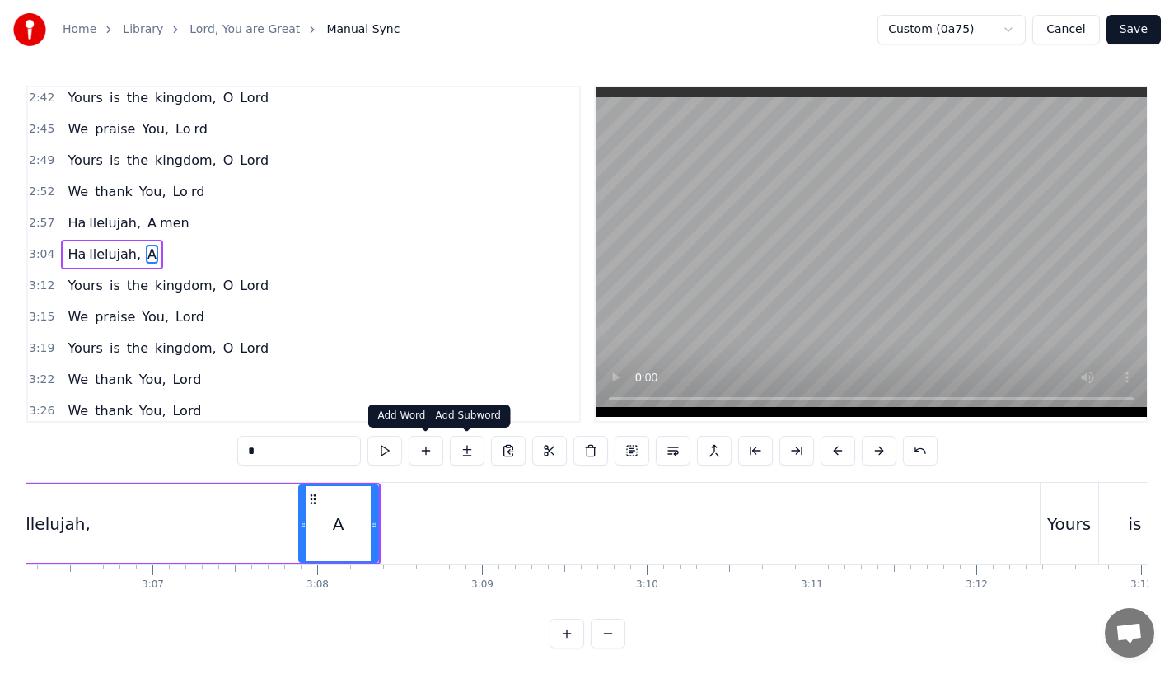
type input "*"
click at [463, 449] on button at bounding box center [467, 451] width 35 height 30
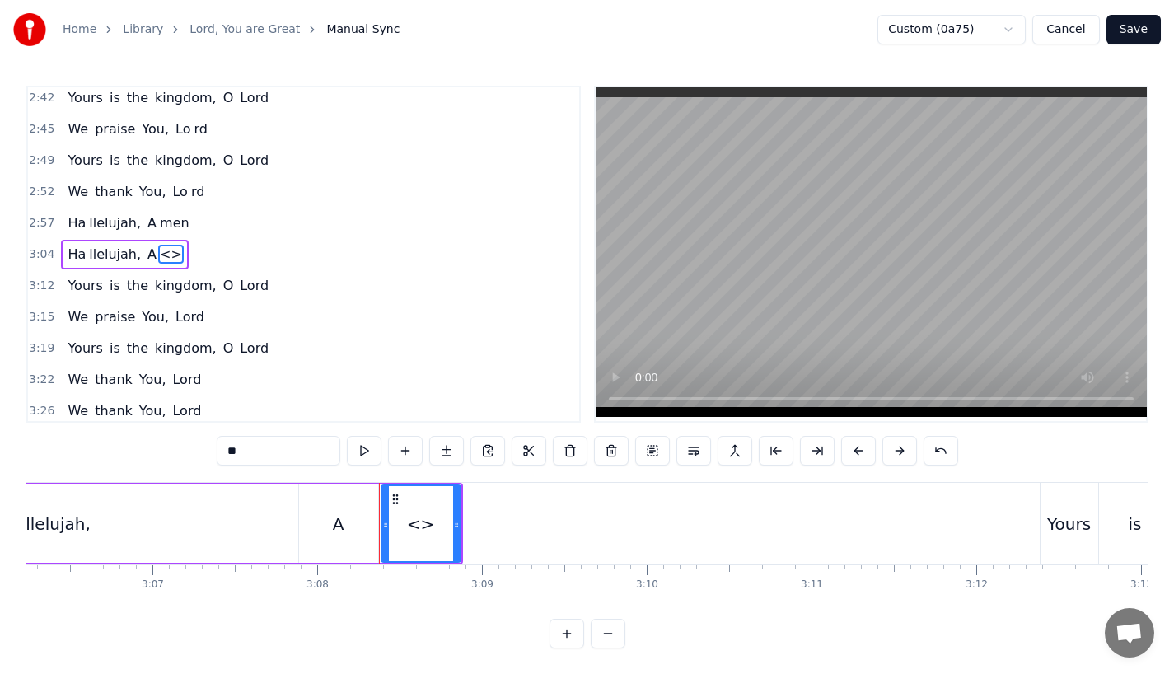
drag, startPoint x: 261, startPoint y: 447, endPoint x: 143, endPoint y: 447, distance: 117.8
click at [143, 447] on div "0:23 Lord, You are great, 0:27 You are power ful 0:29 Yours is the glory and vi…" at bounding box center [586, 367] width 1121 height 563
paste input "*"
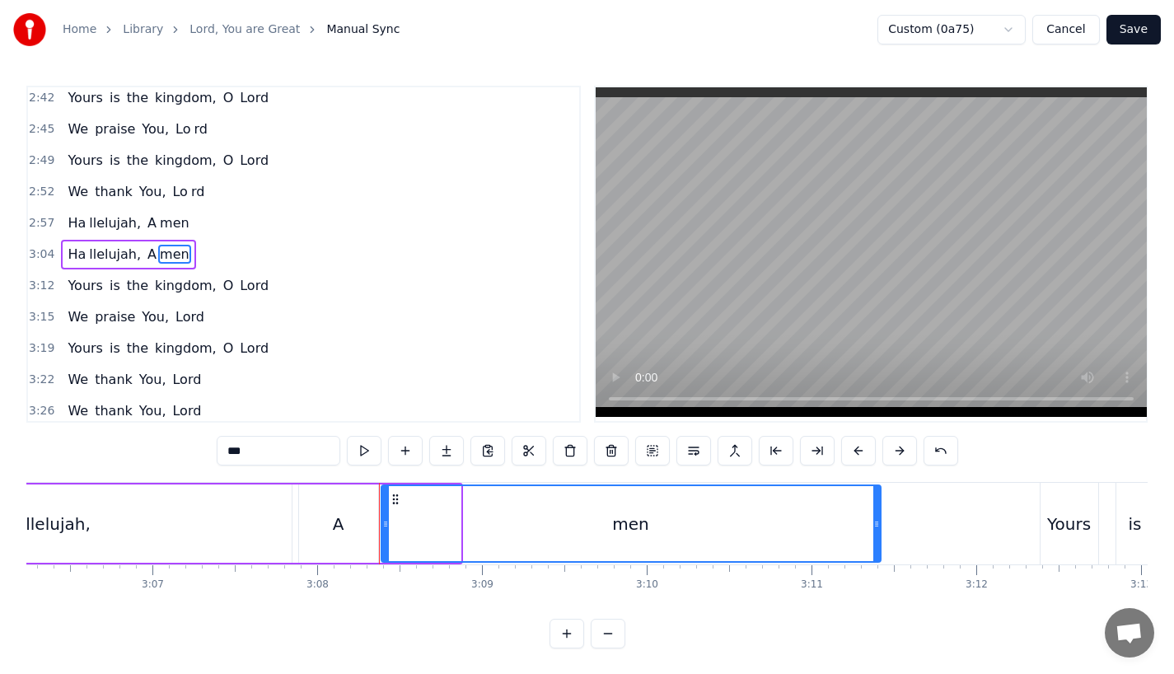
drag, startPoint x: 456, startPoint y: 517, endPoint x: 876, endPoint y: 517, distance: 420.1
click at [876, 517] on icon at bounding box center [876, 523] width 7 height 13
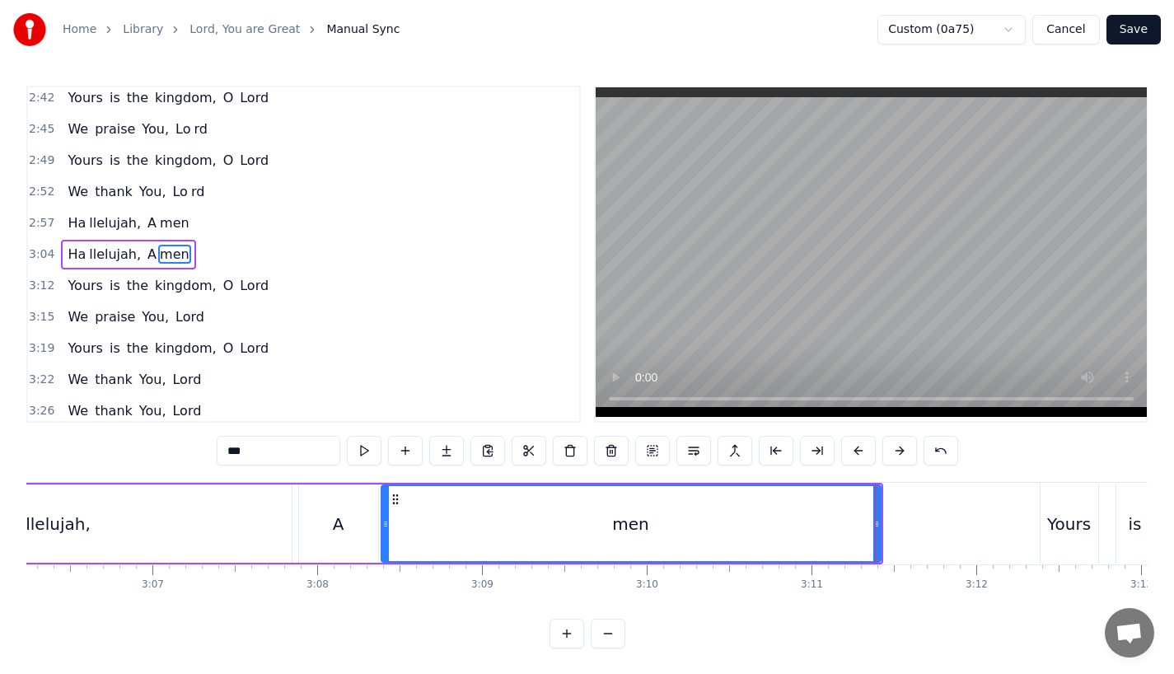
click at [161, 547] on div "llelujah," at bounding box center [58, 523] width 466 height 78
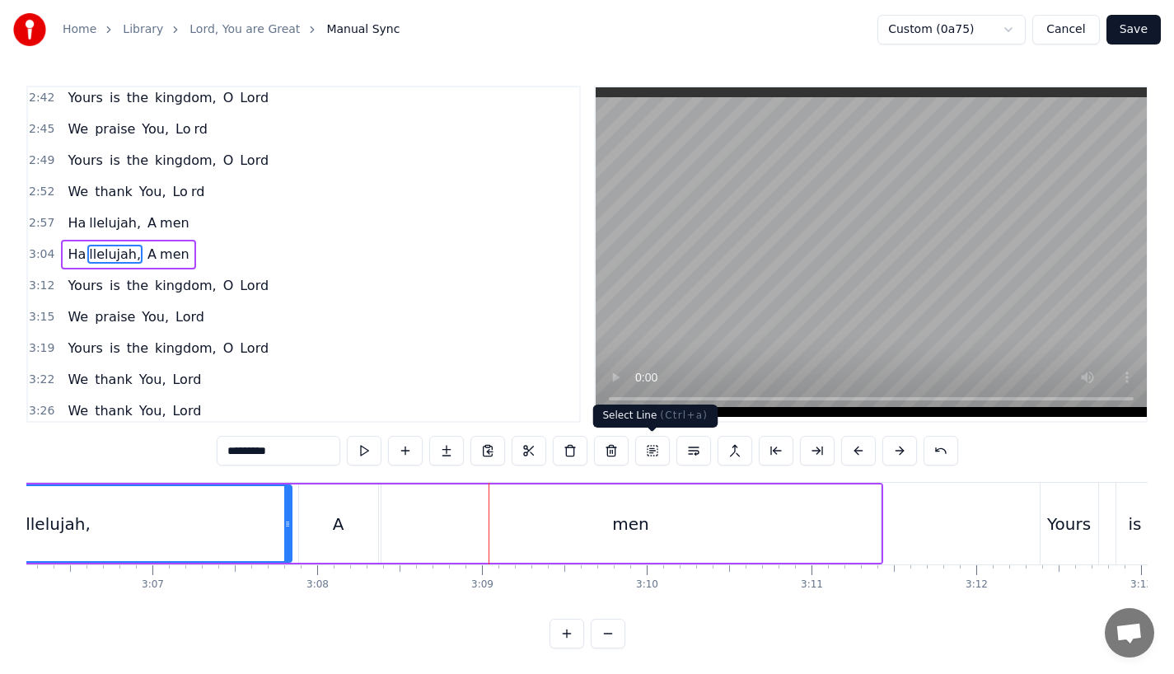
click at [774, 529] on div "men" at bounding box center [630, 523] width 499 height 78
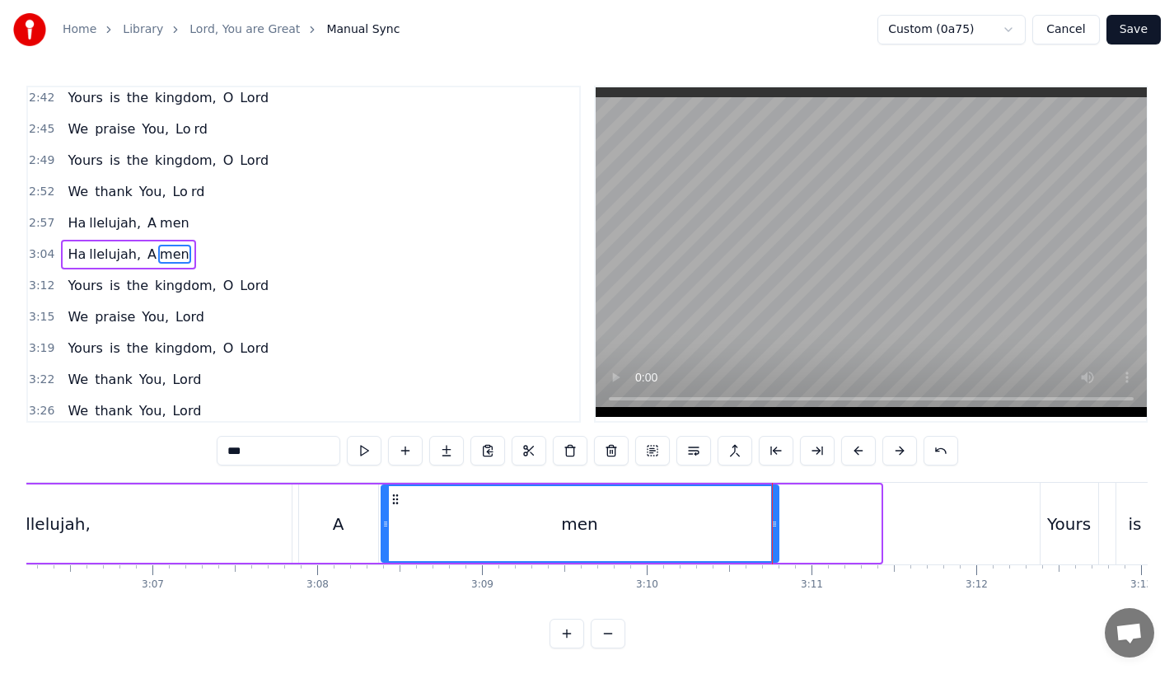
drag, startPoint x: 876, startPoint y: 528, endPoint x: 774, endPoint y: 528, distance: 102.1
click at [774, 528] on icon at bounding box center [774, 523] width 7 height 13
click at [269, 496] on div "llelujah," at bounding box center [58, 523] width 466 height 78
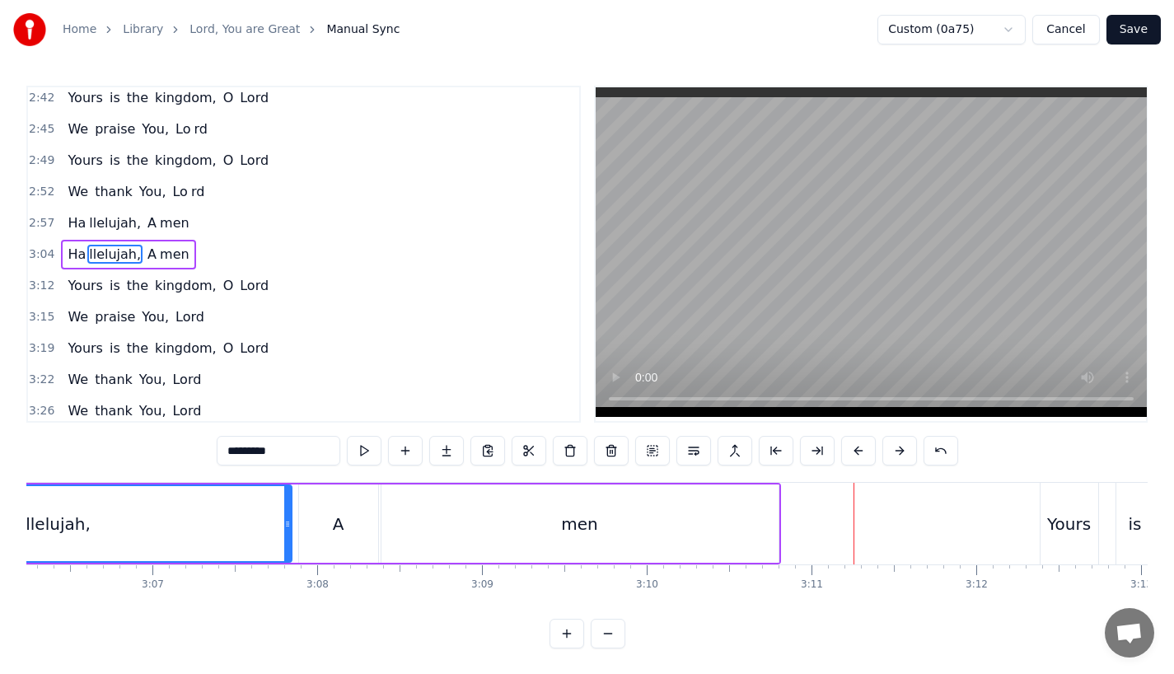
click at [417, 524] on div "men" at bounding box center [579, 523] width 397 height 78
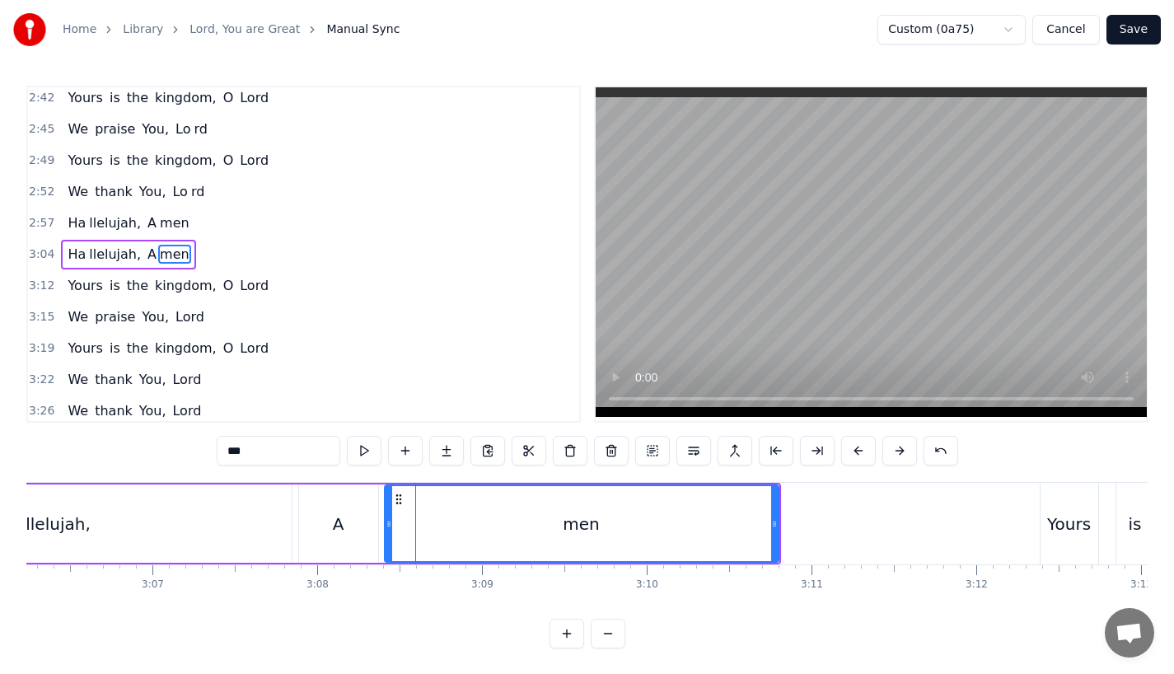
drag, startPoint x: 383, startPoint y: 524, endPoint x: 394, endPoint y: 524, distance: 10.7
click at [392, 524] on icon at bounding box center [389, 523] width 7 height 13
click at [350, 524] on div "A" at bounding box center [338, 523] width 79 height 78
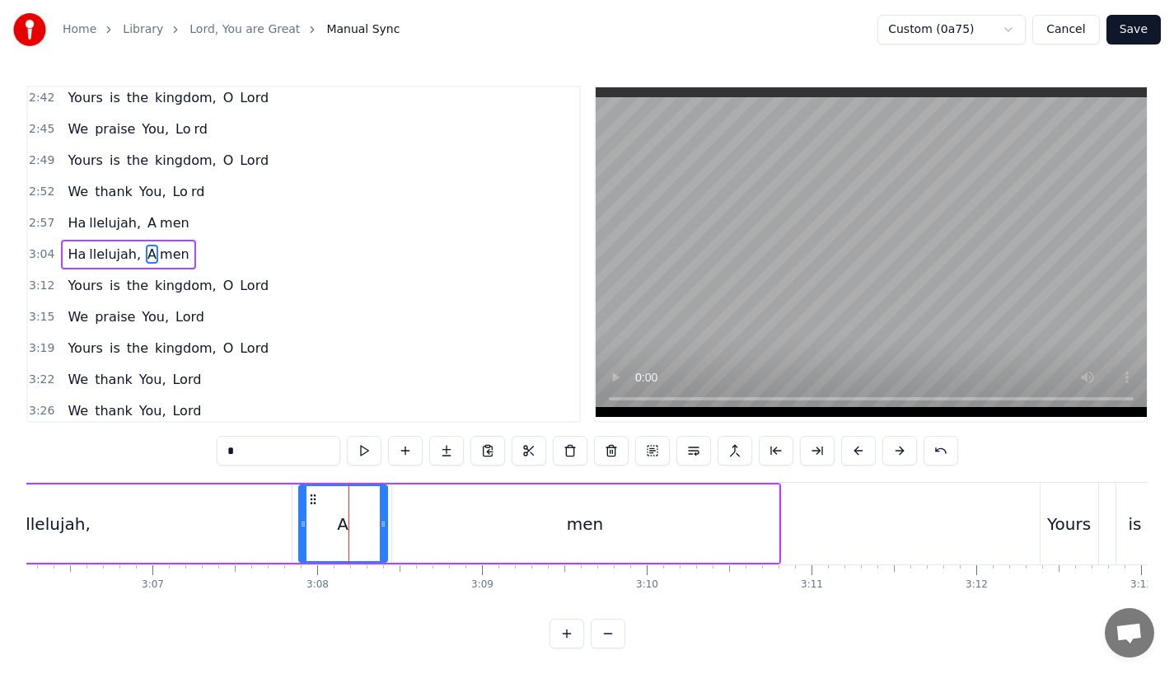
drag, startPoint x: 371, startPoint y: 524, endPoint x: 380, endPoint y: 524, distance: 9.1
click at [380, 524] on icon at bounding box center [383, 523] width 7 height 13
click at [254, 526] on div "llelujah," at bounding box center [58, 523] width 466 height 78
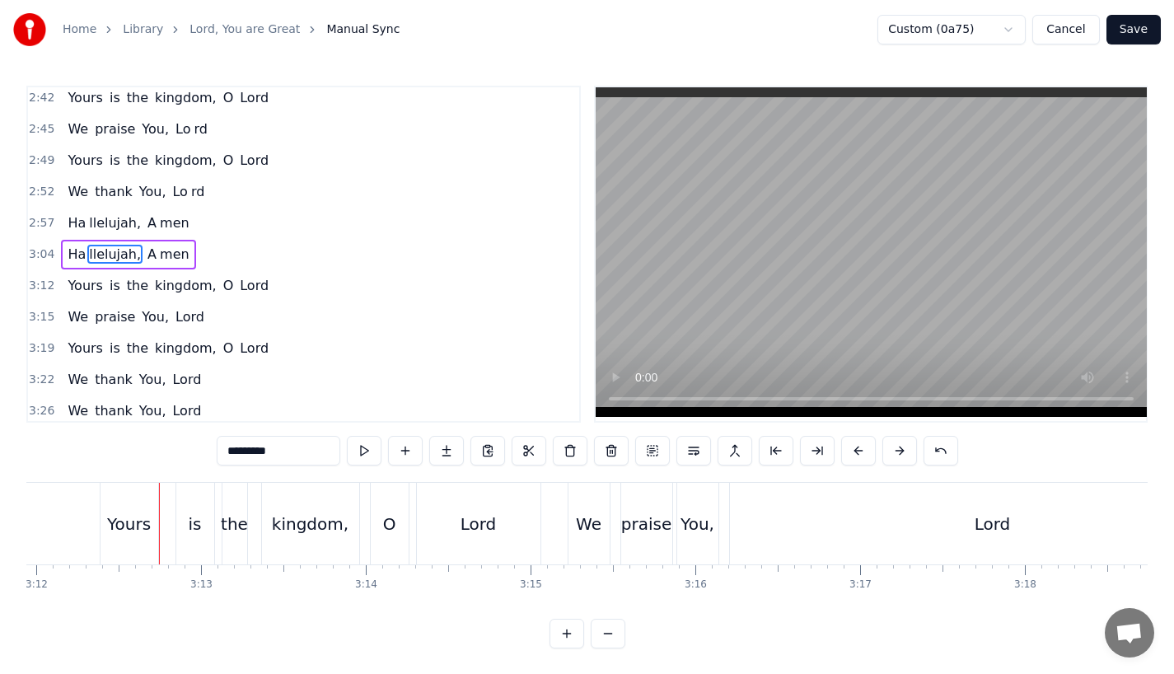
scroll to position [0, 31650]
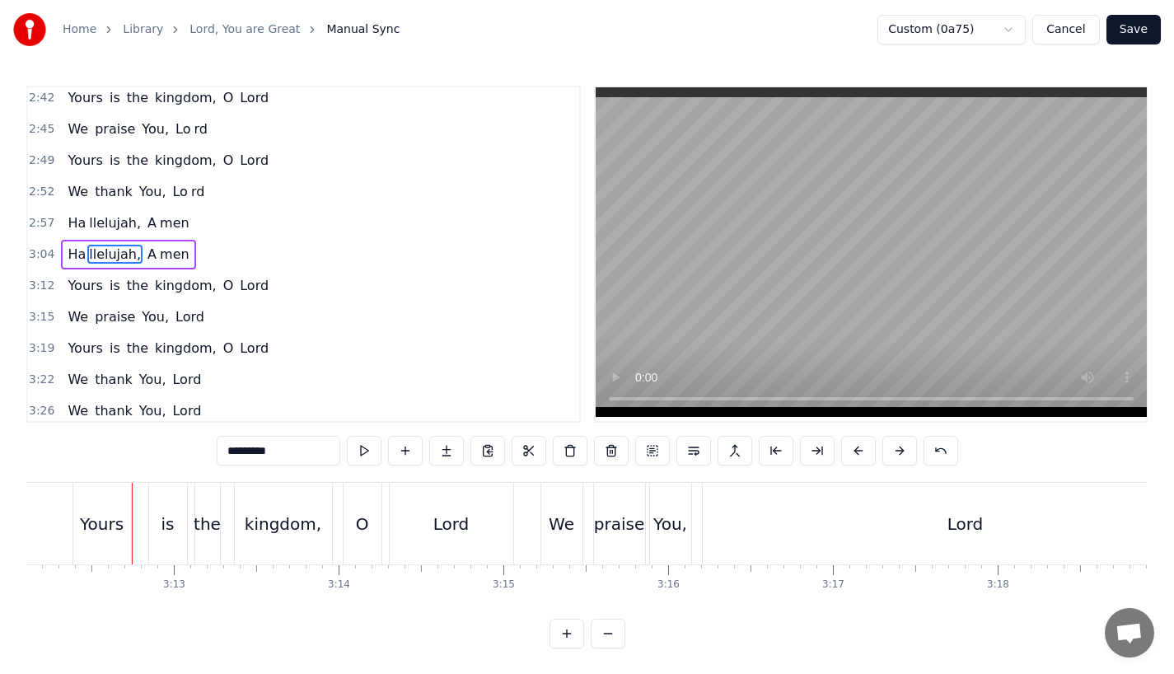
click at [101, 531] on div "Yours" at bounding box center [102, 524] width 44 height 25
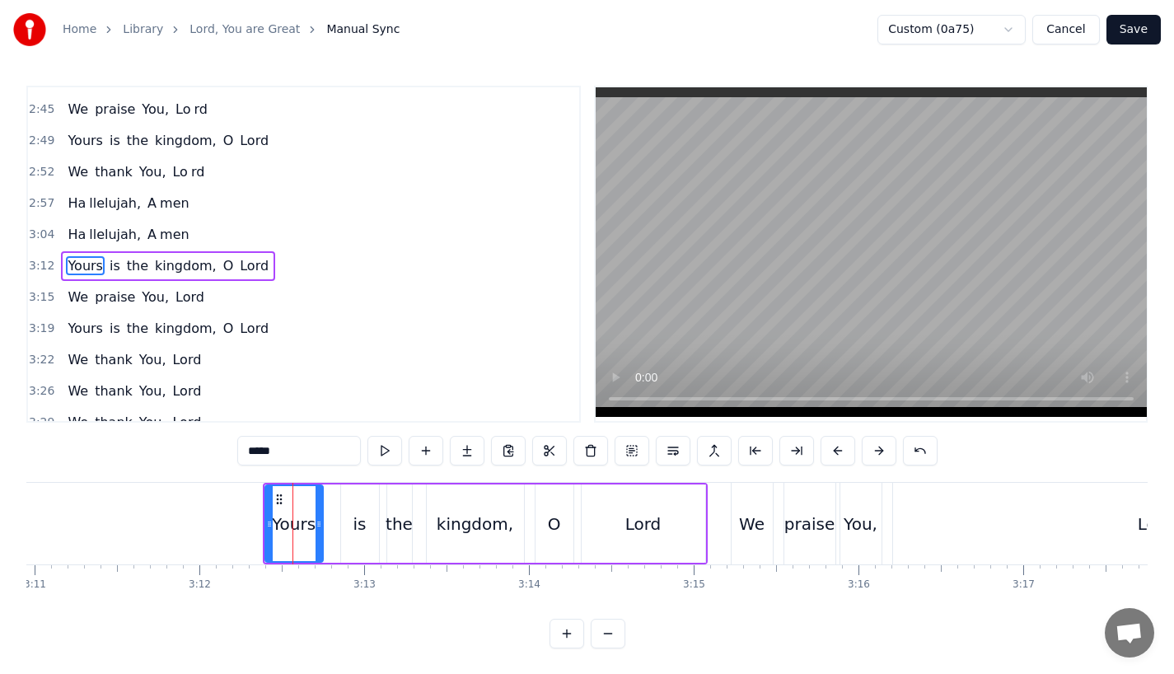
scroll to position [0, 31430]
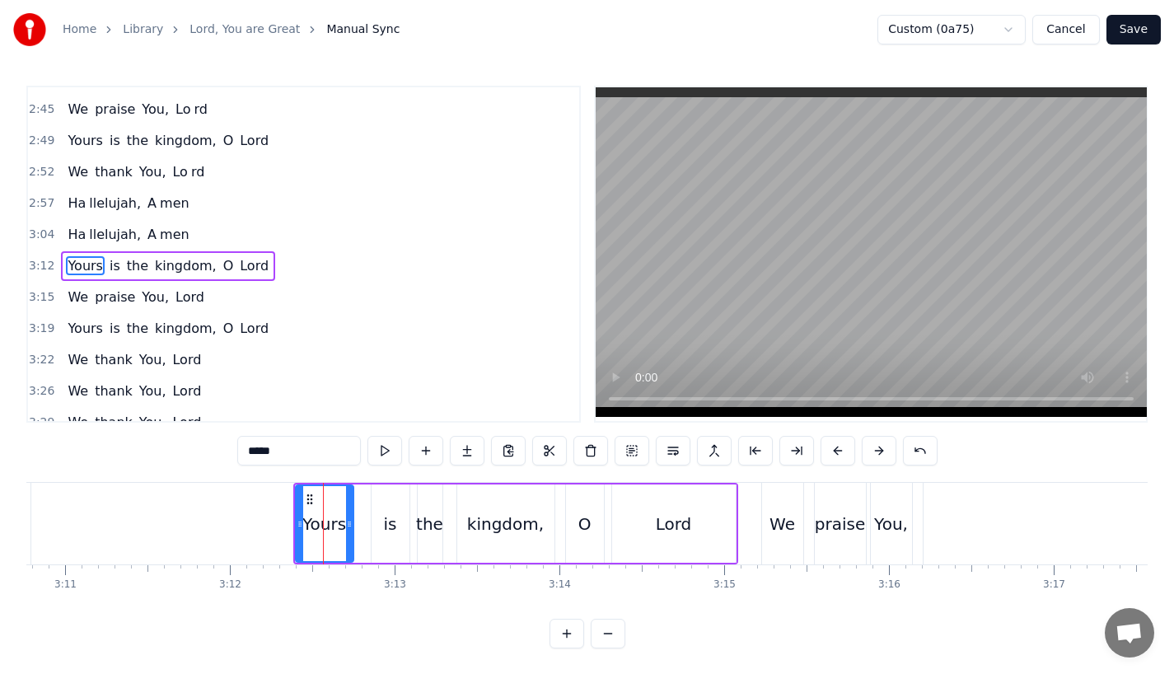
click at [430, 531] on div "the" at bounding box center [429, 524] width 27 height 25
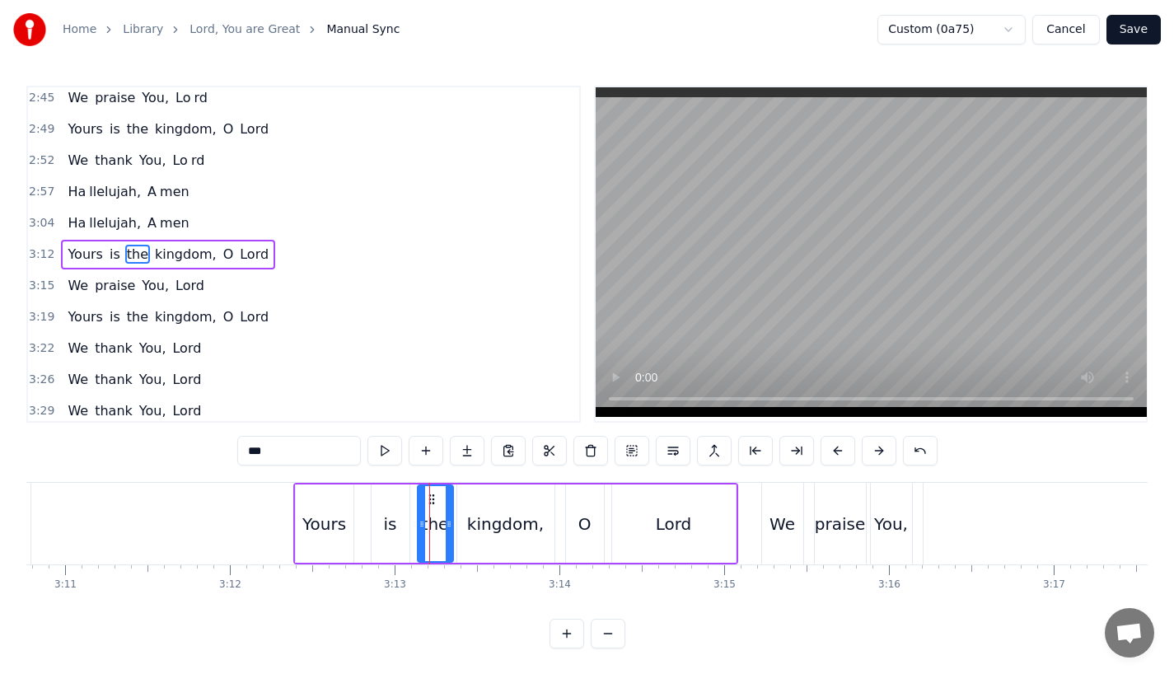
drag, startPoint x: 440, startPoint y: 531, endPoint x: 453, endPoint y: 531, distance: 13.2
click at [452, 531] on div at bounding box center [449, 523] width 7 height 75
drag, startPoint x: 422, startPoint y: 529, endPoint x: 411, endPoint y: 529, distance: 10.7
click at [411, 529] on icon at bounding box center [414, 523] width 7 height 13
click at [340, 528] on div "Yours" at bounding box center [324, 524] width 44 height 25
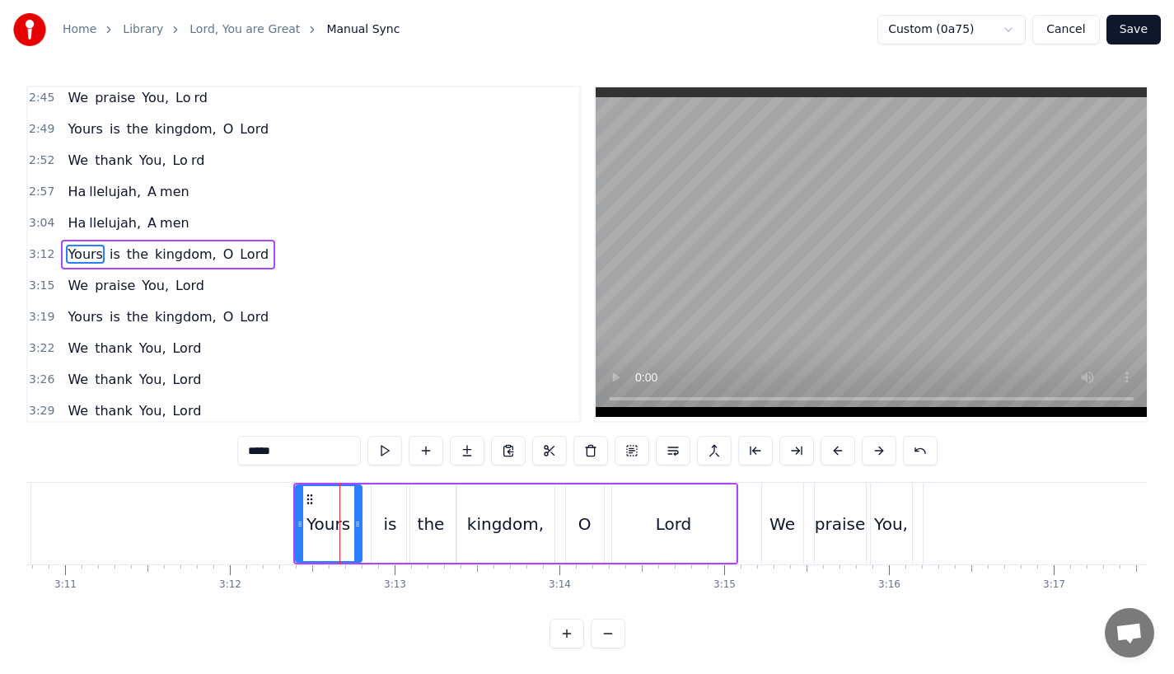
drag, startPoint x: 349, startPoint y: 528, endPoint x: 358, endPoint y: 528, distance: 9.1
click at [358, 528] on icon at bounding box center [357, 523] width 7 height 13
click at [376, 529] on div "is" at bounding box center [391, 523] width 38 height 78
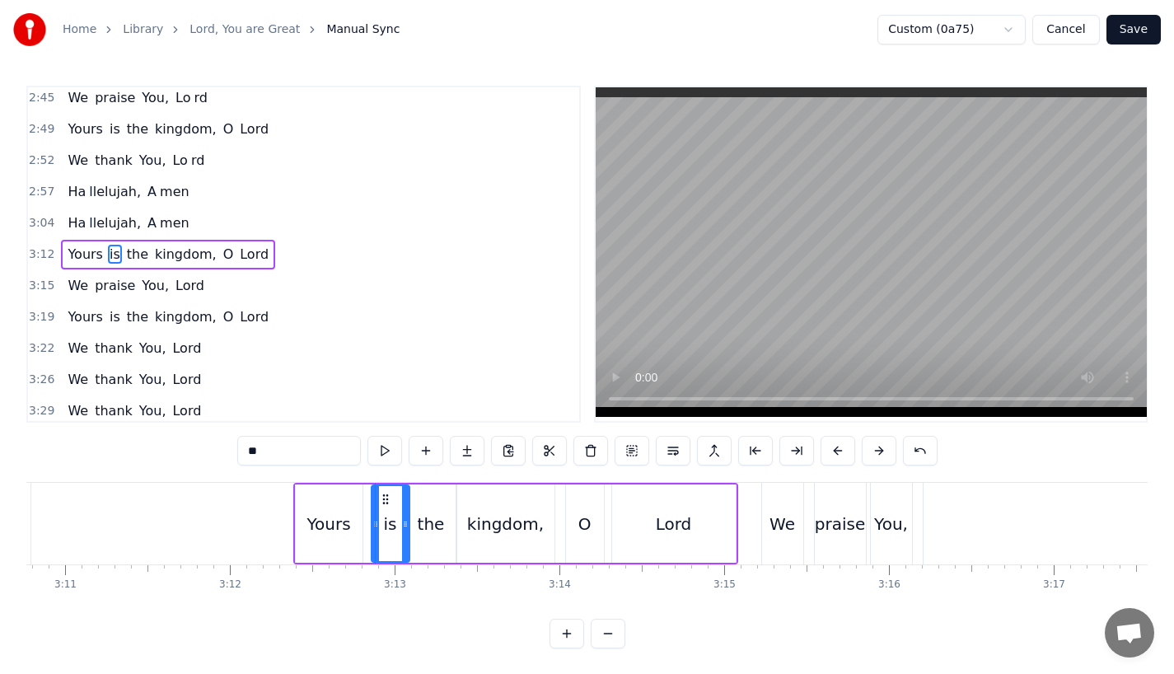
click at [402, 529] on icon at bounding box center [405, 523] width 7 height 13
drag, startPoint x: 372, startPoint y: 529, endPoint x: 357, endPoint y: 529, distance: 15.7
click at [372, 529] on icon at bounding box center [375, 523] width 7 height 13
drag, startPoint x: 357, startPoint y: 520, endPoint x: 365, endPoint y: 519, distance: 8.3
click at [365, 519] on icon at bounding box center [368, 523] width 7 height 13
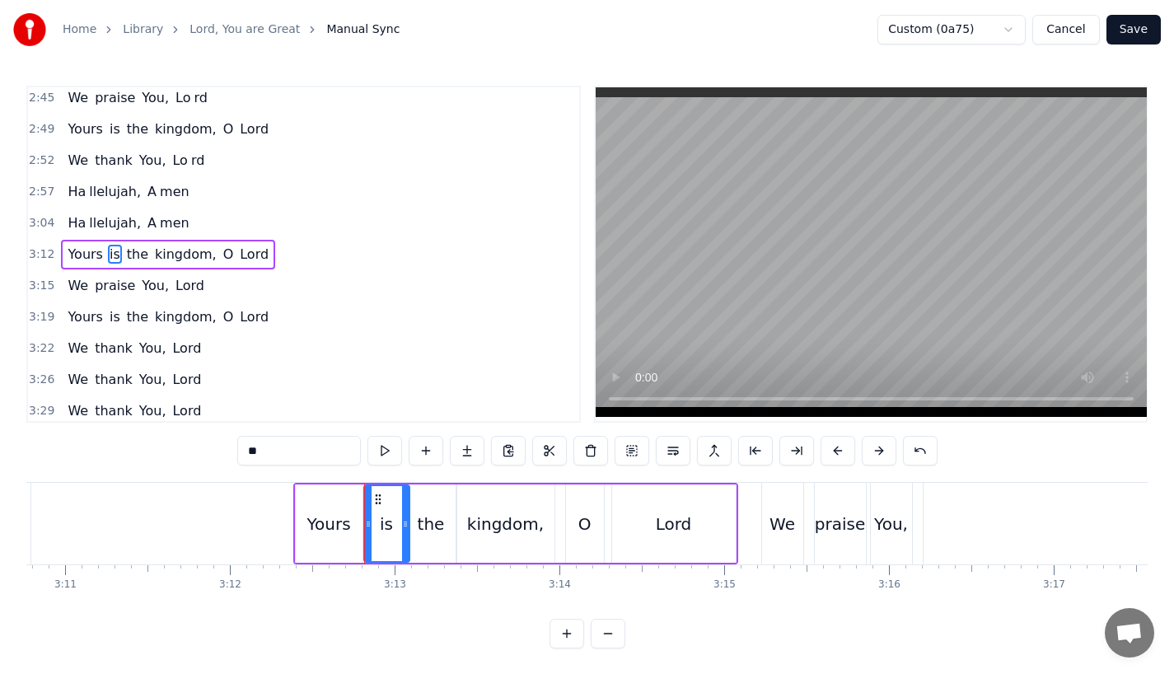
click at [524, 531] on div "kingdom," at bounding box center [505, 524] width 77 height 25
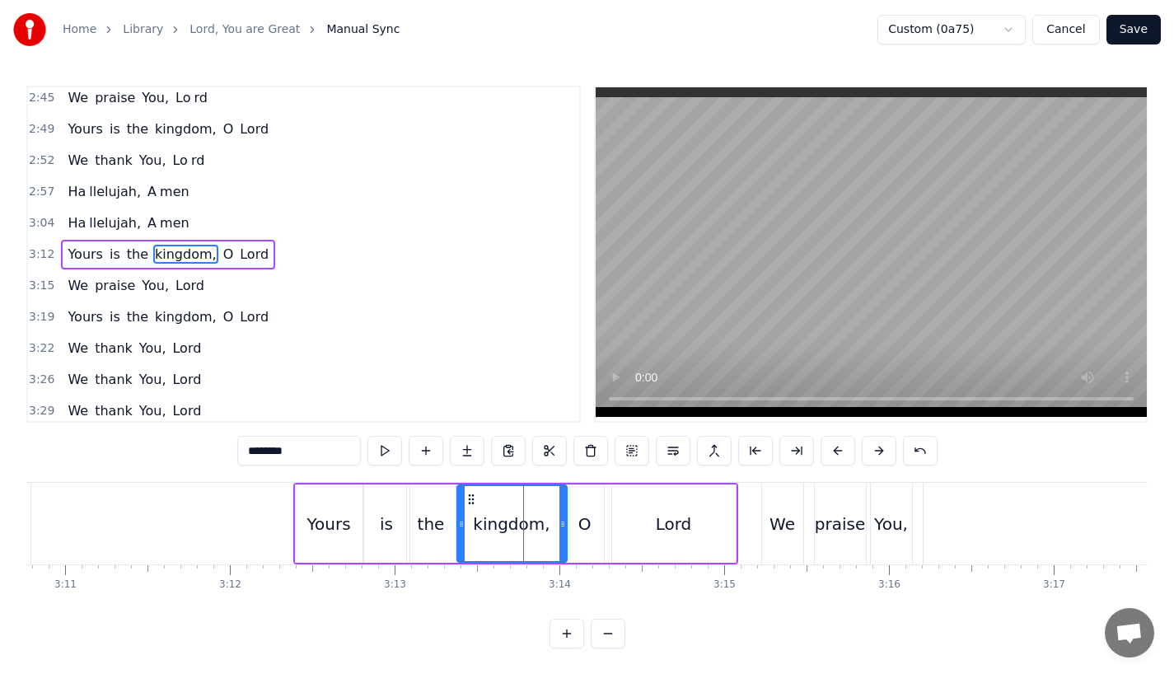
drag, startPoint x: 550, startPoint y: 531, endPoint x: 563, endPoint y: 530, distance: 12.4
click at [563, 530] on div at bounding box center [562, 523] width 7 height 75
click at [591, 529] on div "O" at bounding box center [585, 523] width 38 height 78
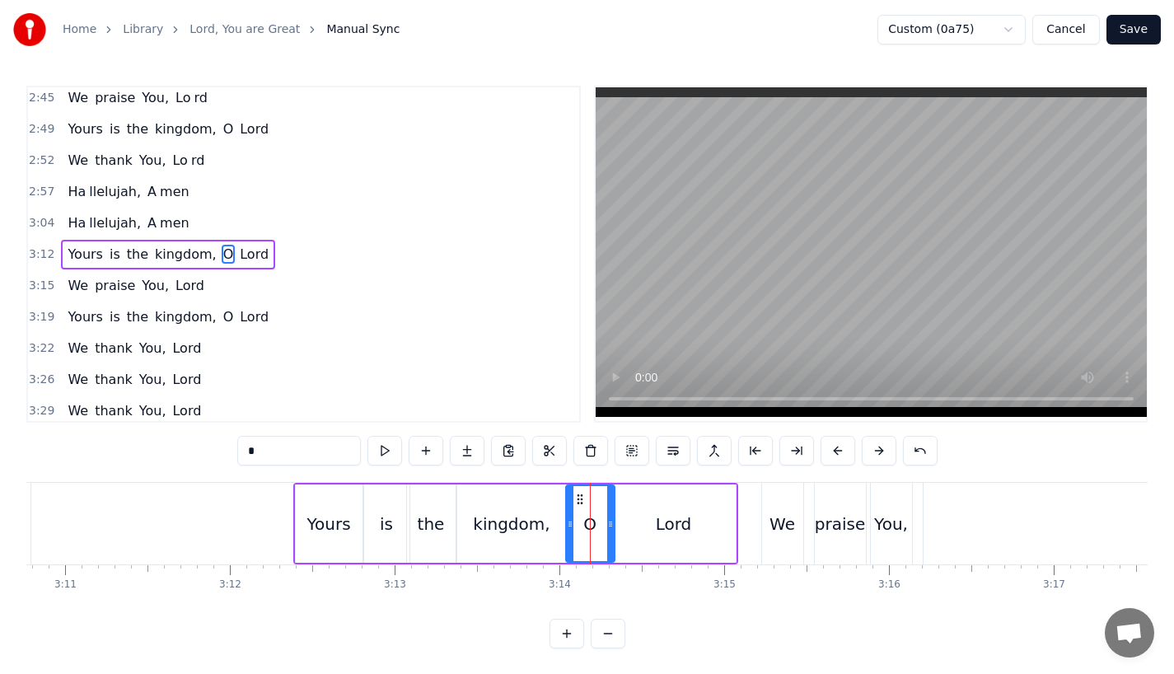
drag, startPoint x: 601, startPoint y: 525, endPoint x: 611, endPoint y: 524, distance: 10.7
click at [611, 524] on icon at bounding box center [610, 523] width 7 height 13
click at [330, 524] on div "Yours" at bounding box center [328, 524] width 44 height 25
type input "*****"
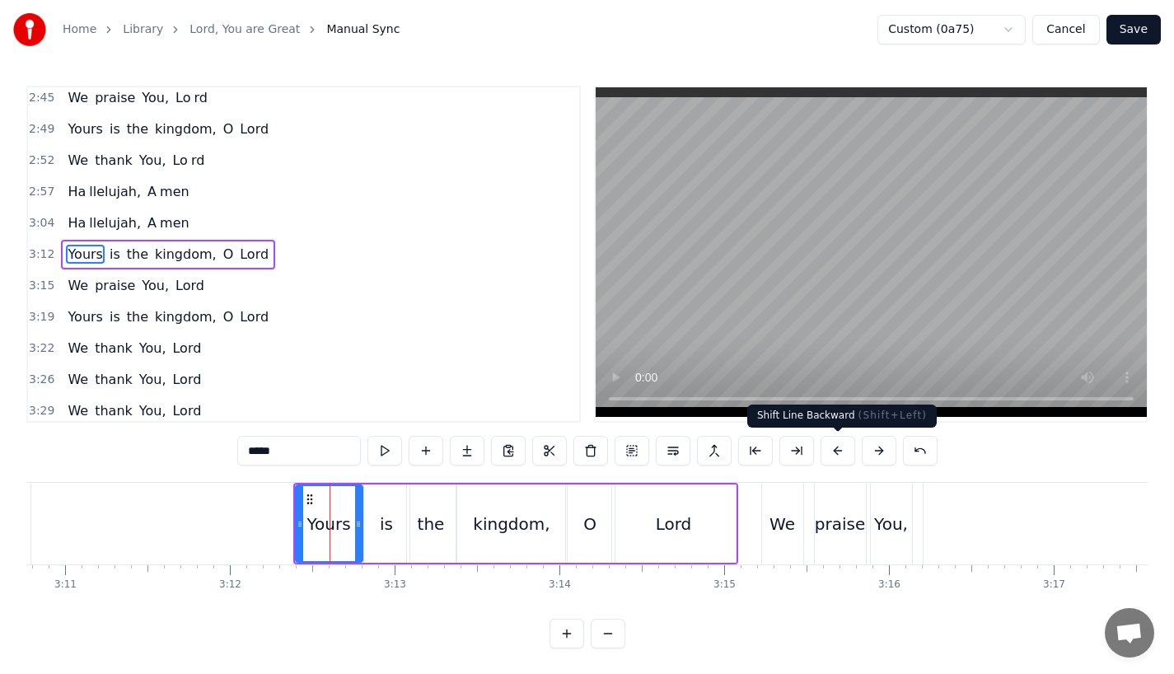
click at [839, 455] on button at bounding box center [837, 451] width 35 height 30
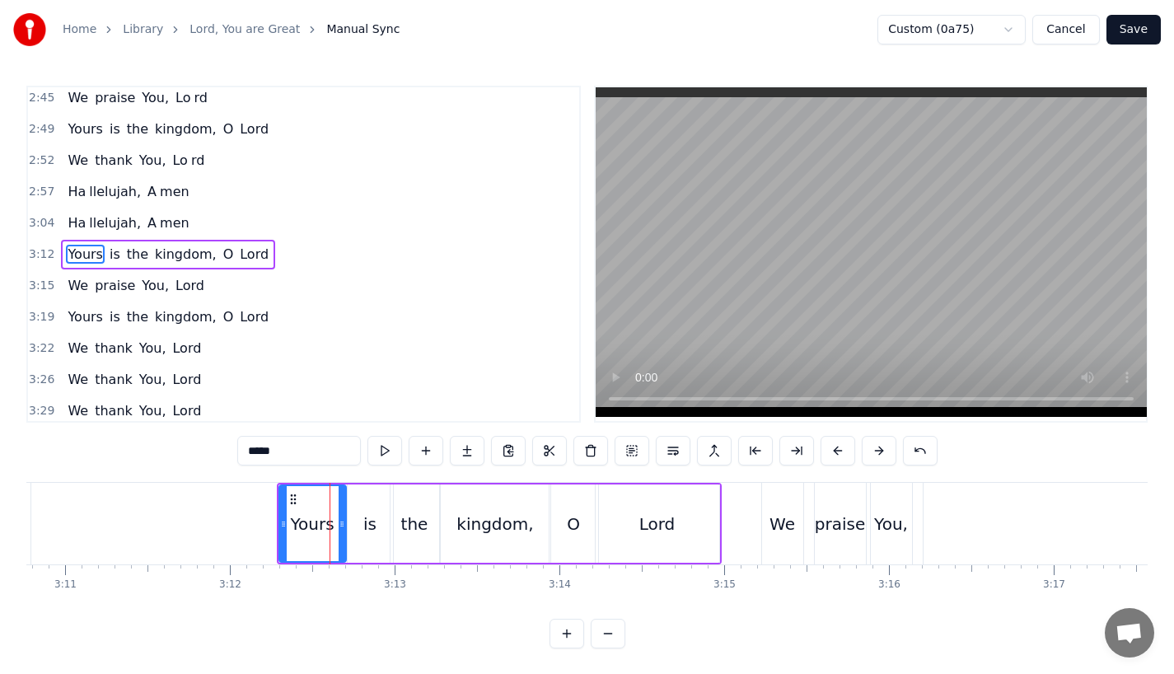
click at [839, 455] on button at bounding box center [837, 451] width 35 height 30
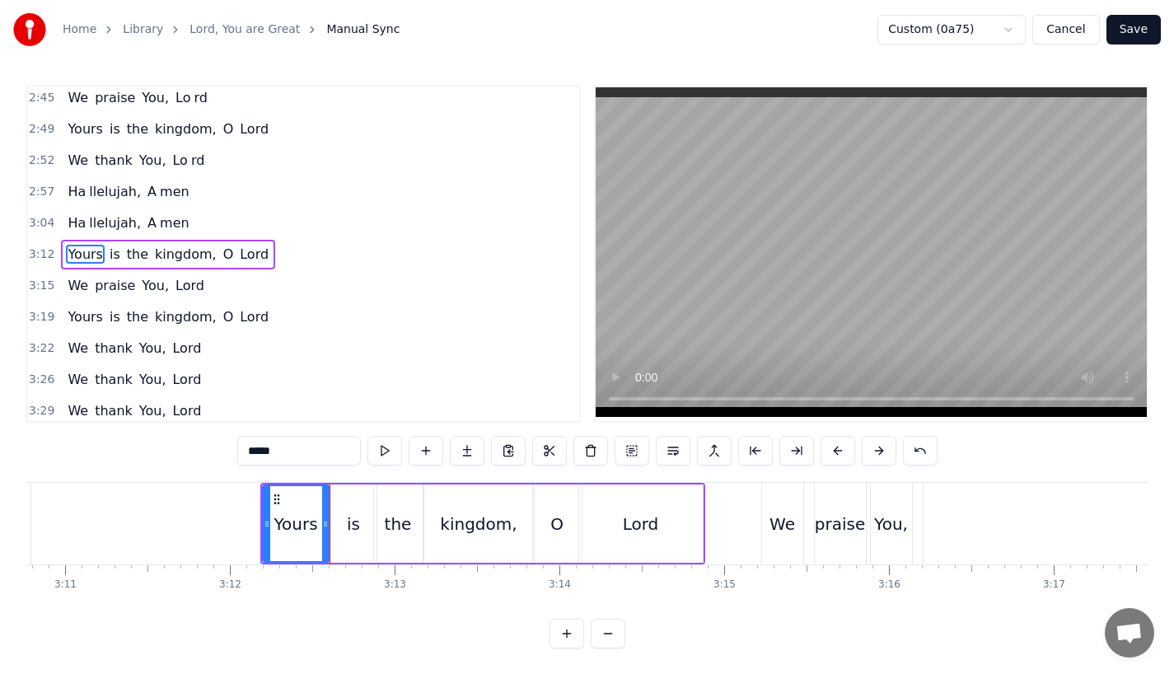
click at [839, 455] on button at bounding box center [837, 451] width 35 height 30
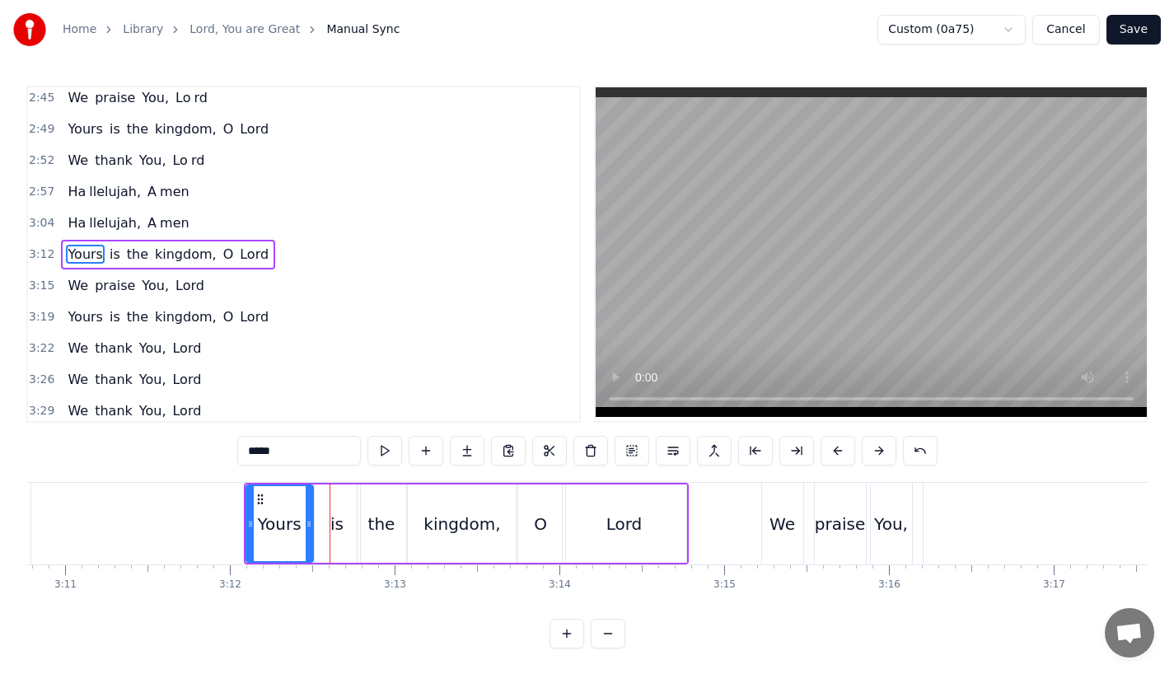
click at [839, 455] on button at bounding box center [837, 451] width 35 height 30
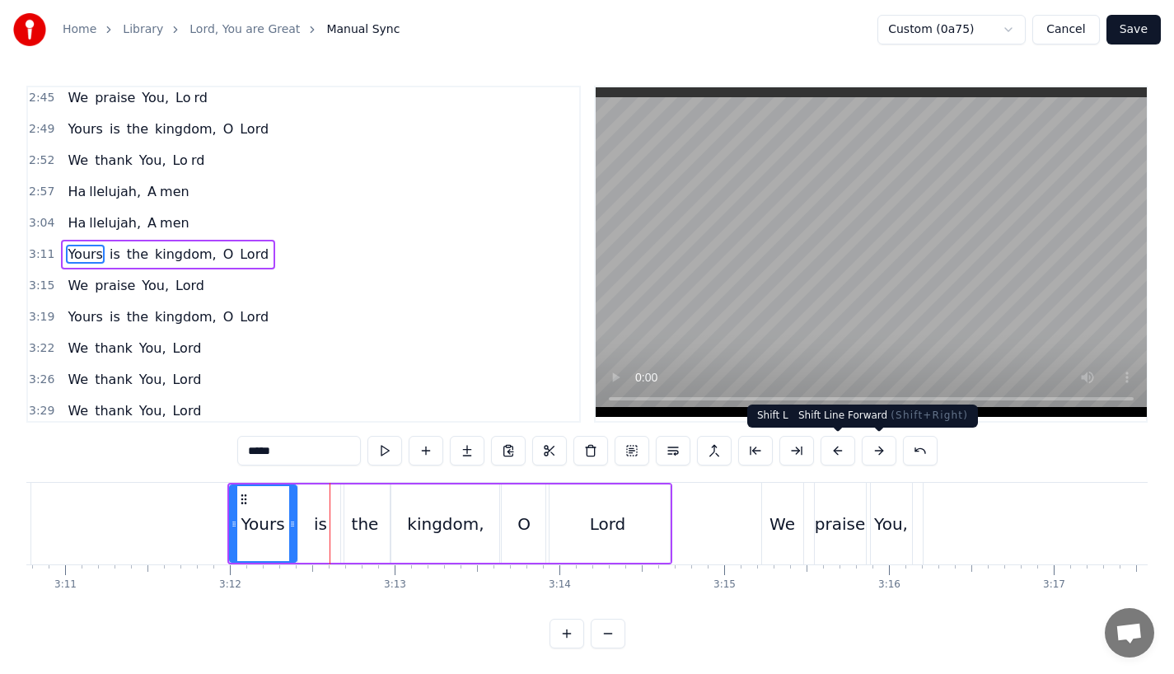
click at [874, 452] on button at bounding box center [879, 451] width 35 height 30
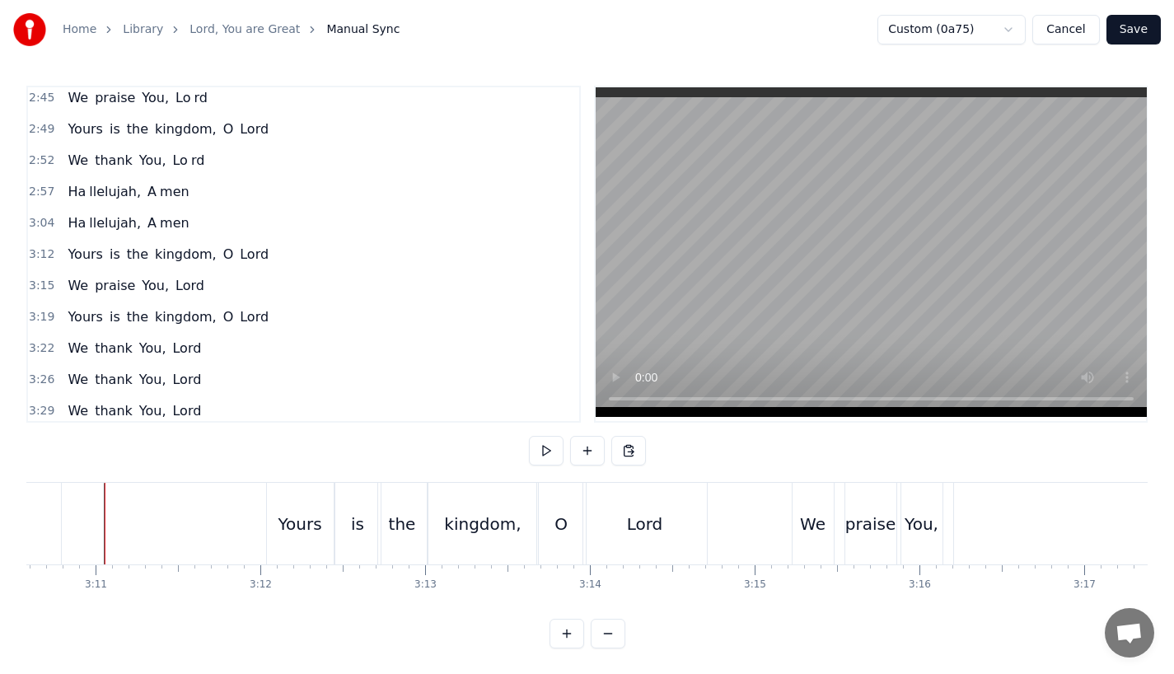
scroll to position [0, 31394]
click at [297, 552] on div "Yours" at bounding box center [305, 524] width 67 height 82
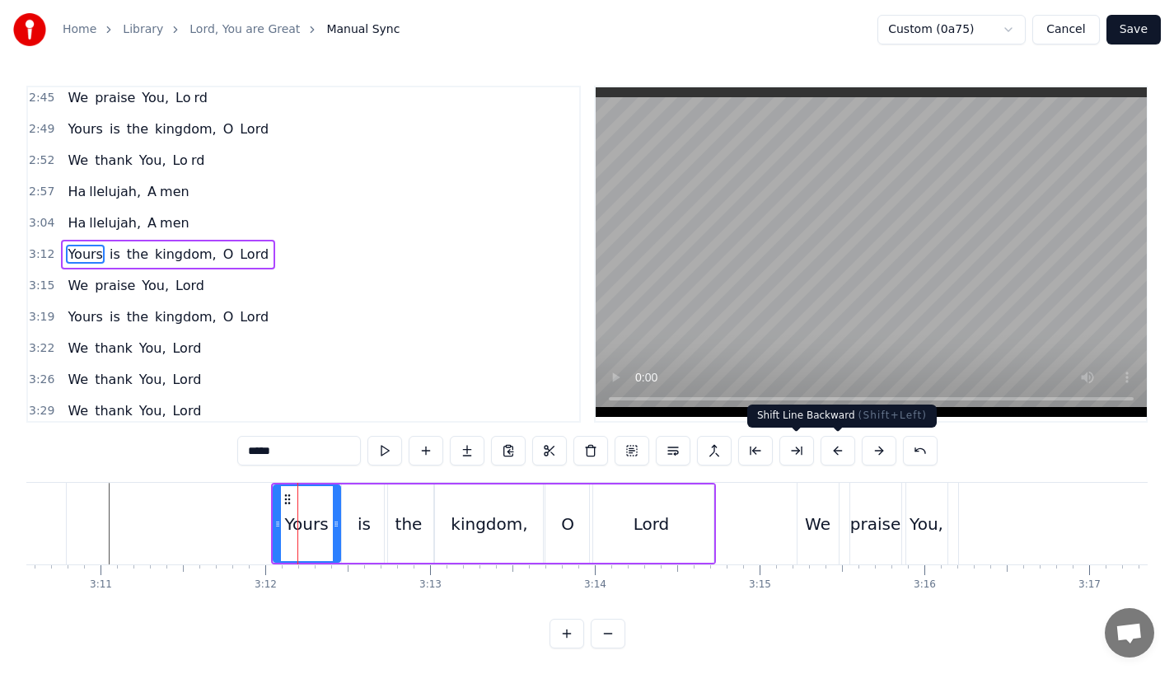
click at [830, 446] on button at bounding box center [837, 451] width 35 height 30
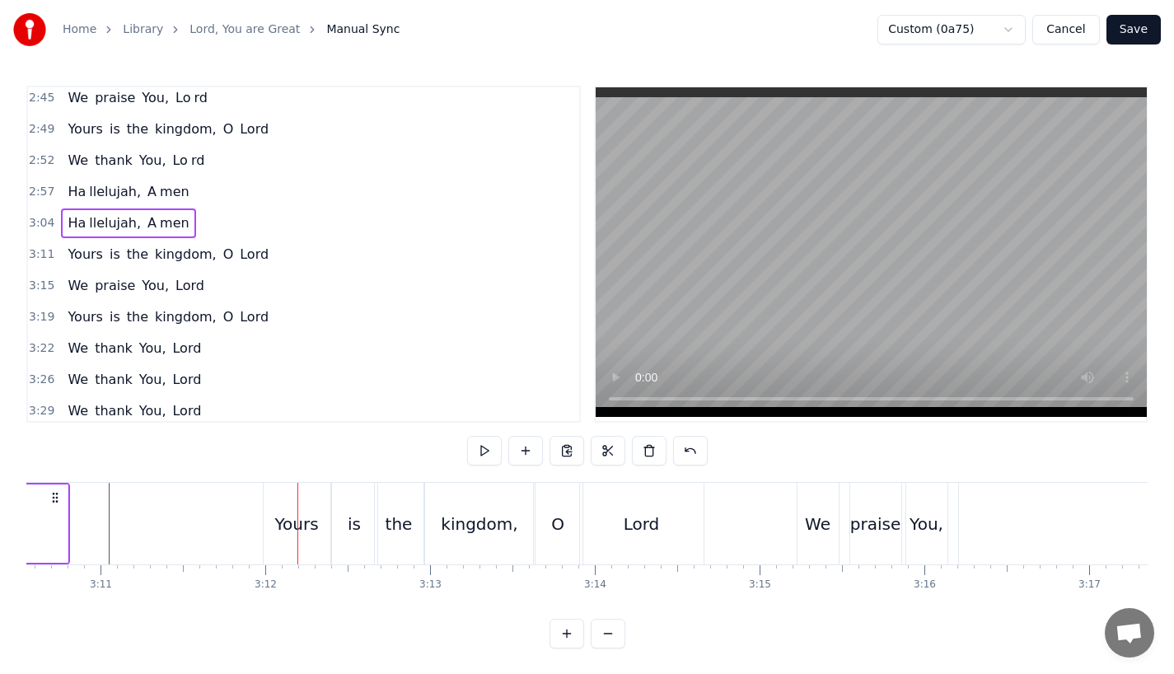
scroll to position [0, 31352]
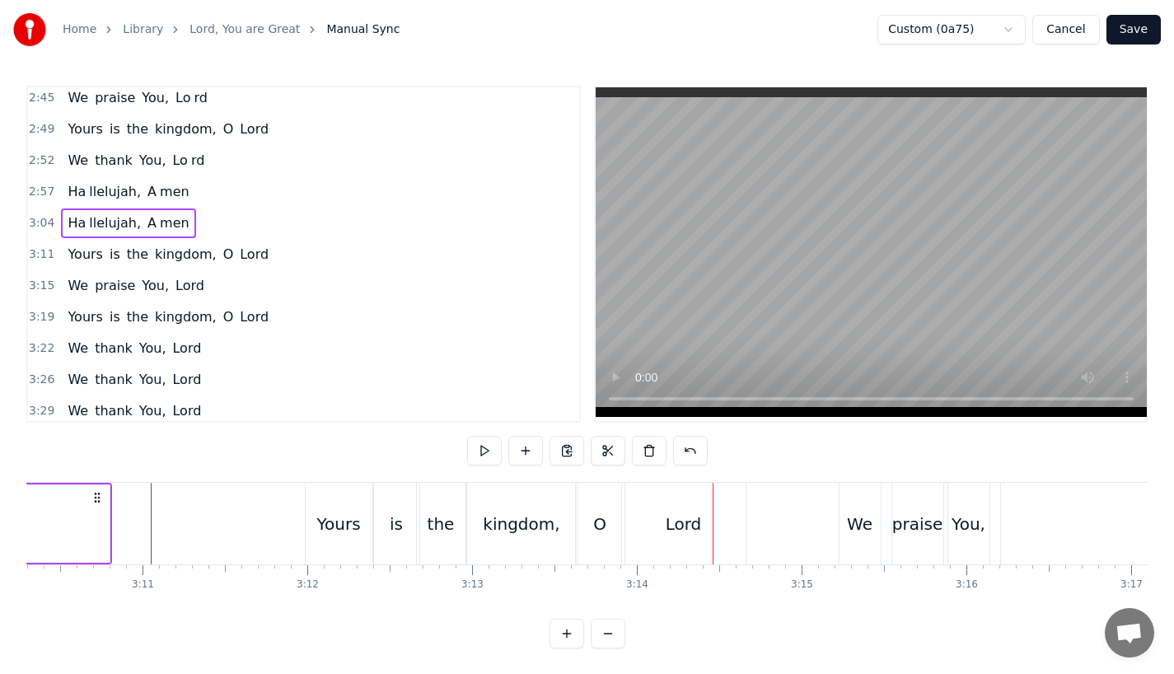
click at [708, 549] on div "Lord" at bounding box center [684, 524] width 124 height 82
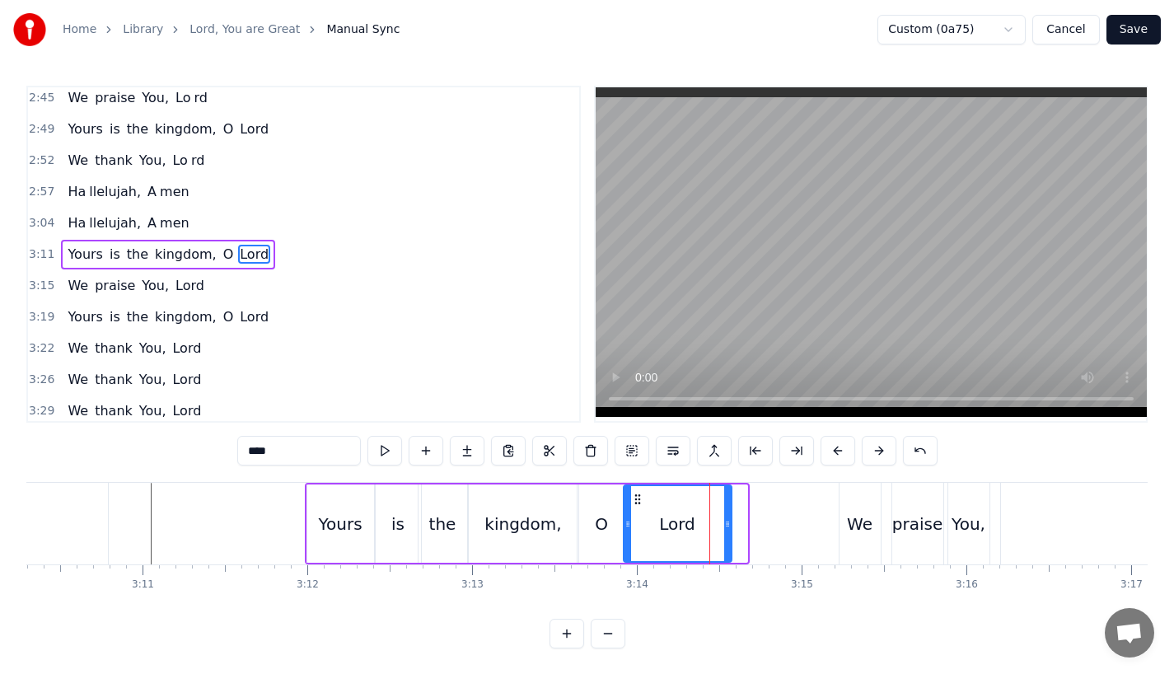
drag, startPoint x: 741, startPoint y: 532, endPoint x: 724, endPoint y: 535, distance: 17.5
click at [724, 535] on div at bounding box center [727, 523] width 7 height 75
click at [652, 527] on div "Lord" at bounding box center [676, 523] width 105 height 75
click at [856, 526] on div "We" at bounding box center [860, 524] width 26 height 25
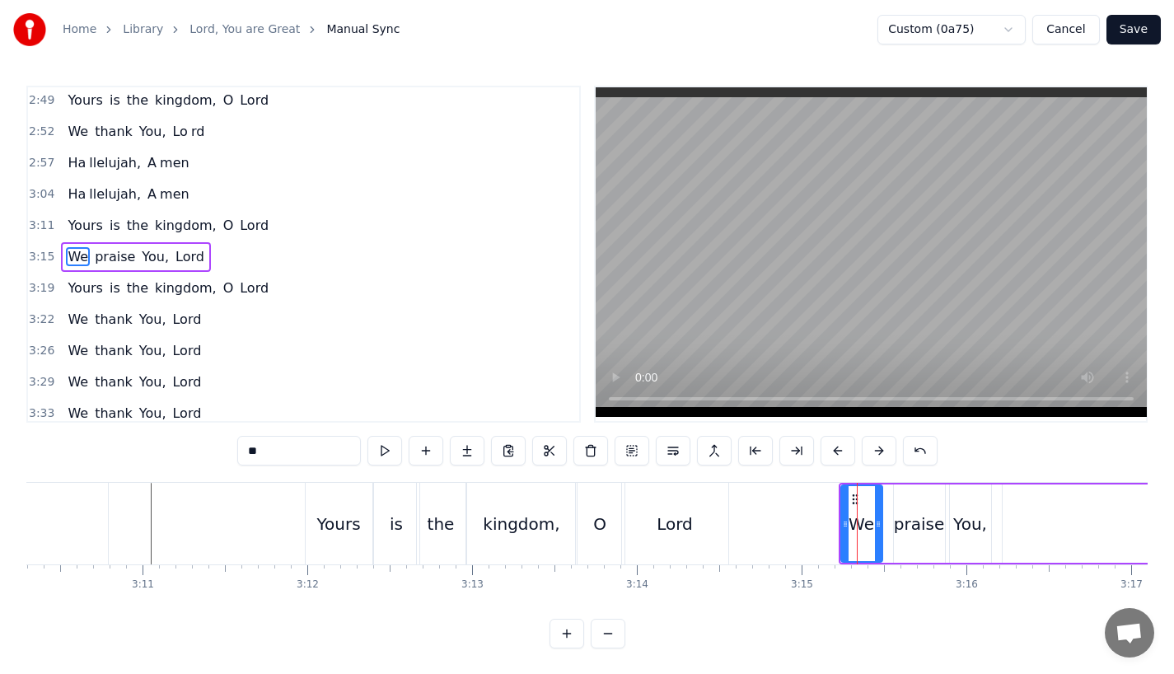
scroll to position [1226, 0]
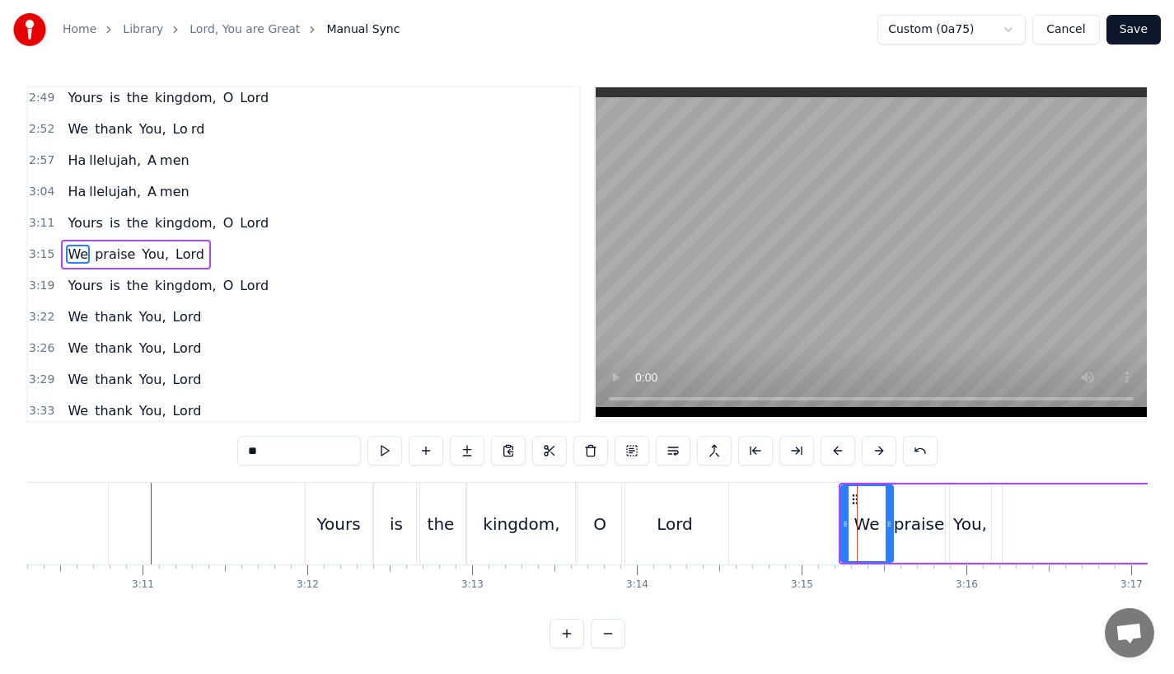
drag, startPoint x: 879, startPoint y: 526, endPoint x: 892, endPoint y: 526, distance: 13.2
click at [892, 526] on icon at bounding box center [889, 523] width 7 height 13
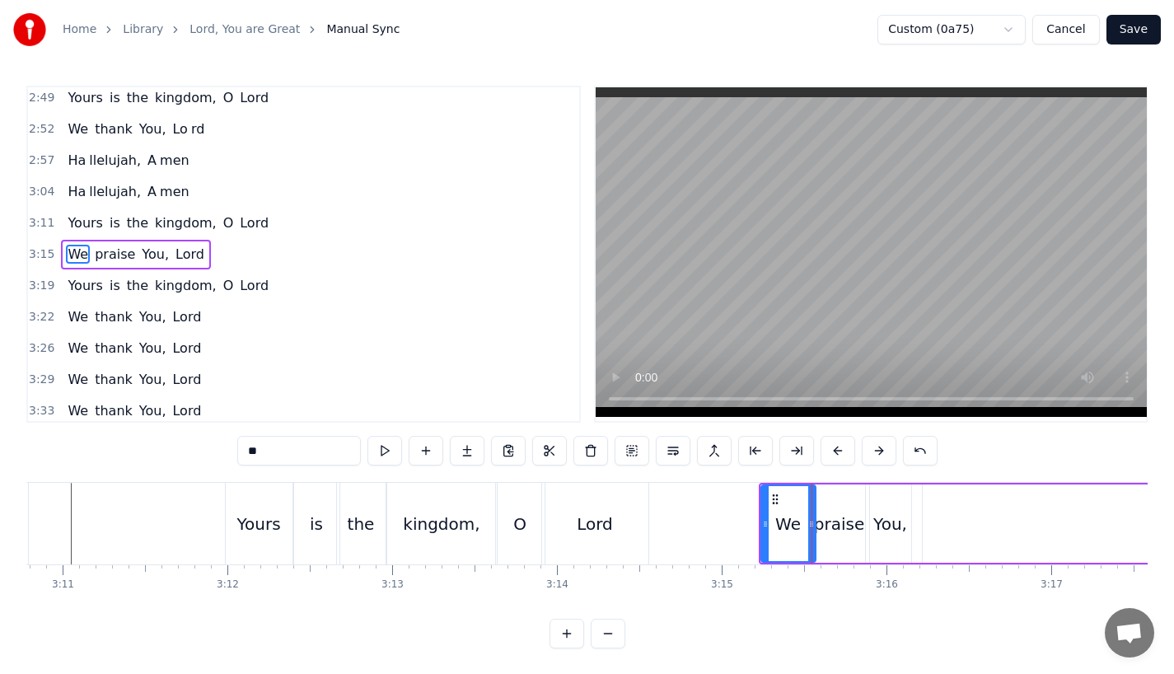
scroll to position [0, 31459]
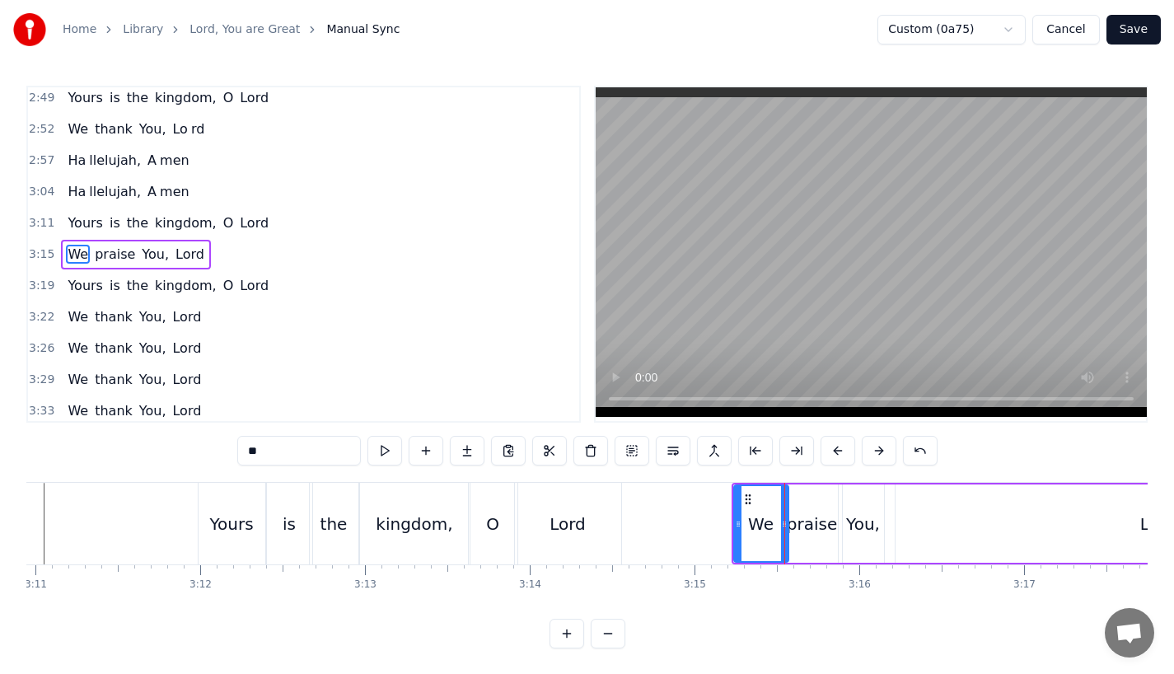
click at [869, 523] on div "You," at bounding box center [863, 524] width 34 height 25
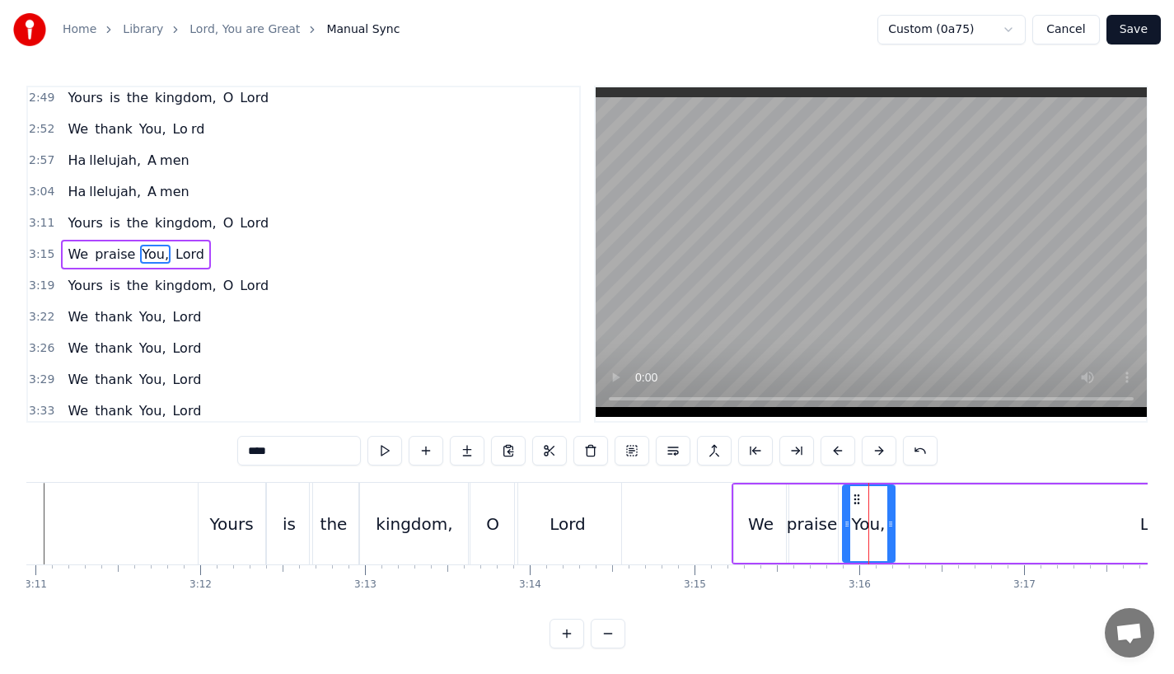
drag, startPoint x: 879, startPoint y: 523, endPoint x: 891, endPoint y: 522, distance: 12.4
click at [891, 522] on icon at bounding box center [890, 523] width 7 height 13
click at [839, 526] on icon at bounding box center [842, 523] width 7 height 13
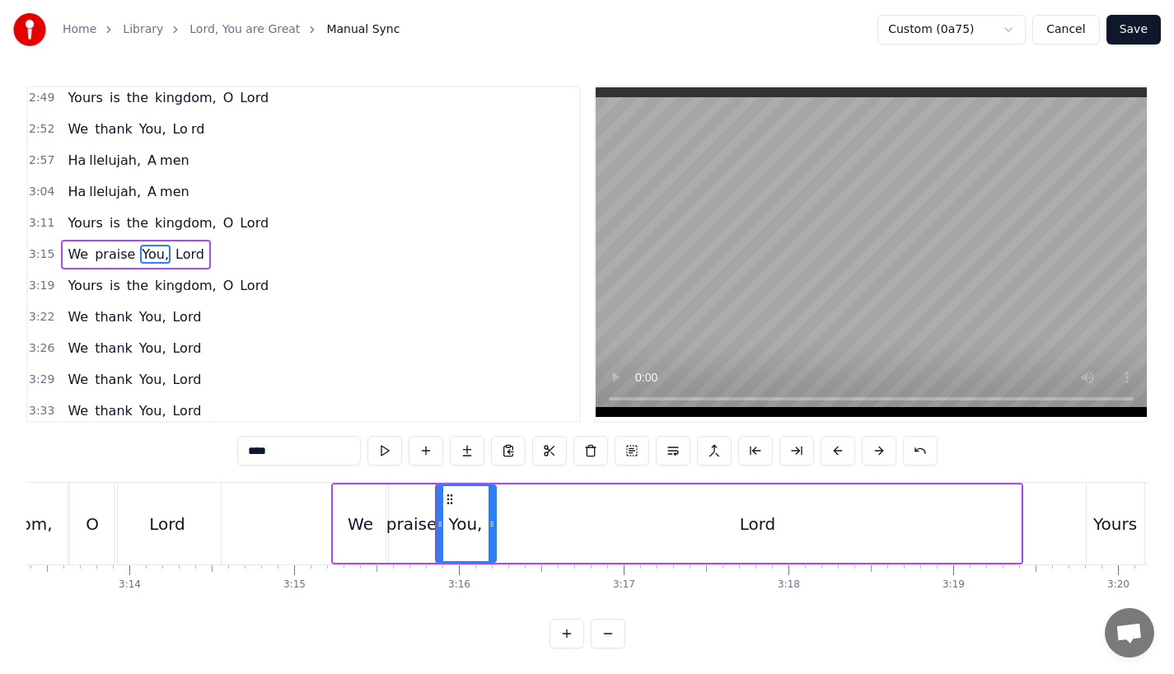
scroll to position [0, 31954]
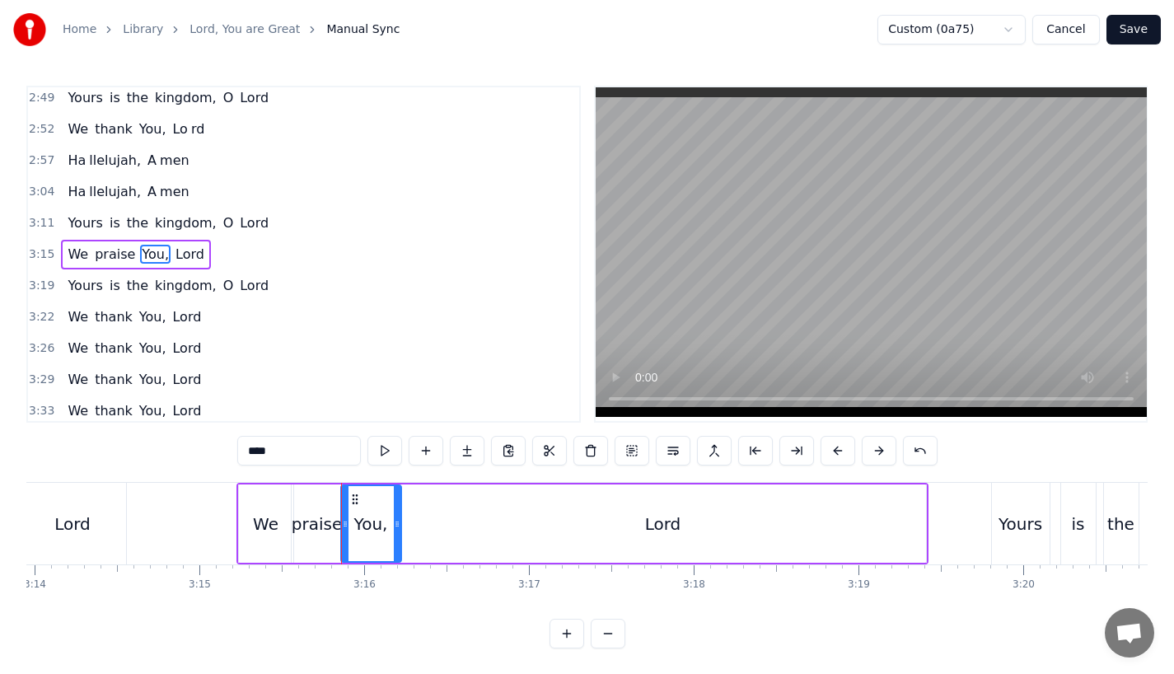
click at [895, 526] on div "Lord" at bounding box center [663, 523] width 526 height 78
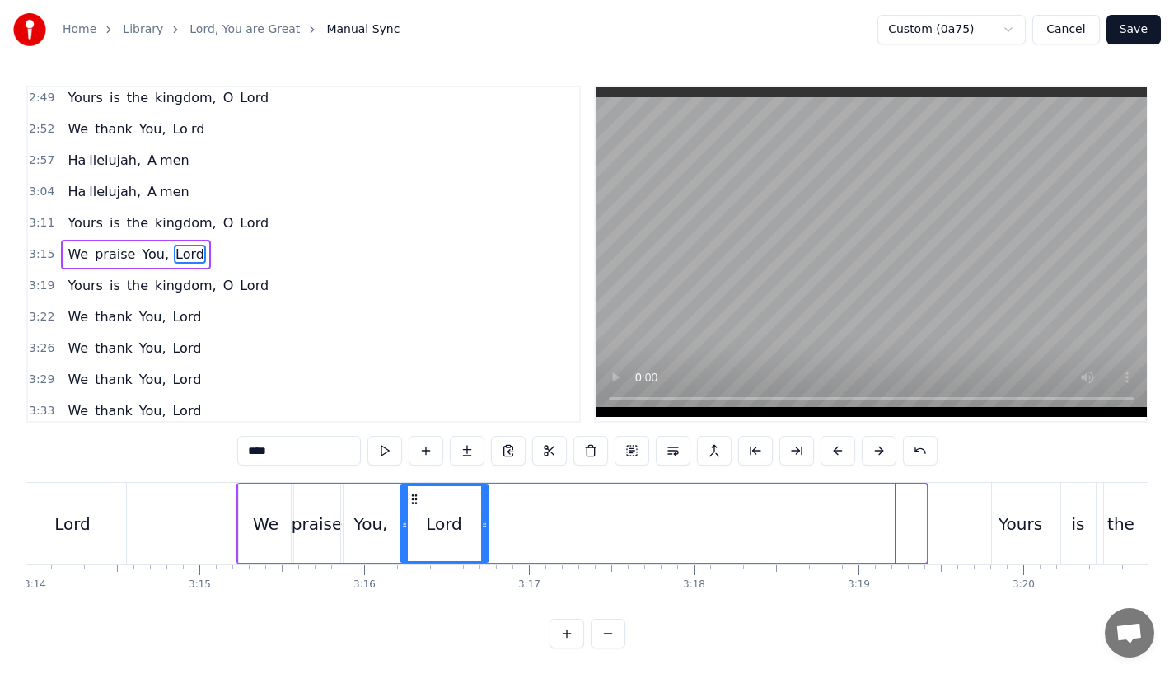
drag, startPoint x: 919, startPoint y: 528, endPoint x: 476, endPoint y: 520, distance: 443.3
click at [481, 520] on icon at bounding box center [484, 523] width 7 height 13
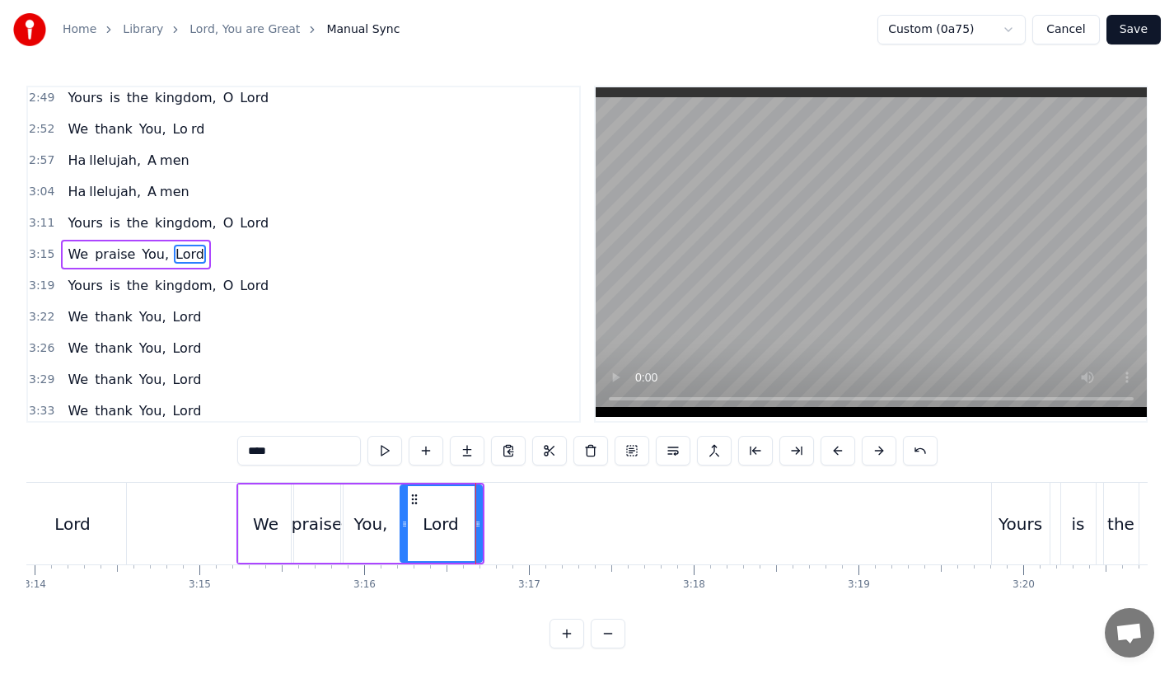
drag, startPoint x: 259, startPoint y: 456, endPoint x: 379, endPoint y: 456, distance: 119.4
click at [379, 456] on div "****" at bounding box center [587, 451] width 700 height 30
type input "**"
click at [482, 521] on div "We praise You, Lo" at bounding box center [360, 524] width 248 height 82
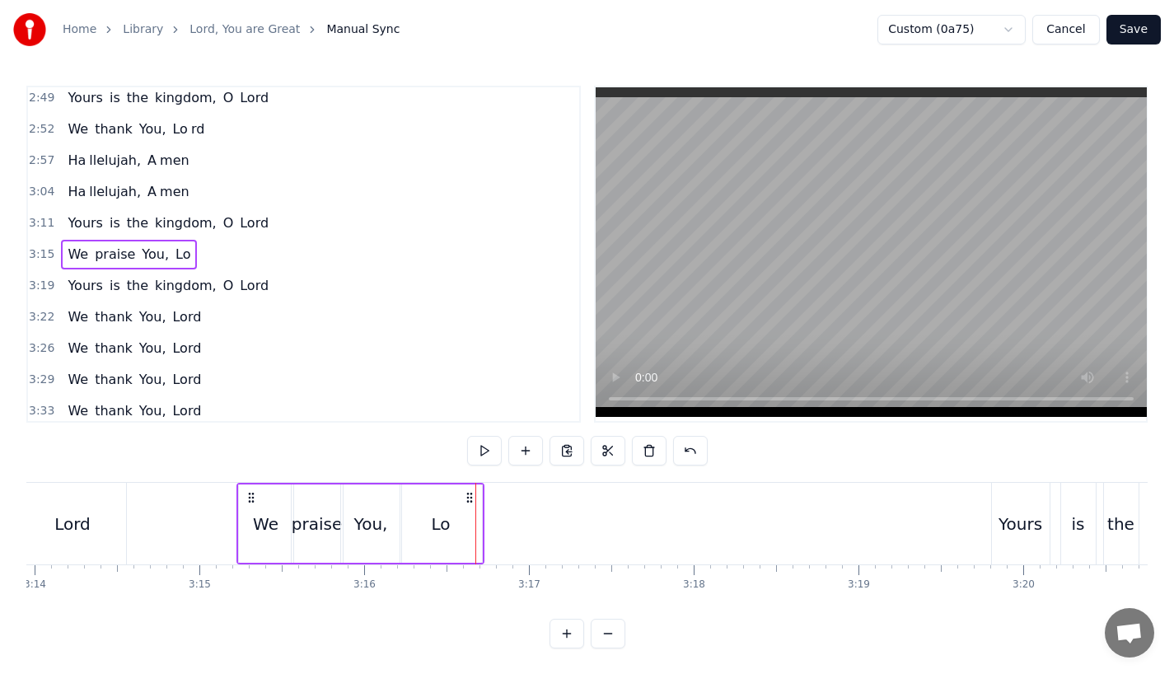
click at [476, 524] on div "Lo" at bounding box center [441, 523] width 82 height 78
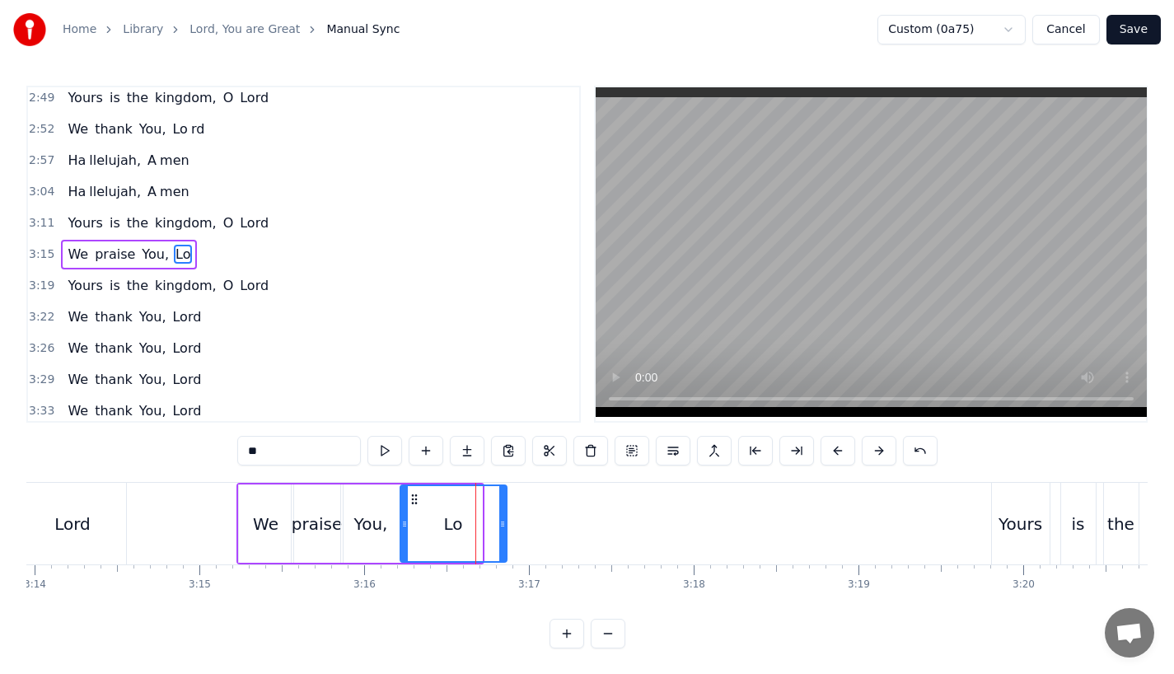
drag, startPoint x: 476, startPoint y: 524, endPoint x: 515, endPoint y: 525, distance: 38.7
click at [506, 525] on icon at bounding box center [502, 523] width 7 height 13
click at [464, 449] on button at bounding box center [467, 451] width 35 height 30
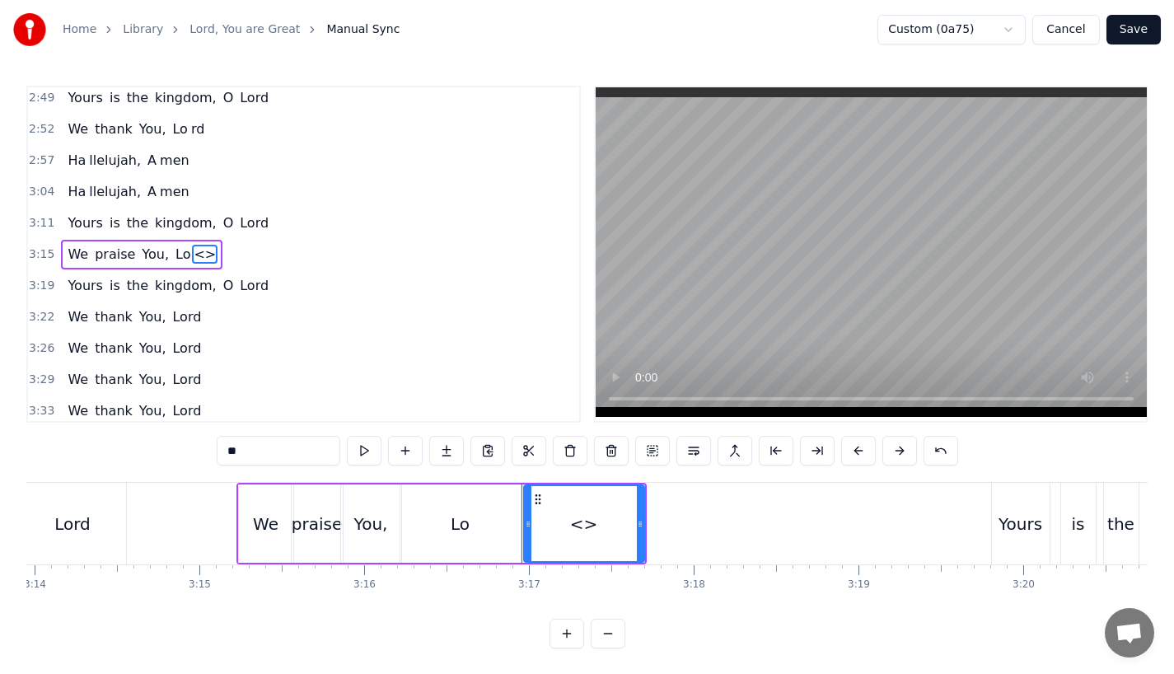
drag, startPoint x: 286, startPoint y: 452, endPoint x: 27, endPoint y: 451, distance: 258.7
click at [27, 451] on div "0:23 Lord, You are great, 0:27 You are power ful 0:29 Yours is the glory and vi…" at bounding box center [586, 367] width 1121 height 563
paste input "text"
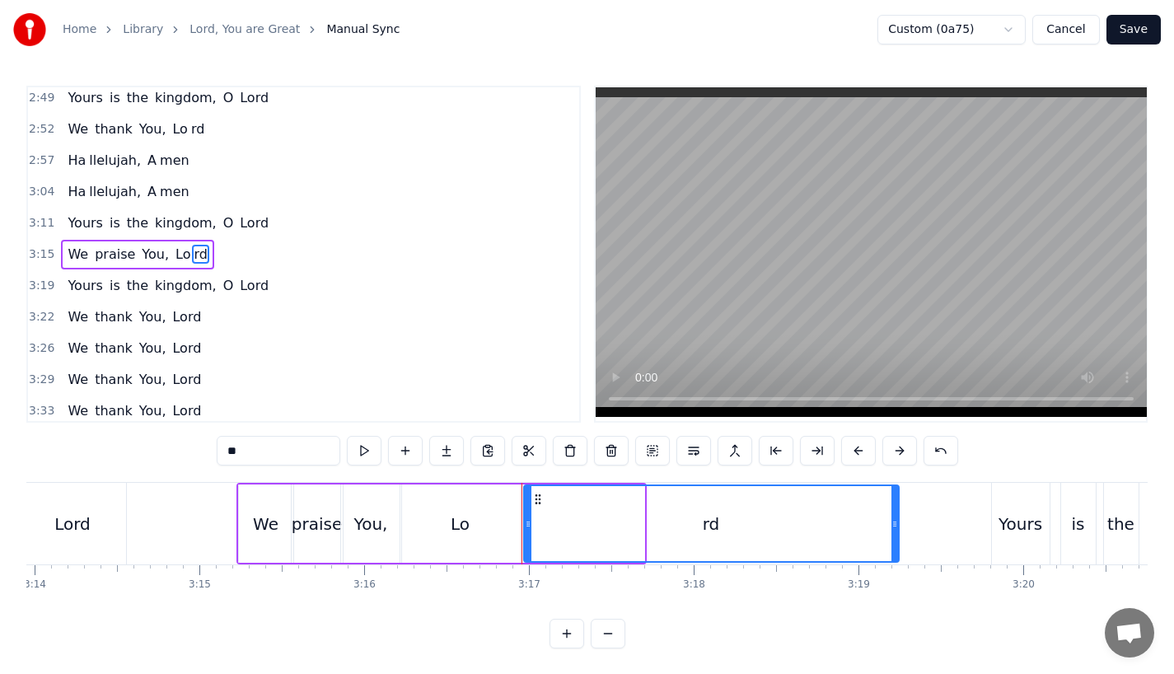
drag, startPoint x: 641, startPoint y: 521, endPoint x: 900, endPoint y: 521, distance: 259.5
click at [898, 521] on icon at bounding box center [894, 523] width 7 height 13
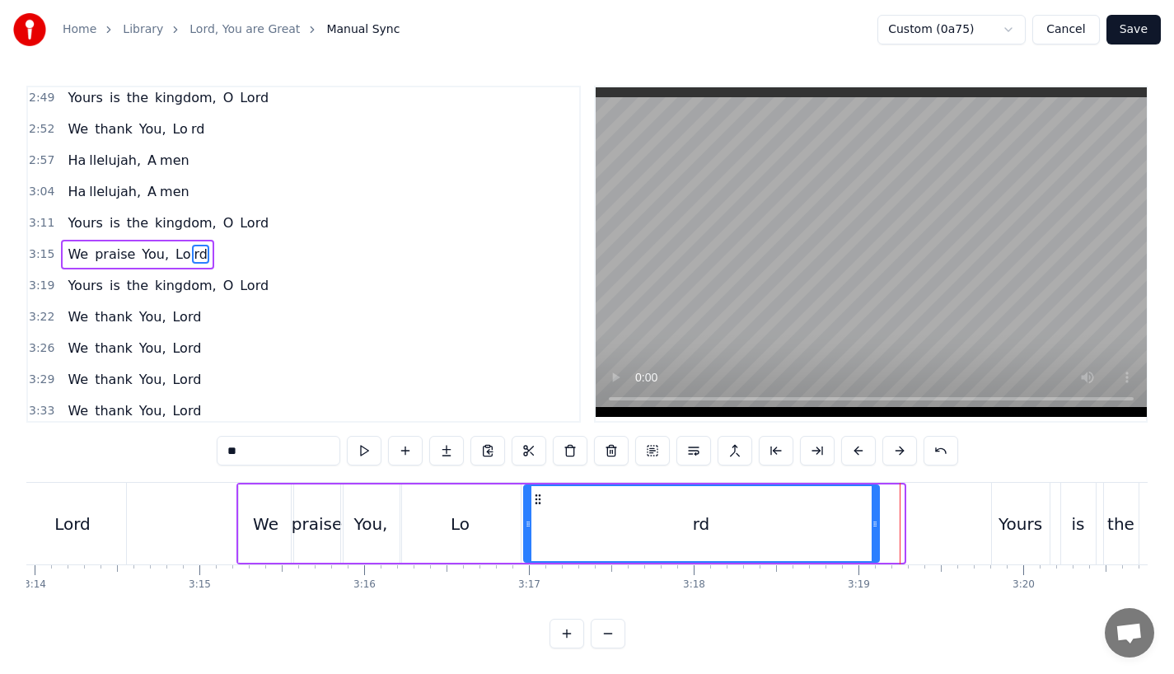
drag, startPoint x: 900, startPoint y: 521, endPoint x: 874, endPoint y: 521, distance: 26.4
click at [874, 521] on icon at bounding box center [875, 523] width 7 height 13
click at [113, 536] on div "Lord" at bounding box center [73, 524] width 106 height 82
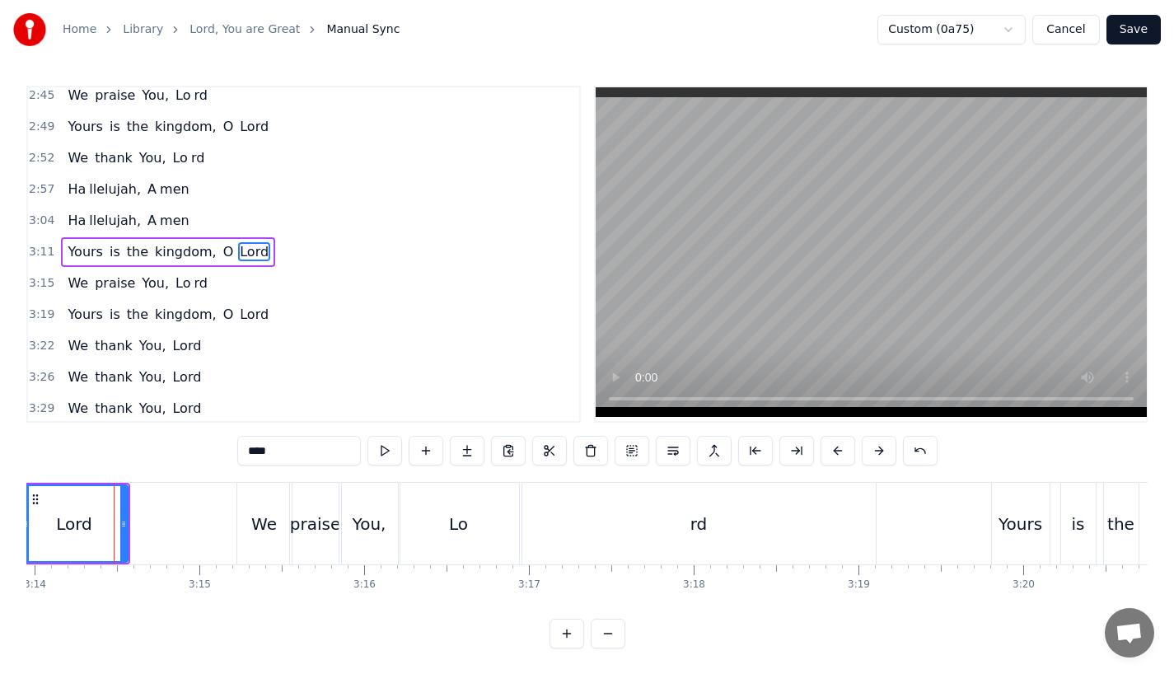
scroll to position [1194, 0]
click at [274, 520] on div "We" at bounding box center [264, 524] width 26 height 25
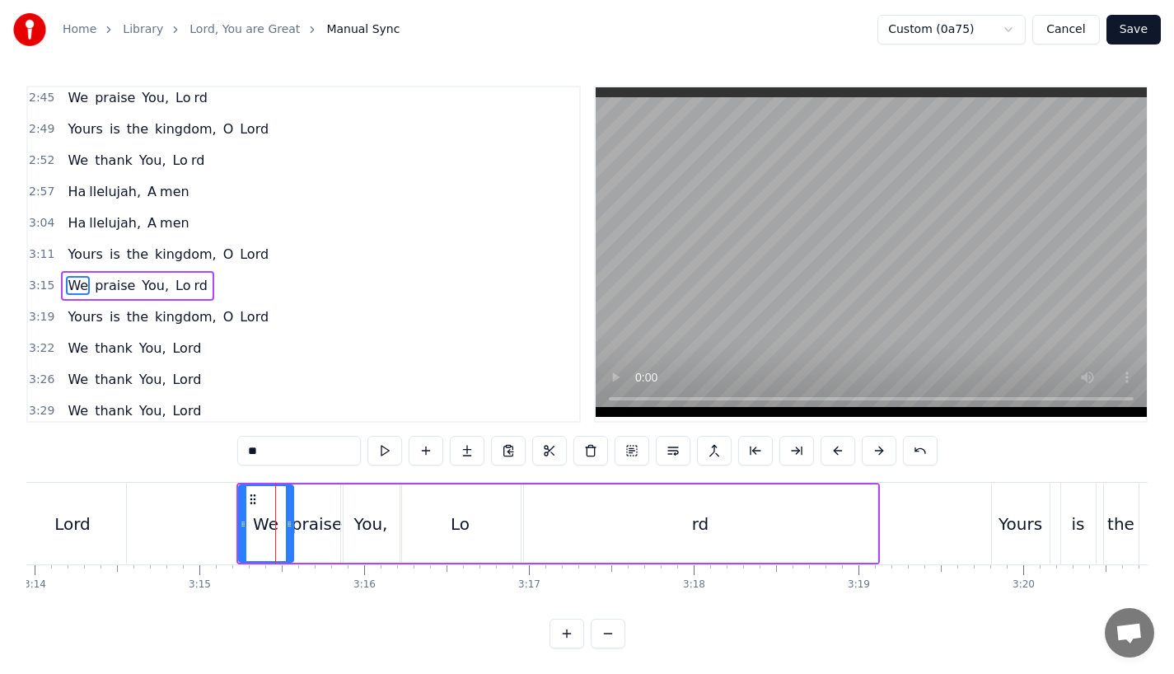
scroll to position [1226, 0]
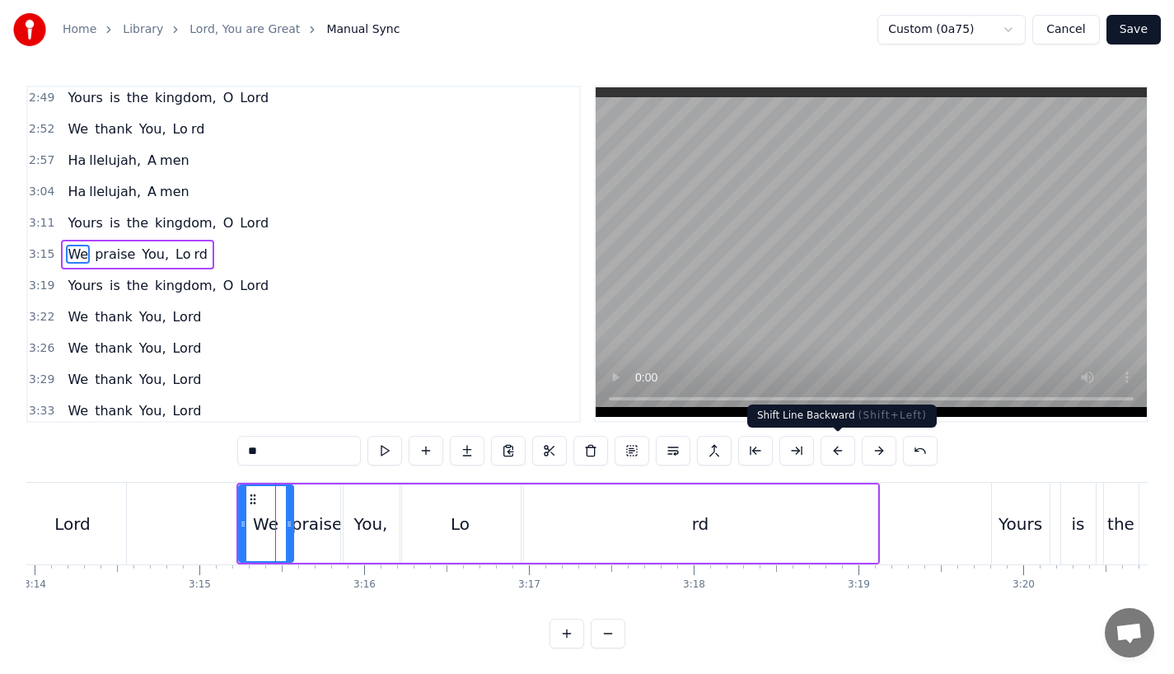
click at [823, 450] on button at bounding box center [837, 451] width 35 height 30
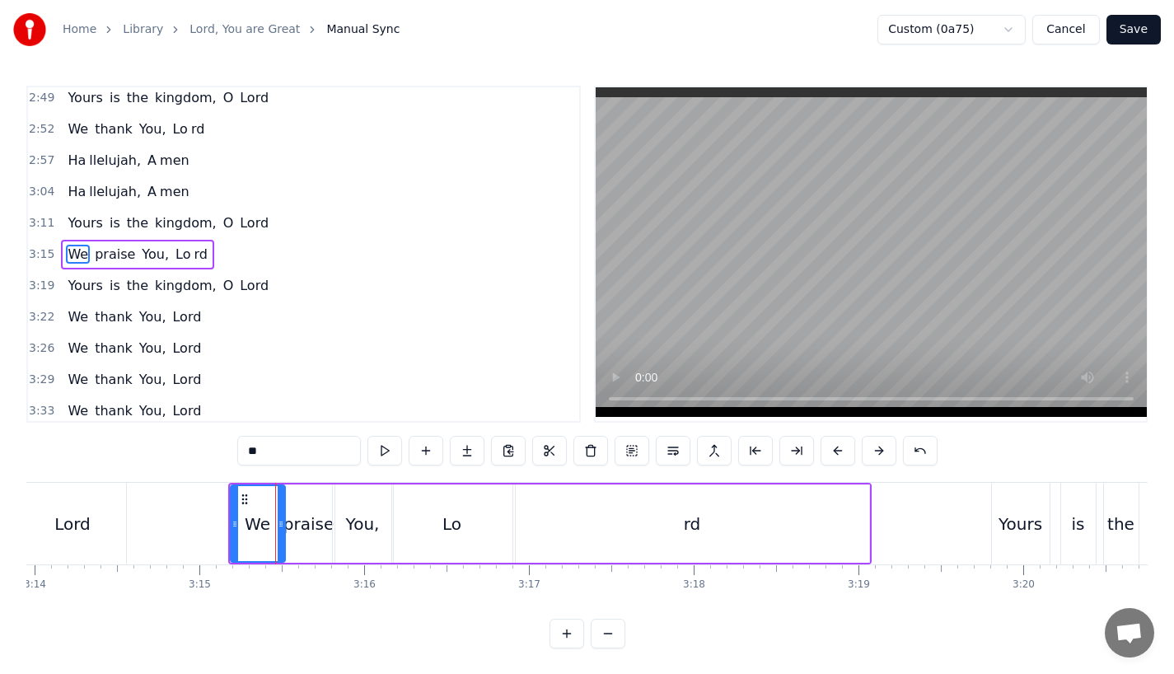
click at [823, 450] on button at bounding box center [837, 451] width 35 height 30
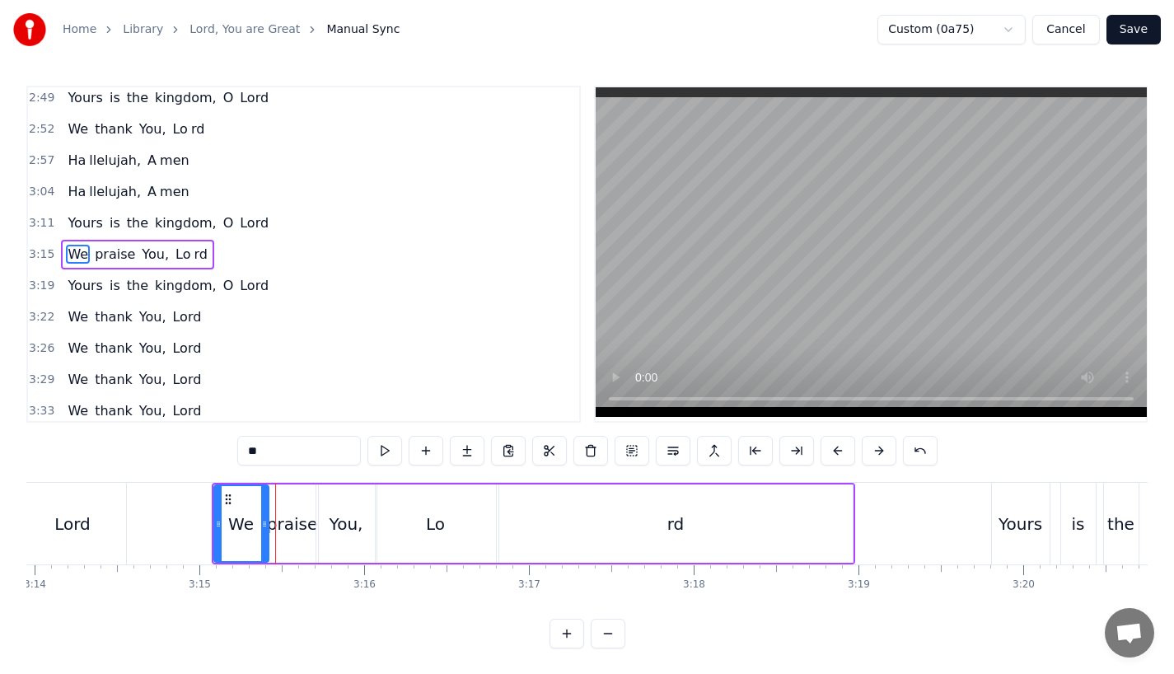
click at [823, 450] on button at bounding box center [837, 451] width 35 height 30
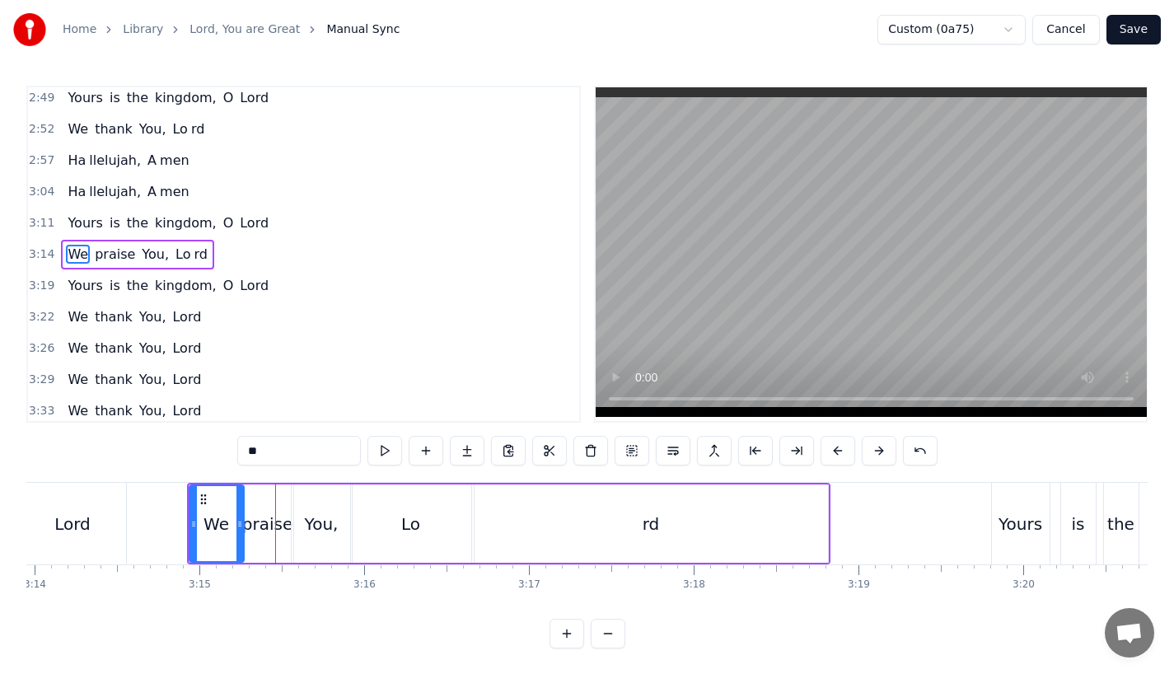
click at [823, 450] on button at bounding box center [837, 451] width 35 height 30
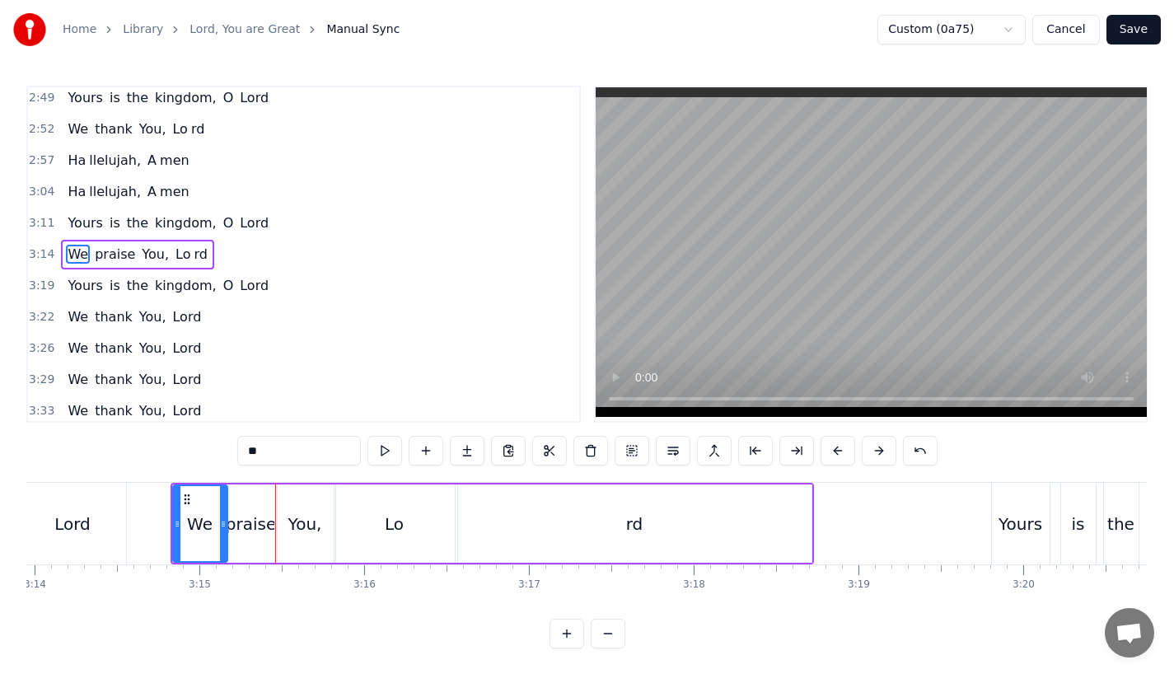
click at [823, 450] on button at bounding box center [837, 451] width 35 height 30
click at [53, 511] on div "Lord" at bounding box center [73, 524] width 106 height 82
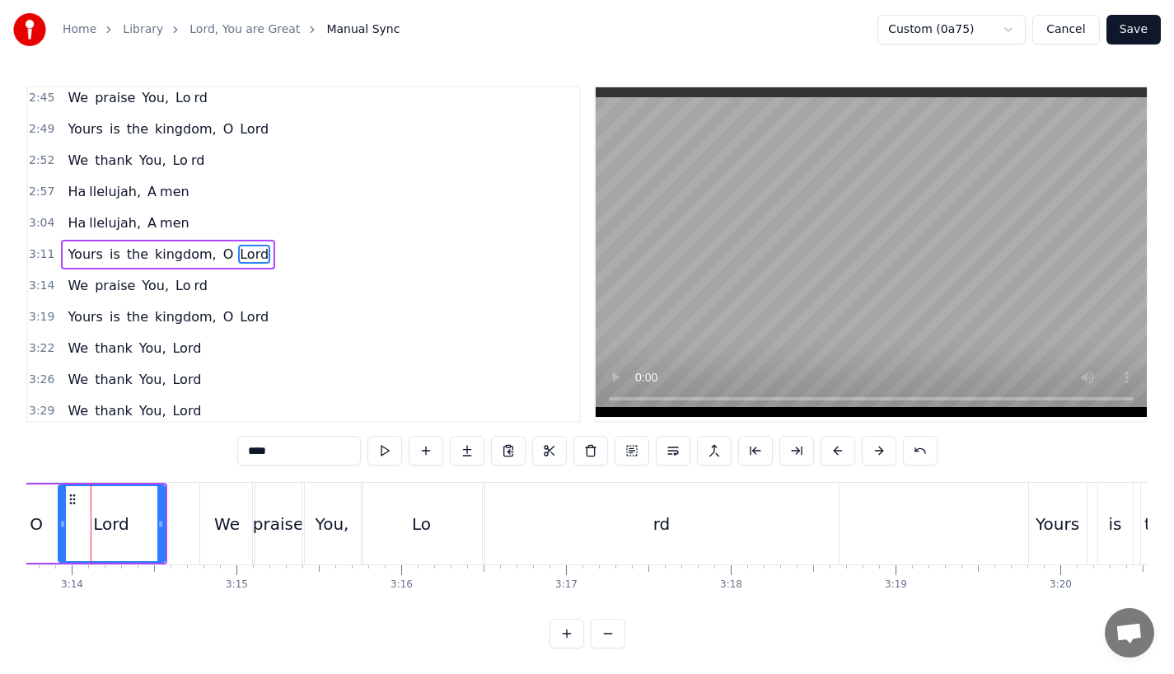
scroll to position [0, 31898]
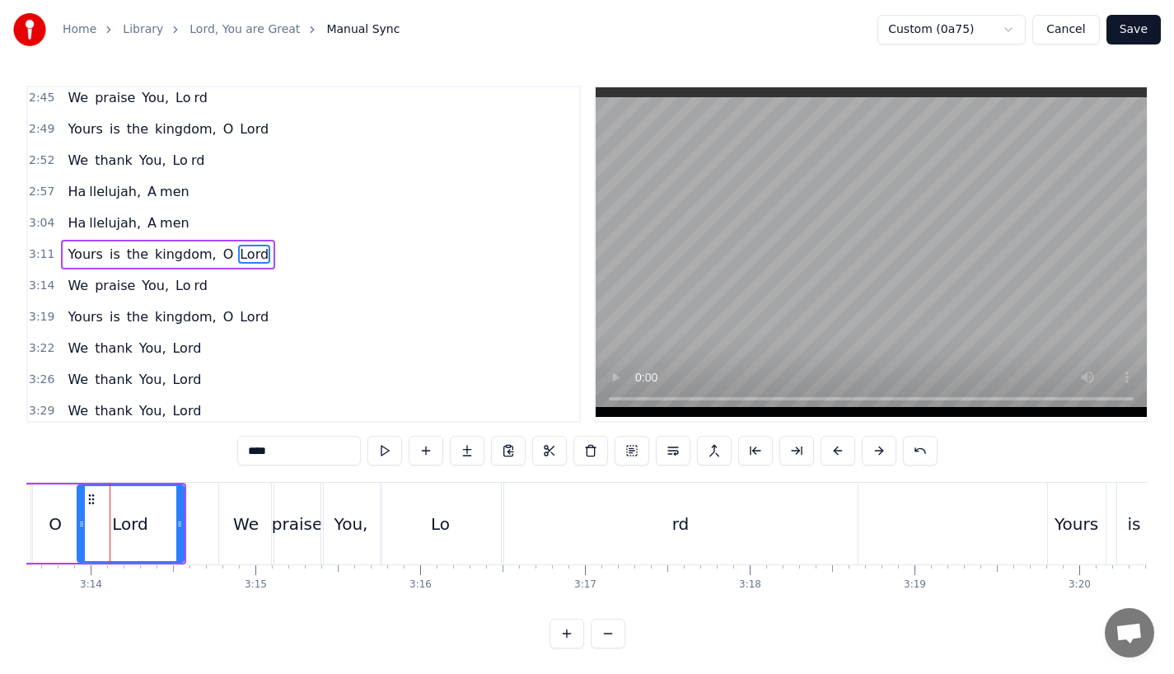
click at [591, 362] on div "0:23 Lord, You are great, 0:27 You are power ful 0:29 Yours is the glory and vi…" at bounding box center [586, 254] width 1121 height 337
click at [663, 535] on div "rd" at bounding box center [680, 524] width 353 height 82
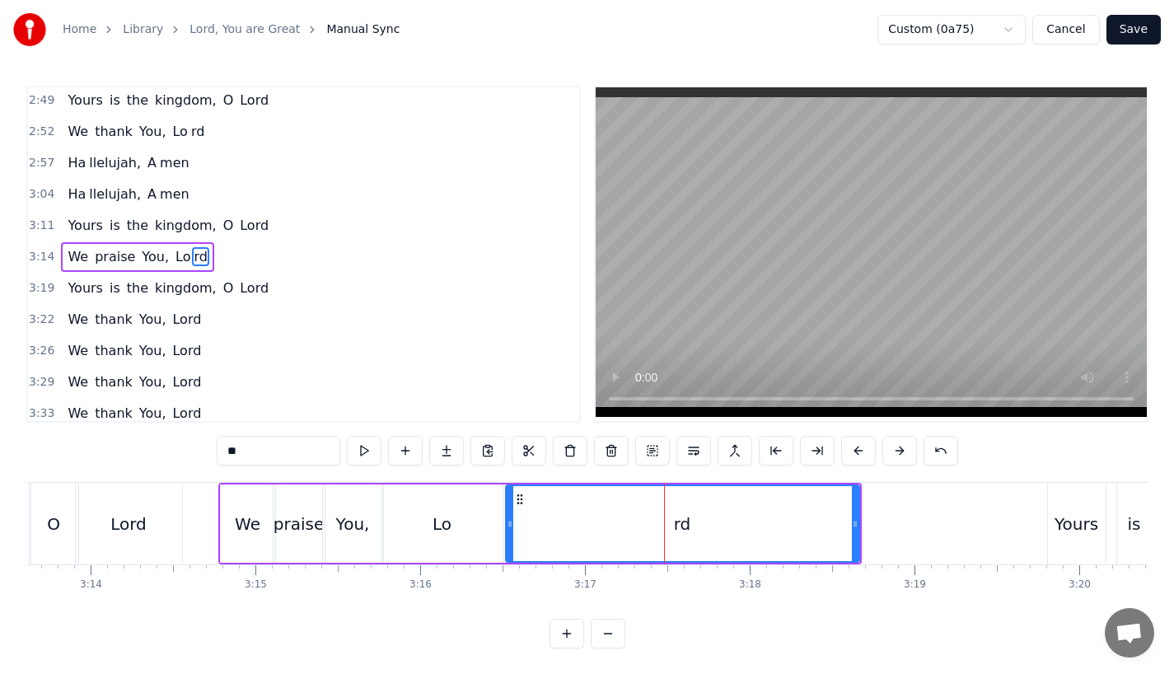
scroll to position [1226, 0]
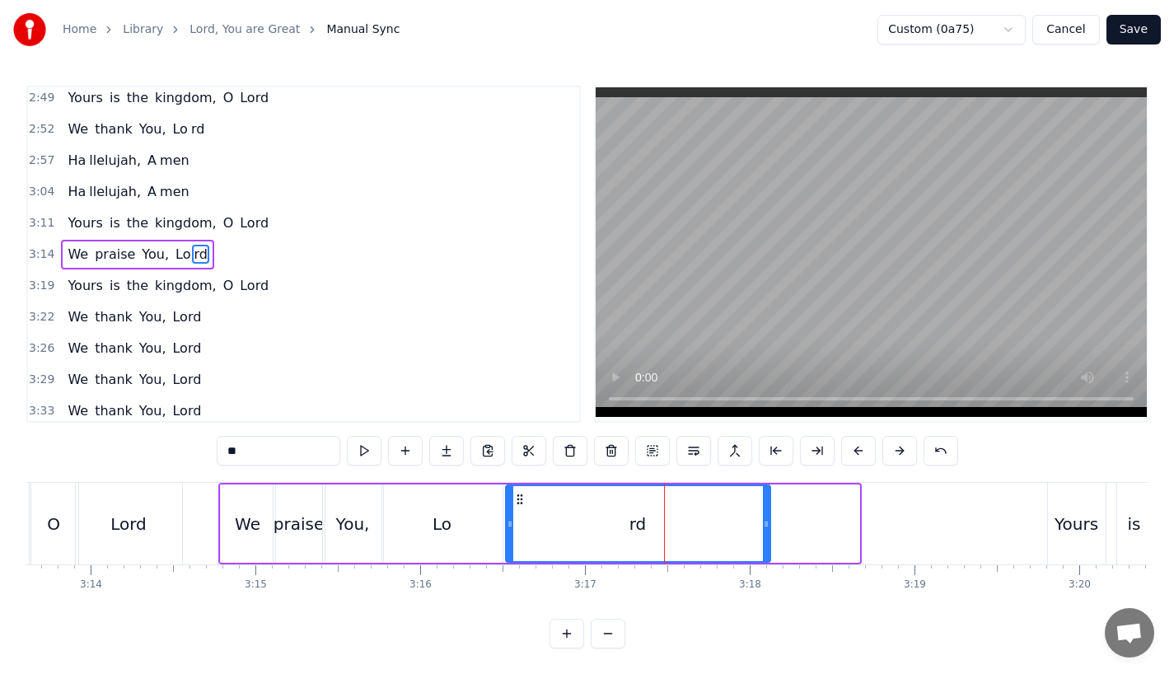
drag, startPoint x: 853, startPoint y: 529, endPoint x: 761, endPoint y: 529, distance: 91.4
click at [763, 529] on icon at bounding box center [766, 523] width 7 height 13
click at [439, 524] on div "Lo" at bounding box center [441, 524] width 19 height 25
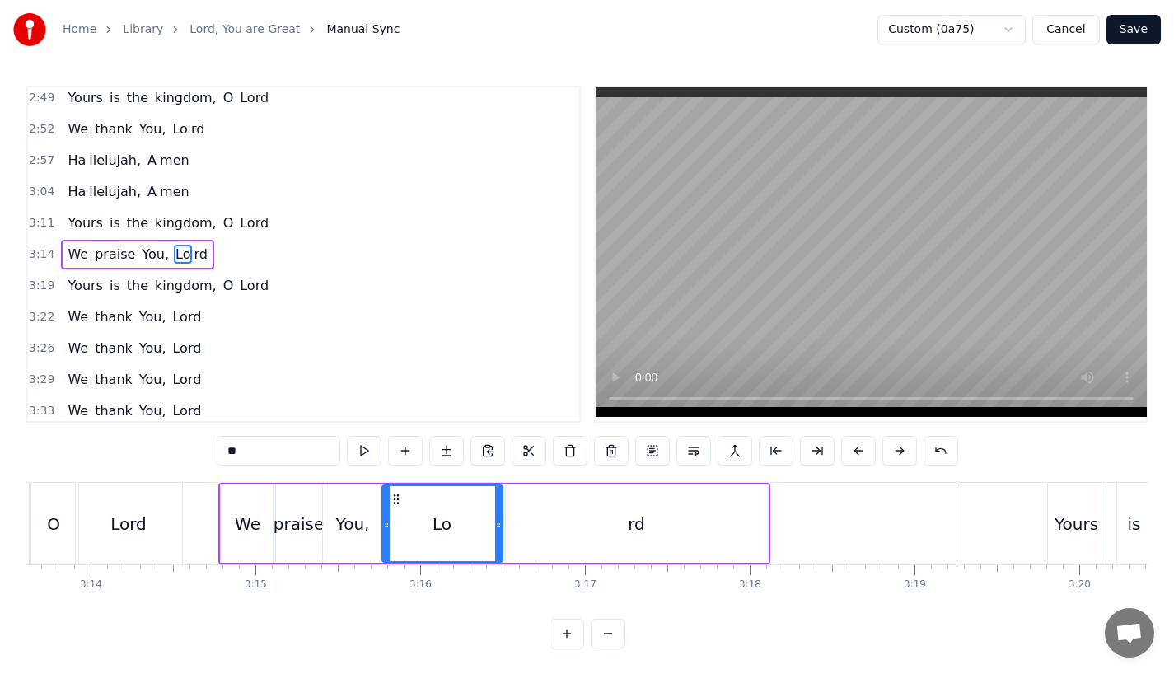
click at [133, 512] on div "Lord" at bounding box center [128, 524] width 36 height 25
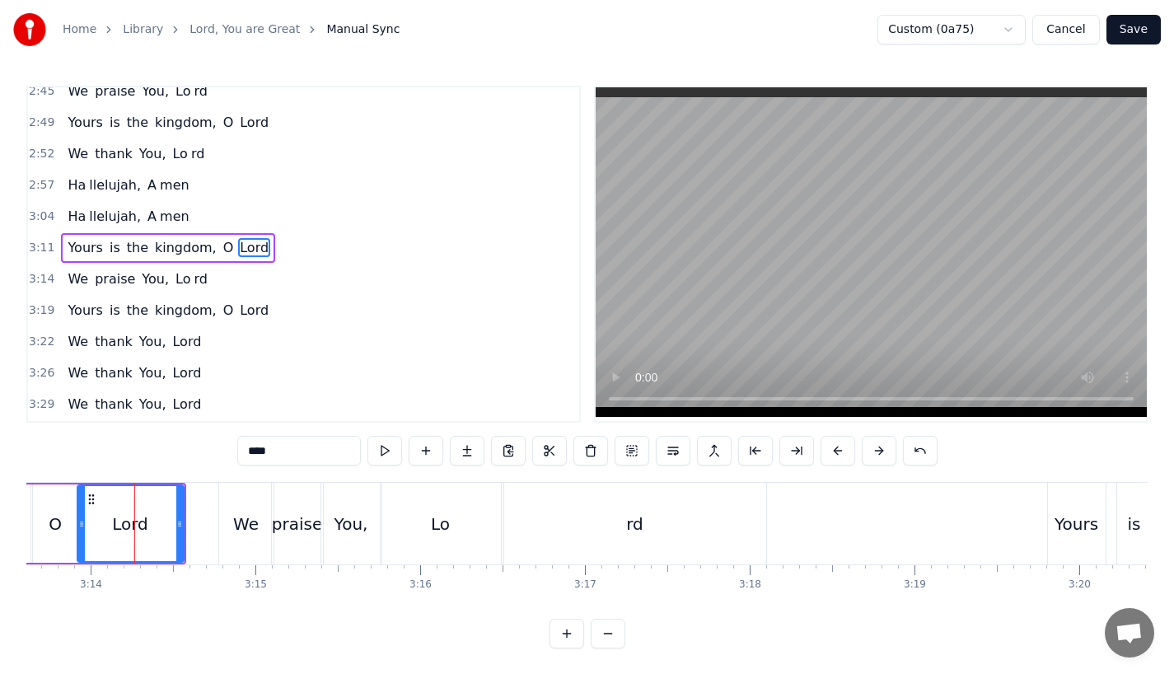
scroll to position [1194, 0]
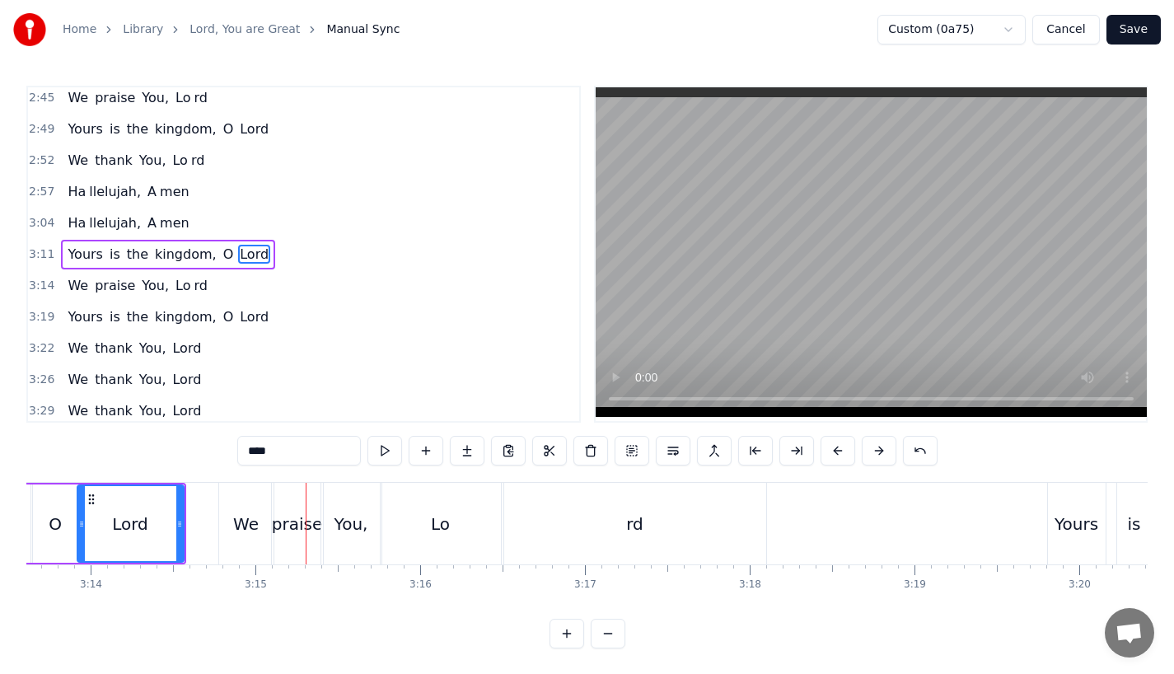
click at [40, 518] on div "O" at bounding box center [55, 523] width 49 height 78
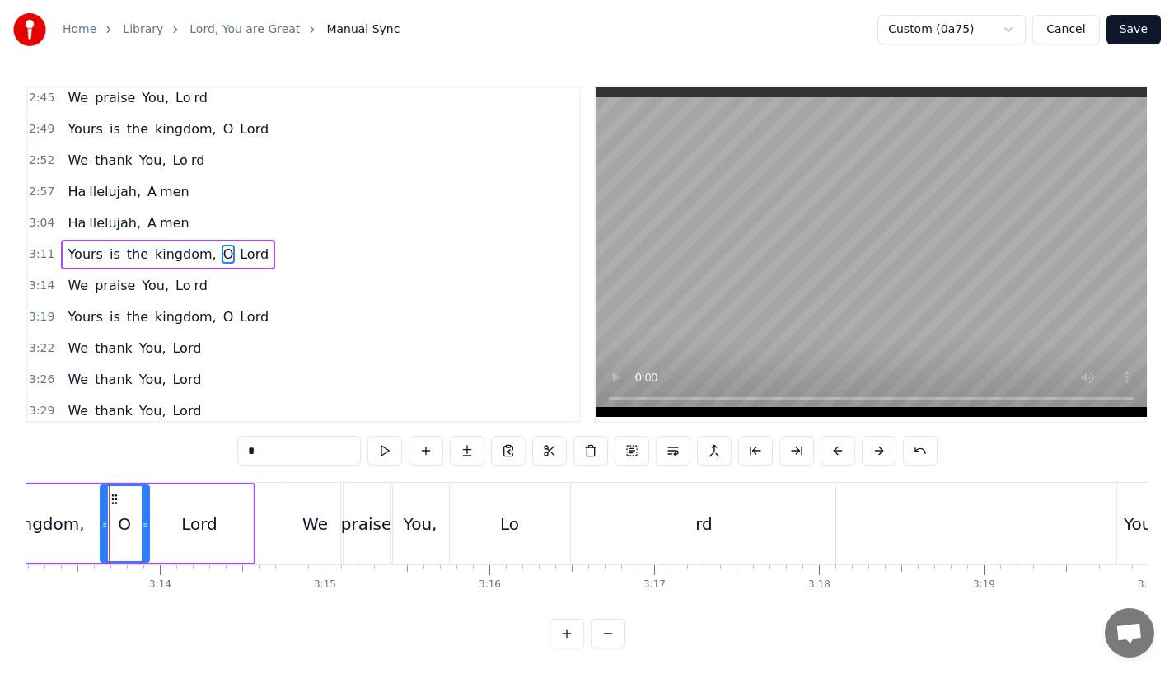
scroll to position [0, 31828]
click at [208, 522] on div "Lord" at bounding box center [200, 524] width 36 height 25
type input "****"
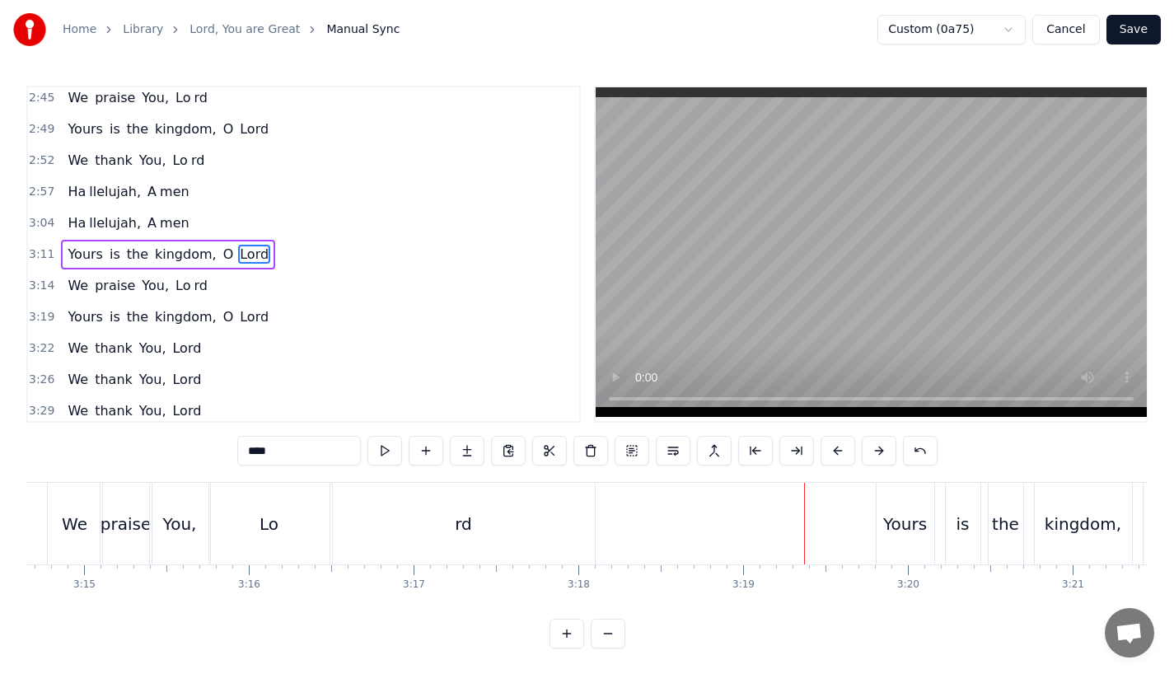
scroll to position [0, 32099]
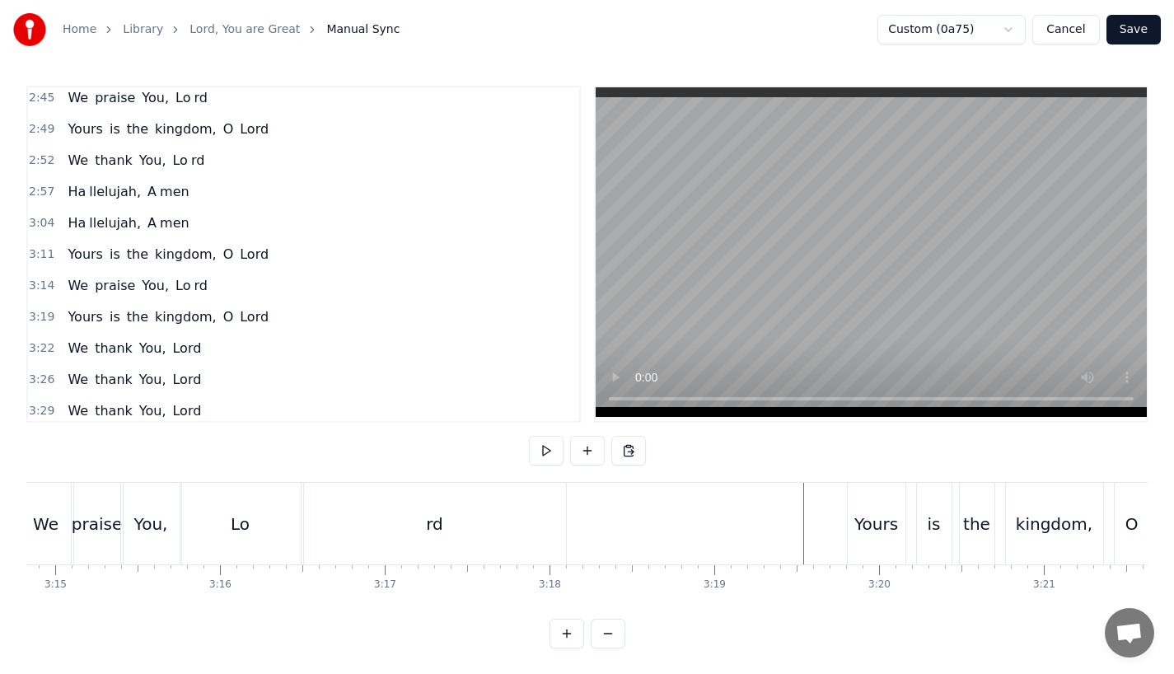
click at [902, 519] on div "Yours" at bounding box center [877, 524] width 58 height 82
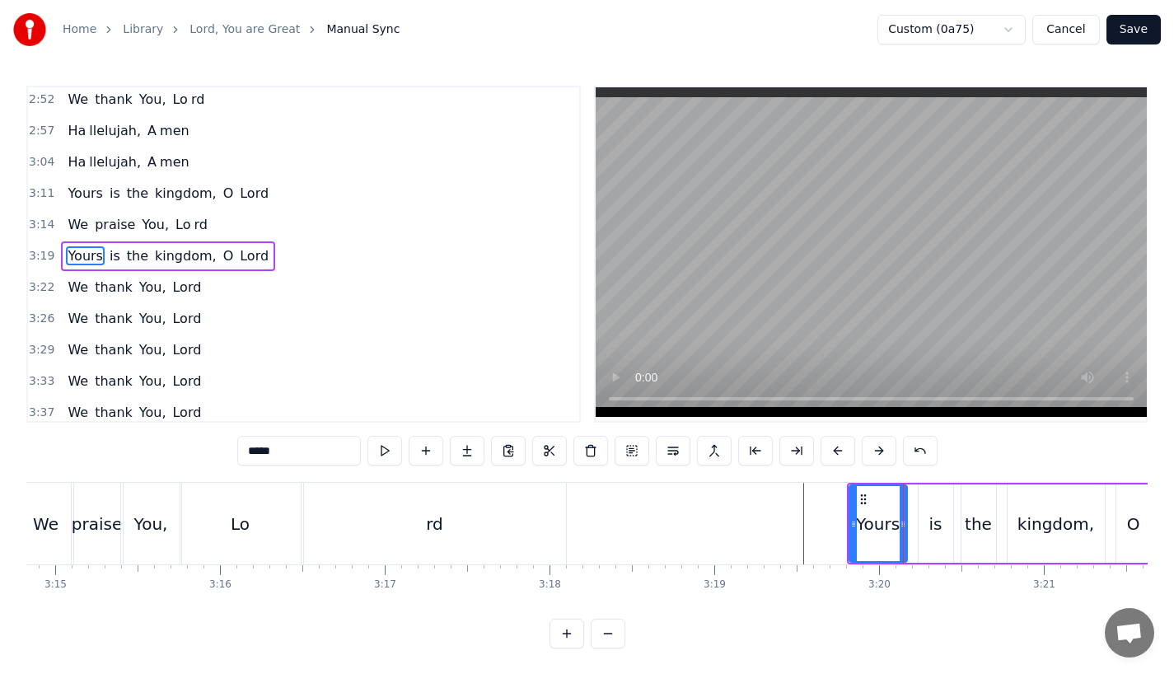
scroll to position [1257, 0]
click at [930, 521] on div "is" at bounding box center [935, 524] width 13 height 25
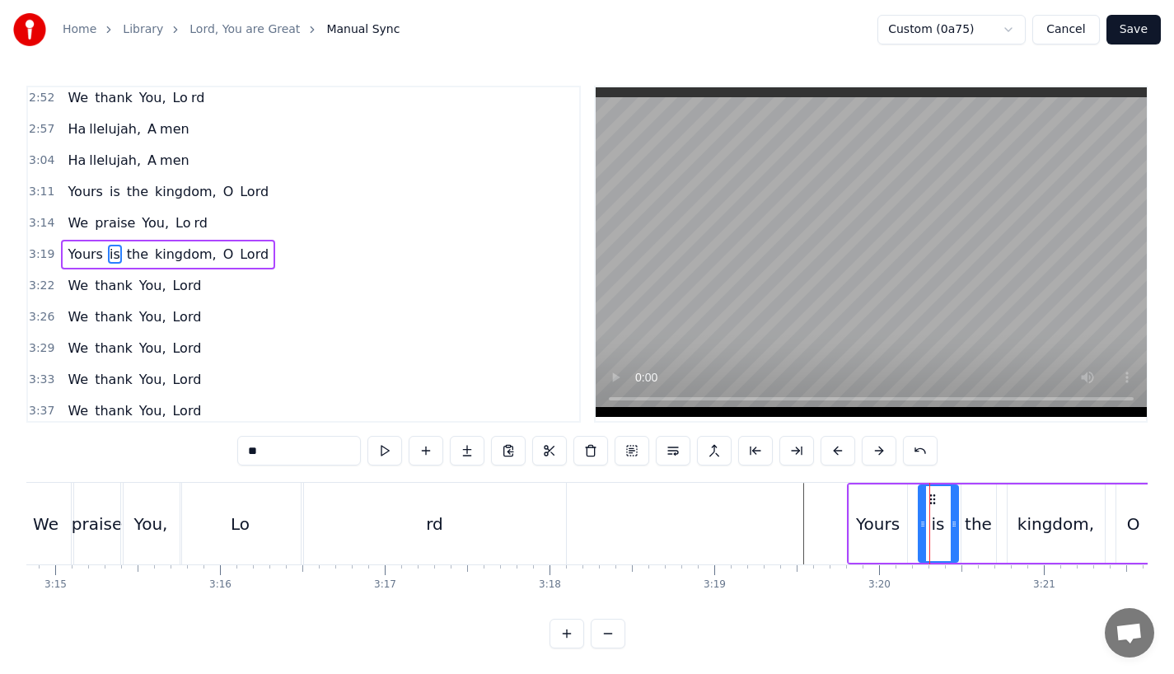
drag, startPoint x: 946, startPoint y: 523, endPoint x: 957, endPoint y: 523, distance: 11.5
click at [957, 523] on icon at bounding box center [954, 523] width 7 height 13
click at [899, 524] on div "Yours" at bounding box center [878, 523] width 58 height 78
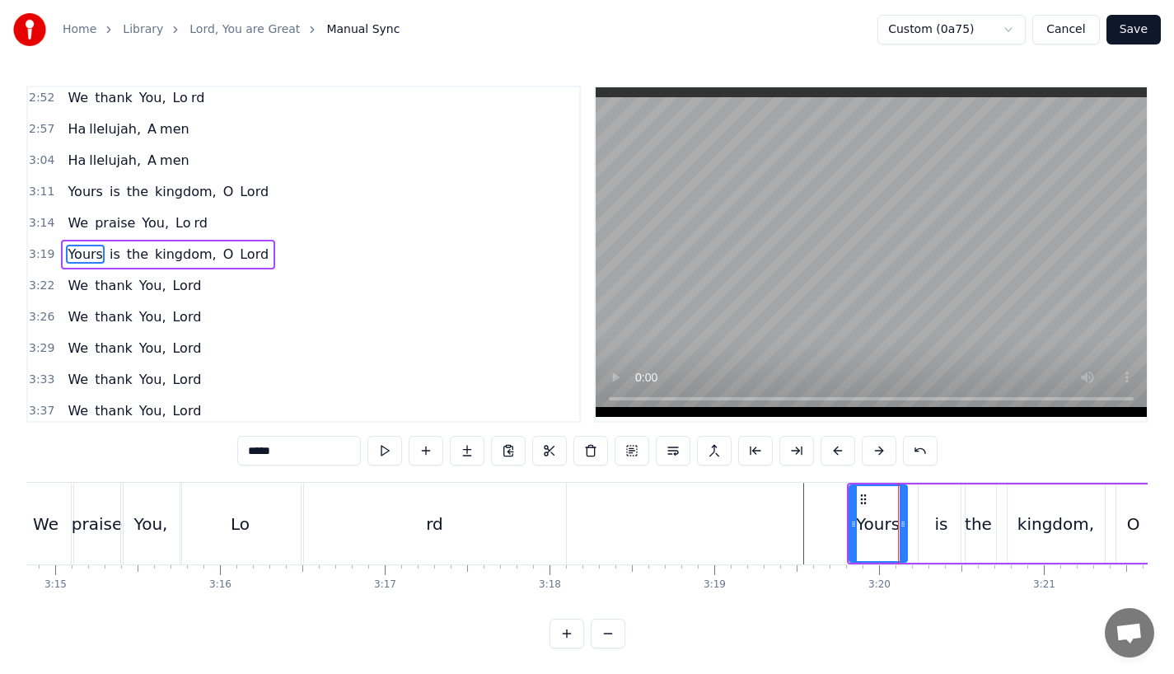
click at [923, 526] on div "is" at bounding box center [942, 523] width 46 height 78
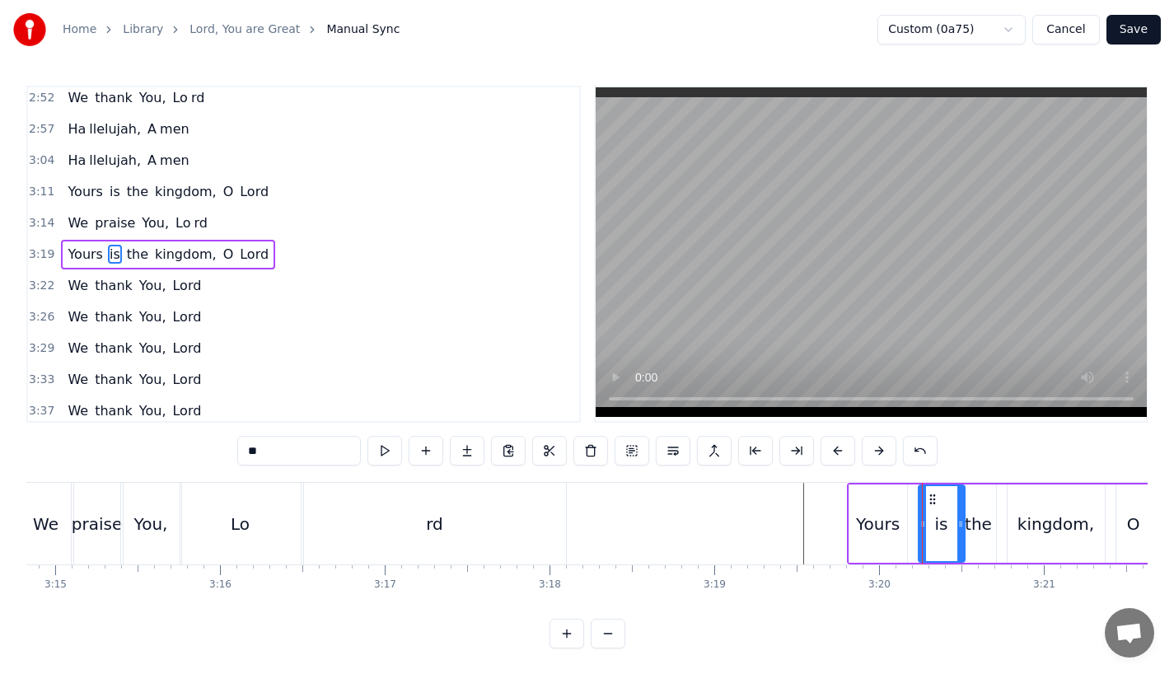
click at [901, 522] on div "Yours" at bounding box center [878, 523] width 58 height 78
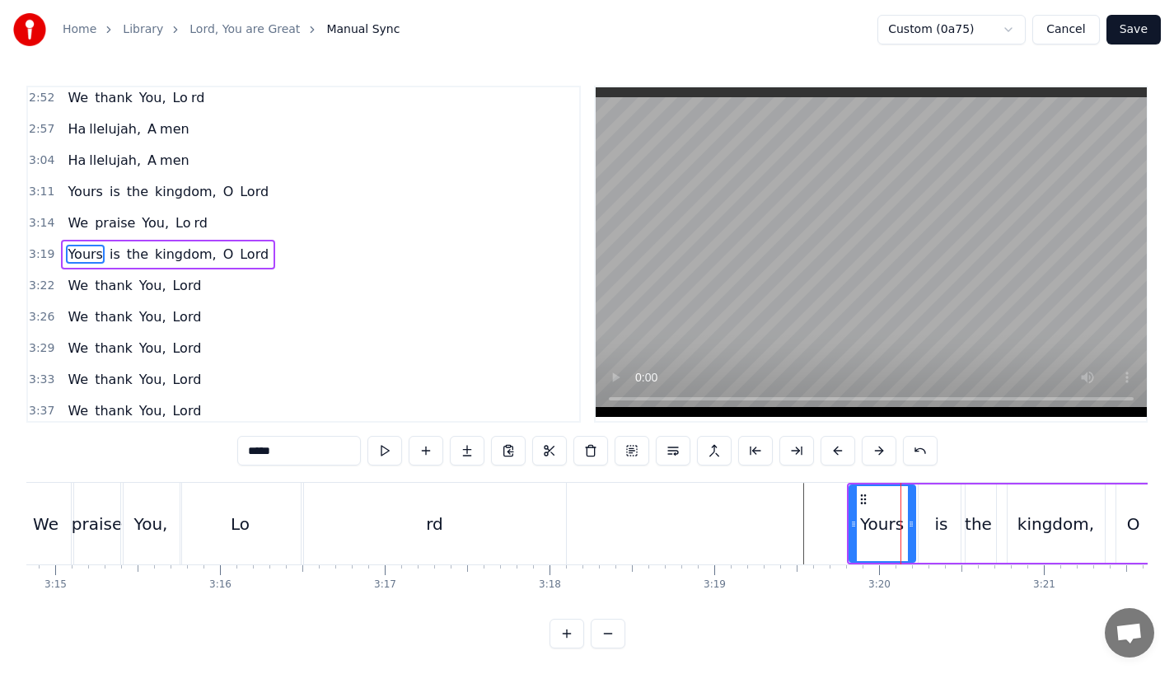
drag, startPoint x: 901, startPoint y: 522, endPoint x: 912, endPoint y: 522, distance: 10.7
click at [912, 522] on icon at bounding box center [911, 523] width 7 height 13
click at [979, 523] on div "the" at bounding box center [978, 524] width 27 height 25
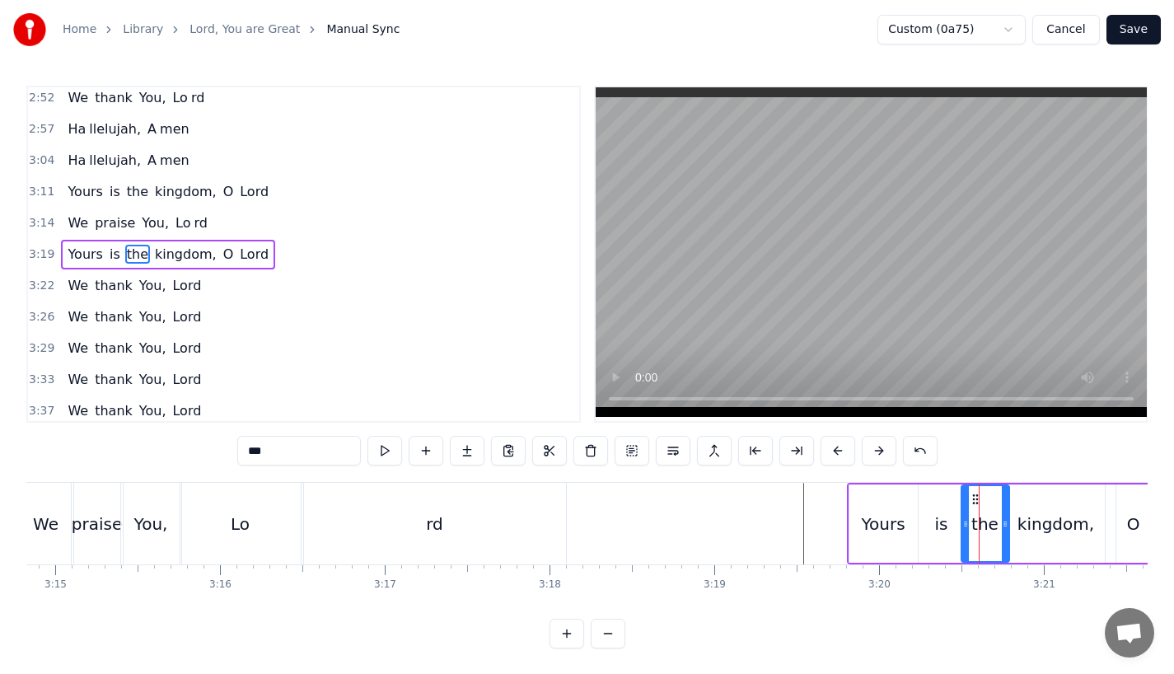
drag, startPoint x: 992, startPoint y: 525, endPoint x: 1005, endPoint y: 525, distance: 13.2
click at [1005, 526] on circle at bounding box center [1005, 526] width 1 height 1
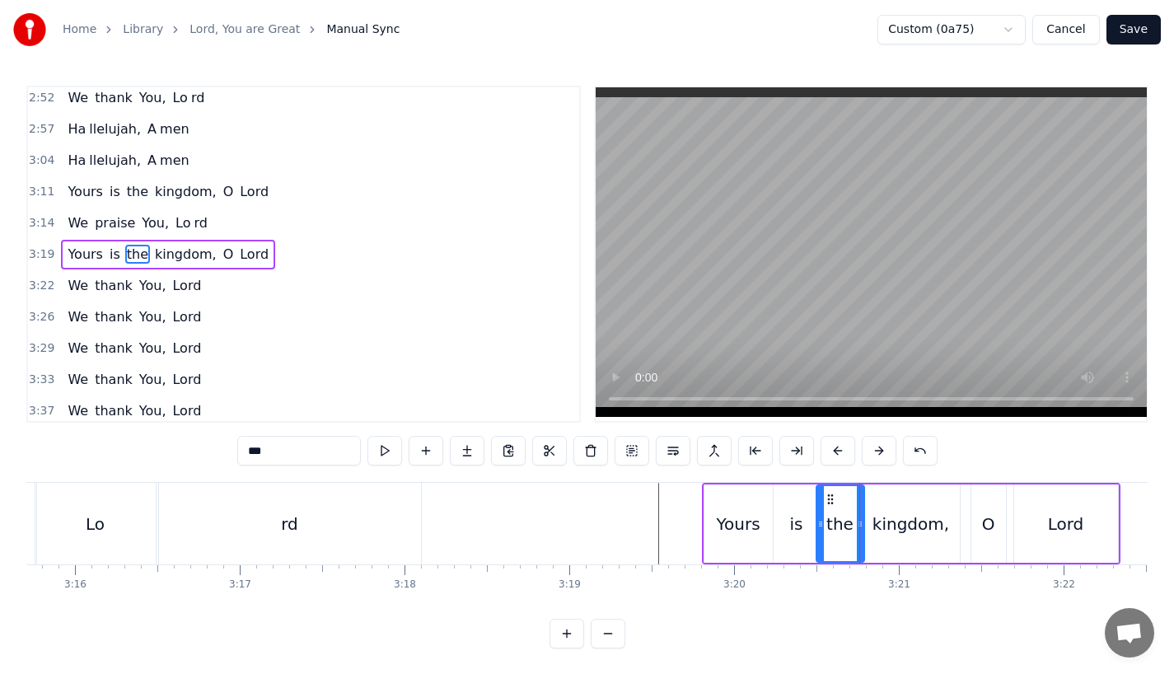
scroll to position [0, 32307]
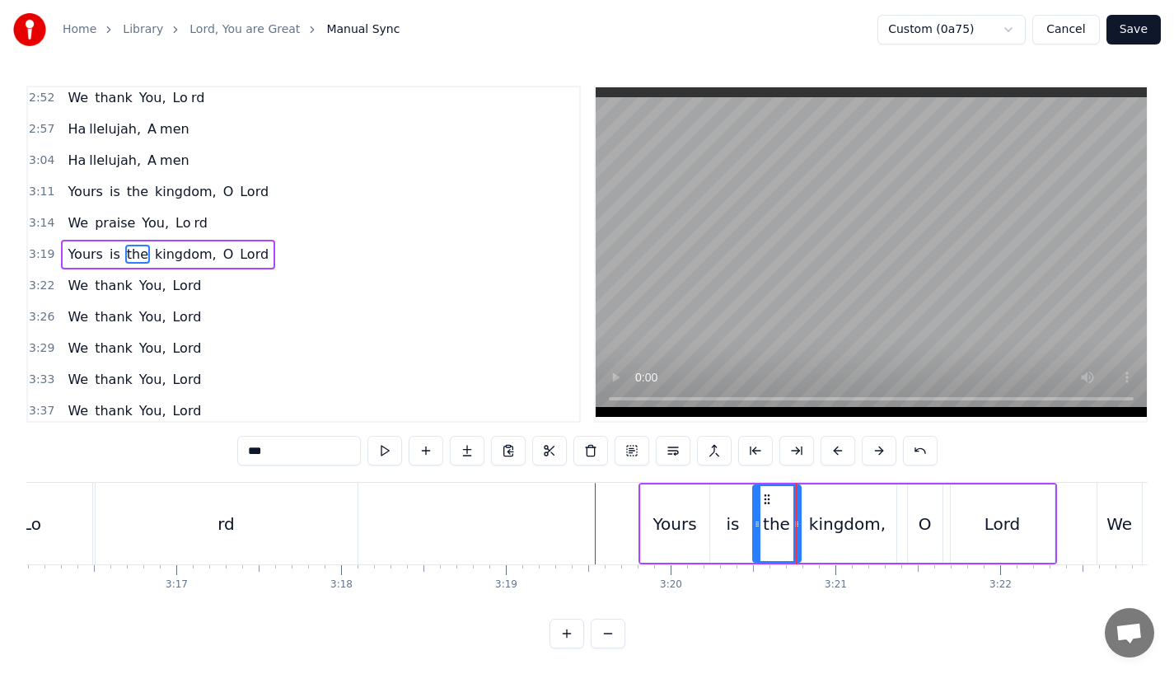
click at [909, 535] on div "O" at bounding box center [925, 523] width 35 height 78
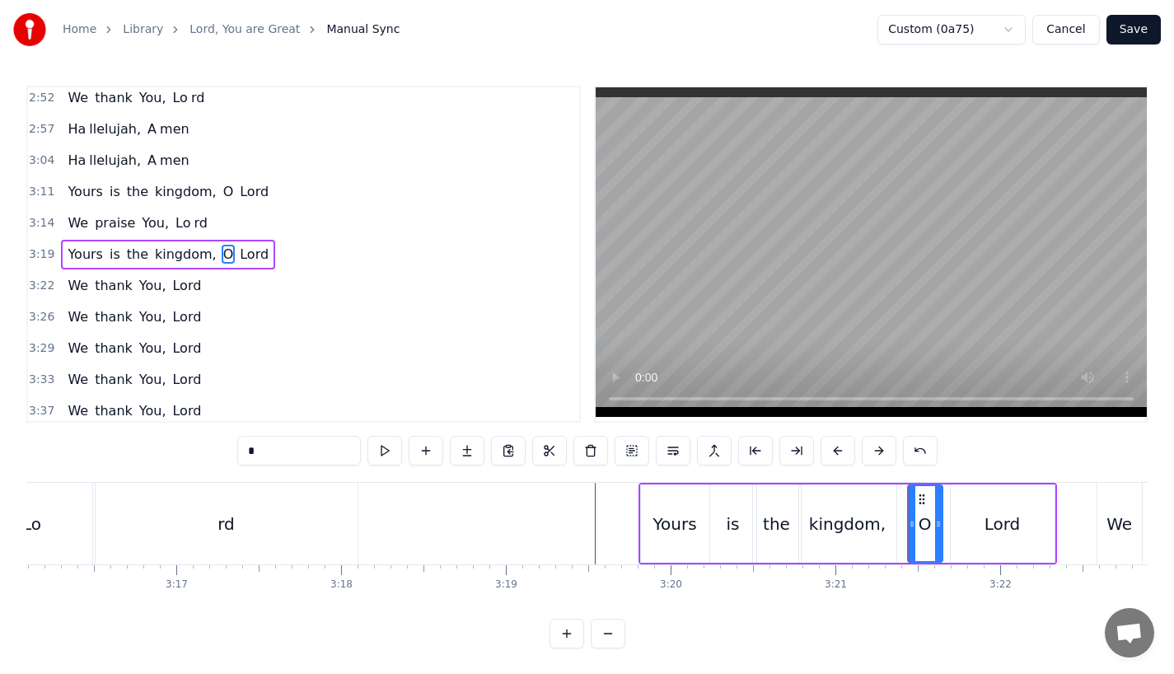
click at [885, 533] on div "kingdom," at bounding box center [847, 523] width 97 height 78
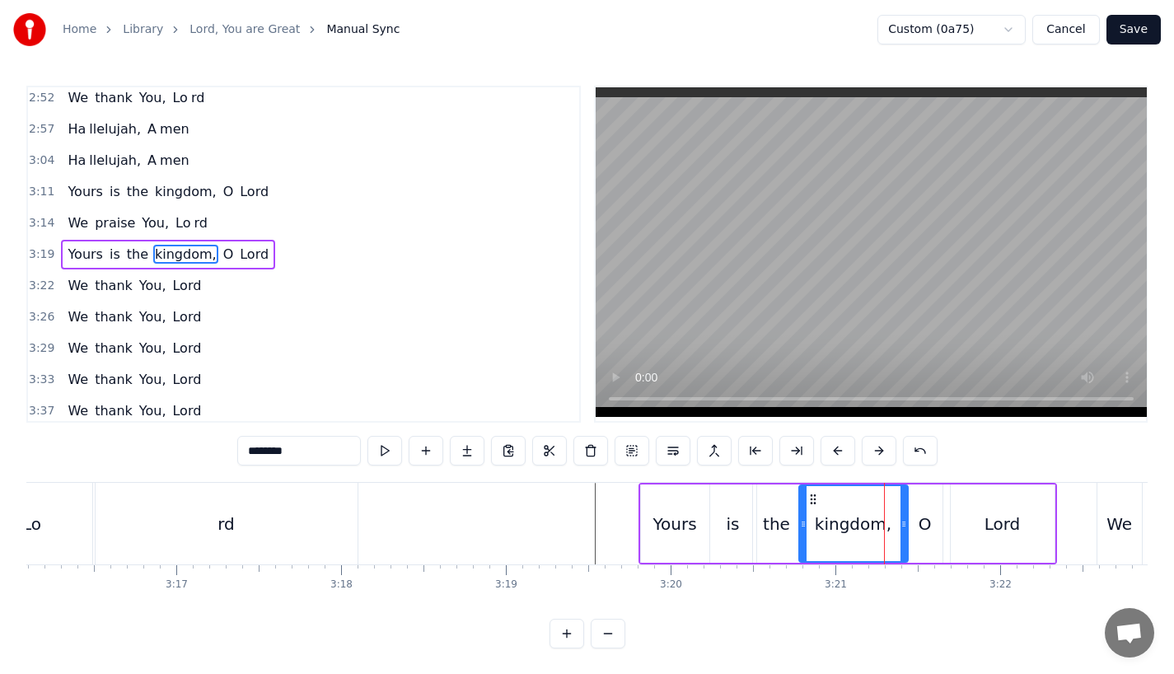
drag, startPoint x: 891, startPoint y: 532, endPoint x: 902, endPoint y: 531, distance: 11.6
click at [902, 531] on div at bounding box center [903, 523] width 7 height 75
click at [915, 531] on div "O" at bounding box center [925, 523] width 35 height 78
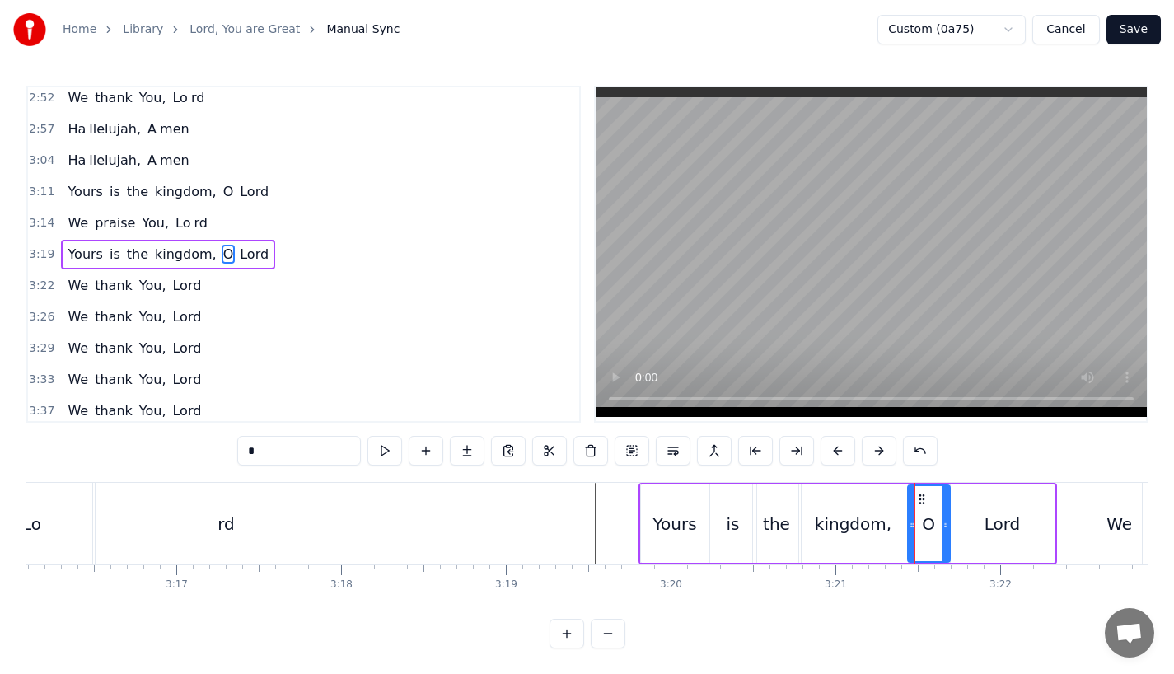
drag, startPoint x: 935, startPoint y: 527, endPoint x: 944, endPoint y: 527, distance: 9.1
click at [944, 527] on icon at bounding box center [945, 523] width 7 height 13
click at [684, 525] on div "Yours" at bounding box center [674, 524] width 44 height 25
type input "*****"
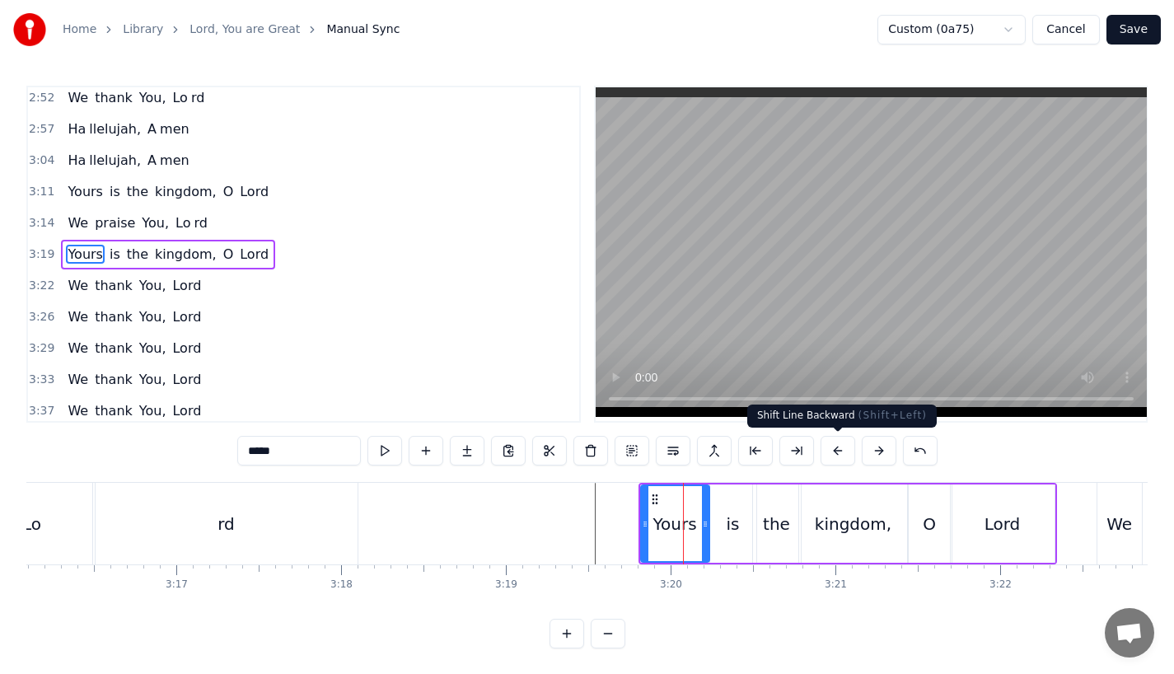
click at [834, 453] on button at bounding box center [837, 451] width 35 height 30
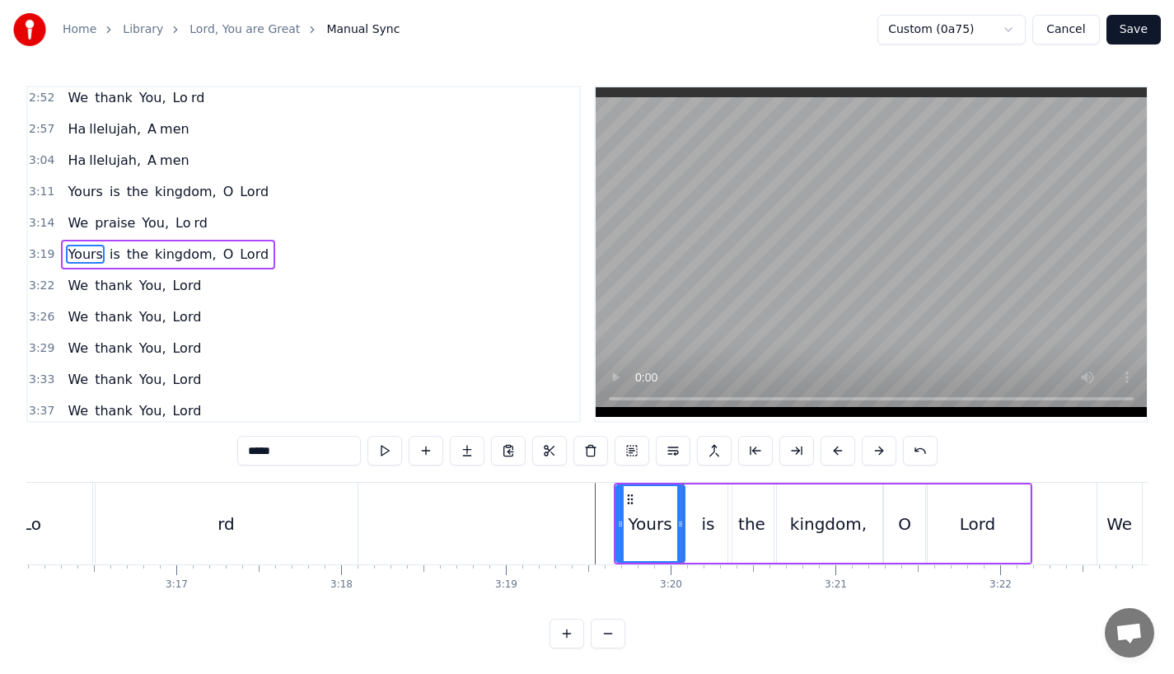
click at [834, 453] on button at bounding box center [837, 451] width 35 height 30
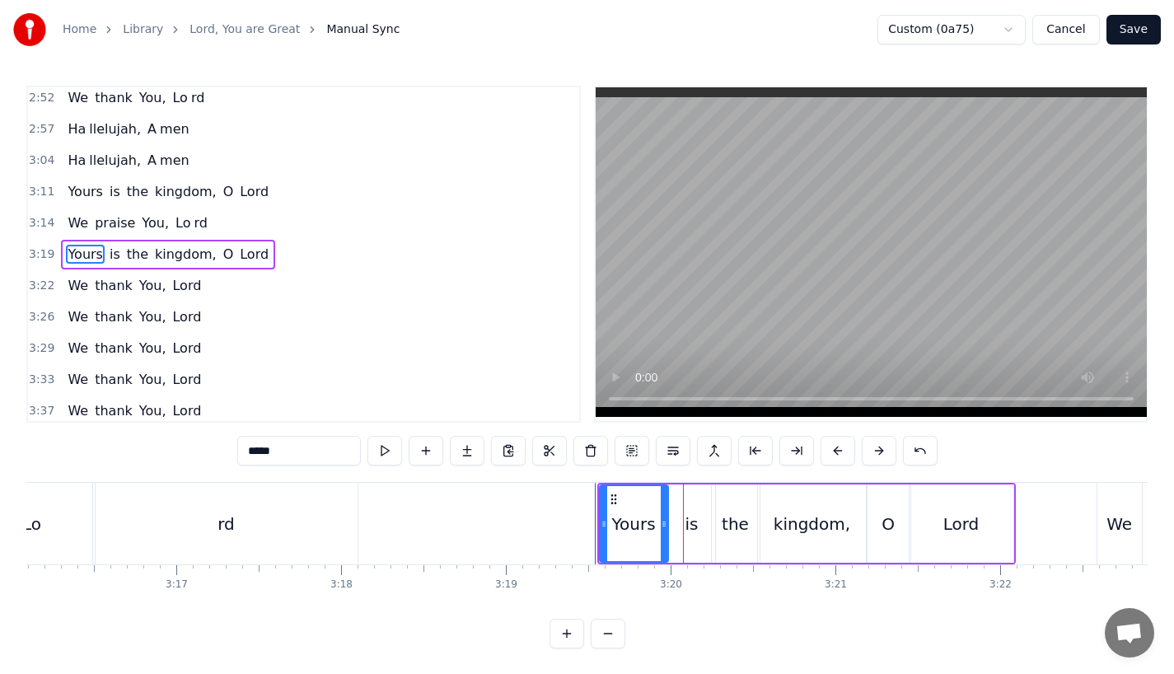
click at [834, 453] on button at bounding box center [837, 451] width 35 height 30
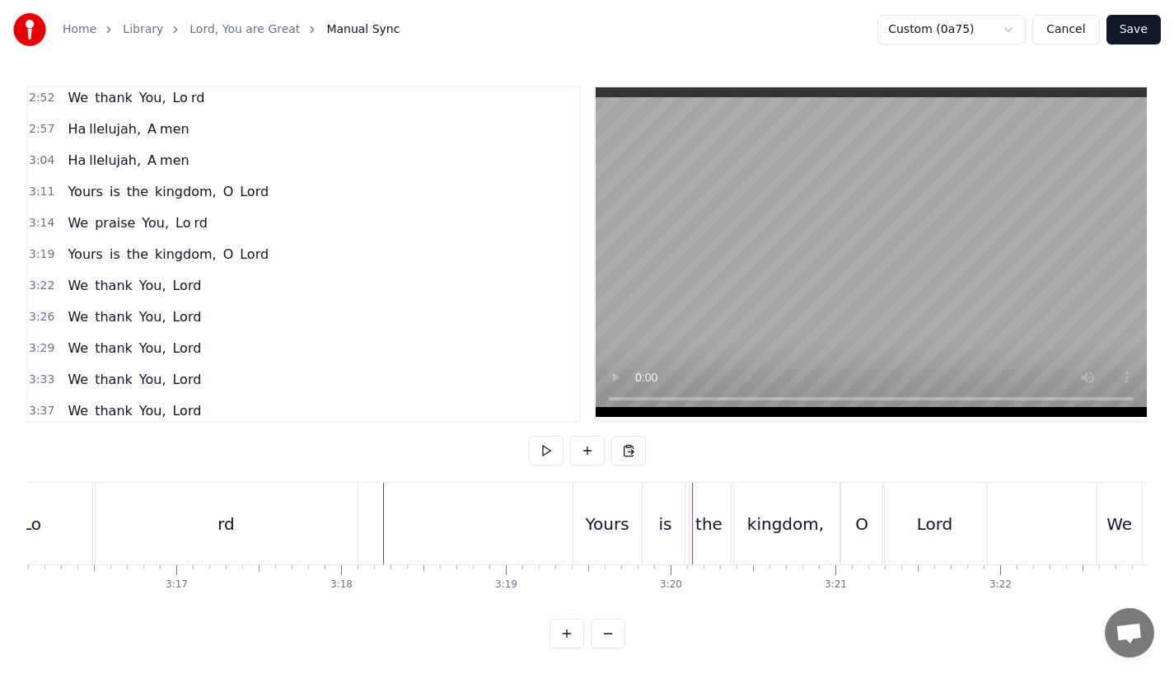
click at [292, 523] on div "rd" at bounding box center [227, 524] width 262 height 82
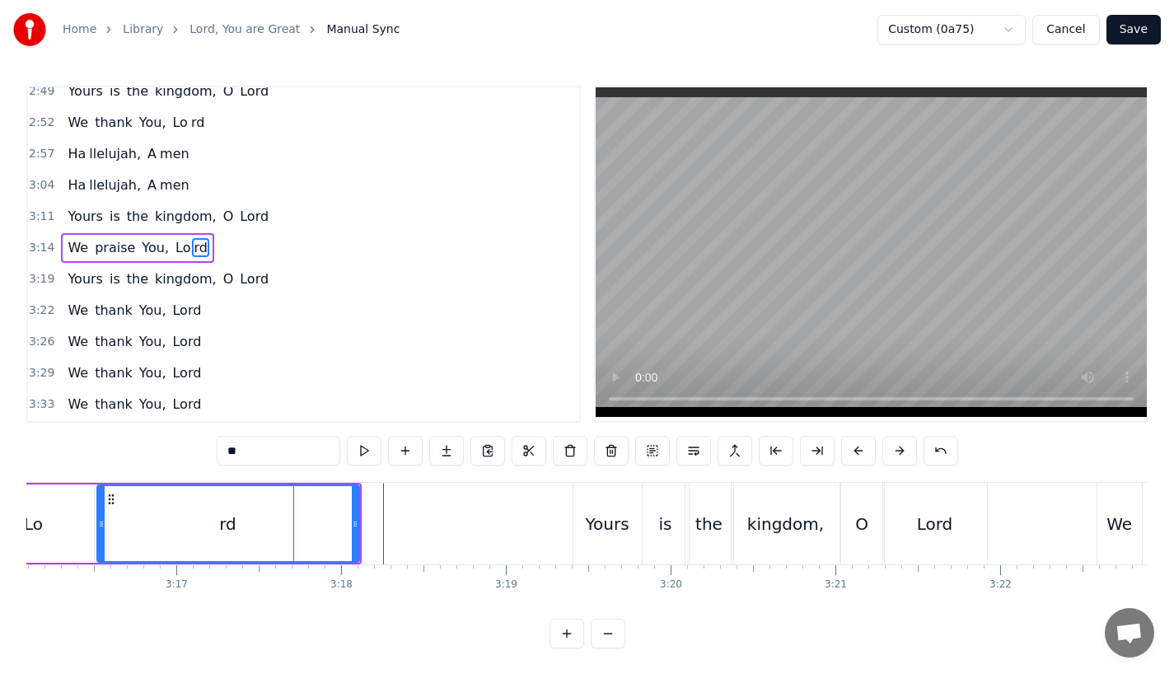
scroll to position [1226, 0]
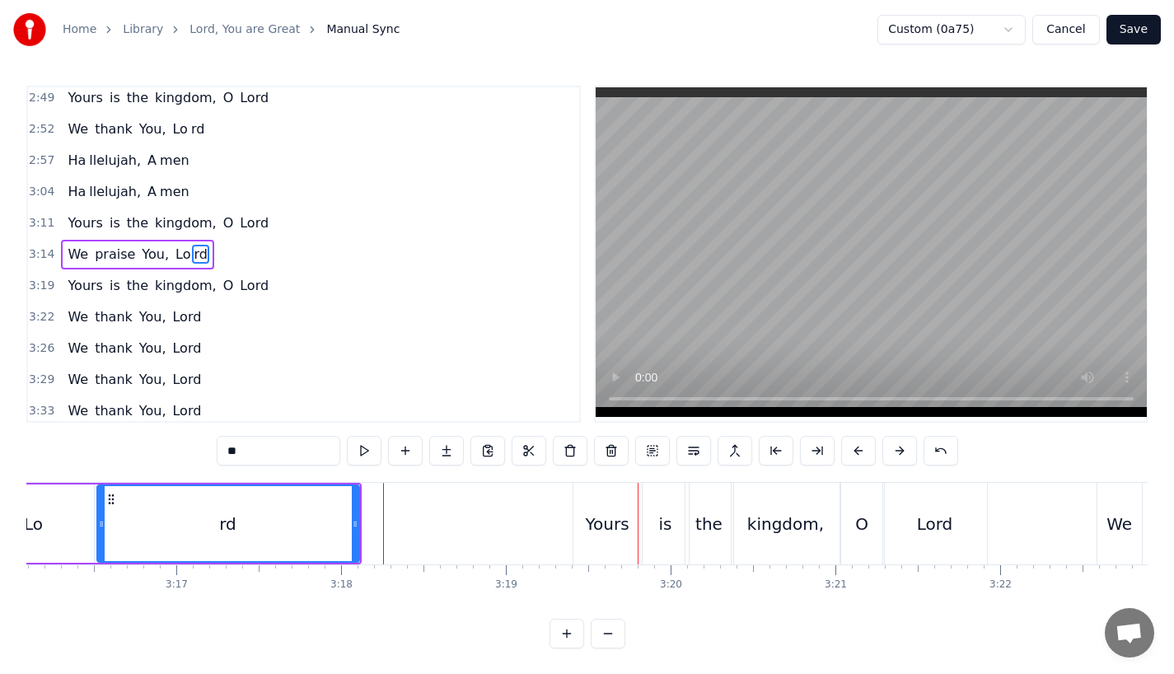
click at [302, 506] on div "rd" at bounding box center [228, 523] width 260 height 75
click at [619, 523] on div "Yours" at bounding box center [607, 524] width 44 height 25
type input "*****"
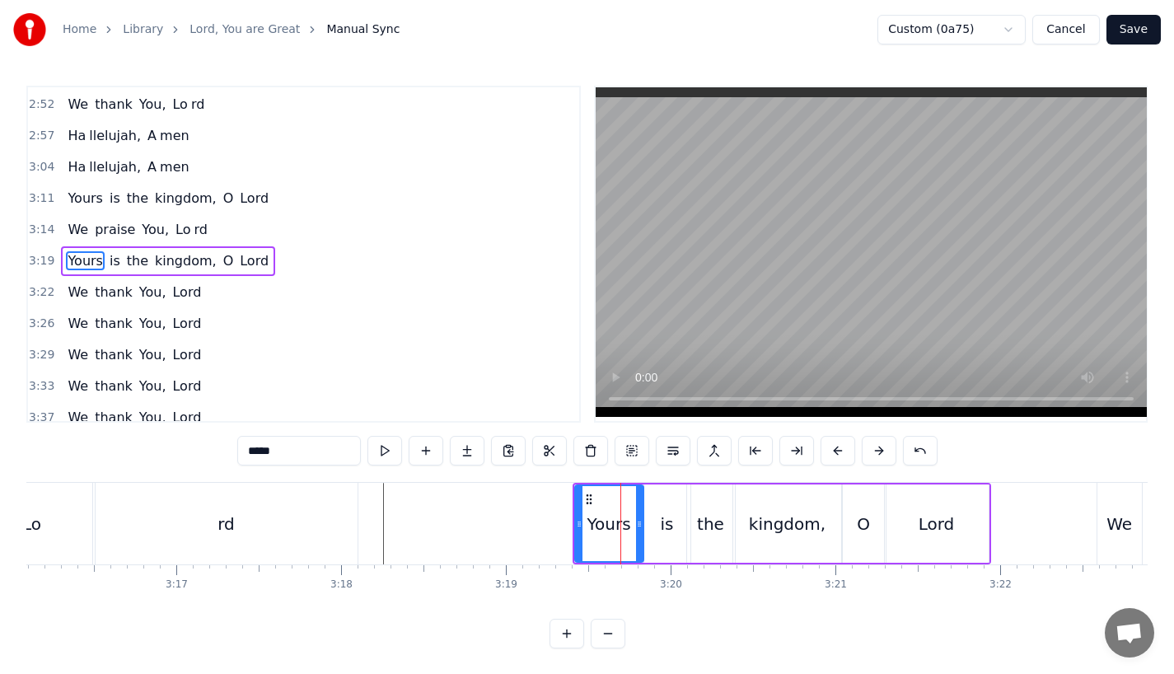
scroll to position [1257, 0]
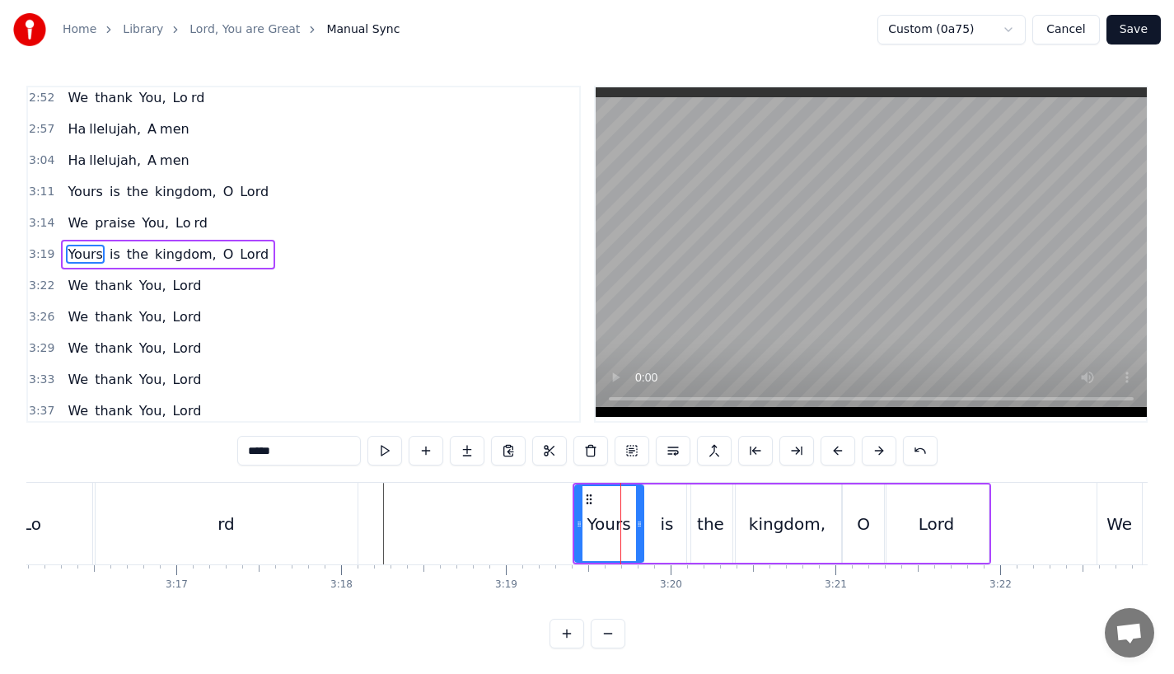
click at [830, 452] on button at bounding box center [837, 451] width 35 height 30
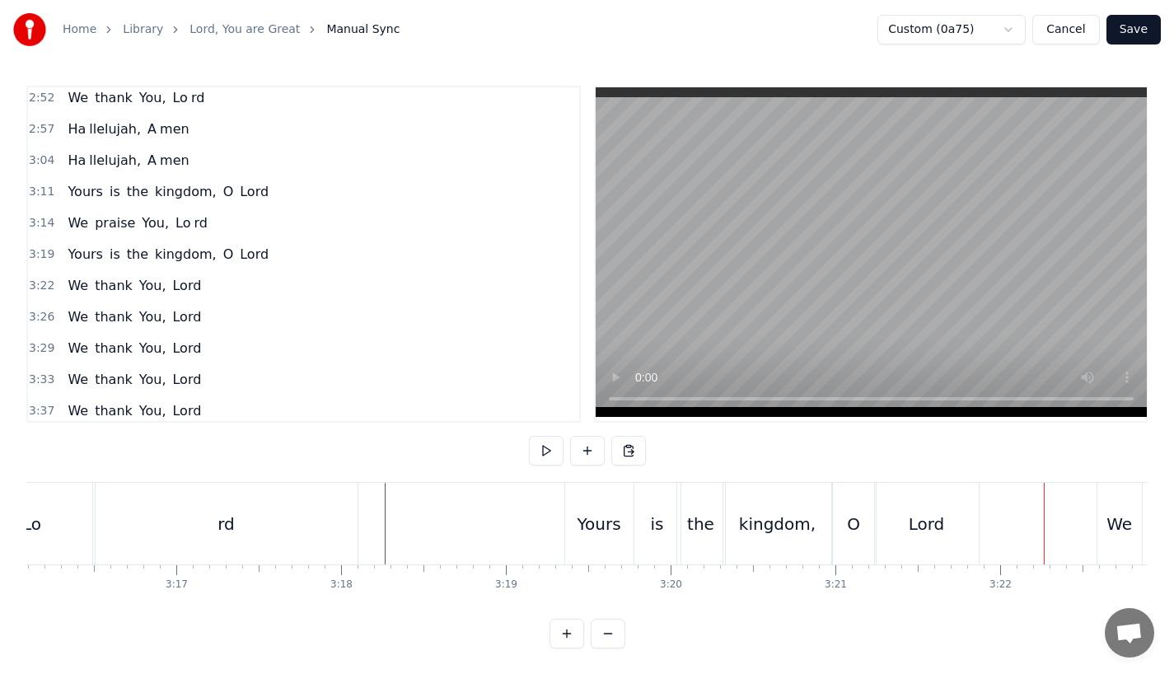
click at [742, 531] on div "kingdom," at bounding box center [777, 524] width 109 height 82
click at [663, 529] on div "is" at bounding box center [657, 524] width 46 height 82
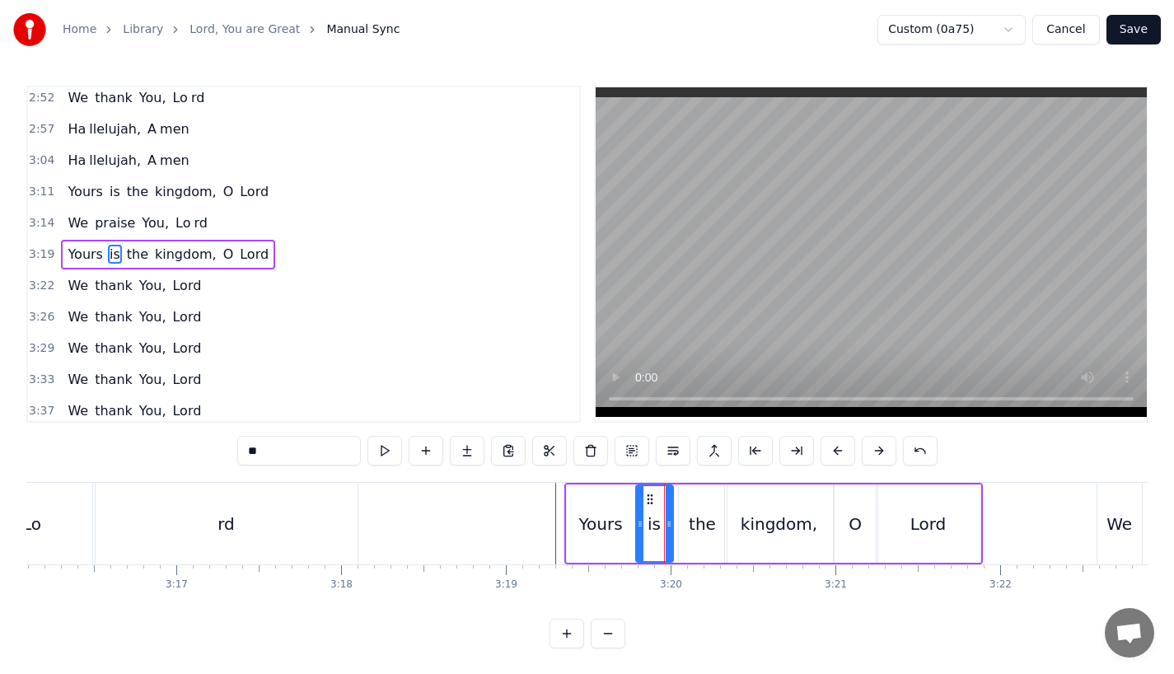
drag, startPoint x: 676, startPoint y: 529, endPoint x: 667, endPoint y: 530, distance: 9.1
click at [667, 530] on icon at bounding box center [669, 523] width 7 height 13
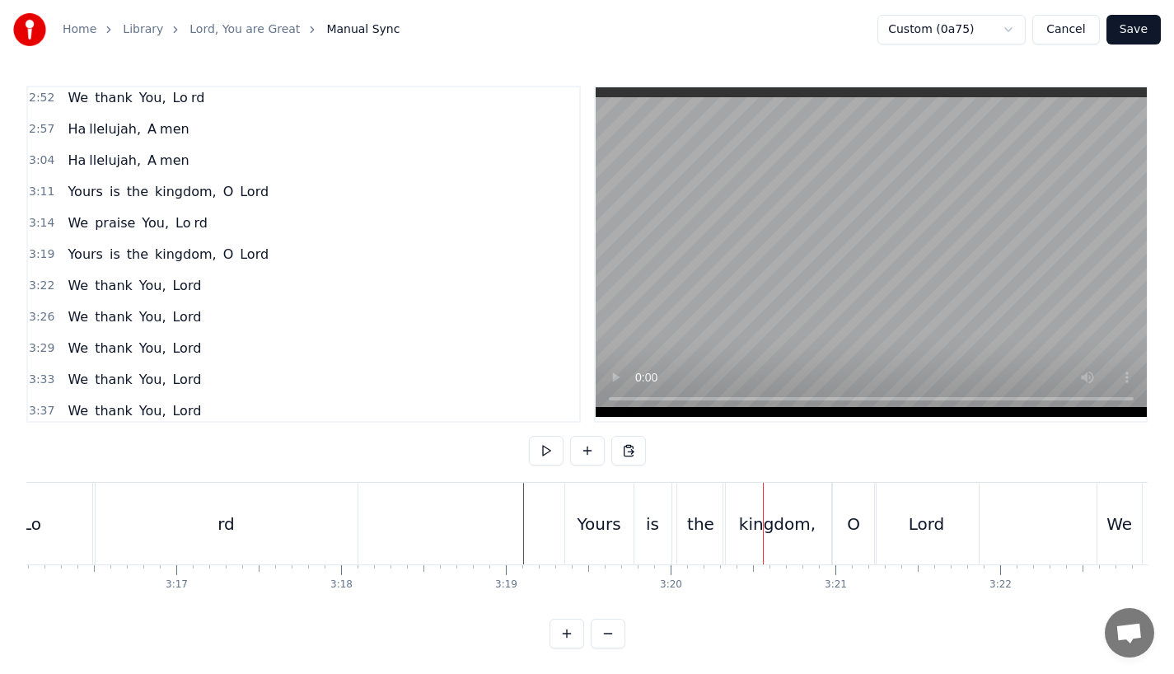
click at [702, 518] on div "the" at bounding box center [700, 524] width 27 height 25
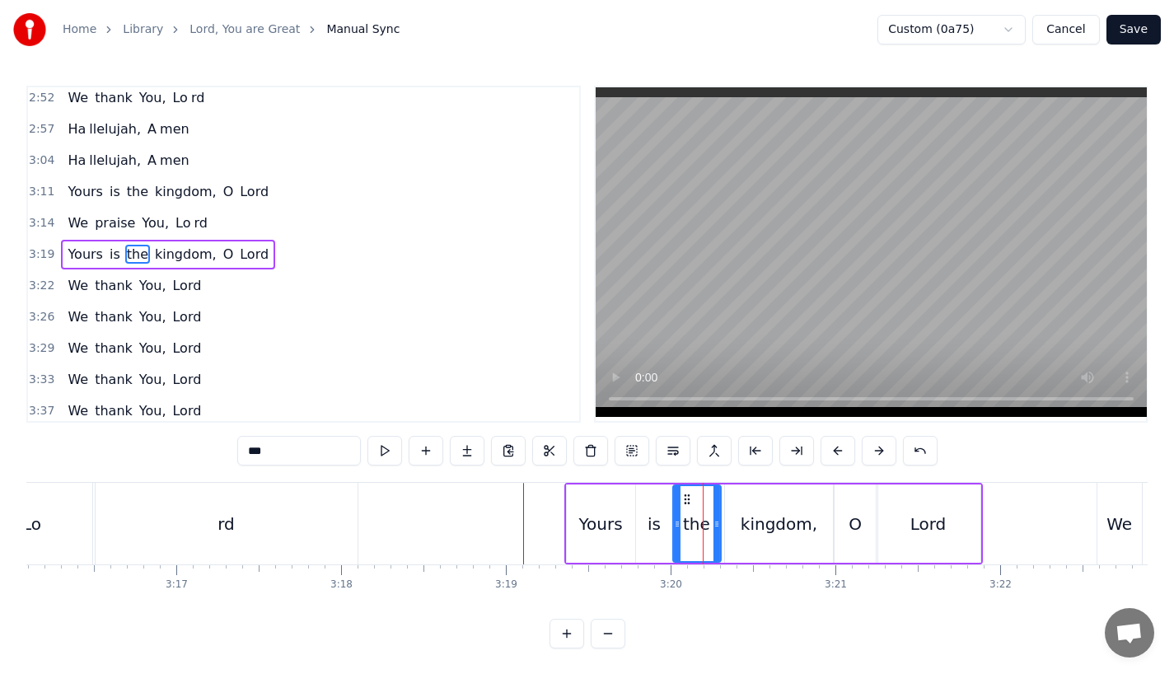
drag, startPoint x: 690, startPoint y: 503, endPoint x: 681, endPoint y: 503, distance: 8.3
click at [685, 503] on circle at bounding box center [685, 503] width 1 height 1
click at [755, 520] on div "kingdom," at bounding box center [779, 524] width 77 height 25
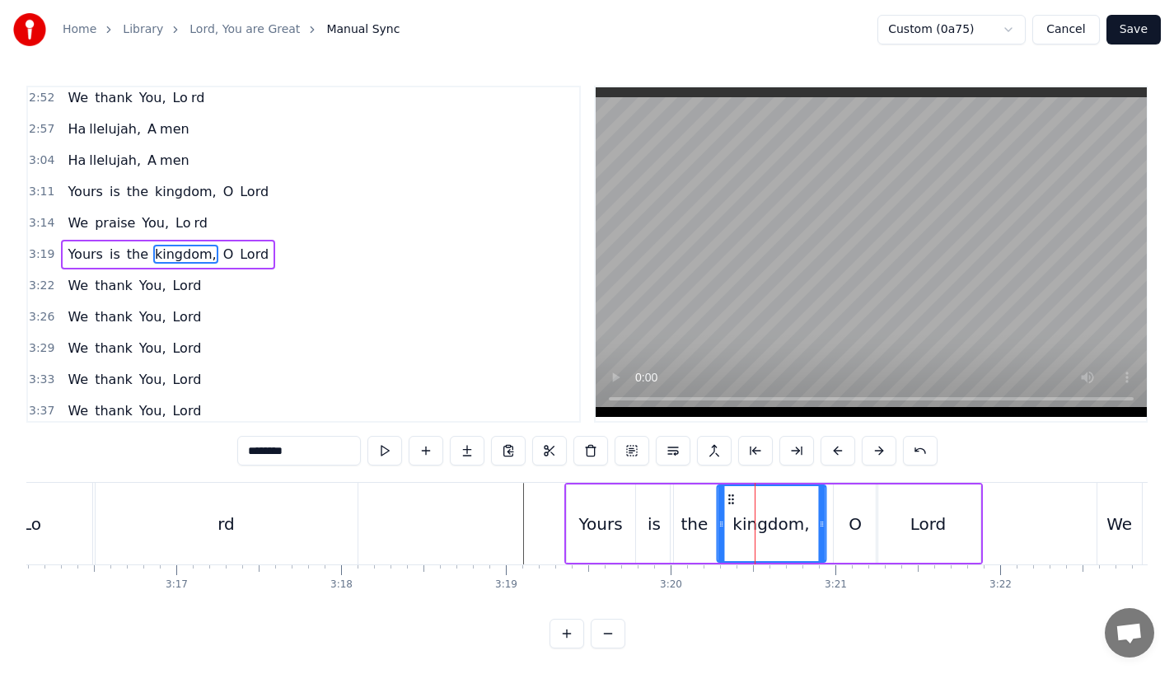
click at [733, 498] on icon at bounding box center [730, 499] width 13 height 13
click at [852, 530] on div "O" at bounding box center [854, 524] width 13 height 25
type input "*"
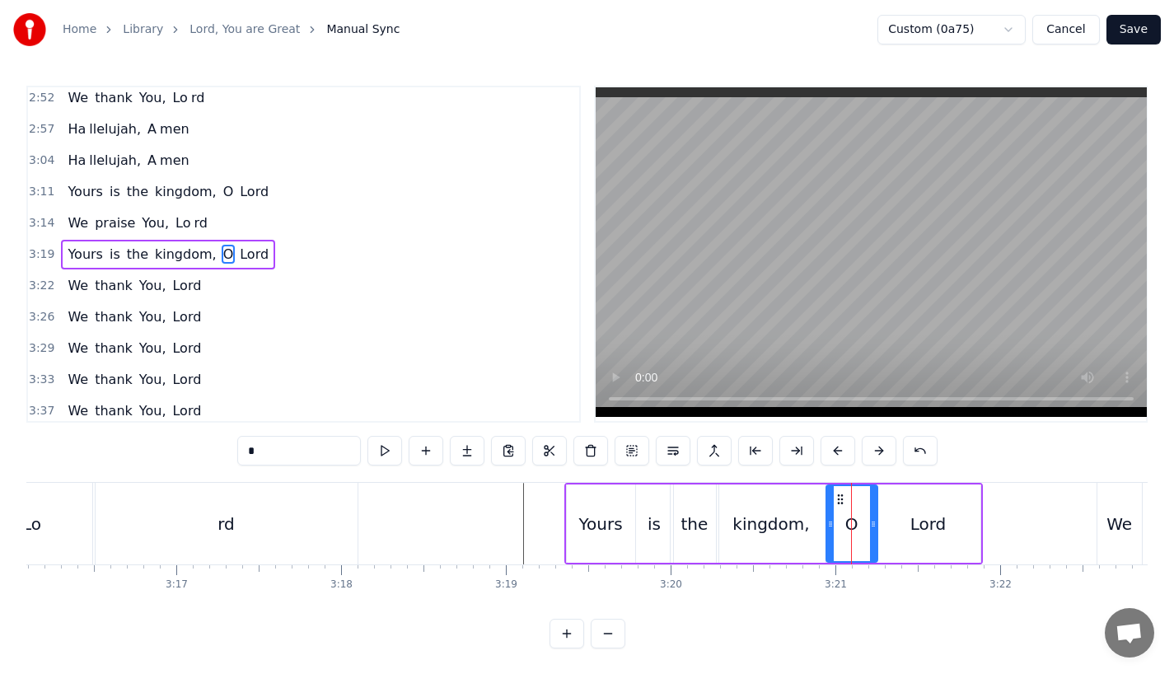
drag, startPoint x: 837, startPoint y: 515, endPoint x: 825, endPoint y: 517, distance: 11.6
click at [827, 517] on div at bounding box center [830, 523] width 7 height 75
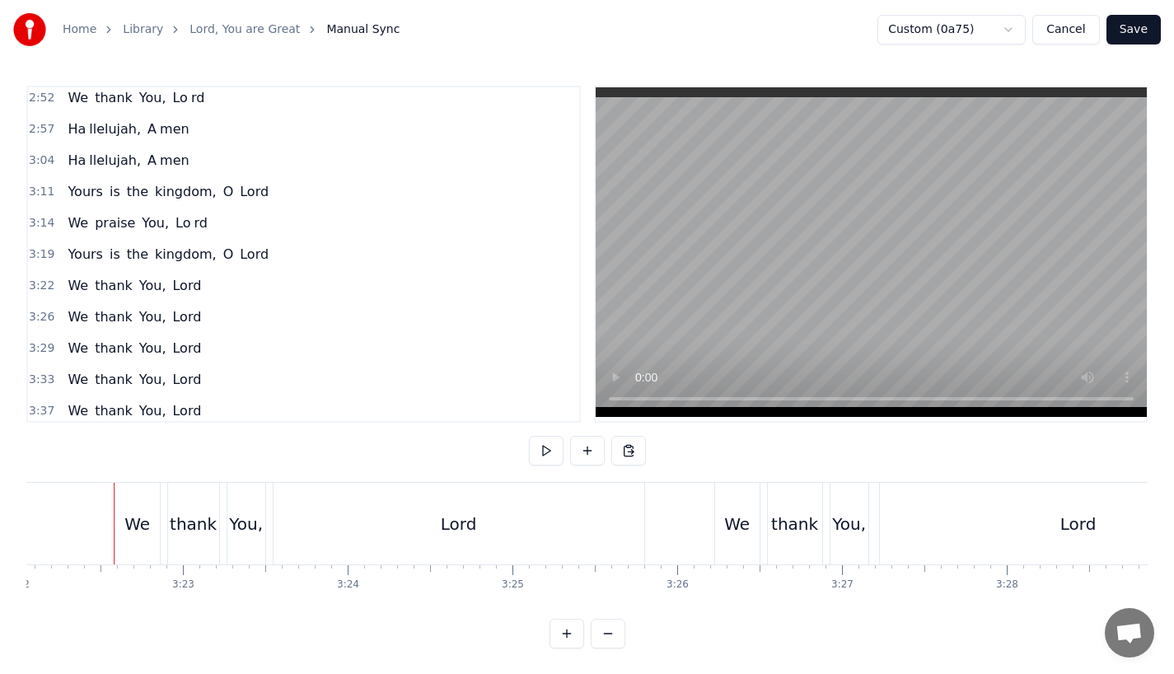
scroll to position [0, 33293]
click at [135, 512] on div "We" at bounding box center [133, 524] width 26 height 25
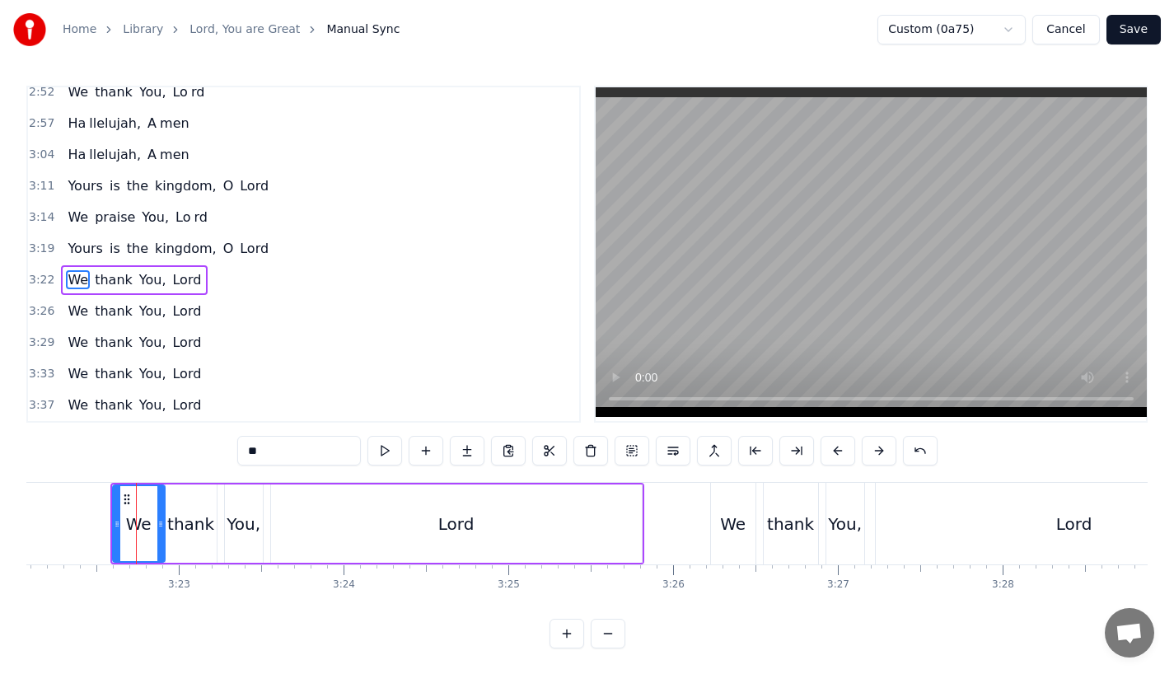
drag, startPoint x: 152, startPoint y: 517, endPoint x: 163, endPoint y: 517, distance: 10.7
click at [162, 517] on icon at bounding box center [160, 523] width 7 height 13
click at [181, 517] on div "thank" at bounding box center [190, 524] width 47 height 25
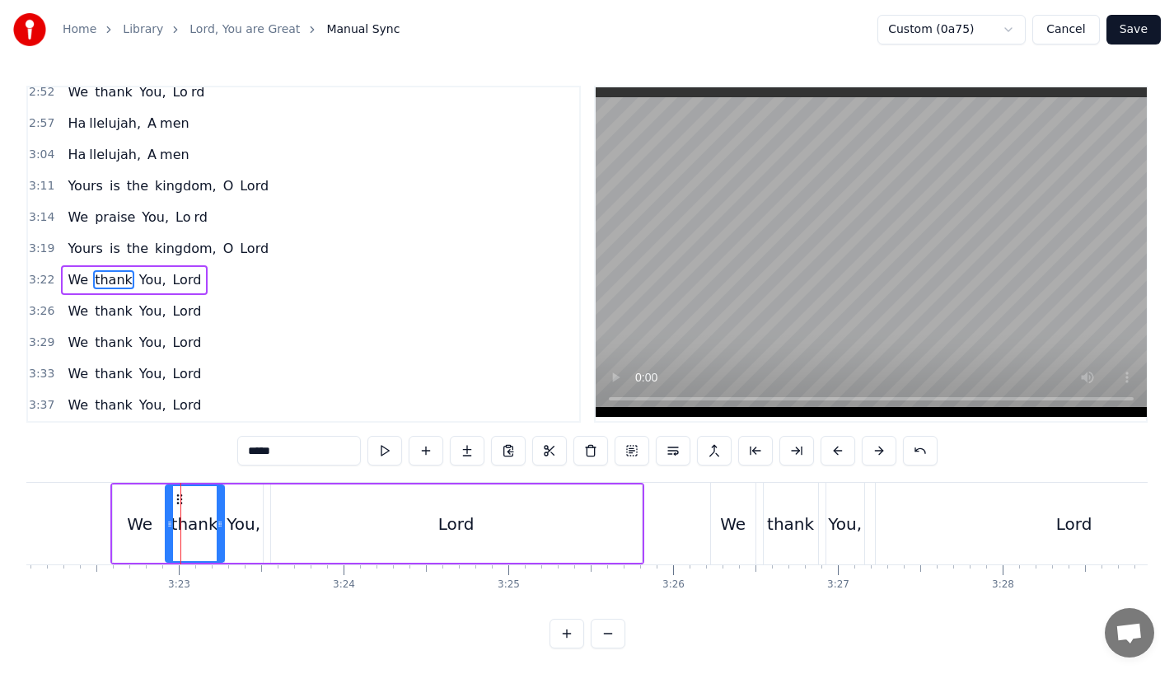
drag, startPoint x: 211, startPoint y: 519, endPoint x: 222, endPoint y: 519, distance: 10.7
click at [222, 519] on icon at bounding box center [220, 523] width 7 height 13
click at [248, 520] on div "You," at bounding box center [244, 524] width 34 height 25
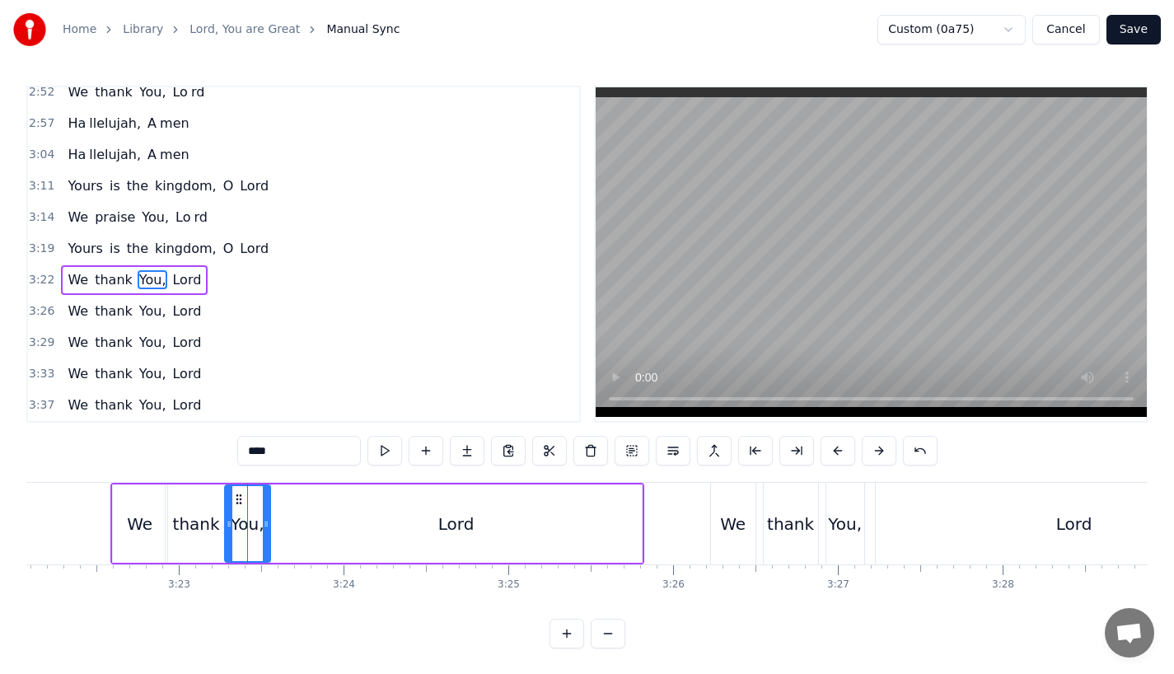
click at [264, 520] on icon at bounding box center [266, 523] width 7 height 13
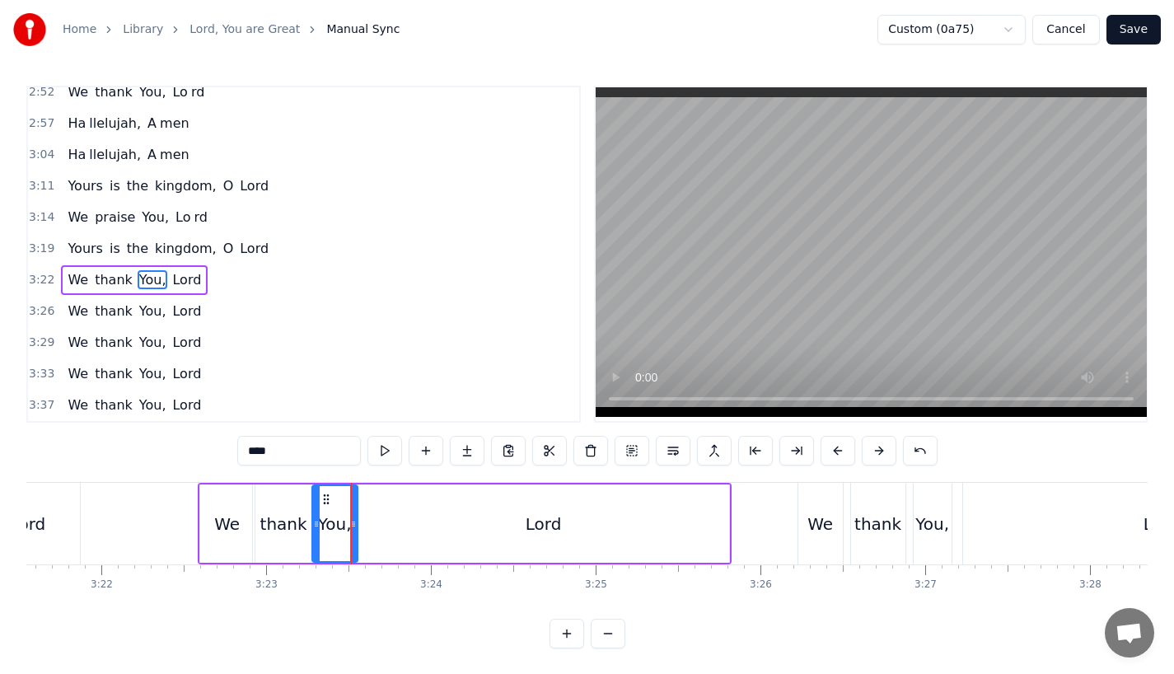
scroll to position [0, 33209]
click at [459, 534] on div "Lord" at bounding box center [540, 523] width 371 height 78
type input "****"
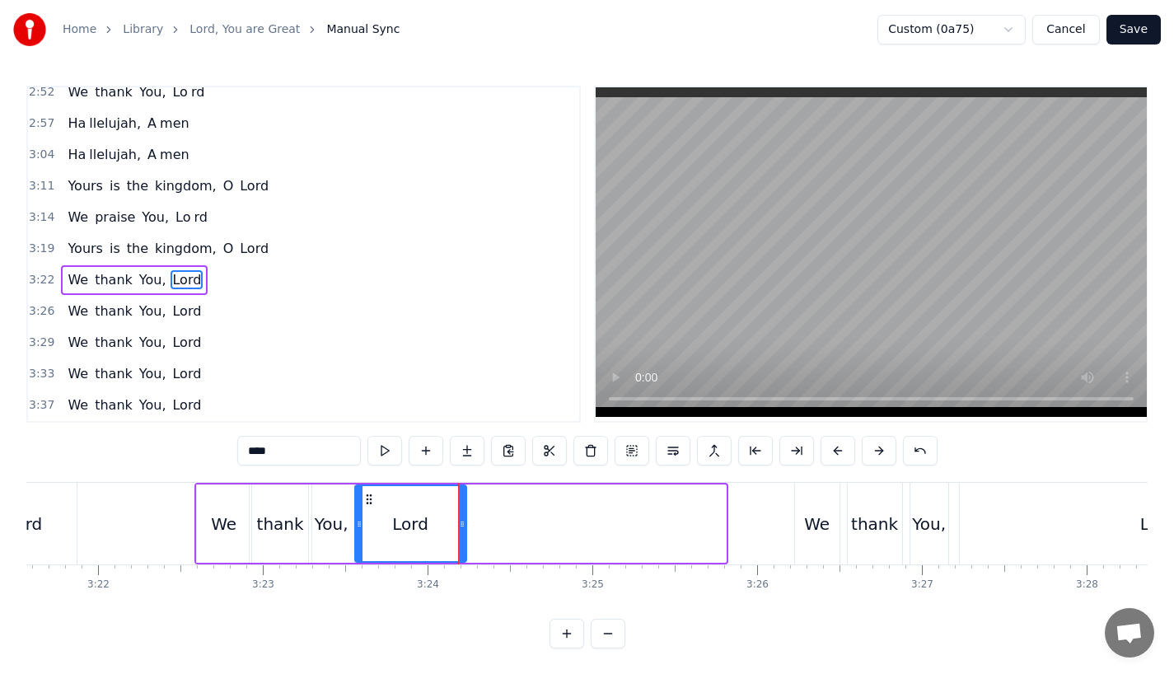
drag, startPoint x: 720, startPoint y: 530, endPoint x: 457, endPoint y: 530, distance: 262.8
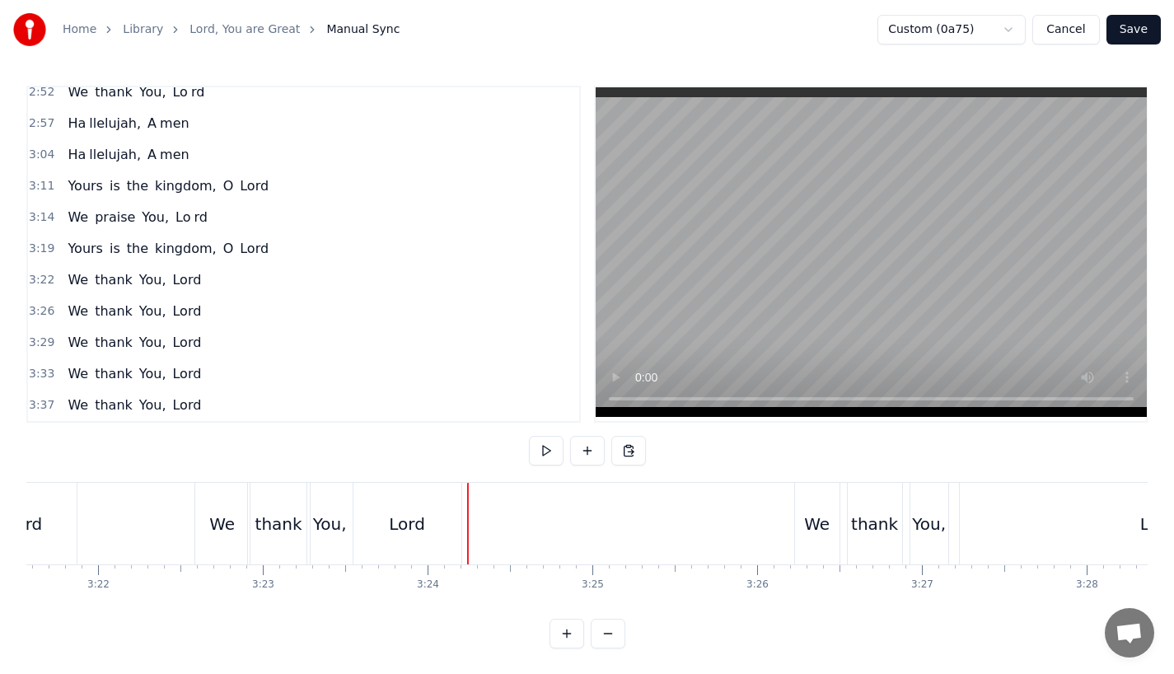
click at [387, 532] on div "Lord" at bounding box center [407, 524] width 108 height 82
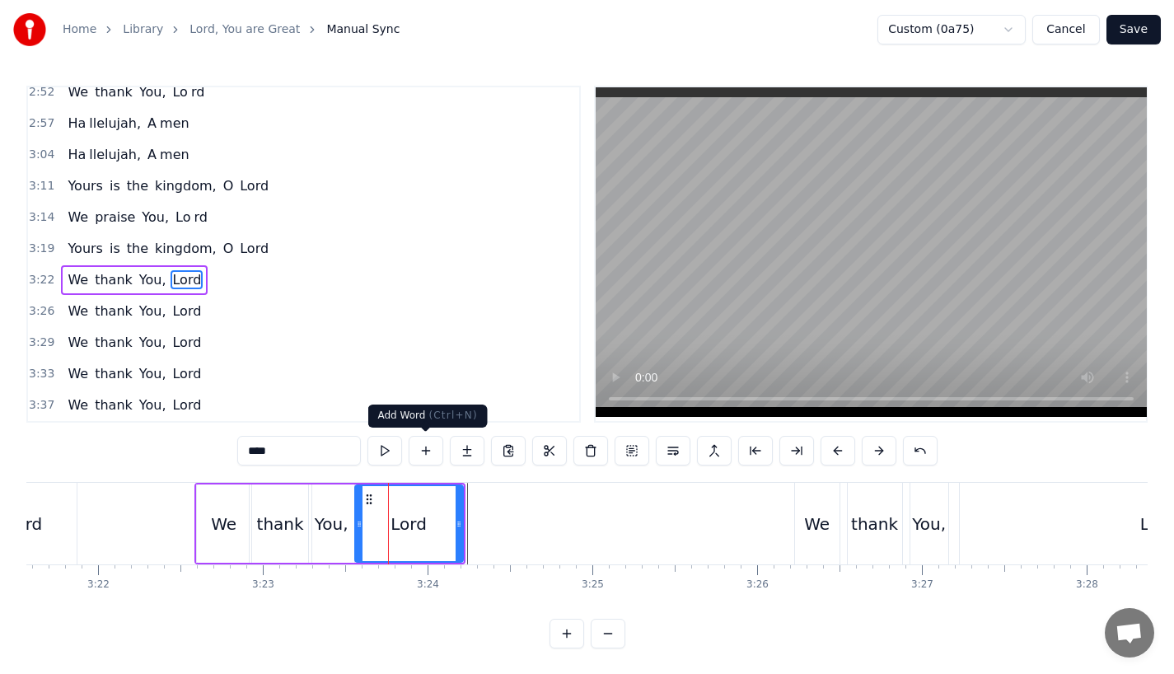
click at [454, 454] on button at bounding box center [467, 451] width 35 height 30
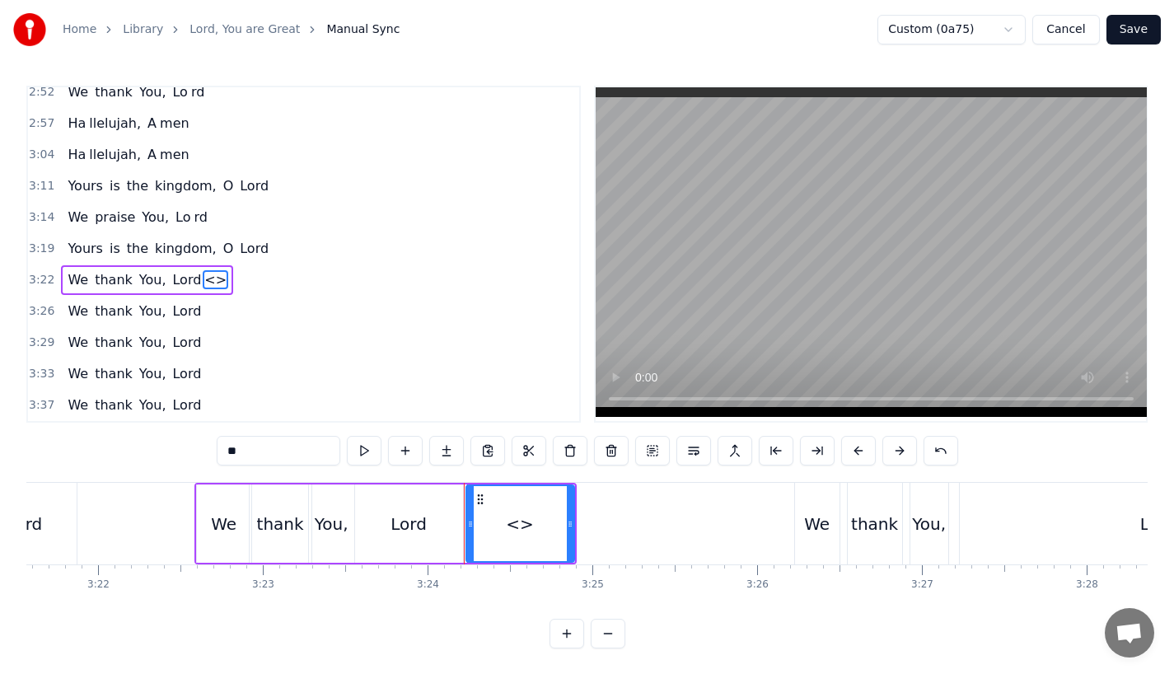
drag, startPoint x: 284, startPoint y: 454, endPoint x: 115, endPoint y: 453, distance: 169.7
click at [115, 453] on div "0:23 Lord, You are great, 0:27 You are power ful 0:29 Yours is the glory and vi…" at bounding box center [586, 367] width 1121 height 563
click at [409, 520] on div "Lord" at bounding box center [408, 524] width 36 height 25
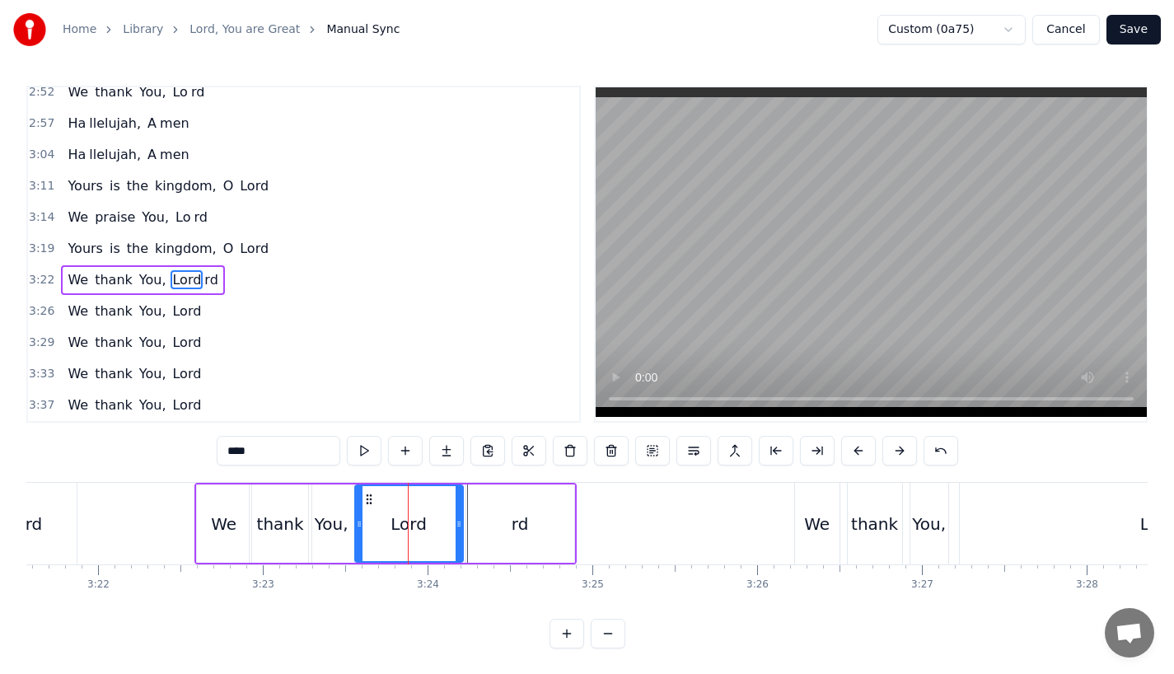
click at [283, 450] on input "****" at bounding box center [279, 451] width 124 height 30
click at [573, 532] on div "rd" at bounding box center [520, 523] width 110 height 78
type input "**"
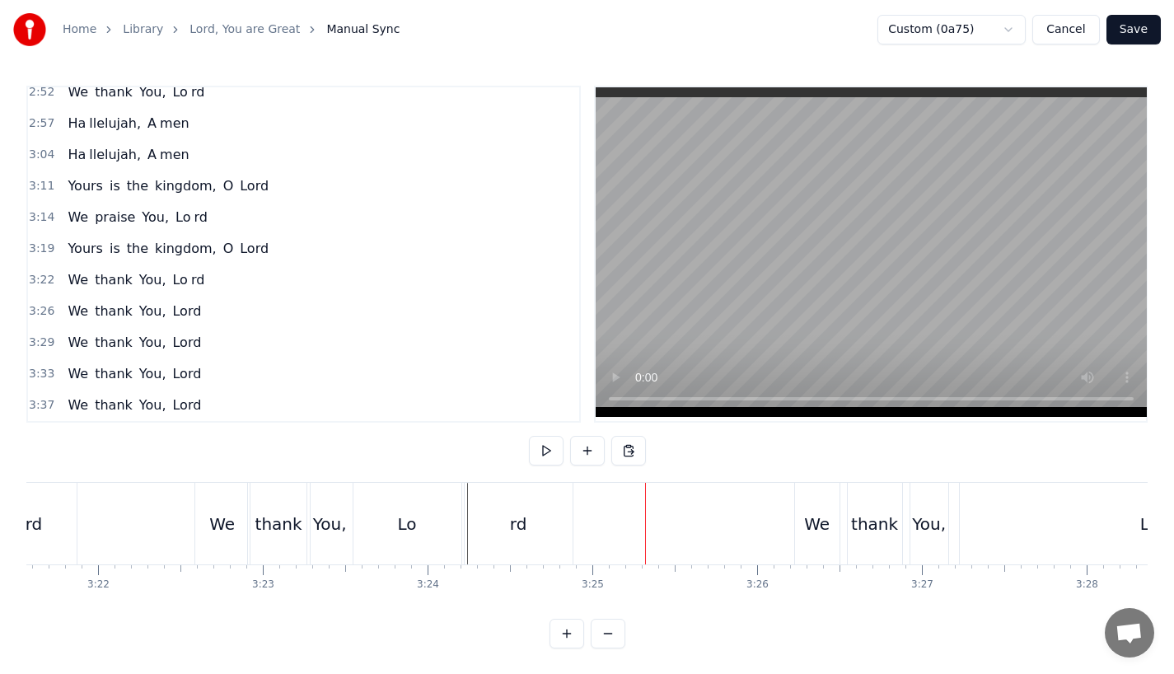
click at [508, 517] on div "rd" at bounding box center [519, 524] width 108 height 82
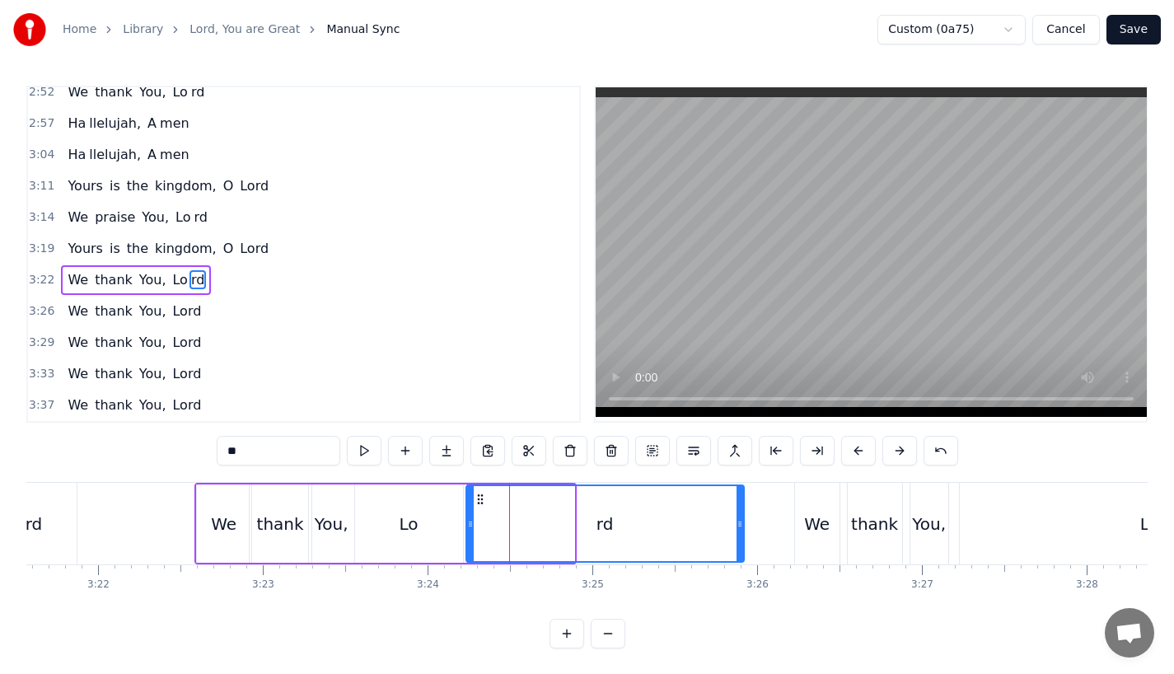
drag, startPoint x: 568, startPoint y: 521, endPoint x: 737, endPoint y: 520, distance: 169.7
click at [737, 520] on icon at bounding box center [739, 523] width 7 height 13
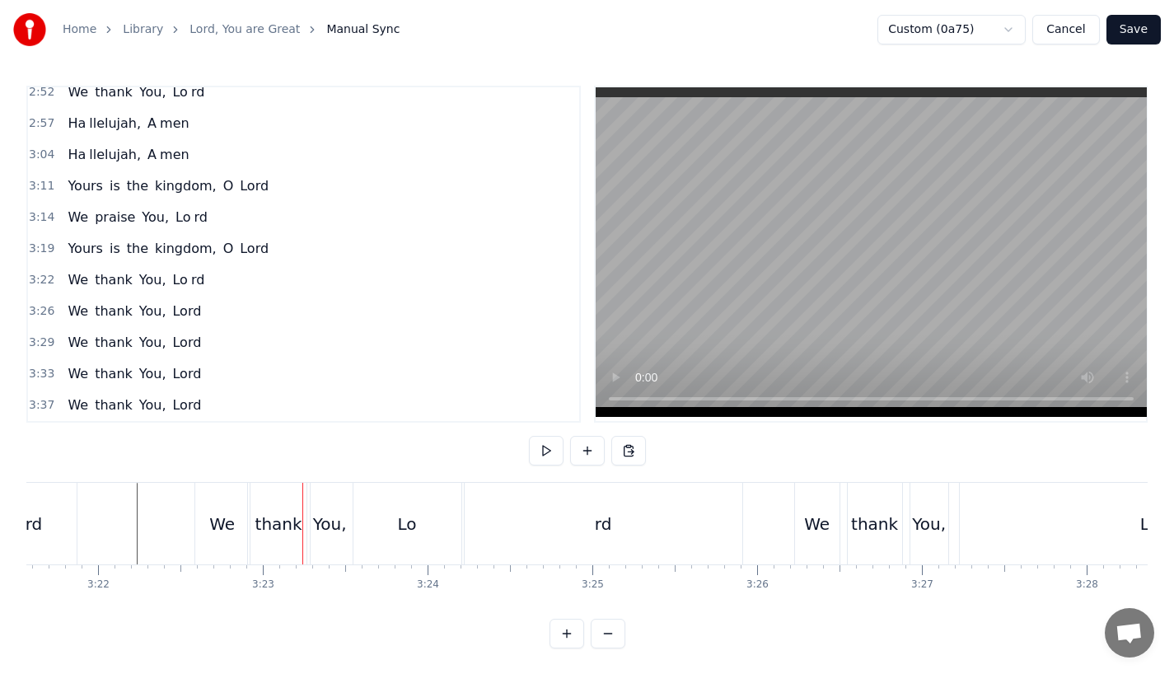
click at [217, 526] on div "We" at bounding box center [222, 524] width 26 height 25
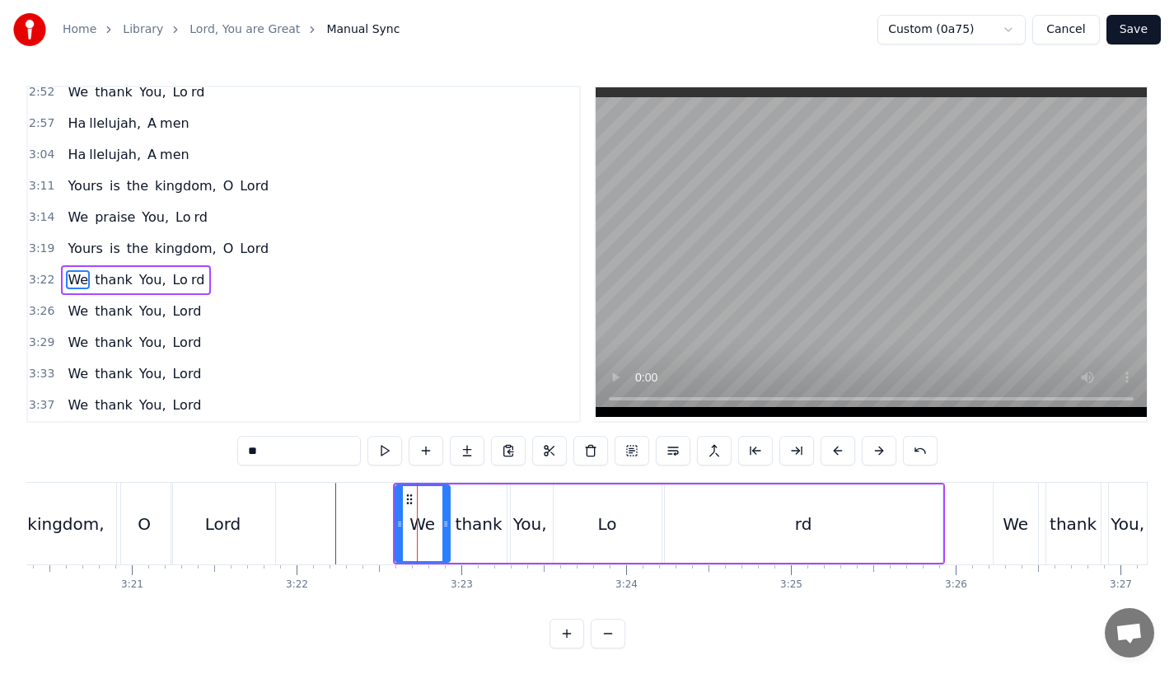
scroll to position [0, 32998]
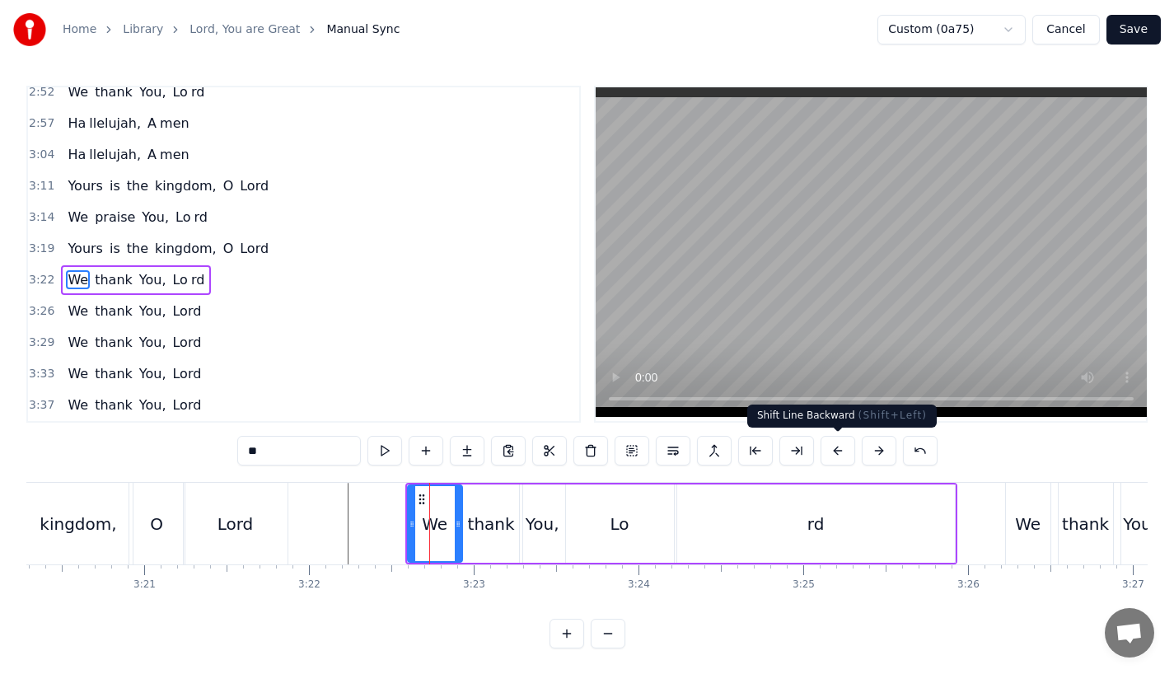
click at [834, 446] on button at bounding box center [837, 451] width 35 height 30
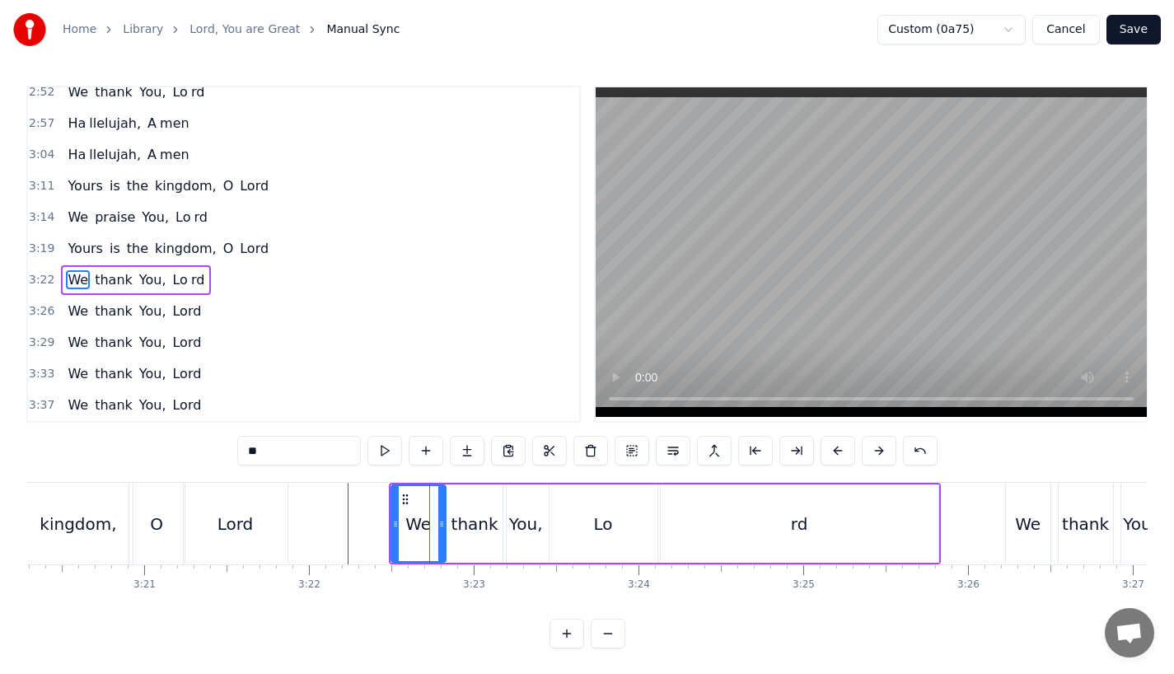
click at [834, 446] on button at bounding box center [837, 451] width 35 height 30
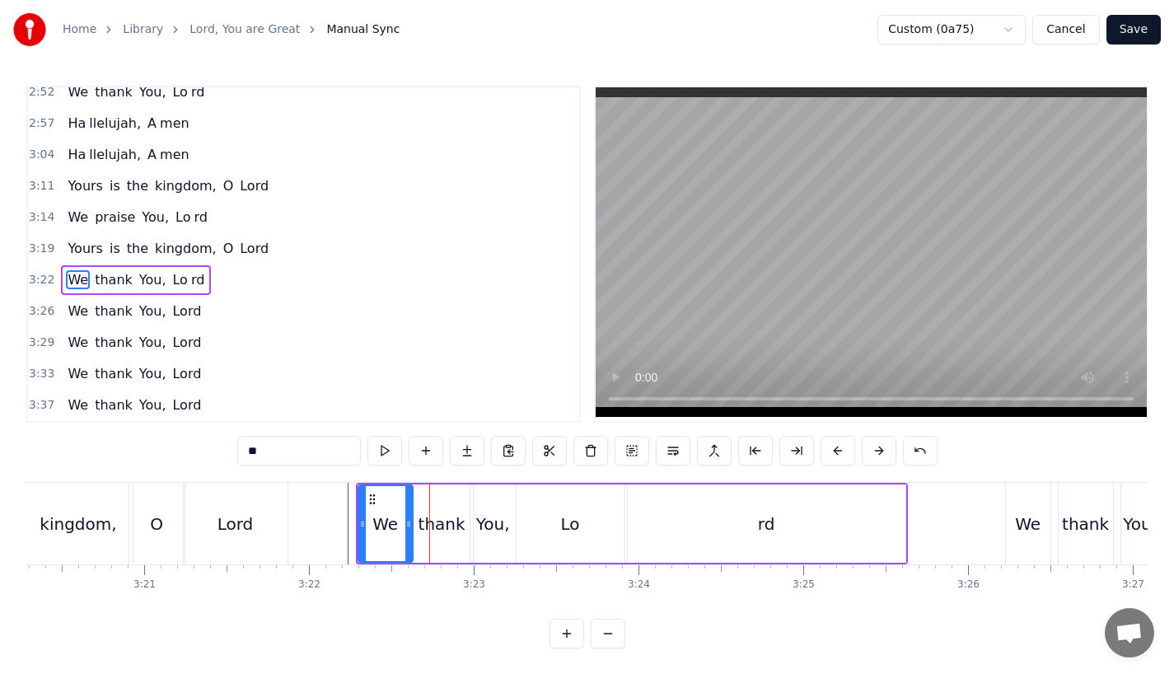
click at [834, 446] on button at bounding box center [837, 451] width 35 height 30
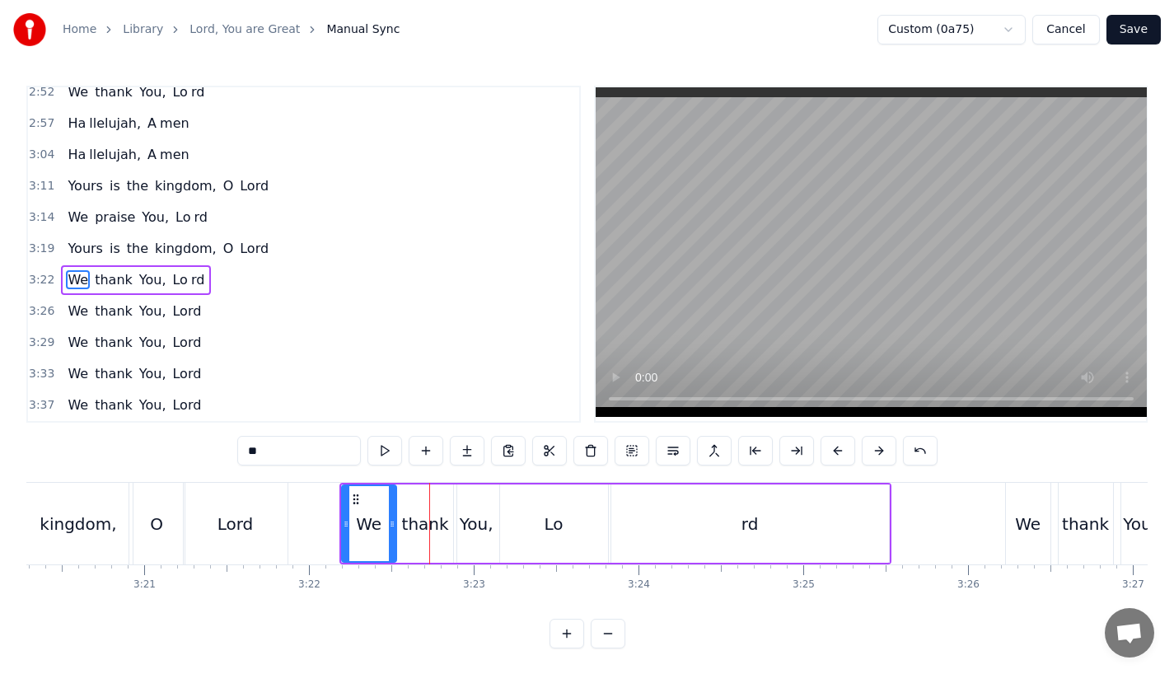
click at [834, 446] on button at bounding box center [837, 451] width 35 height 30
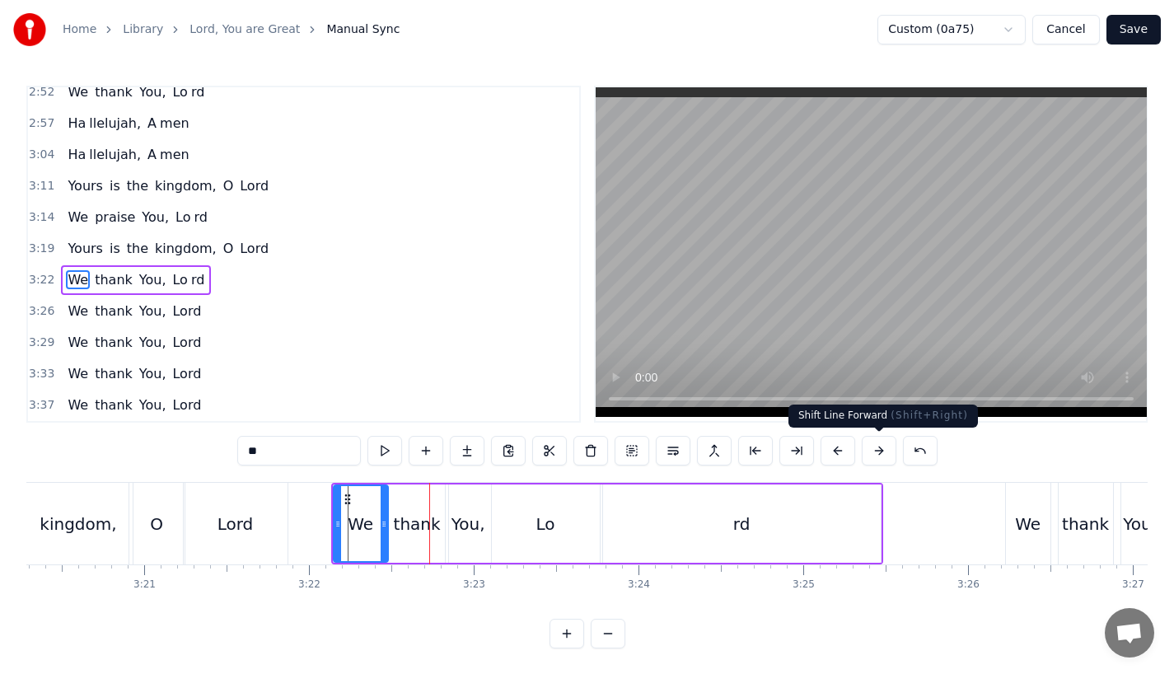
click at [876, 446] on button at bounding box center [879, 451] width 35 height 30
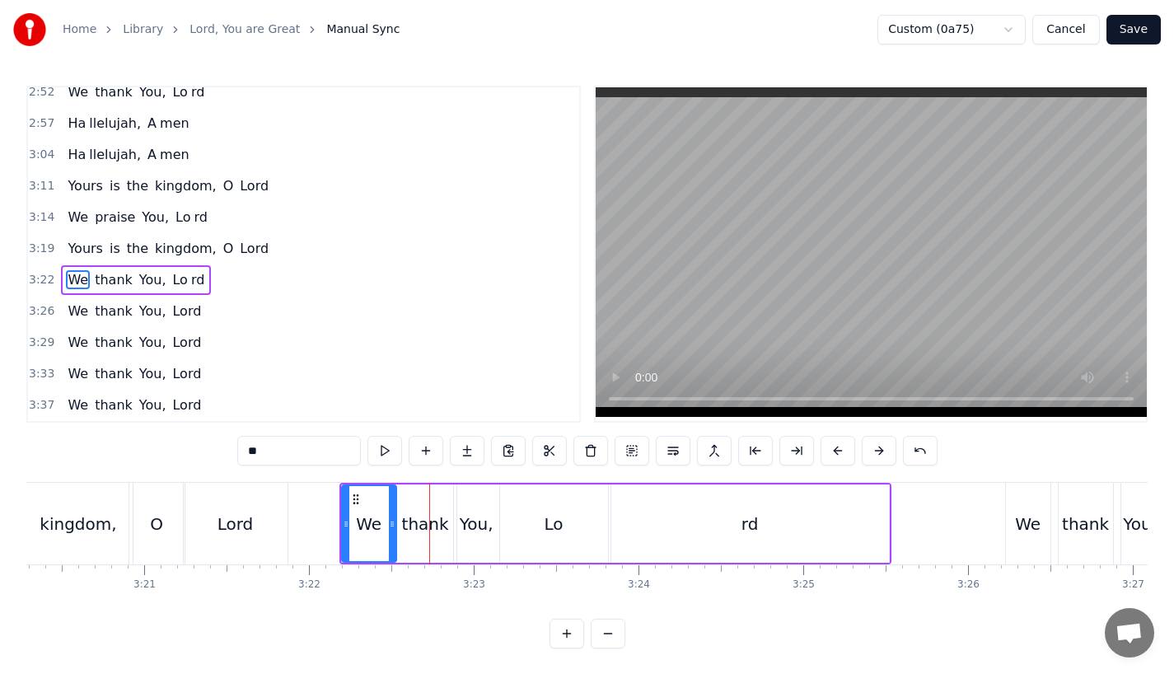
click at [187, 515] on div "Lord" at bounding box center [236, 524] width 104 height 82
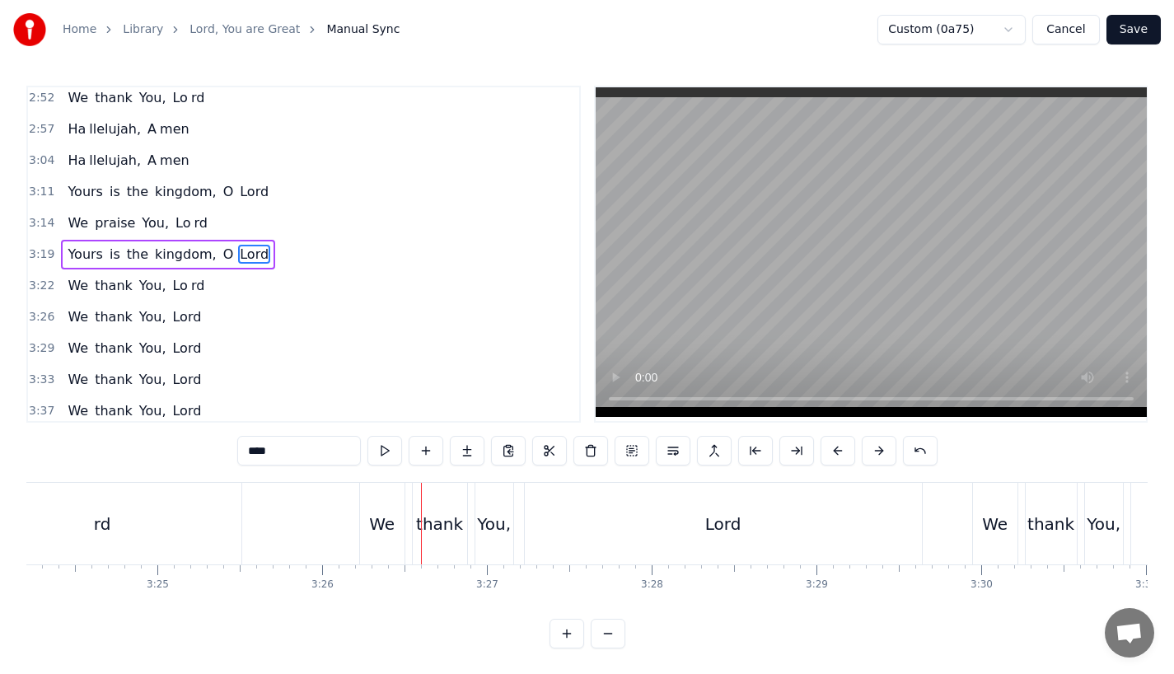
scroll to position [0, 33615]
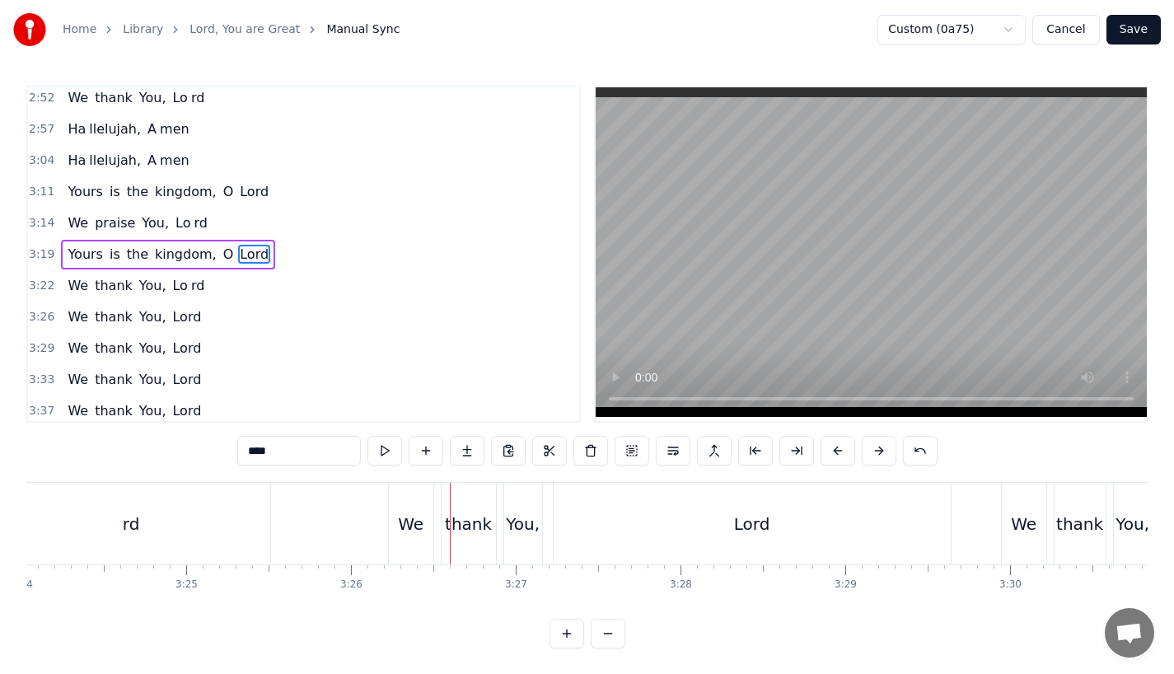
click at [456, 530] on div "thank" at bounding box center [468, 524] width 47 height 25
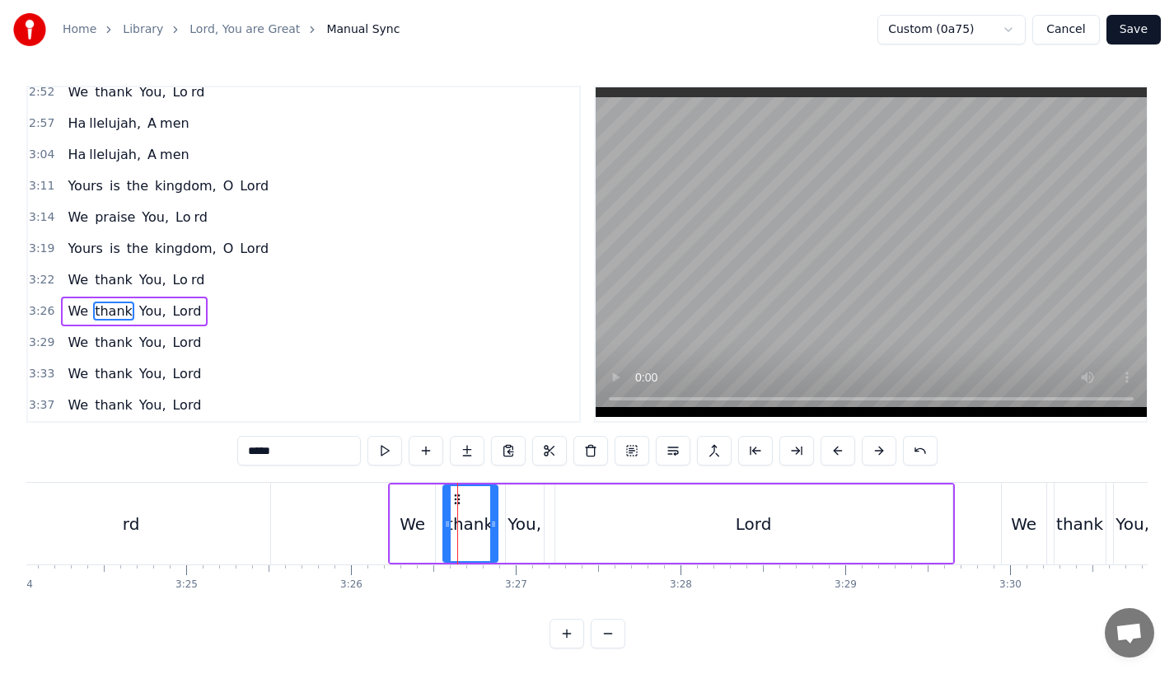
click at [426, 530] on div "We" at bounding box center [412, 523] width 44 height 78
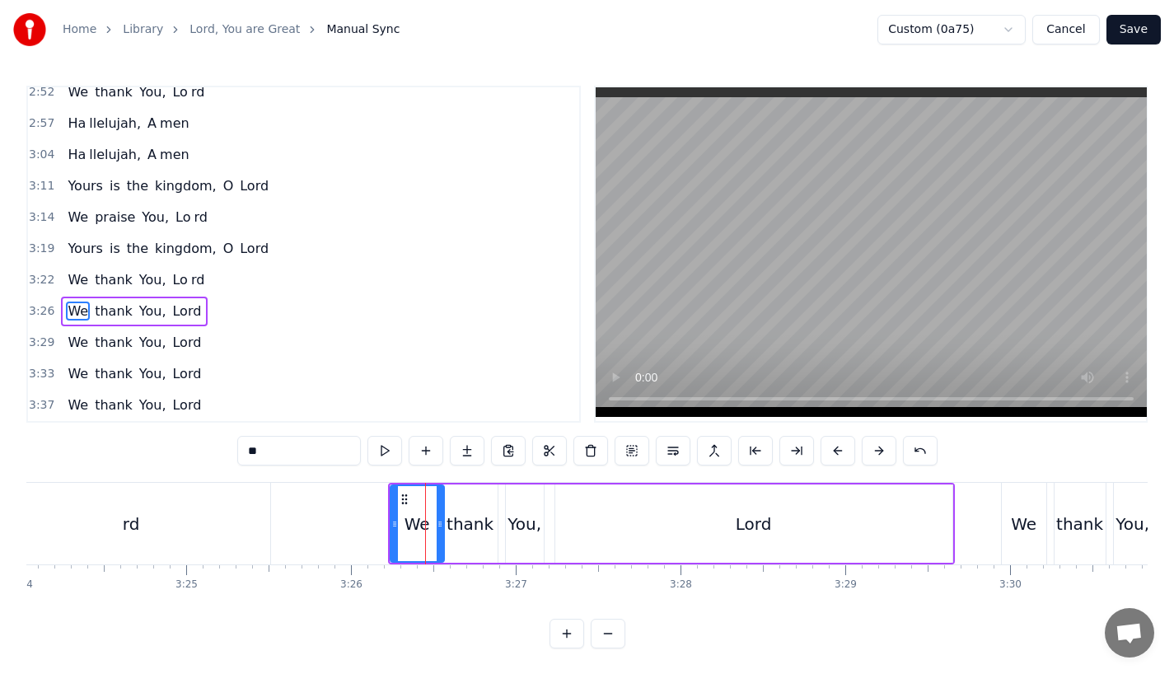
drag, startPoint x: 429, startPoint y: 529, endPoint x: 442, endPoint y: 529, distance: 13.2
click at [442, 529] on icon at bounding box center [440, 523] width 7 height 13
click at [474, 531] on div "thank" at bounding box center [469, 524] width 47 height 25
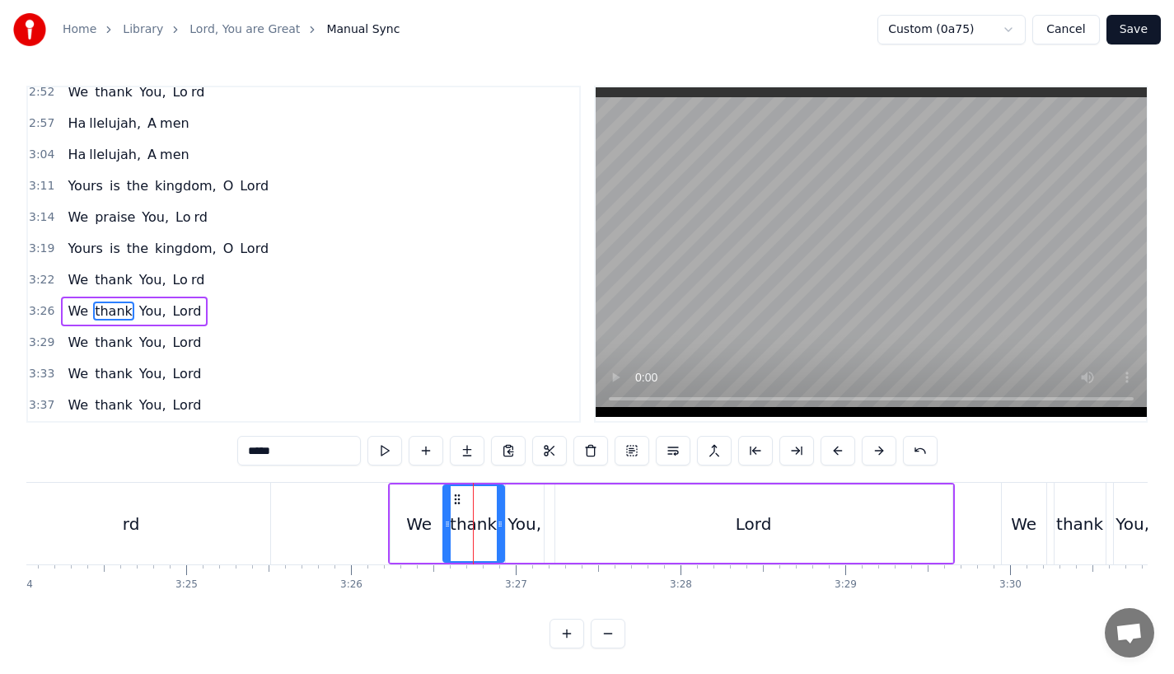
drag, startPoint x: 490, startPoint y: 531, endPoint x: 502, endPoint y: 531, distance: 11.5
click at [501, 531] on div at bounding box center [500, 523] width 7 height 75
click at [515, 531] on div "You," at bounding box center [524, 524] width 34 height 25
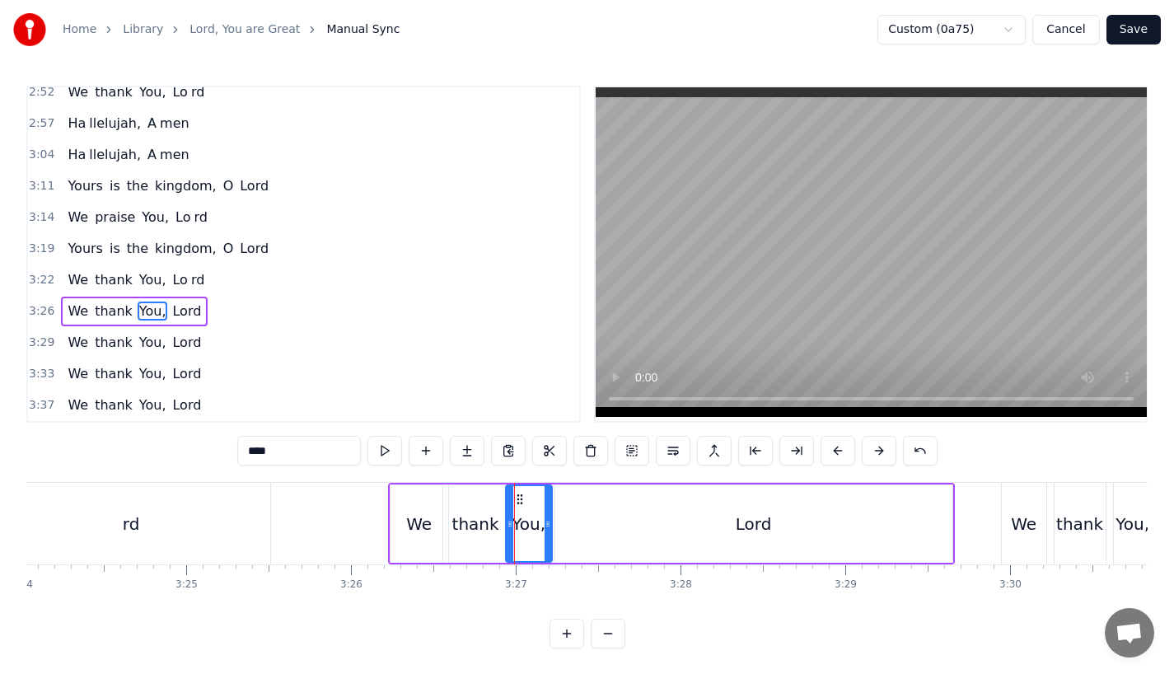
drag, startPoint x: 538, startPoint y: 531, endPoint x: 549, endPoint y: 531, distance: 10.7
click at [549, 531] on div at bounding box center [548, 523] width 7 height 75
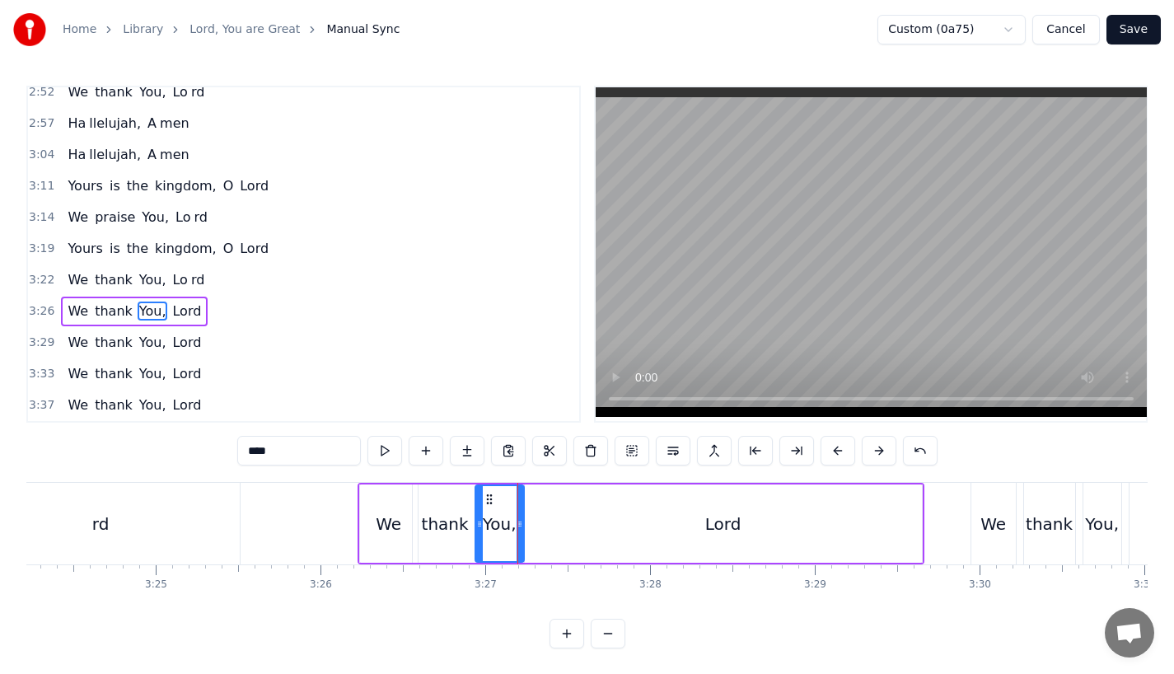
scroll to position [0, 33655]
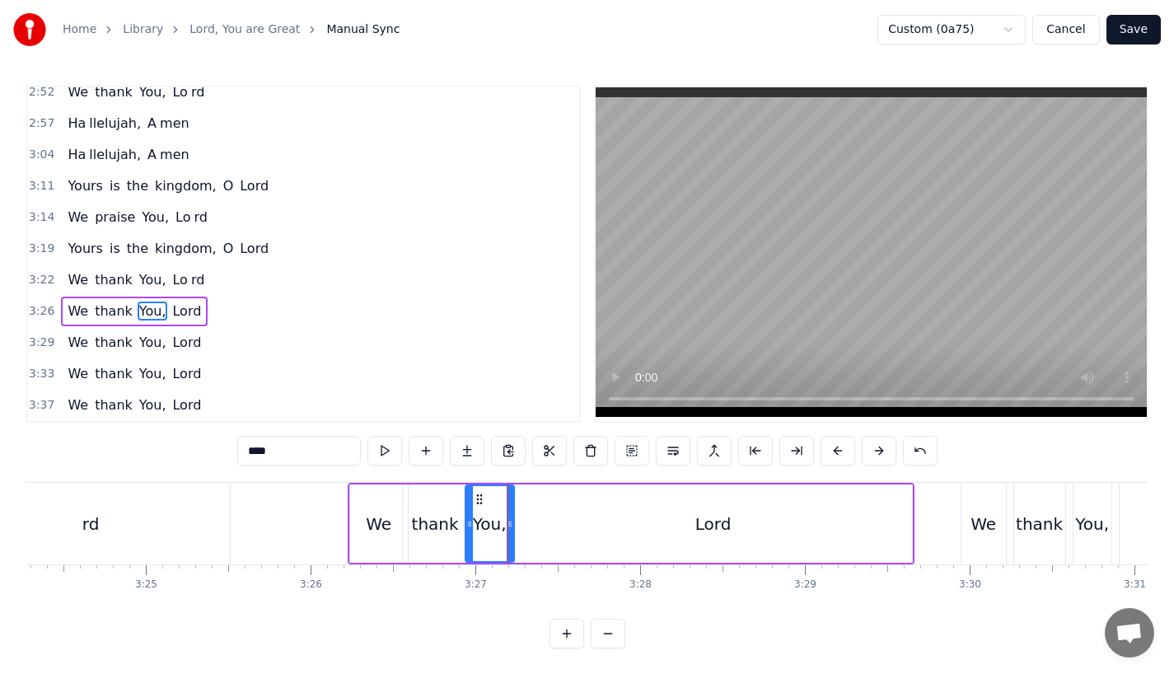
click at [684, 526] on div "Lord" at bounding box center [713, 523] width 397 height 78
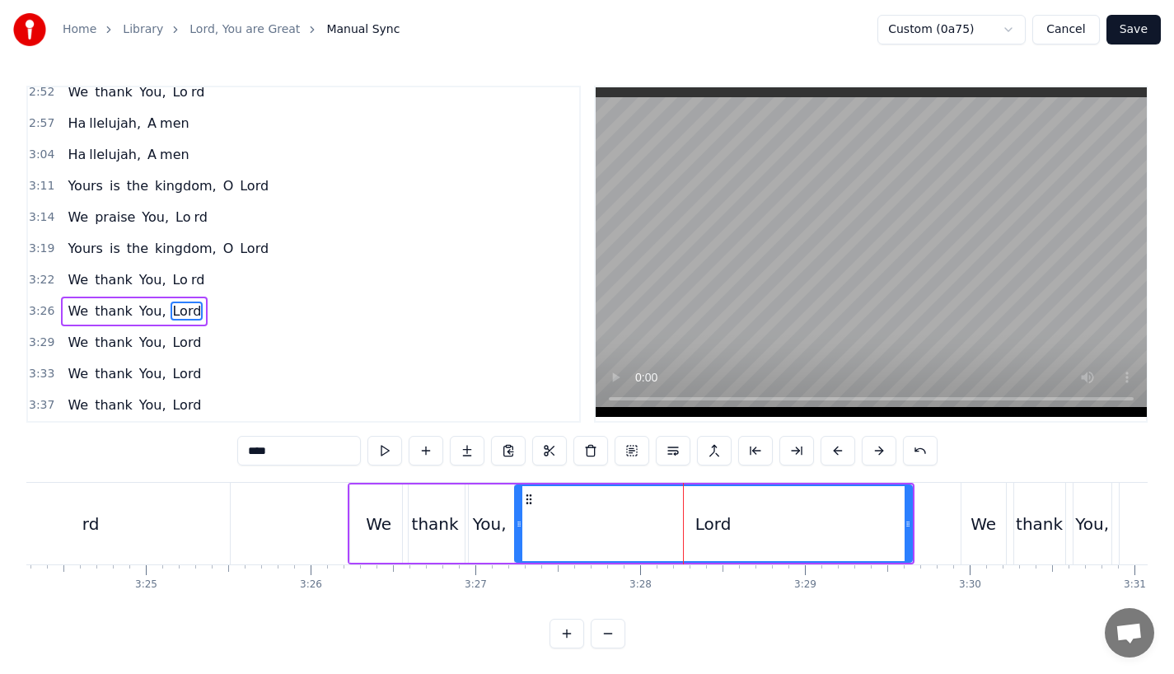
click at [376, 528] on div "We" at bounding box center [379, 524] width 26 height 25
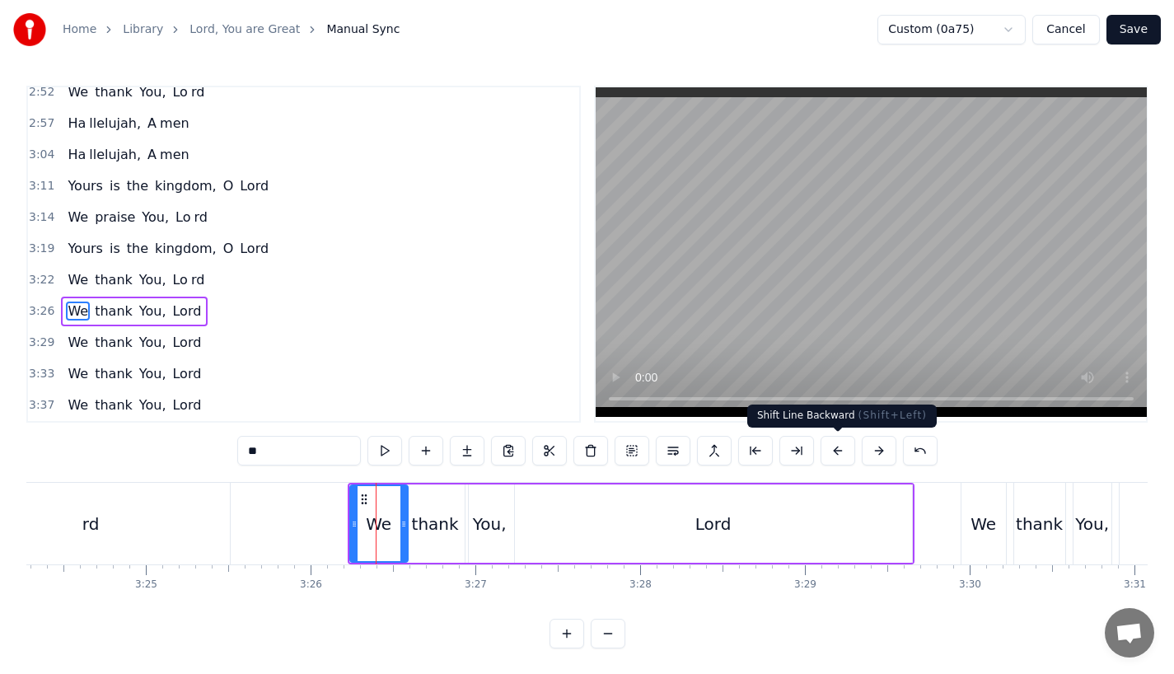
click at [830, 446] on button at bounding box center [837, 451] width 35 height 30
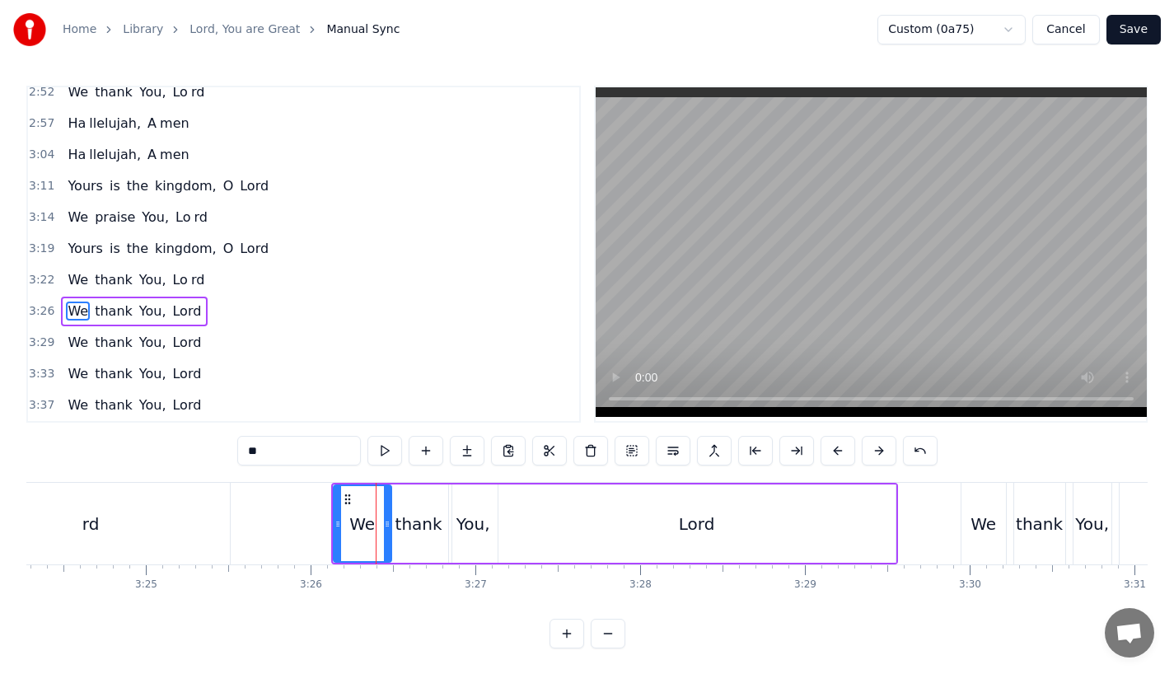
click at [830, 446] on button at bounding box center [837, 451] width 35 height 30
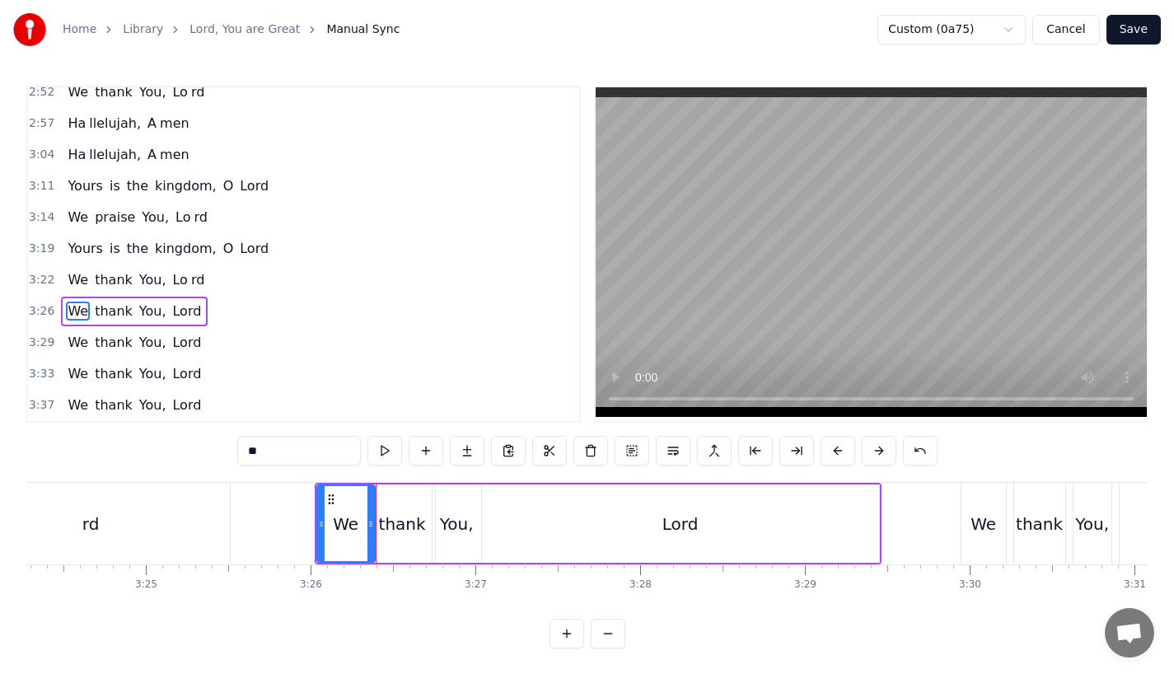
click at [830, 446] on button at bounding box center [837, 451] width 35 height 30
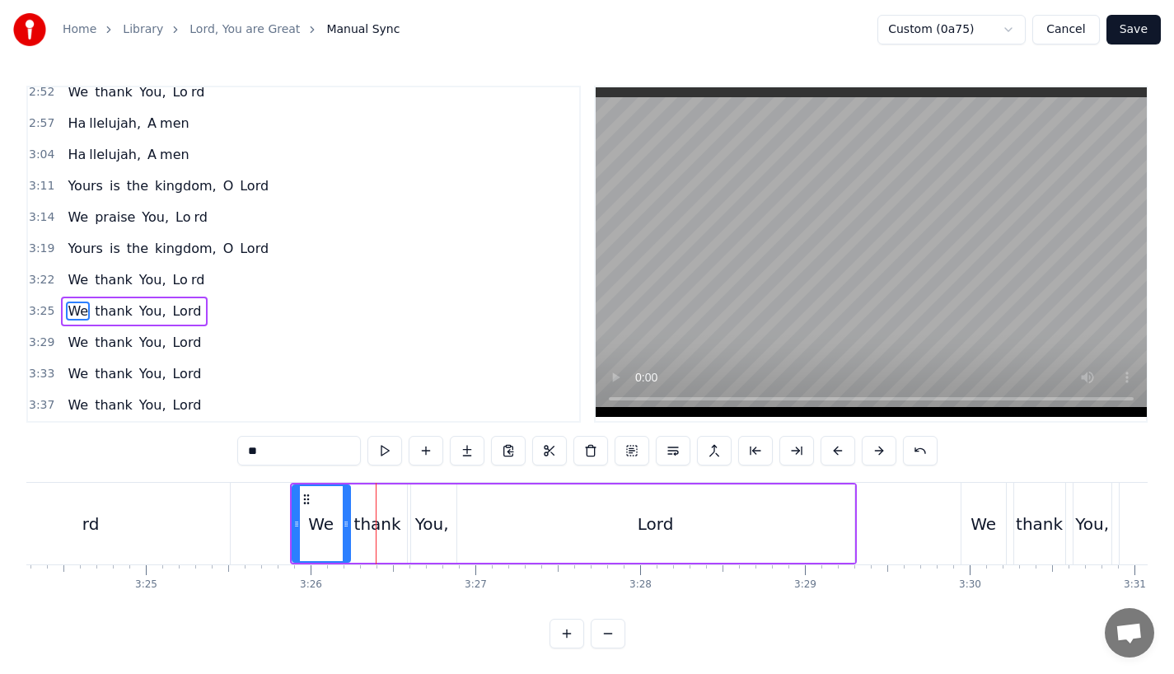
click at [830, 446] on button at bounding box center [837, 451] width 35 height 30
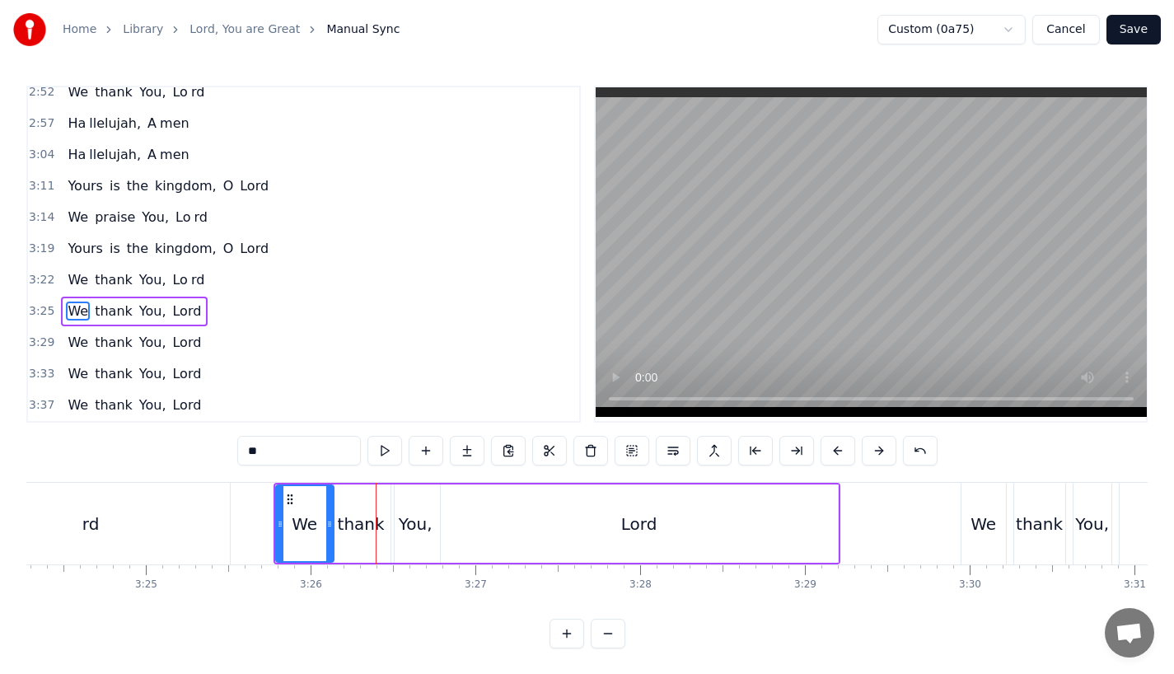
click at [198, 530] on div "rd" at bounding box center [91, 524] width 278 height 82
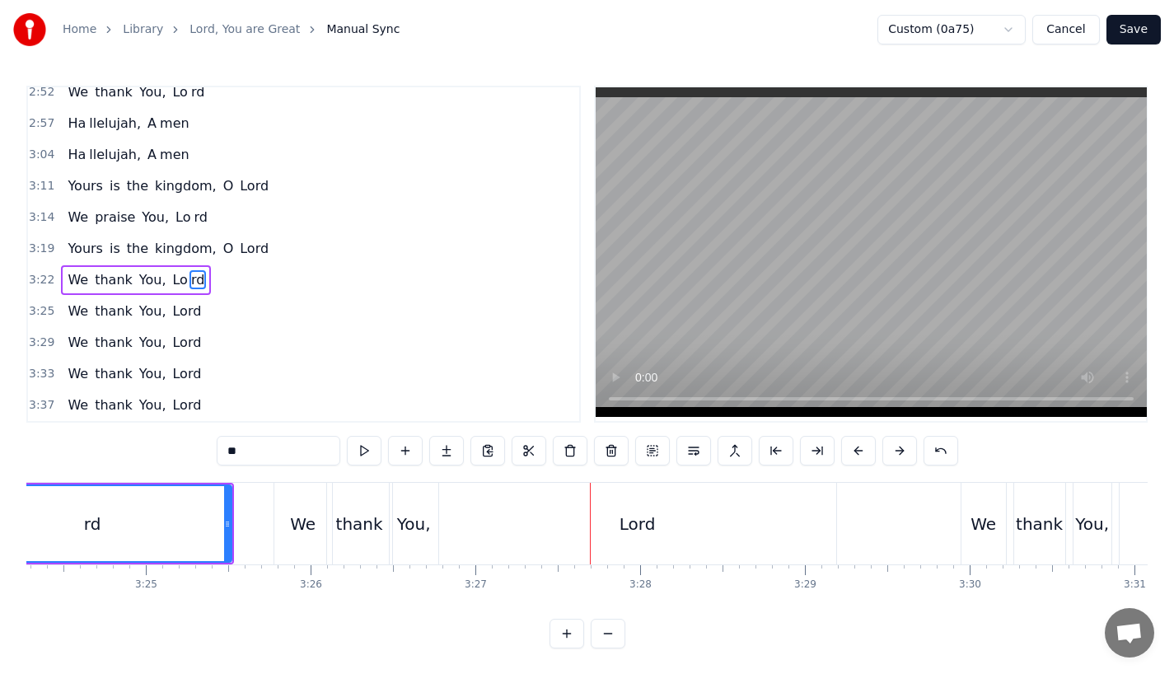
click at [642, 530] on div "Lord" at bounding box center [637, 524] width 36 height 25
type input "****"
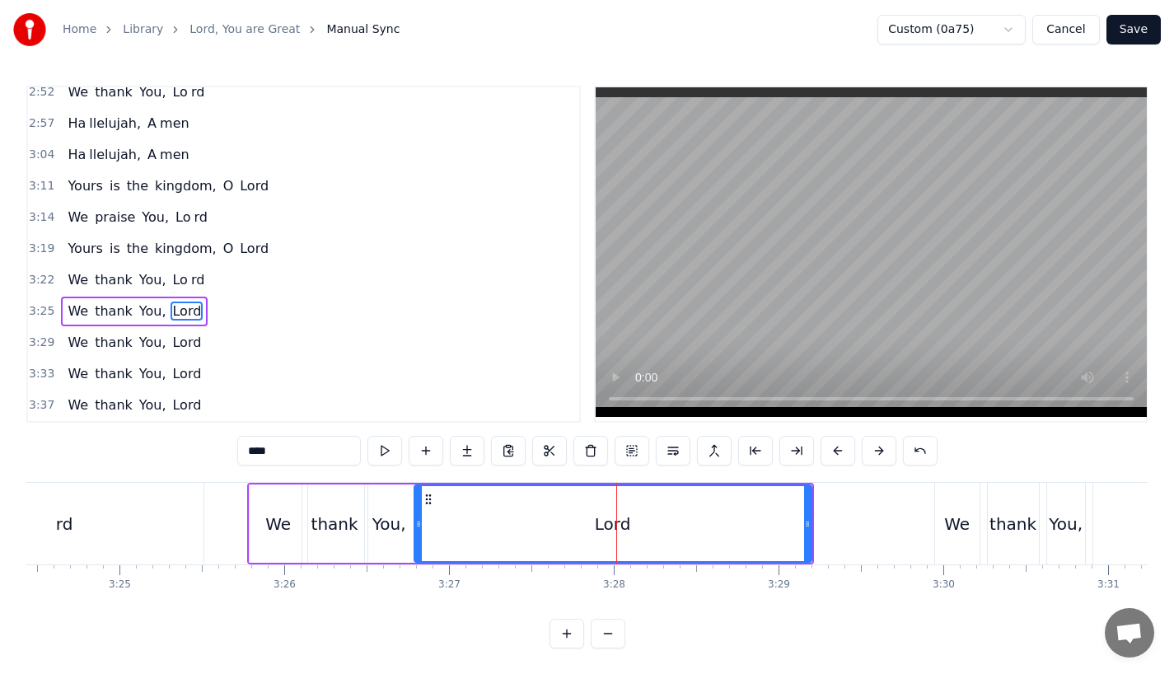
scroll to position [0, 33681]
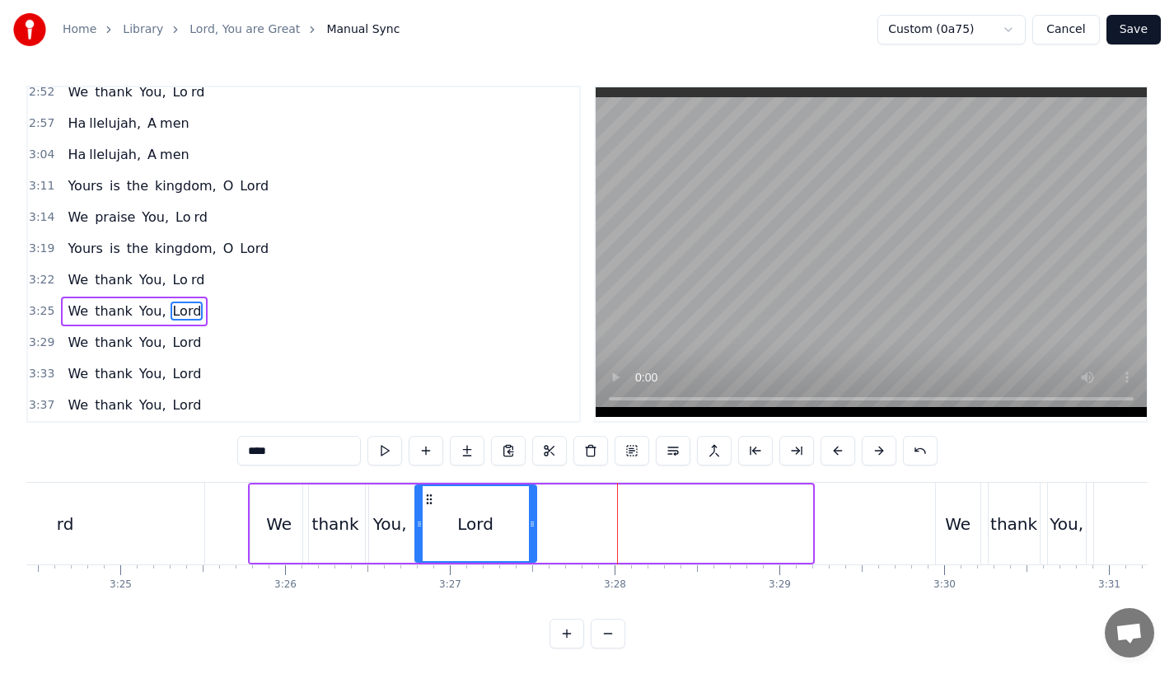
drag, startPoint x: 806, startPoint y: 529, endPoint x: 512, endPoint y: 521, distance: 294.2
click at [529, 521] on icon at bounding box center [532, 523] width 7 height 13
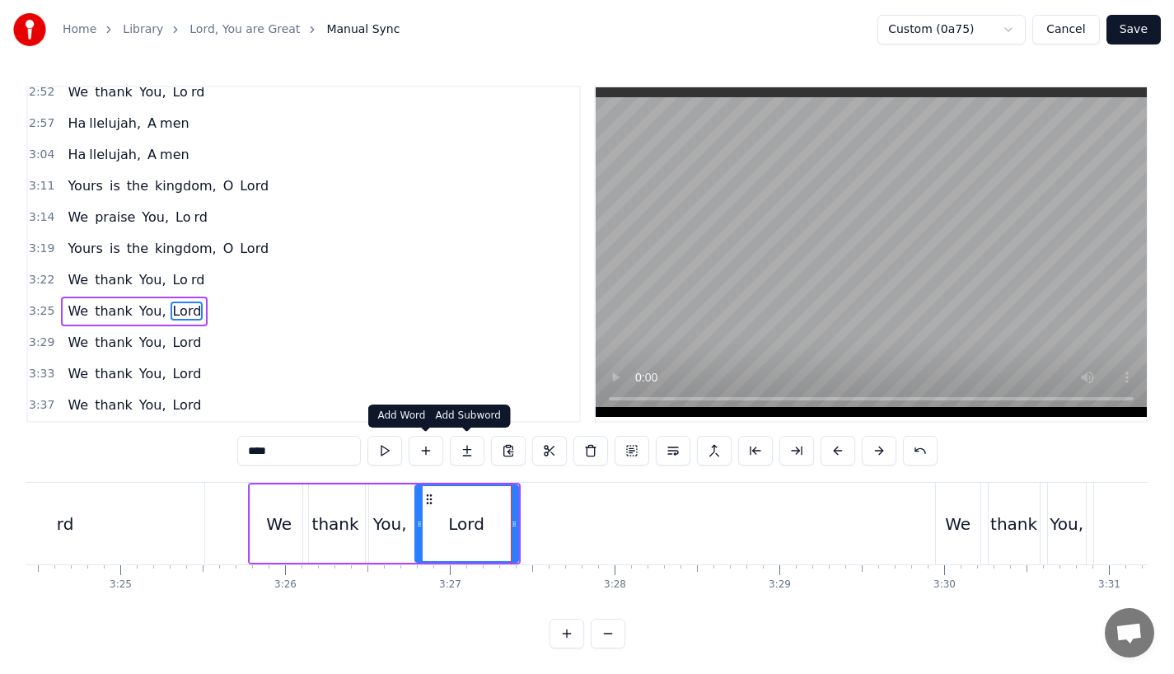
click at [468, 445] on button at bounding box center [467, 451] width 35 height 30
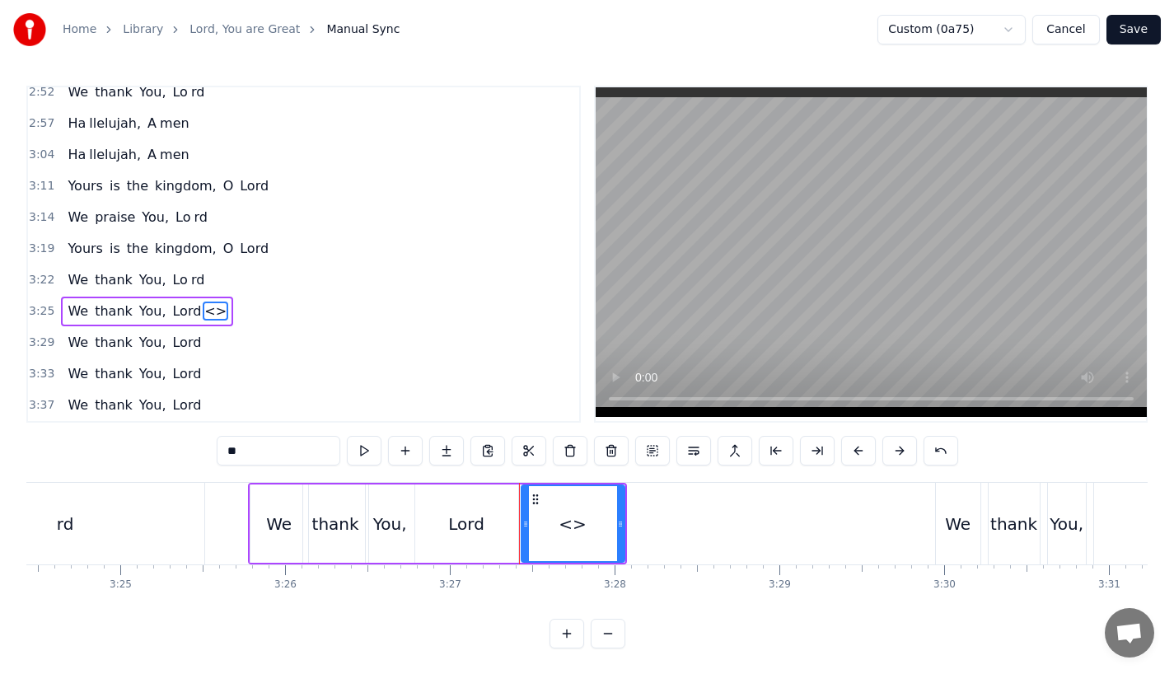
drag, startPoint x: 254, startPoint y: 456, endPoint x: 112, endPoint y: 455, distance: 141.7
click at [112, 455] on div "0:23 Lord, You are great, 0:27 You are power ful 0:29 Yours is the glory and vi…" at bounding box center [586, 367] width 1121 height 563
click at [605, 522] on div "rd" at bounding box center [572, 523] width 101 height 75
drag, startPoint x: 619, startPoint y: 527, endPoint x: 746, endPoint y: 527, distance: 126.9
click at [746, 527] on icon at bounding box center [747, 523] width 7 height 13
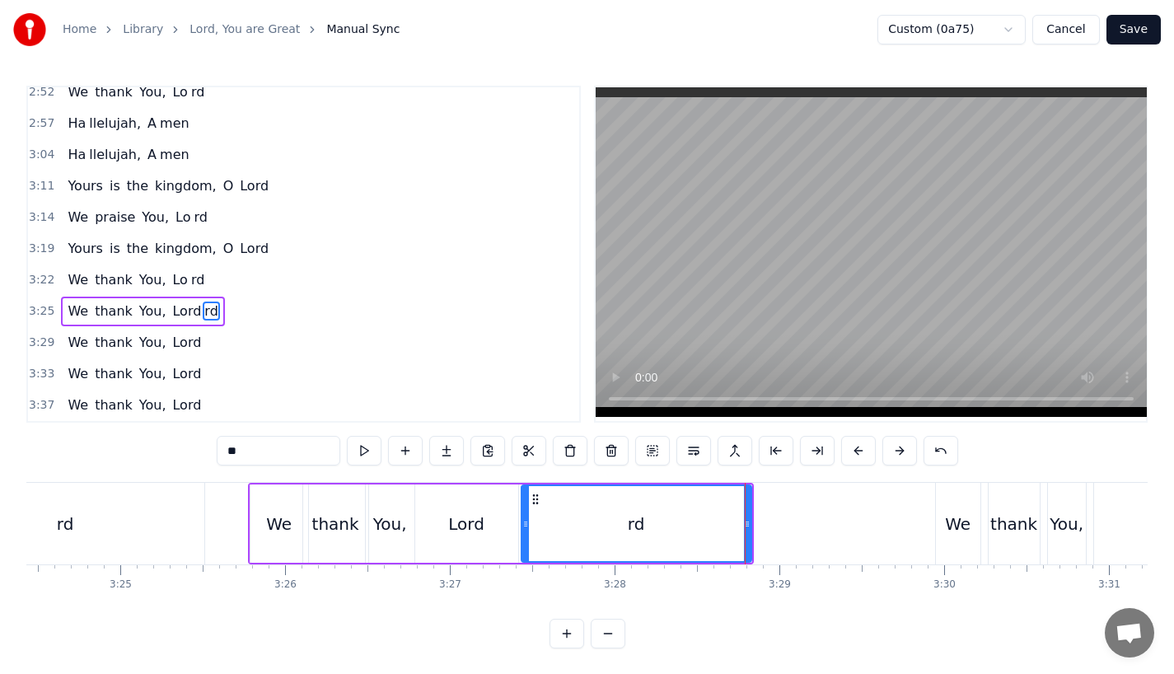
click at [468, 530] on div "Lord" at bounding box center [466, 524] width 36 height 25
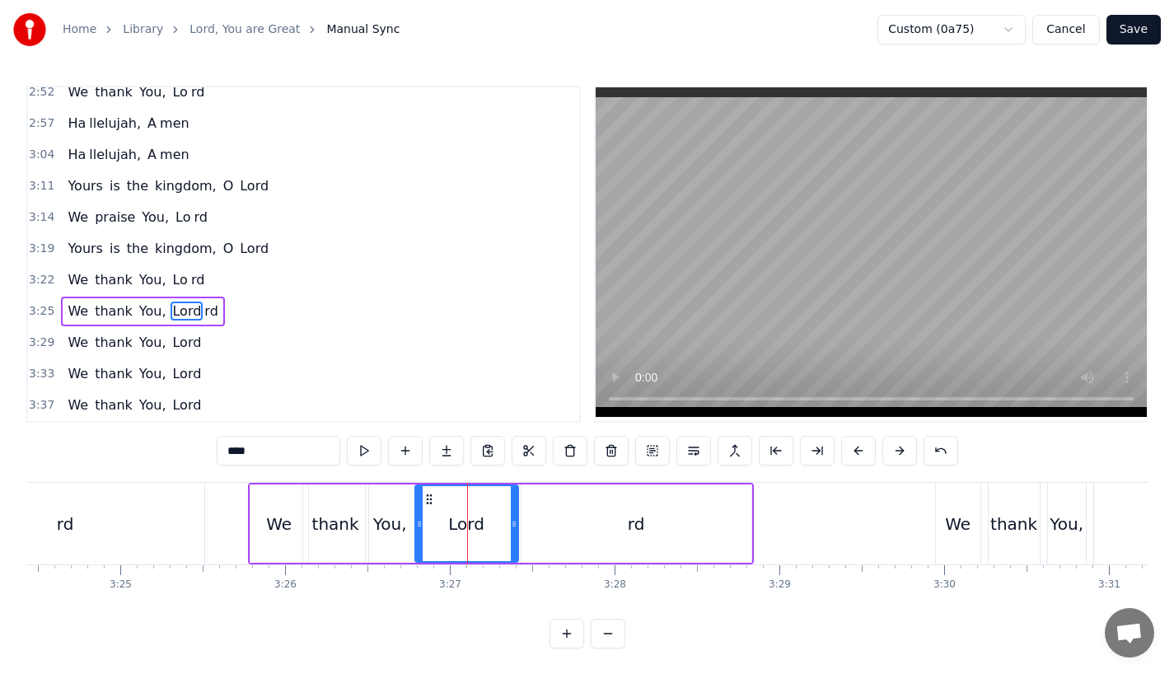
click at [278, 449] on input "****" at bounding box center [279, 451] width 124 height 30
click at [610, 513] on div "rd" at bounding box center [636, 523] width 230 height 78
type input "**"
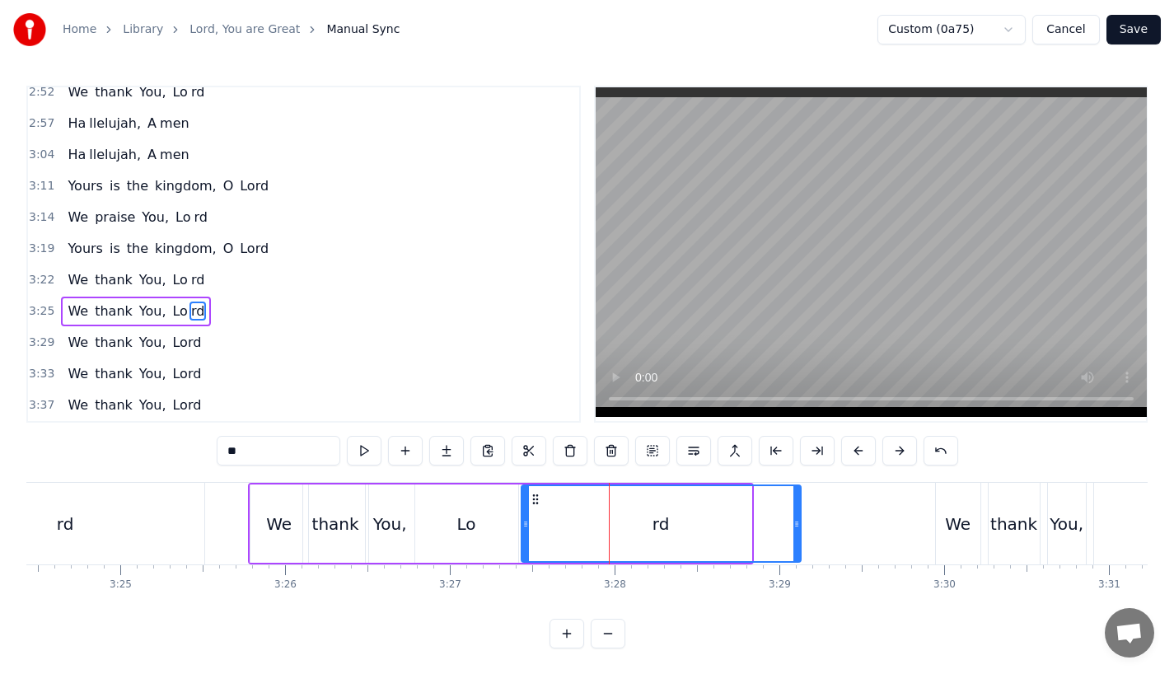
drag, startPoint x: 745, startPoint y: 526, endPoint x: 794, endPoint y: 526, distance: 49.4
click at [794, 526] on icon at bounding box center [796, 523] width 7 height 13
click at [189, 500] on div "rd" at bounding box center [66, 524] width 278 height 82
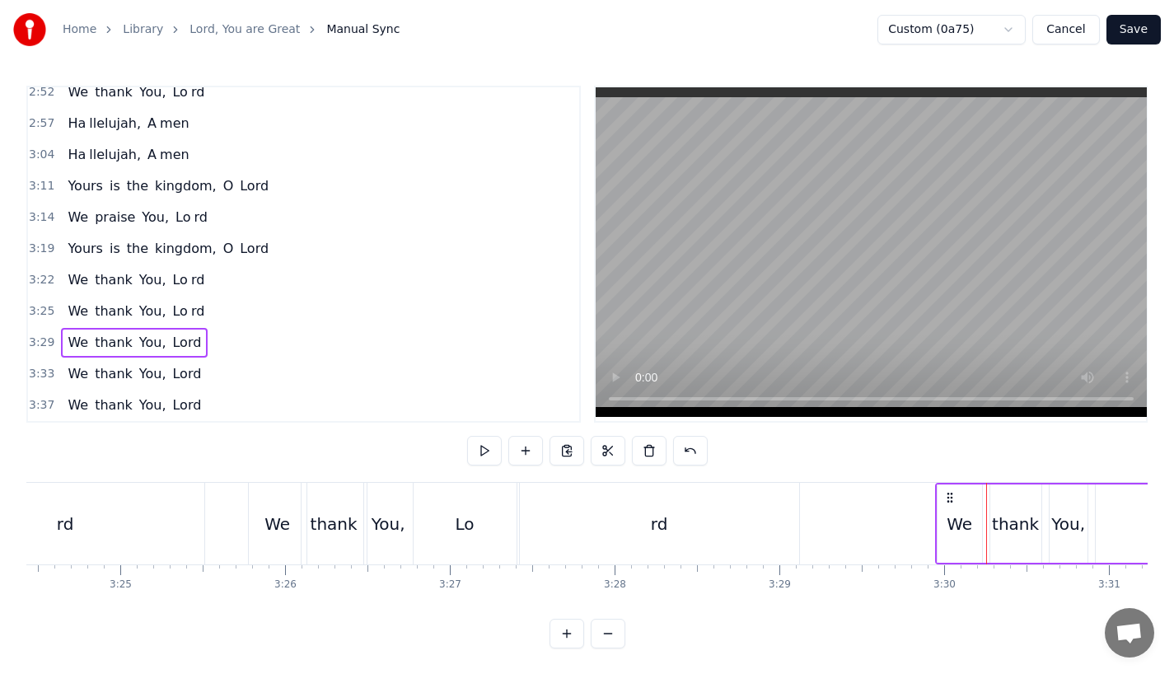
click at [954, 526] on div "We" at bounding box center [960, 524] width 26 height 25
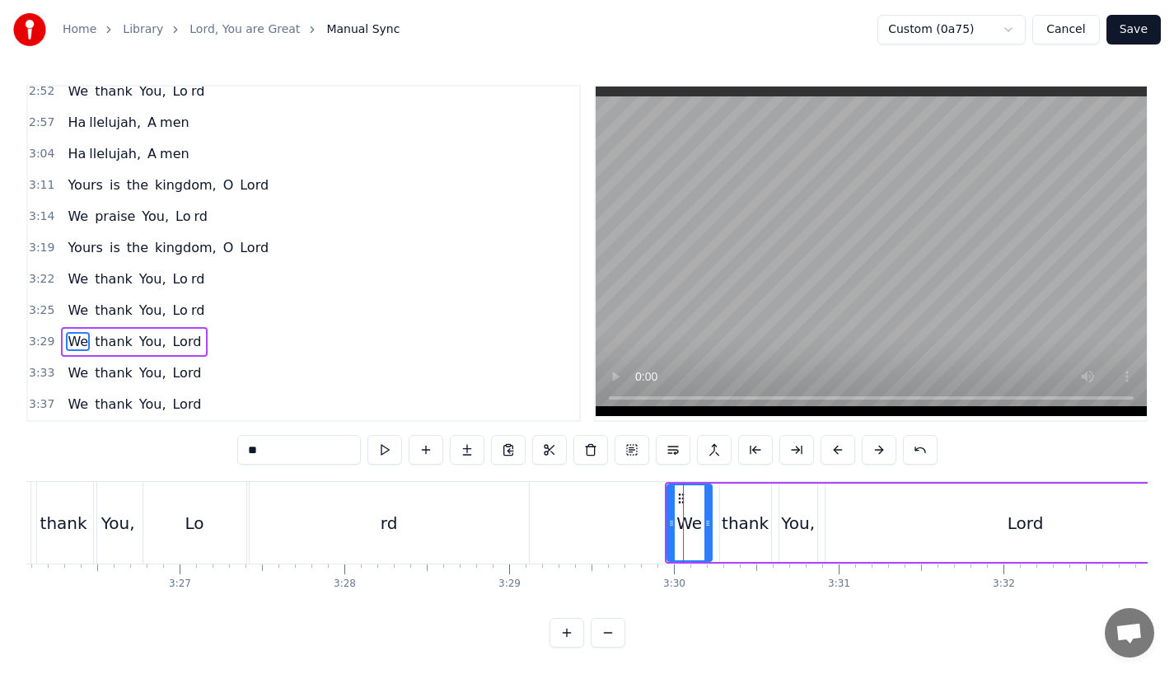
scroll to position [0, 34074]
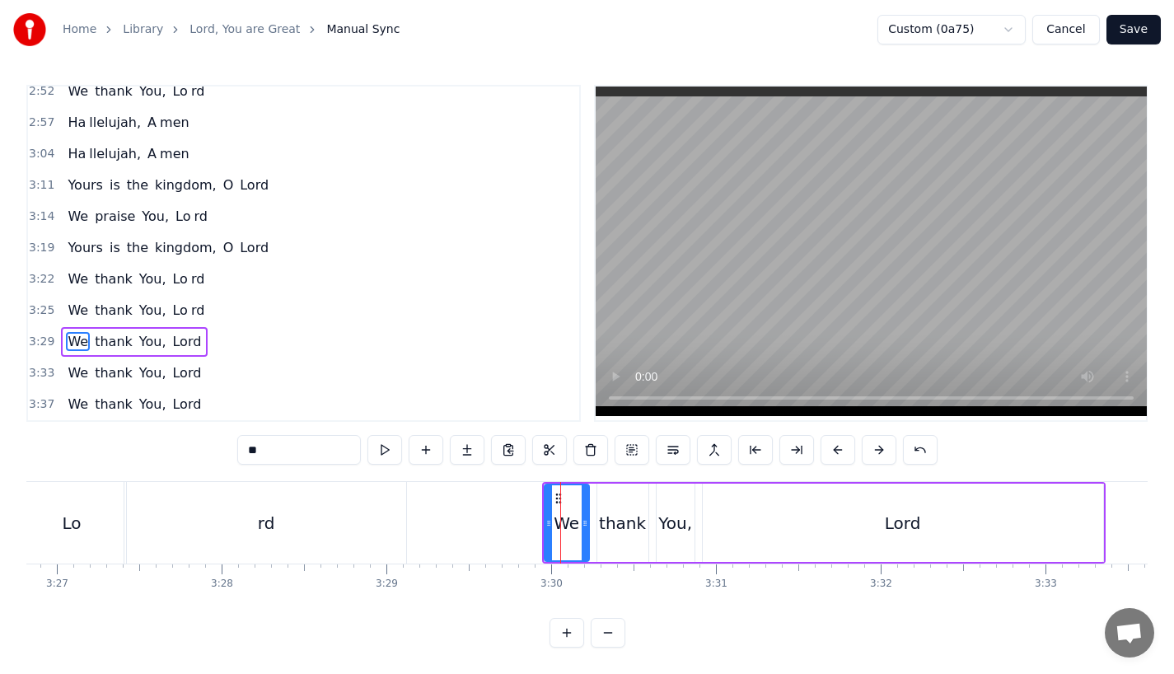
click at [364, 544] on div "rd" at bounding box center [266, 523] width 279 height 82
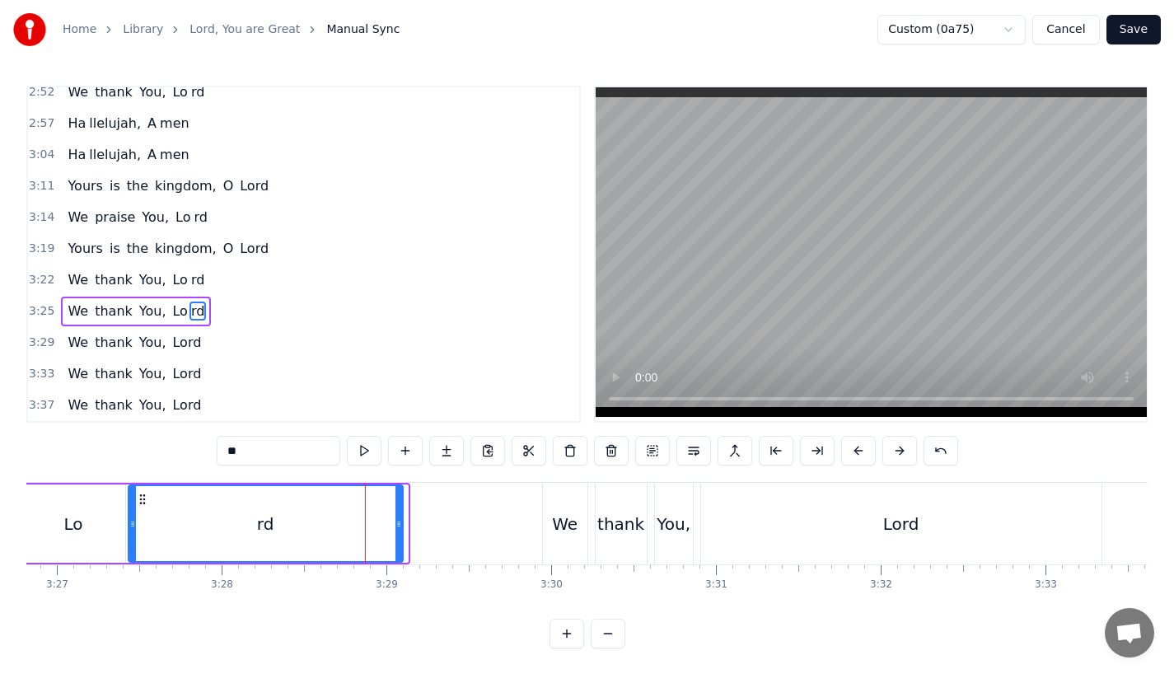
drag, startPoint x: 402, startPoint y: 534, endPoint x: 393, endPoint y: 534, distance: 9.1
click at [395, 534] on div at bounding box center [398, 523] width 7 height 75
click at [543, 537] on div "We" at bounding box center [565, 524] width 44 height 82
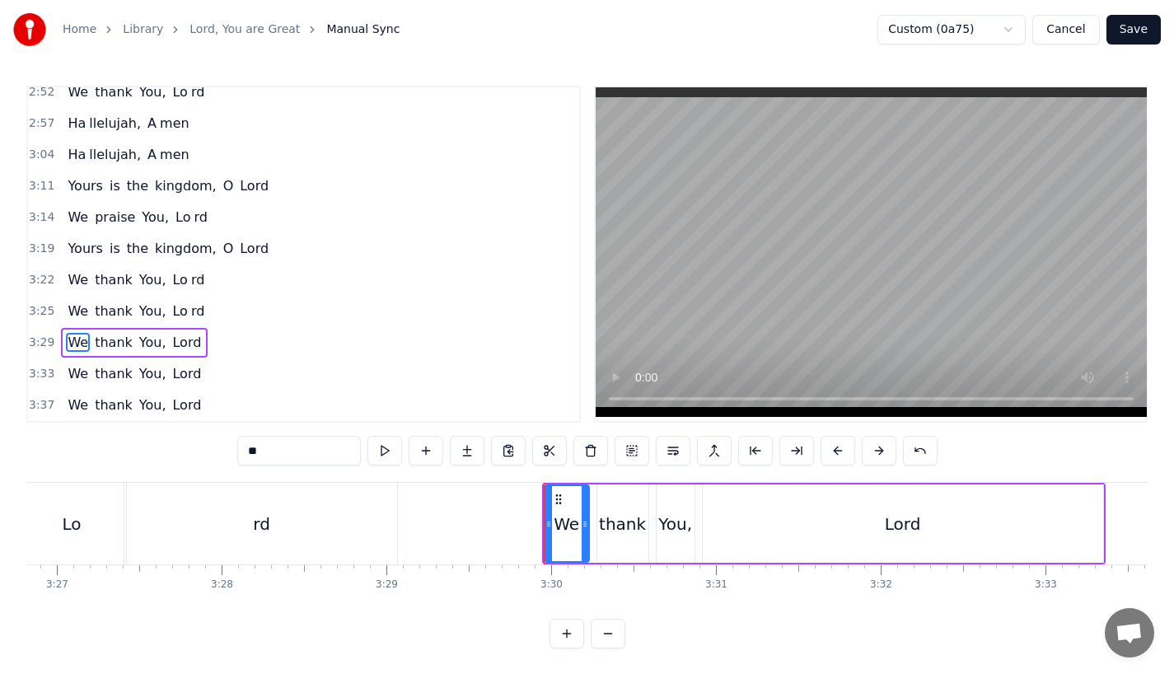
scroll to position [6, 0]
drag, startPoint x: 583, startPoint y: 532, endPoint x: 593, endPoint y: 532, distance: 9.9
click at [593, 532] on div at bounding box center [594, 522] width 7 height 75
click at [632, 533] on div "thank" at bounding box center [622, 523] width 51 height 78
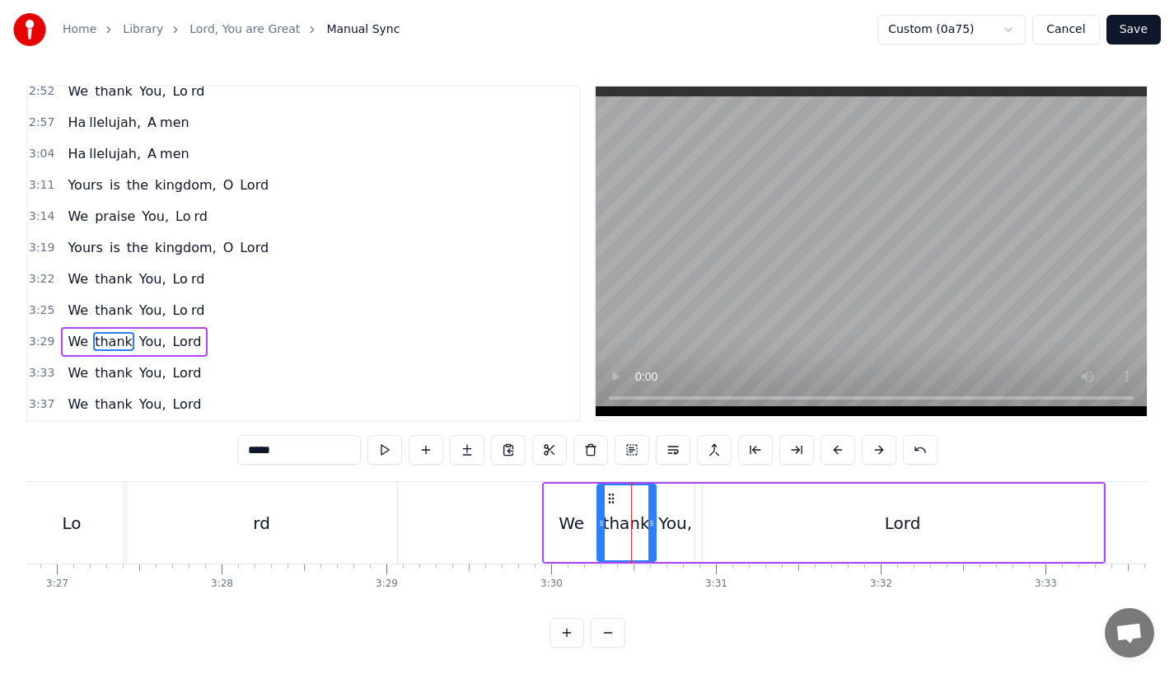
click at [650, 533] on div at bounding box center [651, 522] width 7 height 75
click at [674, 532] on div "You," at bounding box center [676, 523] width 38 height 78
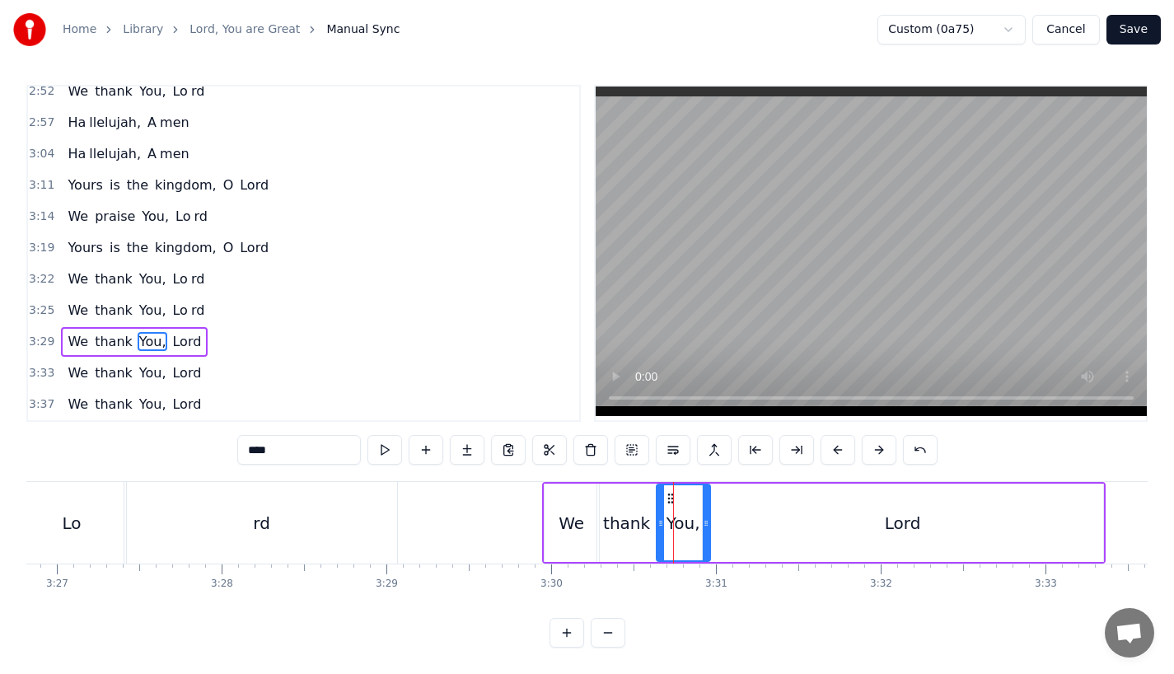
drag, startPoint x: 686, startPoint y: 531, endPoint x: 702, endPoint y: 531, distance: 15.7
click at [703, 531] on div at bounding box center [706, 522] width 7 height 75
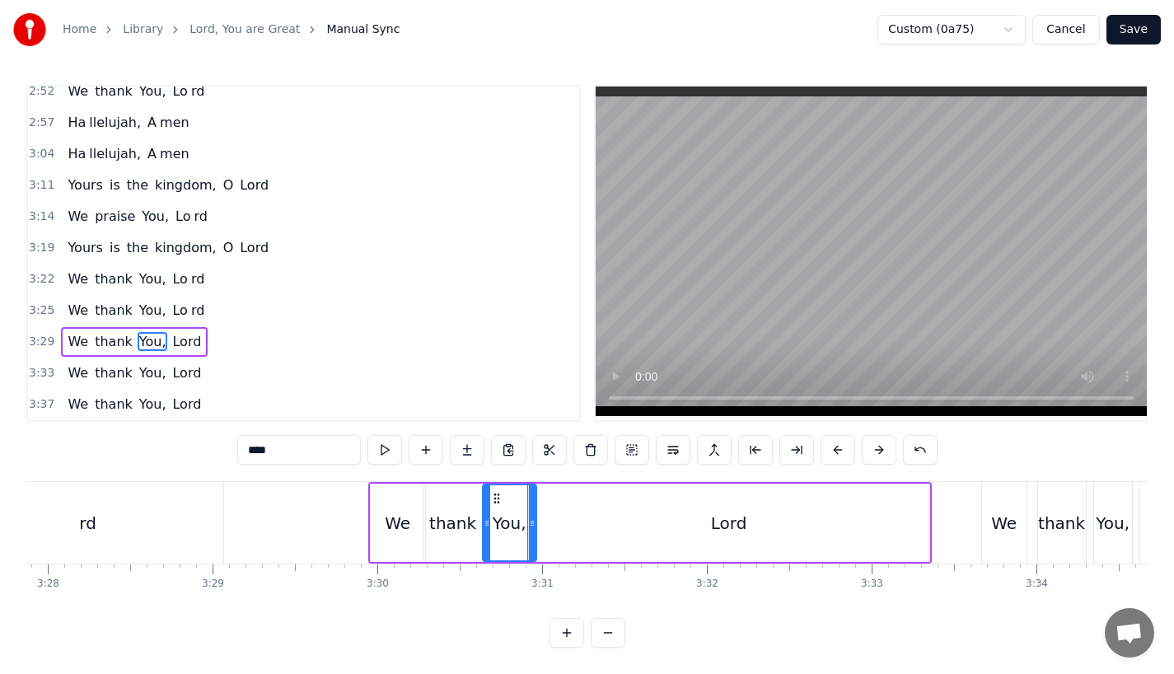
scroll to position [0, 34249]
click at [850, 521] on div "Lord" at bounding box center [727, 523] width 400 height 78
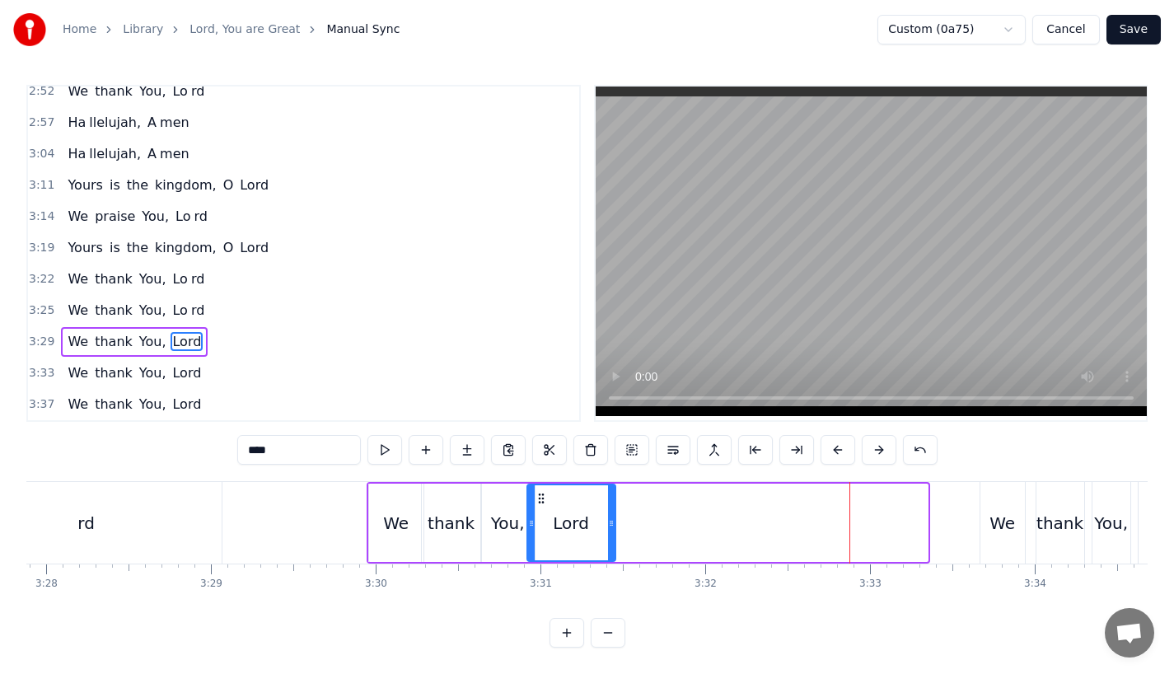
drag, startPoint x: 921, startPoint y: 521, endPoint x: 609, endPoint y: 521, distance: 312.2
click at [609, 521] on icon at bounding box center [611, 523] width 7 height 13
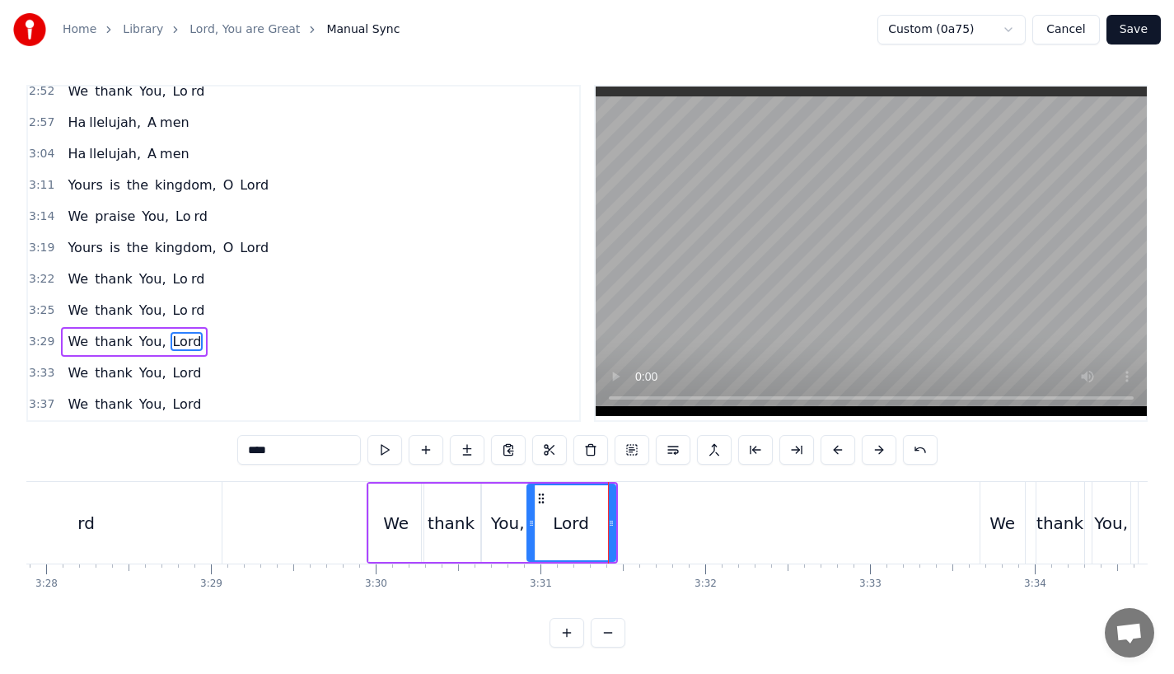
click at [302, 443] on input "****" at bounding box center [299, 450] width 124 height 30
type input "**"
click at [467, 445] on button at bounding box center [467, 450] width 35 height 30
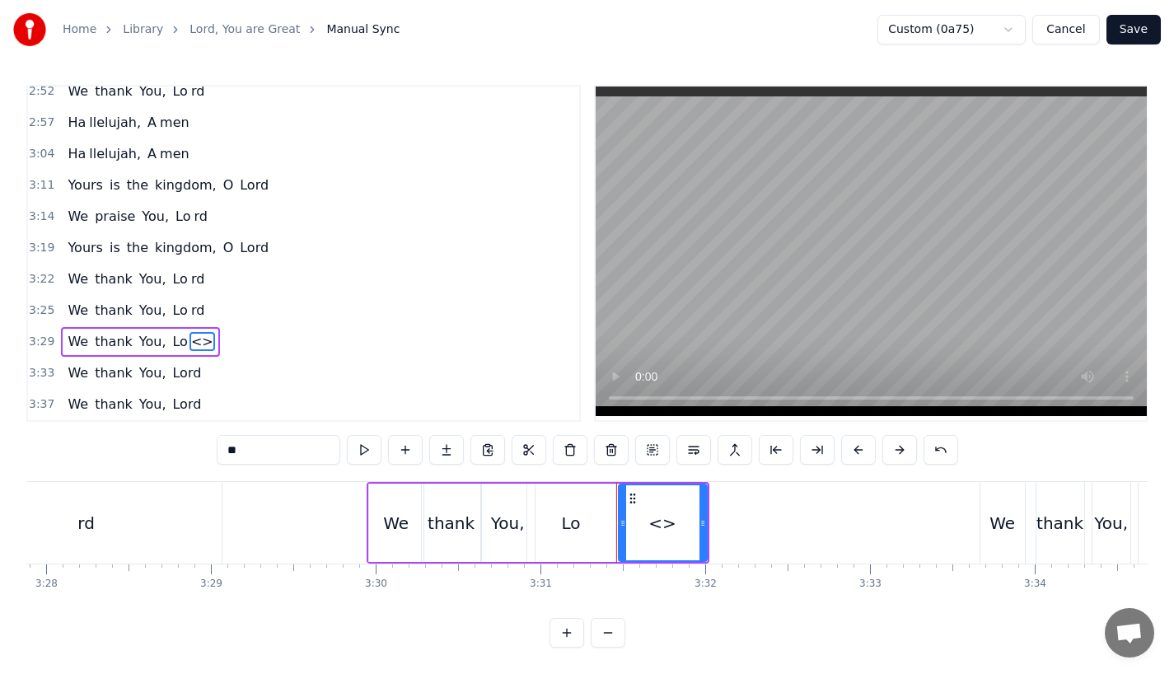
drag, startPoint x: 249, startPoint y: 452, endPoint x: 140, endPoint y: 451, distance: 108.7
click at [140, 451] on div "0:23 Lord, You are great, 0:27 You are power ful 0:29 Yours is the glory and vi…" at bounding box center [586, 366] width 1121 height 563
type input "*"
click at [671, 526] on div "rd" at bounding box center [662, 522] width 86 height 75
click at [697, 526] on div "rd" at bounding box center [662, 522] width 86 height 75
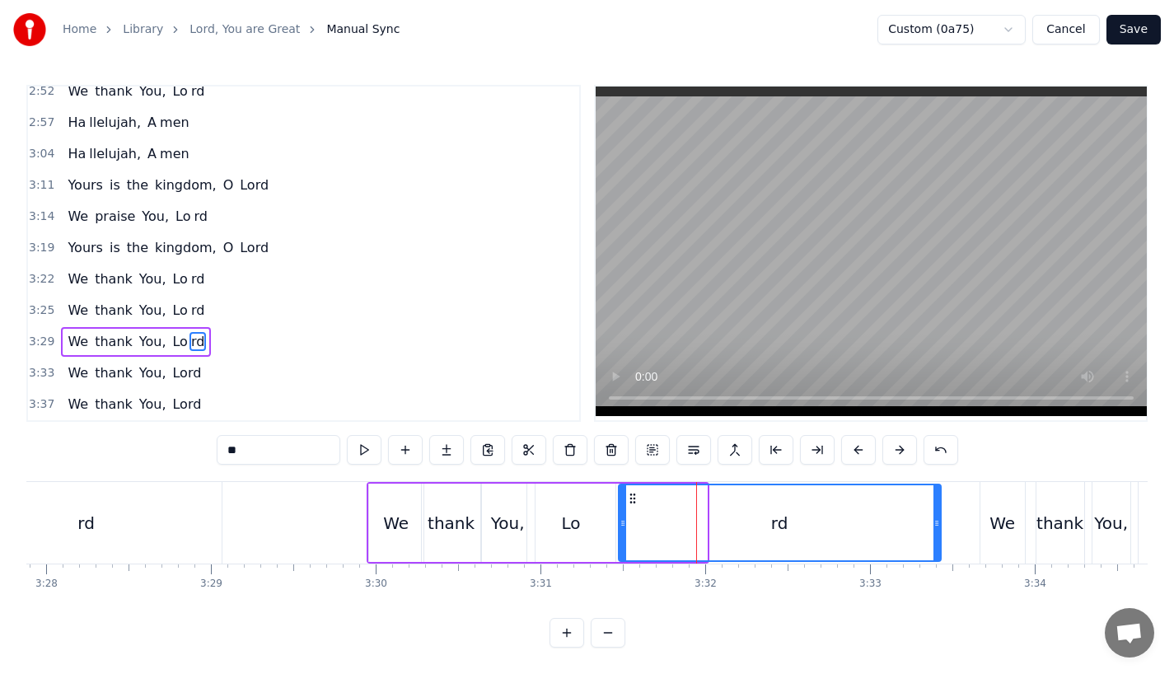
drag, startPoint x: 701, startPoint y: 526, endPoint x: 947, endPoint y: 526, distance: 246.3
click at [940, 526] on div at bounding box center [936, 522] width 7 height 75
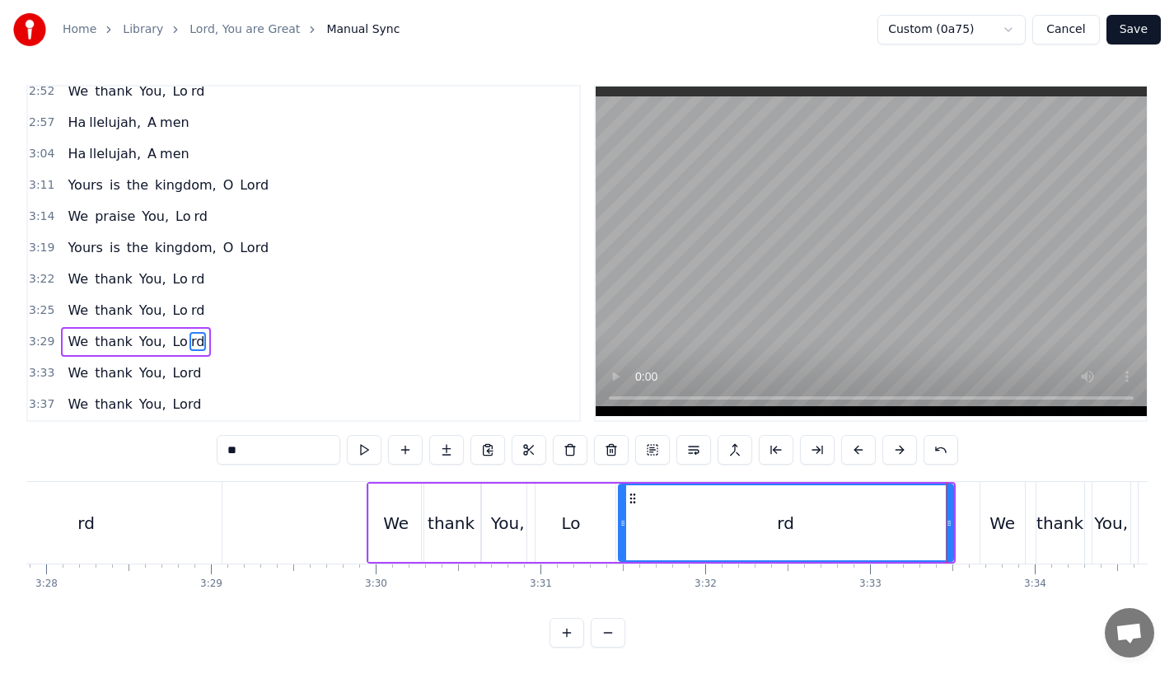
click at [535, 516] on div "Lo" at bounding box center [571, 523] width 88 height 78
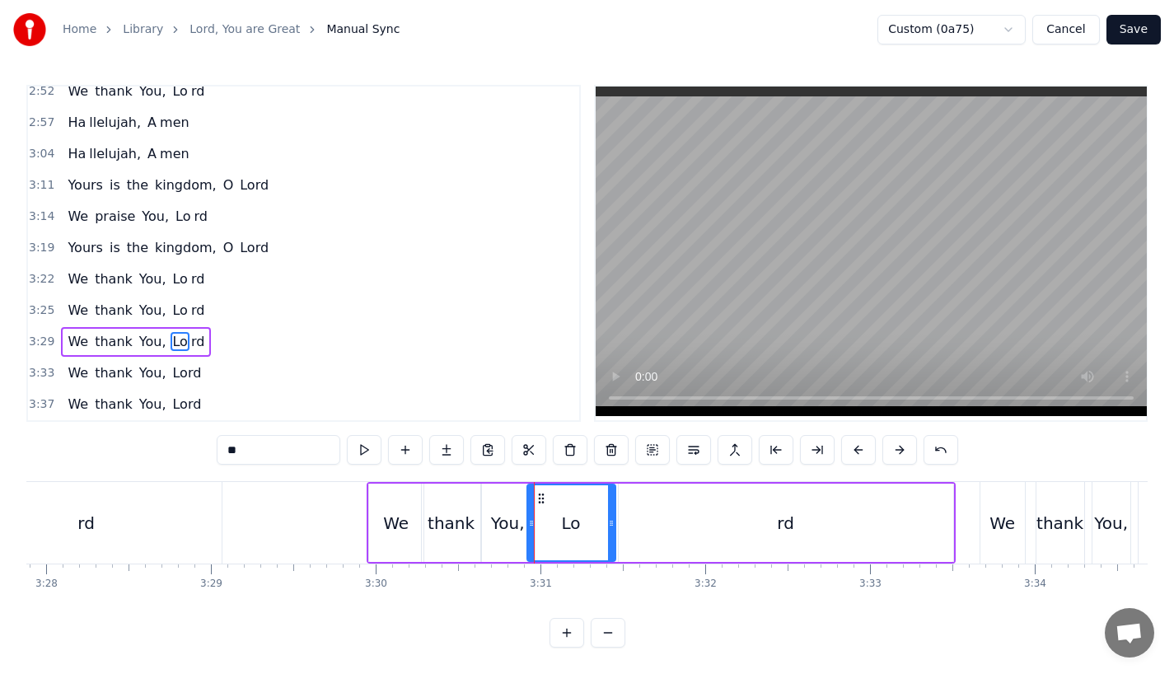
click at [209, 525] on div "rd" at bounding box center [86, 523] width 270 height 82
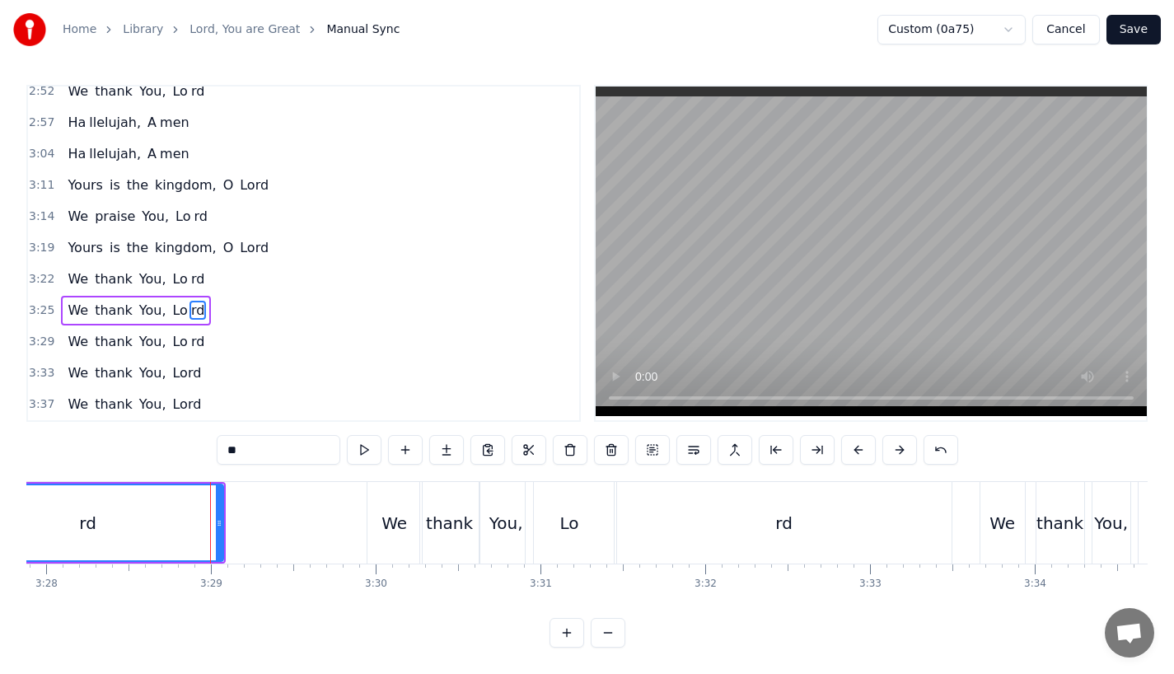
scroll to position [0, 0]
click at [403, 522] on div "We" at bounding box center [394, 524] width 26 height 25
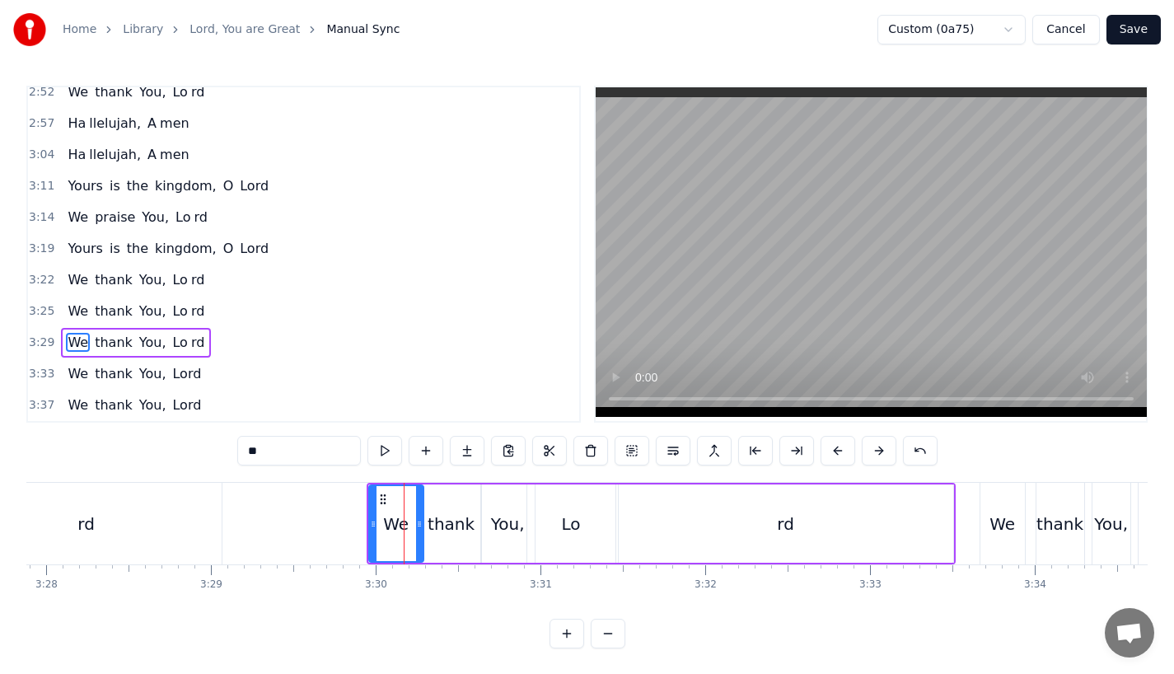
scroll to position [6, 0]
click at [823, 446] on button at bounding box center [837, 450] width 35 height 30
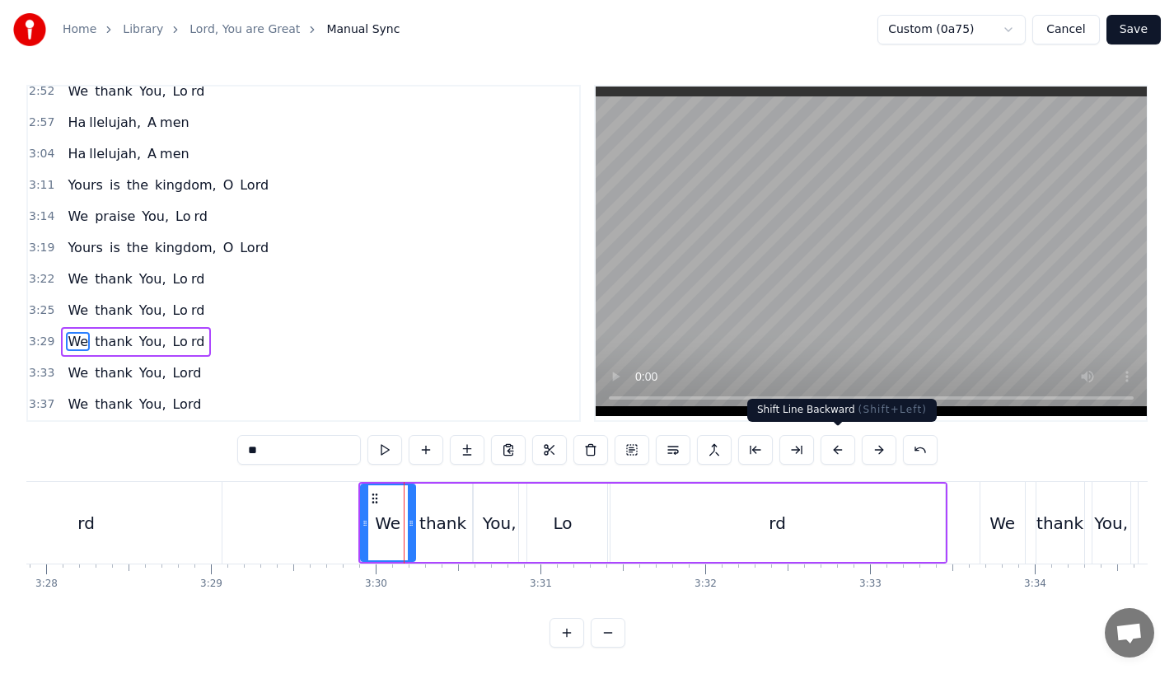
click at [823, 446] on button at bounding box center [837, 450] width 35 height 30
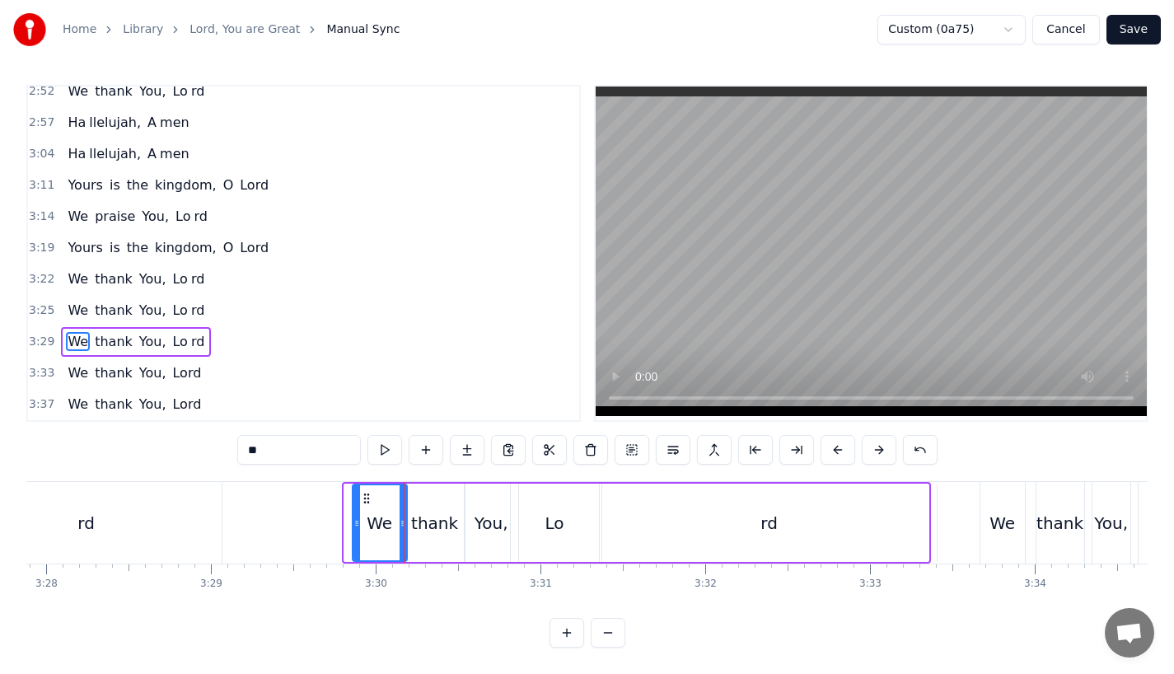
click at [823, 446] on button at bounding box center [837, 450] width 35 height 30
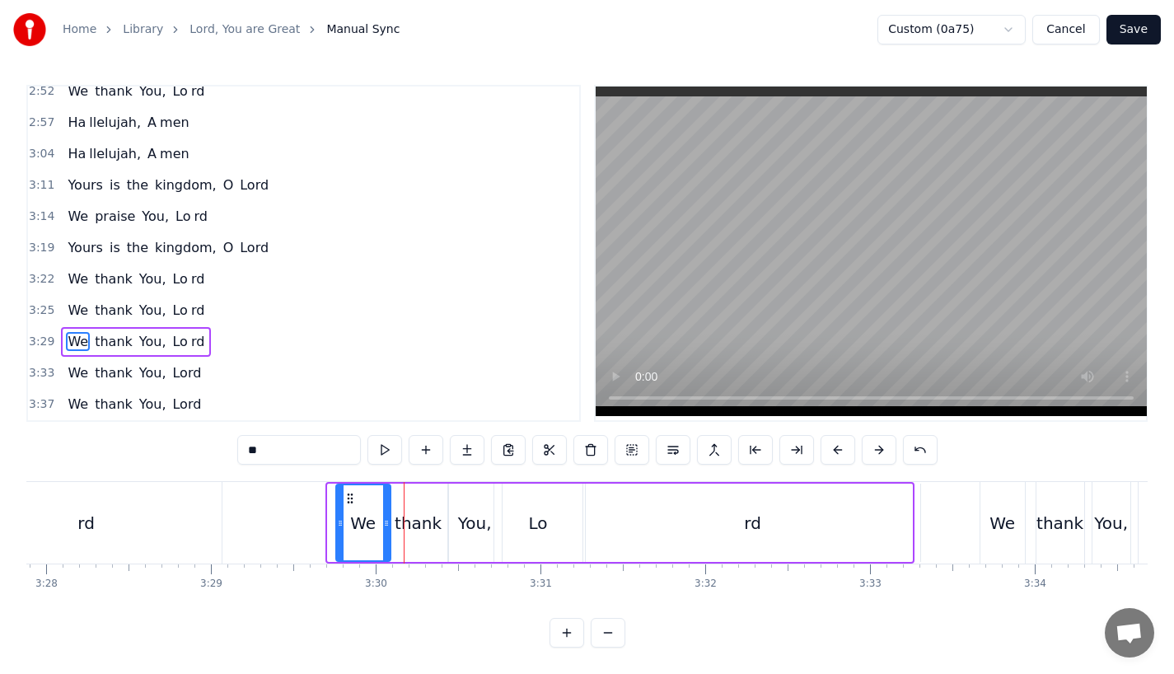
click at [823, 446] on button at bounding box center [837, 450] width 35 height 30
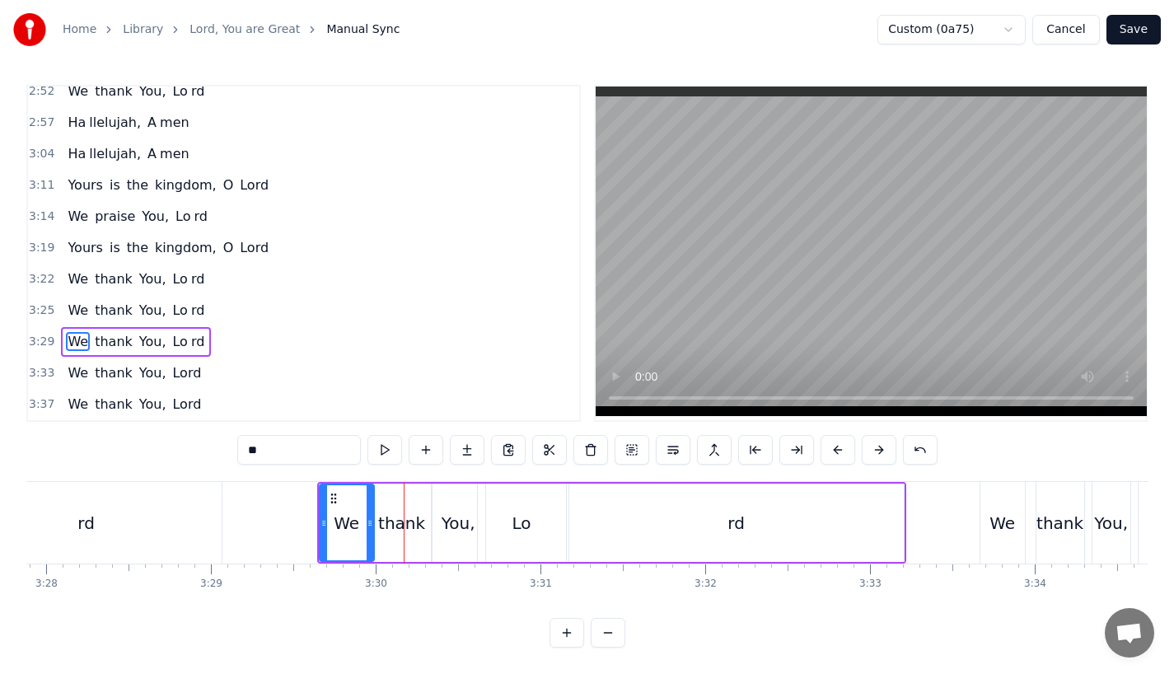
click at [823, 446] on button at bounding box center [837, 450] width 35 height 30
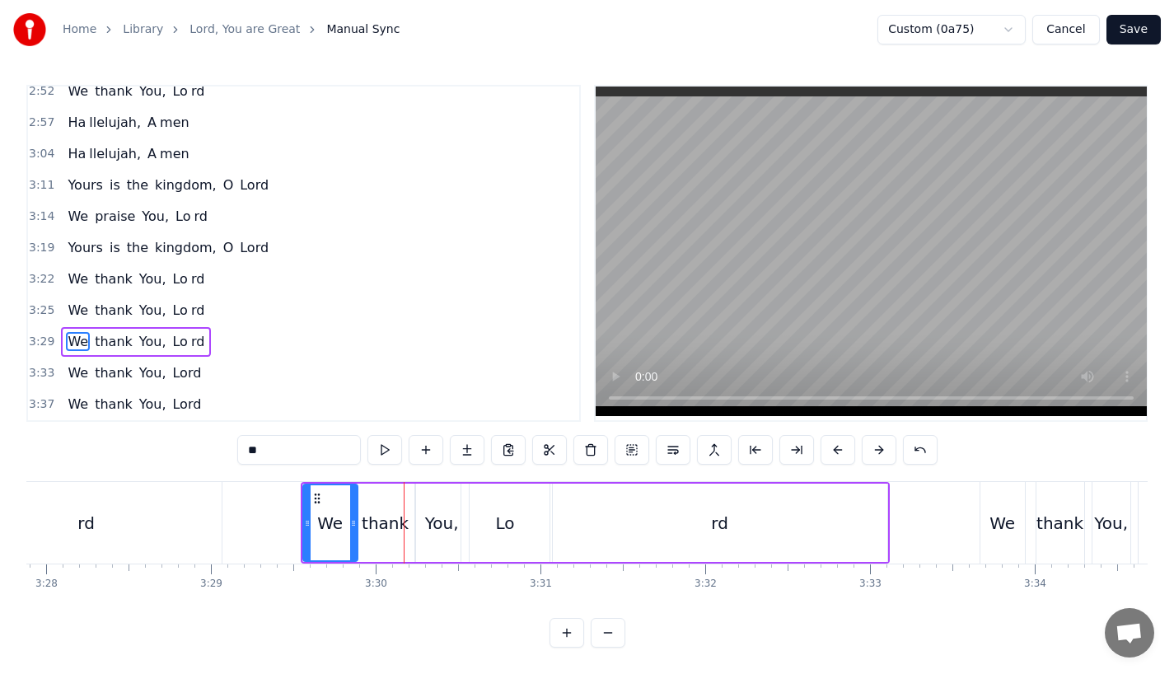
click at [823, 446] on button at bounding box center [837, 450] width 35 height 30
click at [124, 508] on div "rd" at bounding box center [86, 523] width 270 height 82
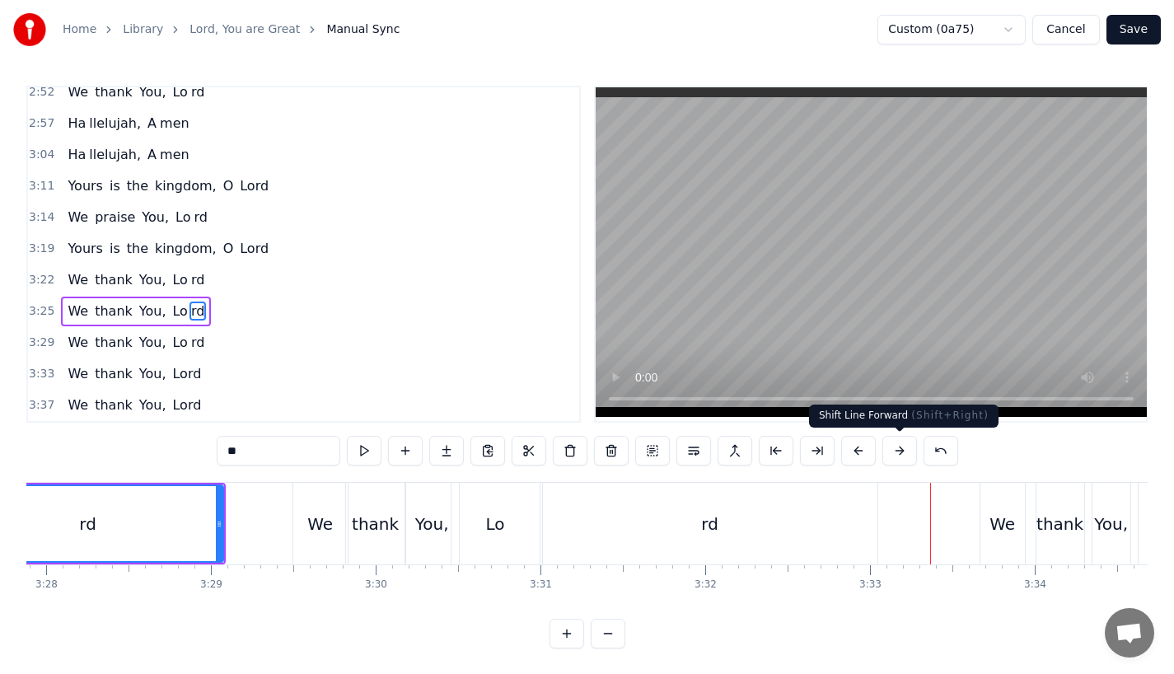
click at [786, 519] on div "rd" at bounding box center [710, 524] width 334 height 82
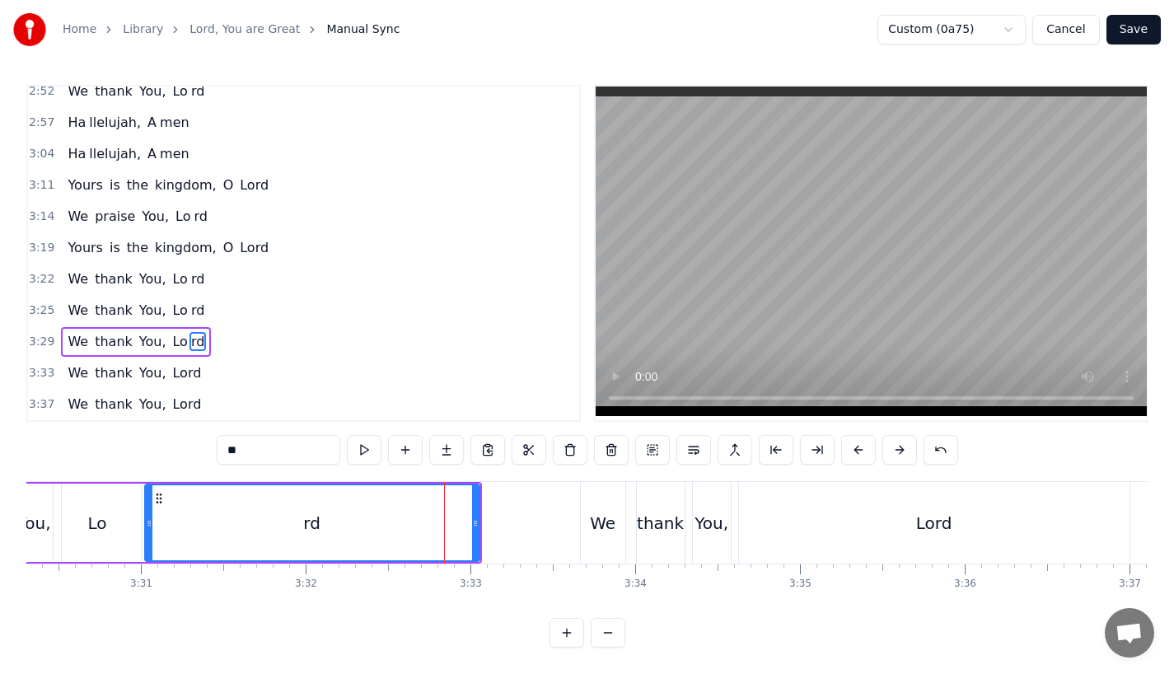
scroll to position [0, 34674]
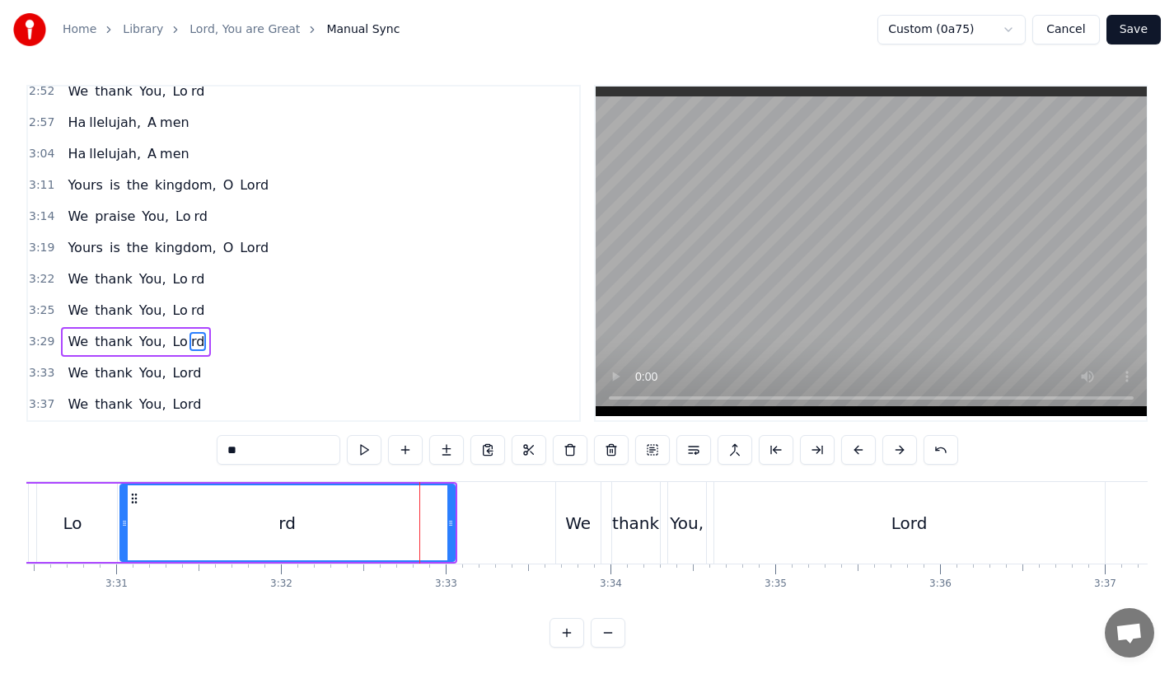
click at [587, 524] on div "We" at bounding box center [578, 523] width 26 height 25
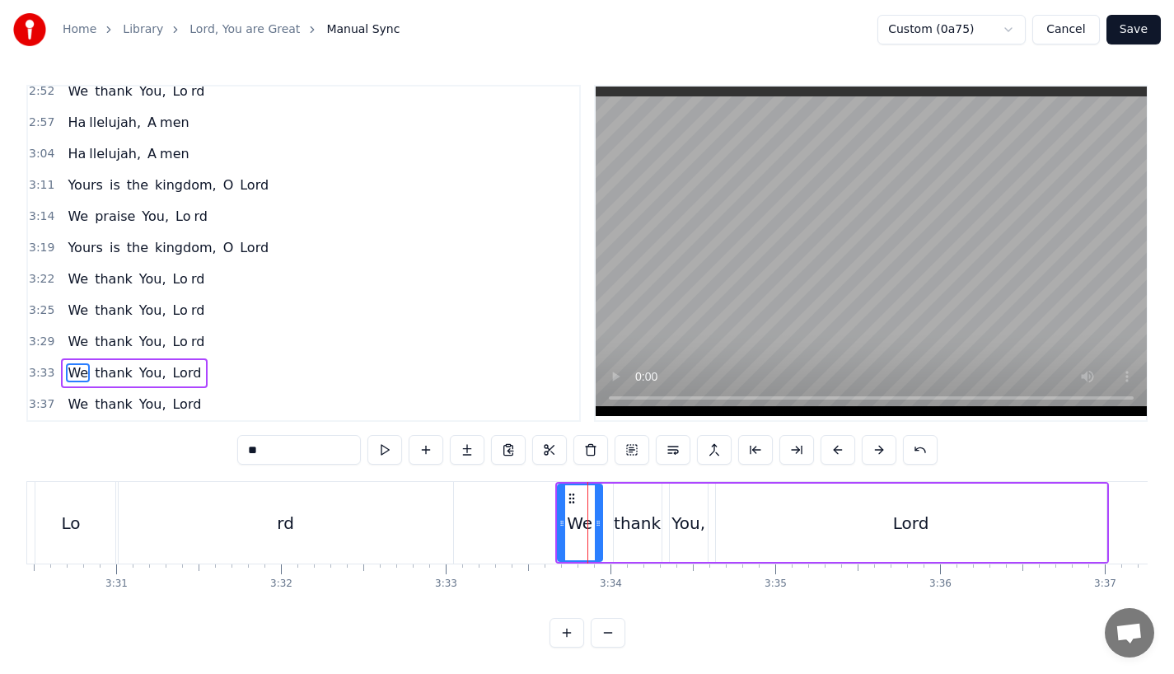
scroll to position [13, 0]
drag, startPoint x: 600, startPoint y: 526, endPoint x: 610, endPoint y: 526, distance: 10.7
click at [609, 526] on div at bounding box center [605, 522] width 7 height 75
click at [638, 525] on div "thank" at bounding box center [638, 523] width 48 height 78
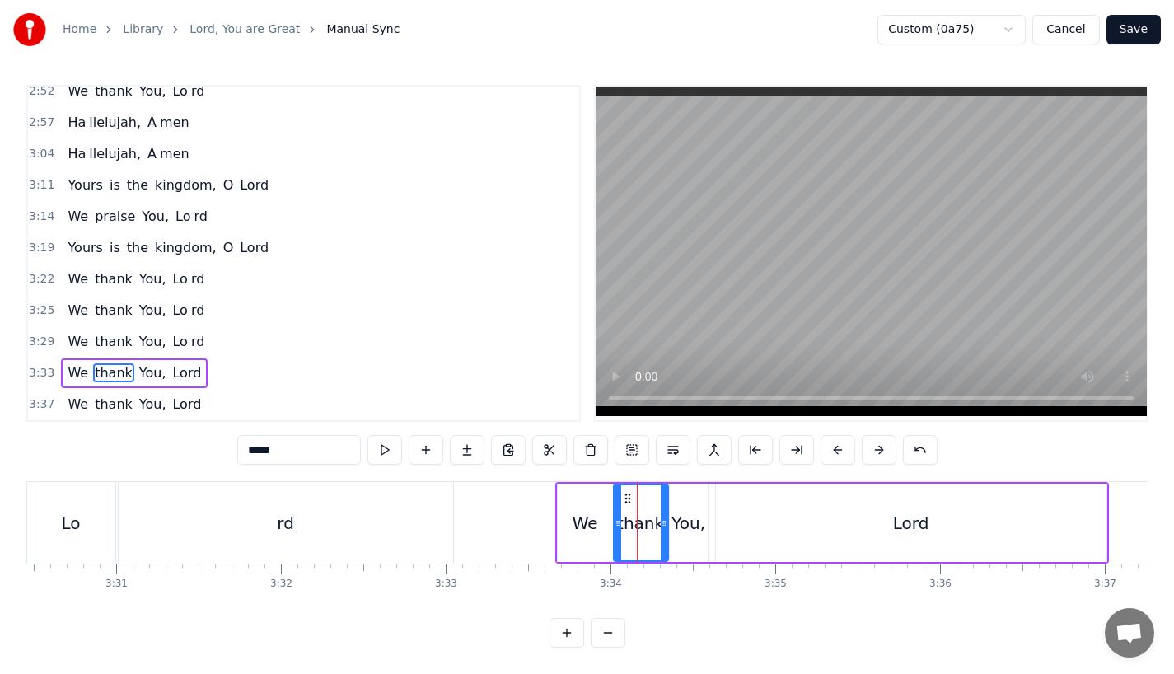
click at [665, 519] on div at bounding box center [664, 522] width 7 height 75
click at [688, 518] on div "You," at bounding box center [688, 523] width 34 height 25
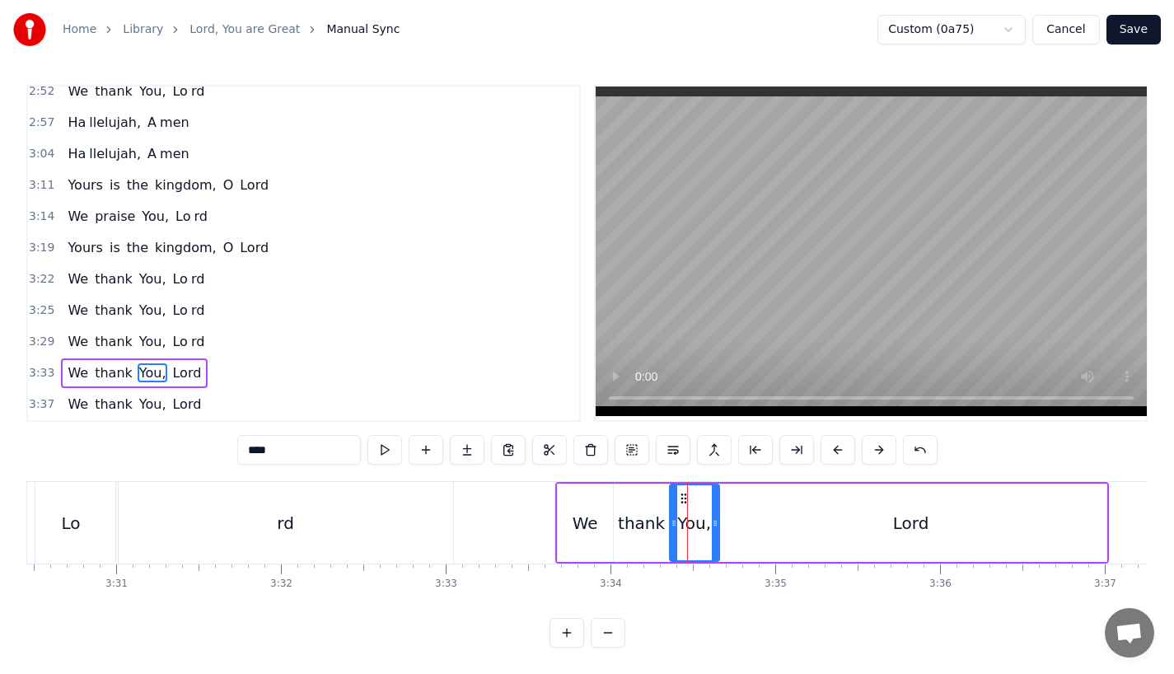
drag, startPoint x: 702, startPoint y: 518, endPoint x: 713, endPoint y: 518, distance: 11.5
click at [713, 518] on div at bounding box center [715, 522] width 7 height 75
click at [838, 511] on div "Lord" at bounding box center [911, 523] width 390 height 78
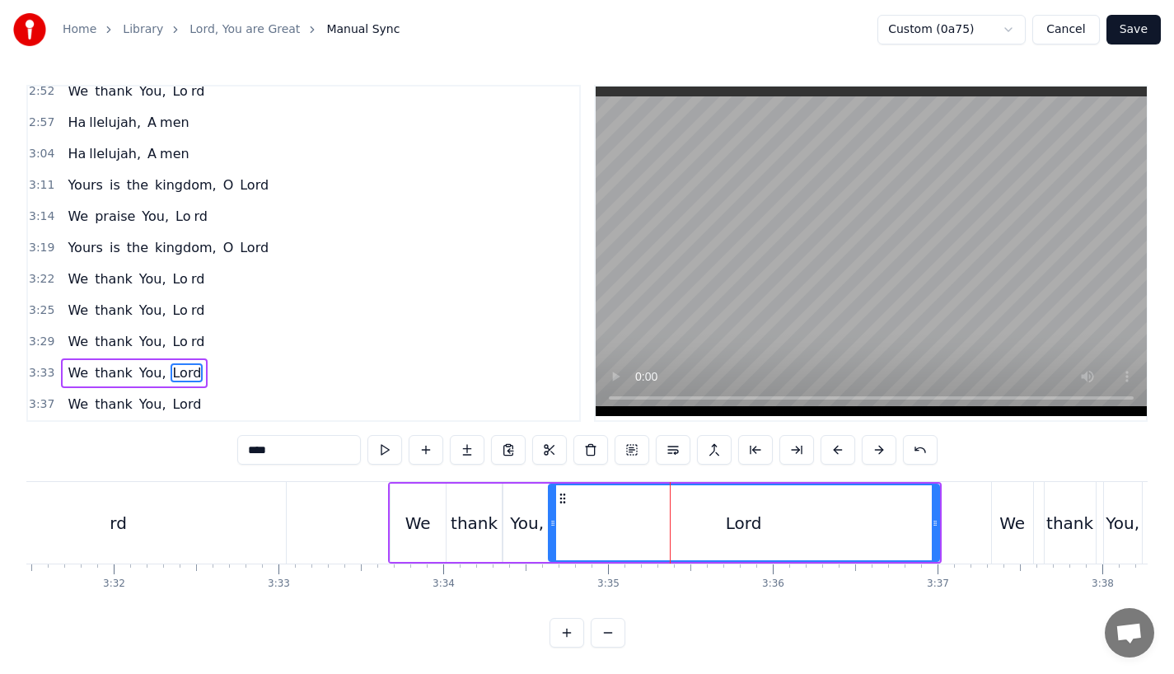
scroll to position [0, 34843]
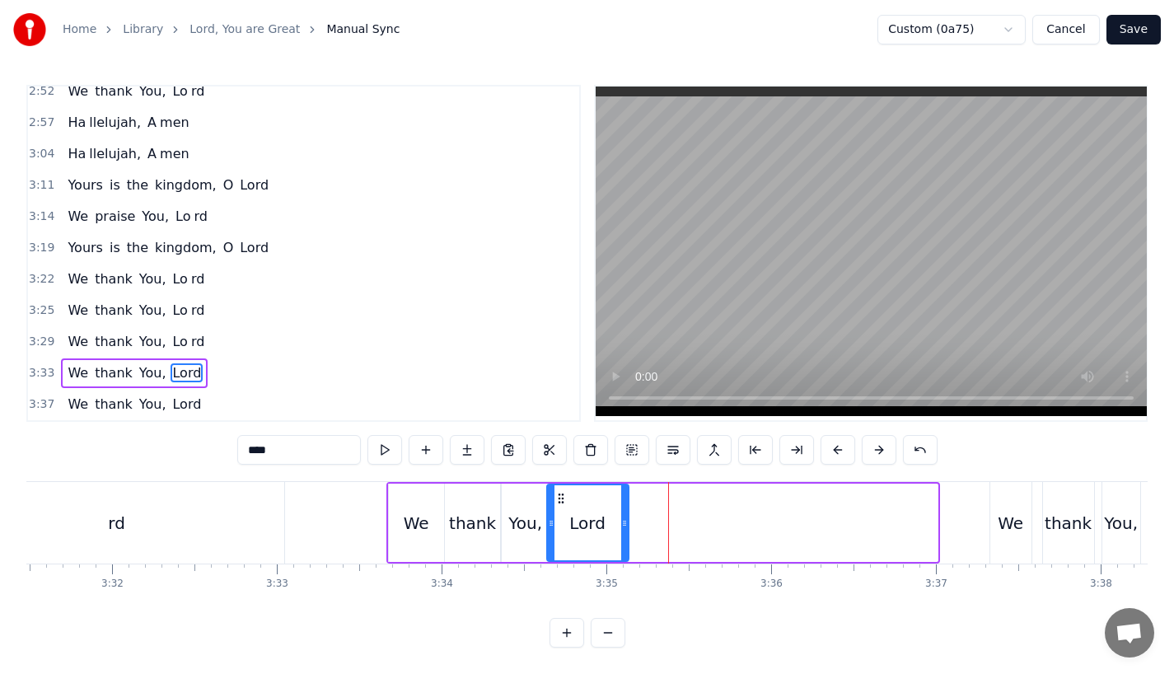
drag, startPoint x: 929, startPoint y: 519, endPoint x: 621, endPoint y: 522, distance: 308.1
click at [621, 522] on div at bounding box center [624, 522] width 7 height 75
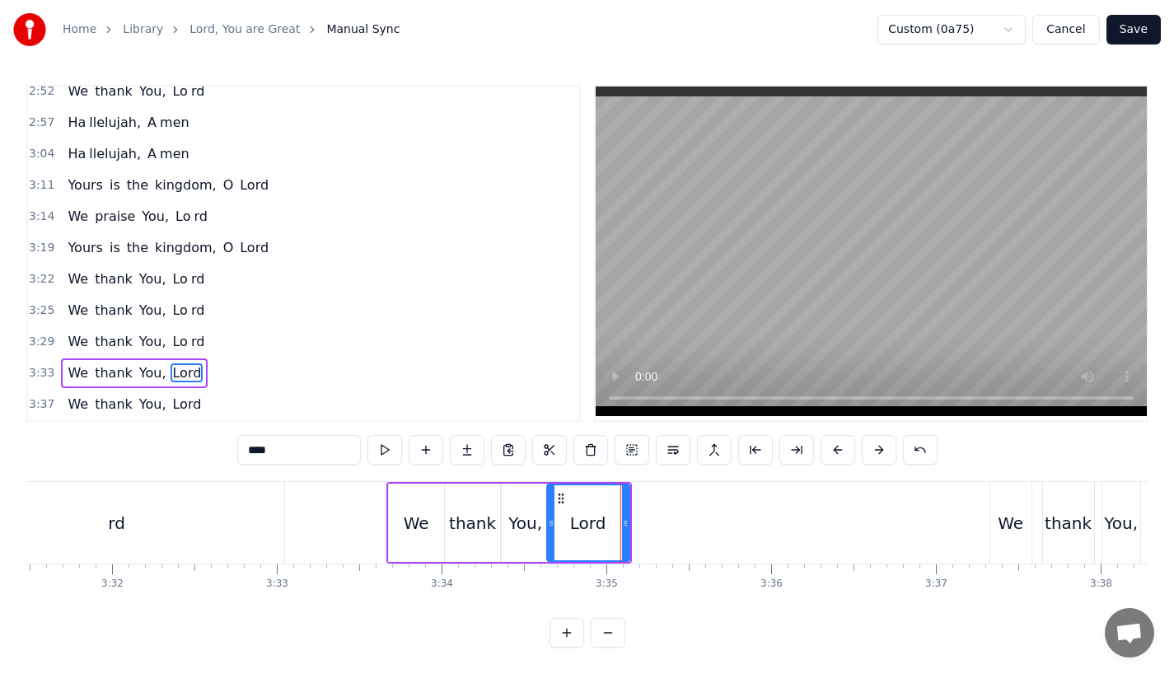
drag, startPoint x: 313, startPoint y: 439, endPoint x: 257, endPoint y: 439, distance: 56.0
click at [257, 439] on input "****" at bounding box center [299, 450] width 124 height 30
type input "**"
click at [467, 438] on button at bounding box center [467, 450] width 35 height 30
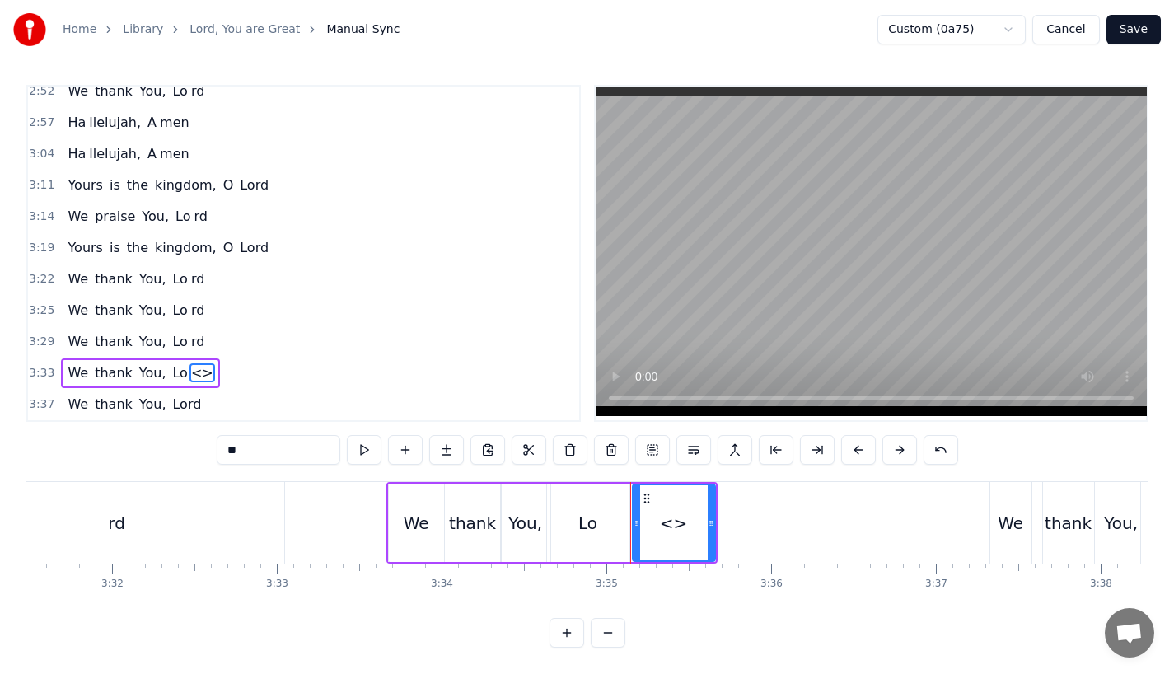
drag, startPoint x: 248, startPoint y: 442, endPoint x: 116, endPoint y: 443, distance: 131.8
click at [116, 443] on div "0:23 Lord, You are great, 0:27 You are power ful 0:29 Yours is the glory and vi…" at bounding box center [586, 366] width 1121 height 563
type input "**"
click at [675, 512] on div "rd" at bounding box center [673, 523] width 17 height 25
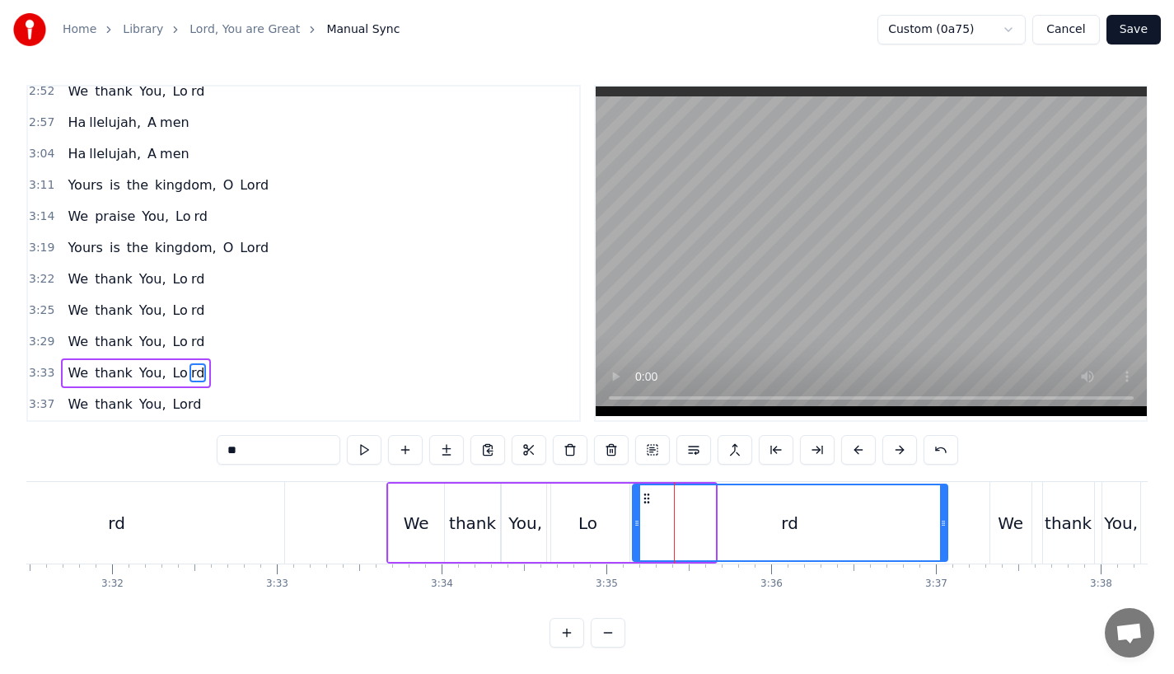
drag, startPoint x: 710, startPoint y: 519, endPoint x: 942, endPoint y: 519, distance: 232.3
click at [942, 519] on div at bounding box center [943, 522] width 7 height 75
click at [284, 517] on div "Lo rd" at bounding box center [71, 523] width 428 height 82
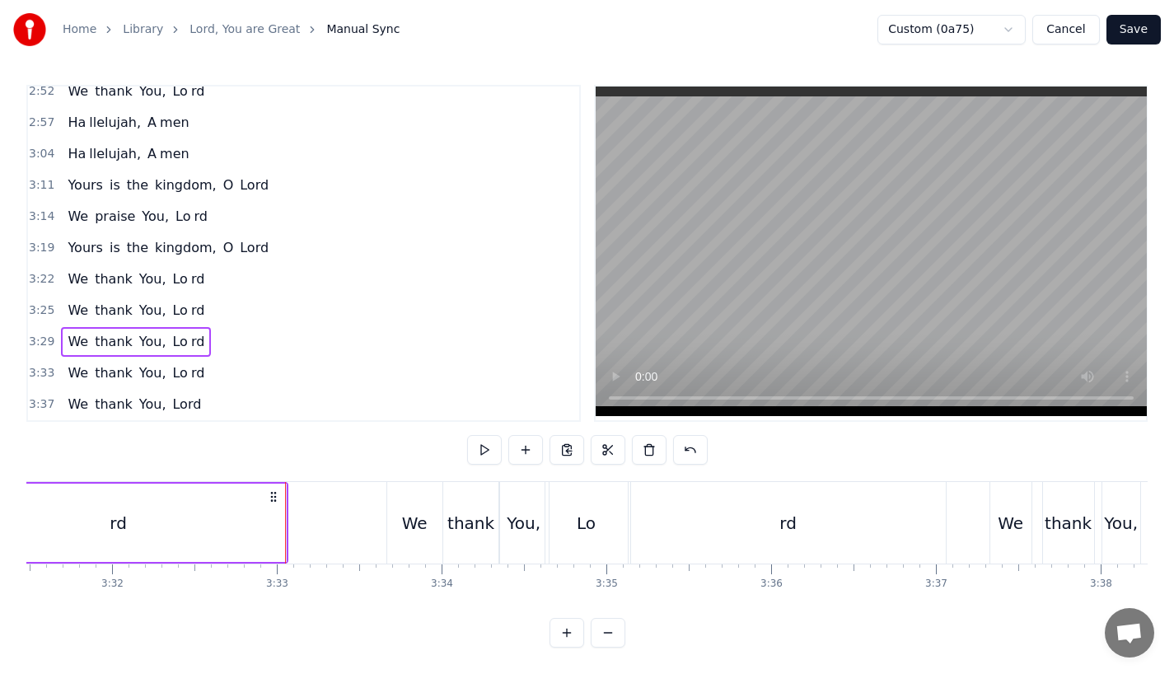
click at [400, 498] on div "We" at bounding box center [414, 523] width 55 height 82
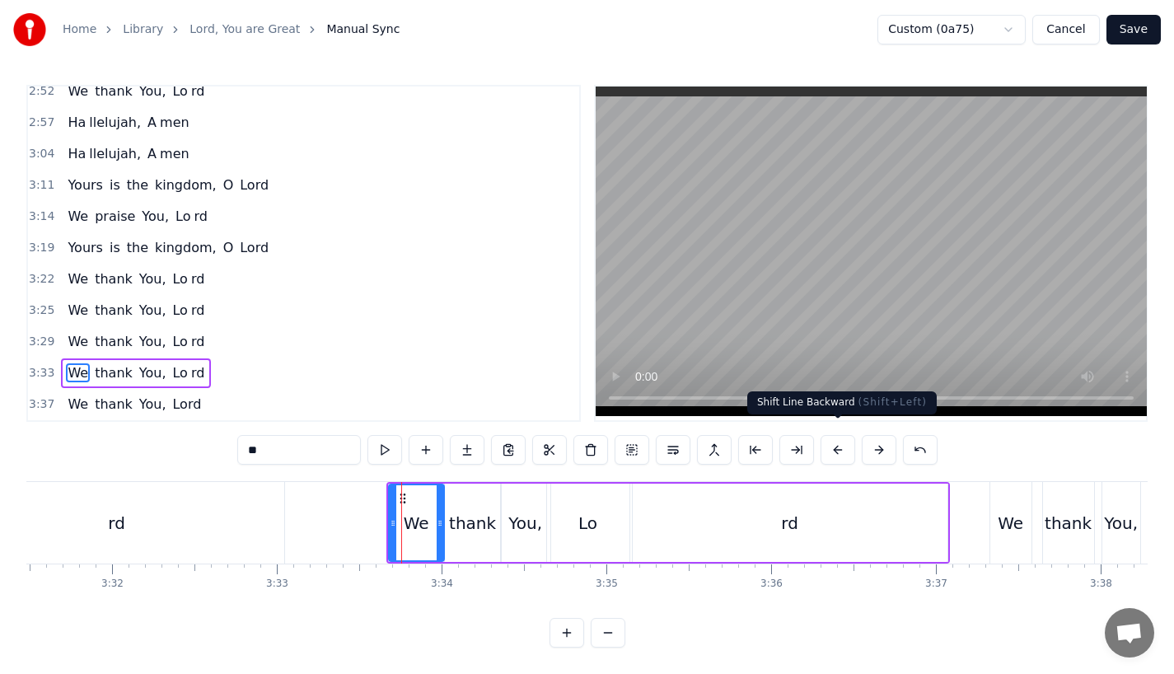
click at [832, 443] on button at bounding box center [837, 450] width 35 height 30
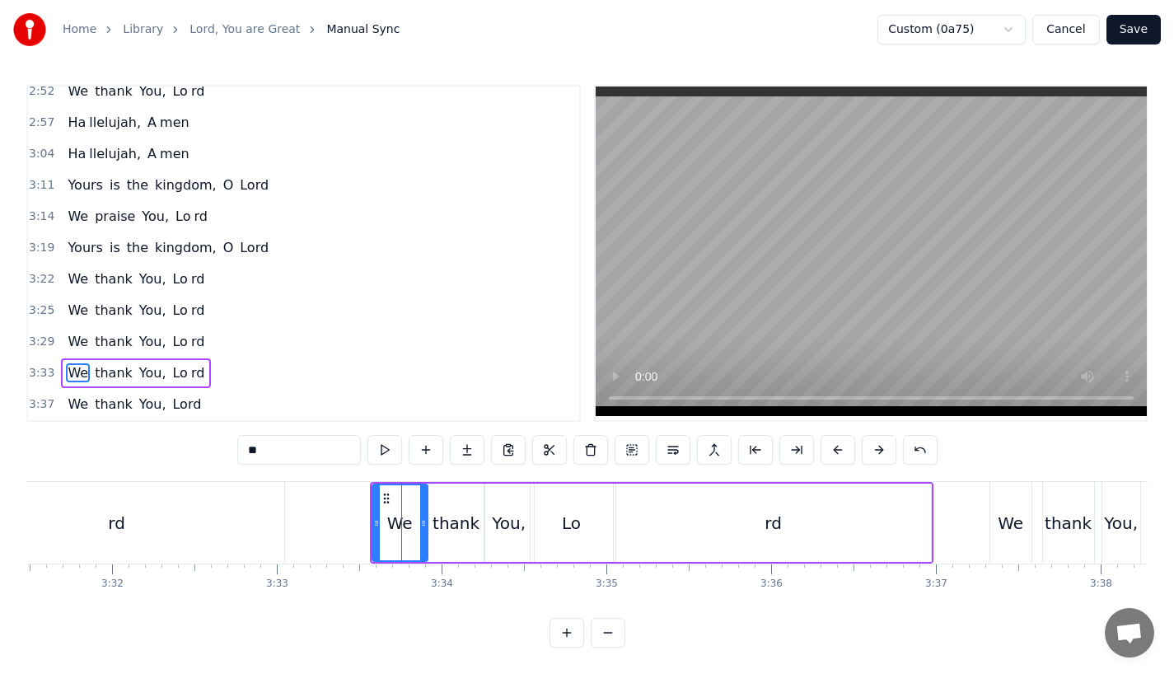
click at [832, 443] on button at bounding box center [837, 450] width 35 height 30
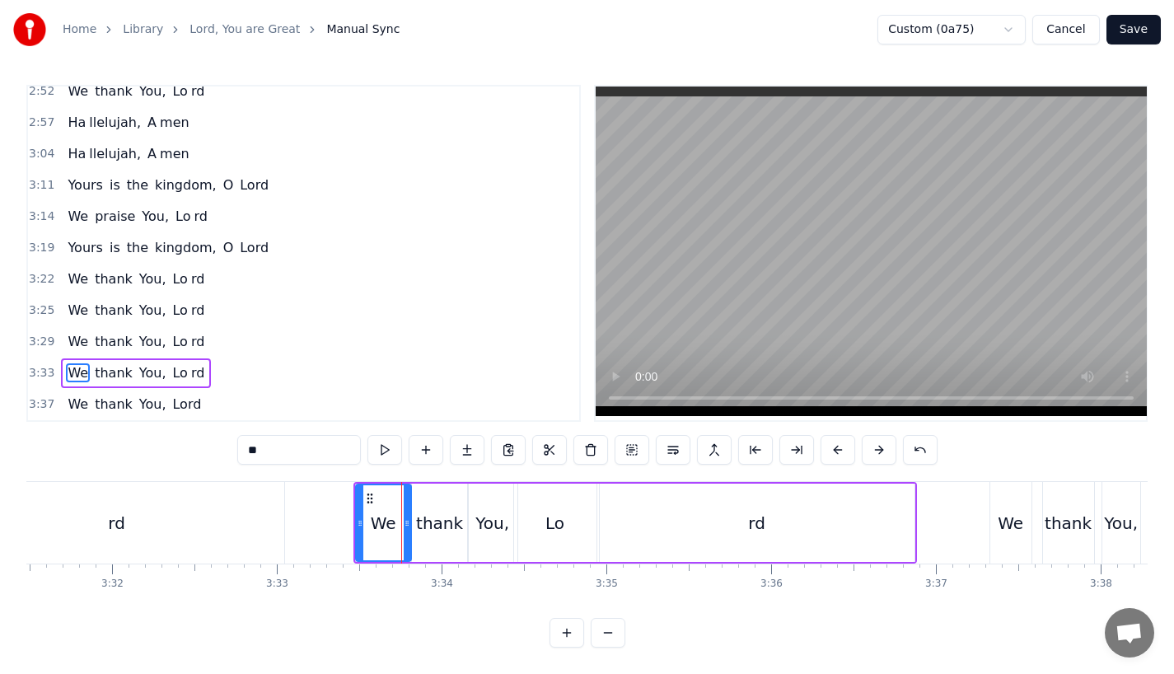
click at [832, 443] on button at bounding box center [837, 450] width 35 height 30
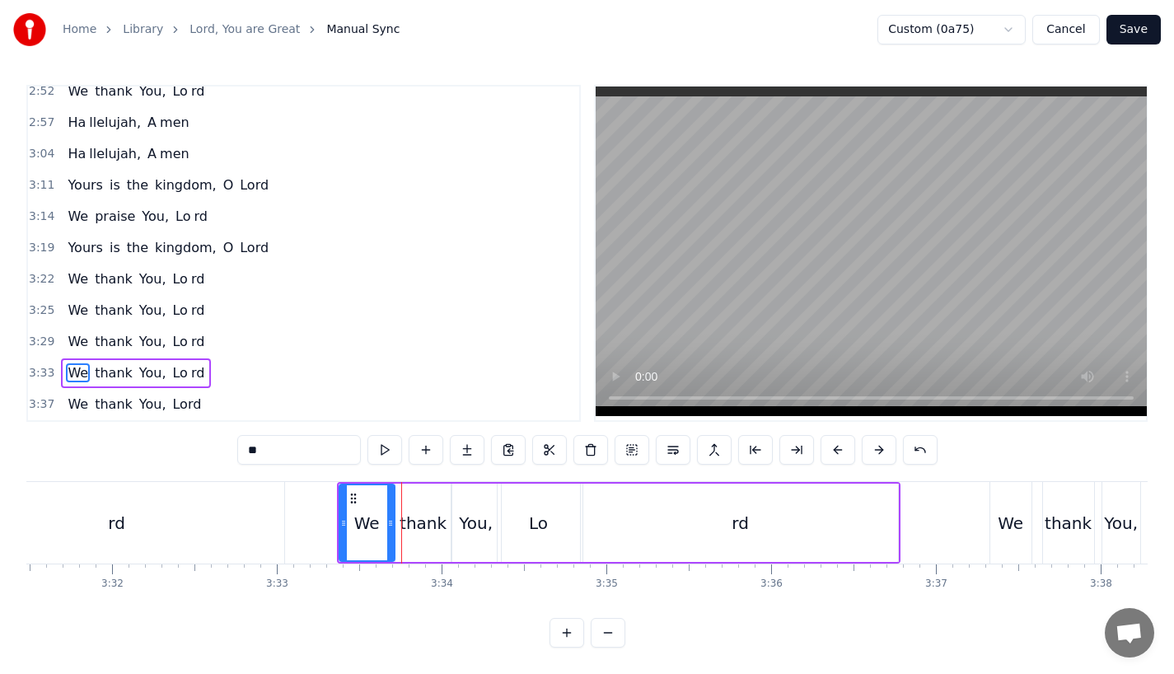
click at [832, 443] on button at bounding box center [837, 450] width 35 height 30
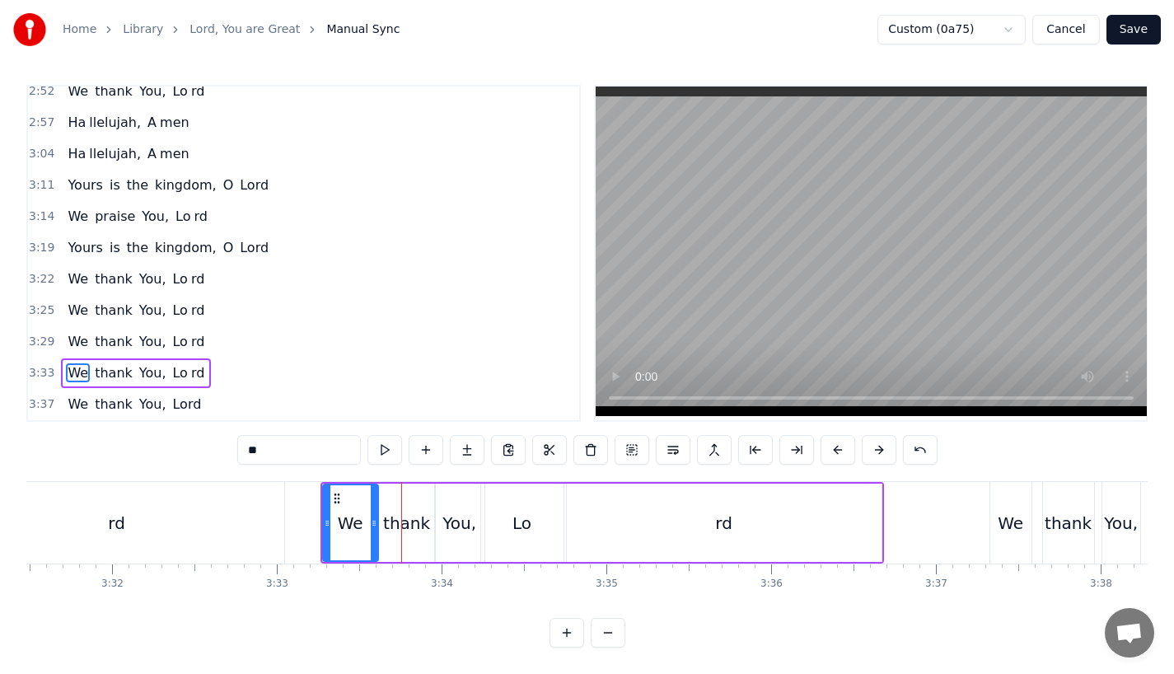
click at [832, 443] on button at bounding box center [837, 450] width 35 height 30
click at [200, 502] on div "rd" at bounding box center [117, 523] width 334 height 82
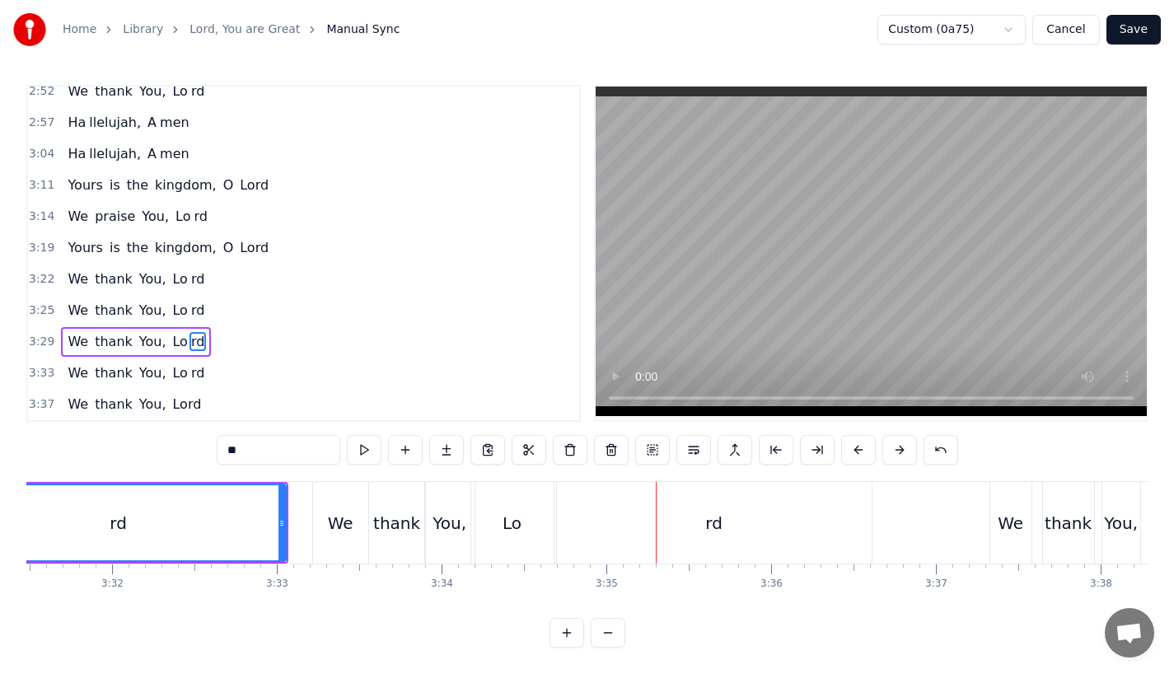
click at [192, 507] on div "rd" at bounding box center [118, 522] width 333 height 75
click at [997, 520] on div "We" at bounding box center [1010, 523] width 41 height 82
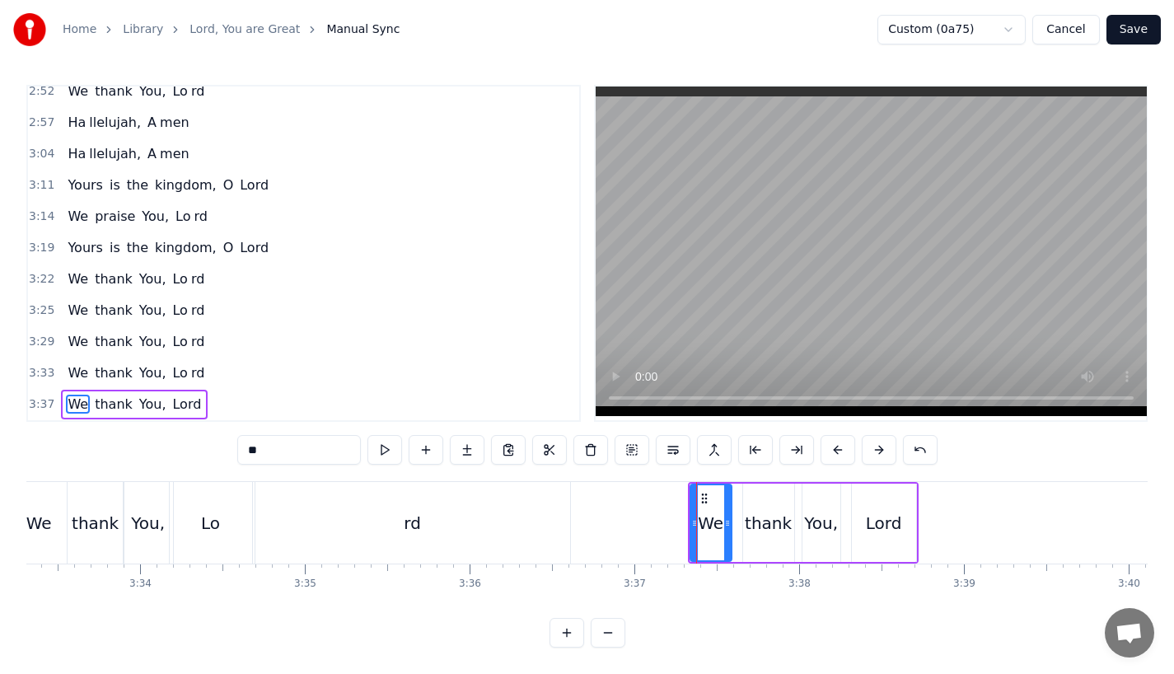
scroll to position [0, 35147]
drag, startPoint x: 725, startPoint y: 516, endPoint x: 739, endPoint y: 515, distance: 14.0
click at [739, 517] on icon at bounding box center [738, 523] width 7 height 13
click at [771, 521] on div "thank" at bounding box center [764, 523] width 47 height 25
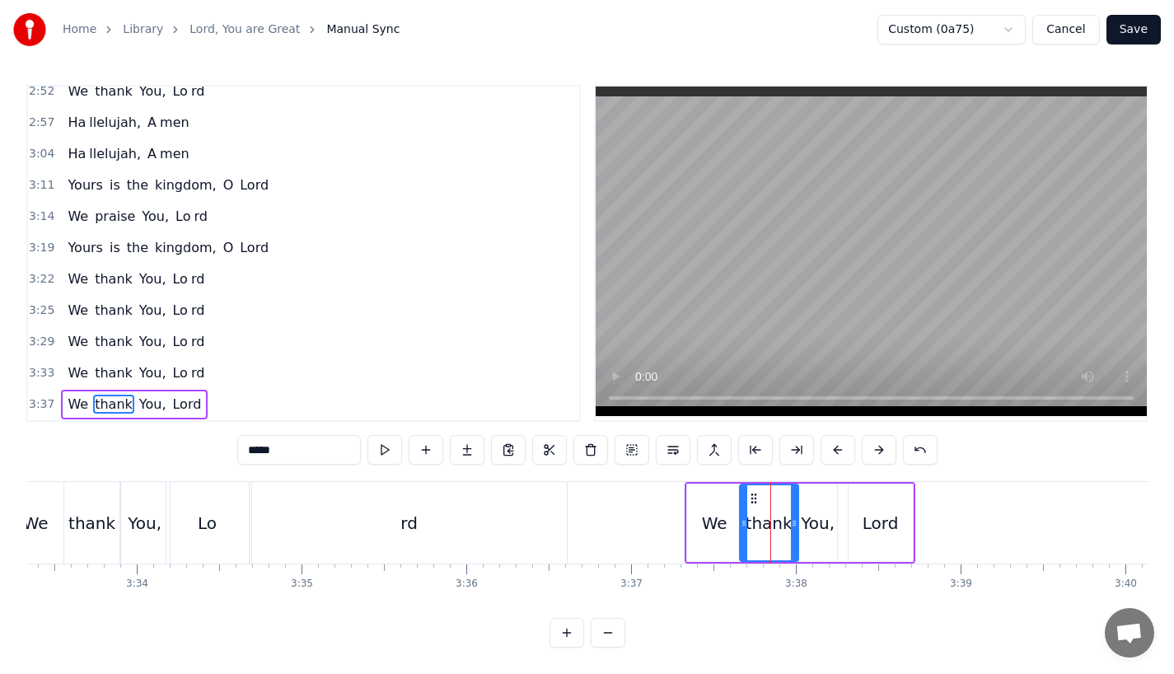
drag, startPoint x: 787, startPoint y: 522, endPoint x: 796, endPoint y: 522, distance: 9.1
click at [796, 522] on div at bounding box center [794, 522] width 7 height 75
click at [823, 522] on div "You," at bounding box center [818, 523] width 38 height 78
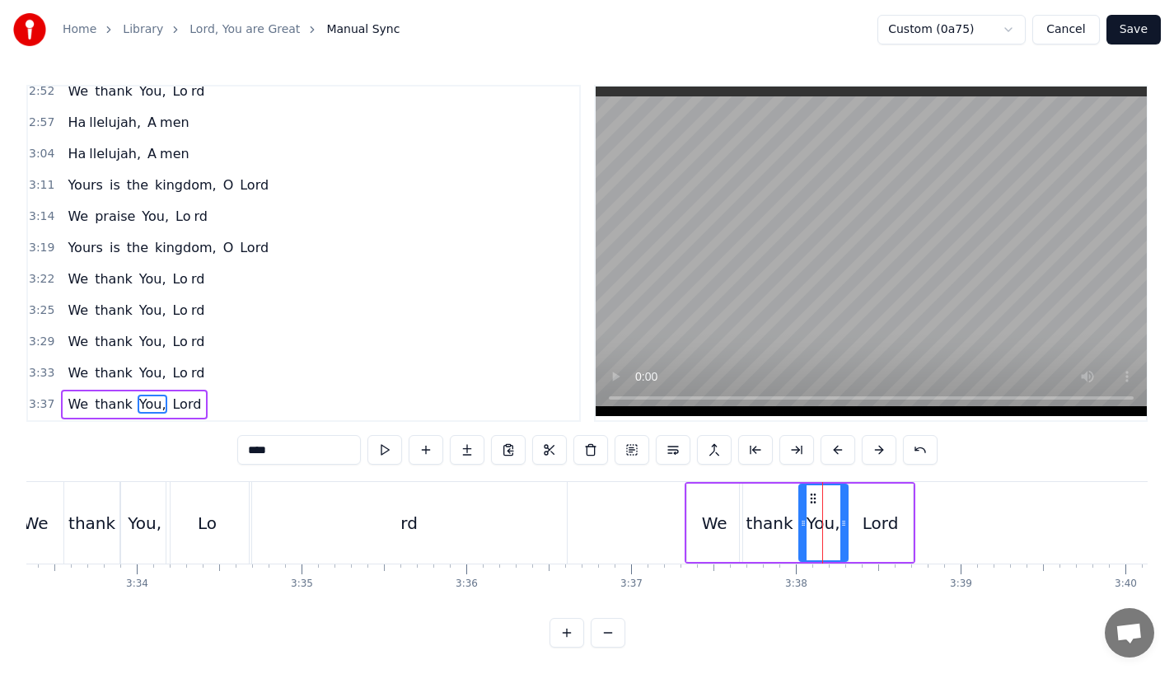
drag, startPoint x: 831, startPoint y: 521, endPoint x: 843, endPoint y: 521, distance: 11.6
click at [843, 521] on div at bounding box center [843, 522] width 7 height 75
click at [718, 519] on div "We" at bounding box center [715, 523] width 26 height 25
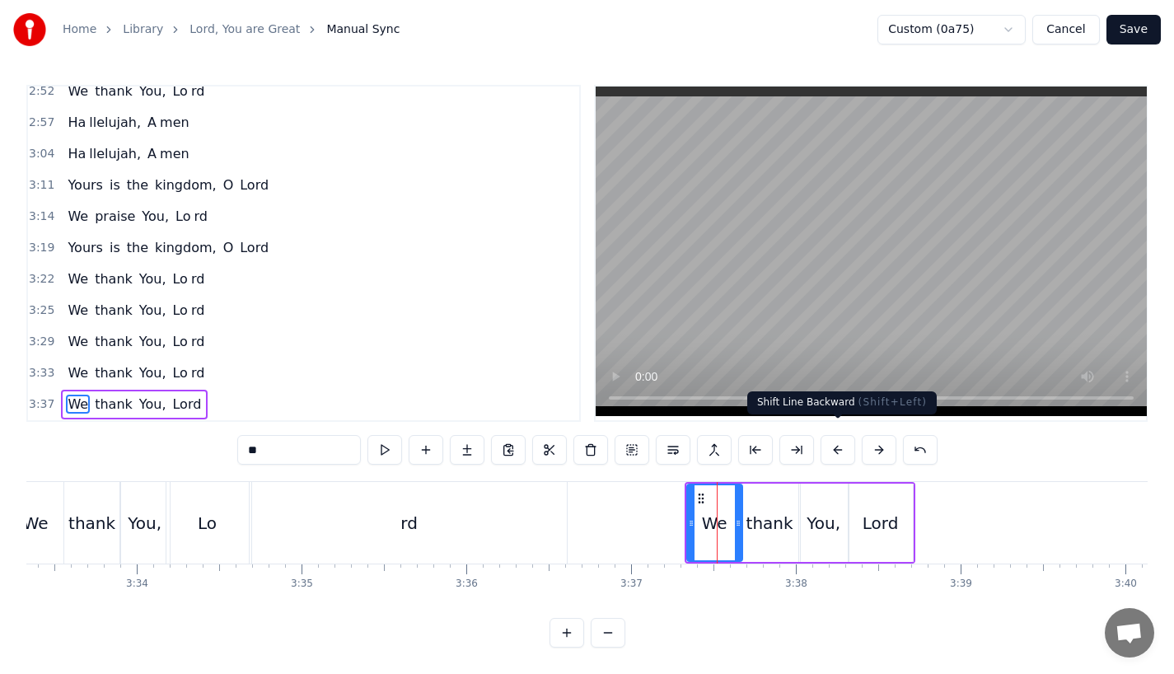
click at [839, 435] on button at bounding box center [837, 450] width 35 height 30
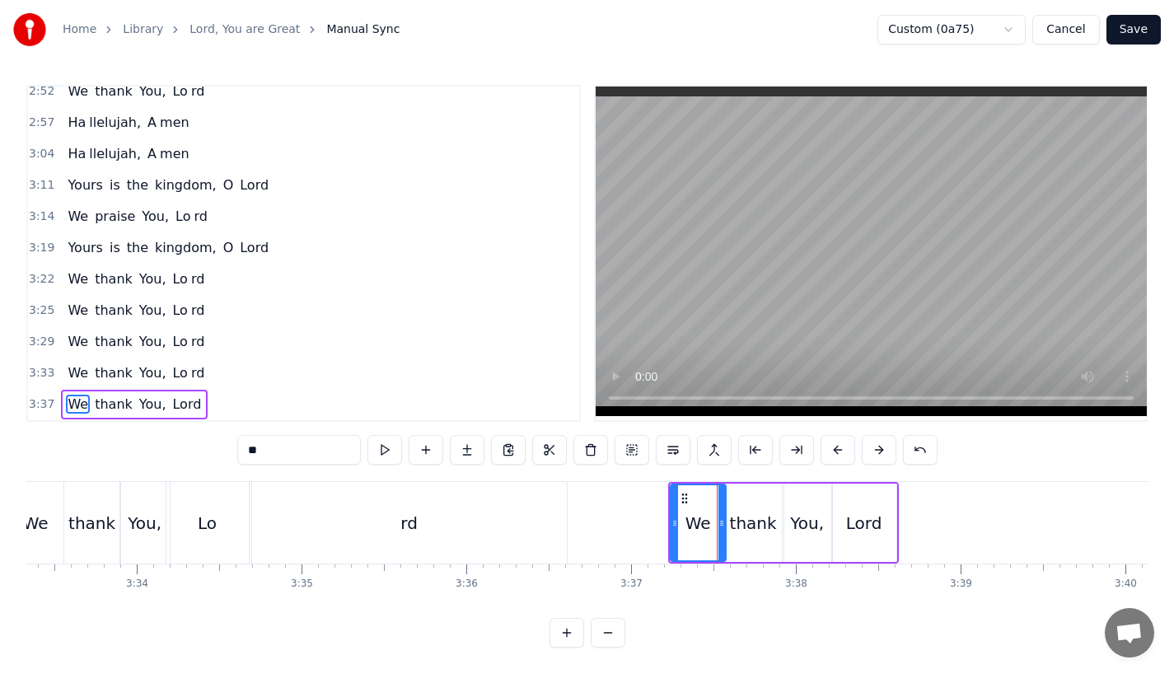
click at [839, 435] on button at bounding box center [837, 450] width 35 height 30
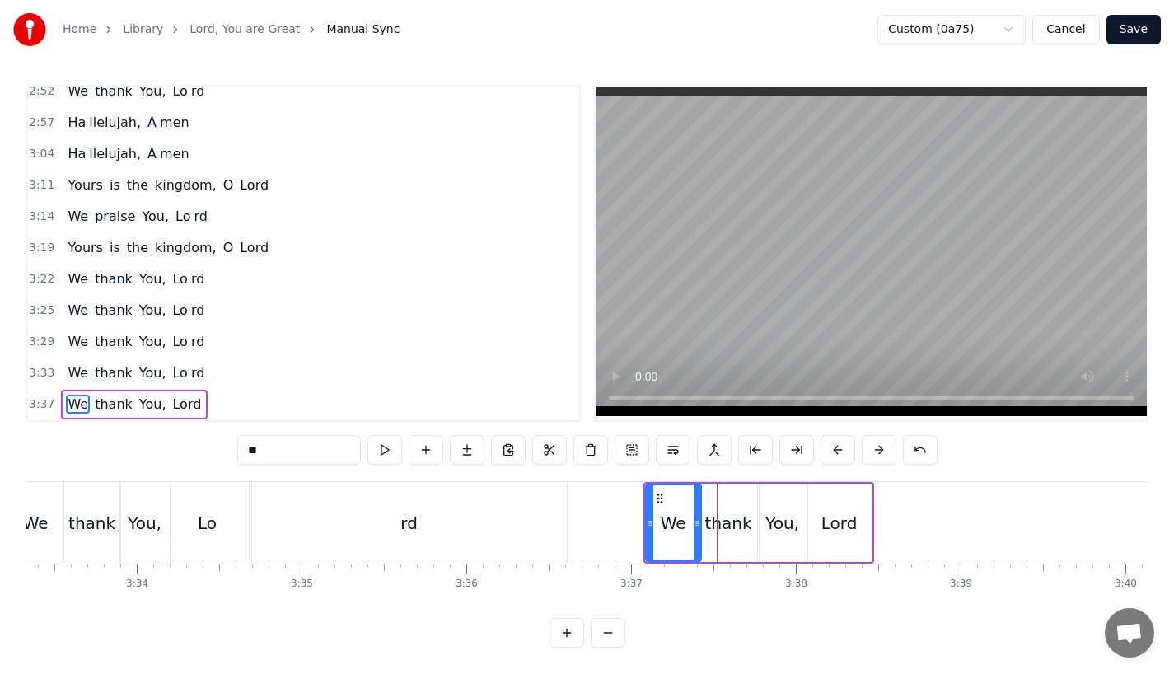
click at [839, 435] on button at bounding box center [837, 450] width 35 height 30
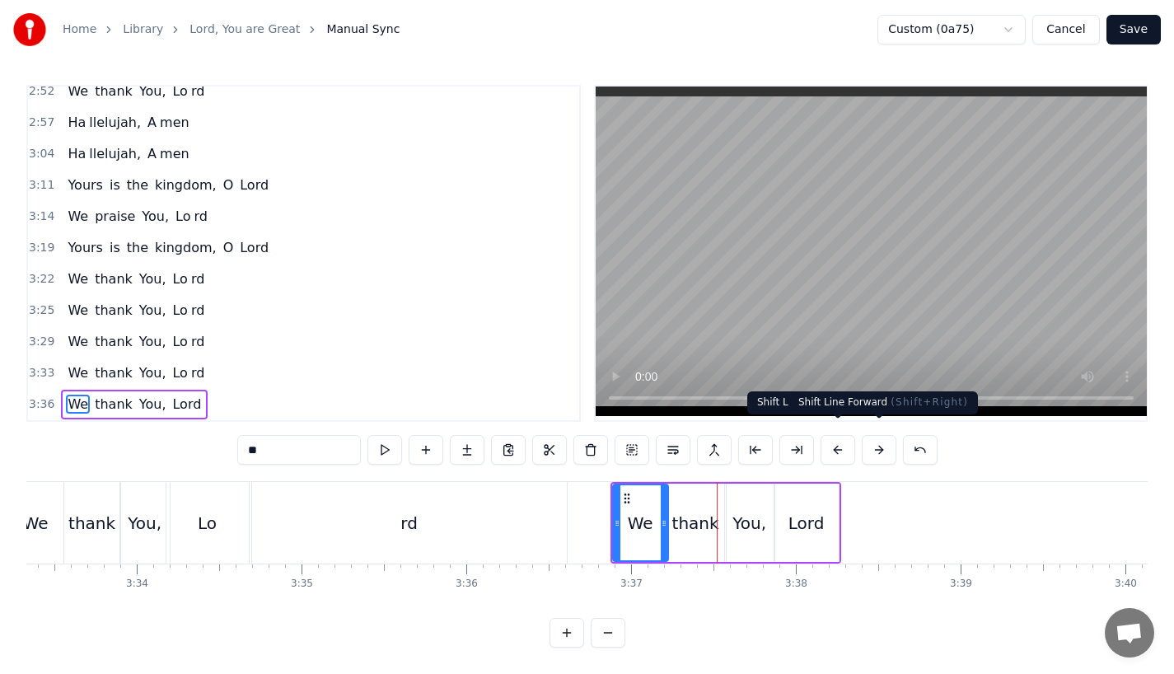
click at [889, 440] on button at bounding box center [879, 450] width 35 height 30
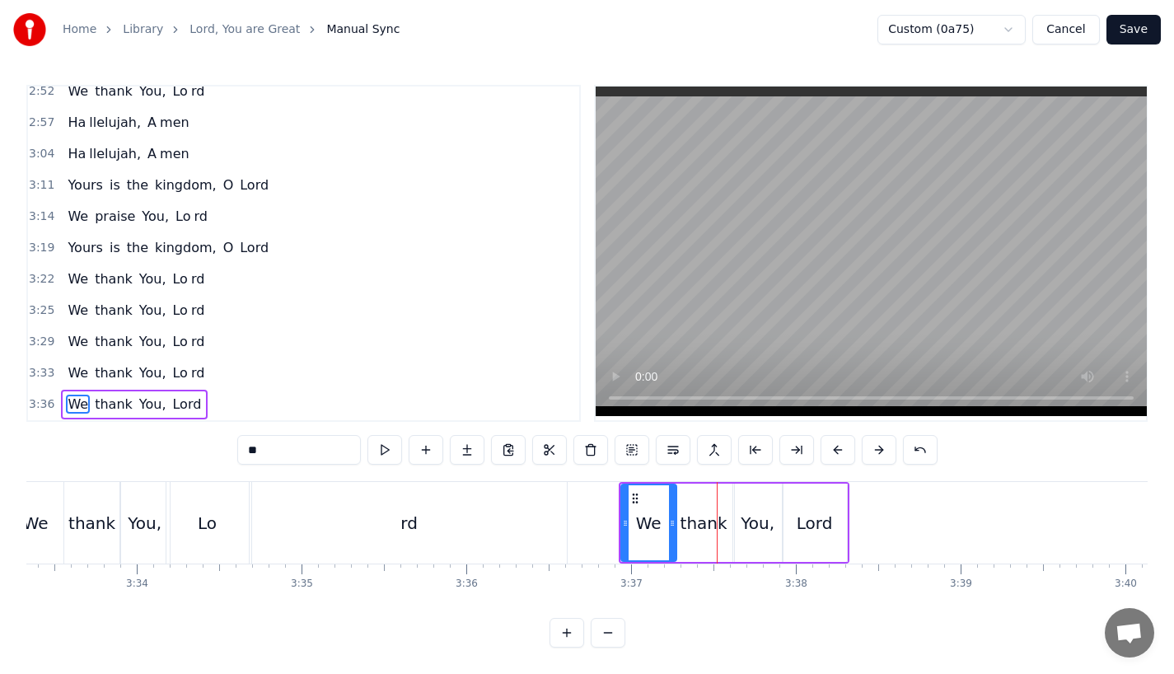
click at [418, 514] on div "rd" at bounding box center [409, 523] width 315 height 82
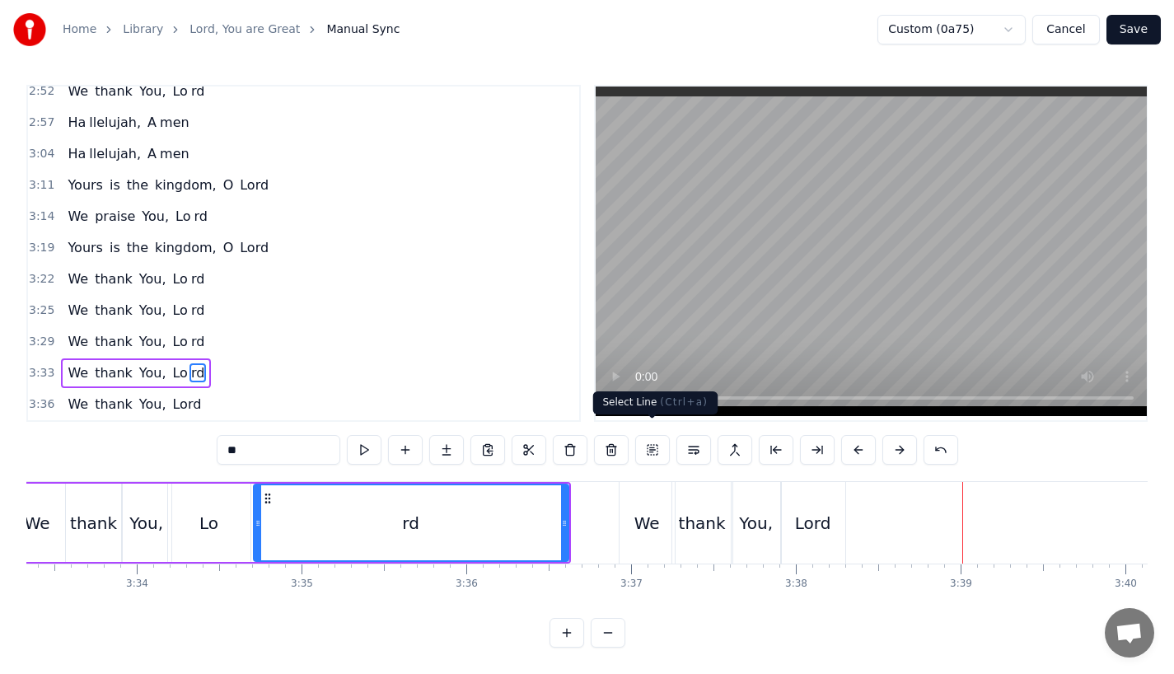
click at [816, 518] on div "Lord" at bounding box center [813, 523] width 36 height 25
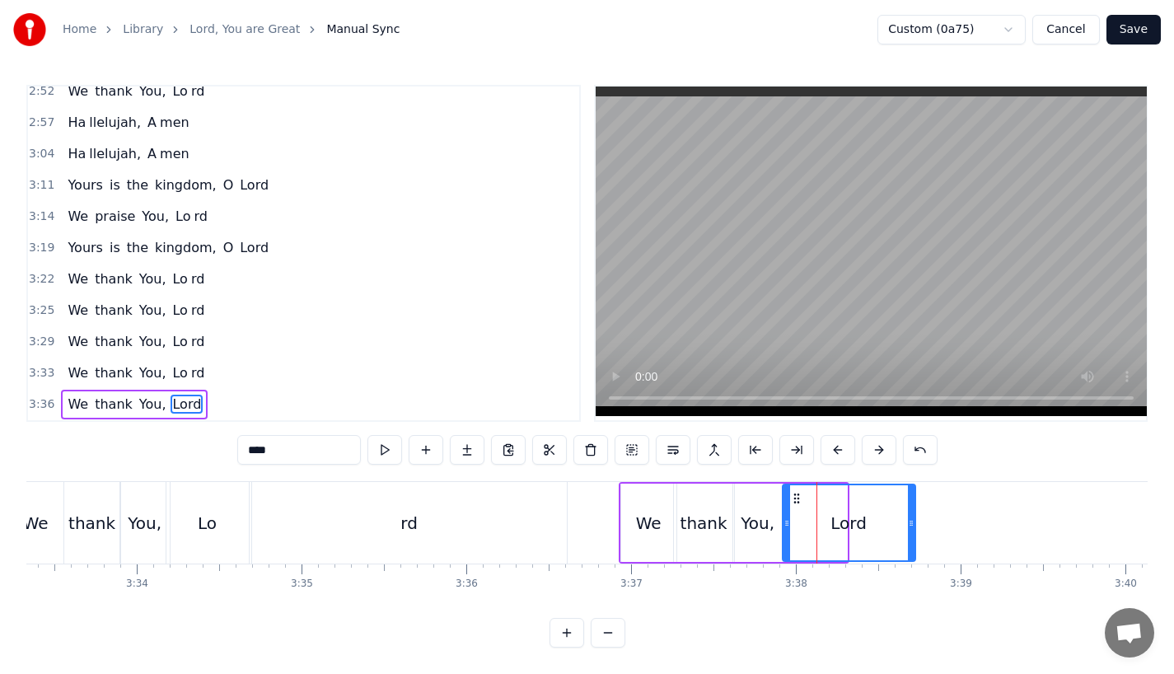
drag, startPoint x: 844, startPoint y: 519, endPoint x: 914, endPoint y: 519, distance: 70.8
click at [914, 519] on div at bounding box center [911, 522] width 7 height 75
click at [638, 511] on div "We" at bounding box center [649, 523] width 26 height 25
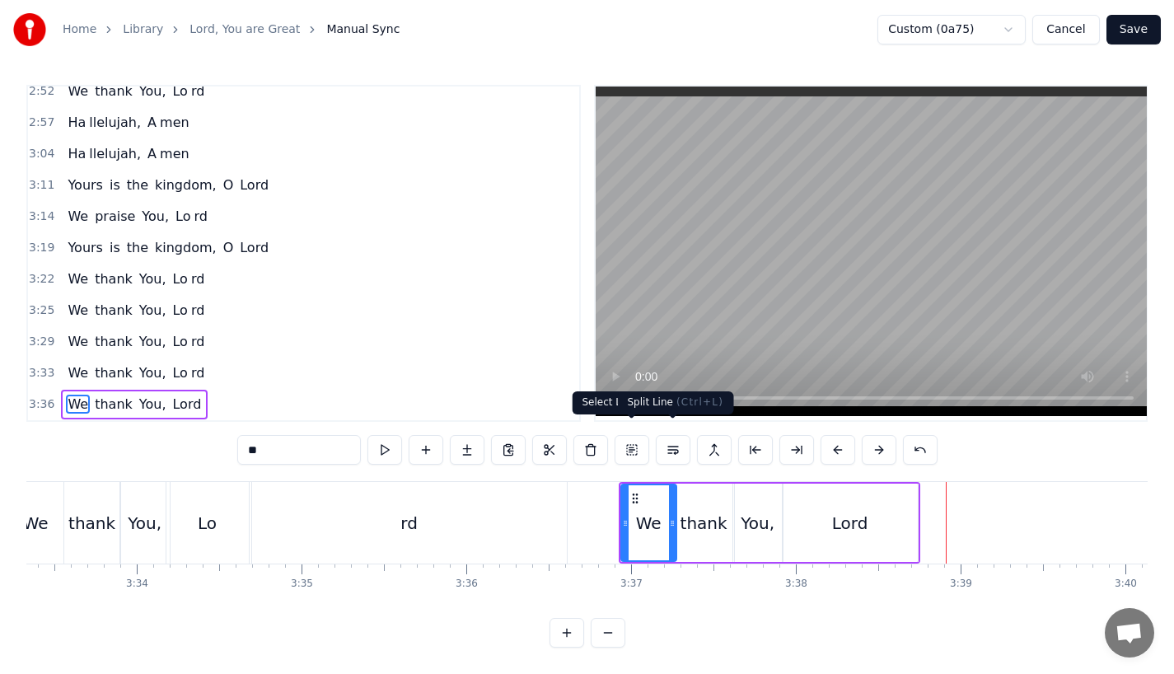
click at [842, 520] on div "Lord" at bounding box center [850, 523] width 36 height 25
type input "****"
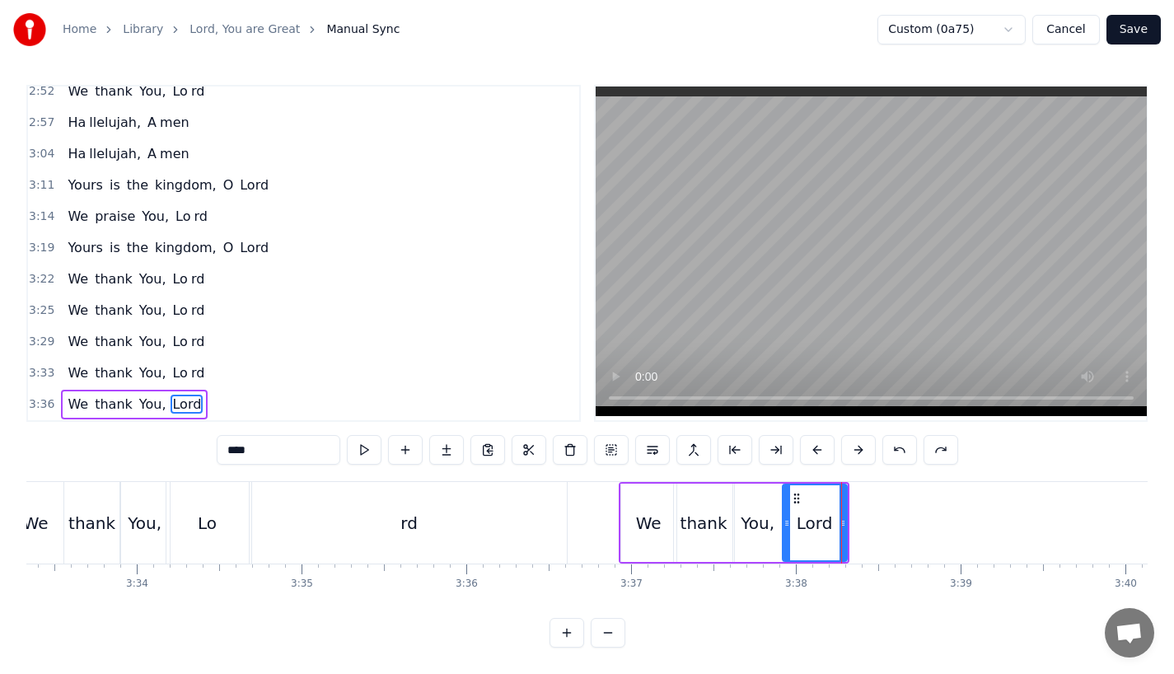
click at [809, 512] on div "Lord" at bounding box center [815, 523] width 36 height 25
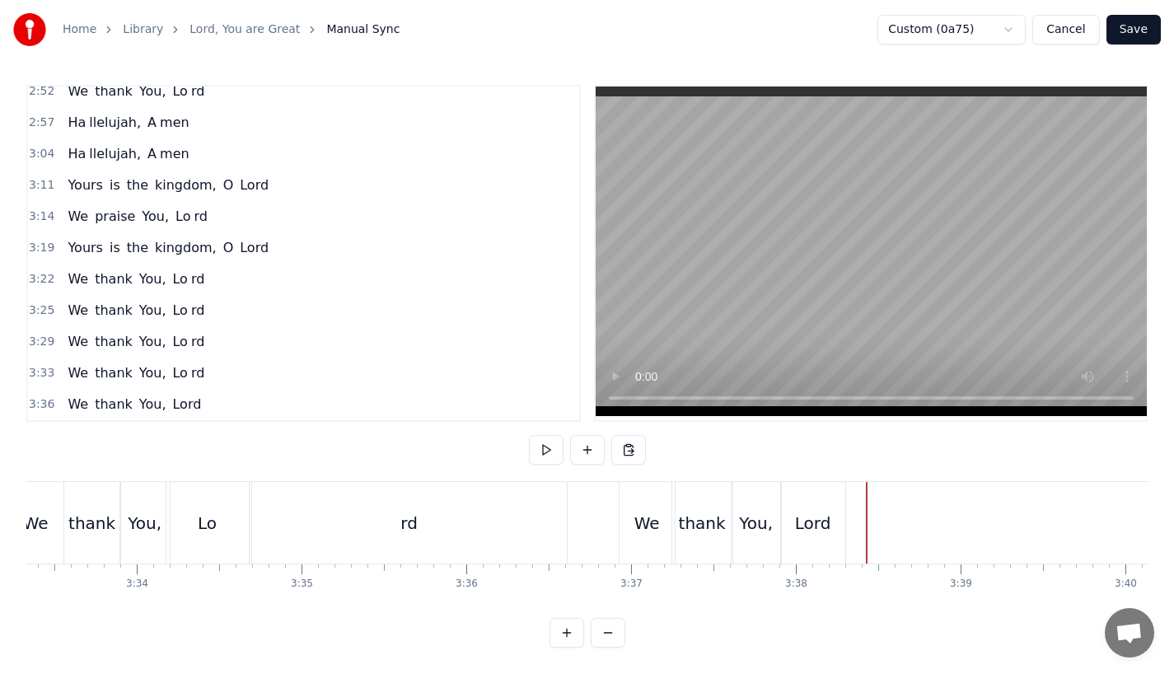
click at [834, 514] on div "Lord" at bounding box center [813, 523] width 64 height 82
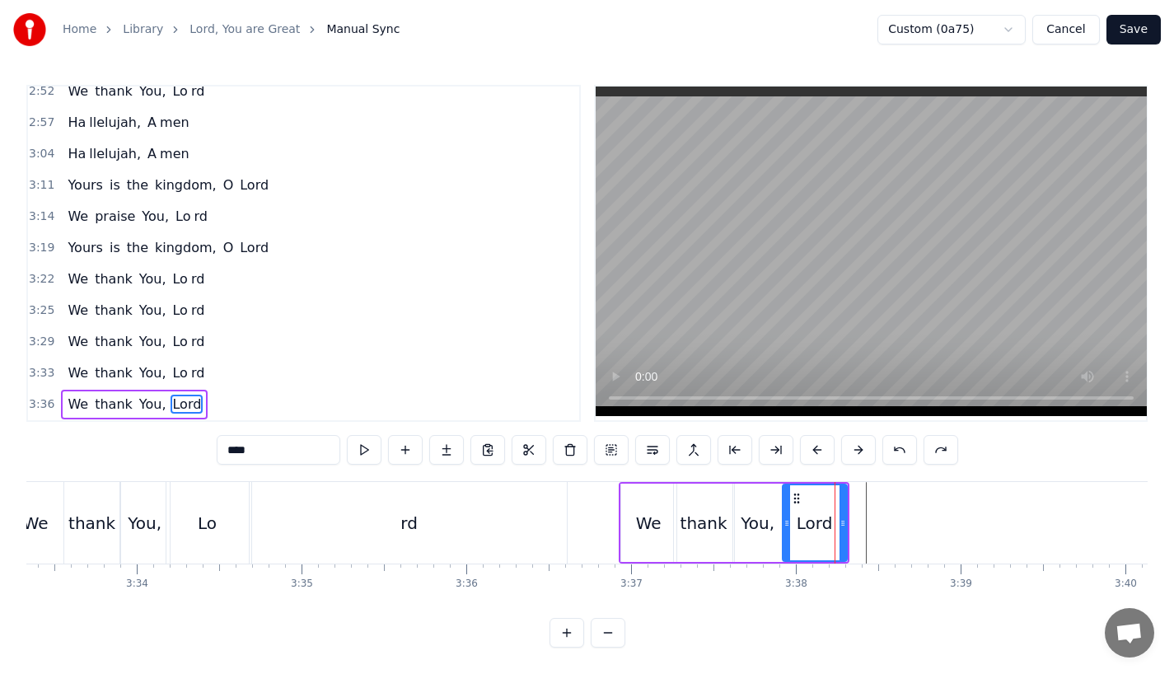
click at [838, 514] on div "Lord" at bounding box center [814, 522] width 63 height 75
drag, startPoint x: 842, startPoint y: 516, endPoint x: 856, endPoint y: 516, distance: 14.0
click at [856, 517] on icon at bounding box center [856, 523] width 7 height 13
click at [638, 517] on div "We" at bounding box center [649, 523] width 26 height 25
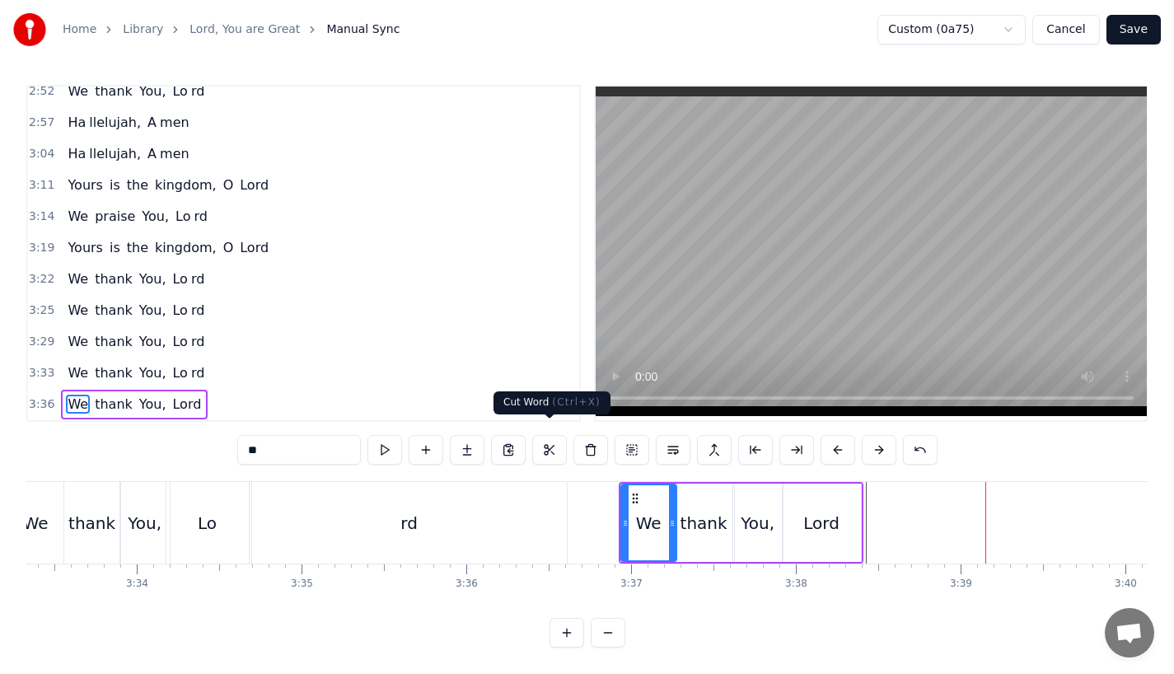
click at [563, 484] on div "rd" at bounding box center [409, 523] width 315 height 82
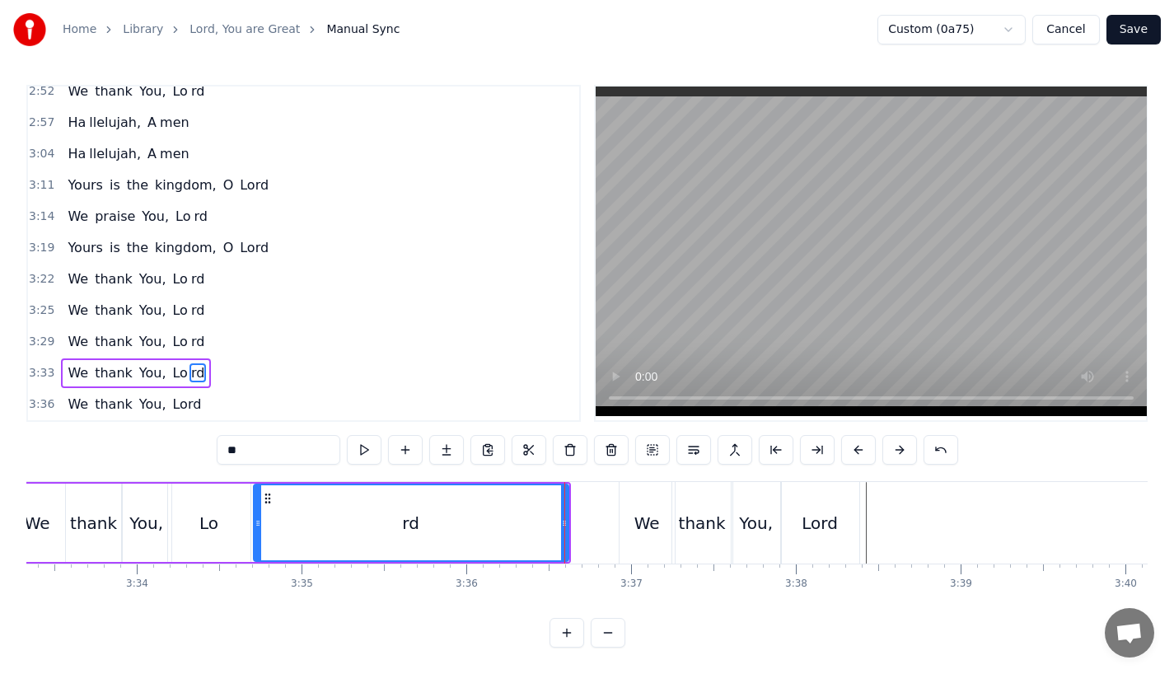
click at [825, 511] on div "Lord" at bounding box center [820, 523] width 36 height 25
type input "****"
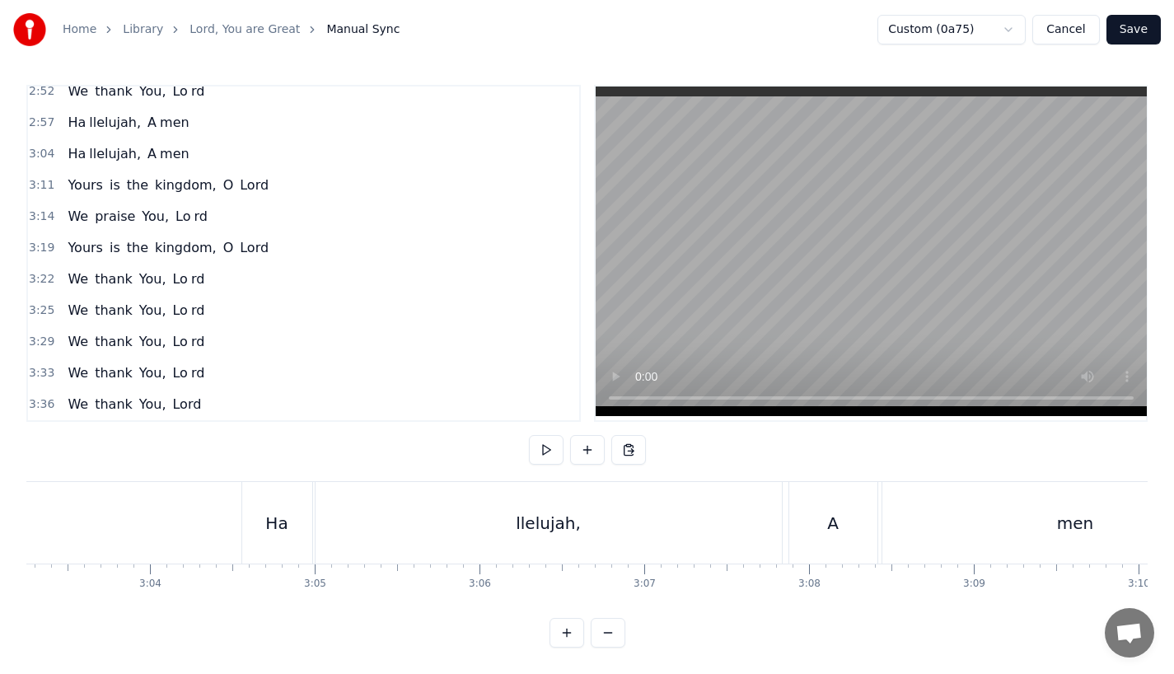
scroll to position [0, 29894]
click at [1130, 32] on button "Save" at bounding box center [1133, 30] width 54 height 30
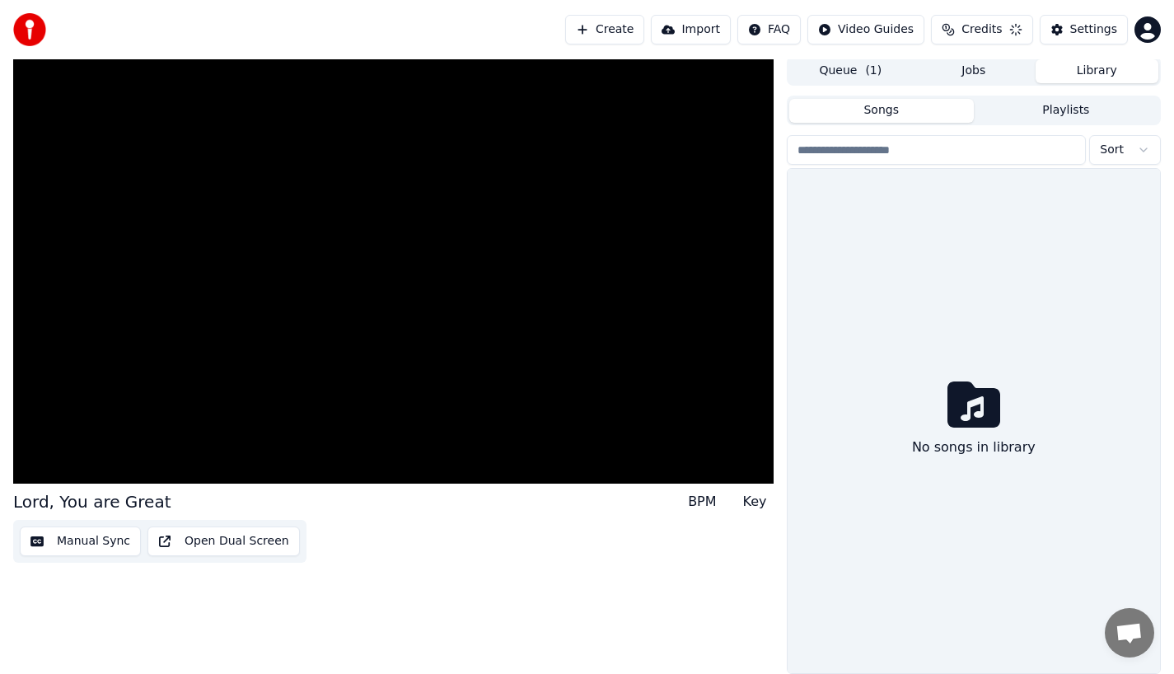
scroll to position [2, 0]
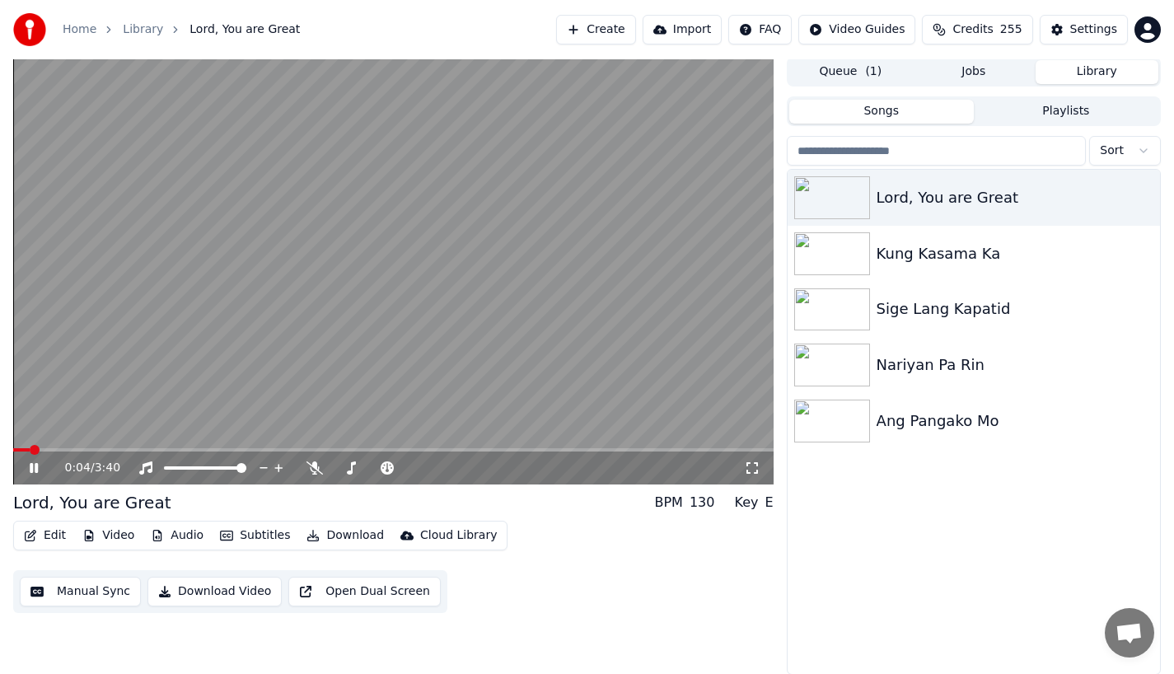
click at [35, 462] on icon at bounding box center [45, 467] width 39 height 13
click at [86, 451] on div "0:27 / 3:40" at bounding box center [393, 467] width 760 height 33
click at [81, 449] on span at bounding box center [61, 449] width 96 height 3
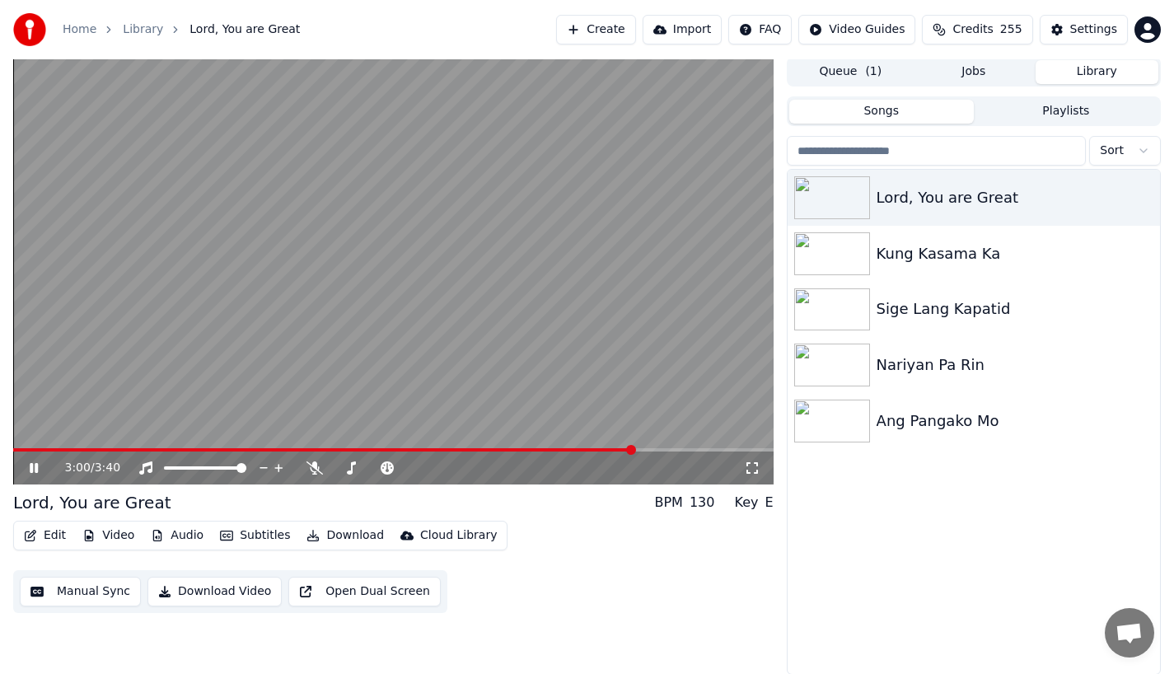
click at [28, 468] on icon at bounding box center [45, 467] width 39 height 13
click at [172, 596] on button "Download Video" at bounding box center [214, 592] width 134 height 30
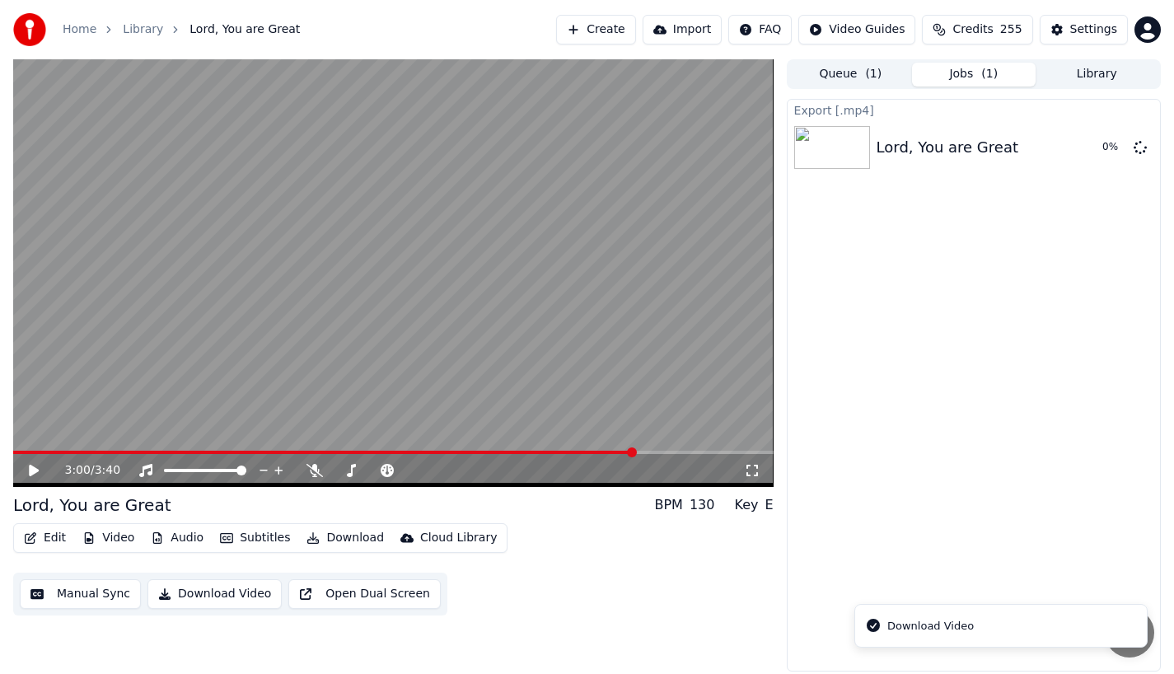
scroll to position [0, 0]
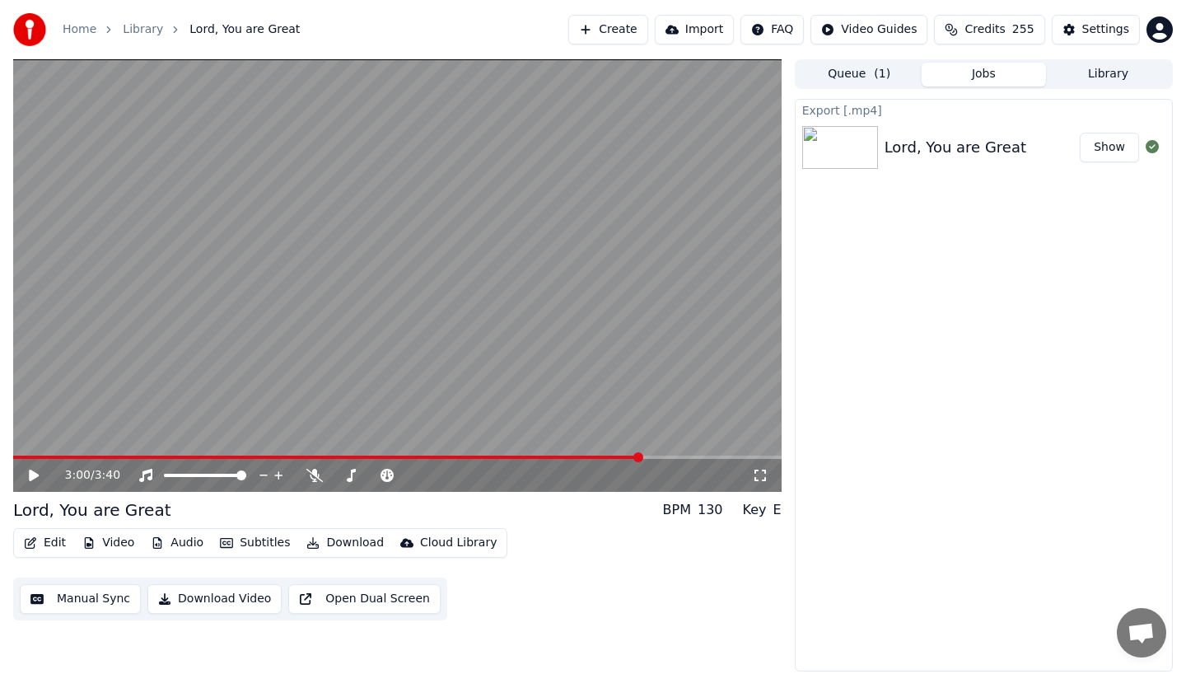
click at [46, 545] on button "Edit" at bounding box center [44, 542] width 55 height 23
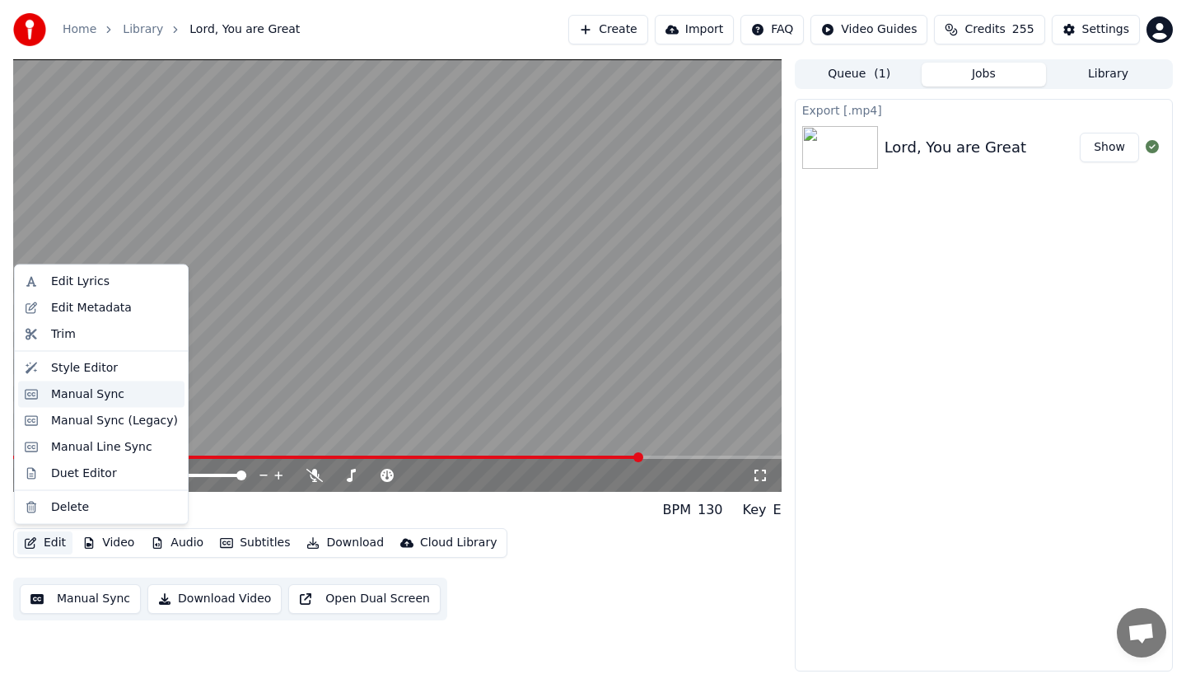
click at [72, 406] on div "Manual Sync" at bounding box center [101, 394] width 166 height 26
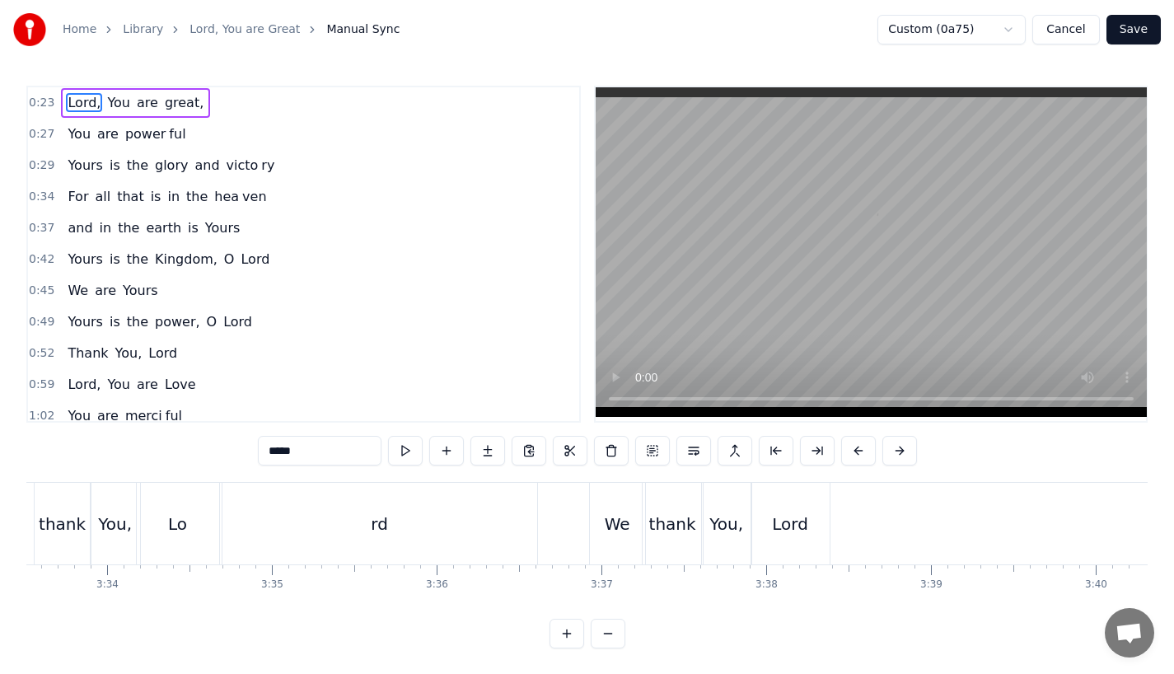
scroll to position [0, 35183]
click at [805, 546] on div "Lord" at bounding box center [785, 524] width 78 height 82
type input "****"
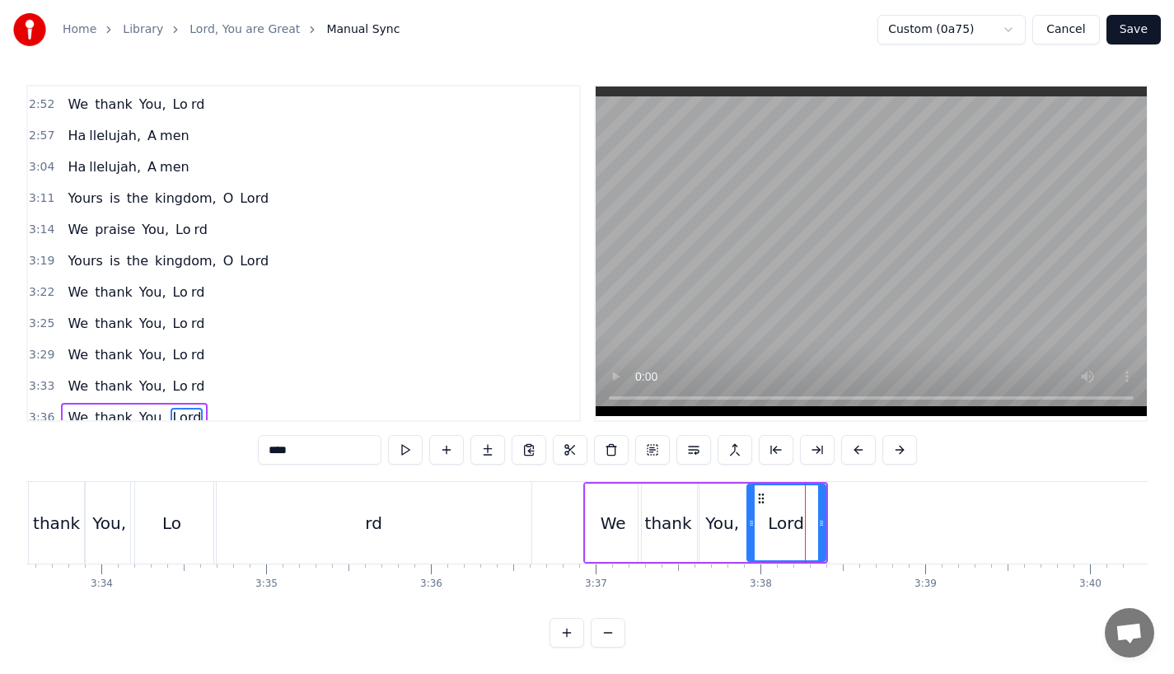
scroll to position [1263, 0]
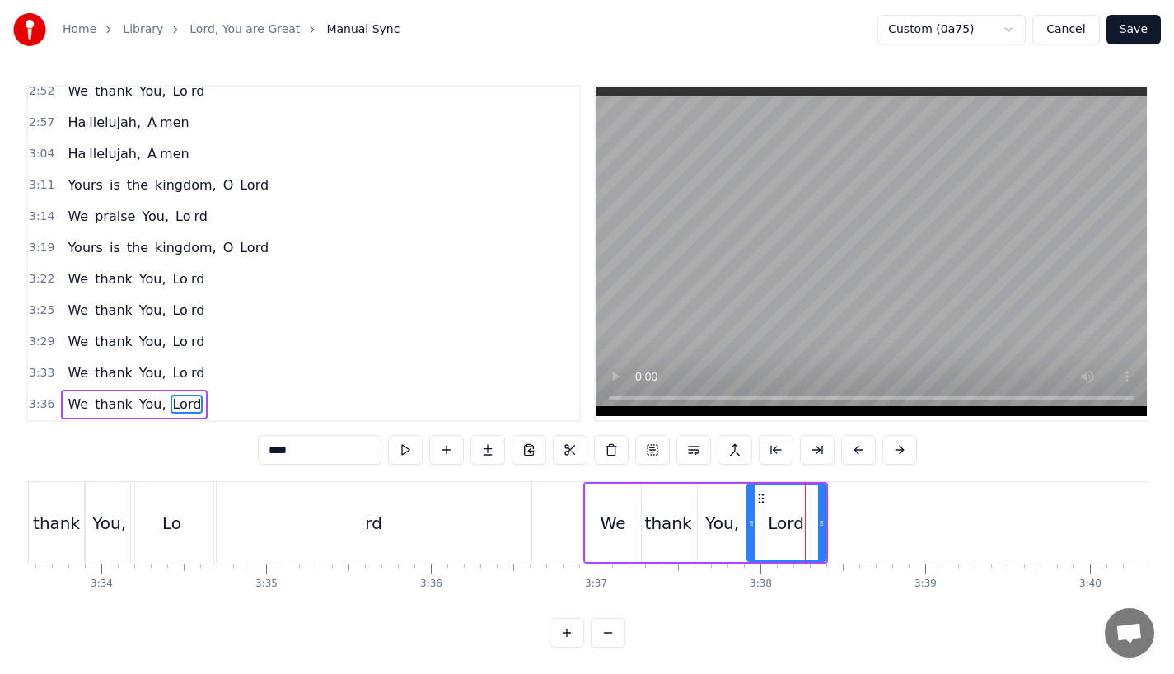
click at [825, 510] on div "Lord" at bounding box center [786, 523] width 80 height 78
drag, startPoint x: 821, startPoint y: 514, endPoint x: 845, endPoint y: 514, distance: 23.9
click at [845, 517] on icon at bounding box center [845, 523] width 7 height 13
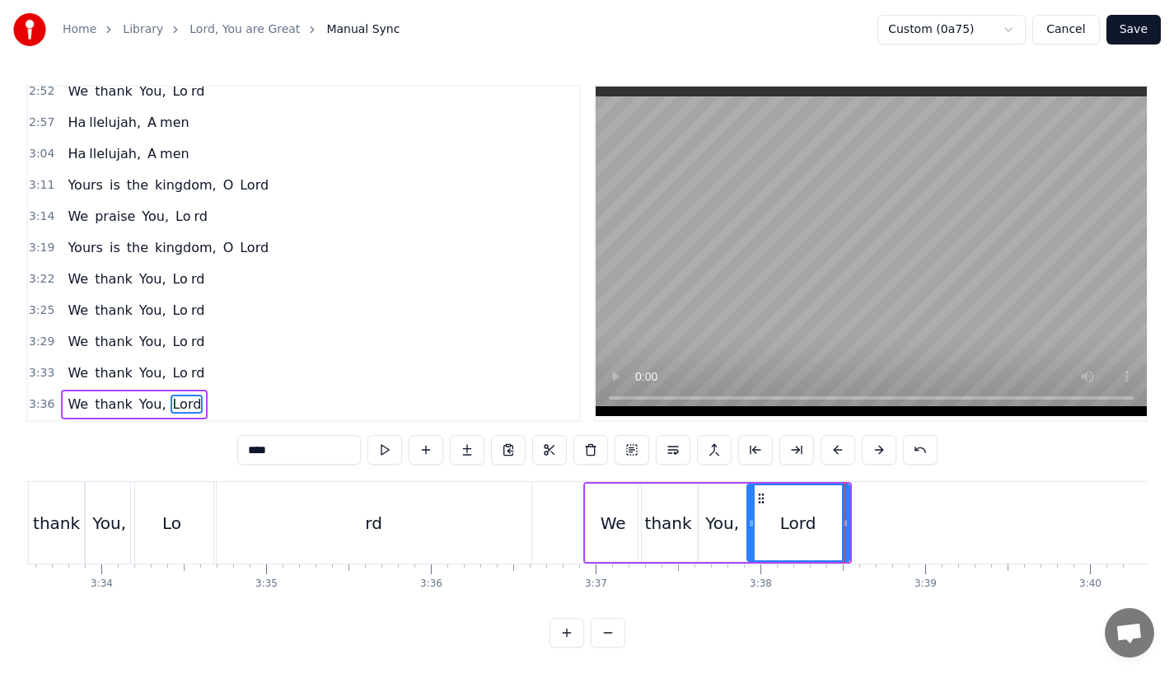
click at [797, 511] on div "Lord" at bounding box center [798, 523] width 36 height 25
drag, startPoint x: 806, startPoint y: 489, endPoint x: 828, endPoint y: 489, distance: 22.3
click at [828, 489] on div "Lord" at bounding box center [798, 522] width 101 height 75
drag, startPoint x: 843, startPoint y: 521, endPoint x: 798, endPoint y: 521, distance: 44.5
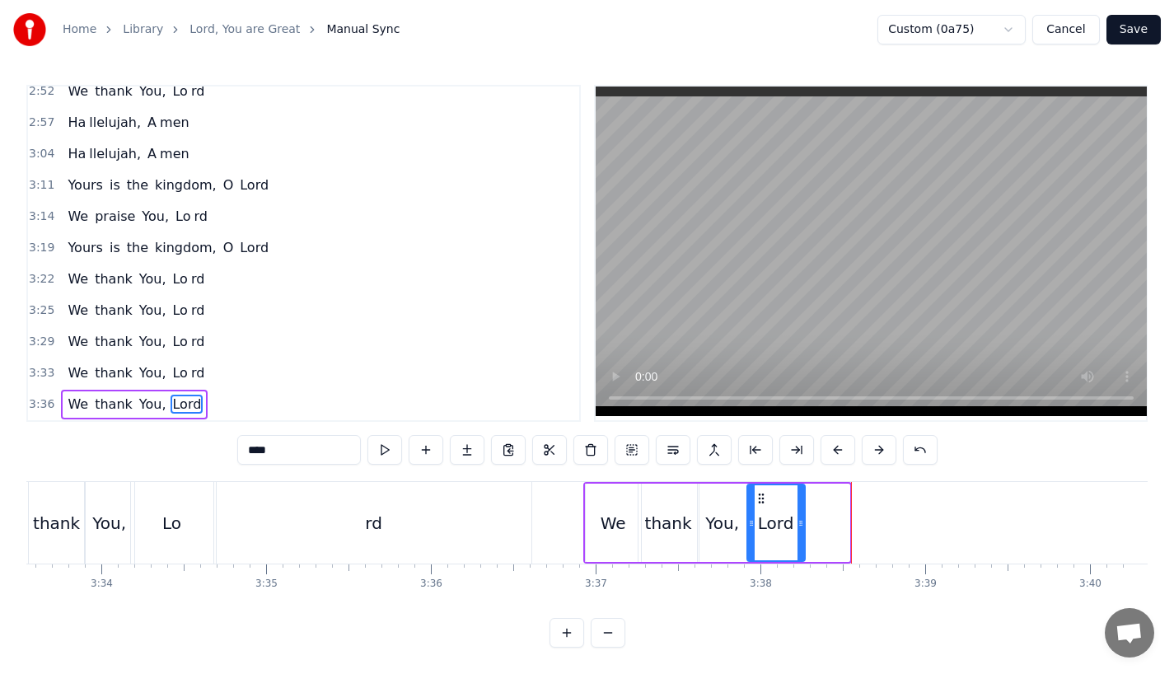
click at [798, 521] on div at bounding box center [800, 522] width 7 height 75
click at [466, 445] on button at bounding box center [467, 450] width 35 height 30
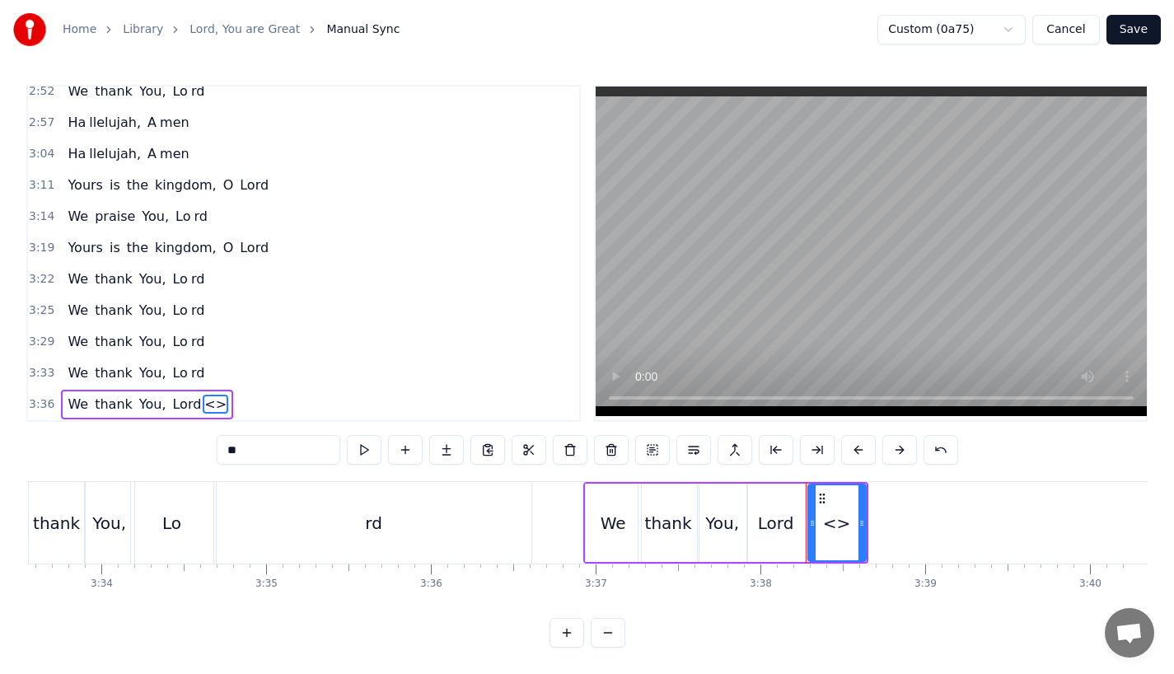
drag, startPoint x: 254, startPoint y: 442, endPoint x: 162, endPoint y: 428, distance: 92.6
click at [162, 428] on div "0:23 Lord, You are great, 0:27 You are power ful 0:29 Yours is the glory and vi…" at bounding box center [586, 366] width 1121 height 563
drag, startPoint x: 862, startPoint y: 516, endPoint x: 885, endPoint y: 516, distance: 23.1
click at [869, 517] on icon at bounding box center [865, 523] width 7 height 13
click at [769, 511] on div "Lord" at bounding box center [776, 523] width 36 height 25
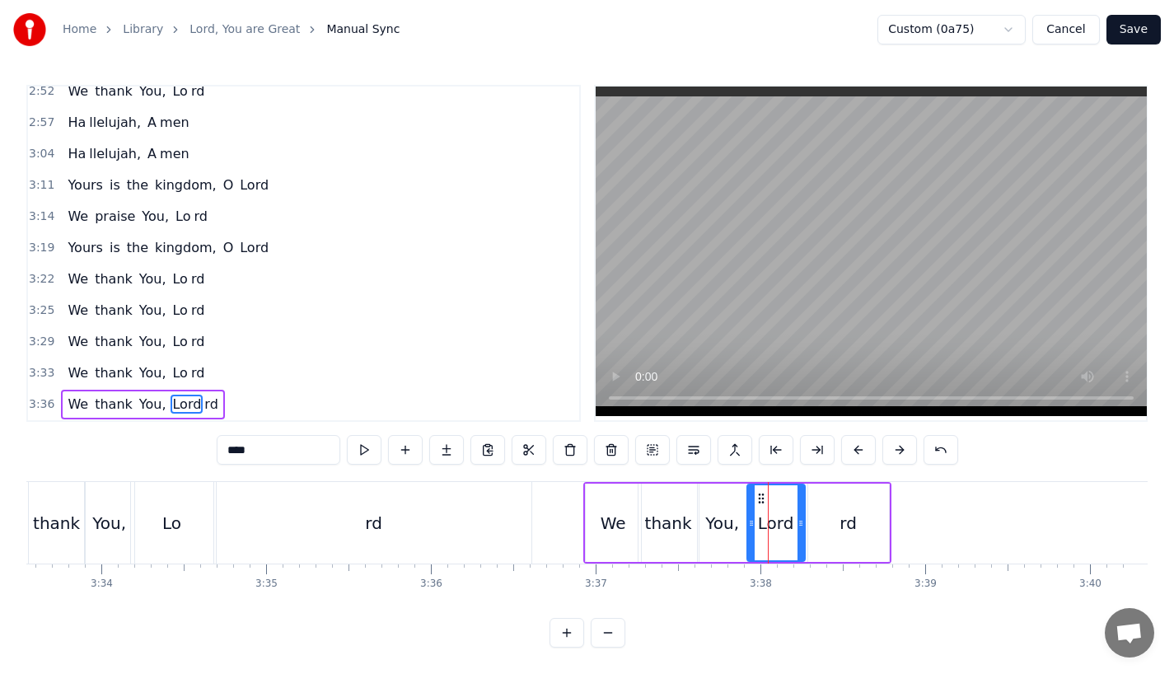
click at [266, 439] on input "****" at bounding box center [279, 450] width 124 height 30
type input "**"
click at [696, 520] on div "We thank You, Lo rd" at bounding box center [737, 523] width 308 height 82
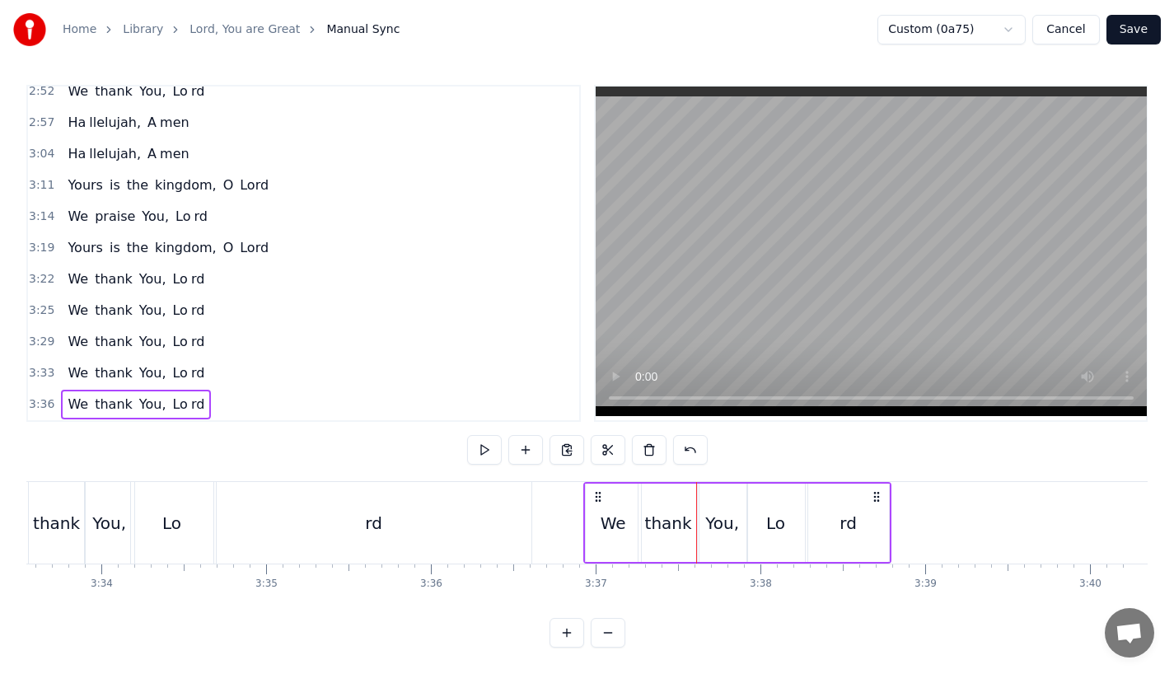
click at [774, 518] on div "Lo" at bounding box center [775, 523] width 19 height 25
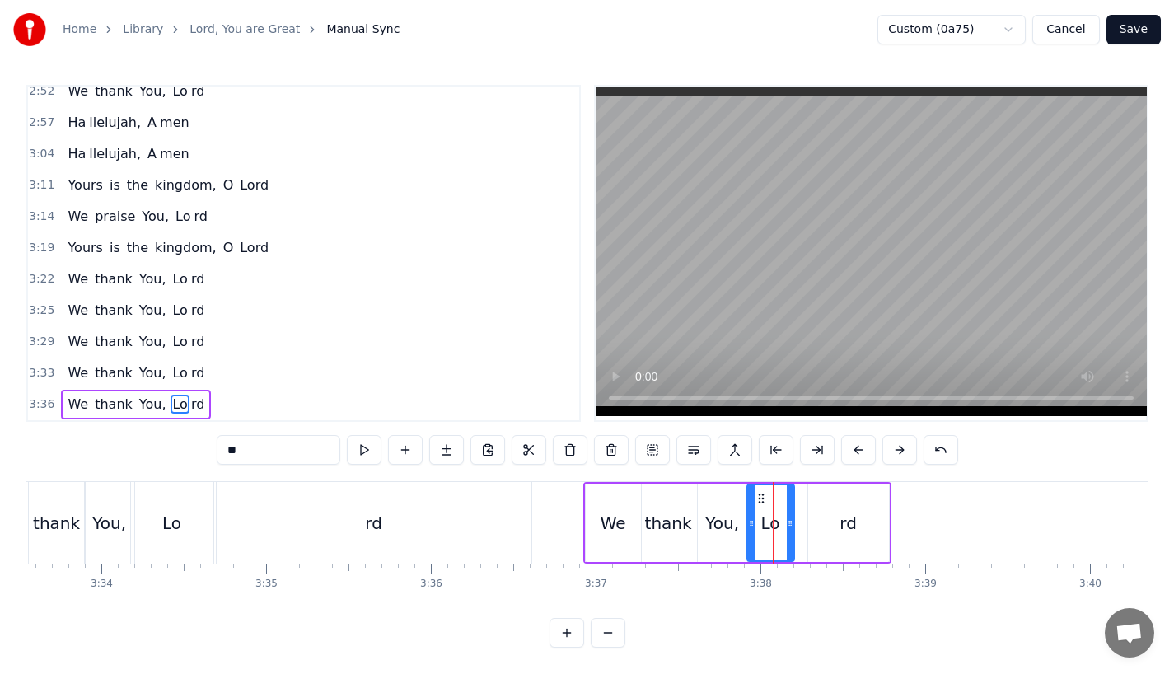
drag, startPoint x: 801, startPoint y: 517, endPoint x: 789, endPoint y: 517, distance: 11.5
click at [789, 517] on div at bounding box center [790, 522] width 7 height 75
click at [836, 517] on div "rd" at bounding box center [848, 523] width 81 height 78
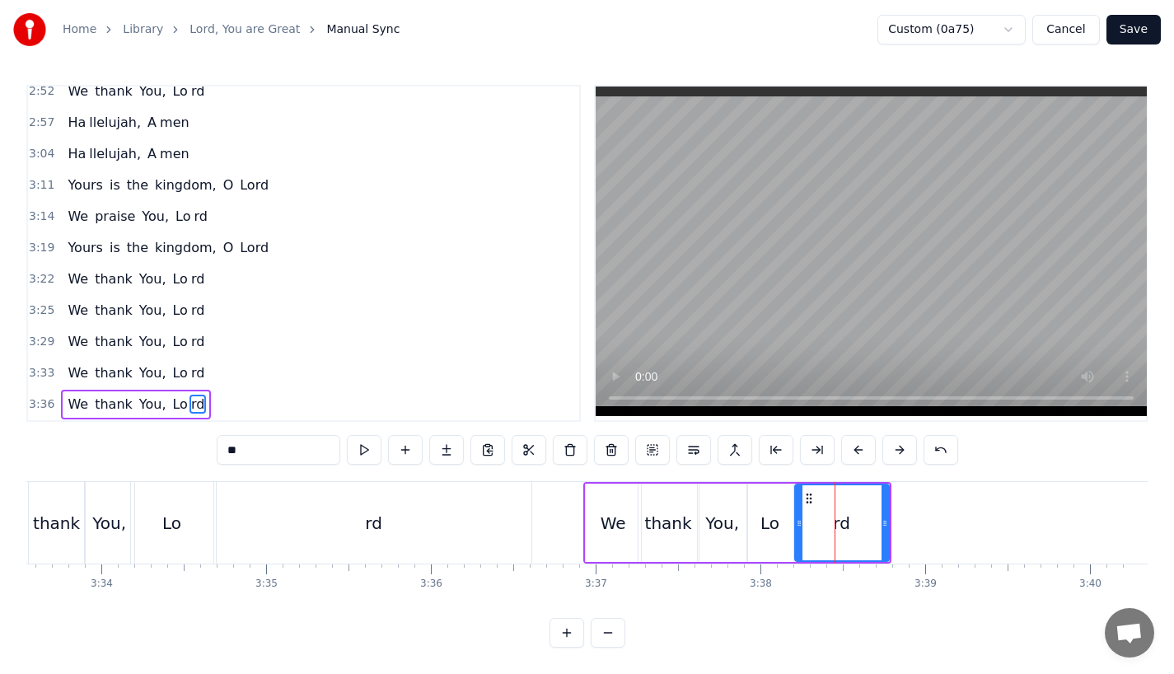
drag, startPoint x: 810, startPoint y: 517, endPoint x: 793, endPoint y: 518, distance: 16.6
click at [796, 518] on div at bounding box center [799, 522] width 7 height 75
click at [694, 498] on div "thank" at bounding box center [668, 523] width 60 height 78
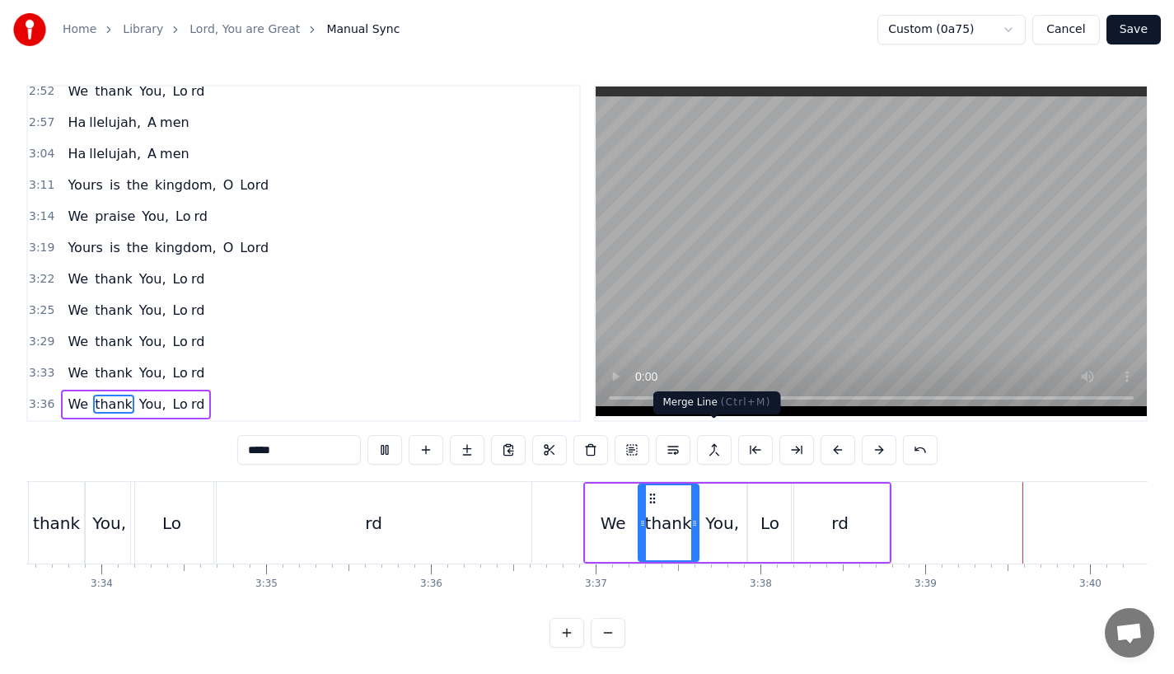
click at [829, 514] on div "rd" at bounding box center [840, 523] width 97 height 78
type input "**"
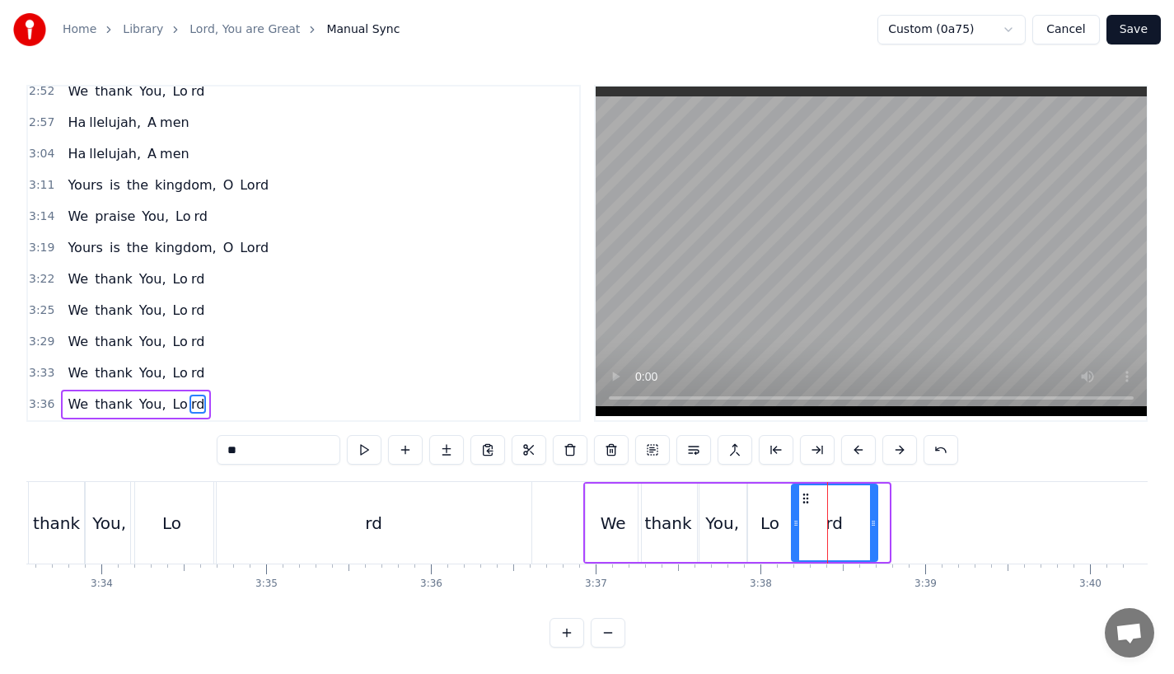
drag, startPoint x: 884, startPoint y: 516, endPoint x: 869, endPoint y: 517, distance: 14.9
click at [870, 517] on icon at bounding box center [873, 523] width 7 height 13
click at [853, 493] on div "rd" at bounding box center [832, 522] width 81 height 75
click at [1152, 35] on button "Save" at bounding box center [1133, 30] width 54 height 30
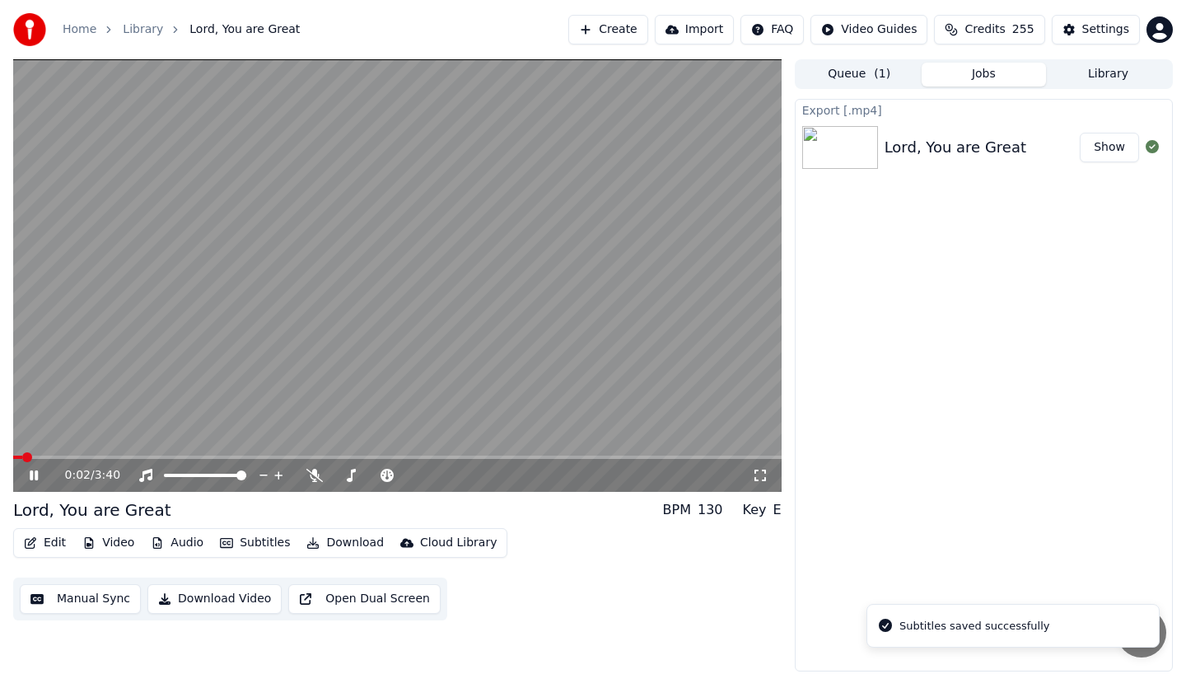
click at [193, 597] on button "Download Video" at bounding box center [214, 599] width 134 height 30
click at [32, 480] on icon at bounding box center [45, 475] width 39 height 13
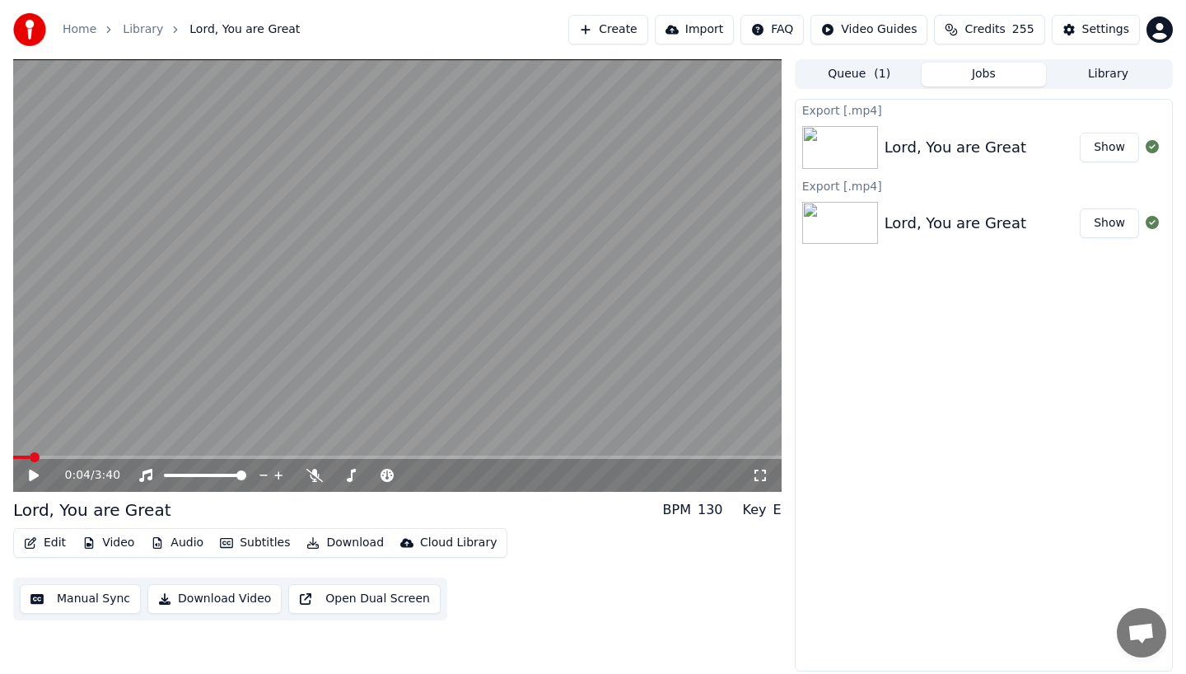
click at [643, 28] on button "Create" at bounding box center [608, 30] width 80 height 30
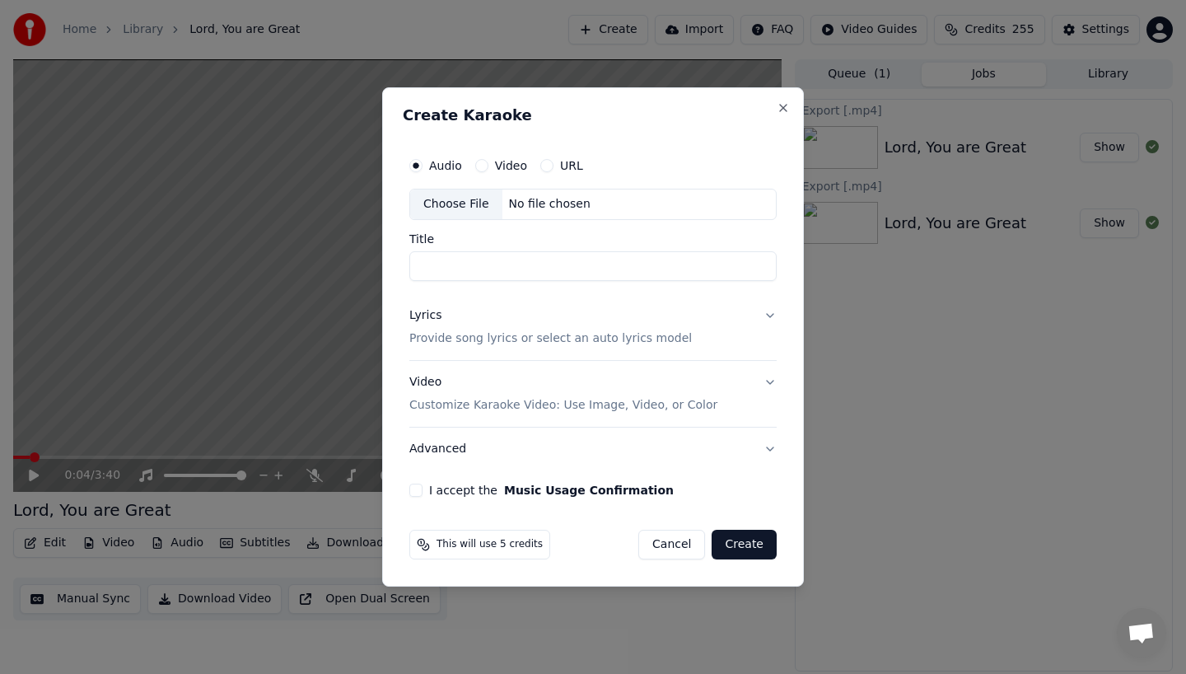
click at [456, 216] on div "Choose File" at bounding box center [456, 204] width 92 height 30
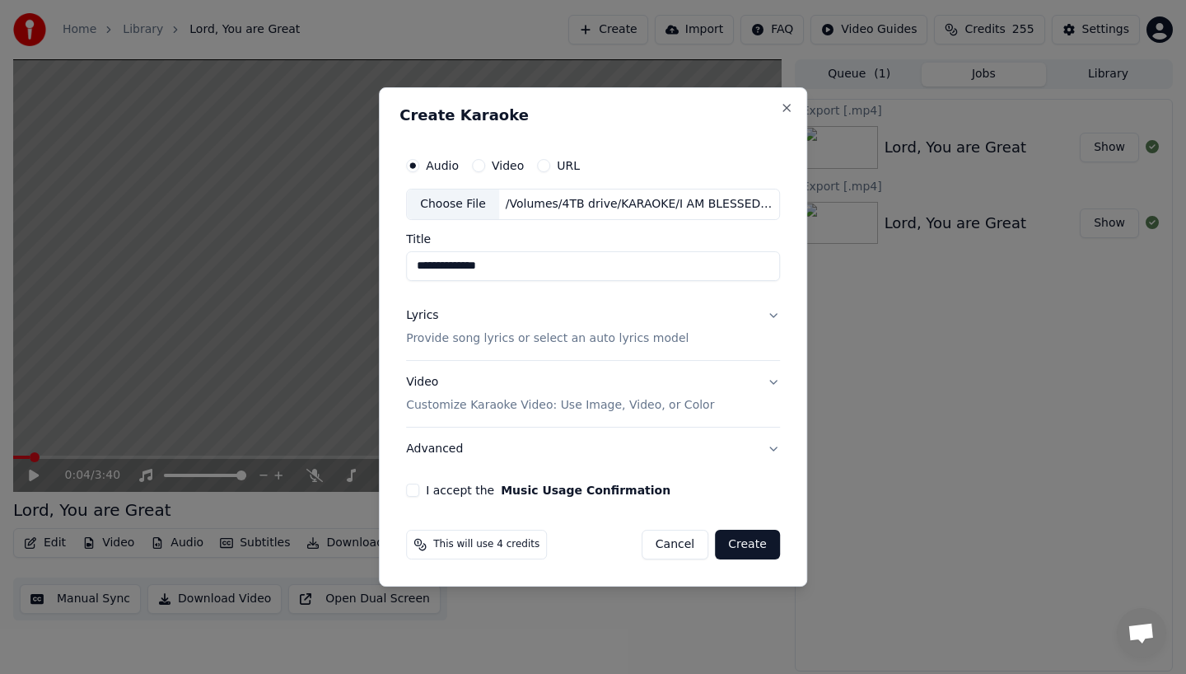
click at [525, 260] on input "**********" at bounding box center [593, 266] width 374 height 30
type input "**********"
click at [436, 340] on p "Provide song lyrics or select an auto lyrics model" at bounding box center [547, 338] width 283 height 16
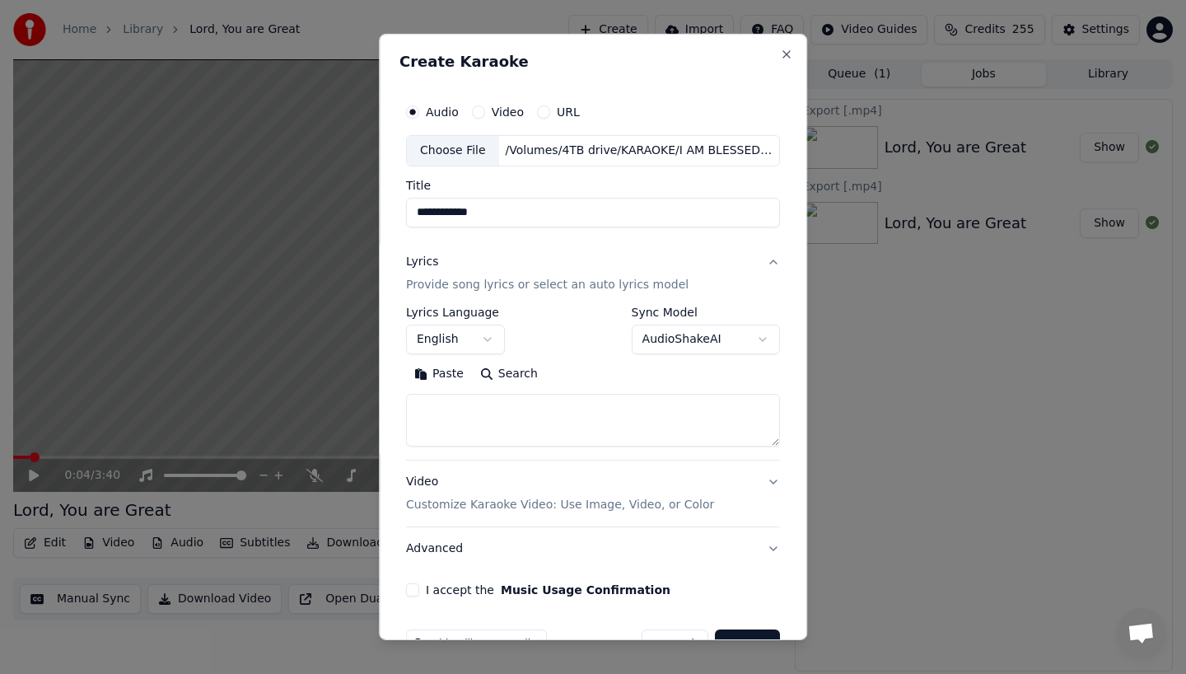
click at [465, 338] on button "English" at bounding box center [455, 340] width 99 height 30
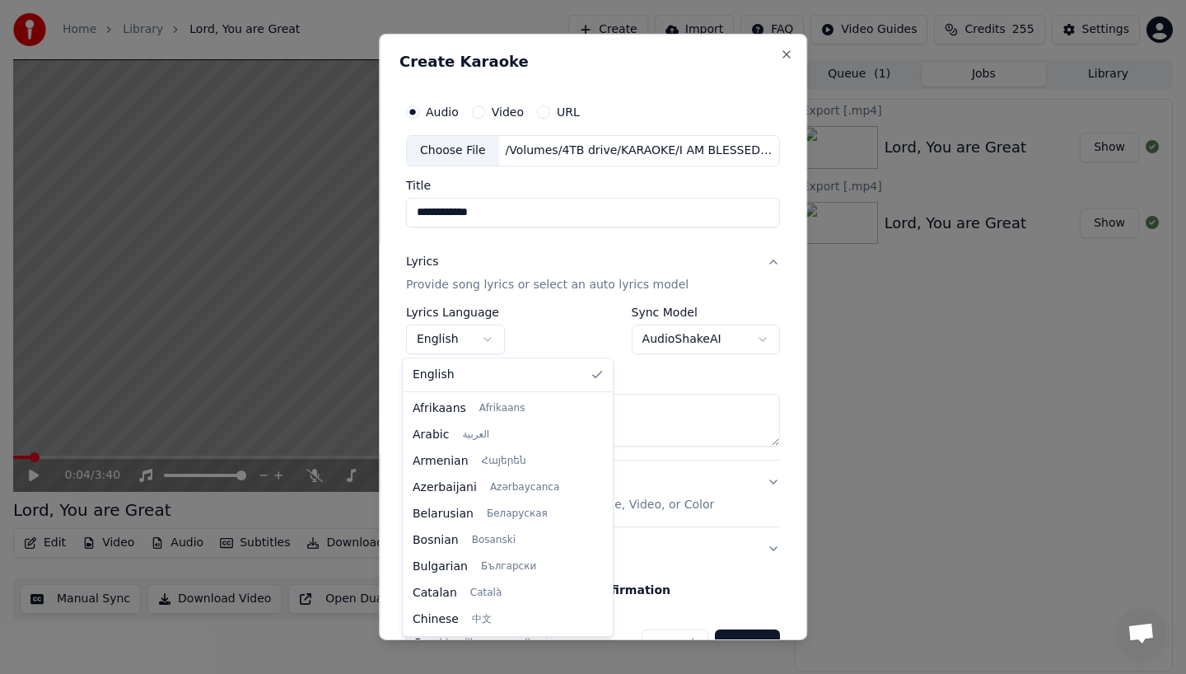
click at [497, 339] on body "**********" at bounding box center [593, 337] width 1186 height 674
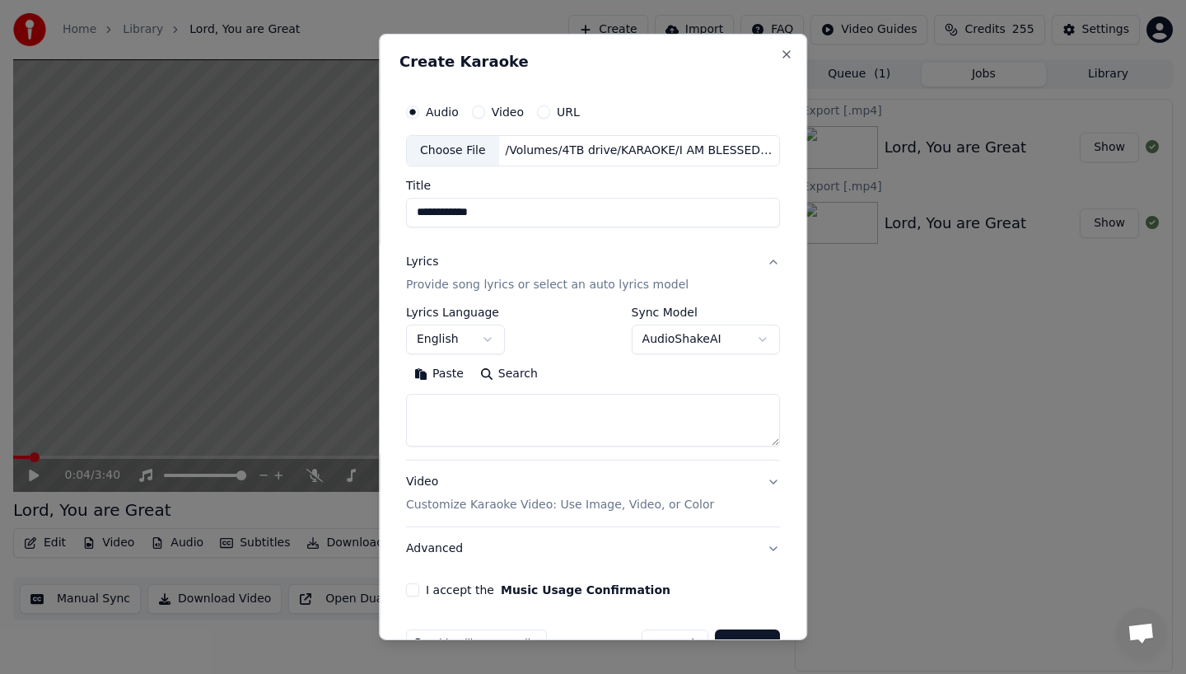
click at [488, 418] on textarea at bounding box center [593, 420] width 374 height 53
paste textarea "**********"
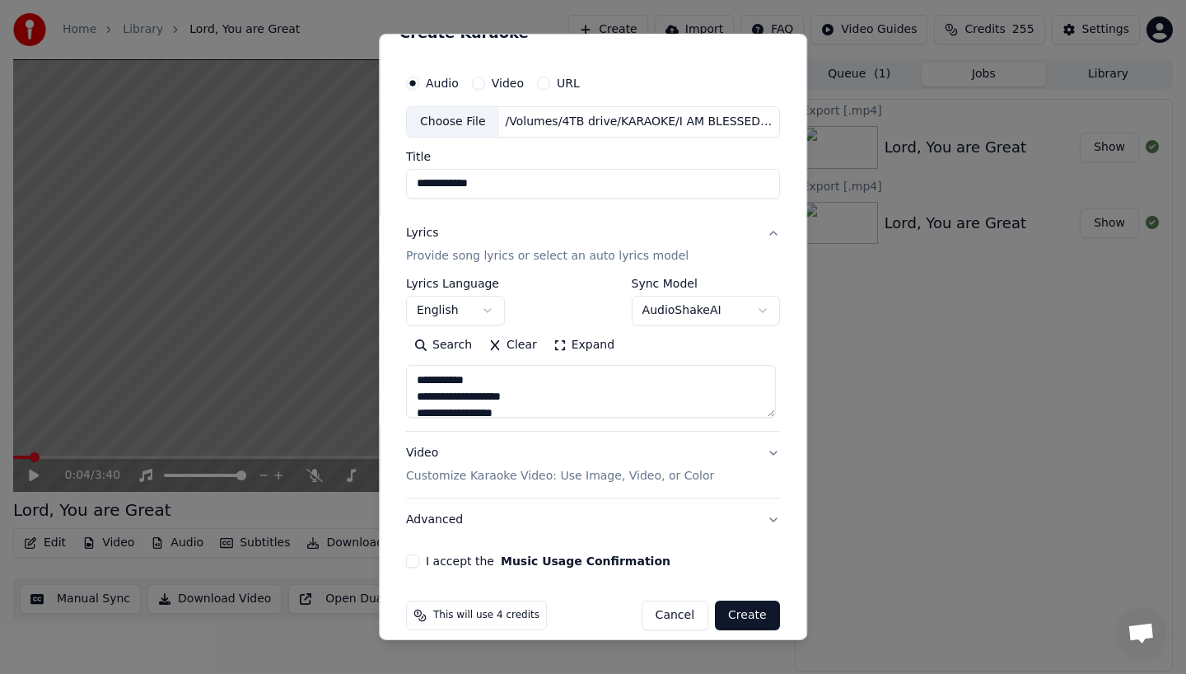
scroll to position [46, 0]
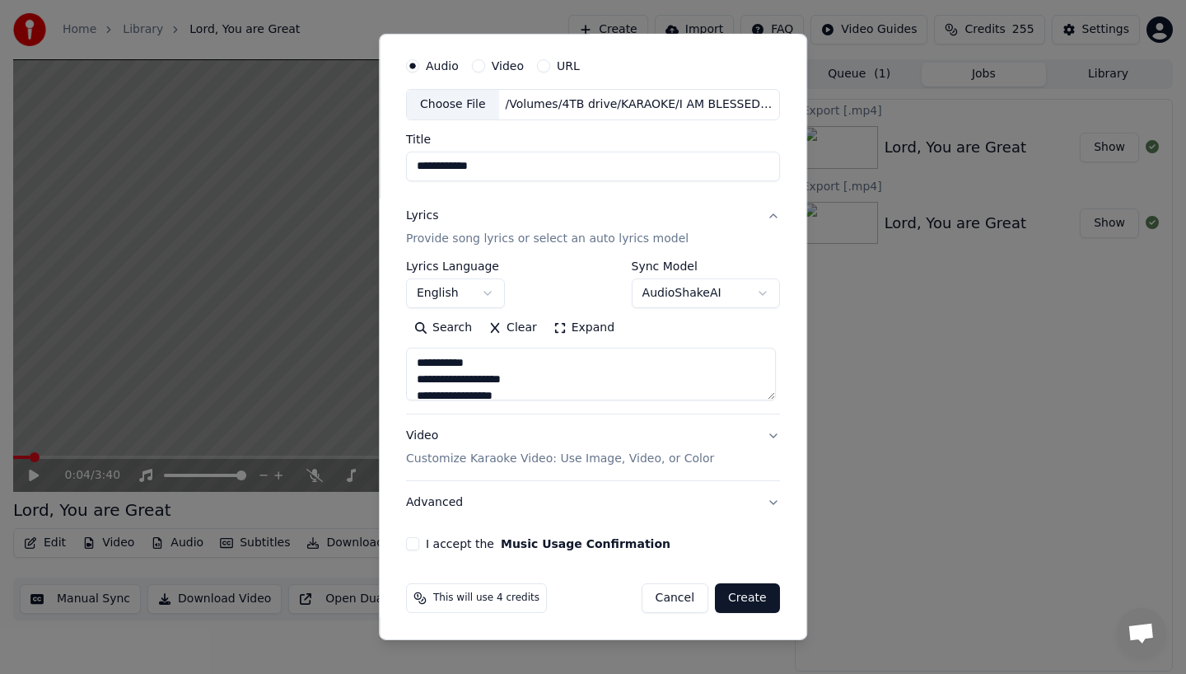
type textarea "**********"
click at [521, 160] on input "**********" at bounding box center [593, 167] width 374 height 30
click at [768, 435] on button "Video Customize Karaoke Video: Use Image, Video, or Color" at bounding box center [593, 447] width 374 height 66
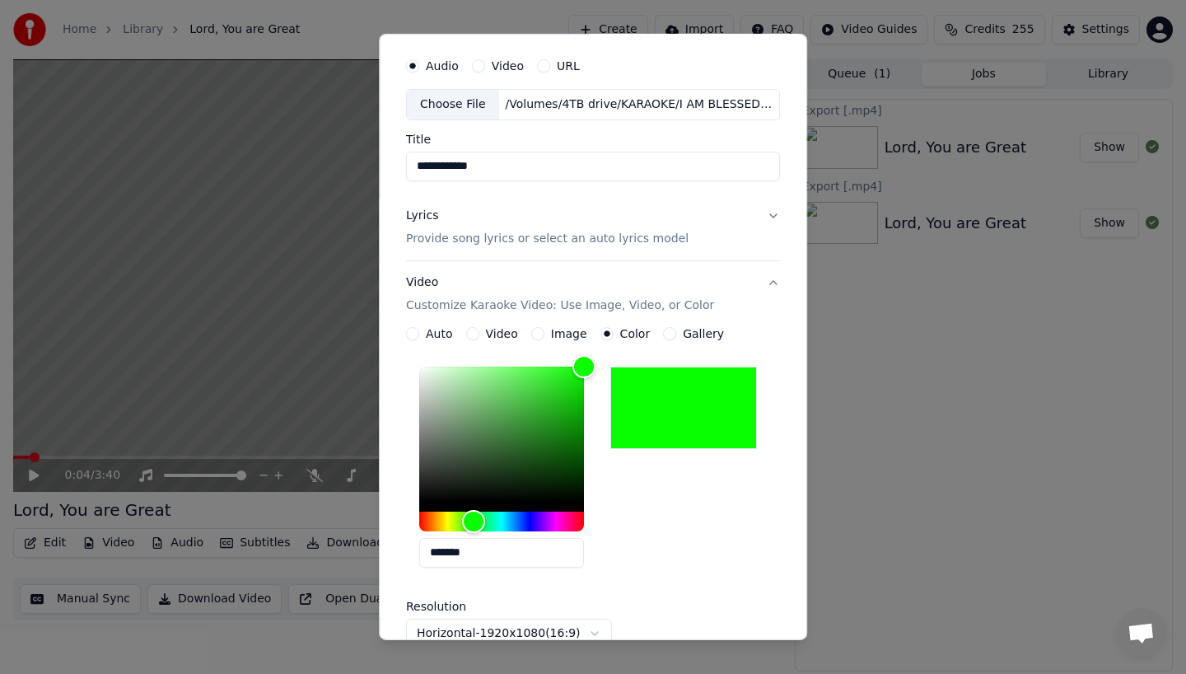
scroll to position [290, 0]
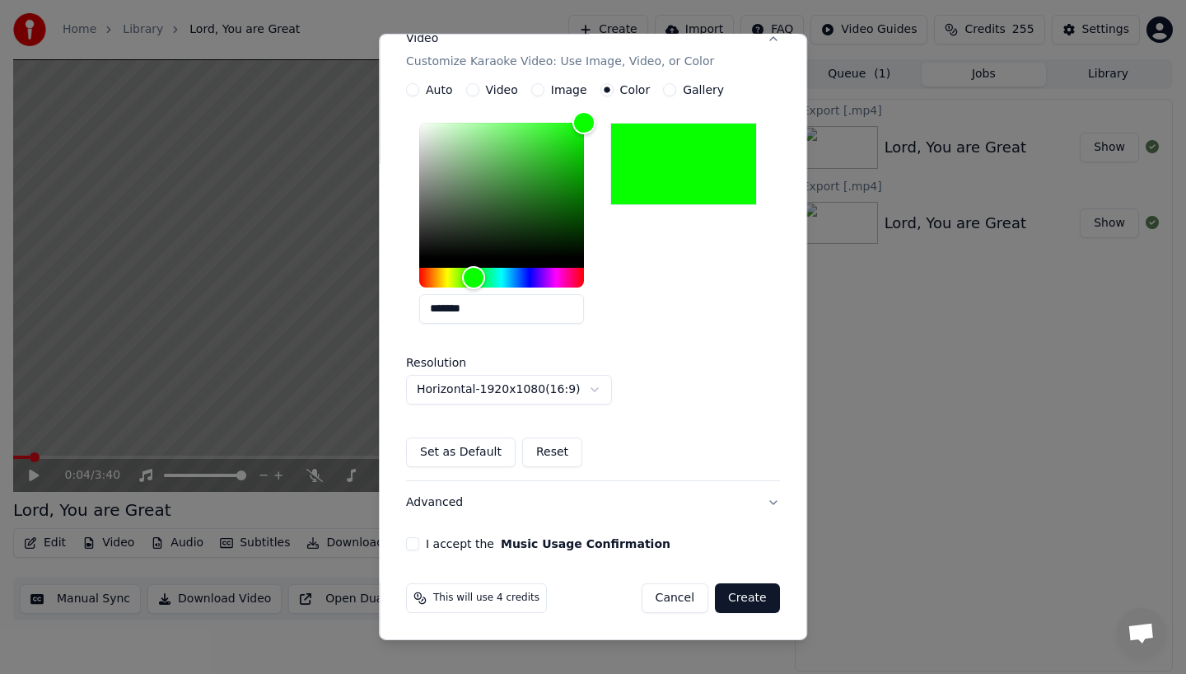
click at [407, 543] on button "I accept the Music Usage Confirmation" at bounding box center [412, 543] width 13 height 13
click at [737, 607] on button "Create" at bounding box center [747, 598] width 65 height 30
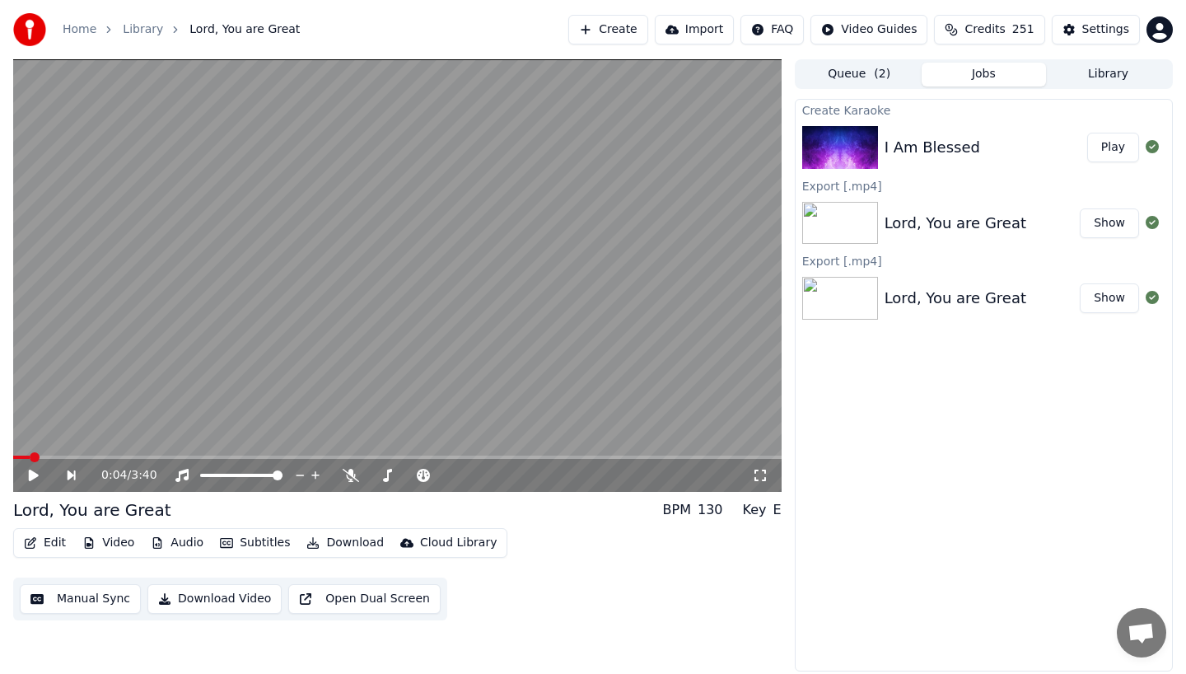
click at [898, 160] on div "I Am Blessed Play" at bounding box center [984, 147] width 376 height 56
click at [821, 154] on img at bounding box center [840, 147] width 76 height 43
click at [1106, 152] on button "Play" at bounding box center [1113, 148] width 52 height 30
click at [34, 476] on icon at bounding box center [45, 475] width 39 height 13
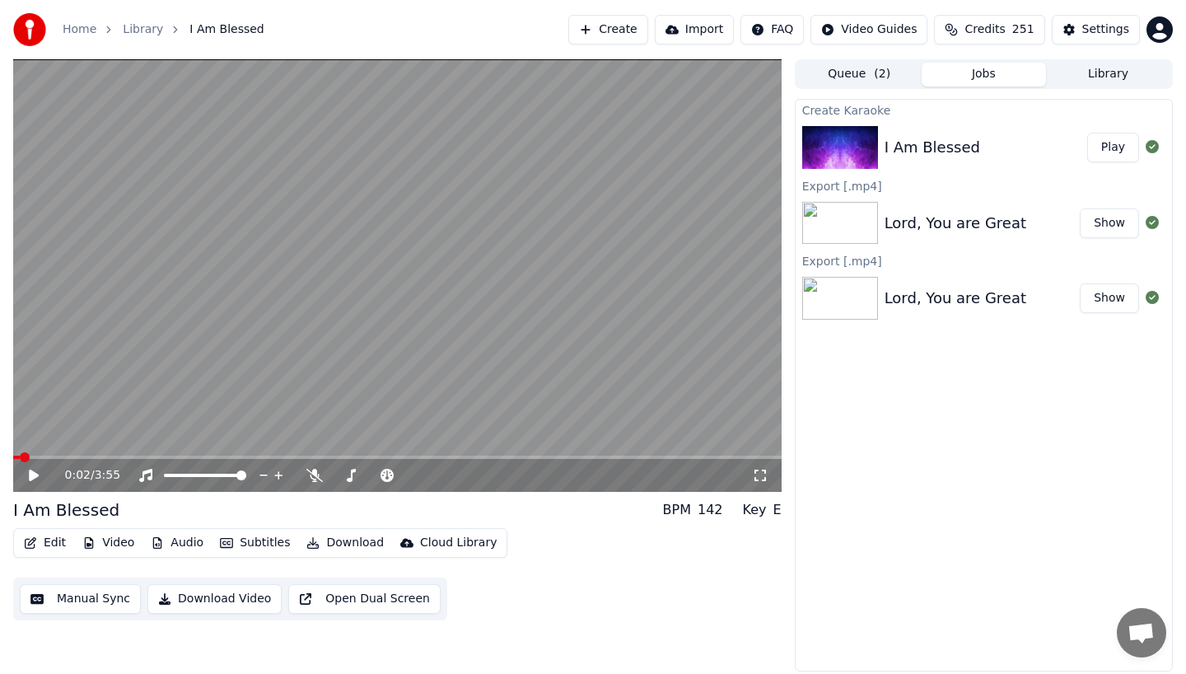
click at [245, 543] on button "Subtitles" at bounding box center [254, 542] width 83 height 23
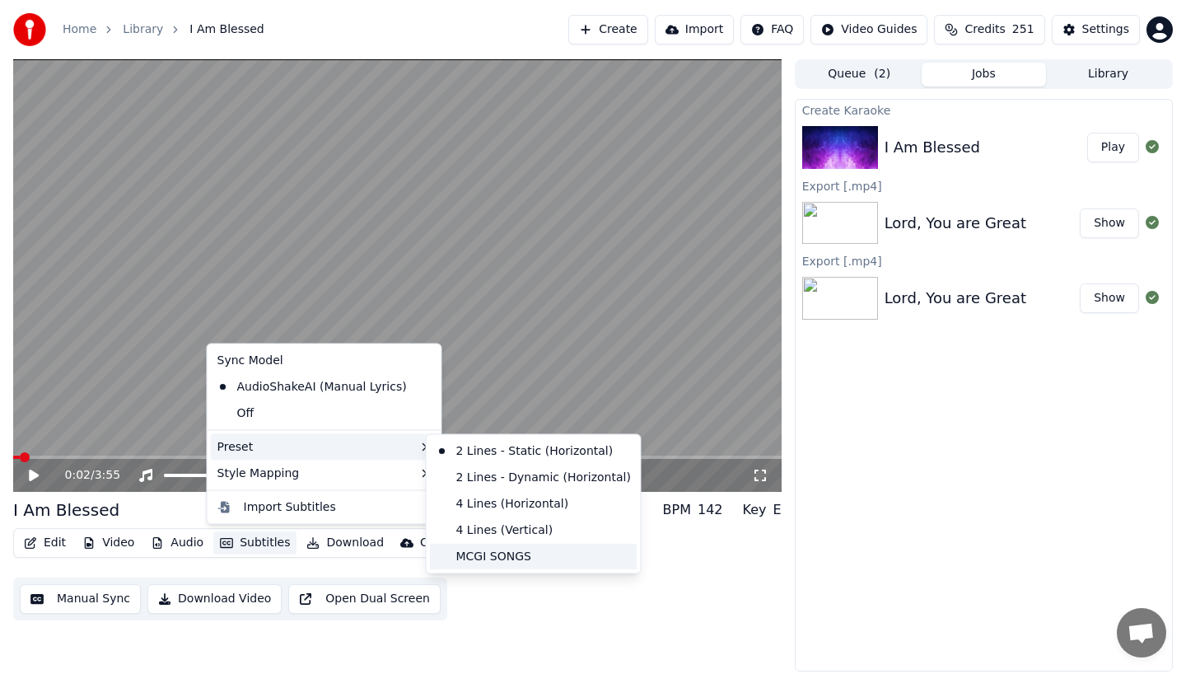
click at [446, 549] on div "MCGI SONGS" at bounding box center [534, 556] width 208 height 26
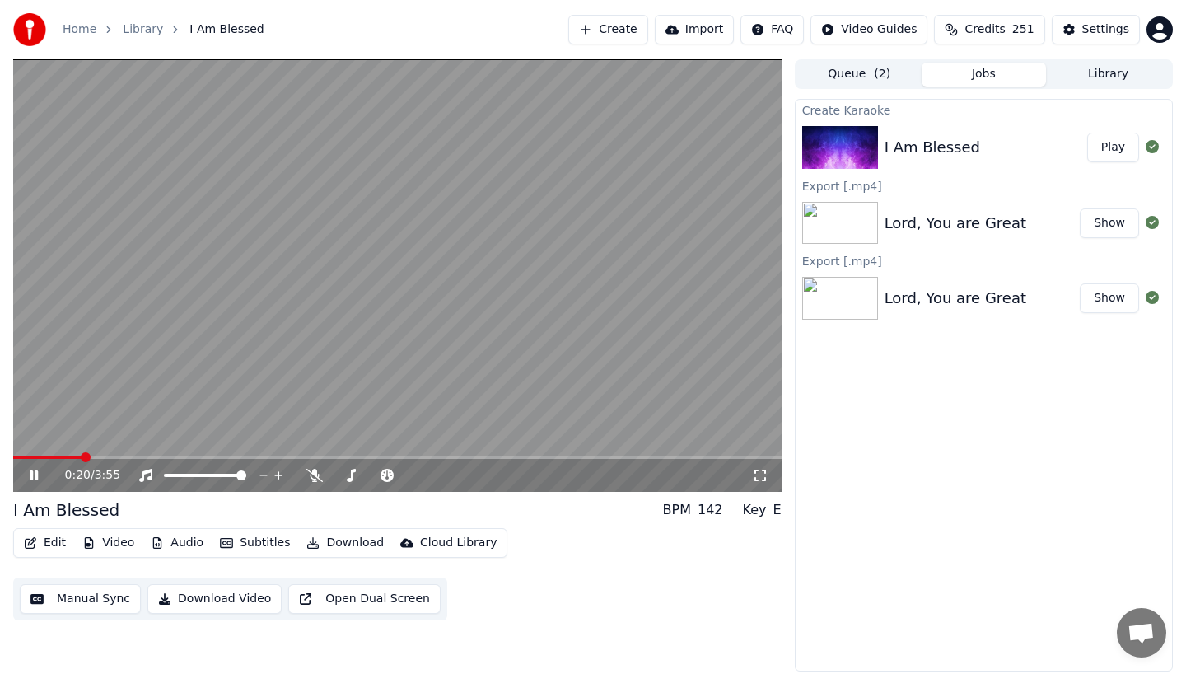
click at [32, 474] on icon at bounding box center [34, 475] width 8 height 10
